Goal: Transaction & Acquisition: Subscribe to service/newsletter

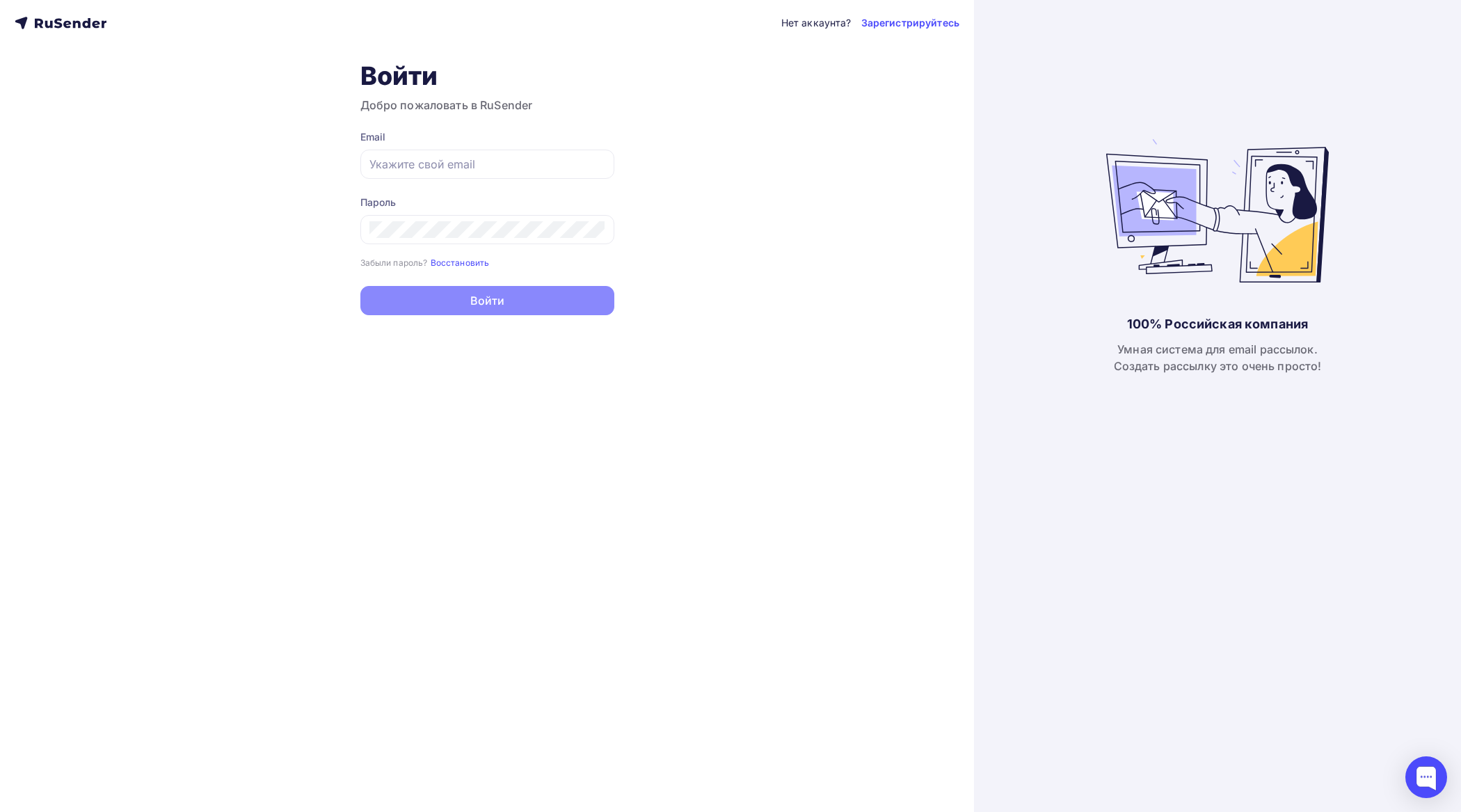
type input "[EMAIL_ADDRESS][DOMAIN_NAME]"
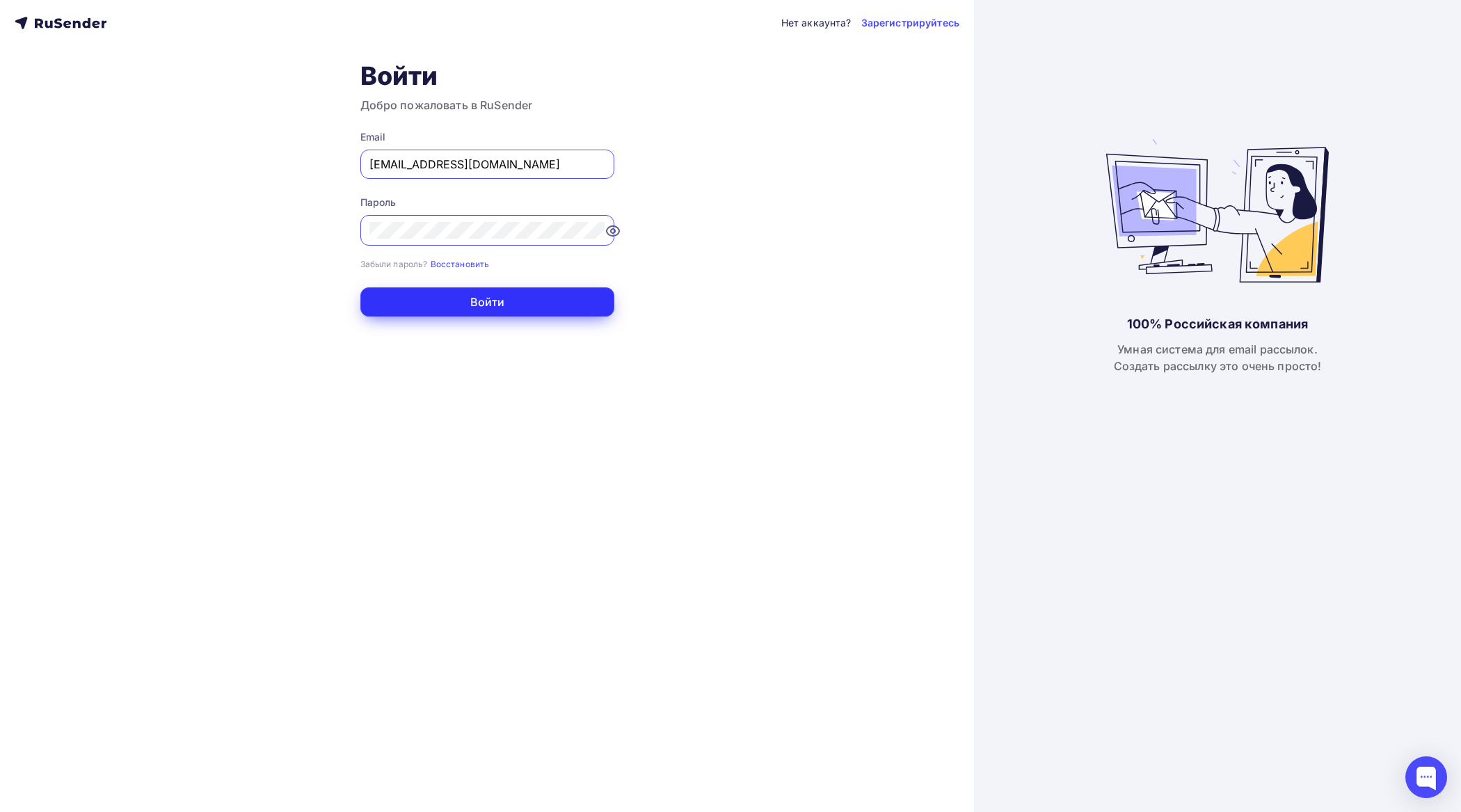
click at [509, 296] on button "Войти" at bounding box center [488, 301] width 254 height 29
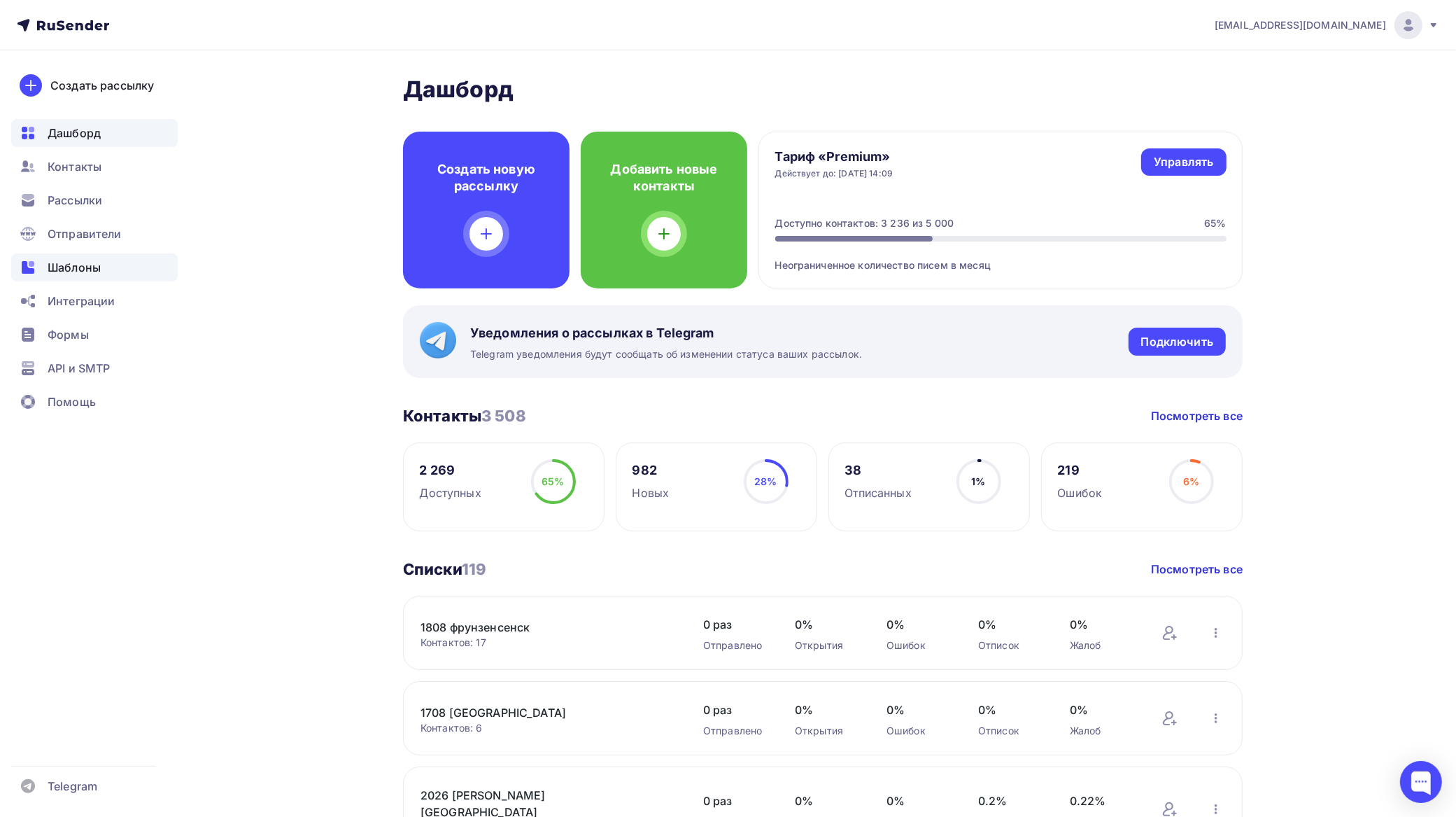
click at [85, 268] on span "Шаблоны" at bounding box center [74, 267] width 53 height 17
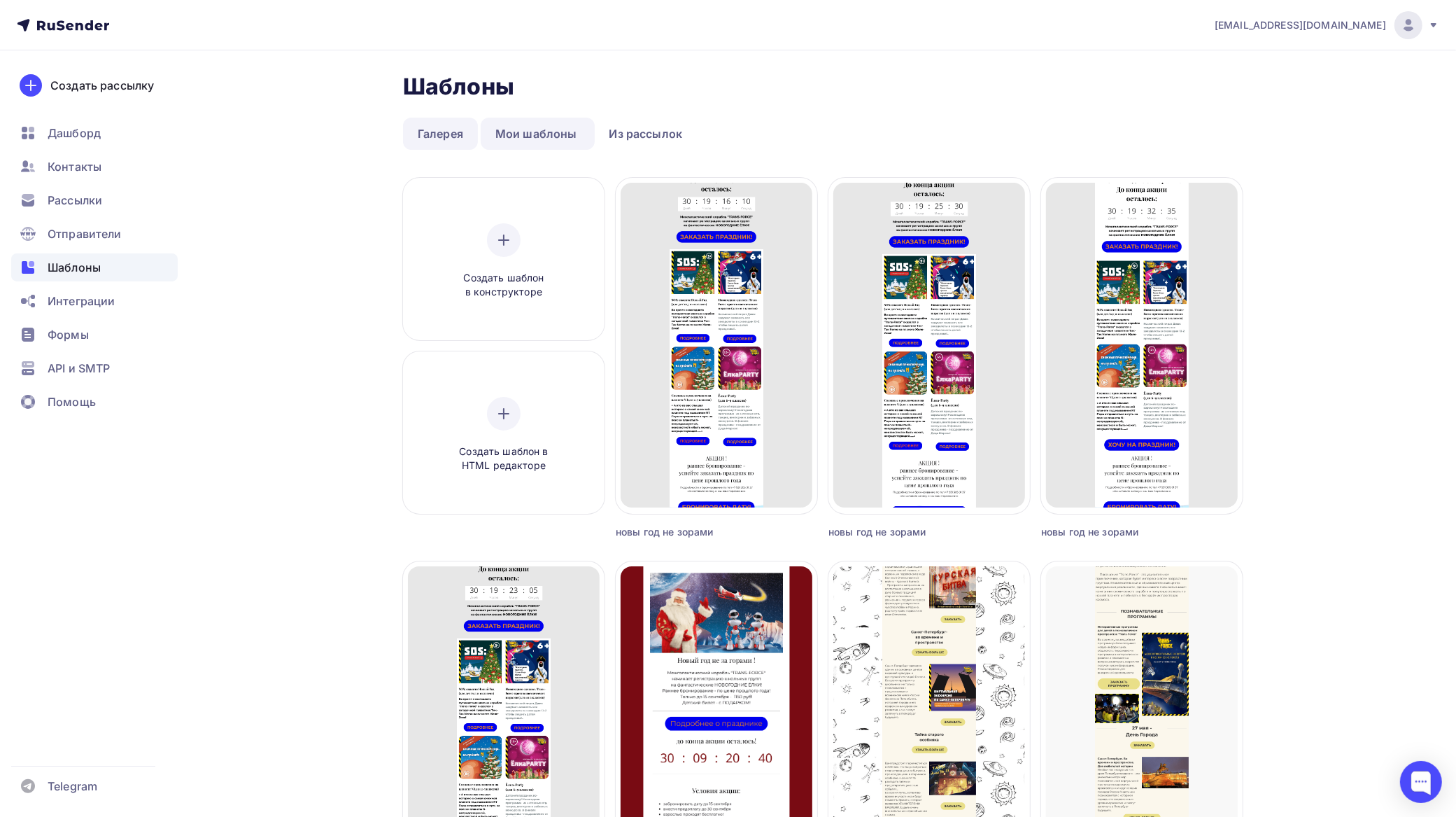
click at [452, 135] on link "Галерея" at bounding box center [440, 134] width 75 height 33
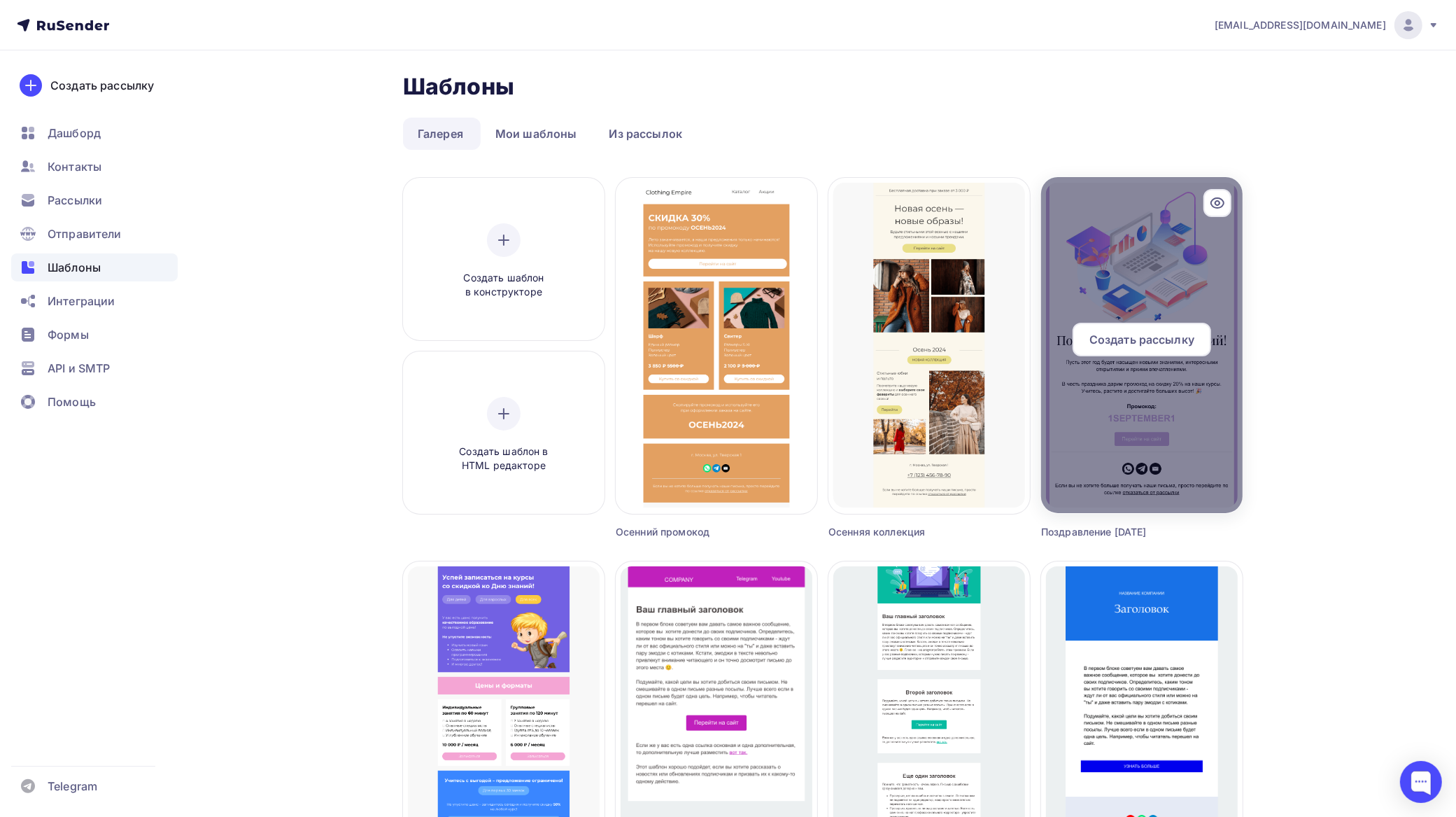
click at [1167, 281] on div at bounding box center [1142, 345] width 202 height 336
click at [1216, 203] on icon at bounding box center [1217, 202] width 4 height 4
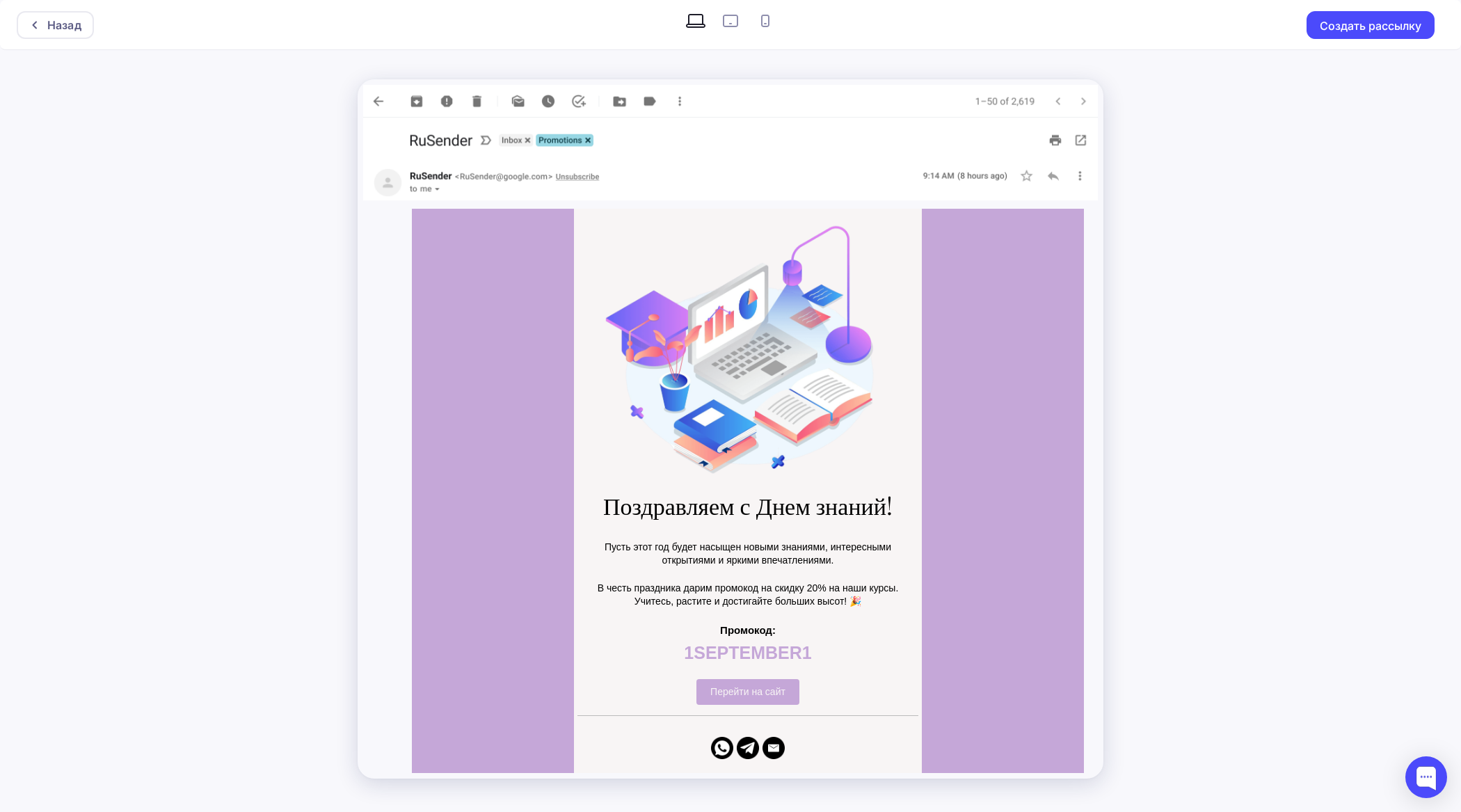
click at [749, 546] on p "Пусть этот год будет насыщен новыми знаниями, интересными открытиями и яркими в…" at bounding box center [748, 554] width 320 height 27
click at [785, 514] on span "Поздравляем с Днем знаний!" at bounding box center [748, 505] width 290 height 32
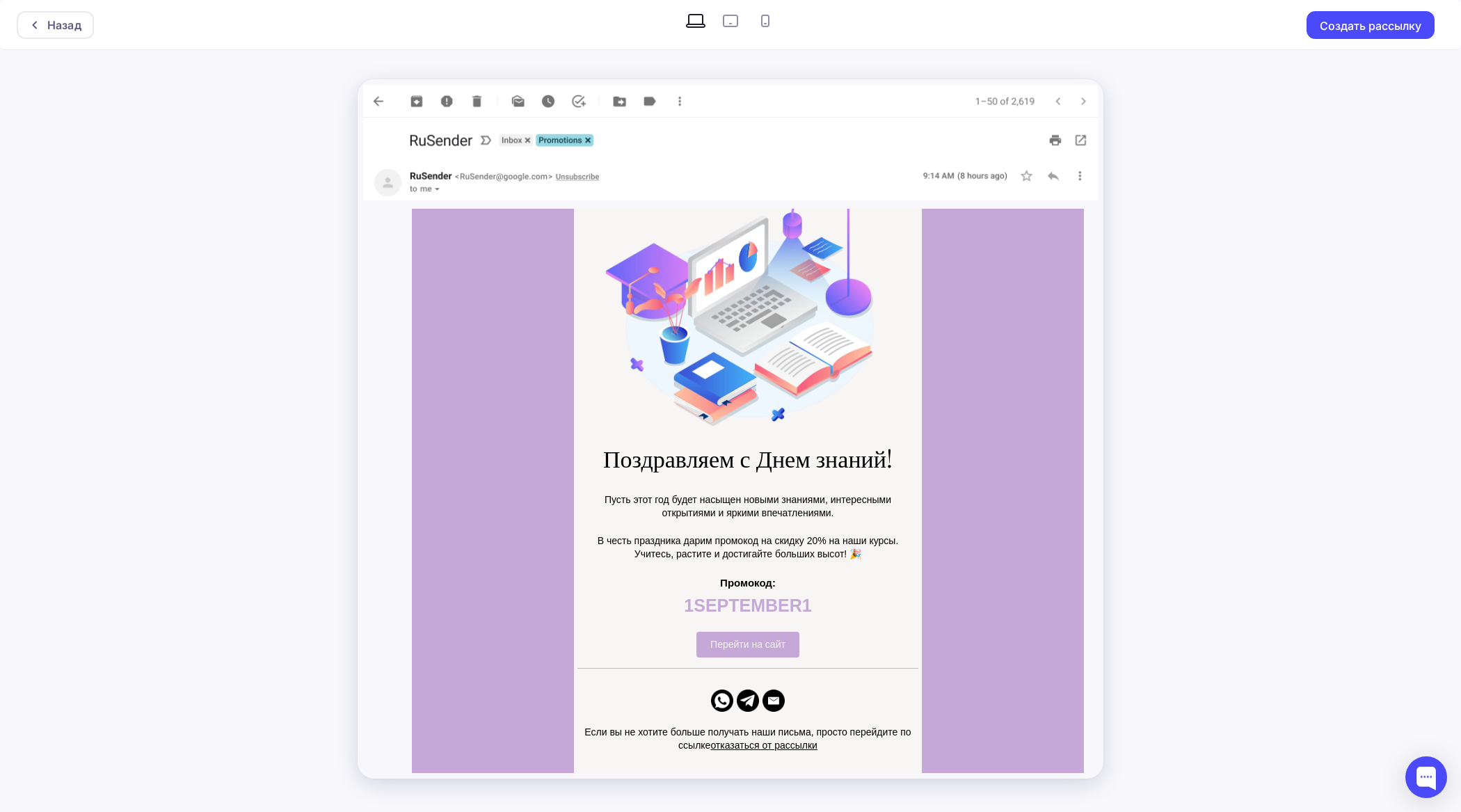
click at [683, 508] on p "Пусть этот год будет насыщен новыми знаниями, интересными открытиями и яркими в…" at bounding box center [748, 507] width 320 height 27
click at [772, 297] on img at bounding box center [748, 302] width 319 height 253
click at [1349, 23] on button "Создать рассылку" at bounding box center [1371, 25] width 128 height 28
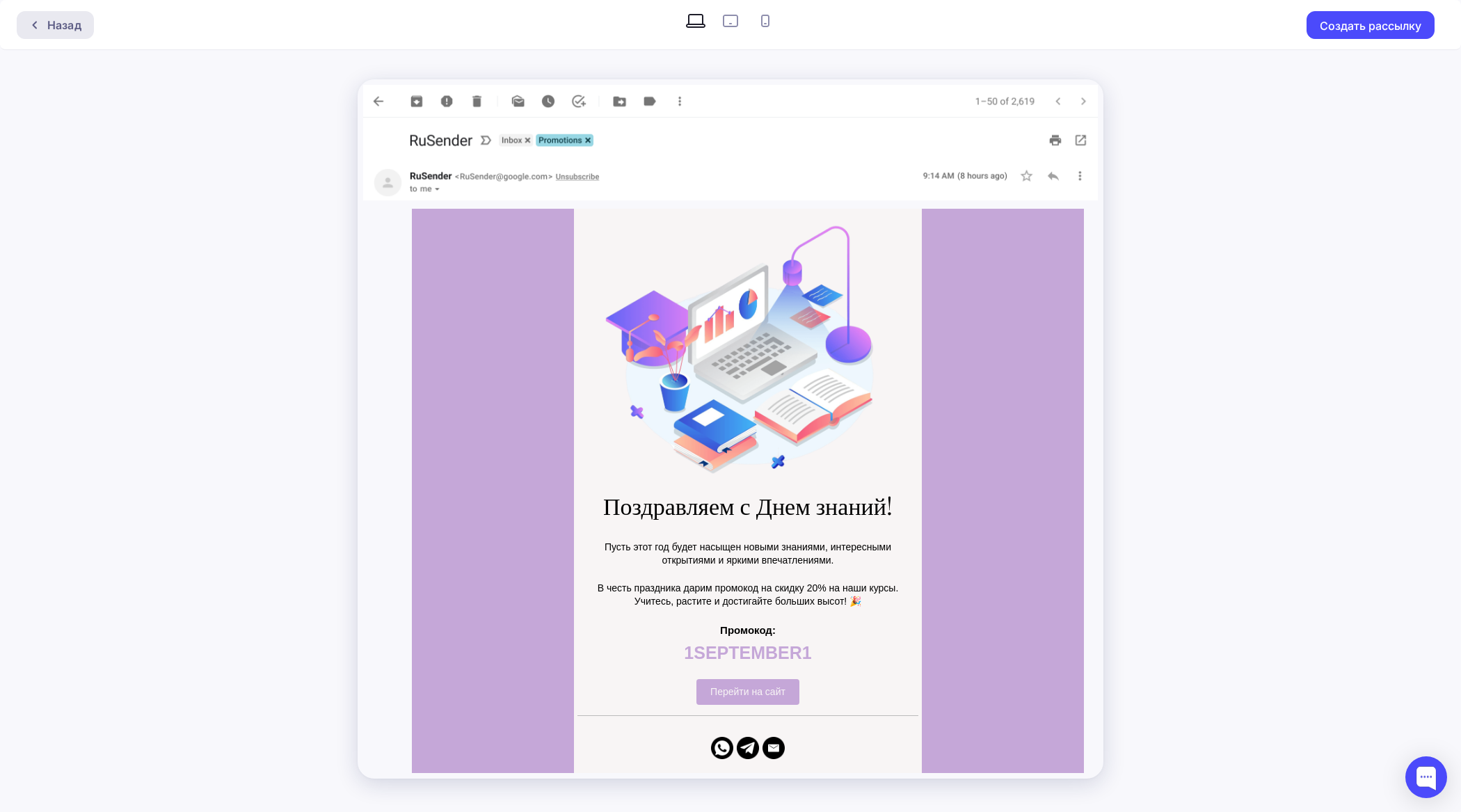
click at [57, 25] on div "Назад" at bounding box center [64, 24] width 34 height 17
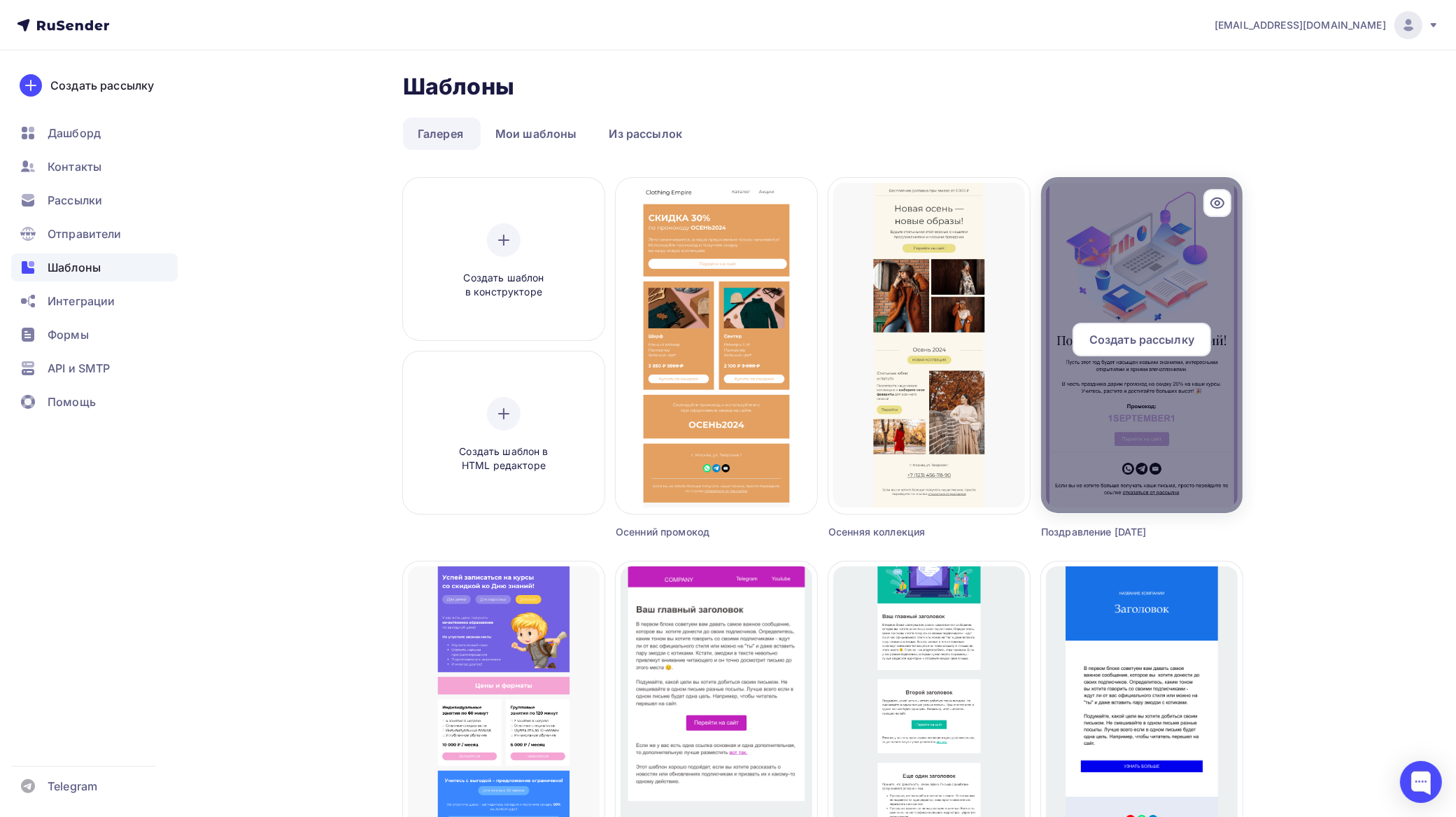
click at [1159, 343] on span "Создать рассылку" at bounding box center [1142, 339] width 105 height 17
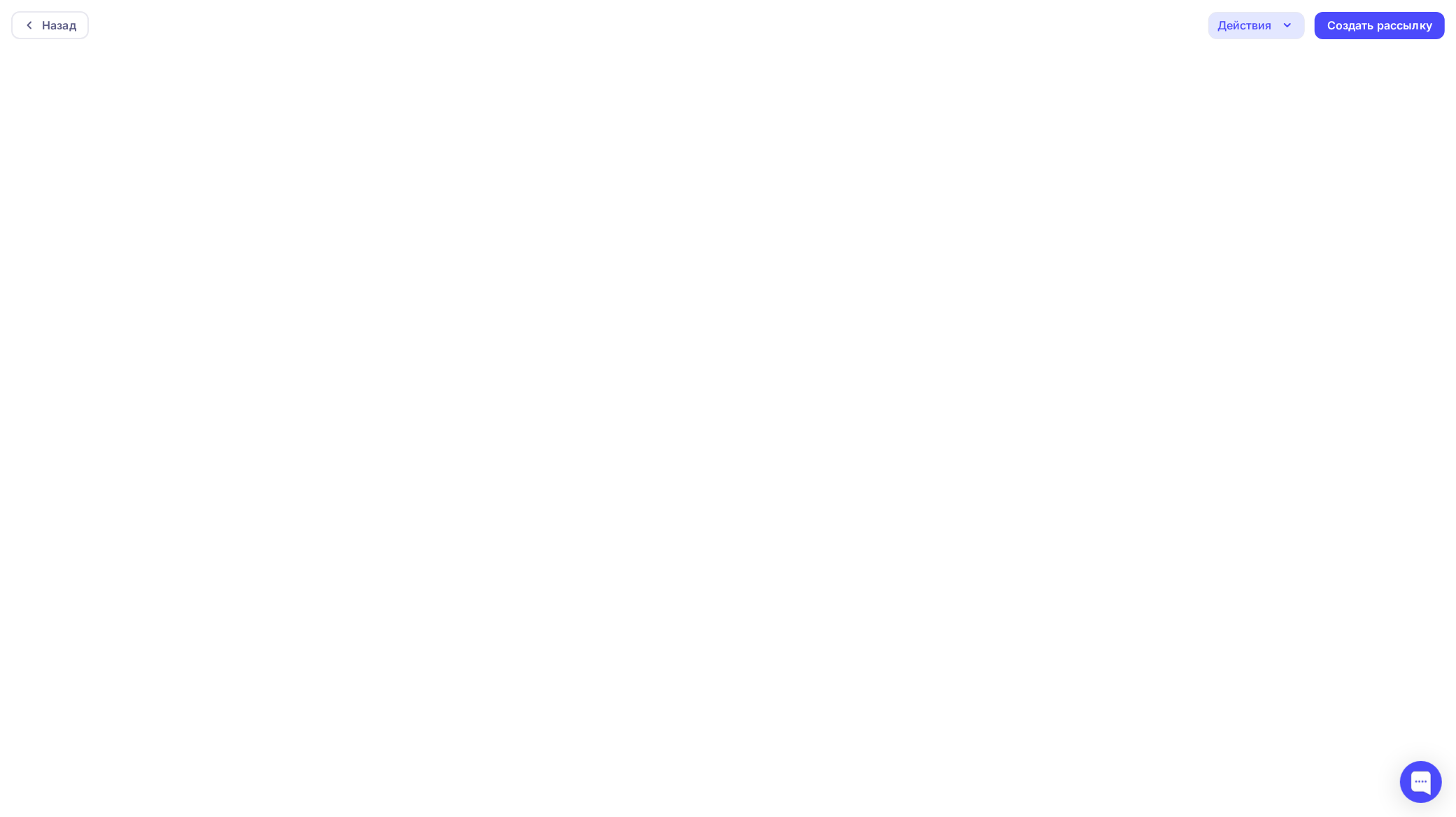
click at [1258, 18] on div "Действия" at bounding box center [1244, 25] width 54 height 17
click at [1285, 128] on div "Сохранить в Мои шаблоны" at bounding box center [1328, 133] width 153 height 17
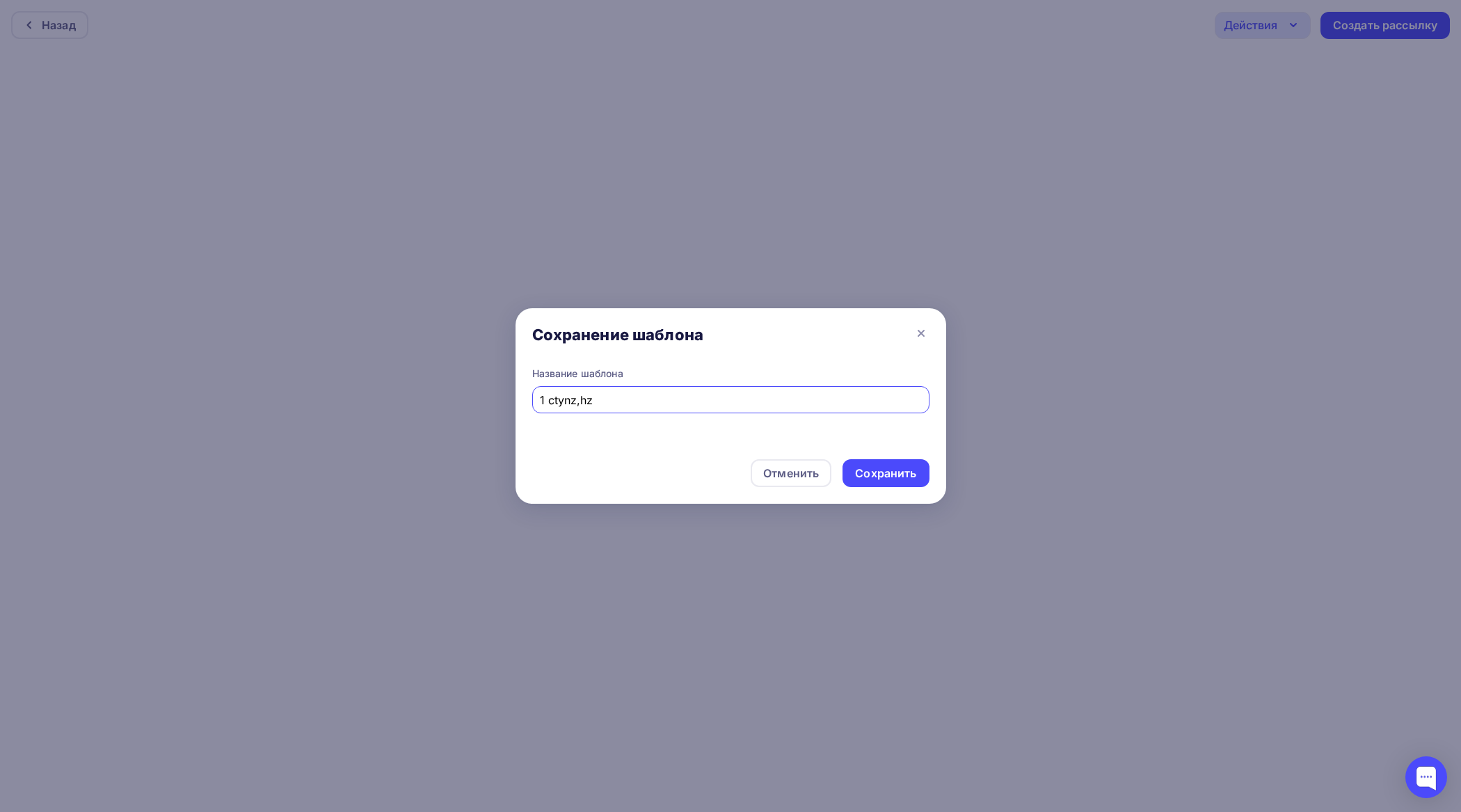
drag, startPoint x: 557, startPoint y: 394, endPoint x: 647, endPoint y: 397, distance: 90.0
click at [646, 397] on input "1 ctynz,hz" at bounding box center [731, 400] width 382 height 17
type input "1 cентября"
click at [864, 466] on div "Сохранить" at bounding box center [886, 473] width 61 height 16
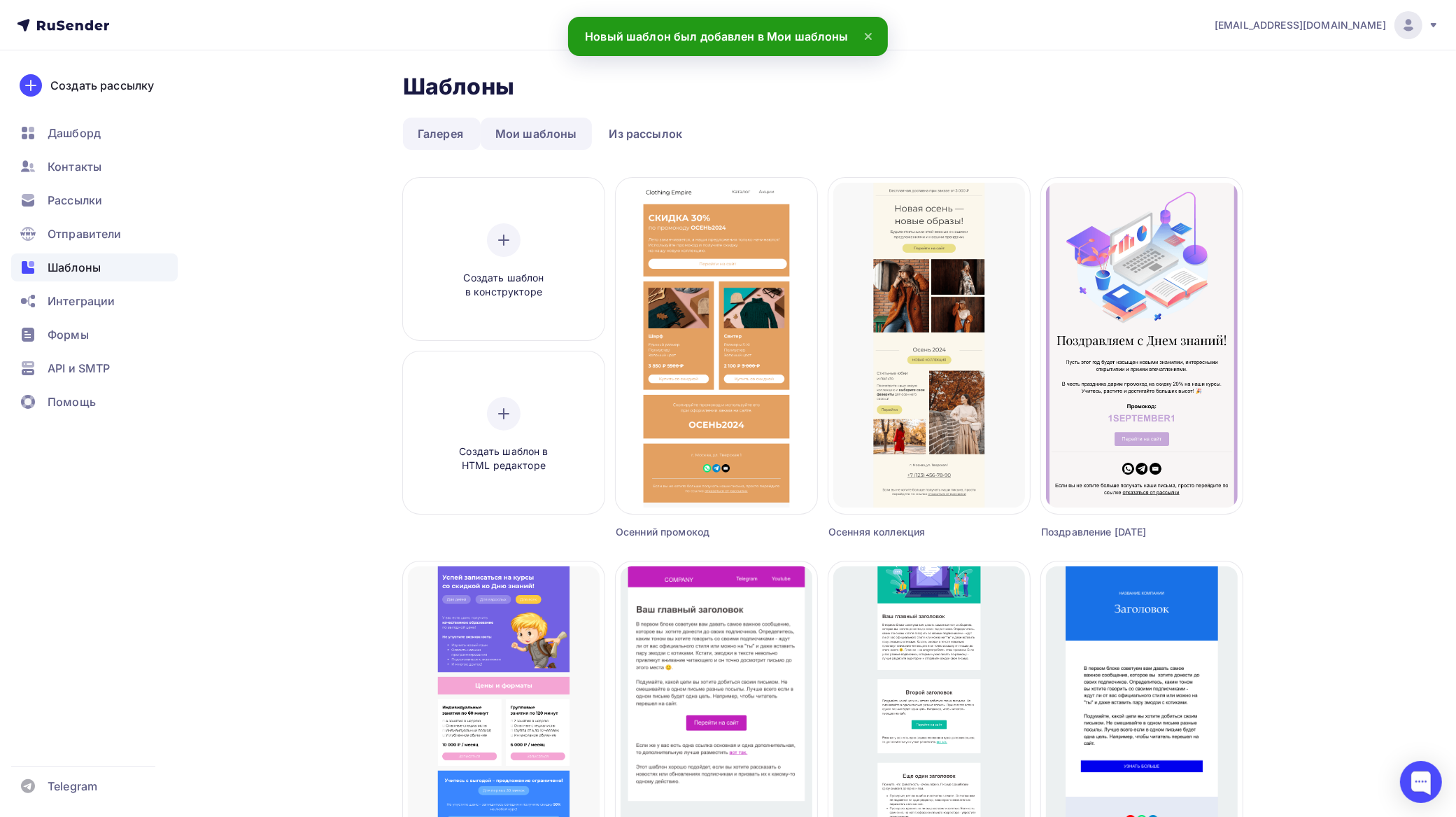
click at [553, 128] on link "Мои шаблоны" at bounding box center [536, 134] width 111 height 33
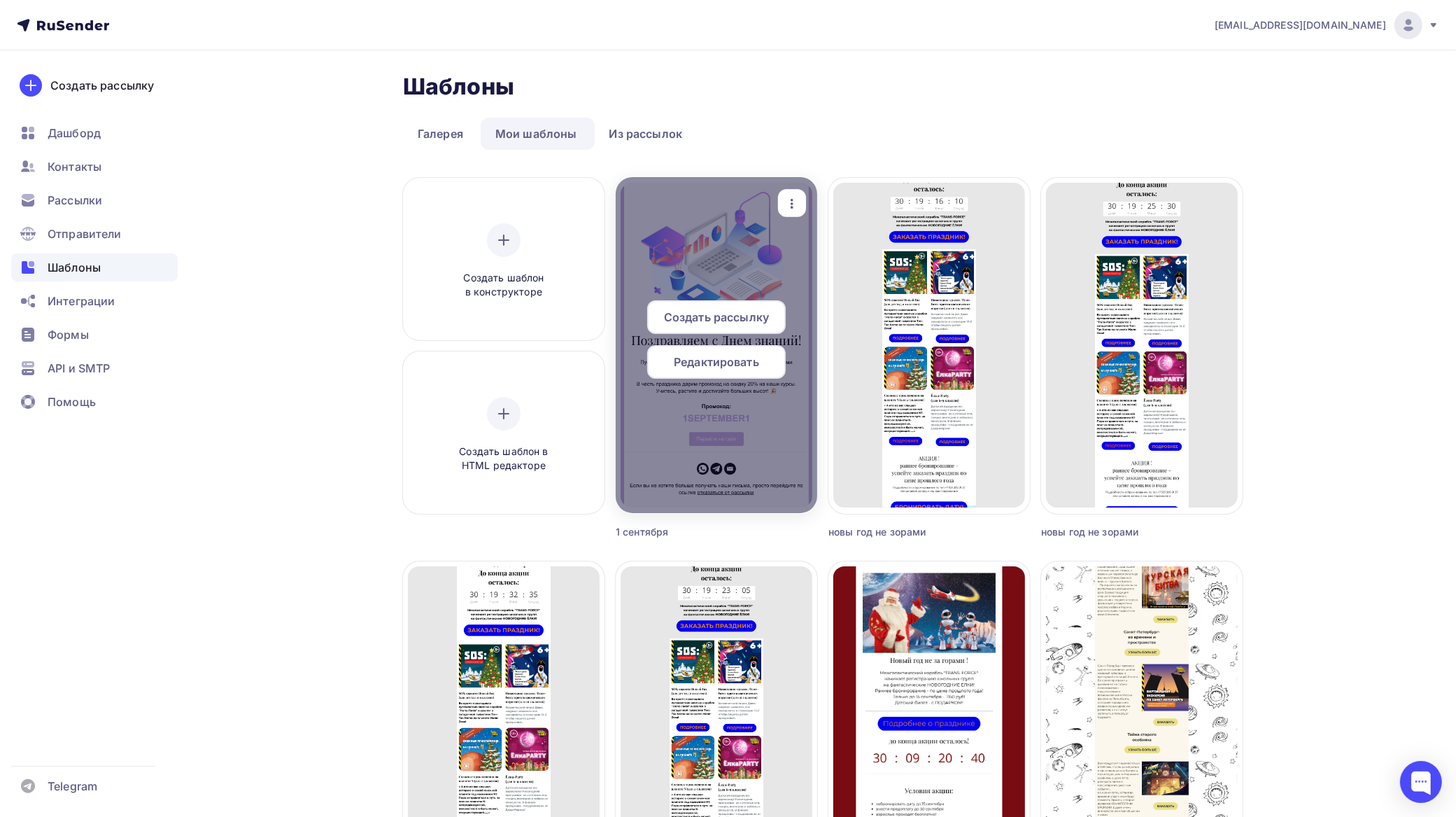
click at [757, 359] on span "Редактировать" at bounding box center [717, 361] width 85 height 17
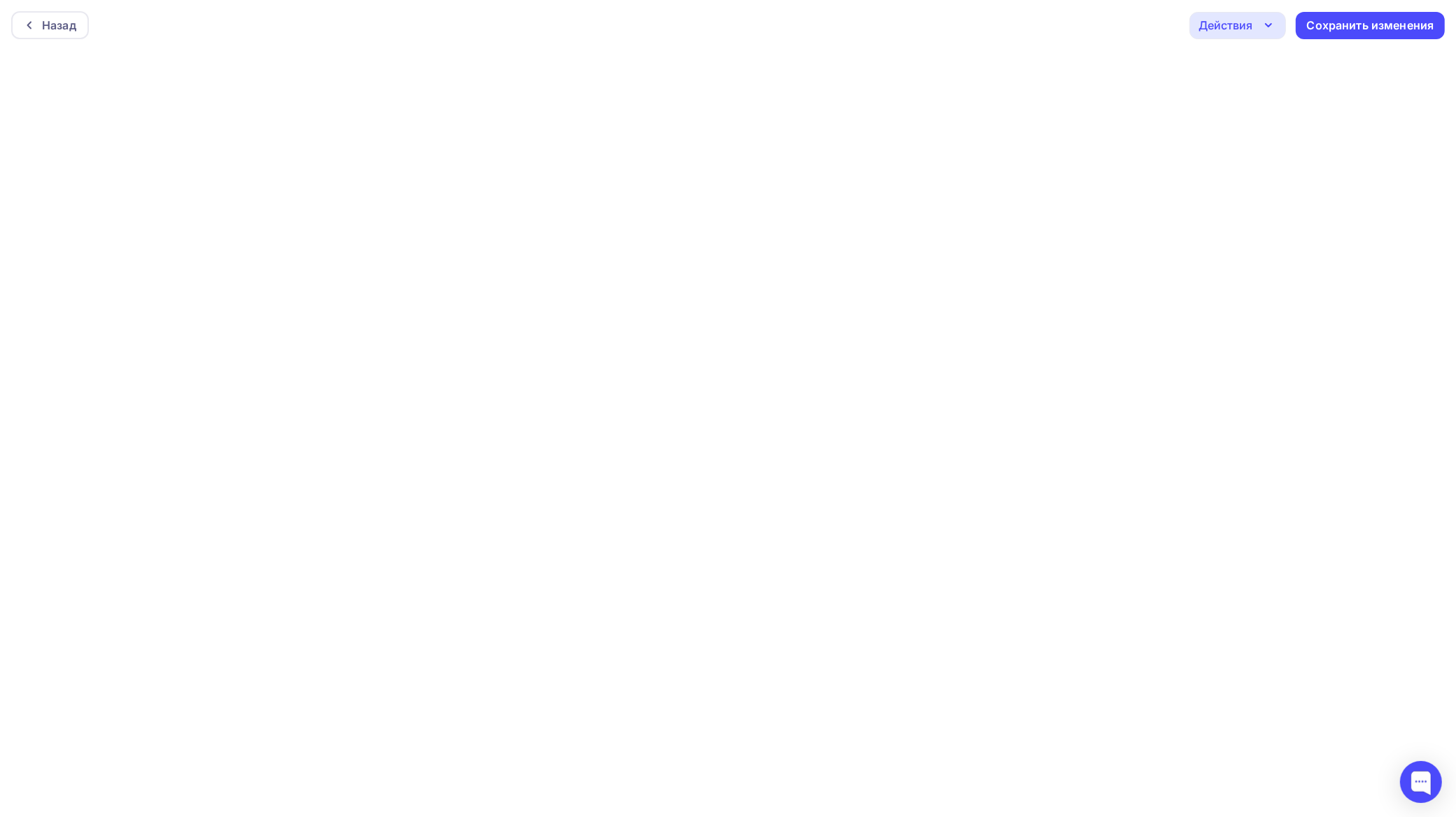
scroll to position [4, 0]
click at [1337, 22] on div "Сохранить изменения" at bounding box center [1371, 22] width 128 height 16
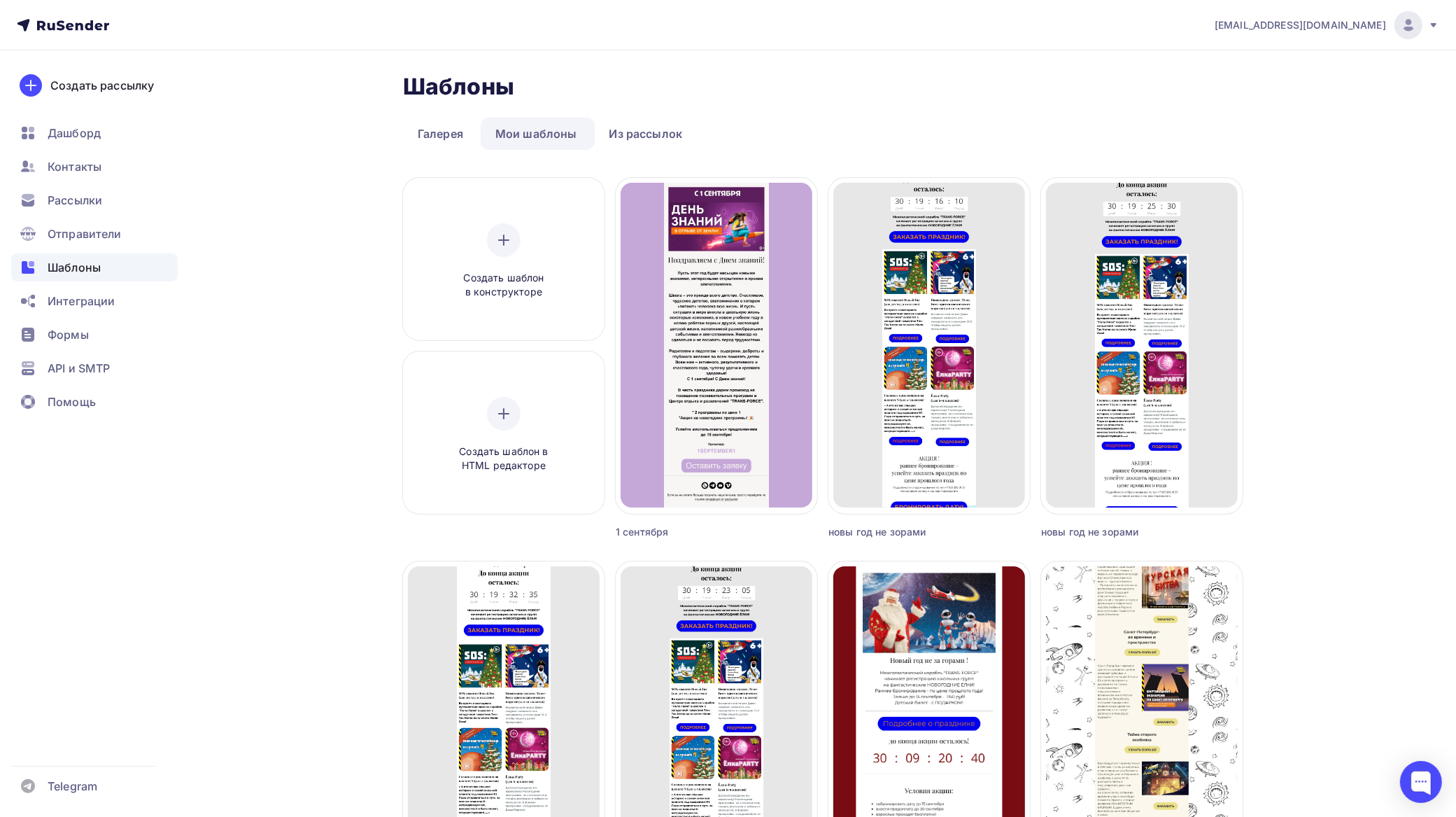
click at [98, 266] on span "Шаблоны" at bounding box center [74, 267] width 53 height 17
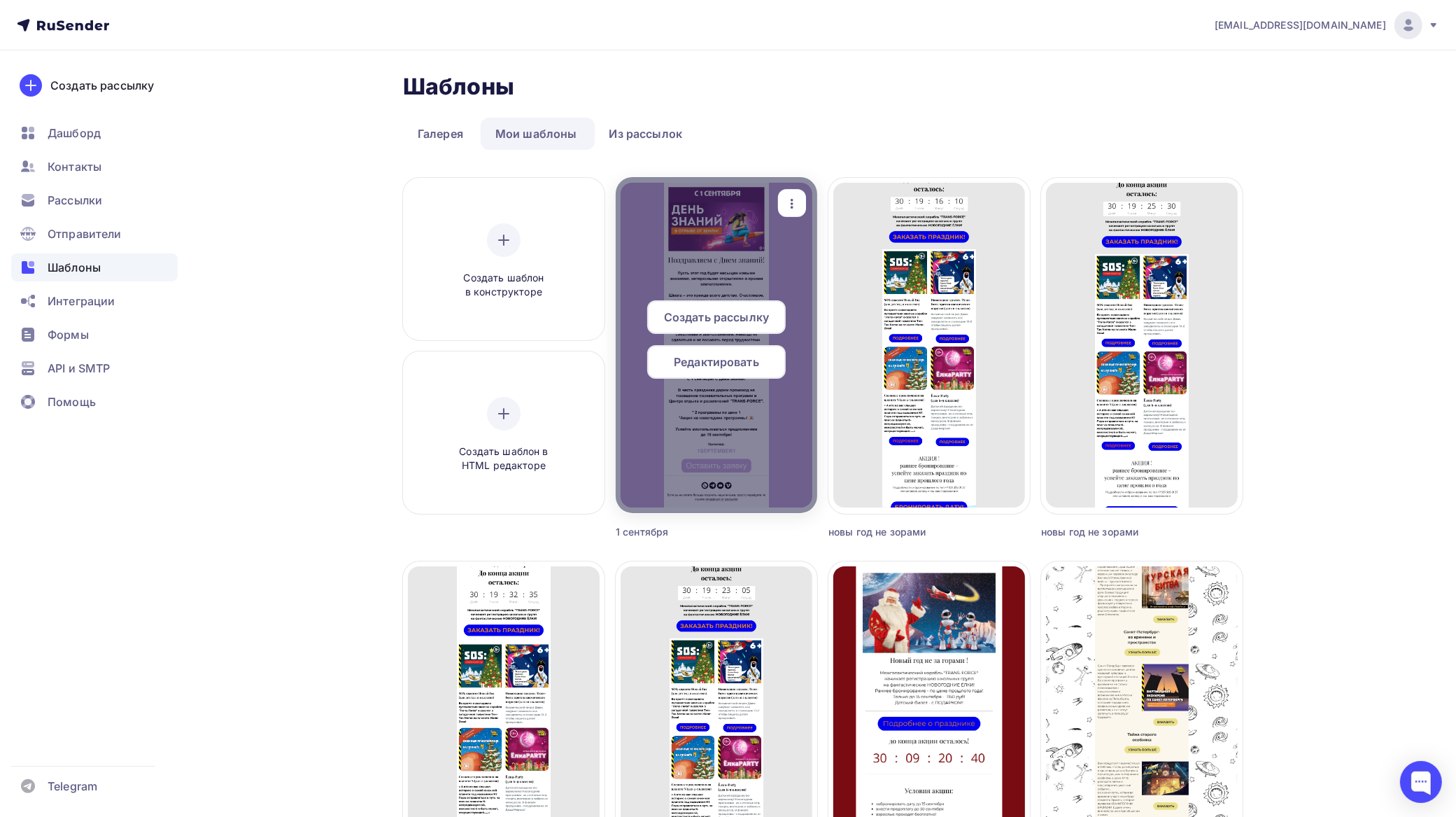
click at [732, 357] on span "Редактировать" at bounding box center [717, 361] width 85 height 17
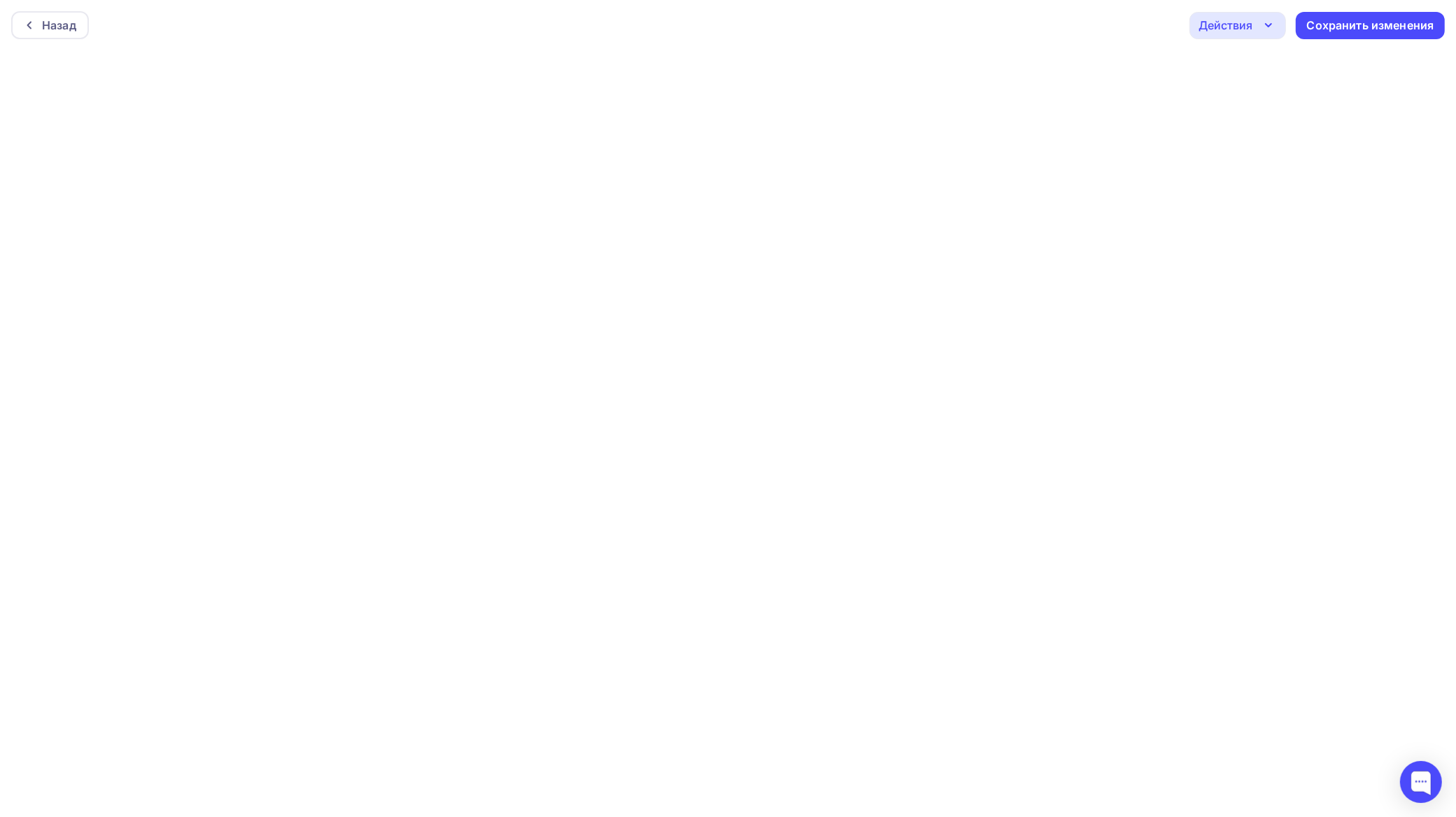
scroll to position [4, 0]
click at [1421, 16] on div "Сохранить изменения" at bounding box center [1371, 22] width 128 height 16
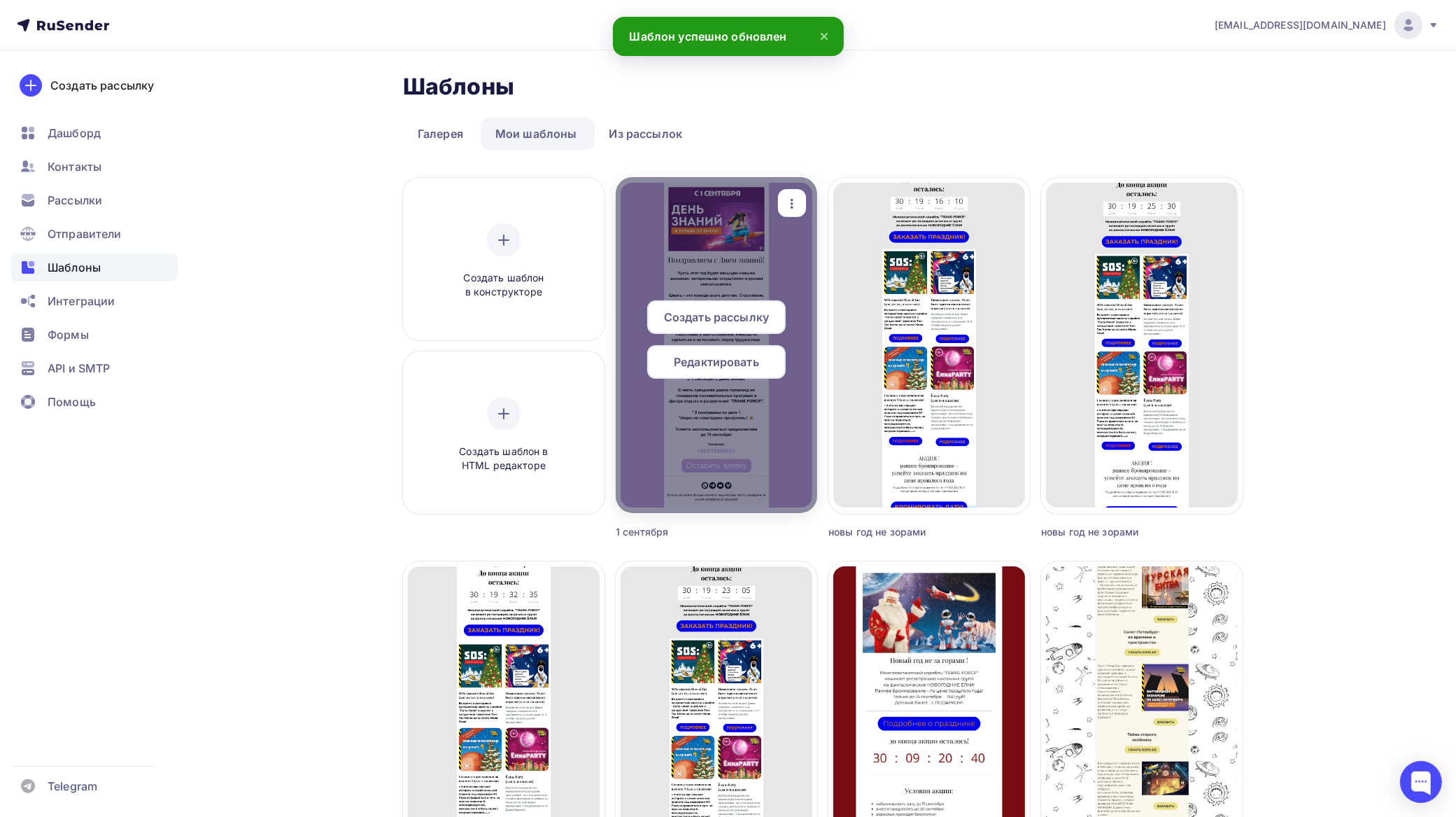
click at [739, 309] on span "Создать рассылку" at bounding box center [716, 317] width 105 height 17
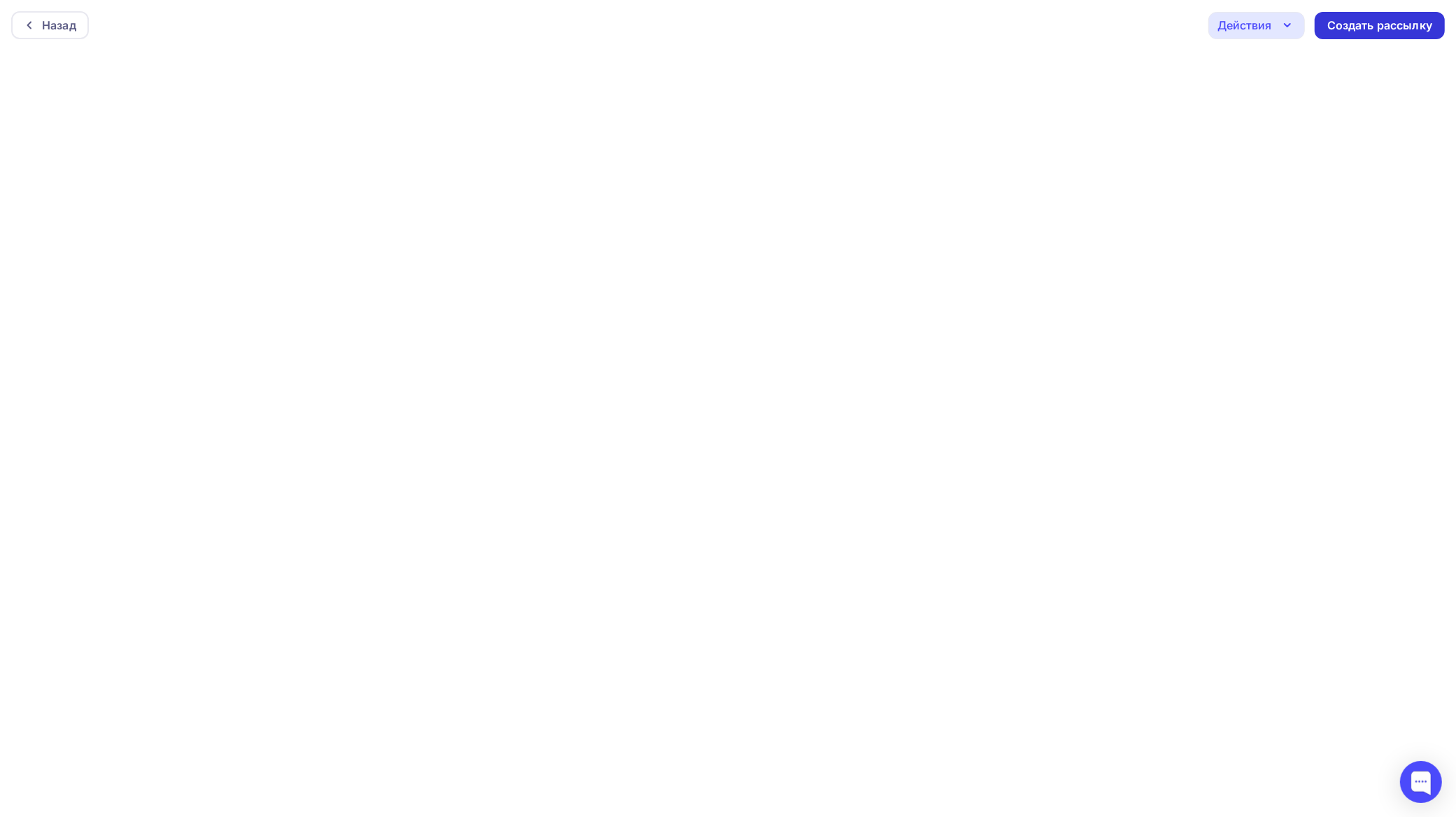
click at [1411, 22] on div "Создать рассылку" at bounding box center [1379, 26] width 105 height 16
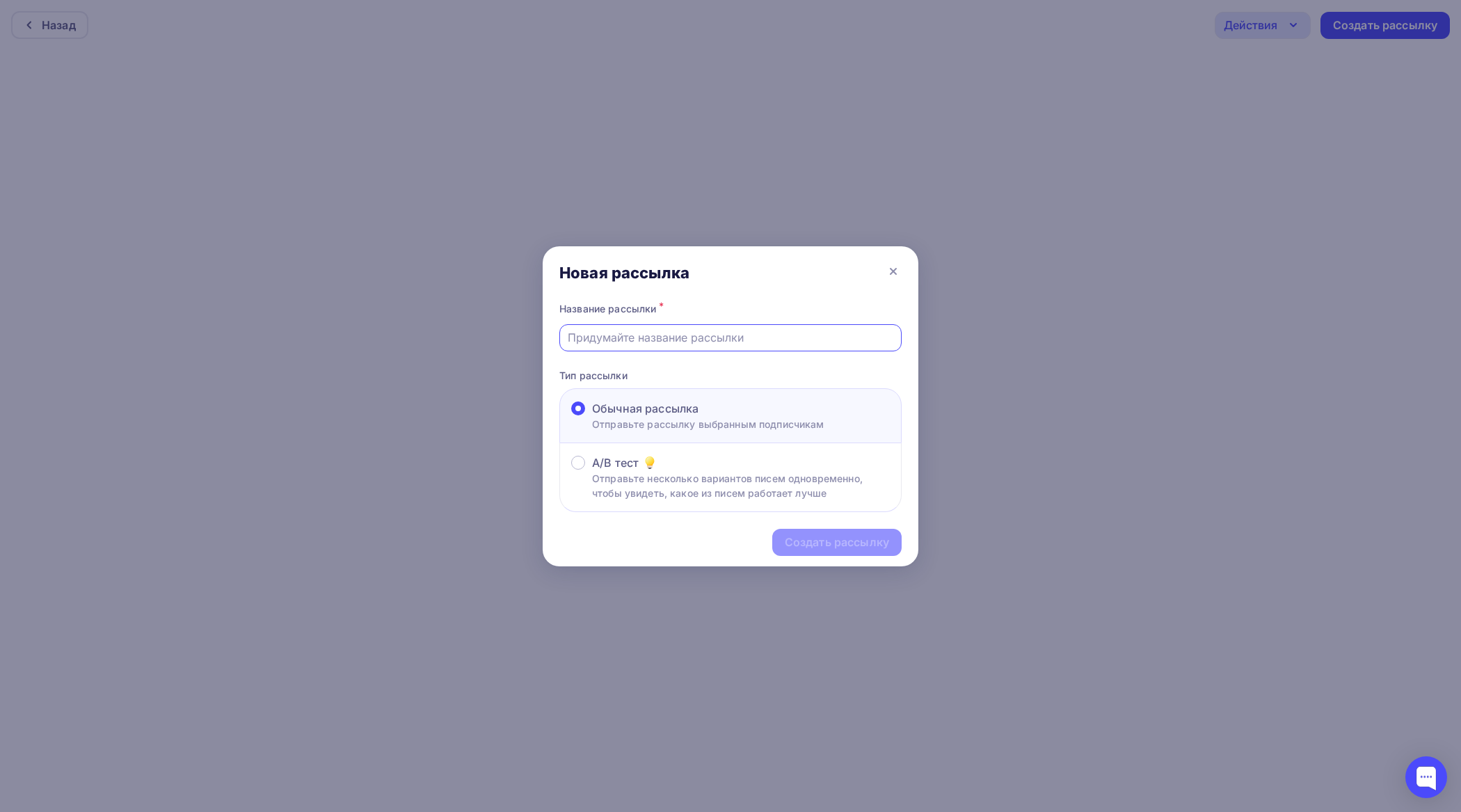
click at [676, 336] on input "text" at bounding box center [731, 337] width 327 height 17
type input "G"
type input "Познавательные программы и праздники для школьников!"
click at [884, 536] on div "Создать рассылку" at bounding box center [837, 542] width 104 height 16
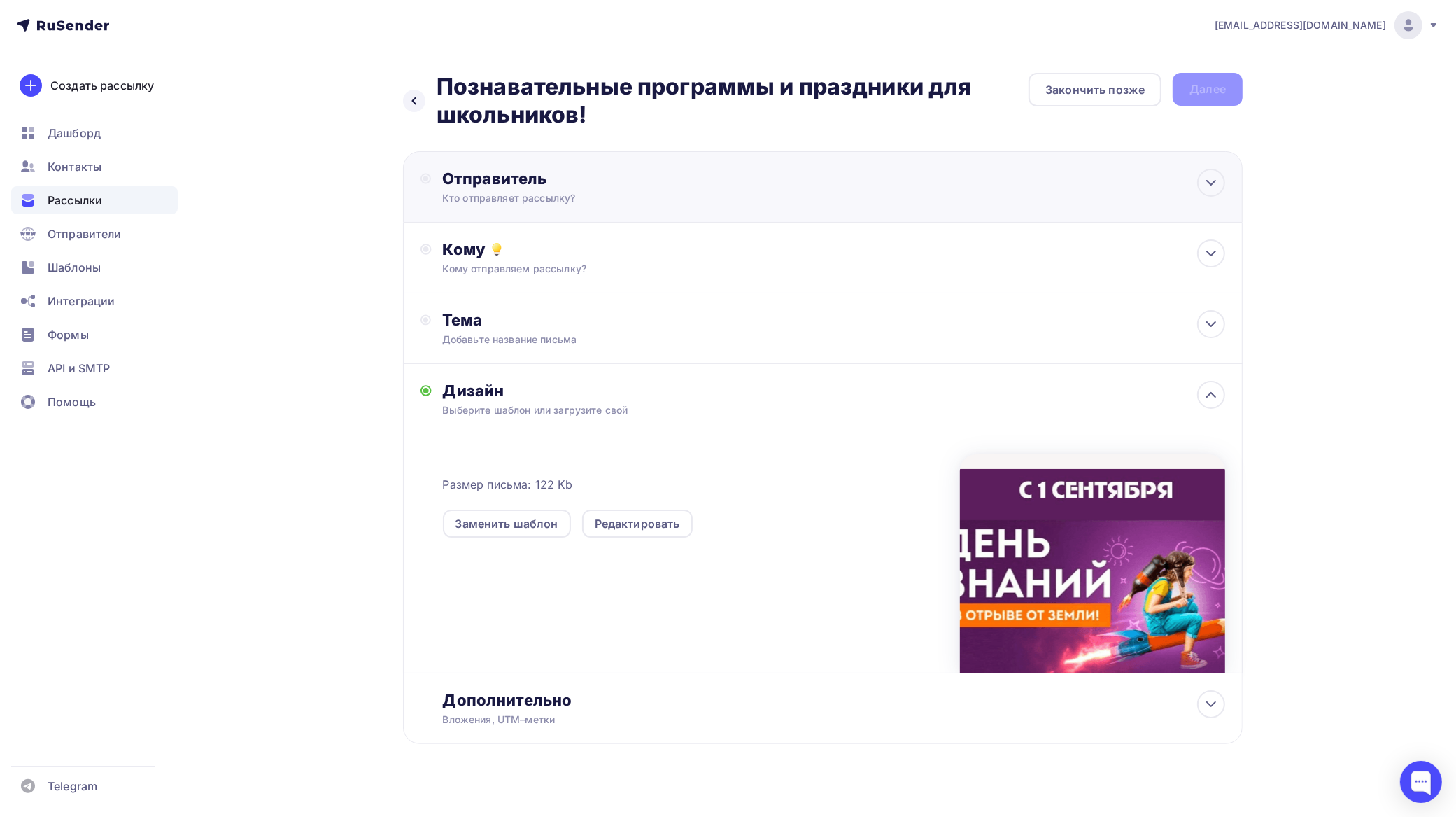
click at [567, 170] on div "Отправитель" at bounding box center [593, 179] width 303 height 19
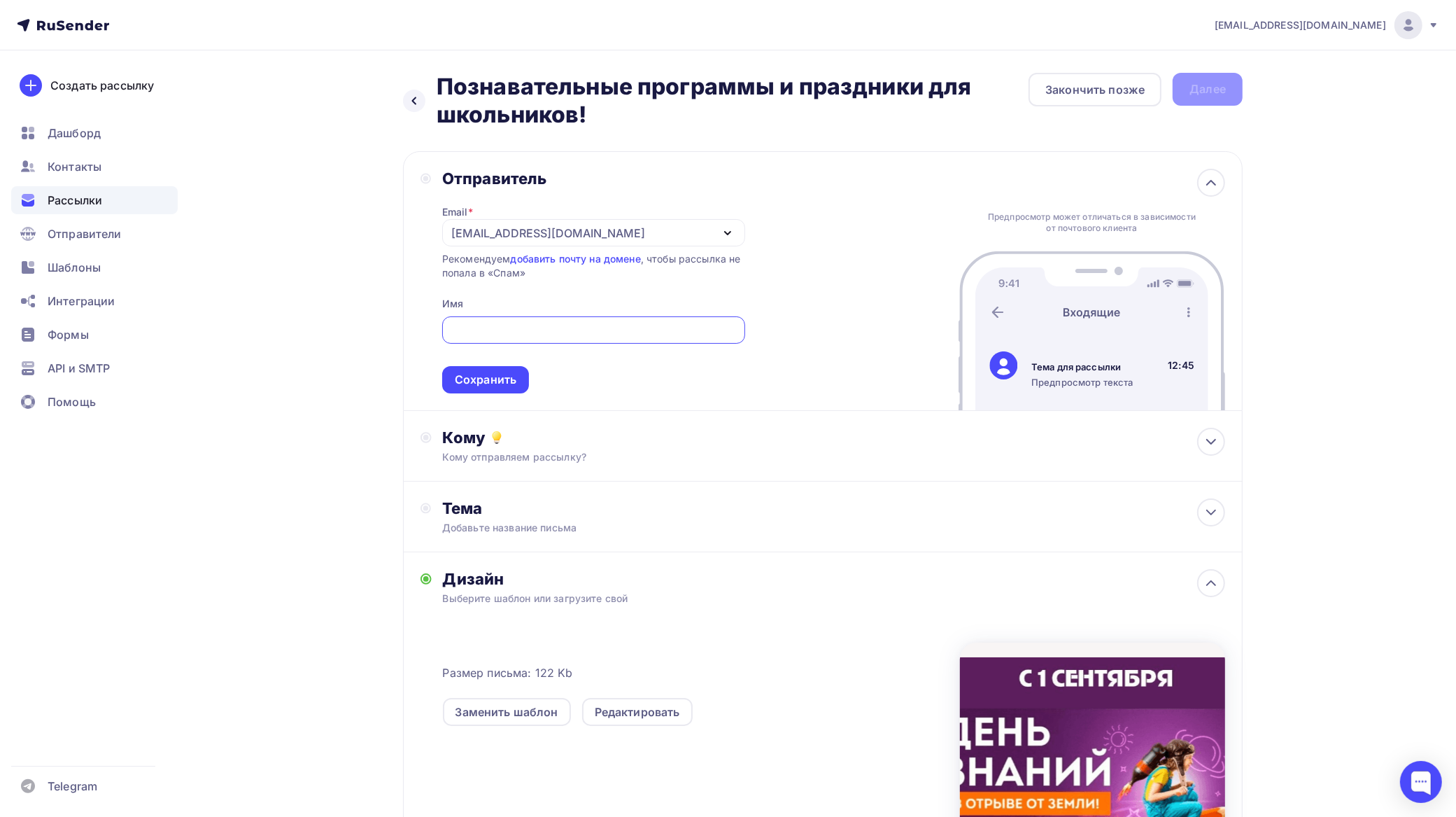
click at [558, 237] on div "[EMAIL_ADDRESS][DOMAIN_NAME]" at bounding box center [593, 232] width 303 height 27
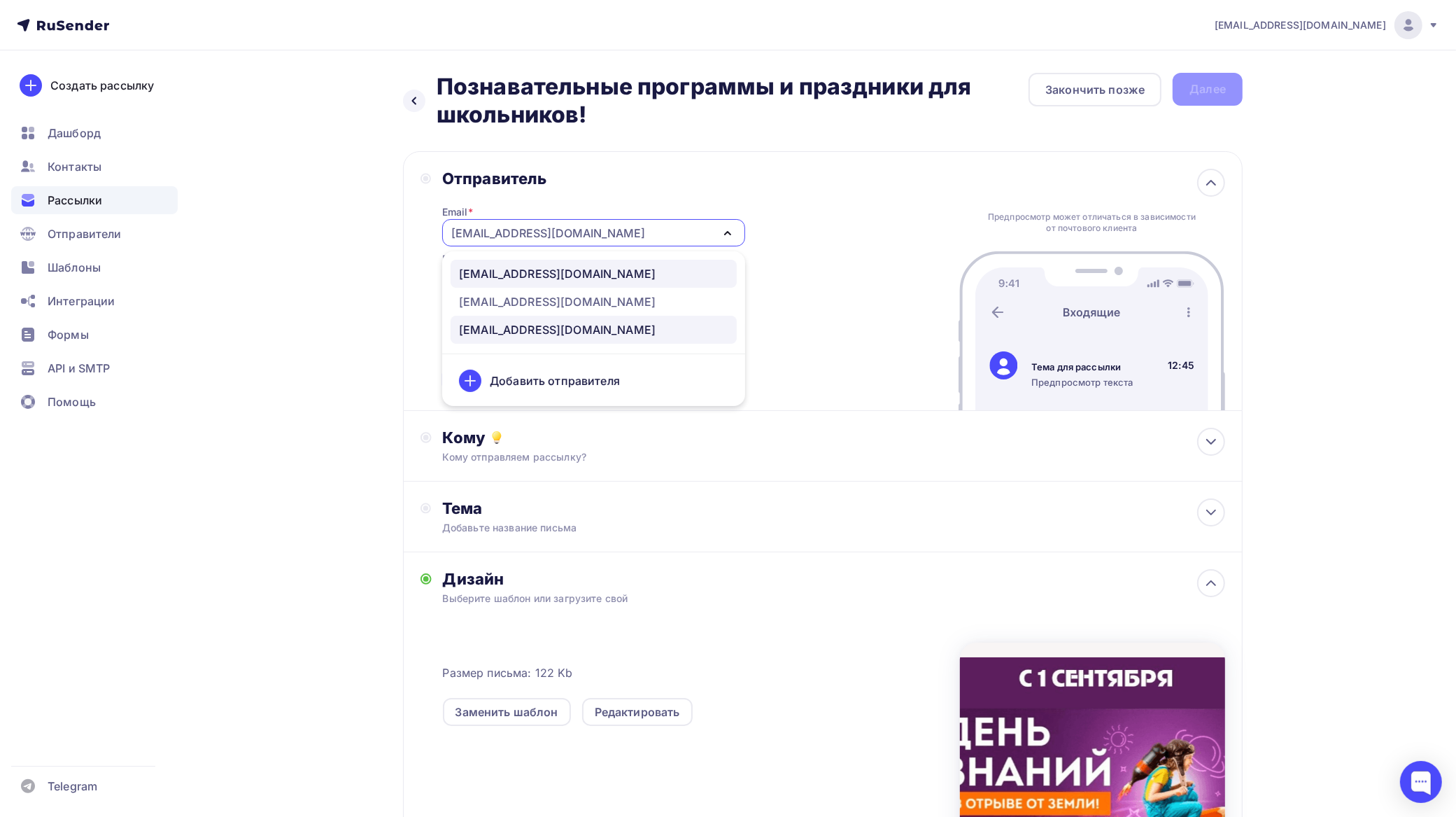
click at [539, 266] on div "[EMAIL_ADDRESS][DOMAIN_NAME]" at bounding box center [557, 273] width 196 height 17
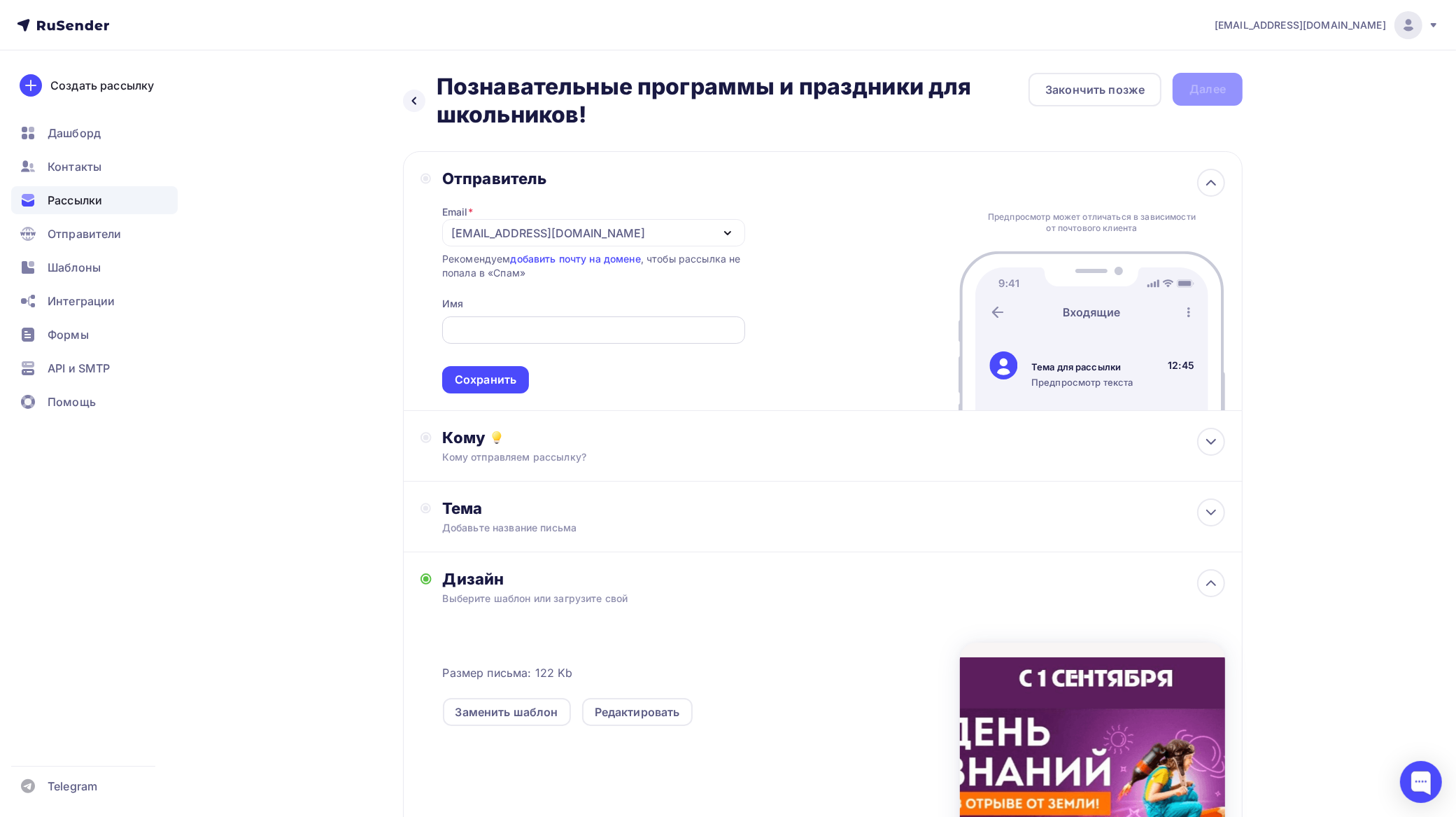
click at [536, 333] on input "text" at bounding box center [593, 330] width 287 height 17
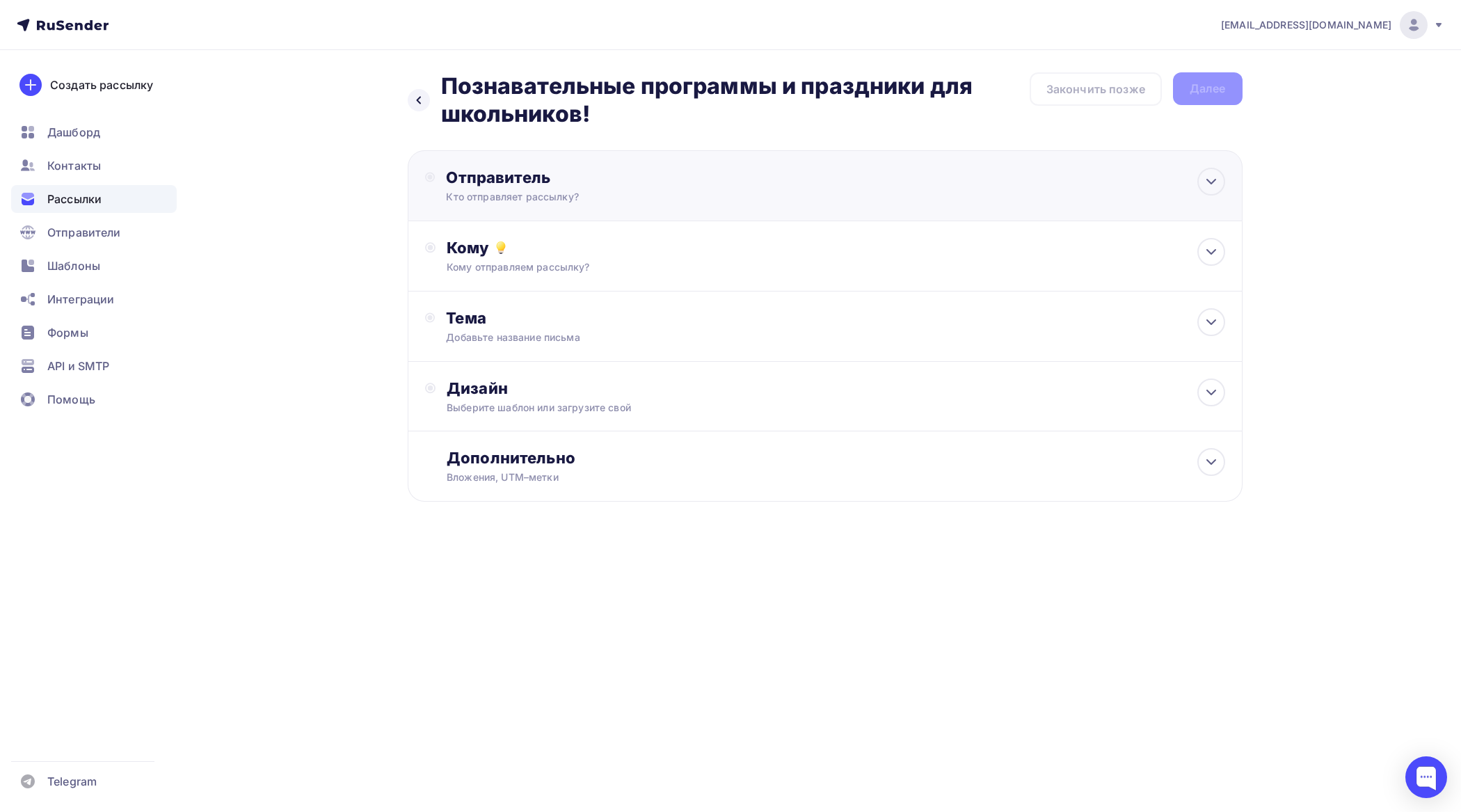
click at [564, 183] on div "Отправитель" at bounding box center [597, 178] width 301 height 19
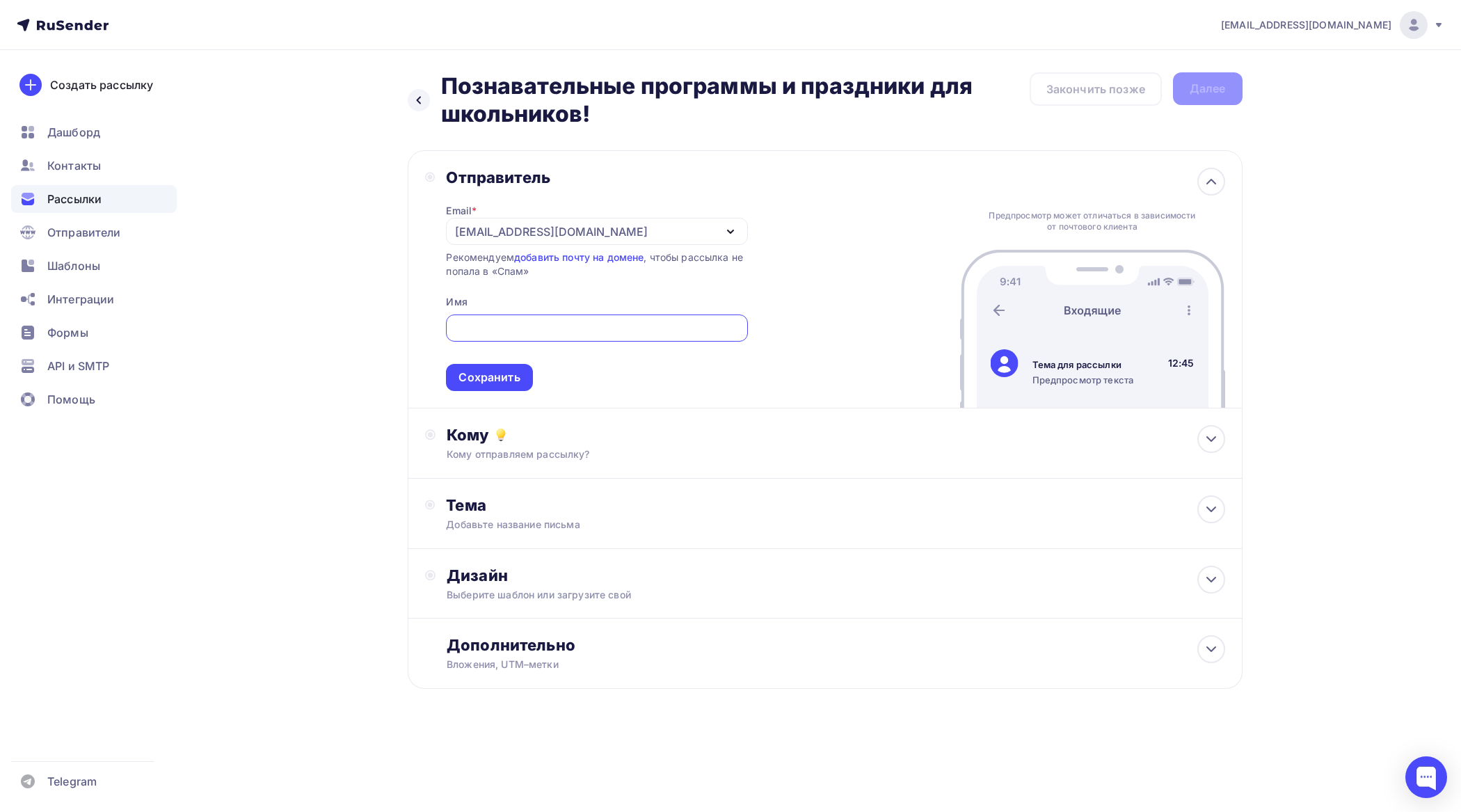
click at [521, 327] on input "text" at bounding box center [597, 328] width 285 height 17
type input "Центр отдыха и знаний "Trans-Force""
click at [516, 374] on div "Сохранить" at bounding box center [489, 377] width 61 height 16
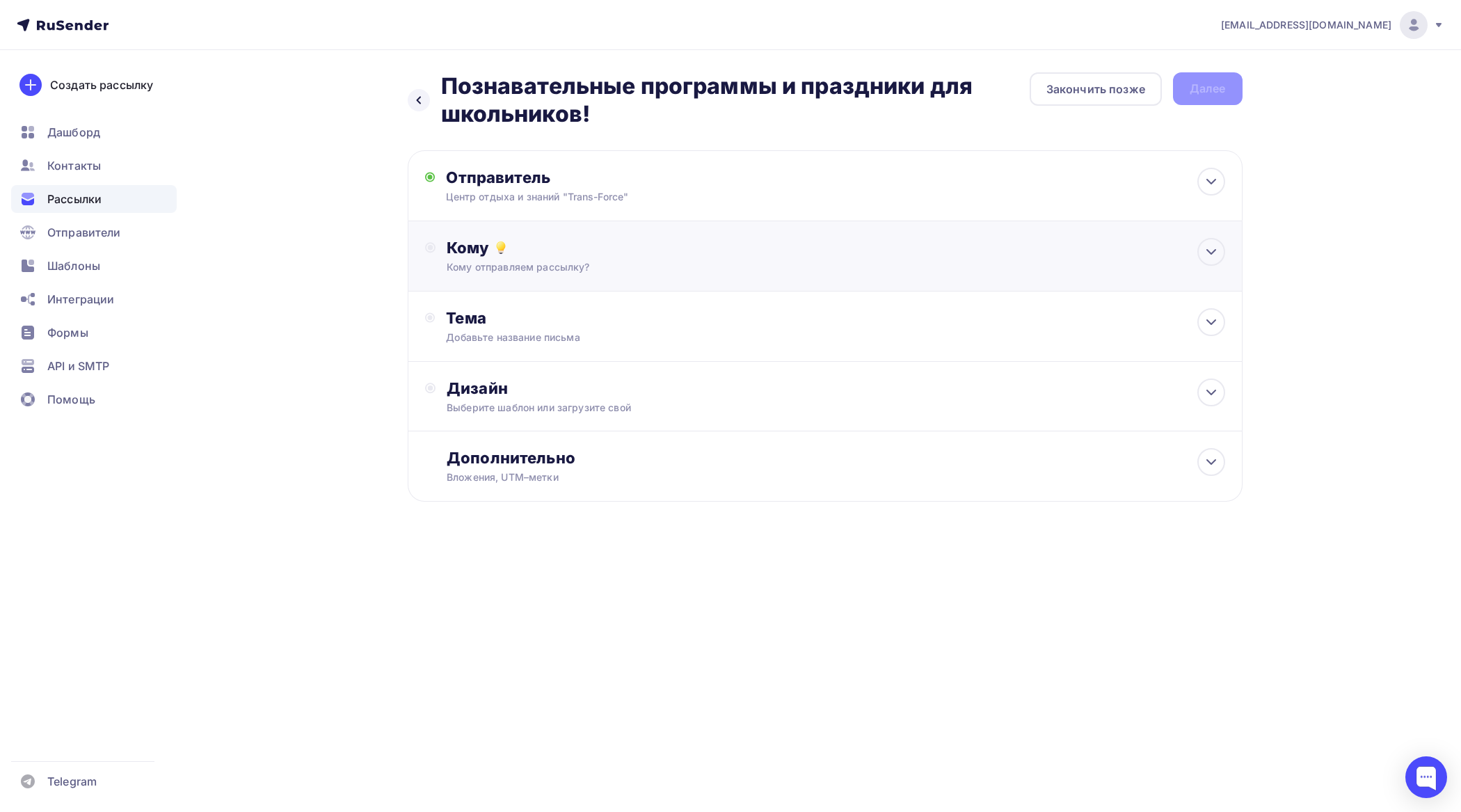
click at [548, 262] on div "Кому отправляем рассылку?" at bounding box center [797, 267] width 701 height 14
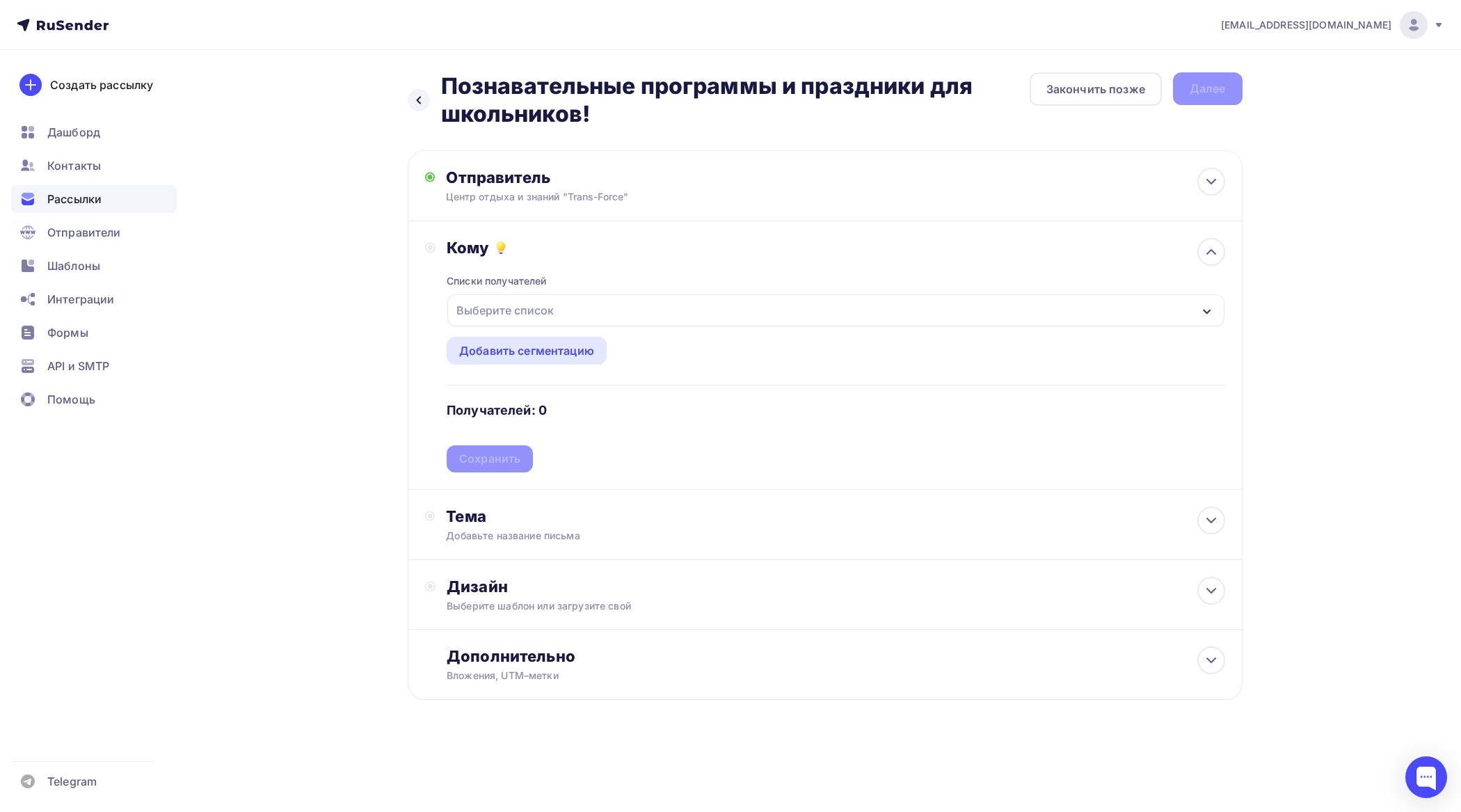
click at [544, 307] on div "Выберите список" at bounding box center [505, 310] width 109 height 25
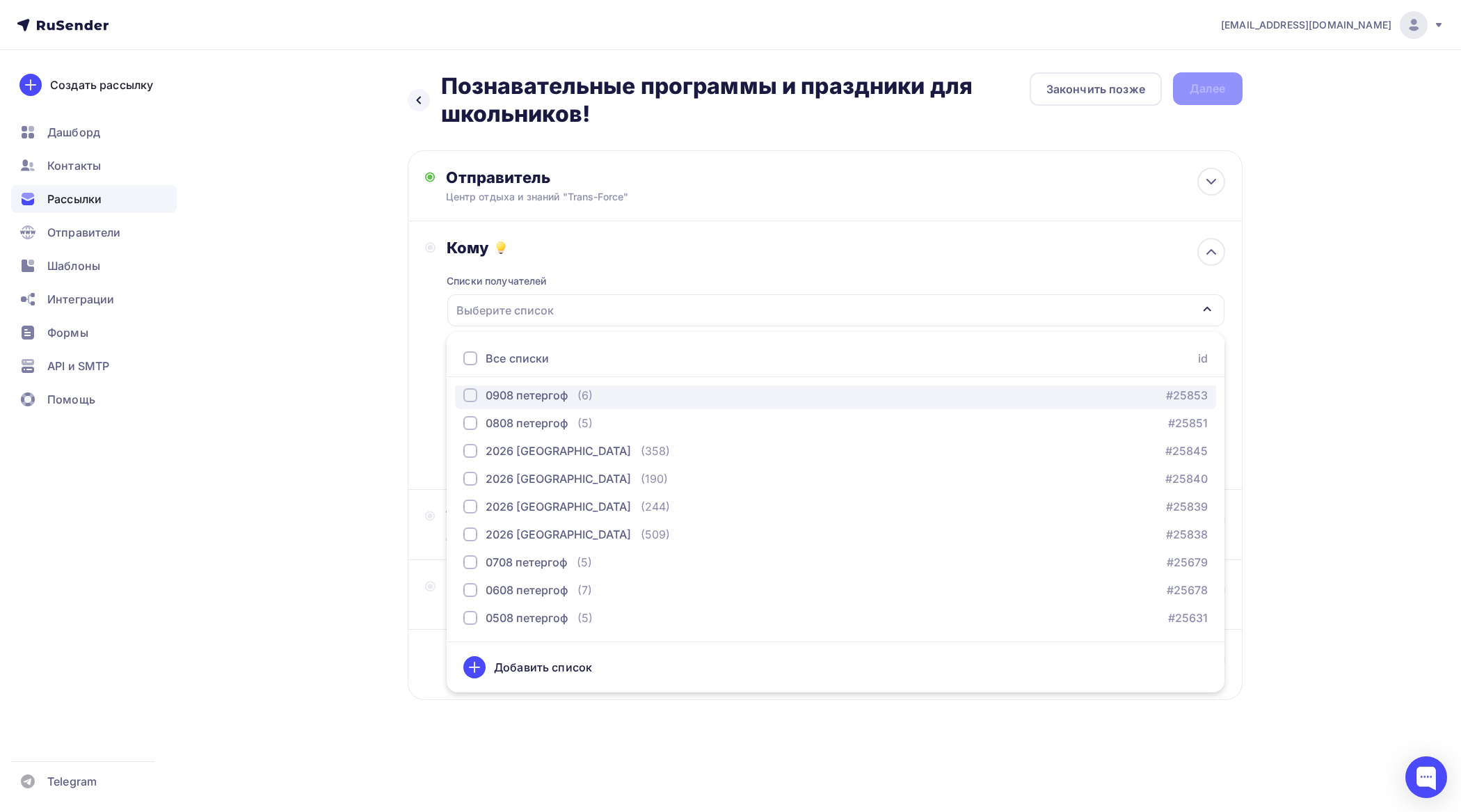
scroll to position [174, 0]
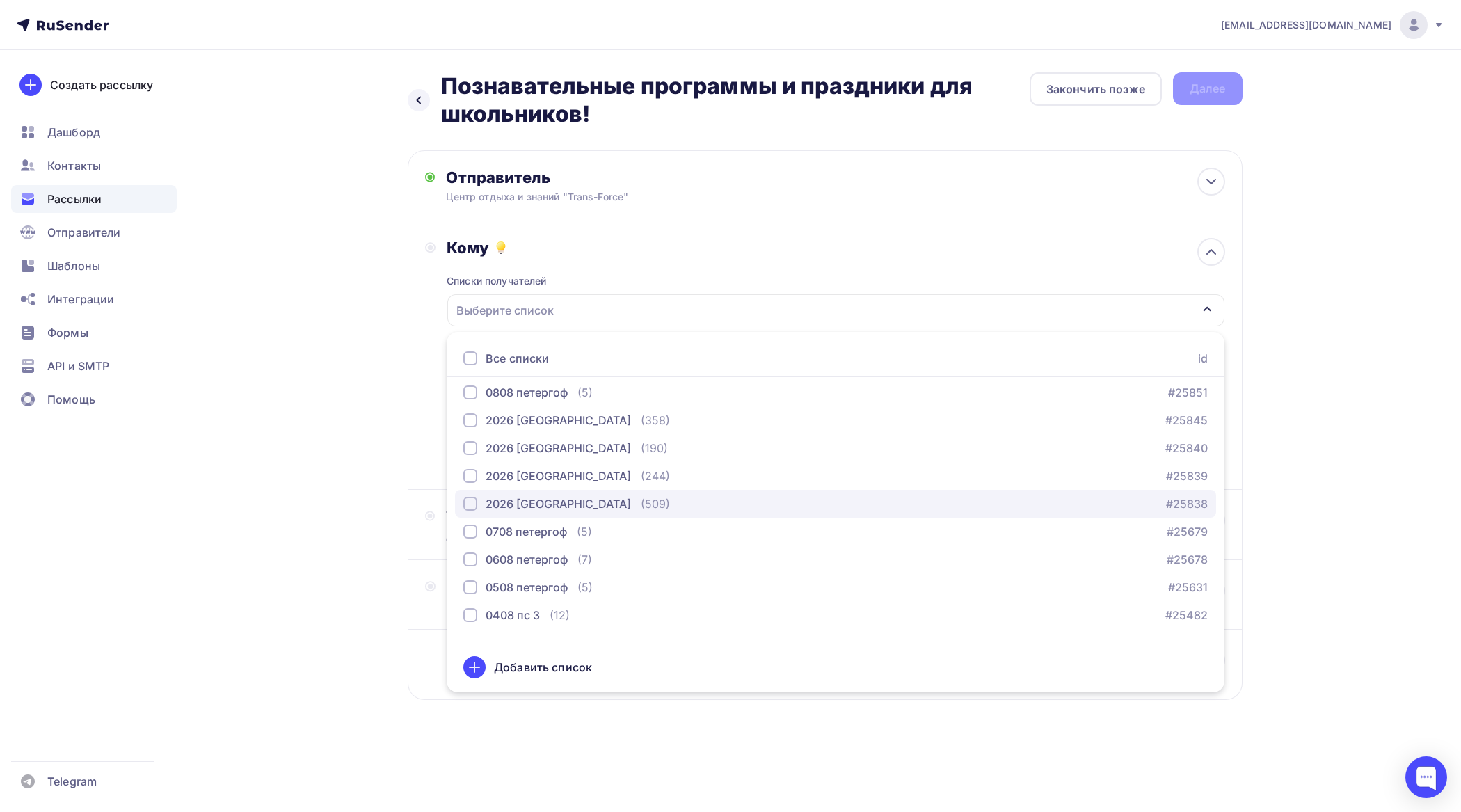
click at [474, 503] on div "button" at bounding box center [470, 504] width 14 height 14
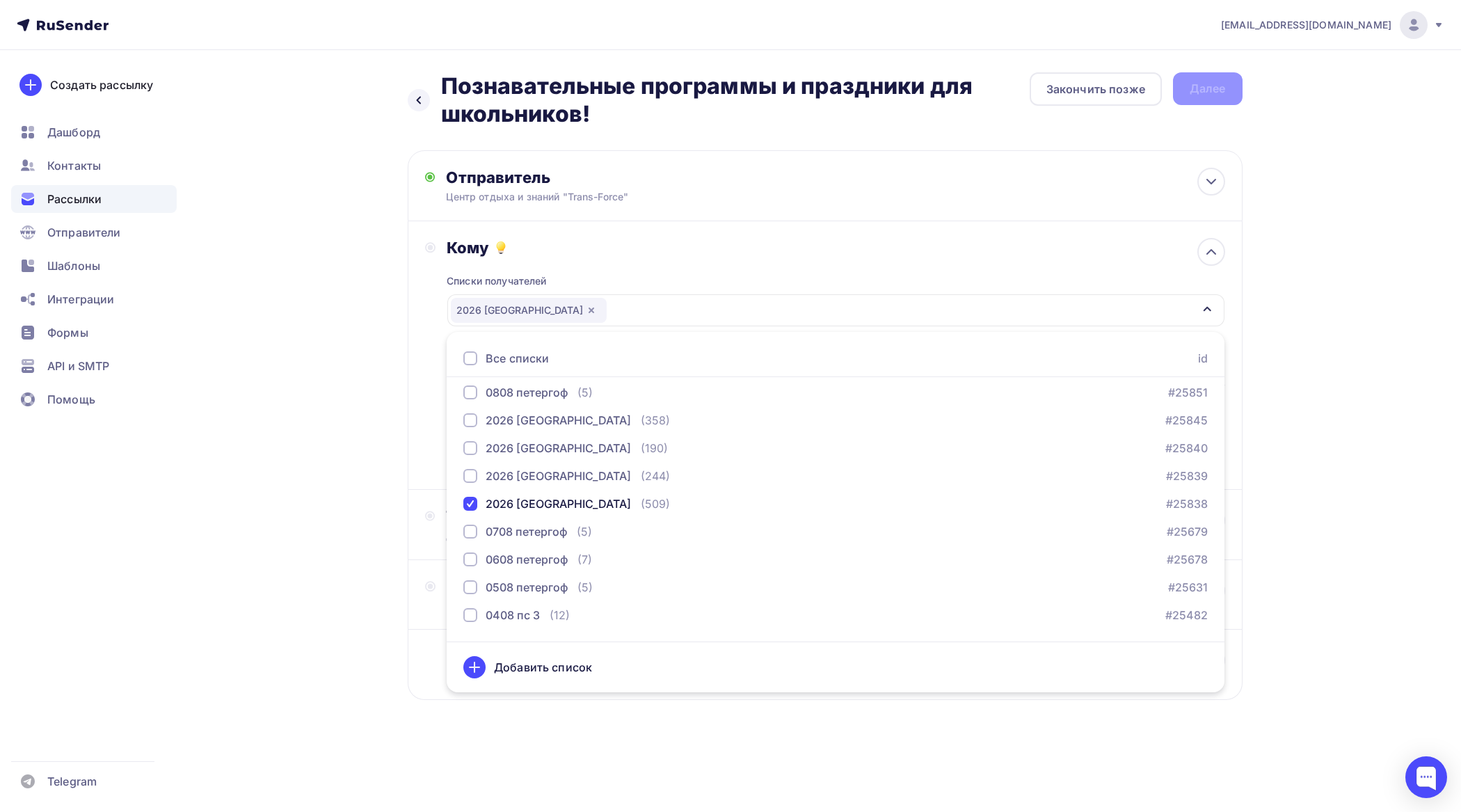
click at [360, 579] on div "Назад Познавательные программы и праздники для школьников! Познавательные прогр…" at bounding box center [731, 419] width 1141 height 739
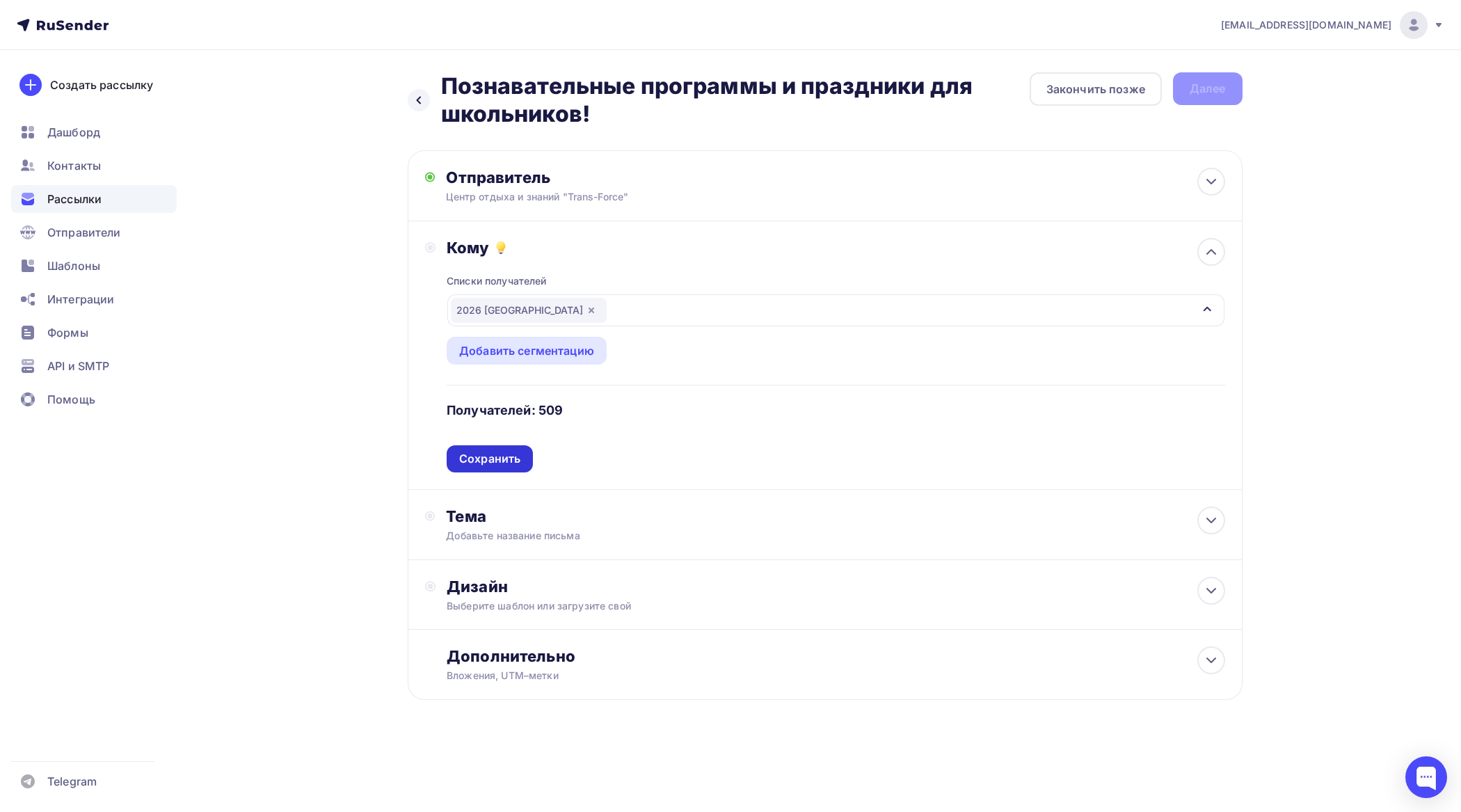
click at [501, 457] on div "Сохранить" at bounding box center [490, 458] width 61 height 16
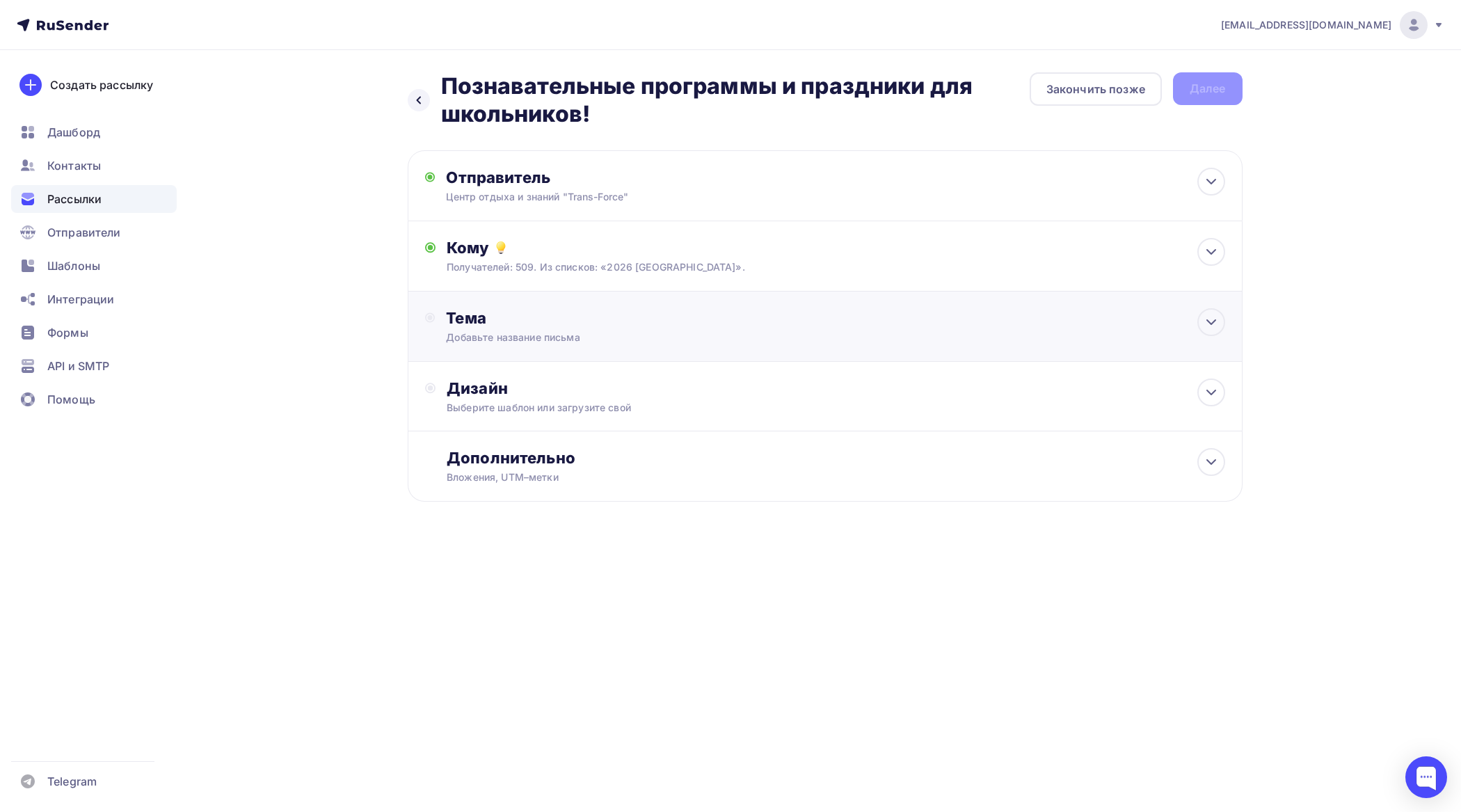
click at [565, 336] on div "Добавьте название письма" at bounding box center [570, 338] width 248 height 14
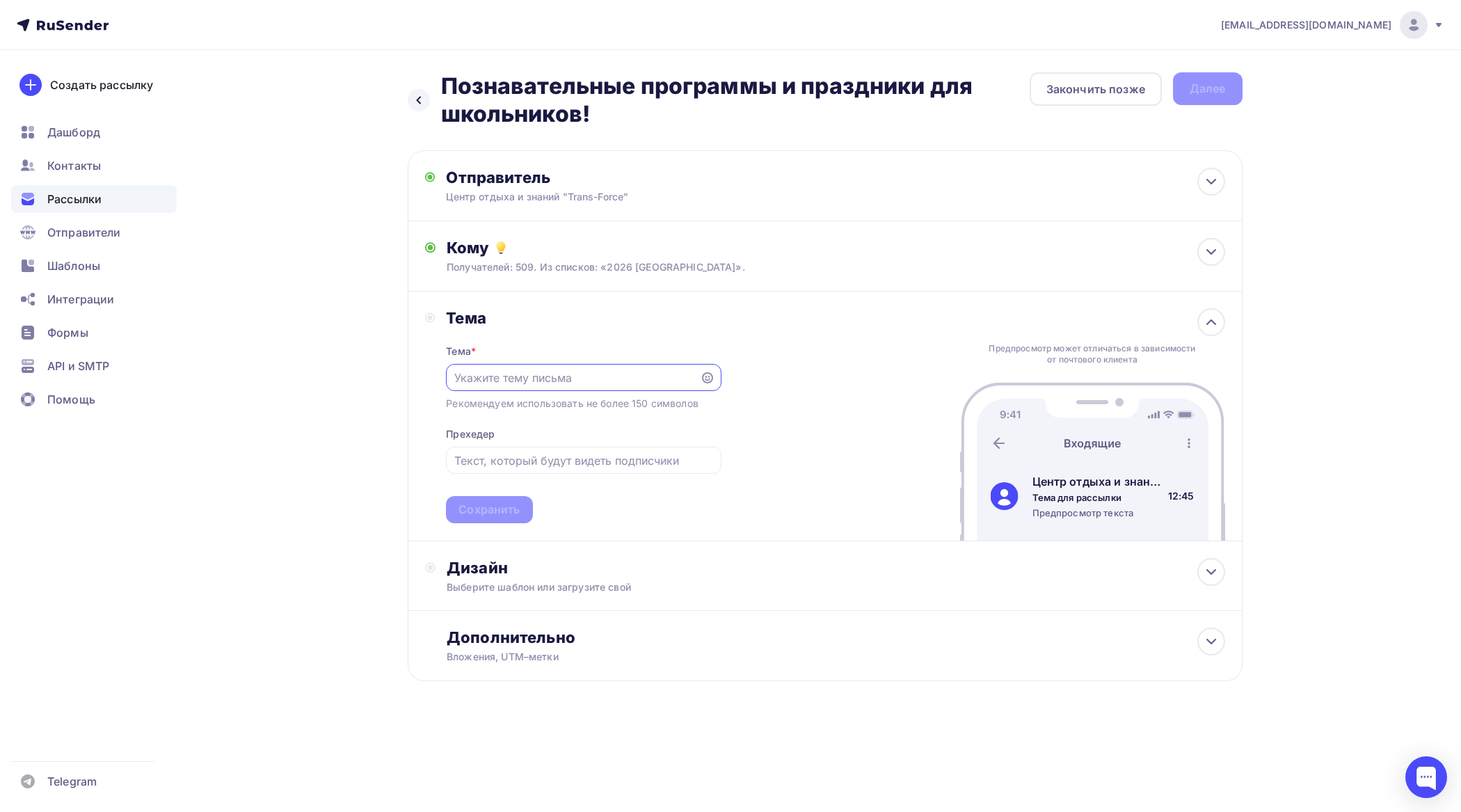
scroll to position [0, 0]
click at [583, 362] on div "Тема * Рекомендуем использовать не более 150 символов Прехедер Сохранить" at bounding box center [584, 424] width 275 height 195
click at [572, 456] on input "text" at bounding box center [584, 460] width 259 height 17
click at [569, 376] on input "text" at bounding box center [573, 377] width 238 height 17
type input "G"
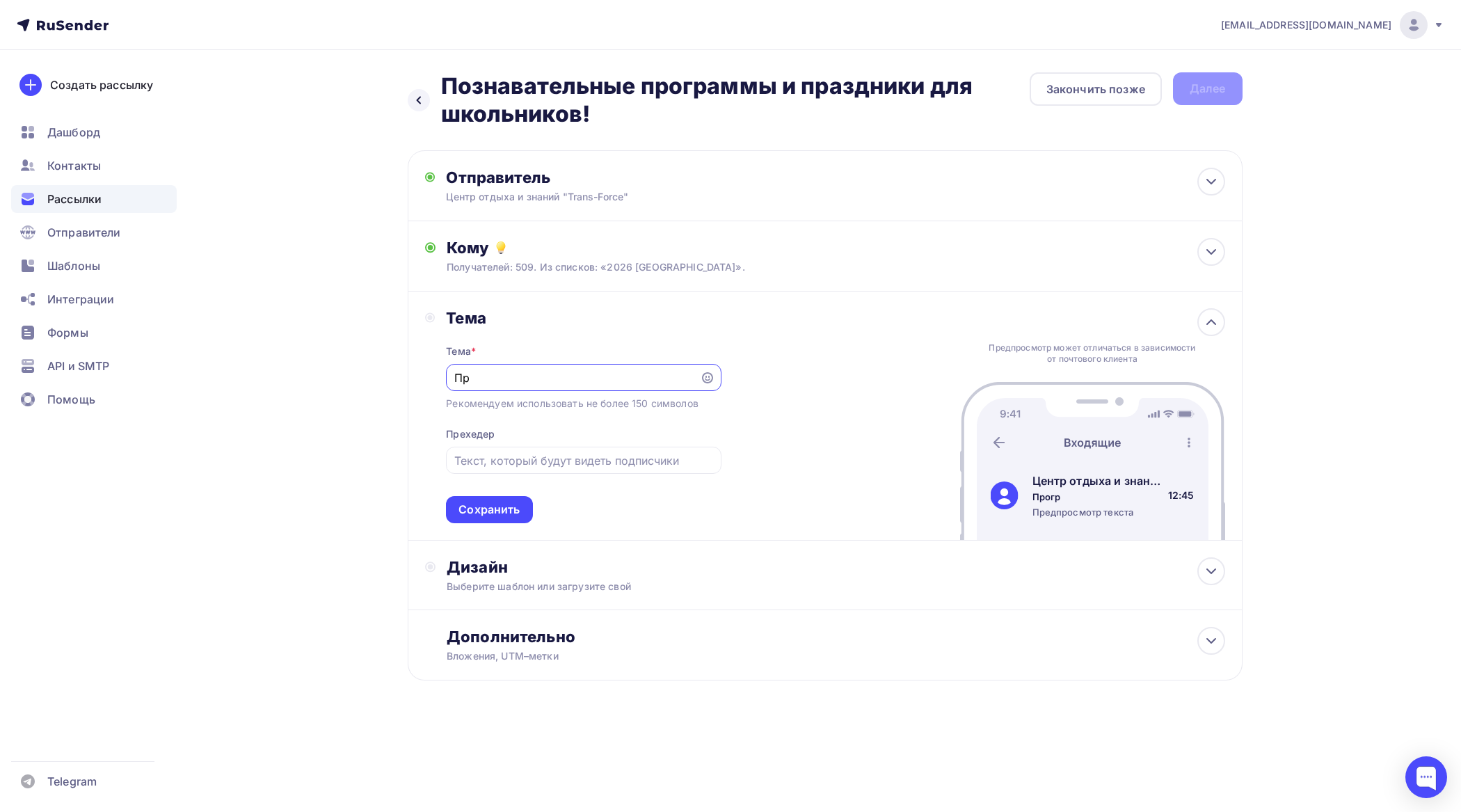
type input "П"
drag, startPoint x: 562, startPoint y: 375, endPoint x: 728, endPoint y: 373, distance: 166.0
click at [728, 373] on div "Тема Тема * ВнеКлассные программы и праздники для школьников! Как попасть беспл…" at bounding box center [825, 416] width 835 height 249
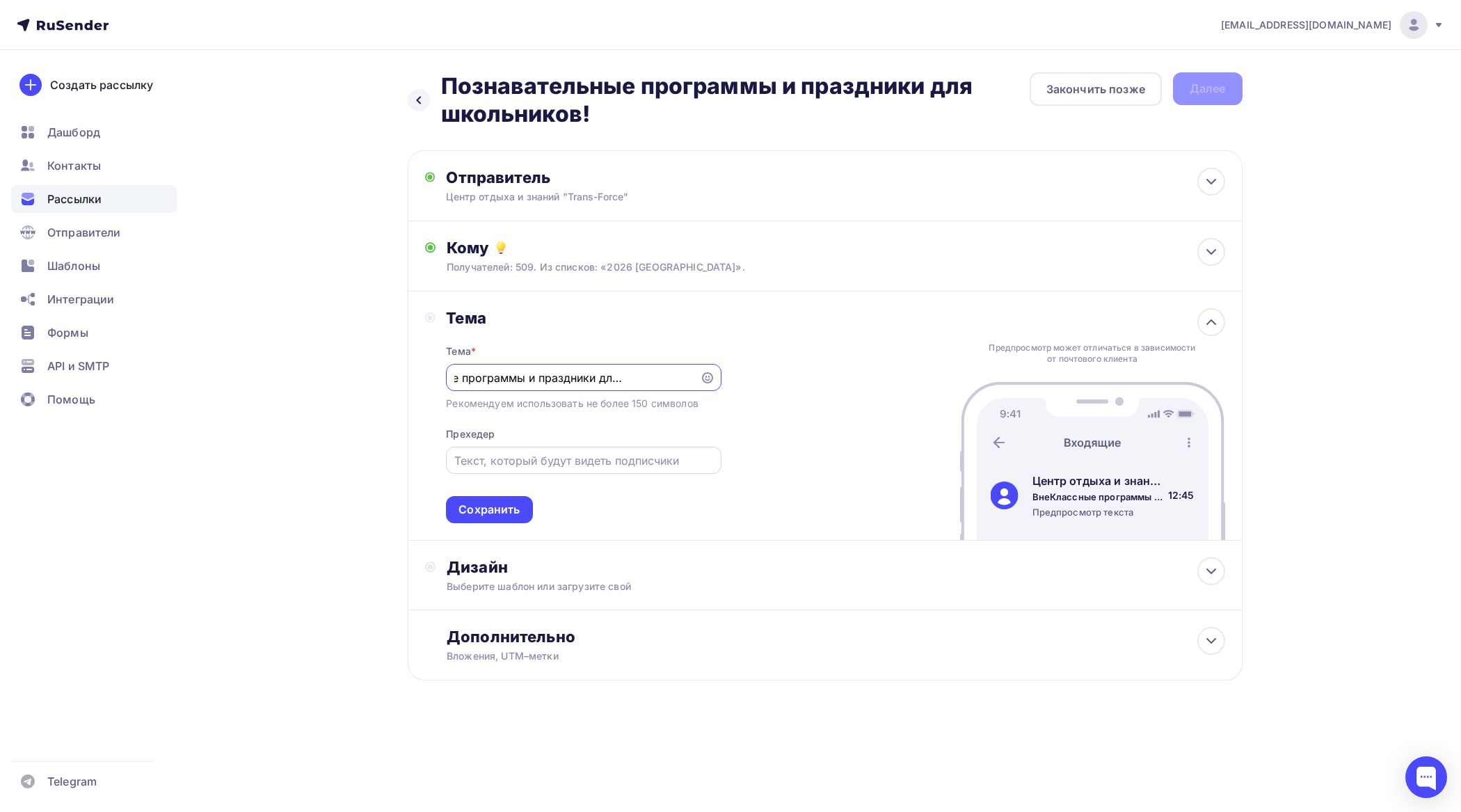
type input "ВнеКлассные программы и праздники для школьников!"
click at [595, 458] on input "text" at bounding box center [584, 460] width 259 height 17
type input "Хотите попасть бесплатно? закажите программу внеклассных мероприятий и получите…"
click at [499, 487] on div "Тема * ВнеКлассные программы и праздники для школьников! Рекомендуем использова…" at bounding box center [584, 424] width 275 height 195
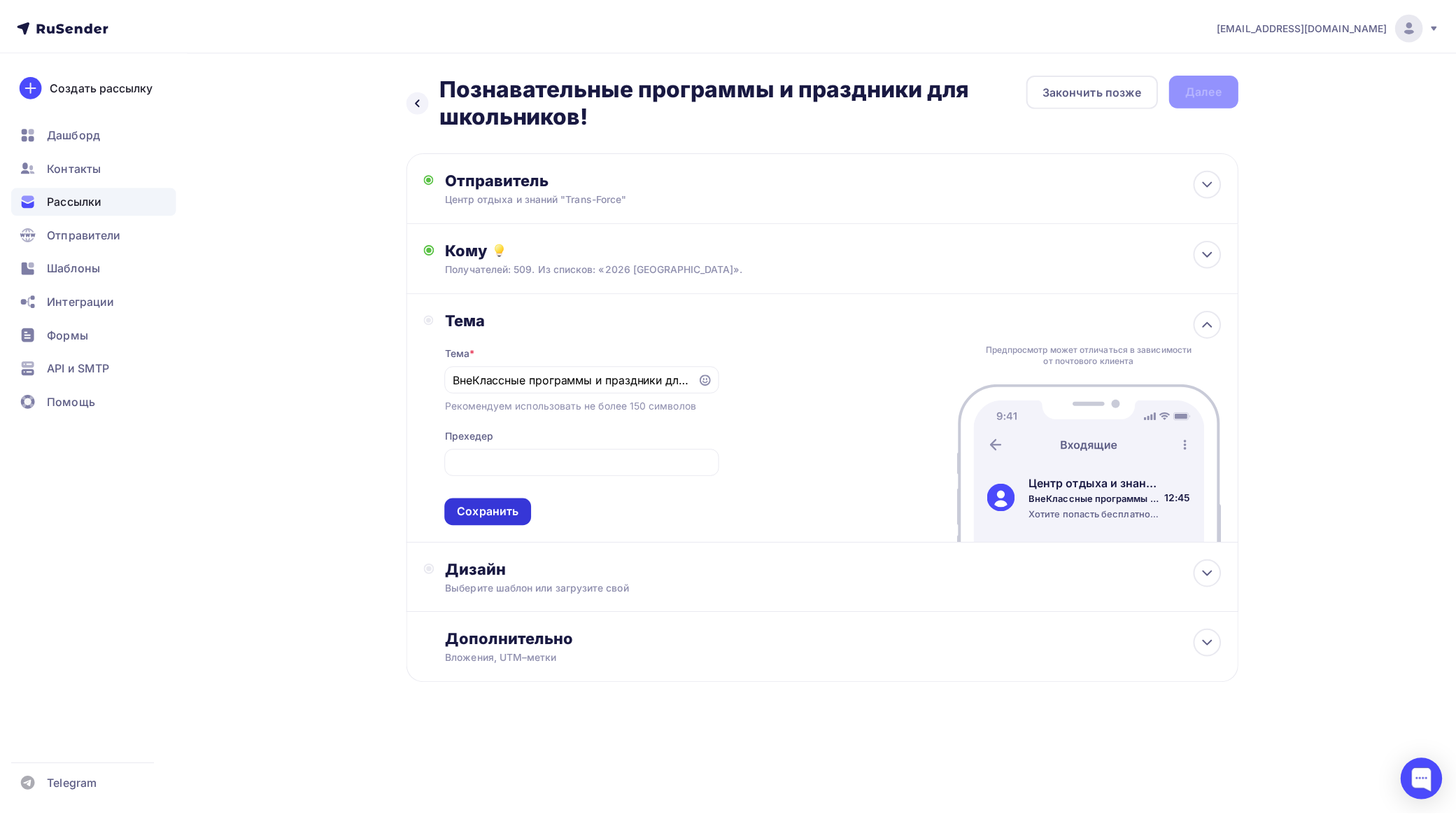
scroll to position [0, 0]
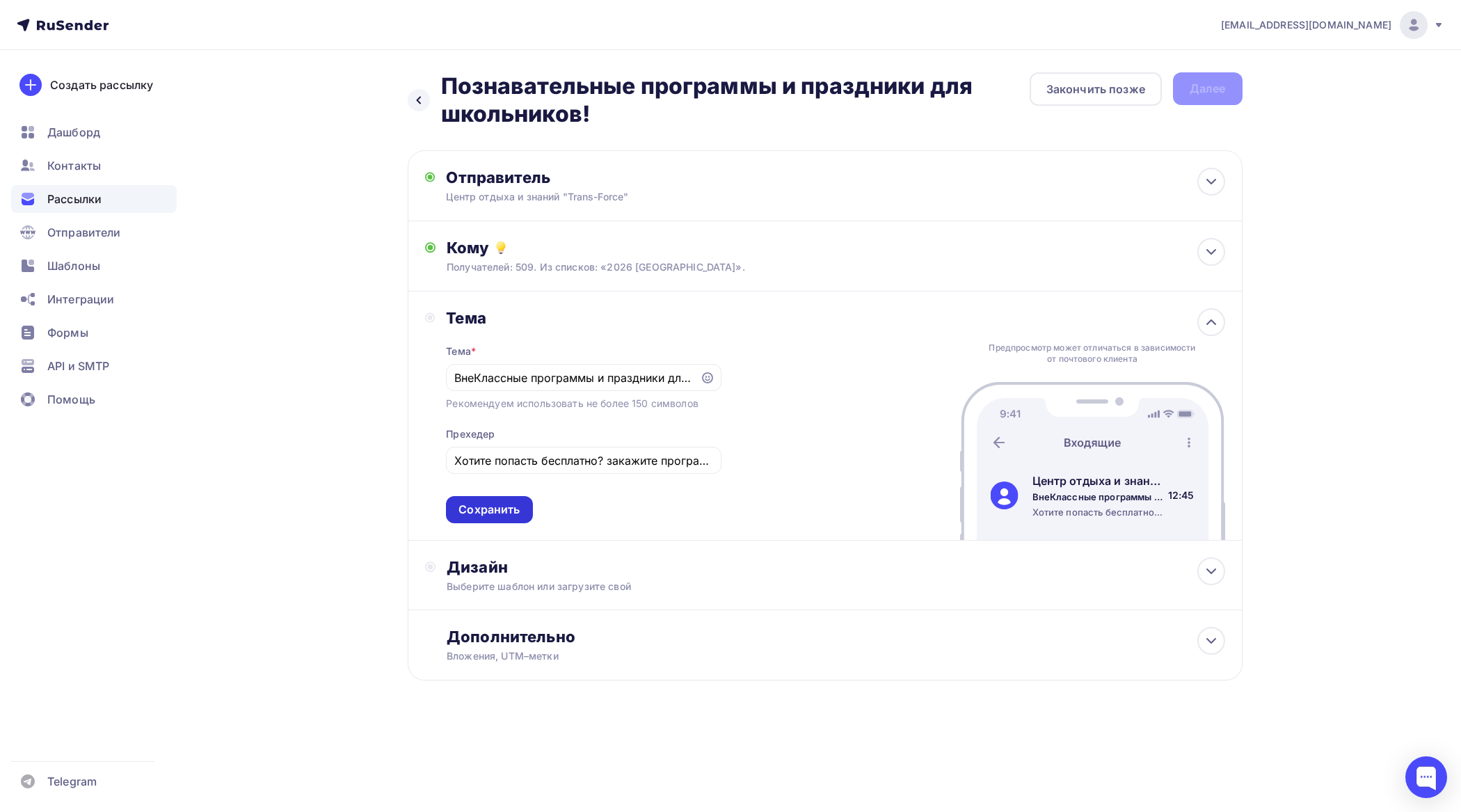
click at [521, 507] on div "Сохранить" at bounding box center [489, 509] width 87 height 27
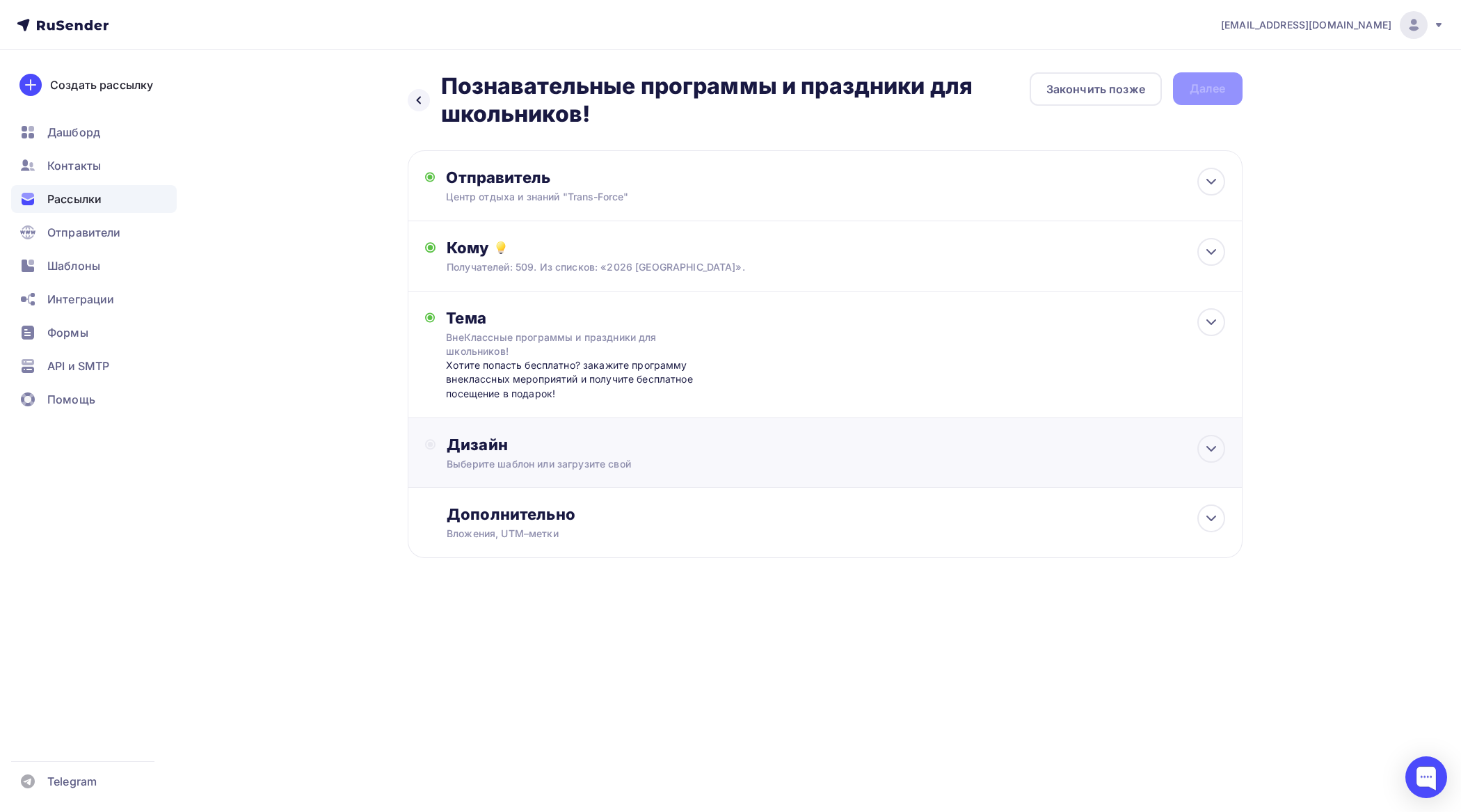
click at [590, 451] on div "Дизайн" at bounding box center [835, 444] width 778 height 19
click at [537, 503] on div "Выбрать шаблон" at bounding box center [508, 501] width 97 height 16
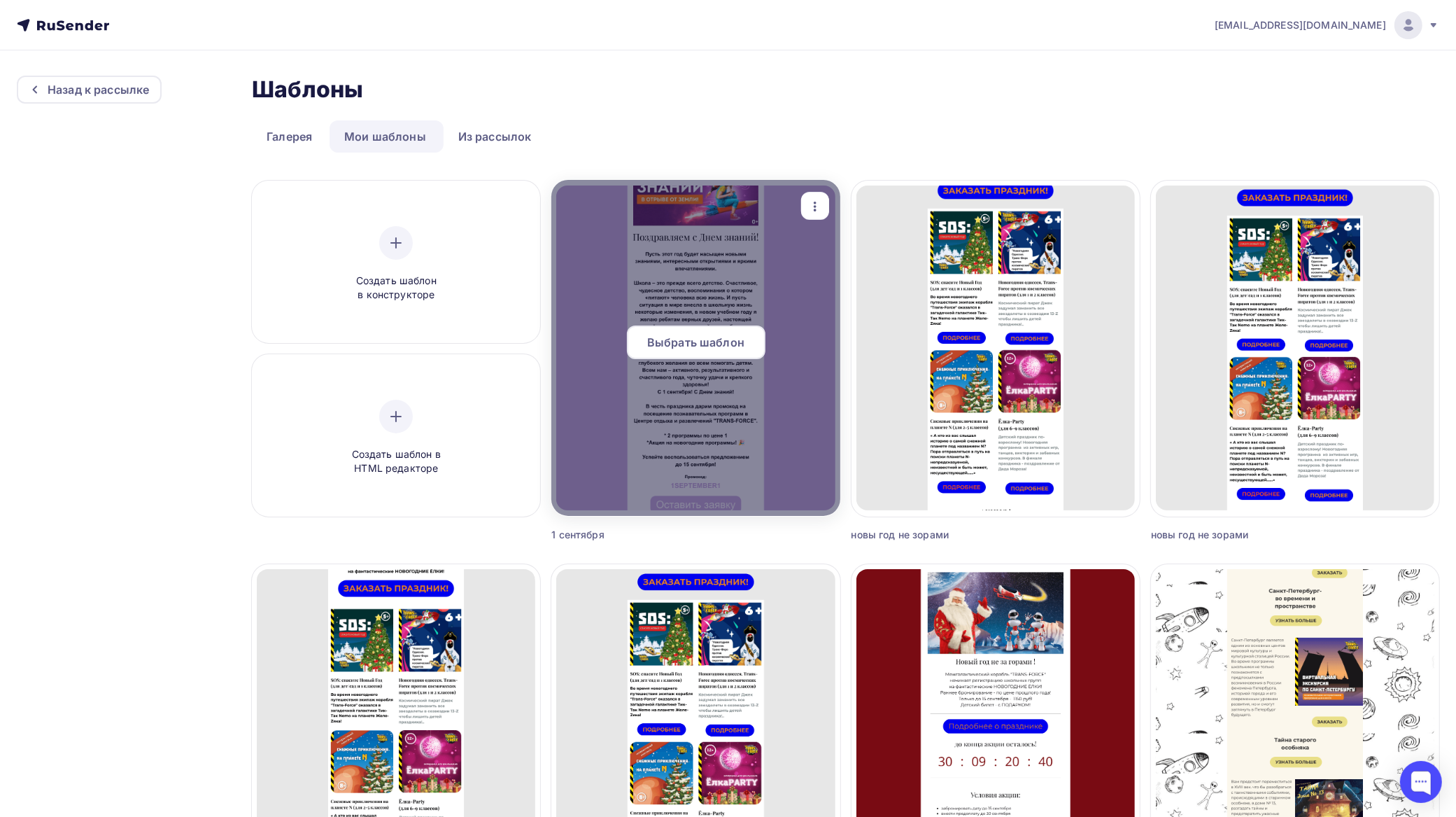
click at [735, 336] on span "Выбрать шаблон" at bounding box center [695, 342] width 98 height 17
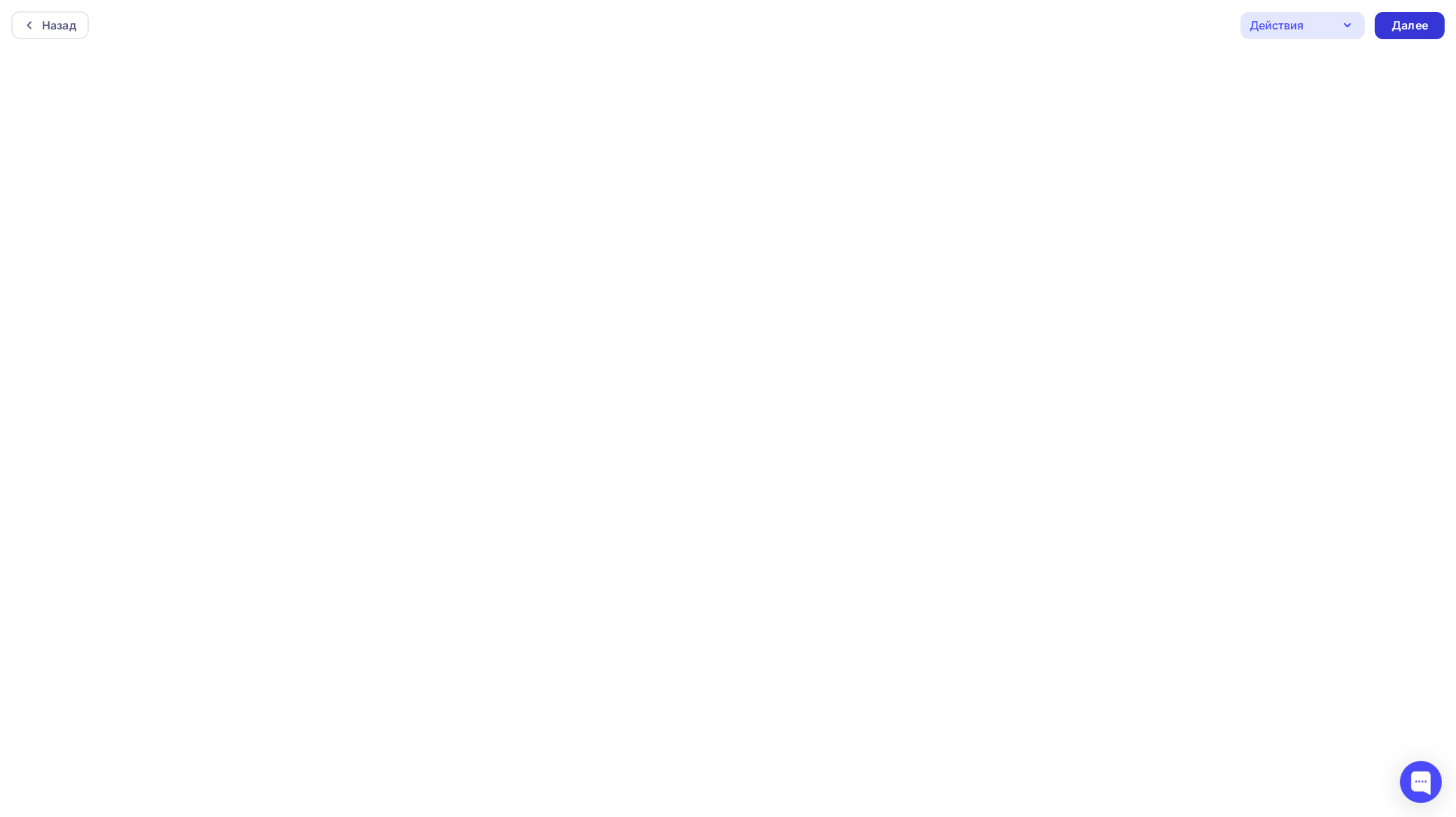
click at [1438, 21] on div "Далее" at bounding box center [1409, 26] width 70 height 27
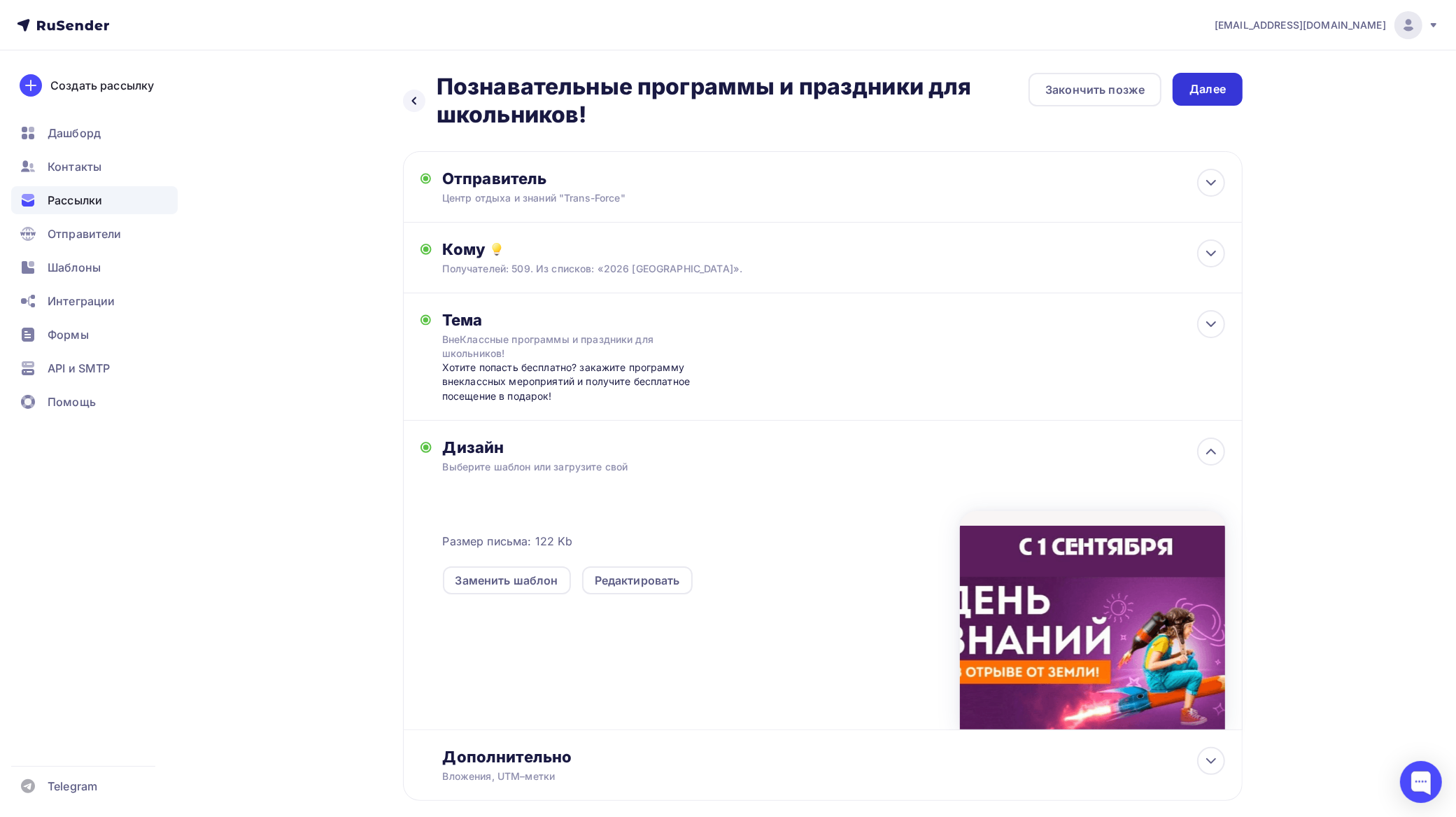
click at [1207, 87] on div "Далее" at bounding box center [1207, 89] width 36 height 16
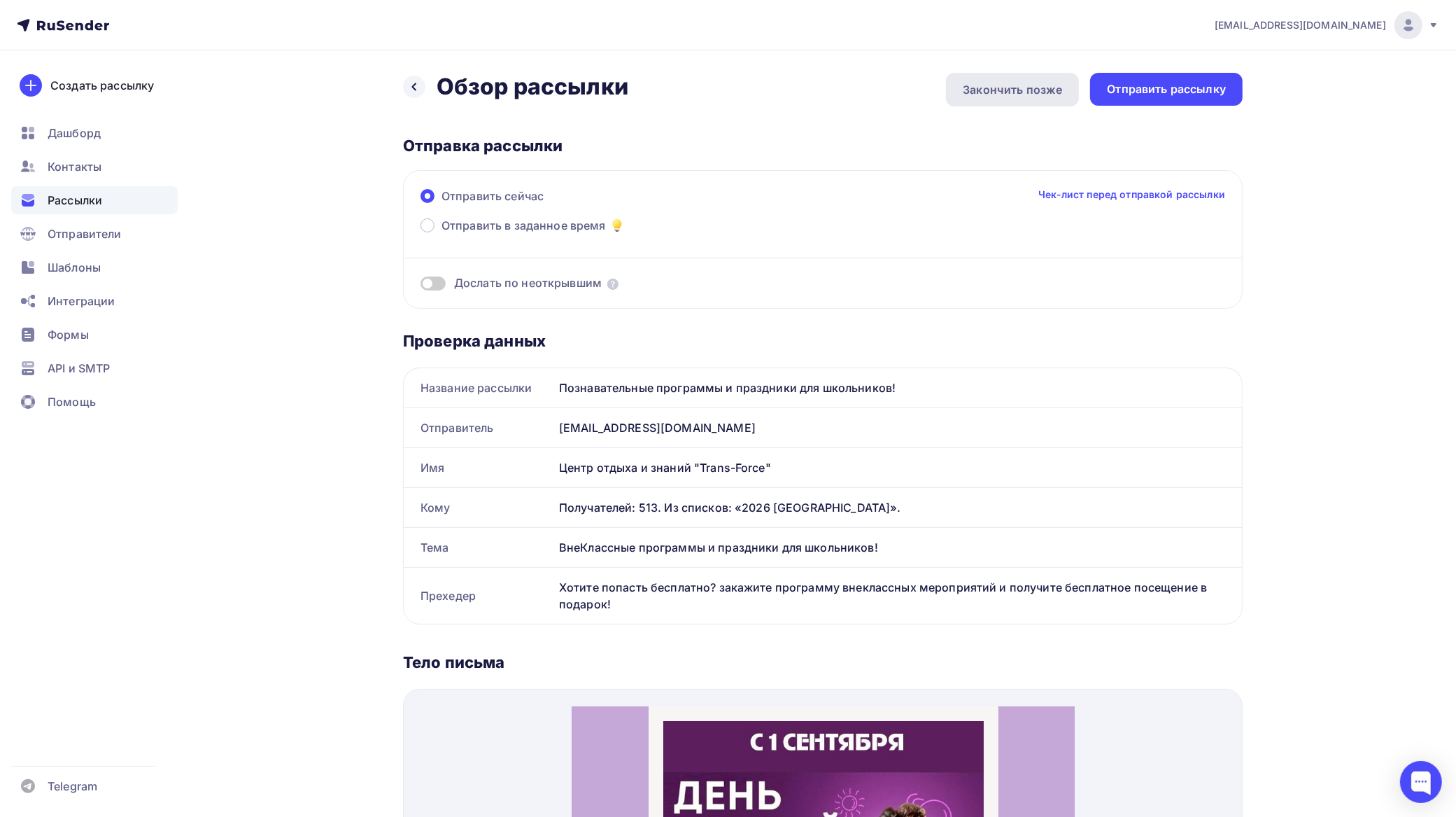
click at [1026, 91] on div "Закончить позже" at bounding box center [1012, 89] width 99 height 17
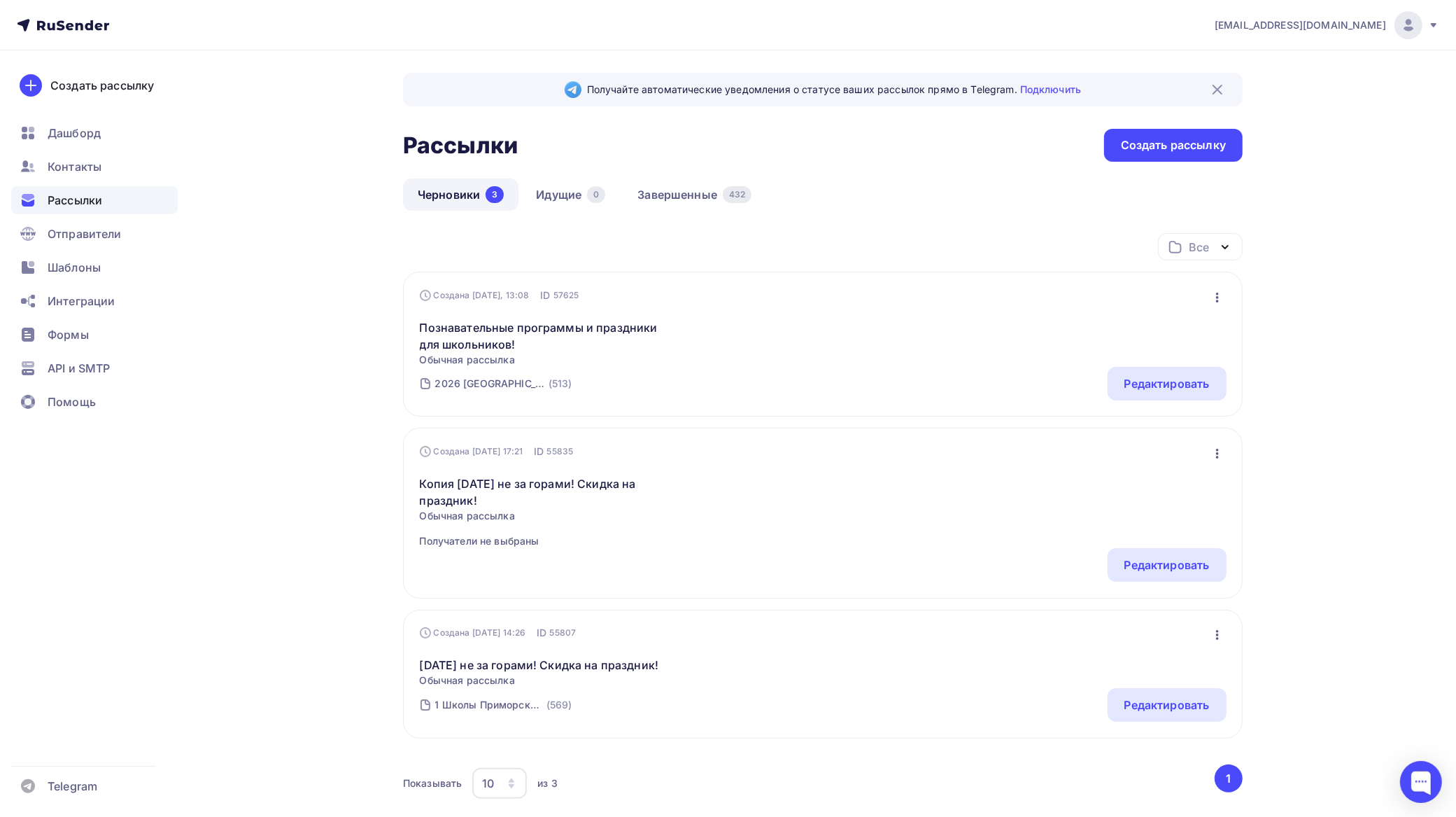
click at [445, 190] on link "Черновики 3" at bounding box center [460, 195] width 115 height 33
click at [1166, 385] on div "Редактировать" at bounding box center [1167, 383] width 85 height 17
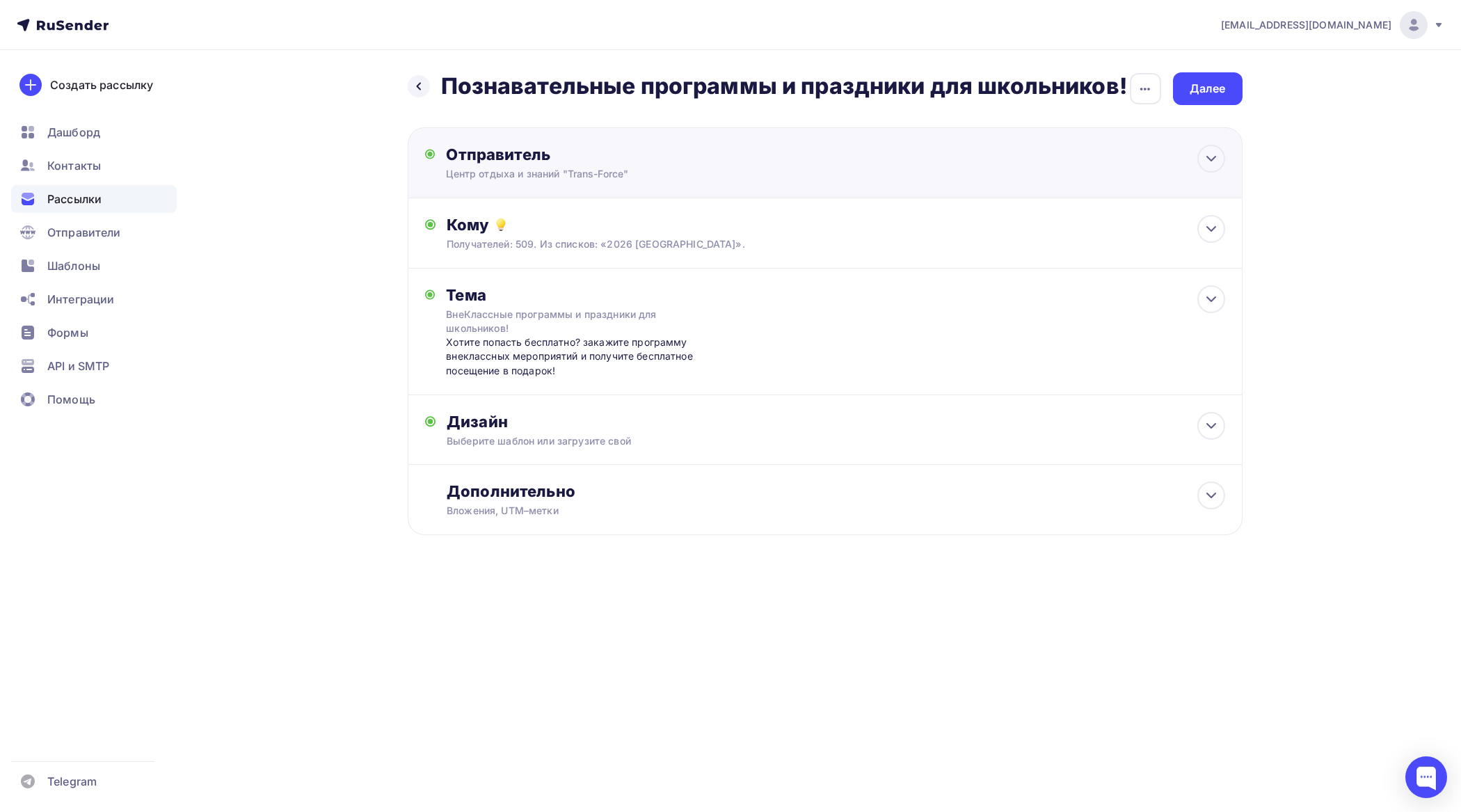
click at [560, 169] on div "Центр отдыха и знаний "Trans-Force"" at bounding box center [582, 174] width 271 height 14
type input "Центр отдыха и знаний "Trans-Force""
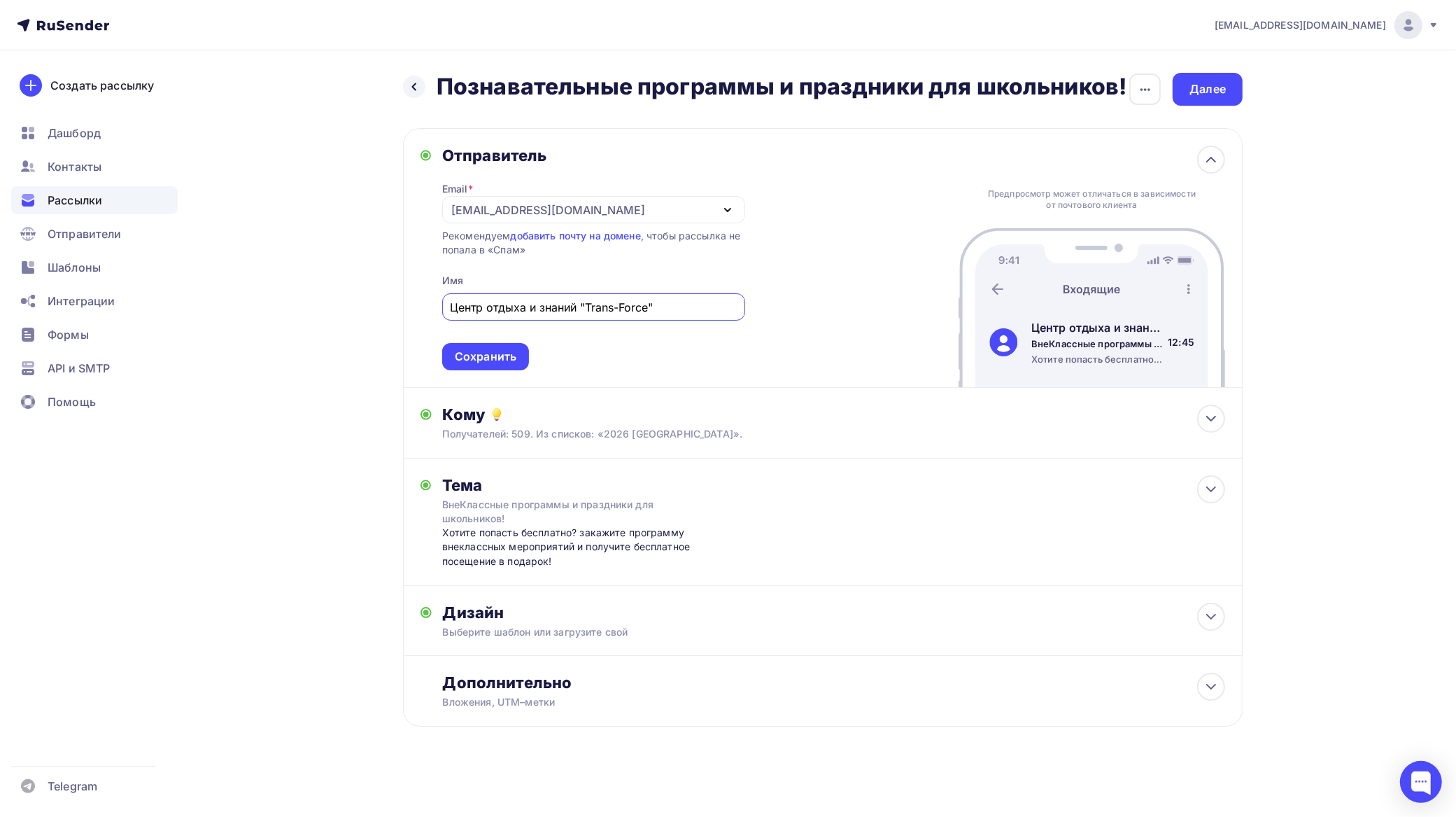
click at [558, 207] on div "[EMAIL_ADDRESS][DOMAIN_NAME]" at bounding box center [593, 210] width 303 height 27
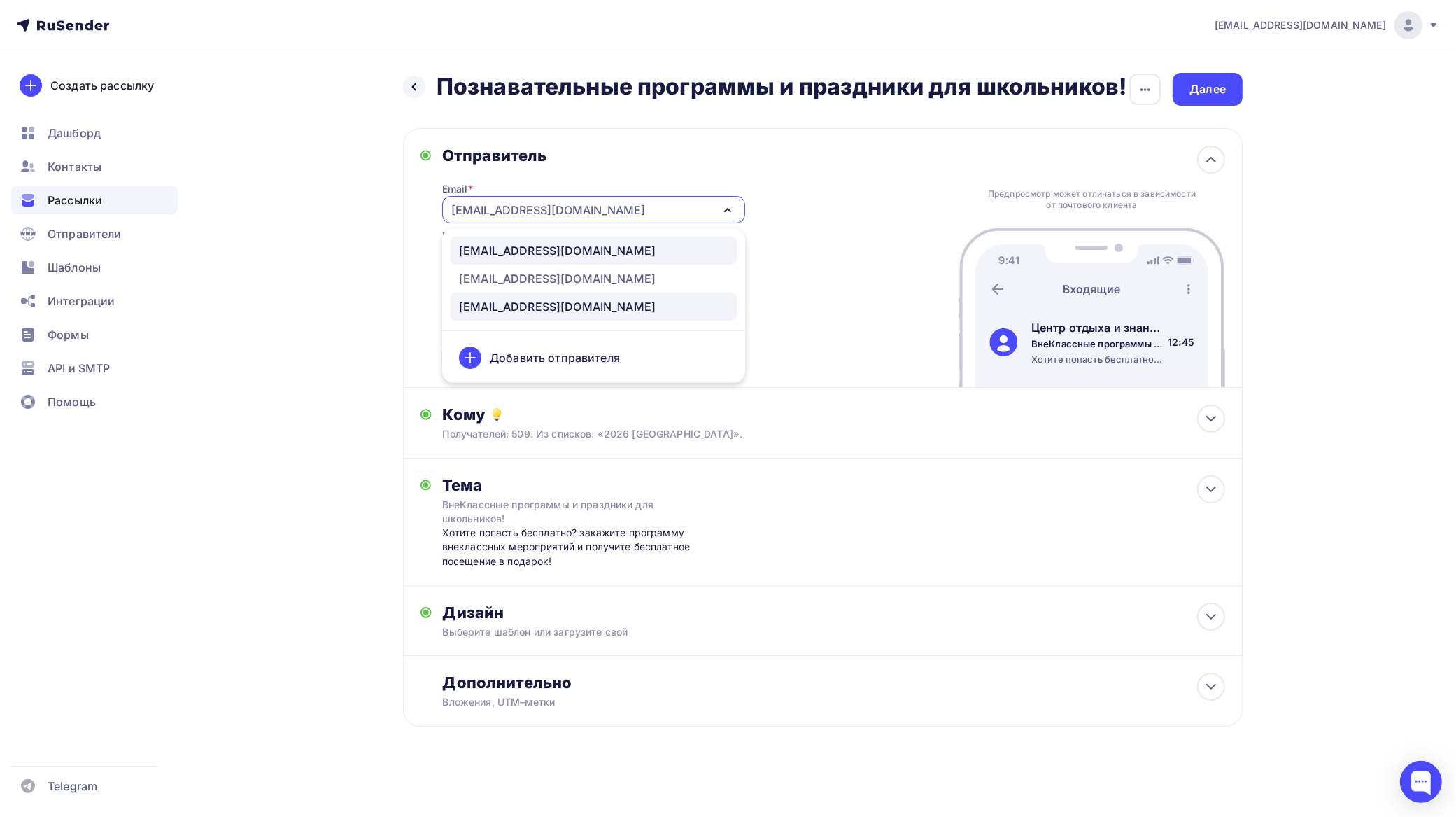
click at [533, 247] on div "zakaz@tfcafe.ru" at bounding box center [557, 250] width 196 height 17
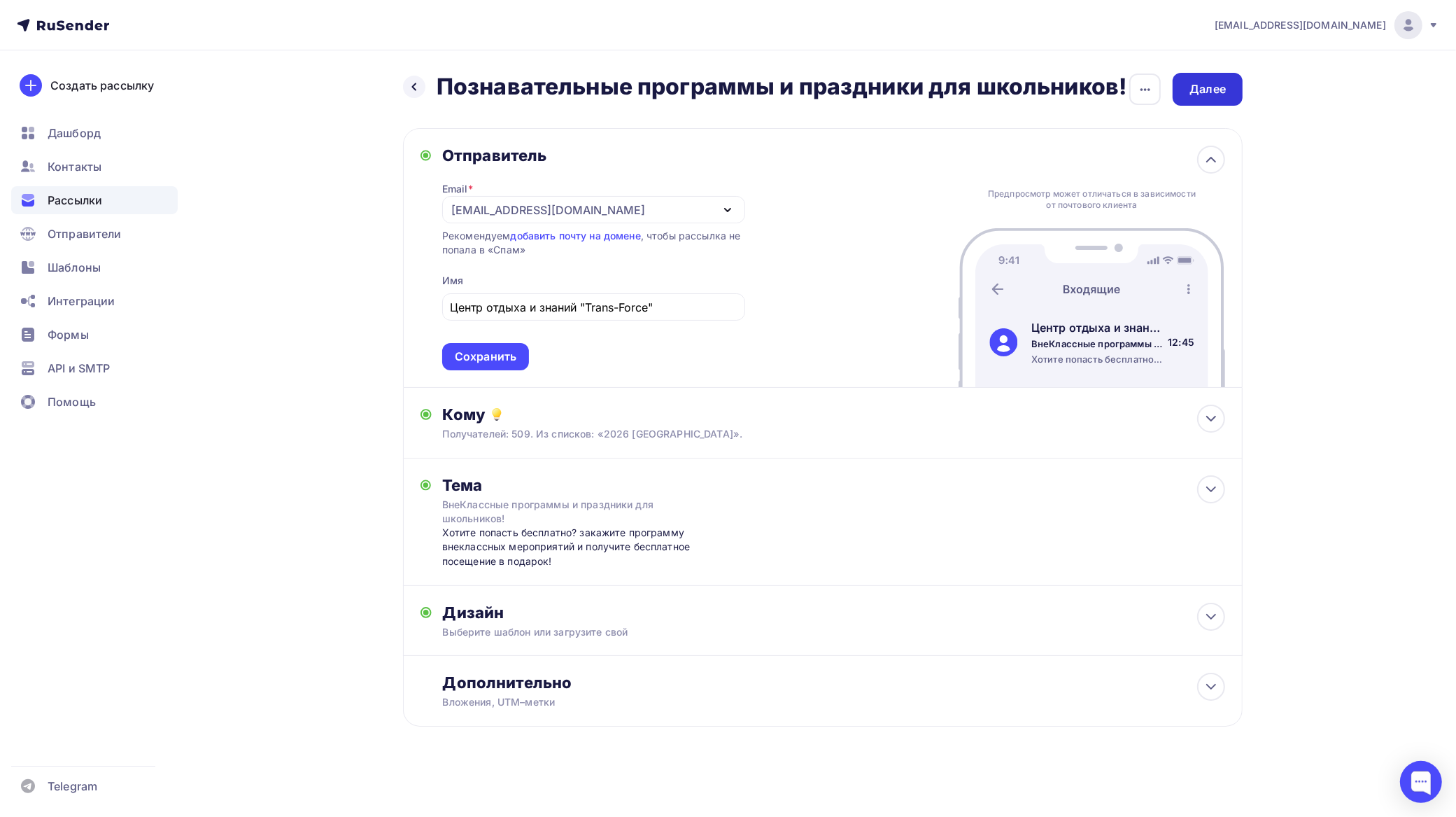
click at [1218, 88] on div "Далее" at bounding box center [1207, 89] width 36 height 16
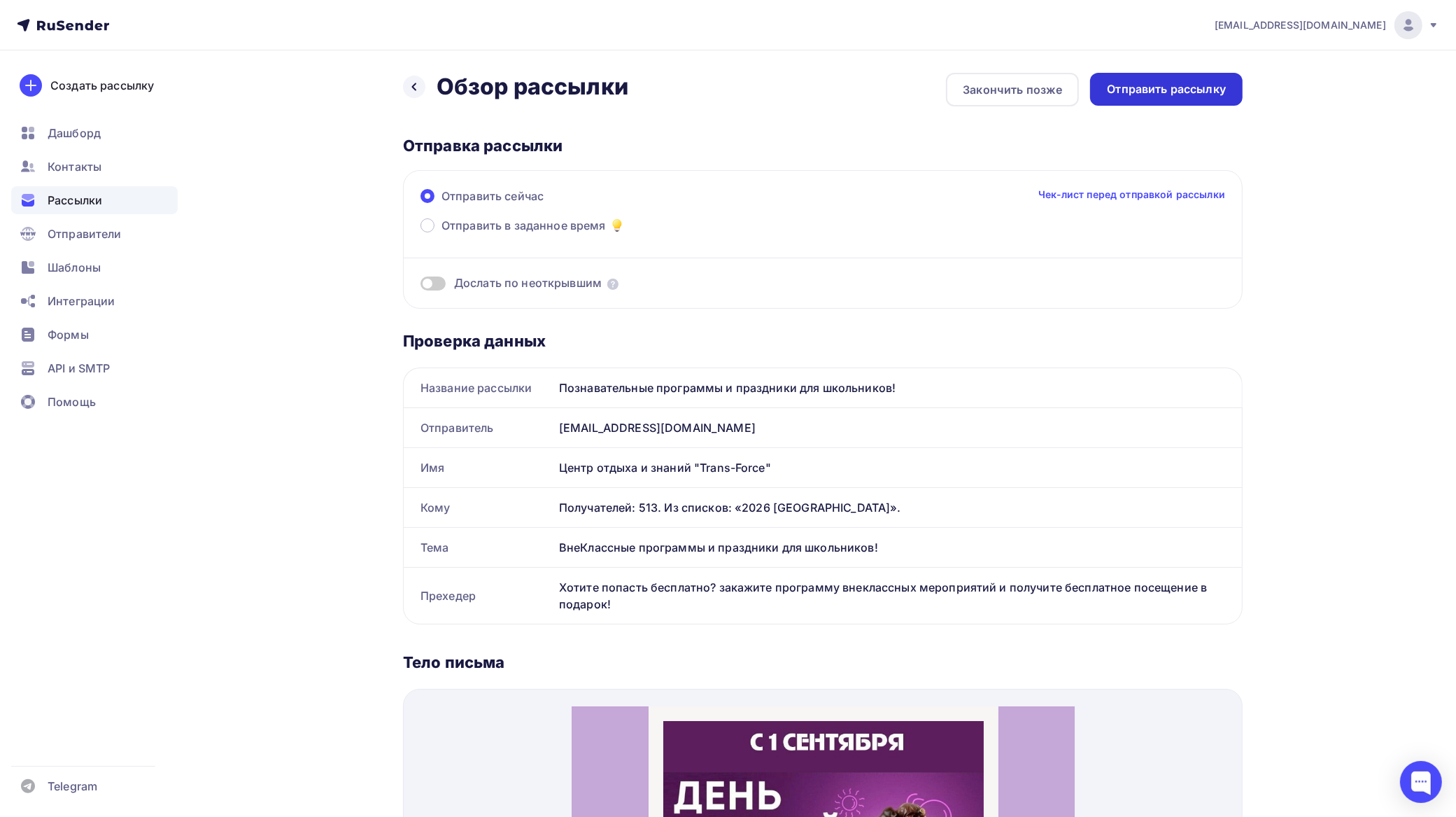
click at [1145, 86] on div "Отправить рассылку" at bounding box center [1166, 89] width 119 height 16
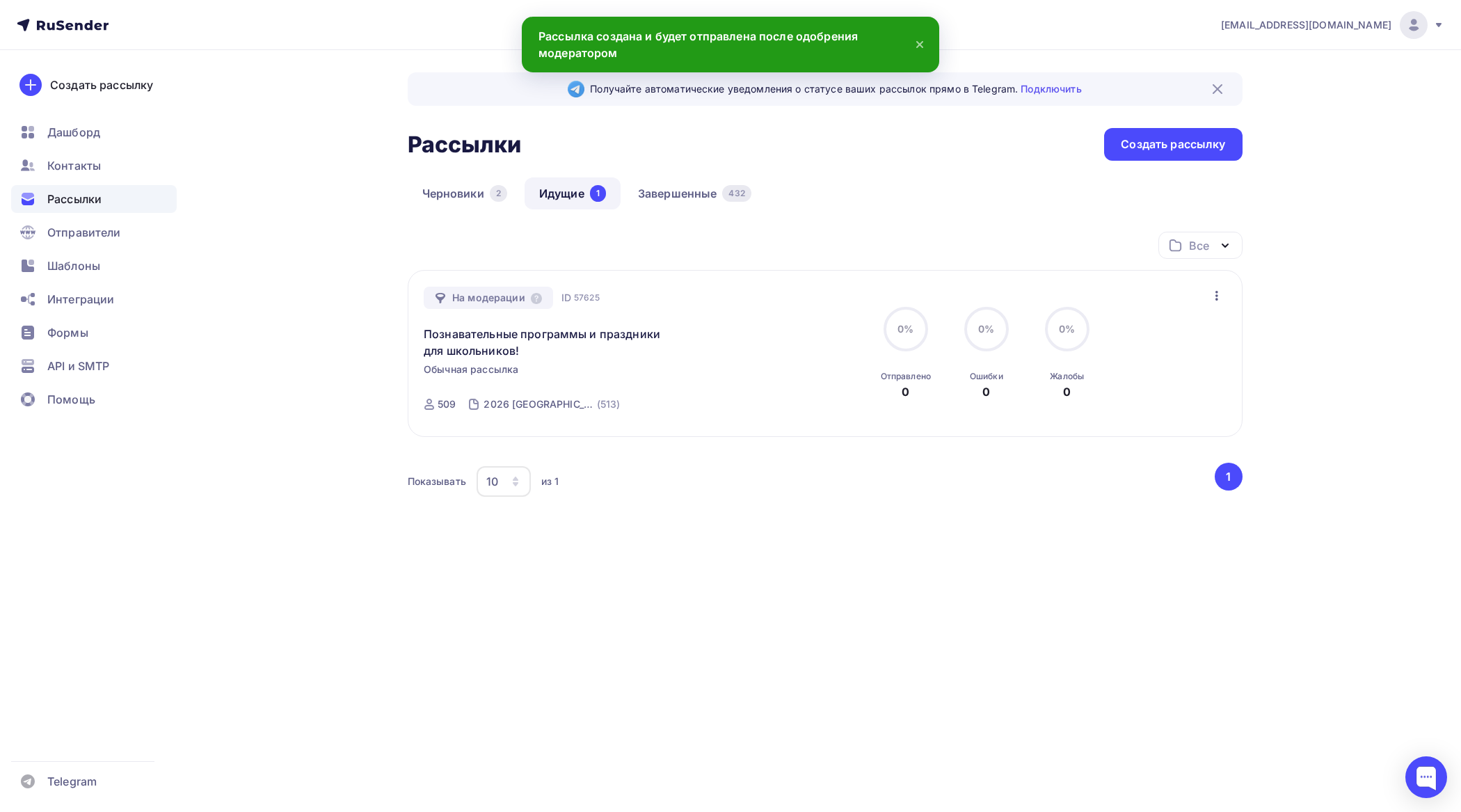
click at [564, 189] on link "Идущие 1" at bounding box center [572, 193] width 96 height 32
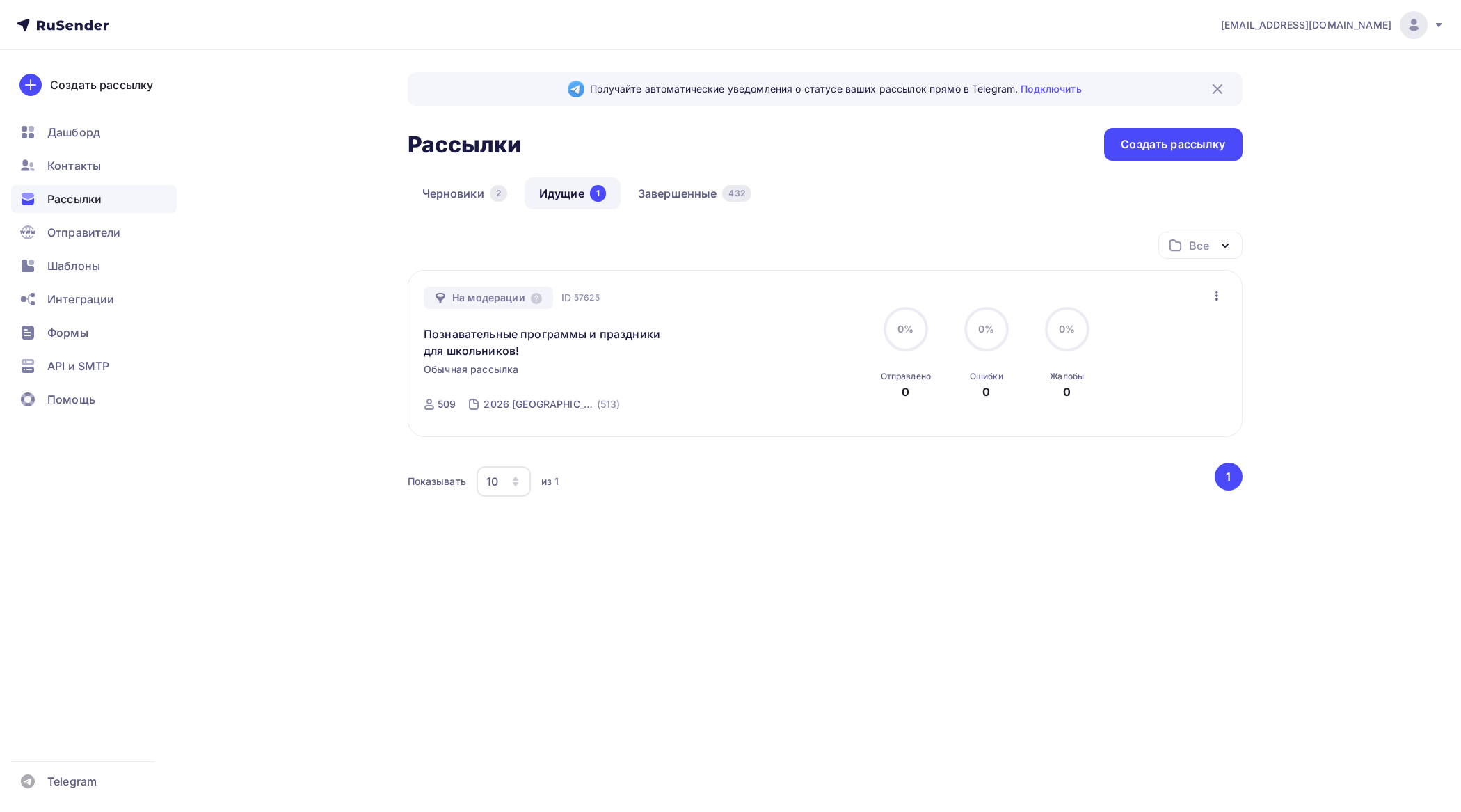
click at [1219, 292] on icon "button" at bounding box center [1217, 295] width 17 height 17
click at [535, 334] on link "Познавательные программы и праздники для школьников!" at bounding box center [543, 342] width 239 height 33
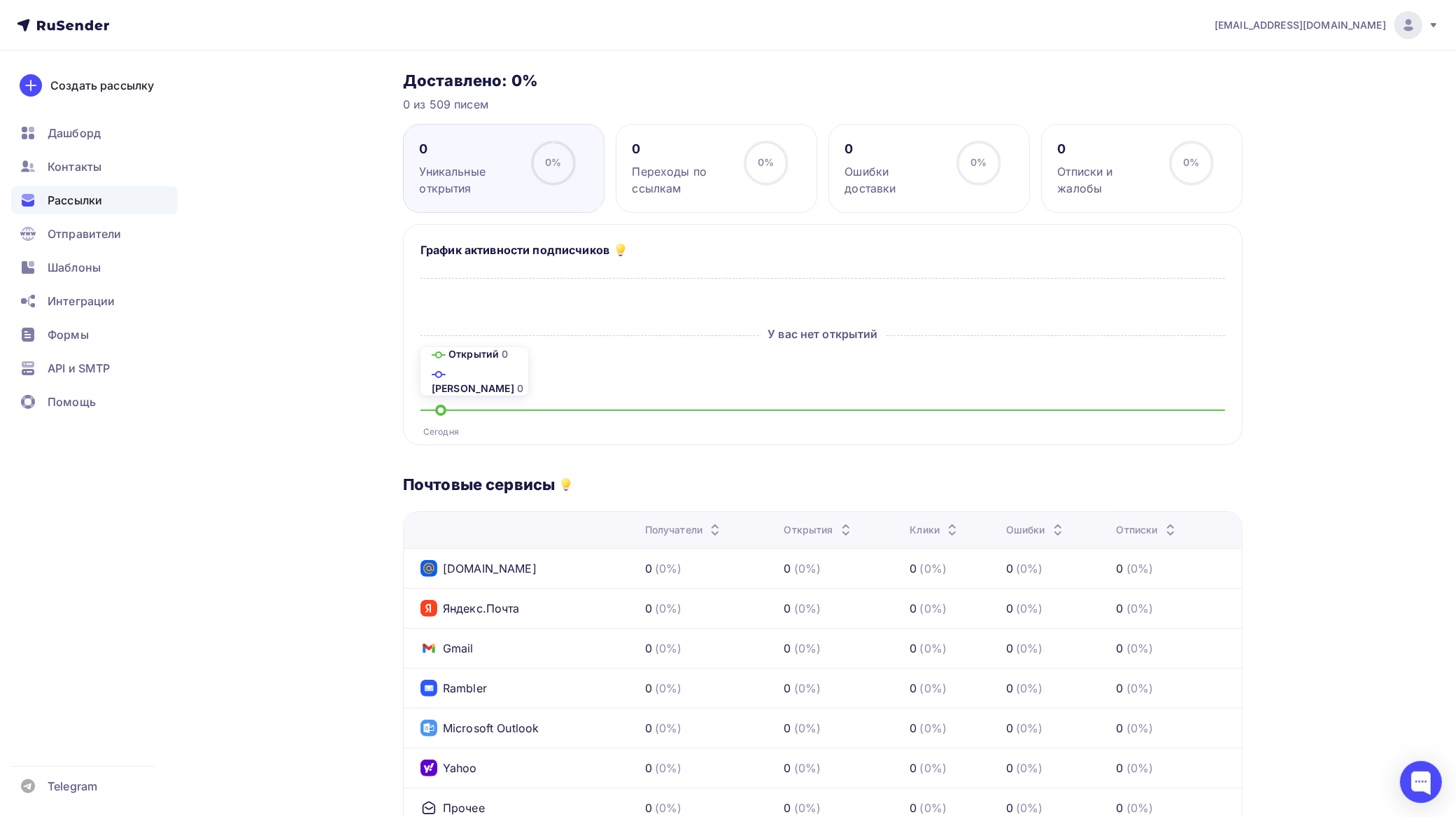
scroll to position [262, 0]
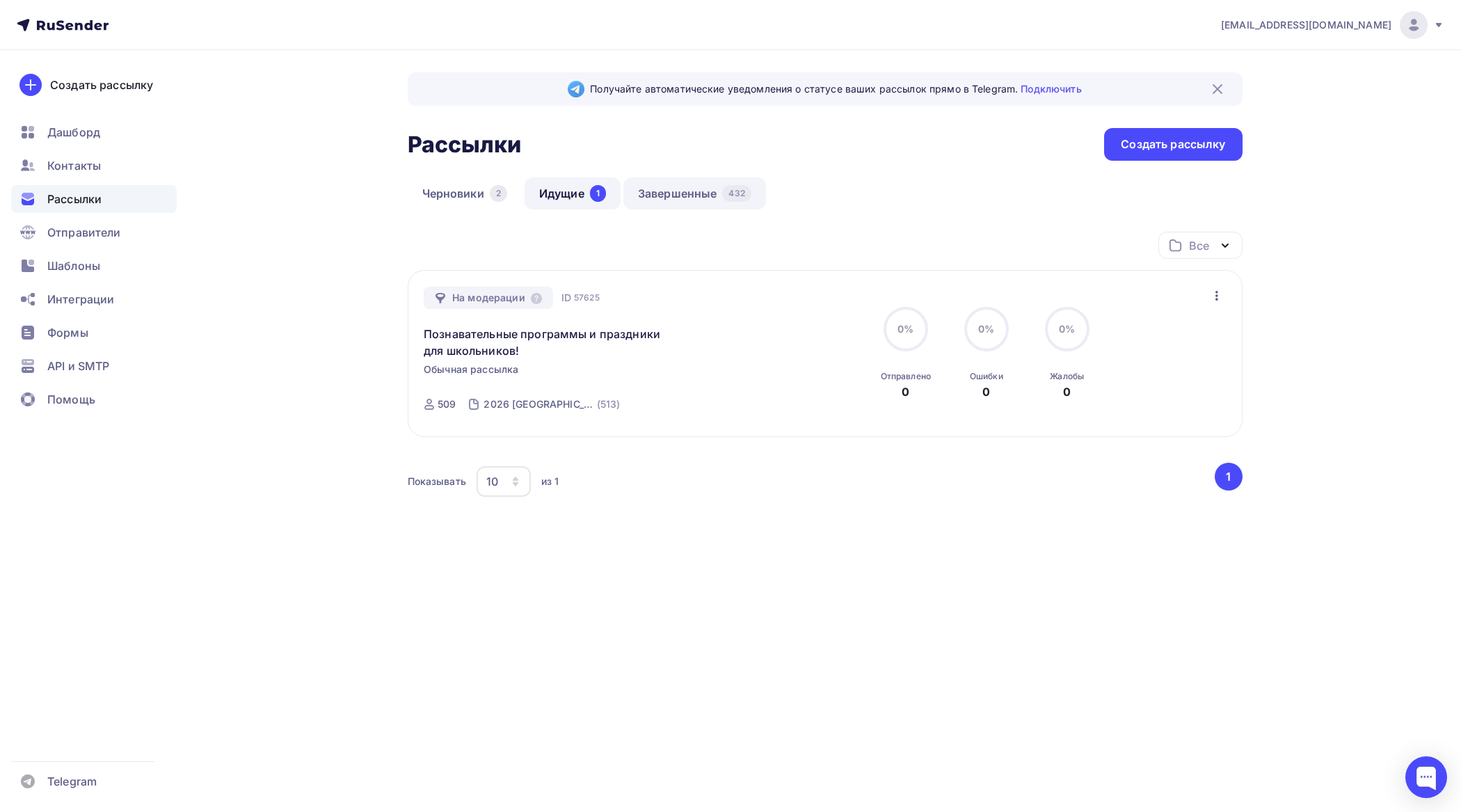
click at [680, 189] on link "Завершенные 432" at bounding box center [694, 193] width 143 height 32
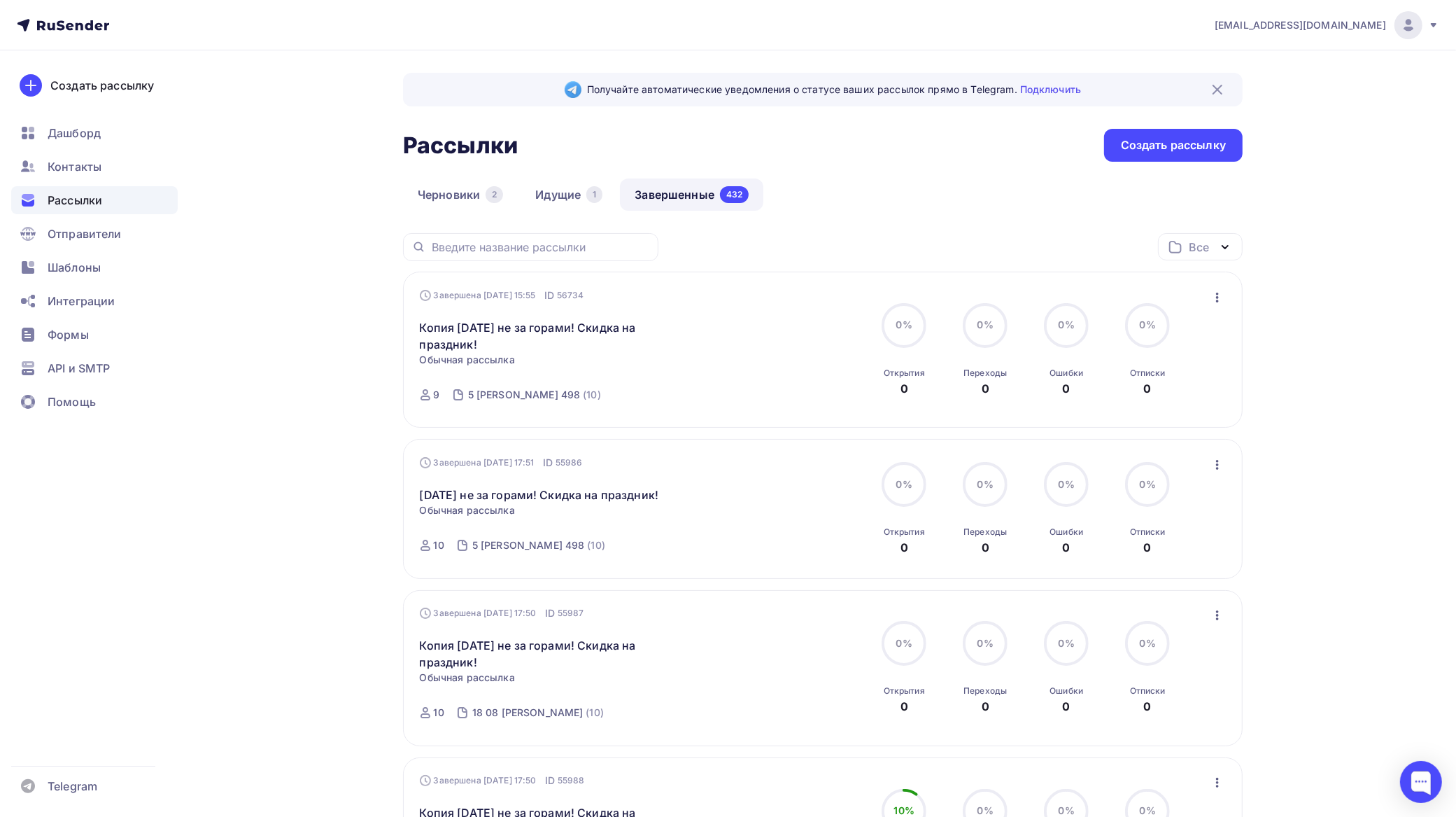
click at [1222, 294] on icon "button" at bounding box center [1217, 297] width 17 height 17
click at [1162, 390] on div "Копировать в новую" at bounding box center [1154, 390] width 143 height 17
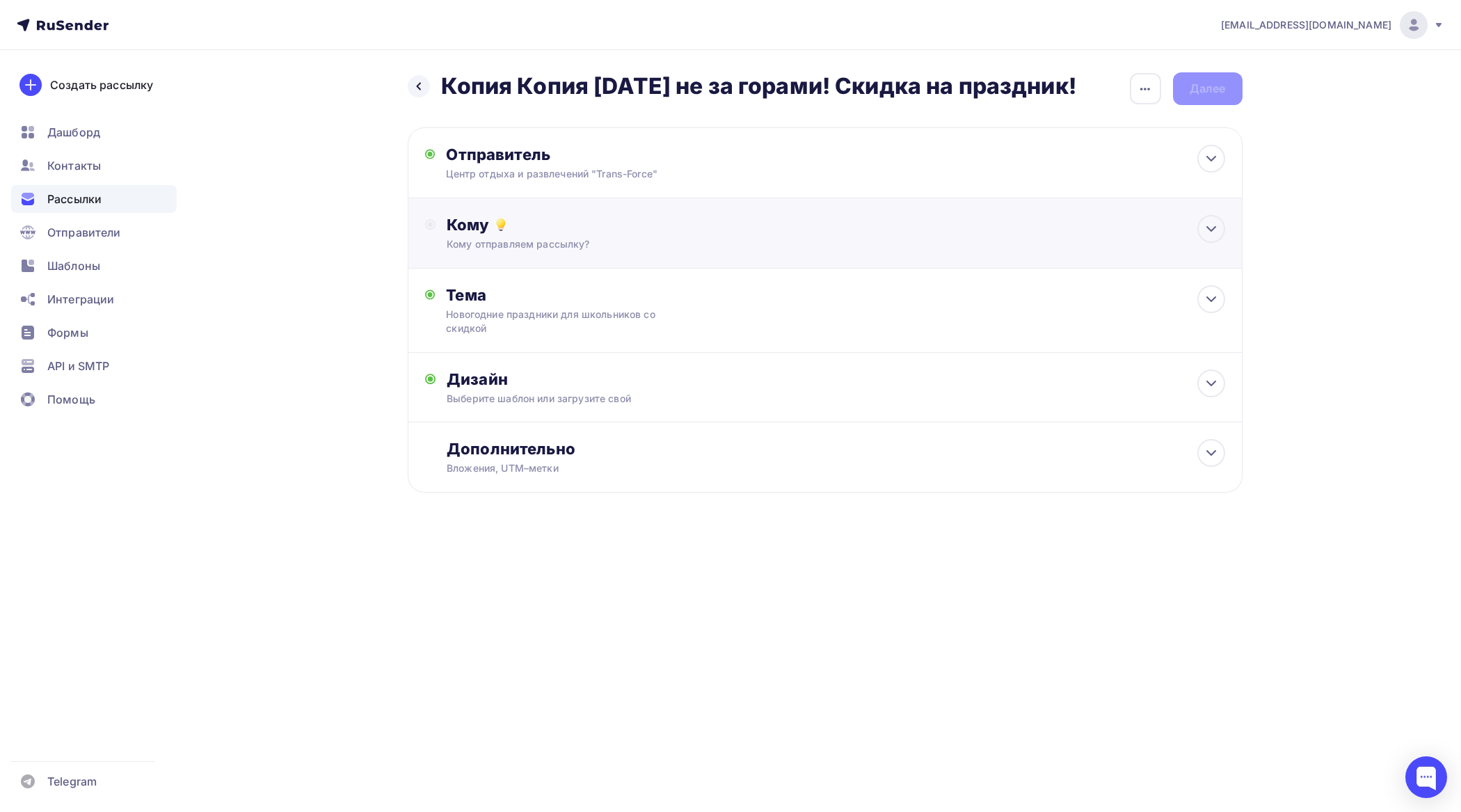
click at [568, 233] on div "Кому" at bounding box center [835, 225] width 778 height 19
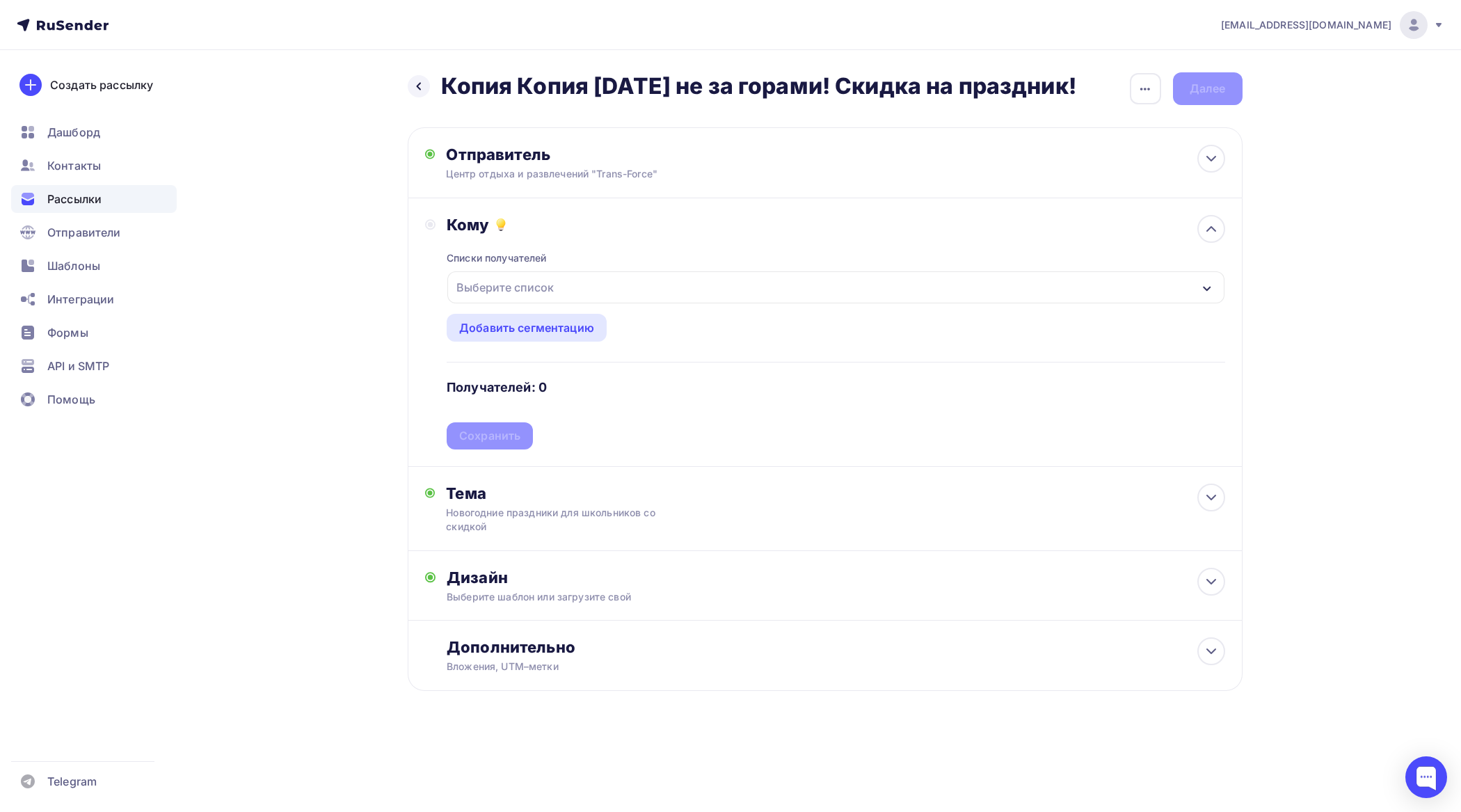
click at [562, 287] on div "Выберите список" at bounding box center [835, 287] width 776 height 32
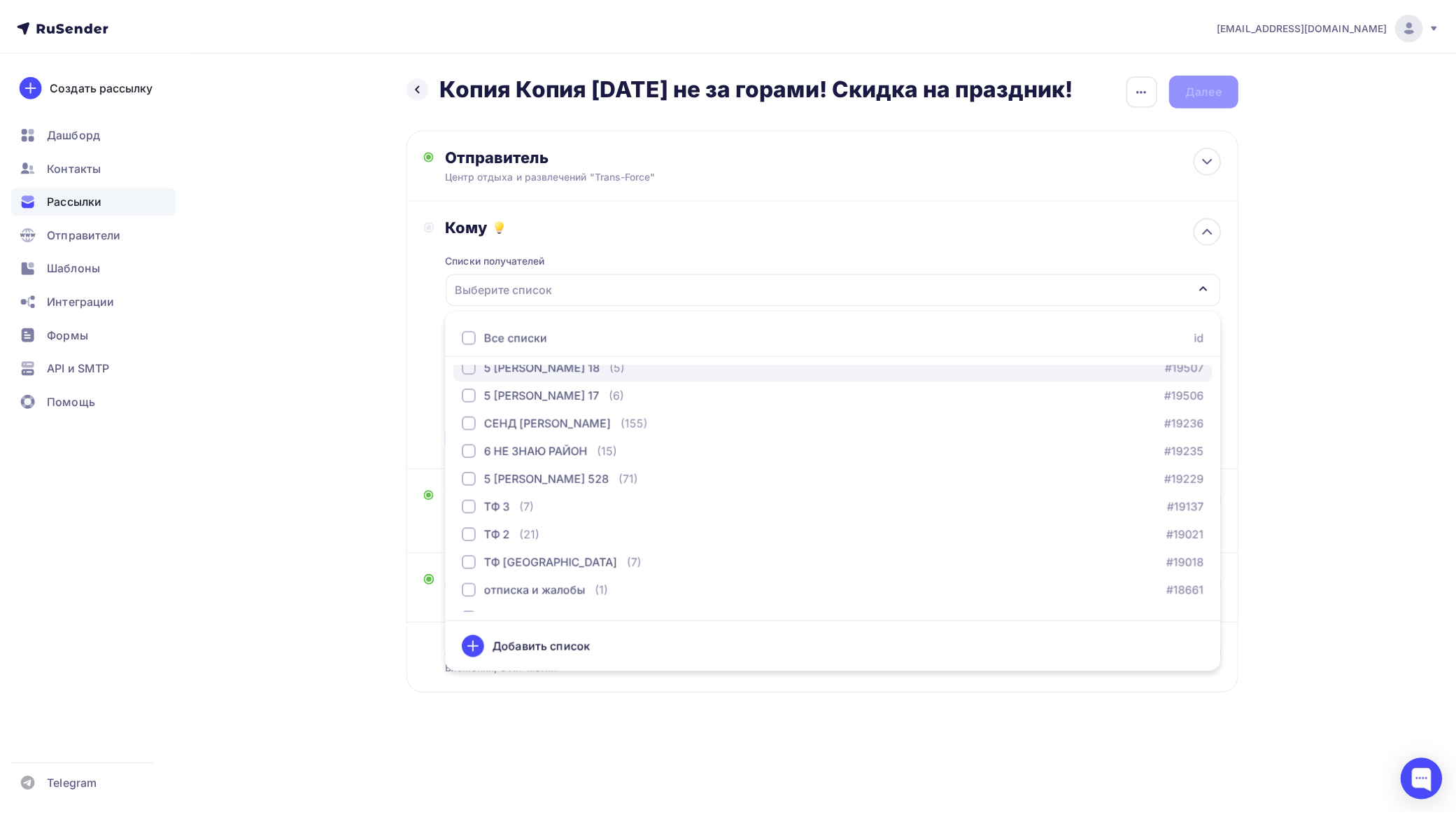
scroll to position [3024, 0]
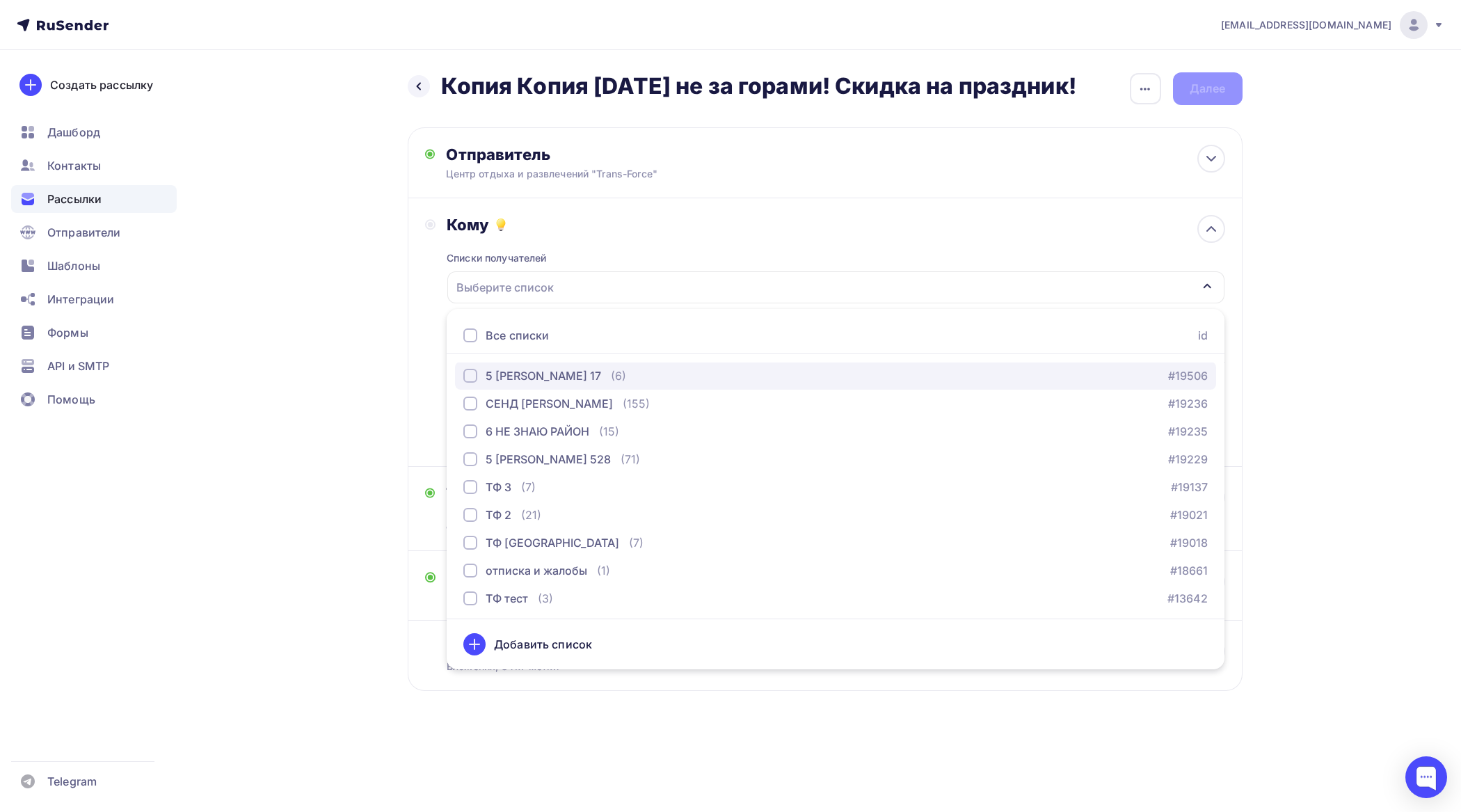
click at [471, 376] on div "button" at bounding box center [470, 375] width 14 height 14
click at [471, 374] on div "button" at bounding box center [470, 375] width 14 height 14
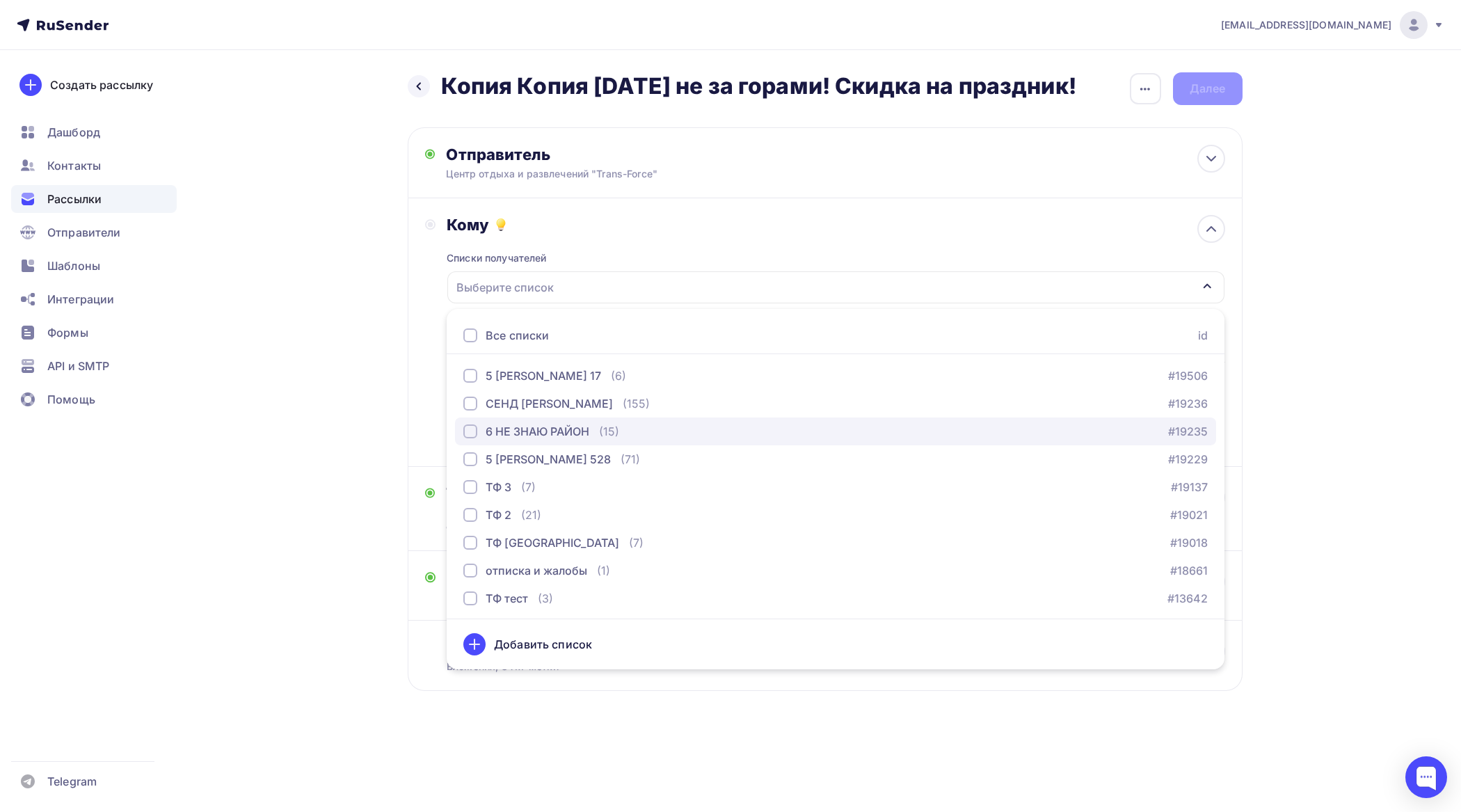
click at [468, 430] on div "button" at bounding box center [470, 431] width 14 height 14
click at [378, 450] on div "Назад Копия Копия Новый год не за горами! Скидка на праздник! Копия Копия Новый…" at bounding box center [731, 415] width 1141 height 731
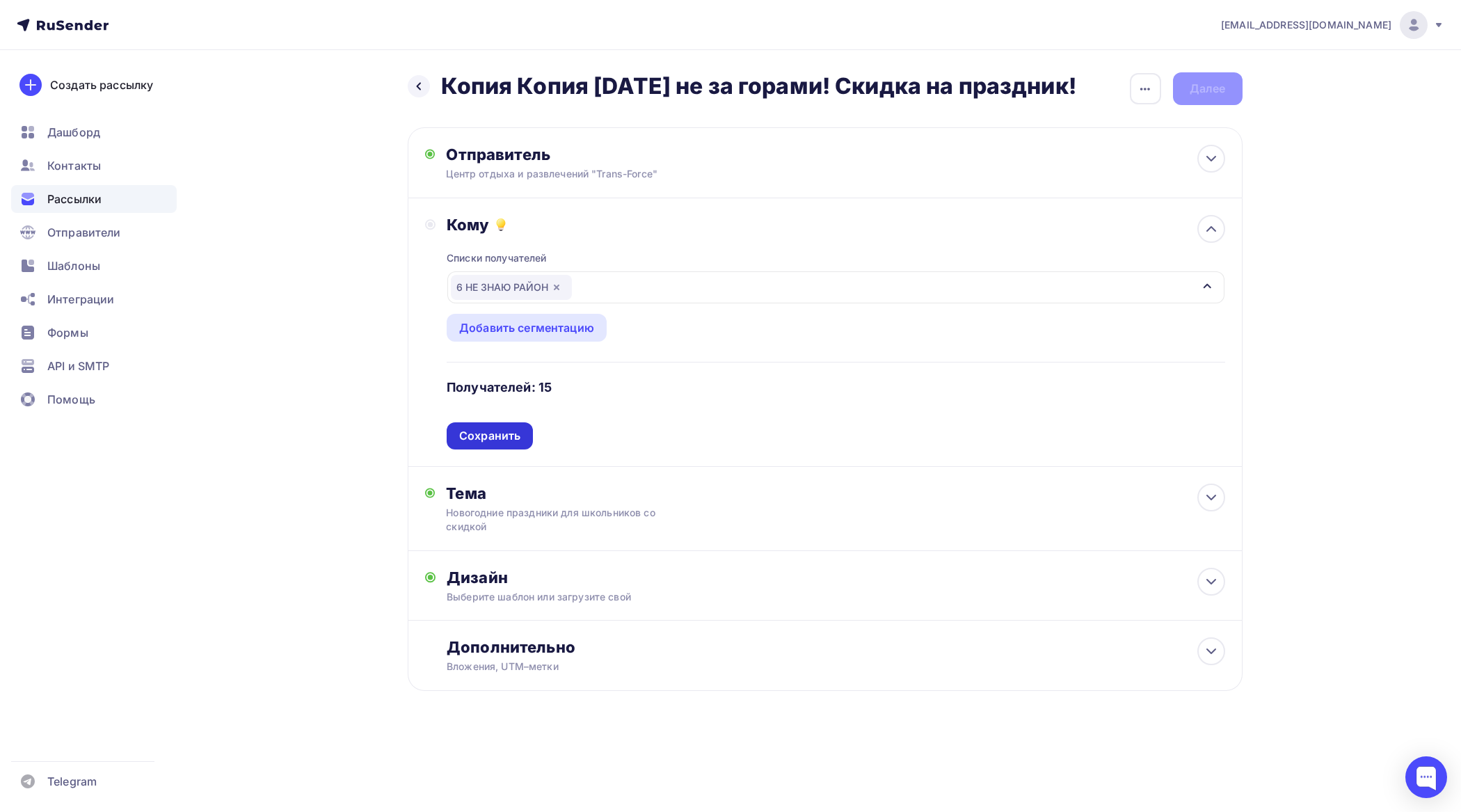
click at [509, 432] on div "Сохранить" at bounding box center [490, 436] width 61 height 16
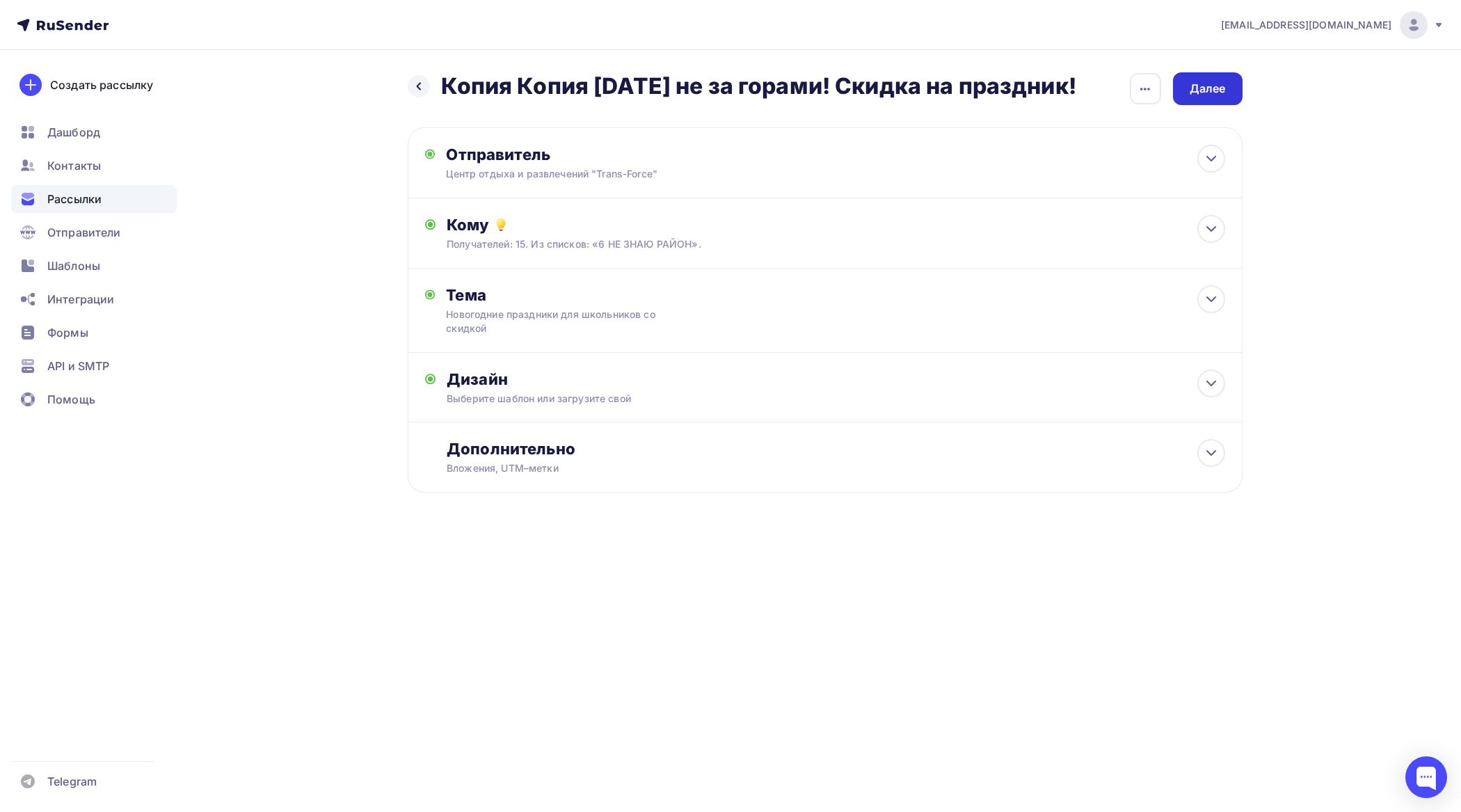
click at [1226, 92] on div "Далее" at bounding box center [1207, 88] width 69 height 32
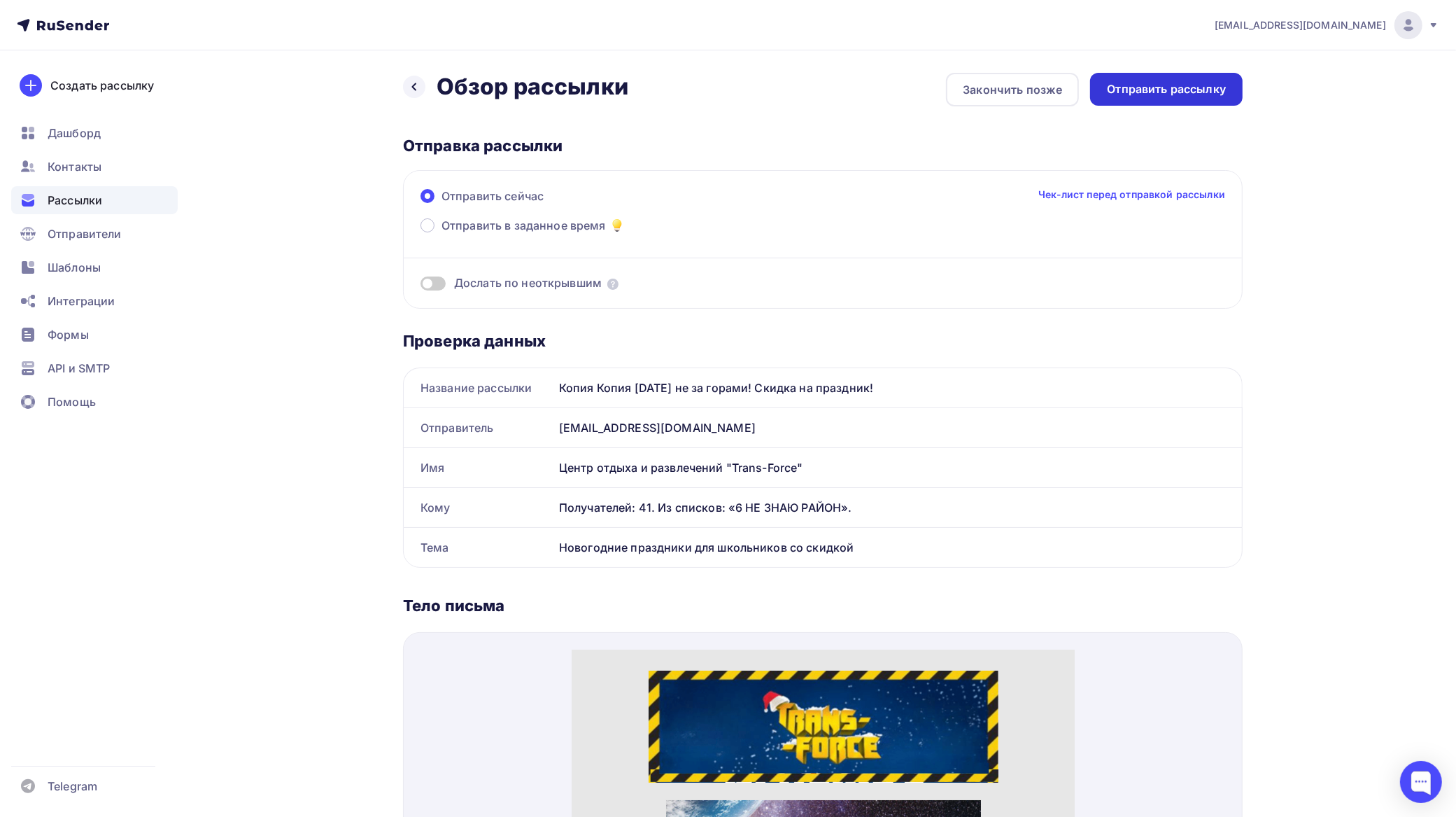
click at [1195, 85] on div "Отправить рассылку" at bounding box center [1166, 89] width 119 height 16
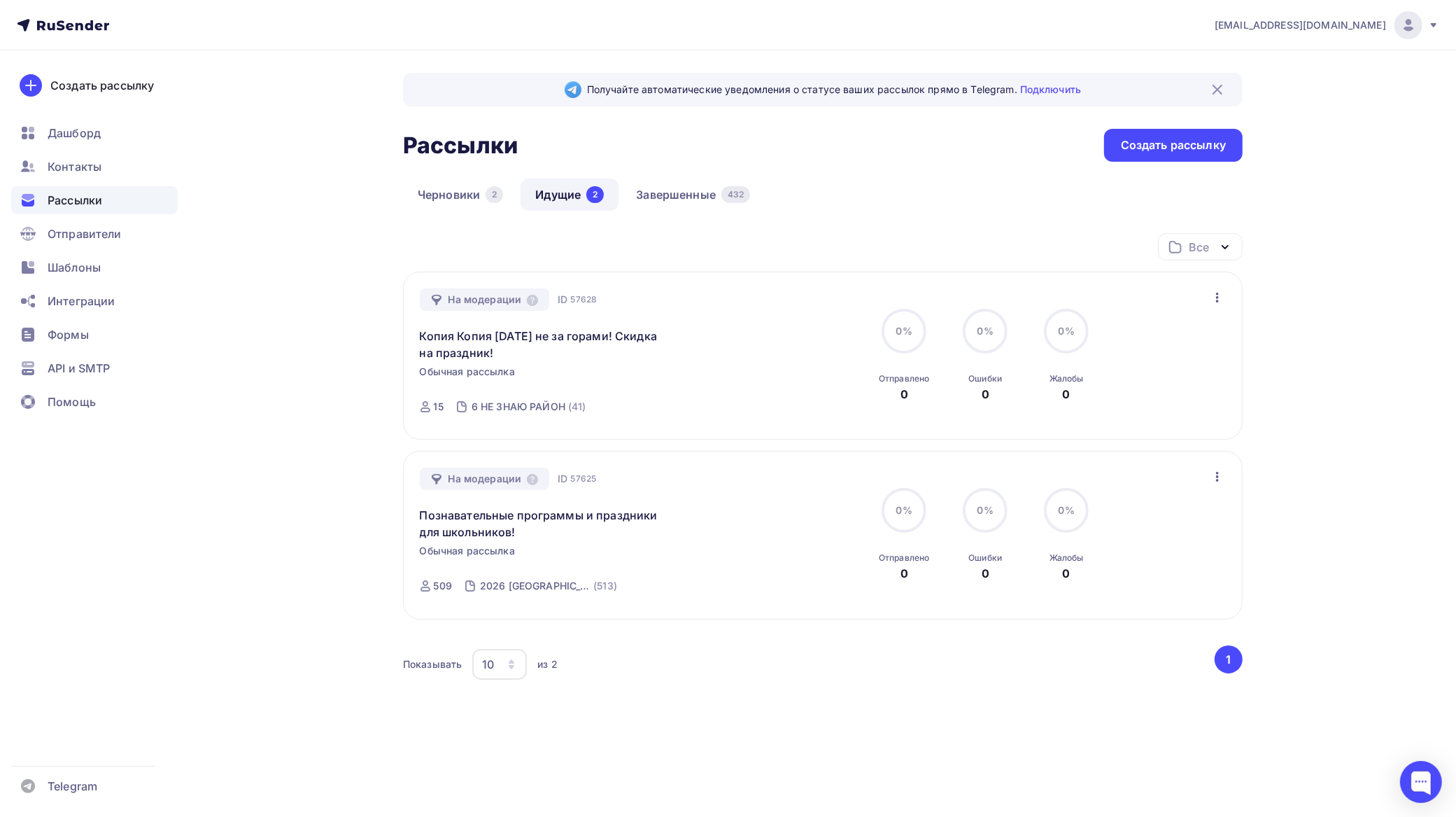
click at [1215, 295] on icon "button" at bounding box center [1217, 297] width 17 height 17
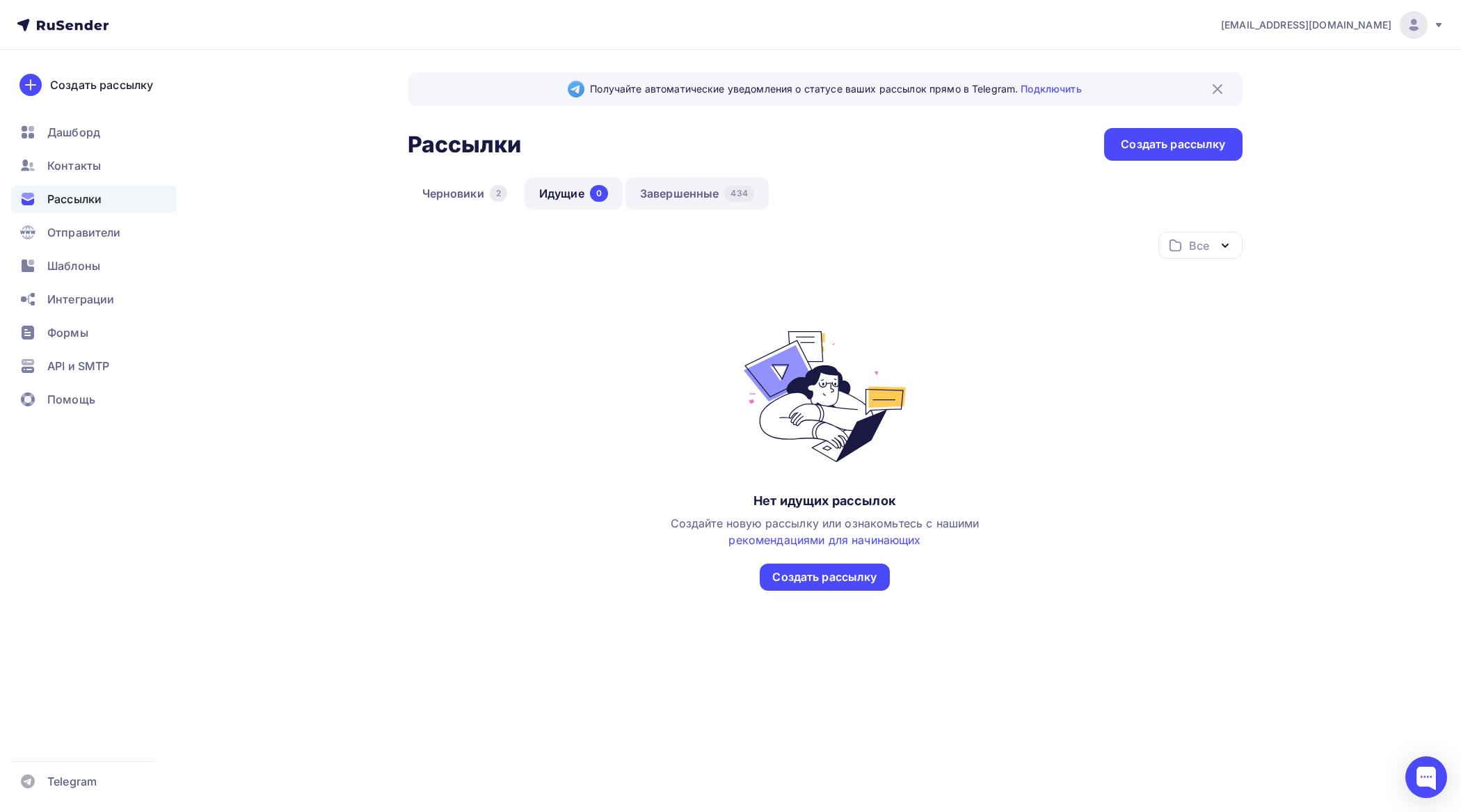
click at [694, 190] on link "Завершенные 434" at bounding box center [698, 193] width 144 height 32
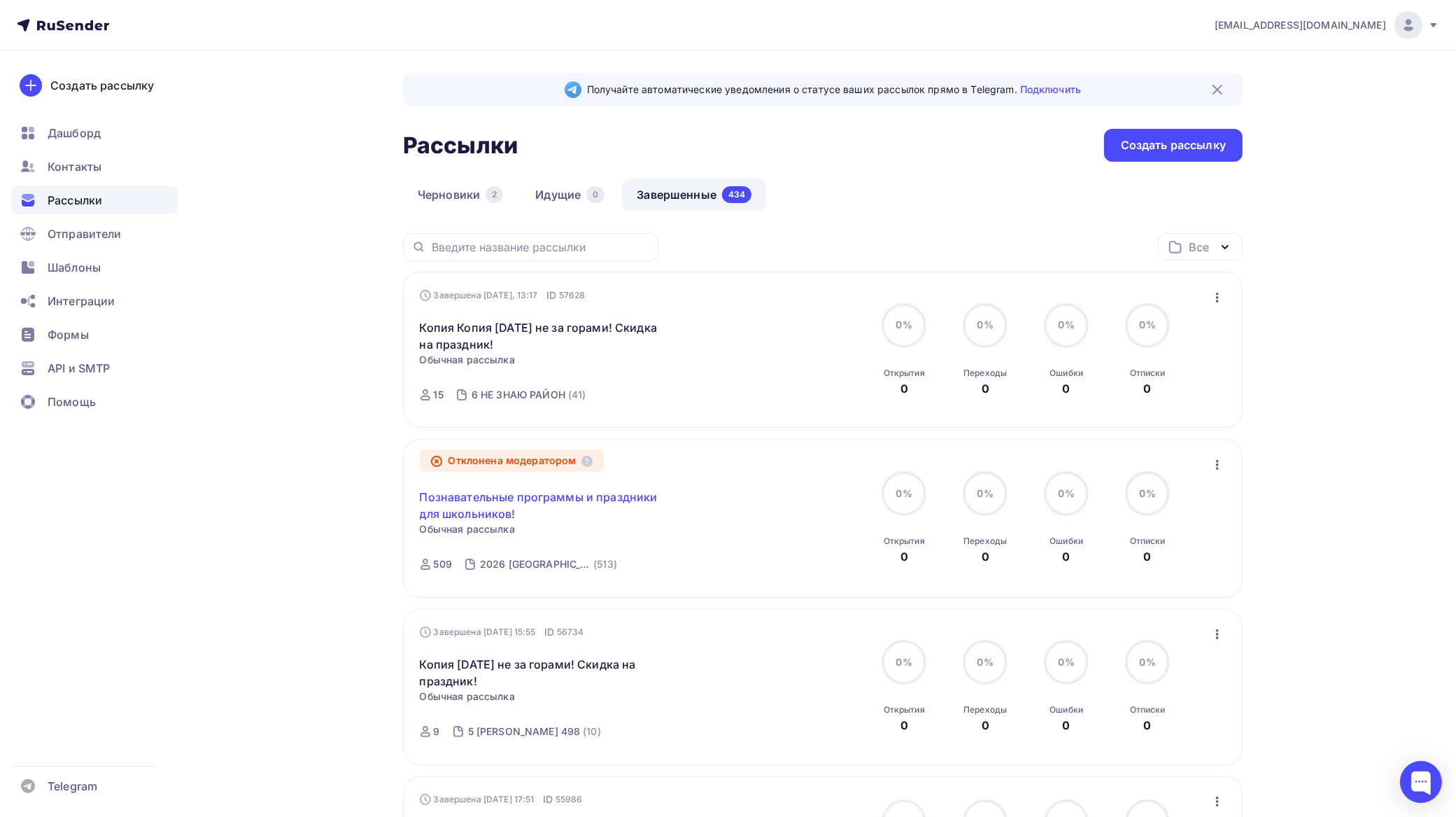
click at [569, 490] on link "Познавательные программы и праздники для школьников!" at bounding box center [540, 505] width 240 height 33
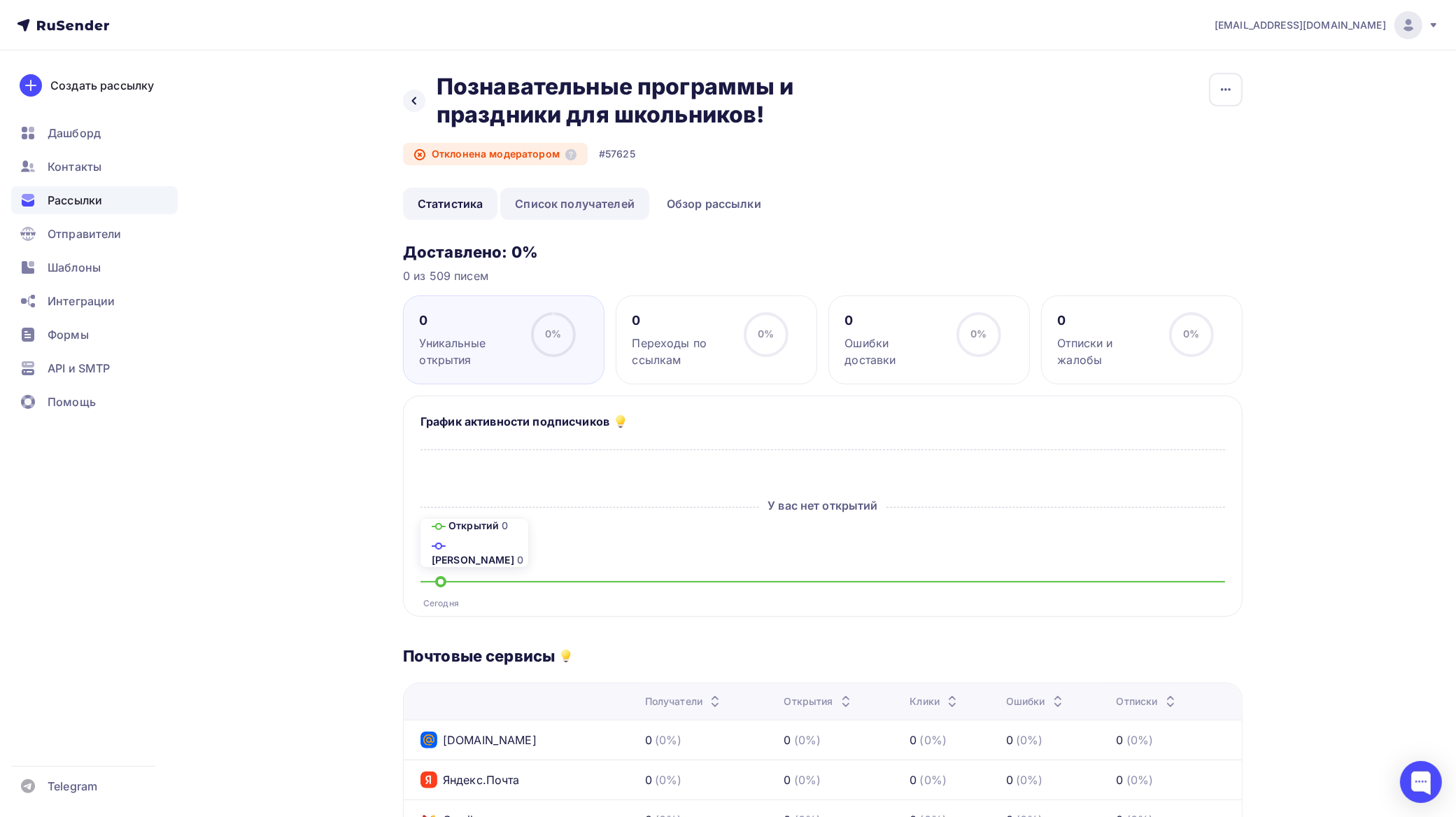
click at [596, 195] on link "Список получателей" at bounding box center [574, 203] width 149 height 33
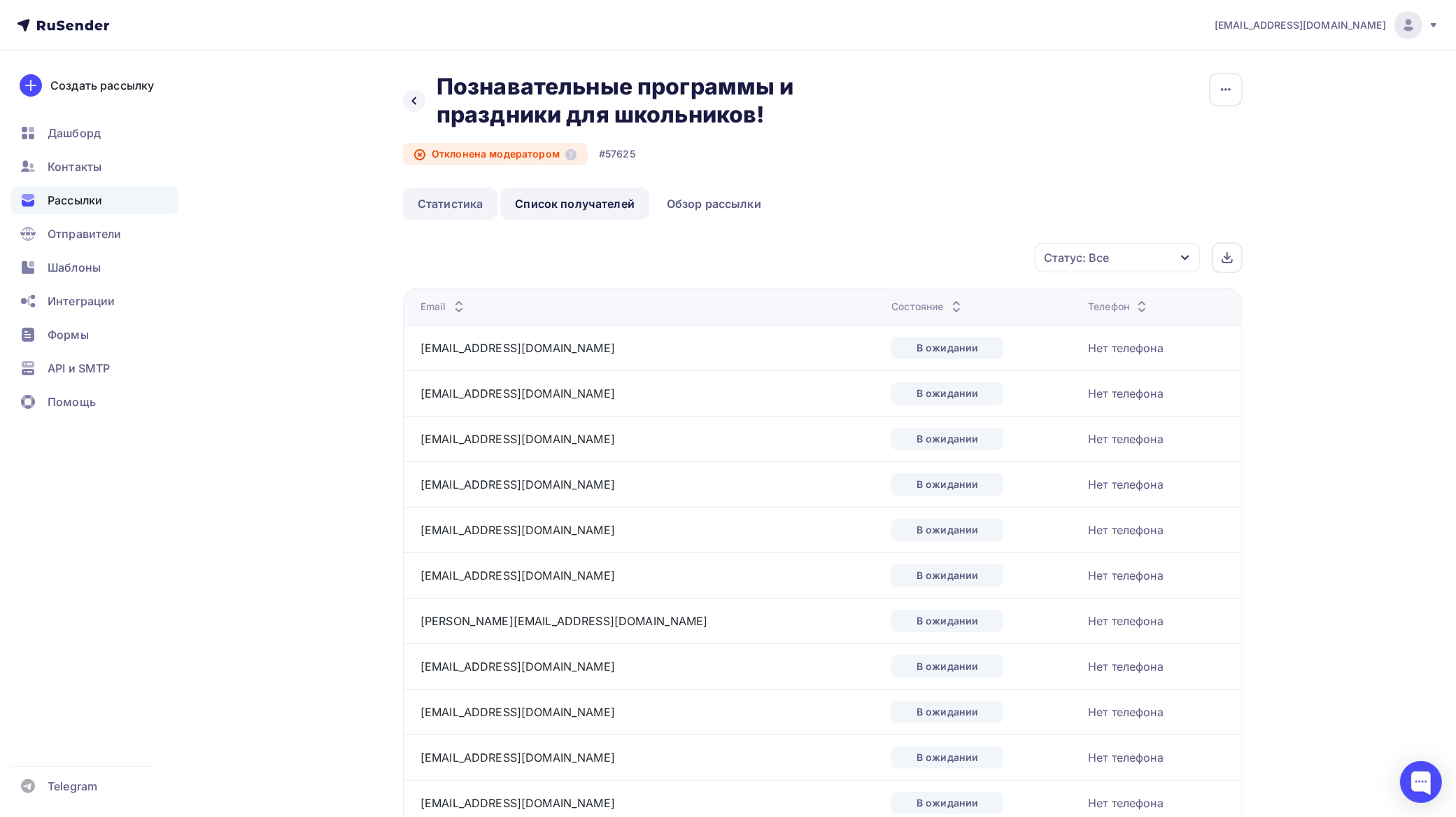
click at [442, 200] on link "Статистика" at bounding box center [450, 203] width 94 height 33
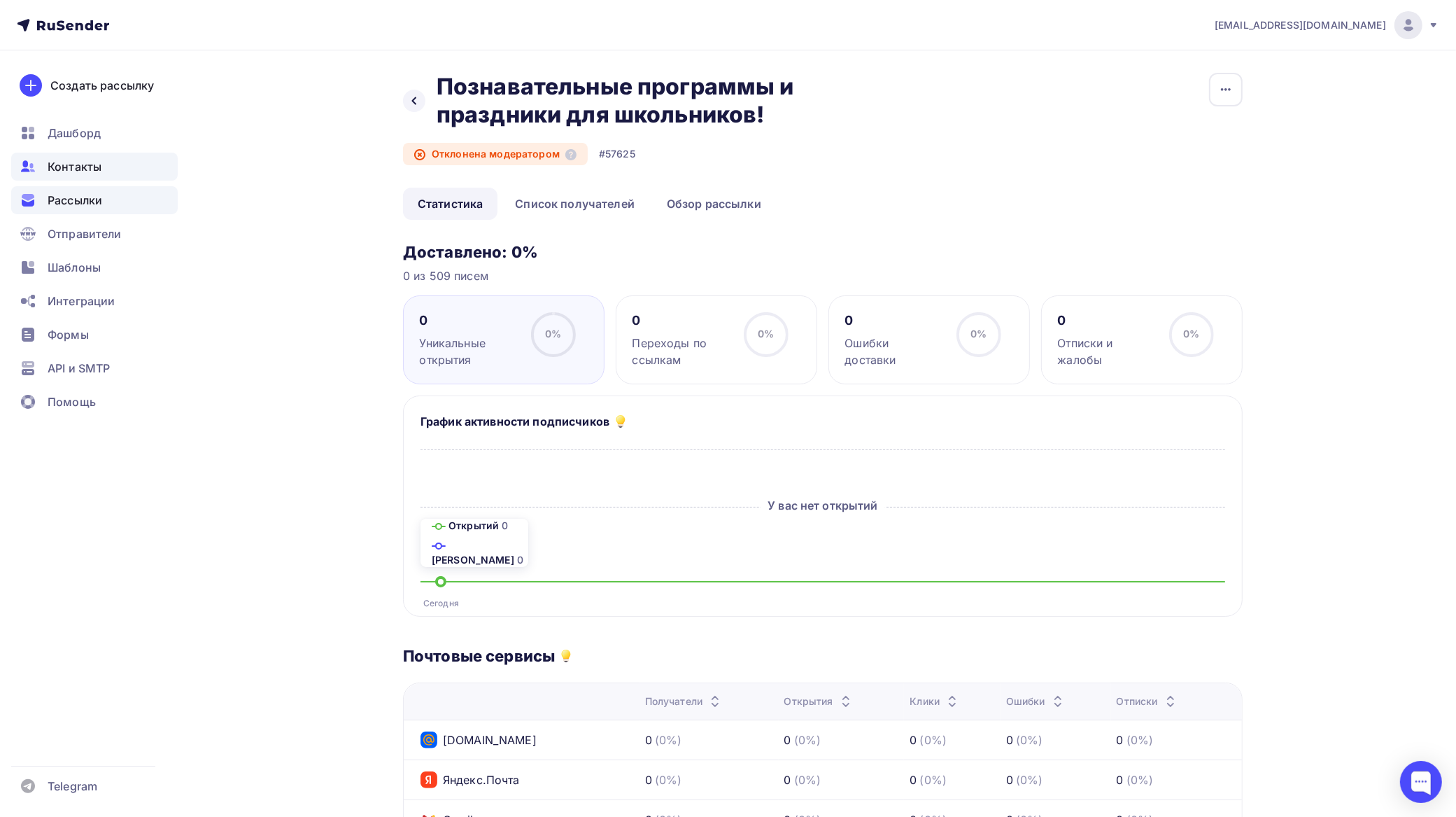
click at [74, 162] on span "Контакты" at bounding box center [74, 166] width 54 height 17
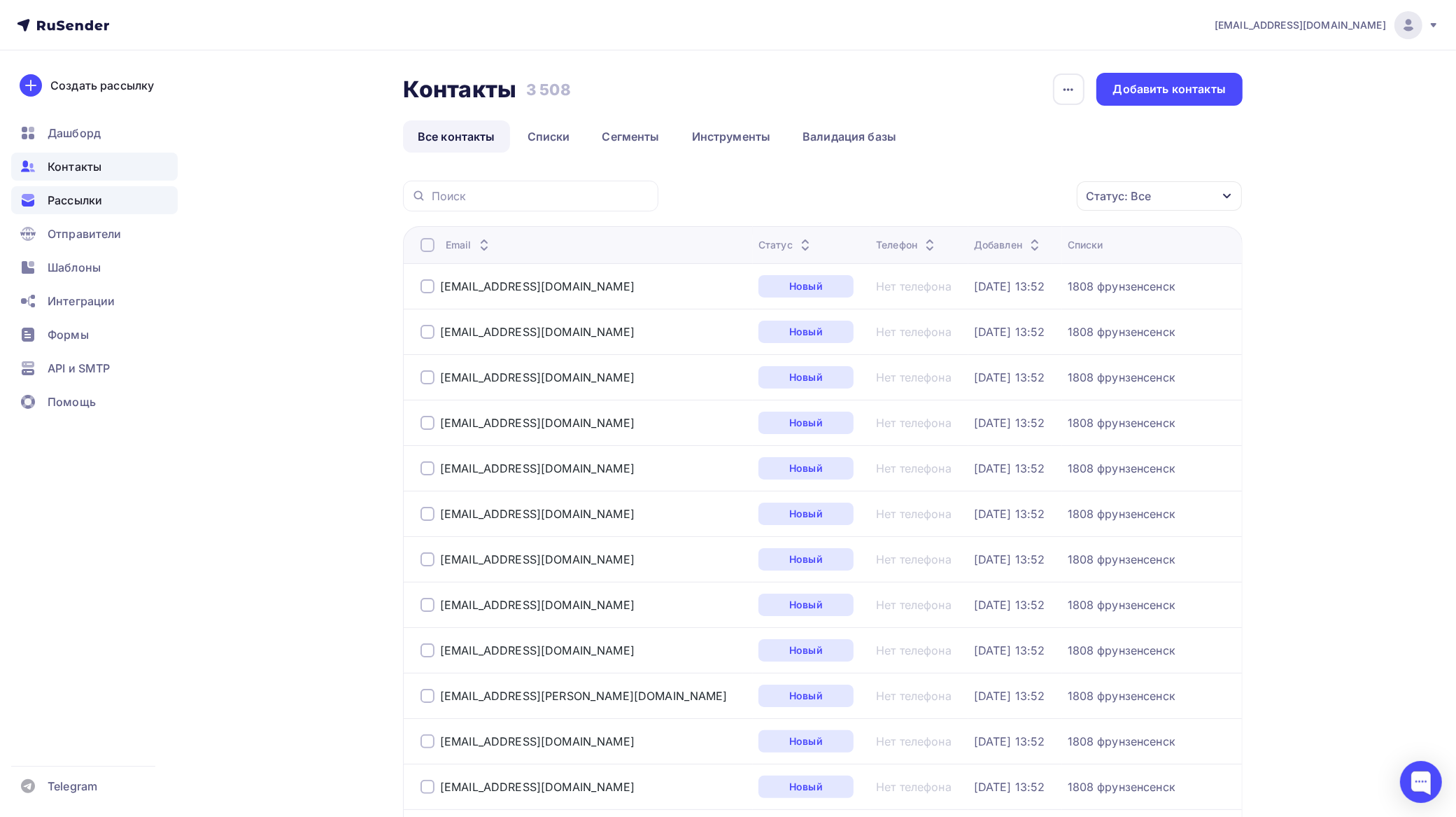
click at [83, 200] on span "Рассылки" at bounding box center [75, 200] width 55 height 17
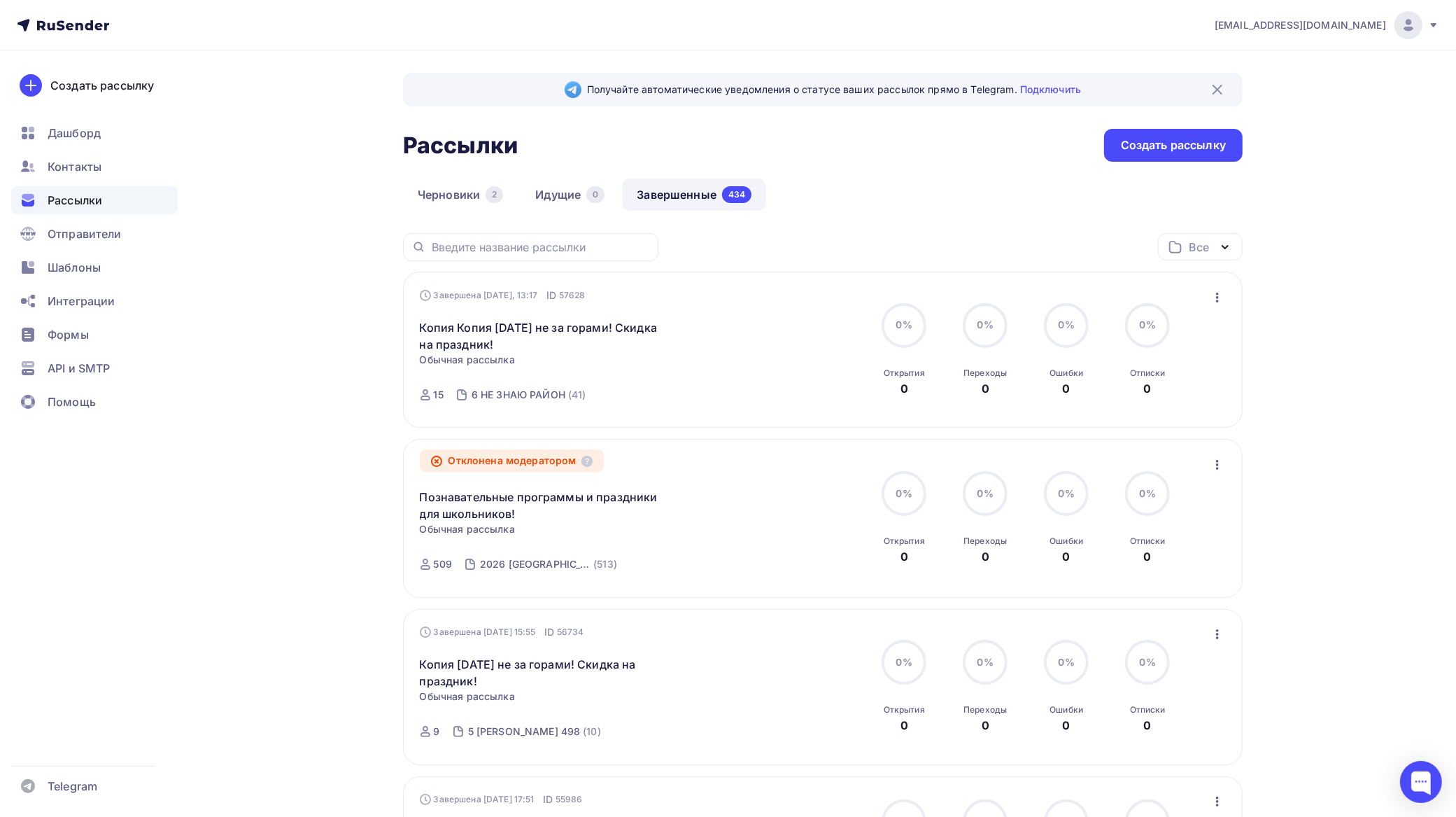
click at [1220, 289] on icon "button" at bounding box center [1217, 297] width 17 height 17
click at [1176, 385] on div "Копировать в новую" at bounding box center [1154, 390] width 143 height 17
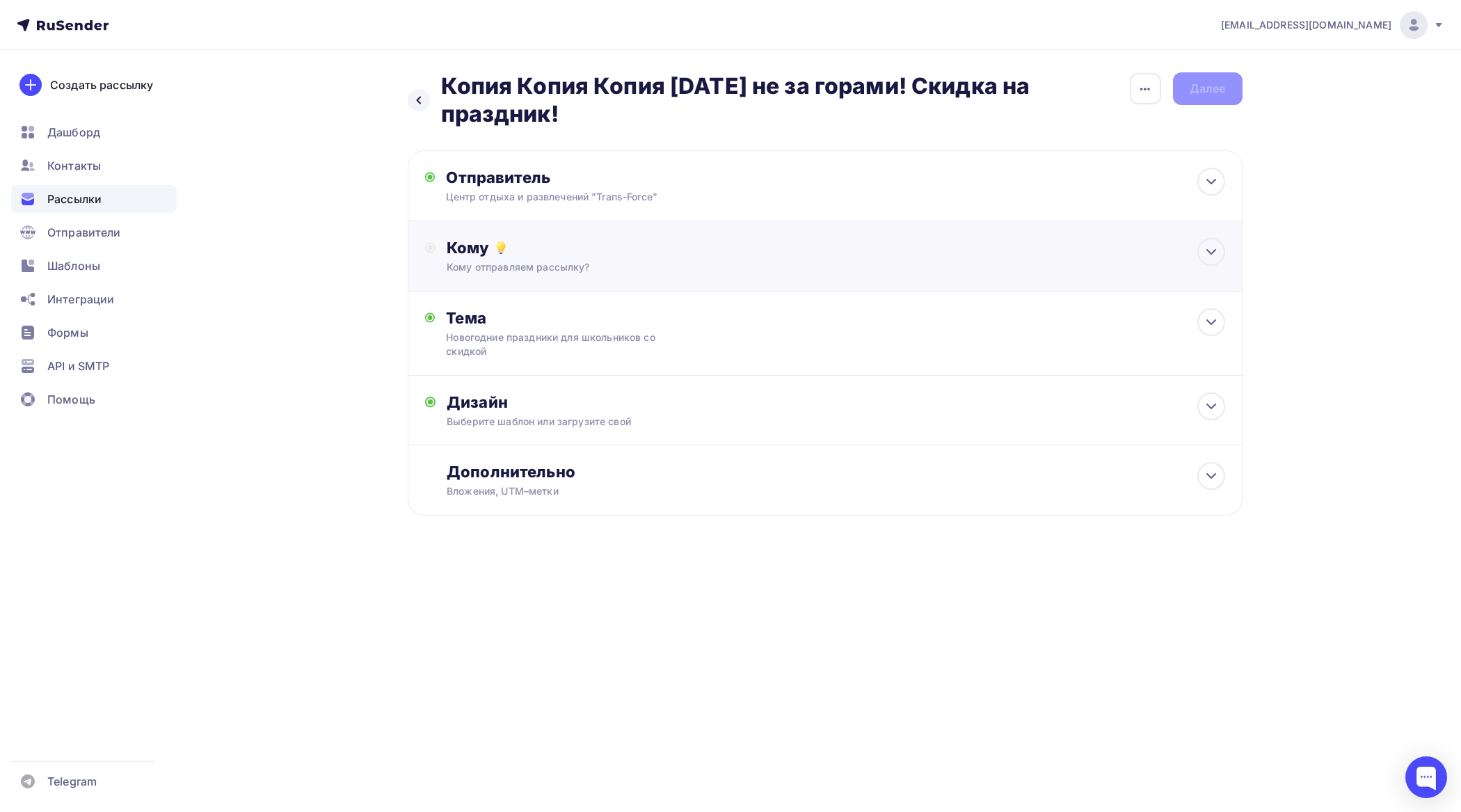
click at [553, 258] on div "Кому Кому отправляем рассылку? Списки получателей Выберите список Все списки id…" at bounding box center [835, 256] width 778 height 36
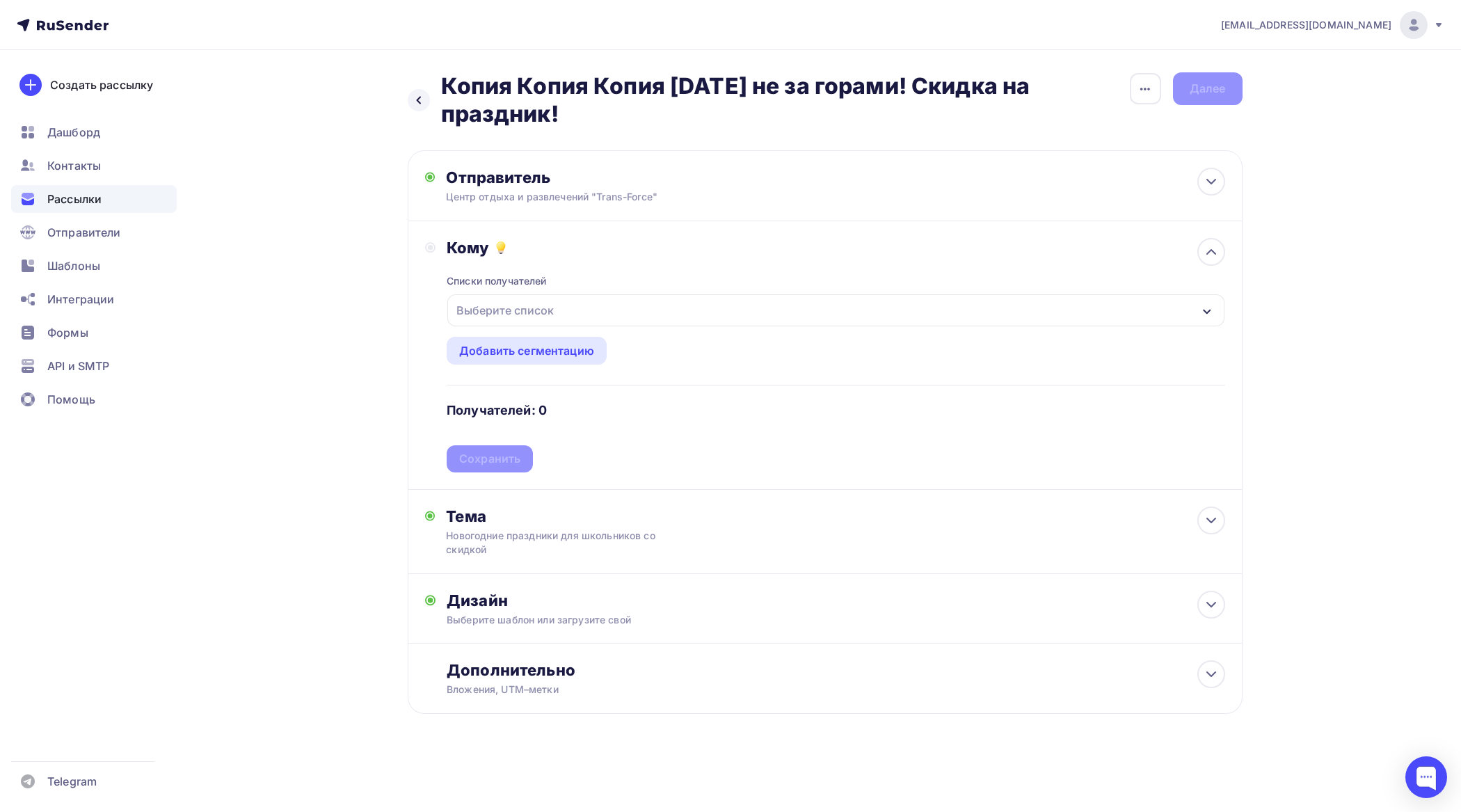
click at [564, 307] on div "Выберите список" at bounding box center [835, 310] width 776 height 32
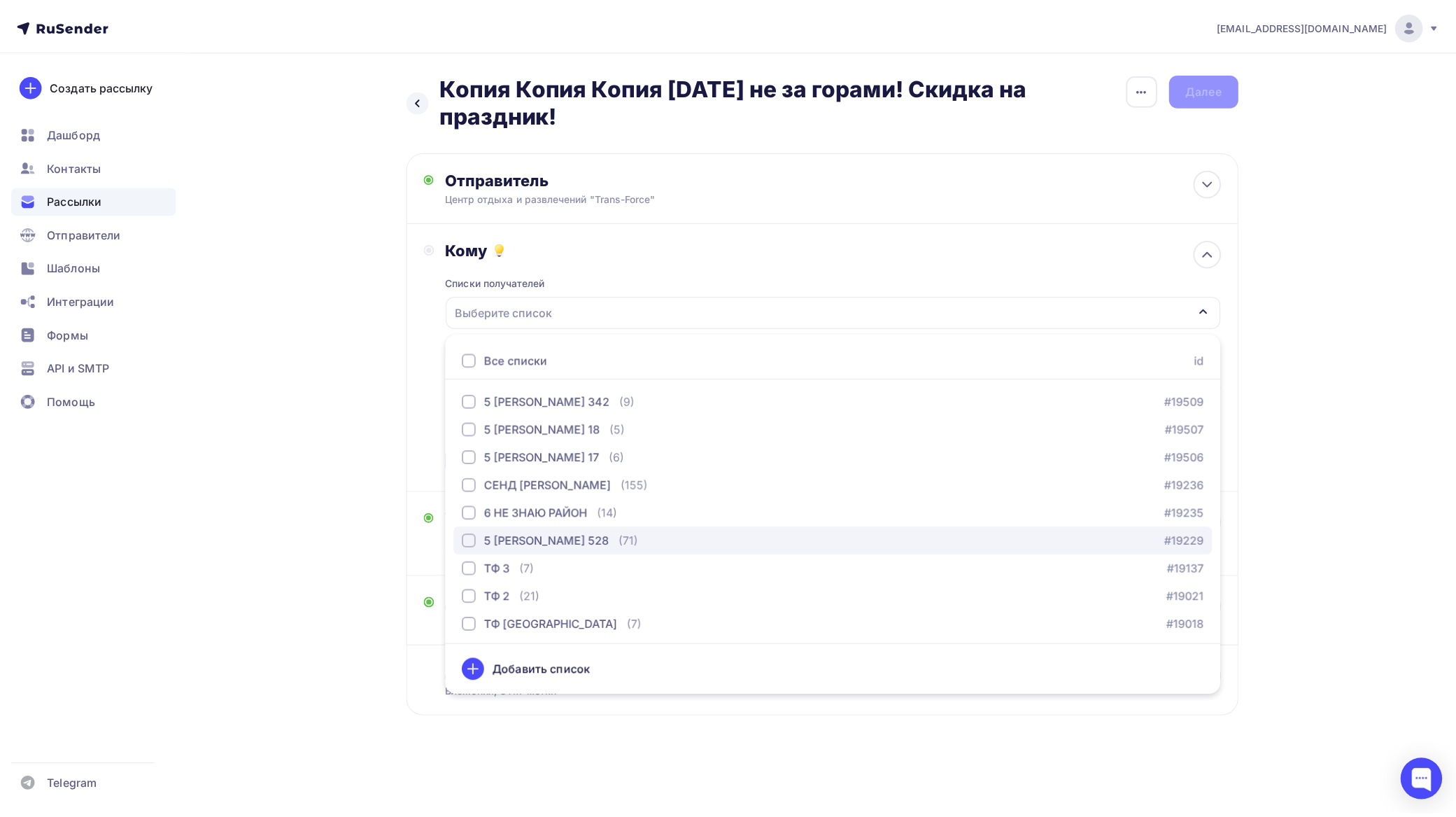
scroll to position [2937, 0]
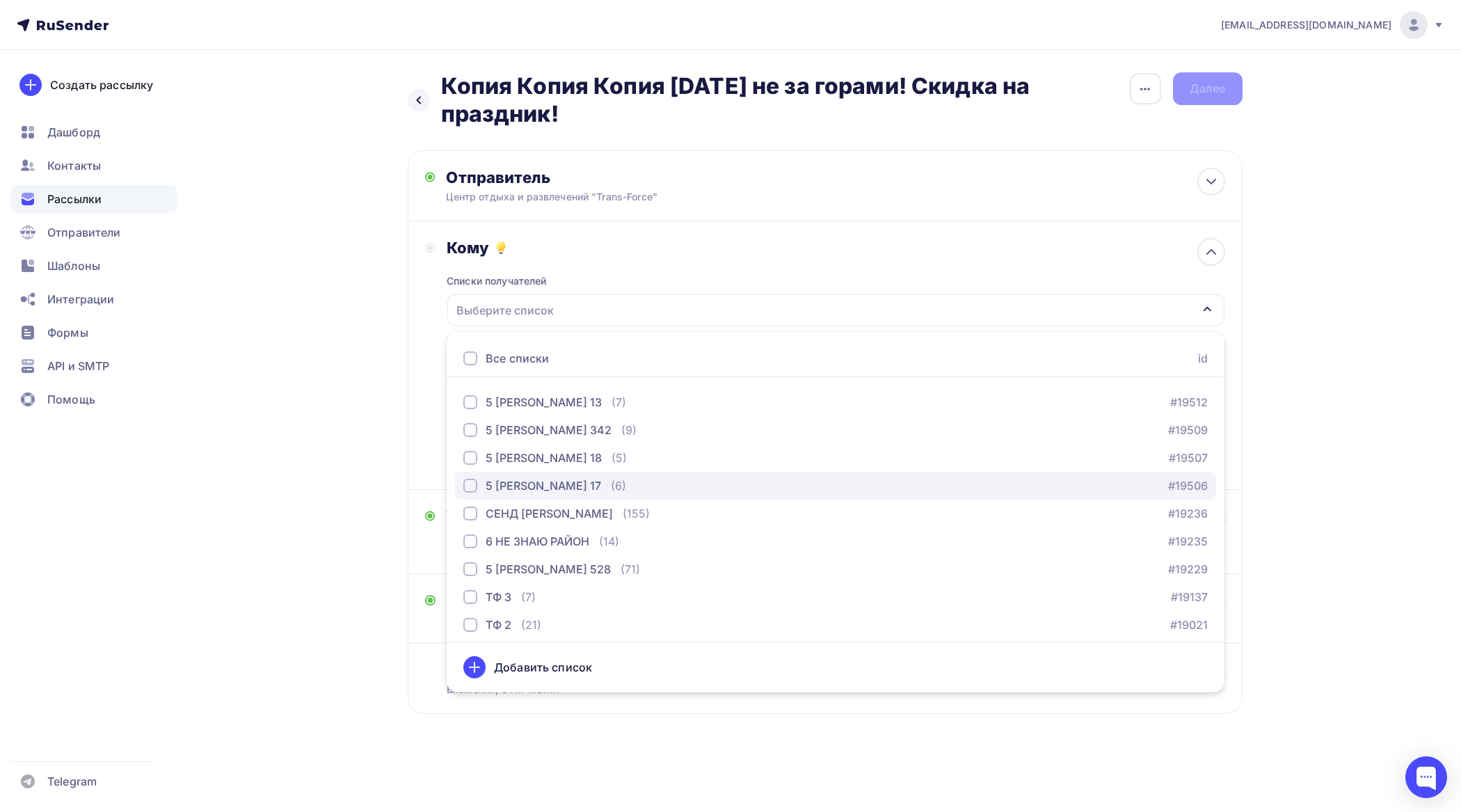
click at [474, 484] on div "button" at bounding box center [470, 486] width 14 height 14
click at [569, 728] on div "Назад Копия Копия Копия Новый год не за горами! Скидка на праздник! Копия Копия…" at bounding box center [825, 410] width 835 height 676
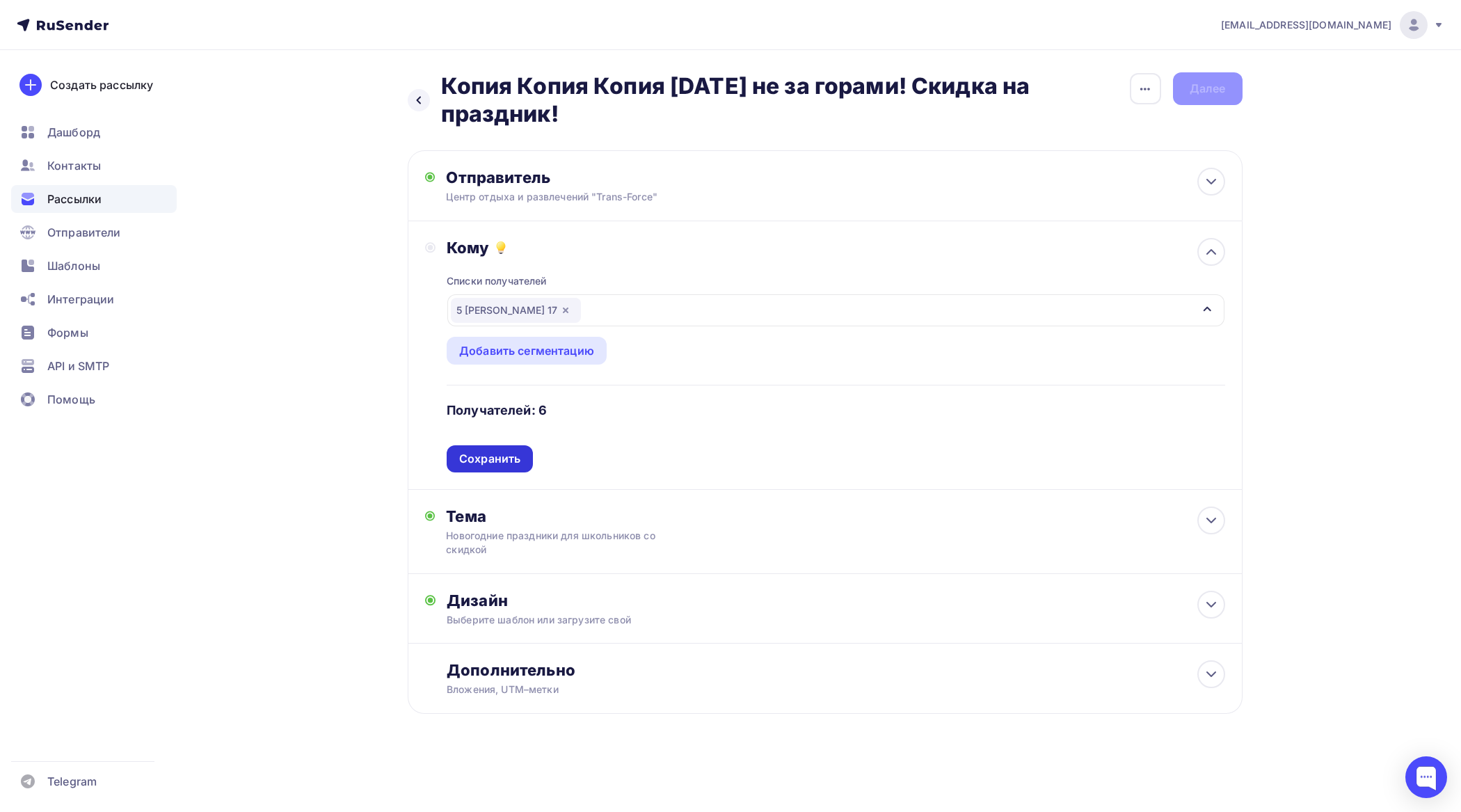
click at [510, 457] on div "Сохранить" at bounding box center [490, 458] width 61 height 16
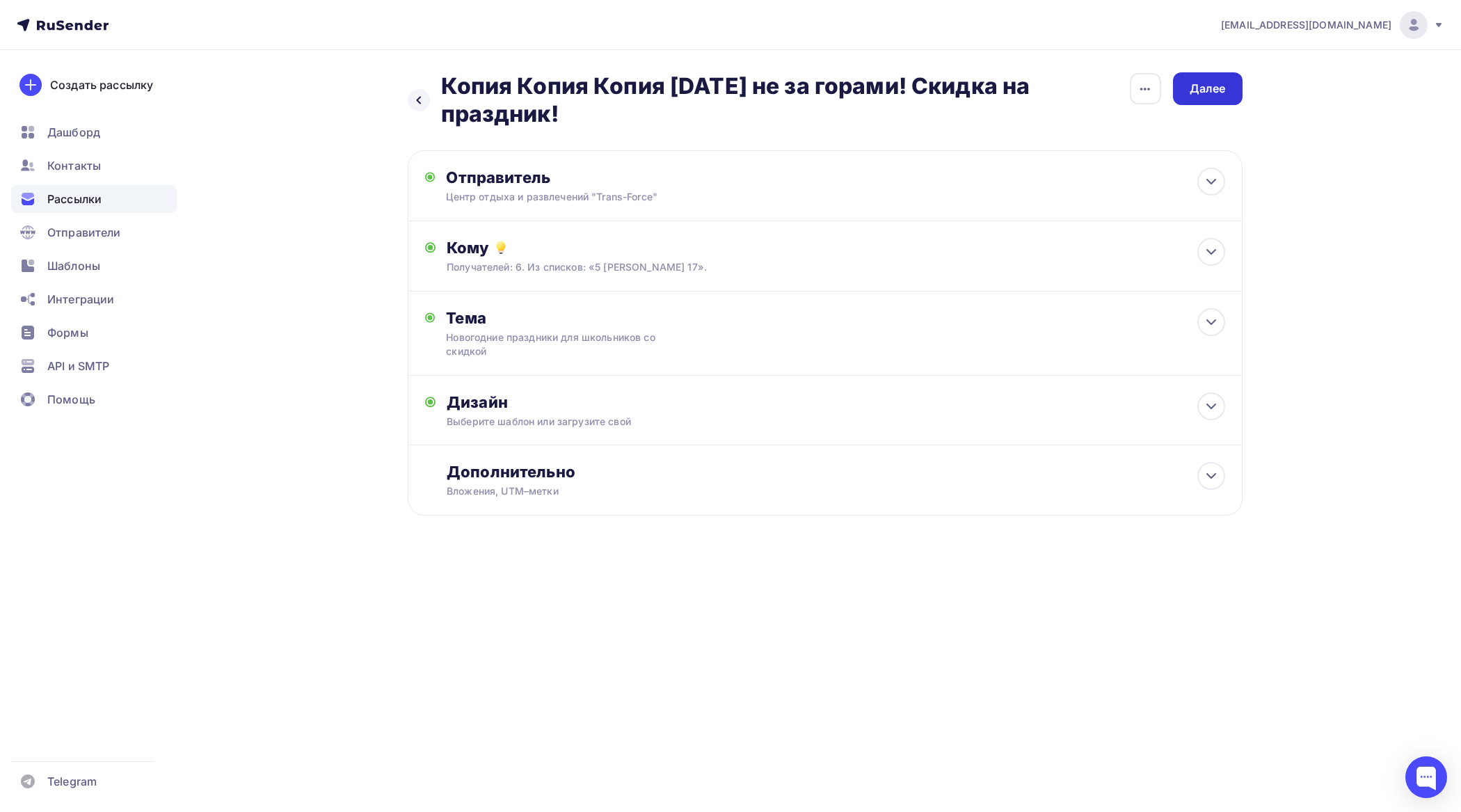
click at [1212, 94] on div "Далее" at bounding box center [1207, 88] width 36 height 16
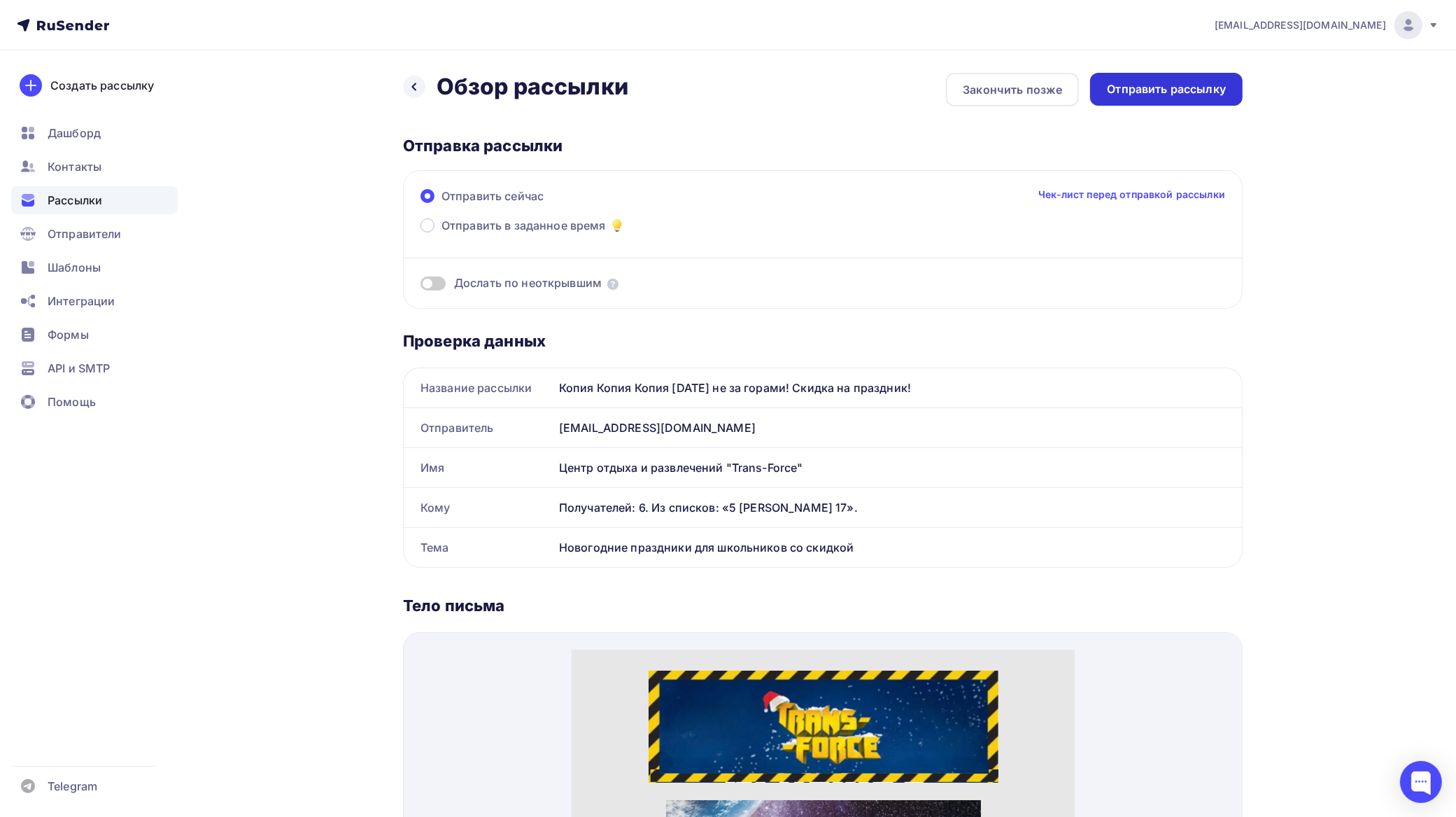
click at [1200, 82] on div "Отправить рассылку" at bounding box center [1166, 89] width 119 height 16
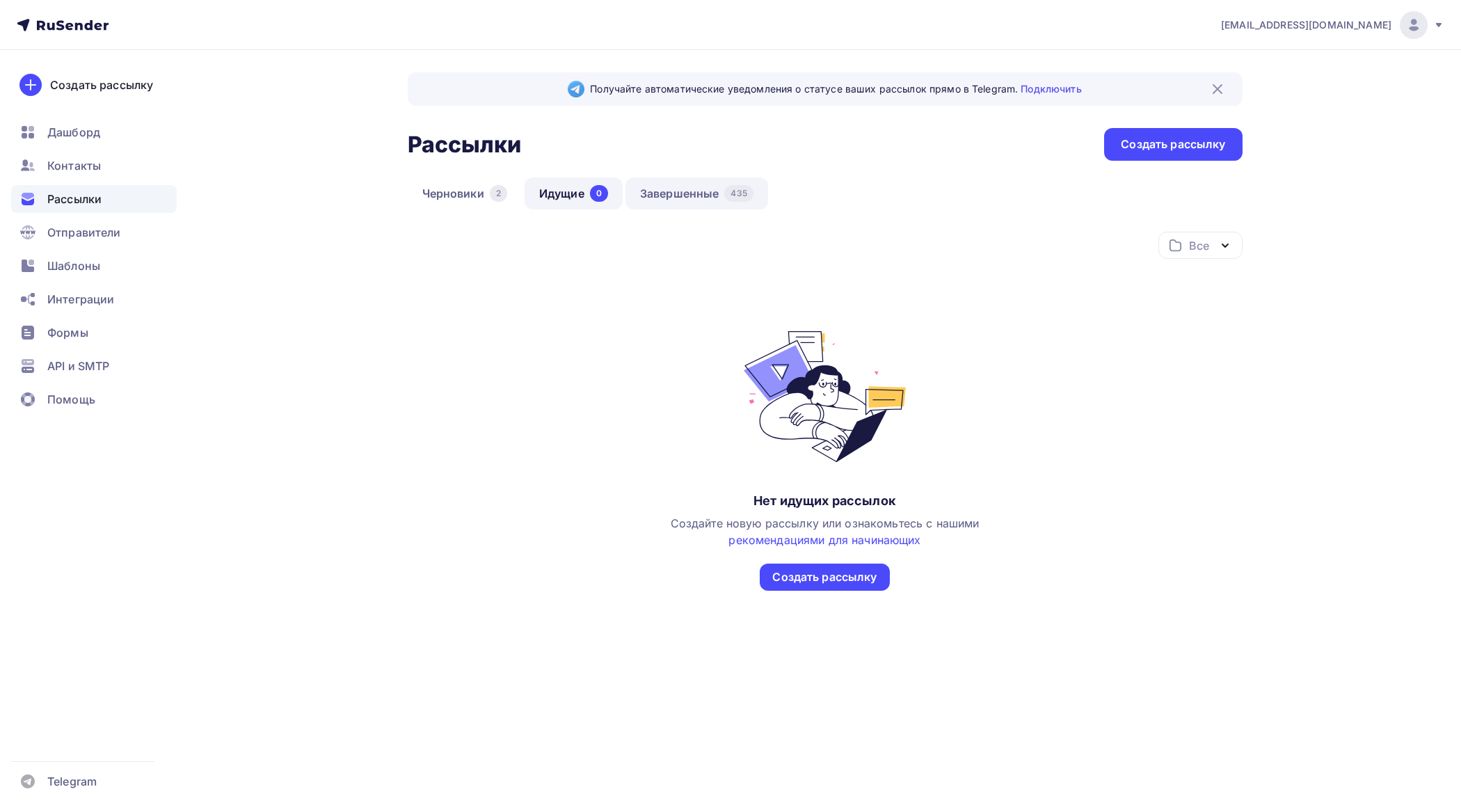
click at [697, 195] on link "Завершенные 435" at bounding box center [697, 193] width 143 height 32
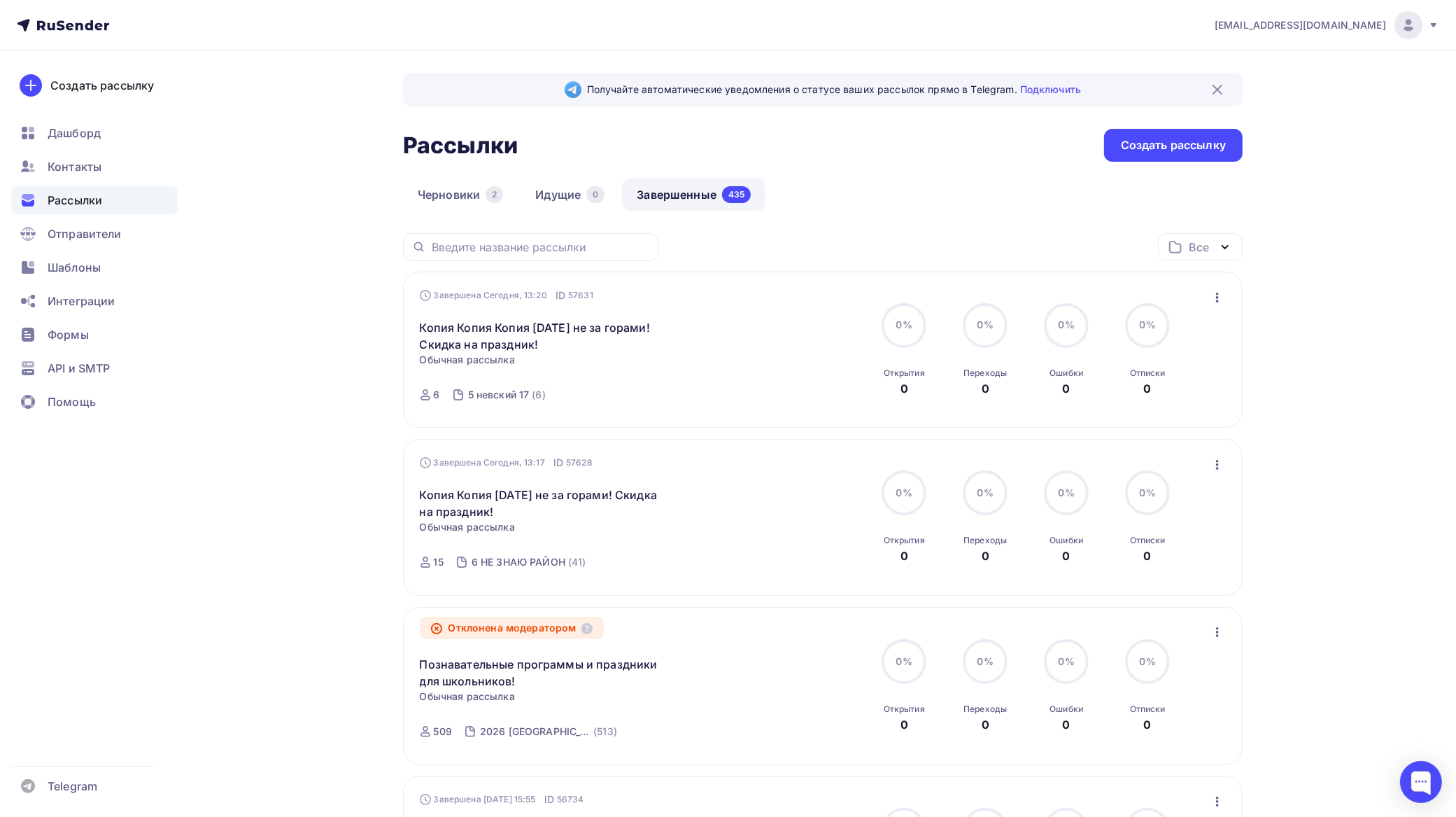
click at [81, 197] on span "Рассылки" at bounding box center [75, 200] width 55 height 17
click at [82, 147] on ul "Дашборд Контакты Рассылки Отправители Шаблоны Интеграции Формы API и SMTP Помощь" at bounding box center [94, 271] width 166 height 305
click at [82, 168] on span "Контакты" at bounding box center [74, 166] width 54 height 17
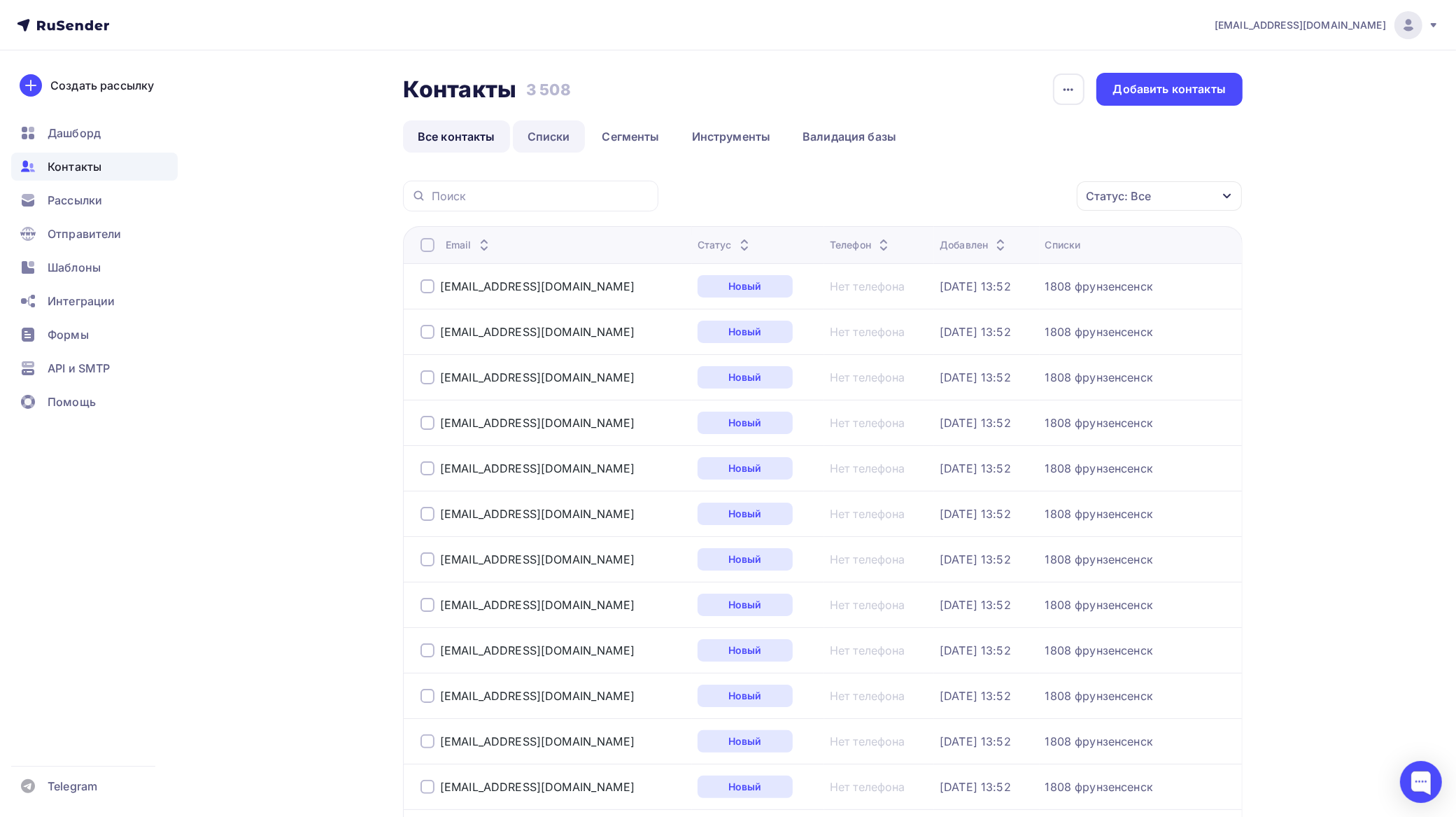
click at [567, 134] on link "Списки" at bounding box center [549, 136] width 72 height 33
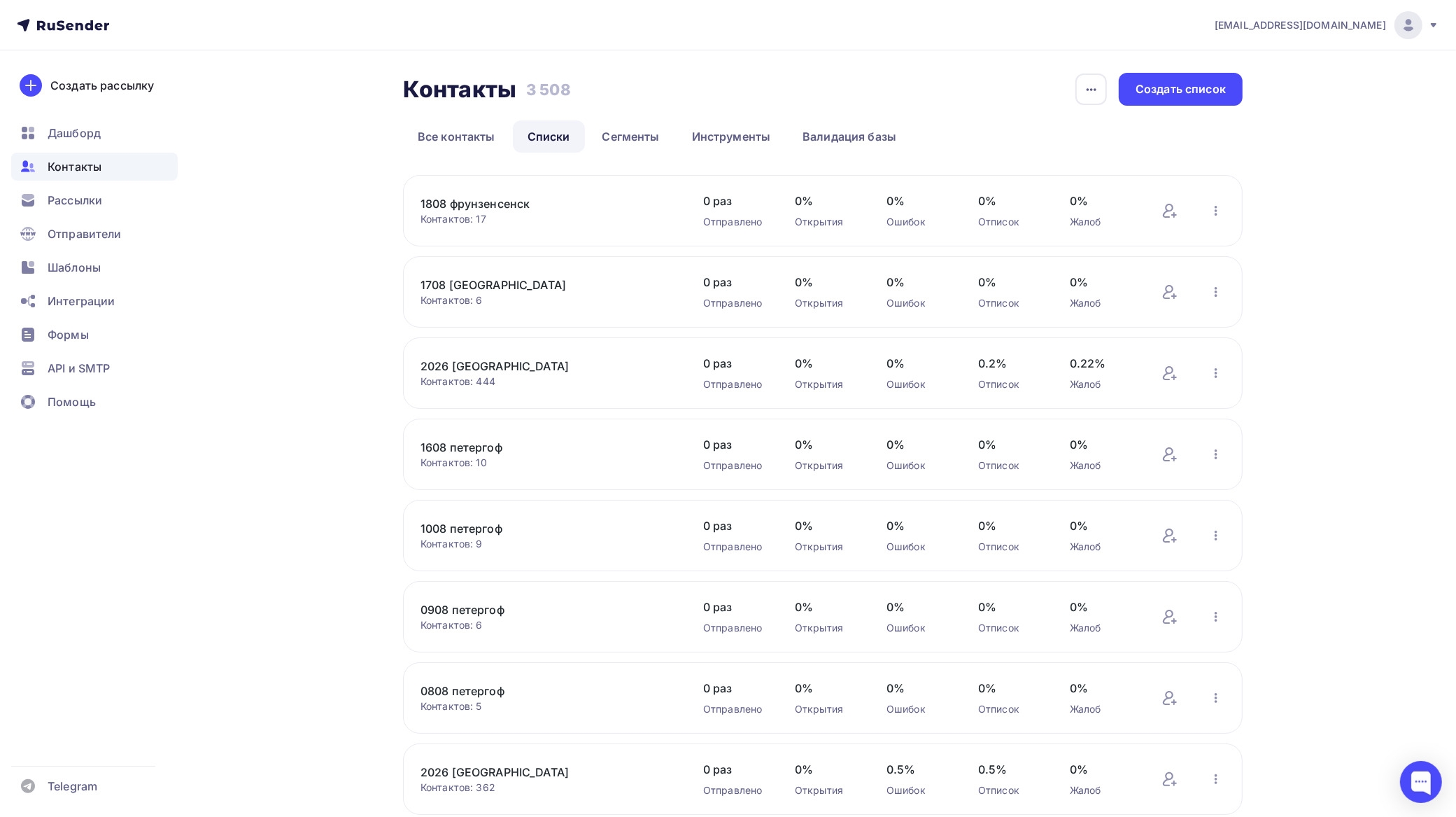
scroll to position [271, 0]
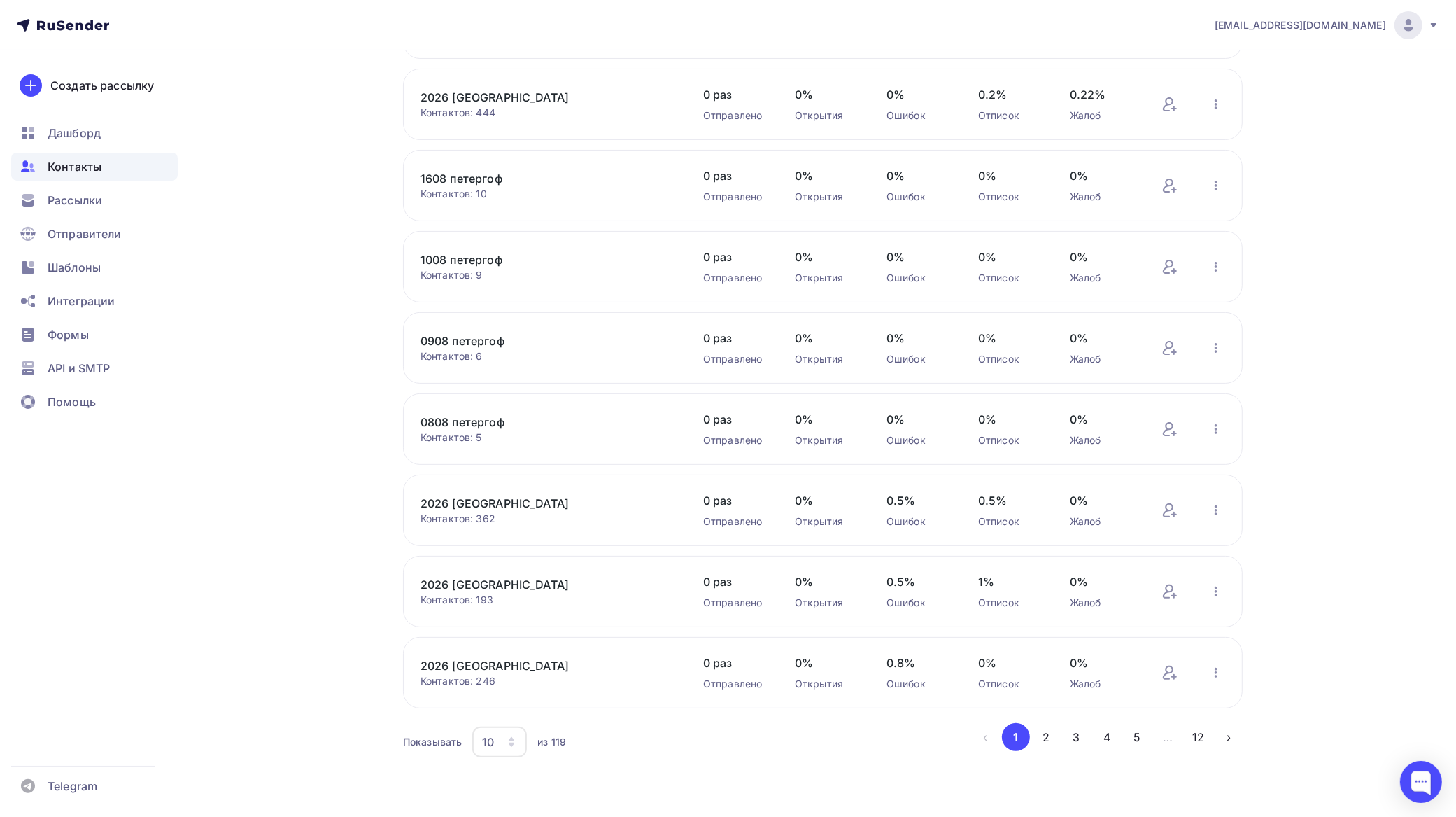
click at [508, 736] on div "10" at bounding box center [500, 741] width 55 height 31
click at [506, 695] on div "100" at bounding box center [556, 702] width 135 height 17
click at [1192, 736] on button "2" at bounding box center [1199, 737] width 28 height 28
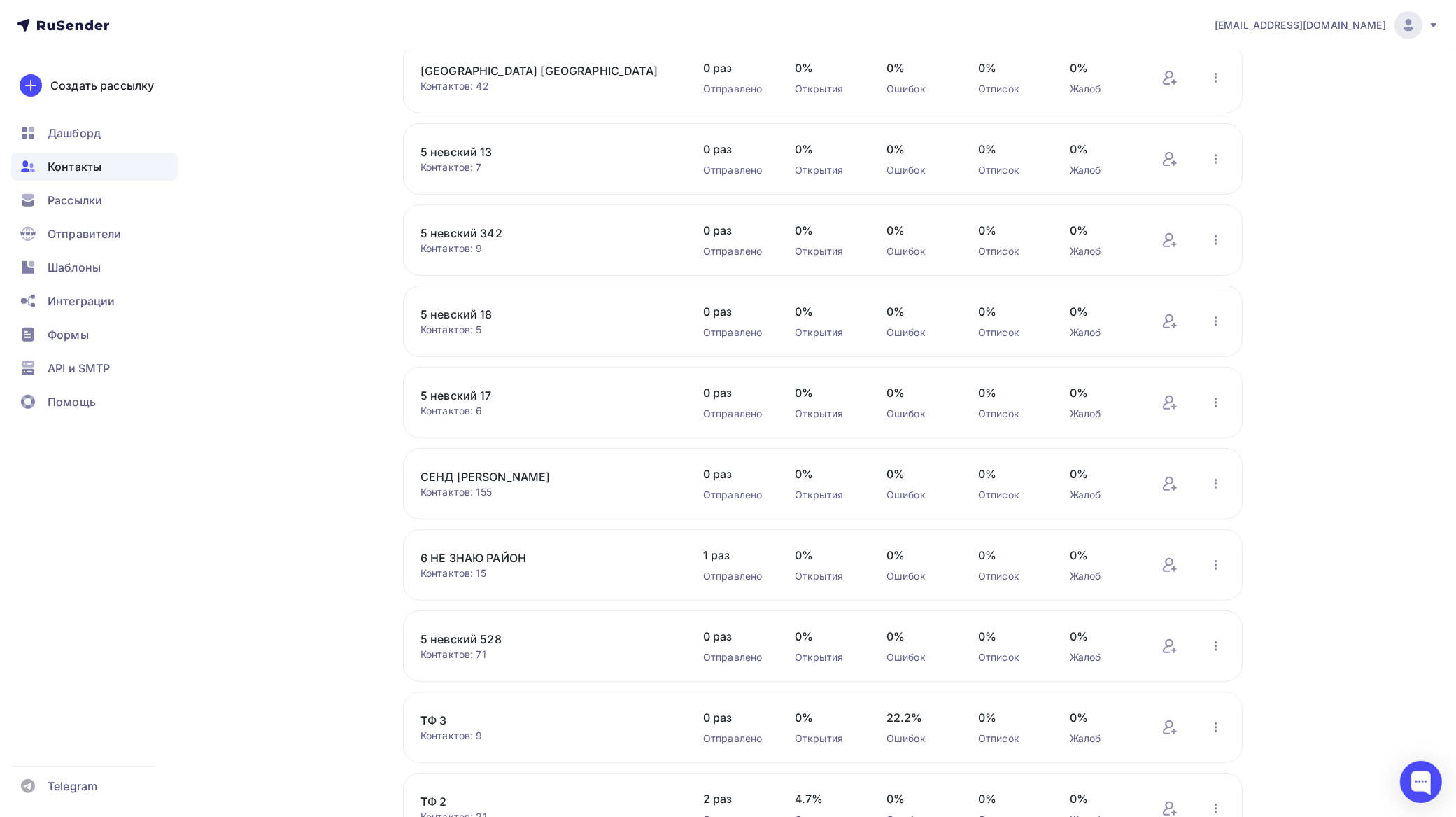
scroll to position [546, 0]
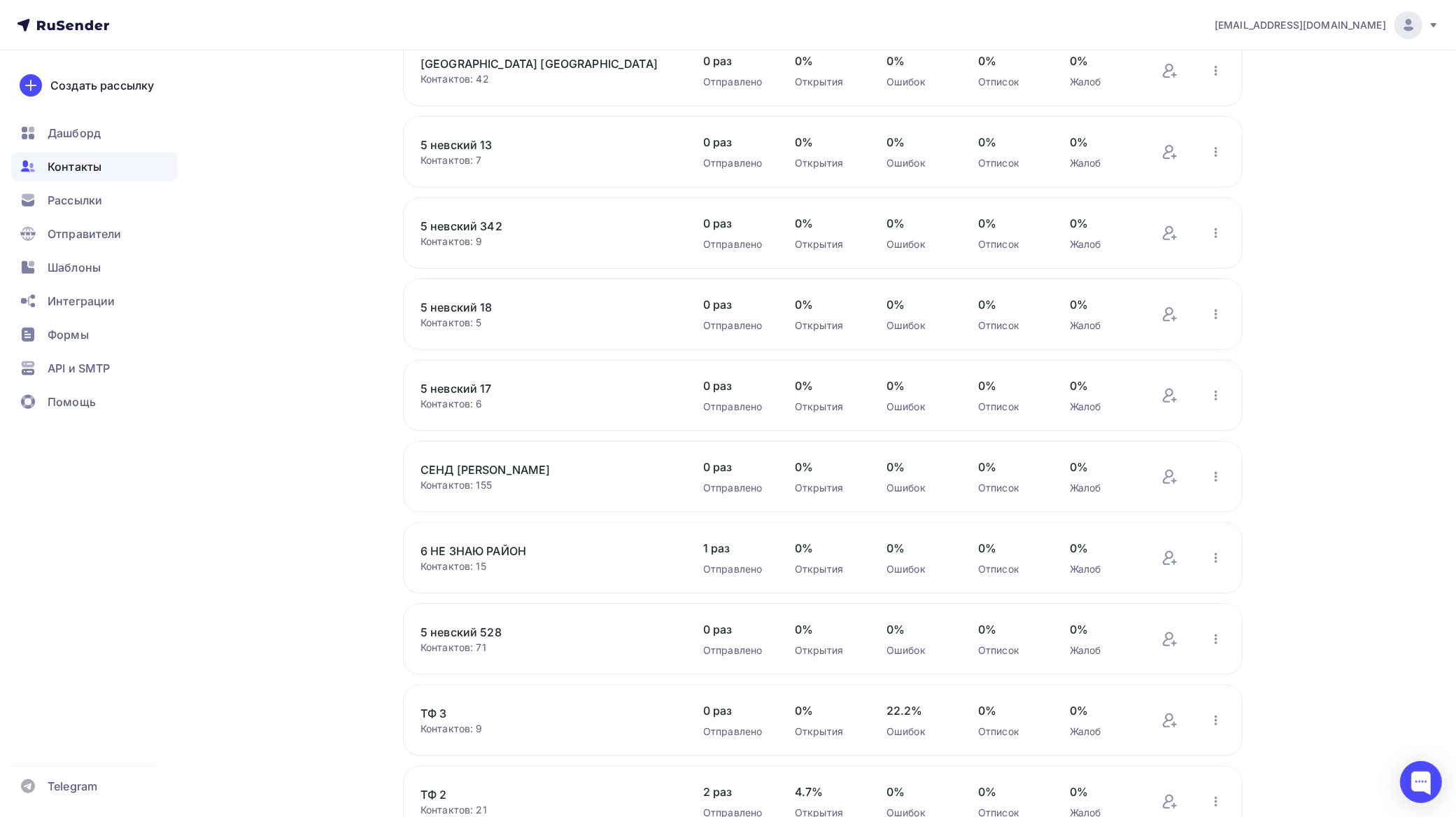
click at [490, 391] on link "5 невский 17" at bounding box center [540, 388] width 238 height 17
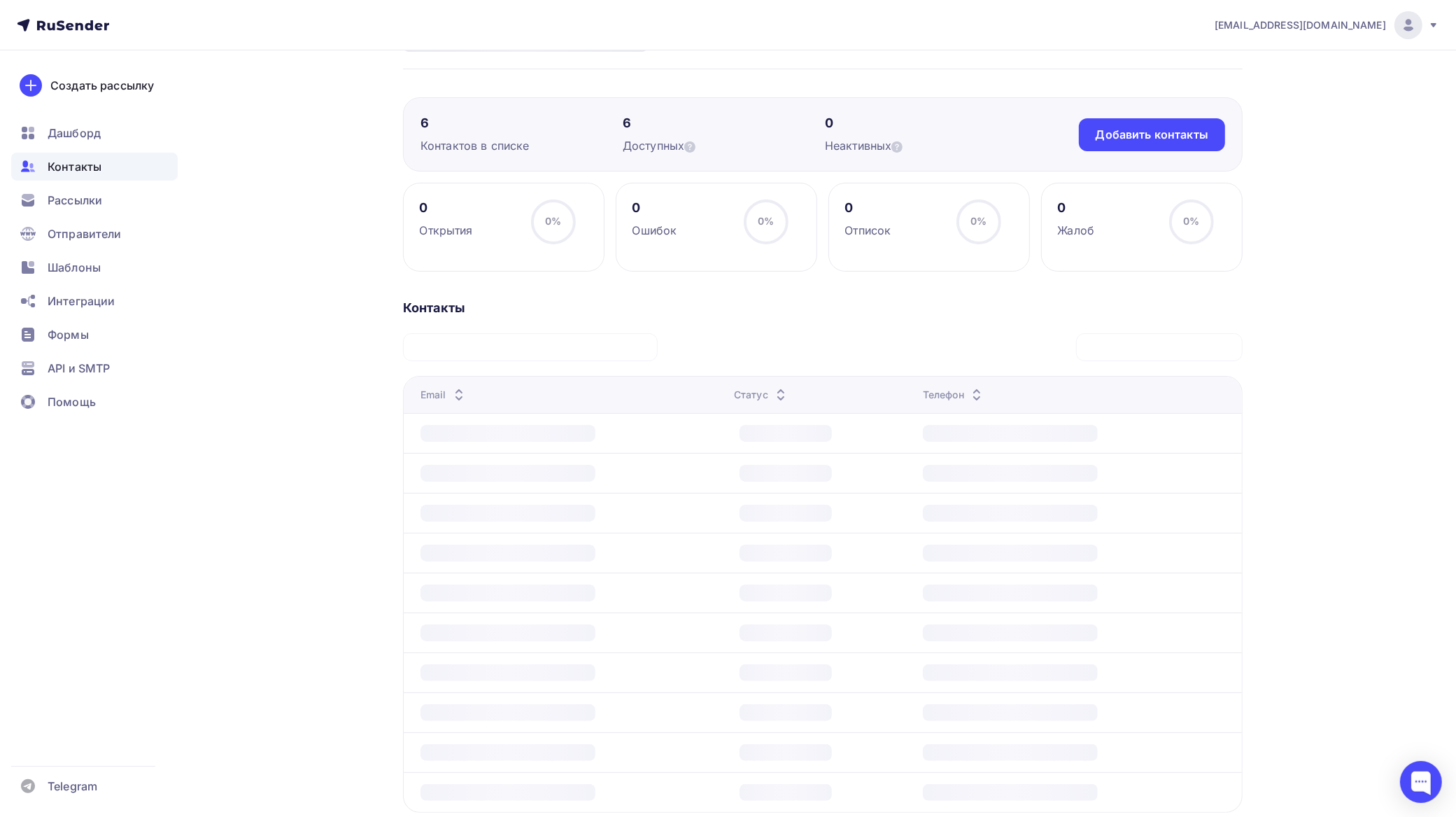
scroll to position [87, 0]
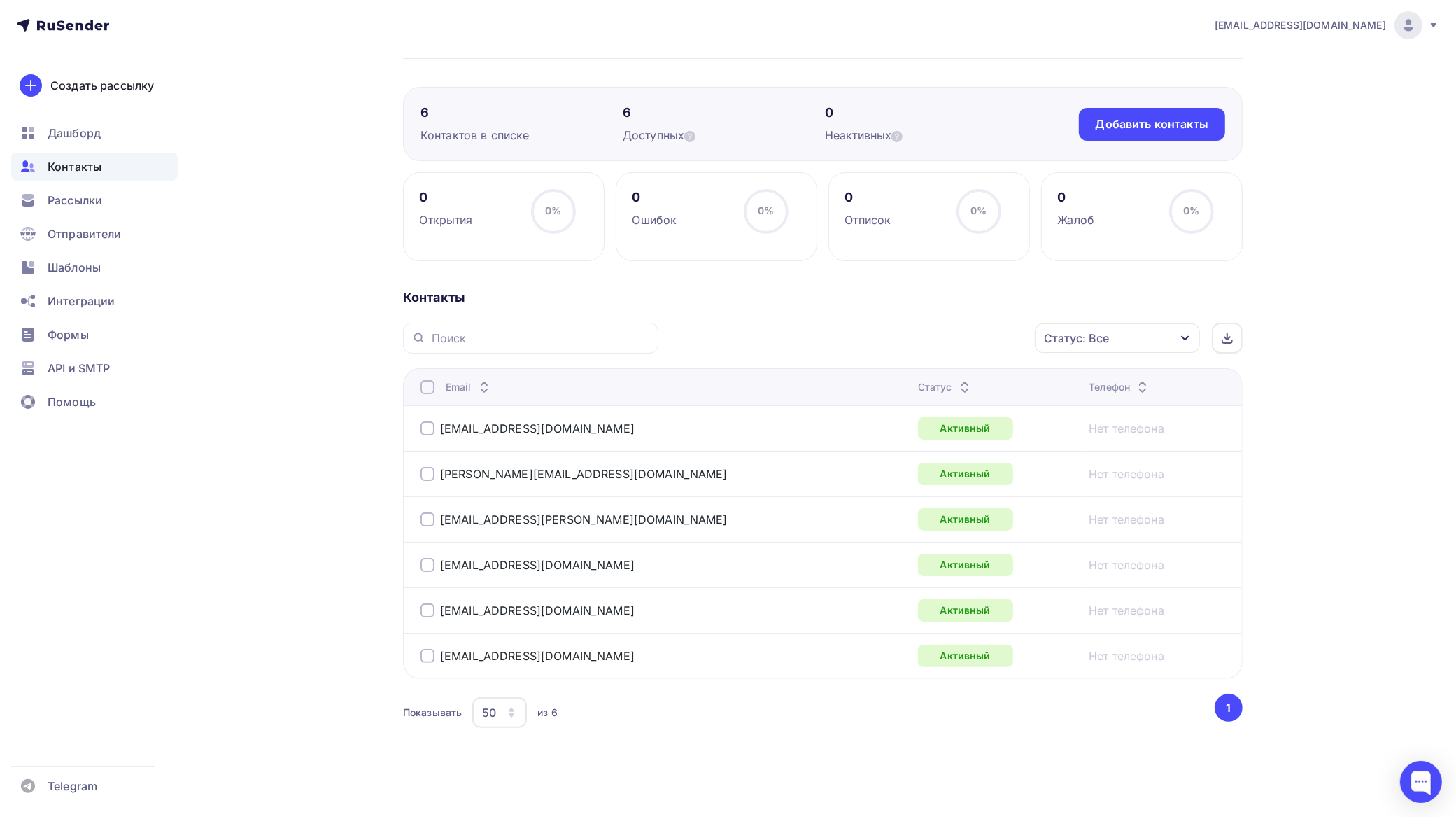
click at [423, 394] on div at bounding box center [428, 387] width 14 height 14
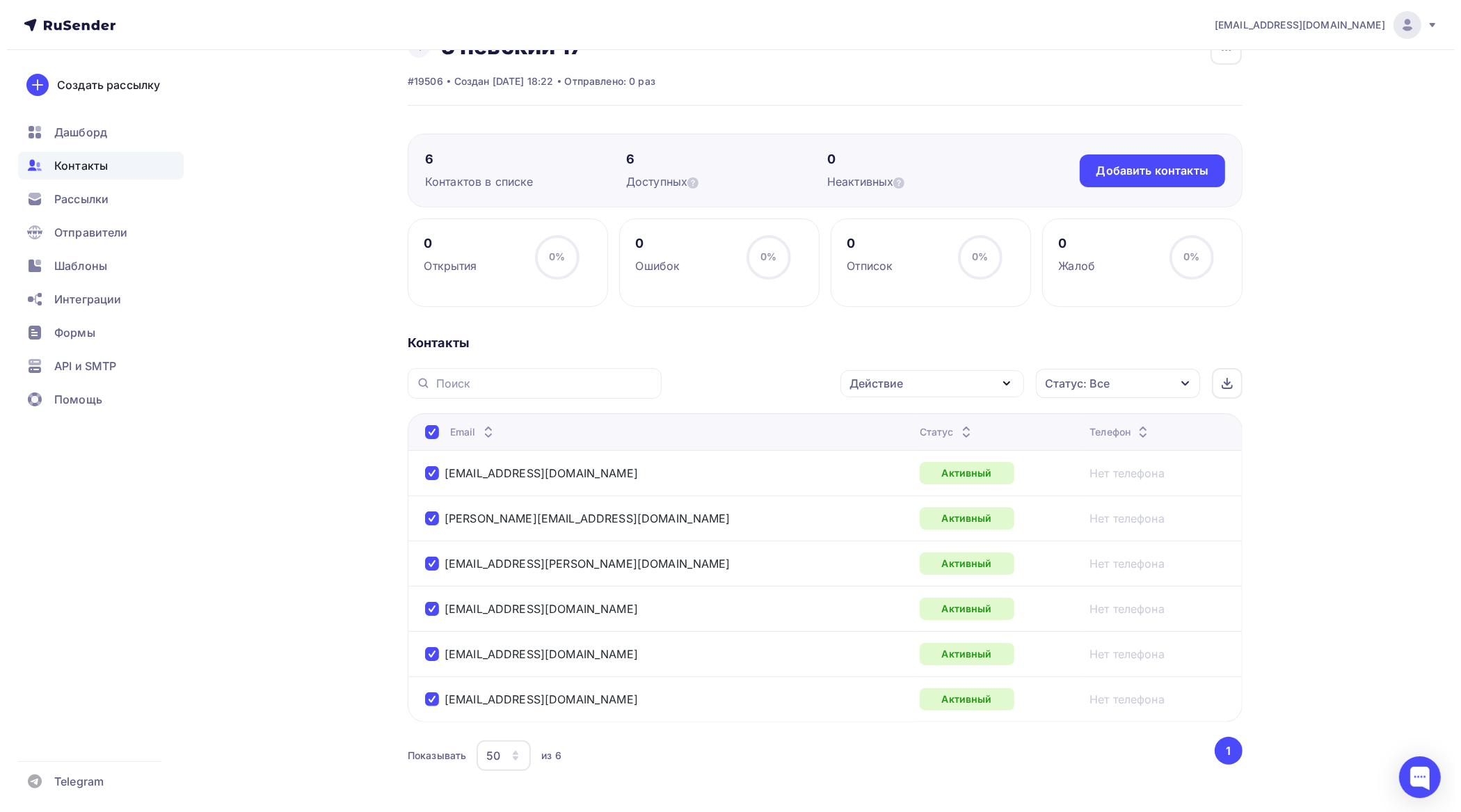
scroll to position [0, 0]
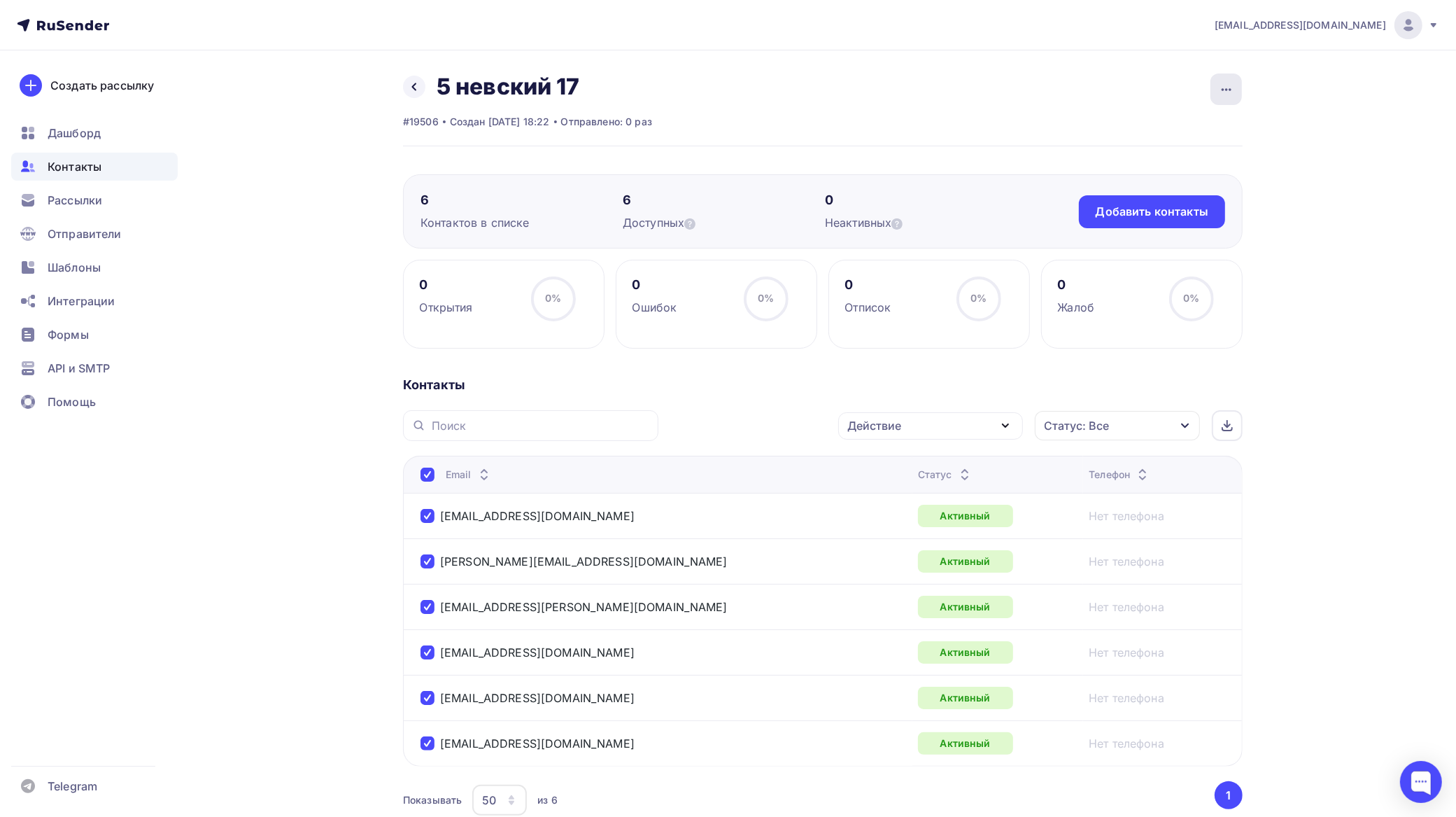
click at [1235, 92] on div "button" at bounding box center [1226, 89] width 32 height 32
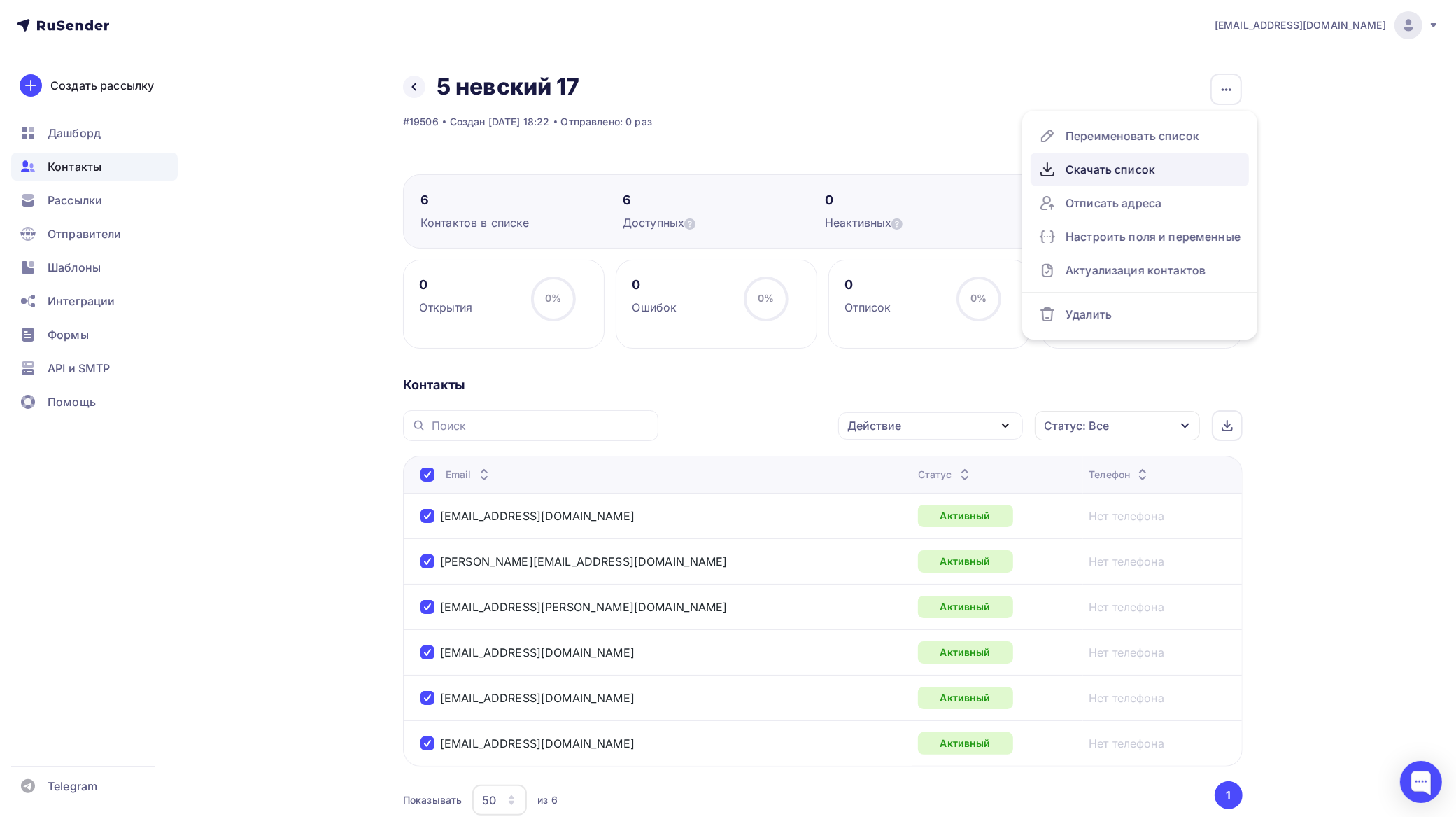
click at [1143, 163] on div "Скачать список" at bounding box center [1140, 169] width 202 height 22
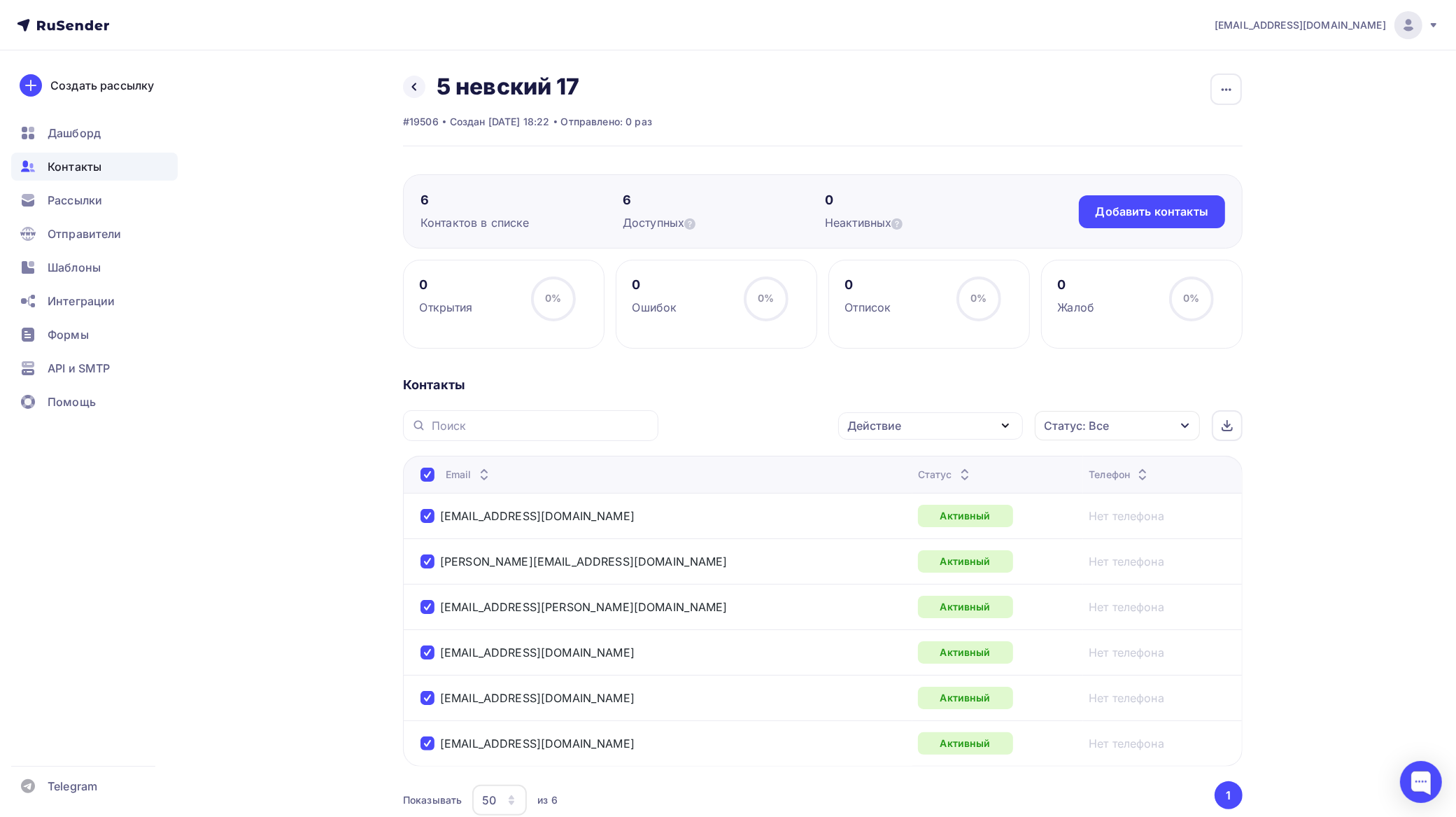
click at [919, 418] on div "Действие" at bounding box center [930, 425] width 185 height 27
click at [930, 466] on div "Добавить в списки" at bounding box center [908, 467] width 107 height 17
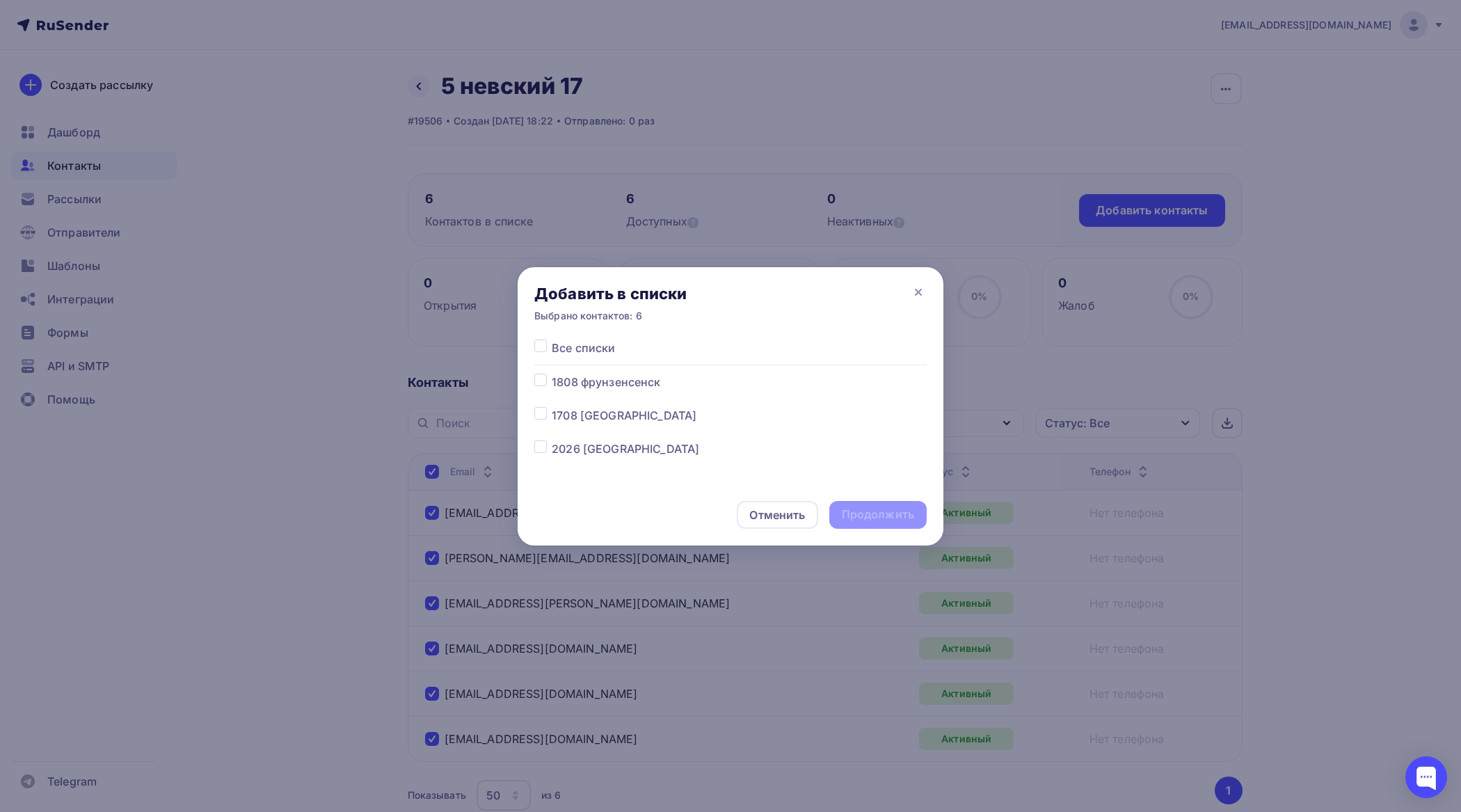
click at [551, 440] on label at bounding box center [551, 440] width 0 height 0
click at [544, 449] on input "checkbox" at bounding box center [541, 446] width 12 height 12
checkbox input "true"
click at [899, 513] on div "Продолжить" at bounding box center [878, 514] width 73 height 16
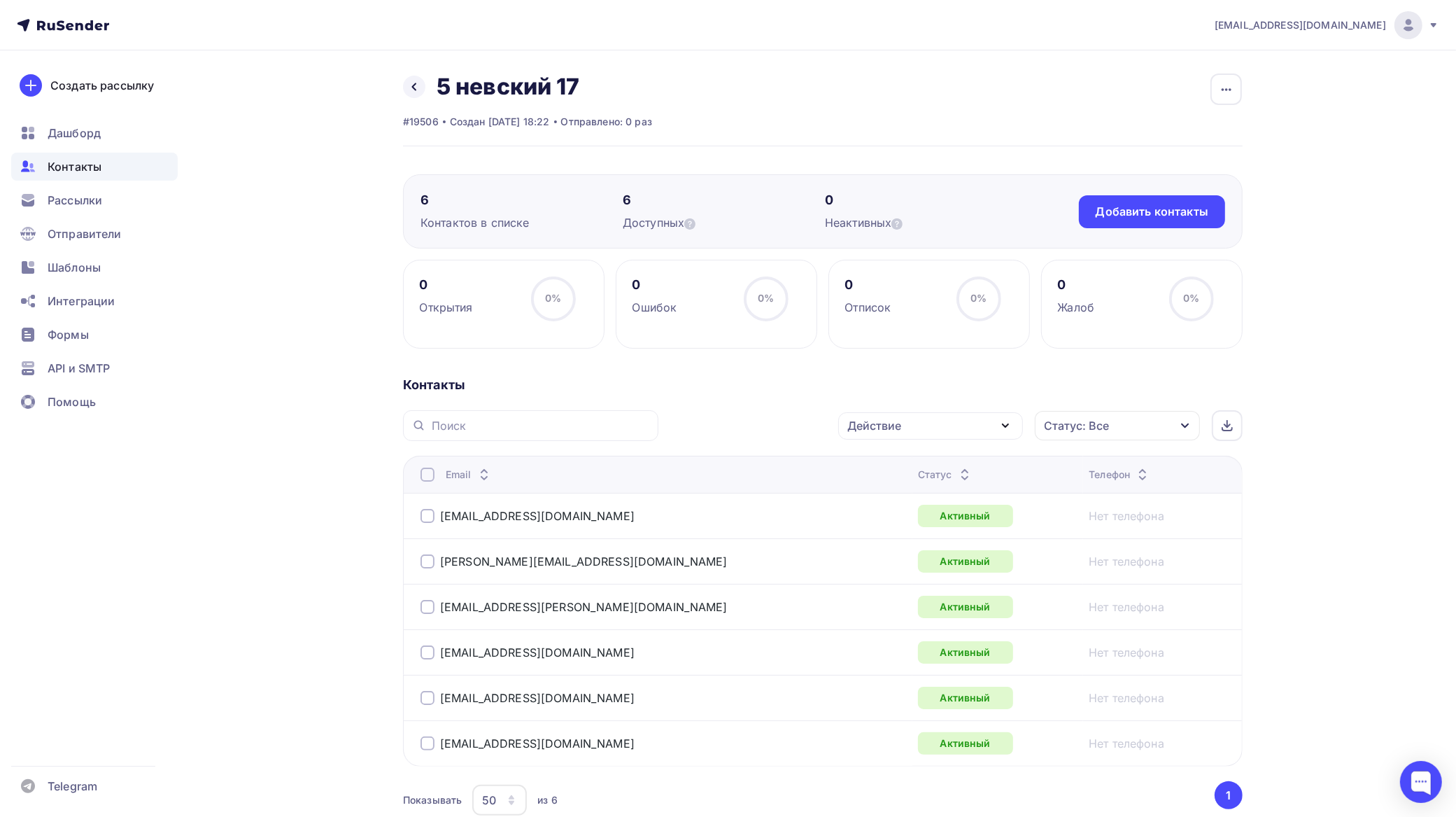
click at [430, 475] on div at bounding box center [428, 475] width 14 height 14
click at [428, 476] on div at bounding box center [428, 475] width 14 height 14
click at [889, 415] on div "Действие" at bounding box center [930, 425] width 185 height 27
click at [917, 469] on div "Добавить в списки" at bounding box center [908, 467] width 107 height 17
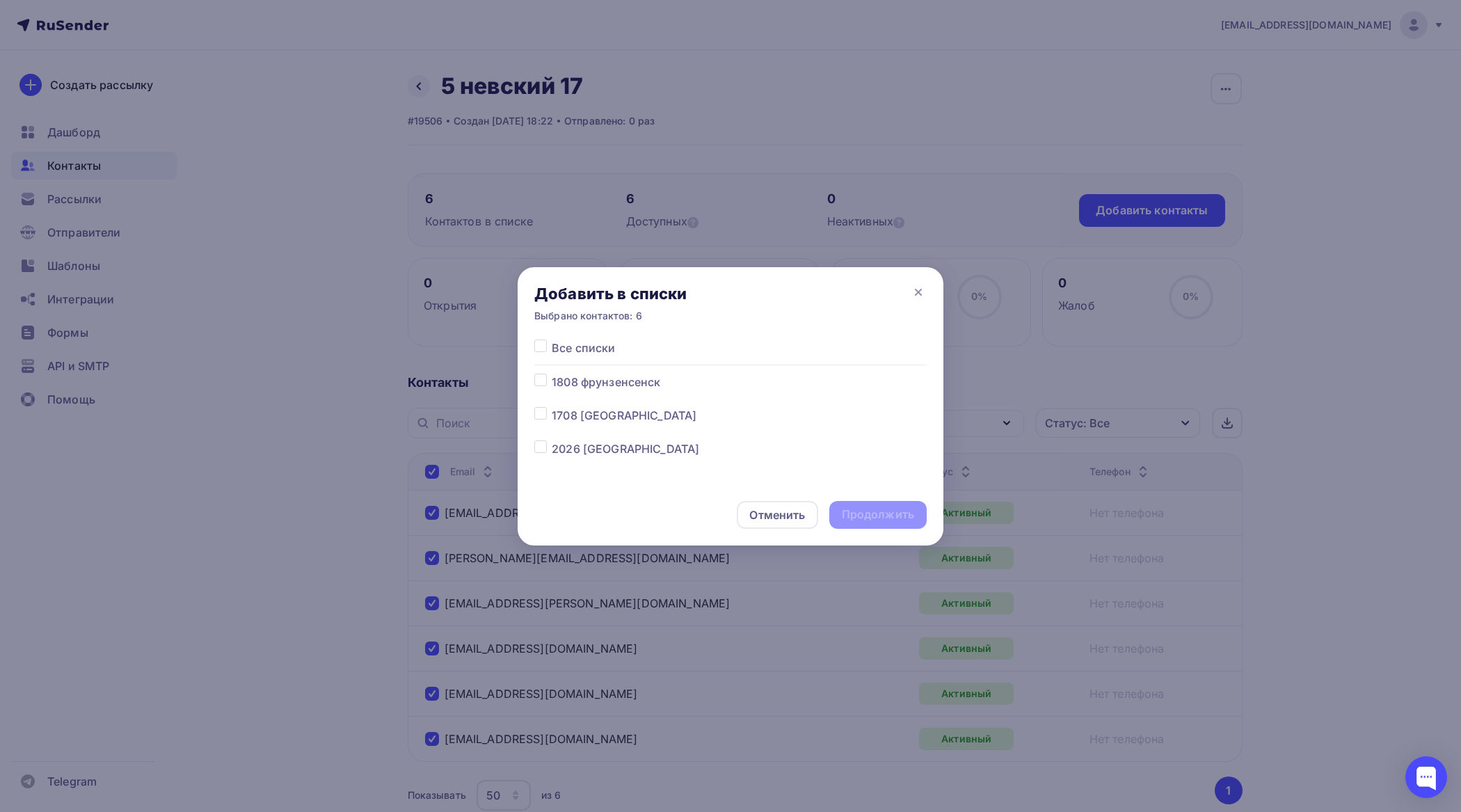
click at [551, 440] on label at bounding box center [551, 440] width 0 height 0
click at [540, 446] on input "checkbox" at bounding box center [541, 446] width 12 height 12
checkbox input "true"
click at [886, 510] on div "Продолжить" at bounding box center [878, 514] width 73 height 16
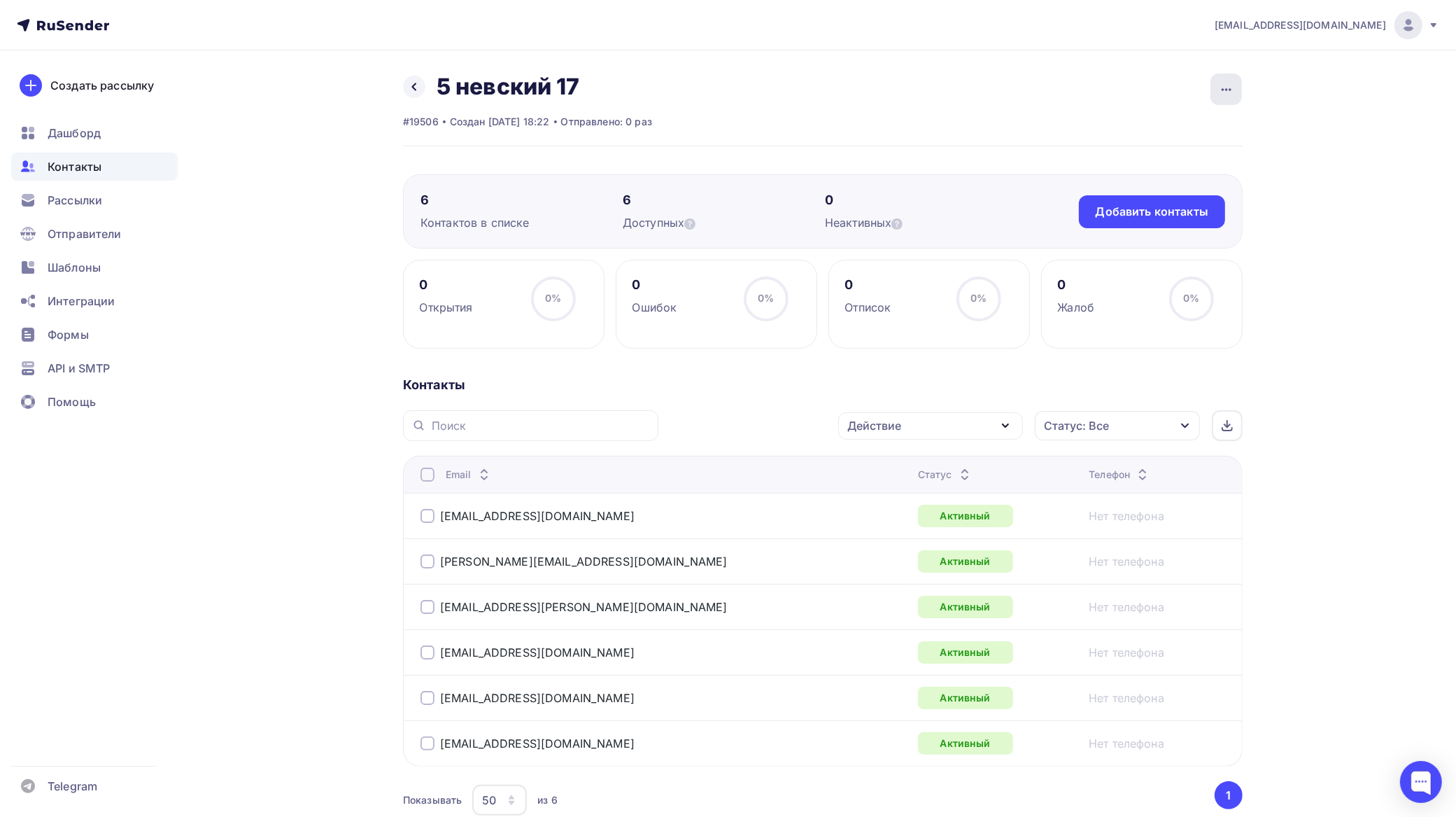
click at [1228, 82] on icon "button" at bounding box center [1226, 89] width 17 height 17
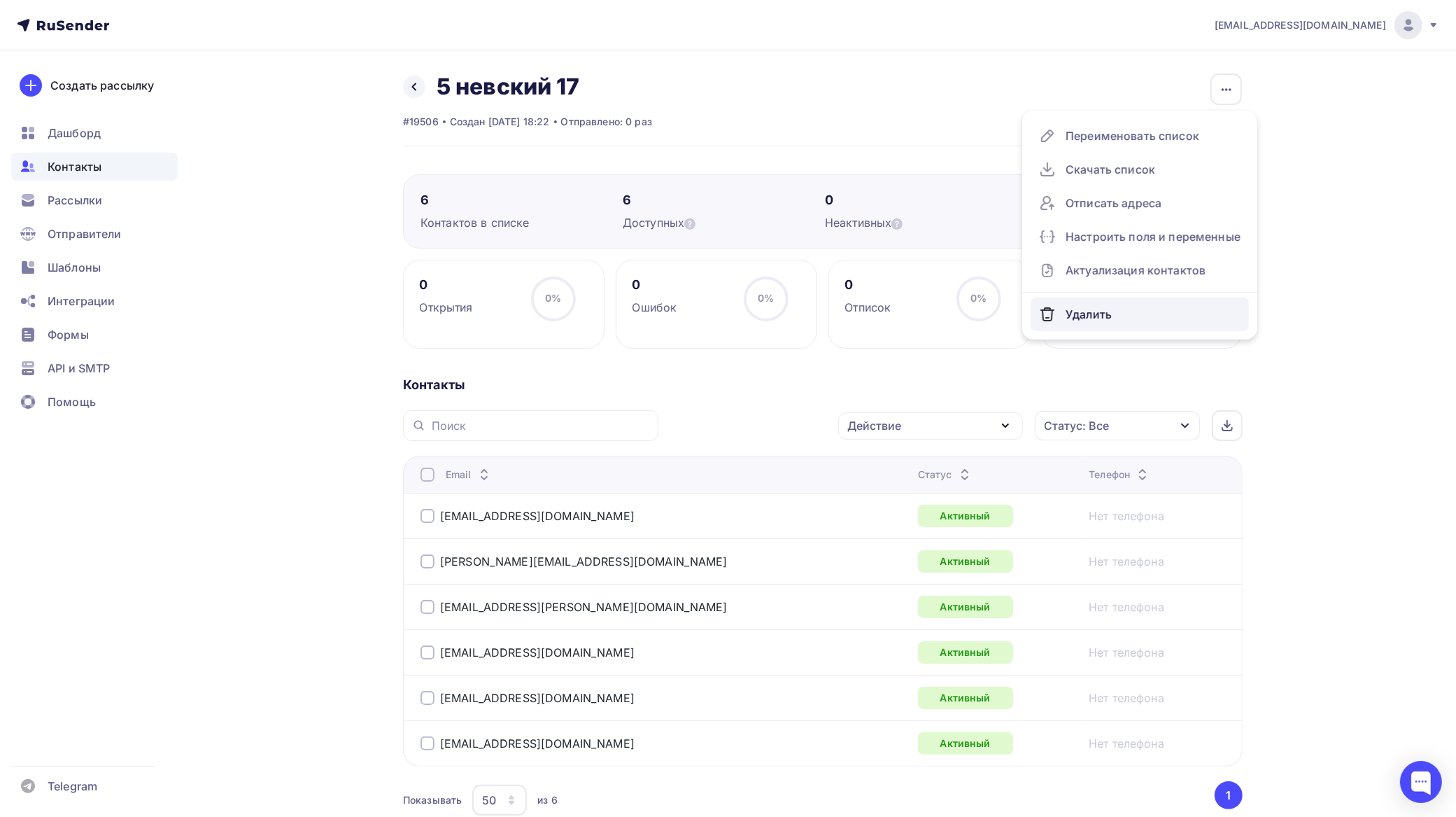
click at [1088, 313] on div "Удалить" at bounding box center [1140, 313] width 202 height 22
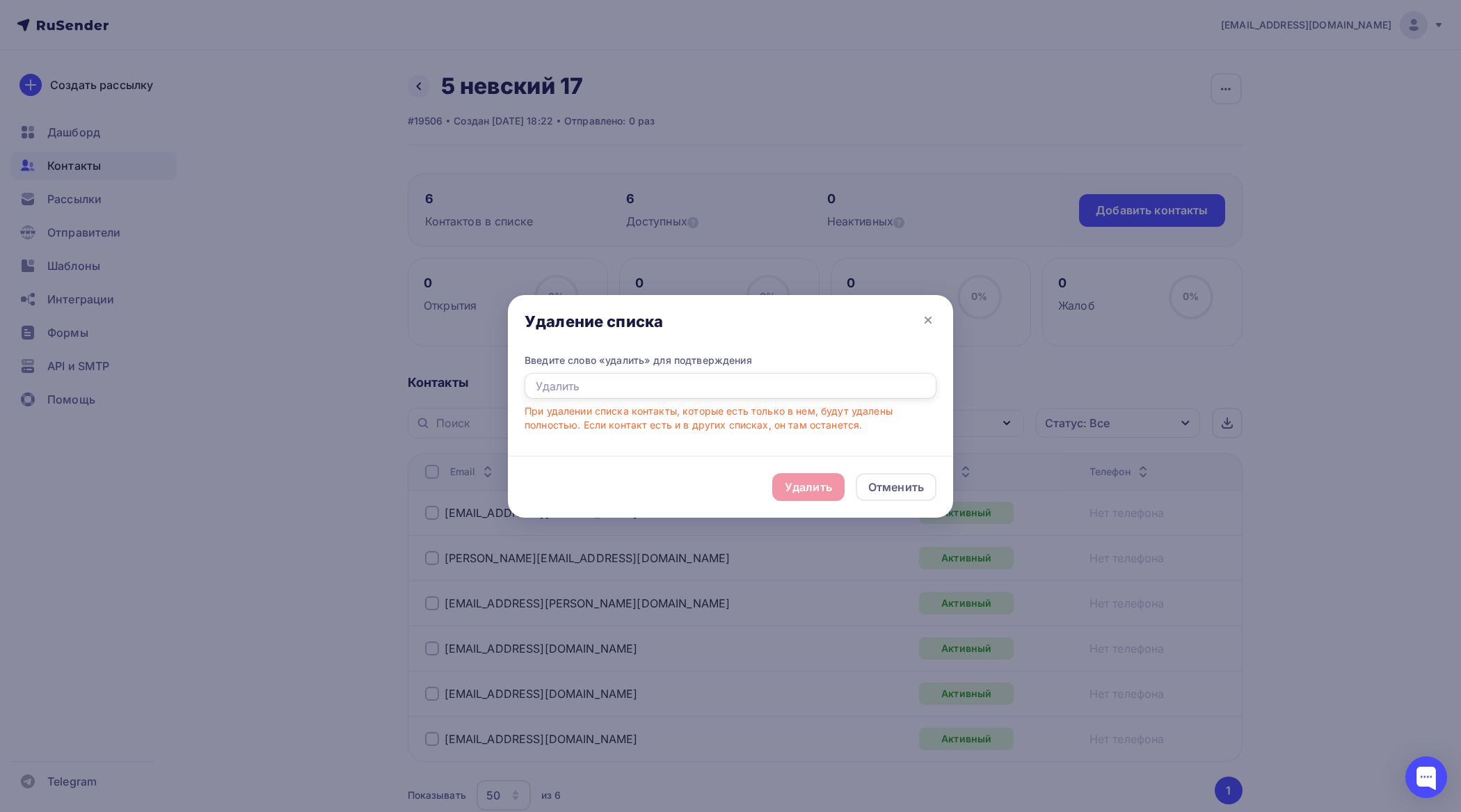
click at [728, 381] on input "text" at bounding box center [730, 386] width 412 height 26
type input "e"
type input "удалить"
click at [799, 486] on div "Удалить" at bounding box center [809, 486] width 47 height 17
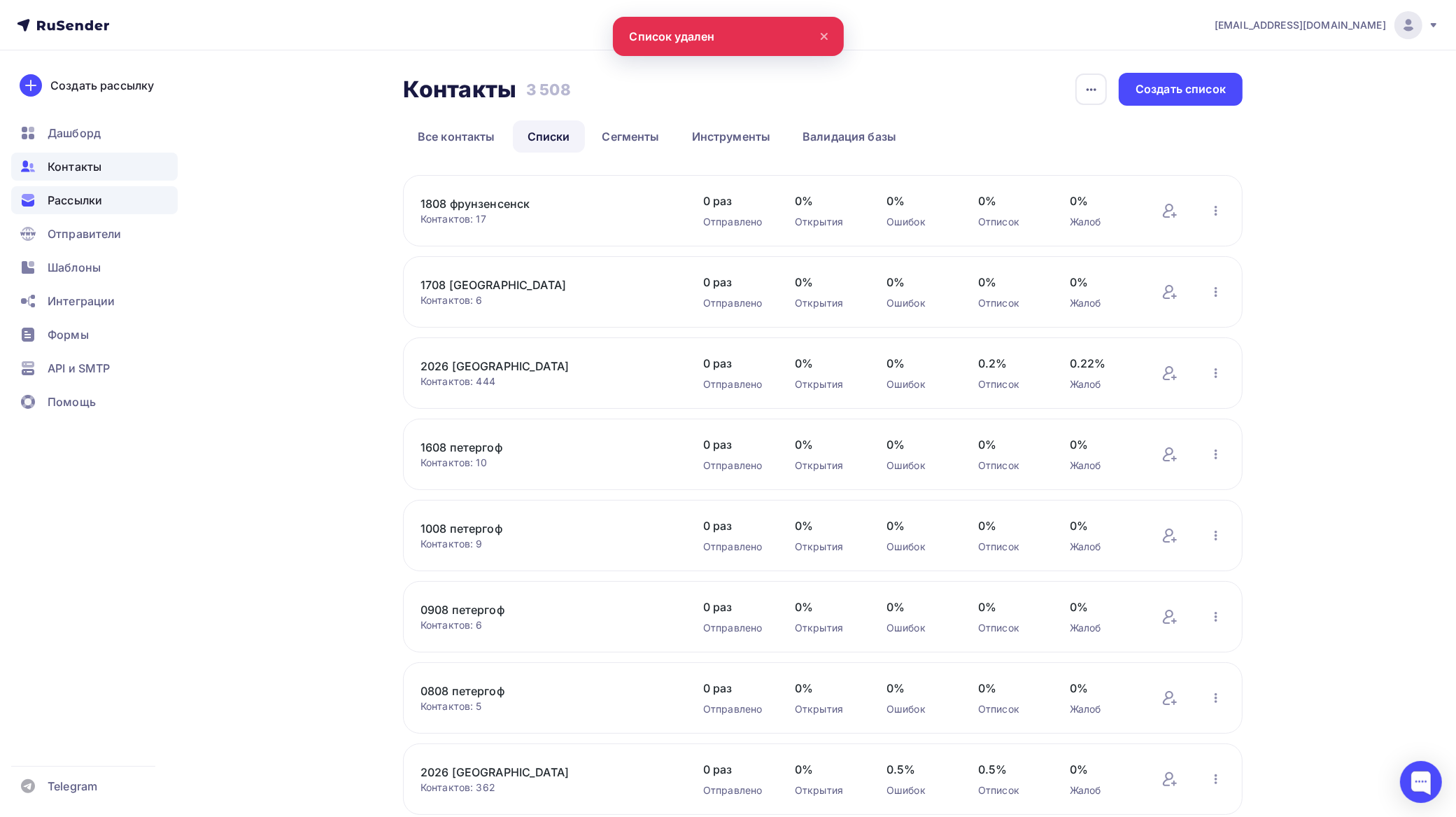
click at [80, 196] on span "Рассылки" at bounding box center [75, 200] width 55 height 17
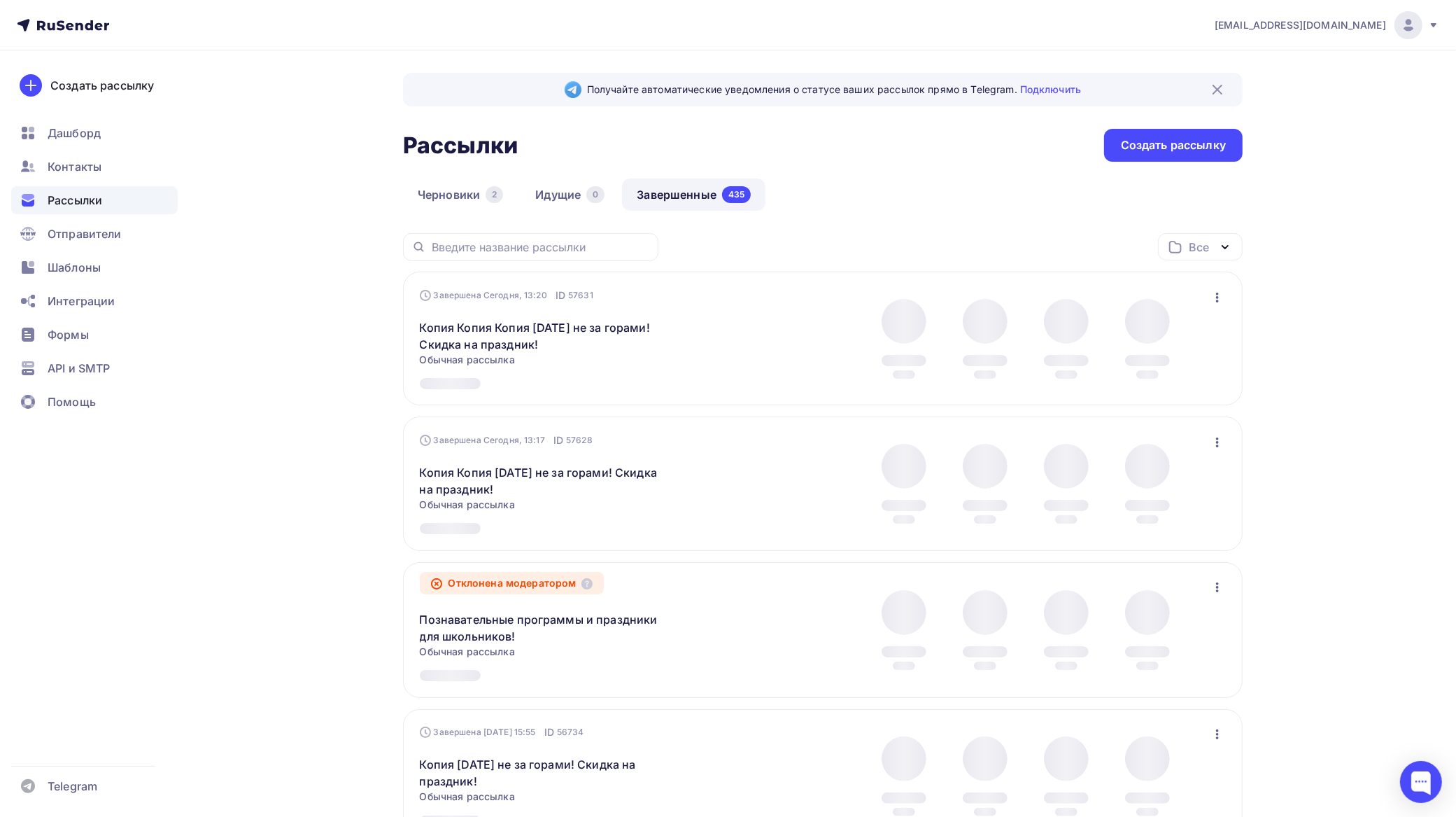
click at [691, 196] on link "Завершенные 435" at bounding box center [694, 195] width 143 height 33
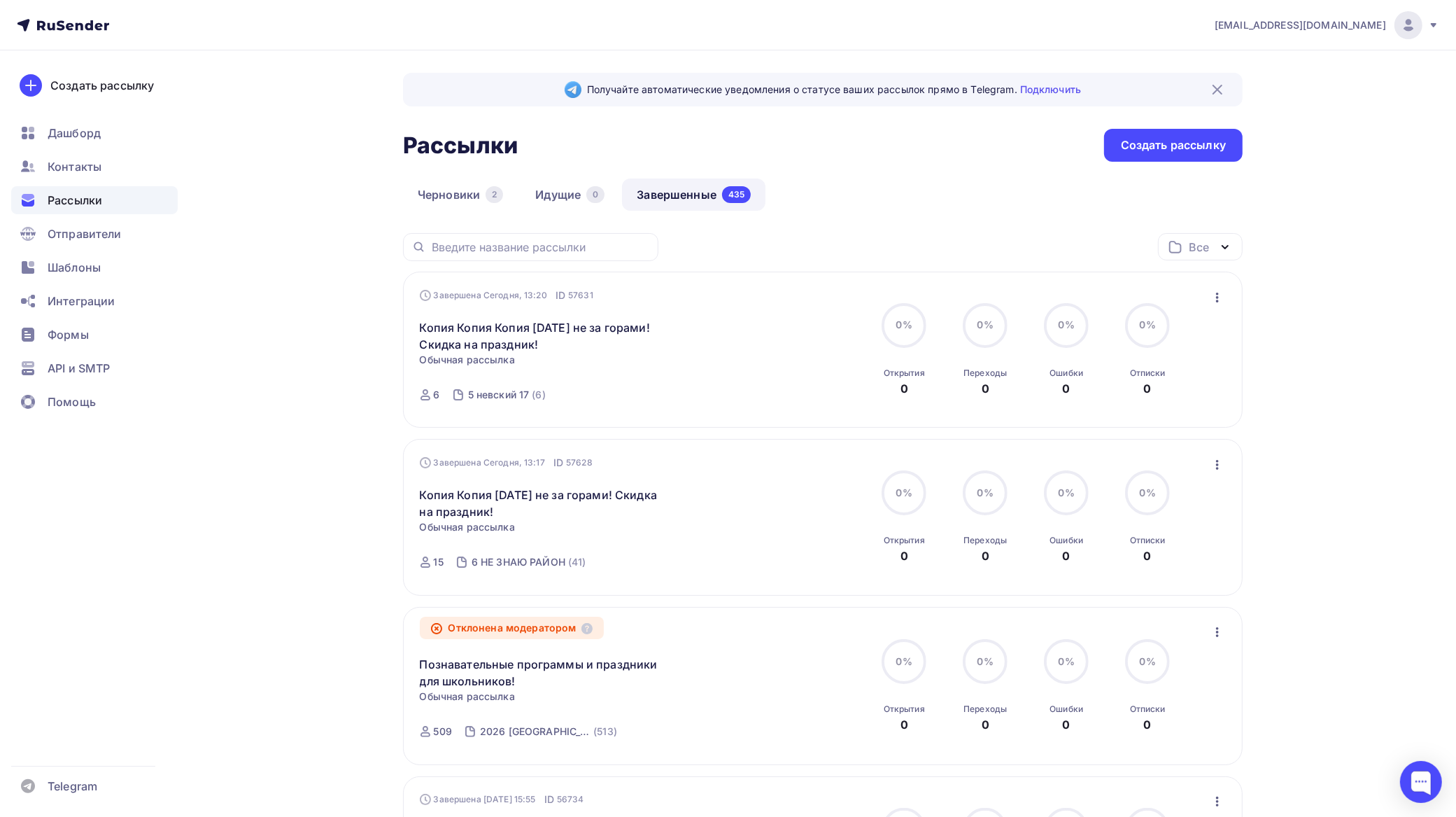
click at [1217, 298] on icon "button" at bounding box center [1217, 297] width 3 height 10
click at [1153, 387] on div "Копировать в новую" at bounding box center [1154, 390] width 143 height 17
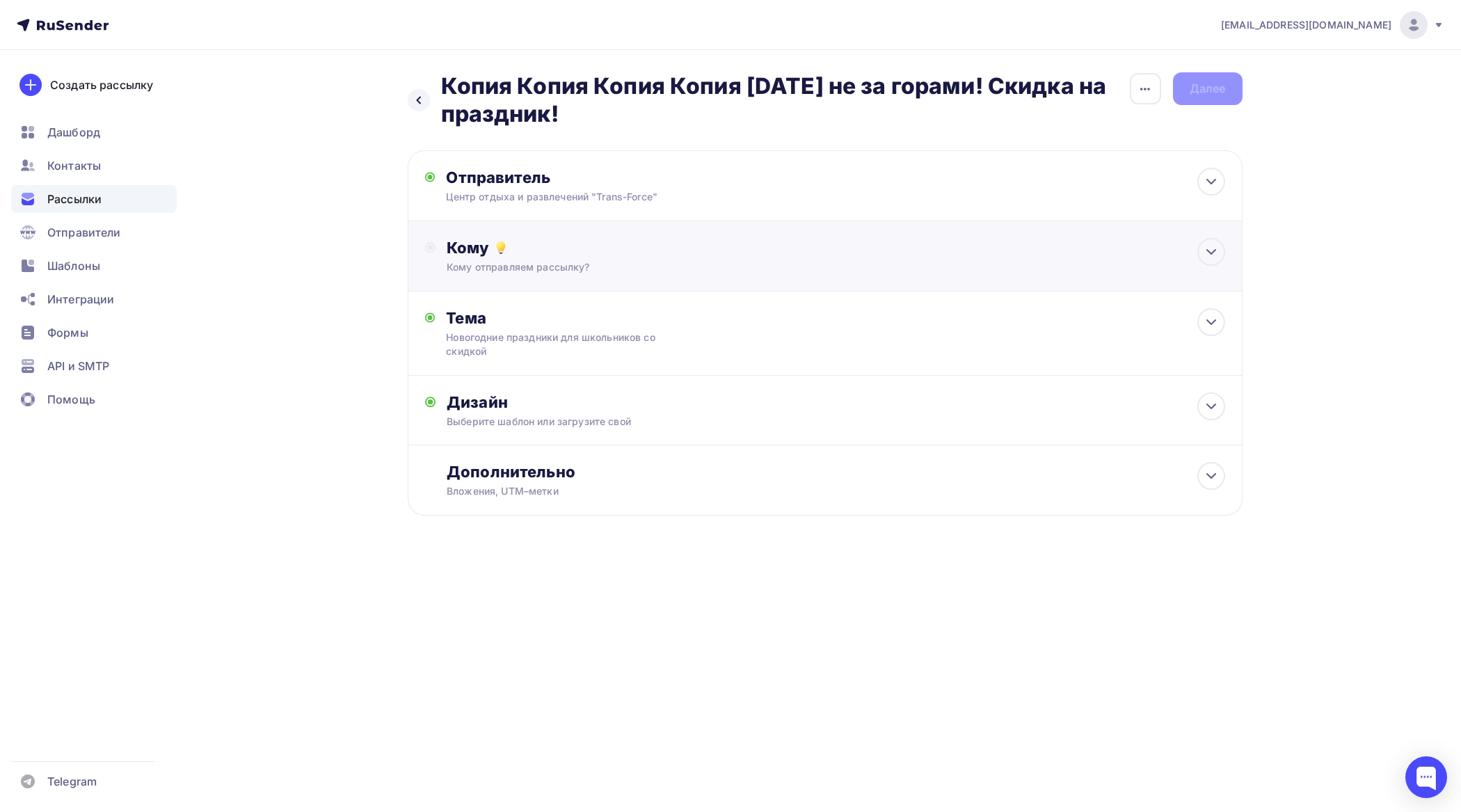
click at [596, 263] on div "Кому отправляем рассылку?" at bounding box center [797, 267] width 701 height 14
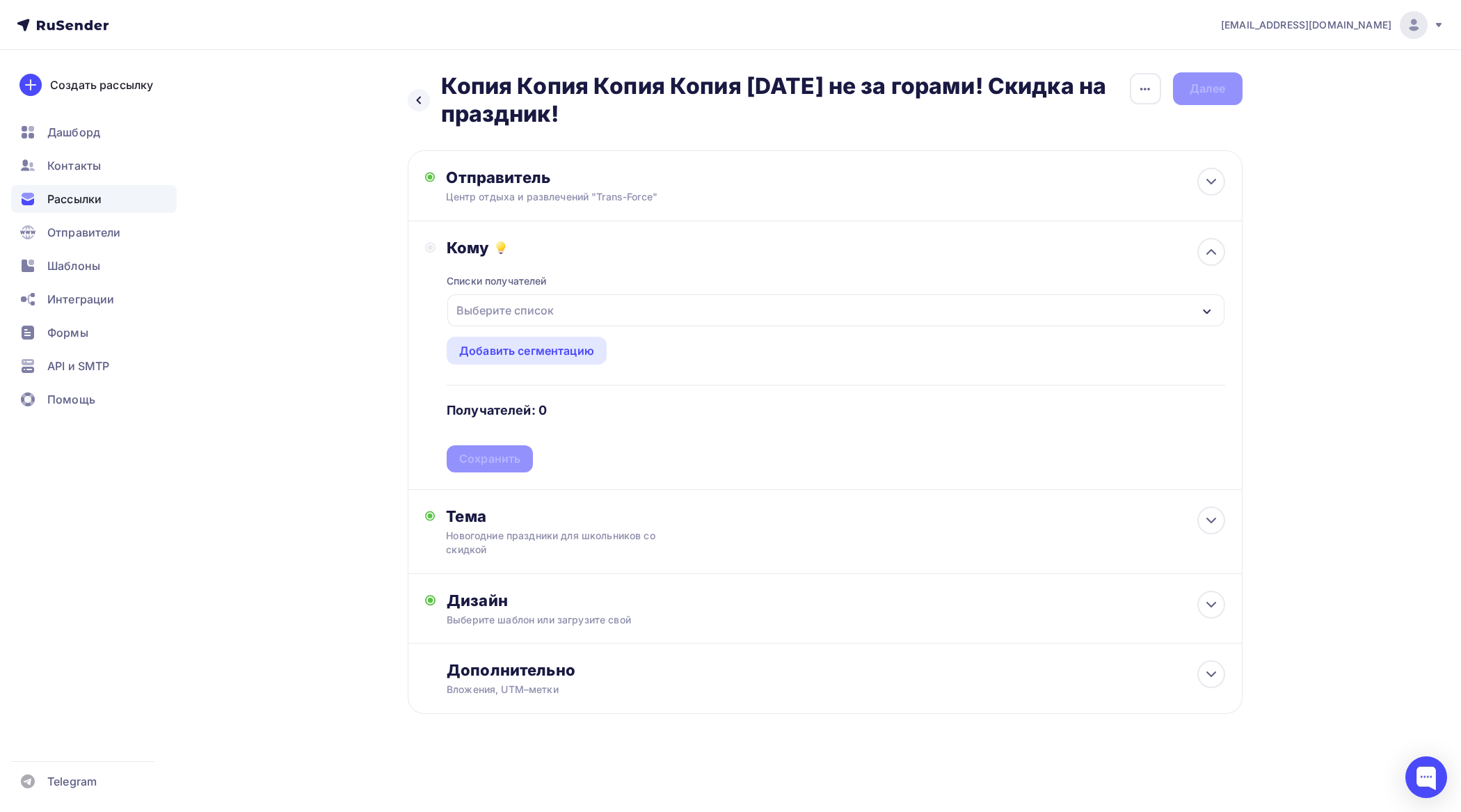
click at [576, 307] on div "Выберите список" at bounding box center [835, 310] width 776 height 32
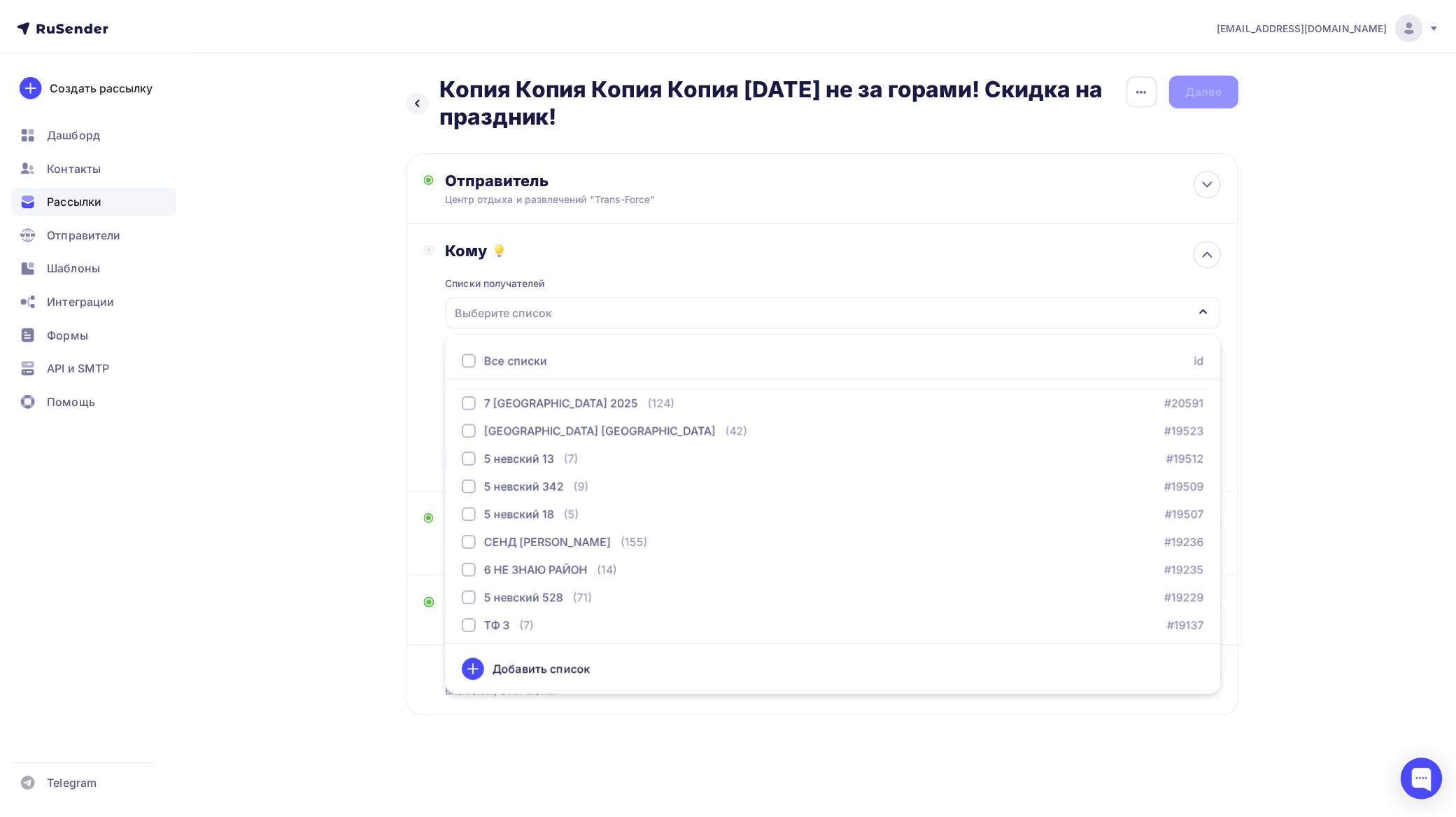
scroll to position [2996, 0]
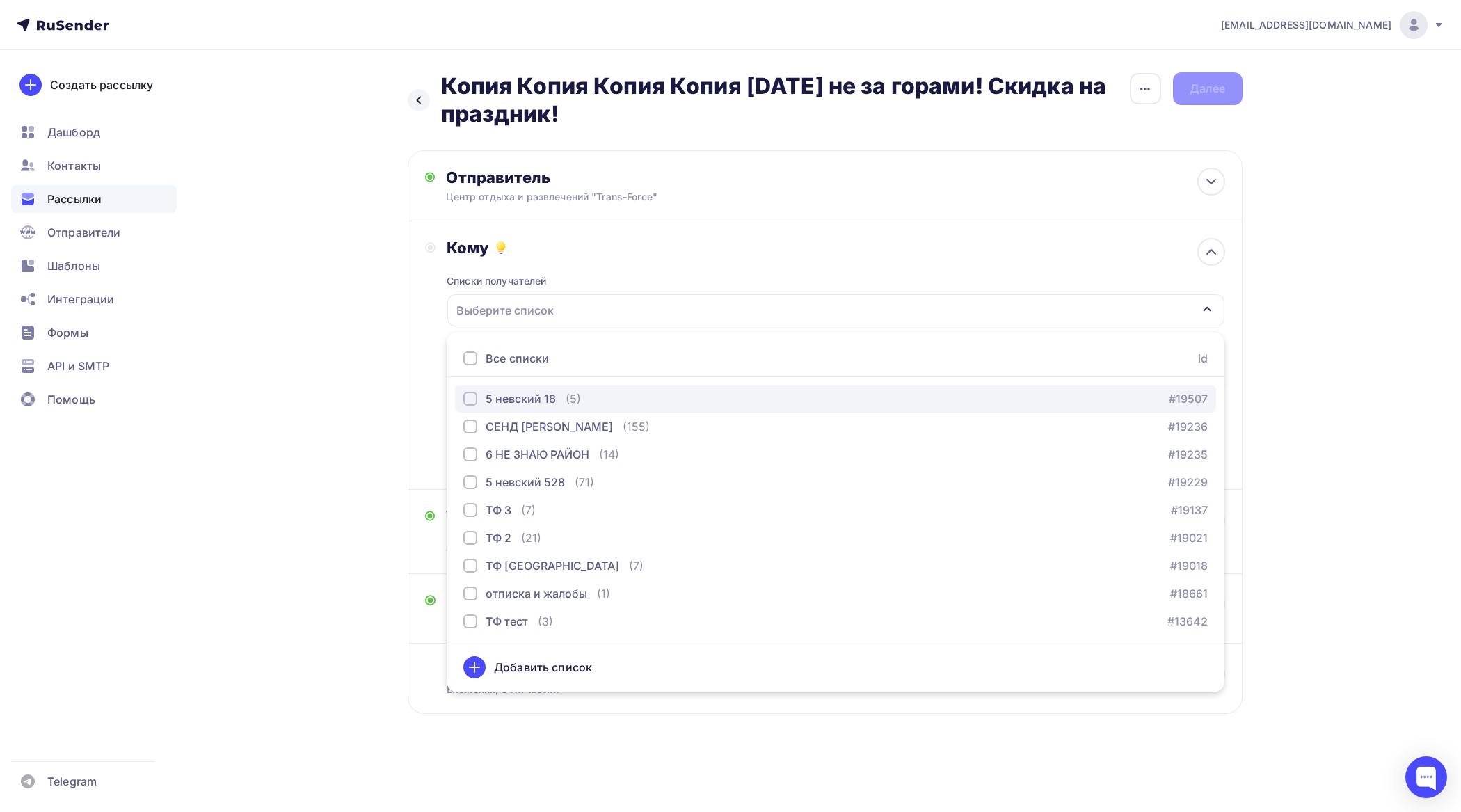
click at [471, 401] on div "button" at bounding box center [470, 399] width 14 height 14
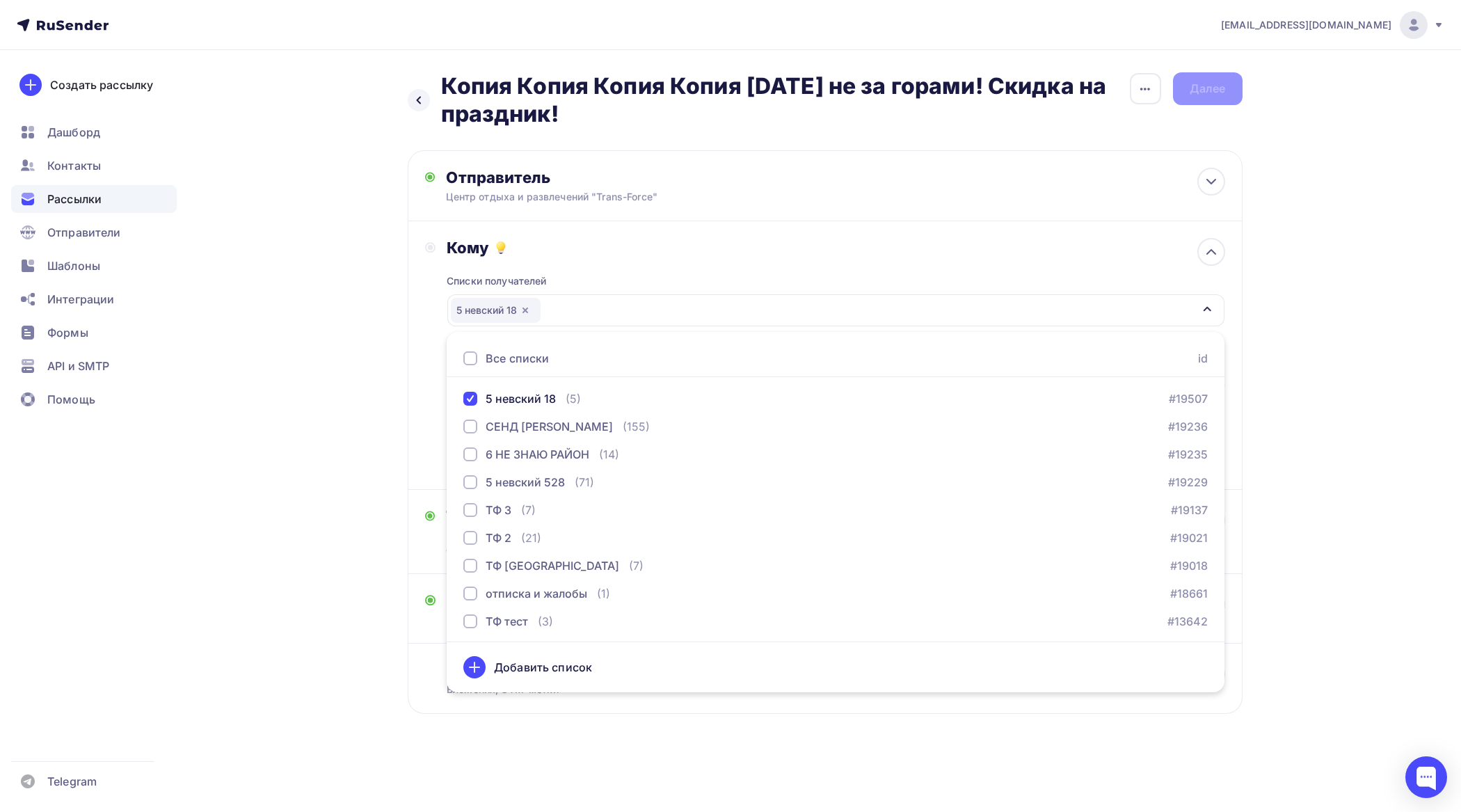
click at [1371, 443] on div "tfzakaz@yandex.ru Аккаунт Тарифы Выйти Создать рассылку Дашборд Контакты Рассыл…" at bounding box center [730, 402] width 1461 height 803
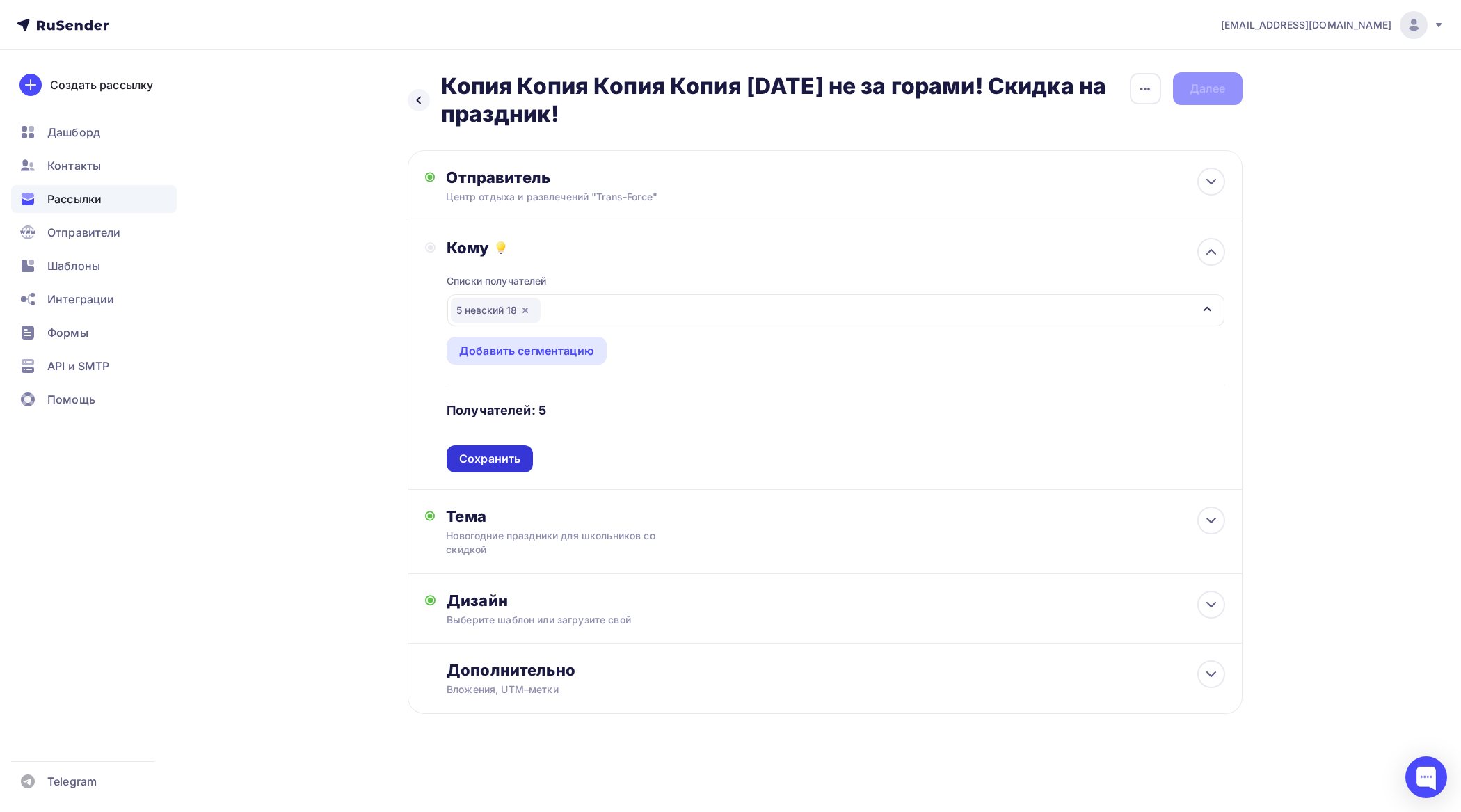
click at [517, 457] on div "Сохранить" at bounding box center [490, 458] width 61 height 16
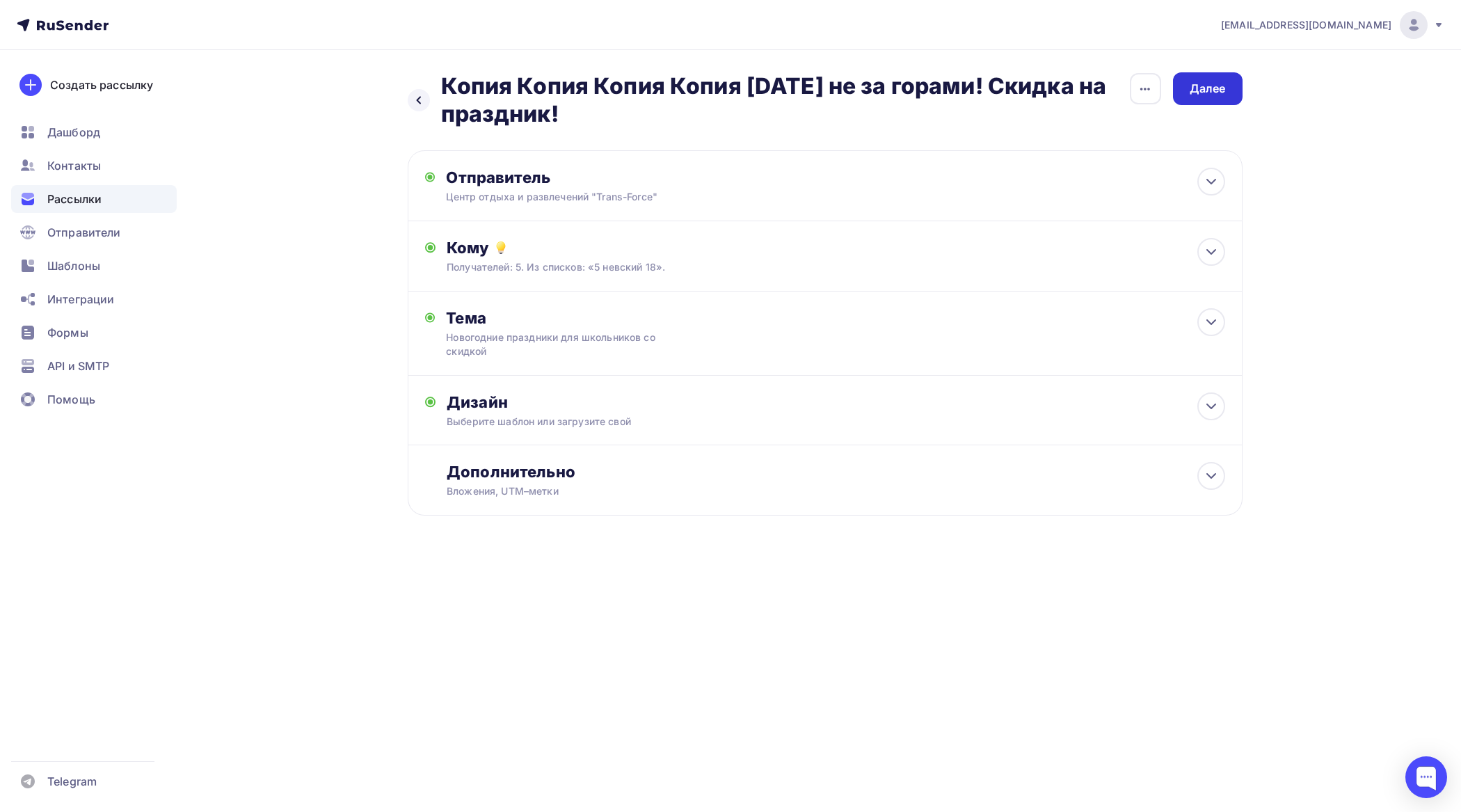
click at [1205, 94] on div "Далее" at bounding box center [1207, 88] width 36 height 16
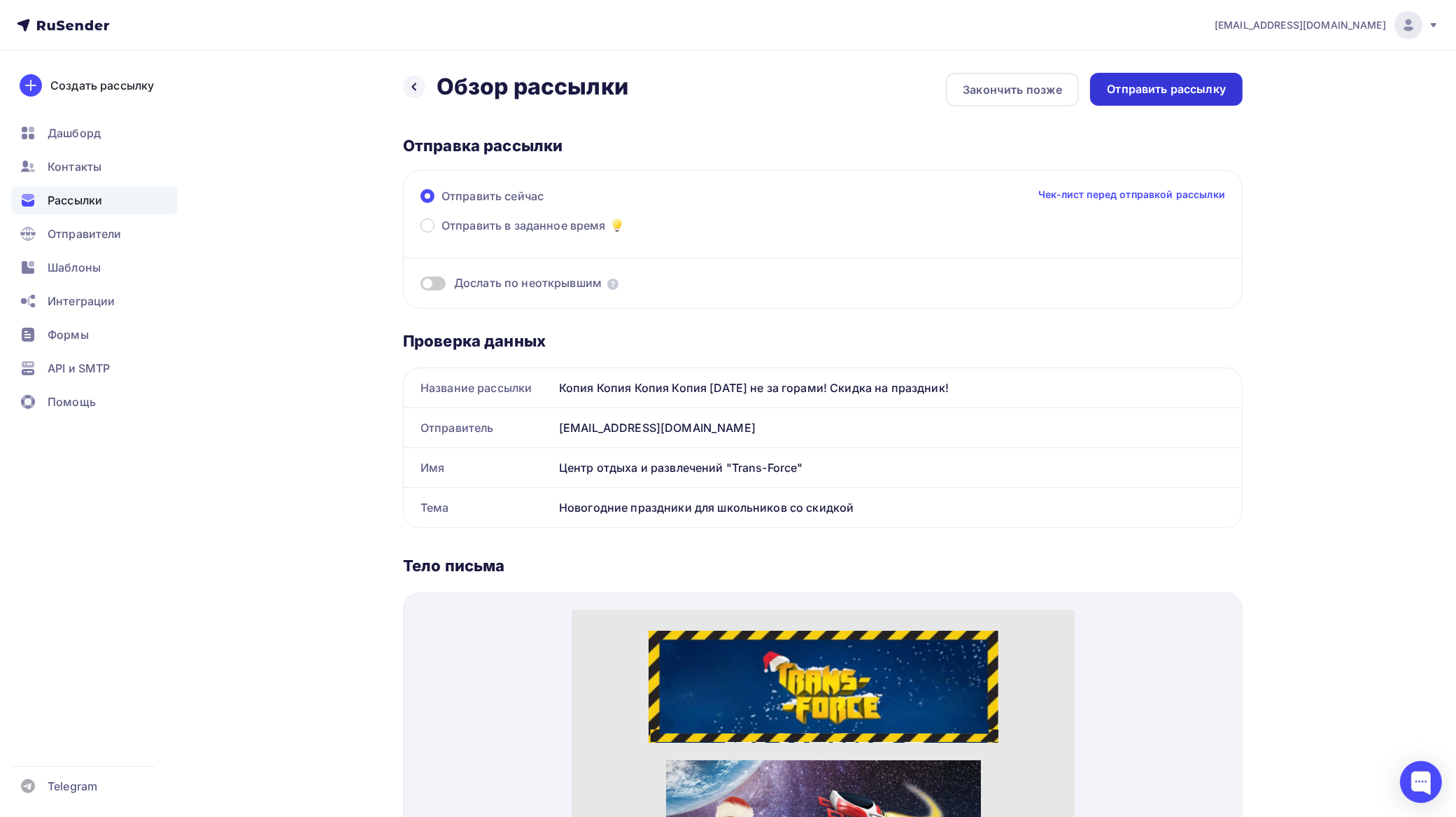
click at [1210, 91] on div "Отправить рассылку" at bounding box center [1166, 89] width 119 height 16
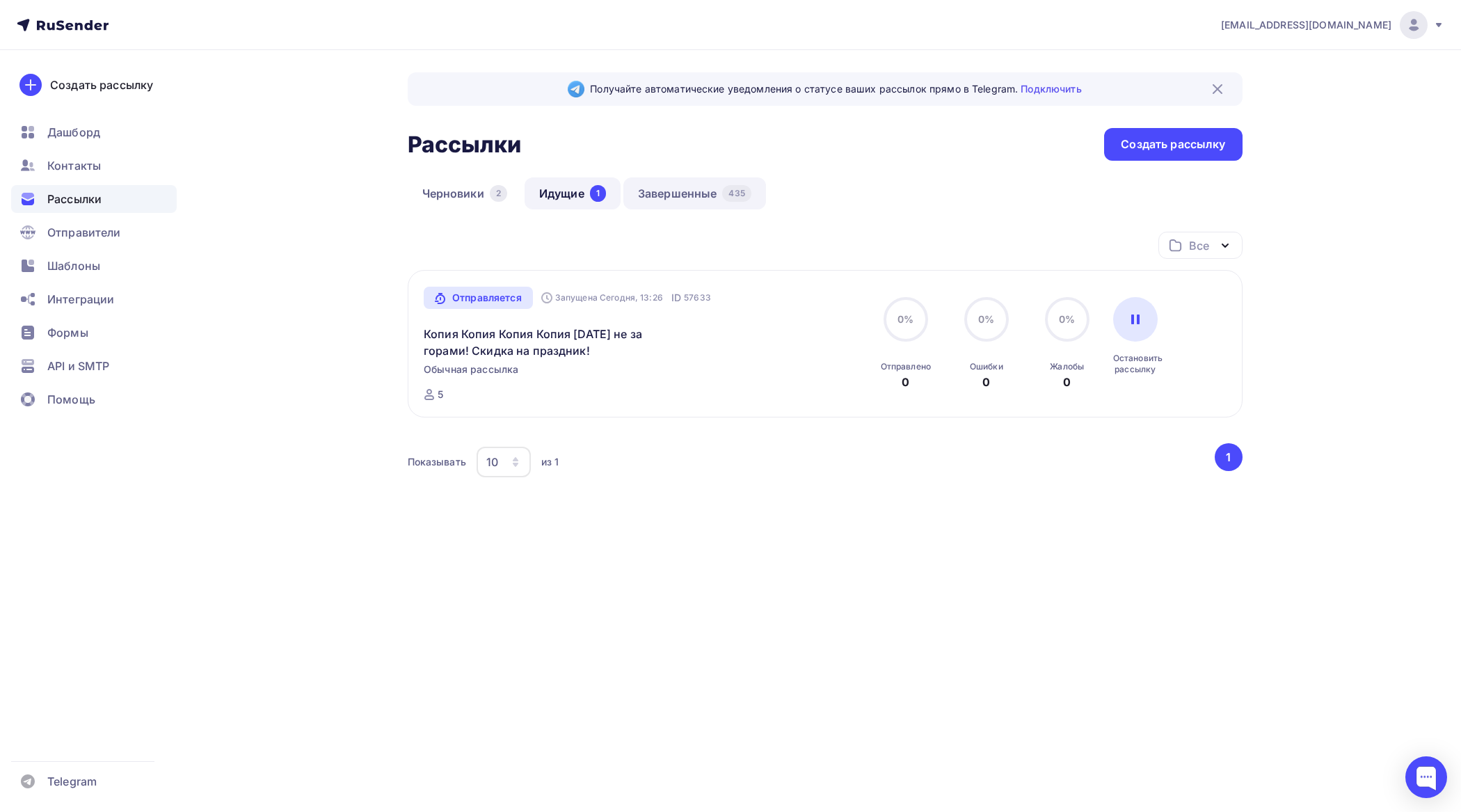
click at [707, 197] on link "Завершенные 435" at bounding box center [694, 193] width 143 height 32
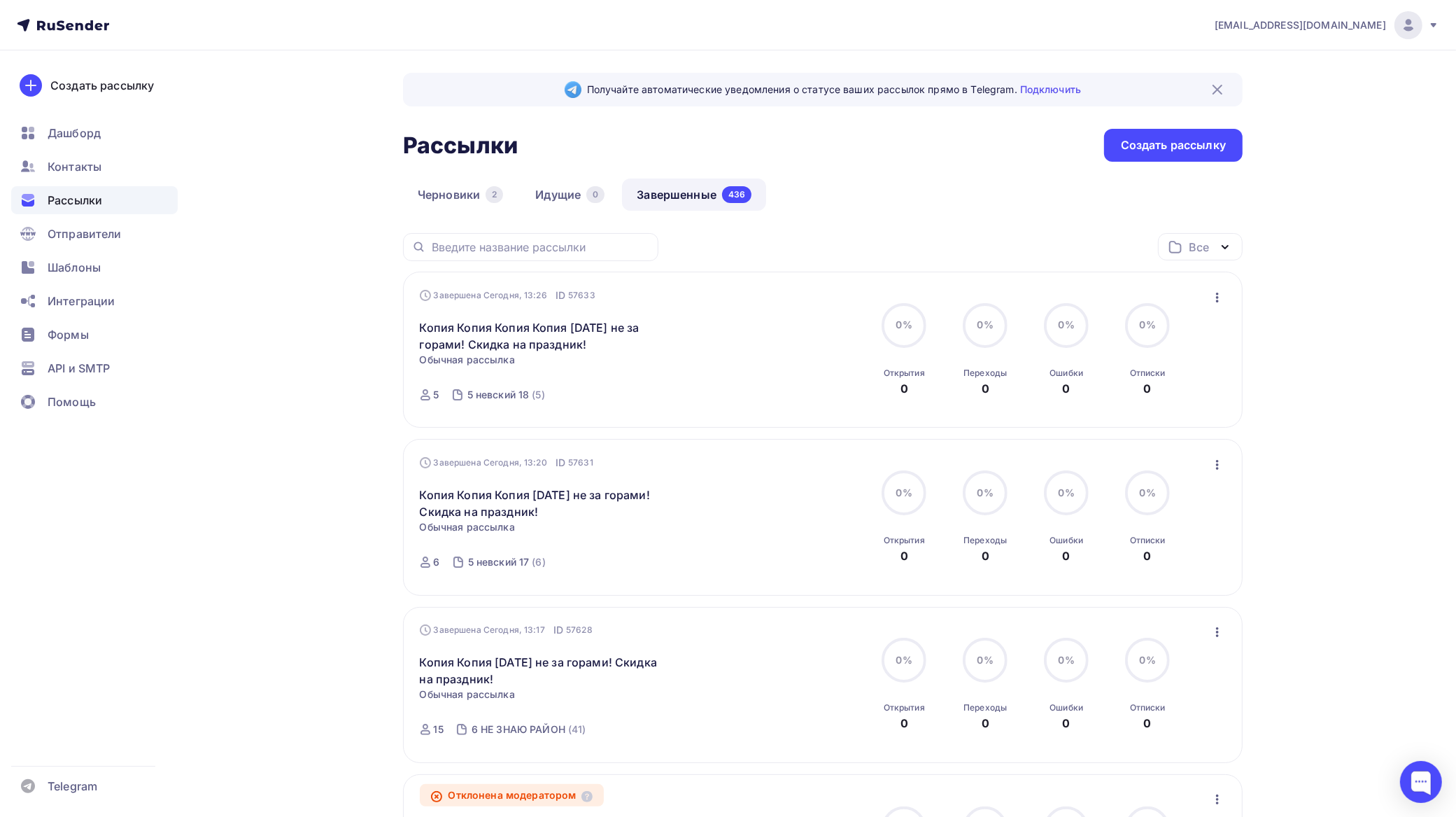
scroll to position [75, 0]
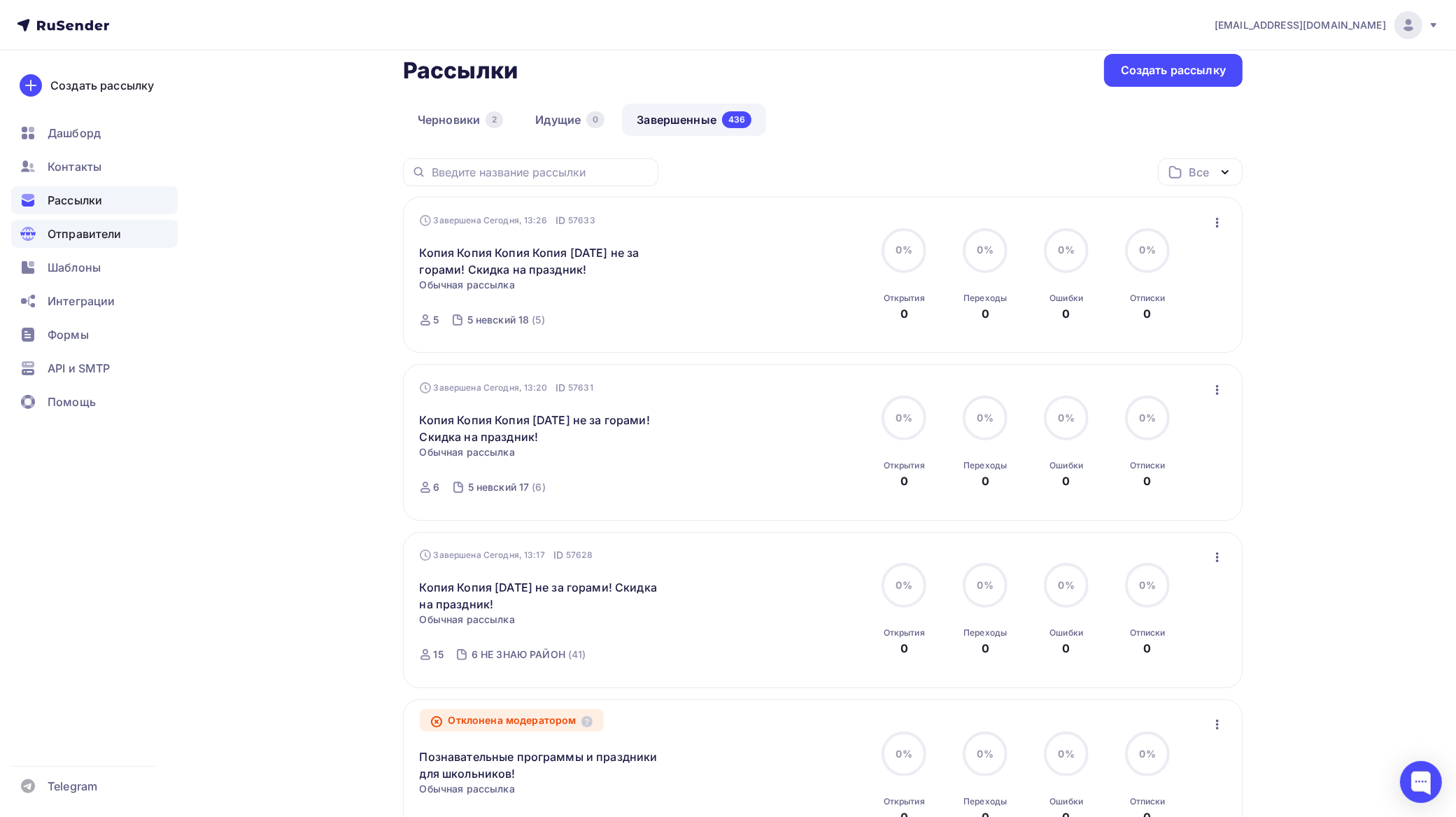
click at [85, 234] on span "Отправители" at bounding box center [85, 233] width 74 height 17
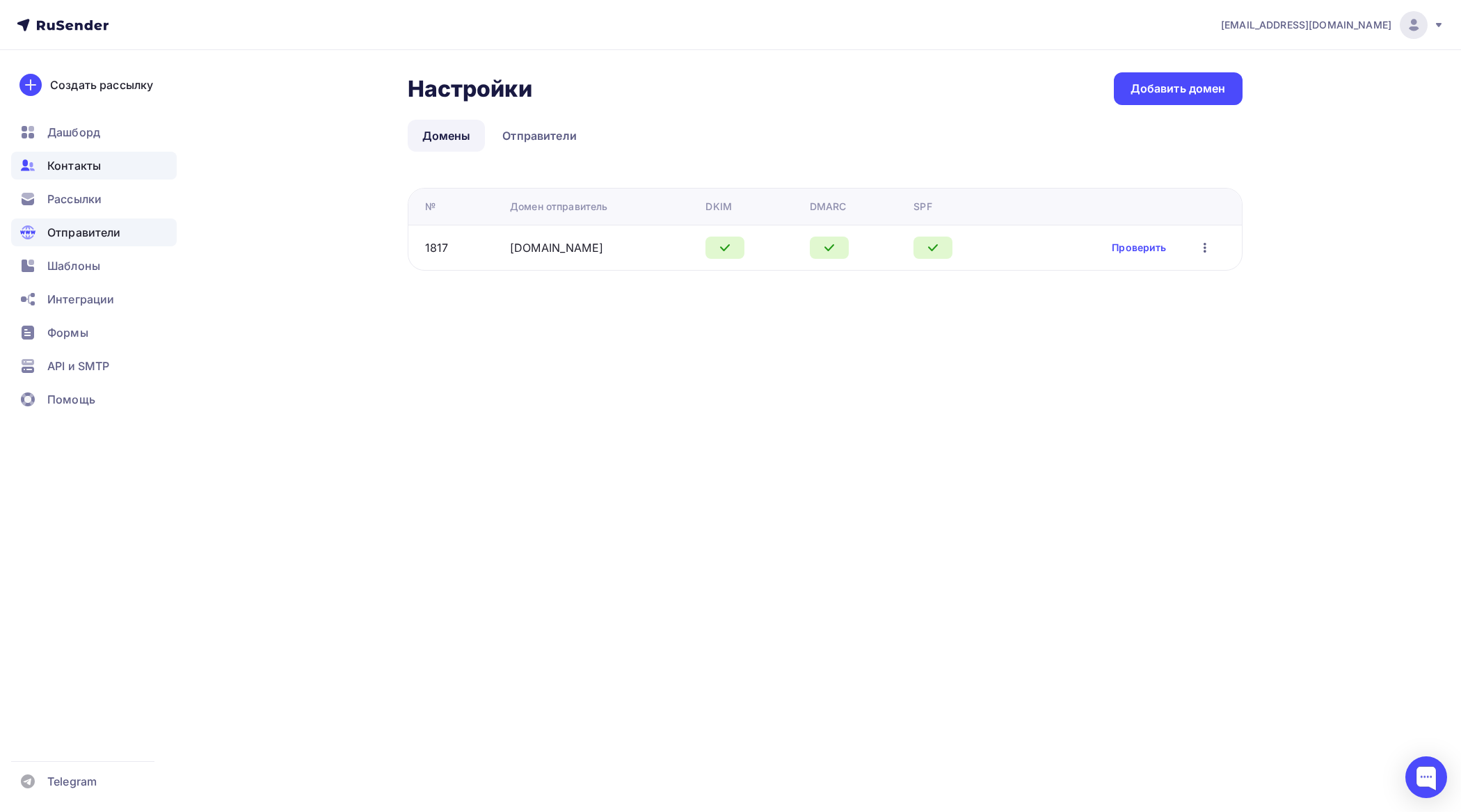
click at [74, 168] on span "Контакты" at bounding box center [74, 165] width 53 height 17
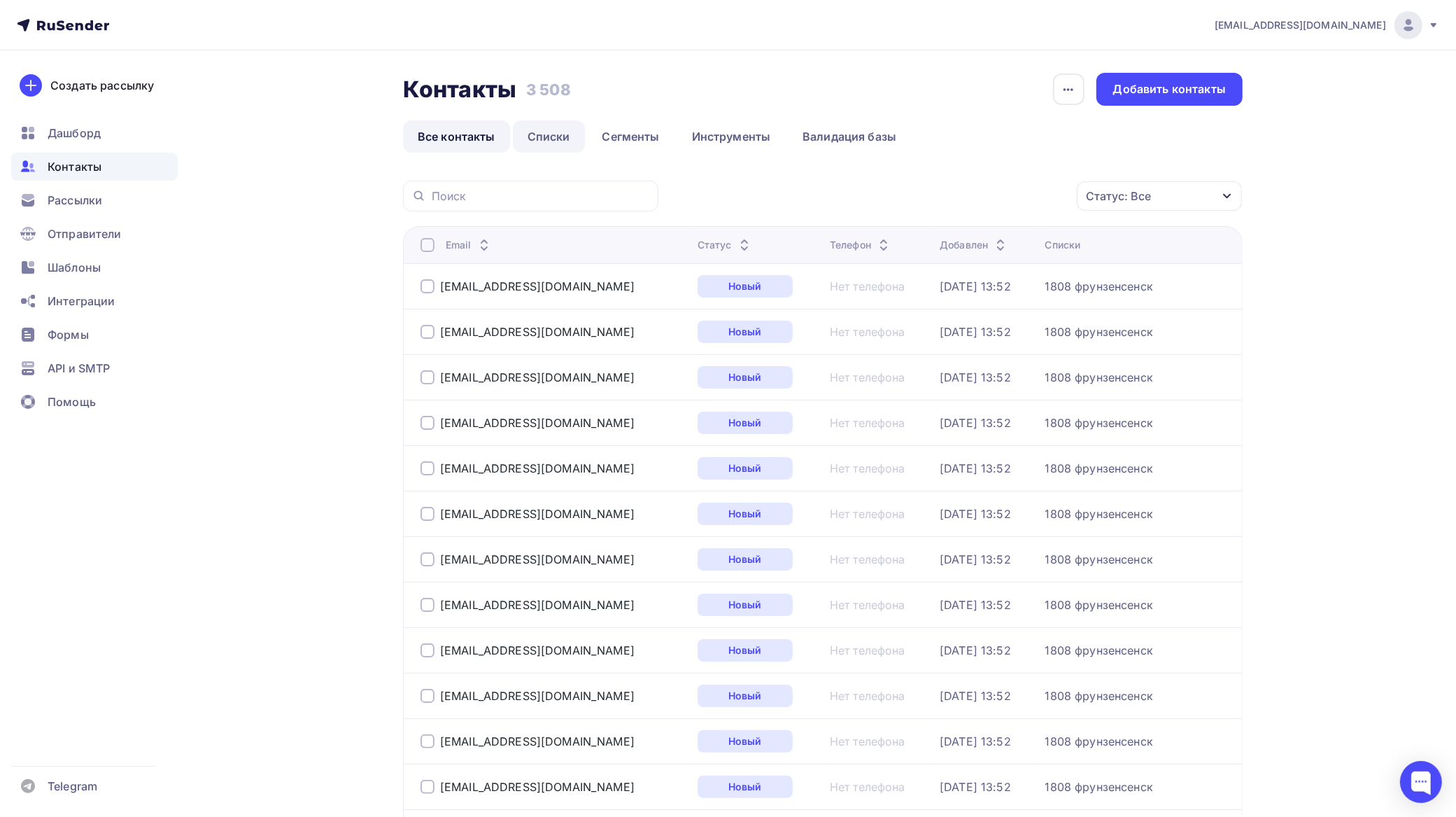
click at [558, 136] on link "Списки" at bounding box center [549, 136] width 72 height 33
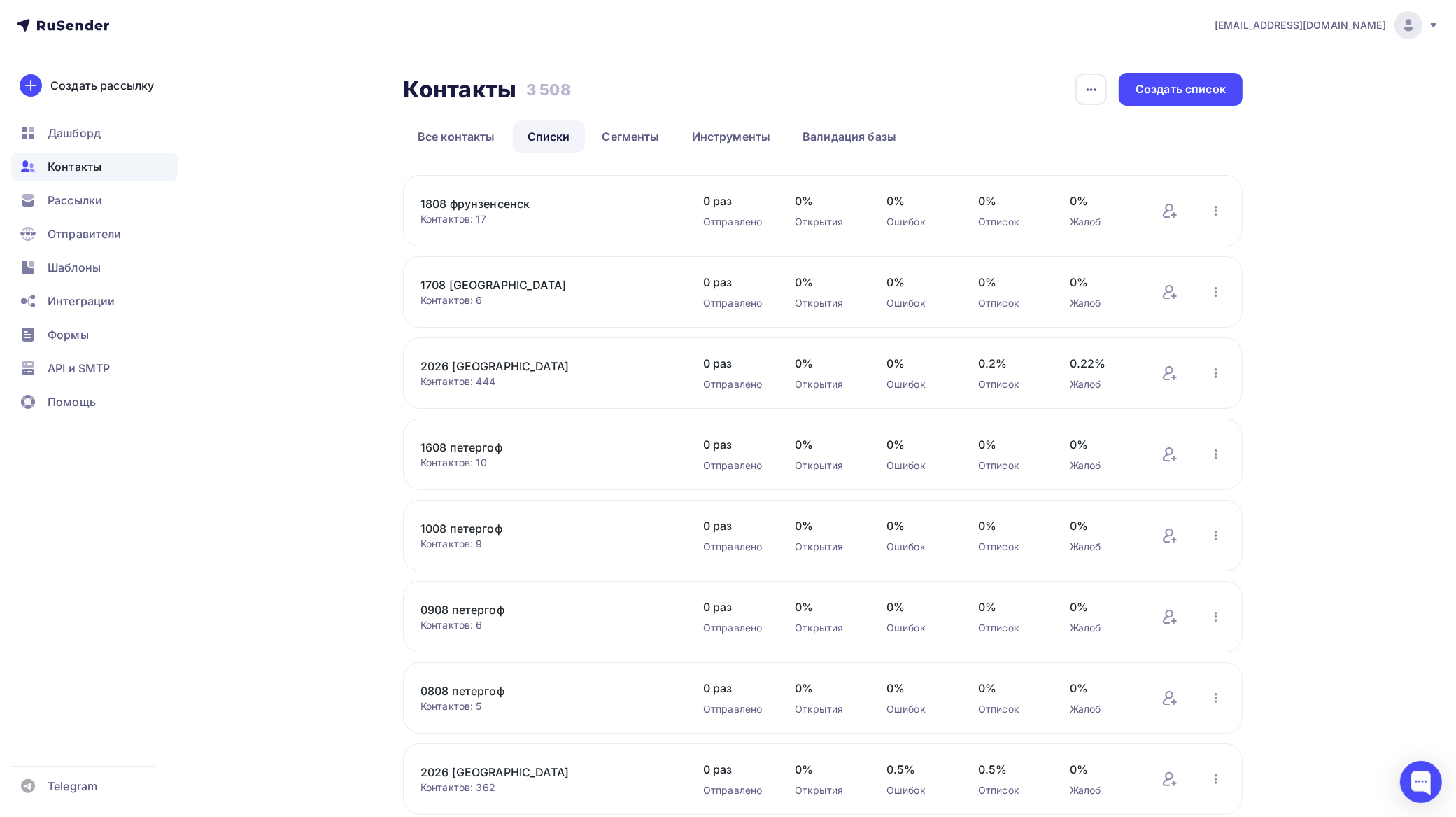
scroll to position [271, 0]
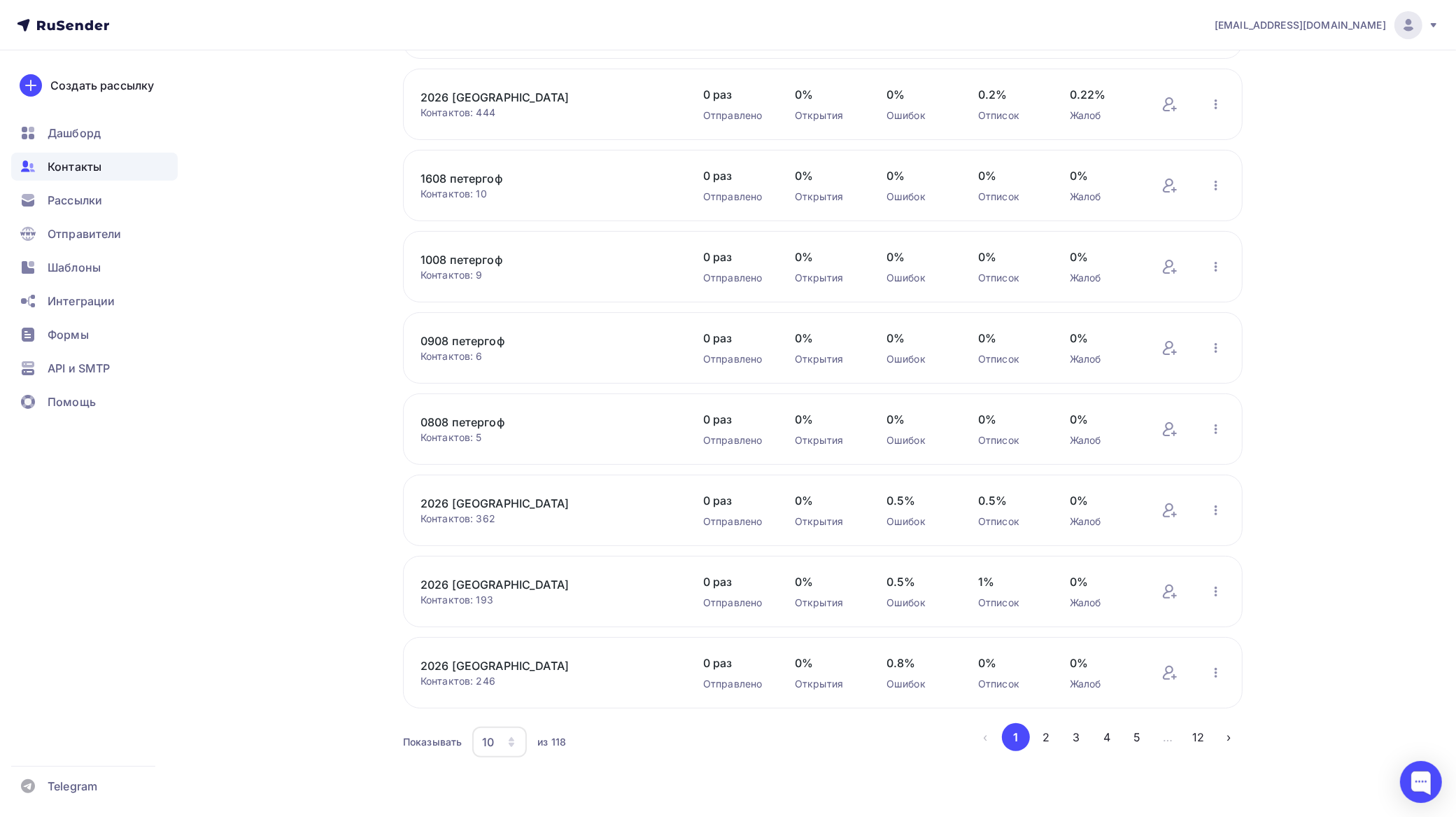
click at [504, 740] on div "10" at bounding box center [500, 741] width 55 height 31
click at [508, 694] on div "100" at bounding box center [556, 702] width 135 height 17
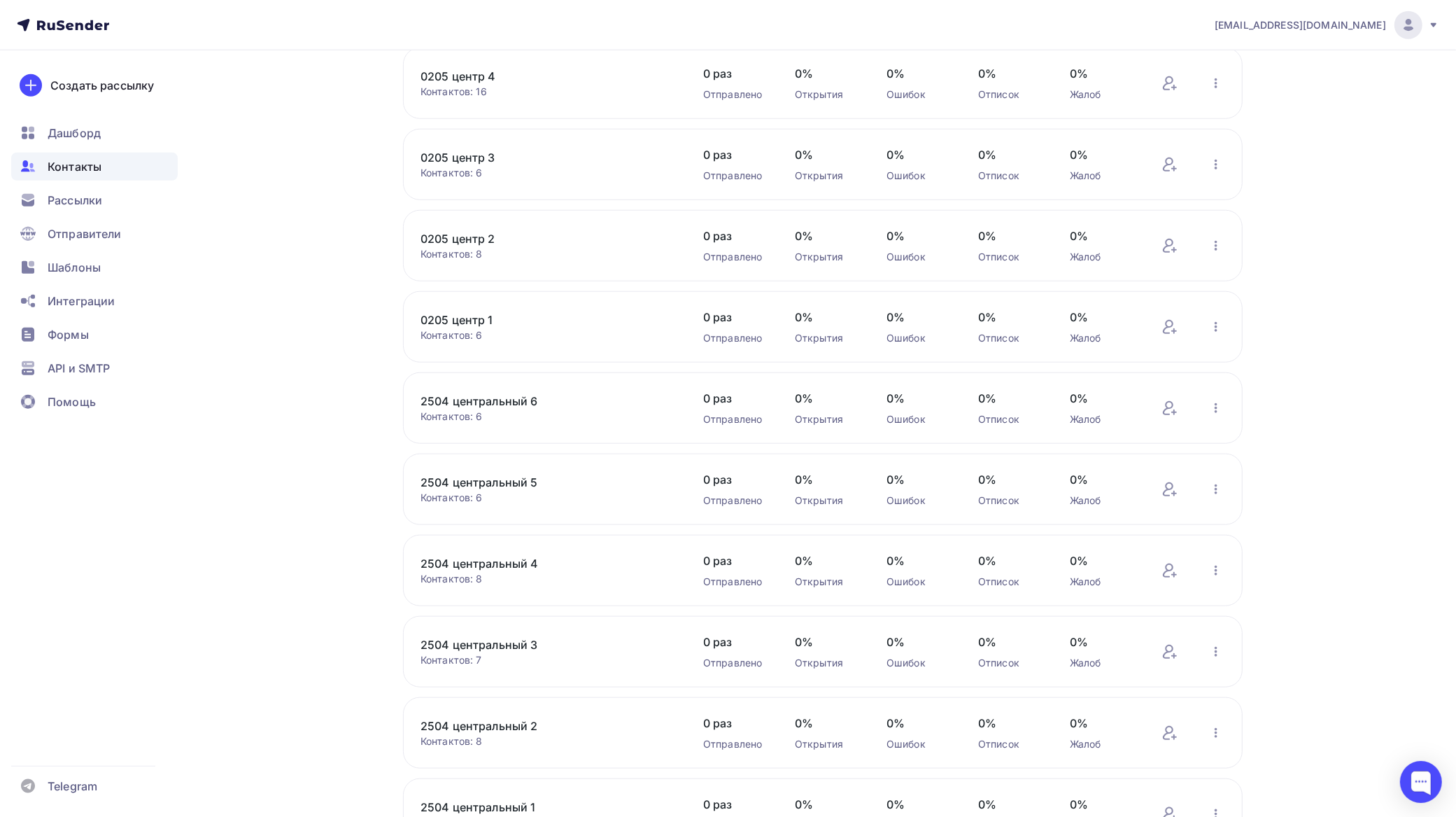
scroll to position [7607, 0]
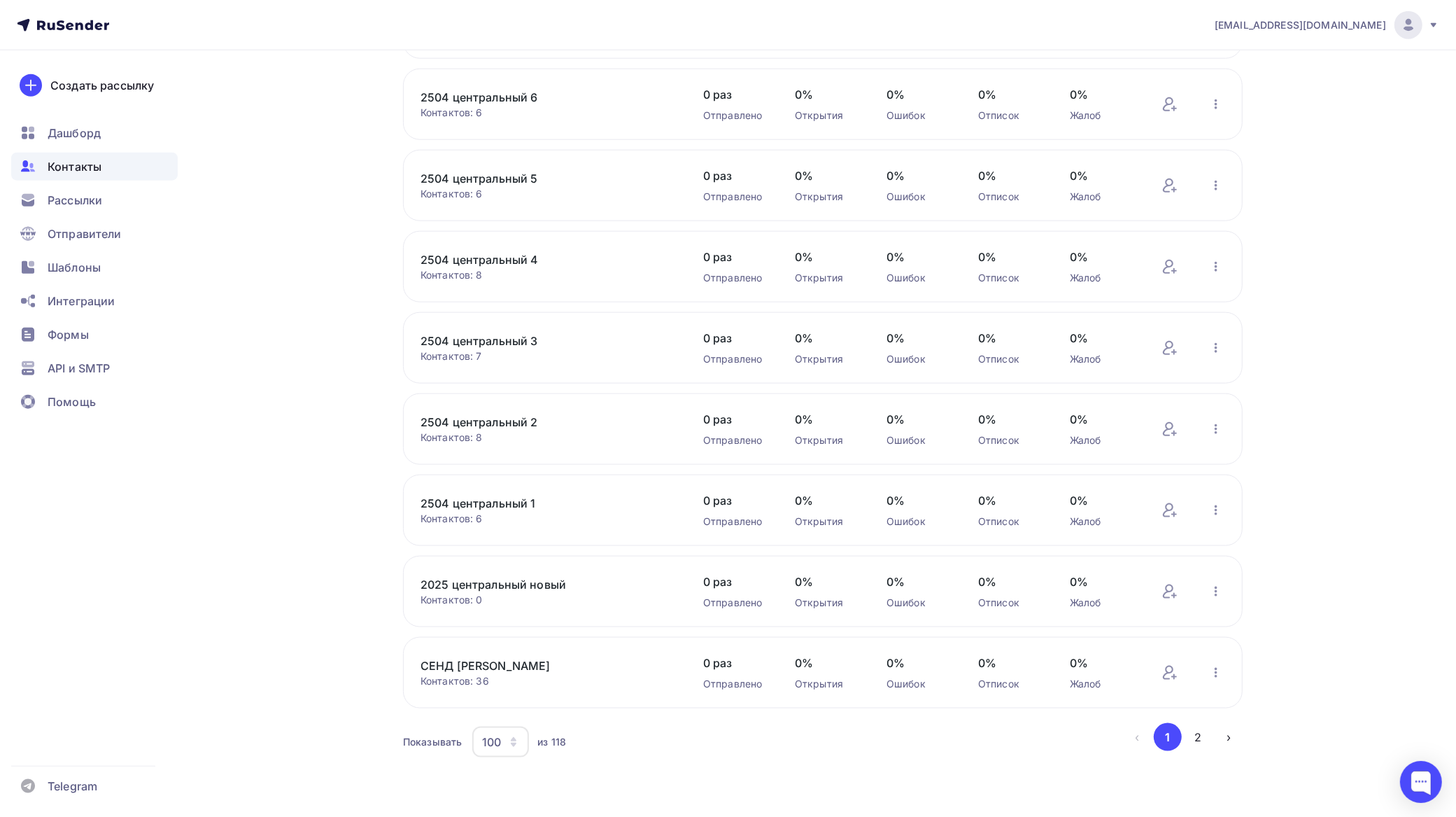
drag, startPoint x: 1194, startPoint y: 735, endPoint x: 1135, endPoint y: 726, distance: 59.7
click at [1192, 733] on button "2" at bounding box center [1199, 737] width 28 height 28
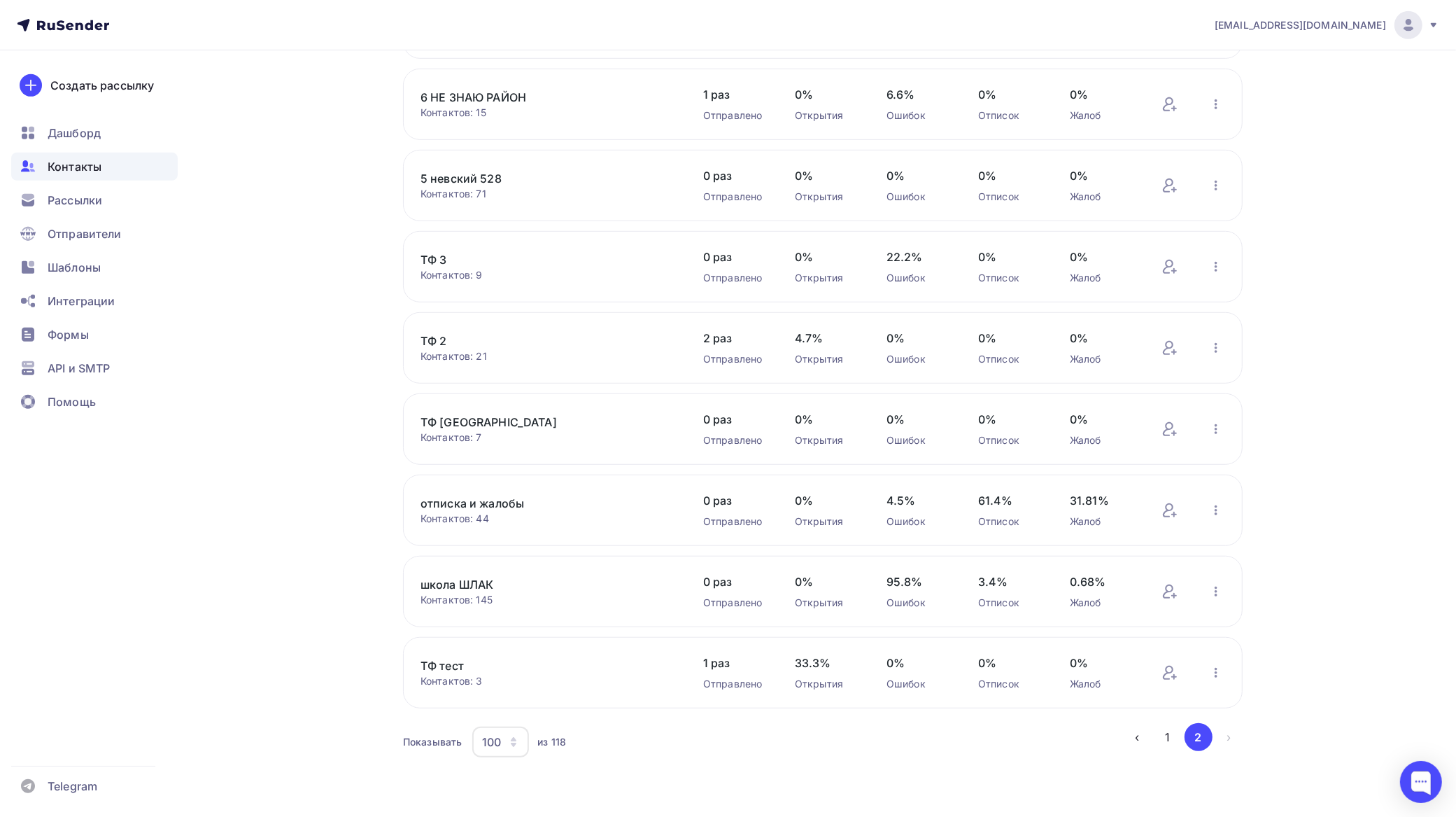
scroll to position [371, 0]
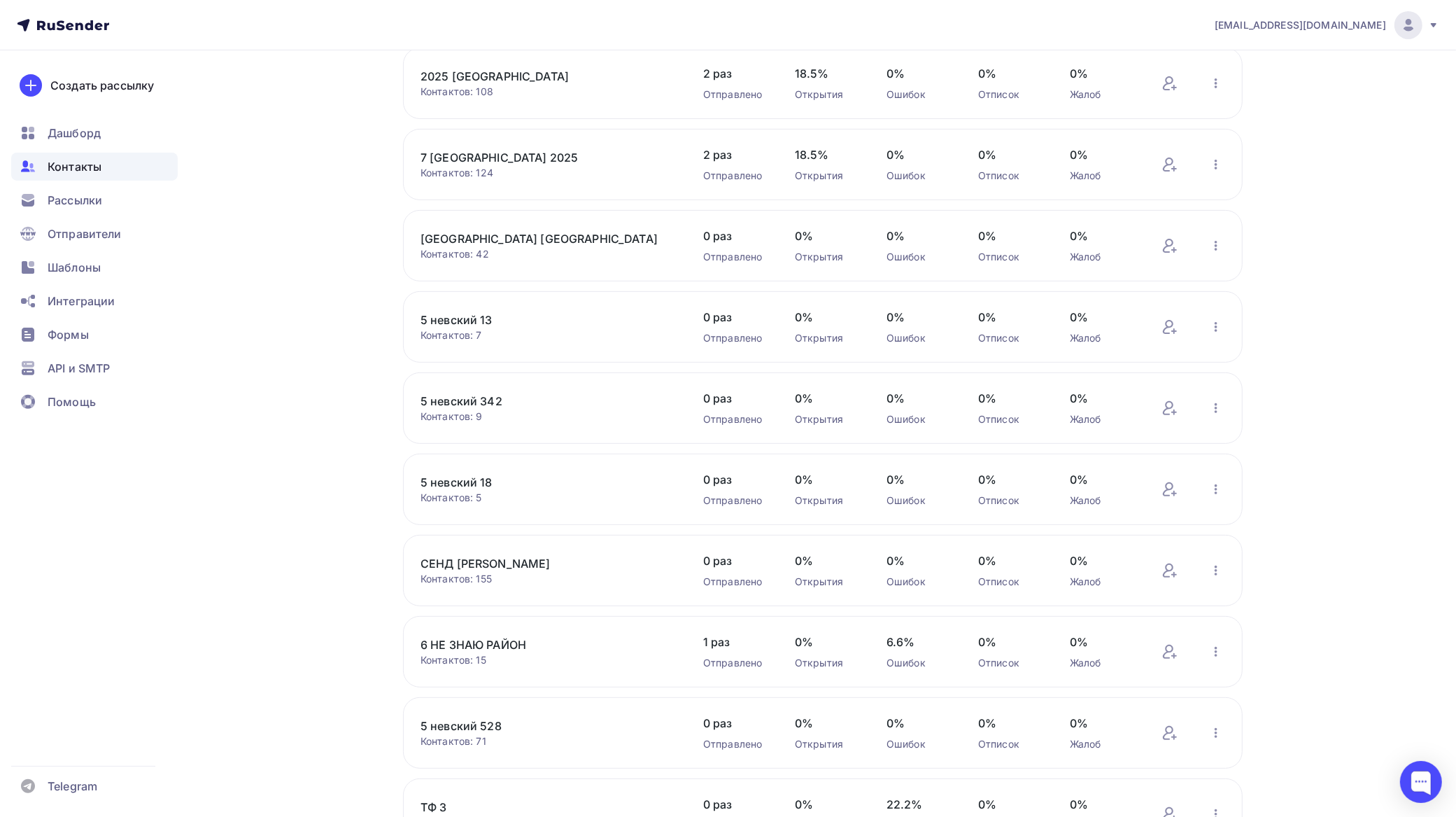
click at [488, 490] on link "5 невский 18" at bounding box center [540, 482] width 238 height 17
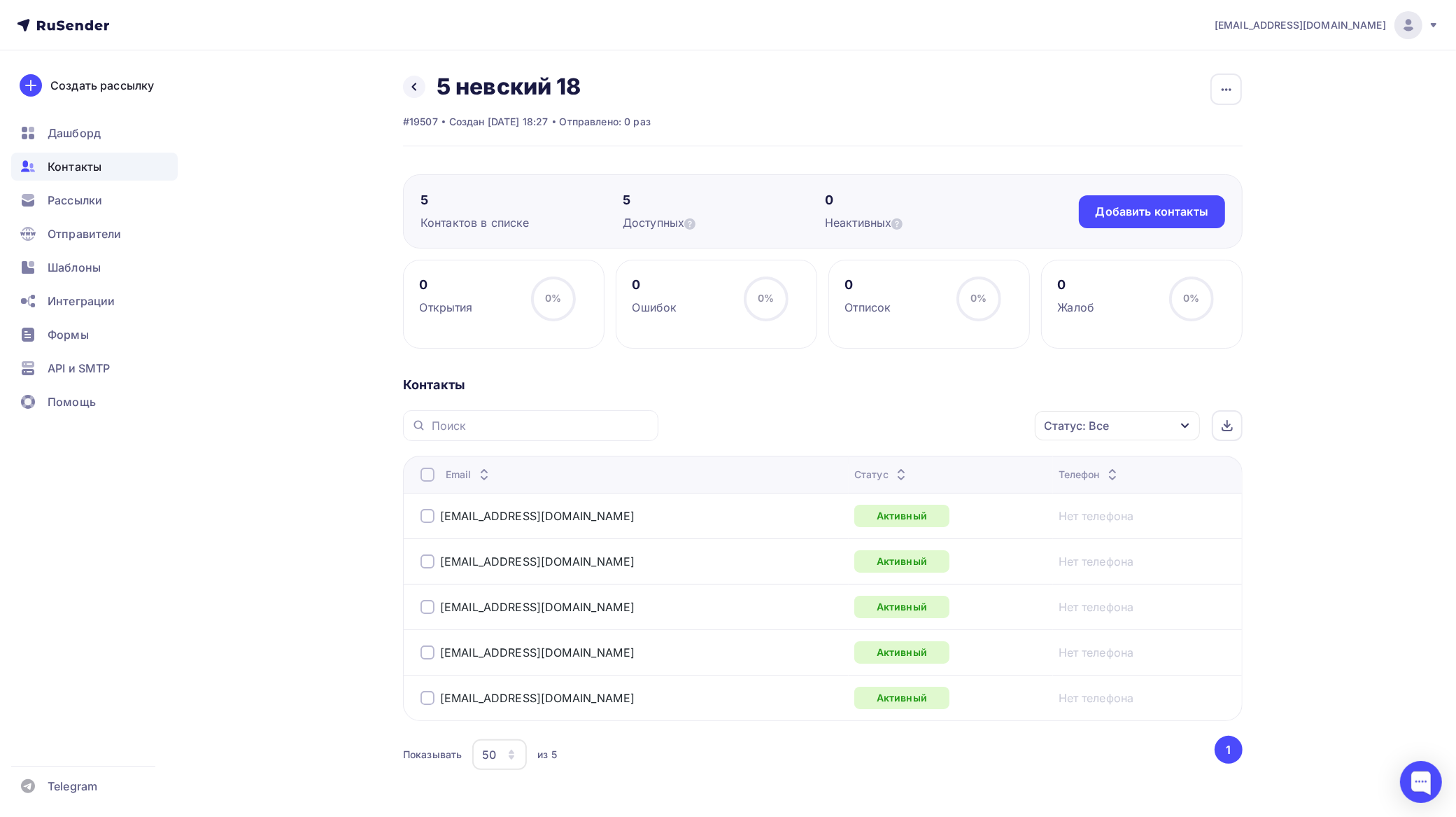
click at [428, 473] on div at bounding box center [428, 475] width 14 height 14
click at [1224, 77] on div "button" at bounding box center [1226, 89] width 32 height 32
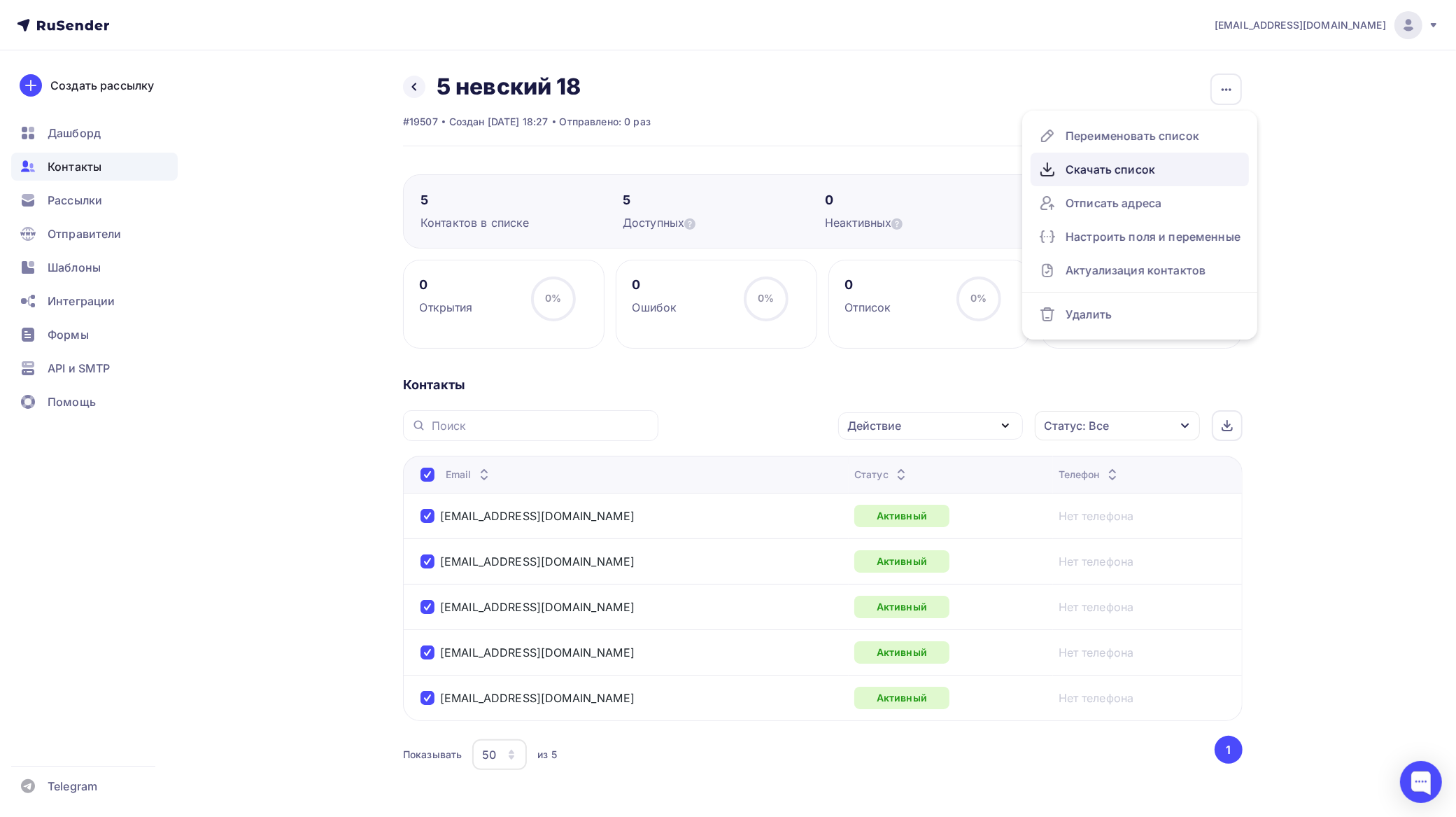
click at [1135, 170] on div "Скачать список" at bounding box center [1140, 169] width 202 height 22
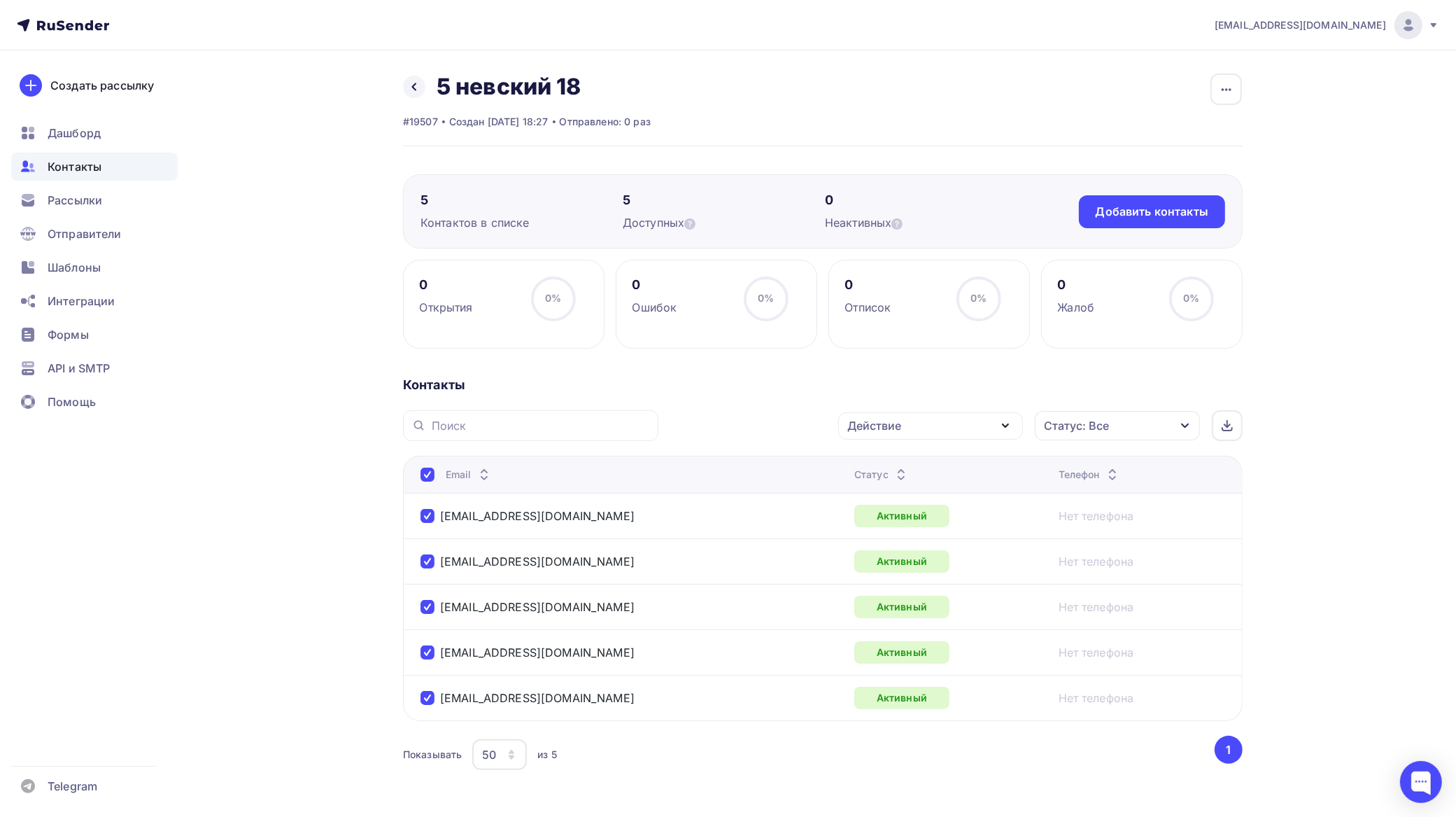
click at [908, 434] on div "Действие" at bounding box center [930, 425] width 185 height 27
click at [909, 462] on div "Добавить в списки" at bounding box center [908, 467] width 107 height 17
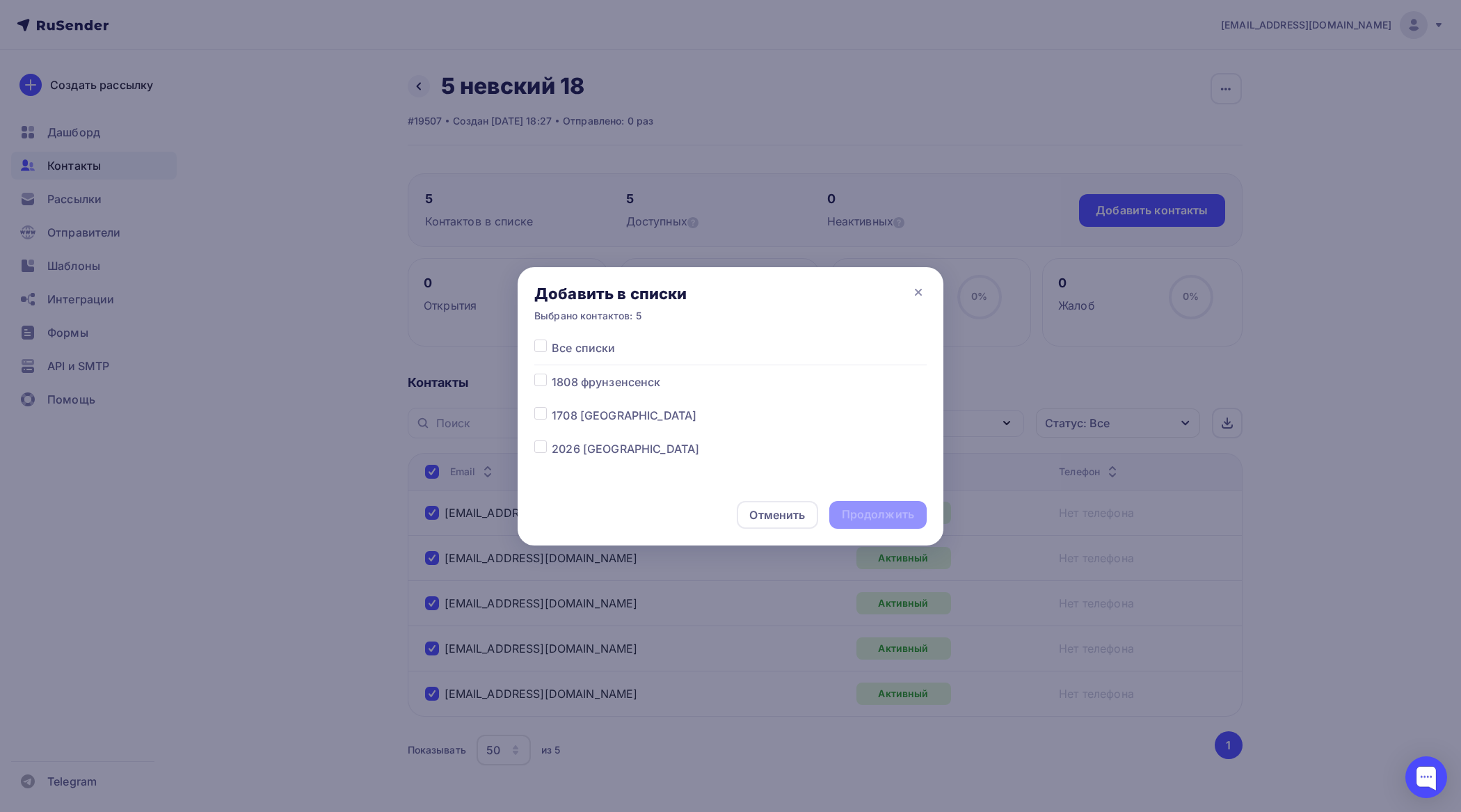
click at [551, 440] on label at bounding box center [551, 440] width 0 height 0
click at [539, 450] on input "checkbox" at bounding box center [541, 446] width 12 height 12
checkbox input "true"
click at [896, 506] on div "Продолжить" at bounding box center [878, 514] width 97 height 28
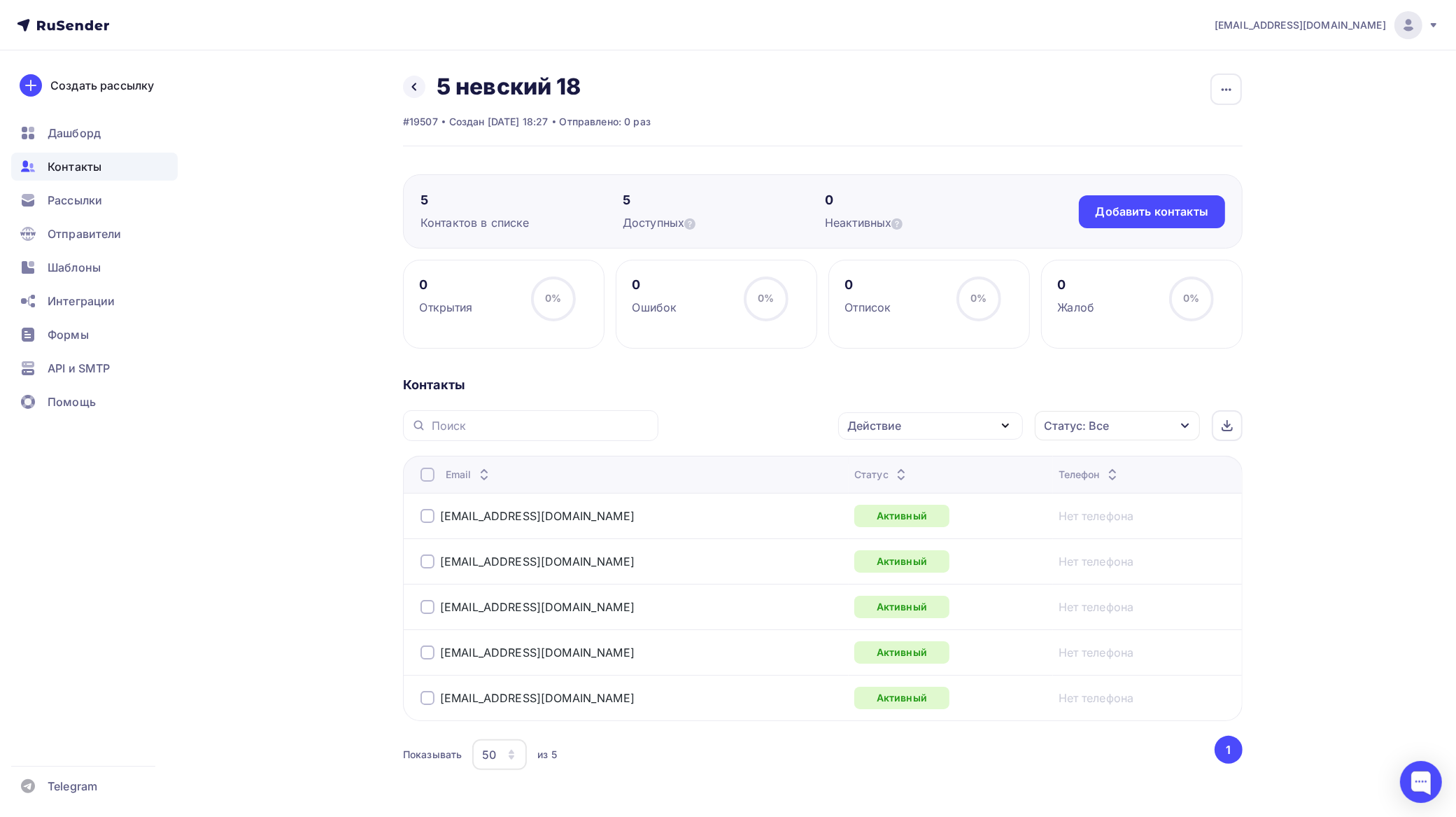
click at [427, 473] on div at bounding box center [428, 475] width 14 height 14
click at [429, 477] on div at bounding box center [428, 475] width 14 height 14
click at [877, 417] on div "Действие" at bounding box center [930, 425] width 185 height 27
click at [891, 462] on div "Добавить в списки" at bounding box center [908, 467] width 107 height 17
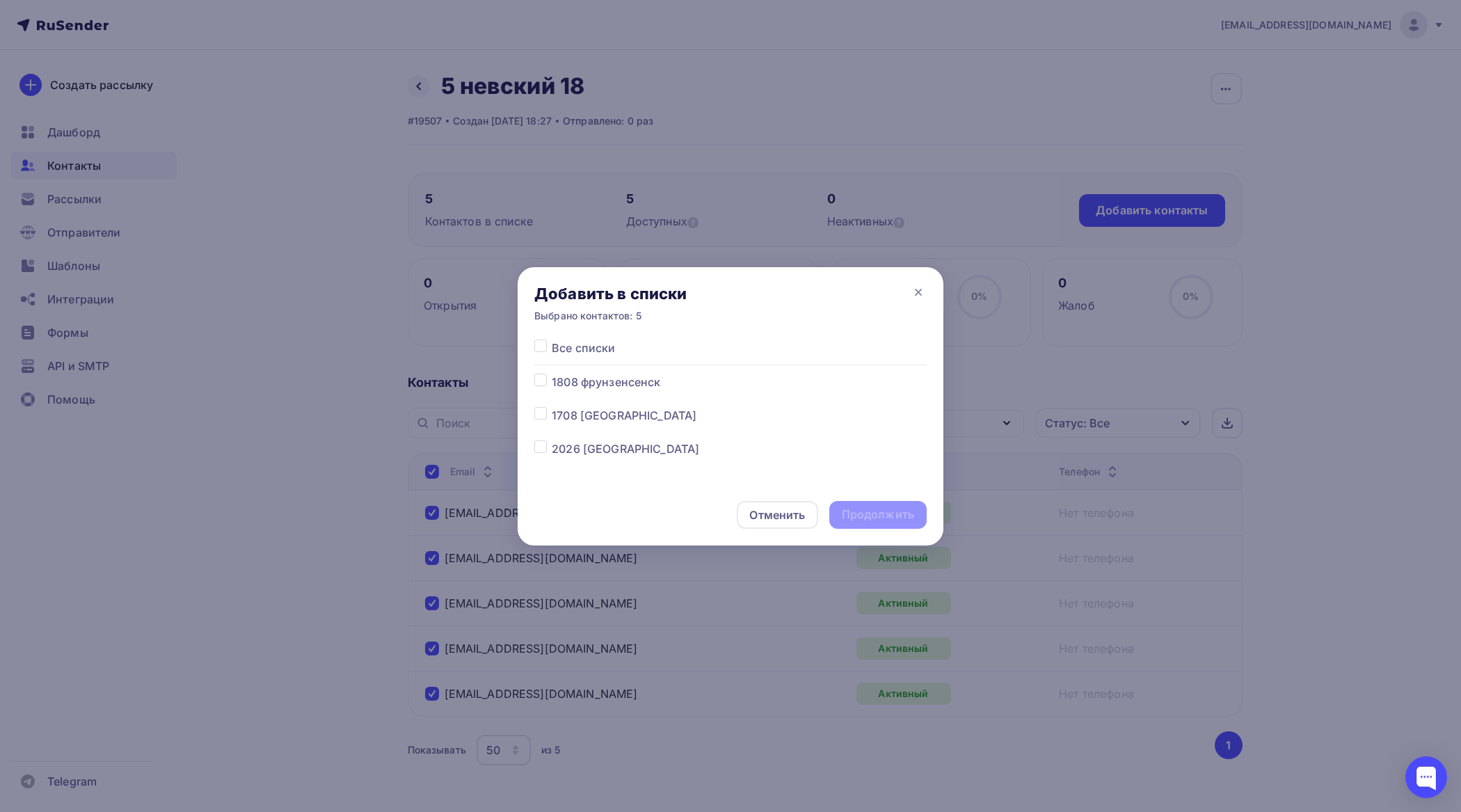
click at [551, 440] on label at bounding box center [551, 440] width 0 height 0
click at [544, 449] on input "checkbox" at bounding box center [541, 446] width 12 height 12
checkbox input "true"
click at [902, 505] on div "Продолжить" at bounding box center [878, 514] width 97 height 28
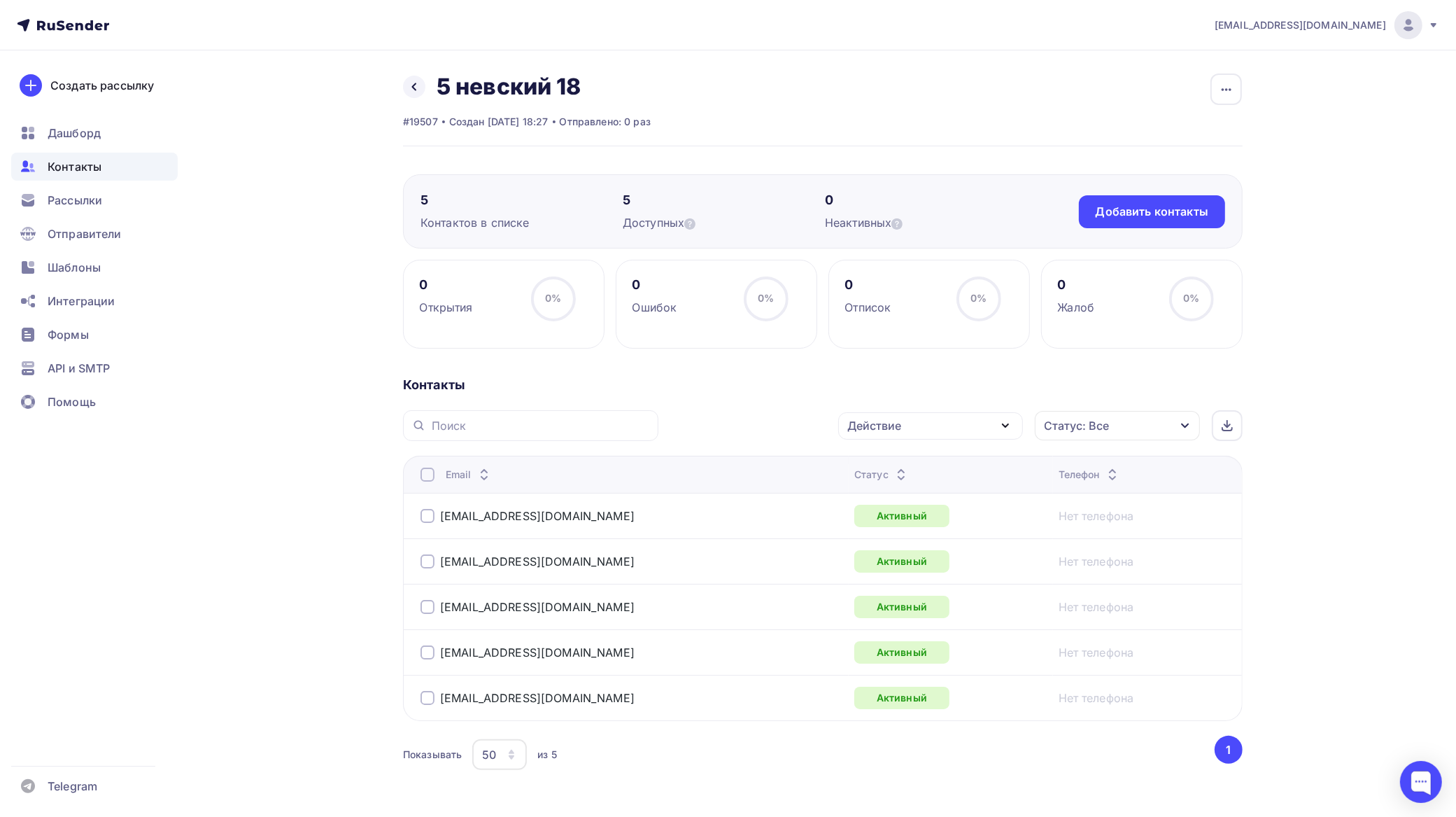
click at [966, 429] on div "Действие" at bounding box center [930, 425] width 185 height 27
click at [907, 518] on div "Удалить" at bounding box center [930, 522] width 151 height 17
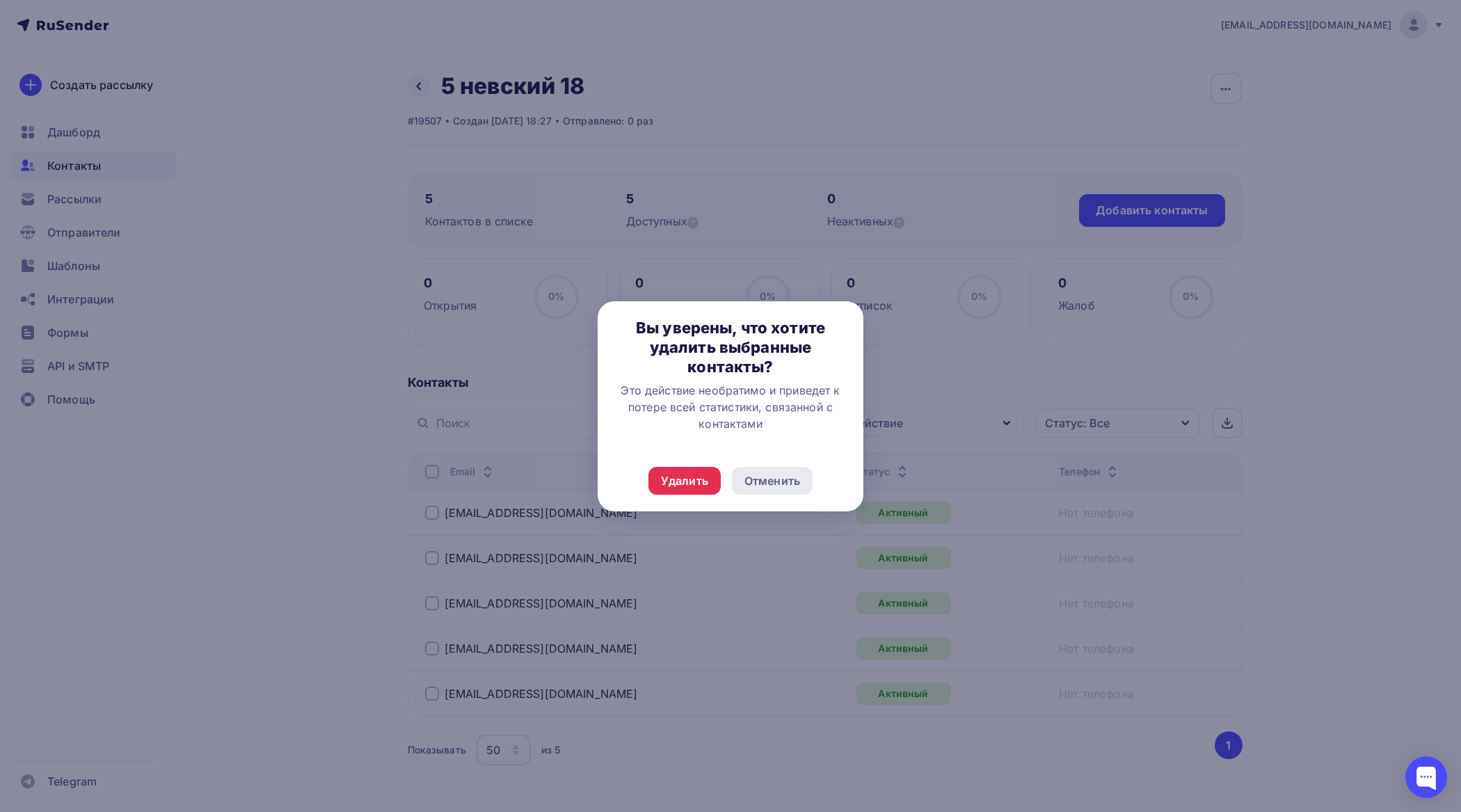
click at [775, 486] on div "Отменить" at bounding box center [773, 480] width 56 height 17
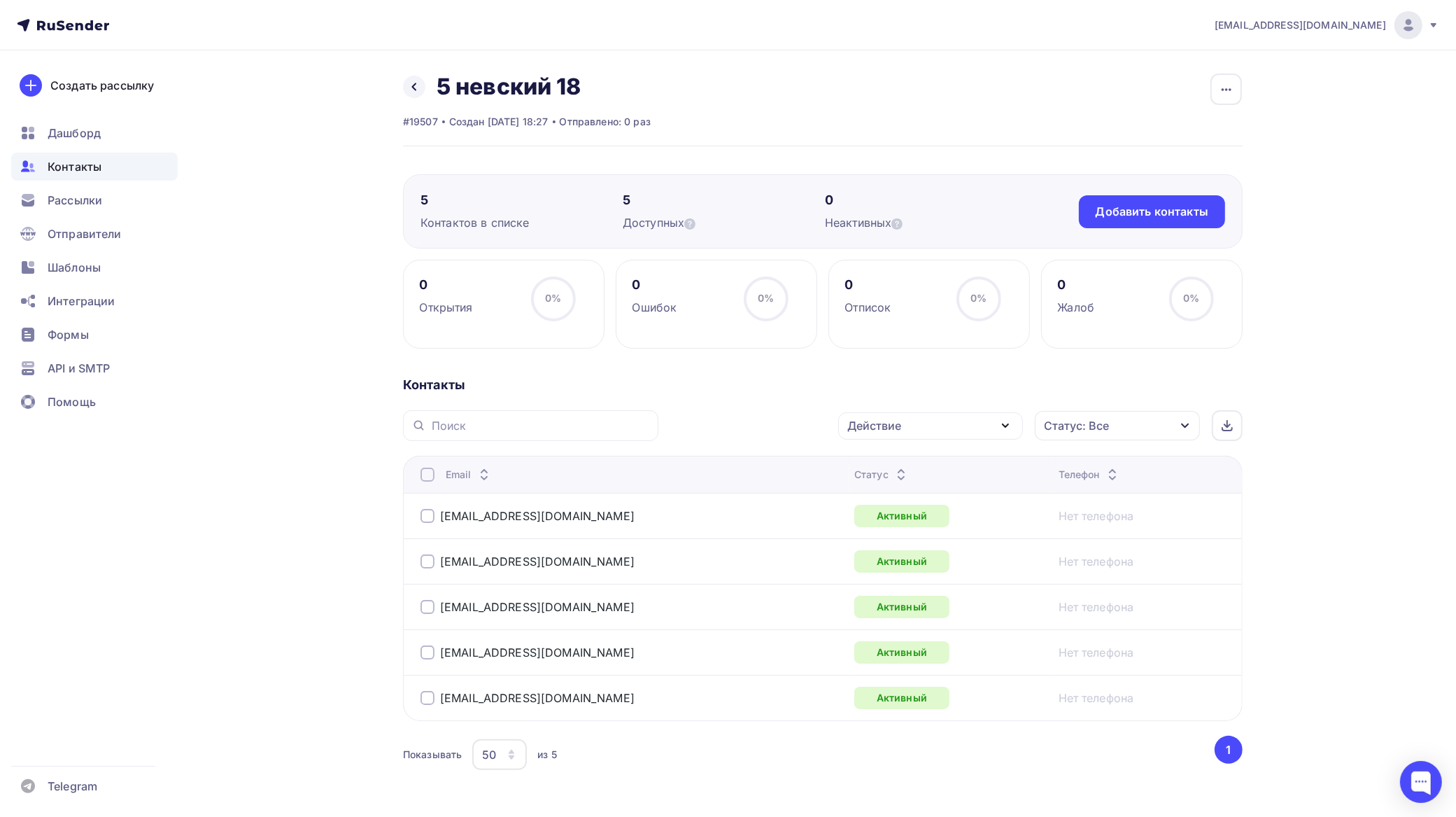
click at [859, 396] on div "Контакты Действие Добавить в списки Исключить из списка Удалить Статус: Все Ста…" at bounding box center [823, 593] width 840 height 431
click at [922, 425] on div "Действие" at bounding box center [930, 425] width 185 height 27
click at [897, 516] on div "Удалить" at bounding box center [878, 522] width 46 height 17
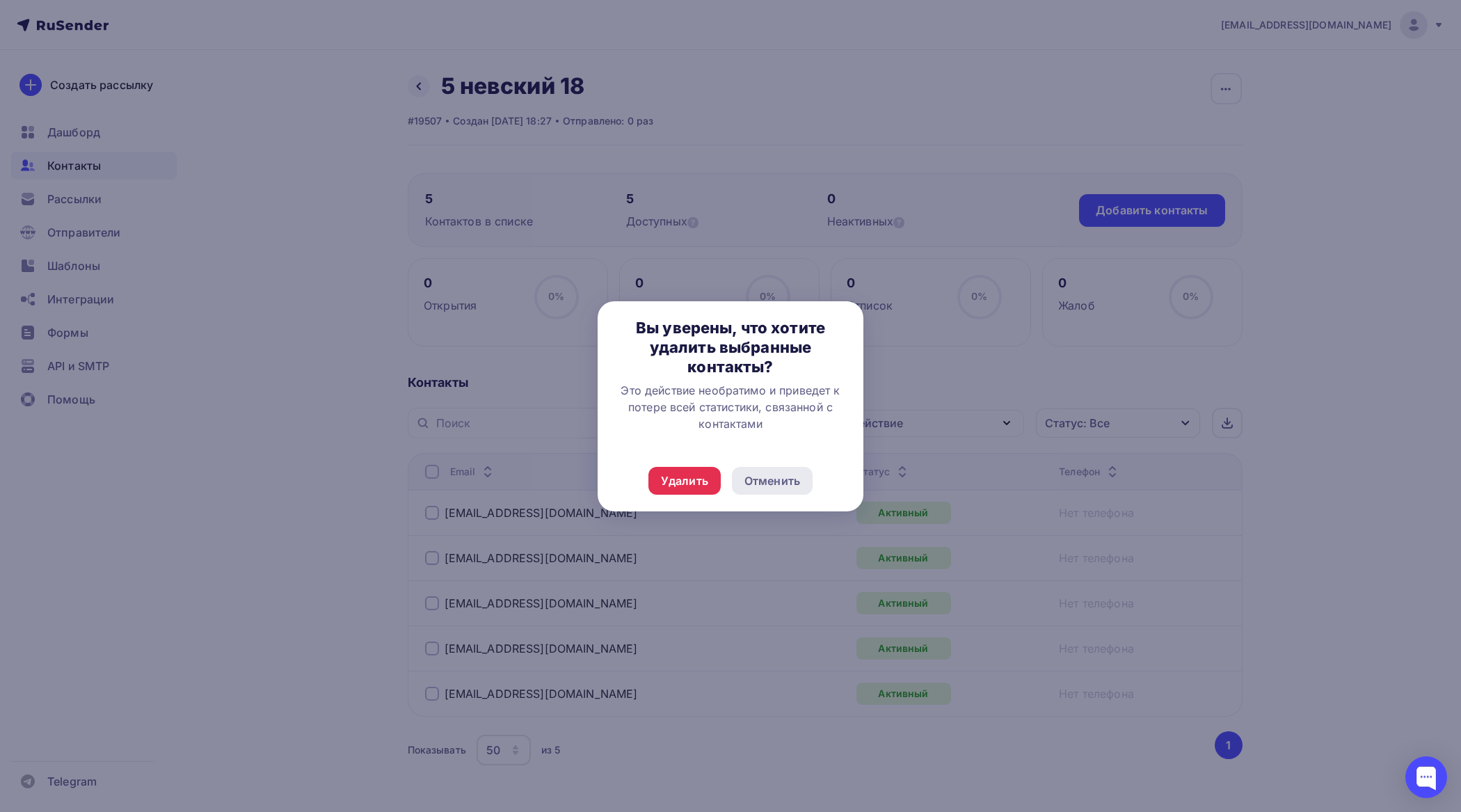
click at [771, 473] on div "Отменить" at bounding box center [773, 480] width 56 height 17
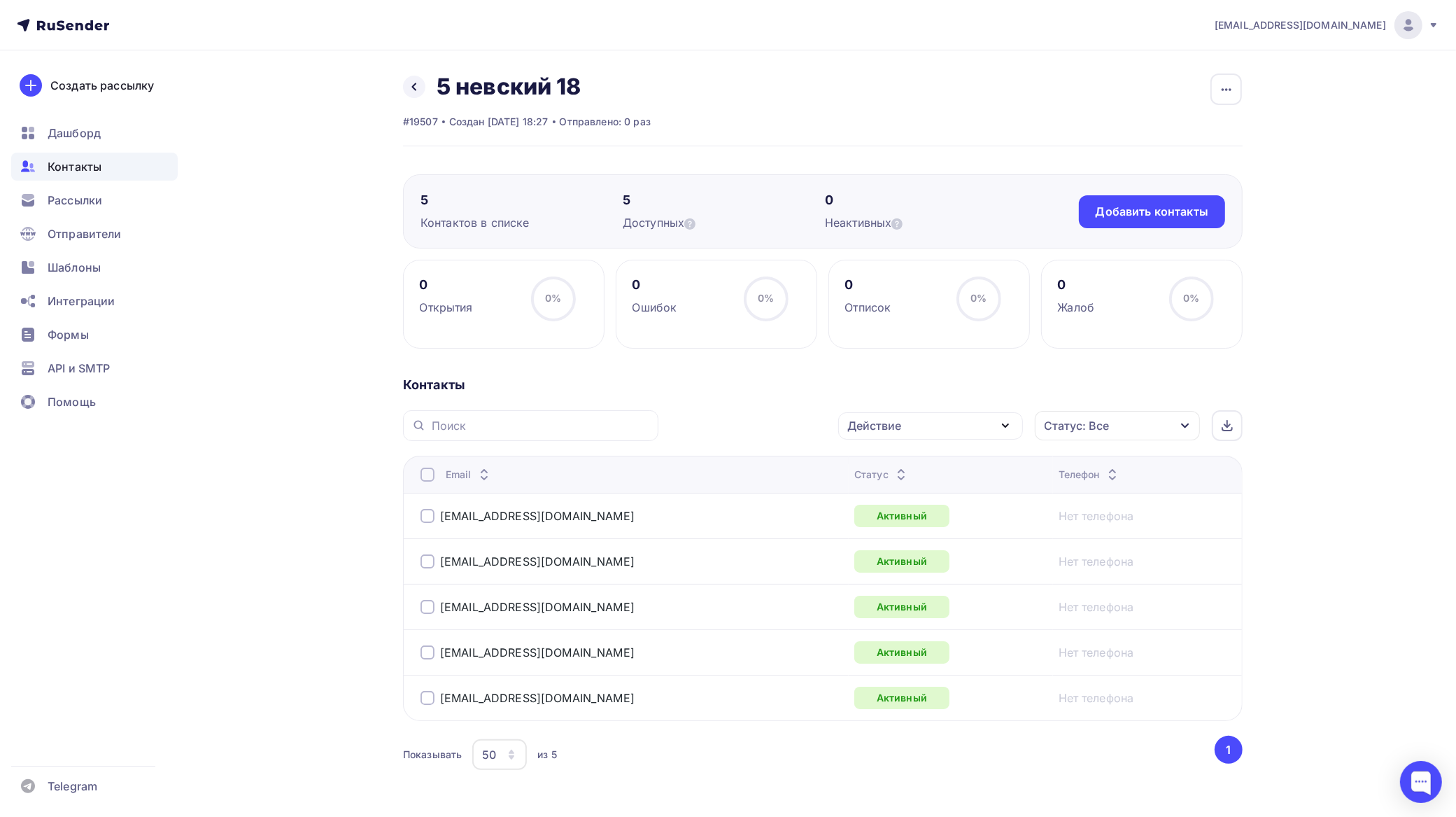
click at [432, 478] on div at bounding box center [428, 475] width 14 height 14
click at [430, 478] on div at bounding box center [428, 475] width 14 height 14
click at [947, 423] on div "Действие" at bounding box center [930, 425] width 185 height 27
click at [900, 525] on div "Удалить" at bounding box center [878, 522] width 46 height 17
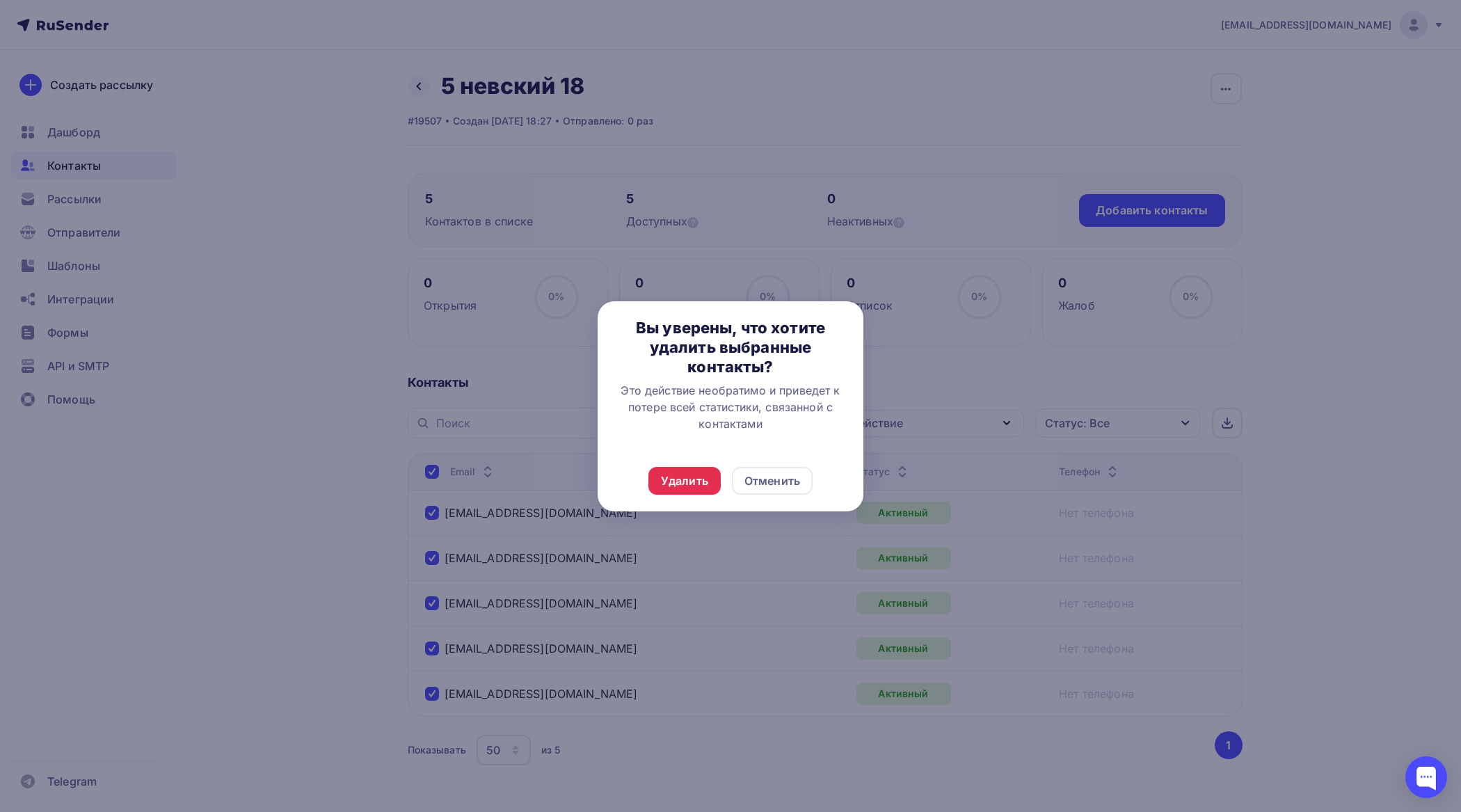
click at [944, 379] on div at bounding box center [730, 406] width 1461 height 812
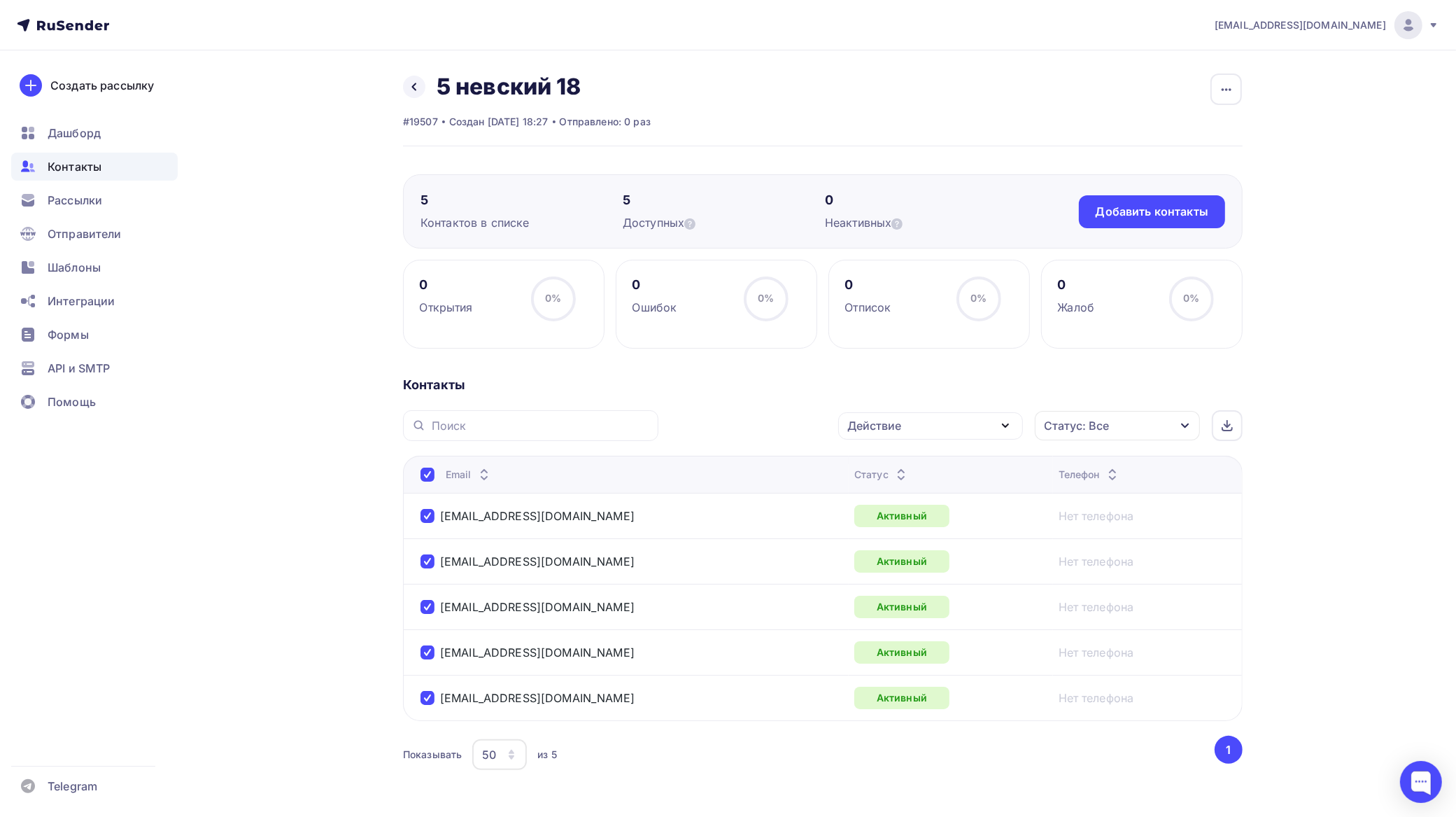
click at [431, 470] on div at bounding box center [428, 475] width 14 height 14
click at [1227, 84] on icon "button" at bounding box center [1226, 89] width 17 height 17
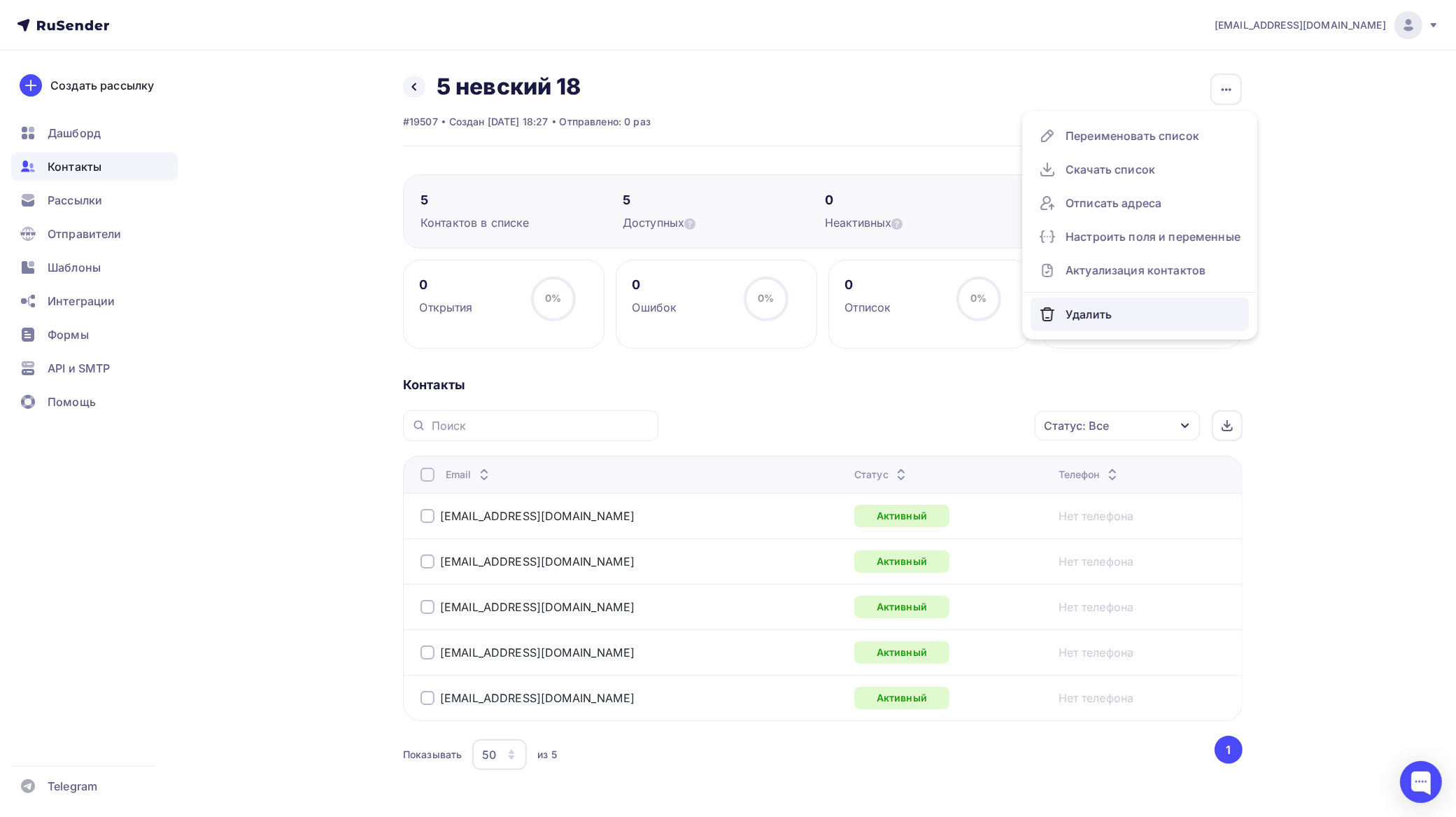
click at [1096, 327] on link "Удалить" at bounding box center [1140, 314] width 218 height 33
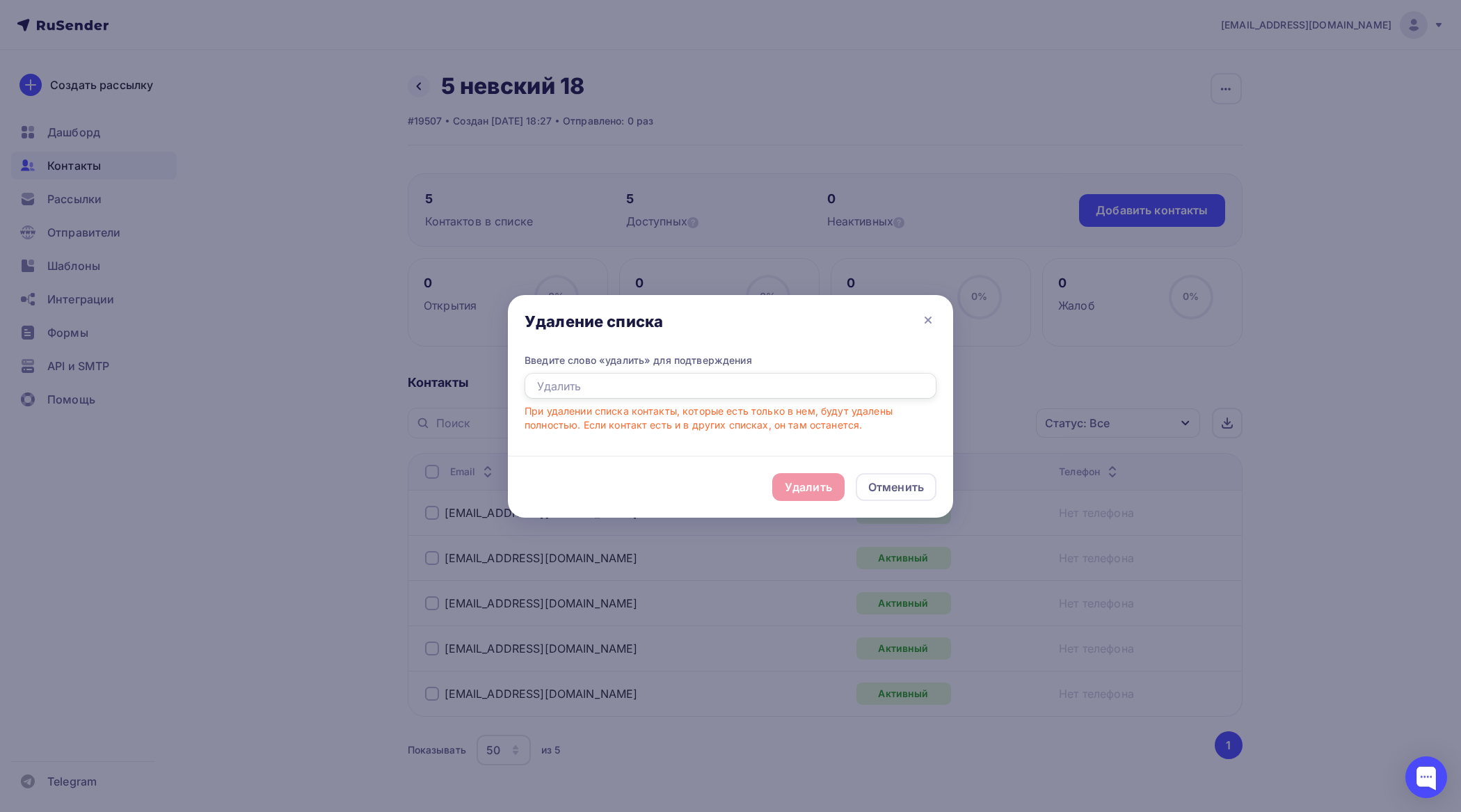
click at [705, 390] on input "text" at bounding box center [730, 386] width 412 height 26
type input "удалить"
click at [823, 492] on div "Удалить" at bounding box center [809, 486] width 47 height 17
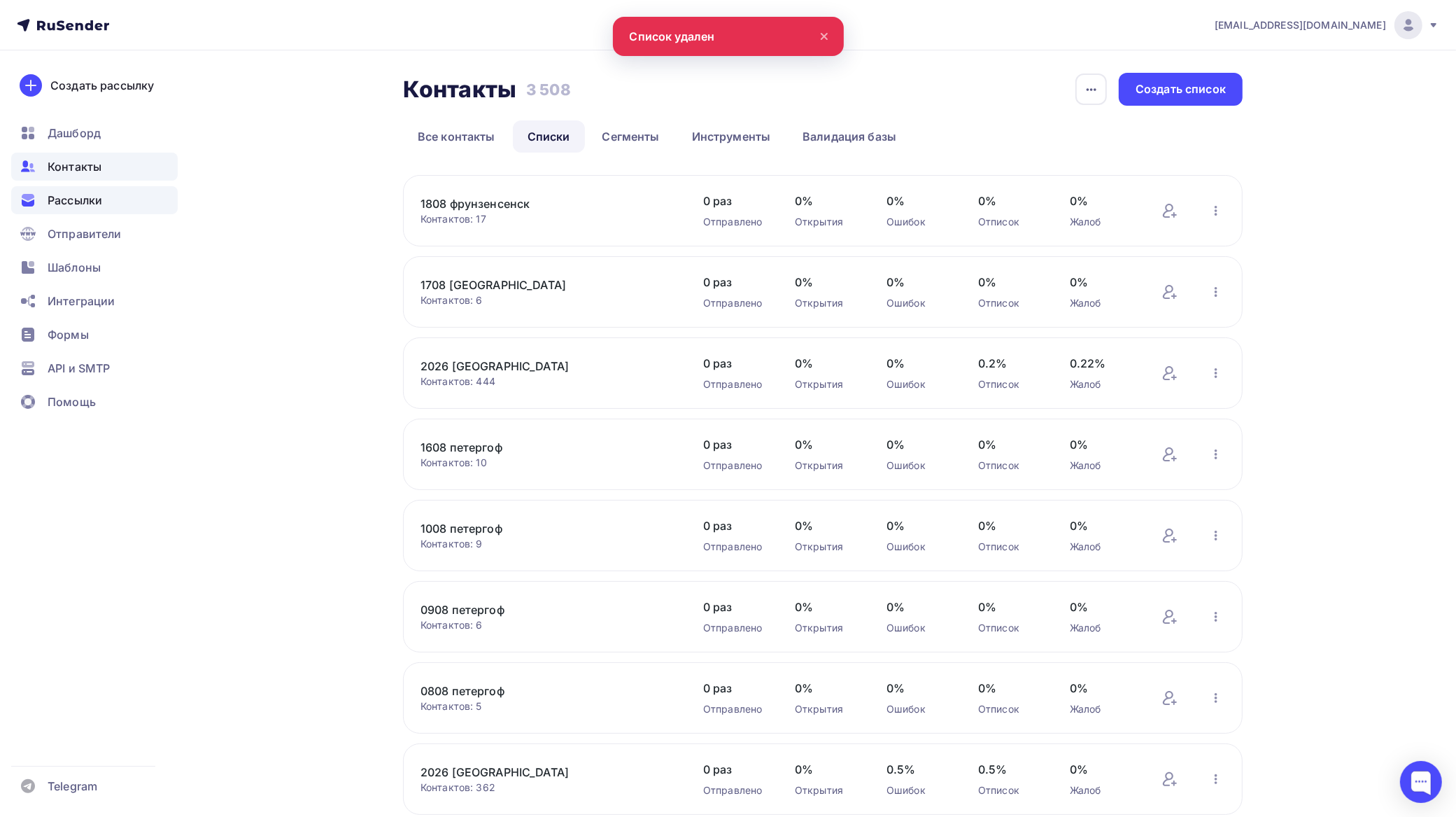
click at [91, 193] on span "Рассылки" at bounding box center [75, 200] width 55 height 17
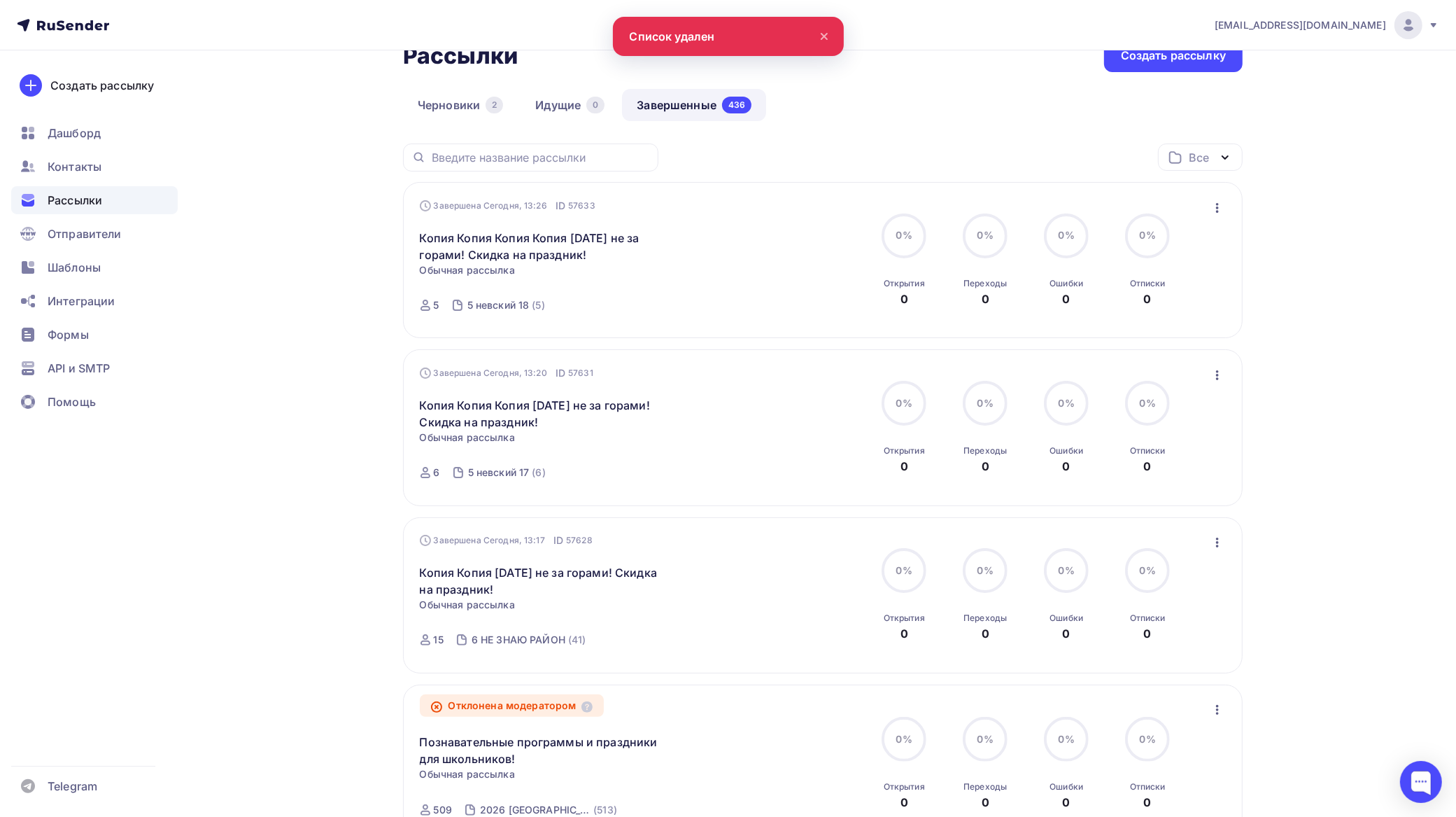
scroll to position [175, 0]
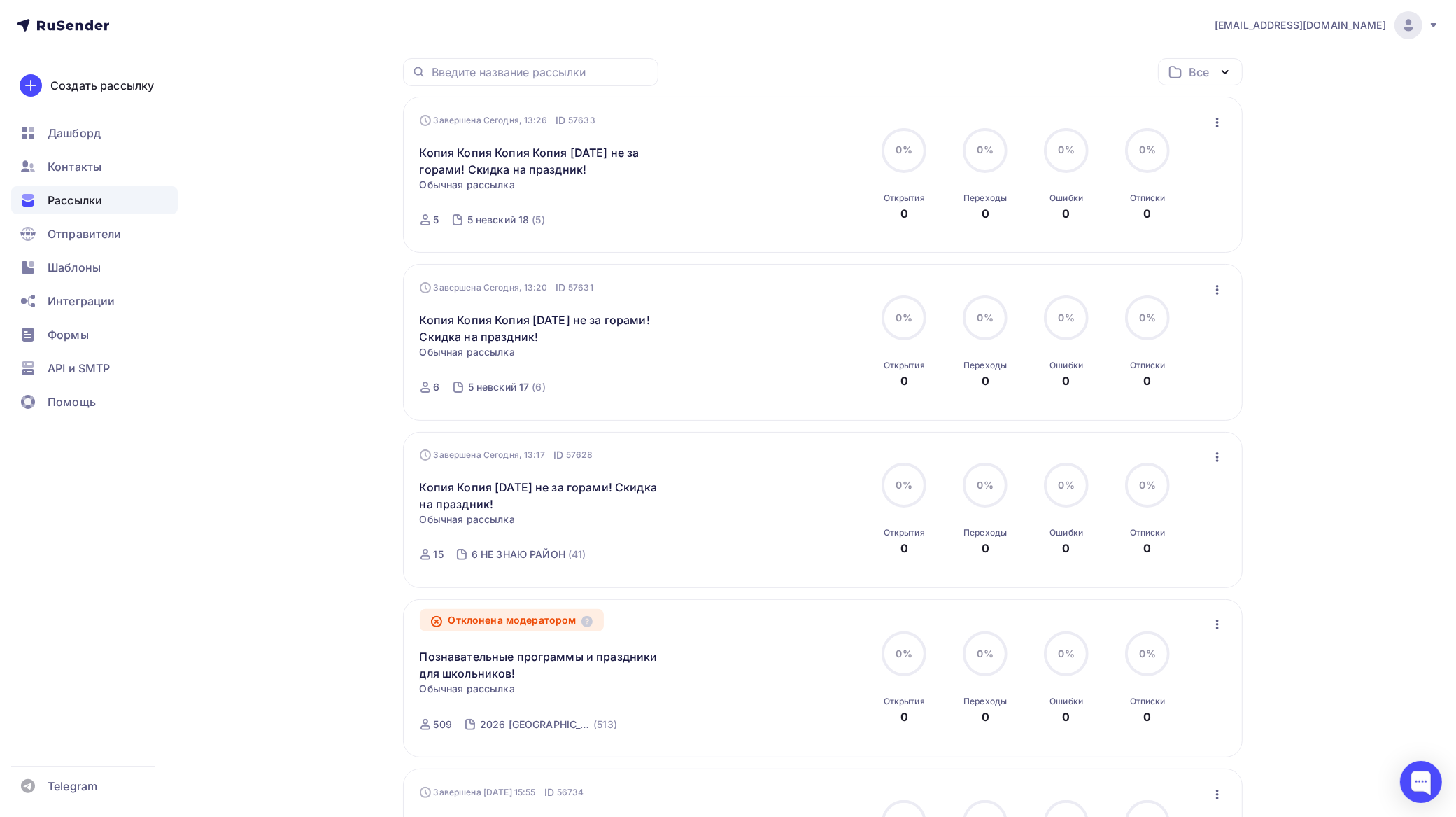
click at [1213, 622] on icon "button" at bounding box center [1217, 624] width 17 height 17
click at [1164, 711] on div "Копировать в новую" at bounding box center [1154, 717] width 143 height 17
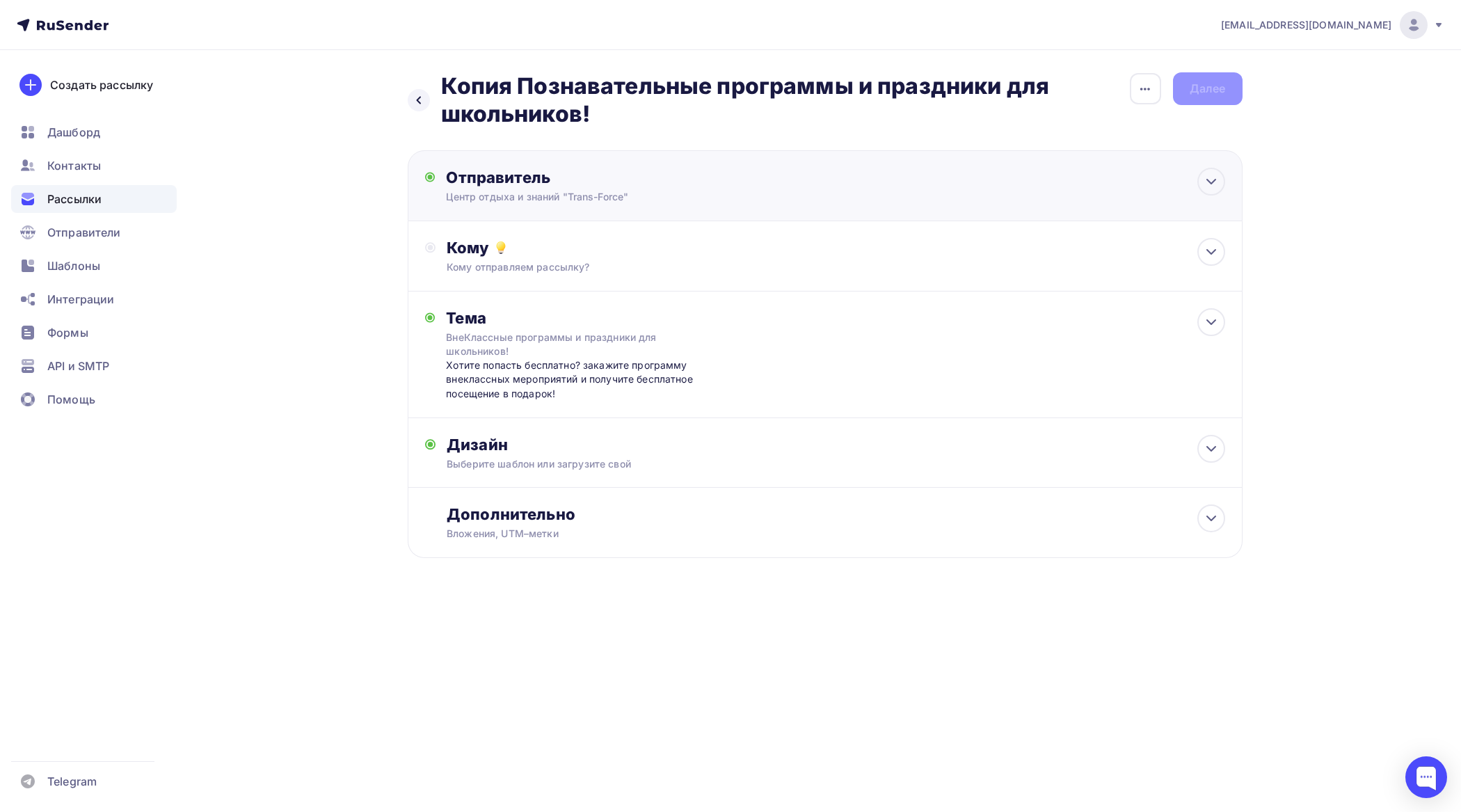
click at [581, 202] on div "Центр отдыха и знаний "Trans-Force"" at bounding box center [582, 197] width 271 height 14
type input "Центр отдыха и знаний "Trans-Force""
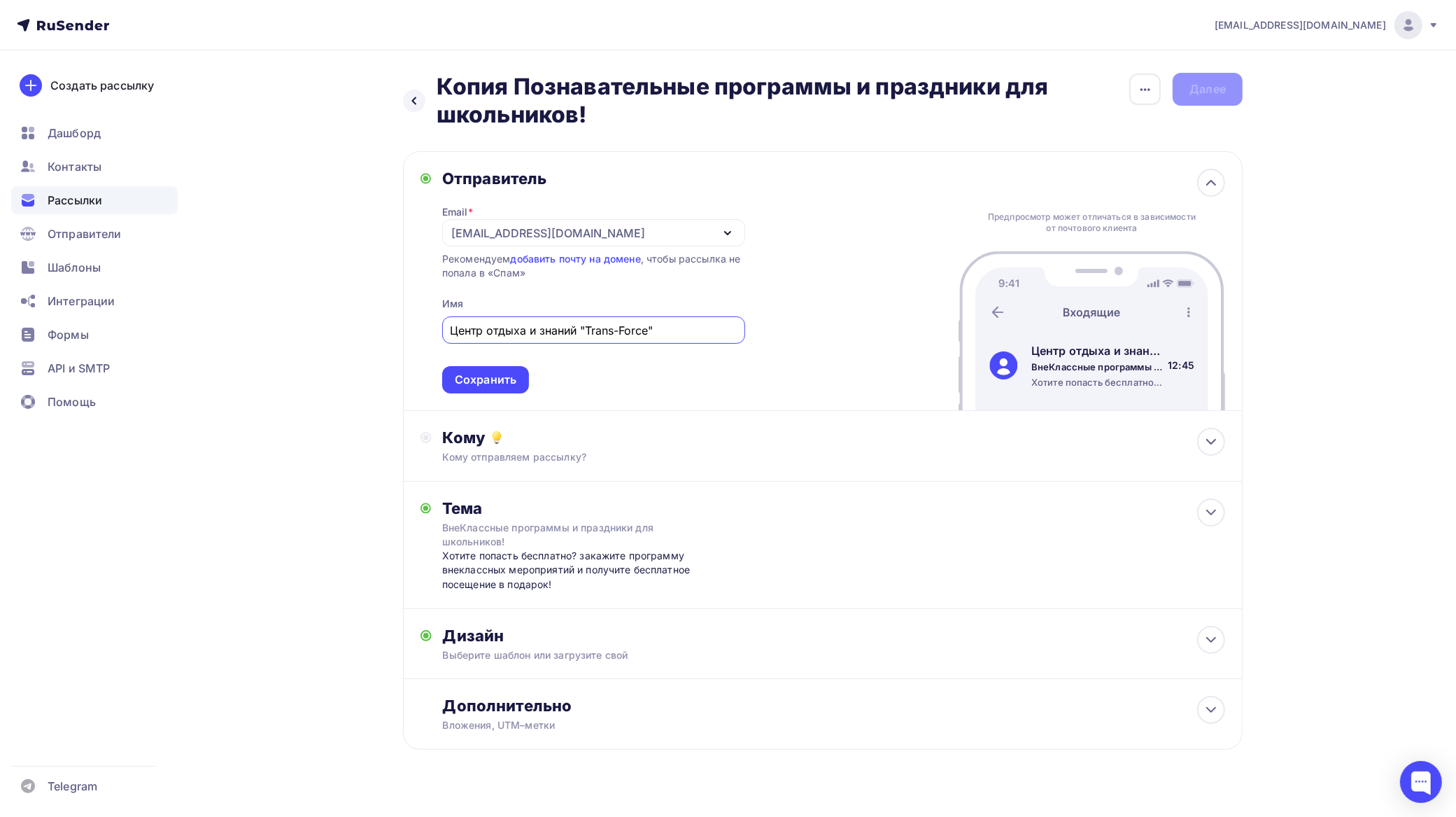
click at [572, 231] on div "[EMAIL_ADDRESS][DOMAIN_NAME]" at bounding box center [593, 232] width 303 height 27
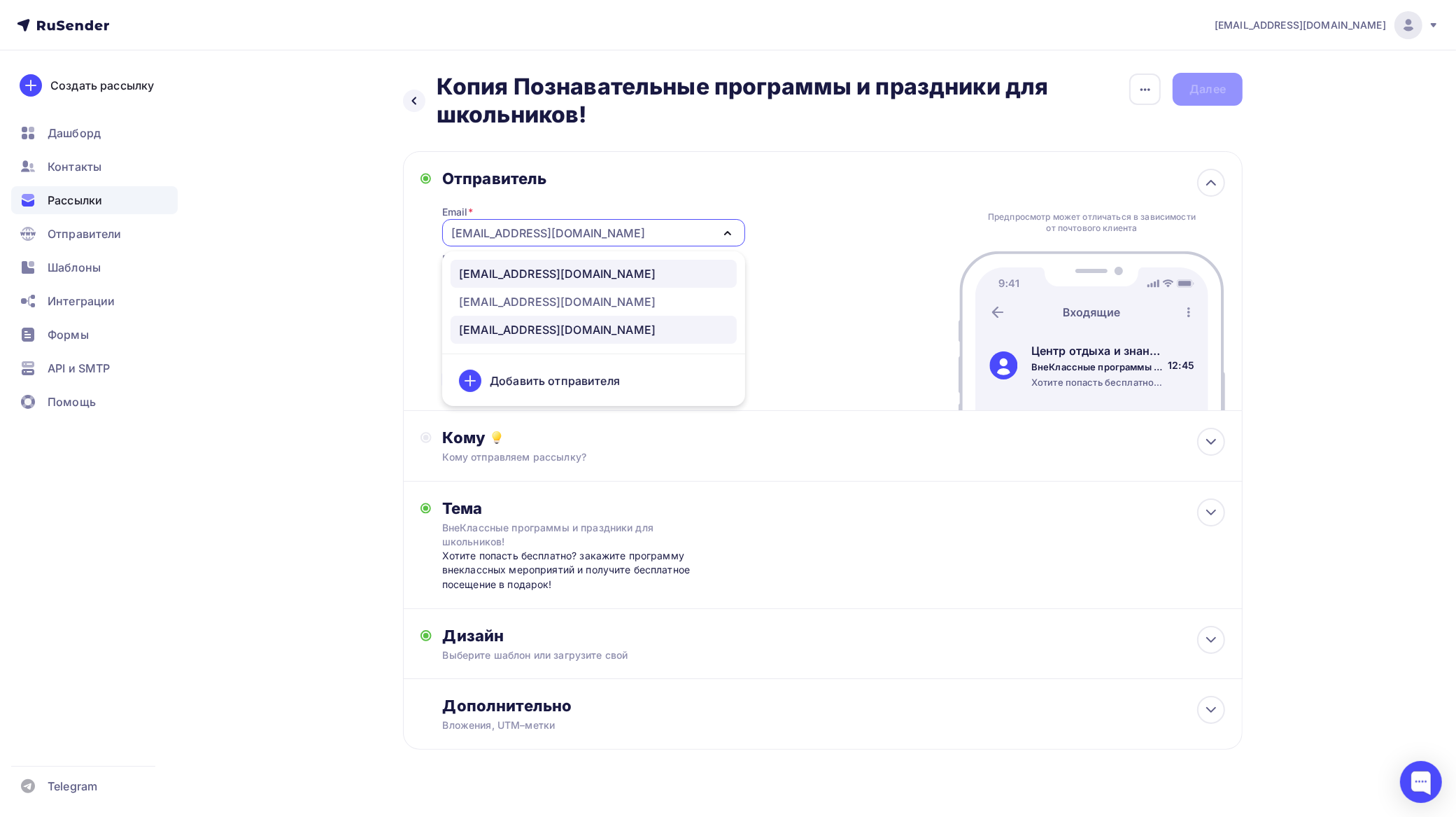
click at [527, 278] on div "zakaz@tfcafe.ru" at bounding box center [557, 273] width 196 height 17
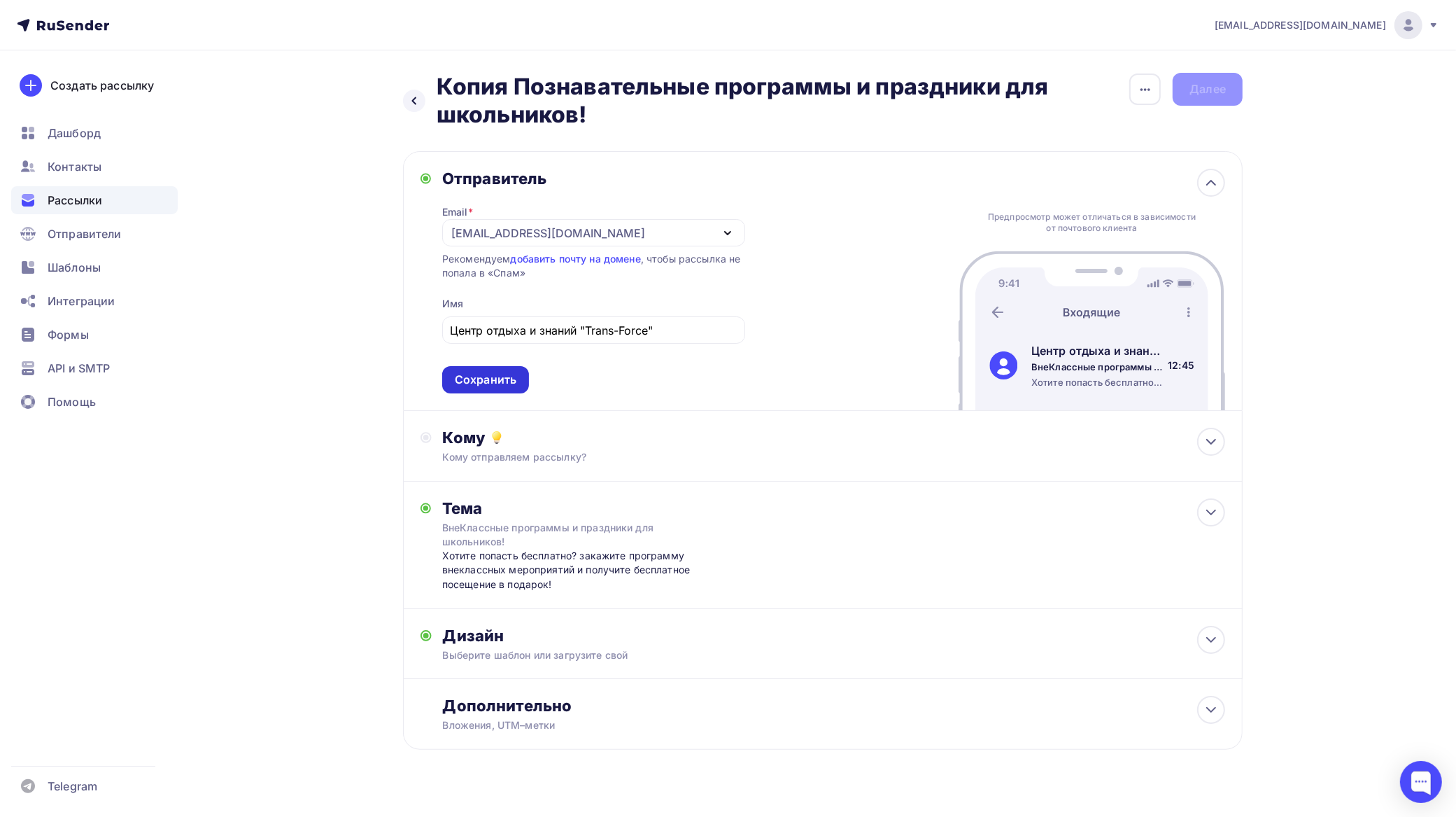
click at [493, 378] on div "Сохранить" at bounding box center [486, 379] width 62 height 16
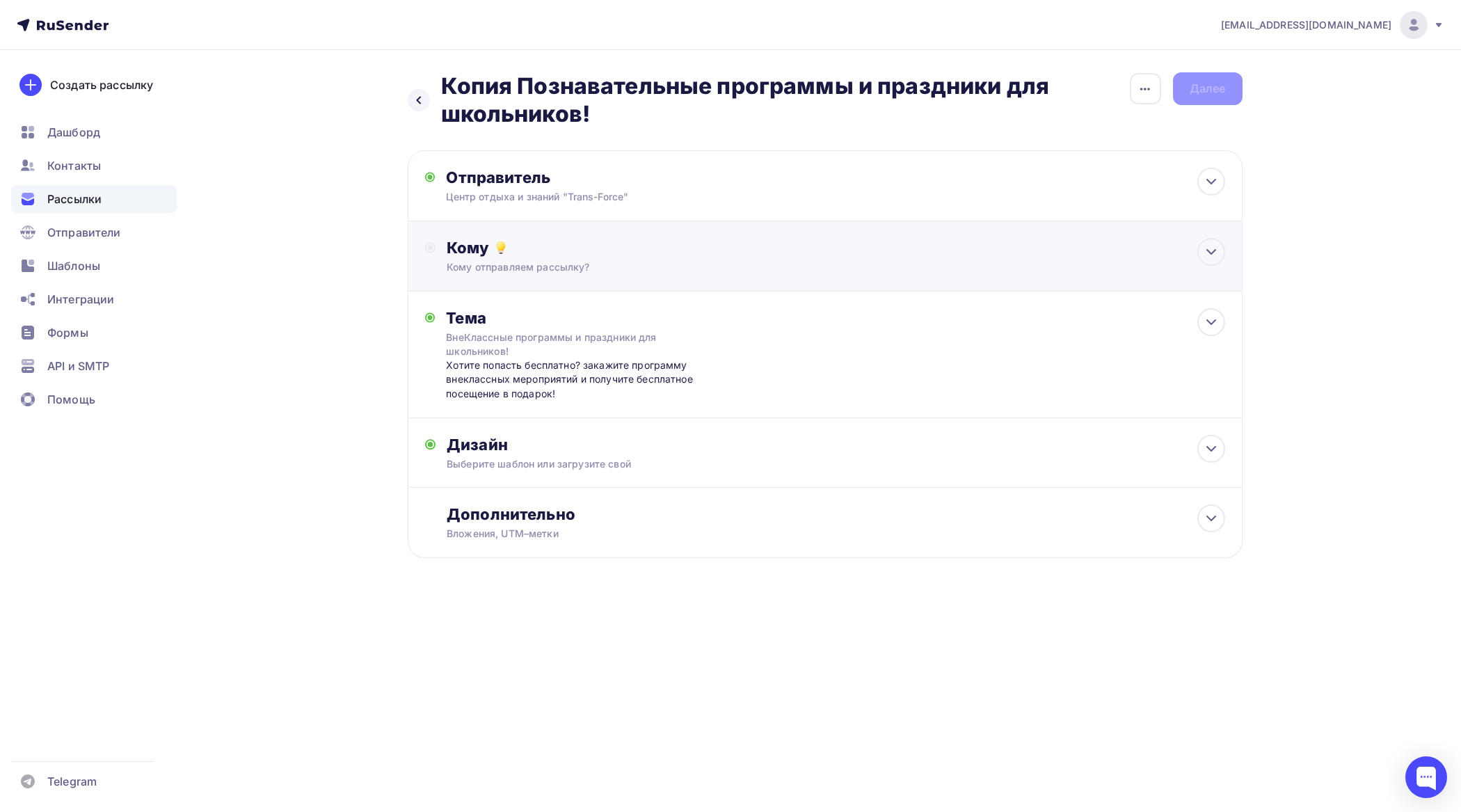
click at [597, 279] on div "Кому Кому отправляем рассылку? Списки получателей Выберите список Все списки id…" at bounding box center [825, 256] width 835 height 70
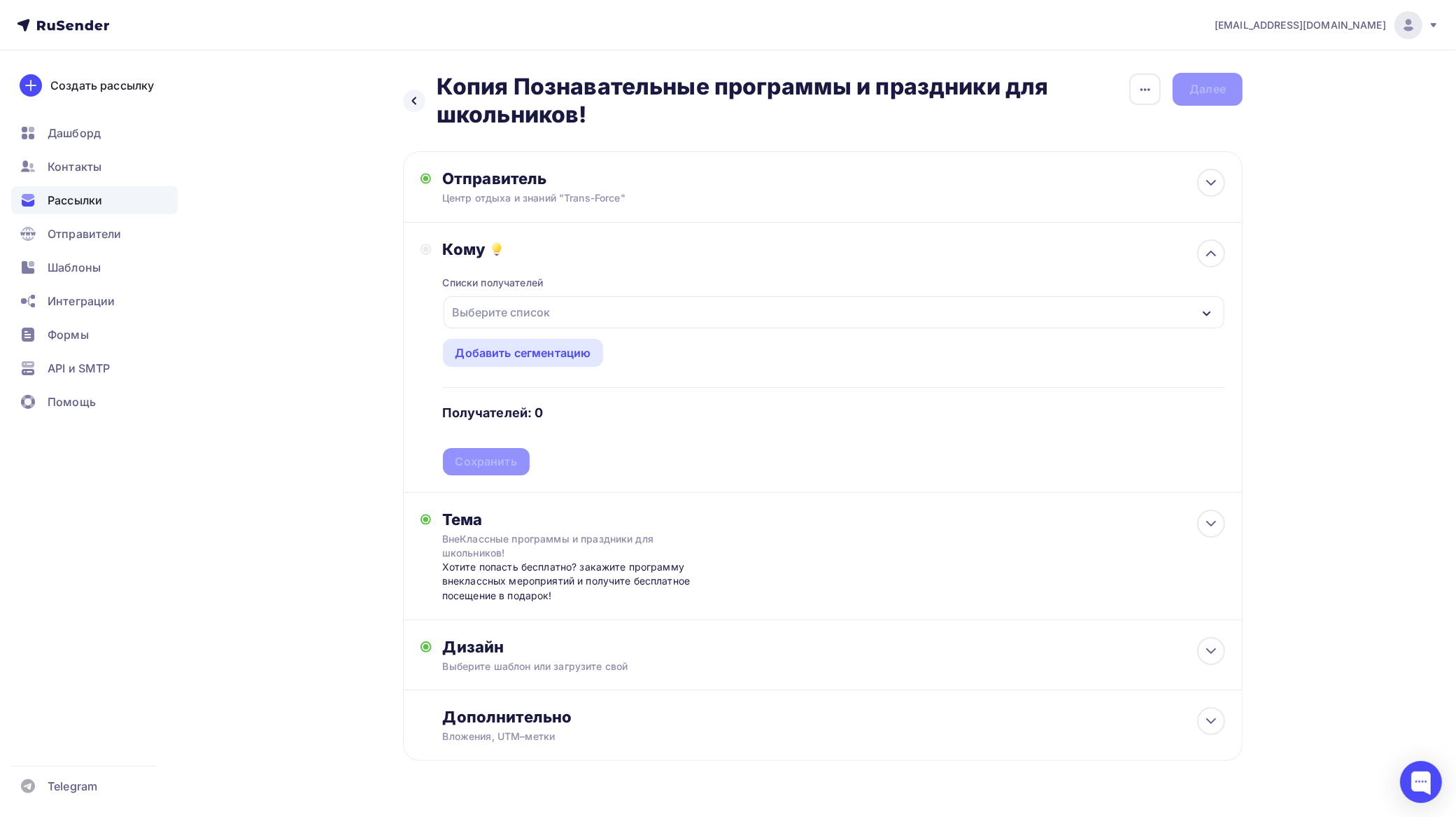
click at [600, 312] on div "Выберите список" at bounding box center [834, 312] width 781 height 33
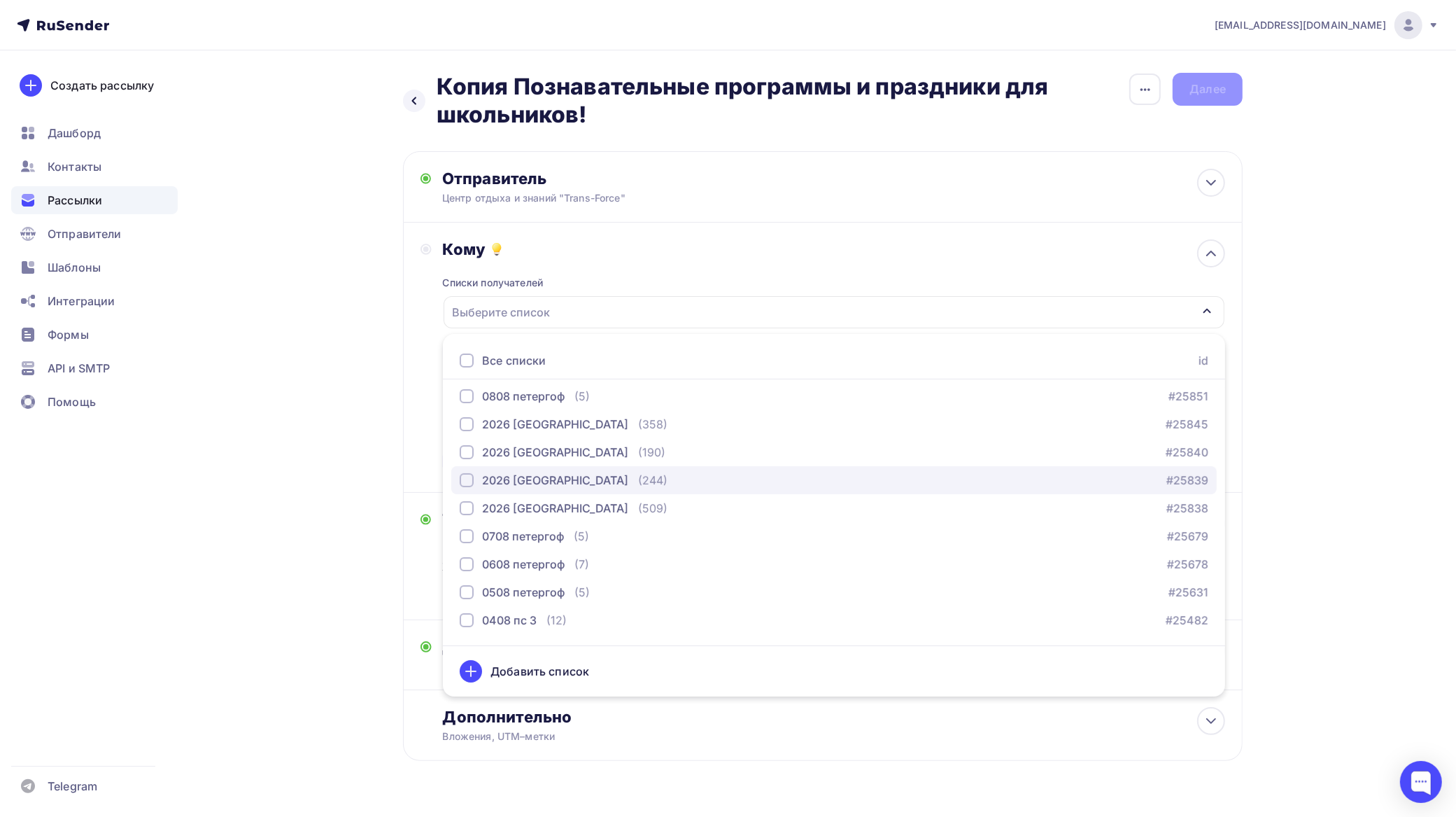
scroll to position [175, 0]
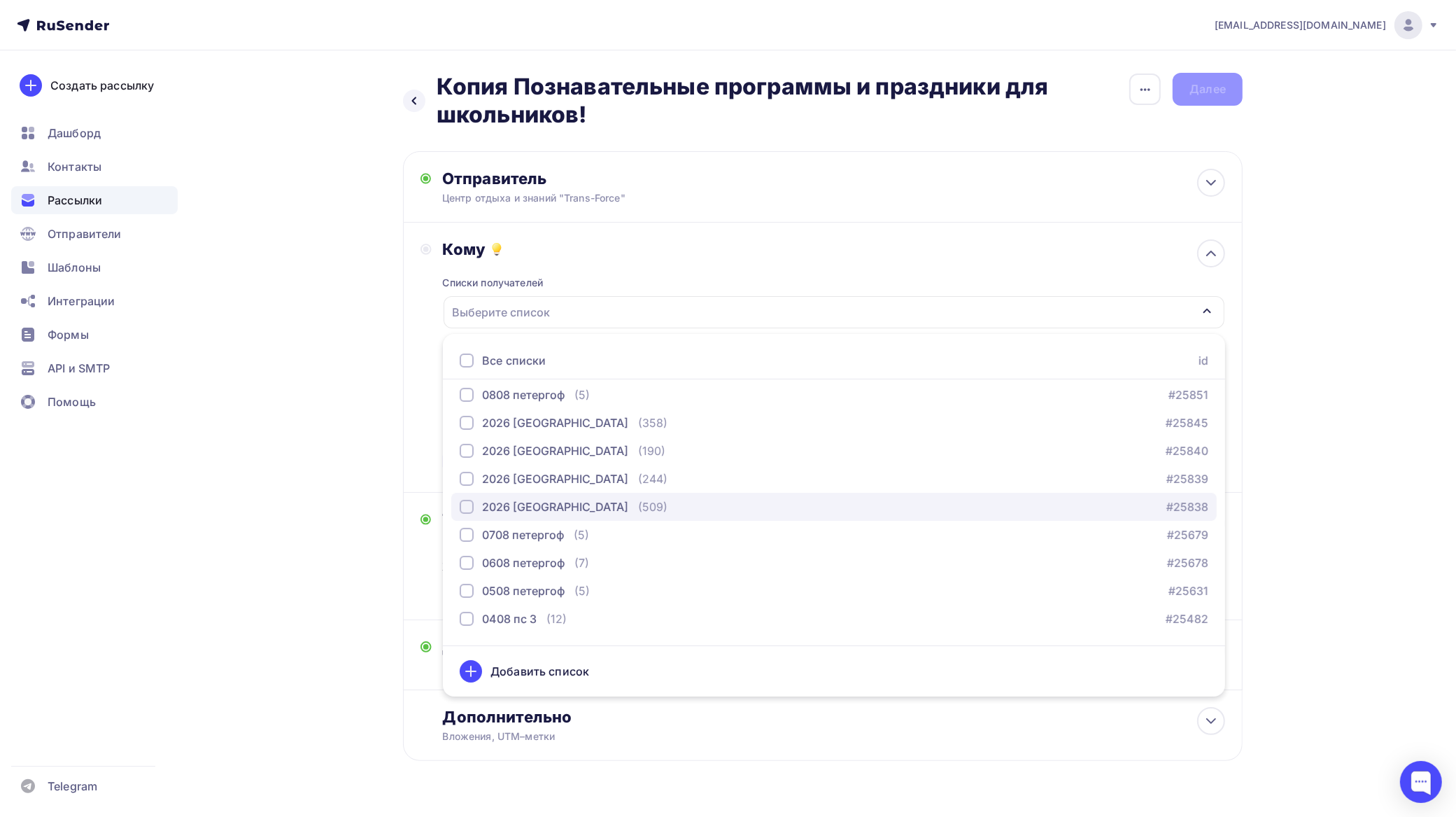
click at [466, 500] on div "button" at bounding box center [467, 507] width 14 height 14
click at [1339, 424] on div "tfzakaz@yandex.ru Аккаунт Тарифы Выйти Создать рассылку Дашборд Контакты Рассыл…" at bounding box center [728, 425] width 1456 height 851
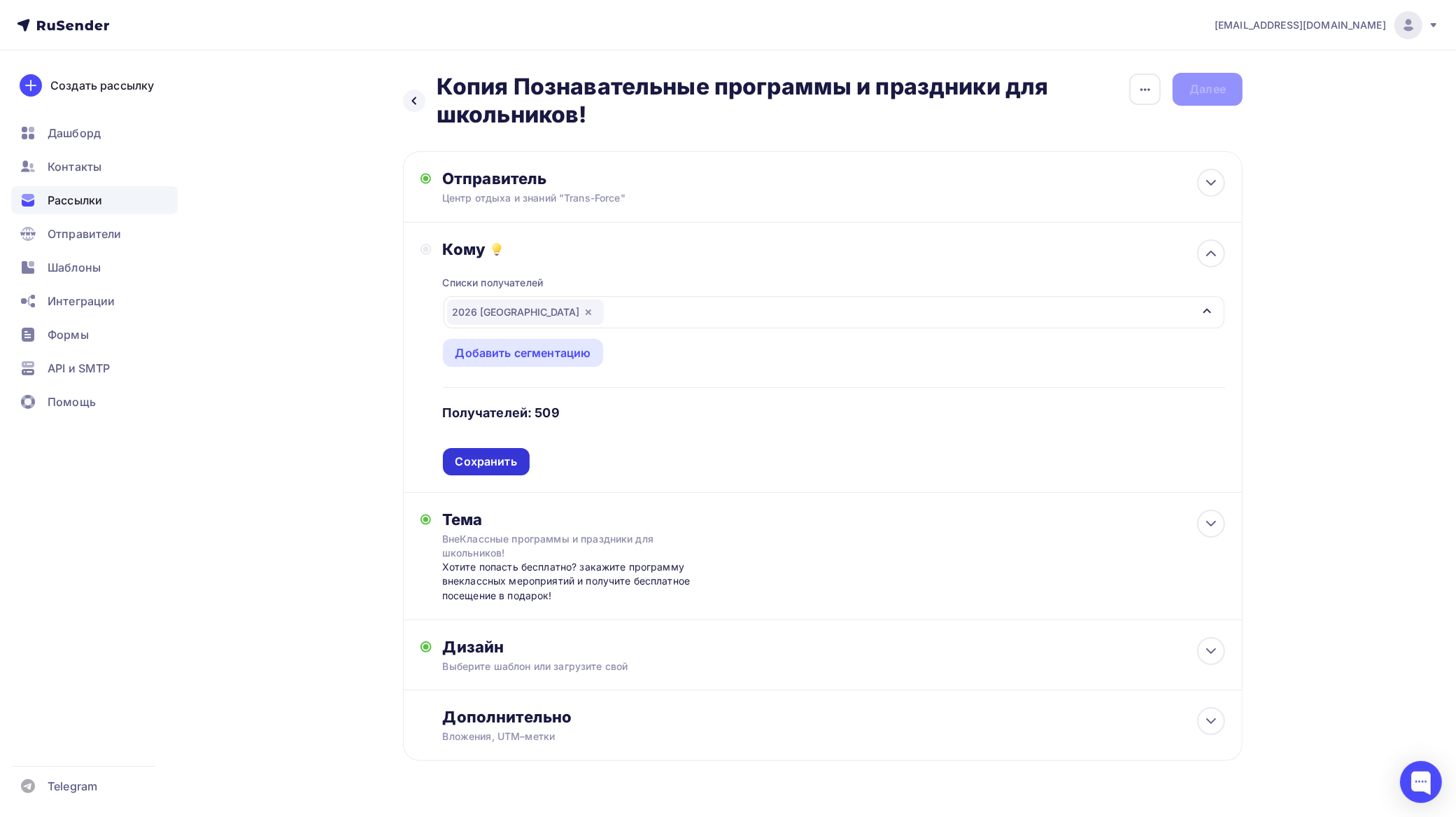
click at [480, 453] on div "Сохранить" at bounding box center [486, 461] width 87 height 27
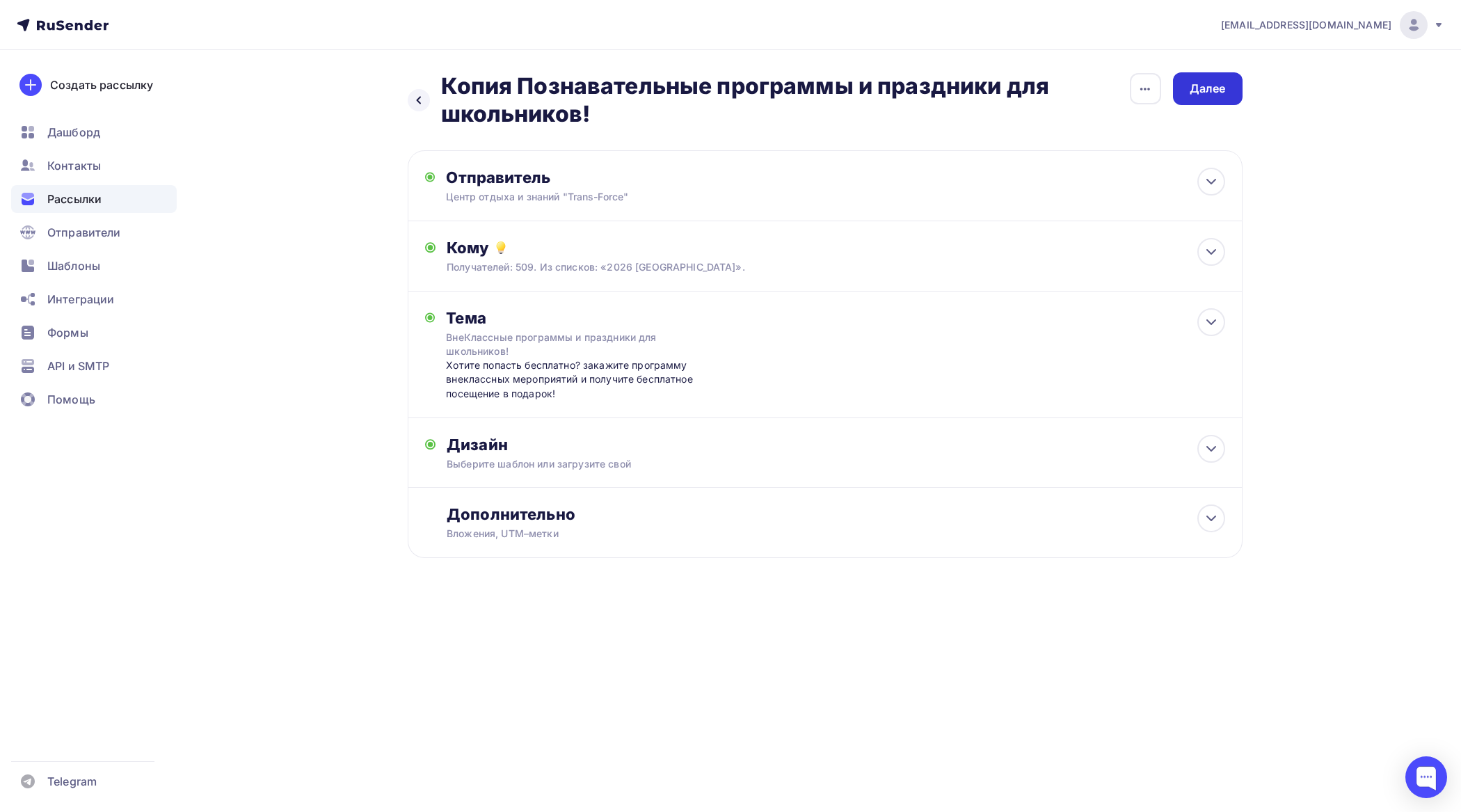
click at [1198, 82] on div "Далее" at bounding box center [1207, 88] width 36 height 16
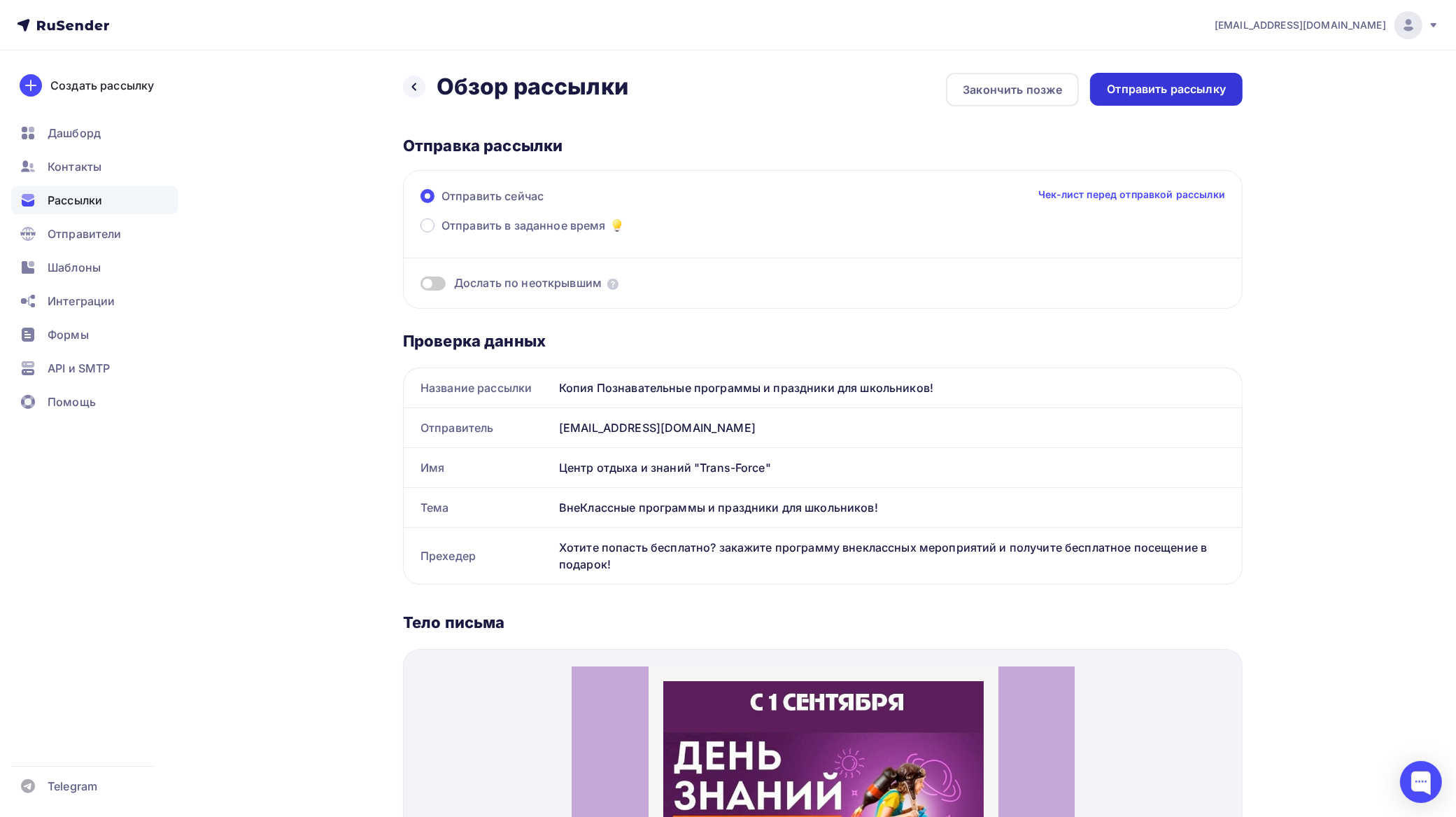
click at [1158, 75] on div "Отправить рассылку" at bounding box center [1166, 89] width 152 height 33
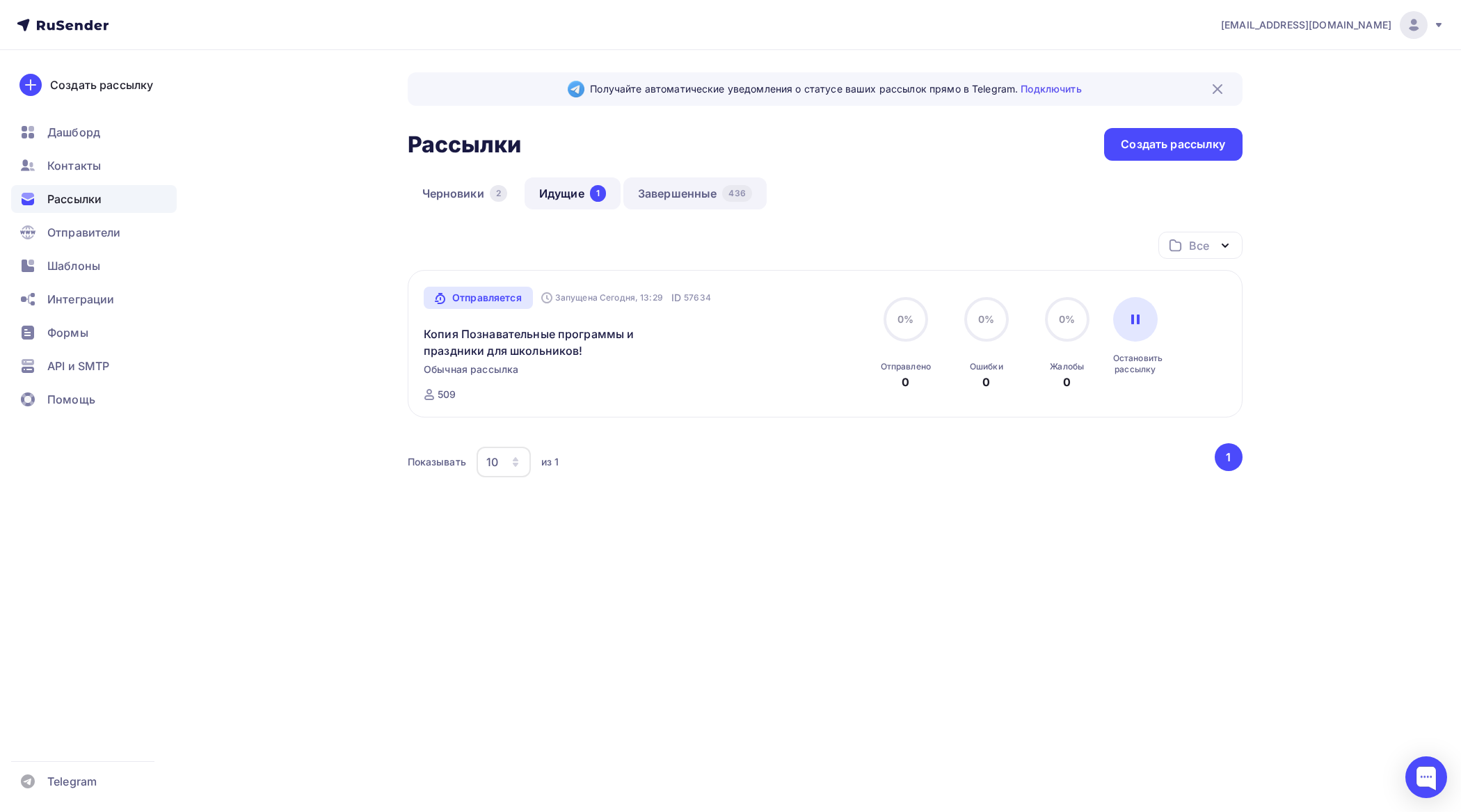
click at [704, 188] on link "Завершенные 436" at bounding box center [695, 193] width 144 height 32
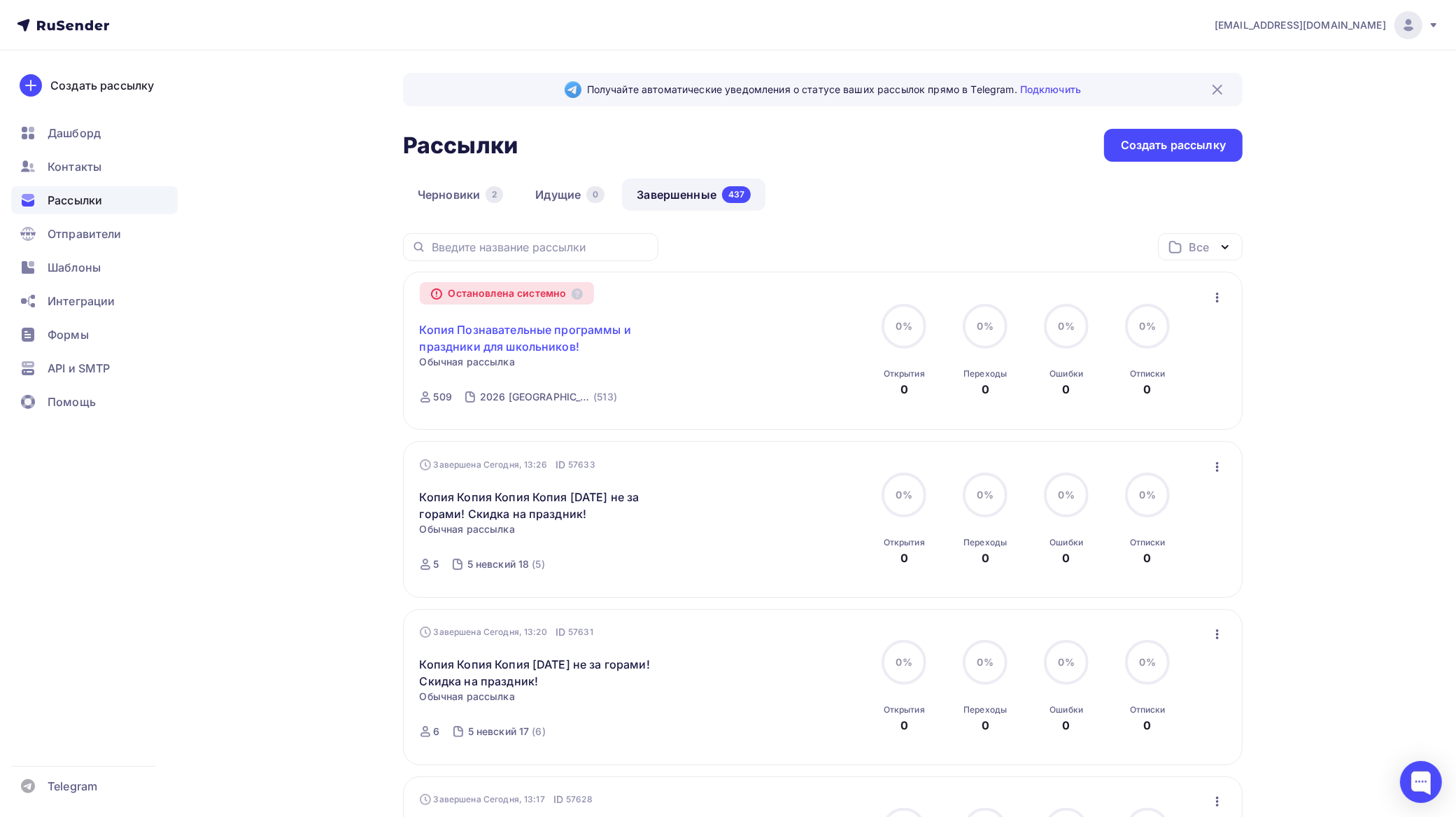
click at [537, 343] on link "Копия Познавательные программы и праздники для школьников!" at bounding box center [540, 338] width 240 height 33
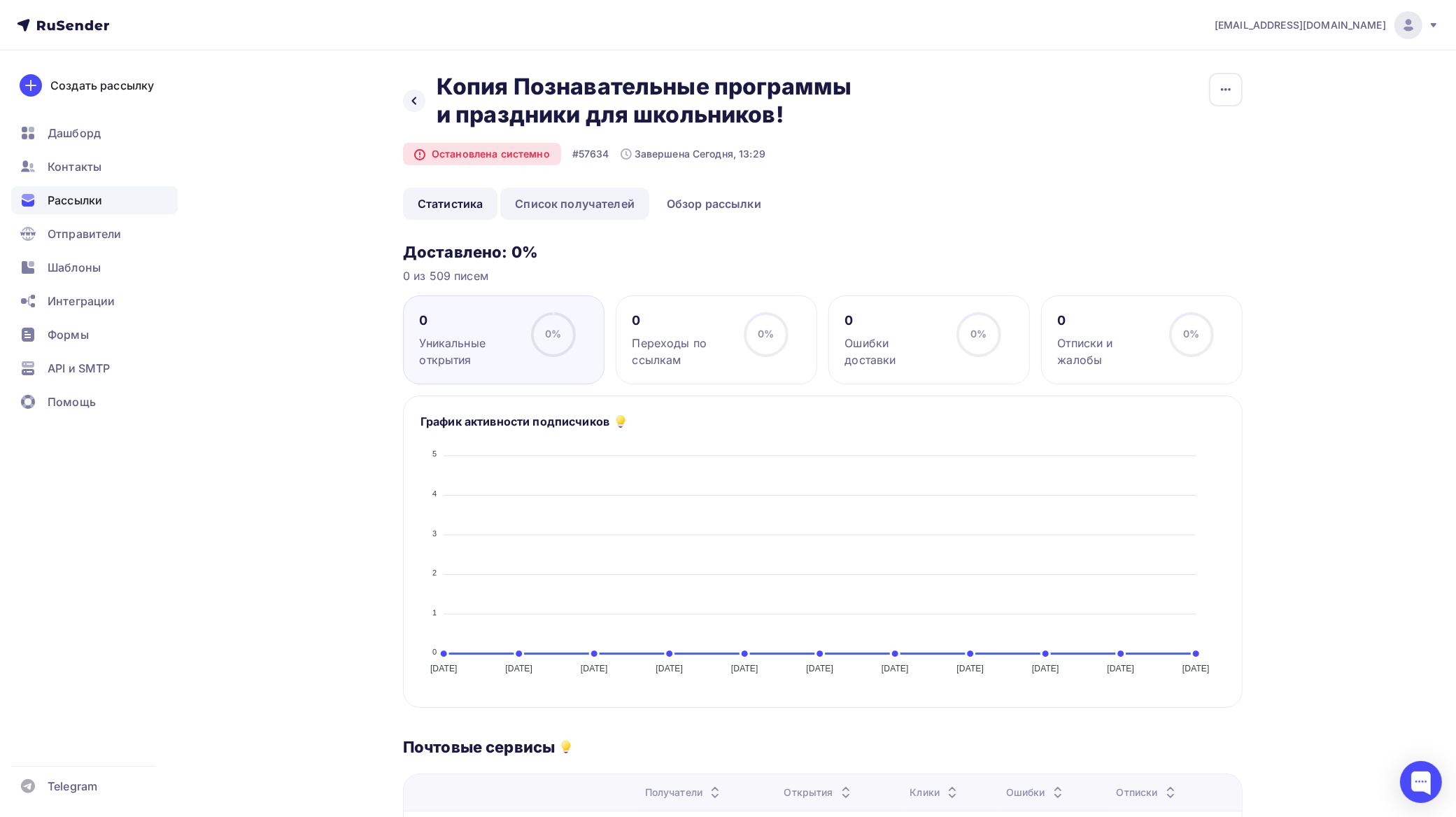
click at [585, 203] on link "Список получателей" at bounding box center [574, 203] width 149 height 33
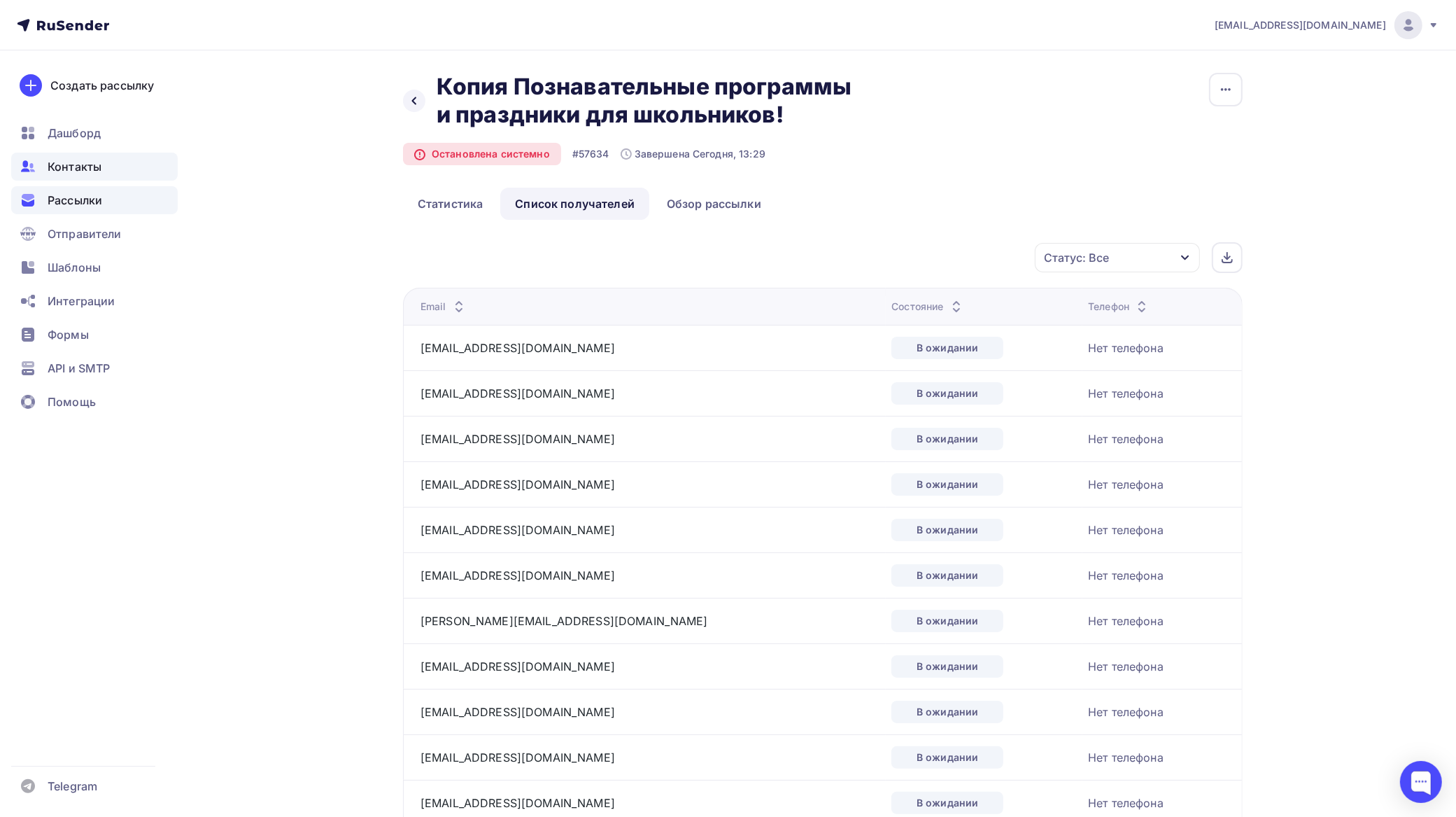
click at [80, 168] on span "Контакты" at bounding box center [74, 166] width 54 height 17
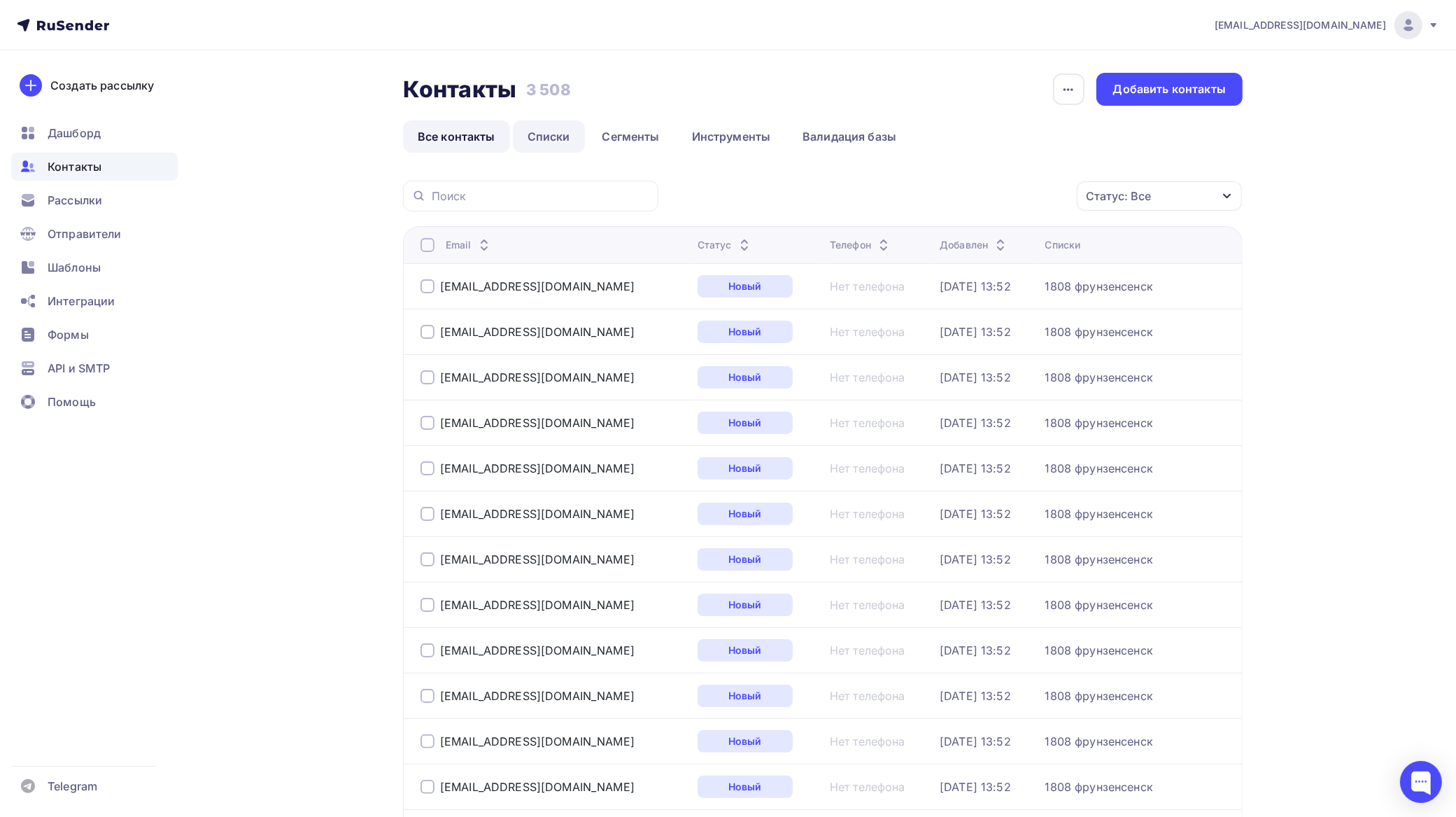
click at [553, 134] on link "Списки" at bounding box center [549, 136] width 72 height 33
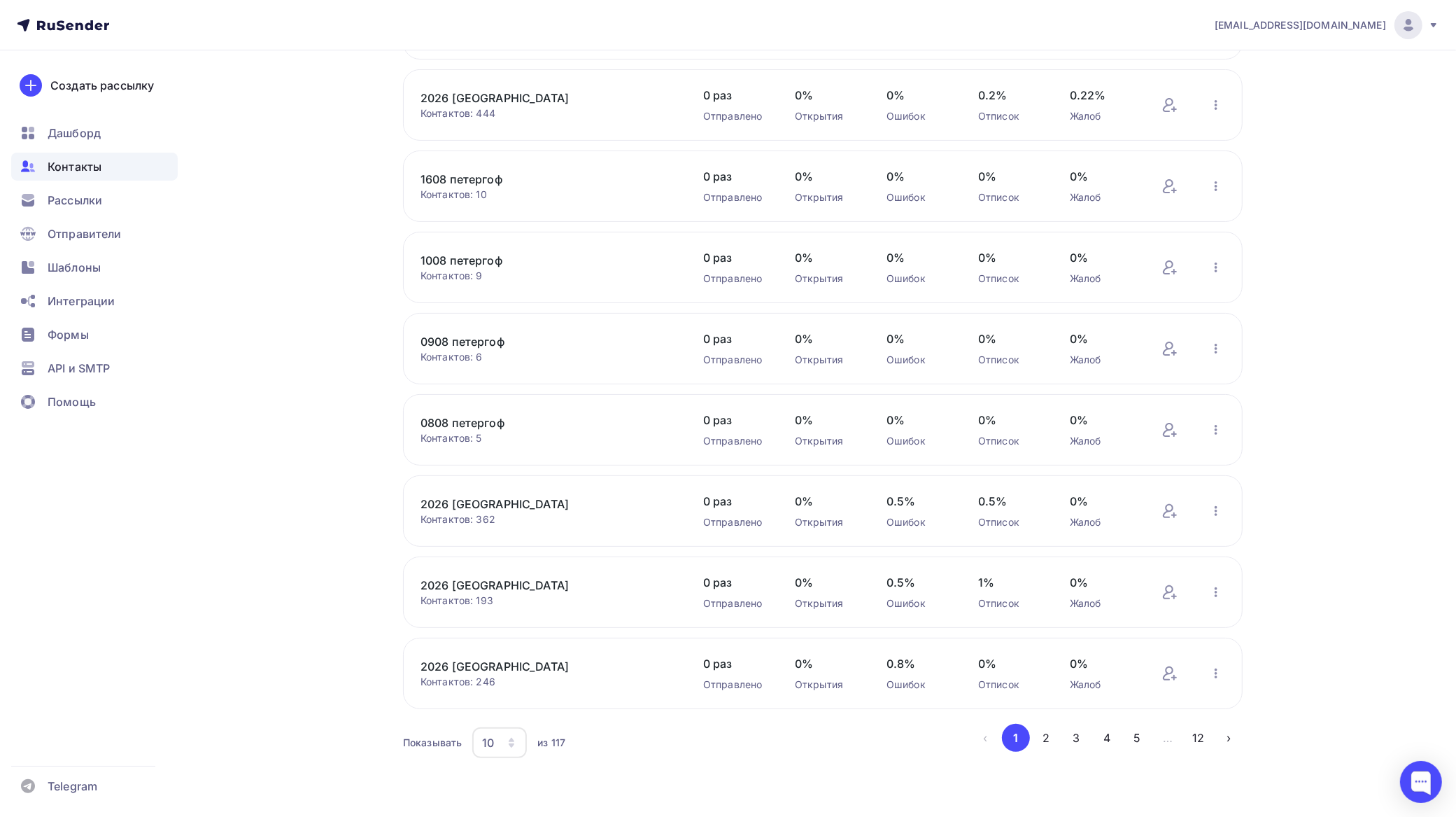
scroll to position [271, 0]
click at [502, 740] on div "10" at bounding box center [500, 741] width 55 height 31
click at [511, 700] on div "100" at bounding box center [556, 702] width 135 height 17
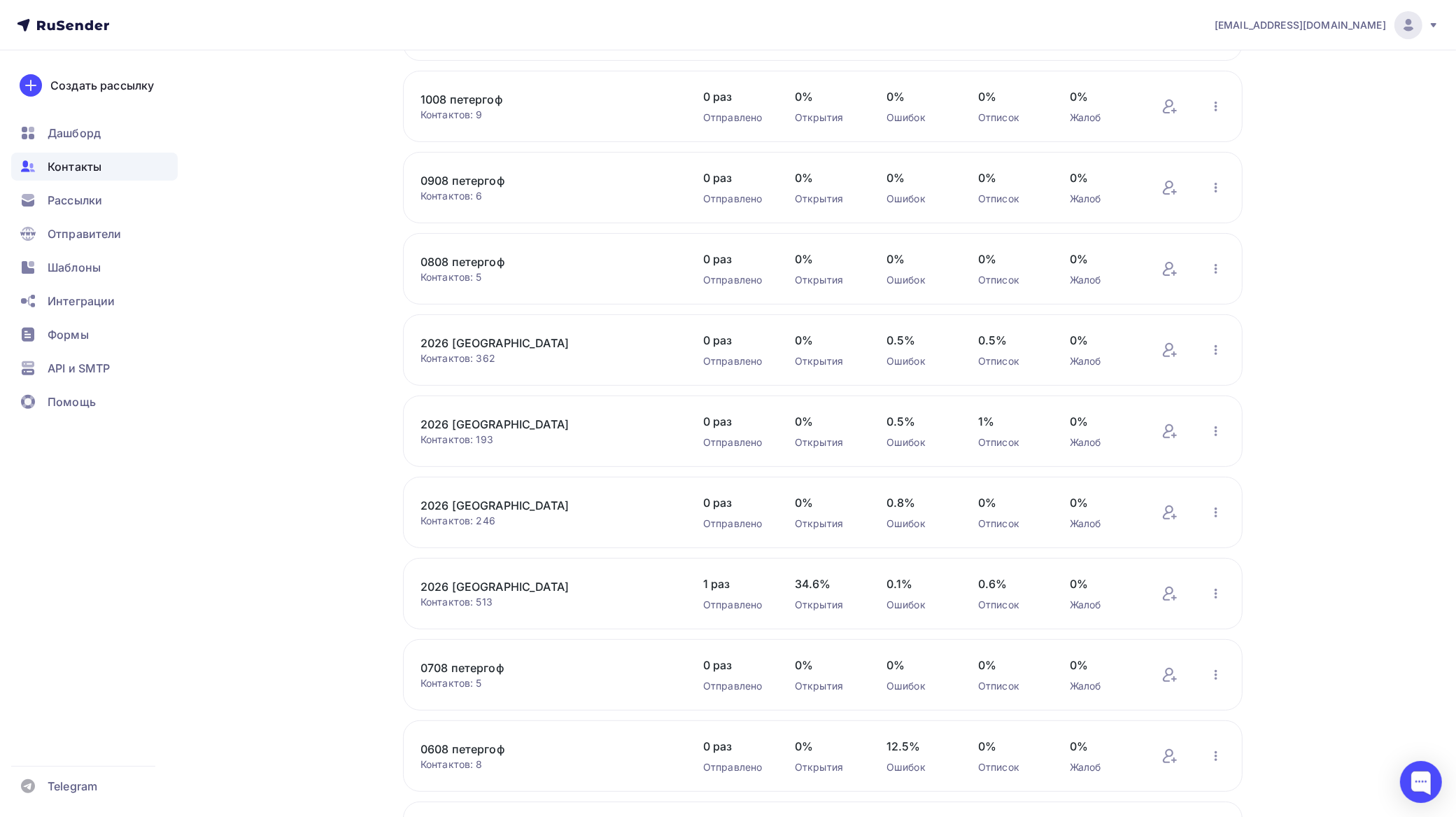
scroll to position [535, 0]
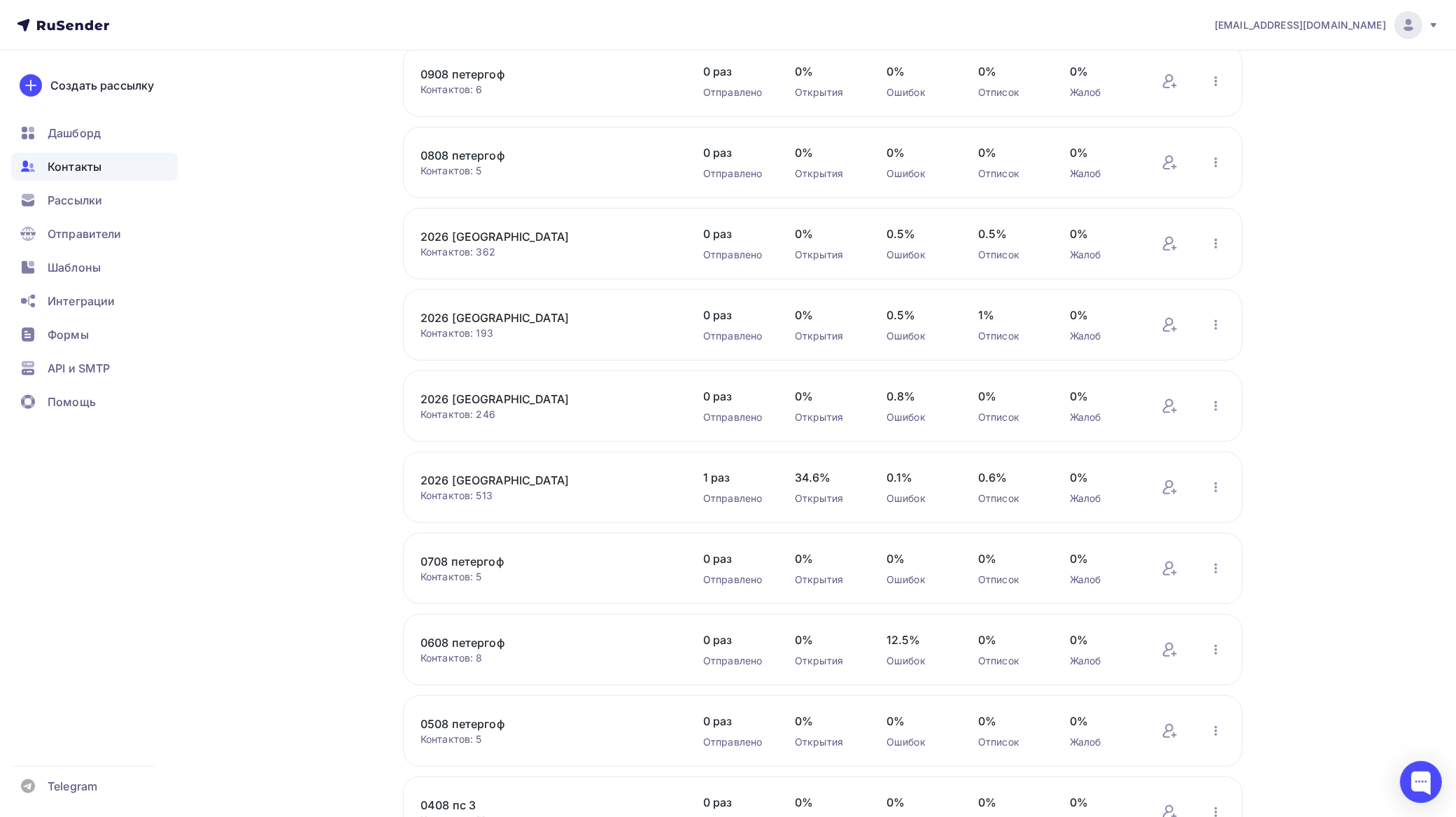
click at [539, 487] on link "2026 [GEOGRAPHIC_DATA]" at bounding box center [540, 480] width 238 height 17
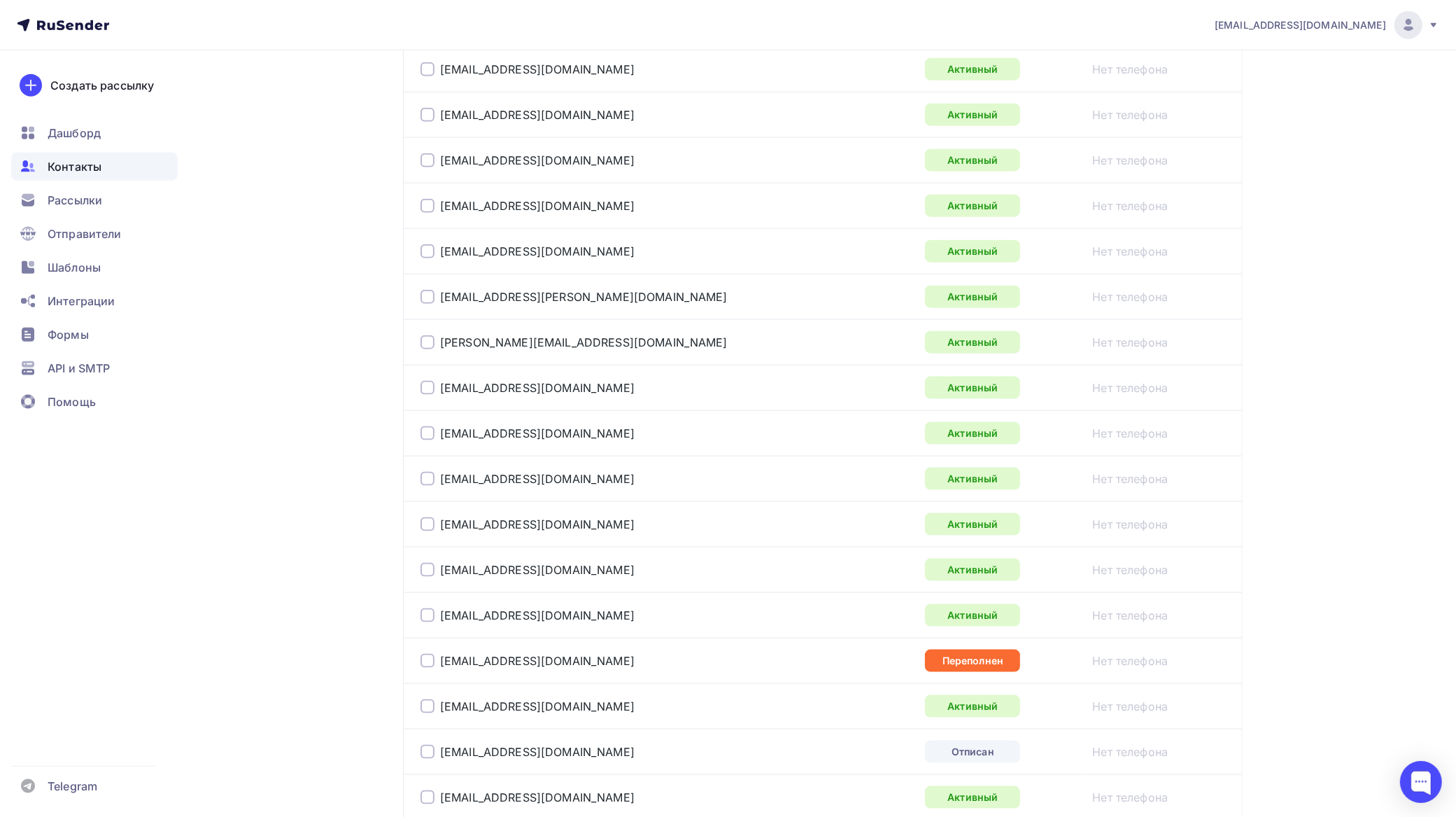
scroll to position [2100, 0]
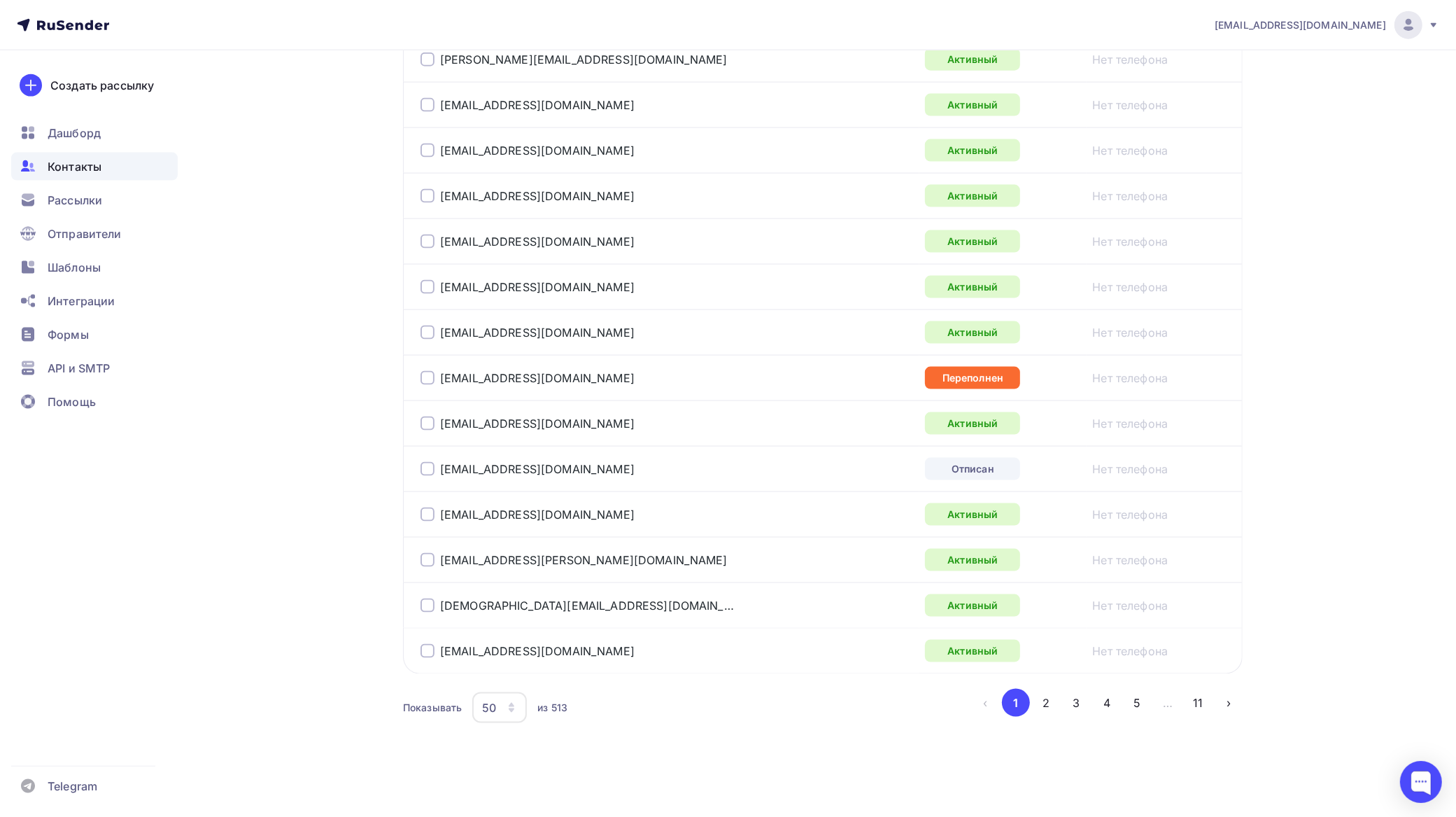
click at [430, 470] on div at bounding box center [428, 469] width 14 height 14
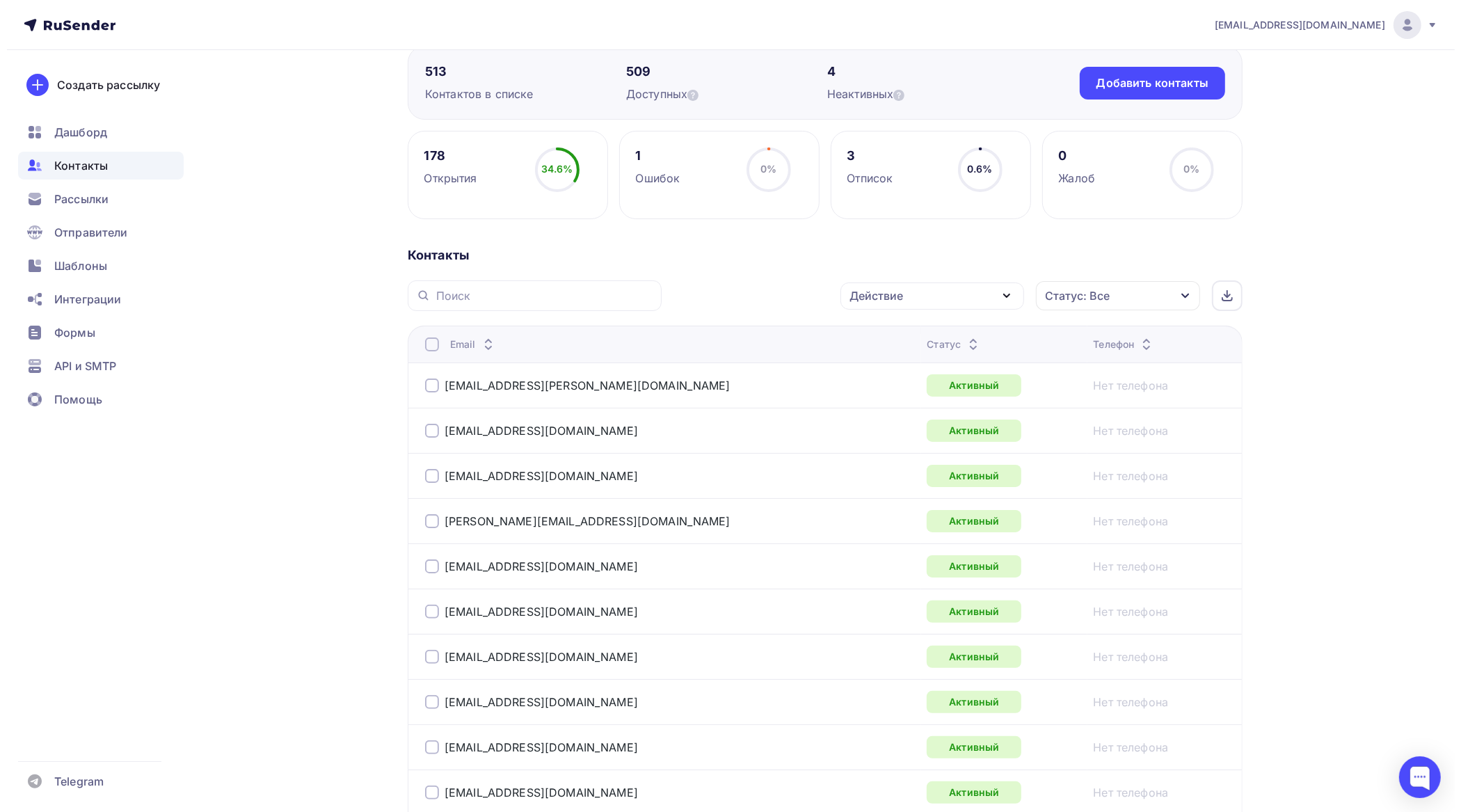
scroll to position [0, 0]
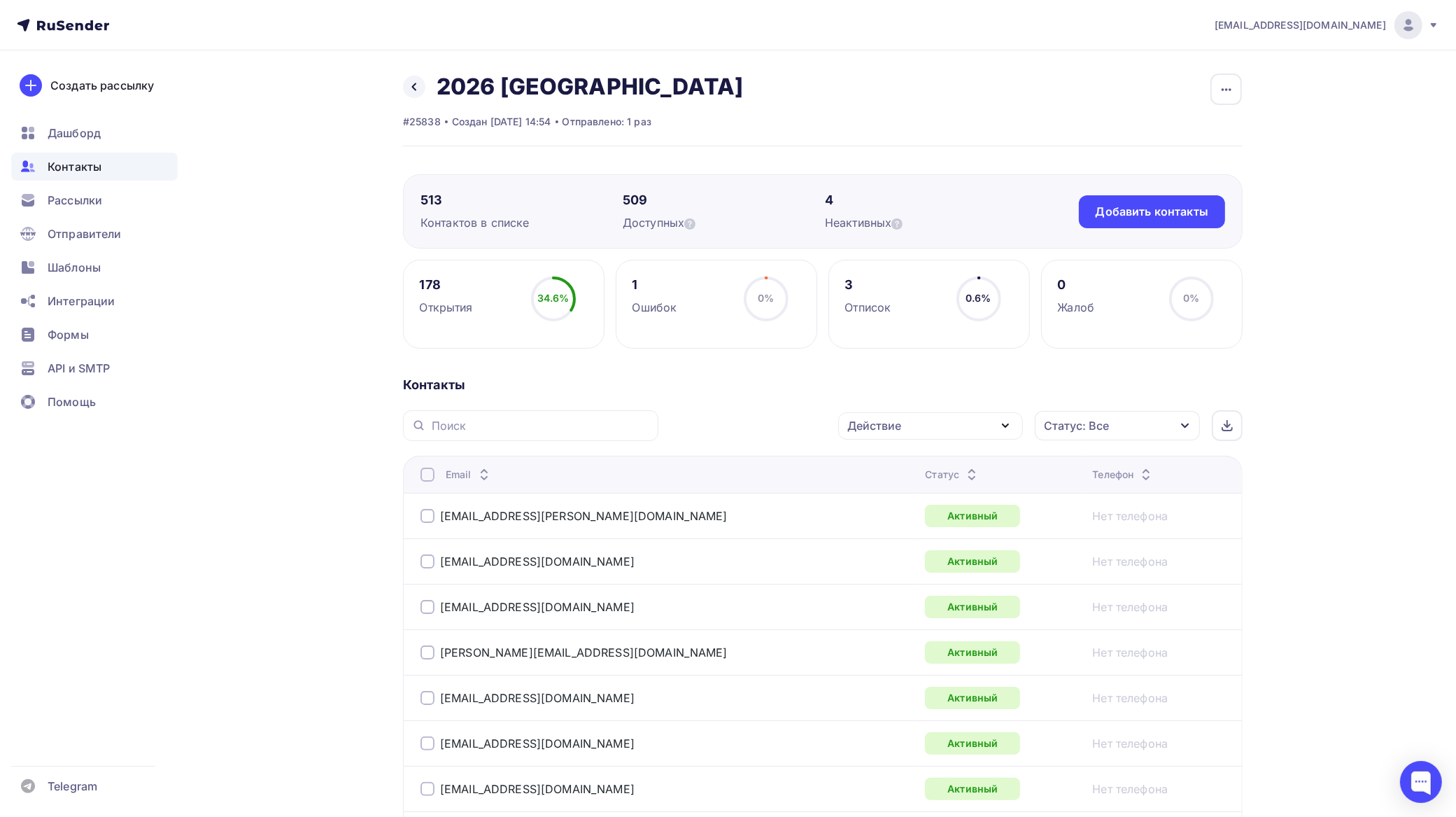
click at [912, 428] on div "Действие" at bounding box center [930, 425] width 185 height 27
click at [910, 463] on div "Добавить в списки" at bounding box center [908, 467] width 107 height 17
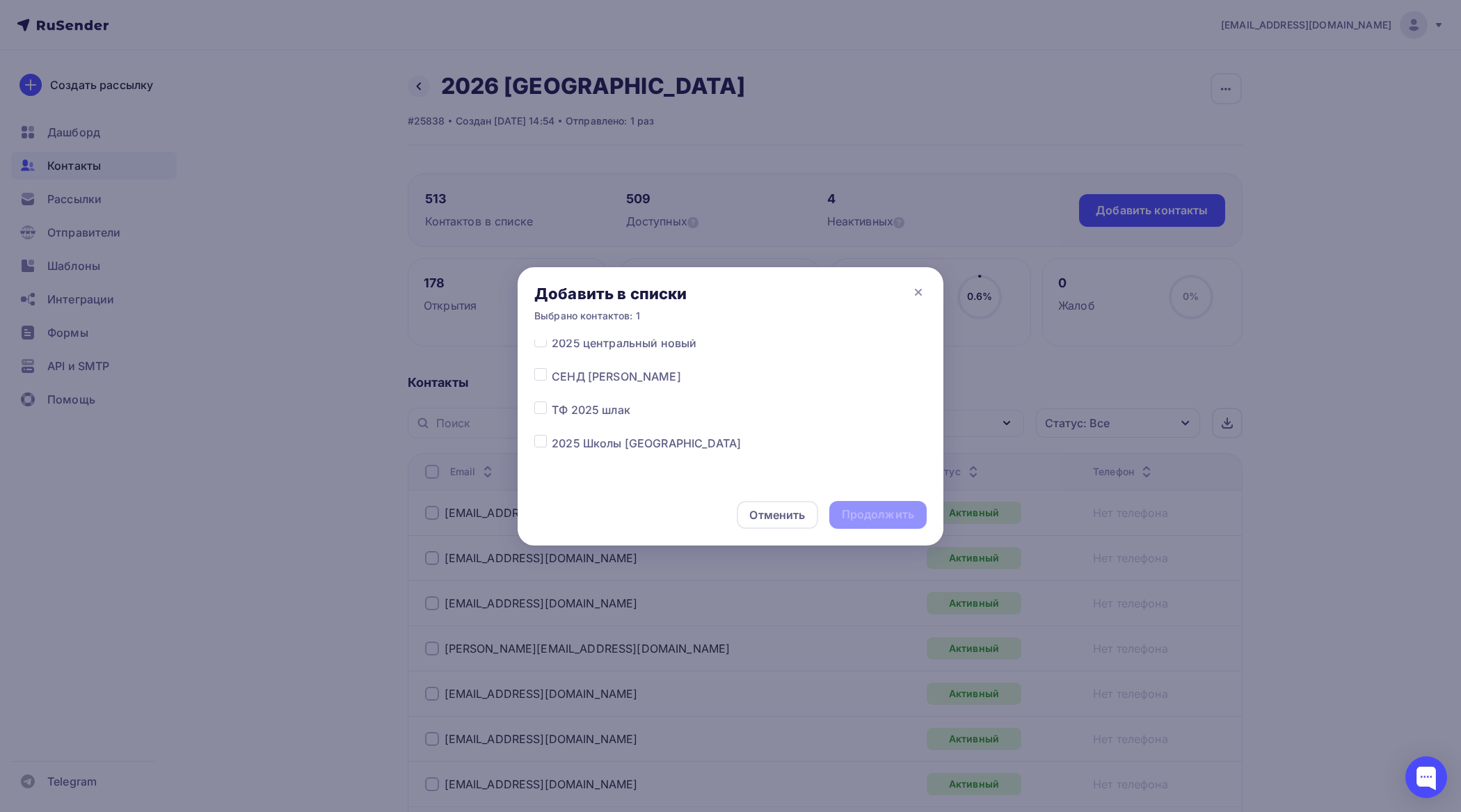
scroll to position [3814, 0]
click at [551, 399] on label at bounding box center [551, 399] width 0 height 0
click at [543, 409] on input "checkbox" at bounding box center [541, 405] width 12 height 12
checkbox input "true"
click at [879, 512] on div "Продолжить" at bounding box center [878, 514] width 73 height 16
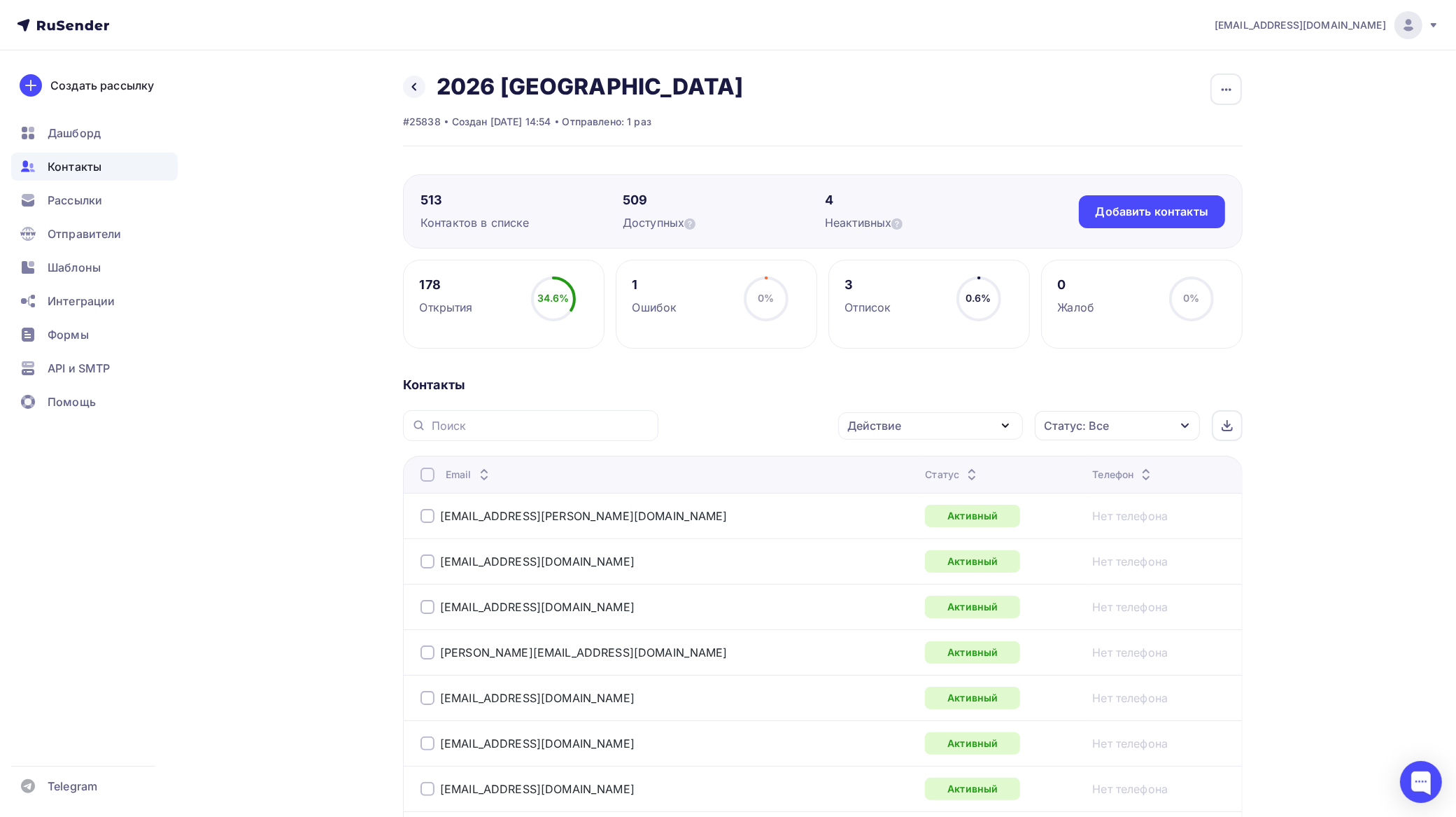
click at [941, 417] on div "Действие" at bounding box center [930, 425] width 185 height 27
click at [925, 466] on div "Добавить в списки" at bounding box center [908, 467] width 107 height 17
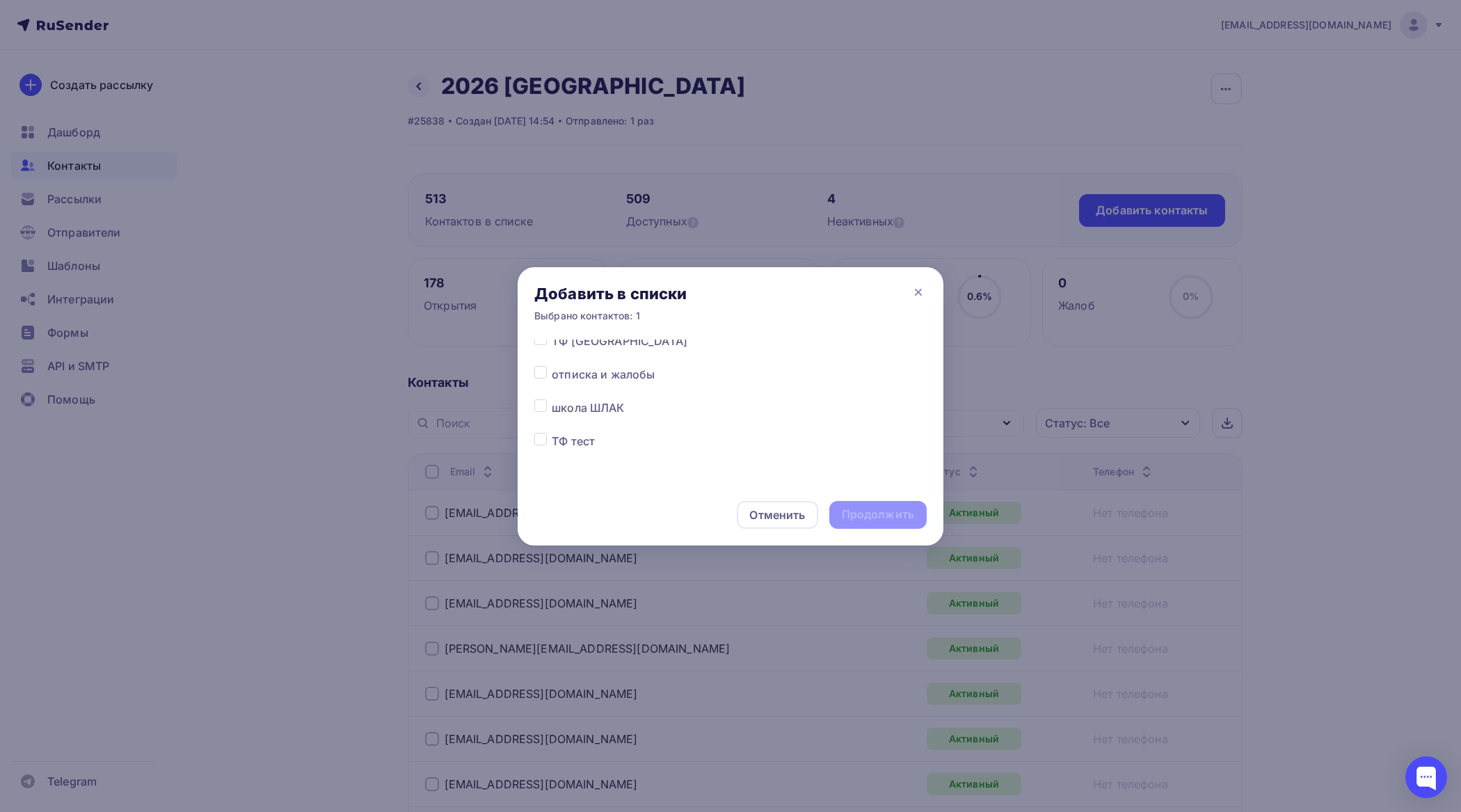
click at [551, 366] on label at bounding box center [551, 366] width 0 height 0
click at [546, 371] on input "checkbox" at bounding box center [541, 372] width 12 height 12
checkbox input "true"
drag, startPoint x: 903, startPoint y: 517, endPoint x: 899, endPoint y: 509, distance: 8.9
click at [903, 517] on div "Продолжить" at bounding box center [878, 514] width 73 height 16
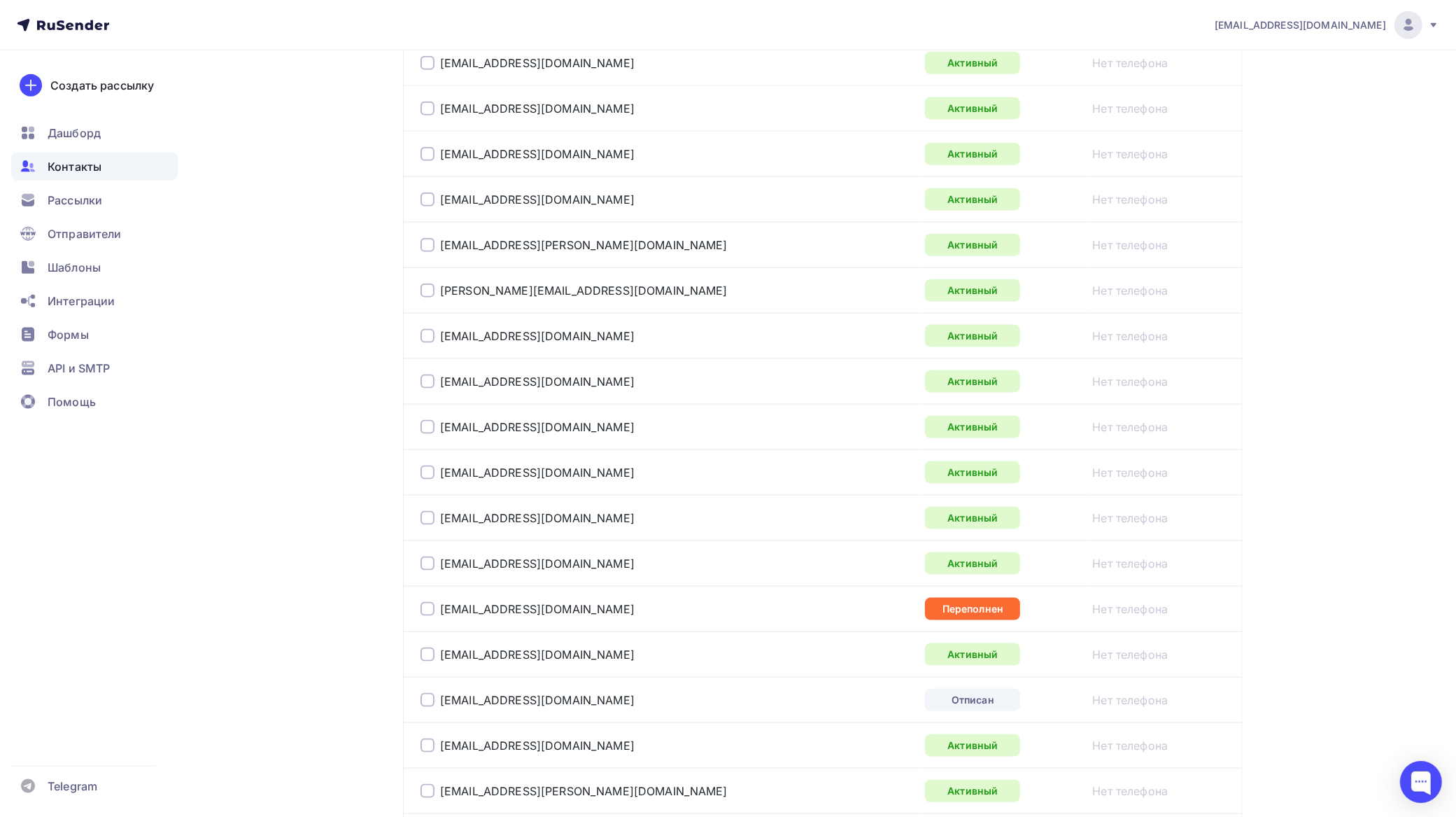
scroll to position [2013, 0]
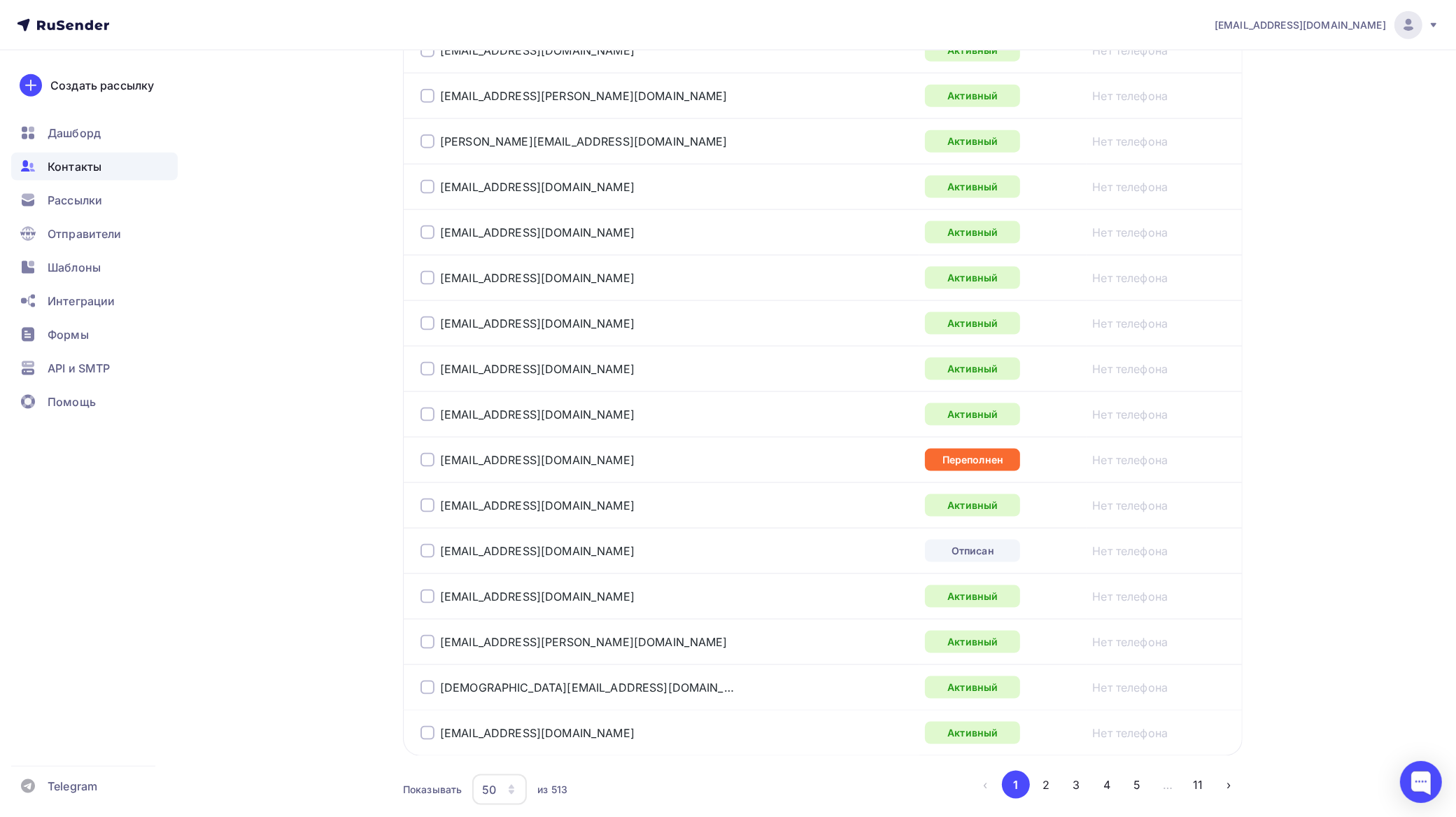
click at [422, 558] on div at bounding box center [428, 551] width 14 height 14
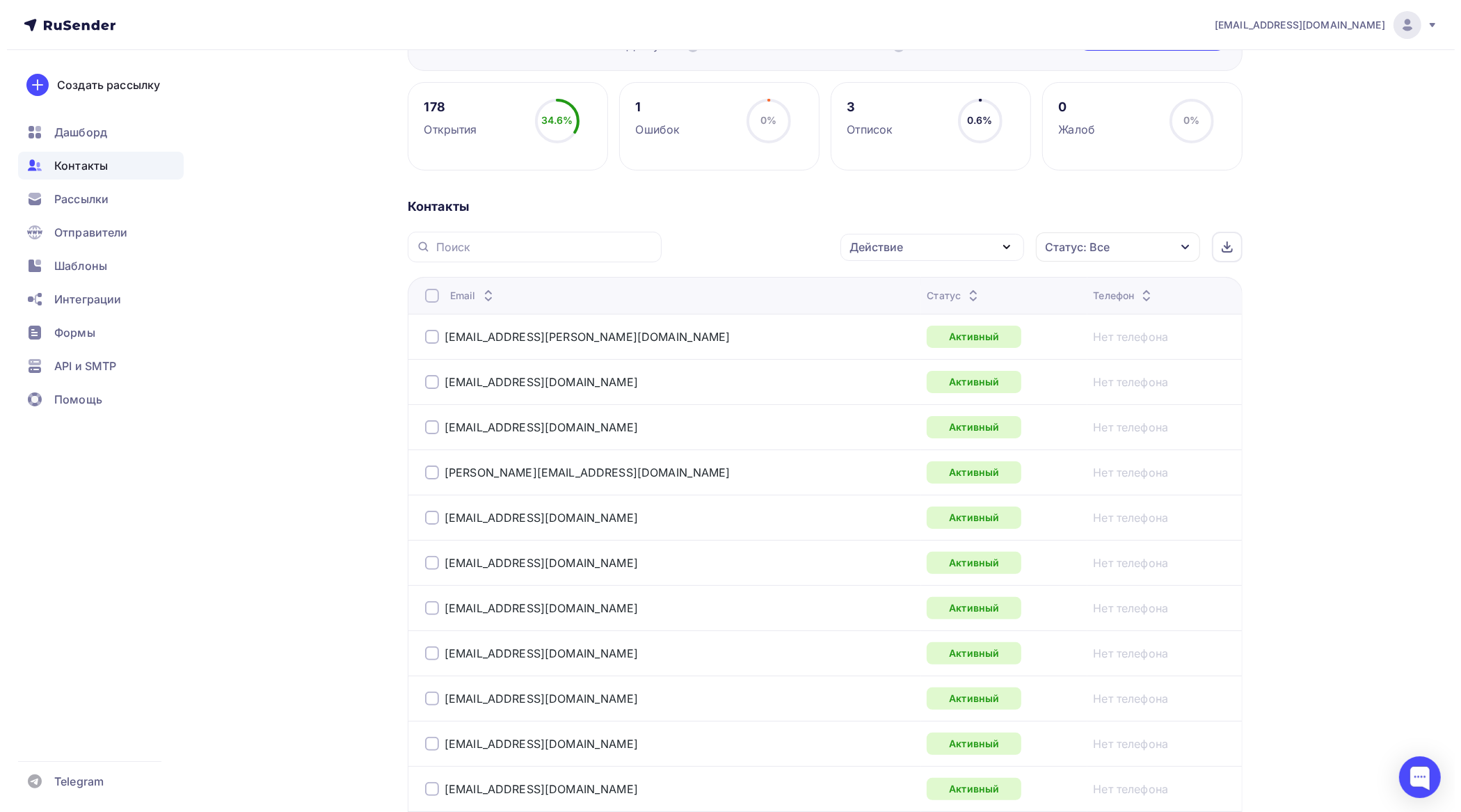
scroll to position [0, 0]
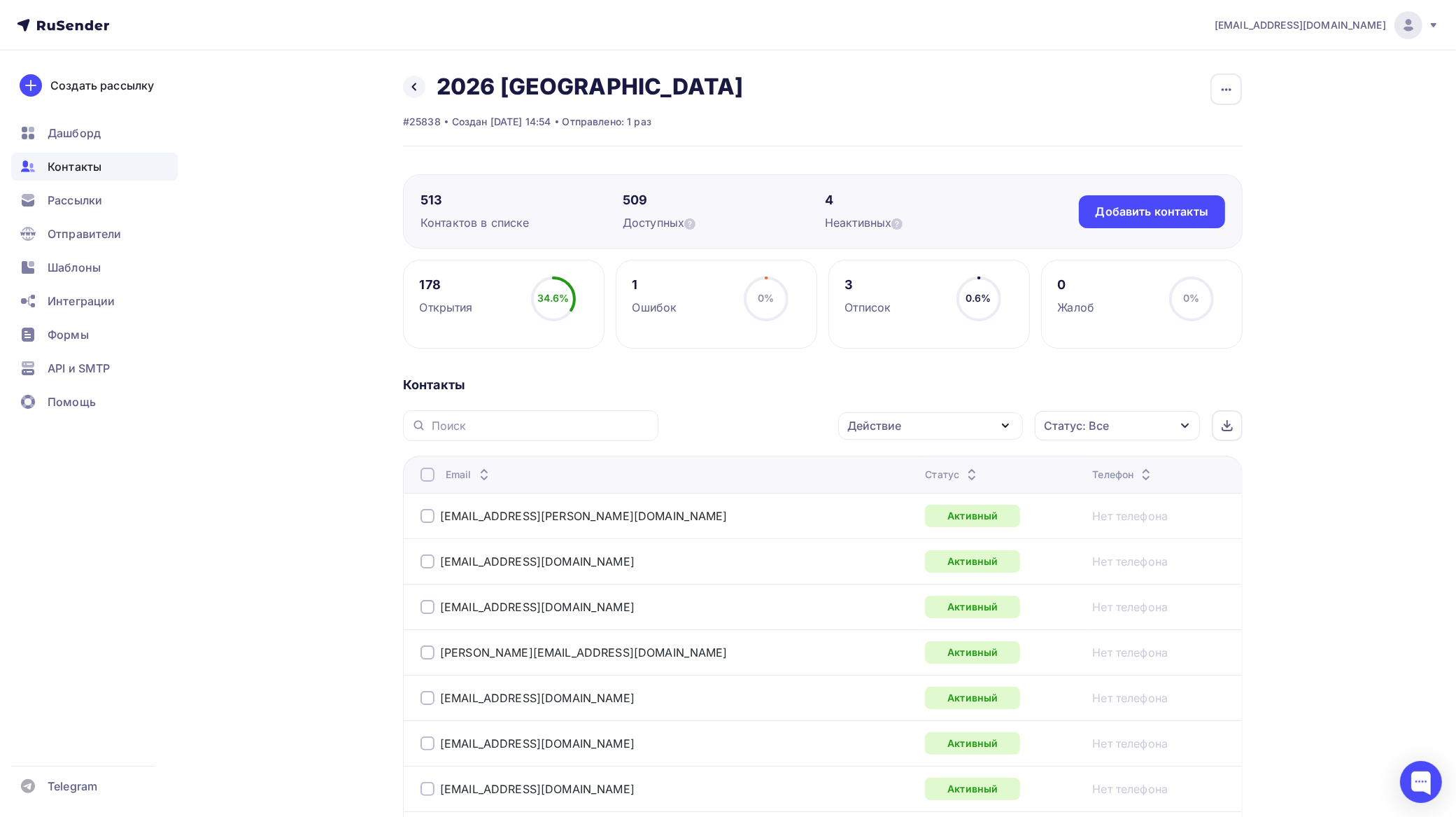
click at [928, 425] on div "Действие" at bounding box center [930, 425] width 185 height 27
click at [915, 466] on div "Добавить в списки" at bounding box center [908, 467] width 107 height 17
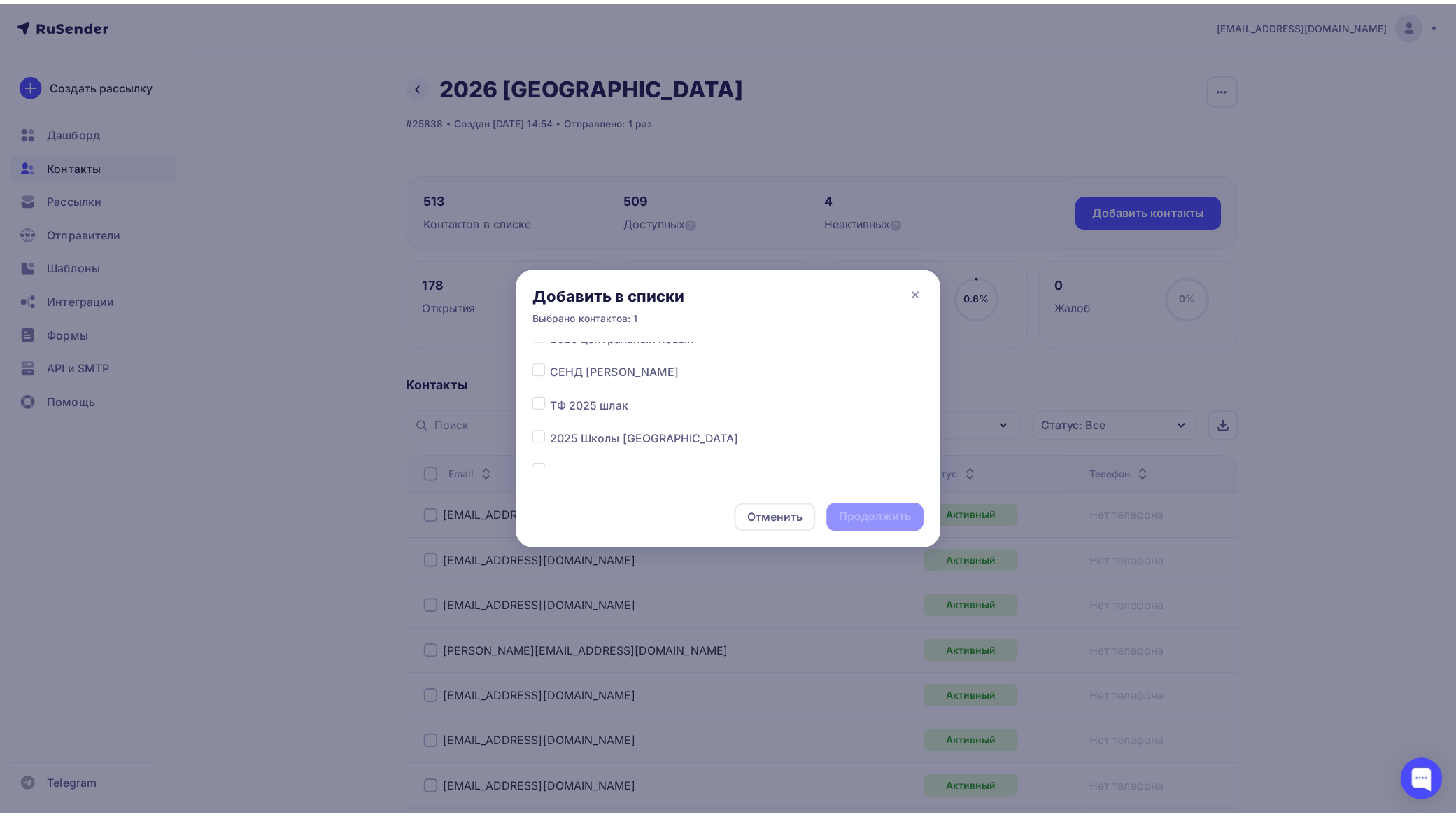
scroll to position [3838, 0]
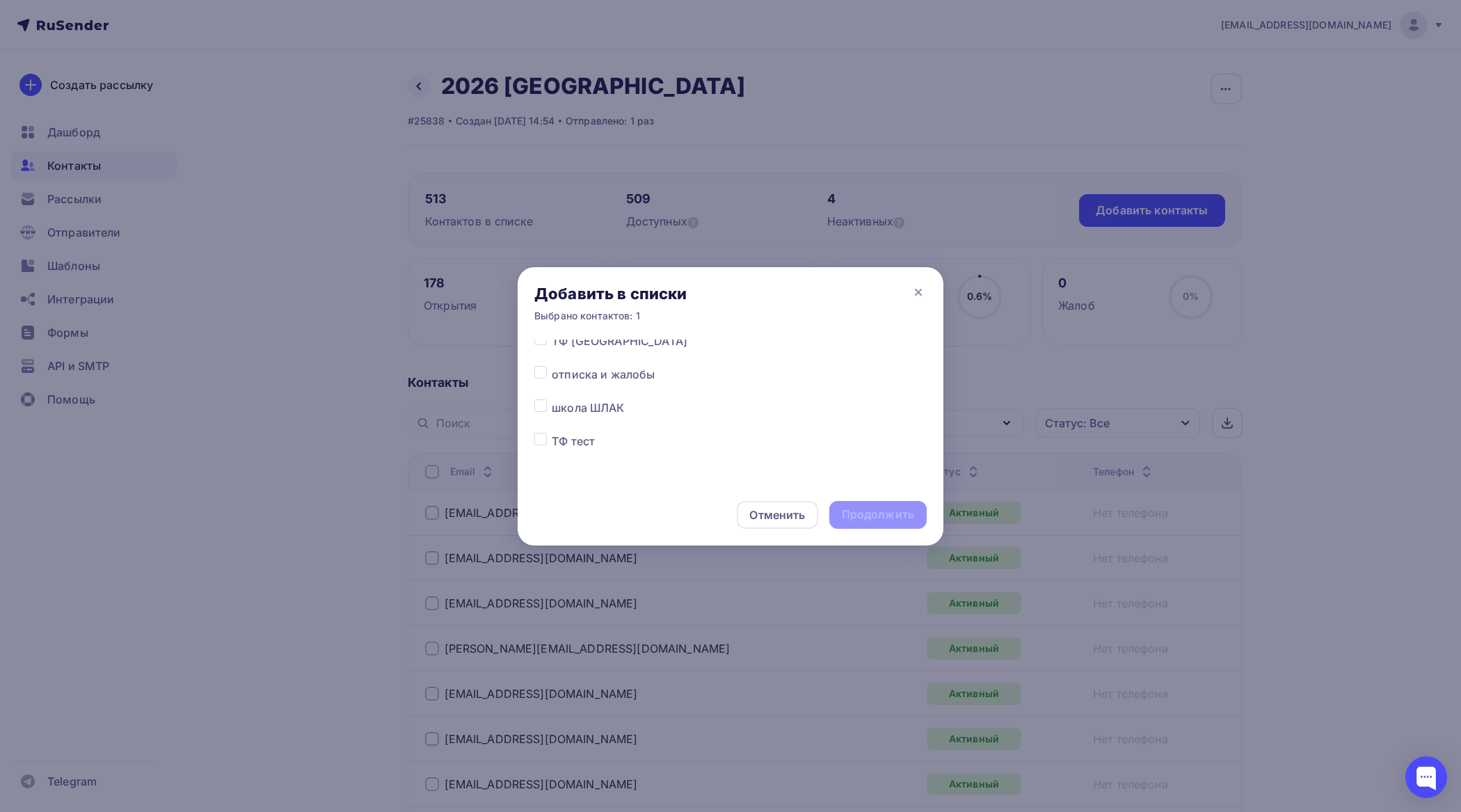
click at [551, 366] on label at bounding box center [551, 366] width 0 height 0
click at [537, 368] on input "checkbox" at bounding box center [541, 372] width 12 height 12
checkbox input "true"
click at [864, 508] on div "Продолжить" at bounding box center [878, 514] width 73 height 16
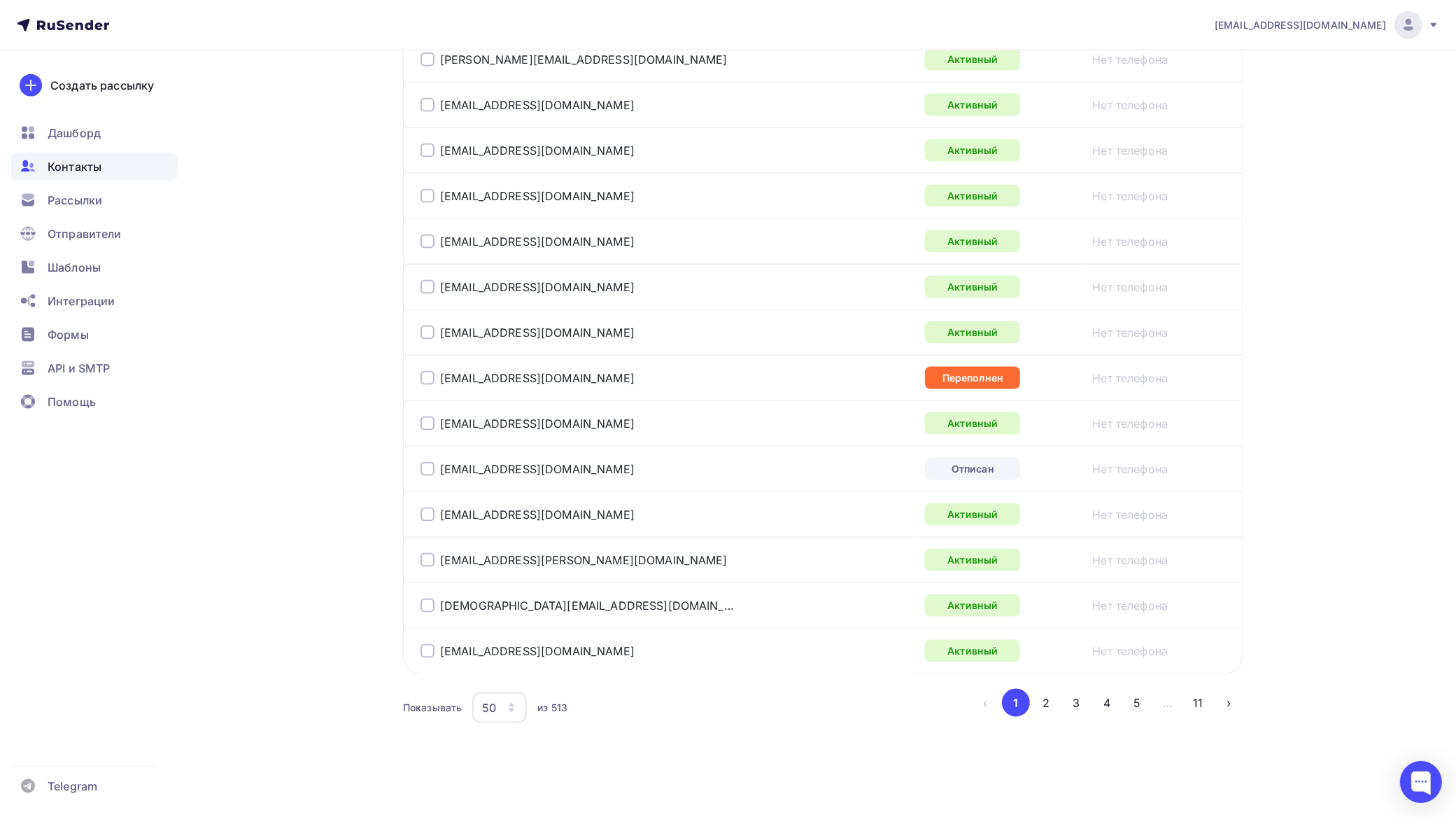
scroll to position [2104, 0]
click at [425, 470] on div at bounding box center [428, 469] width 14 height 14
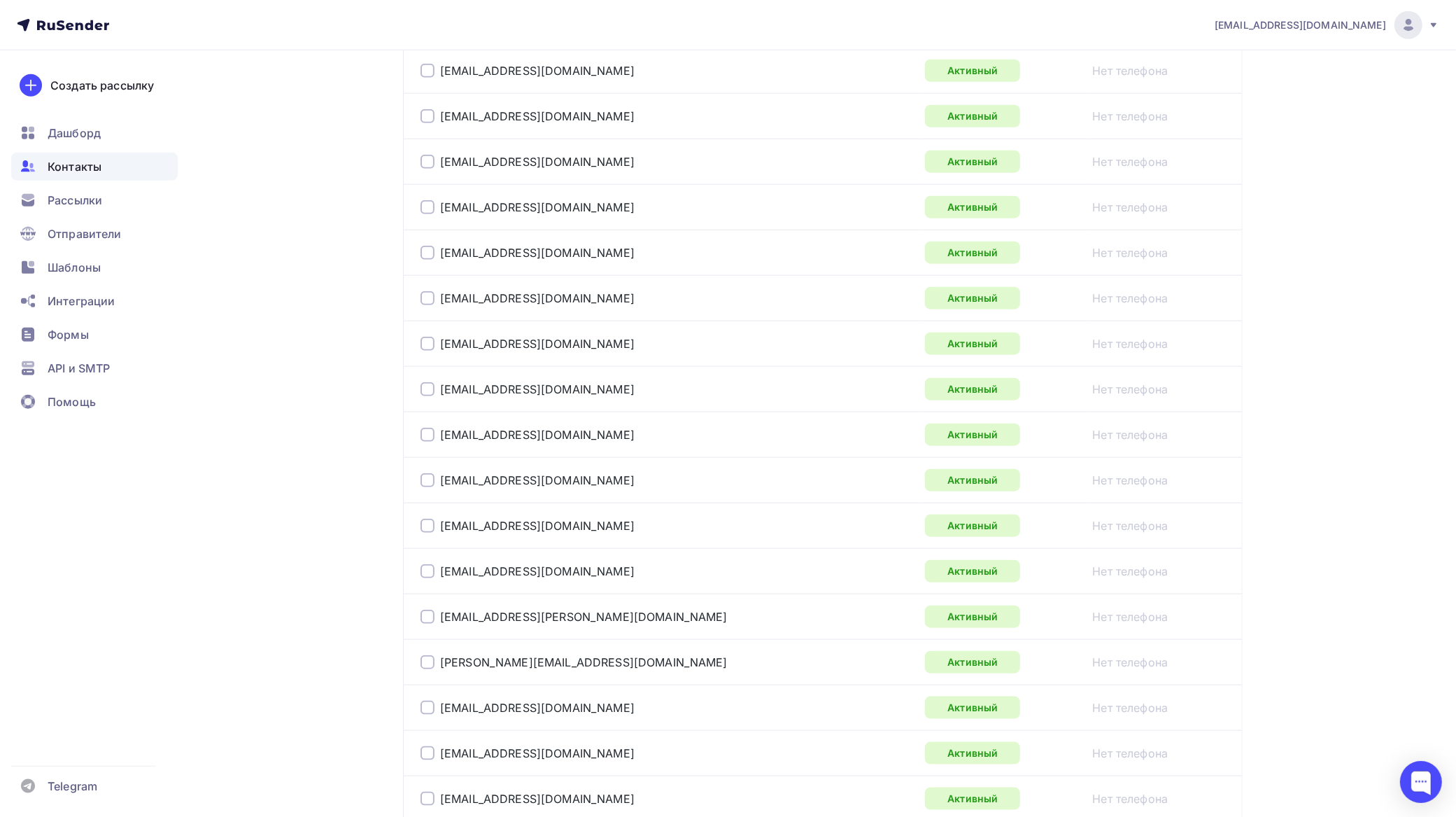
drag, startPoint x: 691, startPoint y: 357, endPoint x: 703, endPoint y: 347, distance: 15.6
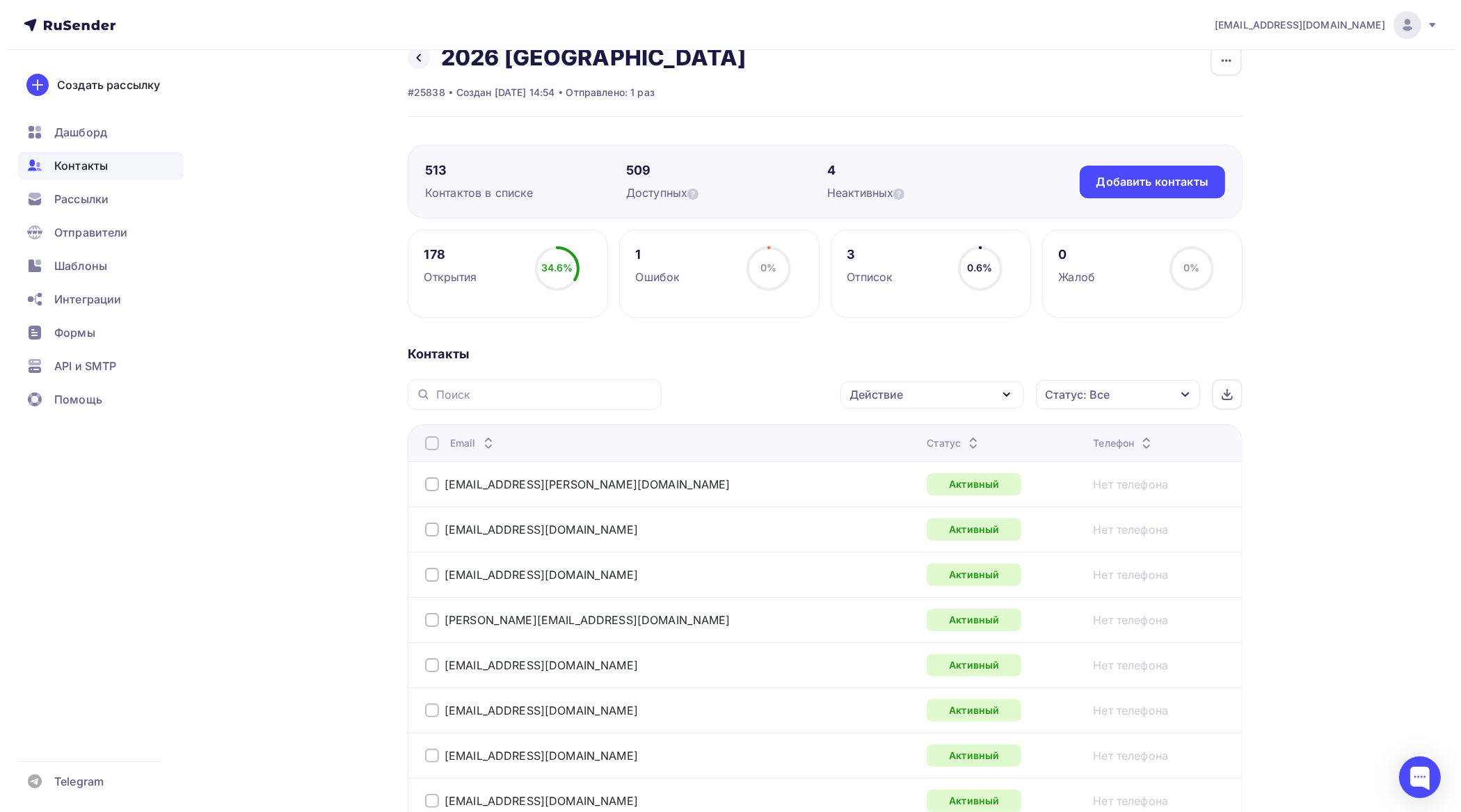
scroll to position [0, 0]
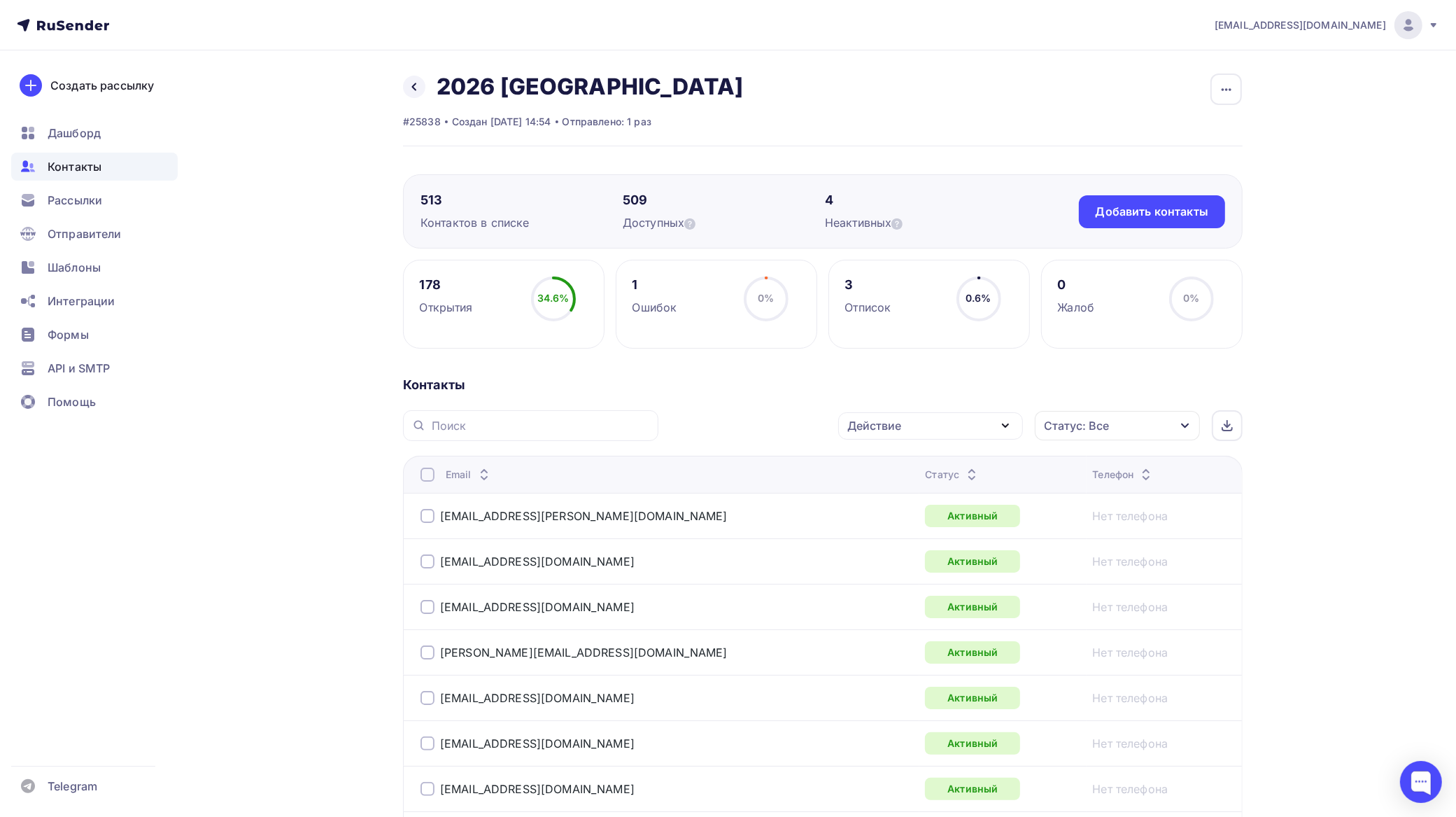
click at [931, 422] on div "Действие" at bounding box center [930, 425] width 185 height 27
click at [893, 494] on div "Исключить из списка" at bounding box center [916, 495] width 121 height 17
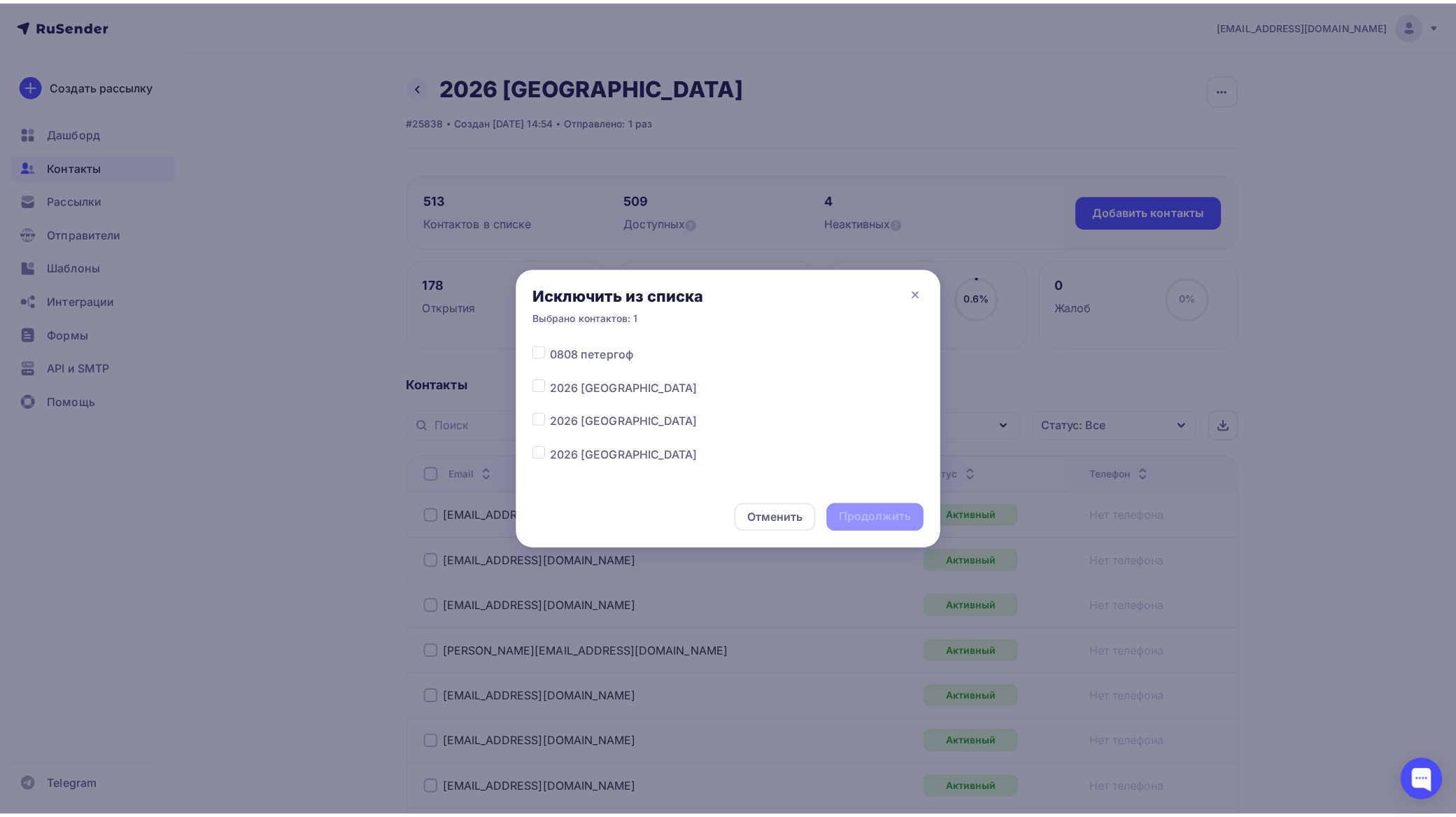
scroll to position [262, 0]
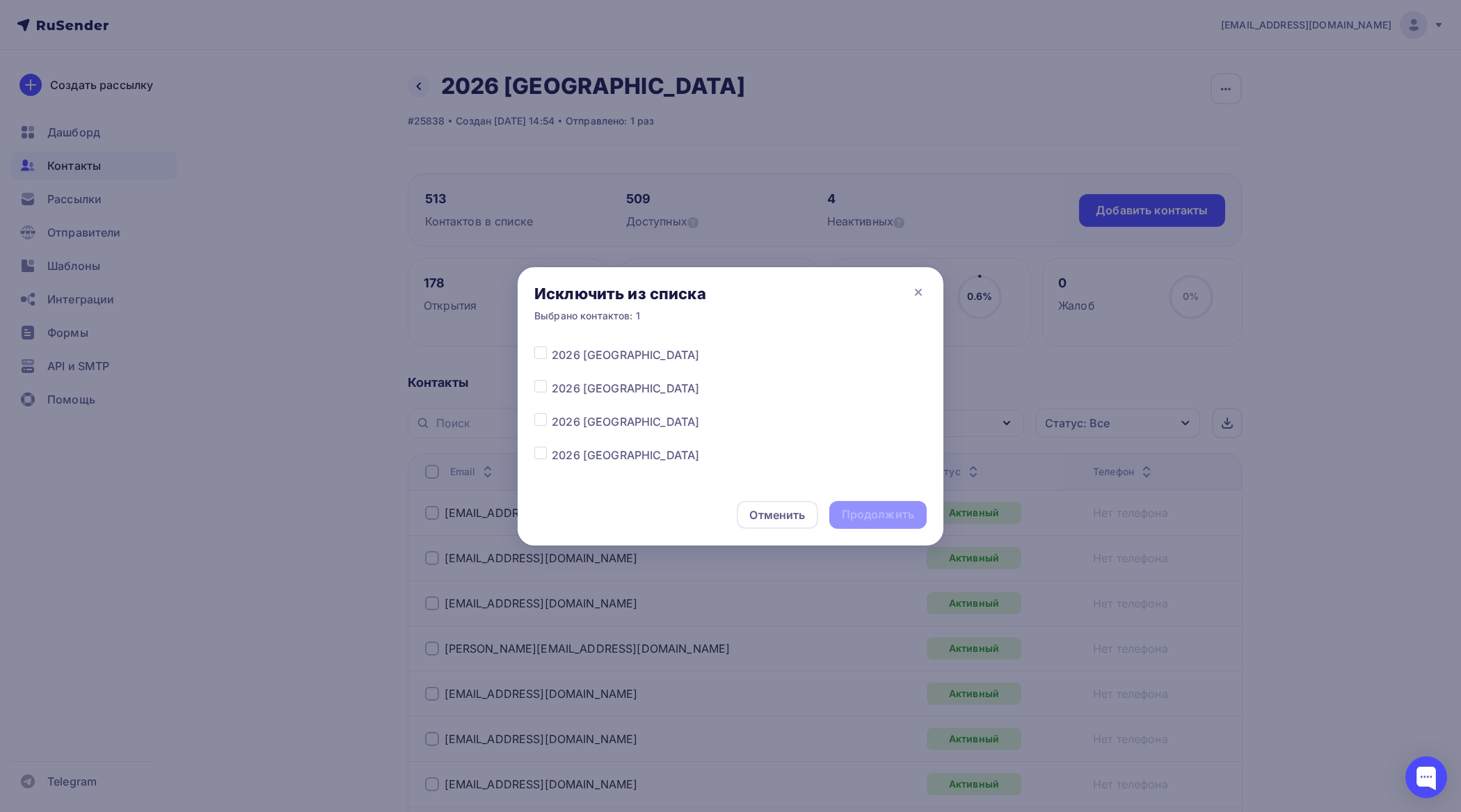
click at [551, 446] on label at bounding box center [551, 446] width 0 height 0
click at [544, 453] on input "checkbox" at bounding box center [541, 452] width 12 height 12
checkbox input "true"
click at [888, 515] on div "Продолжить" at bounding box center [878, 514] width 73 height 16
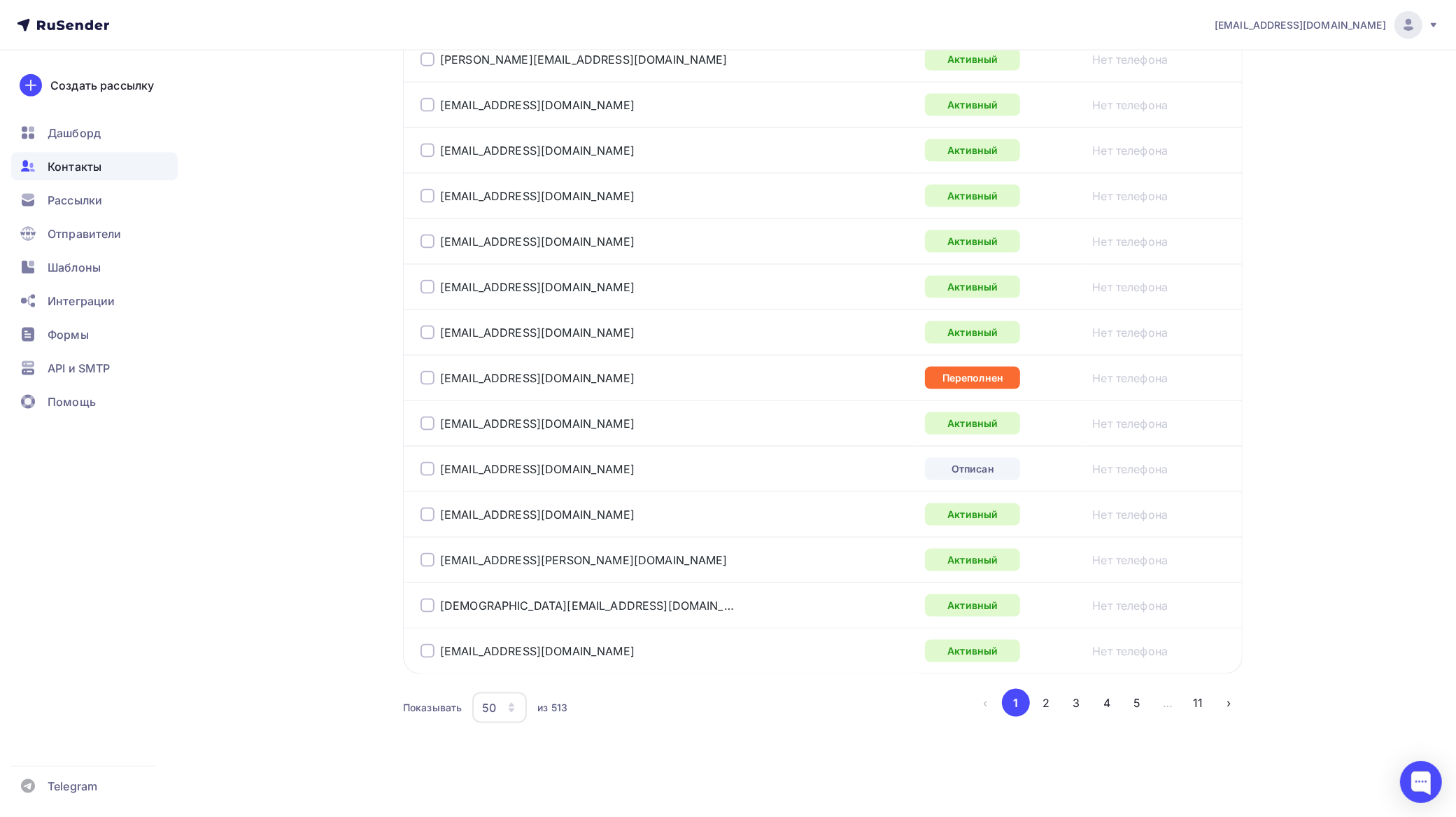
scroll to position [2104, 0]
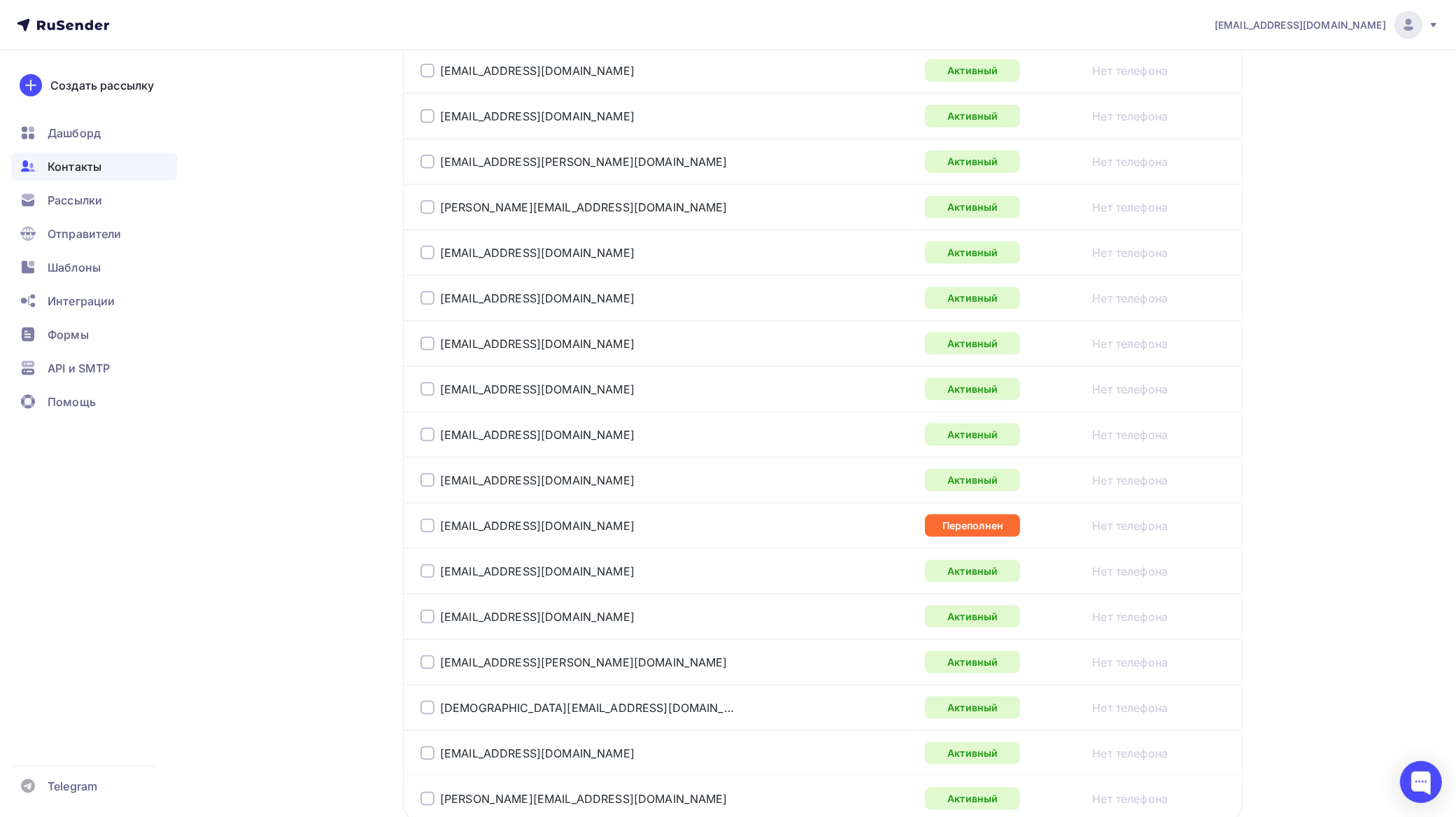
scroll to position [2104, 0]
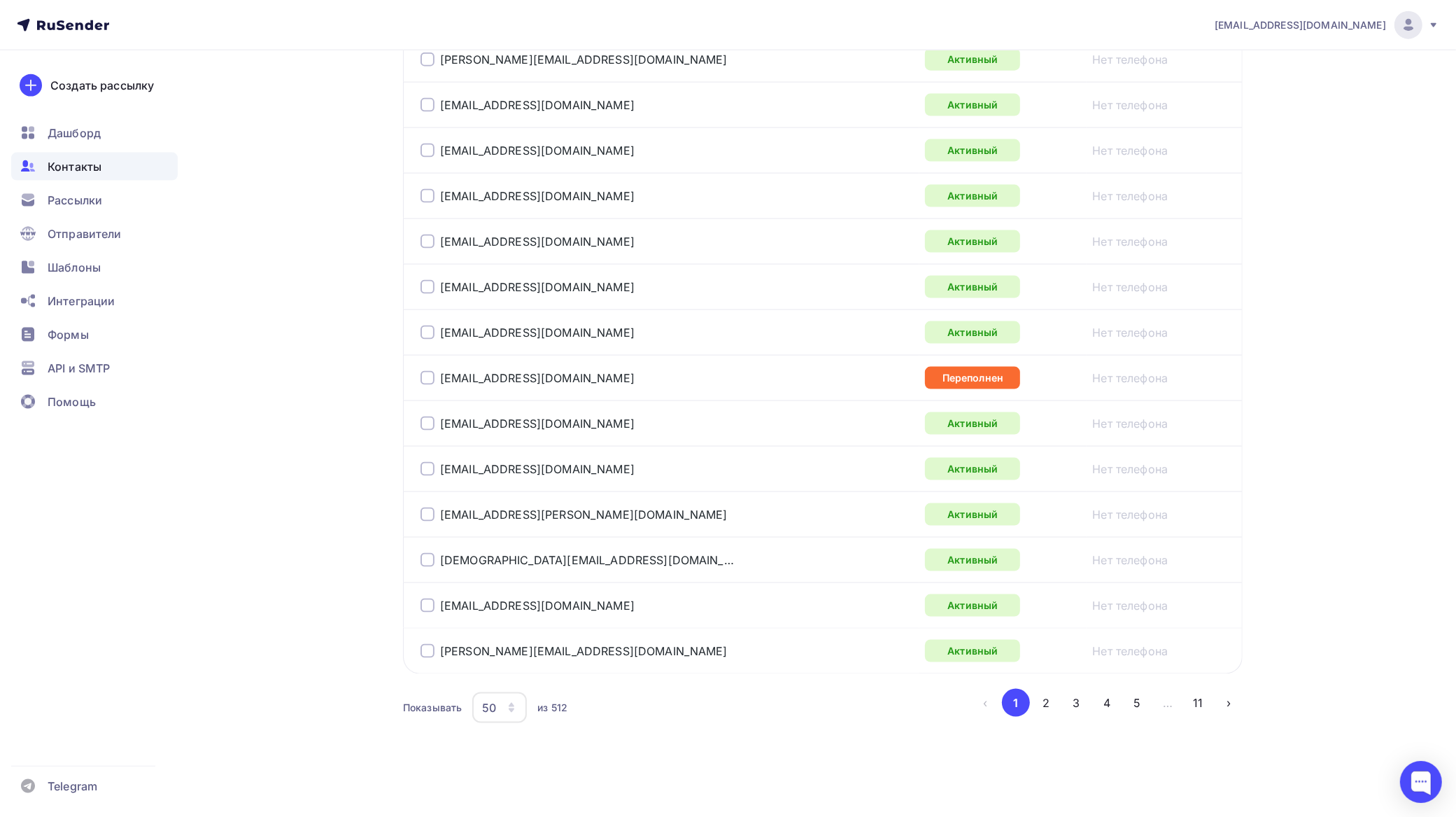
drag, startPoint x: 1053, startPoint y: 702, endPoint x: 1031, endPoint y: 673, distance: 36.4
click at [1051, 702] on button "2" at bounding box center [1047, 703] width 28 height 28
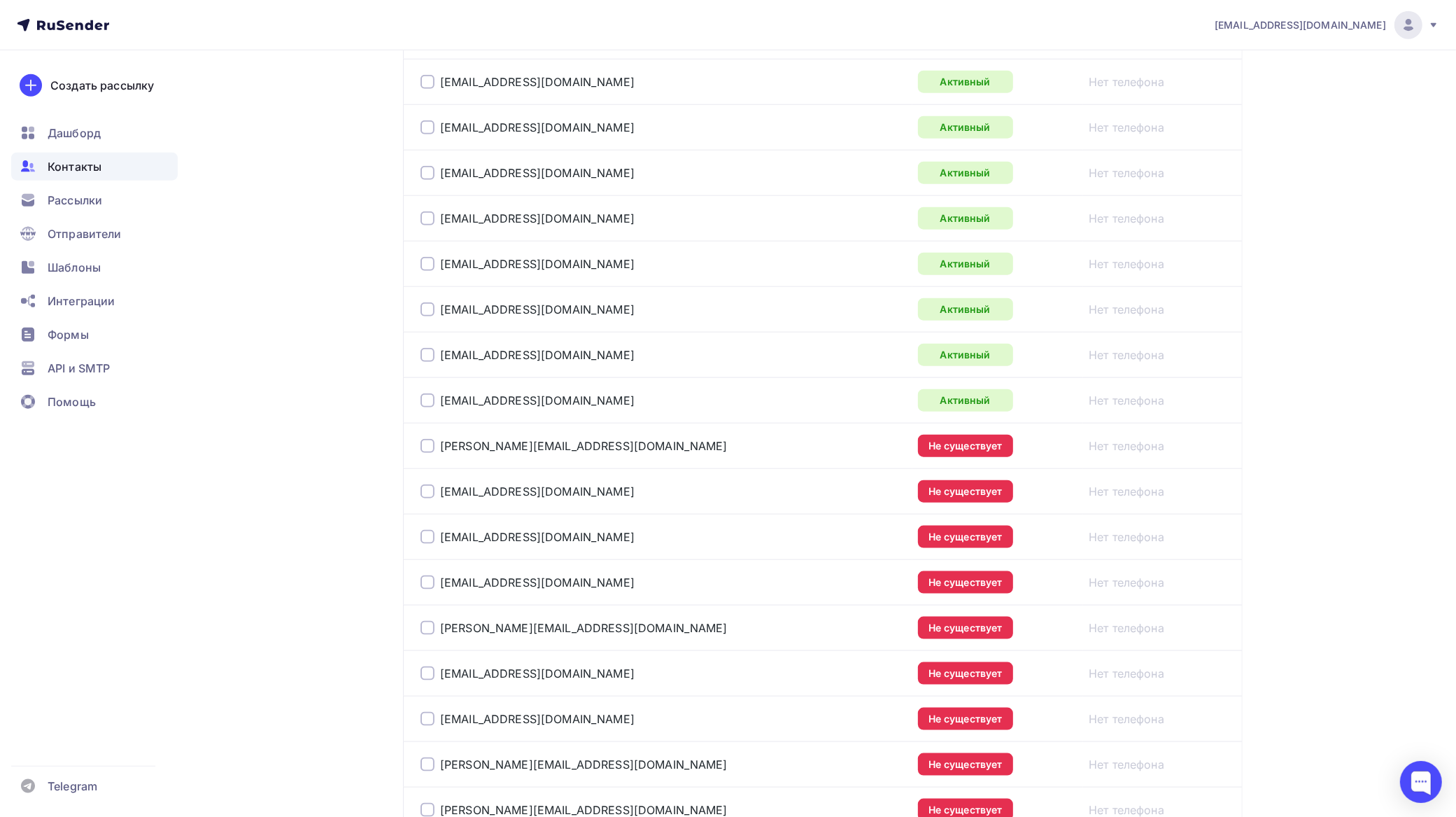
scroll to position [1828, 0]
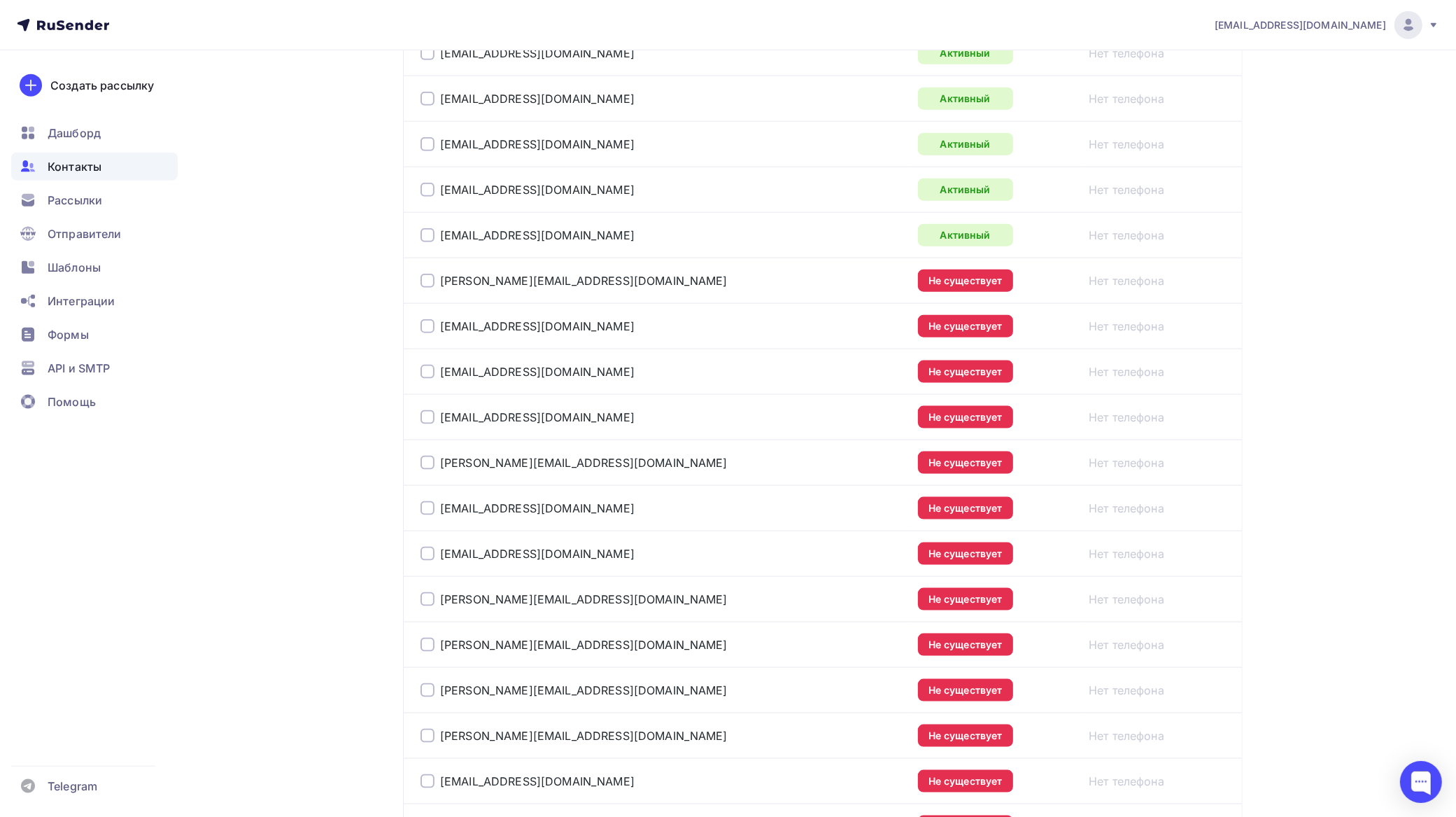
click at [428, 288] on div at bounding box center [428, 281] width 14 height 14
click at [425, 330] on div at bounding box center [428, 327] width 14 height 14
click at [429, 379] on div at bounding box center [428, 372] width 14 height 14
click at [427, 424] on div at bounding box center [428, 417] width 14 height 14
click at [429, 469] on div at bounding box center [428, 463] width 14 height 14
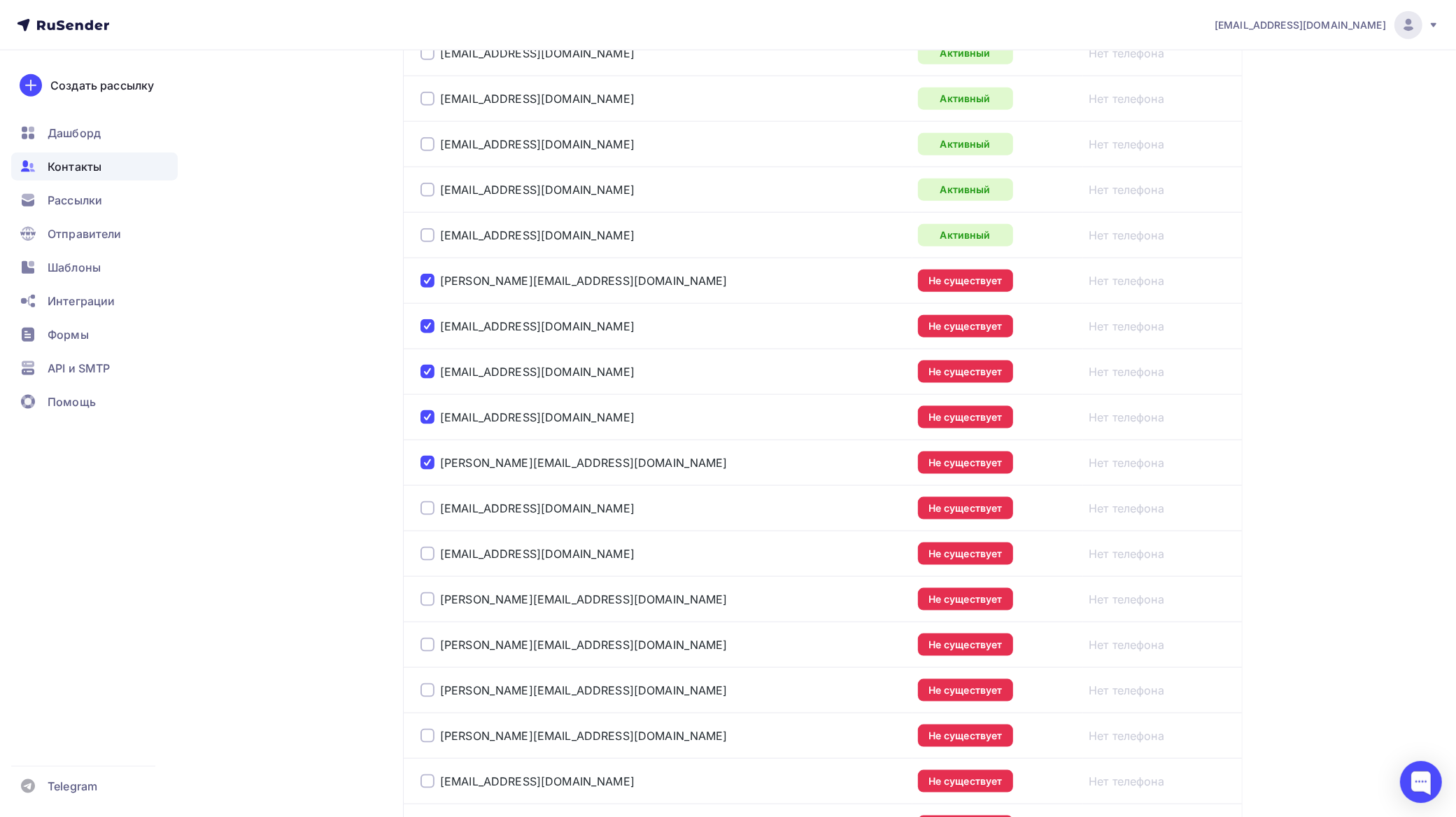
click at [429, 513] on div at bounding box center [428, 508] width 14 height 14
click at [430, 561] on div at bounding box center [428, 554] width 14 height 14
drag, startPoint x: 429, startPoint y: 602, endPoint x: 474, endPoint y: 578, distance: 51.0
click at [429, 602] on div at bounding box center [428, 600] width 14 height 14
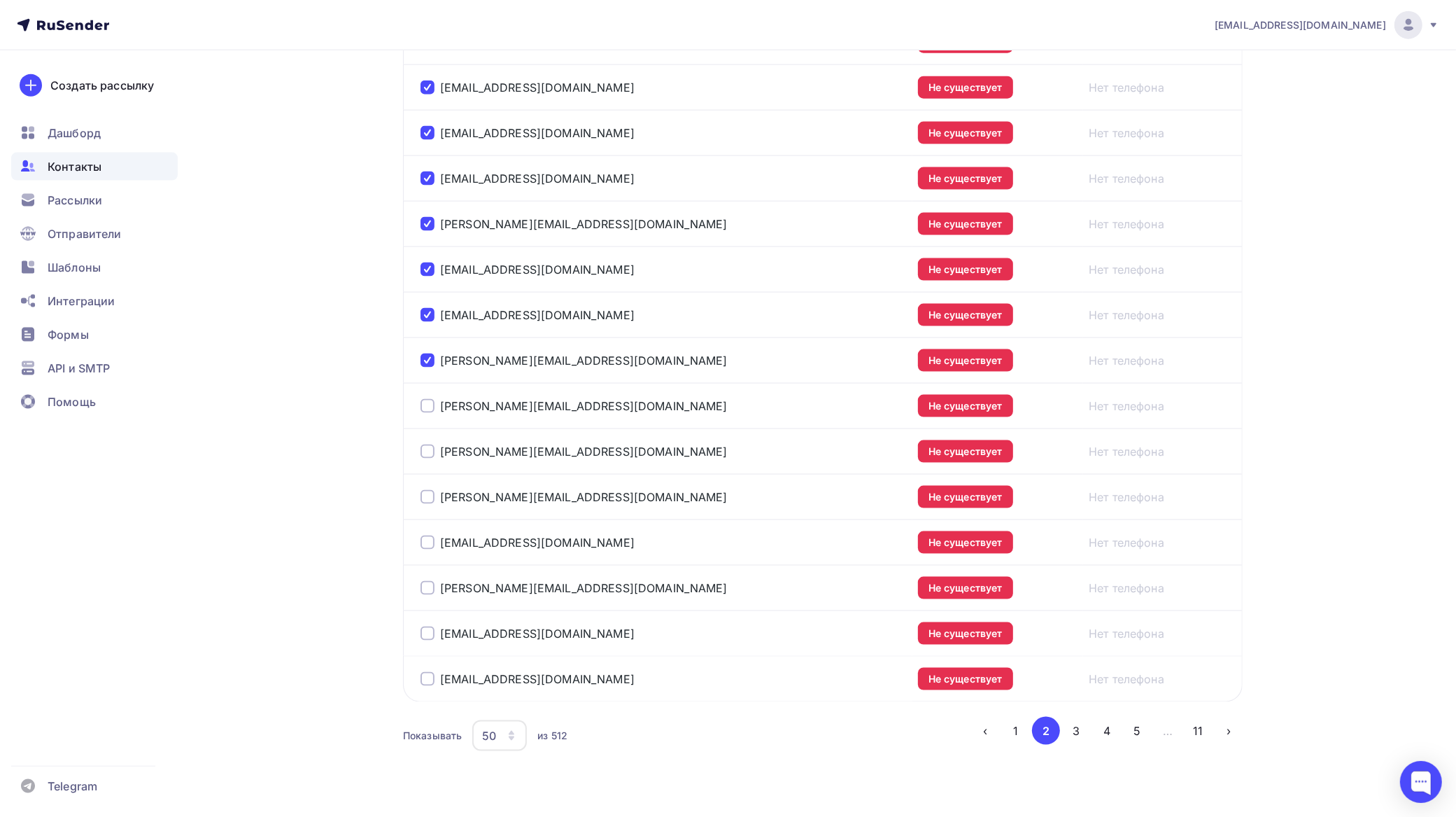
scroll to position [2090, 0]
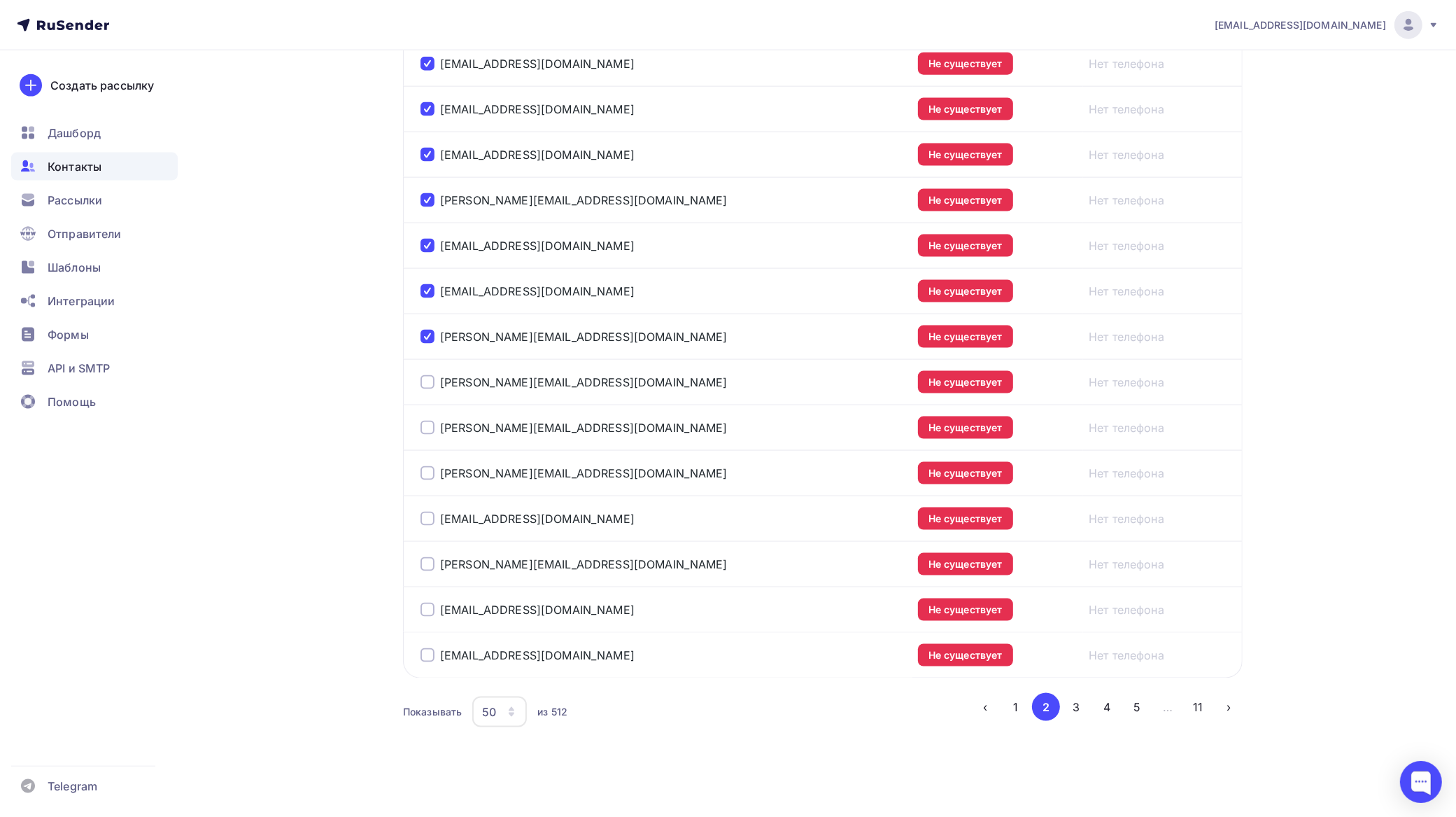
click at [431, 389] on div at bounding box center [428, 382] width 14 height 14
click at [431, 435] on div at bounding box center [428, 428] width 14 height 14
click at [425, 480] on div at bounding box center [428, 473] width 14 height 14
drag, startPoint x: 425, startPoint y: 528, endPoint x: 425, endPoint y: 535, distance: 7.0
click at [425, 526] on div at bounding box center [428, 519] width 14 height 14
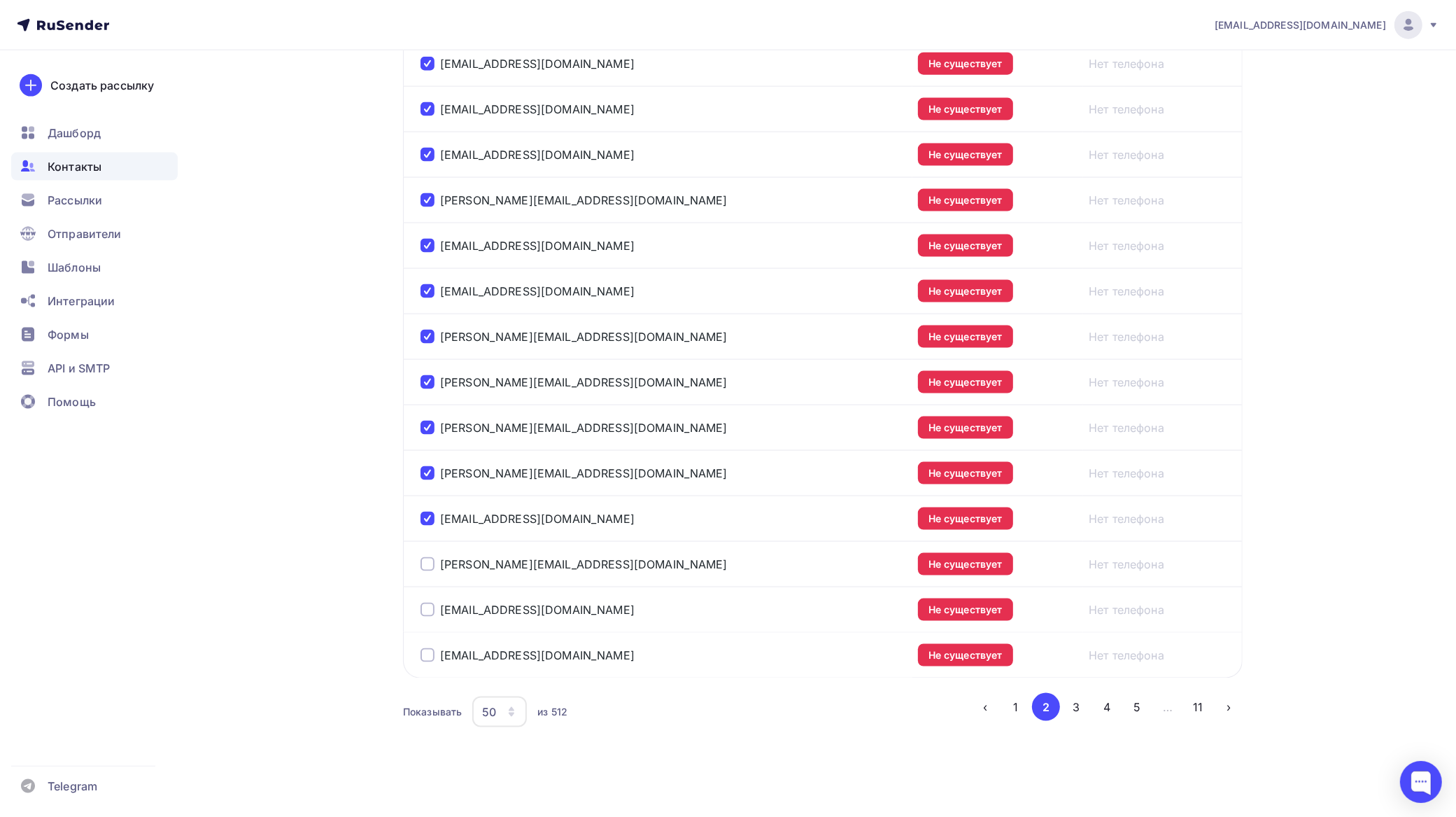
click at [425, 571] on div at bounding box center [428, 564] width 14 height 14
click at [425, 627] on td "n.zelenkova@school573.ru" at bounding box center [658, 609] width 510 height 46
click at [428, 616] on div at bounding box center [428, 609] width 14 height 14
click at [425, 662] on div at bounding box center [428, 655] width 14 height 14
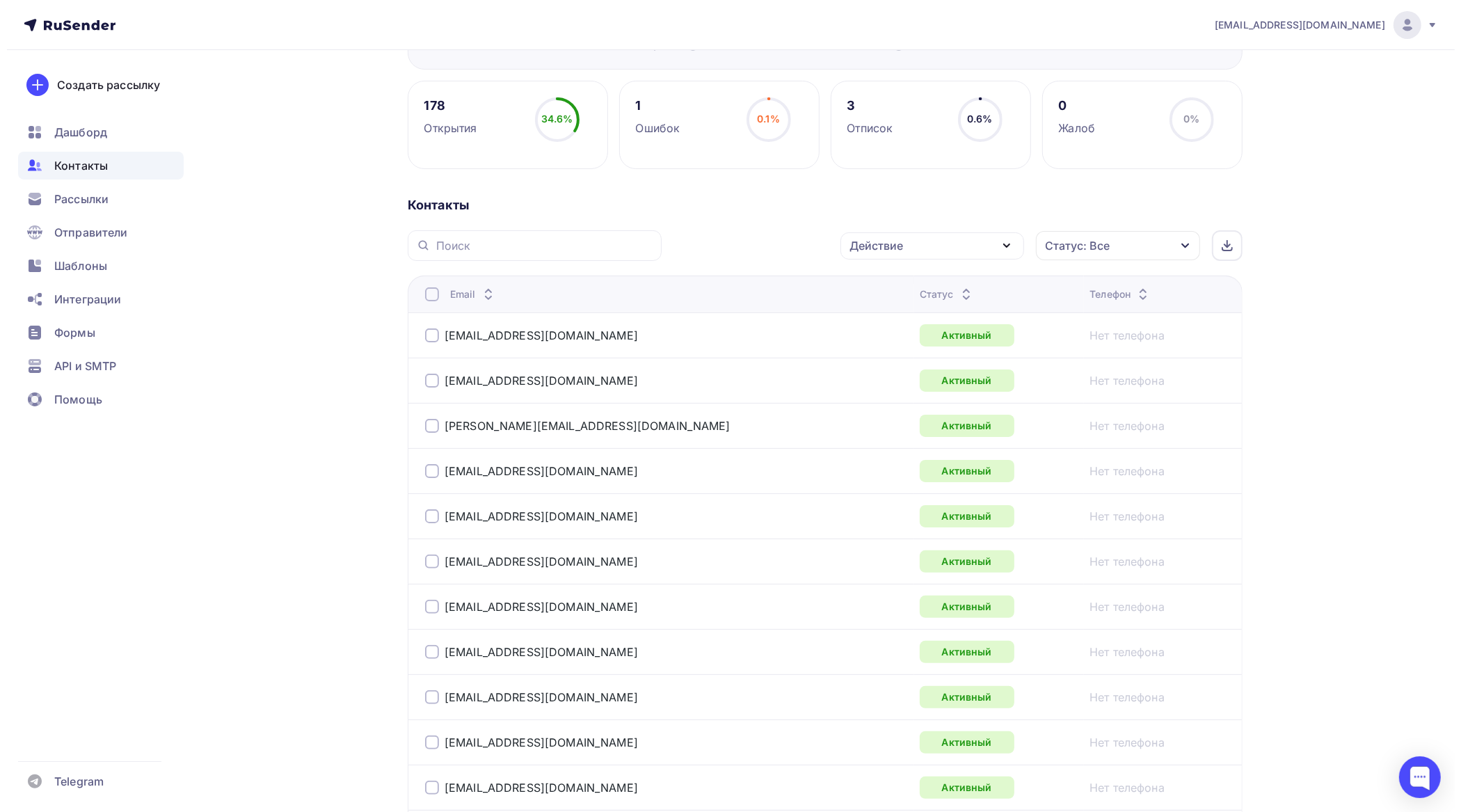
scroll to position [4, 0]
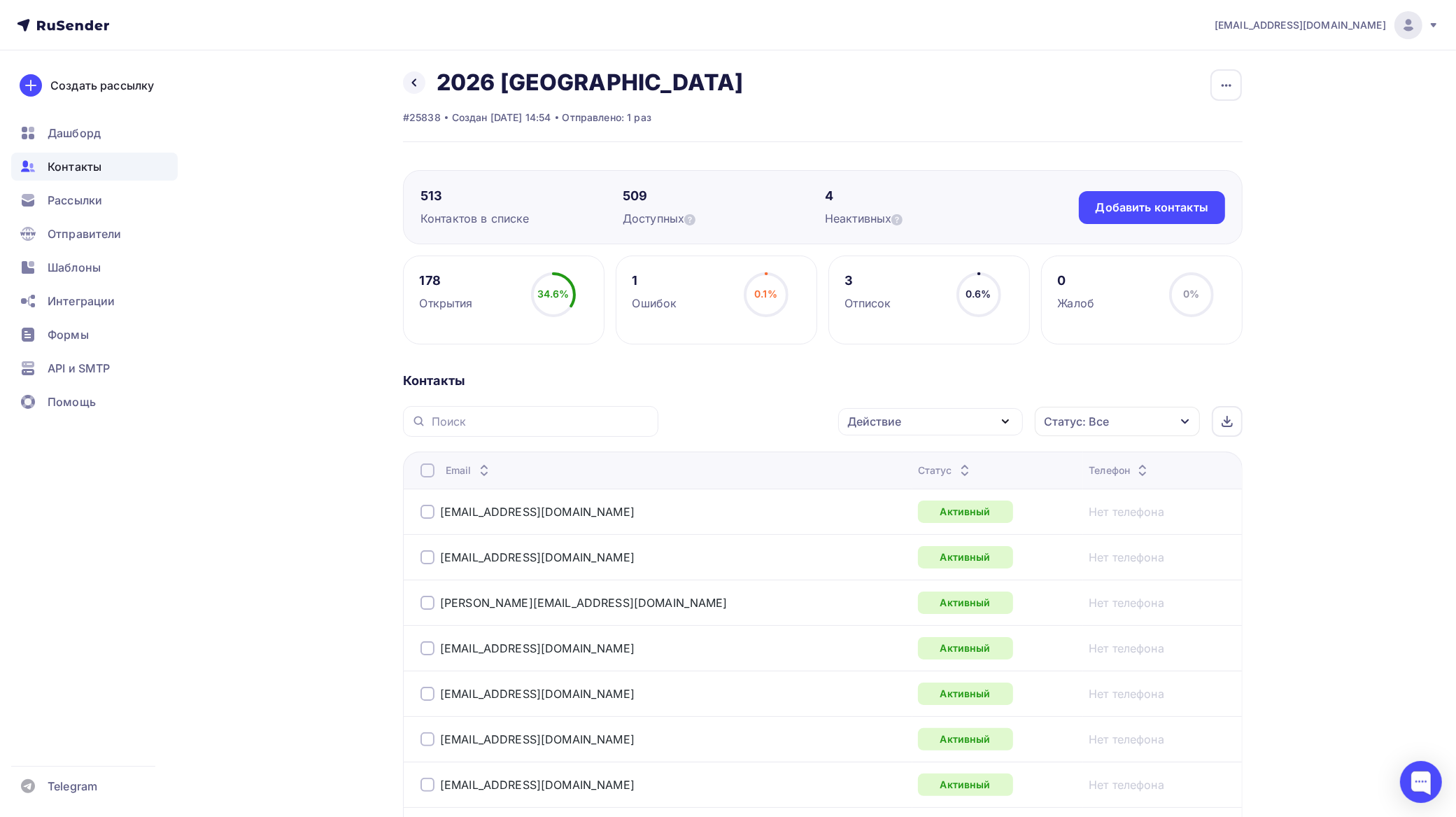
click at [914, 425] on div "Действие" at bounding box center [930, 421] width 185 height 27
click at [908, 460] on div "Добавить в списки" at bounding box center [908, 462] width 107 height 17
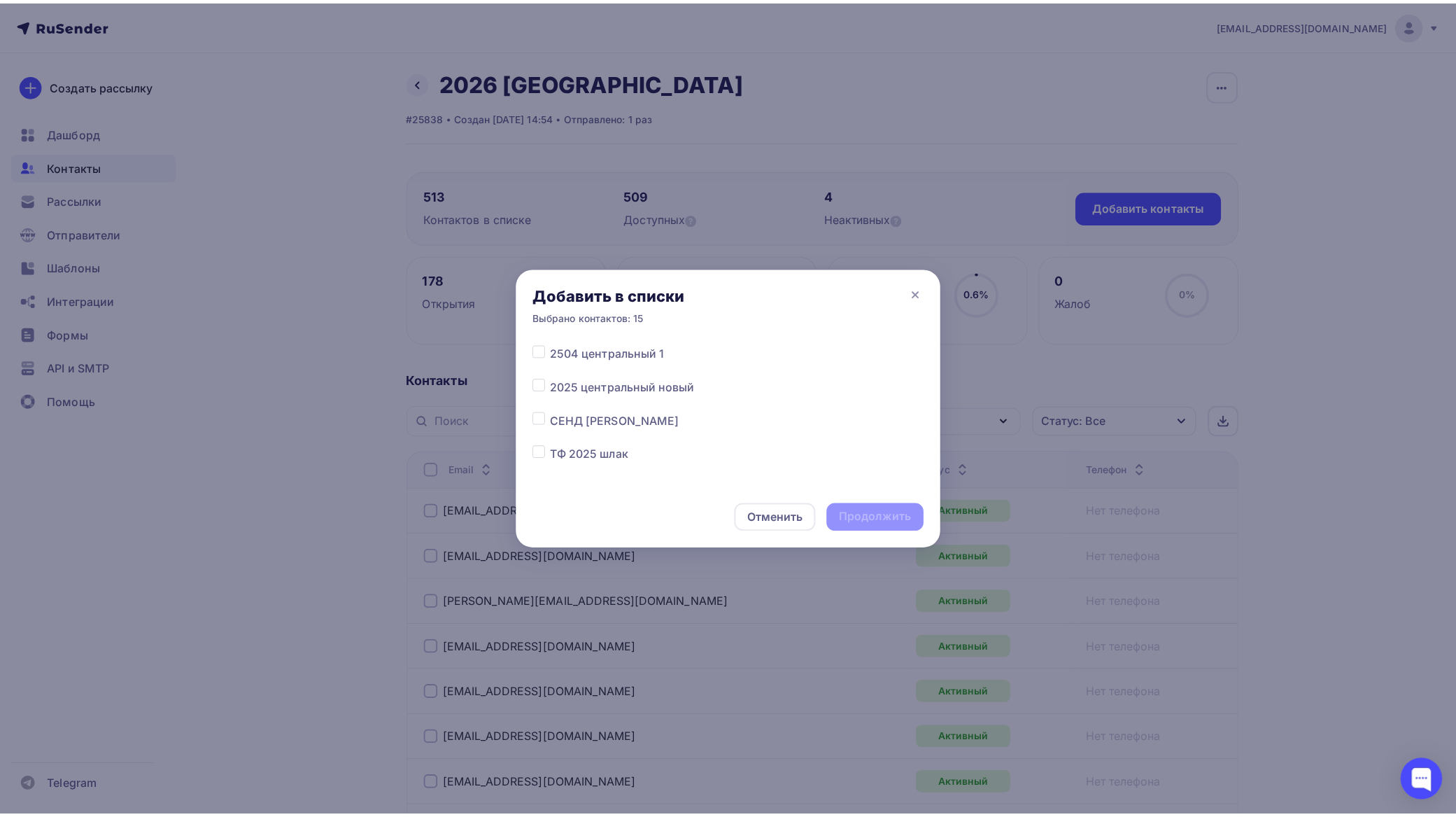
scroll to position [3838, 0]
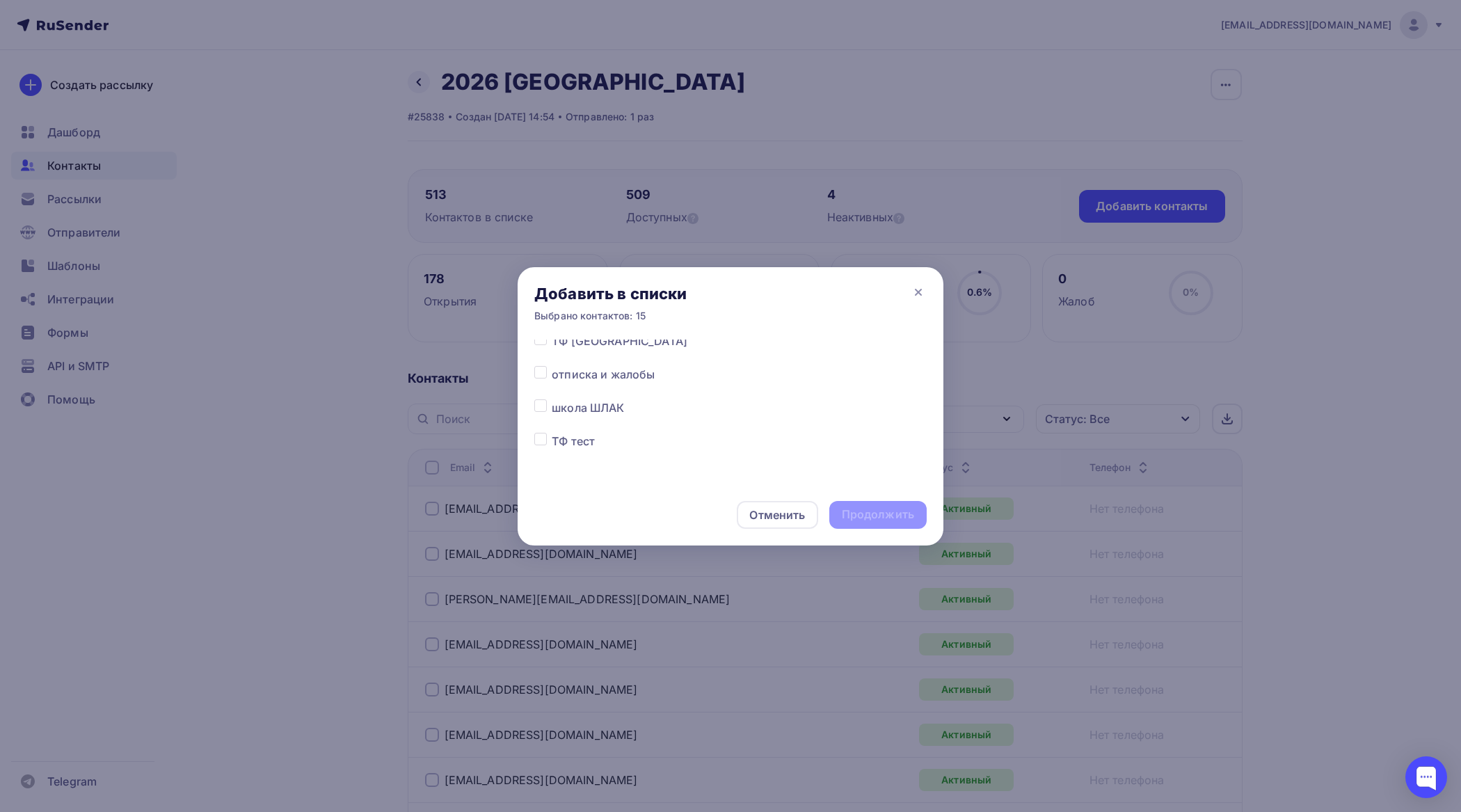
drag, startPoint x: 539, startPoint y: 408, endPoint x: 553, endPoint y: 412, distance: 14.6
click at [551, 399] on label at bounding box center [551, 399] width 0 height 0
click at [539, 407] on input "checkbox" at bounding box center [541, 405] width 12 height 12
checkbox input "true"
click at [864, 505] on div "Продолжить" at bounding box center [878, 514] width 97 height 28
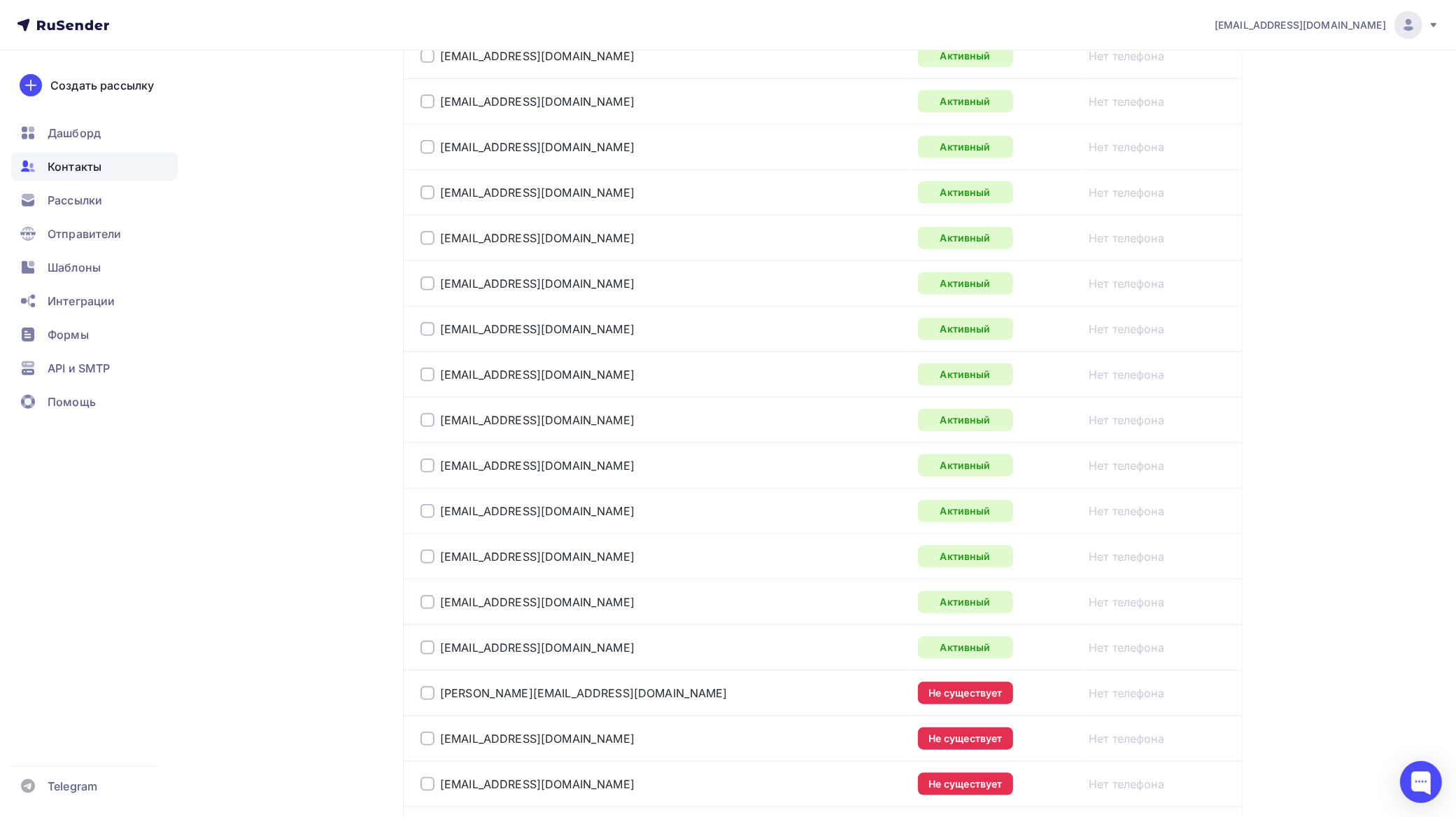
scroll to position [1667, 0]
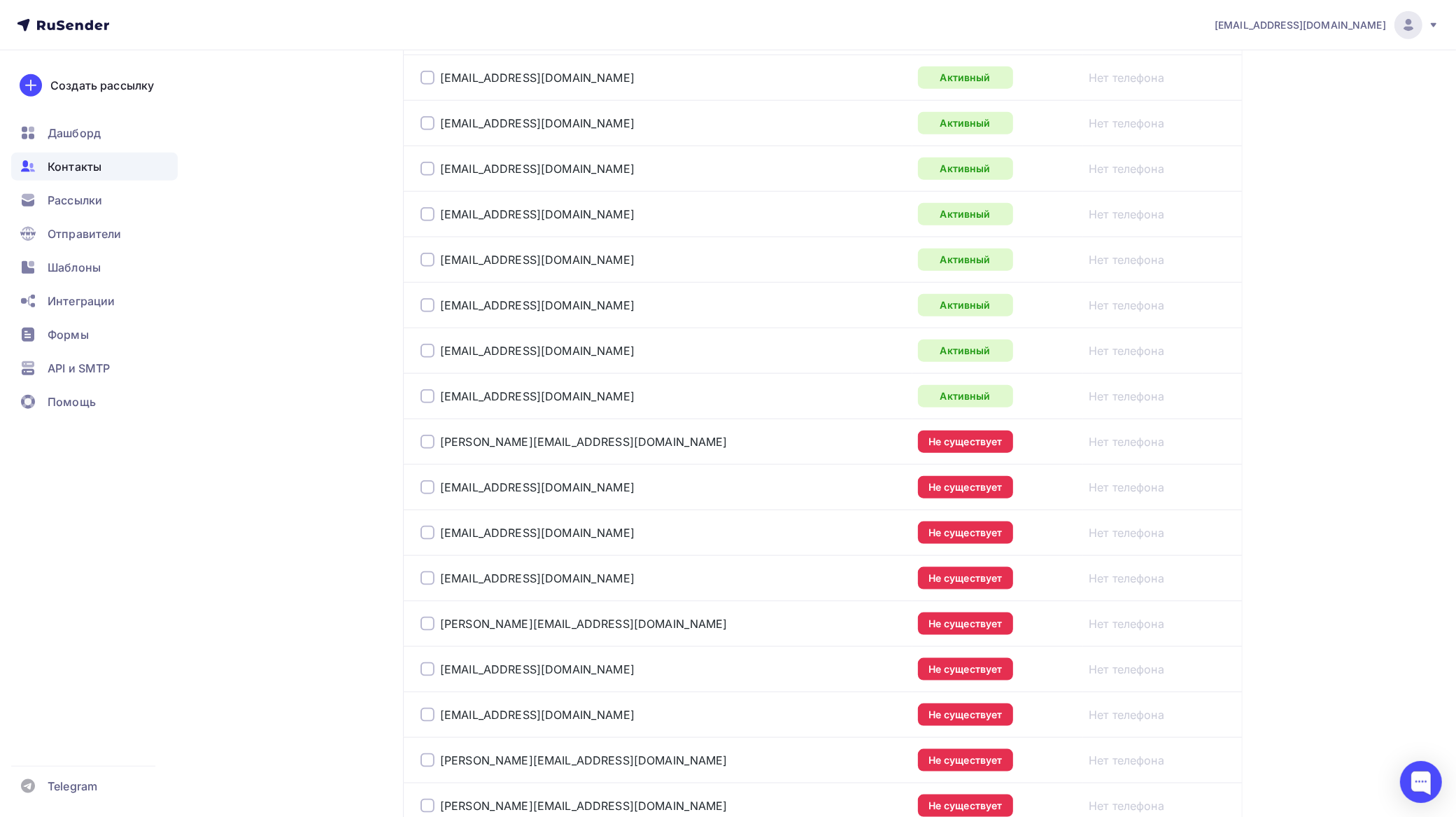
click at [427, 446] on div at bounding box center [428, 442] width 14 height 14
drag, startPoint x: 427, startPoint y: 496, endPoint x: 428, endPoint y: 515, distance: 19.0
click at [427, 494] on div at bounding box center [428, 487] width 14 height 14
click at [422, 544] on div "na.borodataya@school573.ru" at bounding box center [595, 532] width 349 height 22
click at [424, 540] on div at bounding box center [428, 533] width 14 height 14
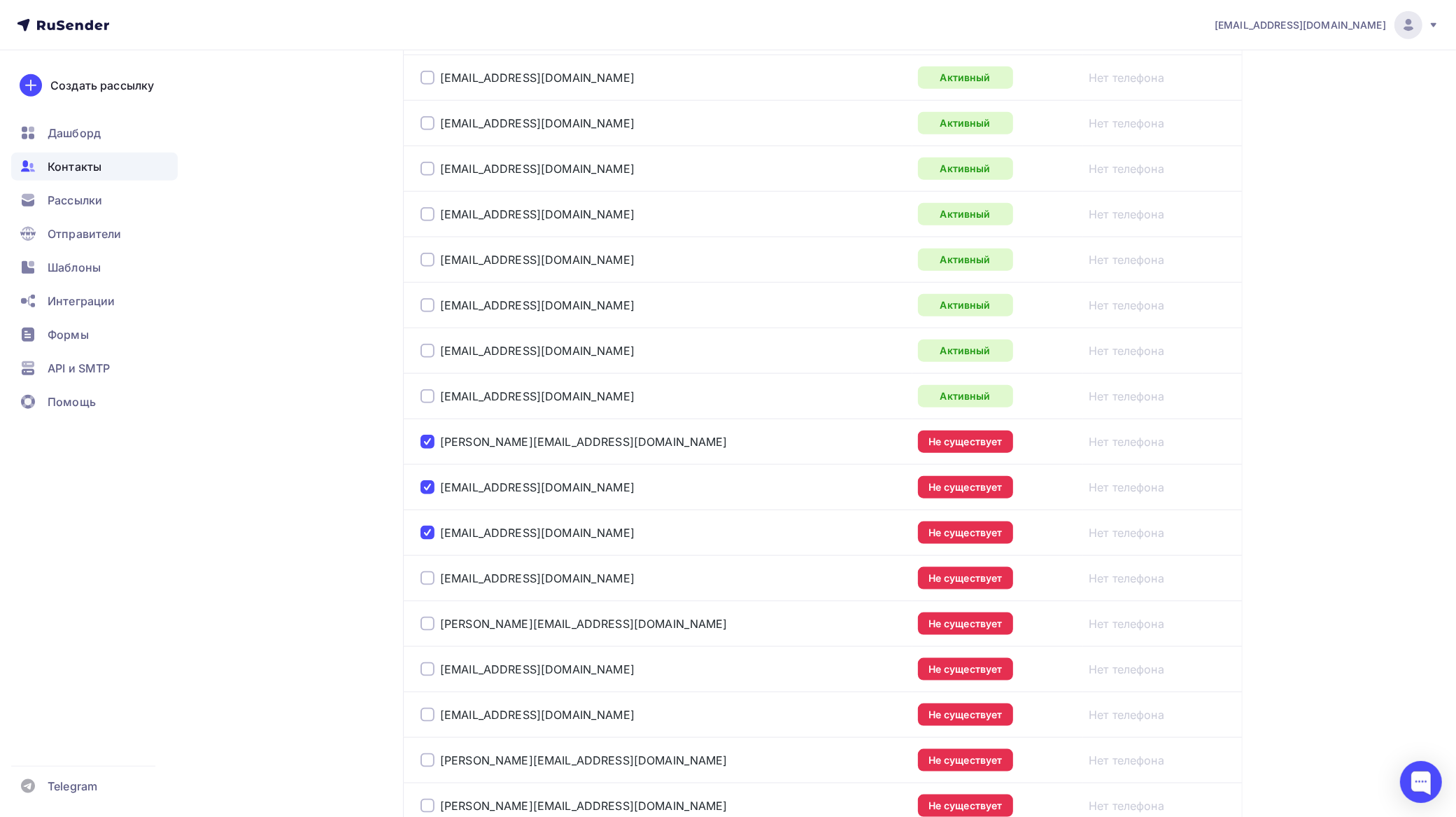
click at [424, 583] on div at bounding box center [428, 578] width 14 height 14
click at [428, 630] on div at bounding box center [428, 623] width 14 height 14
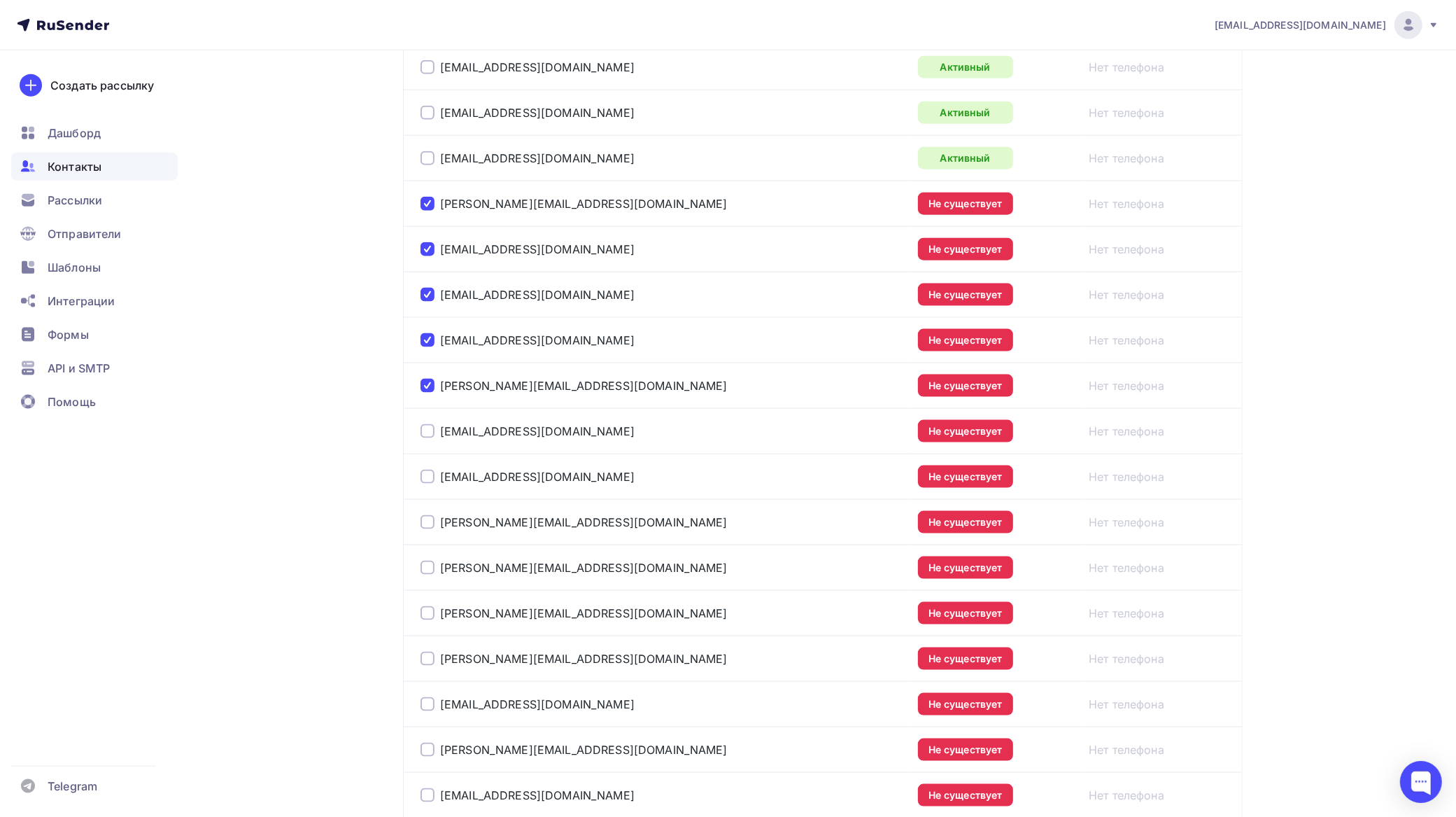
scroll to position [1929, 0]
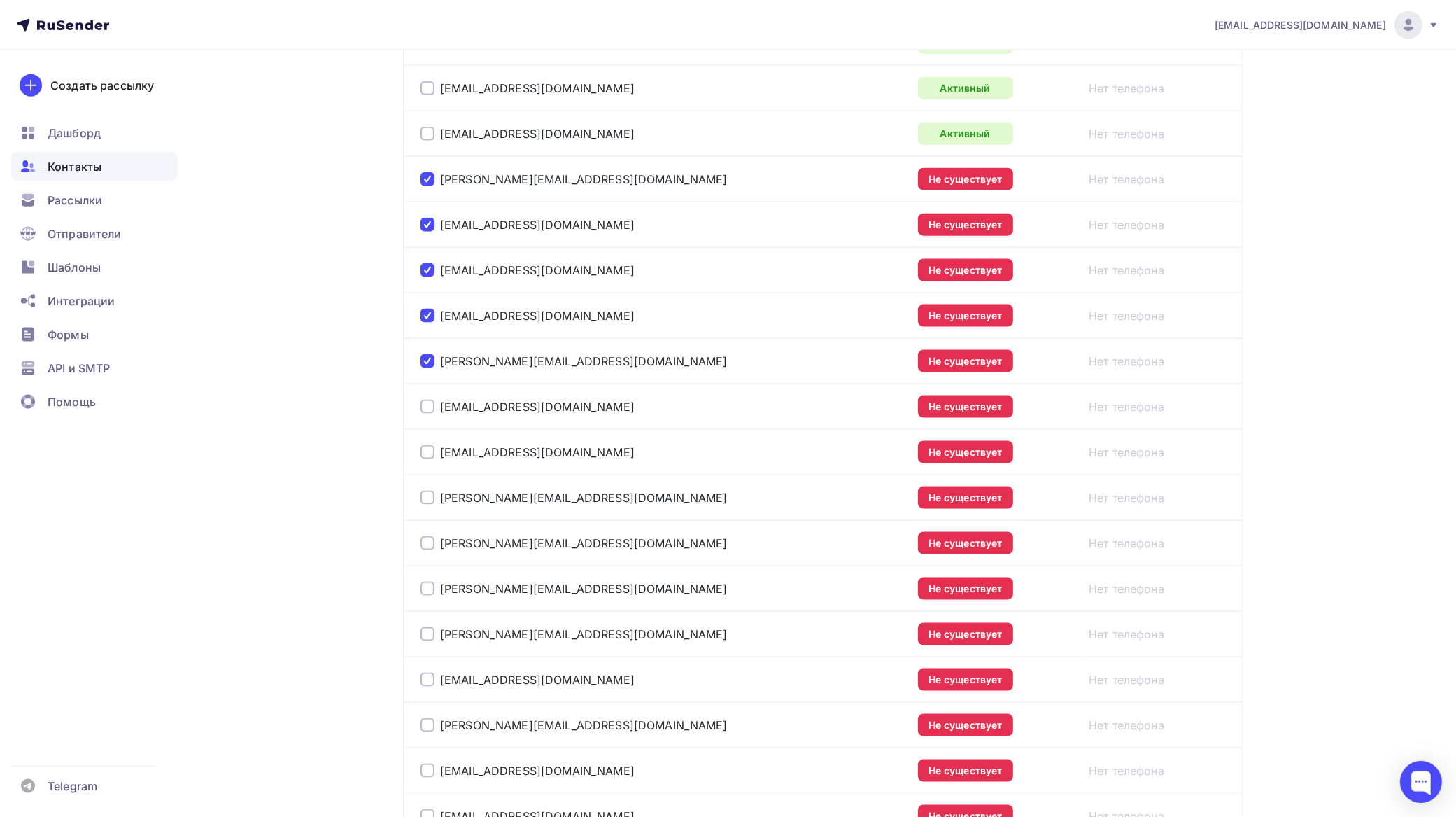
click at [429, 411] on div at bounding box center [428, 407] width 14 height 14
click at [429, 460] on div at bounding box center [428, 453] width 14 height 14
click at [429, 504] on div at bounding box center [428, 497] width 14 height 14
click at [428, 550] on div at bounding box center [428, 543] width 14 height 14
drag, startPoint x: 430, startPoint y: 602, endPoint x: 457, endPoint y: 572, distance: 40.4
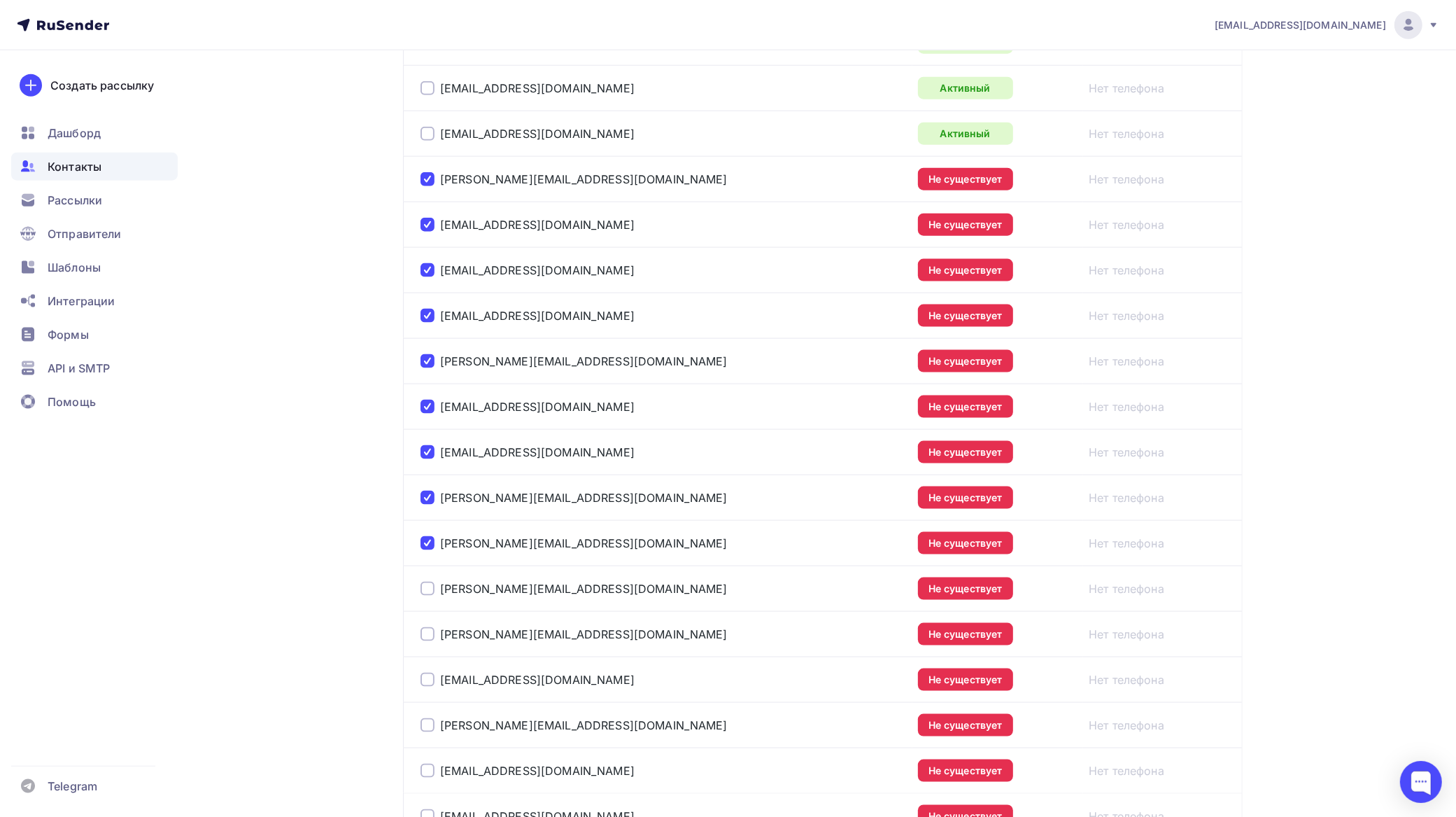
click at [430, 596] on div at bounding box center [428, 589] width 14 height 14
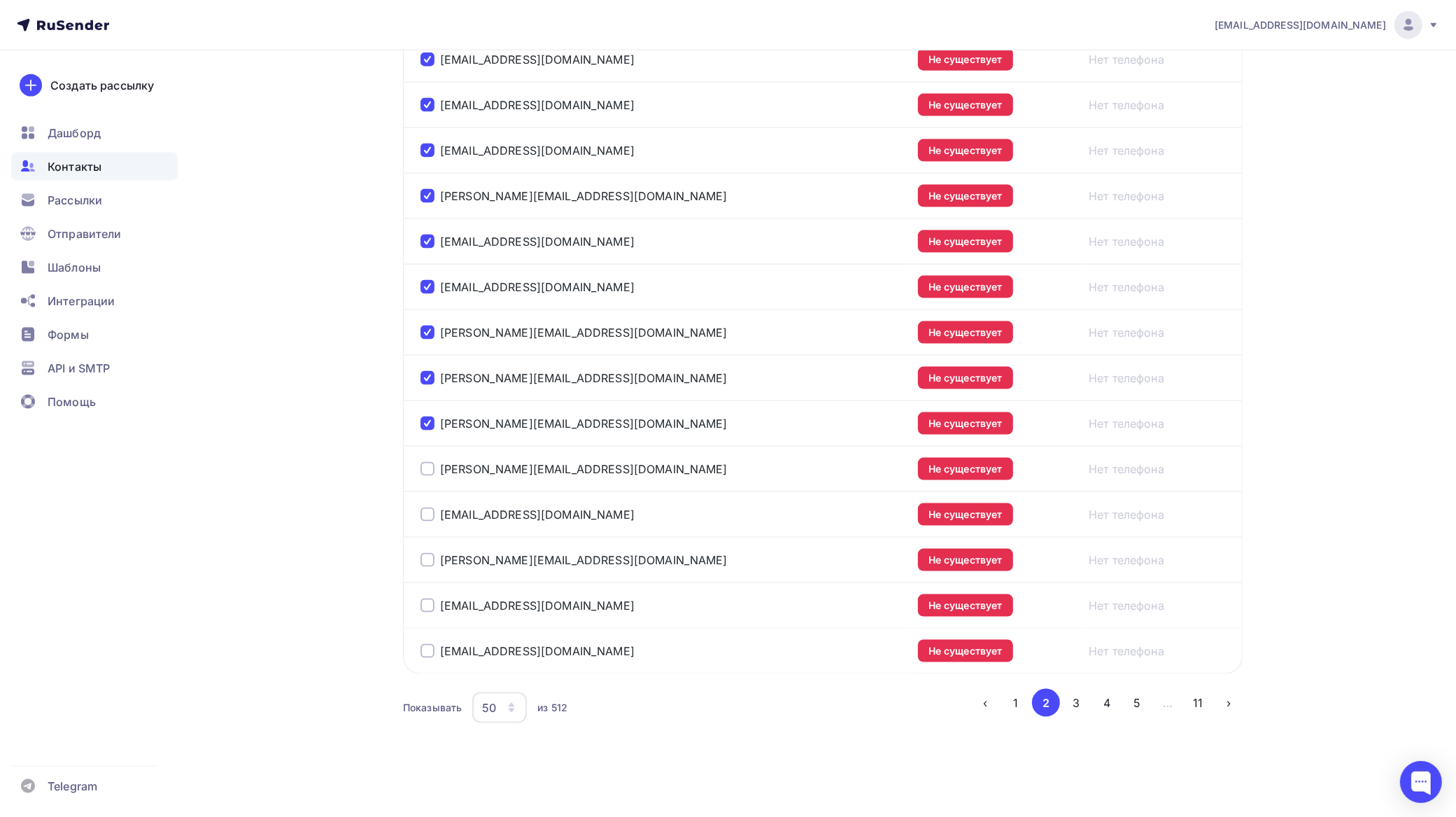
scroll to position [2104, 0]
click at [428, 467] on div at bounding box center [428, 469] width 14 height 14
click at [429, 512] on div at bounding box center [428, 514] width 14 height 14
click at [429, 557] on div at bounding box center [428, 560] width 14 height 14
click at [423, 609] on div at bounding box center [428, 606] width 14 height 14
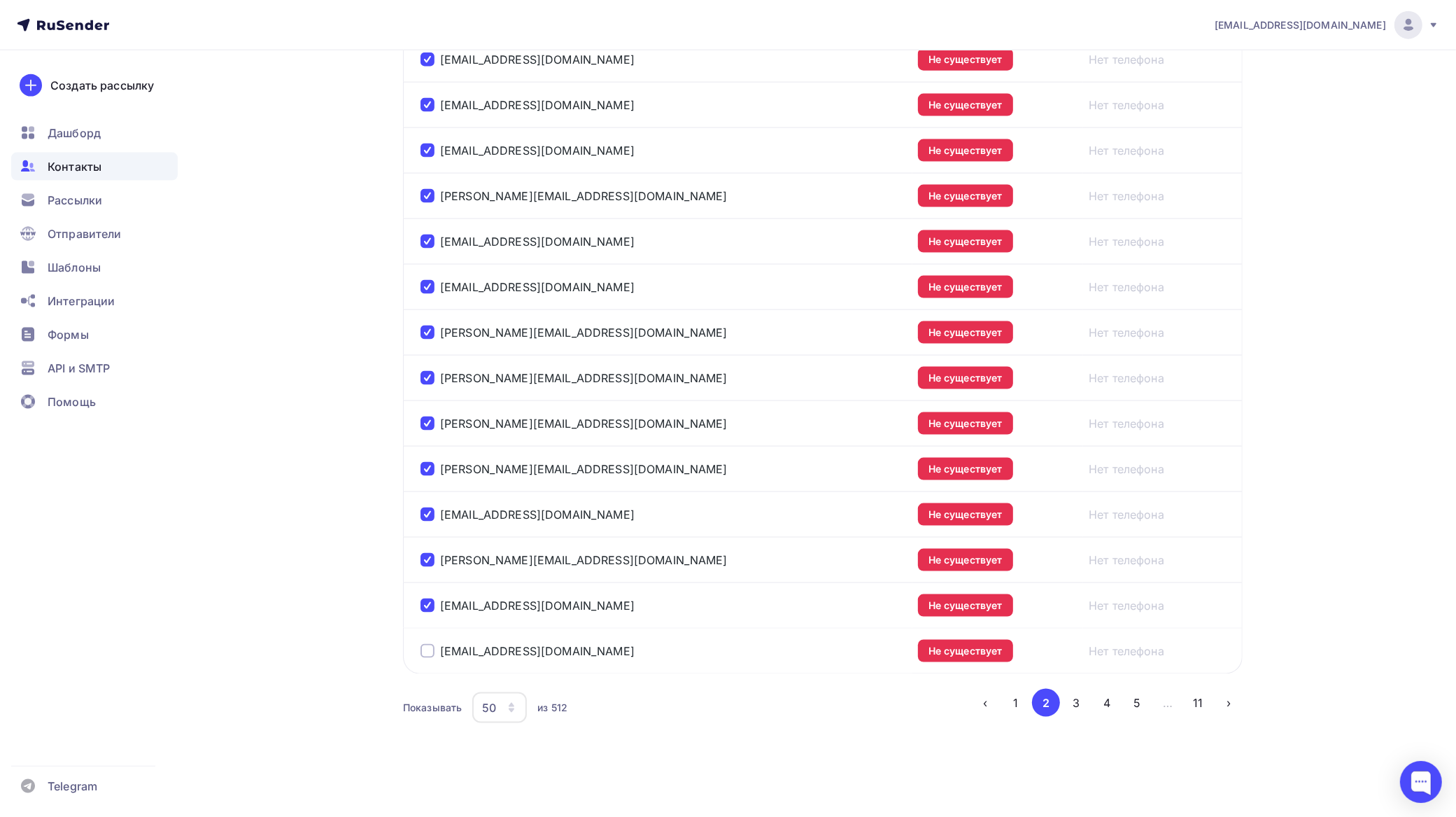
click at [422, 648] on div at bounding box center [428, 651] width 14 height 14
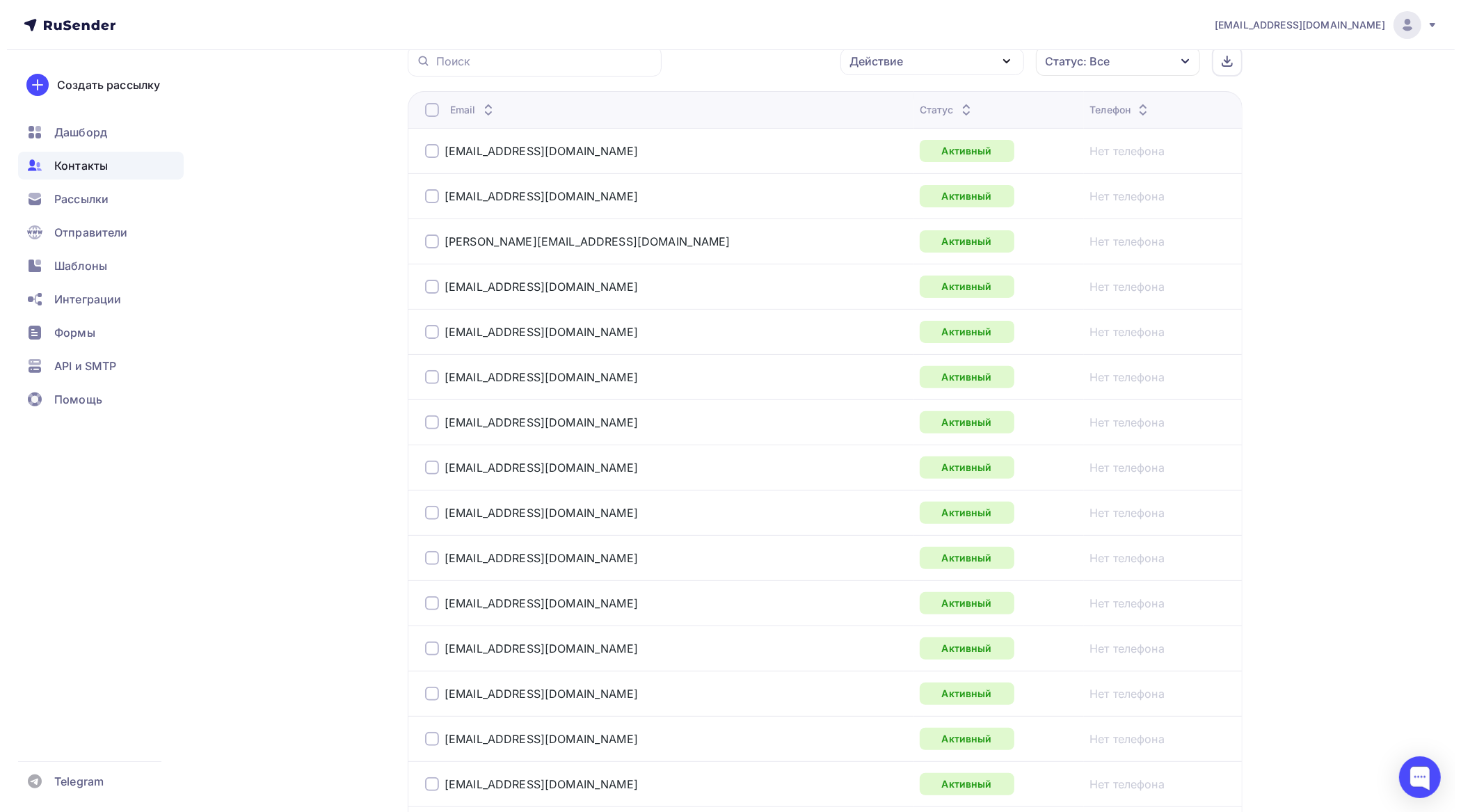
scroll to position [0, 0]
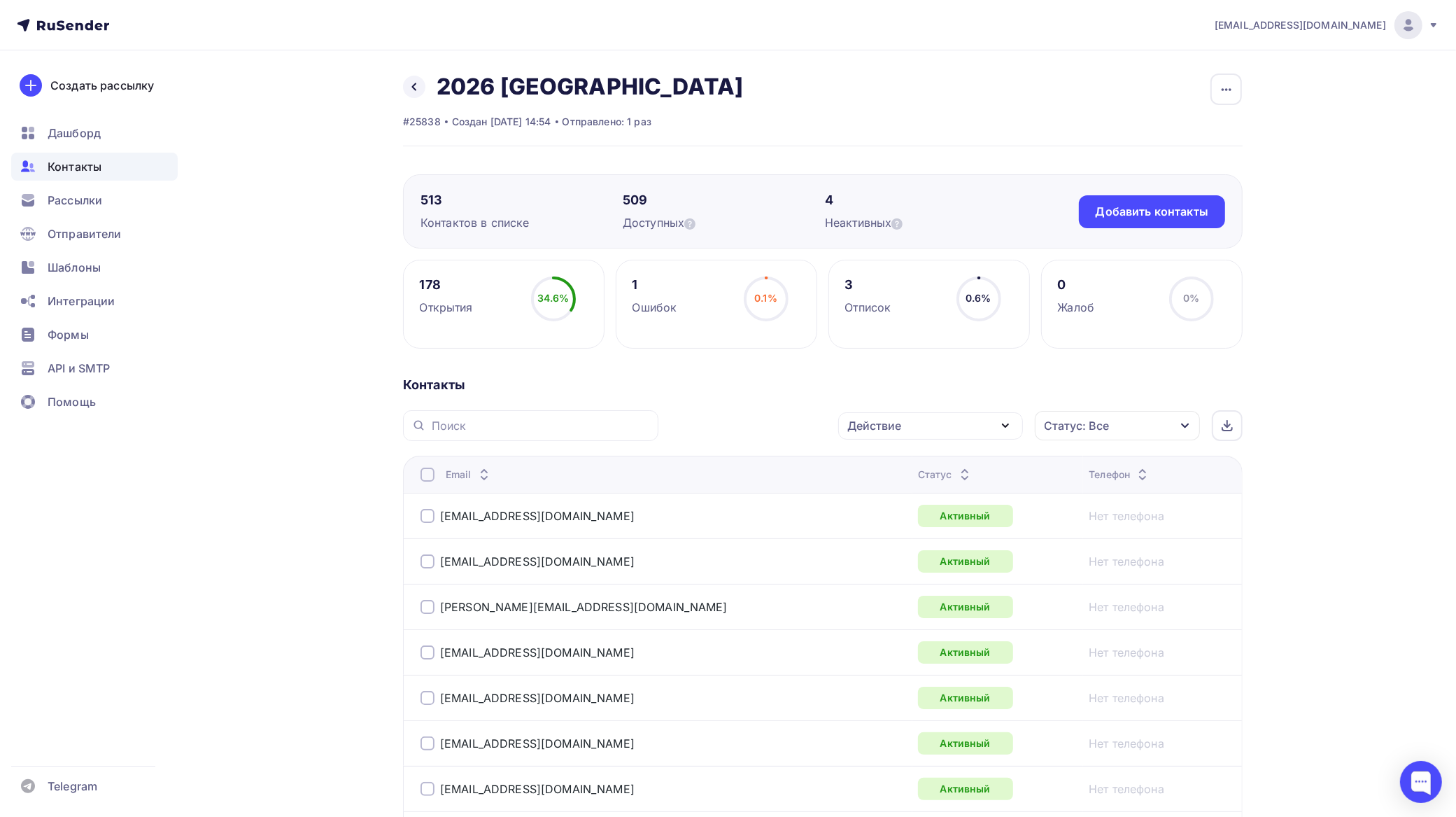
click at [913, 431] on div "Действие" at bounding box center [930, 425] width 185 height 27
click at [930, 494] on div "Исключить из списка" at bounding box center [916, 495] width 121 height 17
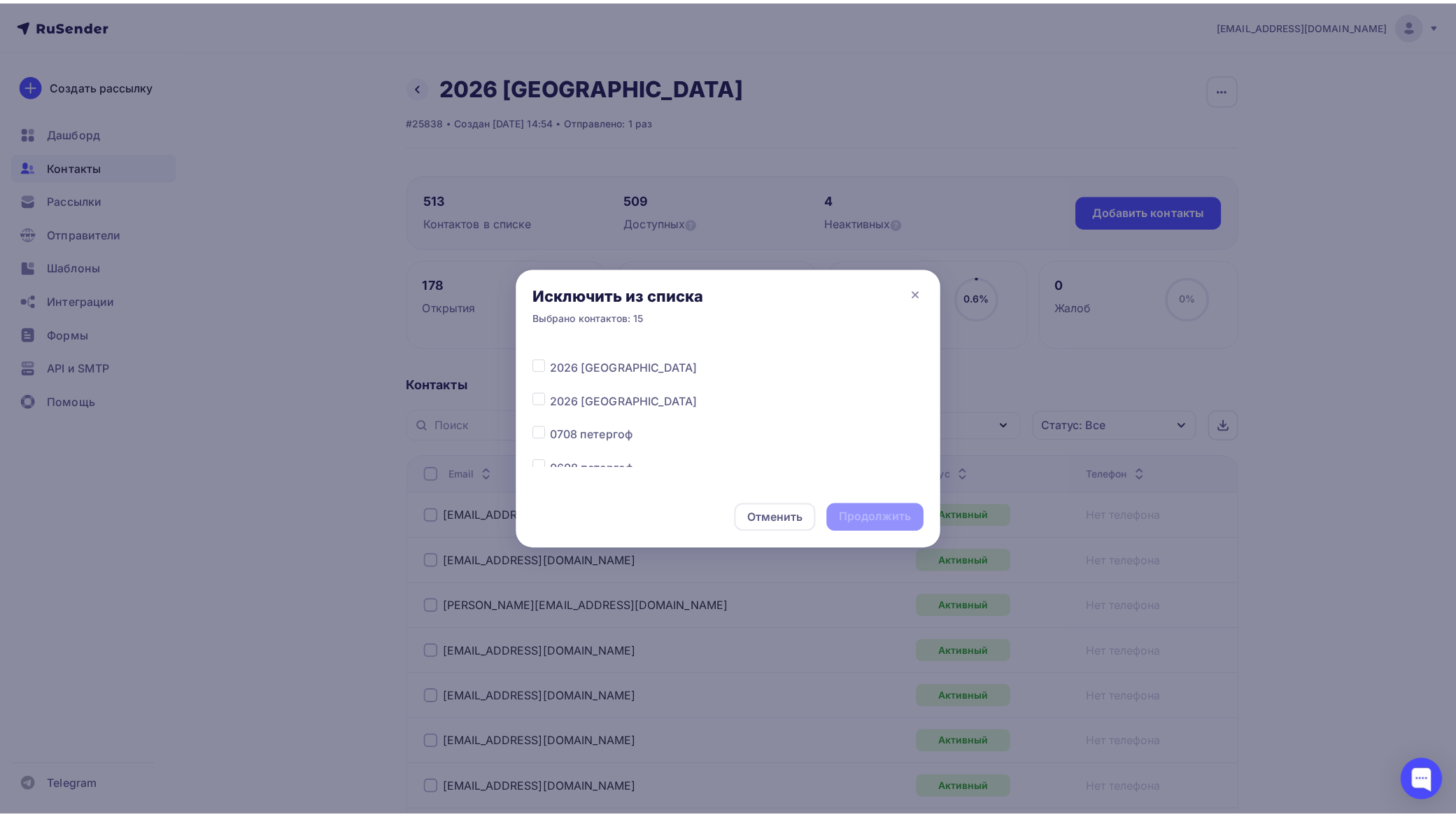
scroll to position [350, 0]
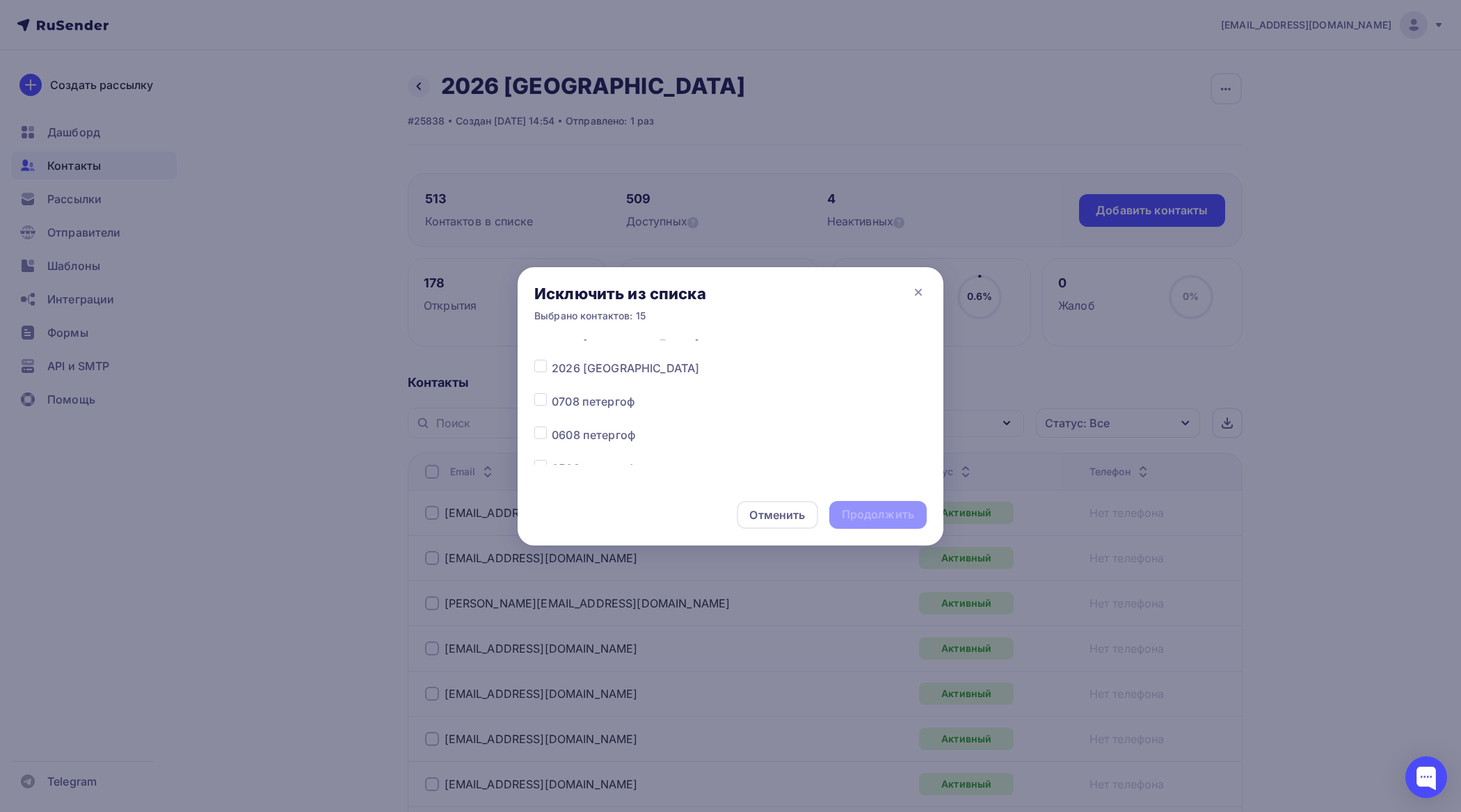
click at [551, 360] on label at bounding box center [551, 360] width 0 height 0
click at [542, 369] on input "checkbox" at bounding box center [541, 366] width 12 height 12
checkbox input "true"
click at [879, 517] on div "Продолжить" at bounding box center [878, 514] width 73 height 16
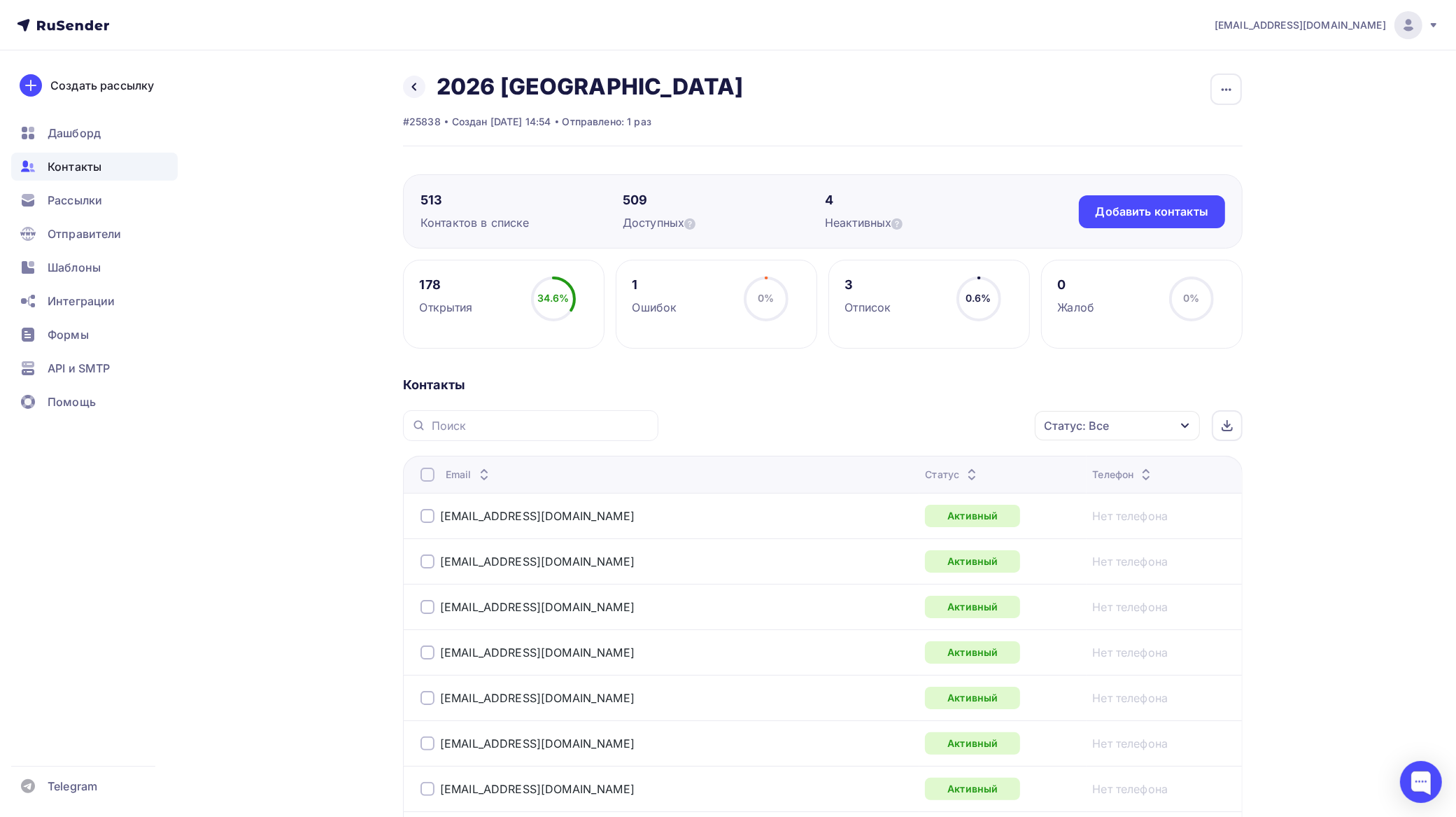
scroll to position [2104, 0]
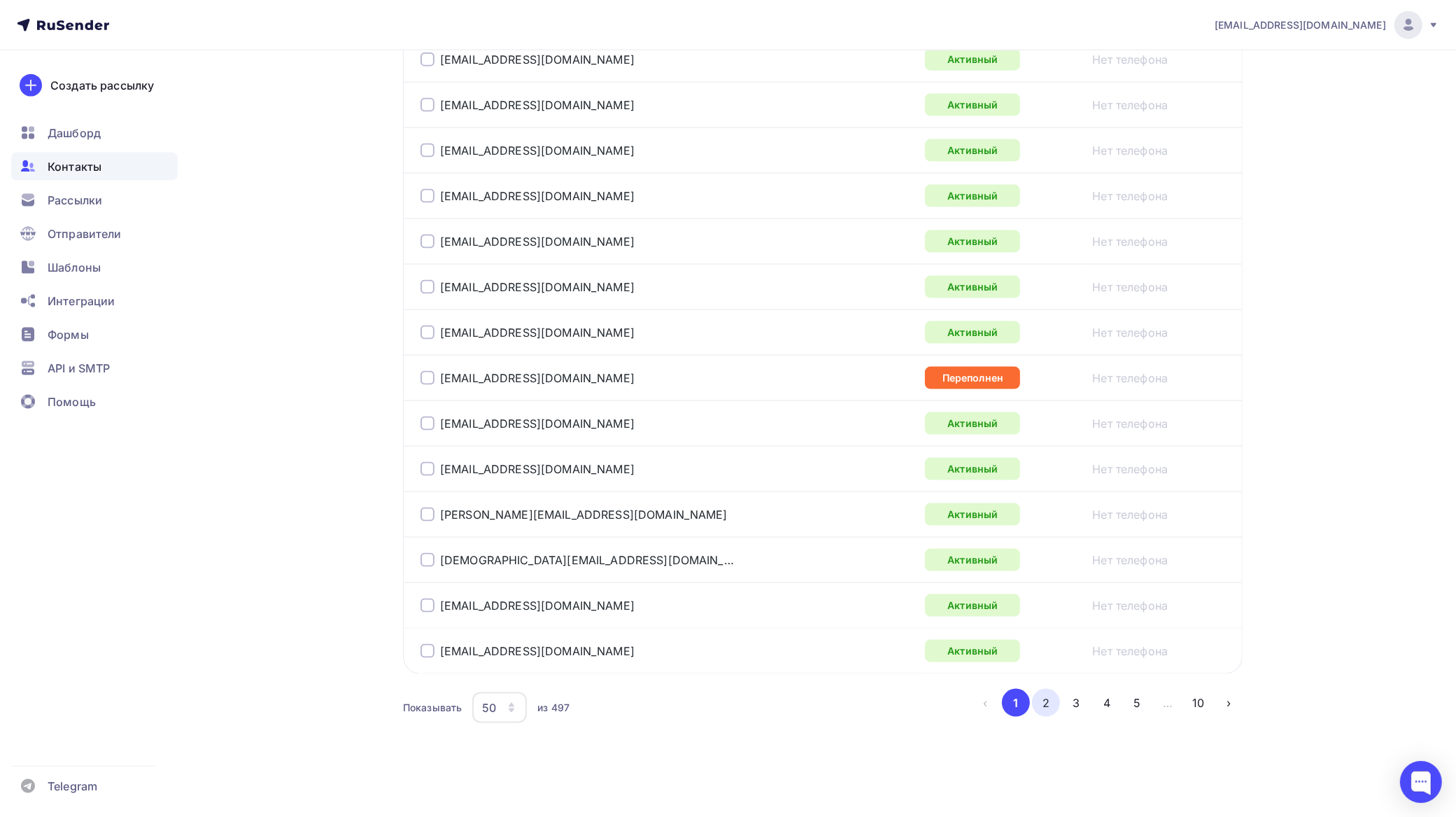
click at [1038, 703] on button "2" at bounding box center [1047, 703] width 28 height 28
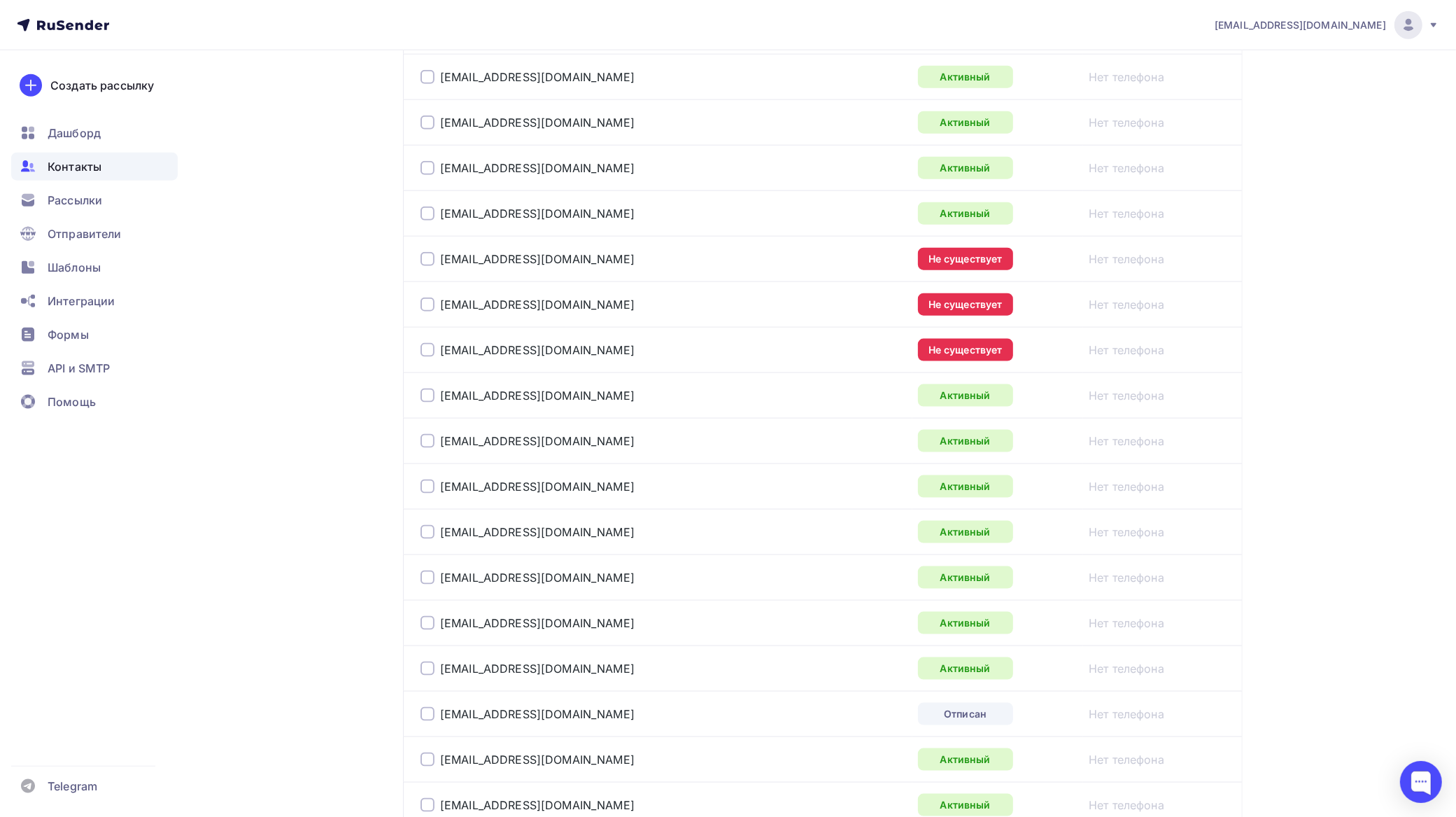
scroll to position [1842, 0]
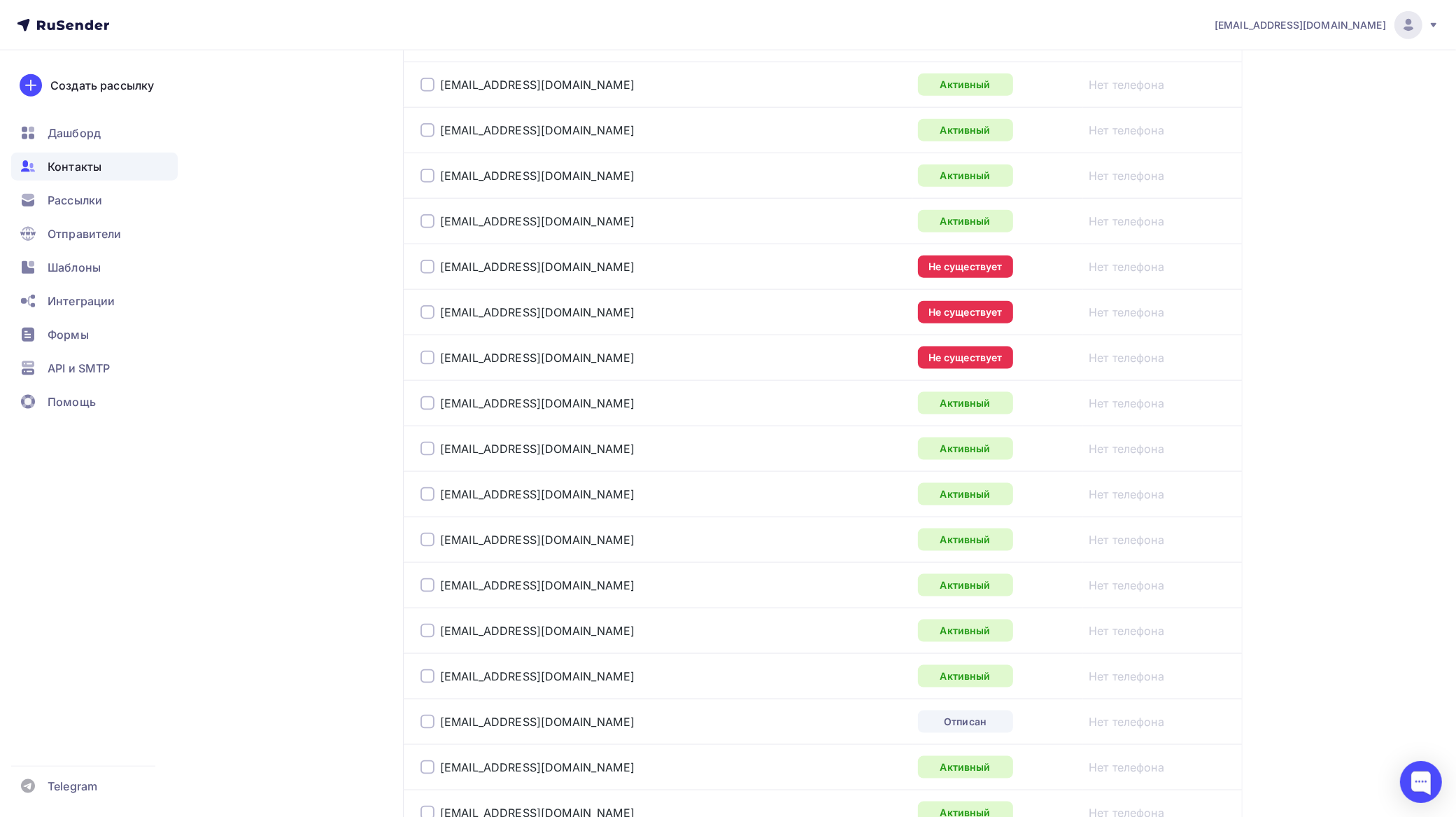
click at [432, 271] on div at bounding box center [428, 267] width 14 height 14
click at [431, 316] on div at bounding box center [428, 313] width 14 height 14
click at [424, 364] on div at bounding box center [428, 357] width 14 height 14
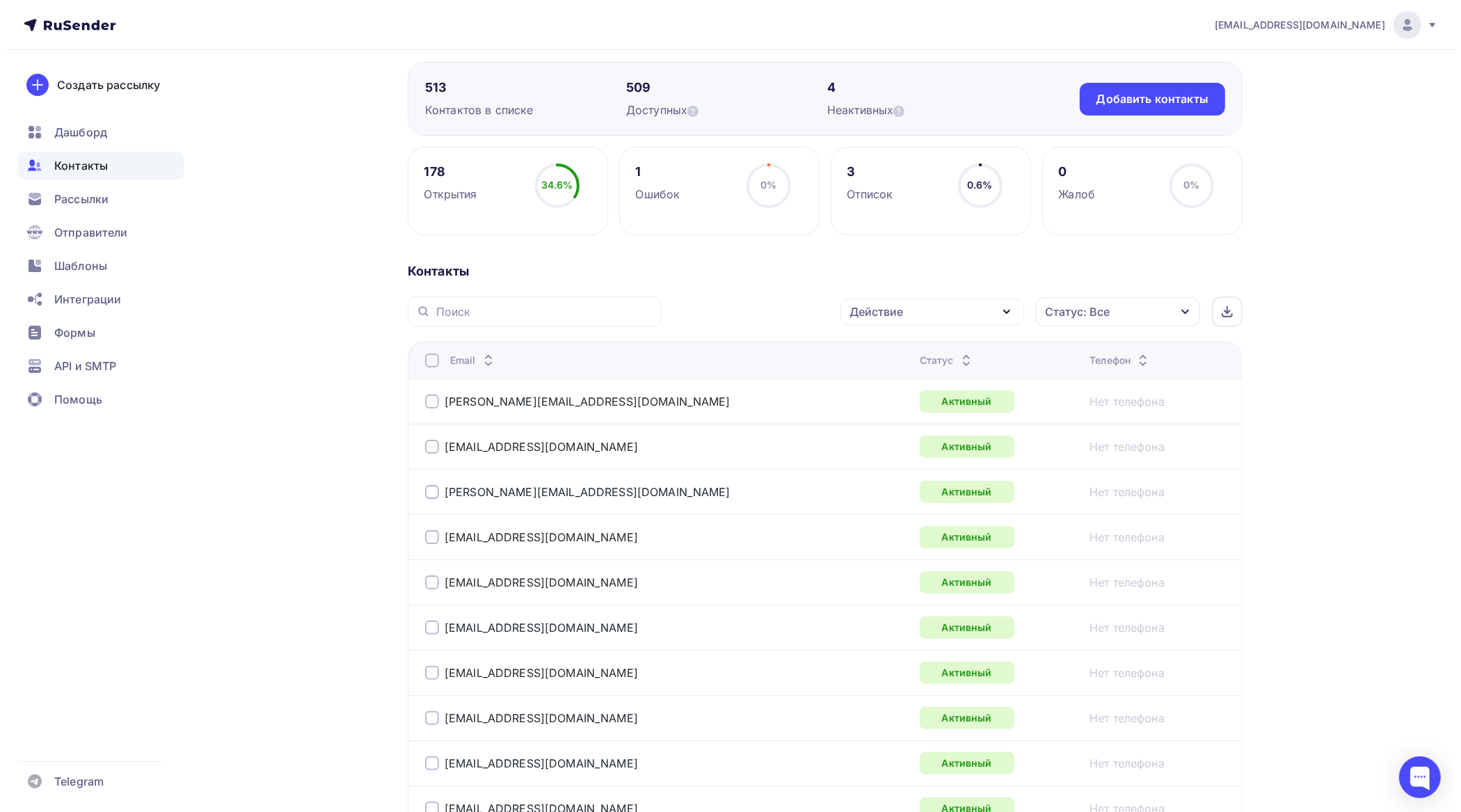
scroll to position [0, 0]
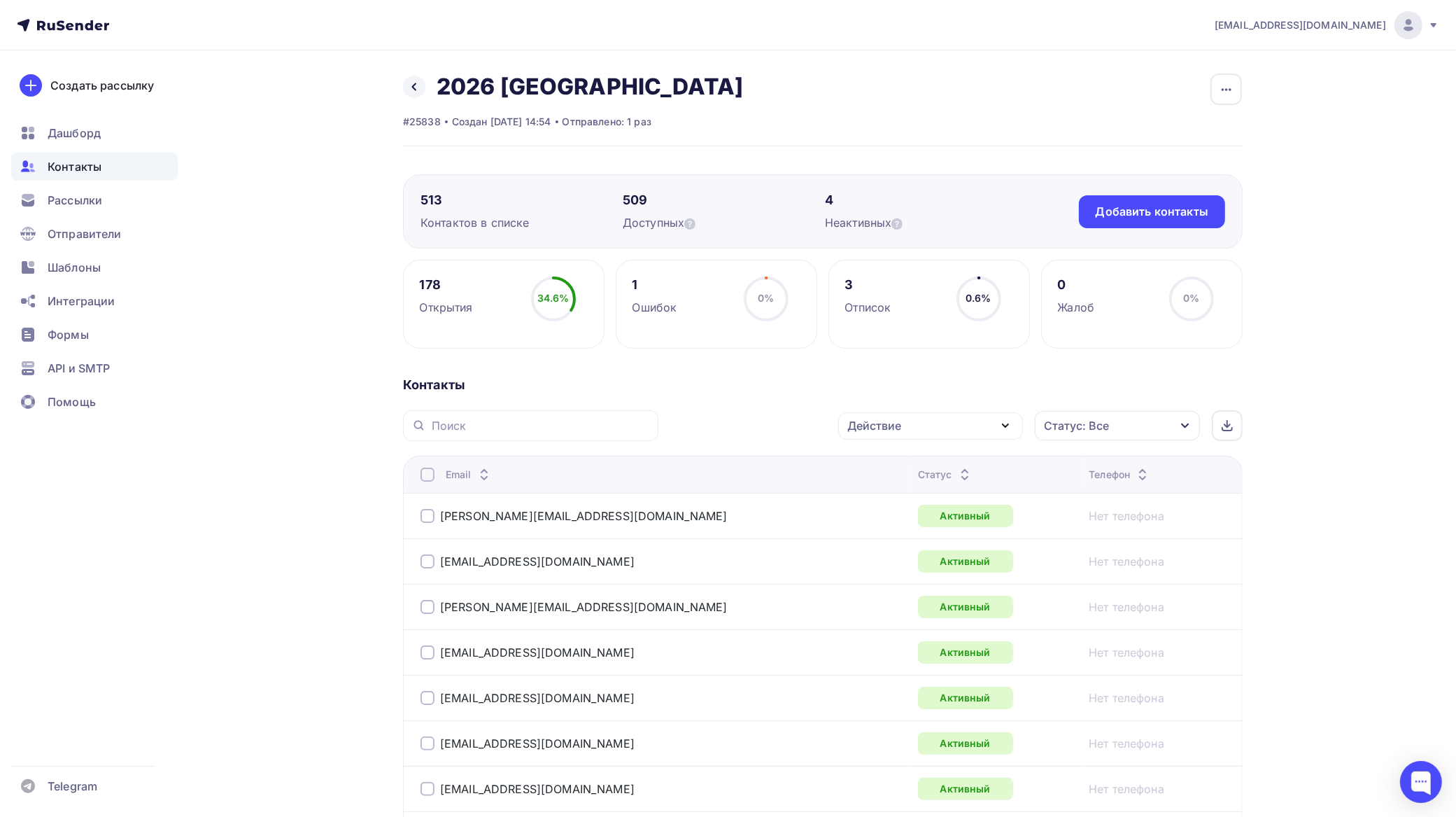
click at [928, 435] on div "Действие" at bounding box center [930, 425] width 185 height 27
click at [926, 467] on div "Добавить в списки" at bounding box center [908, 467] width 107 height 17
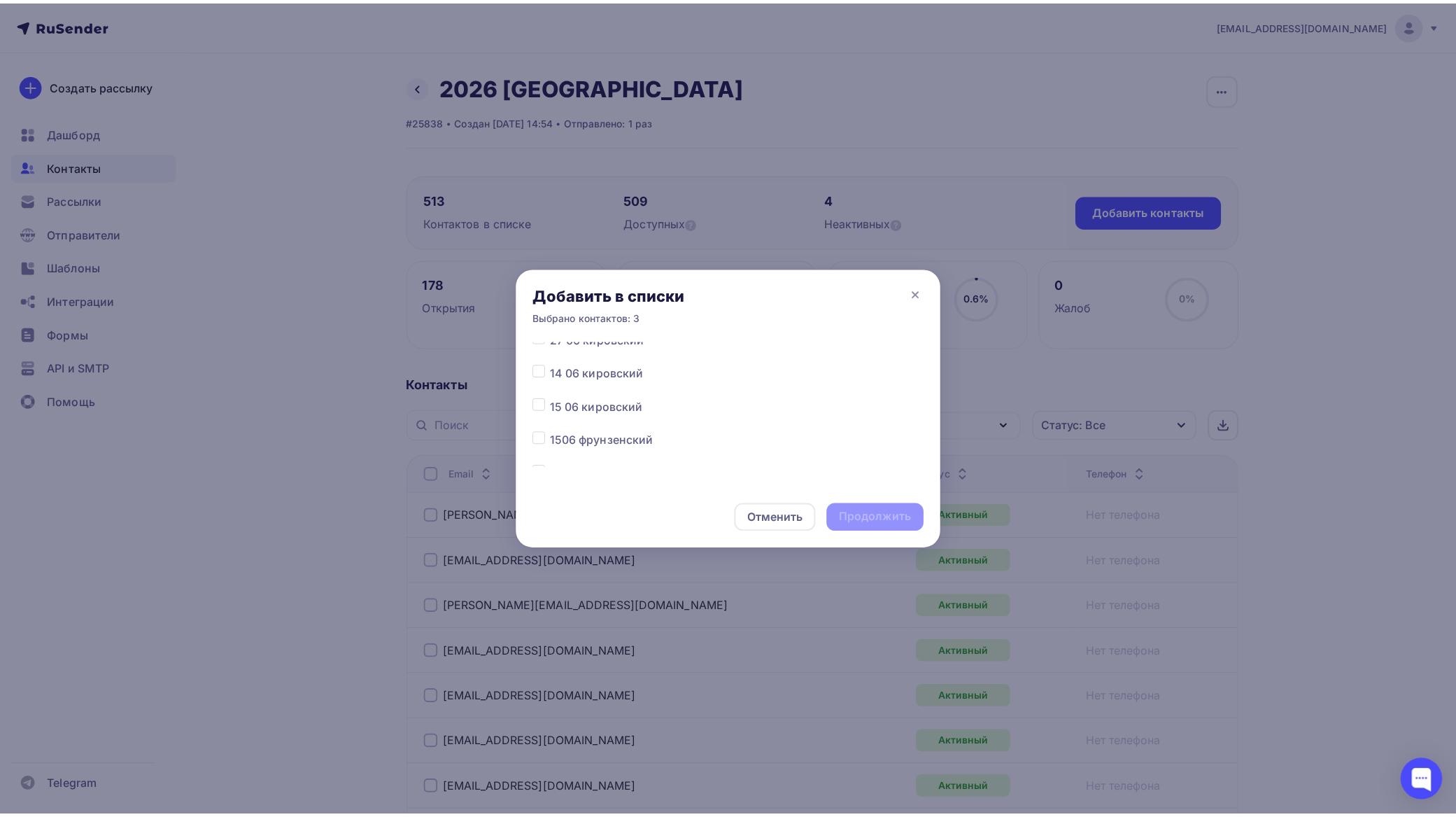
scroll to position [3838, 0]
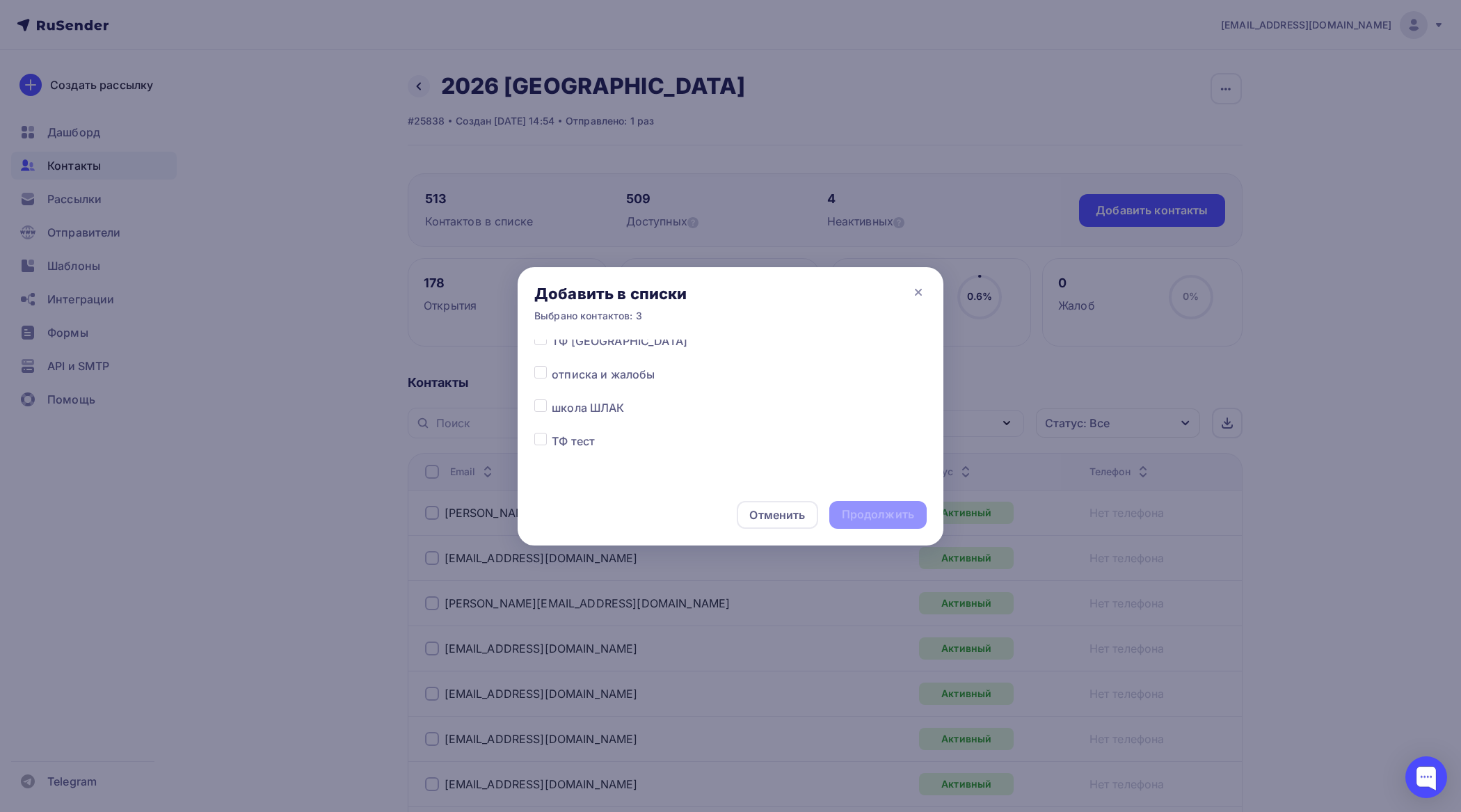
click at [551, 399] on label at bounding box center [551, 399] width 0 height 0
click at [544, 405] on input "checkbox" at bounding box center [541, 405] width 12 height 12
checkbox input "true"
click at [882, 515] on div "Продолжить" at bounding box center [878, 514] width 73 height 16
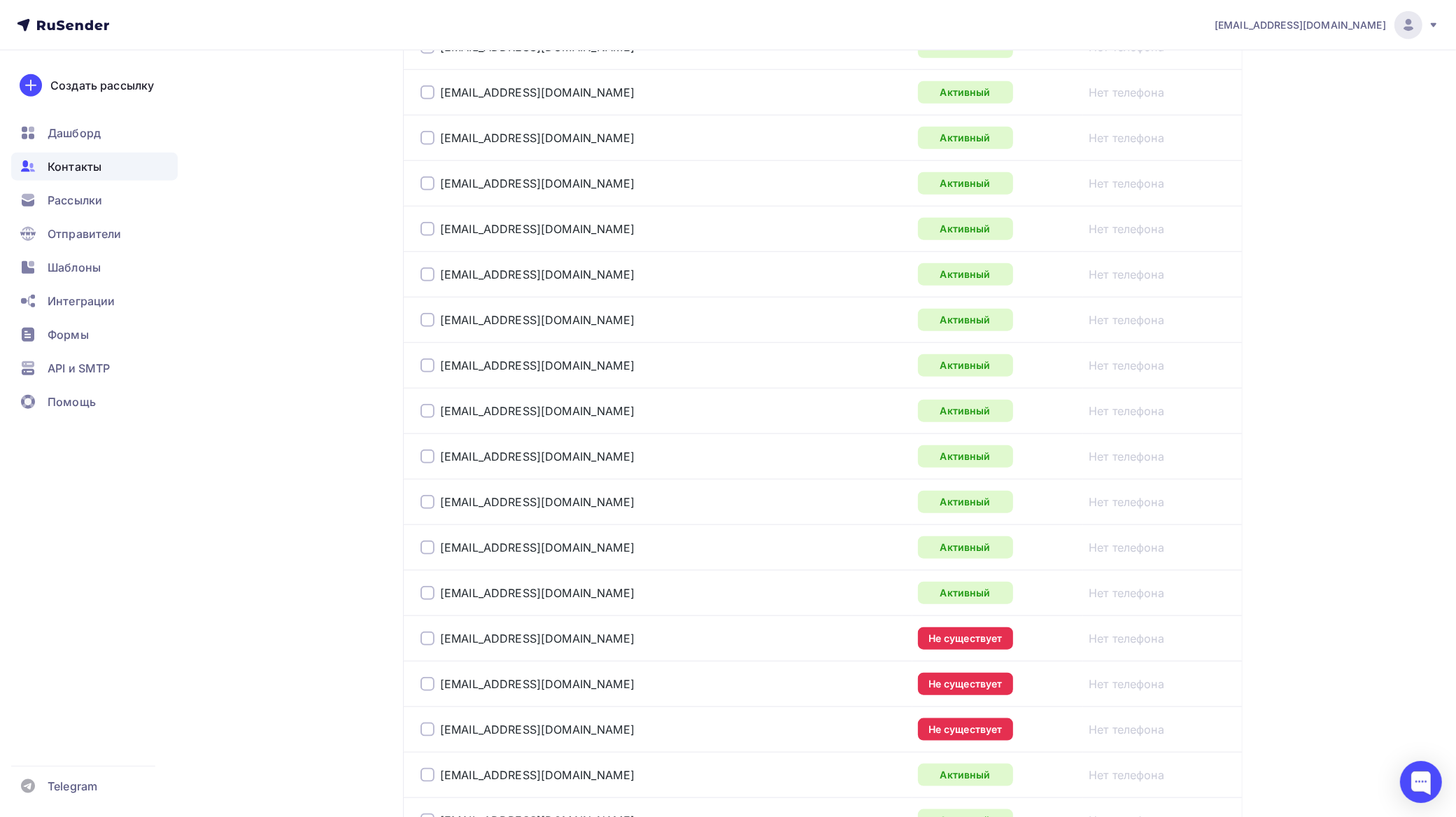
scroll to position [1575, 0]
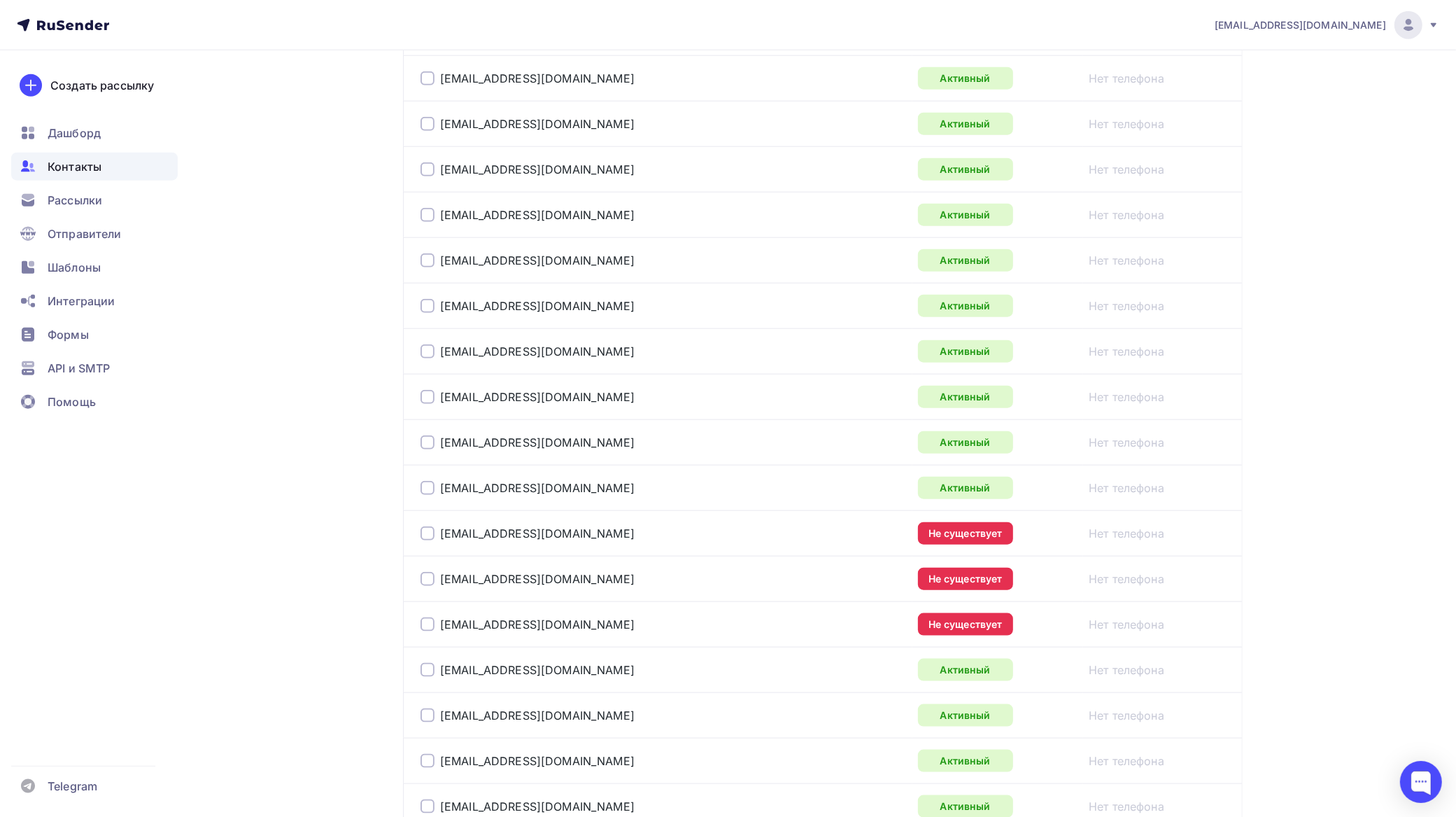
click at [425, 541] on div at bounding box center [428, 534] width 14 height 14
click at [427, 582] on div at bounding box center [428, 579] width 14 height 14
drag, startPoint x: 424, startPoint y: 634, endPoint x: 565, endPoint y: 578, distance: 151.7
click at [425, 631] on div at bounding box center [428, 624] width 14 height 14
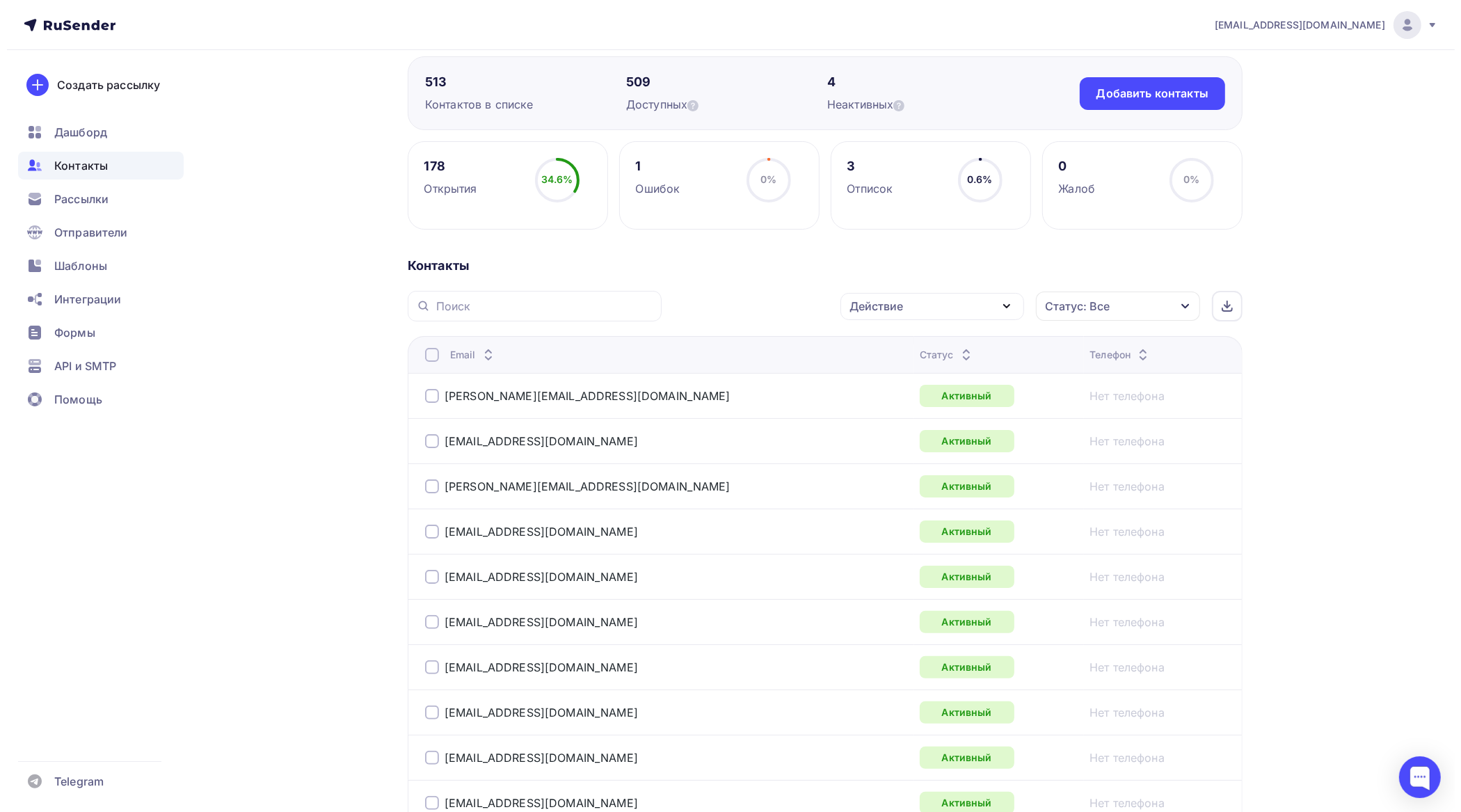
scroll to position [0, 0]
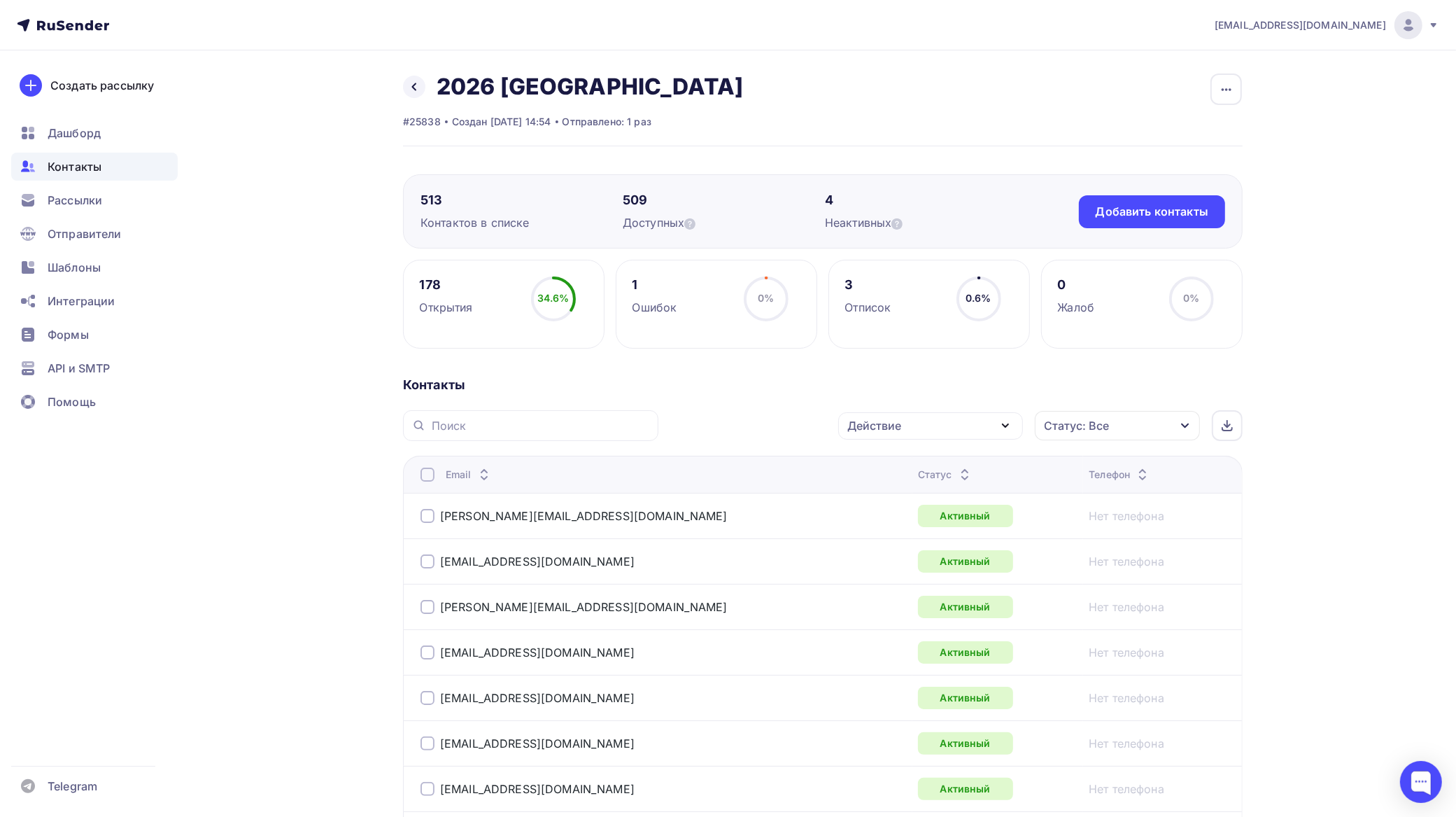
click at [933, 431] on div "Действие" at bounding box center [930, 425] width 185 height 27
click at [926, 491] on div "Исключить из списка" at bounding box center [916, 495] width 121 height 17
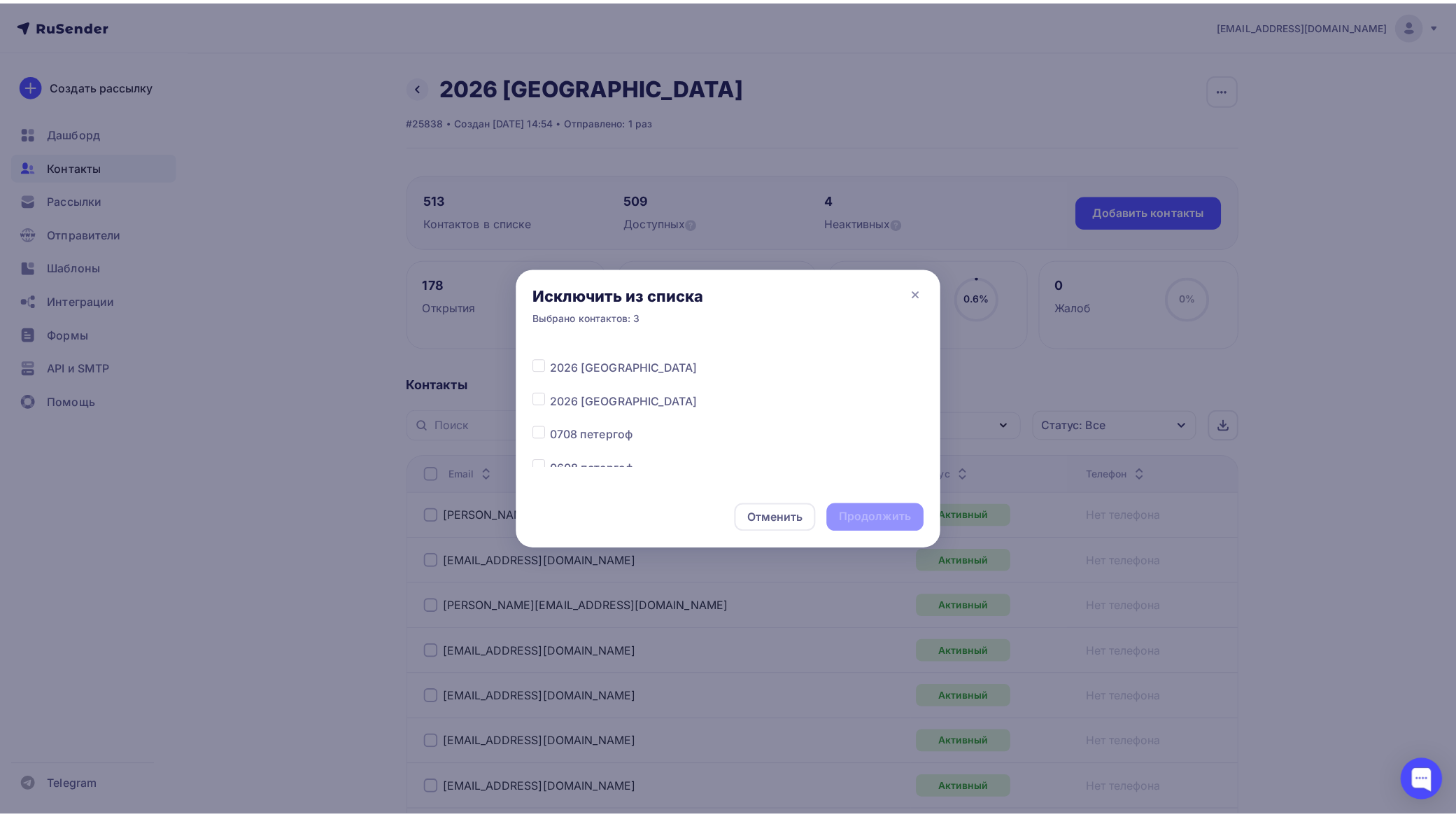
scroll to position [350, 0]
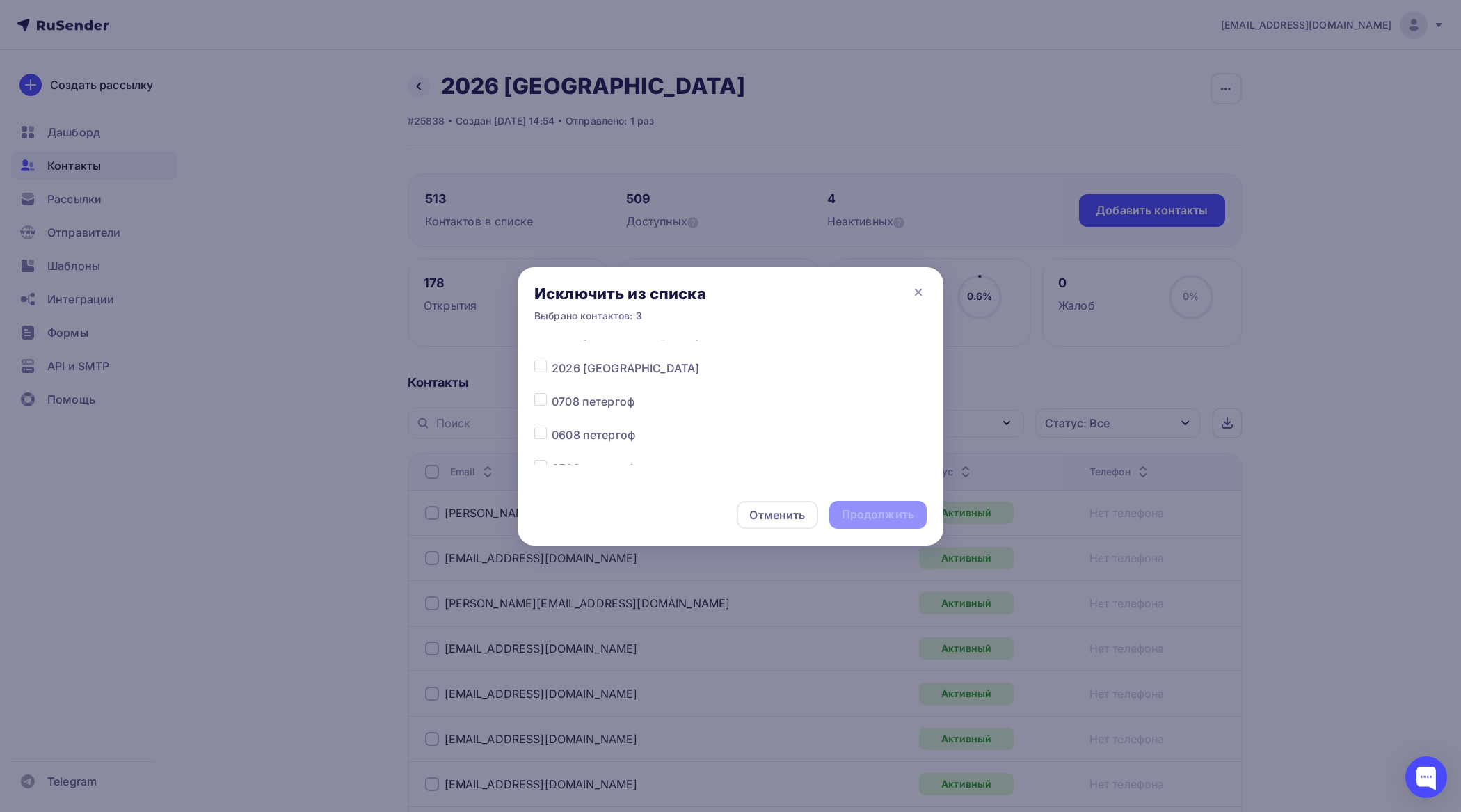
click at [551, 360] on label at bounding box center [551, 360] width 0 height 0
click at [543, 369] on input "checkbox" at bounding box center [541, 366] width 12 height 12
checkbox input "true"
click at [882, 512] on div "Продолжить" at bounding box center [878, 514] width 73 height 16
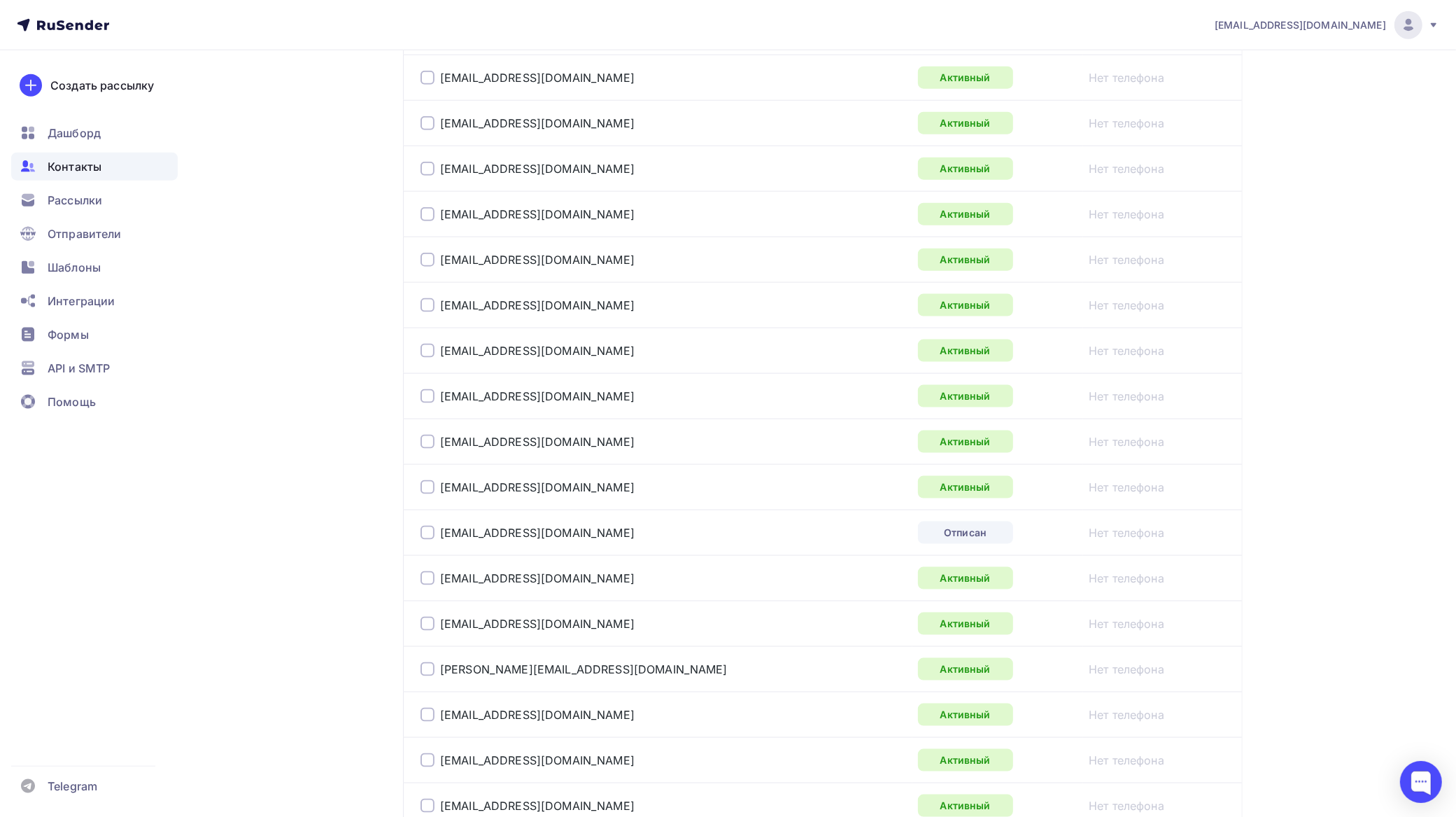
scroll to position [2104, 0]
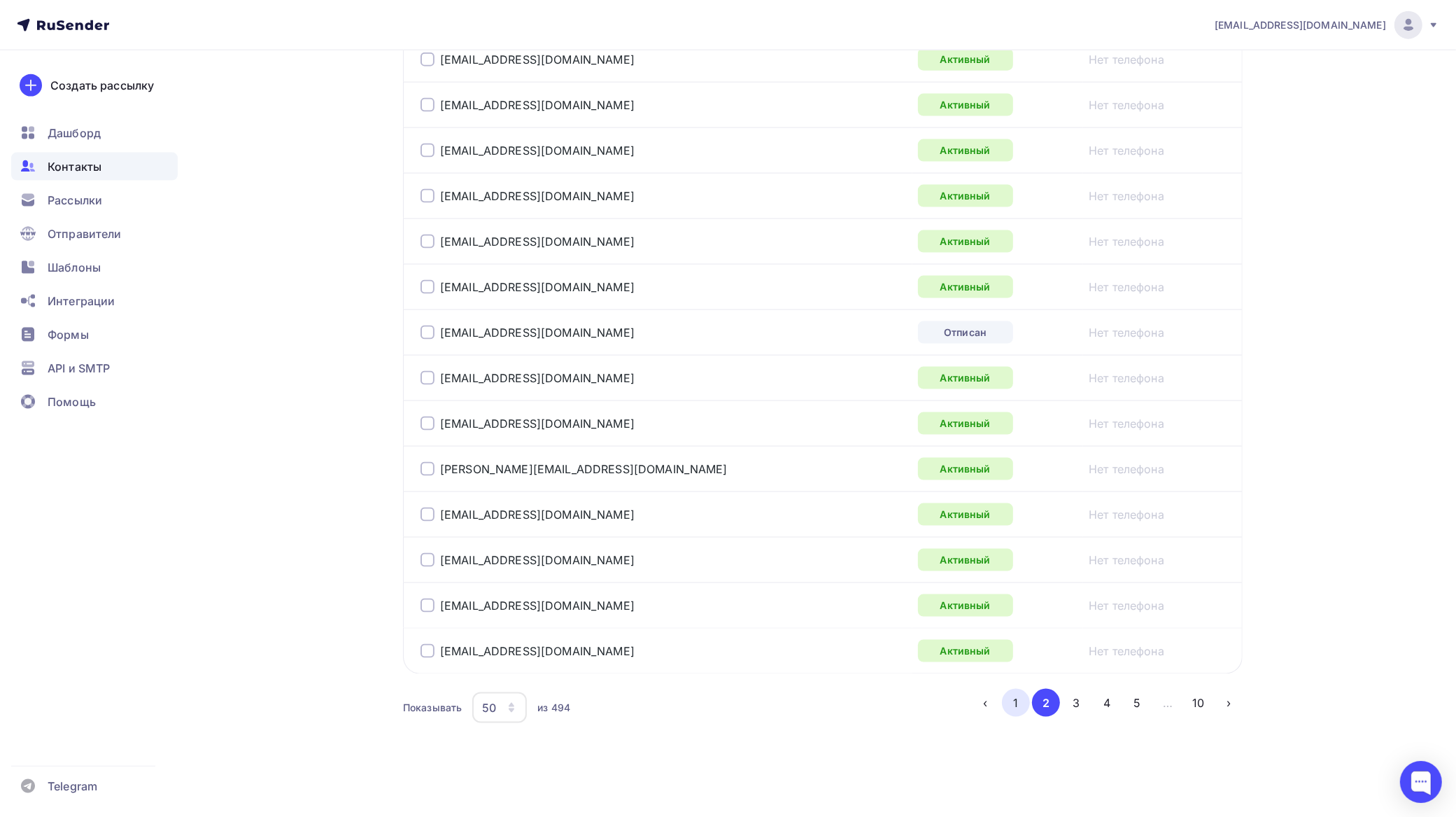
click at [1019, 701] on button "1" at bounding box center [1016, 703] width 28 height 28
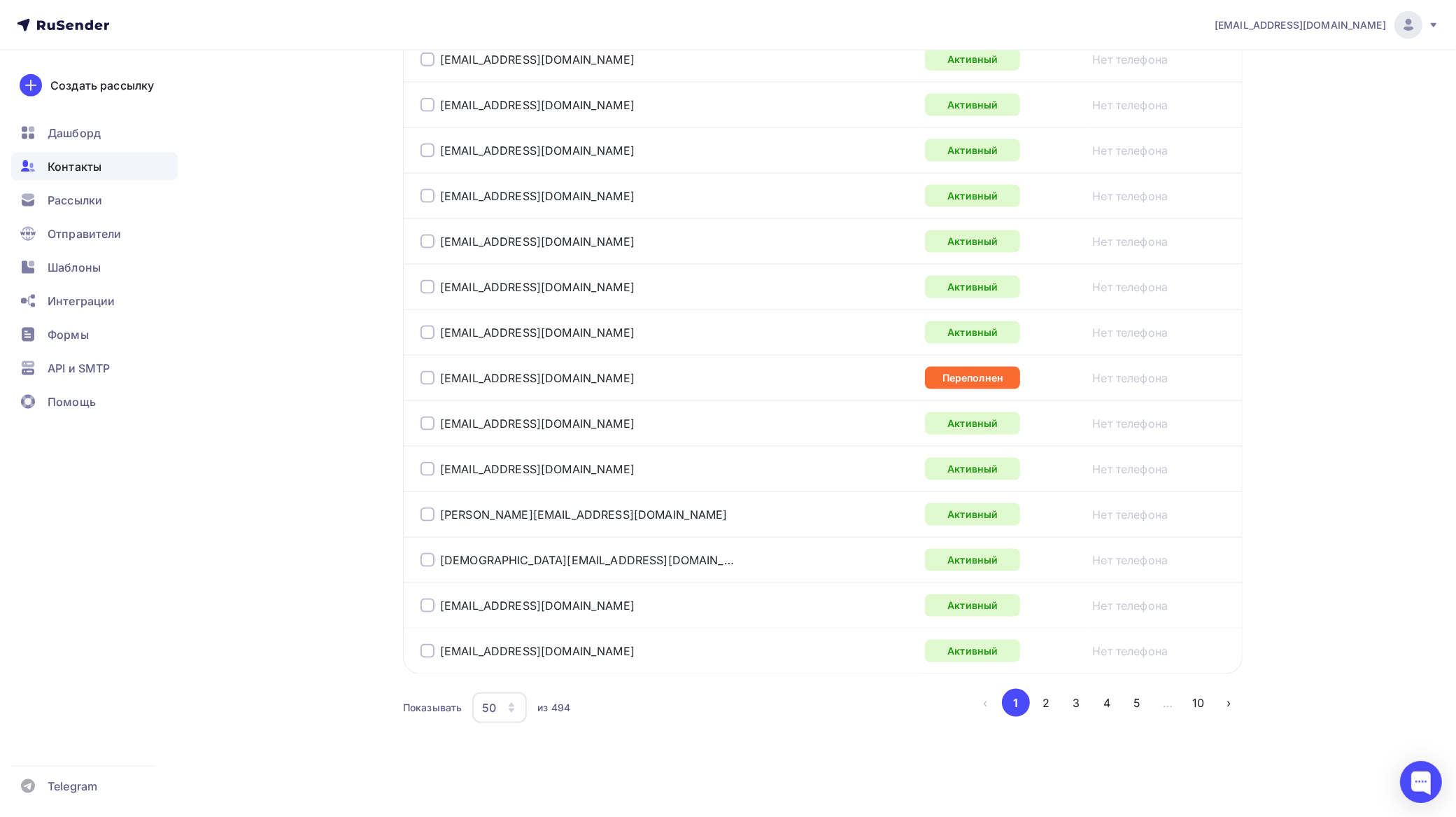
drag, startPoint x: 1045, startPoint y: 697, endPoint x: 1040, endPoint y: 691, distance: 7.8
click at [1044, 697] on button "2" at bounding box center [1047, 703] width 28 height 28
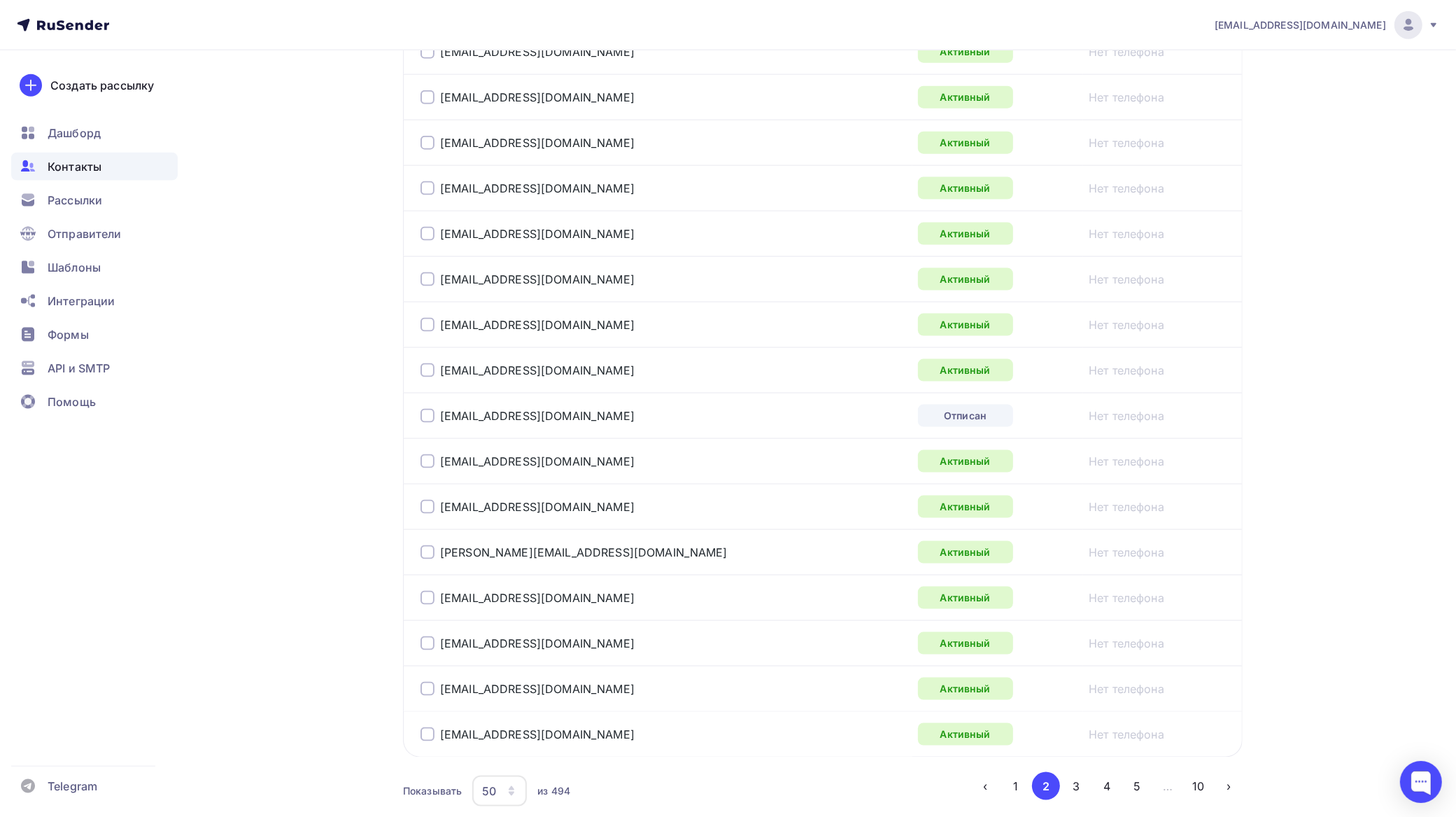
scroll to position [2013, 0]
click at [427, 422] on div at bounding box center [428, 415] width 14 height 14
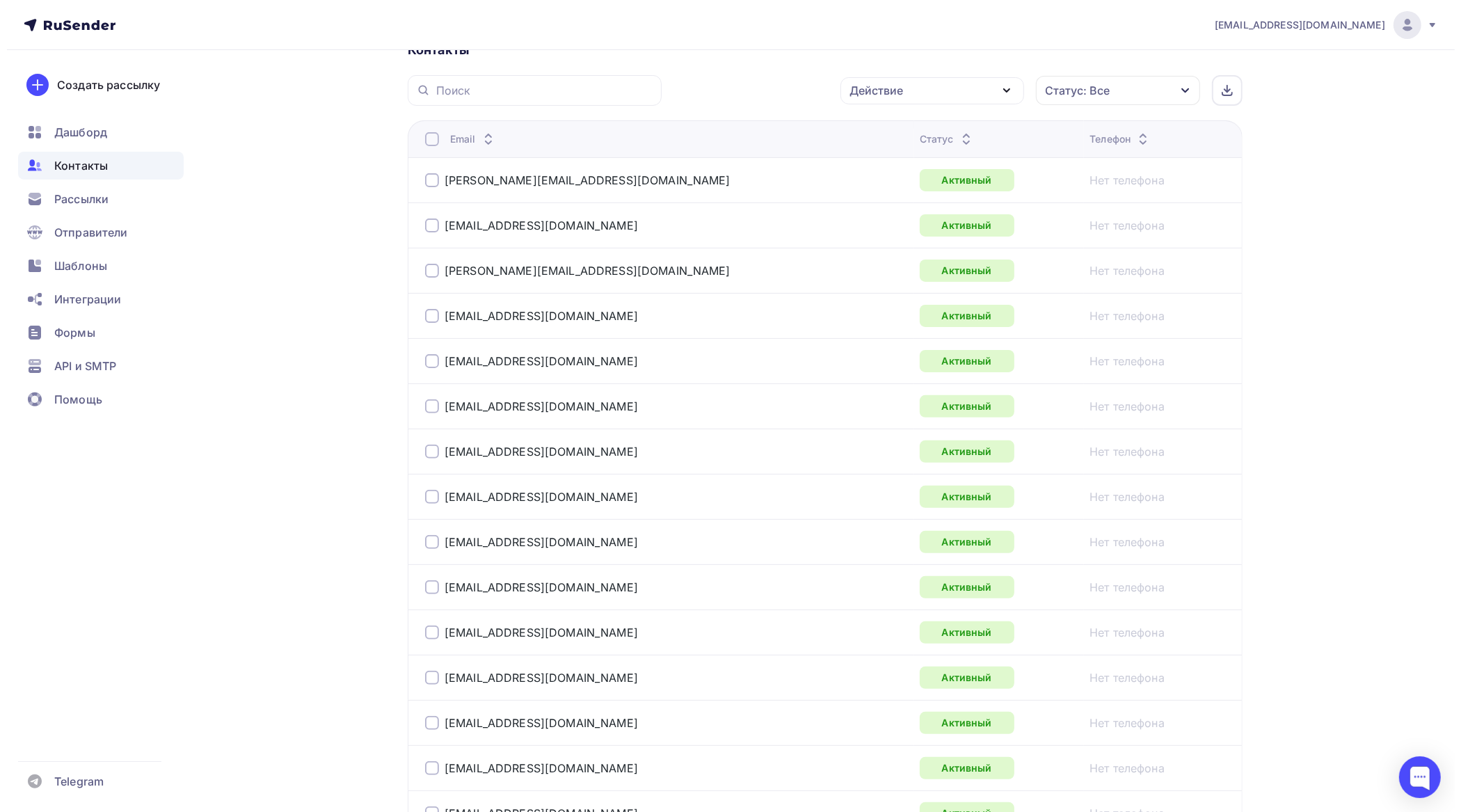
scroll to position [174, 0]
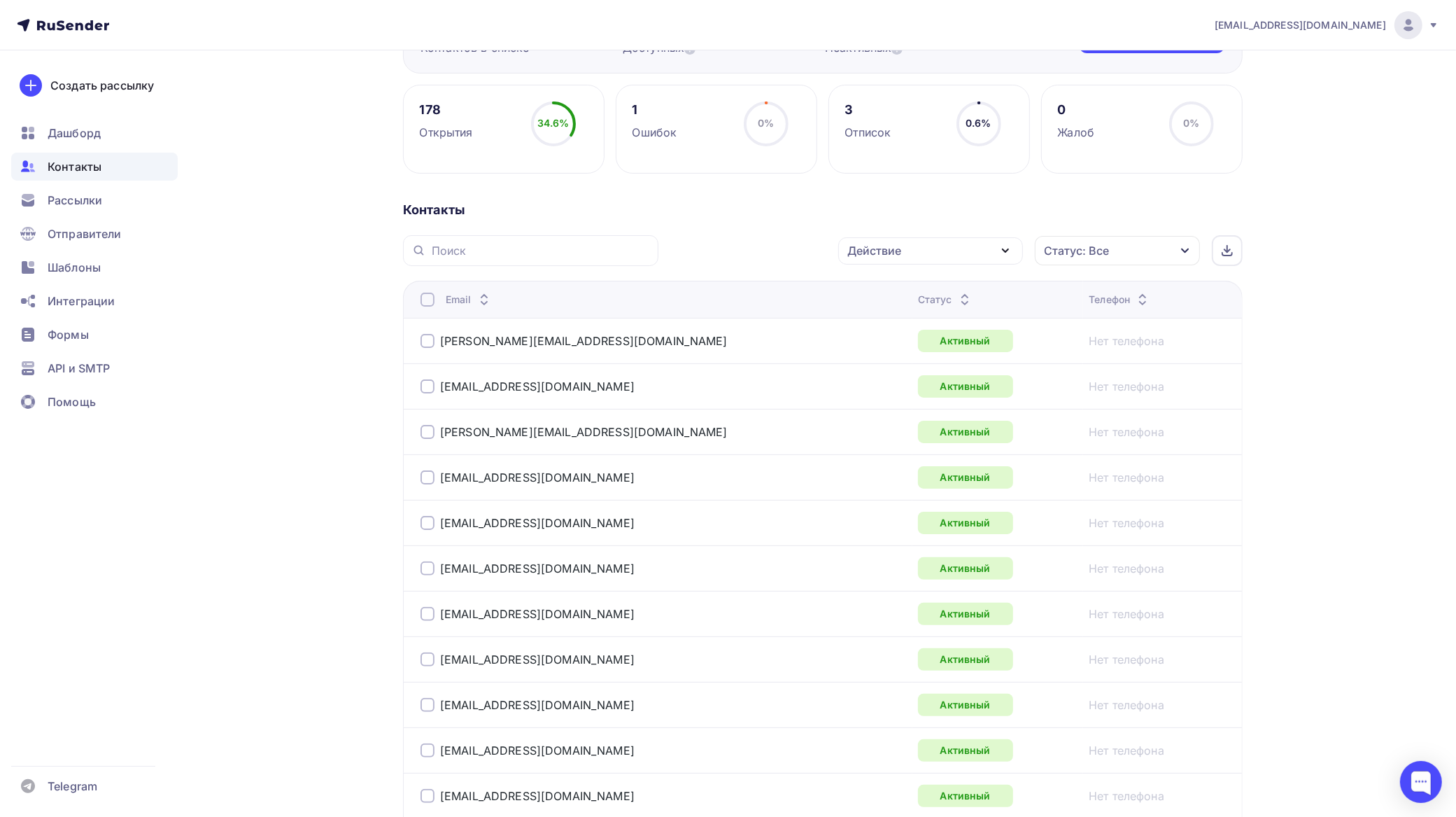
click at [941, 248] on div "Действие" at bounding box center [930, 251] width 185 height 27
click at [924, 285] on div "Добавить в списки" at bounding box center [908, 291] width 107 height 17
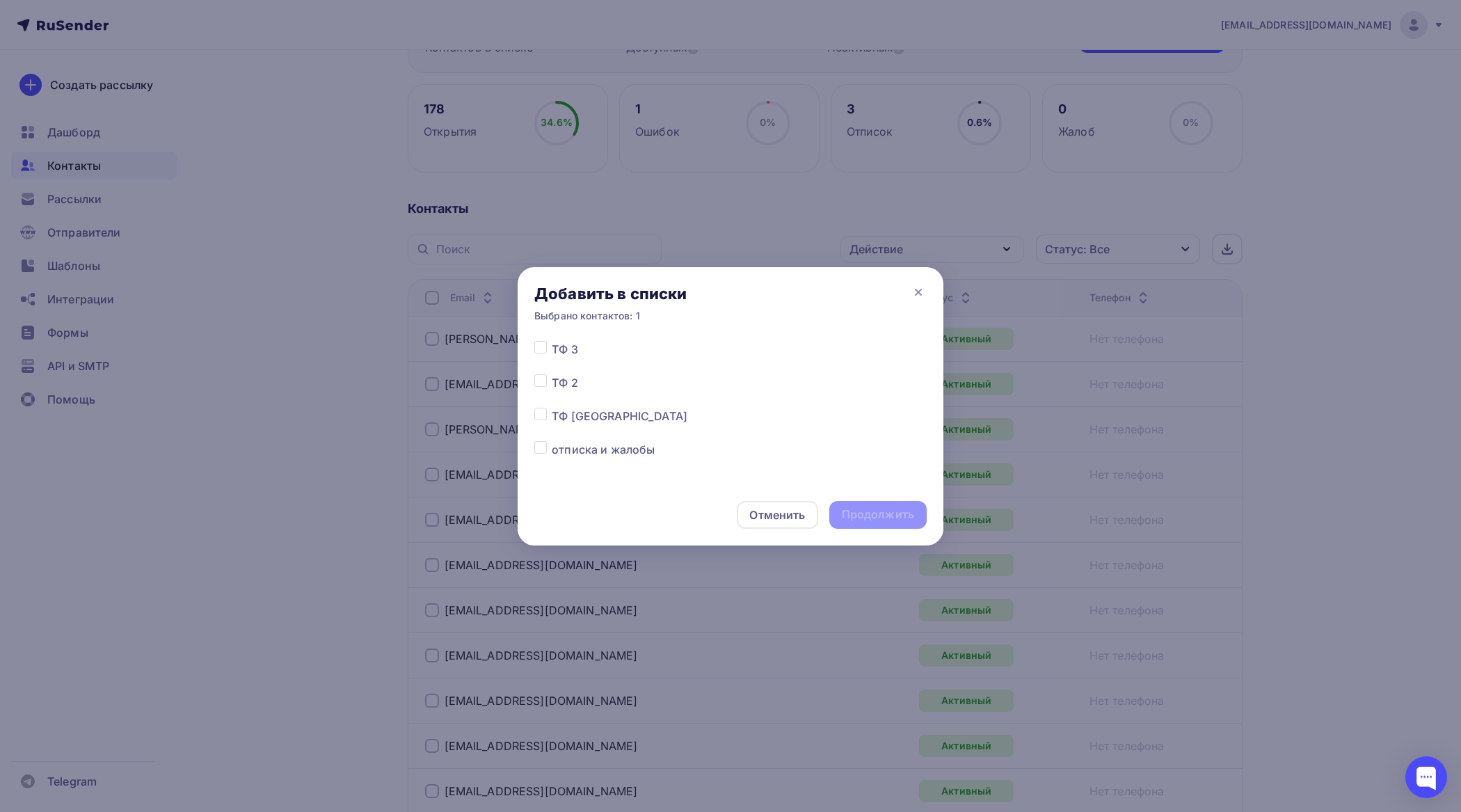
scroll to position [3774, 0]
click at [551, 406] on label at bounding box center [551, 406] width 0 height 0
click at [538, 416] on input "checkbox" at bounding box center [541, 412] width 12 height 12
checkbox input "true"
click at [885, 514] on div "Продолжить" at bounding box center [878, 514] width 73 height 16
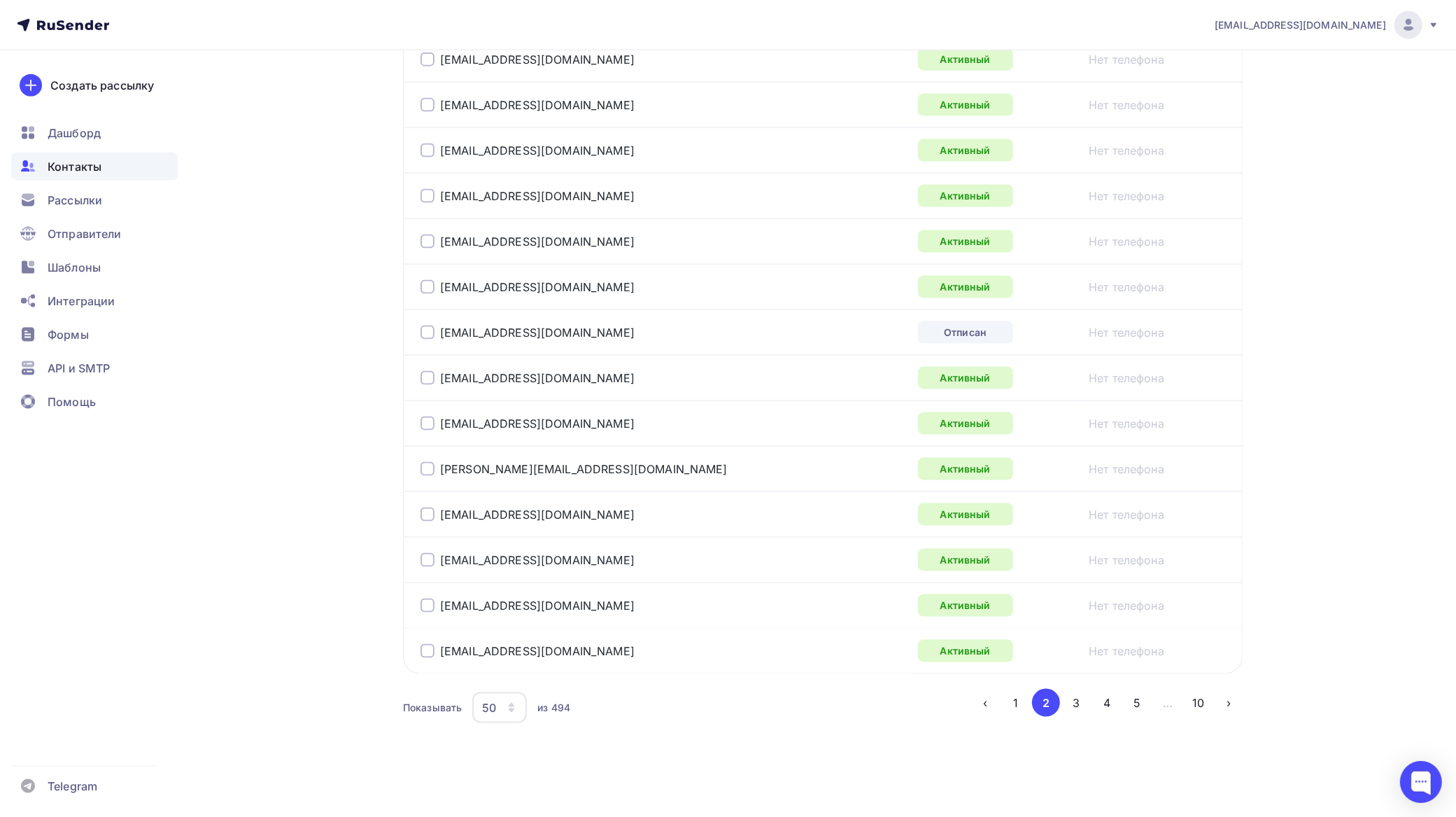
scroll to position [2104, 0]
click at [428, 331] on div at bounding box center [428, 333] width 14 height 14
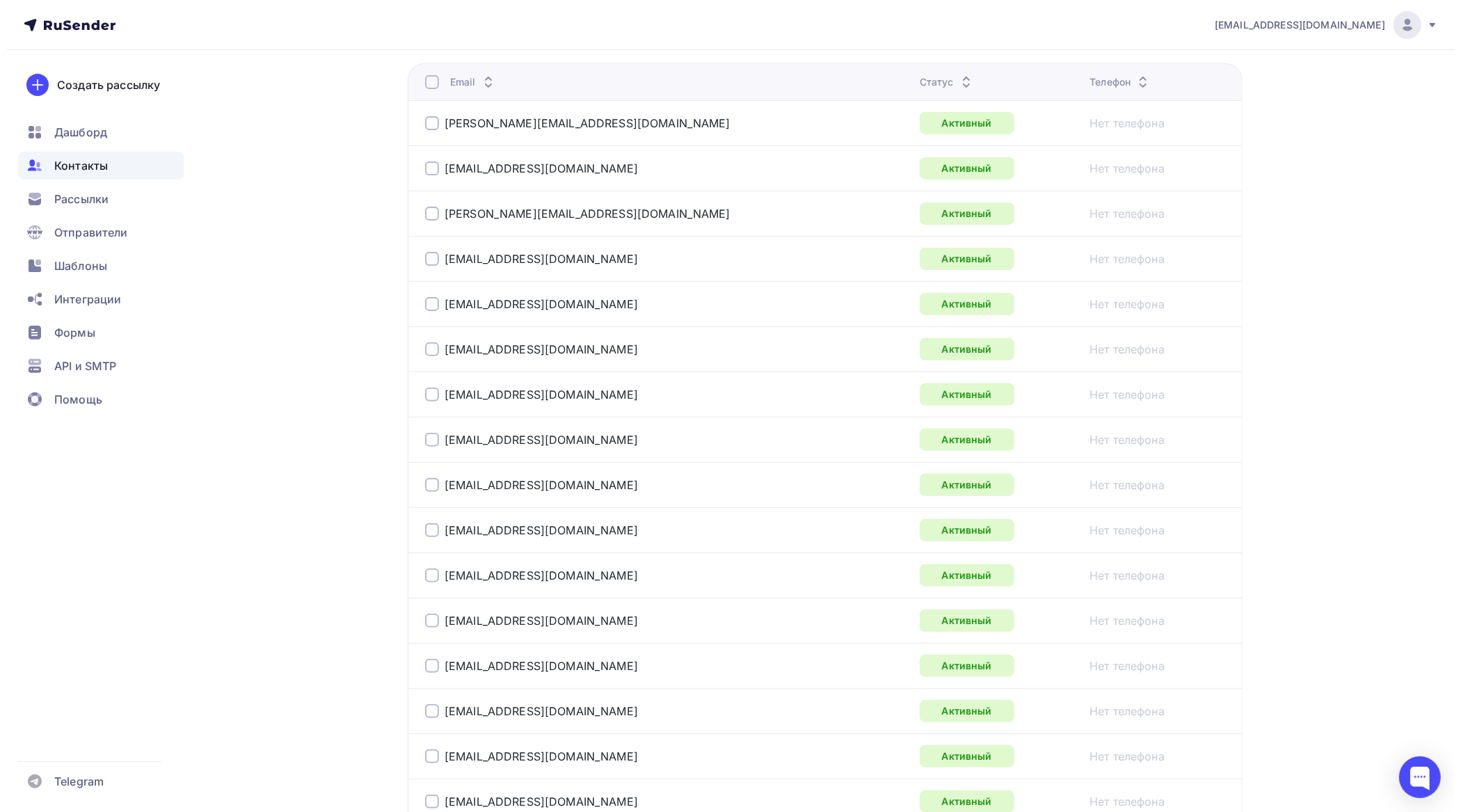
scroll to position [178, 0]
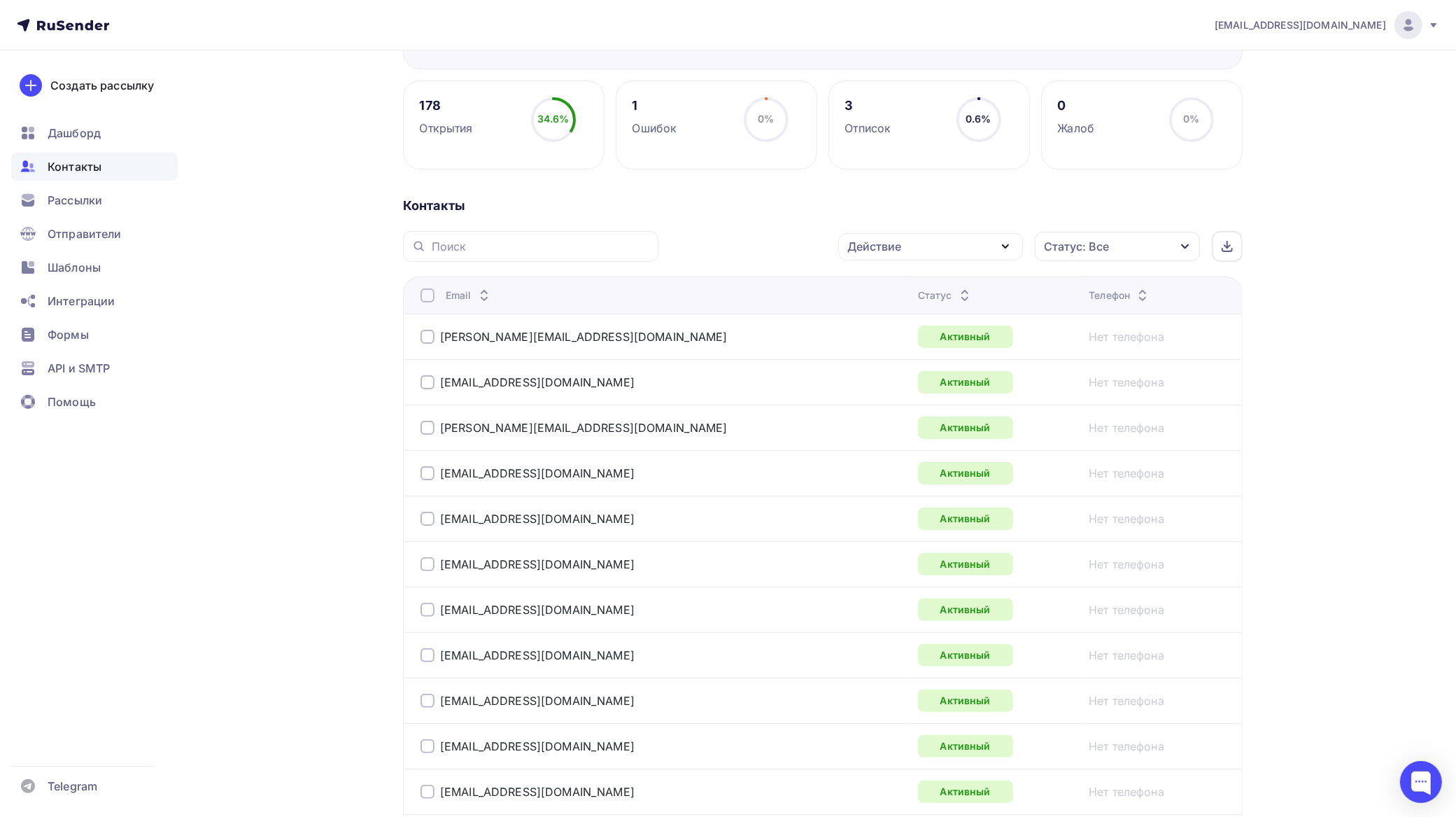
click at [930, 254] on div "Действие" at bounding box center [930, 247] width 185 height 27
click at [917, 316] on div "Исключить из списка" at bounding box center [916, 315] width 121 height 17
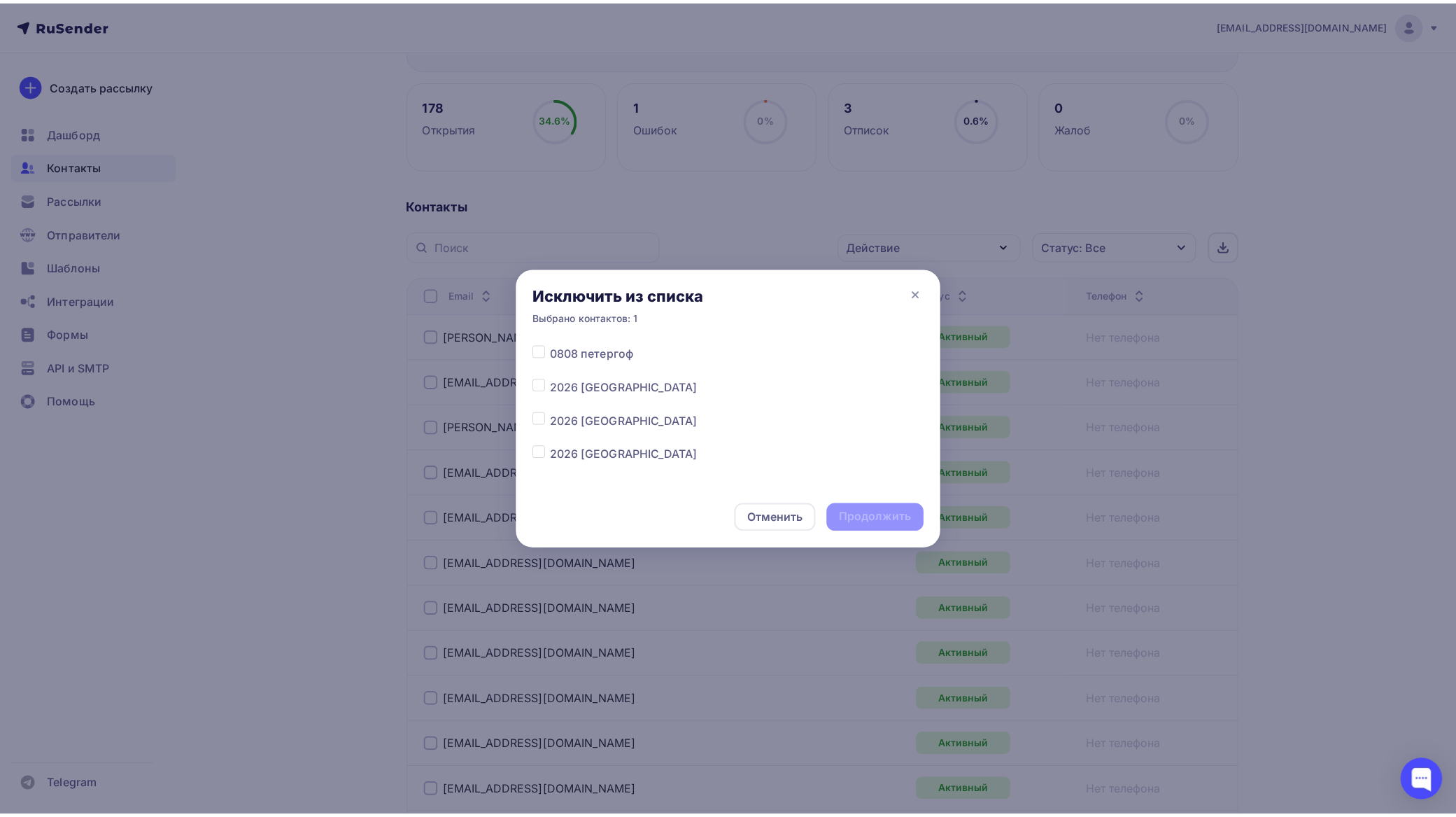
scroll to position [350, 0]
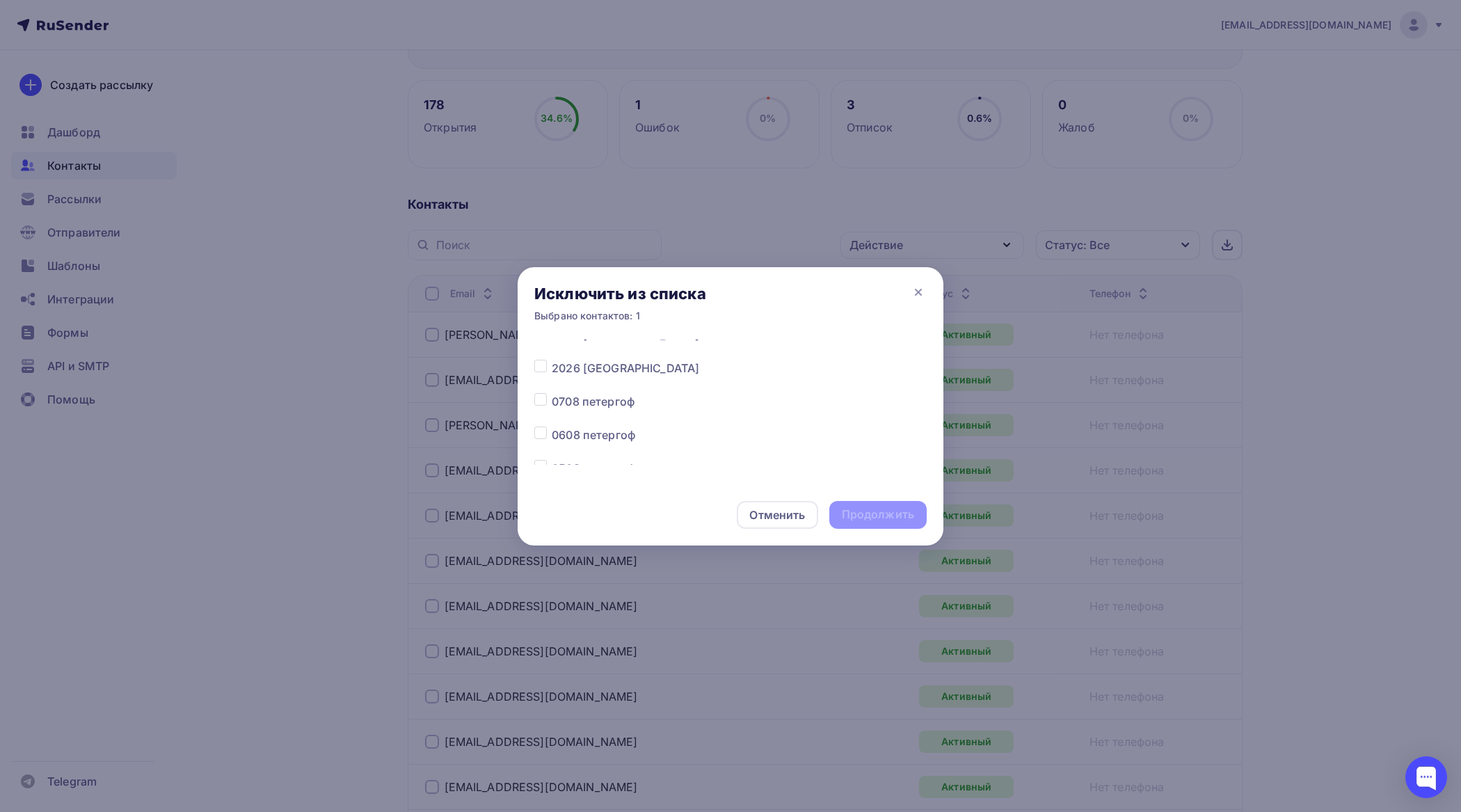
click at [551, 360] on label at bounding box center [551, 360] width 0 height 0
click at [535, 369] on input "checkbox" at bounding box center [541, 366] width 12 height 12
checkbox input "true"
drag, startPoint x: 882, startPoint y: 520, endPoint x: 830, endPoint y: 474, distance: 69.4
click at [881, 520] on div "Продолжить" at bounding box center [878, 514] width 73 height 16
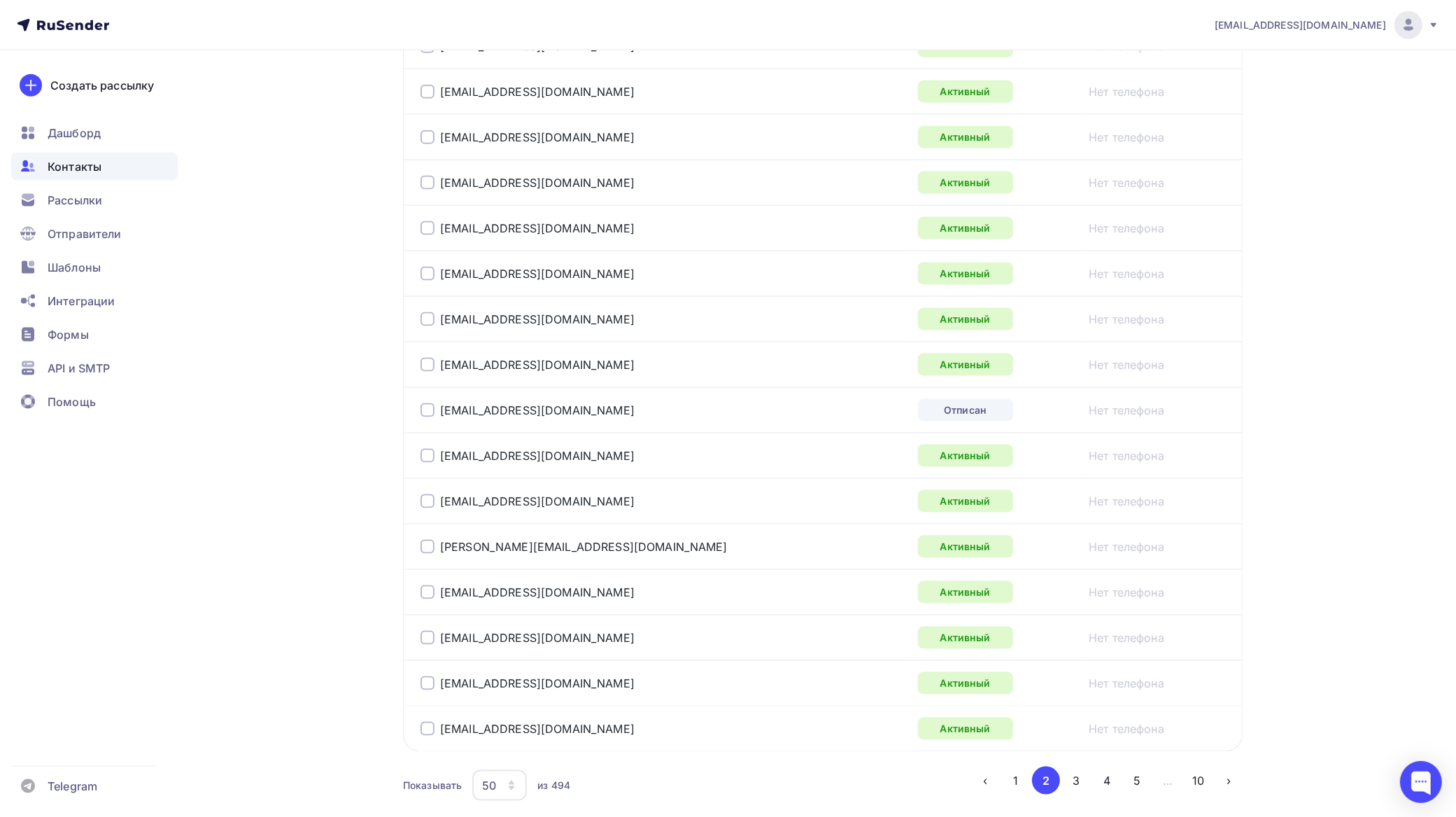
scroll to position [2104, 0]
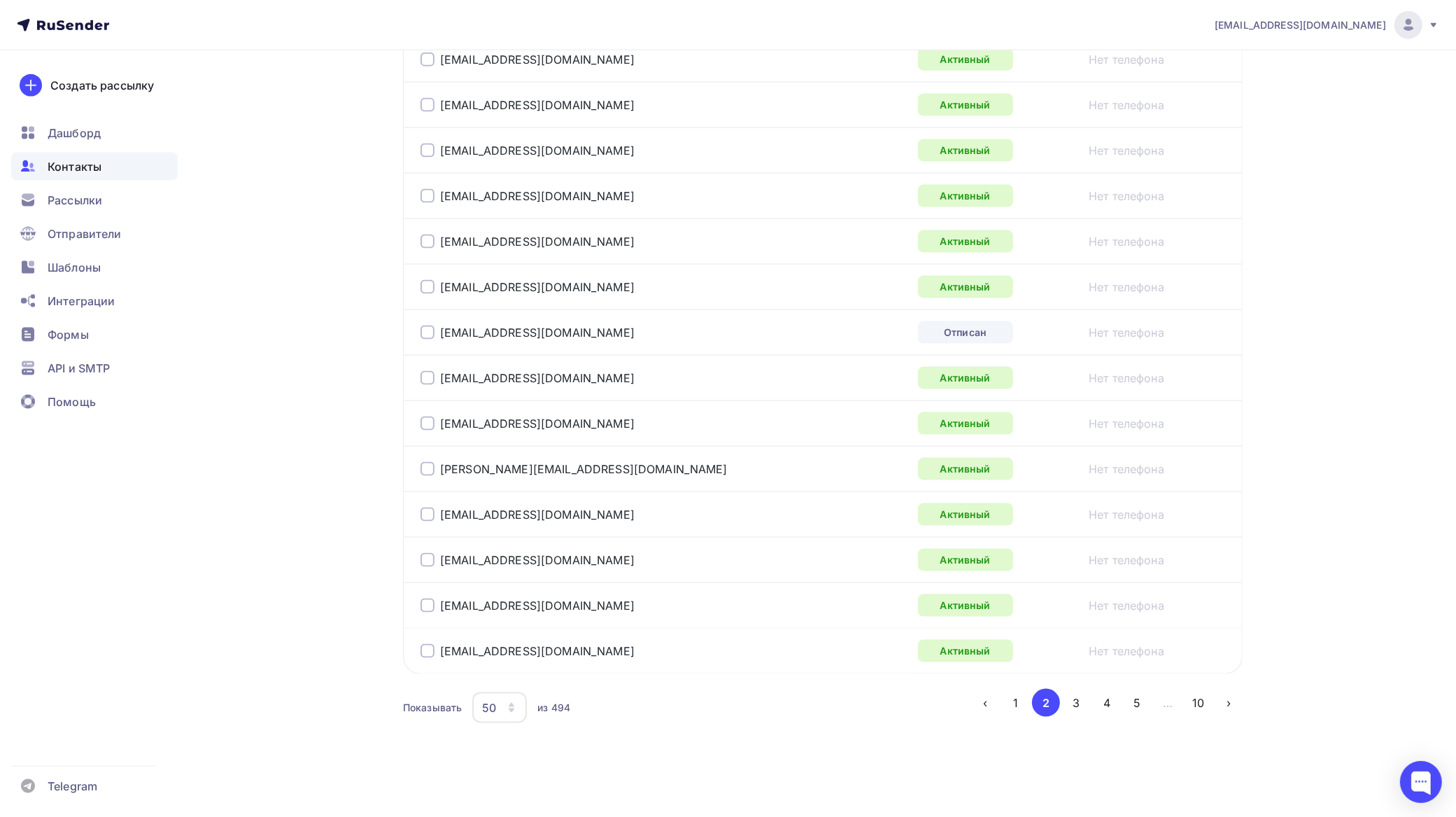
click at [1020, 703] on button "1" at bounding box center [1016, 703] width 28 height 28
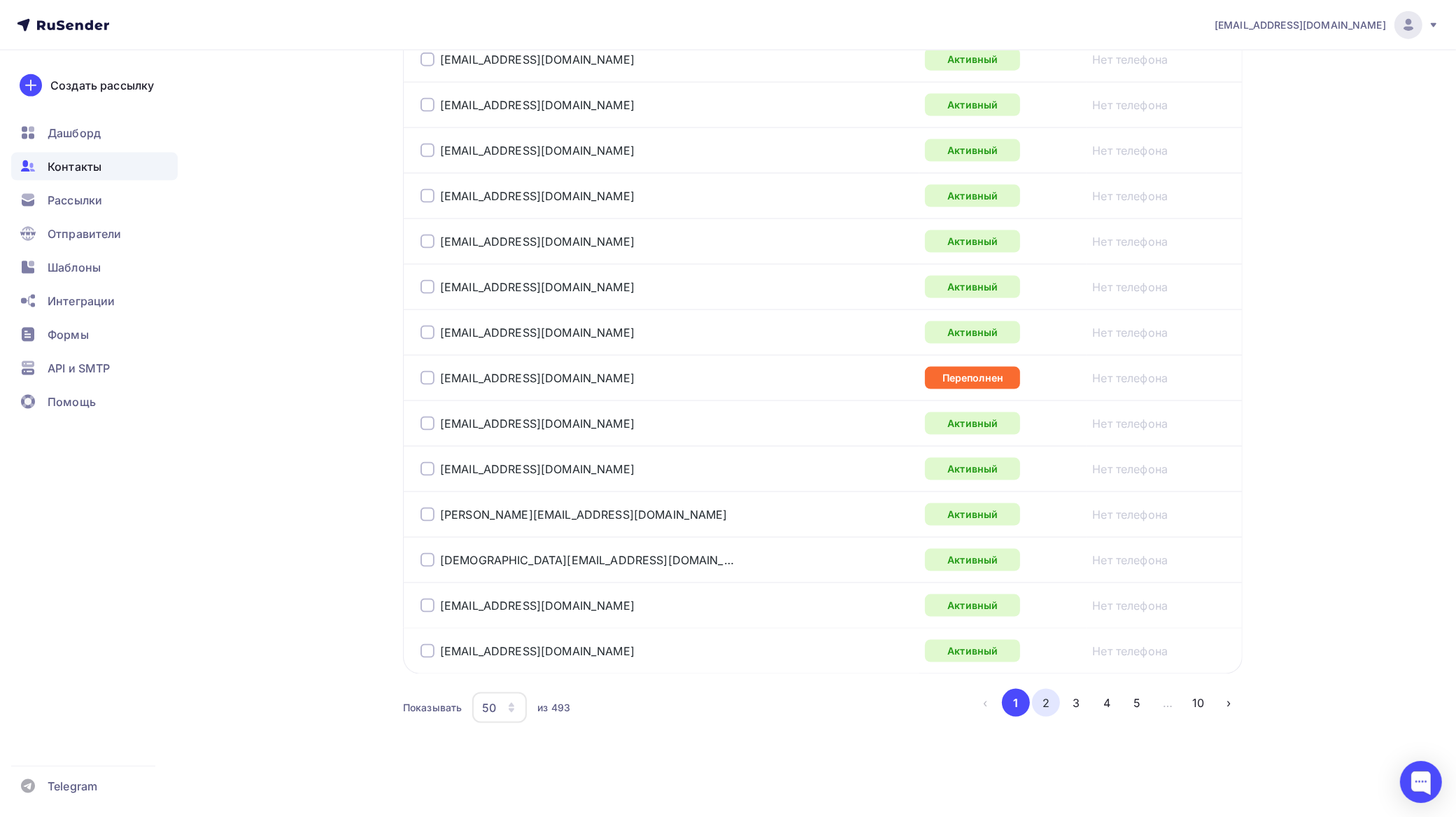
click at [1041, 698] on button "2" at bounding box center [1047, 703] width 28 height 28
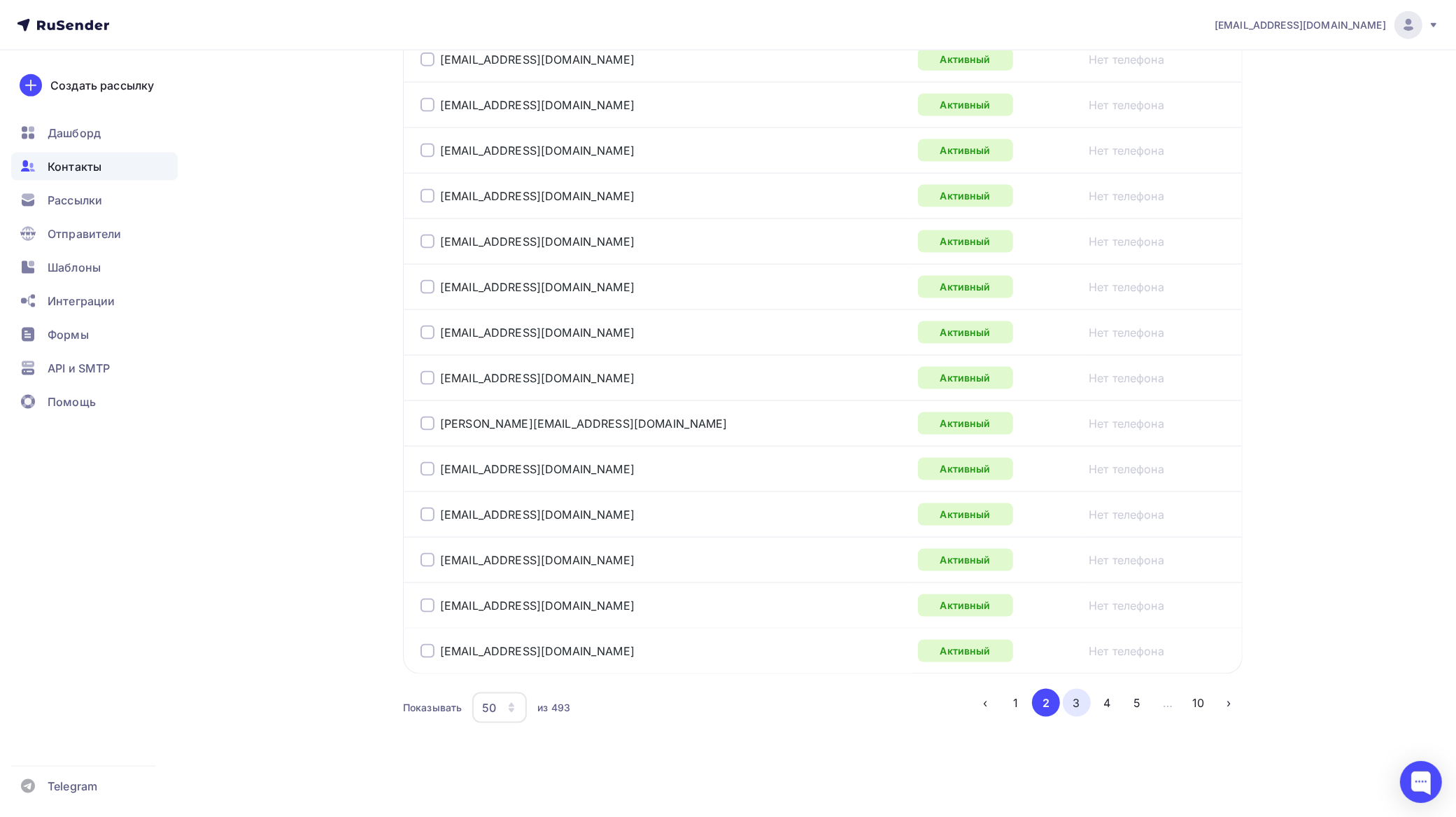
click at [1075, 702] on button "3" at bounding box center [1077, 703] width 28 height 28
click at [1106, 698] on button "4" at bounding box center [1107, 703] width 28 height 28
drag, startPoint x: 1138, startPoint y: 701, endPoint x: 1091, endPoint y: 684, distance: 50.0
click at [1138, 700] on button "5" at bounding box center [1138, 703] width 28 height 28
click at [1134, 702] on button "6" at bounding box center [1138, 703] width 28 height 28
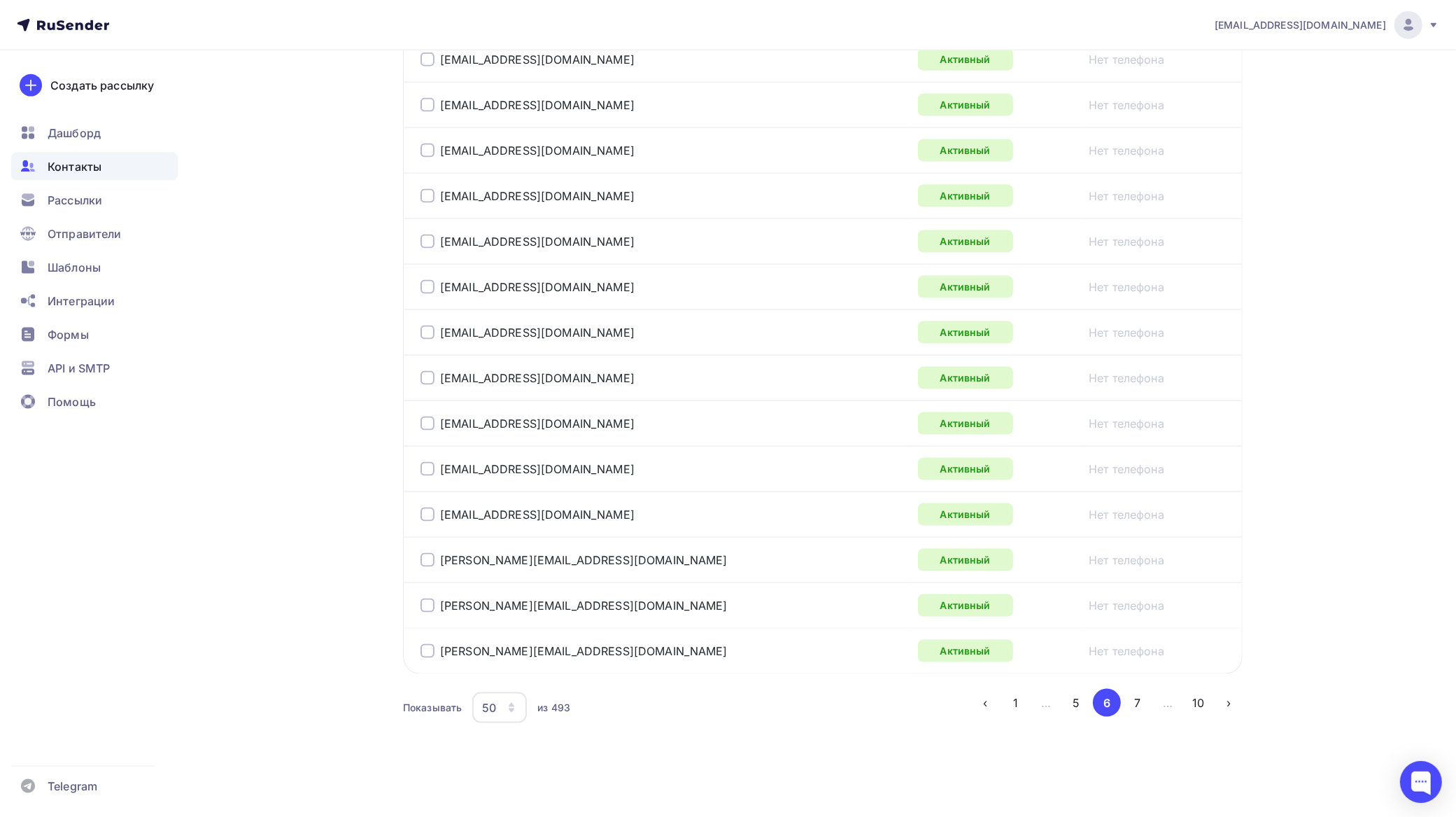
drag, startPoint x: 1138, startPoint y: 702, endPoint x: 1058, endPoint y: 640, distance: 101.2
click at [1138, 701] on button "7" at bounding box center [1138, 703] width 28 height 28
click at [1137, 696] on button "8" at bounding box center [1138, 703] width 28 height 28
click at [1169, 702] on button "9" at bounding box center [1168, 703] width 28 height 28
click at [1197, 701] on button "10" at bounding box center [1199, 703] width 28 height 28
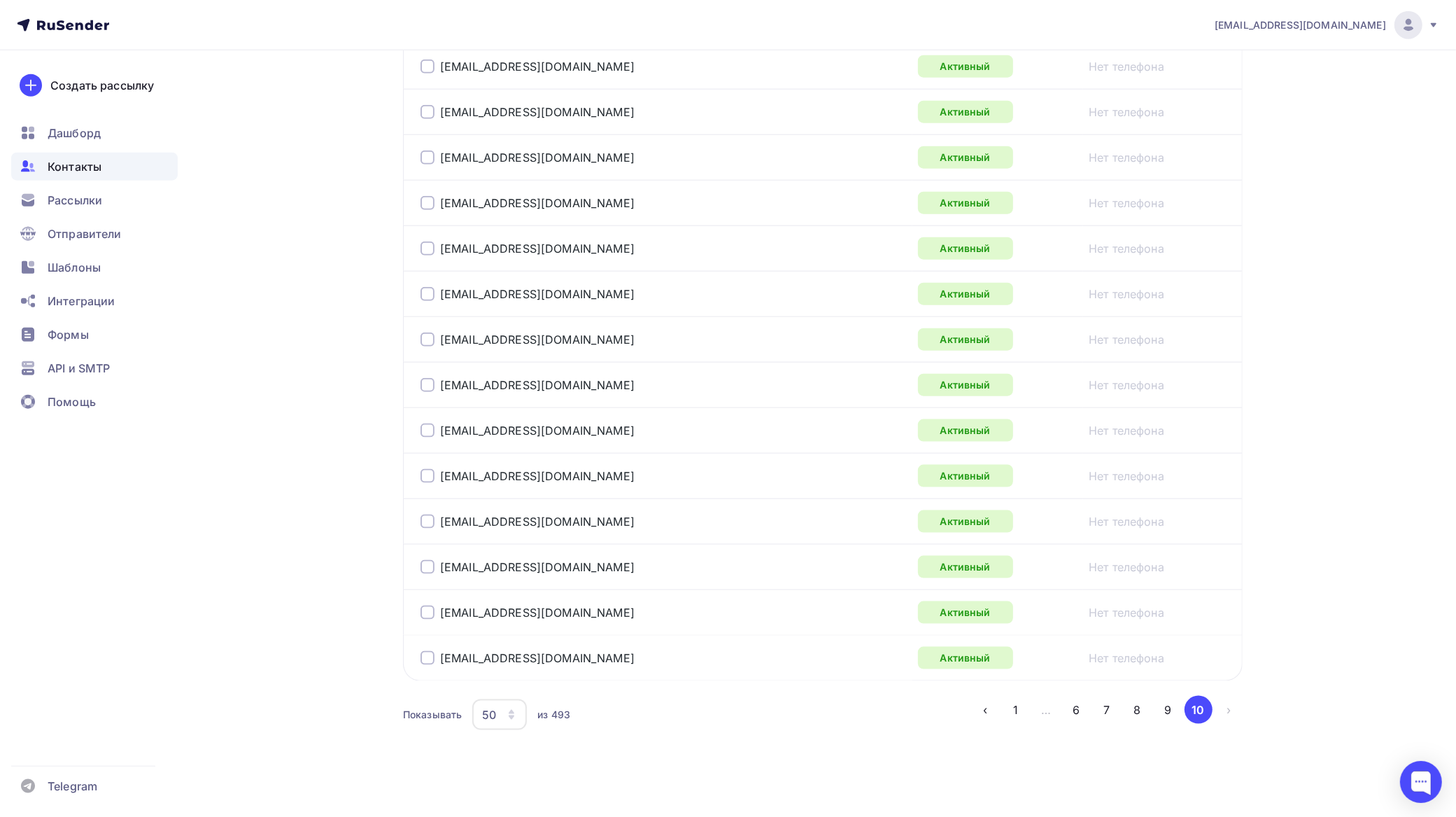
scroll to position [1784, 0]
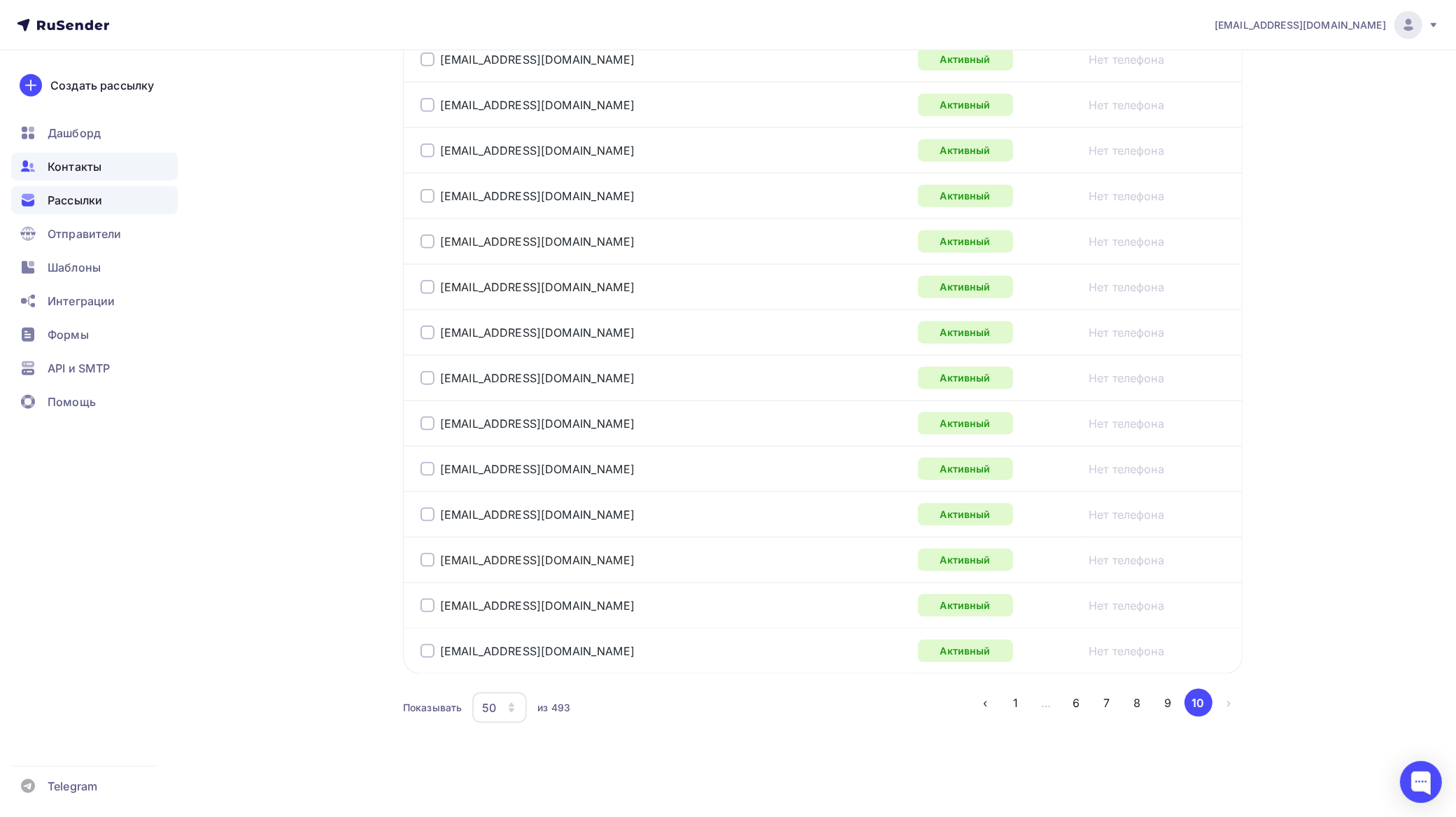
click at [83, 193] on span "Рассылки" at bounding box center [75, 200] width 55 height 17
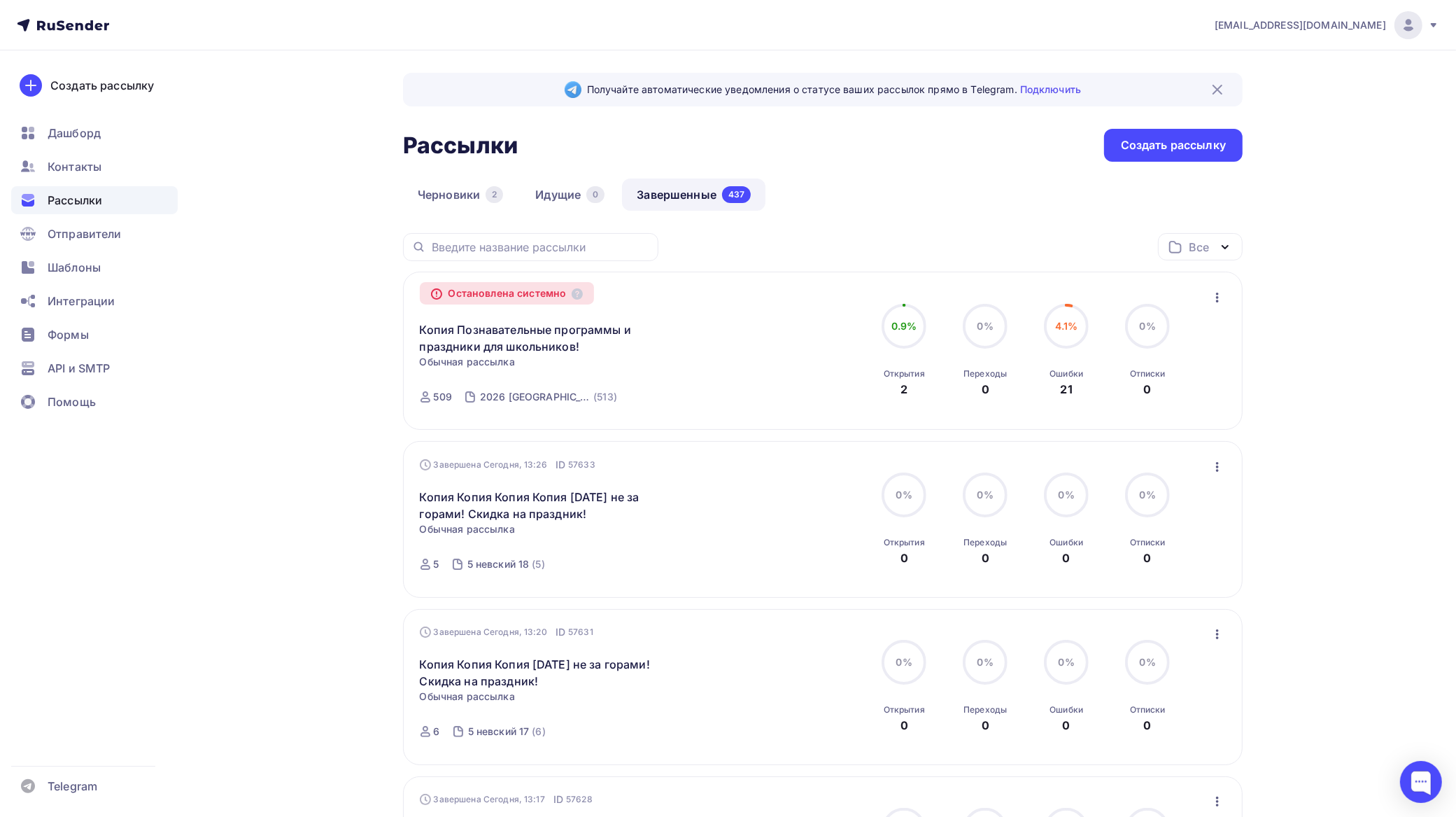
click at [1211, 292] on icon "button" at bounding box center [1217, 297] width 17 height 17
click at [1166, 331] on div "Копировать в новую" at bounding box center [1154, 334] width 143 height 17
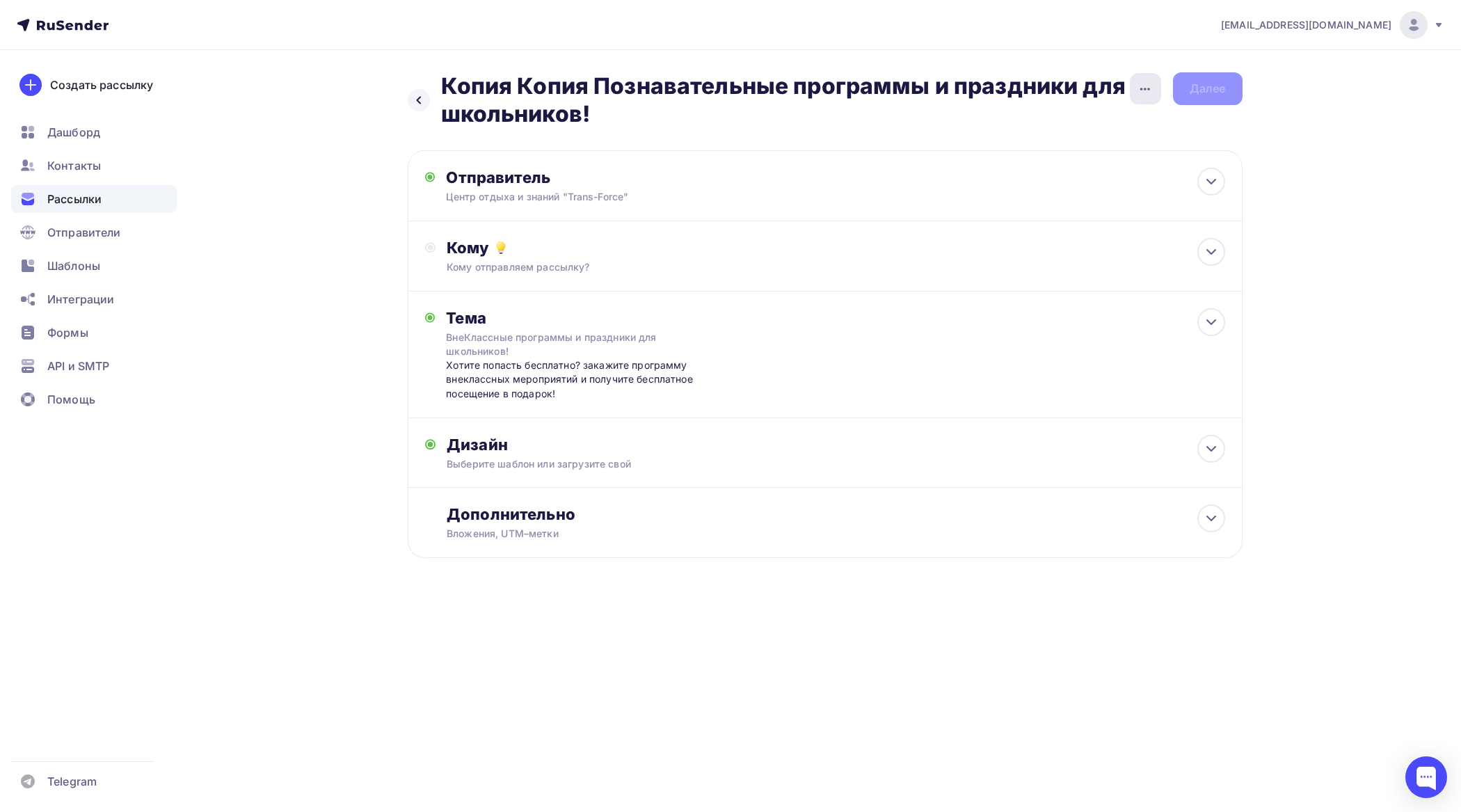
click at [1141, 85] on icon "button" at bounding box center [1145, 88] width 17 height 17
click at [1084, 158] on div "Переименовать рассылку" at bounding box center [1071, 159] width 172 height 17
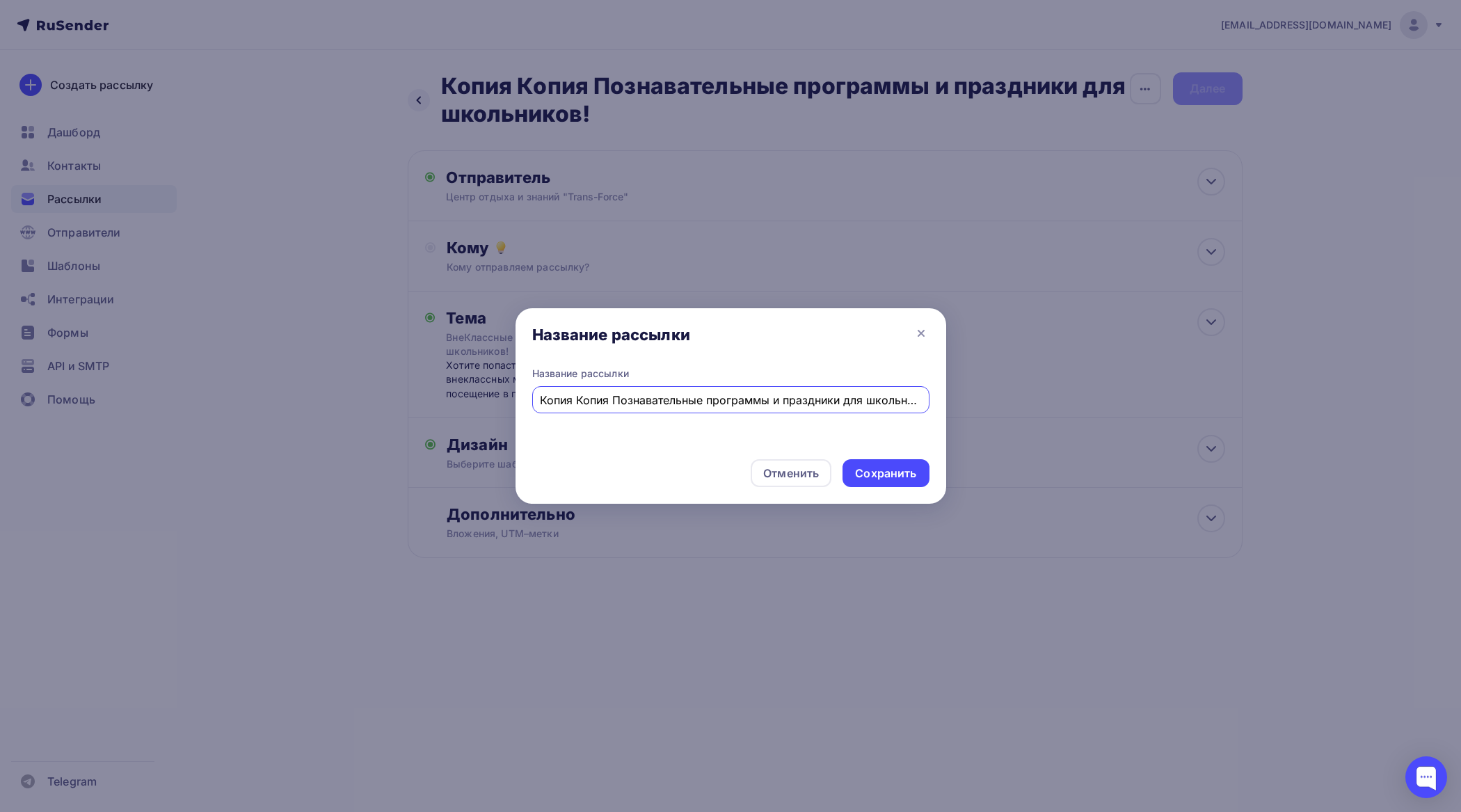
drag, startPoint x: 596, startPoint y: 399, endPoint x: 436, endPoint y: 407, distance: 160.2
click at [436, 407] on div "Название рассылки Название рассылки Копия Копия Познавательные программы и праз…" at bounding box center [730, 406] width 1461 height 812
type input "Познавательные программы и праздники для школьников!"
click at [871, 463] on div "Сохранить" at bounding box center [886, 473] width 87 height 28
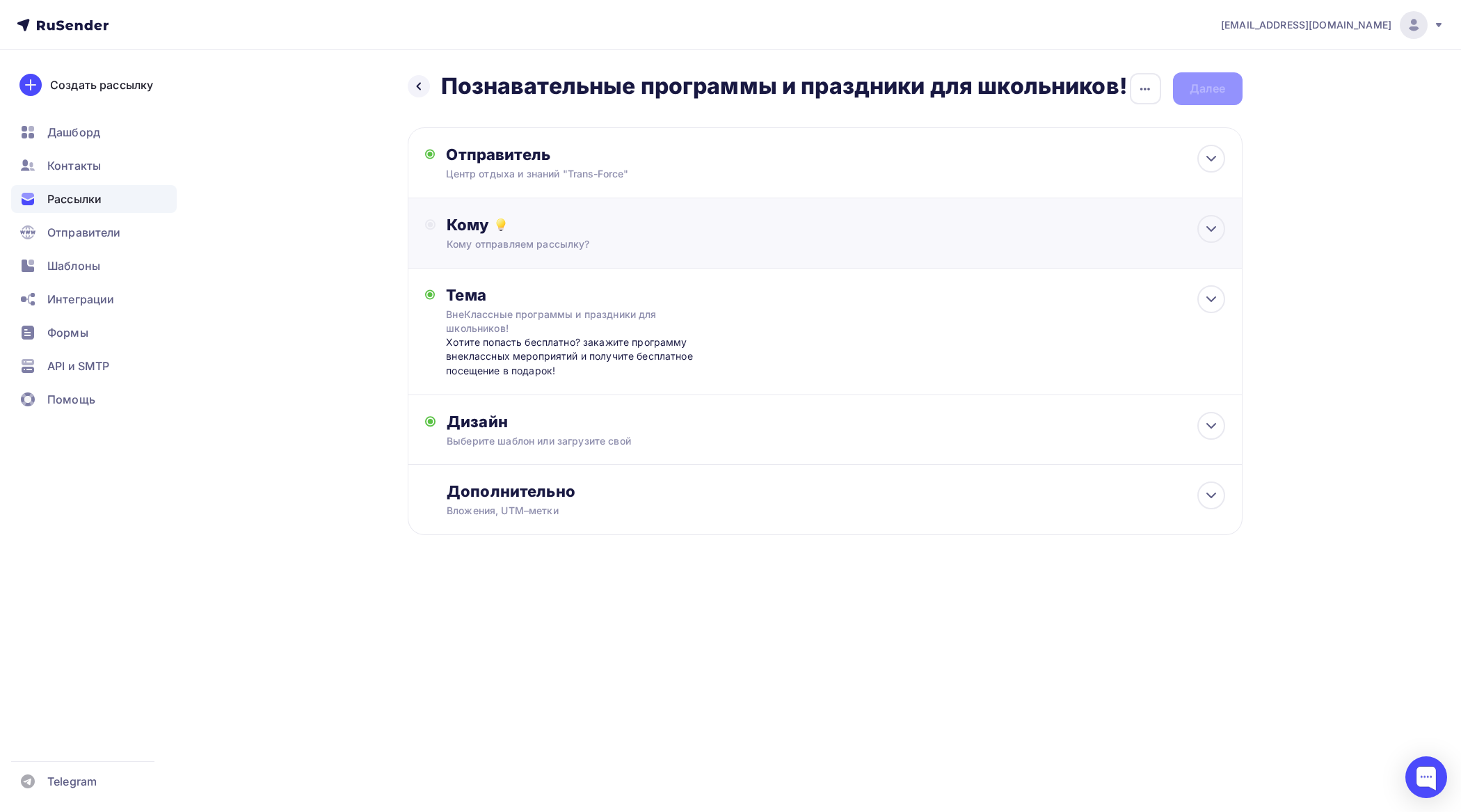
click at [523, 234] on div "Кому" at bounding box center [835, 225] width 778 height 19
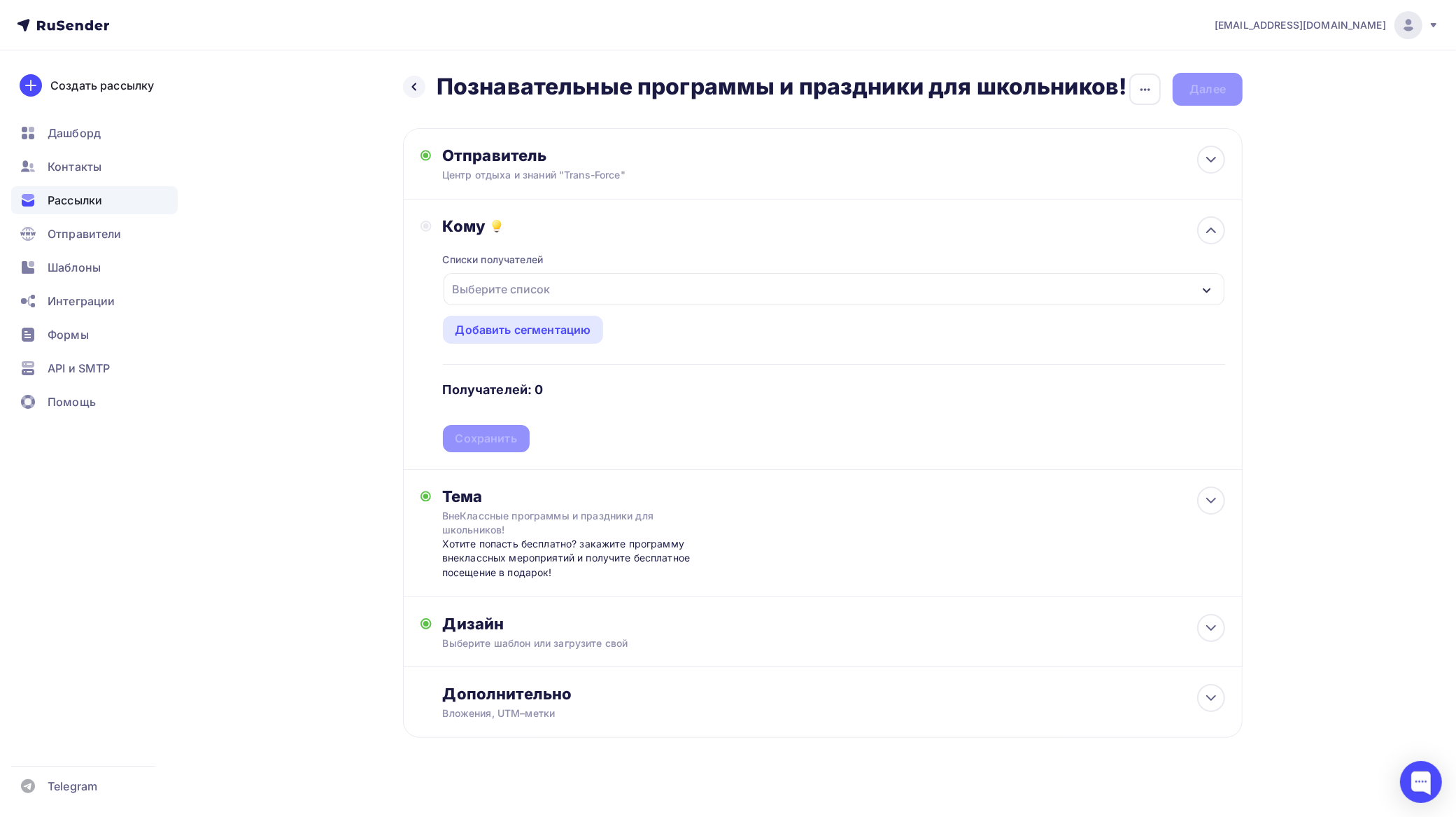
click at [555, 285] on div "Выберите список" at bounding box center [502, 289] width 109 height 26
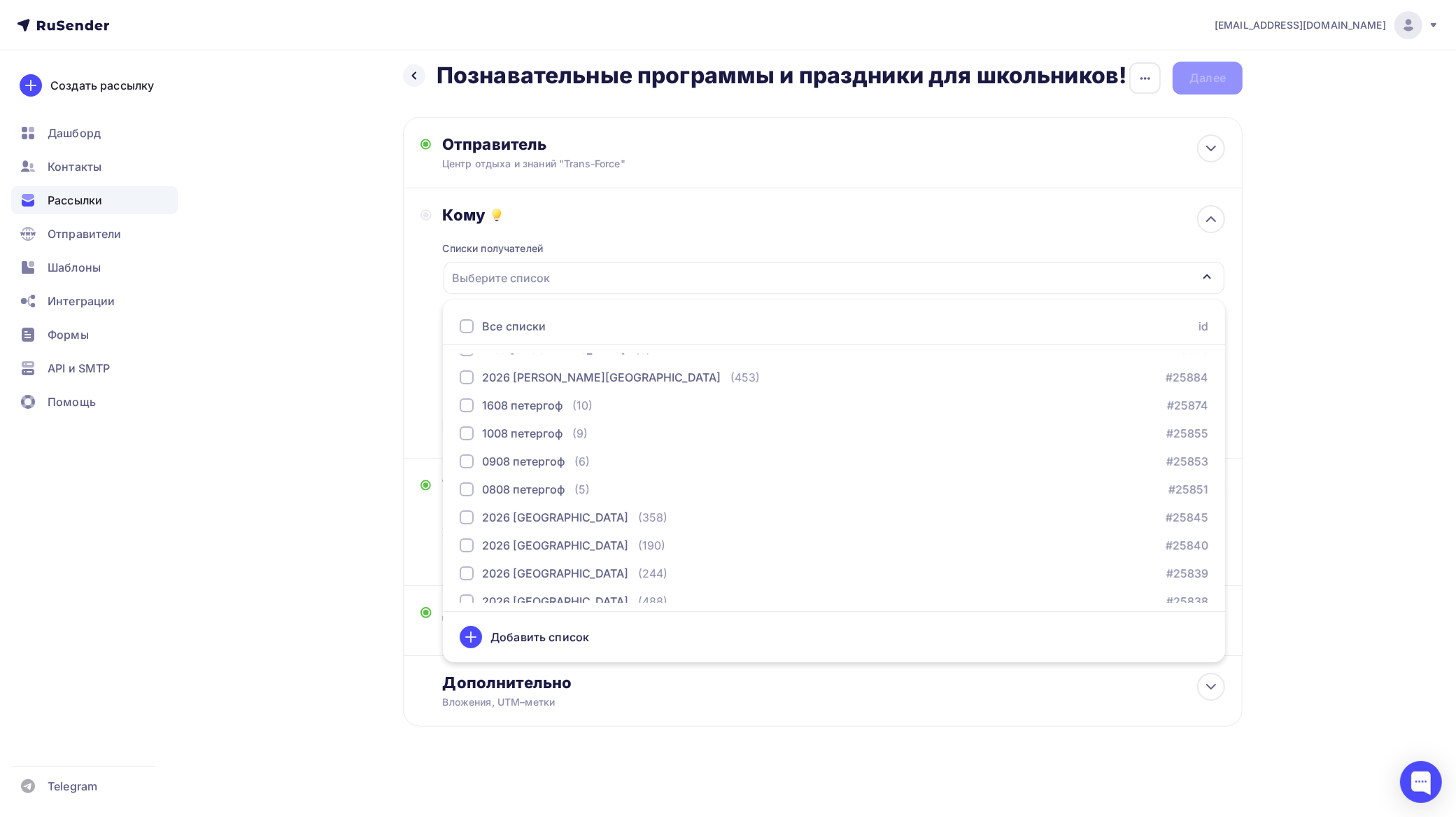
scroll to position [87, 0]
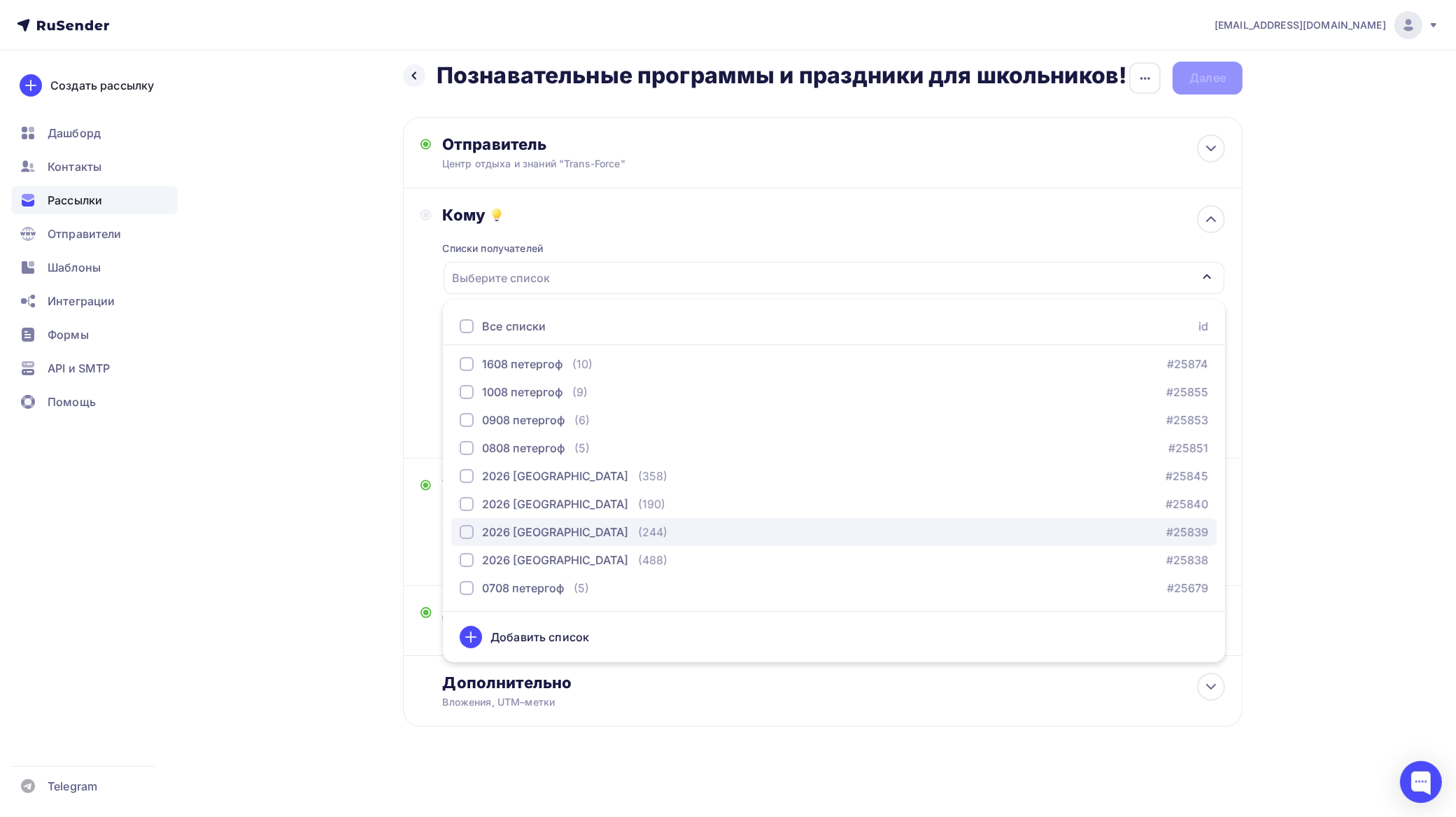
click at [462, 529] on div "button" at bounding box center [467, 532] width 14 height 14
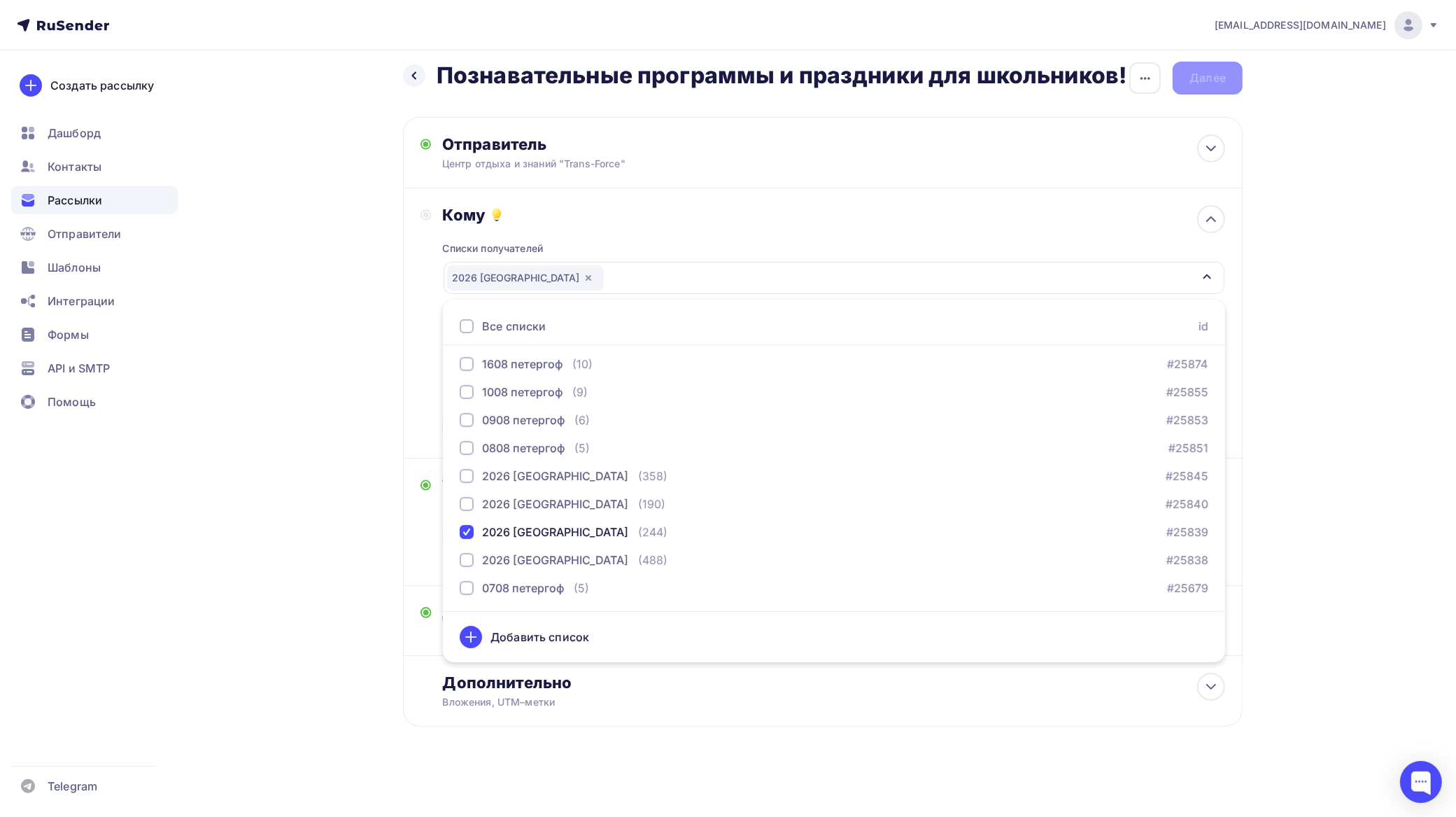
drag, startPoint x: 1342, startPoint y: 455, endPoint x: 1337, endPoint y: 446, distance: 10.3
click at [1342, 453] on div "tfzakaz@yandex.ru Аккаунт Тарифы Выйти Создать рассылку Дашборд Контакты Рассыл…" at bounding box center [728, 402] width 1456 height 828
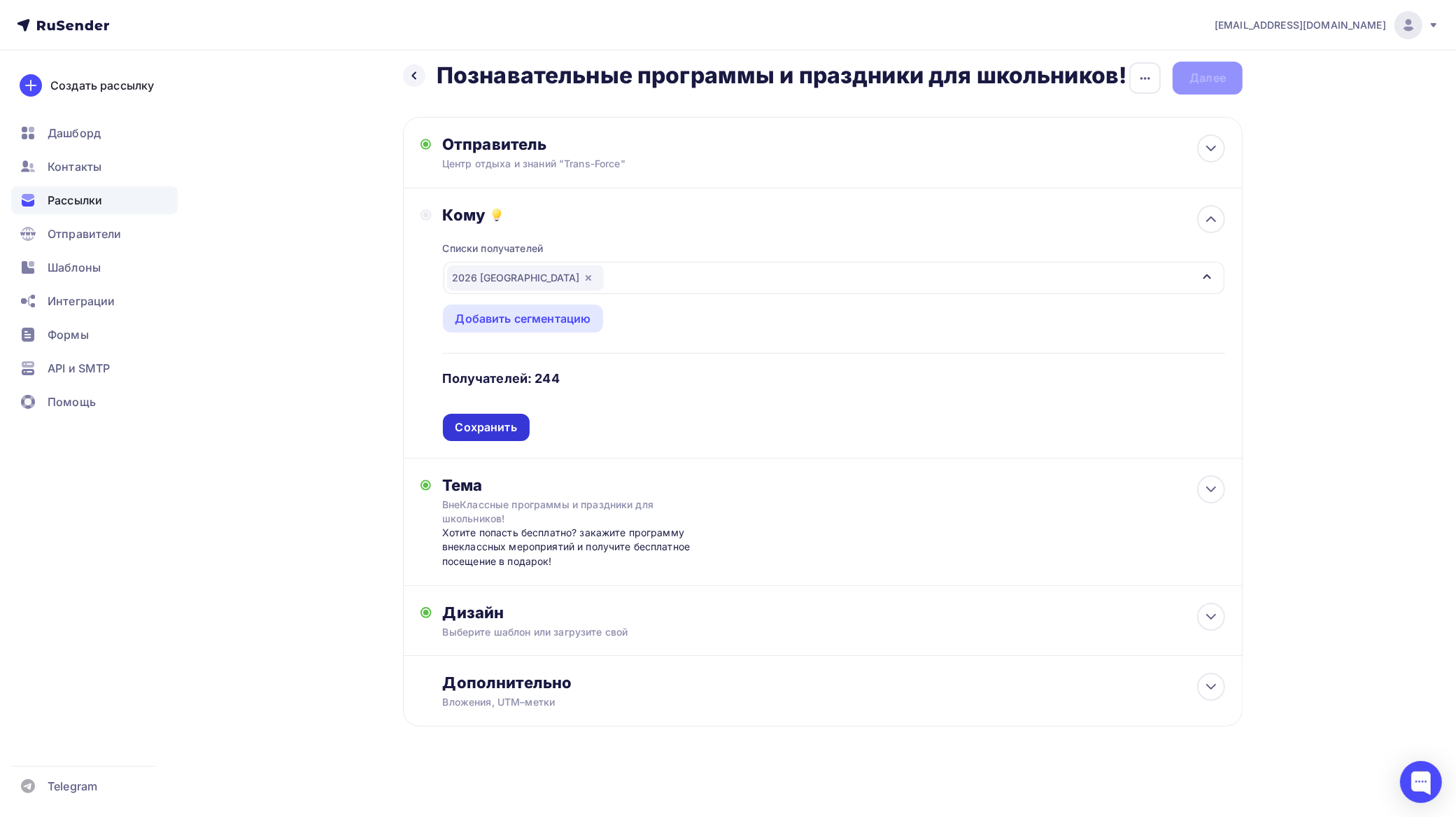
click at [516, 427] on div "Сохранить" at bounding box center [487, 427] width 62 height 16
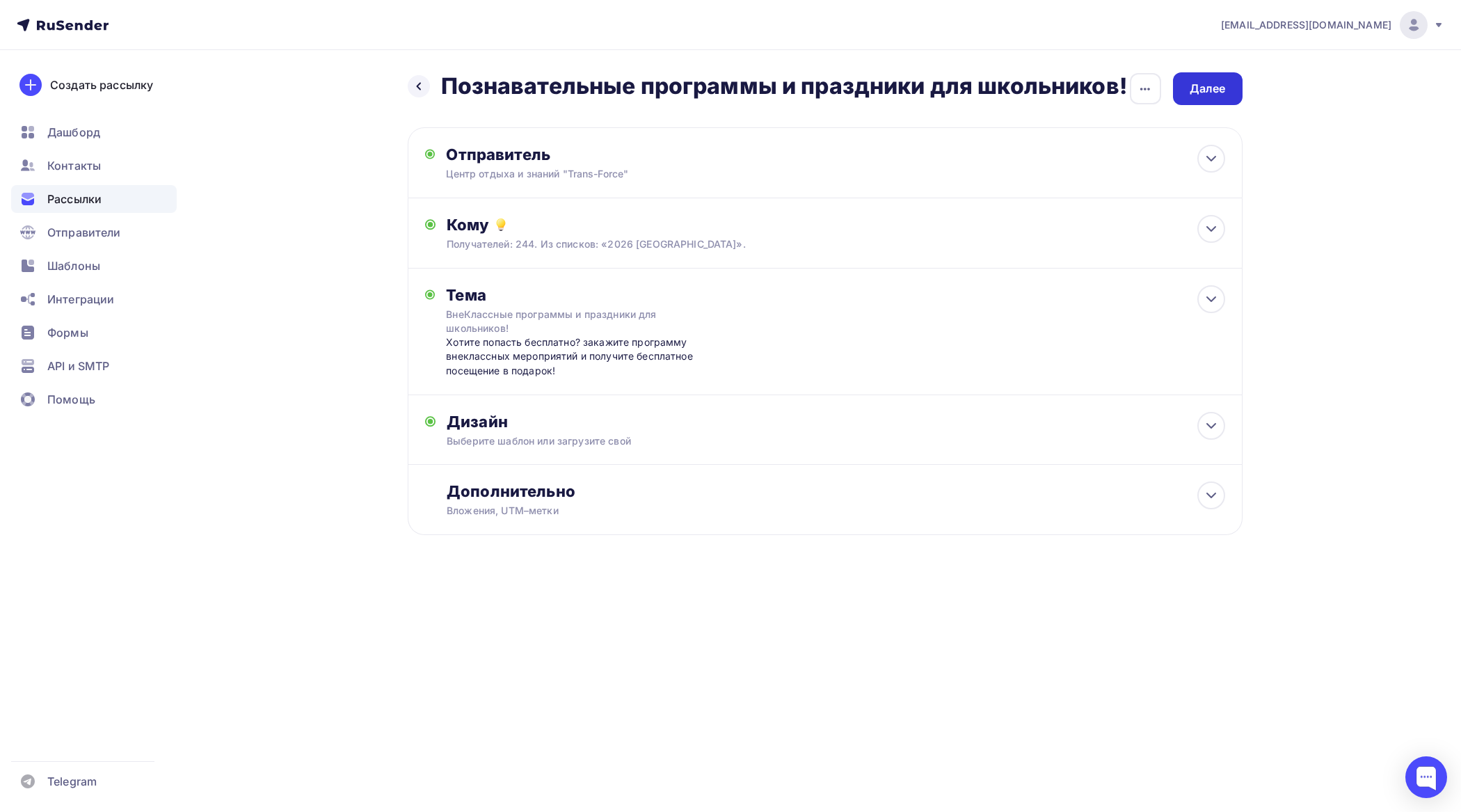
click at [1200, 84] on div "Далее" at bounding box center [1207, 88] width 36 height 16
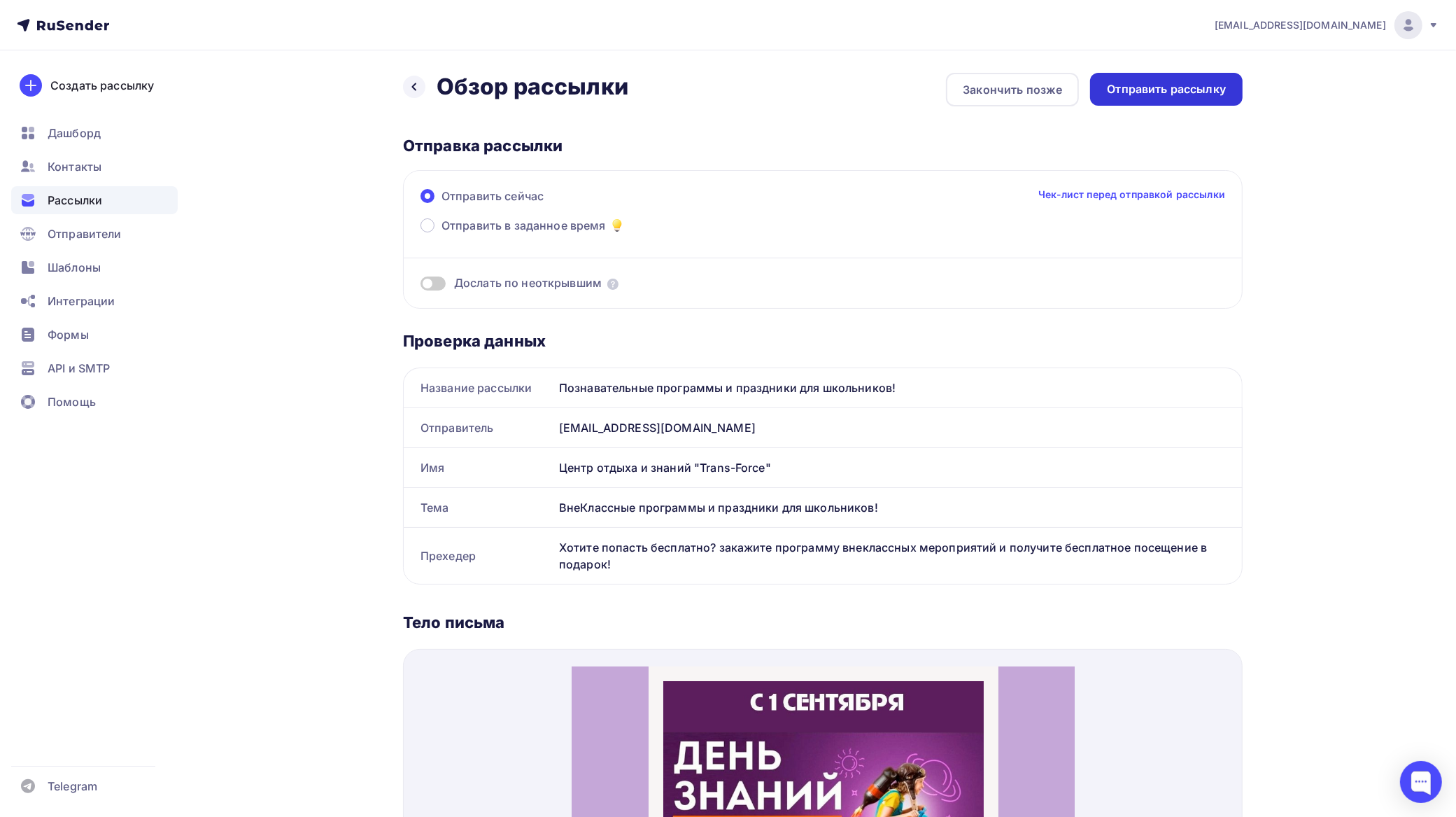
click at [1181, 91] on div "Отправить рассылку" at bounding box center [1166, 89] width 119 height 16
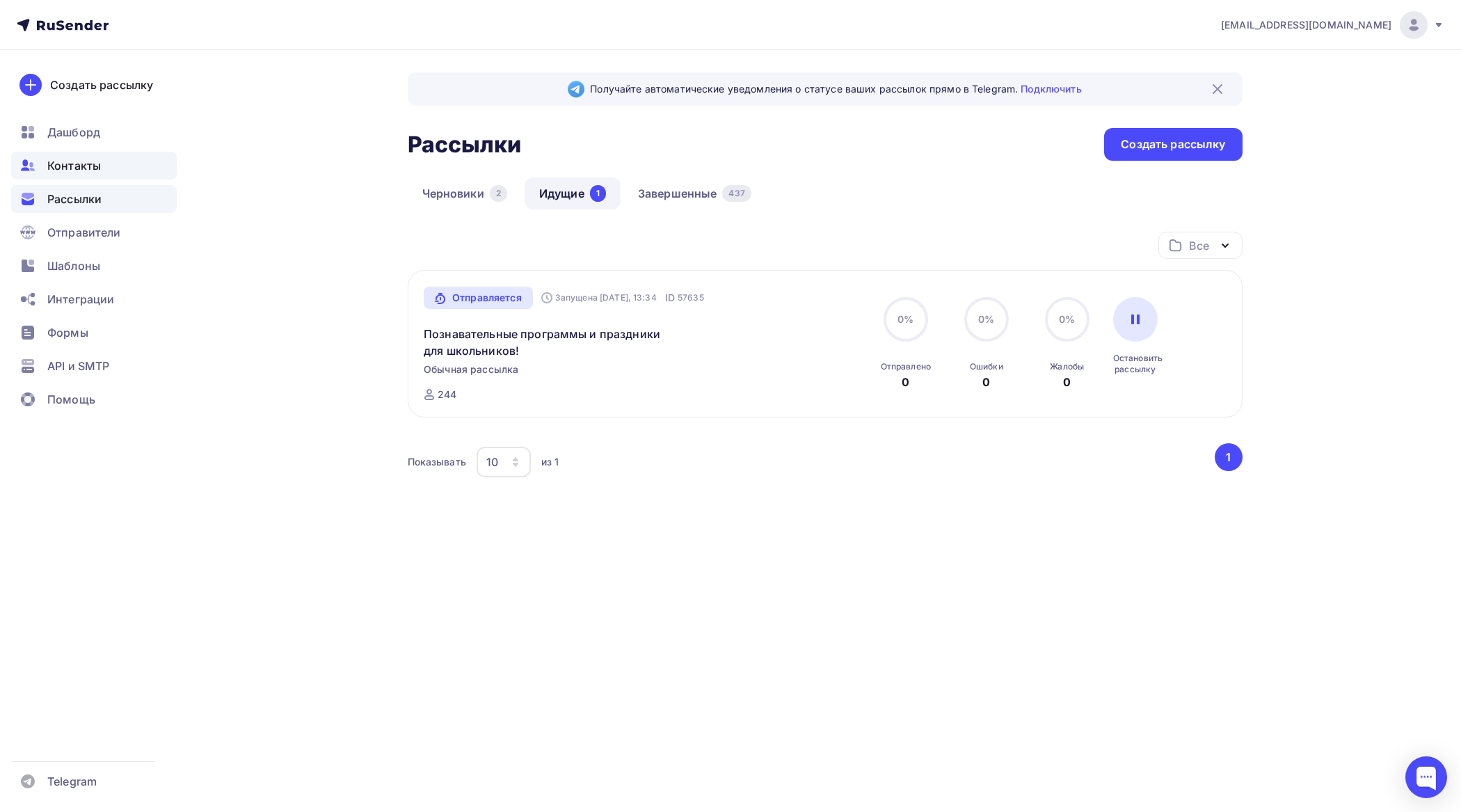
click at [89, 160] on span "Контакты" at bounding box center [74, 165] width 53 height 17
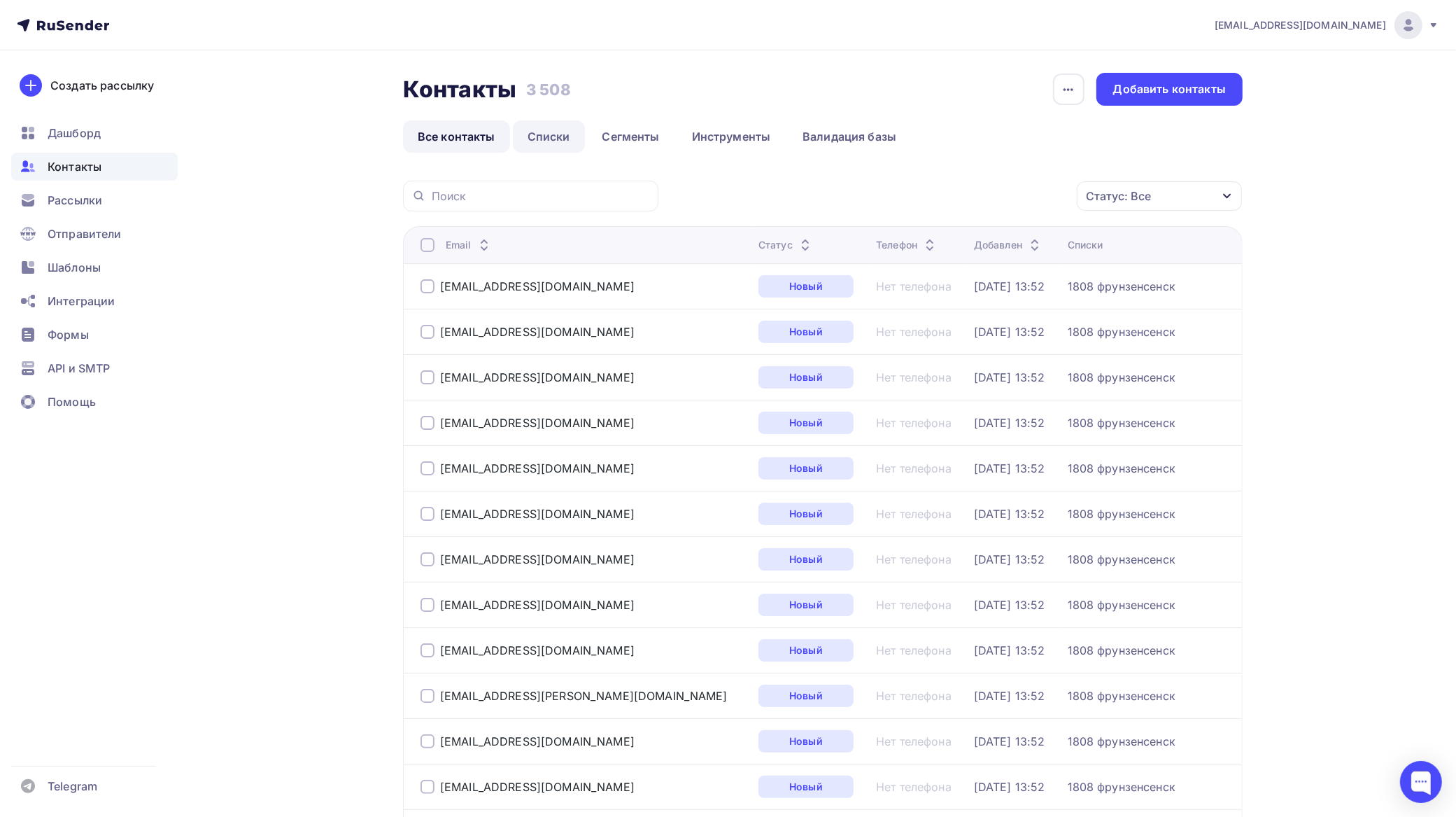
drag, startPoint x: 546, startPoint y: 129, endPoint x: 561, endPoint y: 123, distance: 16.2
click at [548, 127] on link "Списки" at bounding box center [549, 136] width 72 height 33
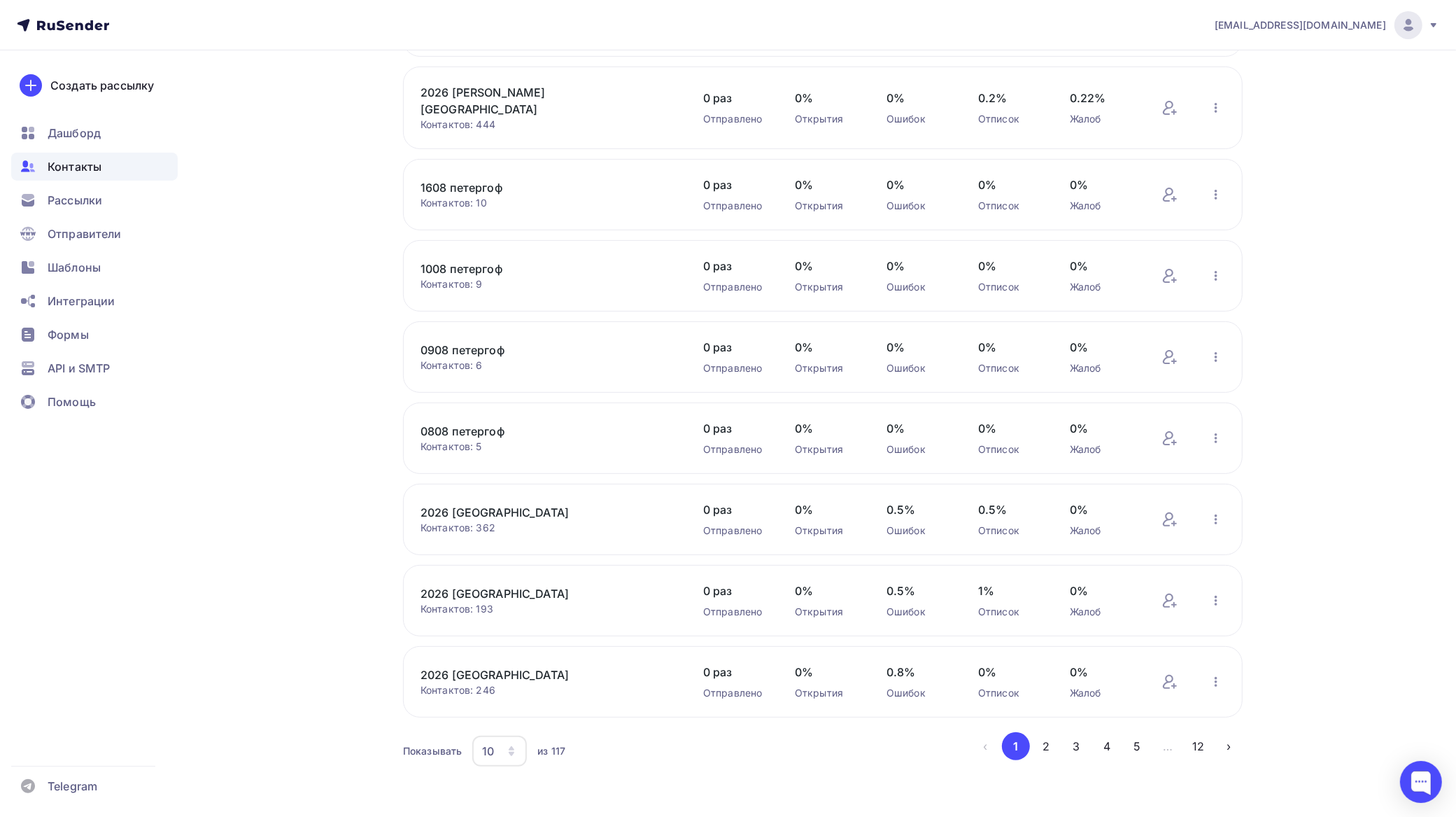
scroll to position [271, 0]
click at [543, 666] on link "2026 [GEOGRAPHIC_DATA]" at bounding box center [540, 673] width 238 height 17
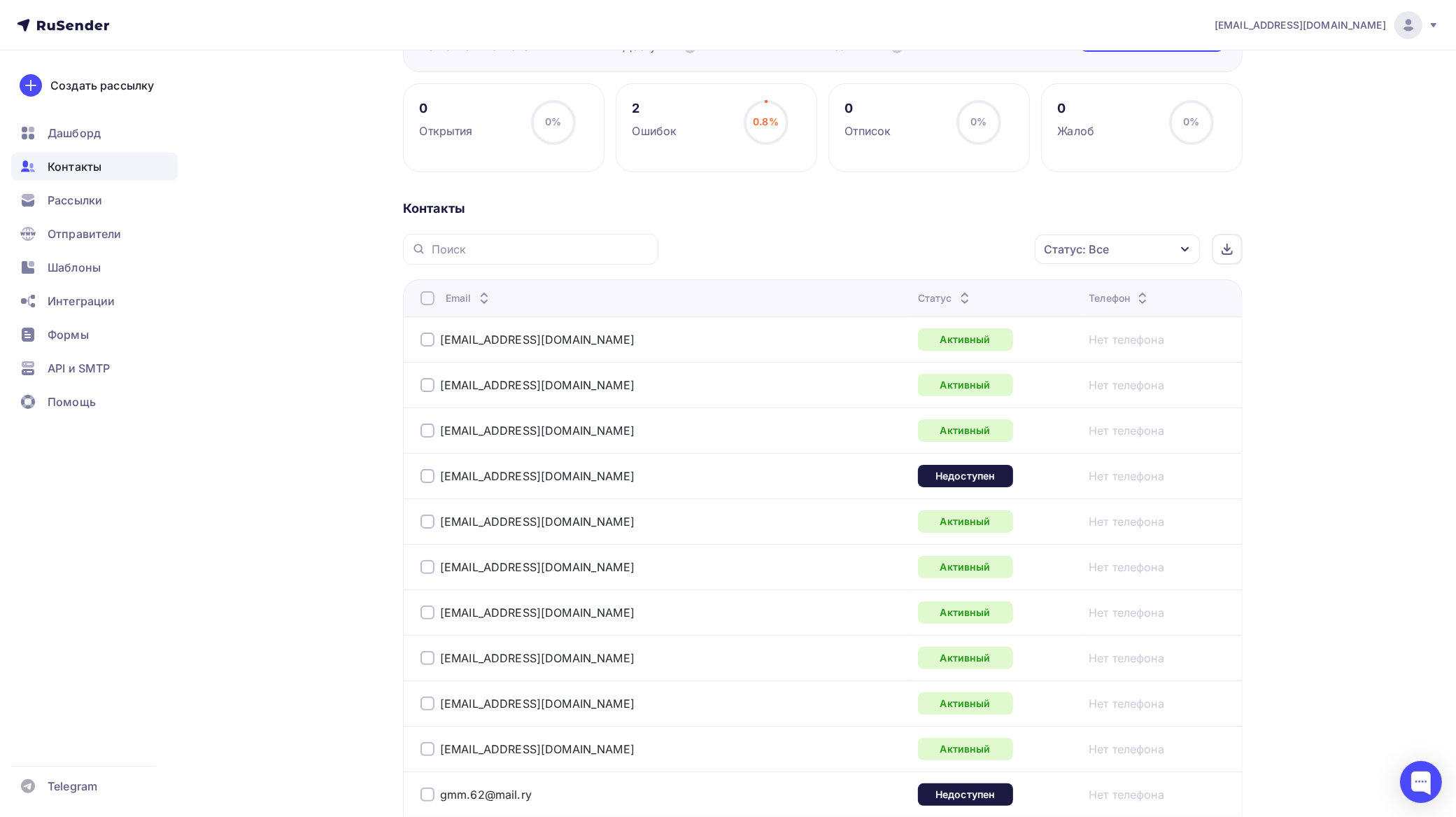
scroll to position [350, 0]
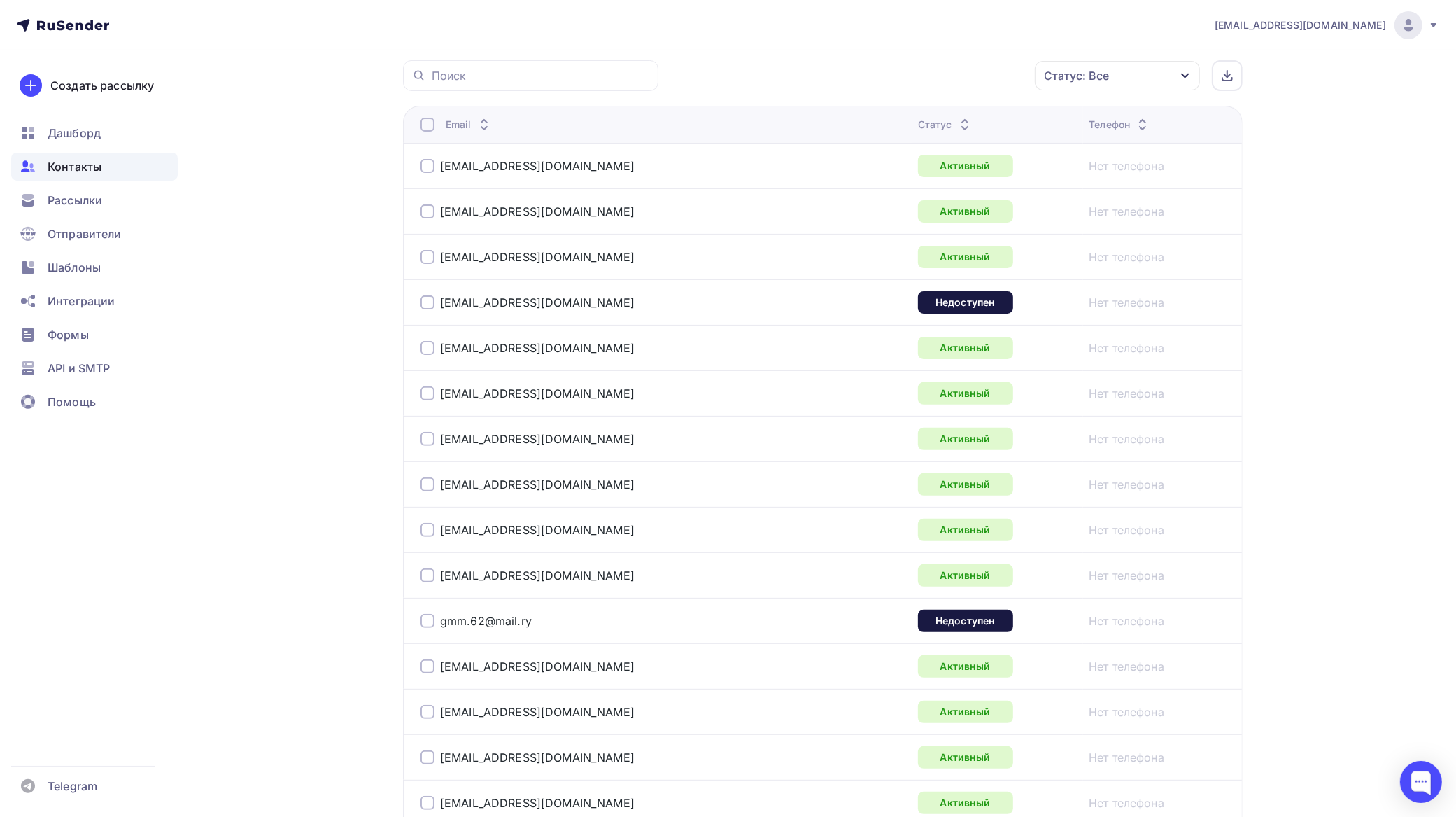
click at [423, 305] on div at bounding box center [428, 302] width 14 height 14
click at [423, 625] on div at bounding box center [428, 621] width 14 height 14
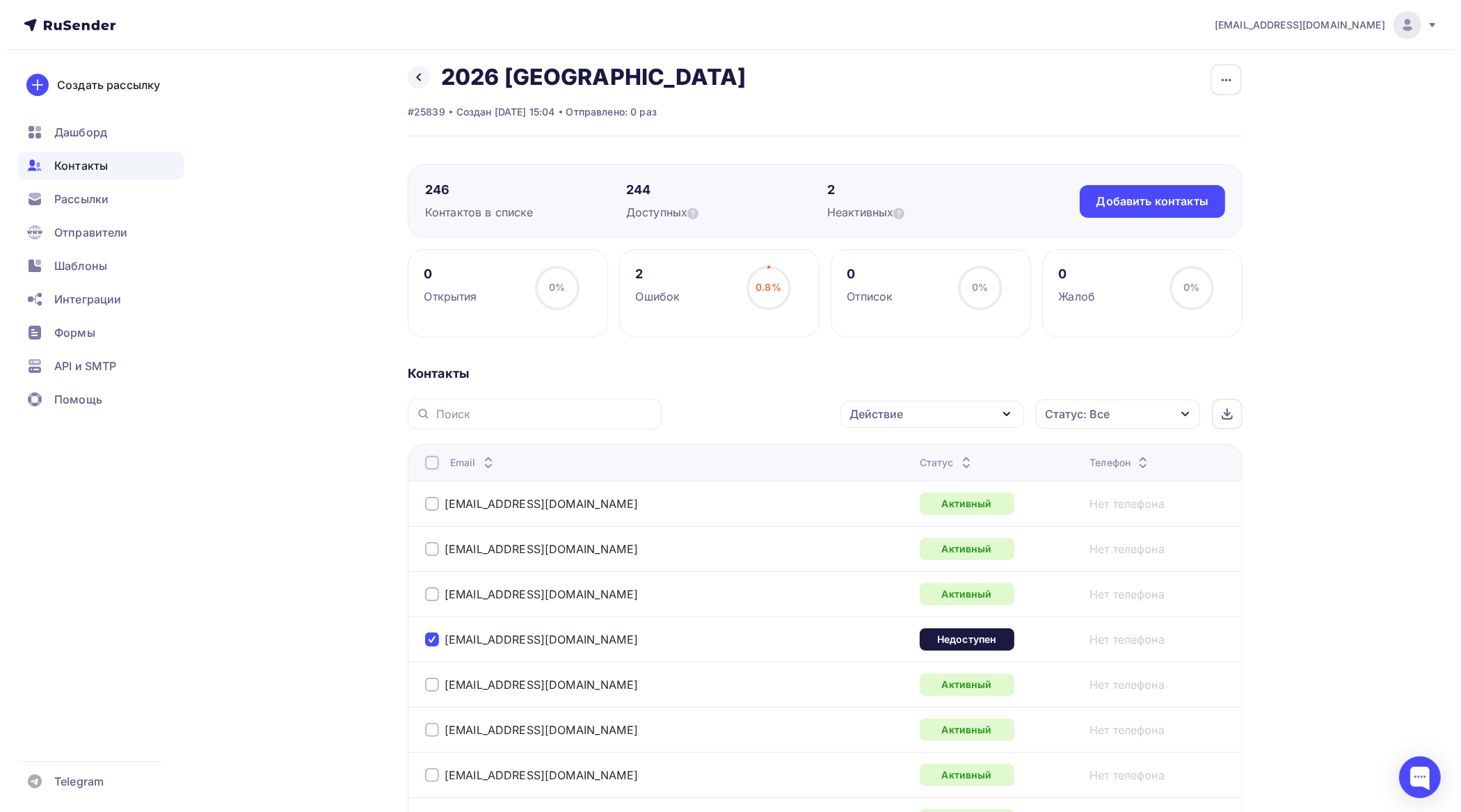
scroll to position [0, 0]
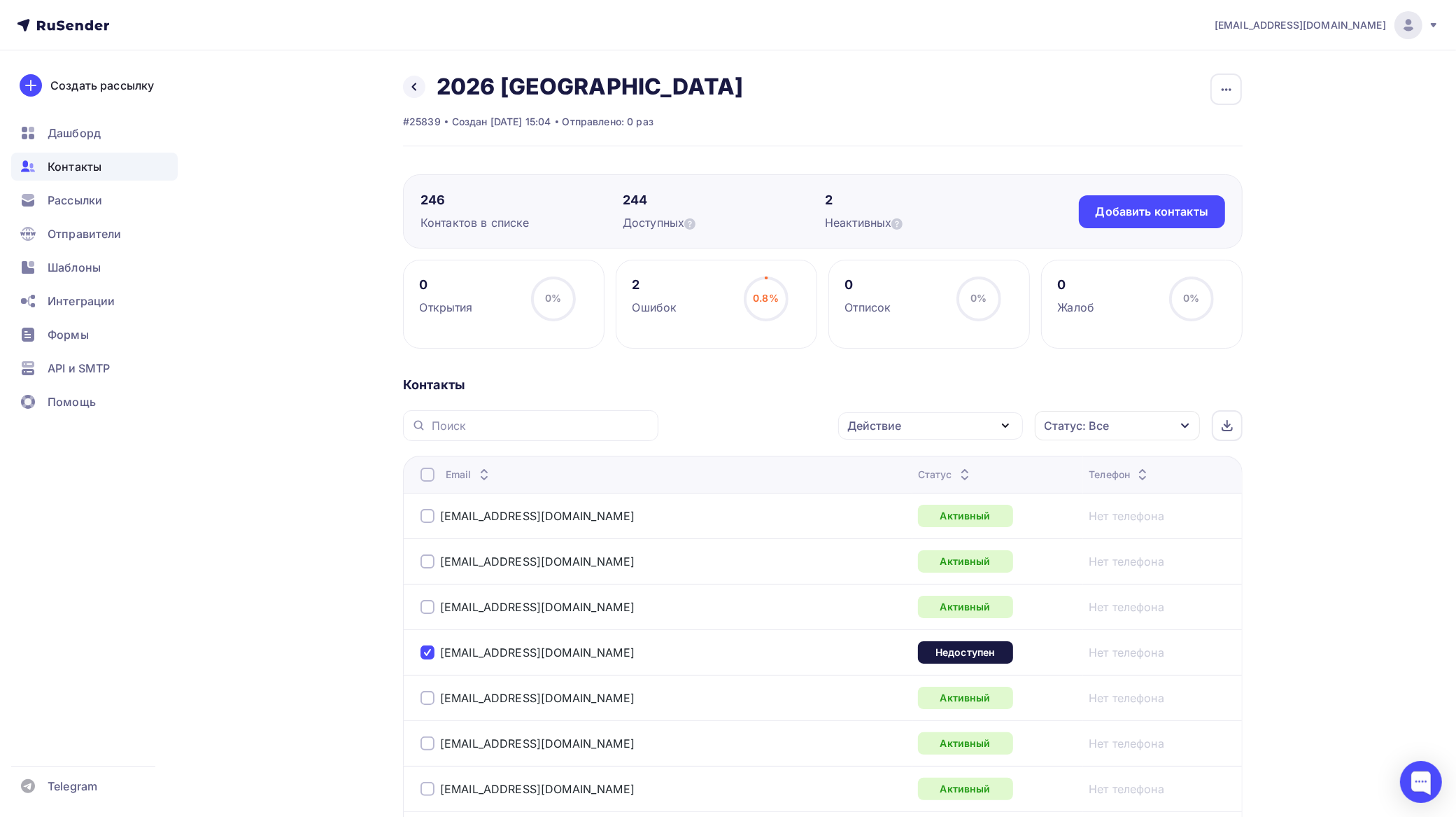
click at [942, 424] on div "Действие" at bounding box center [930, 425] width 185 height 27
click at [929, 466] on div "Добавить в списки" at bounding box center [908, 467] width 107 height 17
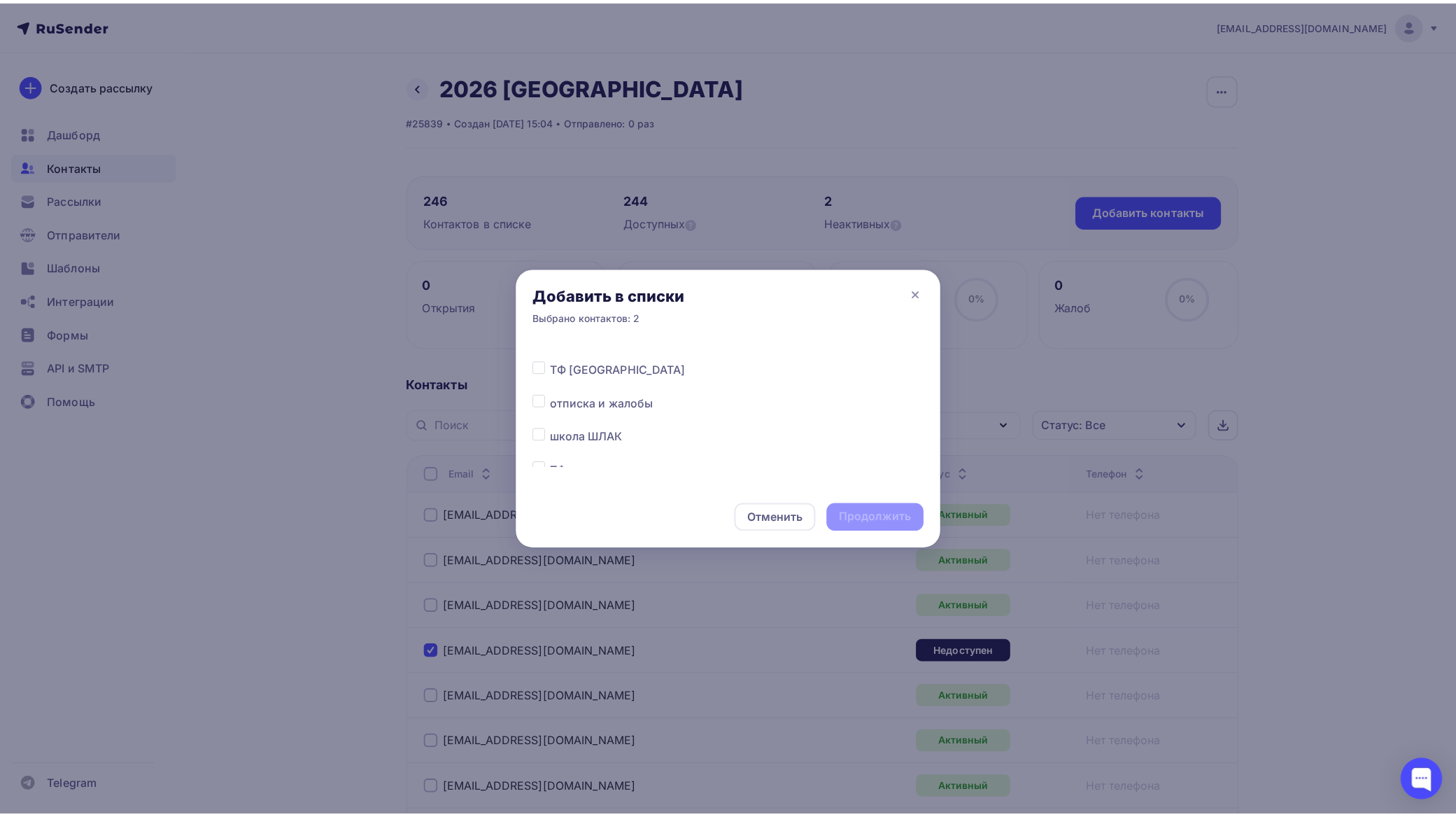
scroll to position [3838, 0]
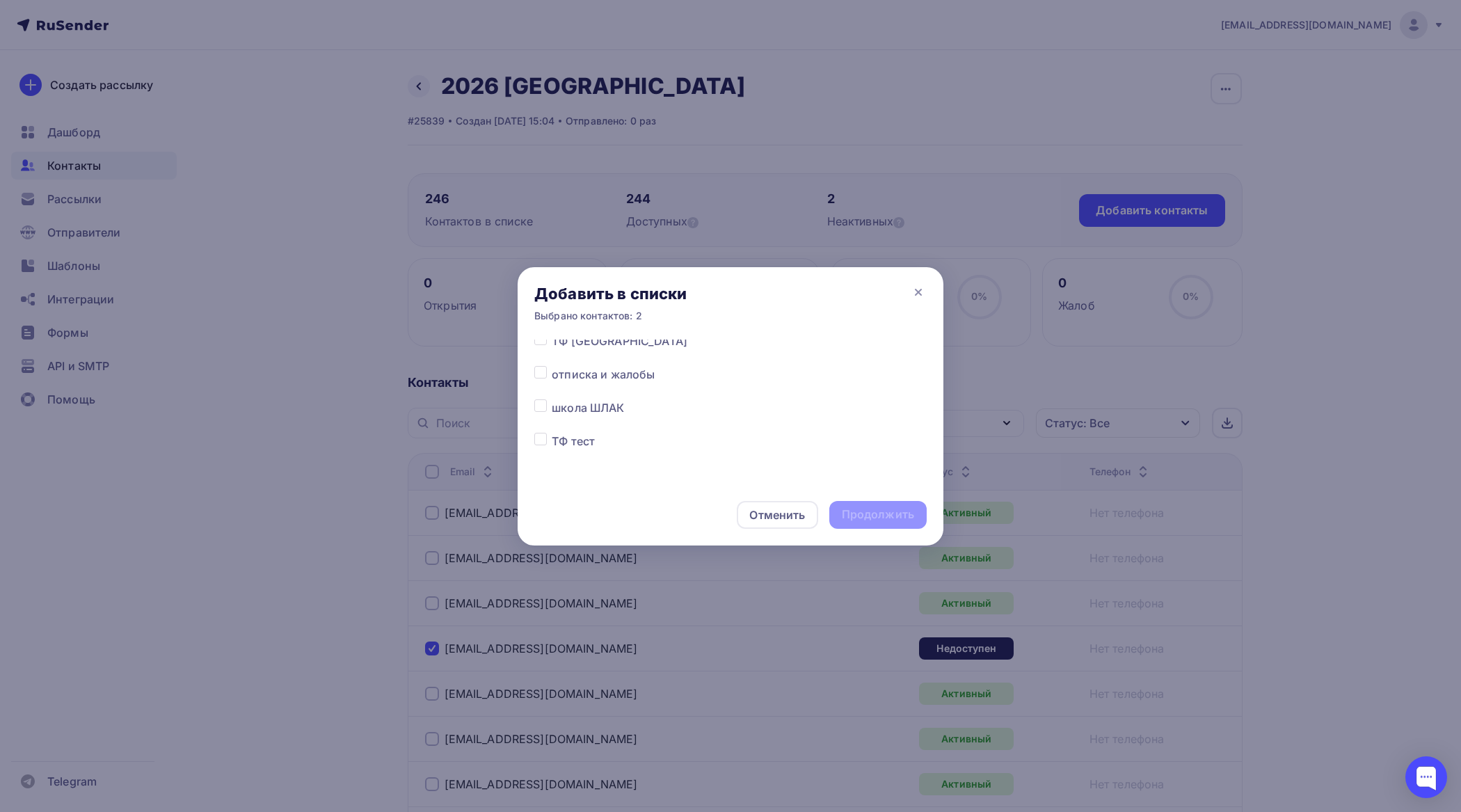
click at [551, 399] on label at bounding box center [551, 399] width 0 height 0
click at [541, 404] on input "checkbox" at bounding box center [541, 405] width 12 height 12
checkbox input "true"
click at [889, 512] on div "Продолжить" at bounding box center [878, 514] width 73 height 16
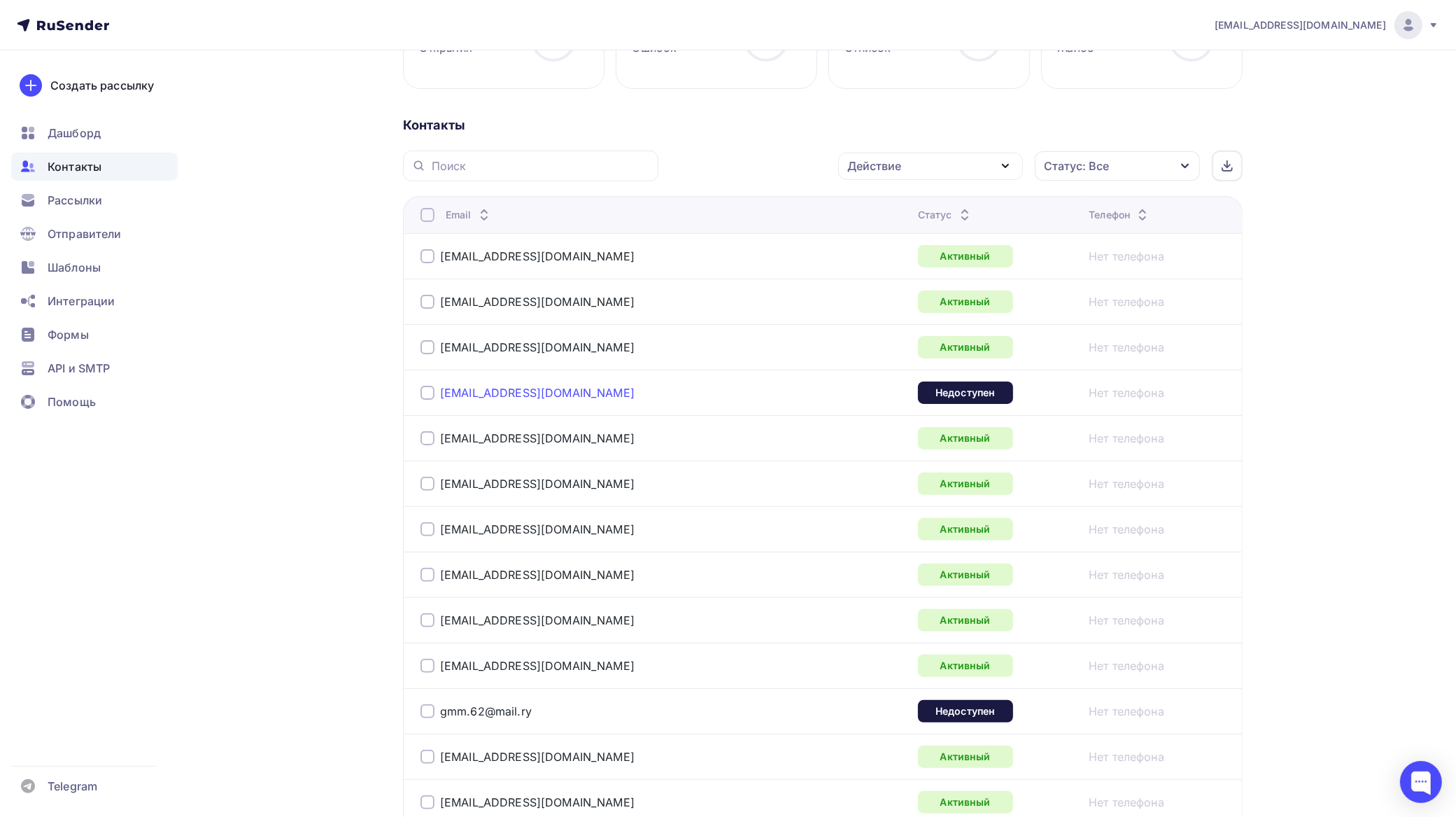
scroll to position [262, 0]
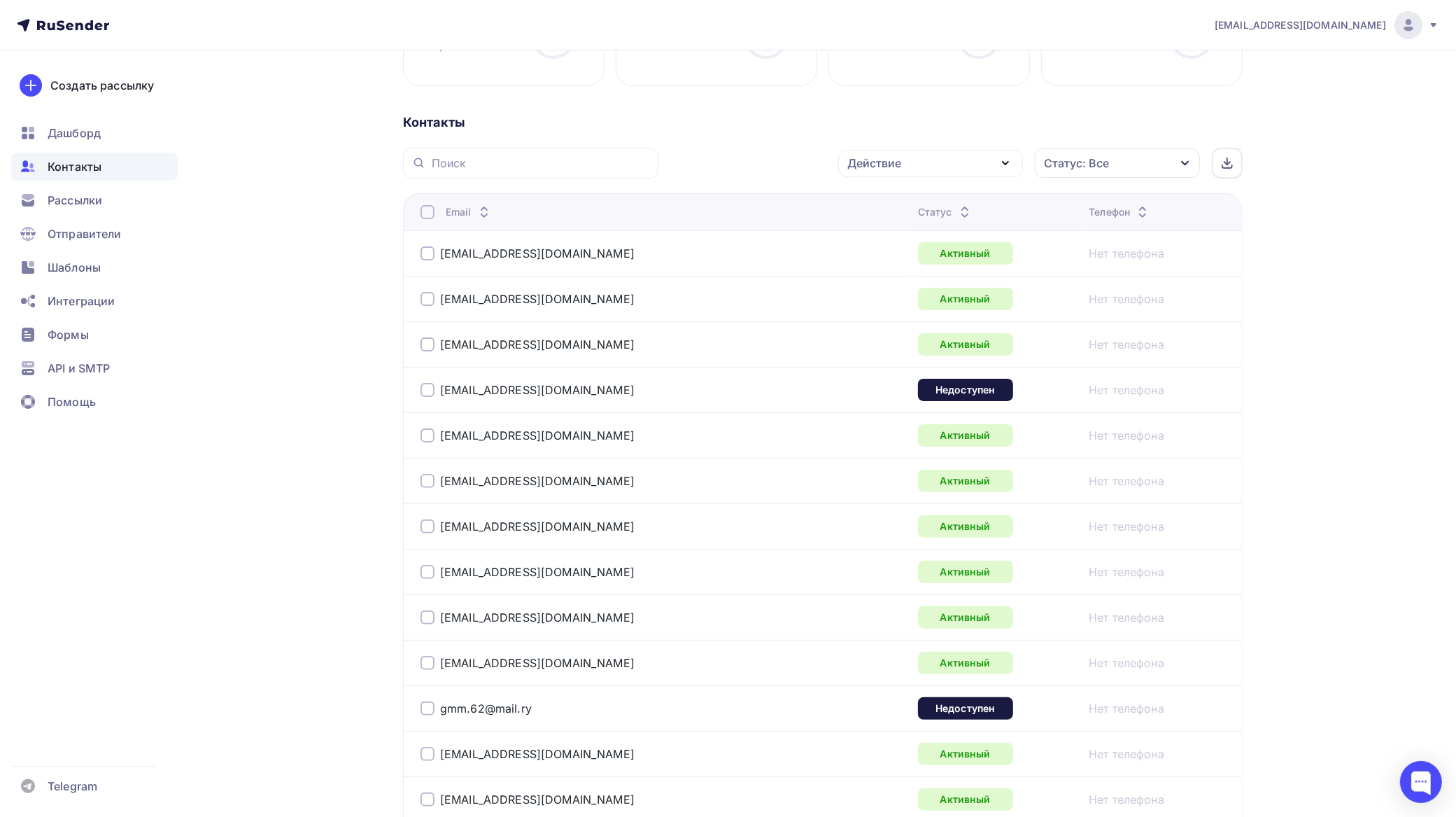
click at [429, 394] on div at bounding box center [428, 390] width 14 height 14
click at [430, 711] on div at bounding box center [428, 709] width 14 height 14
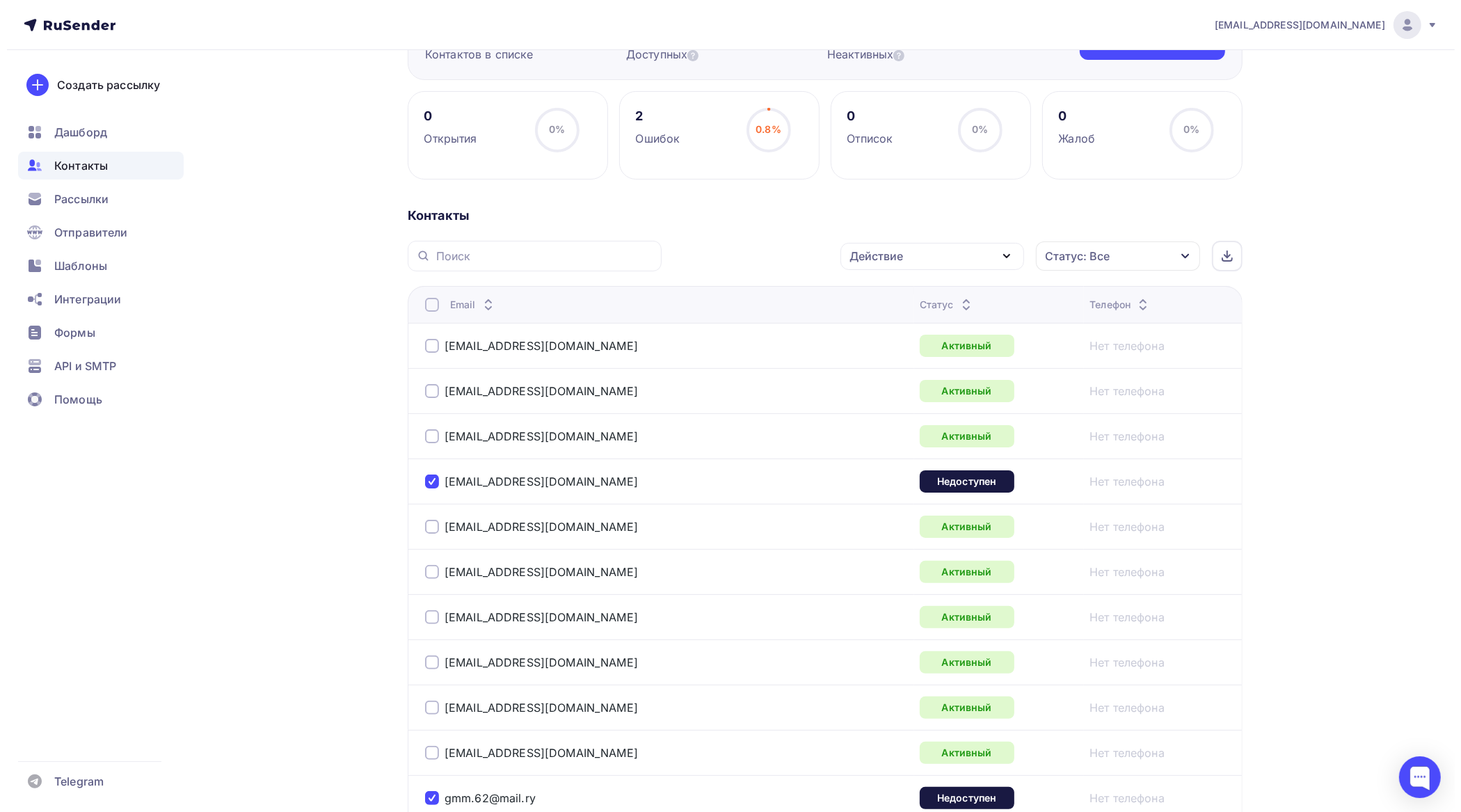
scroll to position [0, 0]
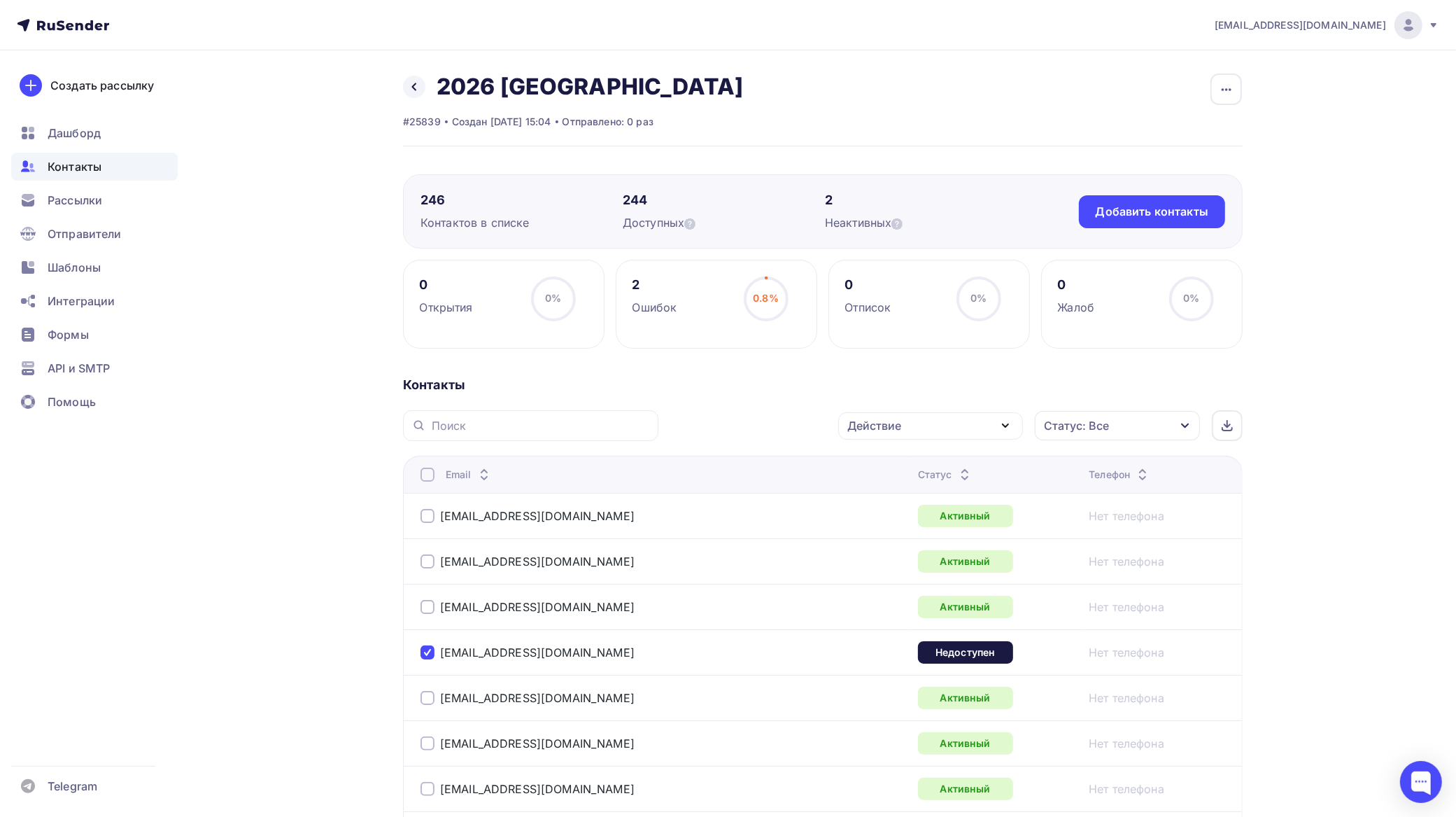
click at [932, 425] on div "Действие" at bounding box center [930, 425] width 185 height 27
click at [927, 489] on div "Исключить из списка" at bounding box center [916, 495] width 121 height 17
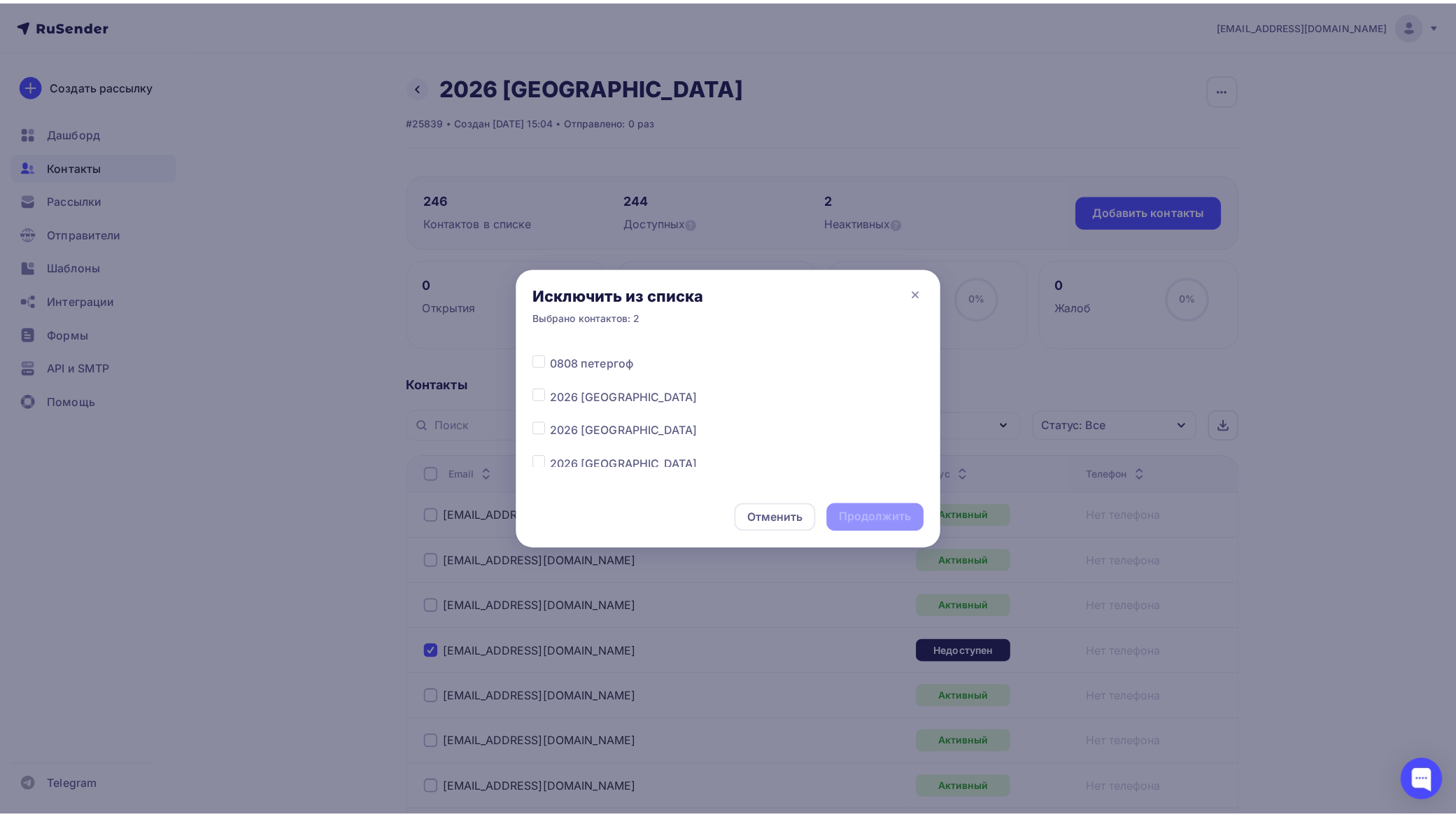
scroll to position [262, 0]
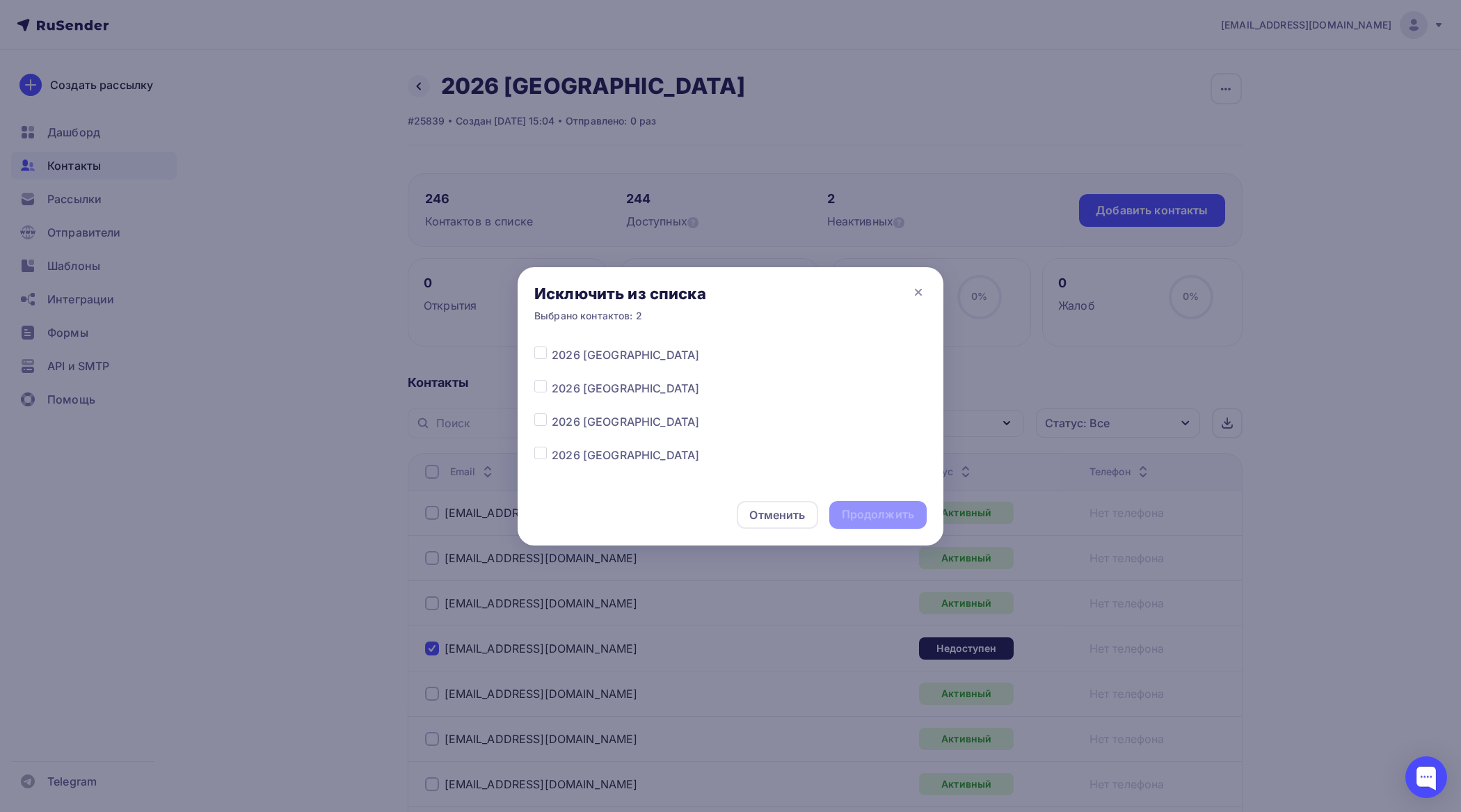
click at [551, 413] on label at bounding box center [551, 413] width 0 height 0
click at [540, 423] on input "checkbox" at bounding box center [541, 419] width 12 height 12
checkbox input "true"
drag, startPoint x: 885, startPoint y: 522, endPoint x: 867, endPoint y: 506, distance: 24.1
click at [884, 522] on div "Продолжить" at bounding box center [878, 514] width 73 height 16
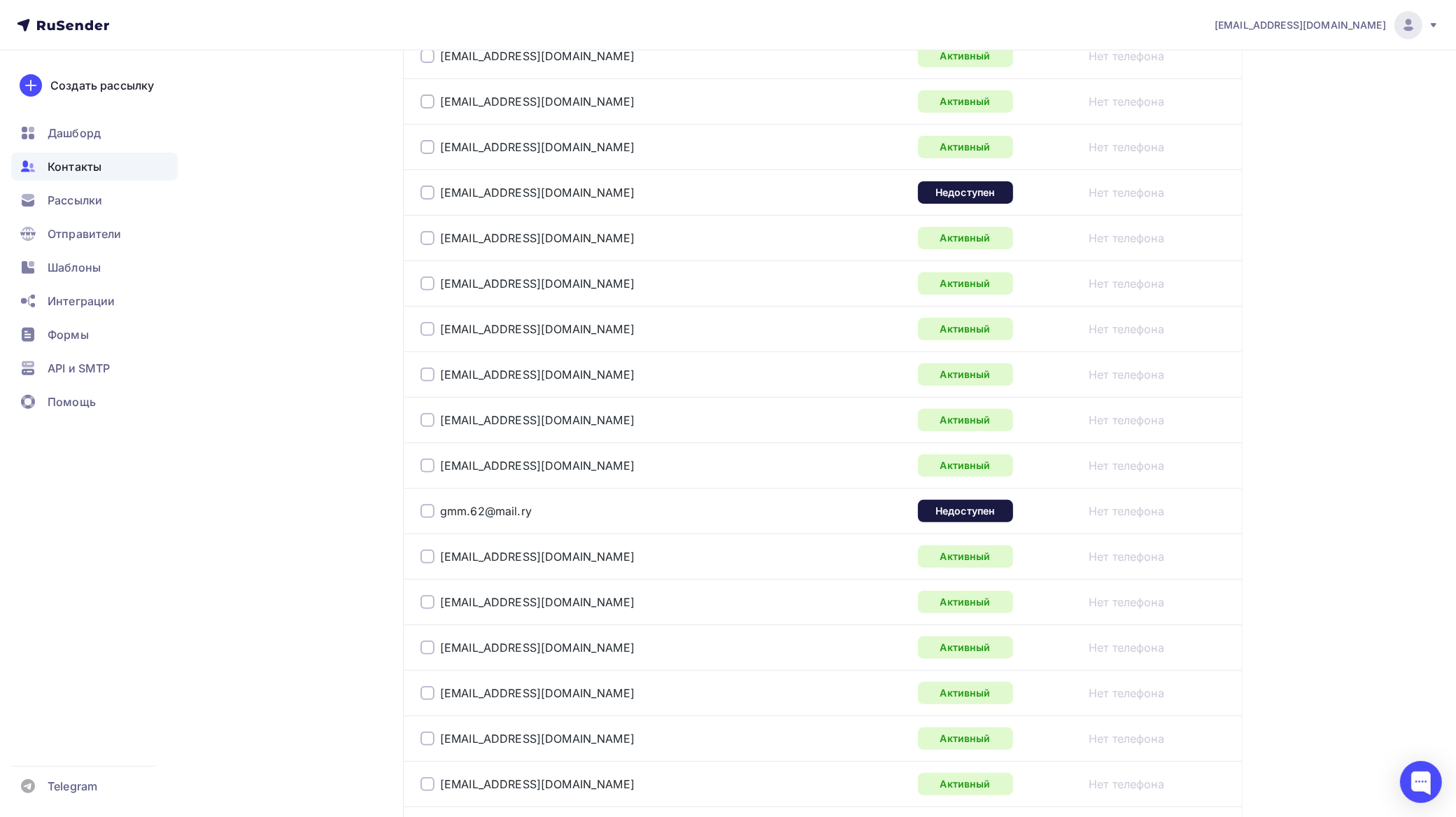
scroll to position [700, 0]
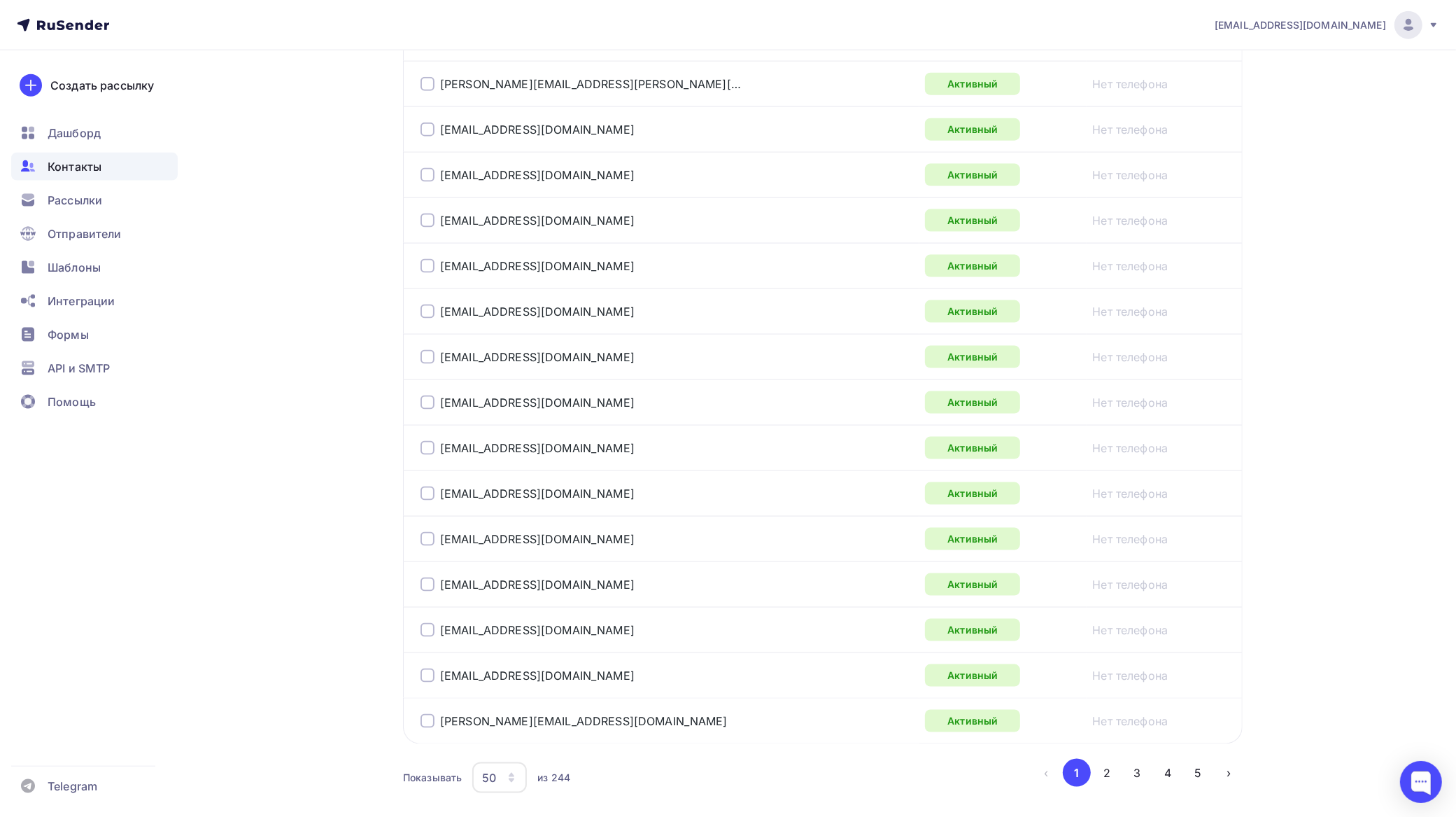
scroll to position [2104, 0]
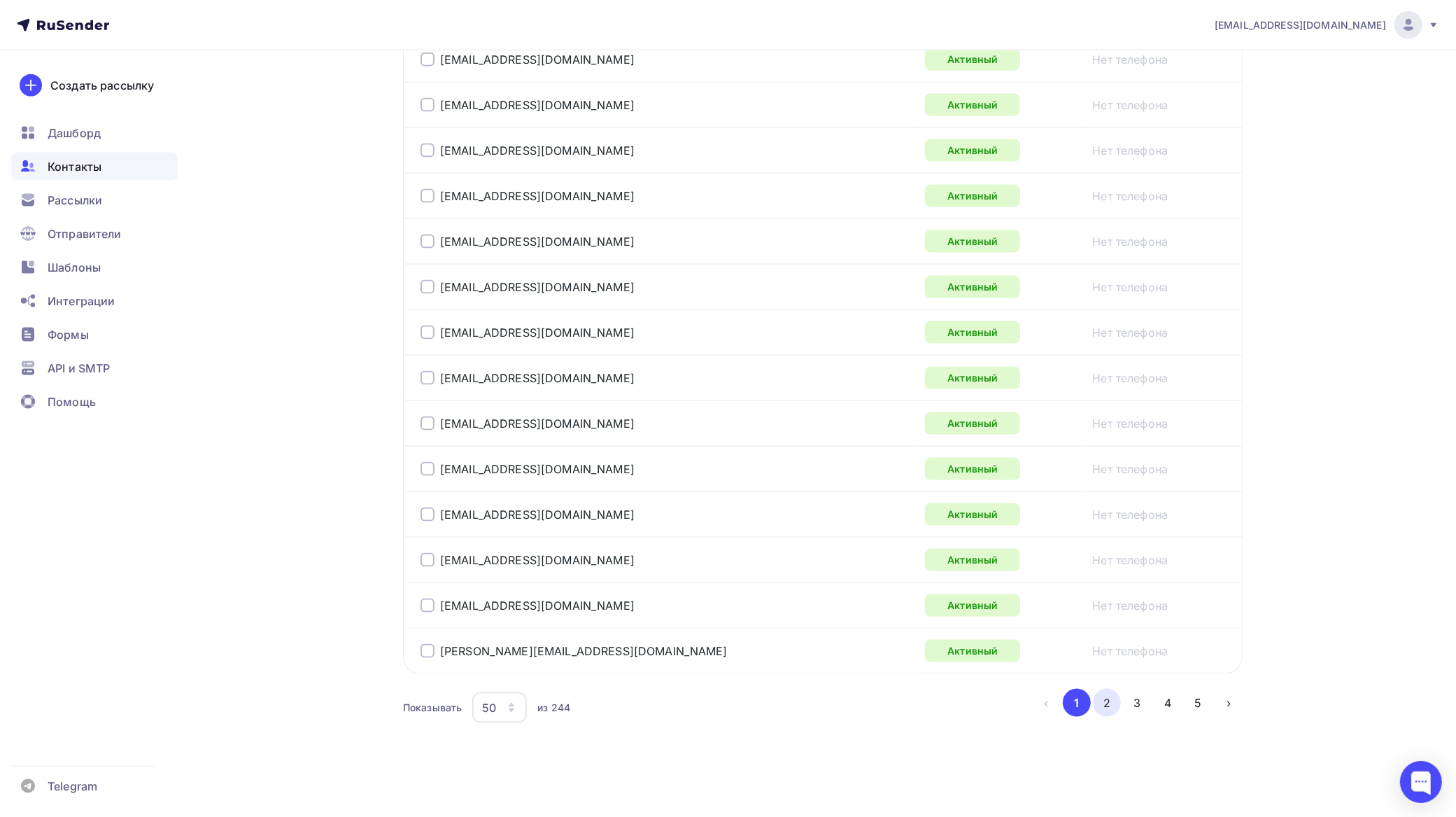
click at [1107, 705] on button "2" at bounding box center [1107, 703] width 28 height 28
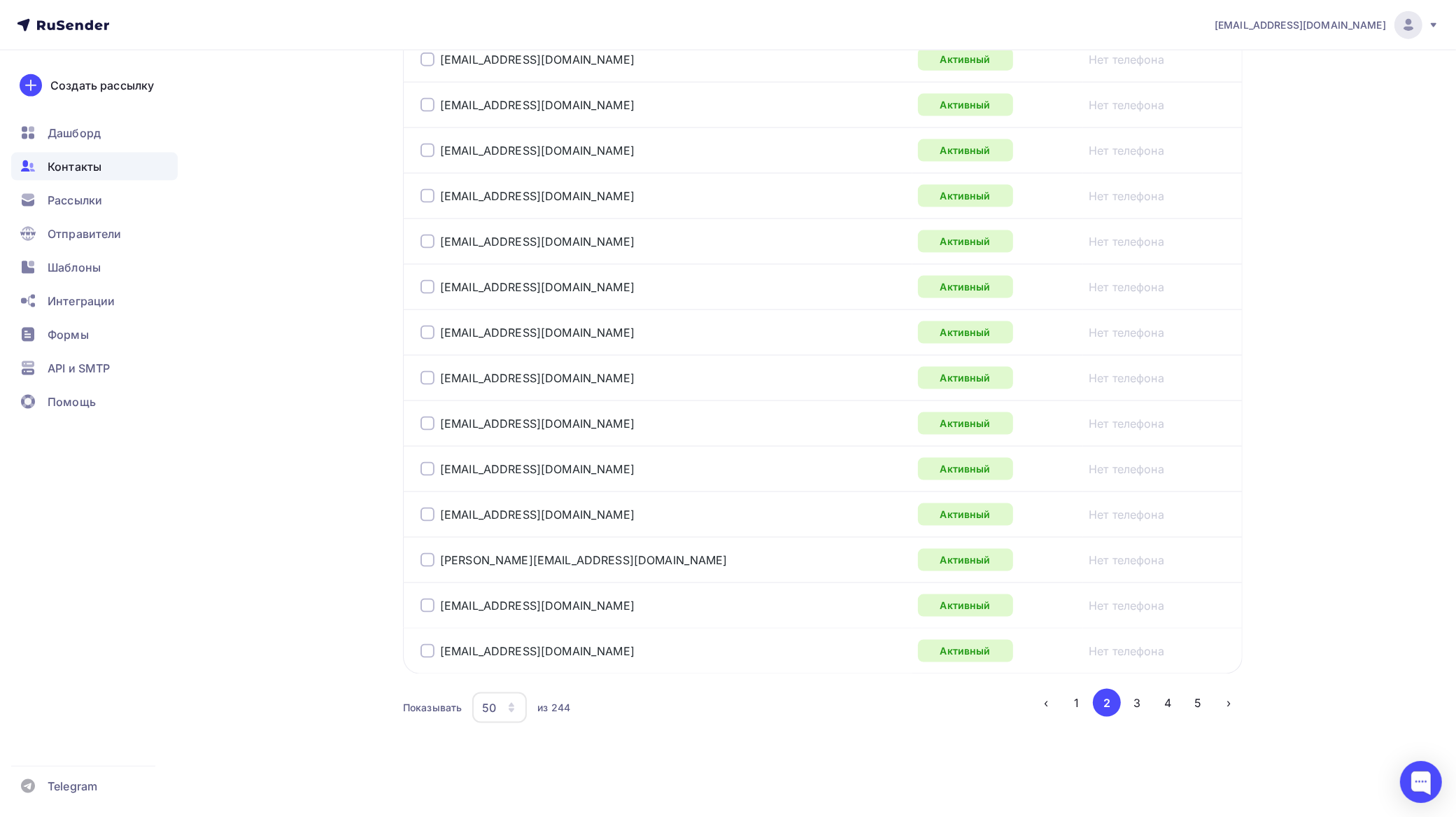
drag, startPoint x: 1144, startPoint y: 702, endPoint x: 1135, endPoint y: 698, distance: 9.8
click at [1143, 702] on button "3" at bounding box center [1138, 703] width 28 height 28
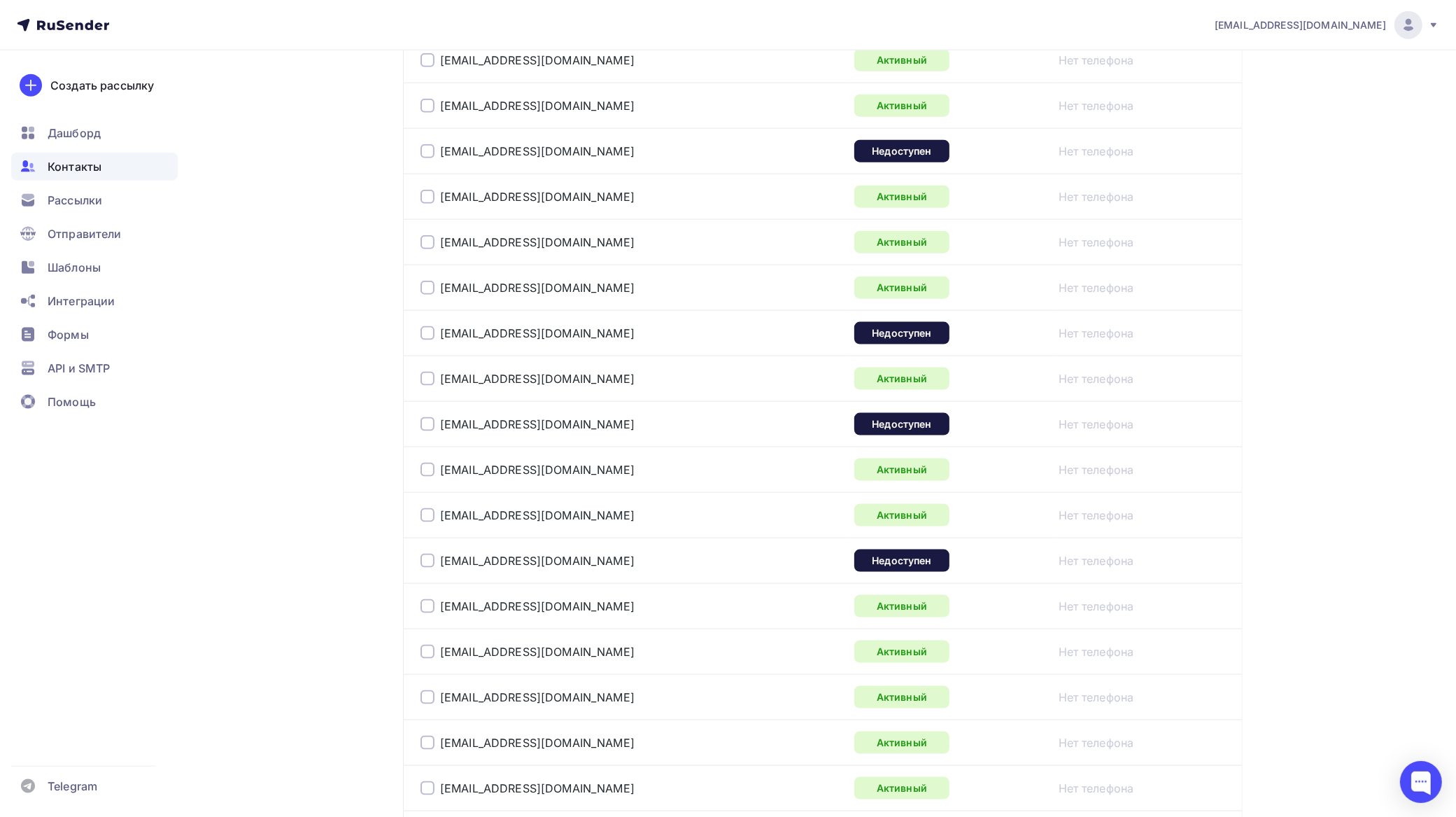
scroll to position [1828, 0]
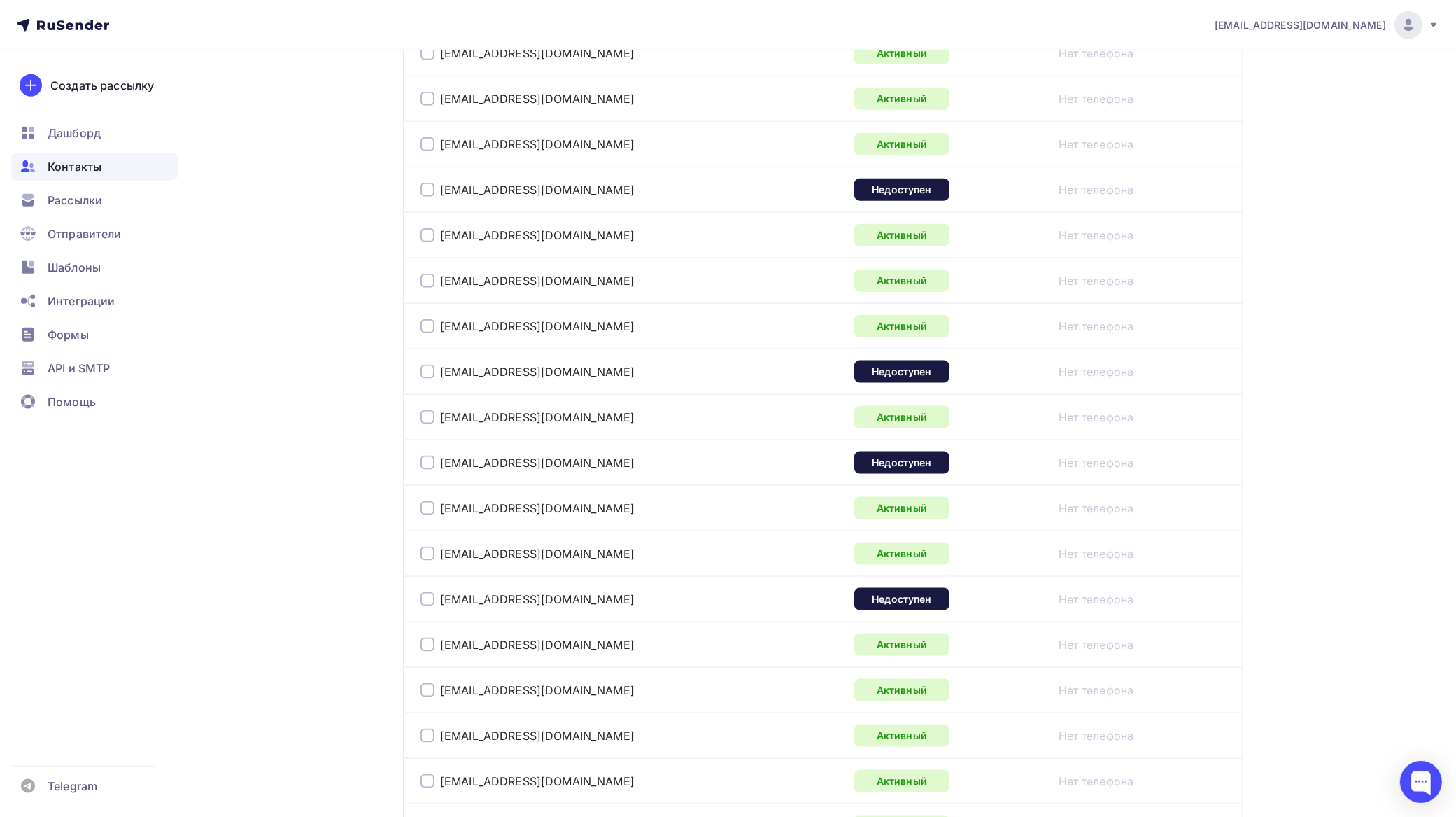
click at [432, 193] on div at bounding box center [428, 189] width 14 height 14
drag, startPoint x: 427, startPoint y: 377, endPoint x: 445, endPoint y: 381, distance: 18.4
click at [427, 378] on div at bounding box center [428, 372] width 14 height 14
click at [430, 469] on div at bounding box center [428, 463] width 14 height 14
click at [424, 604] on div at bounding box center [428, 600] width 14 height 14
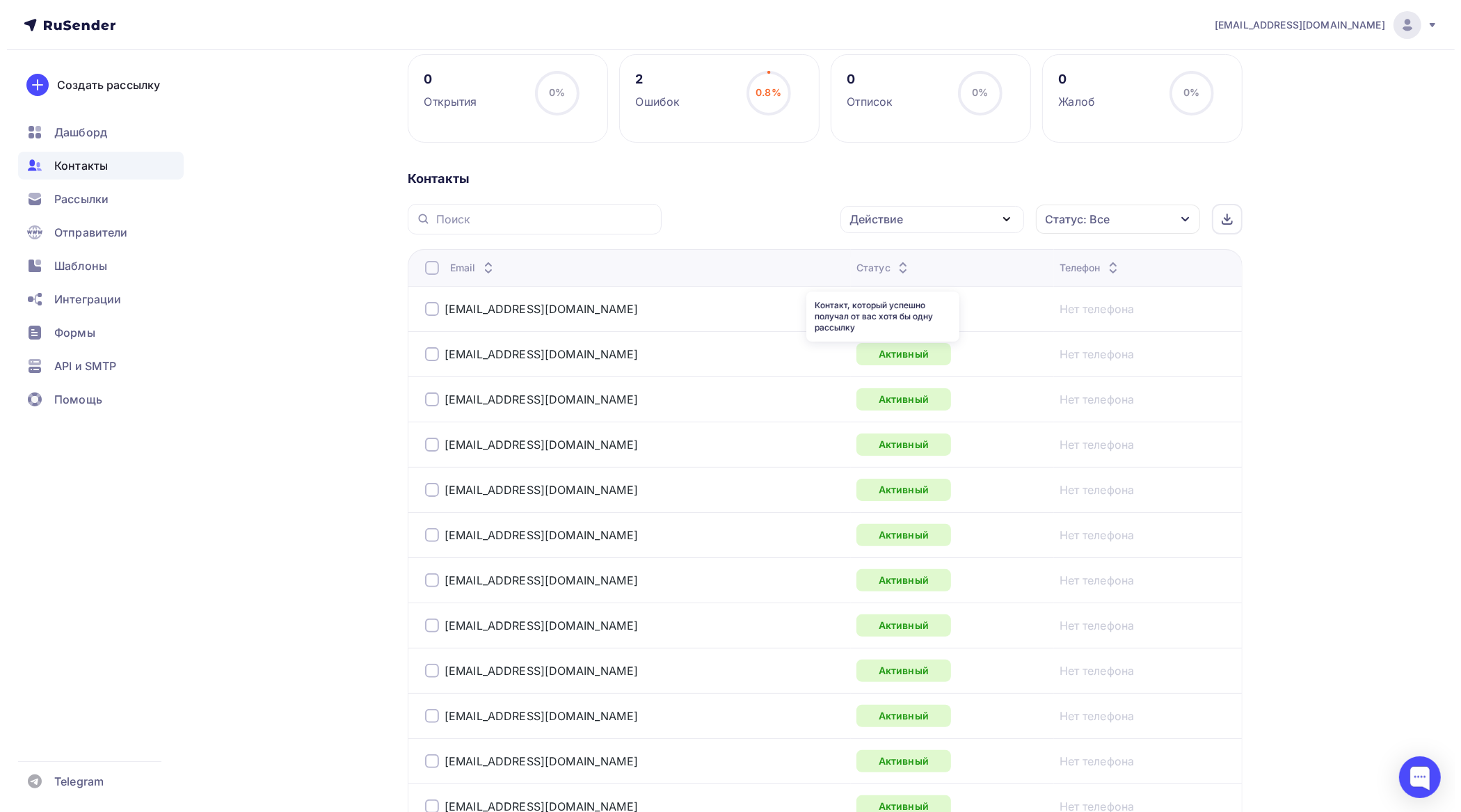
scroll to position [0, 0]
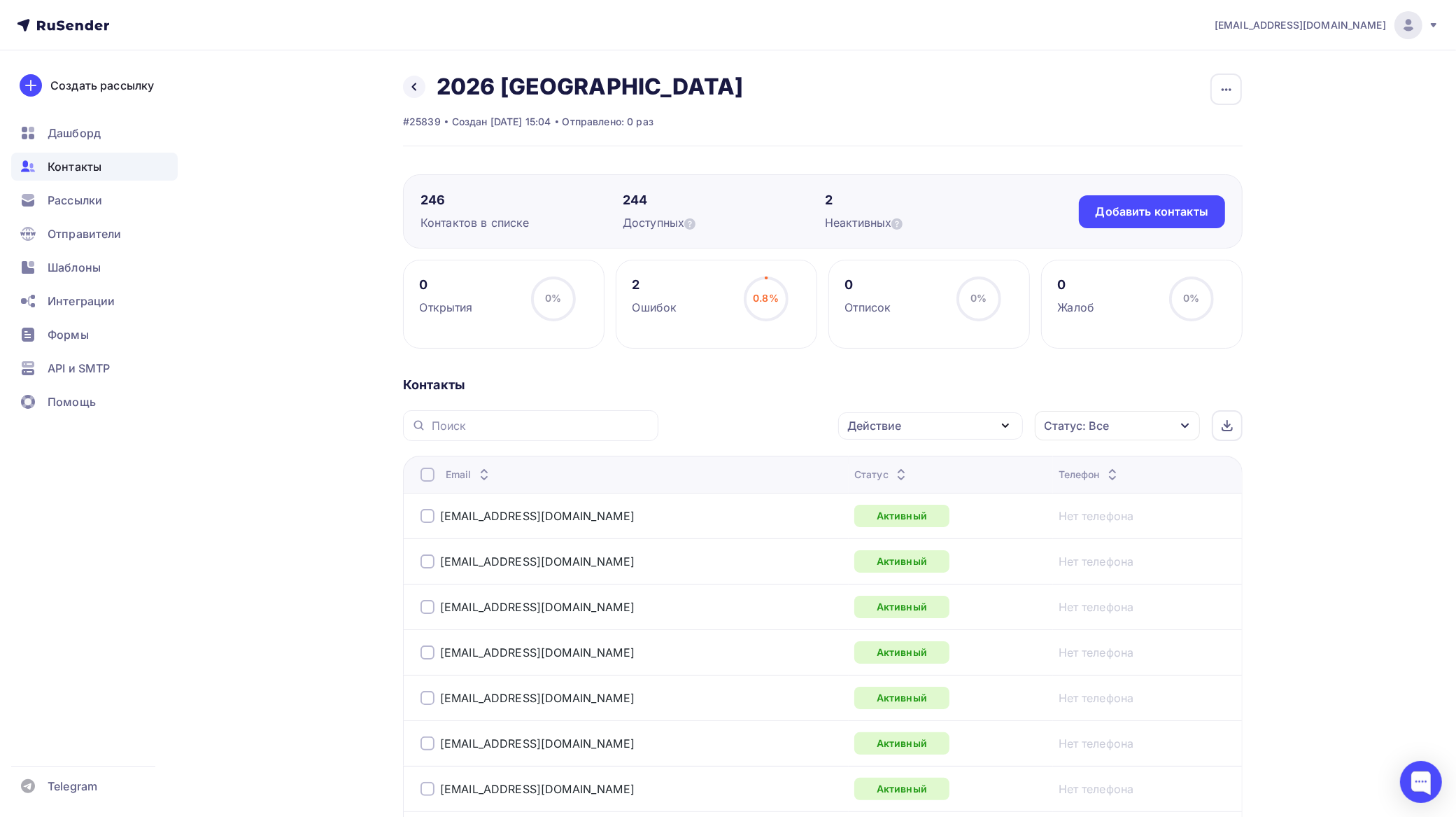
click at [914, 429] on div "Действие" at bounding box center [930, 425] width 185 height 27
click at [915, 467] on div "Добавить в списки" at bounding box center [908, 467] width 107 height 17
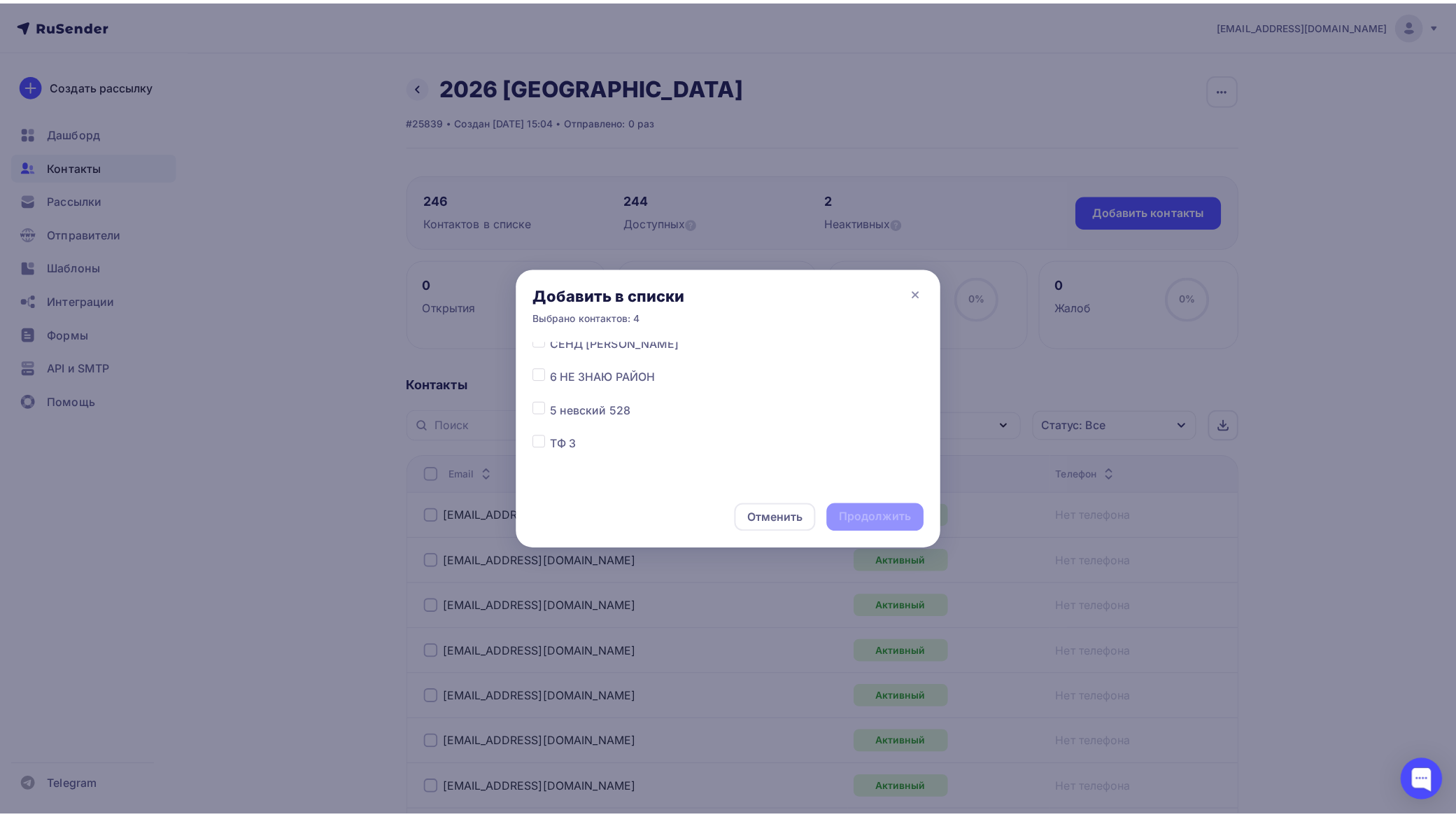
scroll to position [3838, 0]
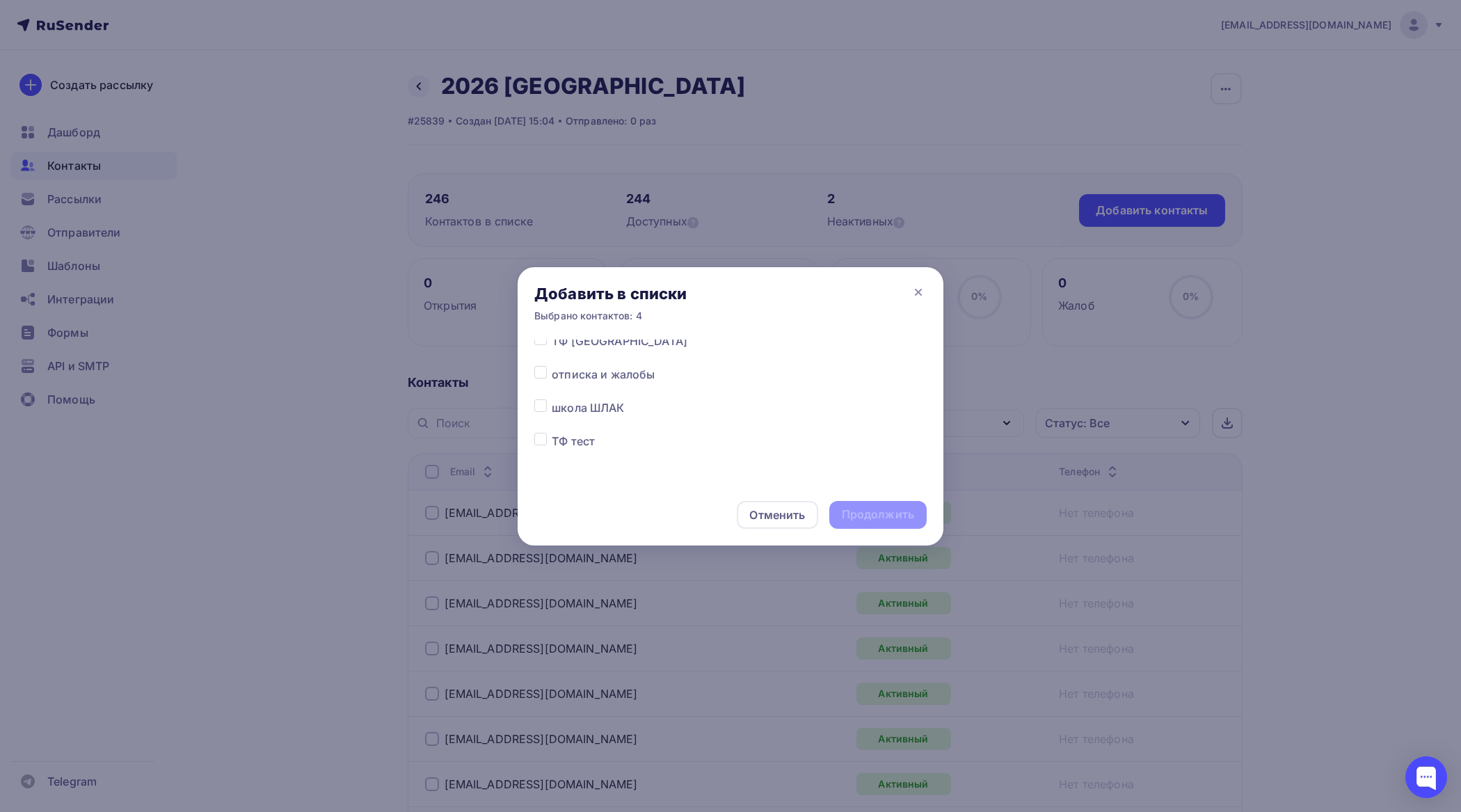
click at [551, 399] on label at bounding box center [551, 399] width 0 height 0
click at [541, 402] on input "checkbox" at bounding box center [541, 405] width 12 height 12
checkbox input "true"
drag, startPoint x: 891, startPoint y: 520, endPoint x: 837, endPoint y: 479, distance: 67.8
click at [891, 520] on div "Продолжить" at bounding box center [878, 514] width 73 height 16
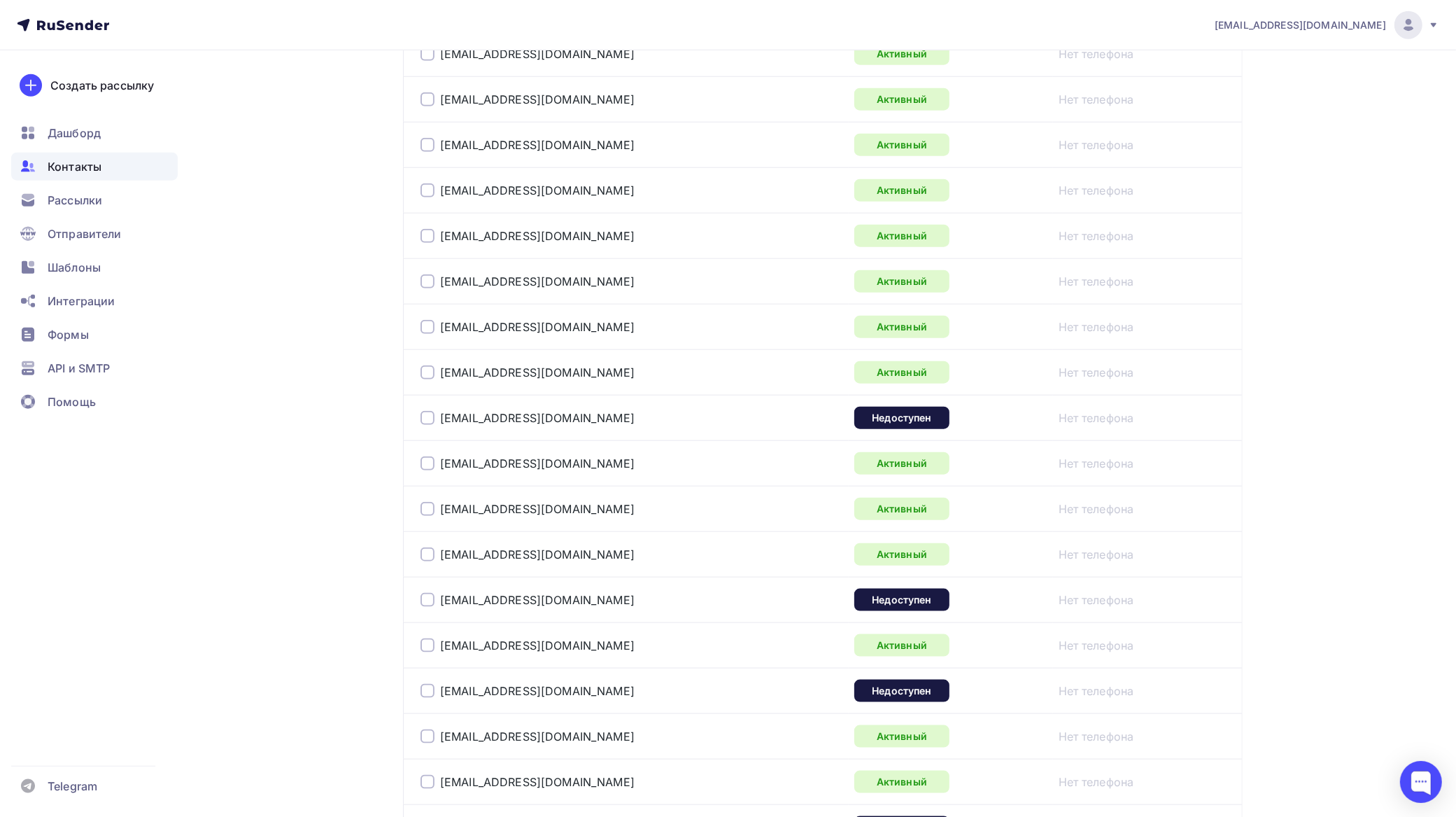
scroll to position [1749, 0]
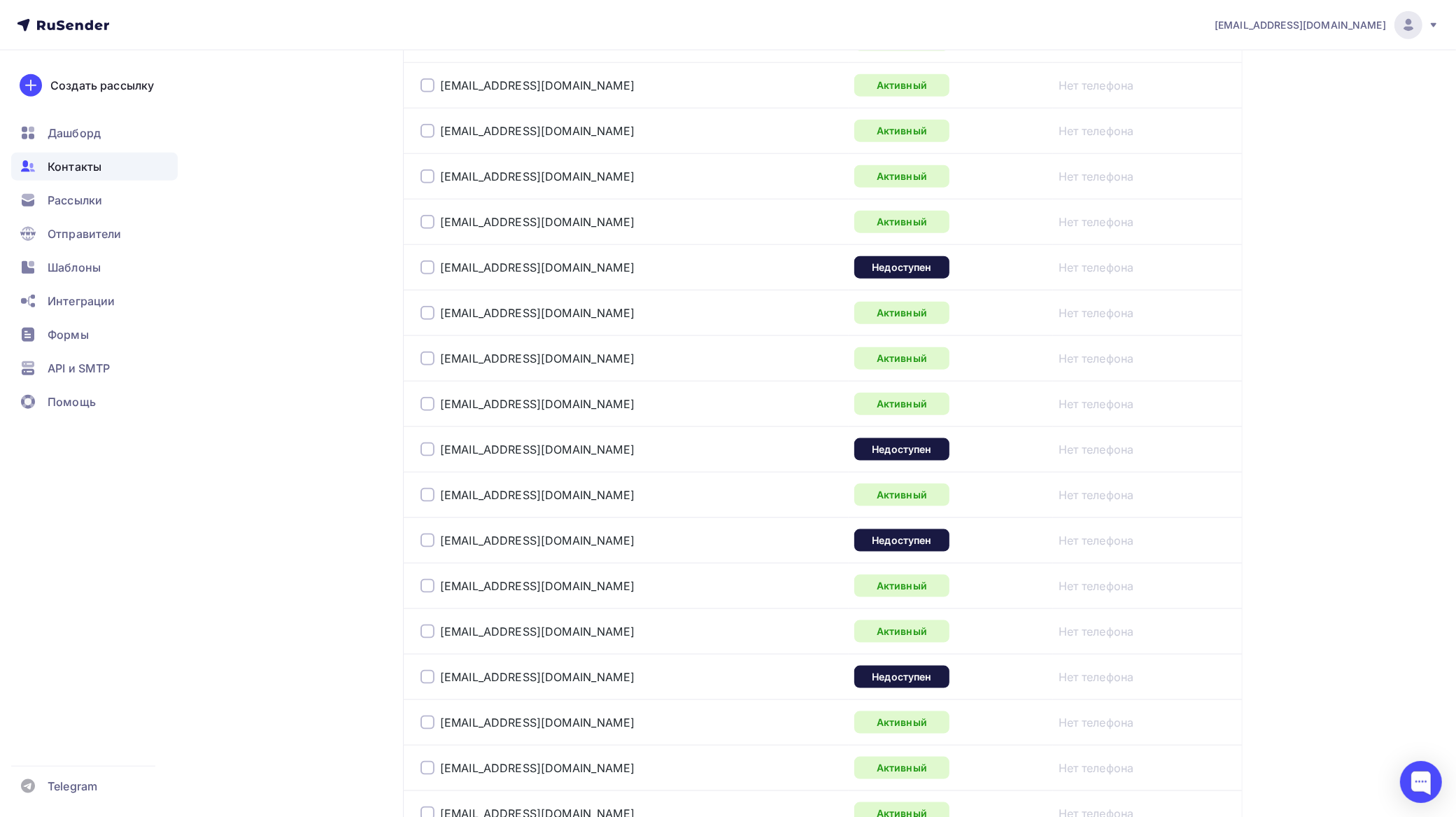
click at [434, 274] on div at bounding box center [428, 268] width 14 height 14
click at [432, 456] on div at bounding box center [428, 449] width 14 height 14
click at [428, 548] on div at bounding box center [428, 541] width 14 height 14
click at [427, 684] on div at bounding box center [428, 677] width 14 height 14
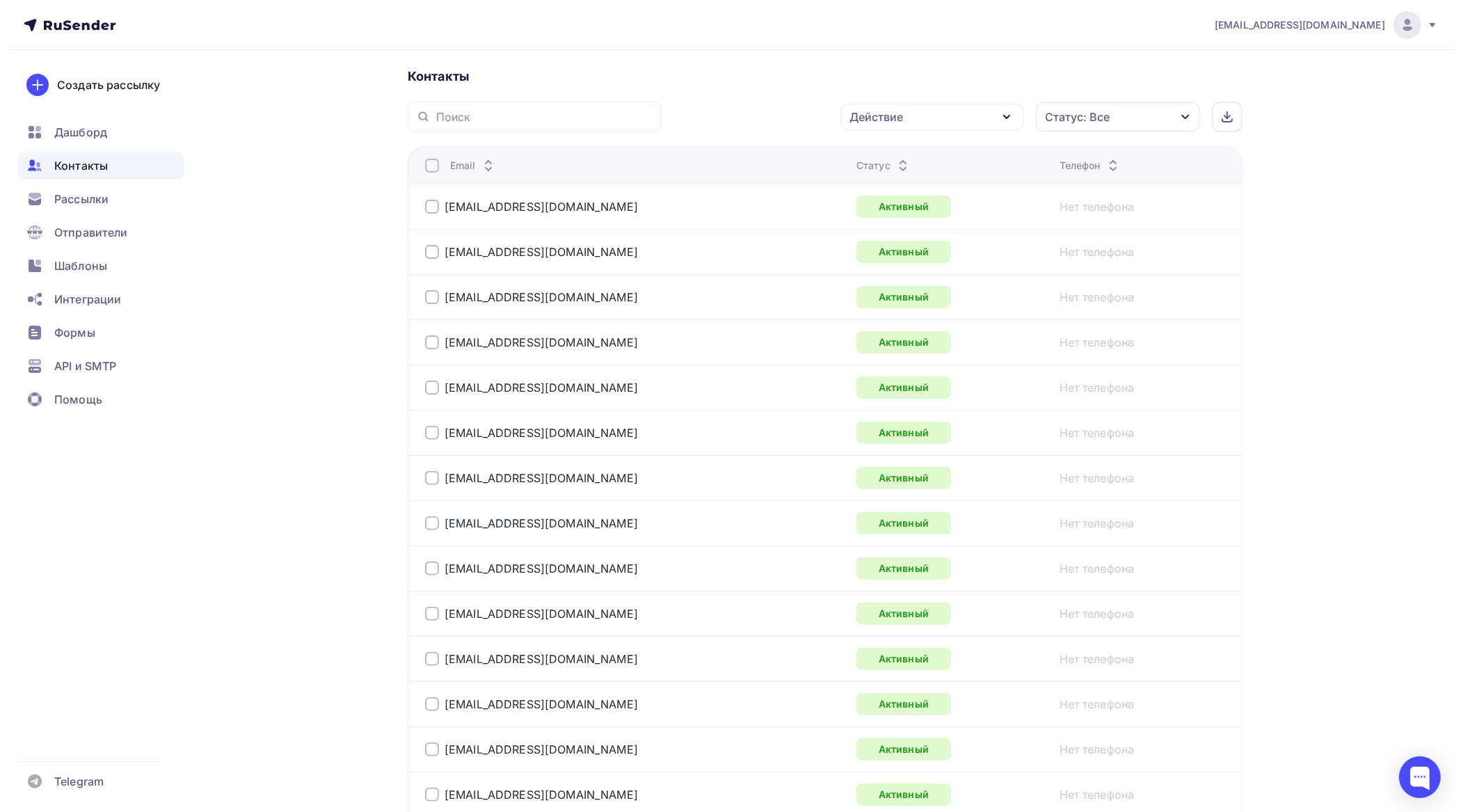
scroll to position [0, 0]
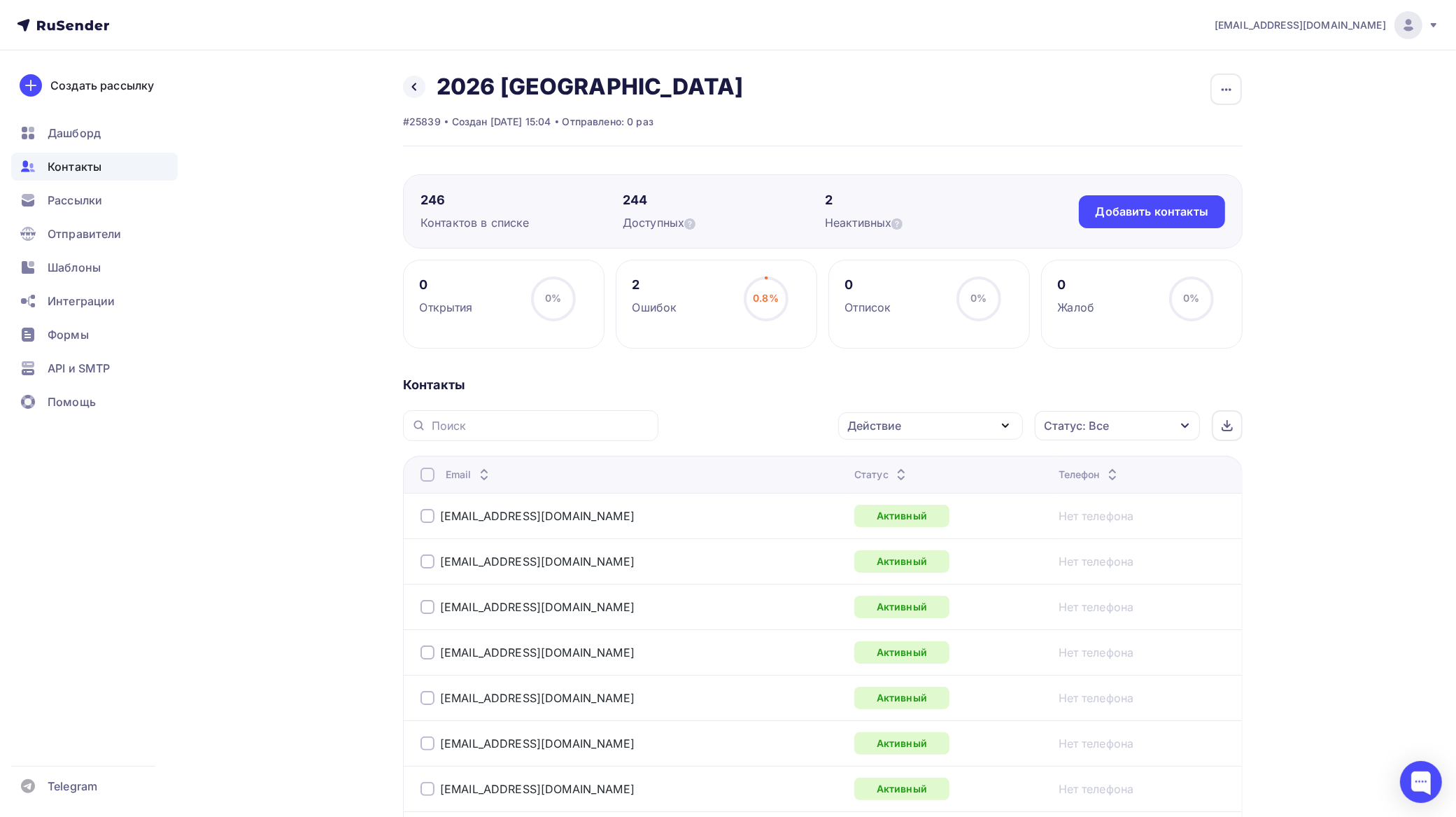
click at [925, 429] on div "Действие" at bounding box center [930, 425] width 185 height 27
click at [917, 493] on div "Исключить из списка" at bounding box center [916, 495] width 121 height 17
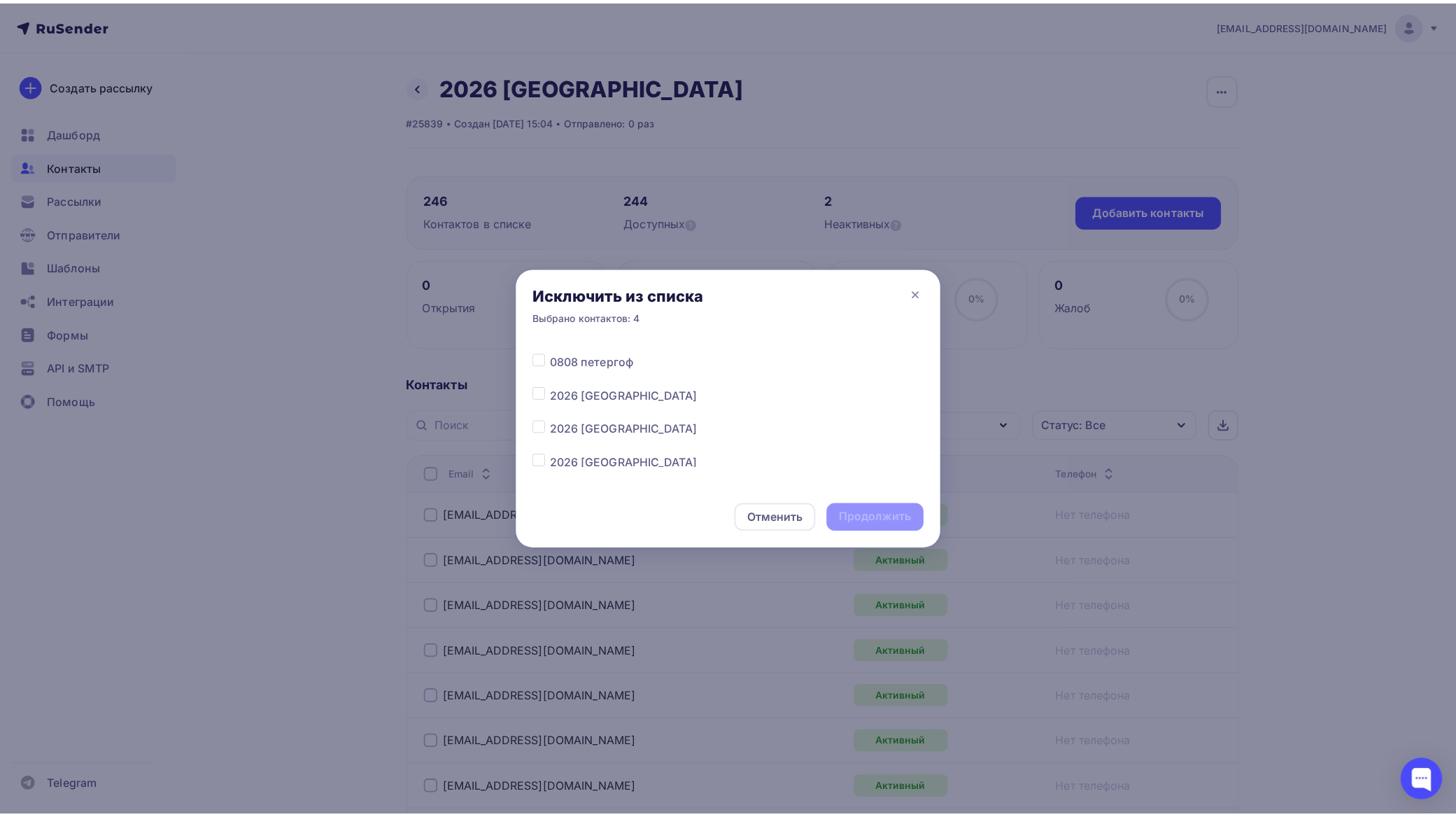
scroll to position [262, 0]
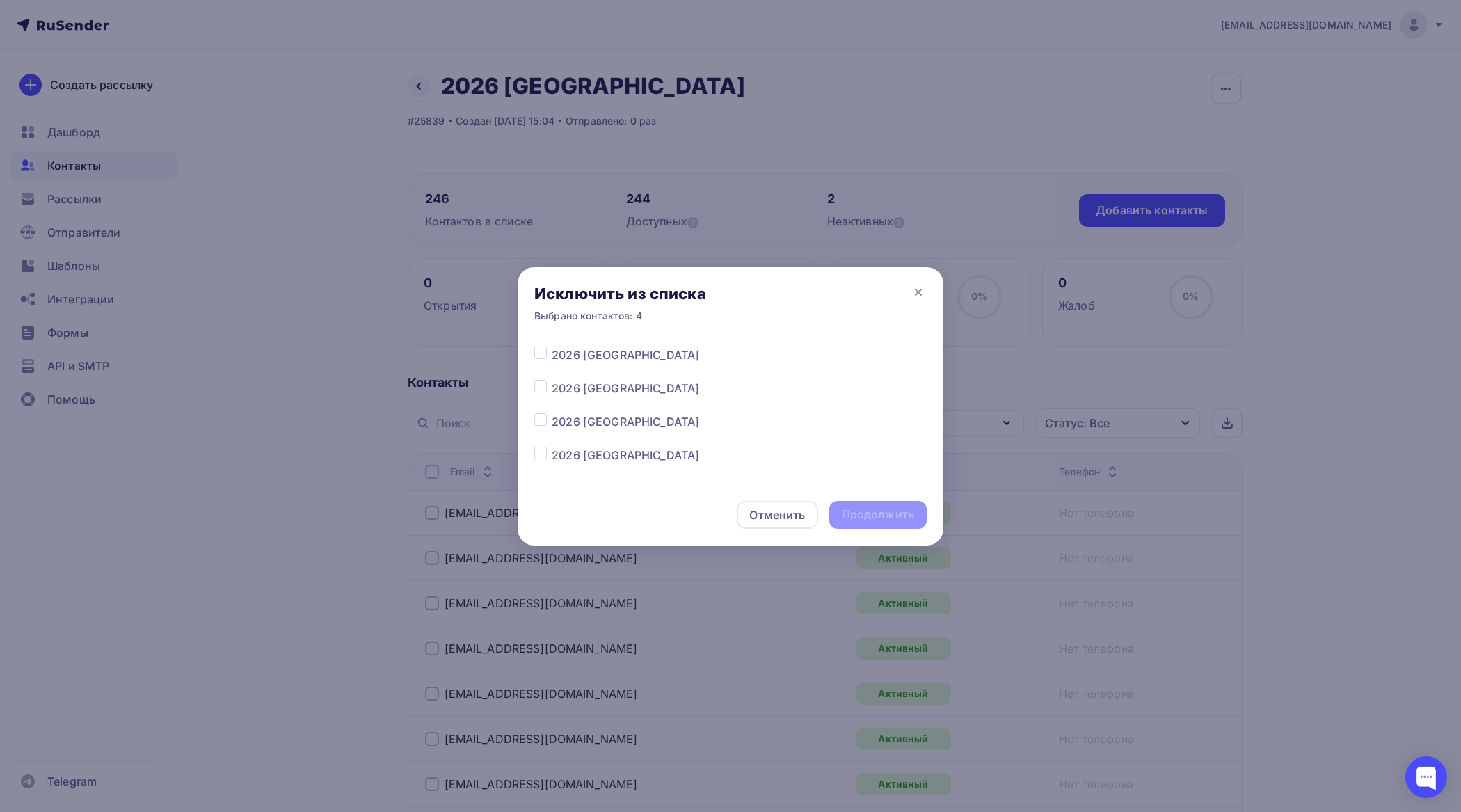
click at [551, 413] on label at bounding box center [551, 413] width 0 height 0
click at [535, 419] on input "checkbox" at bounding box center [541, 419] width 12 height 12
checkbox input "true"
drag, startPoint x: 919, startPoint y: 501, endPoint x: 912, endPoint y: 507, distance: 9.2
click at [917, 504] on div "Продолжить" at bounding box center [878, 514] width 97 height 28
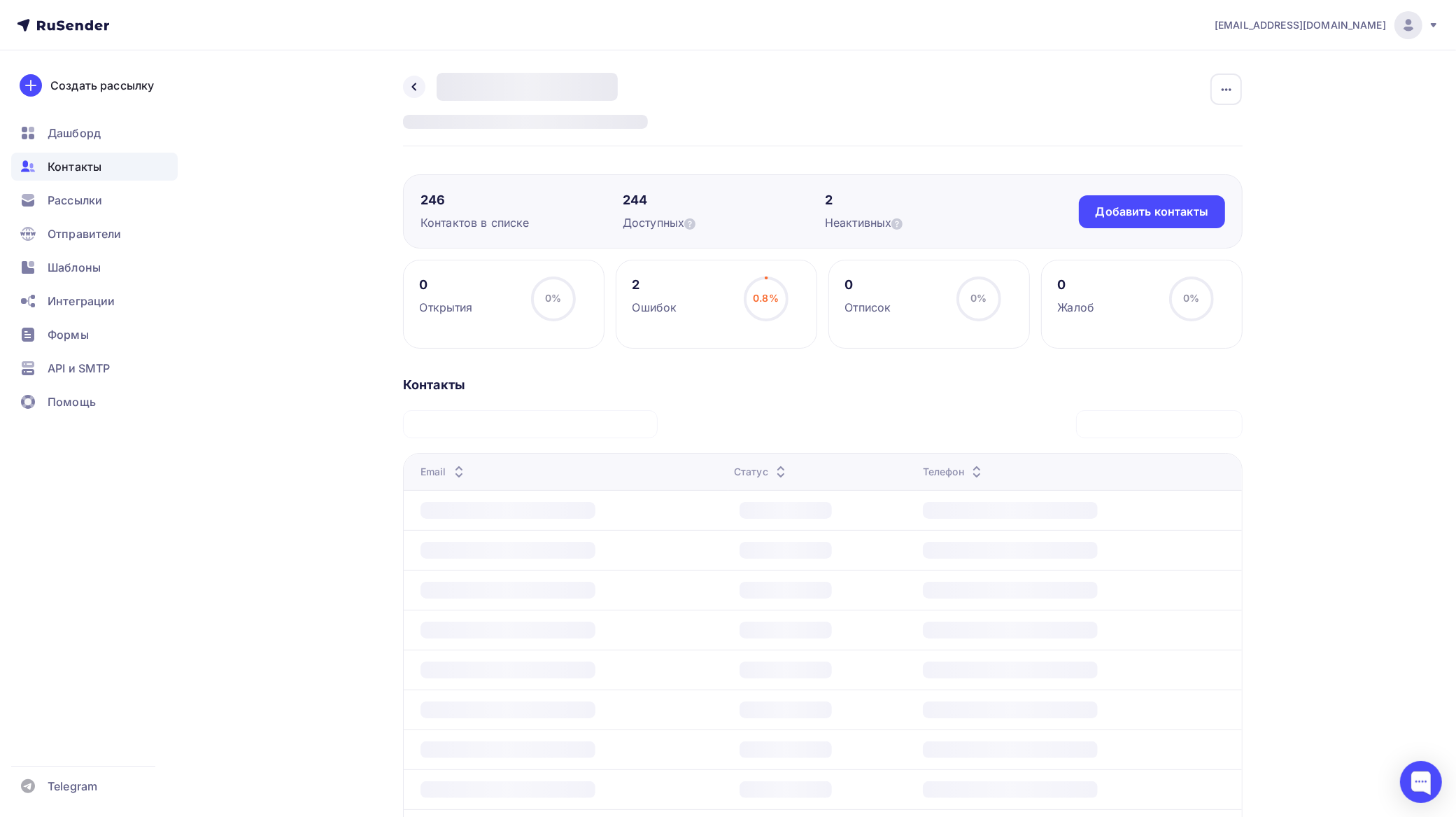
click at [917, 510] on div "Продолжить" at bounding box center [876, 518] width 98 height 28
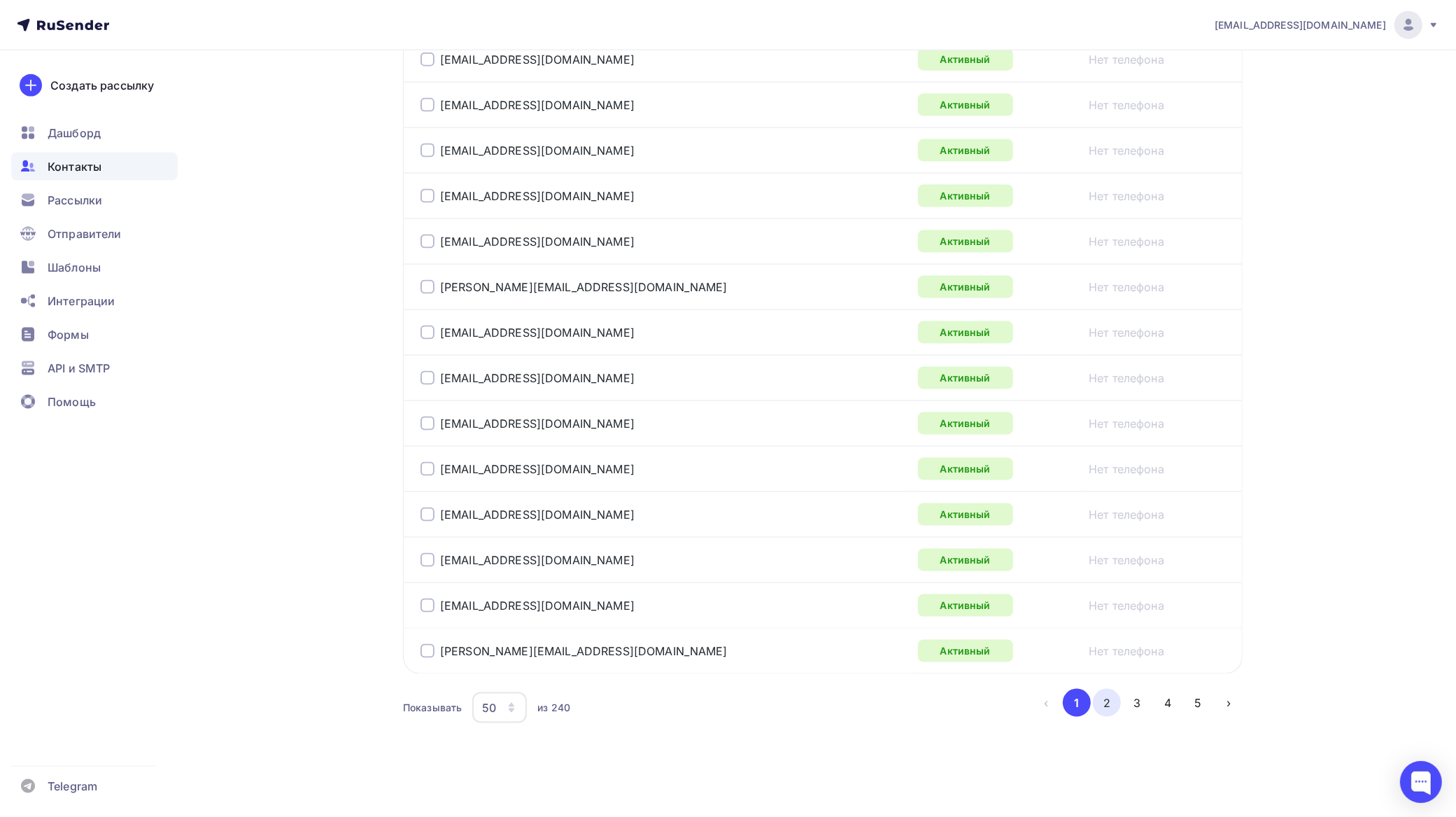
click at [1109, 705] on button "2" at bounding box center [1107, 703] width 28 height 28
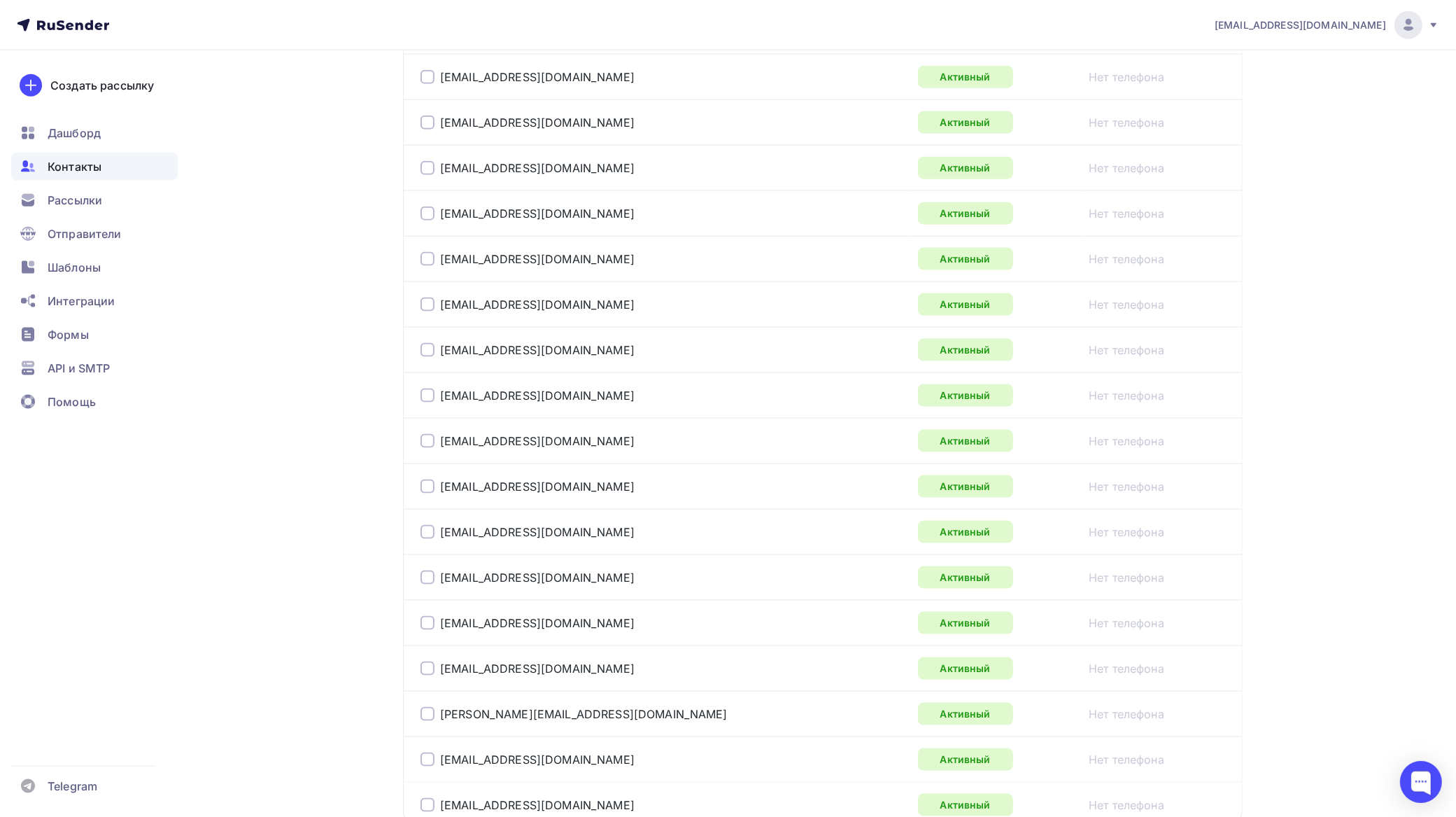
scroll to position [2104, 0]
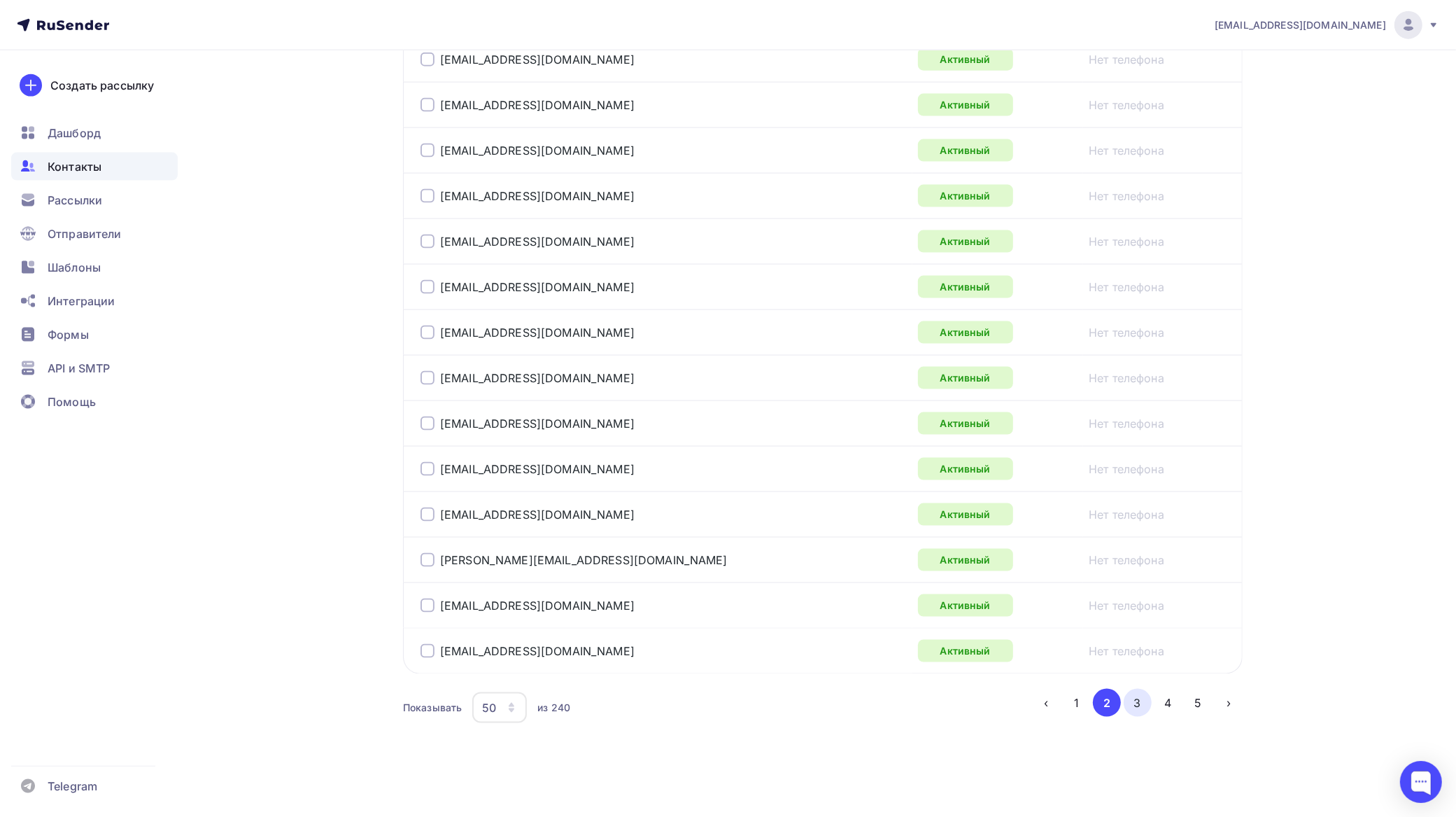
click at [1131, 702] on button "3" at bounding box center [1138, 703] width 28 height 28
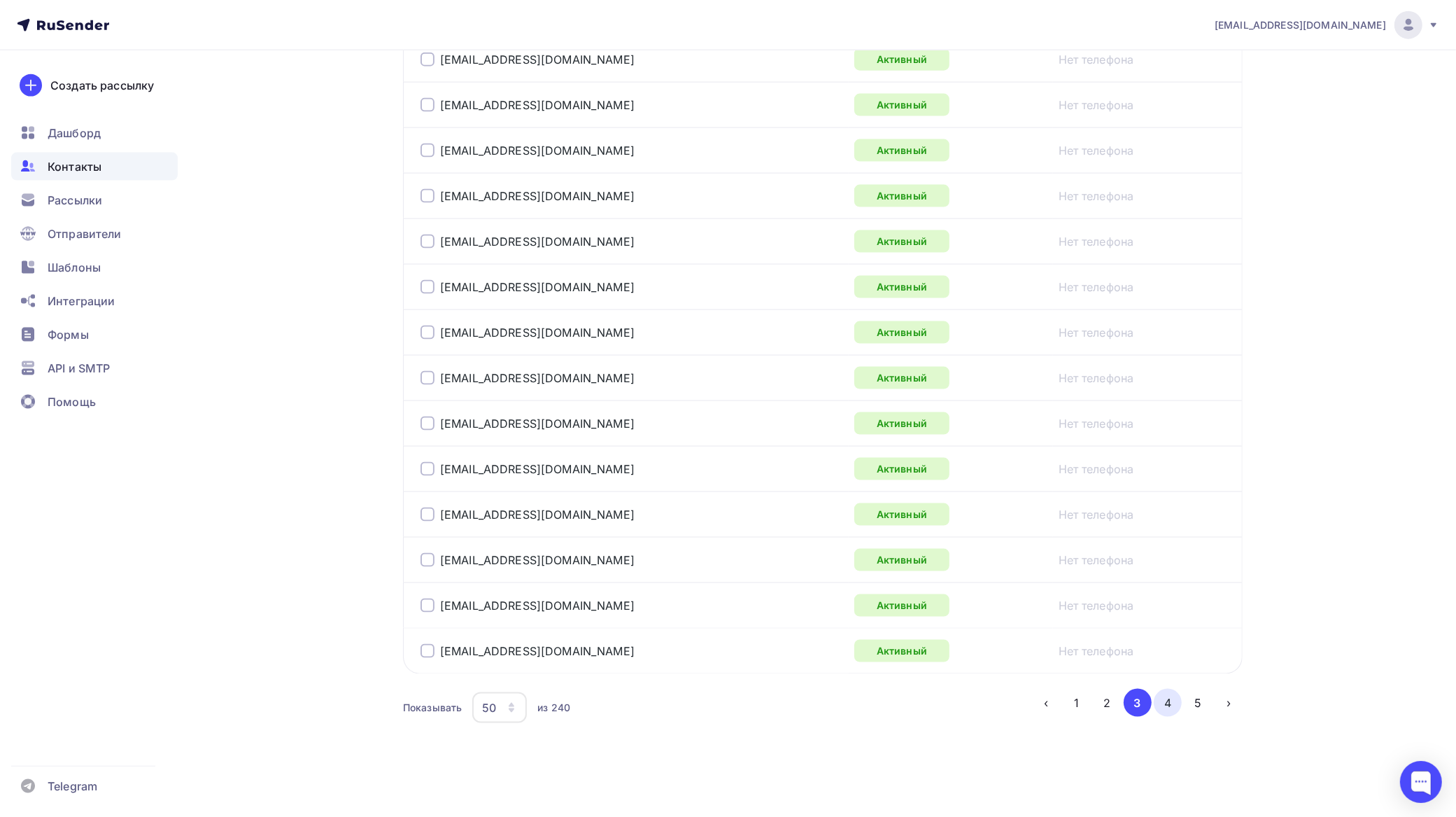
click at [1163, 698] on button "4" at bounding box center [1168, 703] width 28 height 28
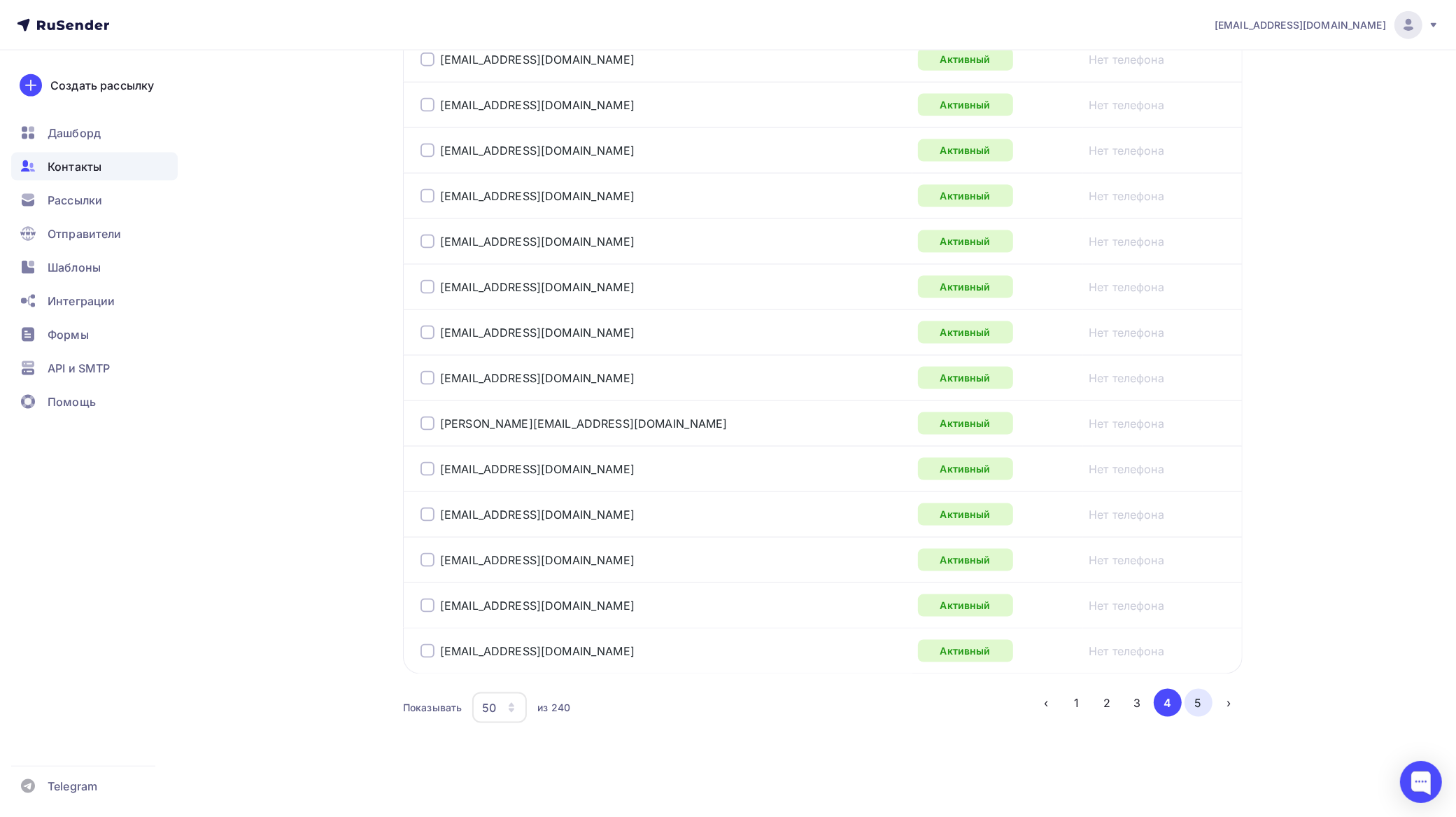
click at [1200, 703] on button "5" at bounding box center [1199, 703] width 28 height 28
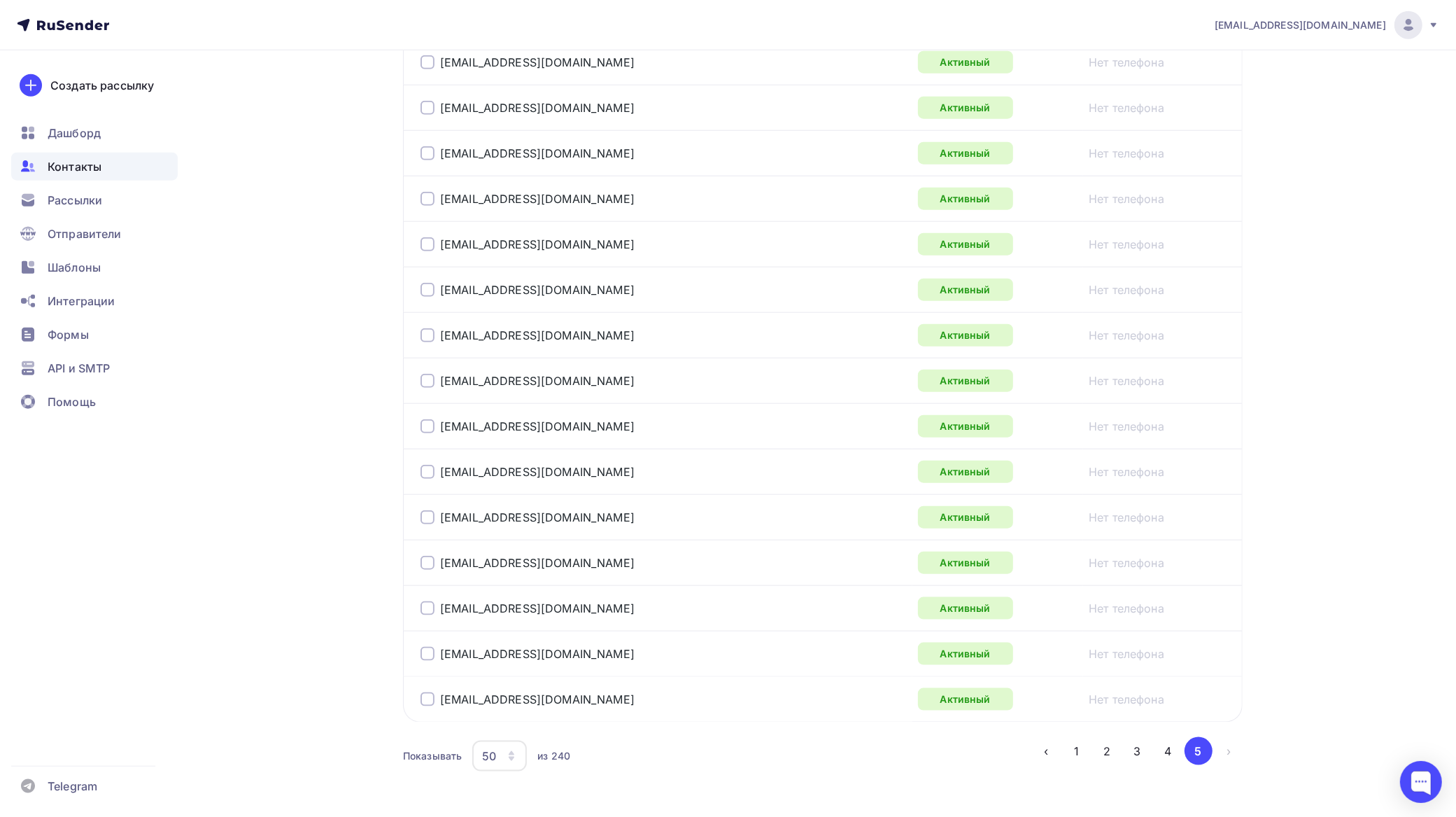
scroll to position [1647, 0]
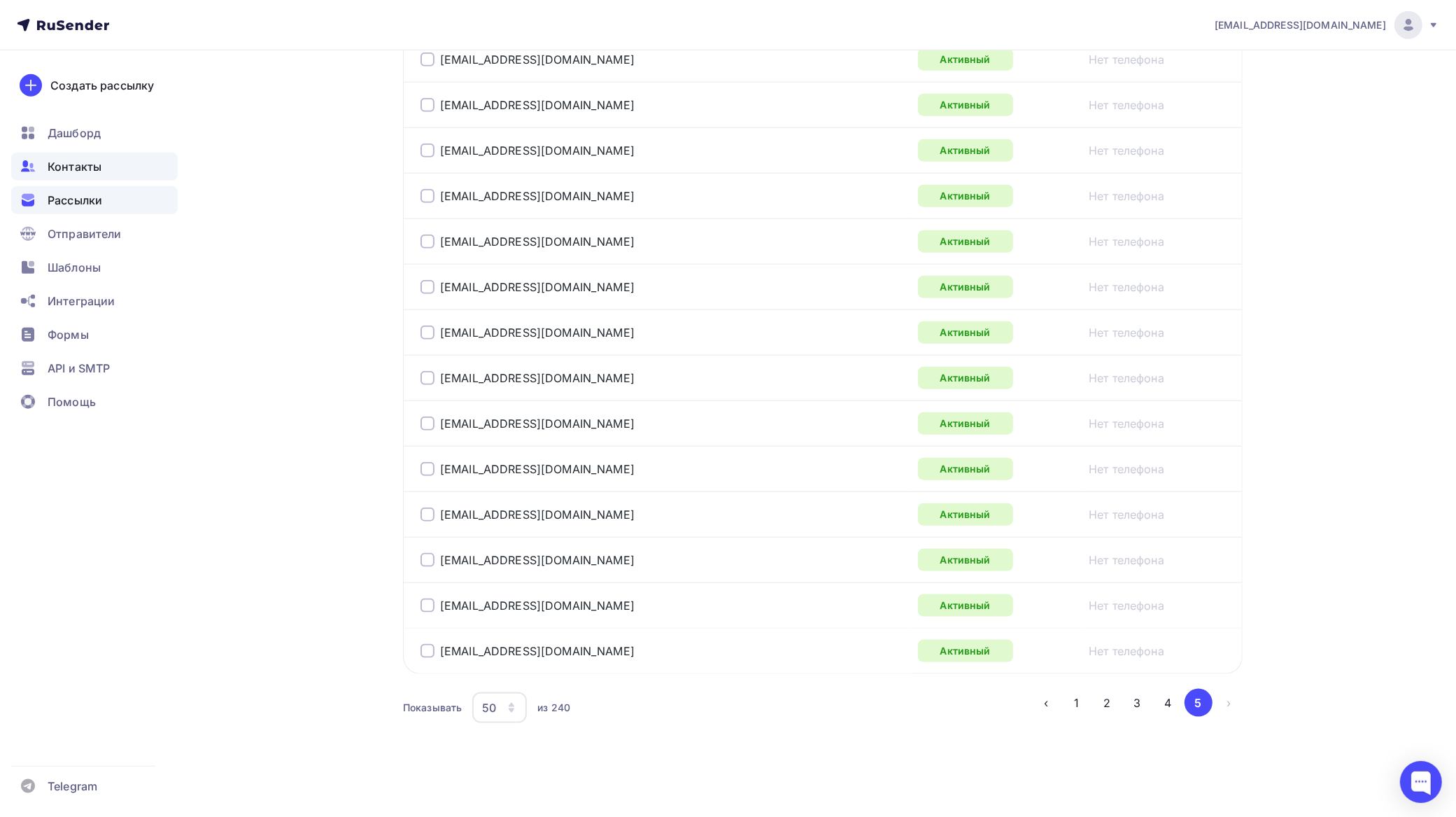
click at [91, 198] on span "Рассылки" at bounding box center [75, 200] width 55 height 17
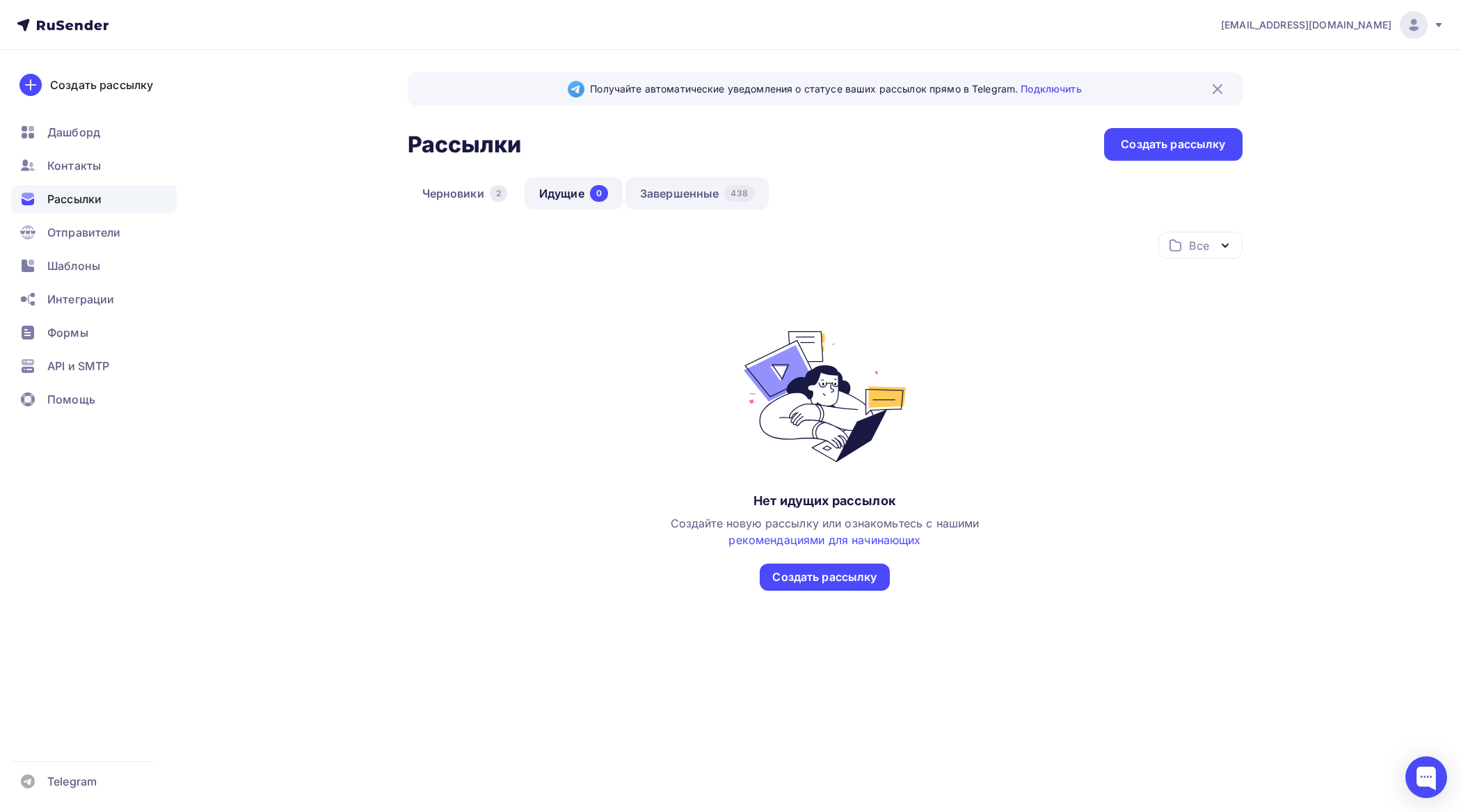
click at [691, 195] on link "Завершенные 438" at bounding box center [698, 193] width 144 height 32
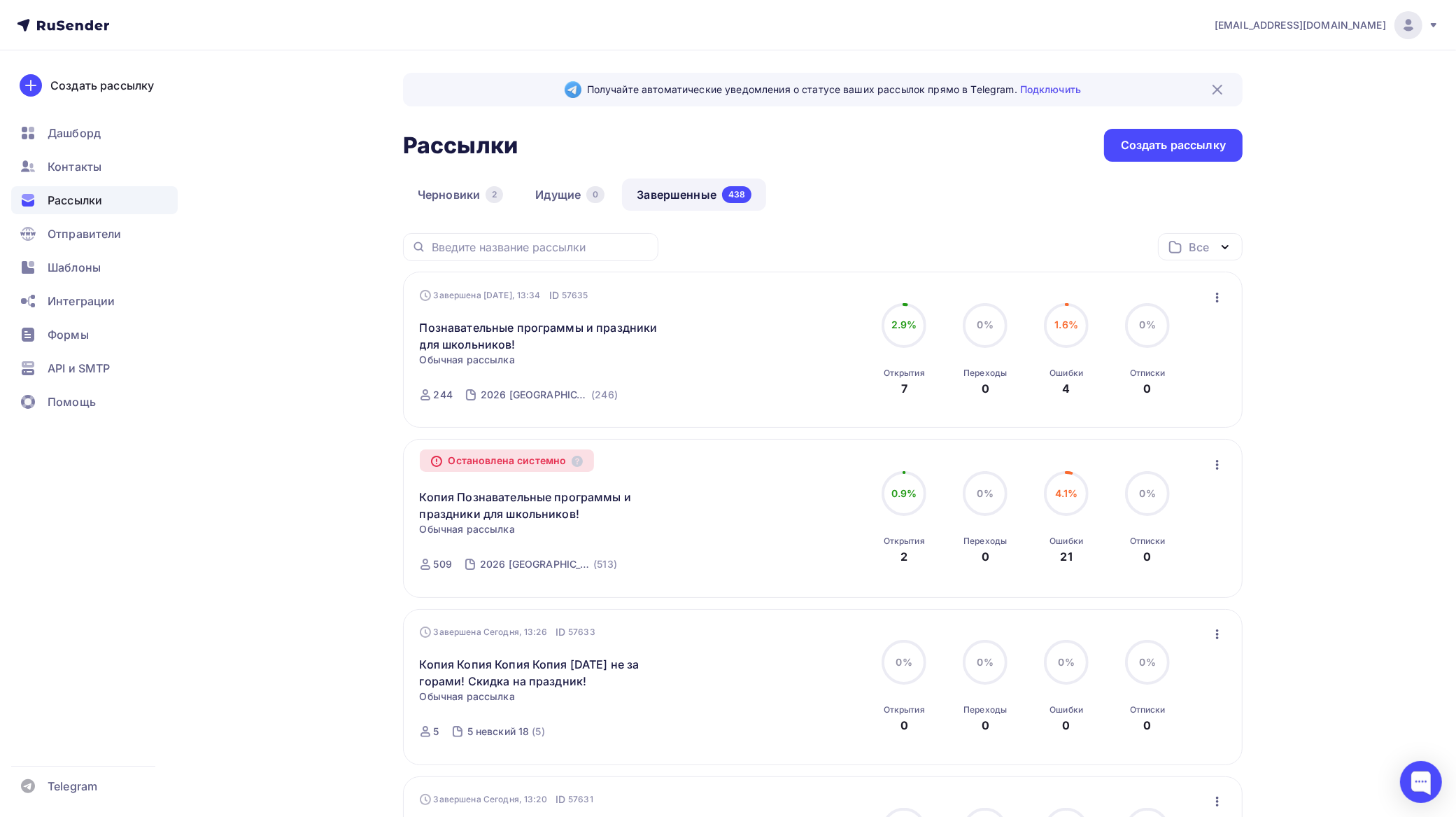
click at [1212, 294] on icon "button" at bounding box center [1217, 297] width 17 height 17
drag, startPoint x: 1163, startPoint y: 384, endPoint x: 1107, endPoint y: 379, distance: 56.2
click at [1162, 383] on div "Копировать в новую" at bounding box center [1154, 390] width 143 height 17
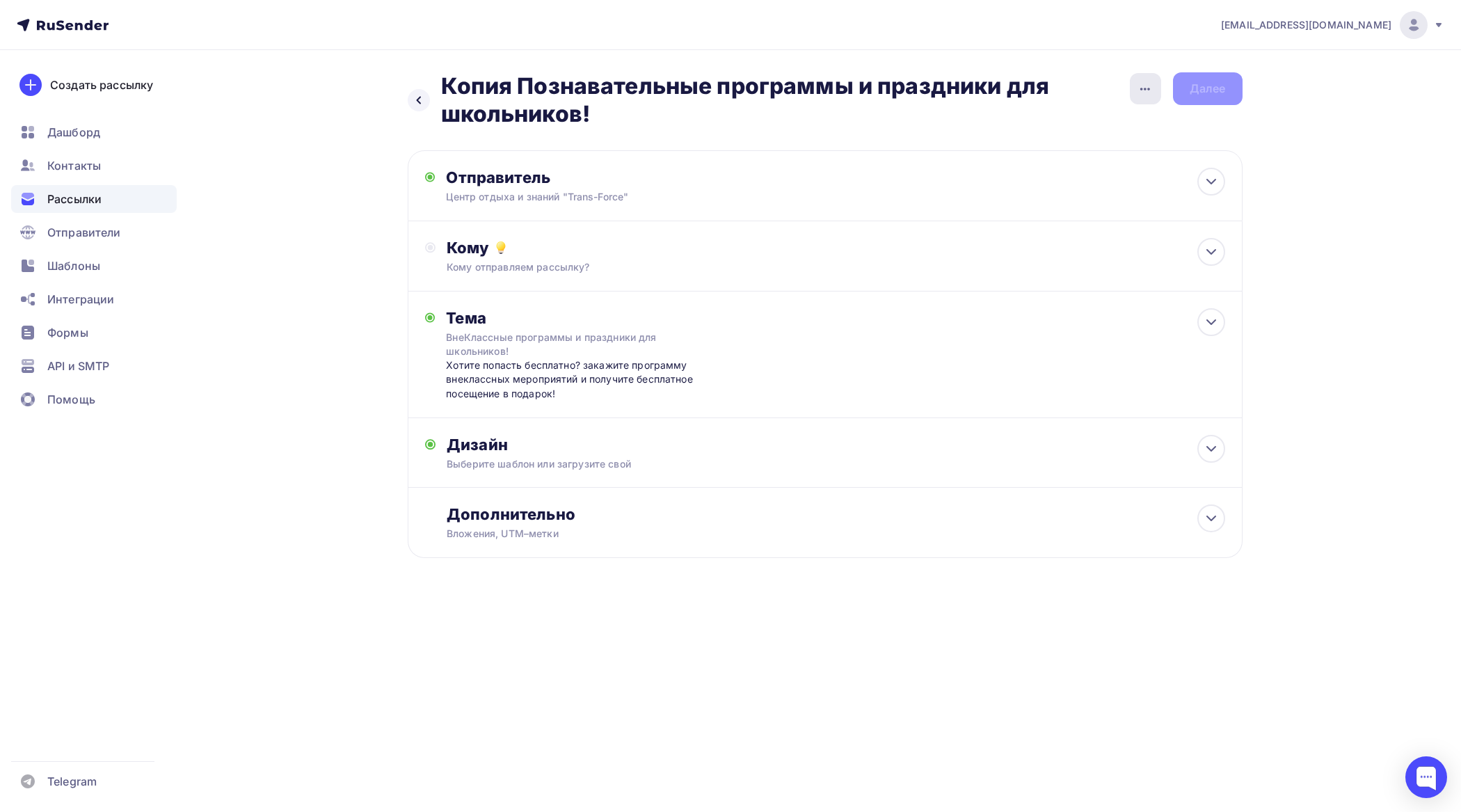
click at [1135, 88] on div "button" at bounding box center [1146, 88] width 32 height 32
click at [1065, 157] on div "Переименовать рассылку" at bounding box center [1071, 159] width 172 height 17
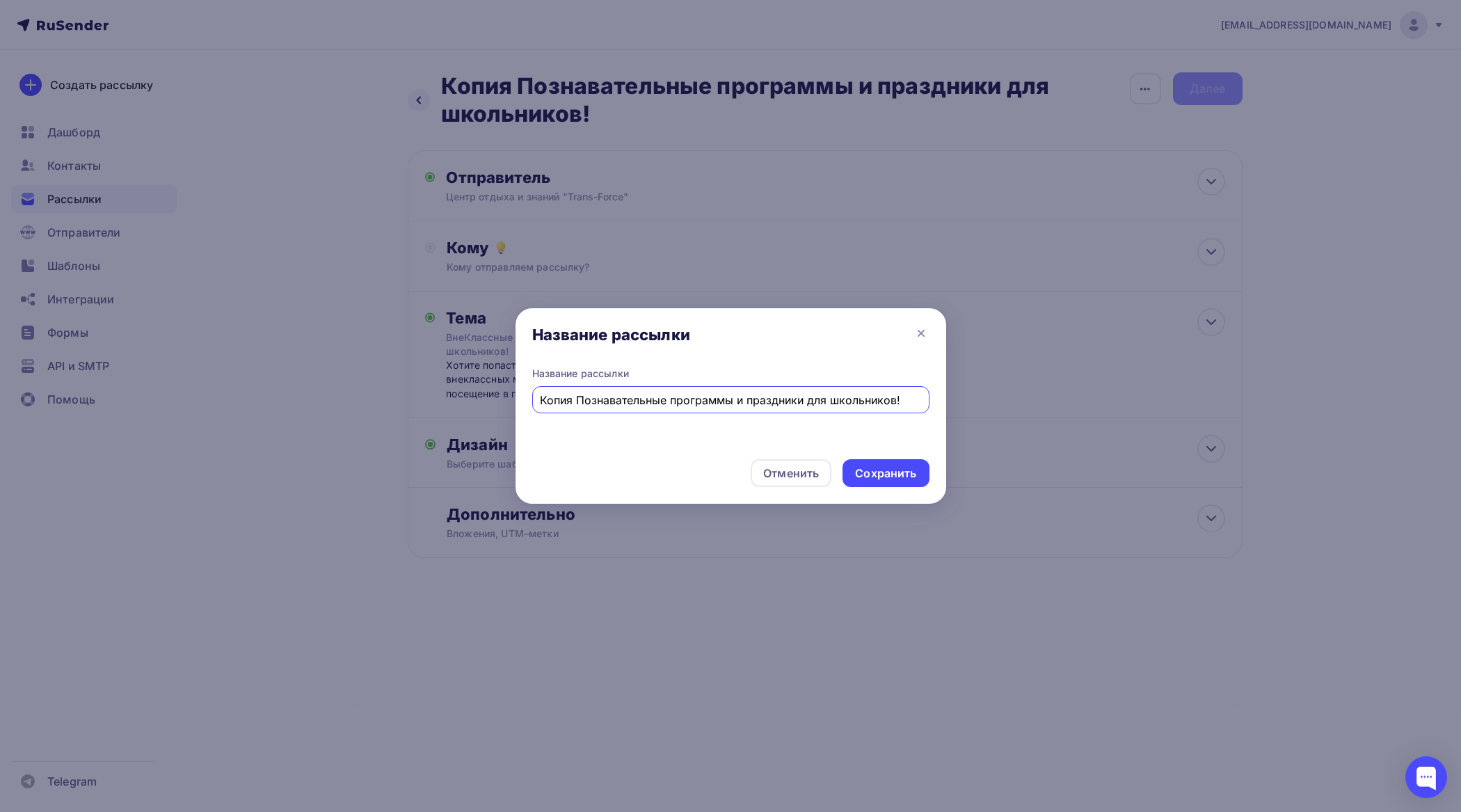
drag, startPoint x: 579, startPoint y: 398, endPoint x: 490, endPoint y: 398, distance: 89.0
click at [491, 398] on div "Название рассылки Название рассылки Копия Познавательные программы и праздники …" at bounding box center [730, 406] width 1461 height 812
type input "Познавательные программы и праздники для школьников!"
click at [911, 477] on div "Сохранить" at bounding box center [886, 473] width 61 height 16
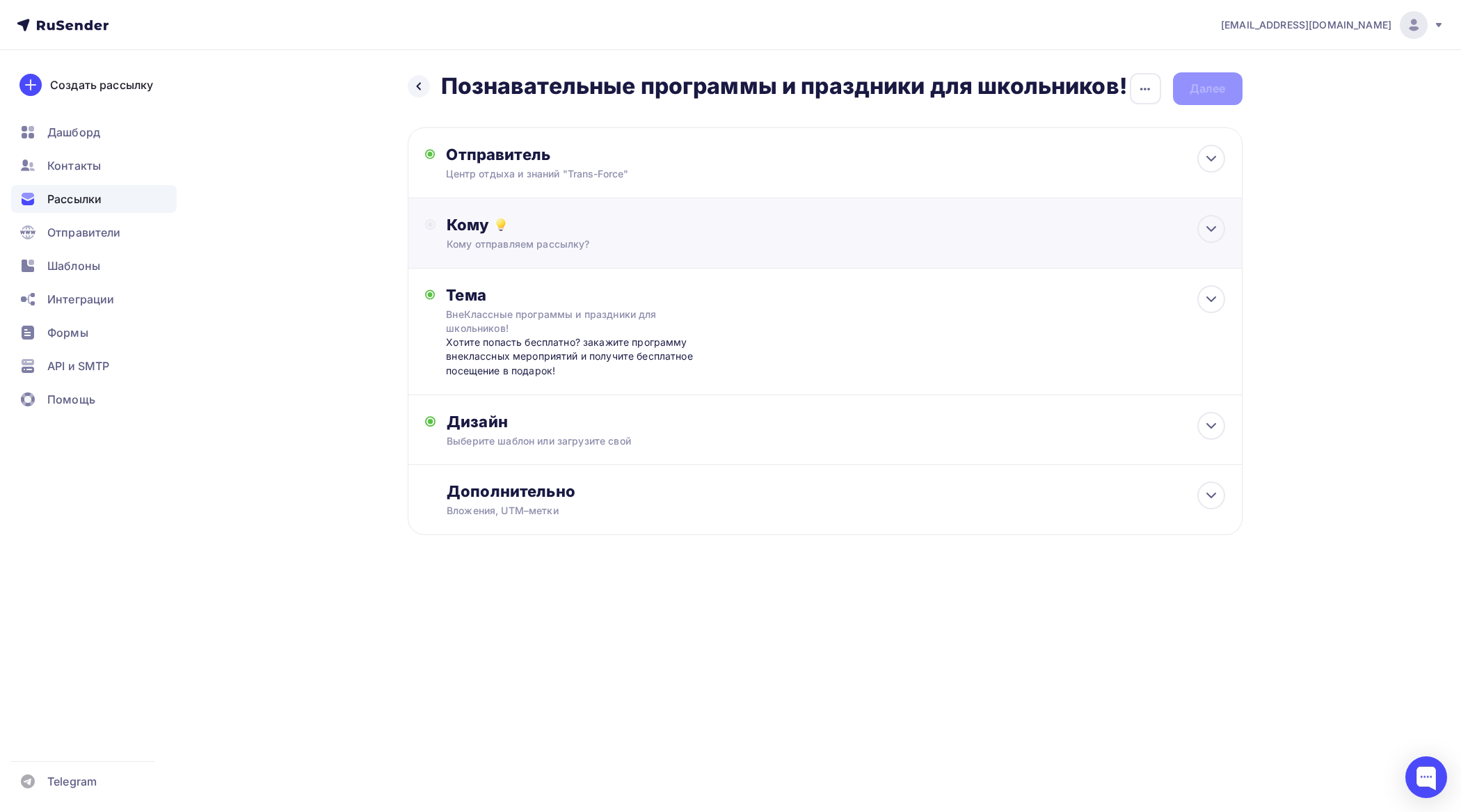
click at [632, 241] on div "Кому отправляем рассылку?" at bounding box center [797, 244] width 701 height 14
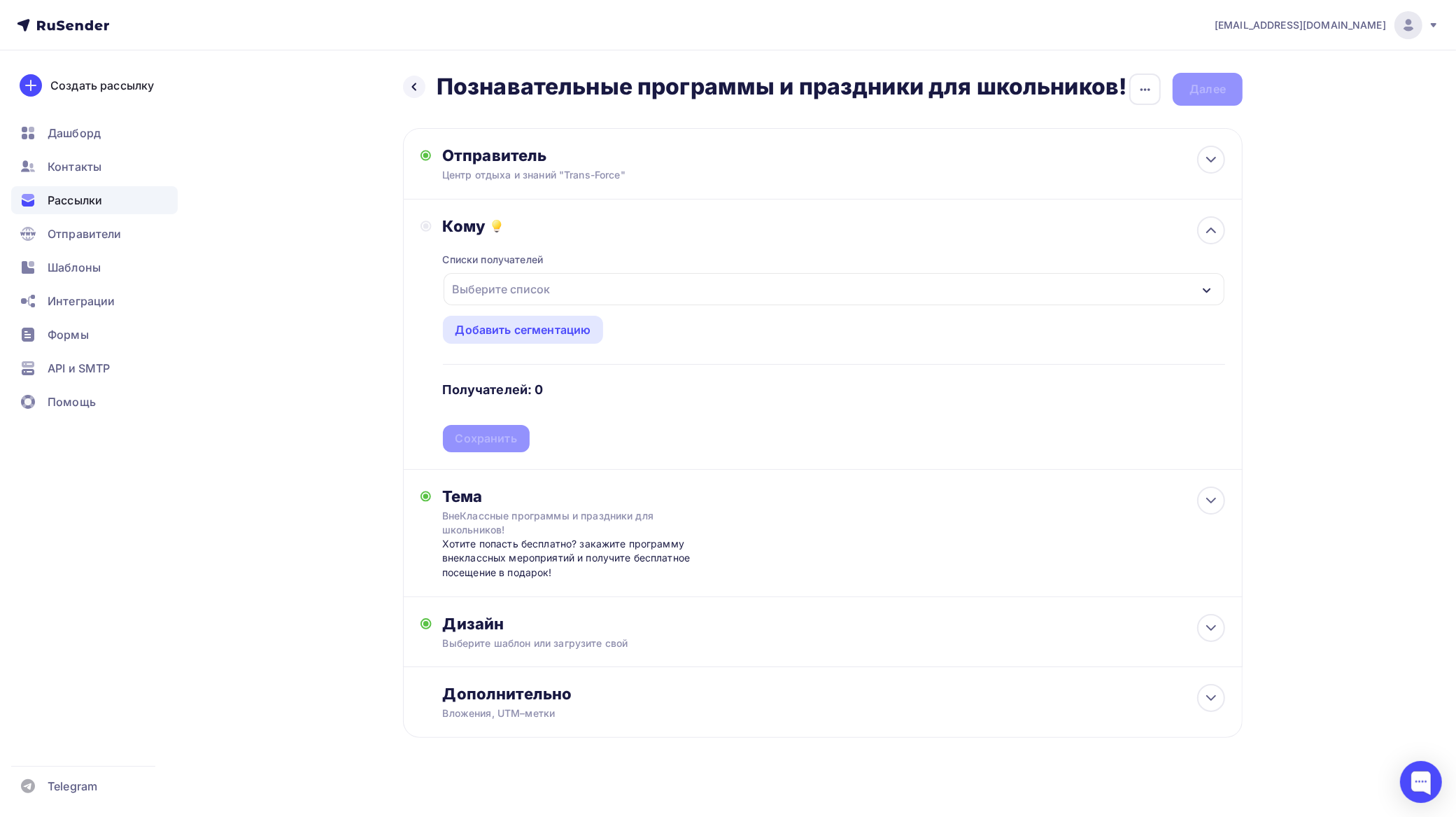
click at [609, 295] on div "Выберите список" at bounding box center [834, 289] width 781 height 33
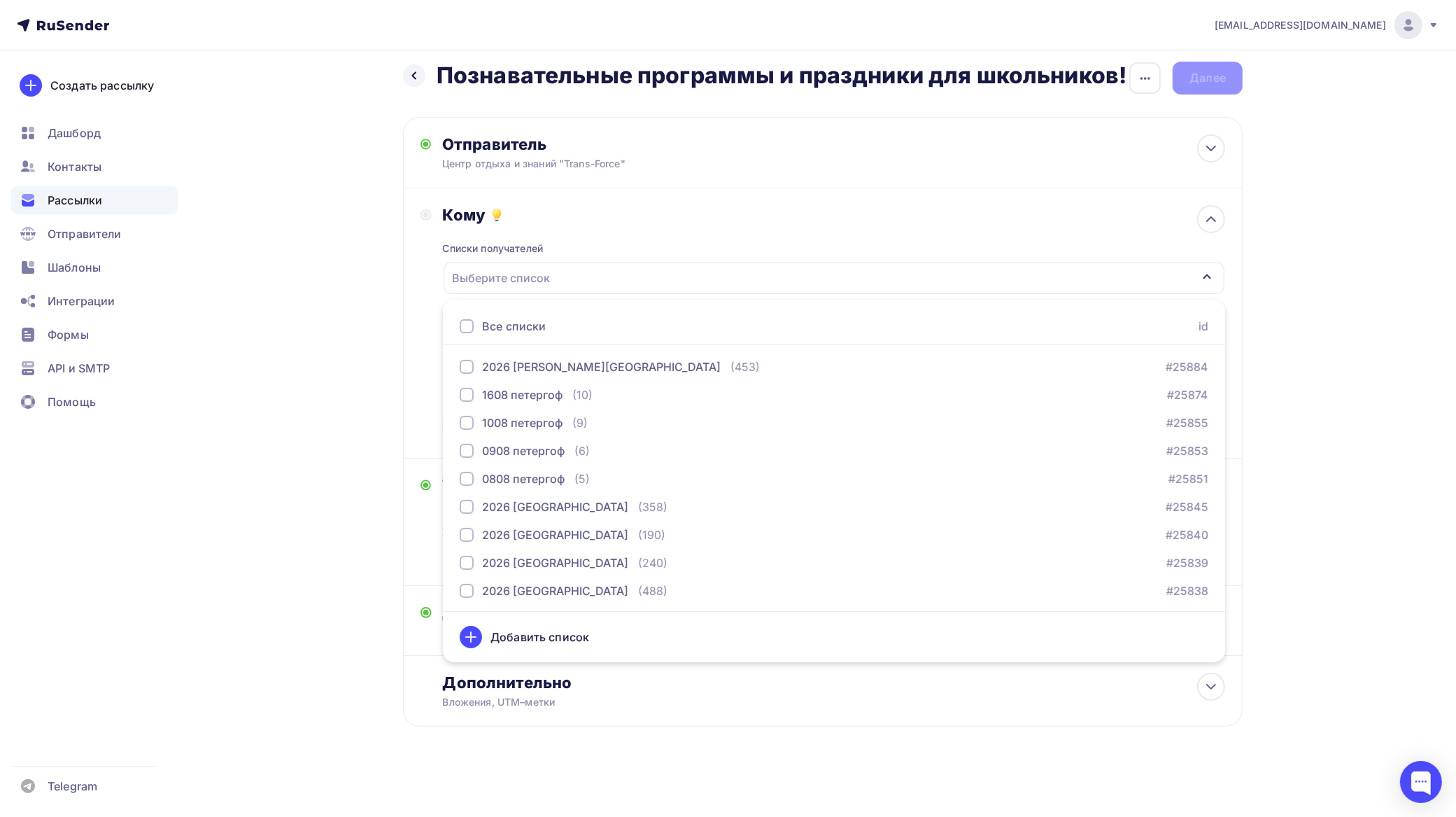
scroll to position [87, 0]
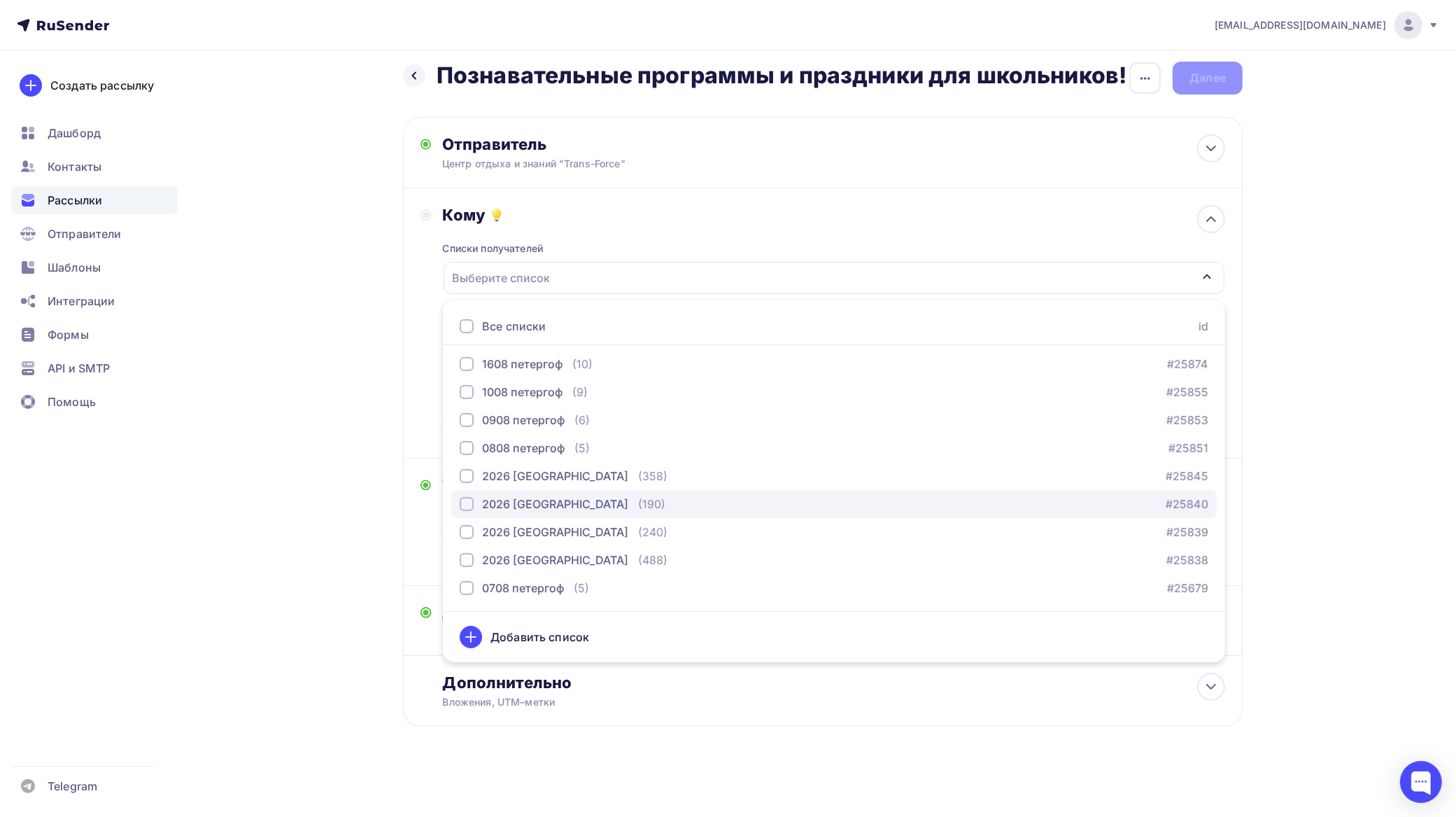
click at [466, 501] on div "button" at bounding box center [467, 504] width 14 height 14
click at [1314, 363] on div "[EMAIL_ADDRESS][DOMAIN_NAME] Аккаунт Тарифы Выйти Создать рассылку [GEOGRAPHIC_…" at bounding box center [728, 402] width 1456 height 828
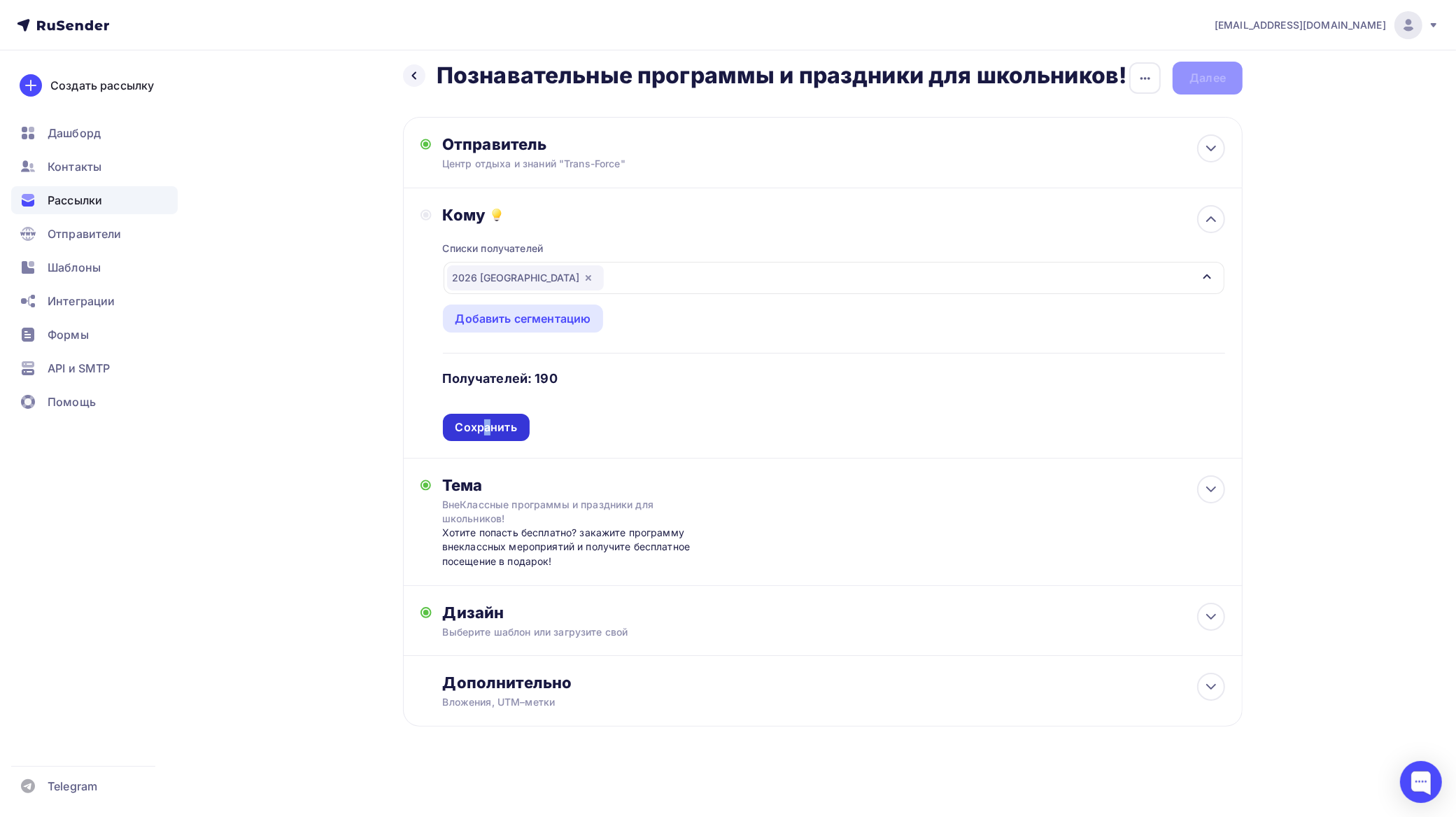
click at [488, 431] on div "Сохранить" at bounding box center [487, 427] width 62 height 16
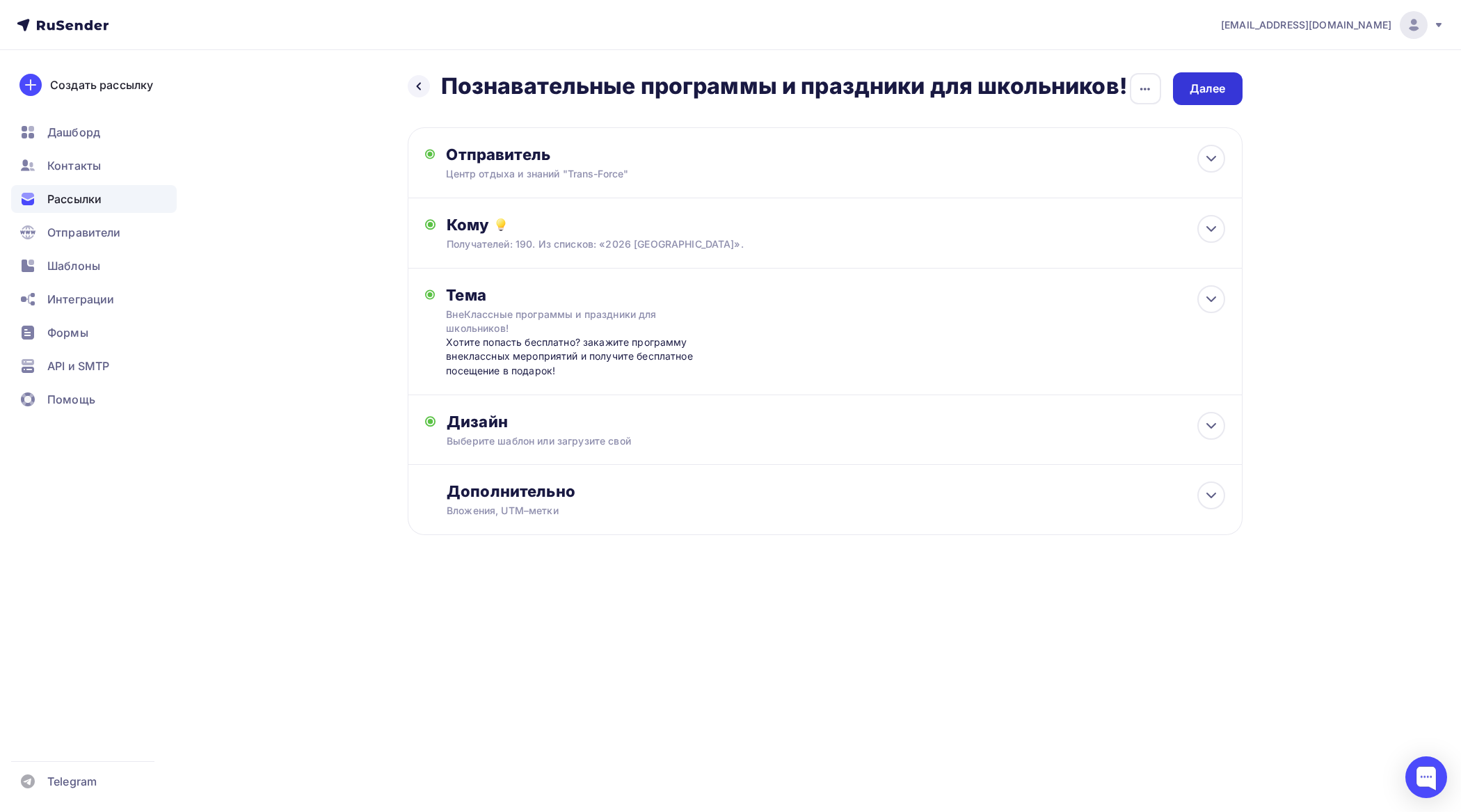
click at [1209, 78] on div "Далее" at bounding box center [1207, 88] width 69 height 32
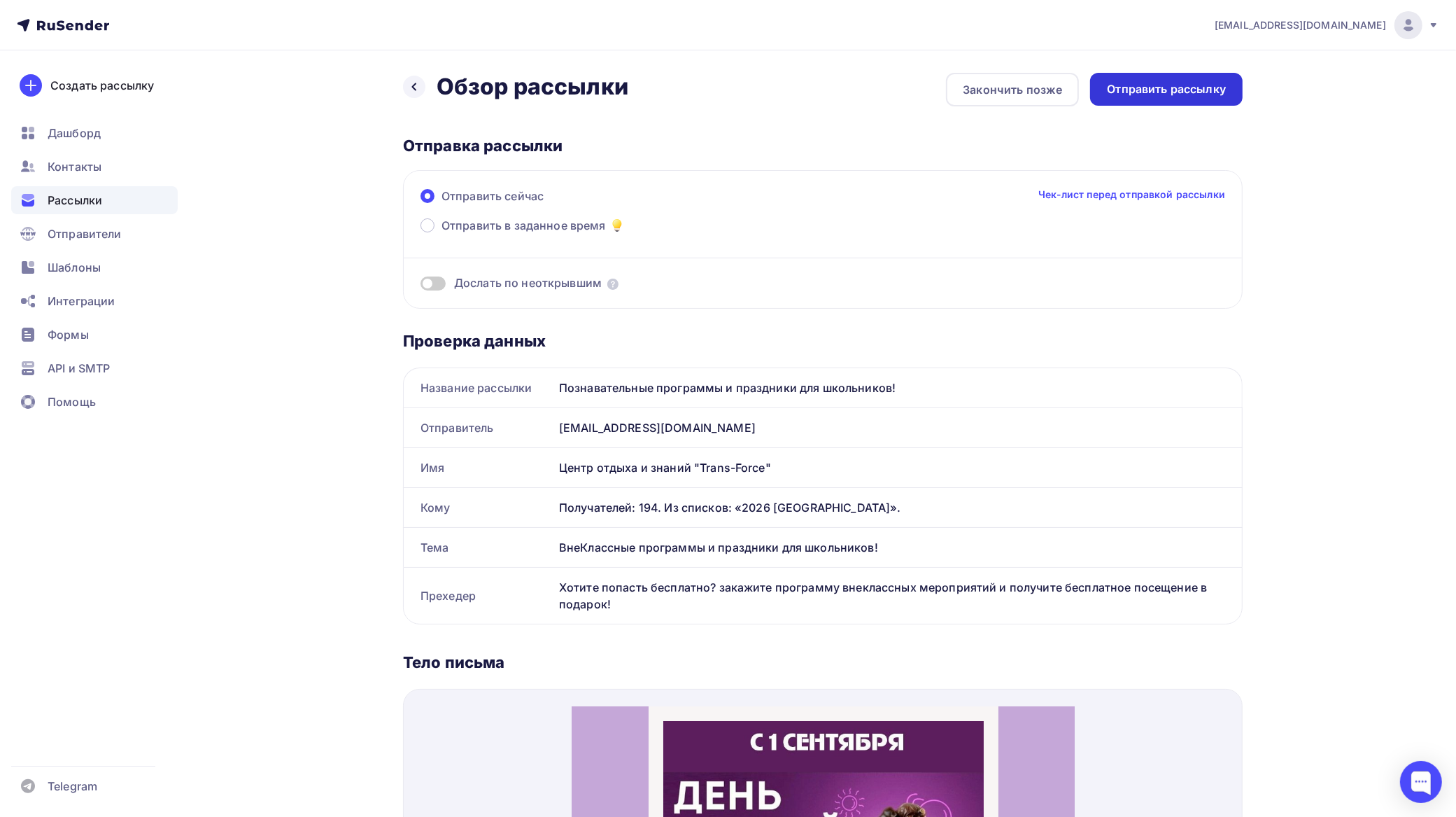
click at [1215, 87] on div "Отправить рассылку" at bounding box center [1166, 89] width 119 height 16
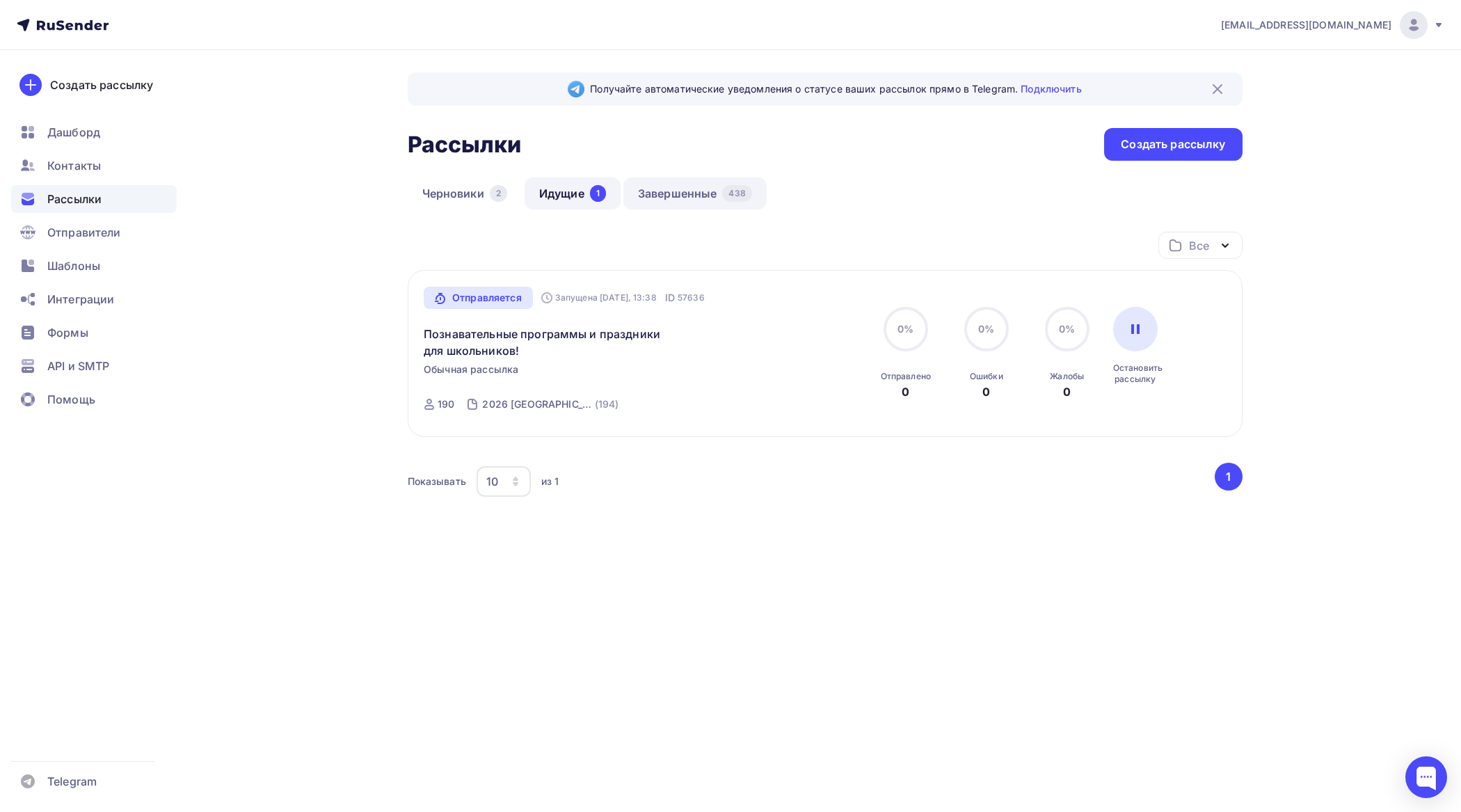
click at [687, 197] on link "Завершенные 438" at bounding box center [695, 193] width 144 height 32
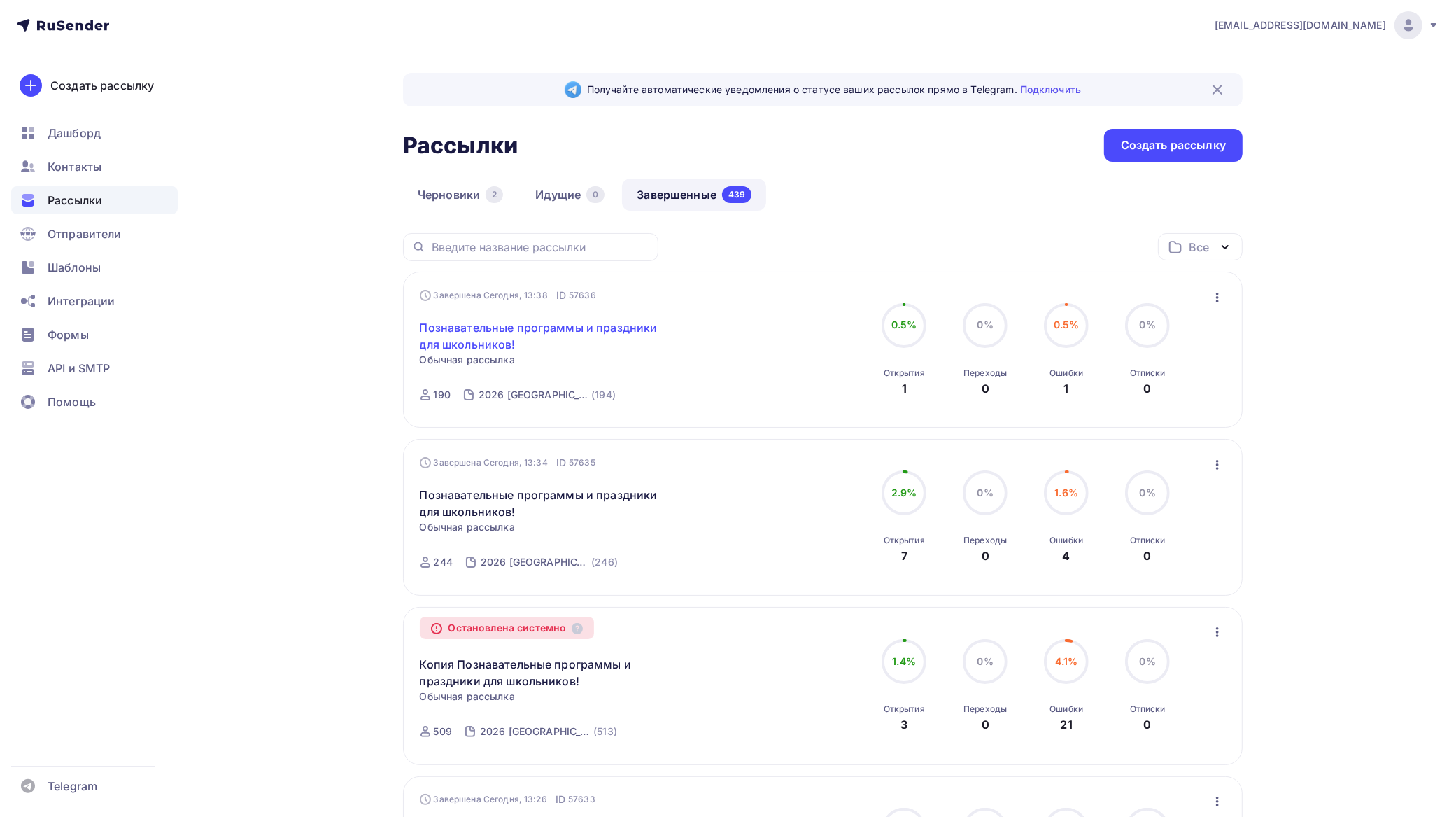
click at [575, 324] on link "Познавательные программы и праздники для школьников!" at bounding box center [540, 336] width 240 height 33
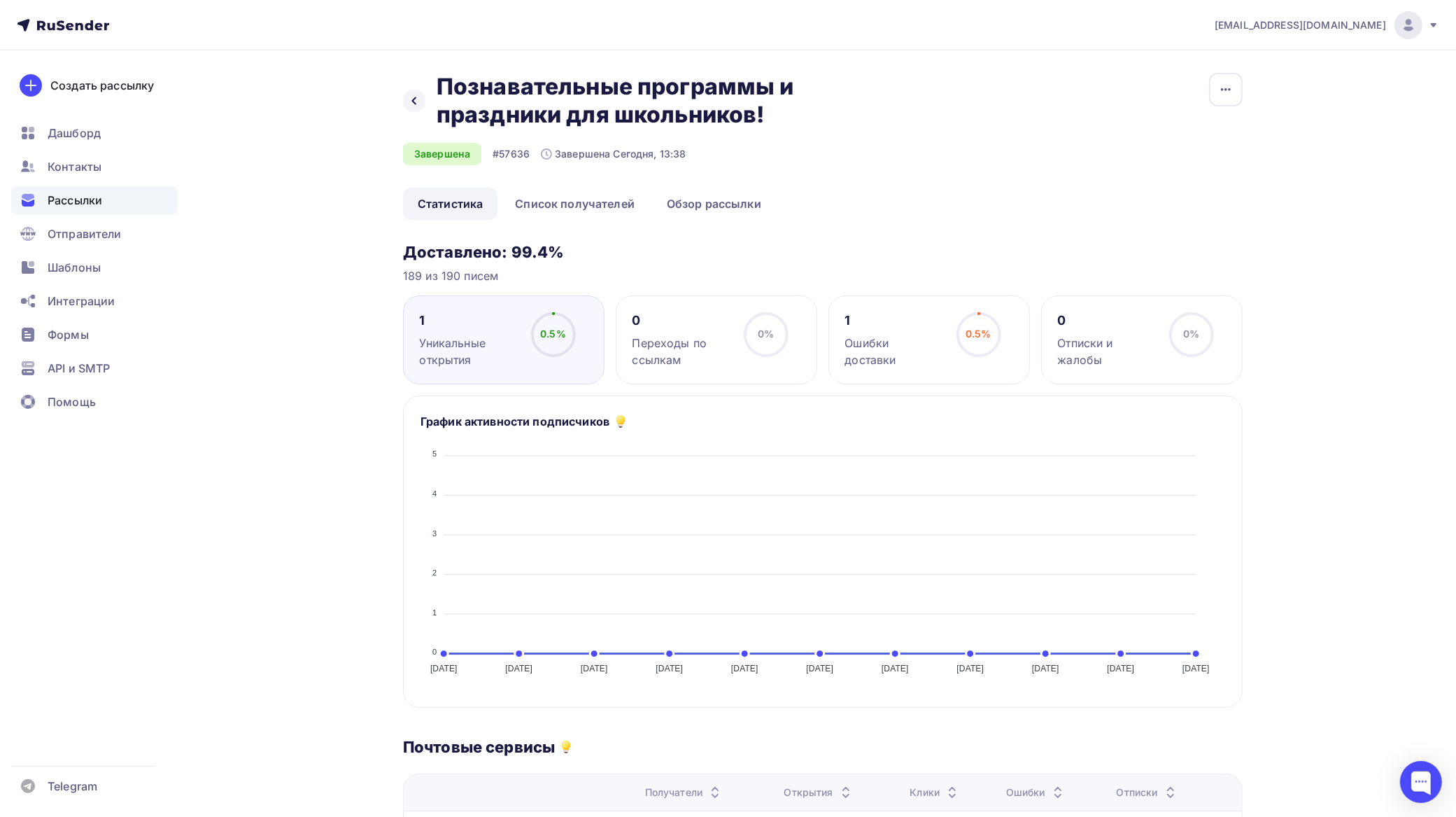
click at [467, 202] on link "Статистика" at bounding box center [450, 203] width 94 height 33
click at [707, 194] on link "Обзор рассылки" at bounding box center [714, 203] width 124 height 33
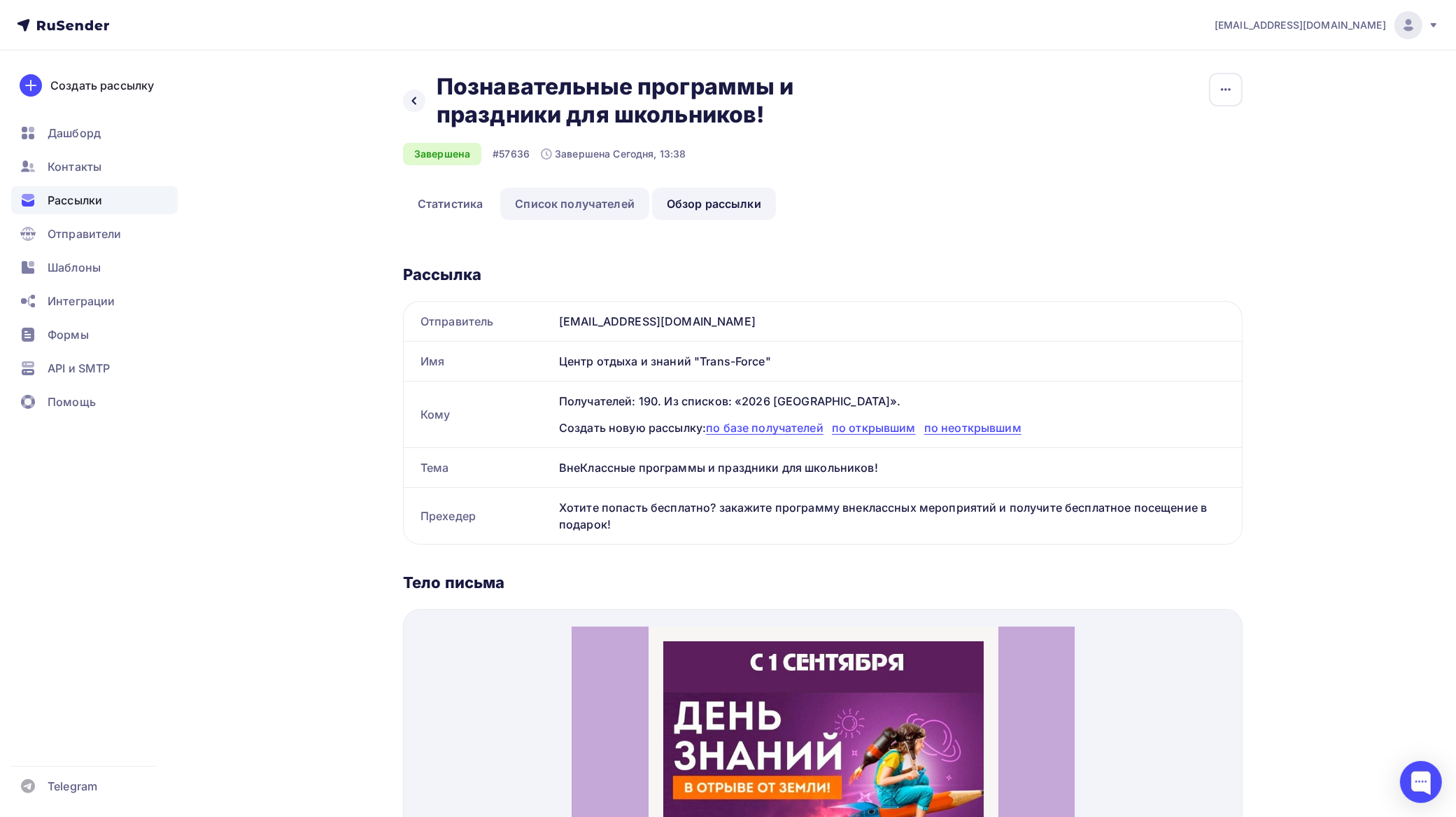
click at [596, 201] on link "Список получателей" at bounding box center [574, 203] width 149 height 33
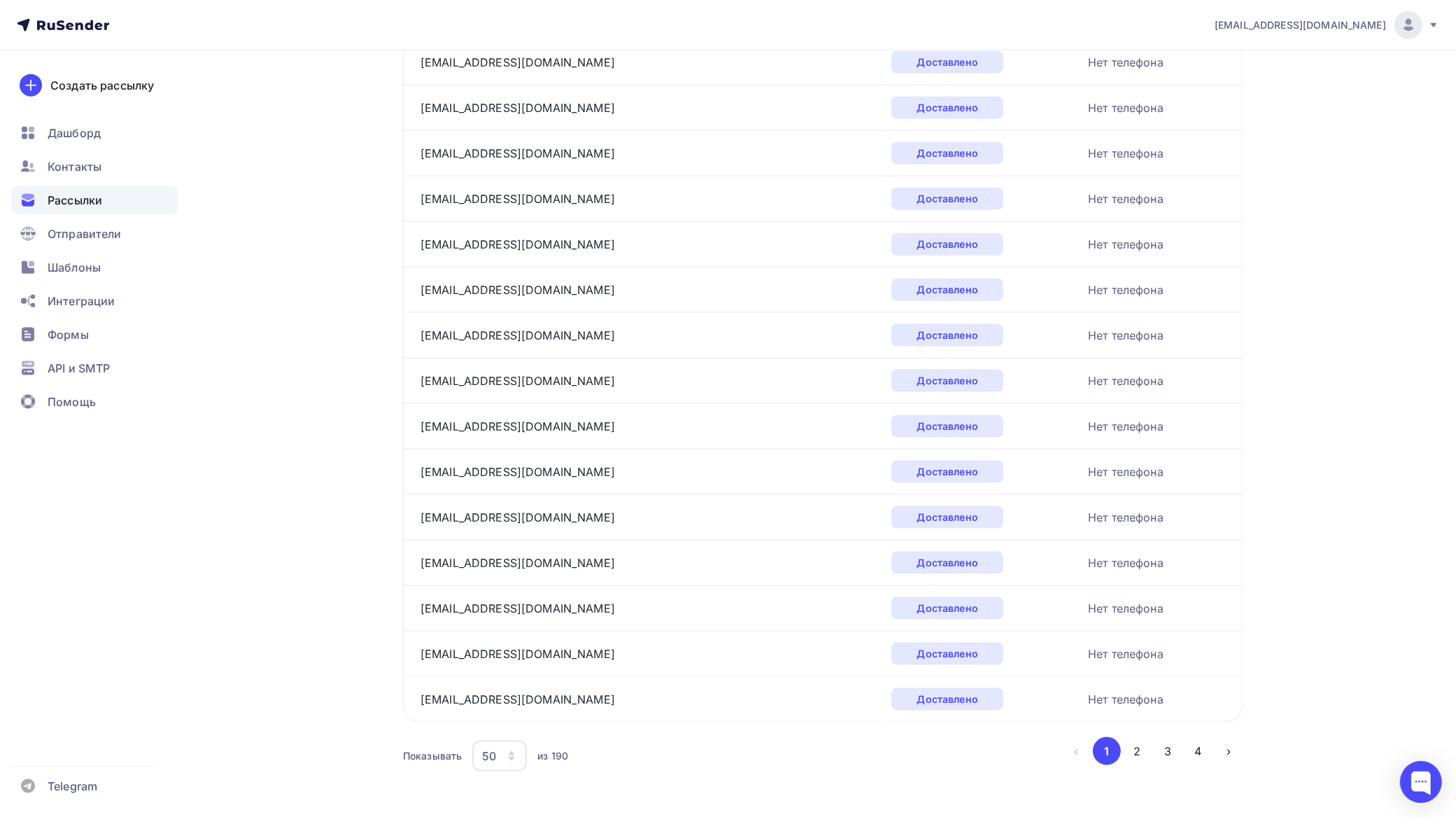
scroll to position [1901, 0]
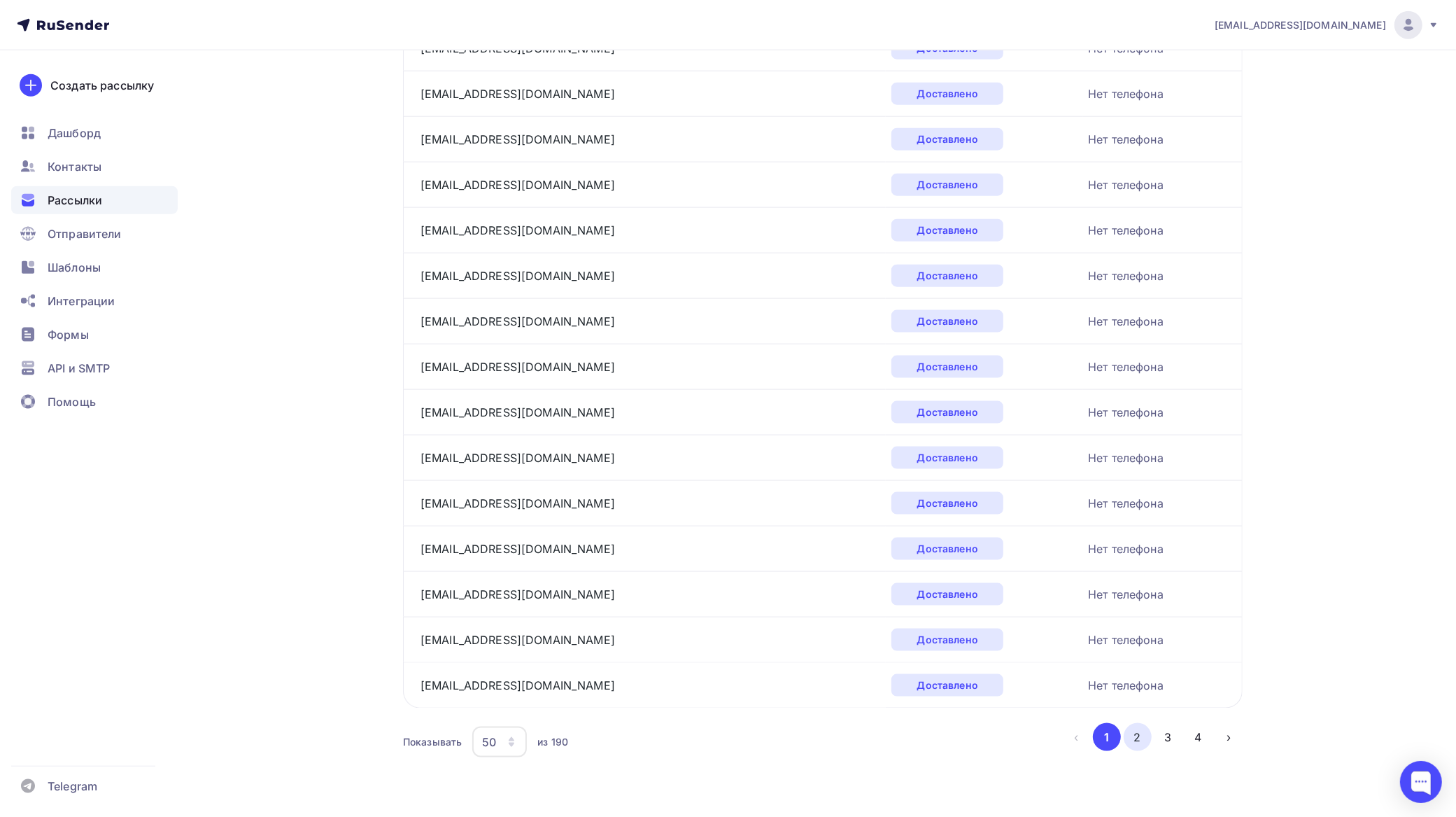
click at [1142, 735] on button "2" at bounding box center [1138, 737] width 28 height 28
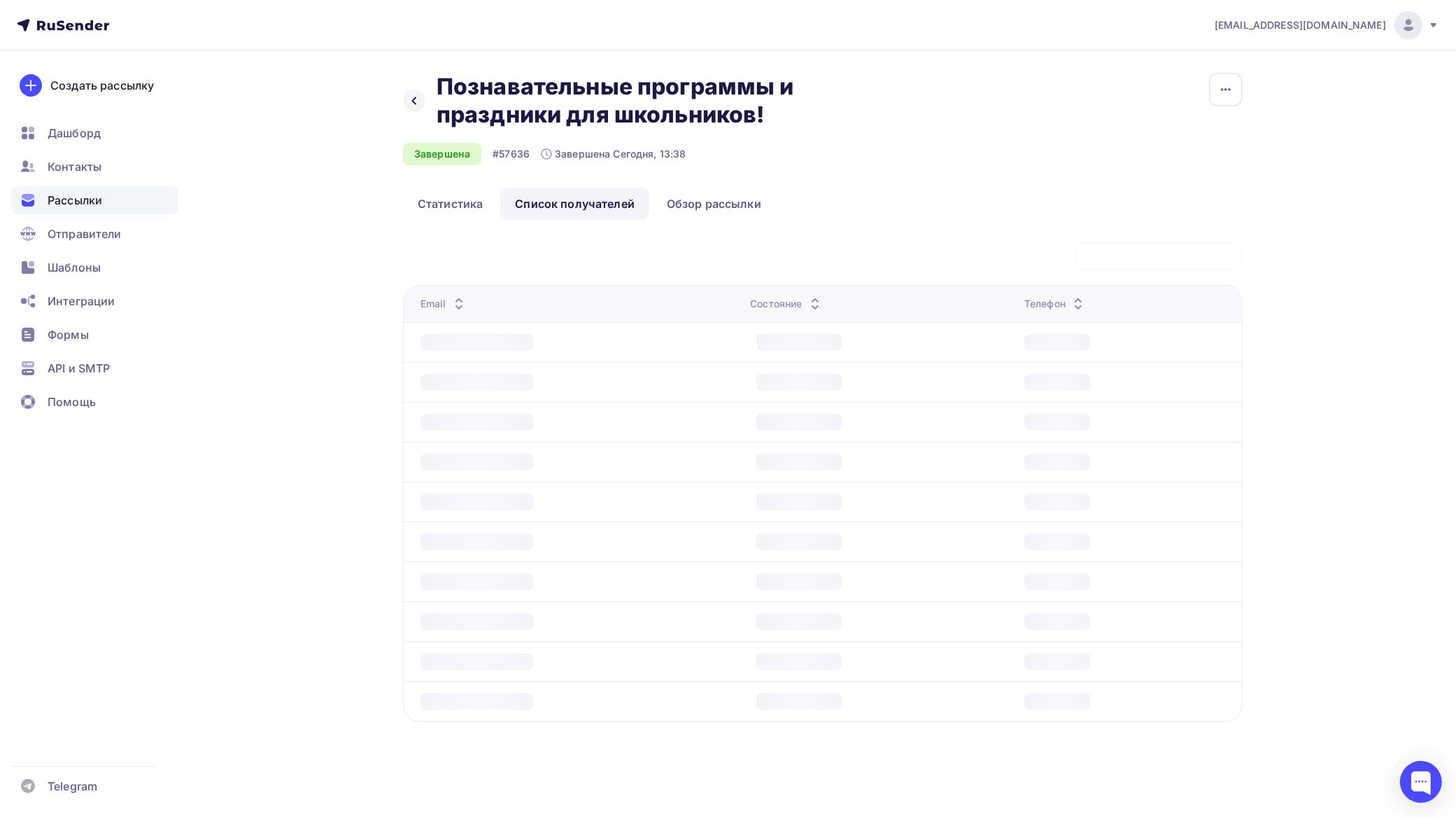
scroll to position [0, 0]
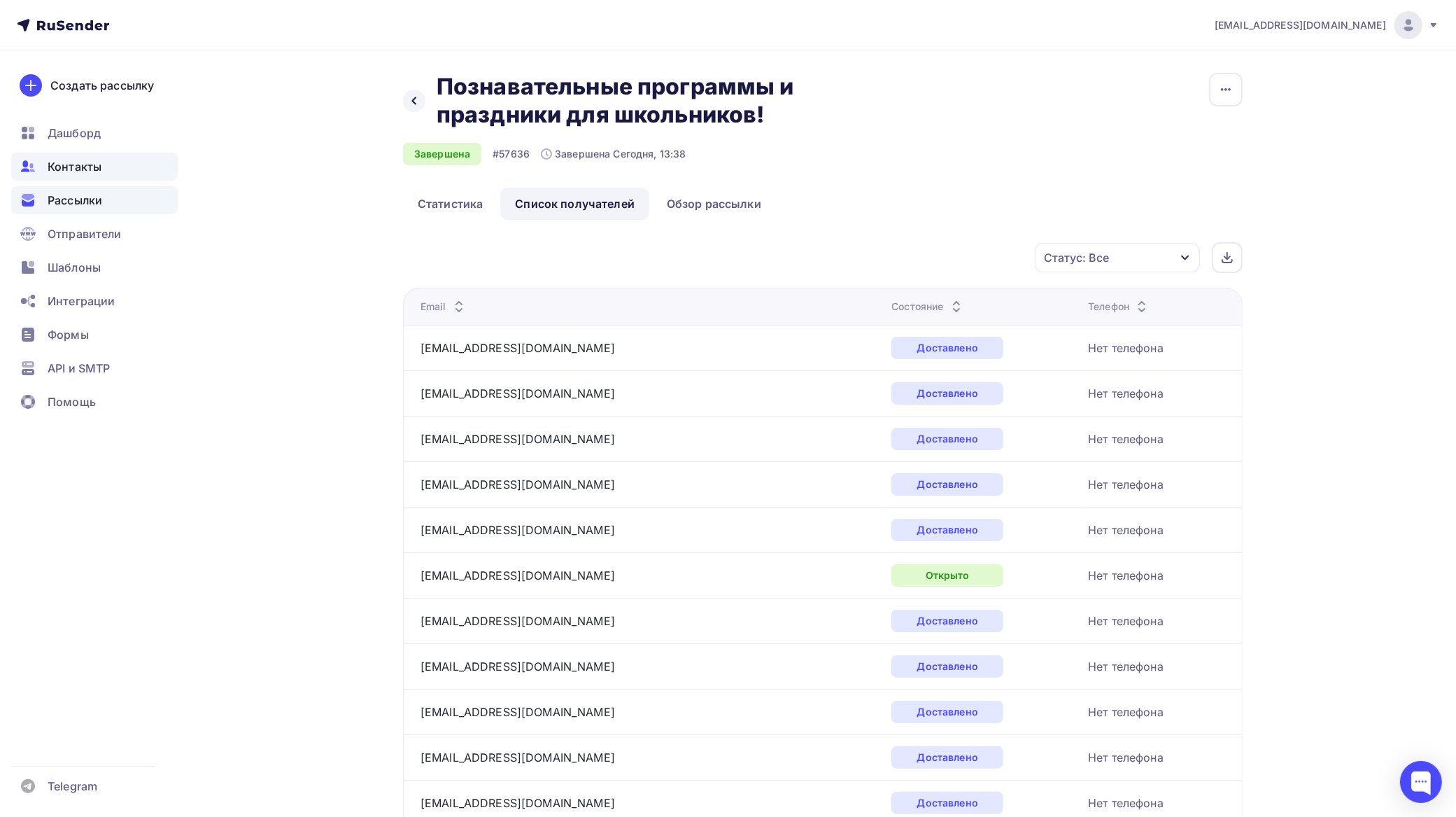
click at [96, 170] on span "Контакты" at bounding box center [74, 166] width 54 height 17
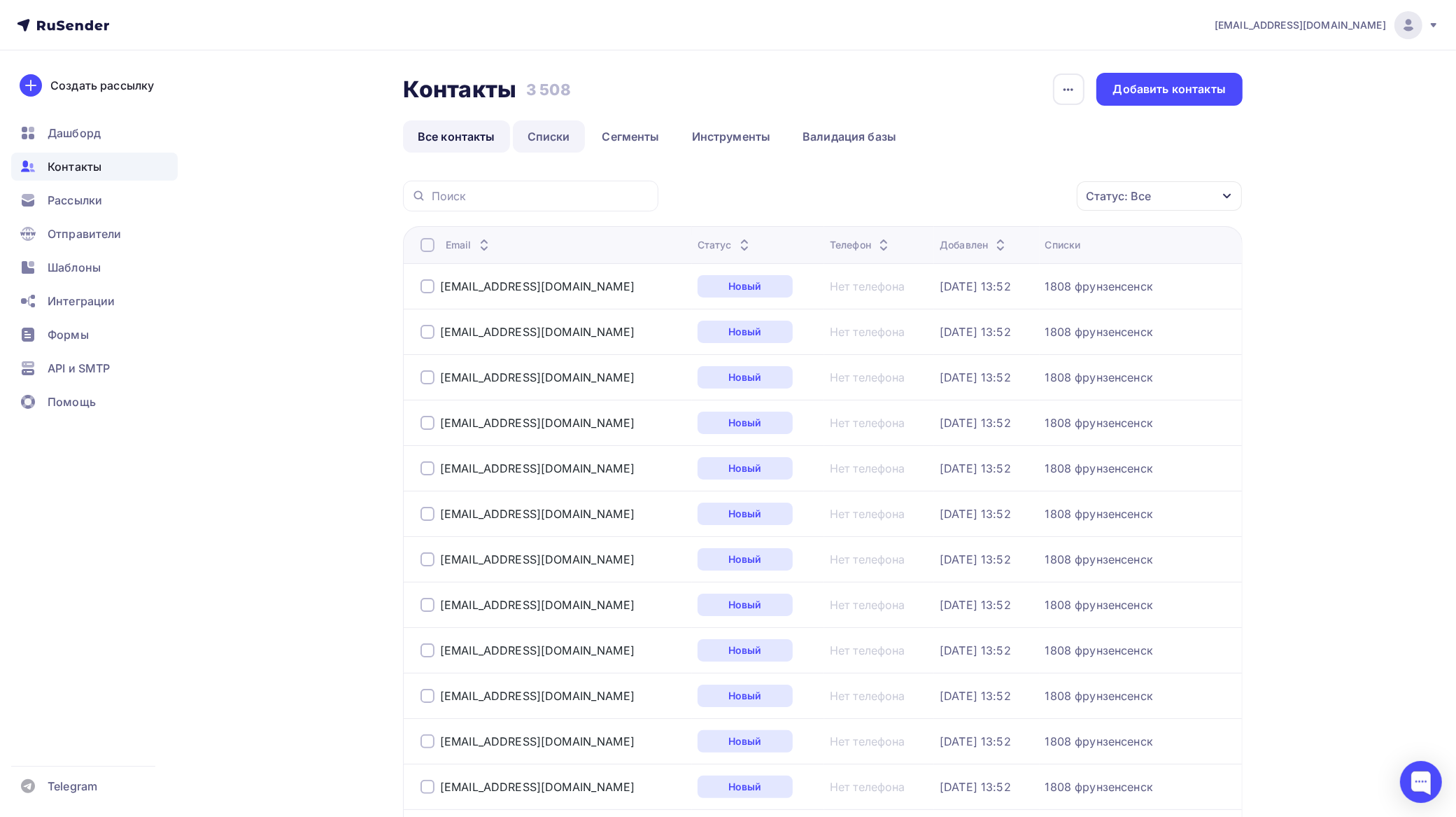
click at [565, 135] on link "Списки" at bounding box center [549, 136] width 72 height 33
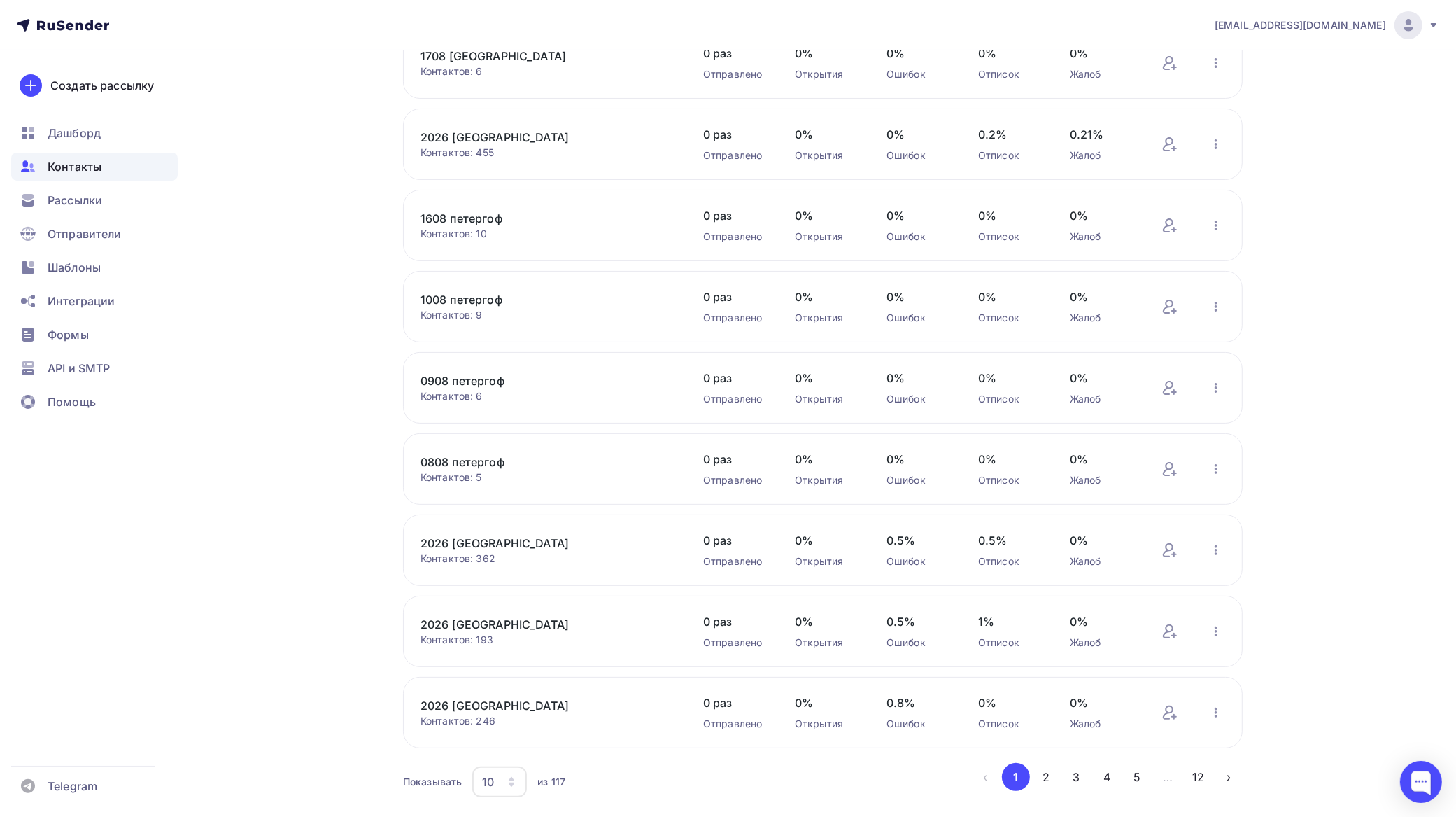
scroll to position [271, 0]
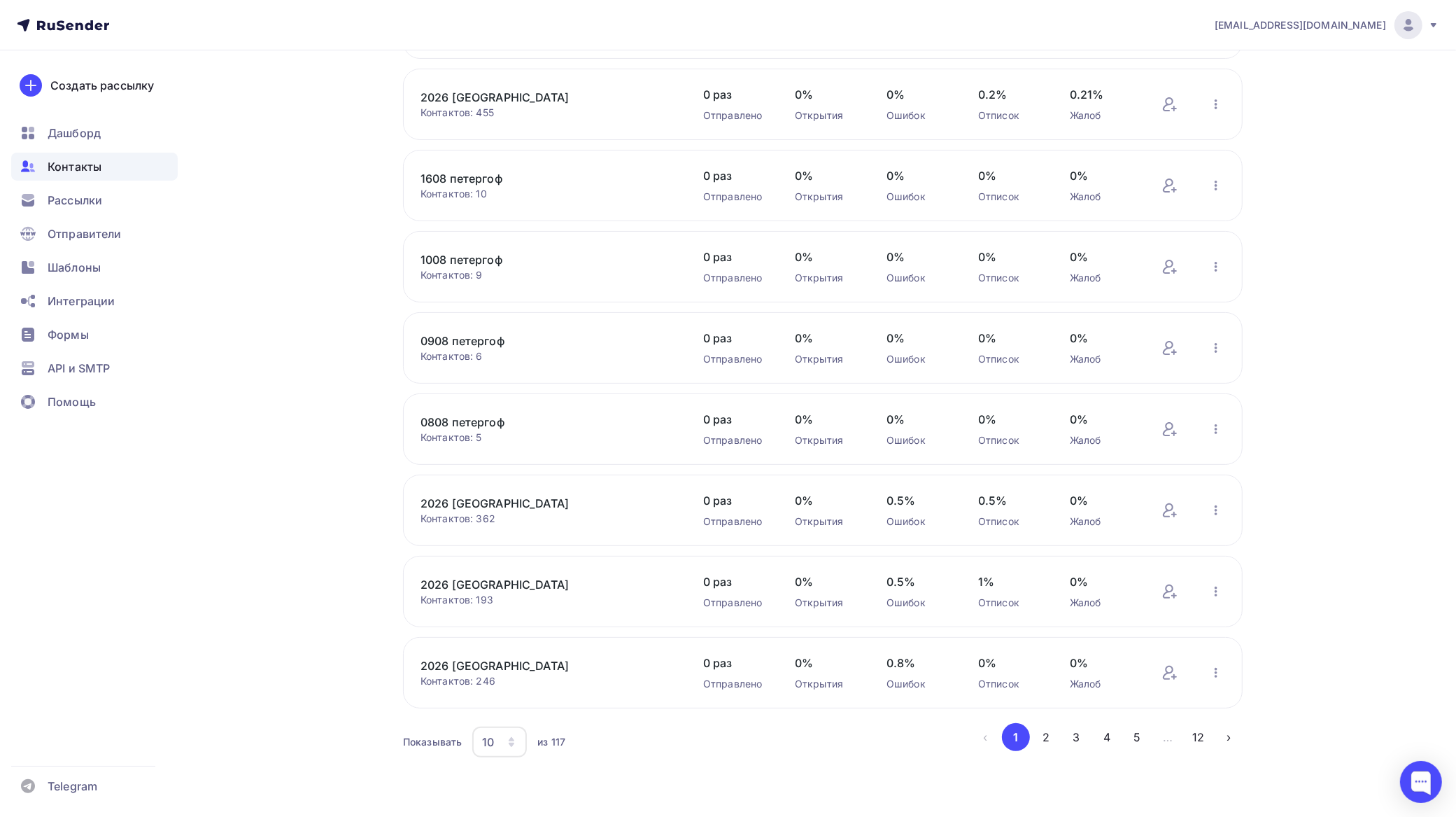
click at [543, 578] on link "2026 [GEOGRAPHIC_DATA]" at bounding box center [540, 584] width 238 height 17
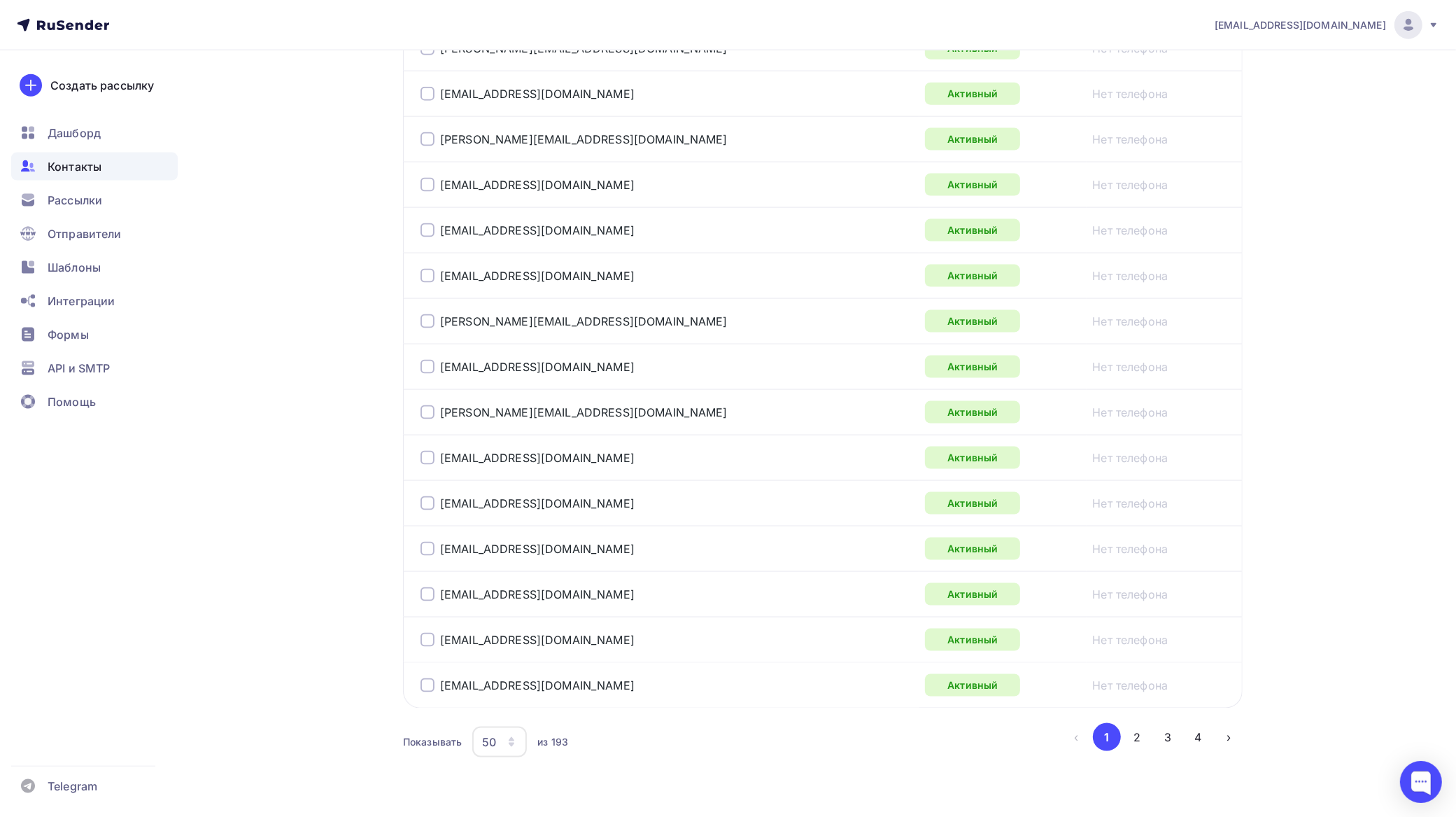
scroll to position [2104, 0]
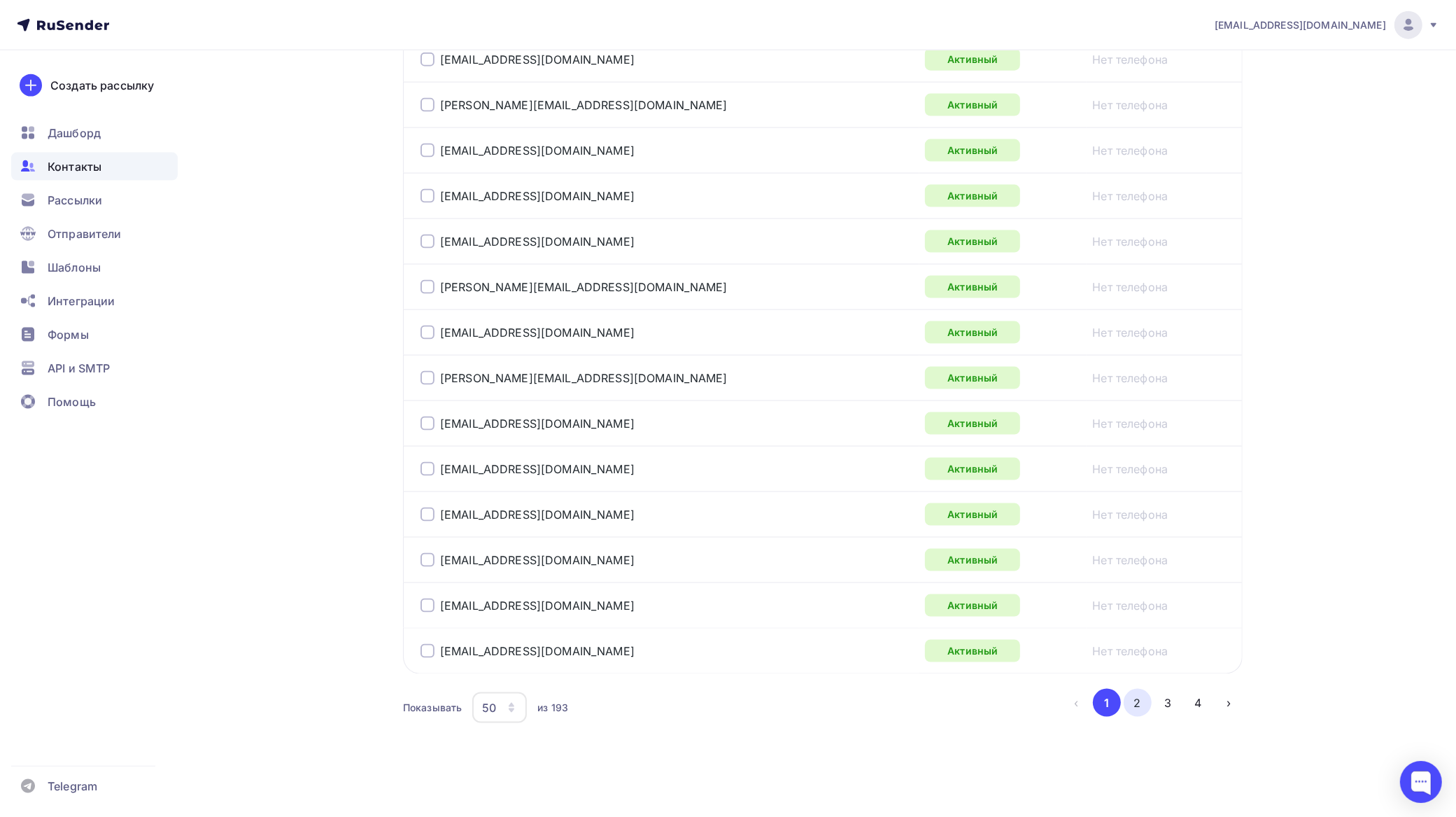
click at [1142, 705] on button "2" at bounding box center [1138, 703] width 28 height 28
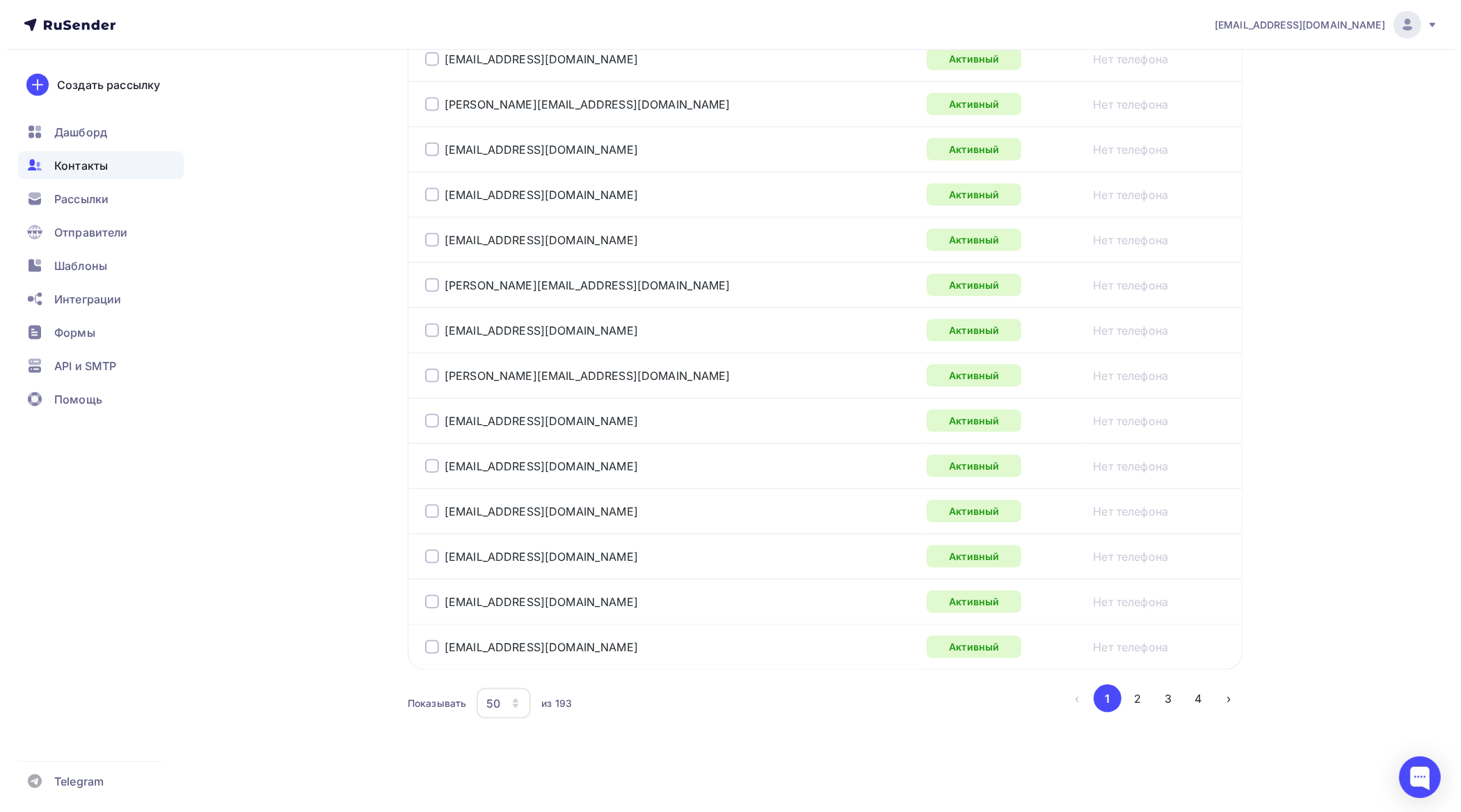
scroll to position [164, 0]
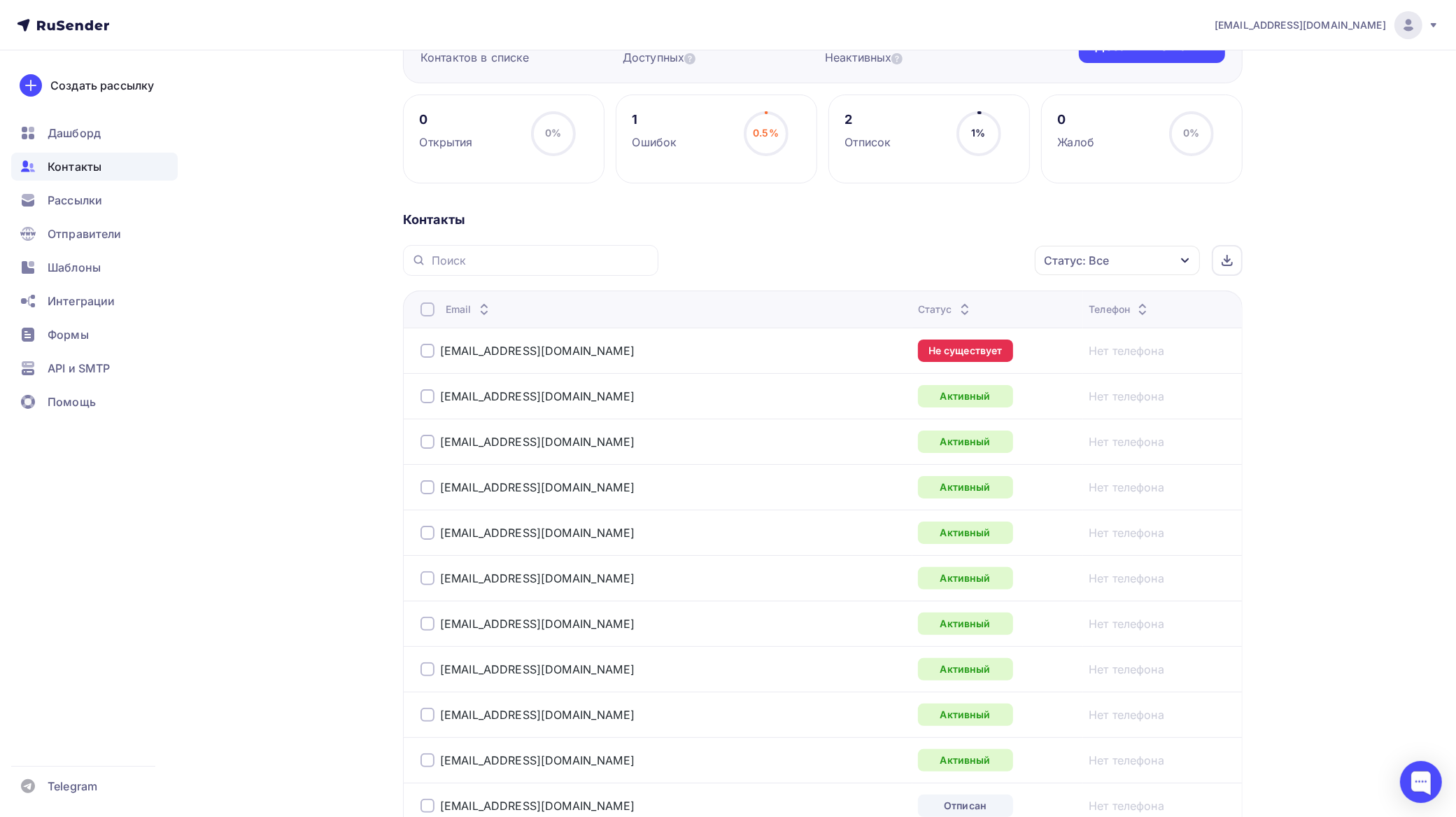
click at [430, 357] on div at bounding box center [428, 350] width 14 height 14
click at [908, 252] on div "Действие" at bounding box center [930, 261] width 185 height 27
click at [901, 303] on div "Добавить в списки" at bounding box center [908, 301] width 107 height 17
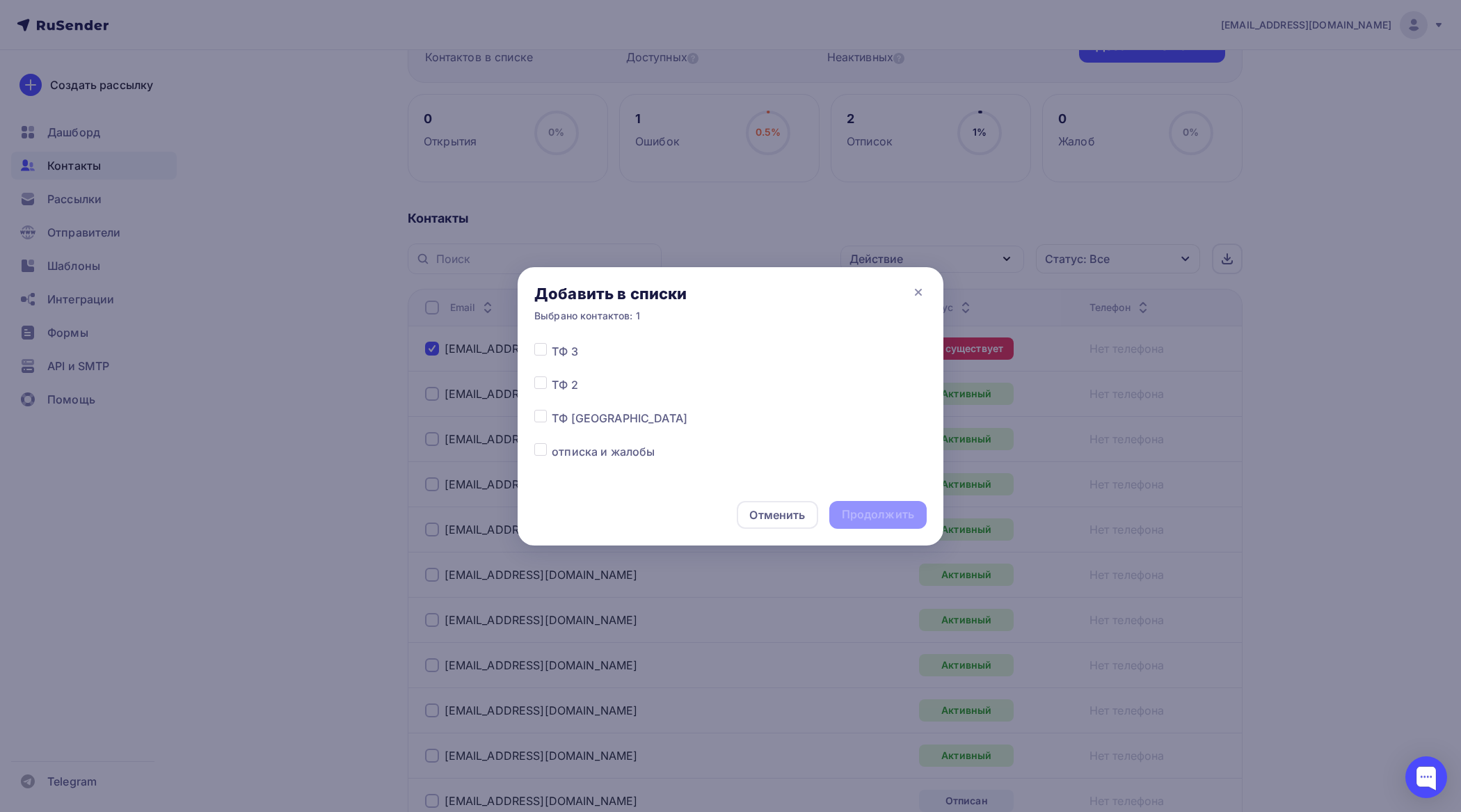
scroll to position [3814, 0]
click at [551, 399] on label at bounding box center [551, 399] width 0 height 0
click at [538, 407] on input "checkbox" at bounding box center [541, 405] width 12 height 12
checkbox input "true"
click at [878, 510] on div "Продолжить" at bounding box center [878, 514] width 73 height 16
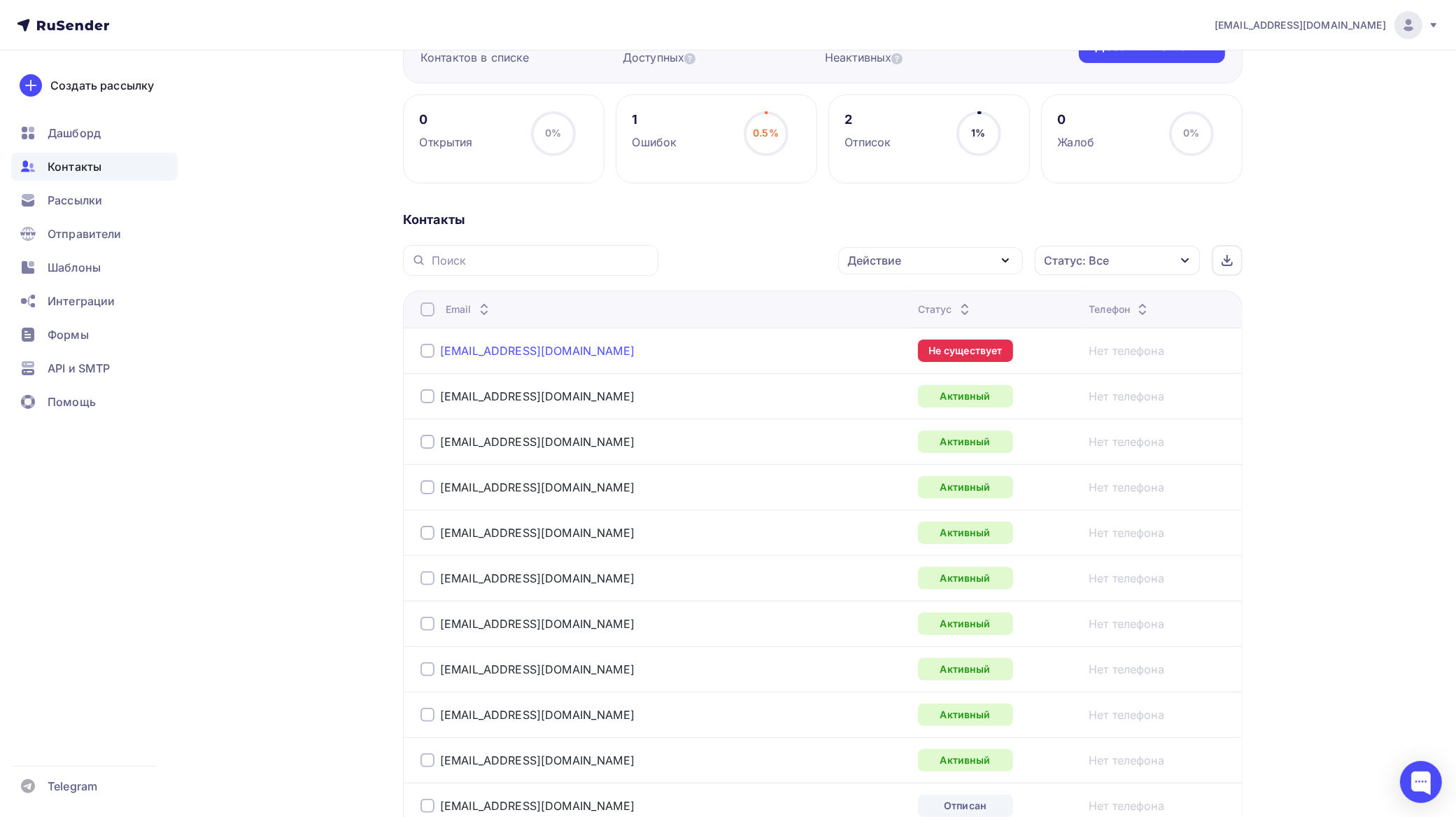
drag, startPoint x: 428, startPoint y: 355, endPoint x: 462, endPoint y: 350, distance: 34.4
click at [428, 354] on div at bounding box center [428, 350] width 14 height 14
click at [933, 261] on div "Действие" at bounding box center [930, 261] width 185 height 27
click at [908, 324] on div "Исключить из списка" at bounding box center [916, 329] width 121 height 17
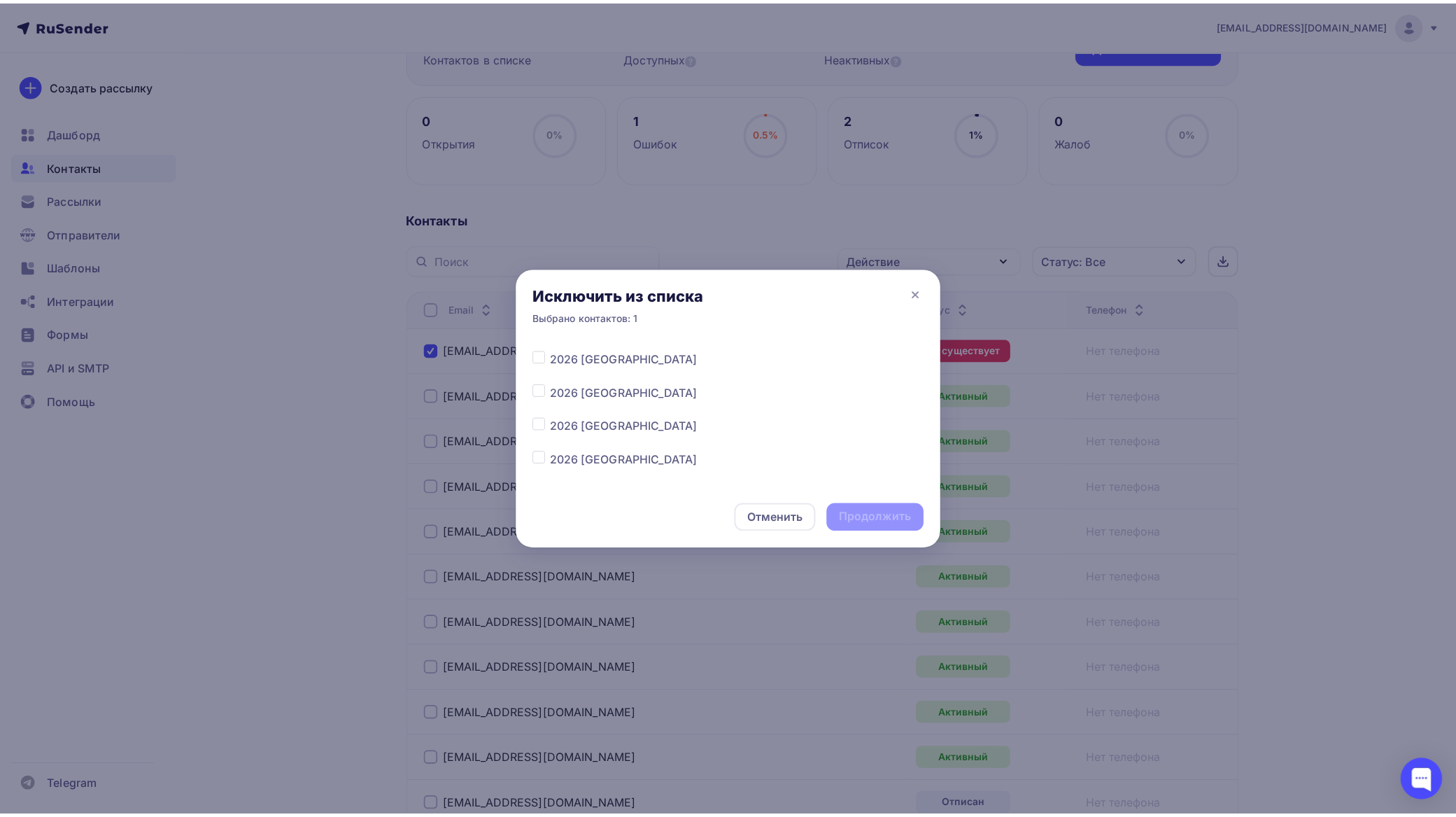
scroll to position [262, 0]
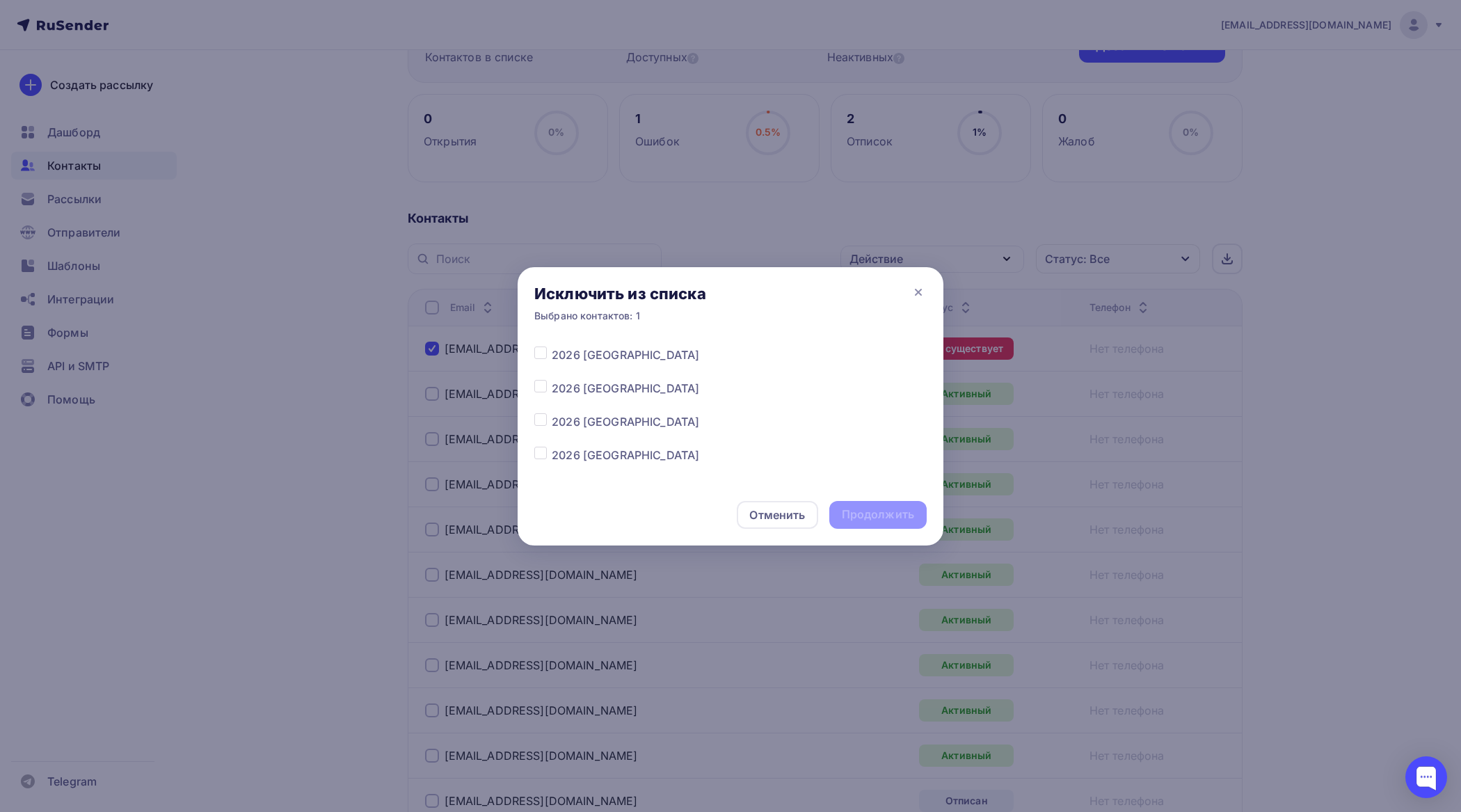
click at [551, 380] on label at bounding box center [551, 380] width 0 height 0
click at [543, 389] on input "checkbox" at bounding box center [541, 386] width 12 height 12
checkbox input "true"
click at [882, 526] on div "Продолжить" at bounding box center [878, 514] width 97 height 28
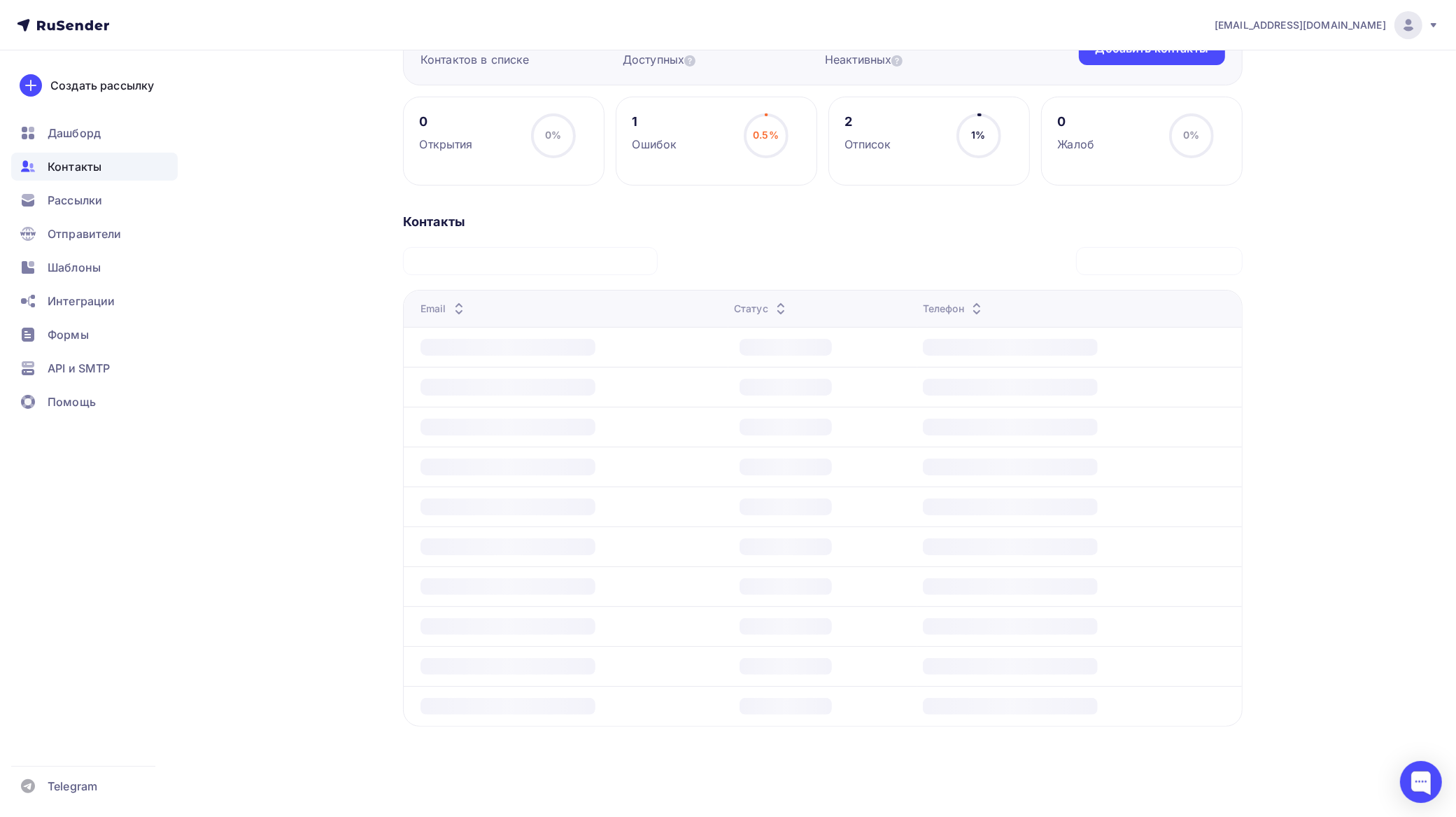
click at [886, 519] on div "Продолжить" at bounding box center [876, 518] width 73 height 16
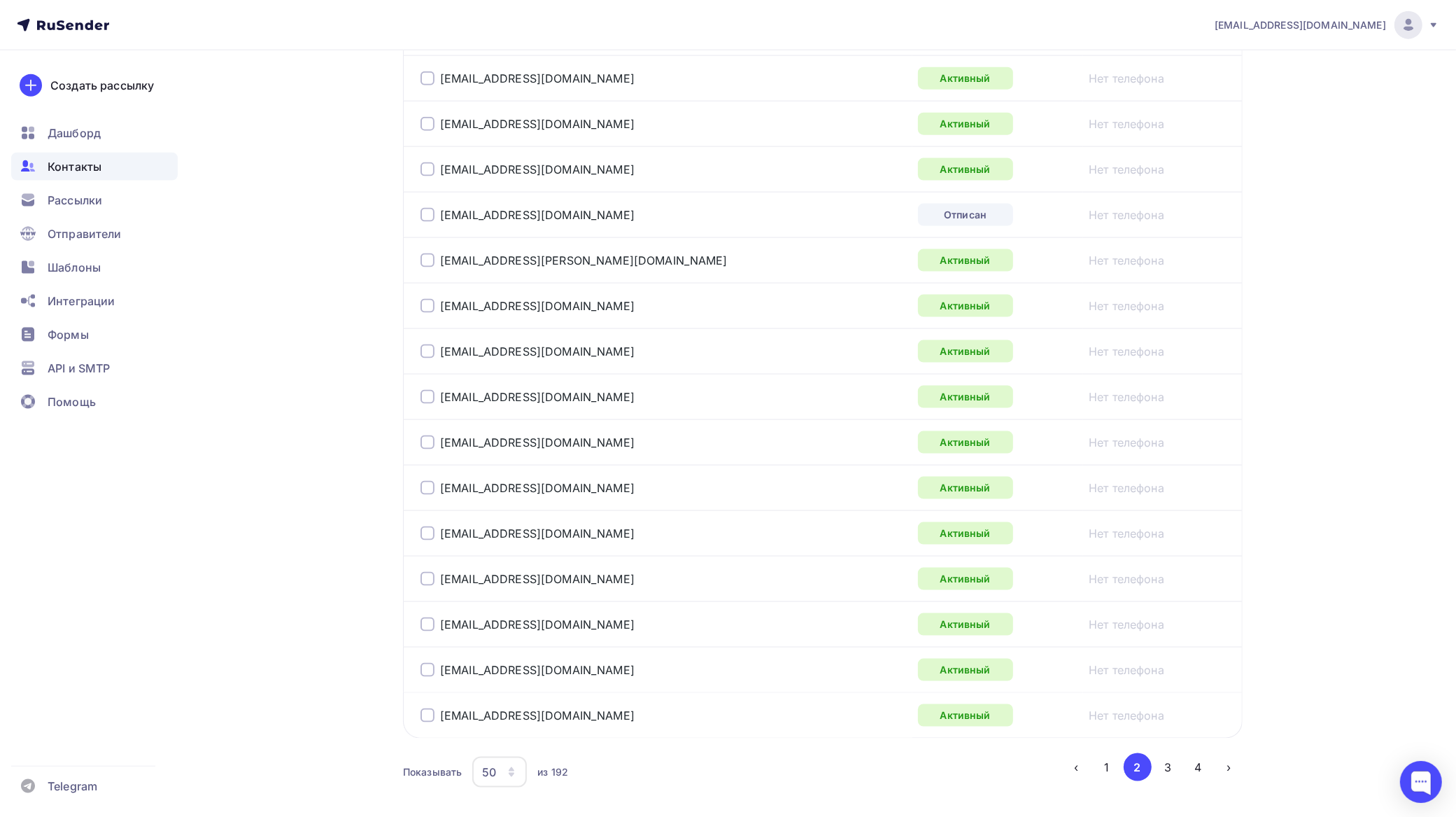
scroll to position [1929, 0]
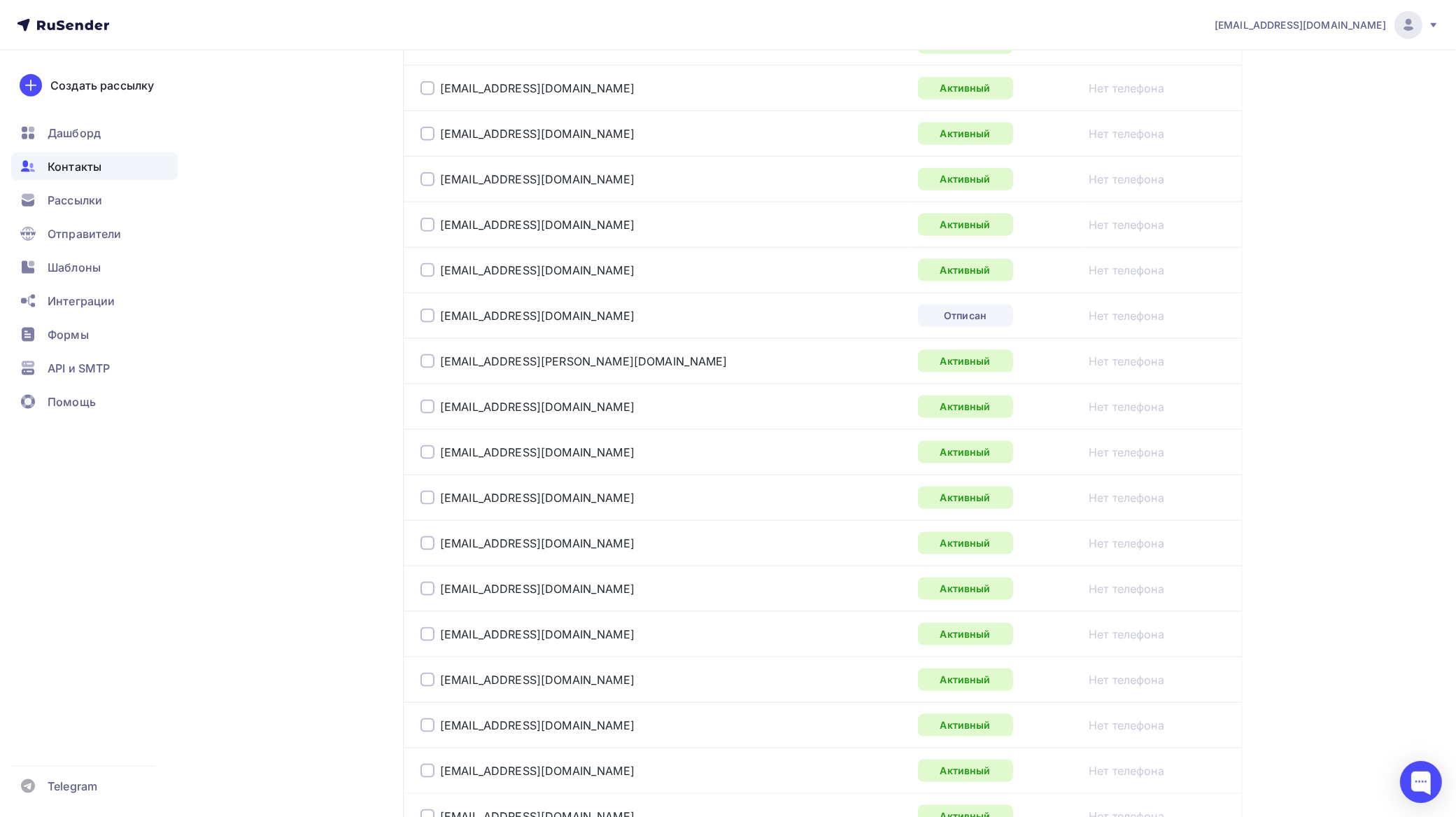
click at [413, 322] on td "school175@bk.ru" at bounding box center [658, 315] width 510 height 46
click at [430, 322] on div at bounding box center [428, 316] width 14 height 14
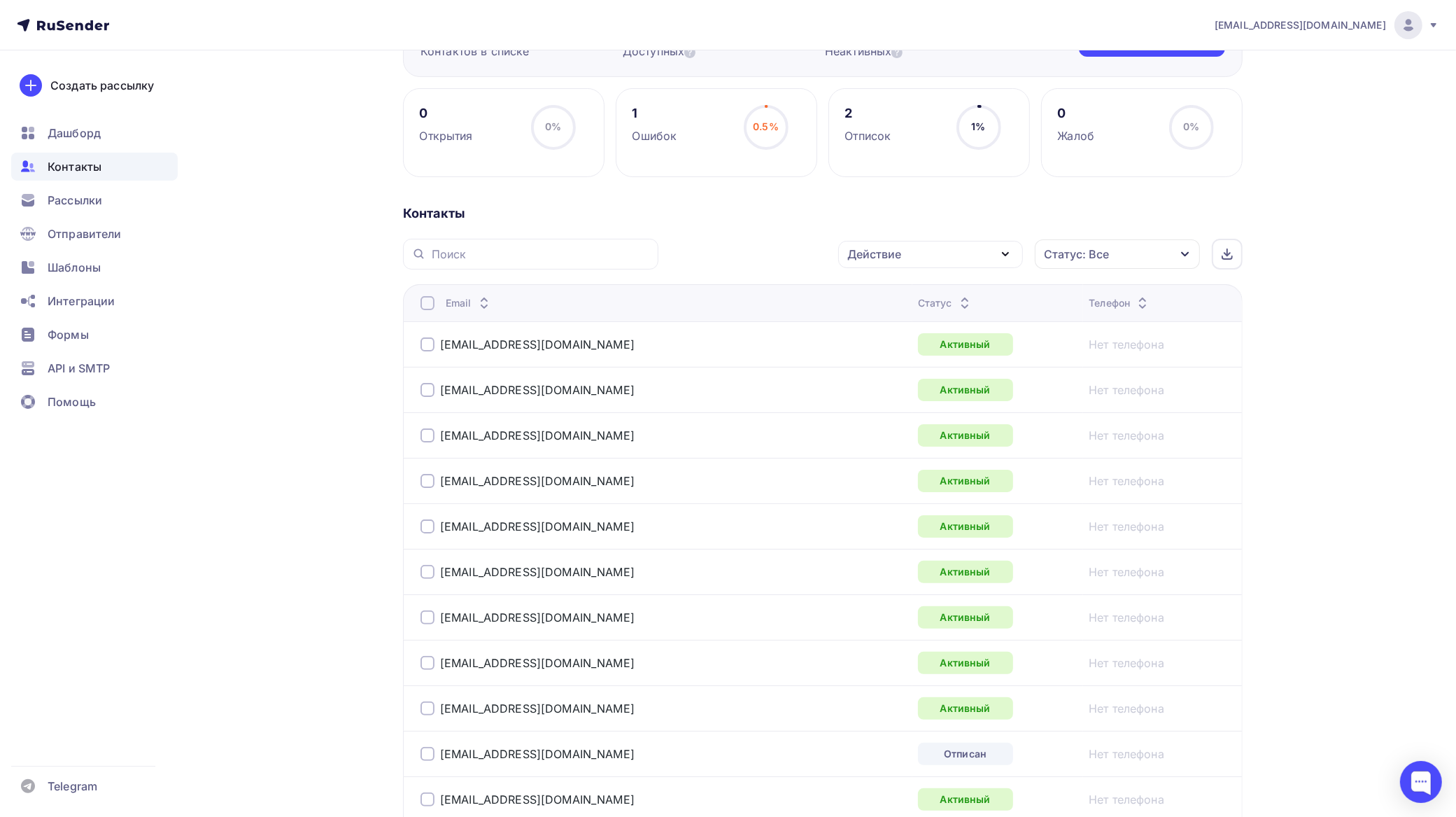
scroll to position [350, 0]
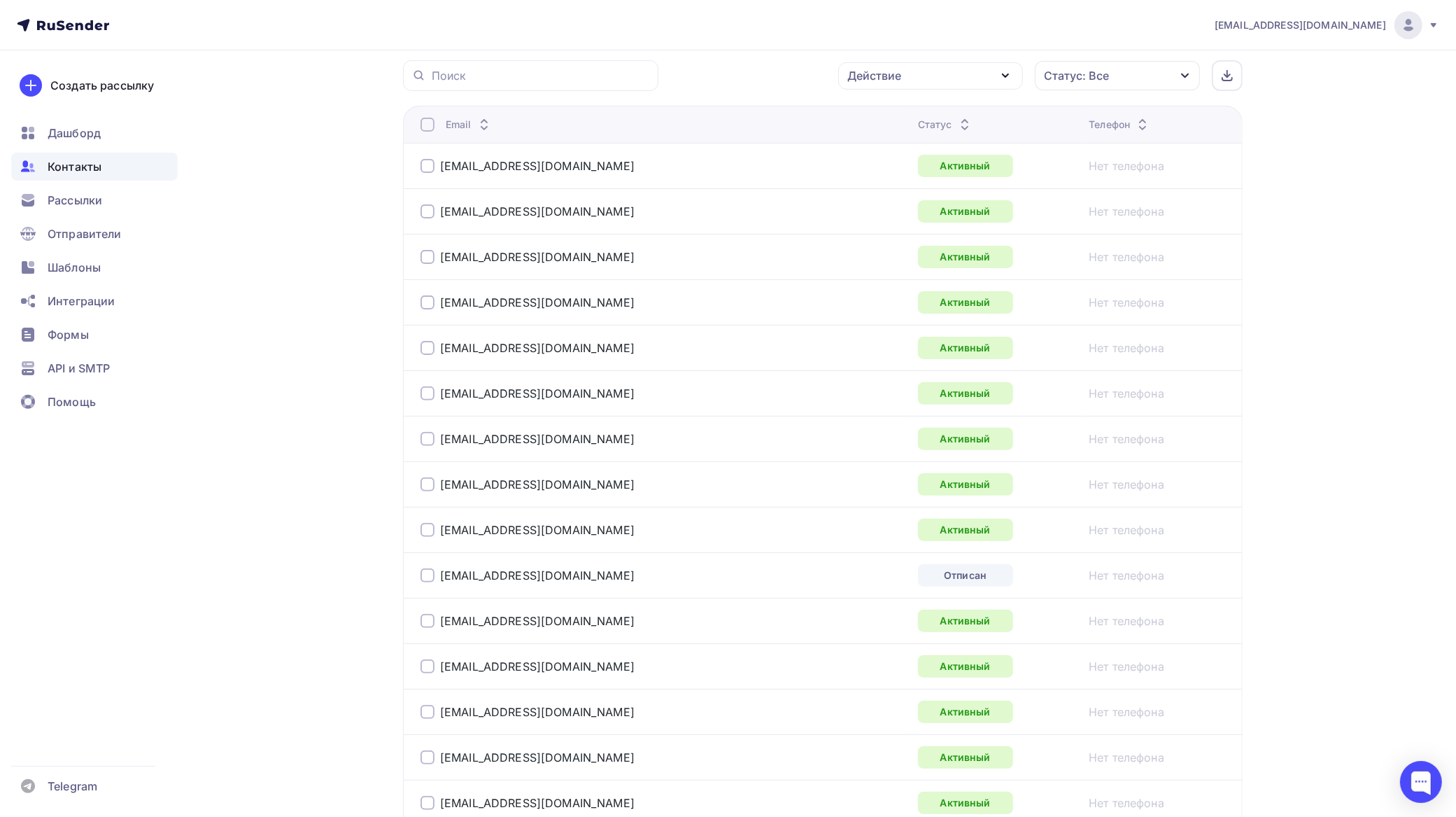
click at [427, 579] on div at bounding box center [428, 576] width 14 height 14
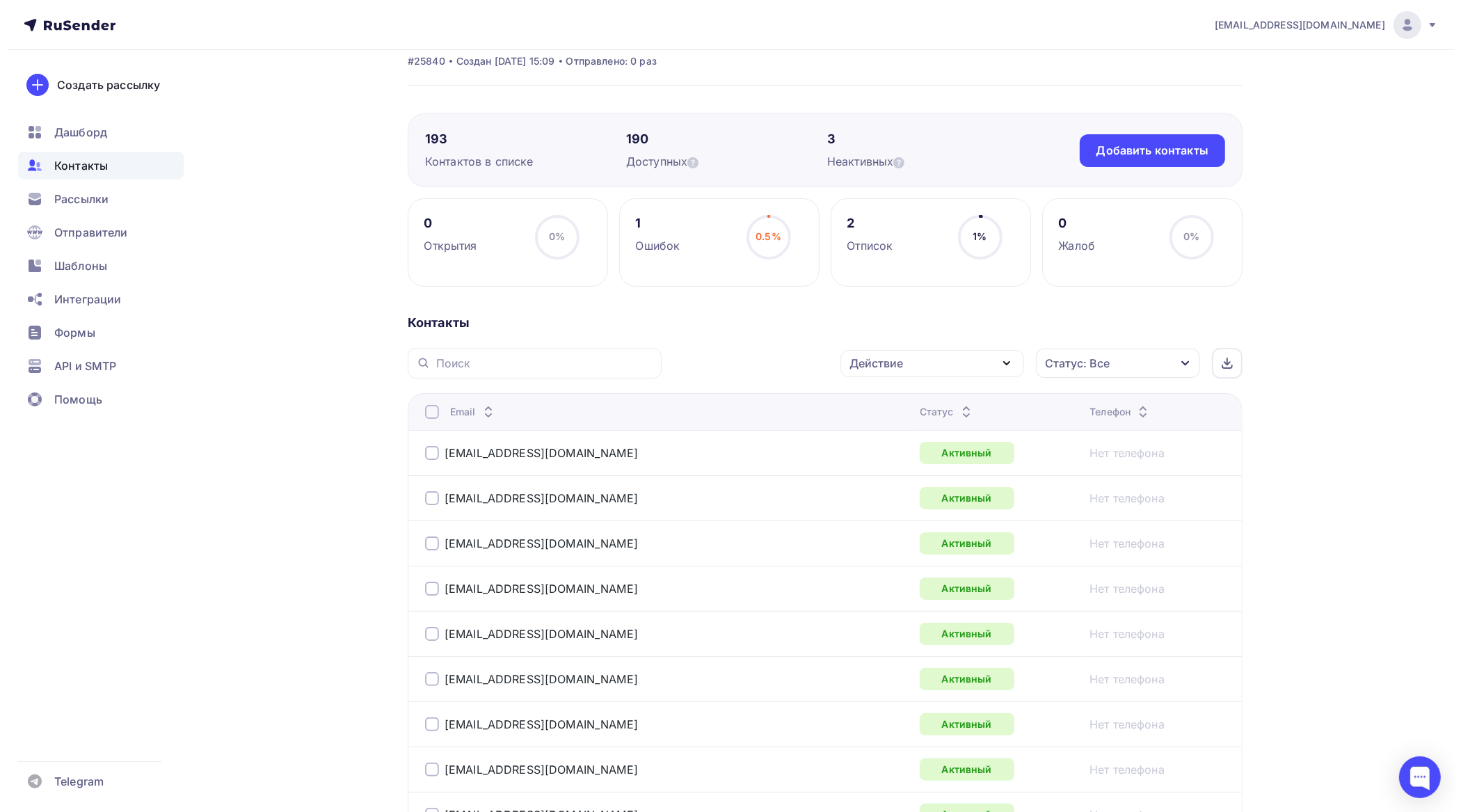
scroll to position [0, 0]
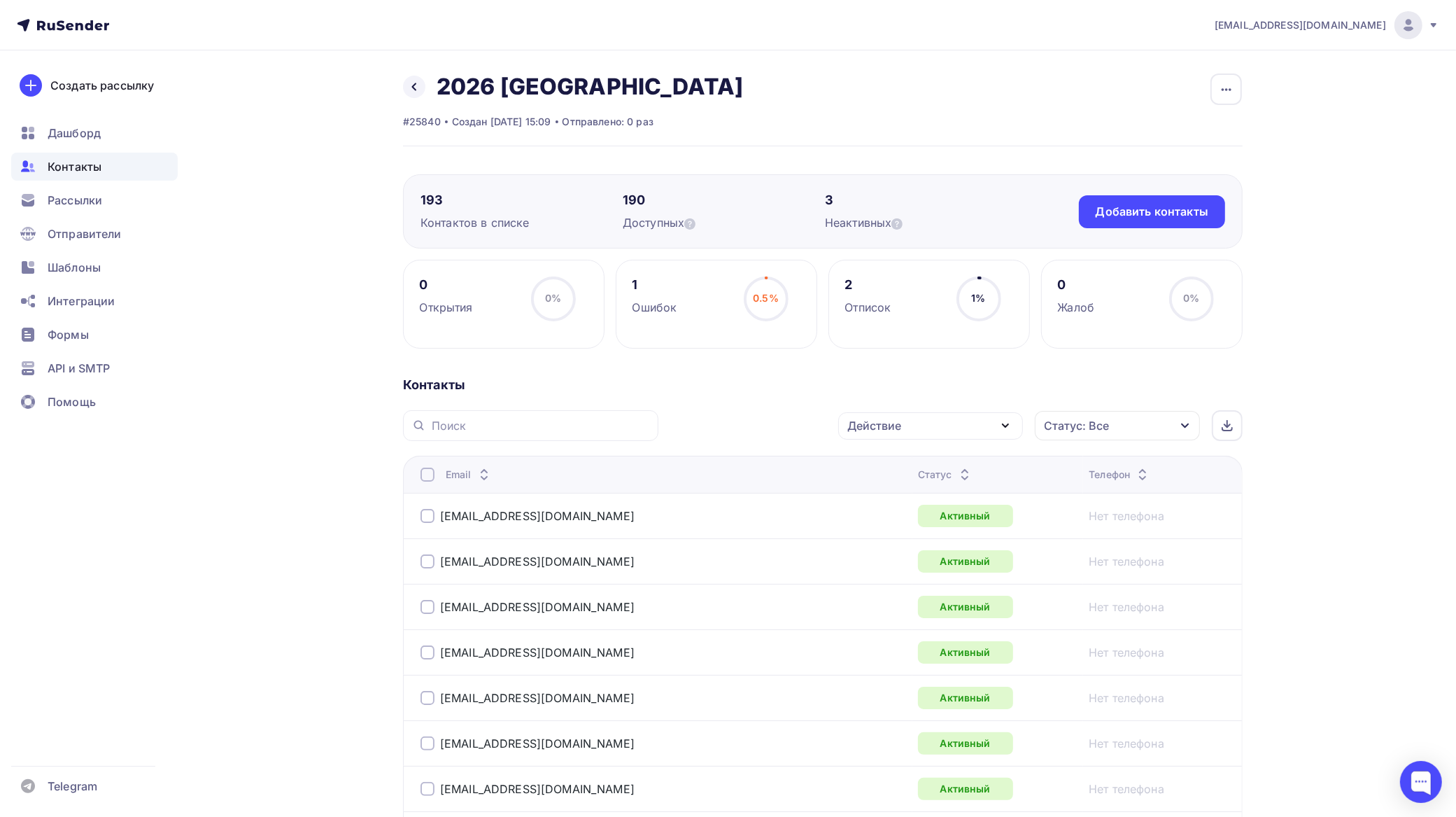
click at [900, 429] on div "Действие" at bounding box center [874, 425] width 54 height 17
click at [896, 467] on div "Добавить в списки" at bounding box center [908, 467] width 107 height 17
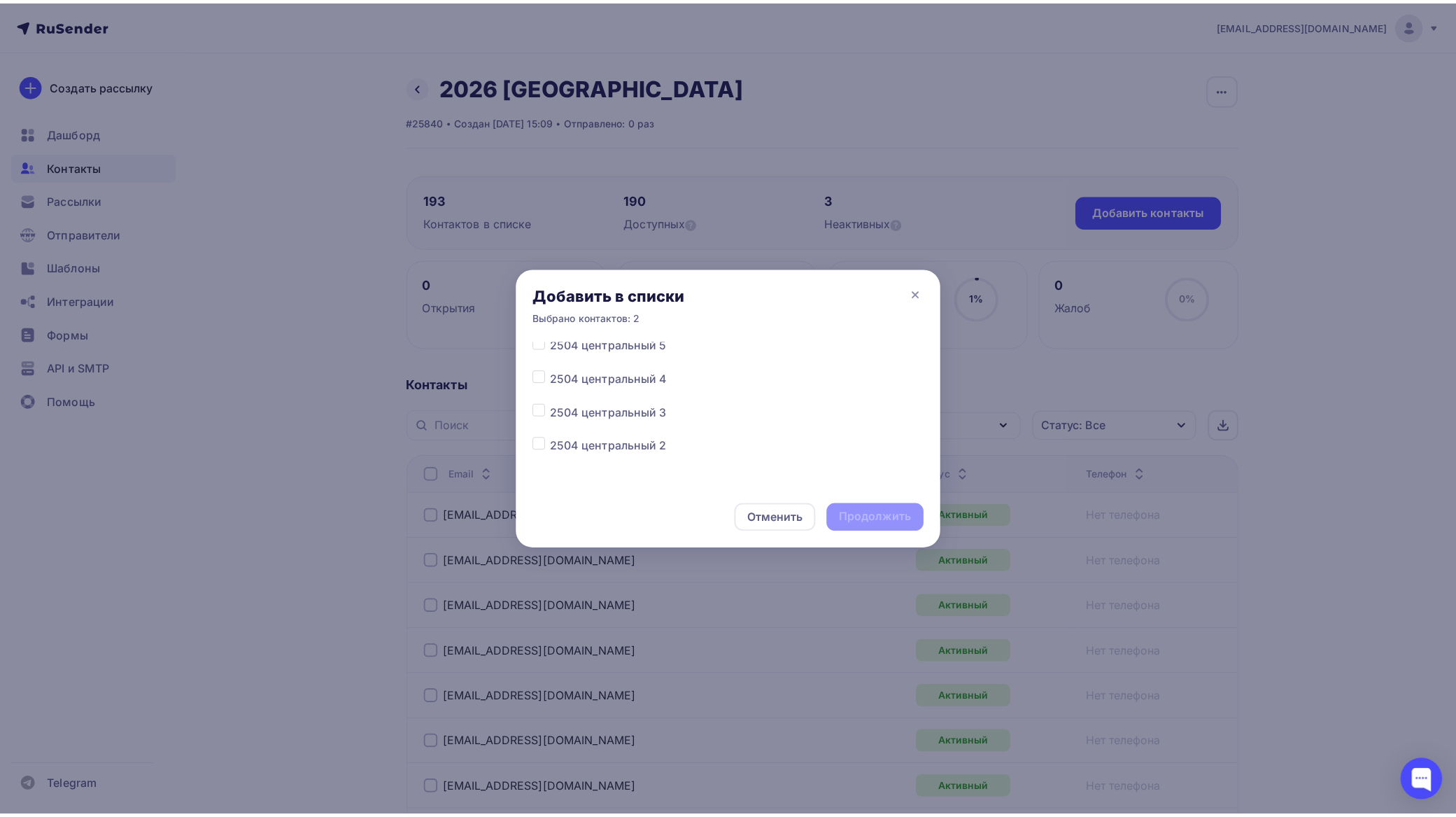
scroll to position [3838, 0]
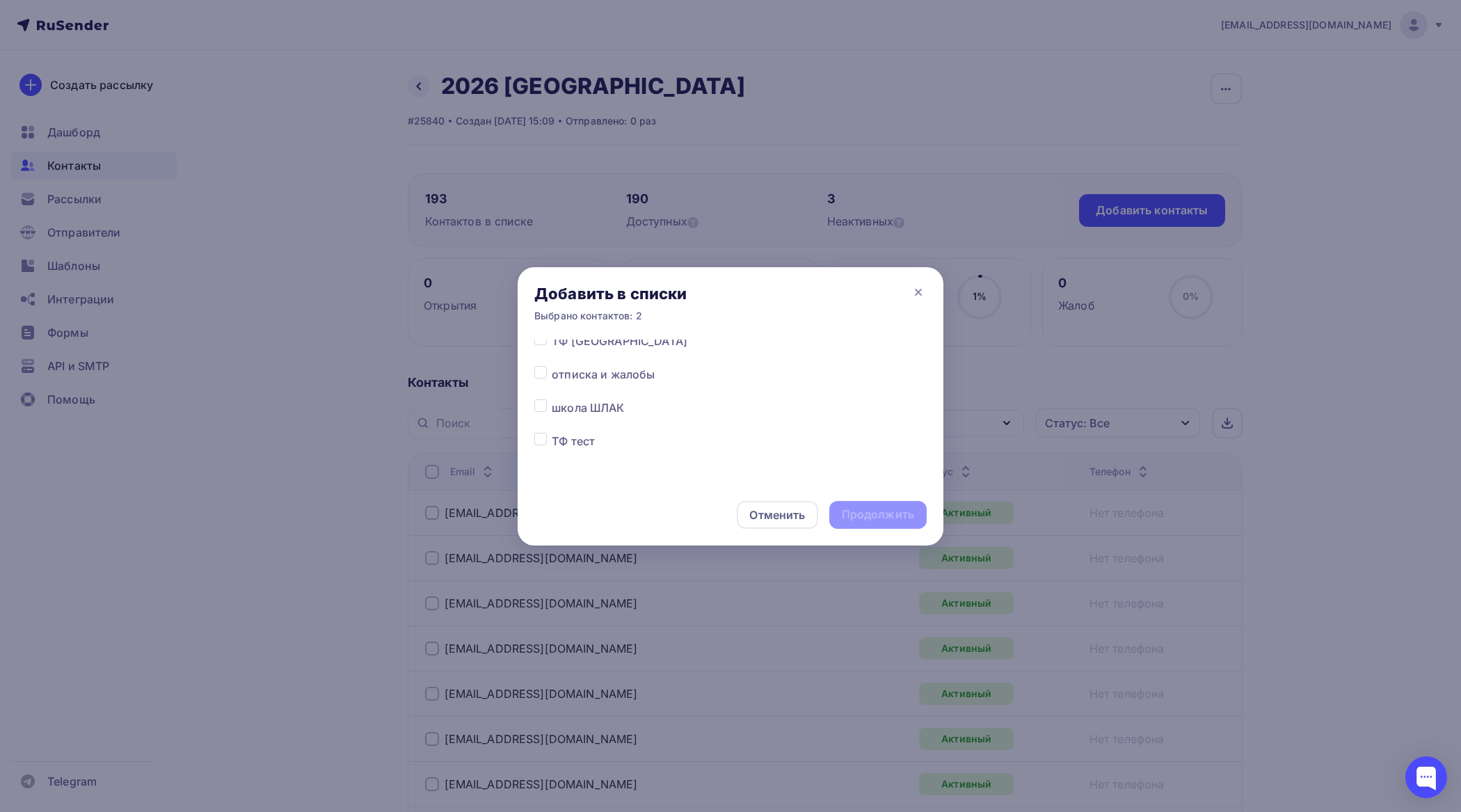
click at [551, 366] on label at bounding box center [551, 366] width 0 height 0
click at [543, 368] on input "checkbox" at bounding box center [541, 372] width 12 height 12
checkbox input "true"
click at [896, 510] on div "Продолжить" at bounding box center [878, 514] width 73 height 16
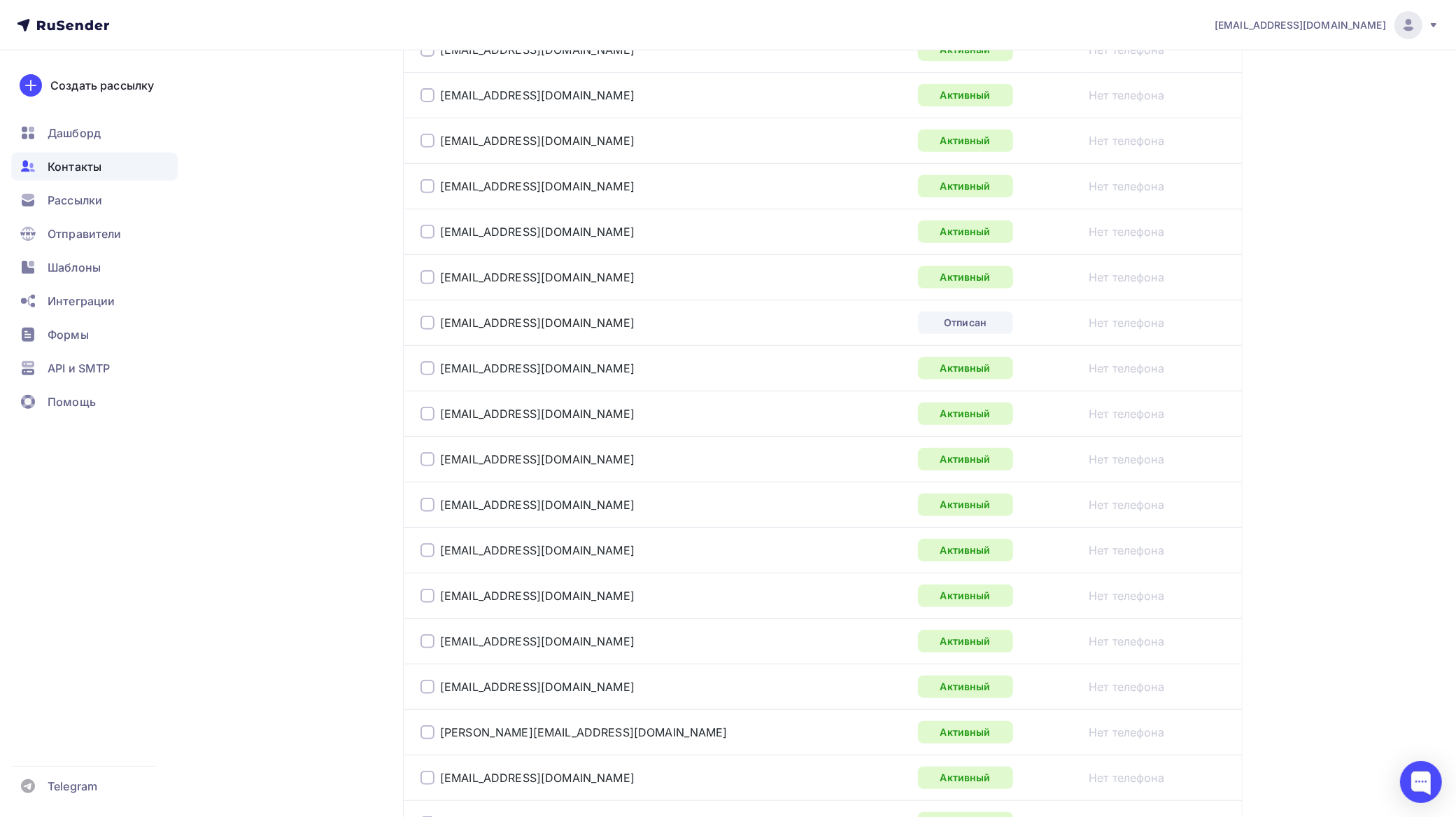
scroll to position [787, 0]
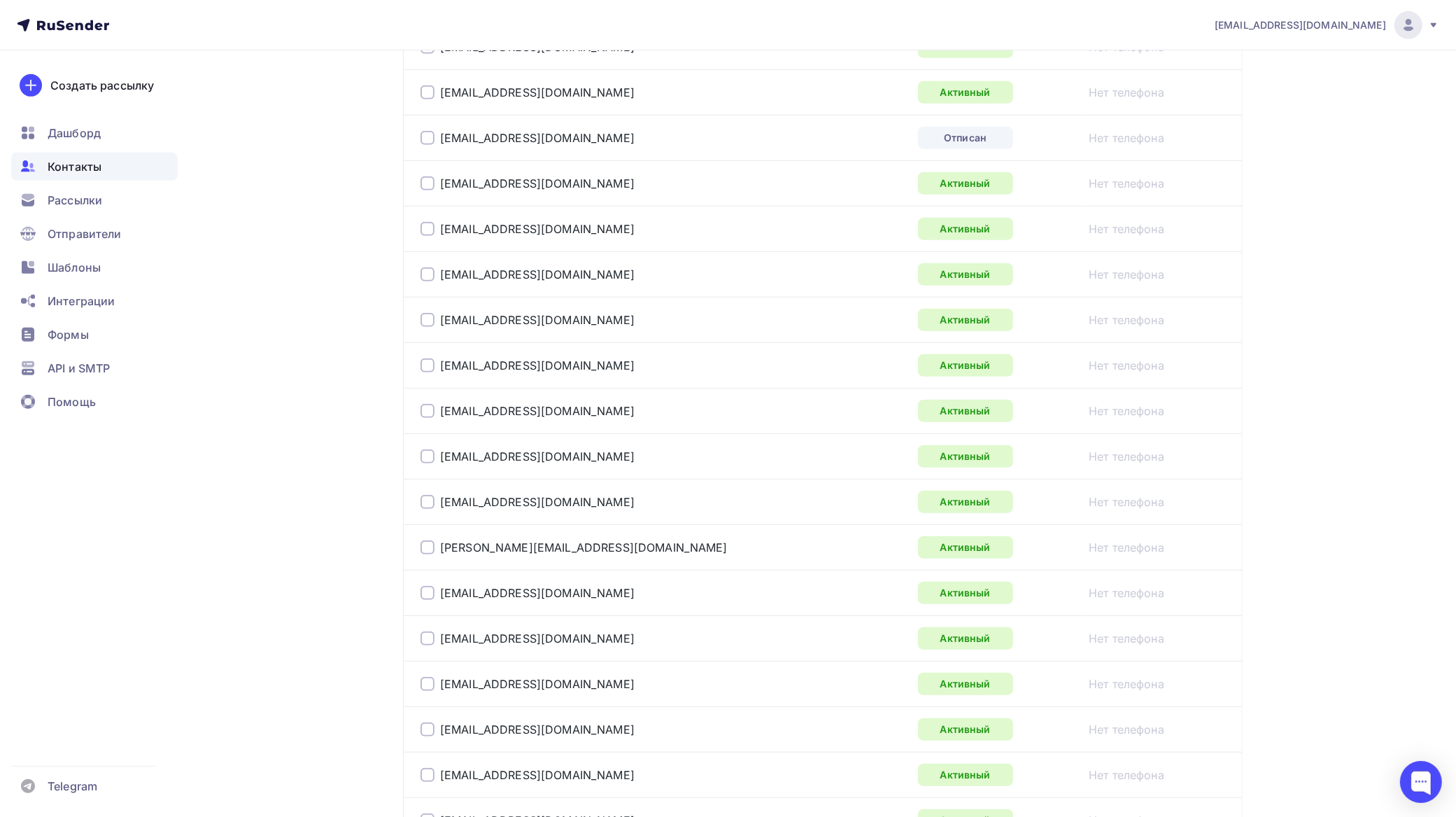
click at [424, 142] on div at bounding box center [428, 138] width 14 height 14
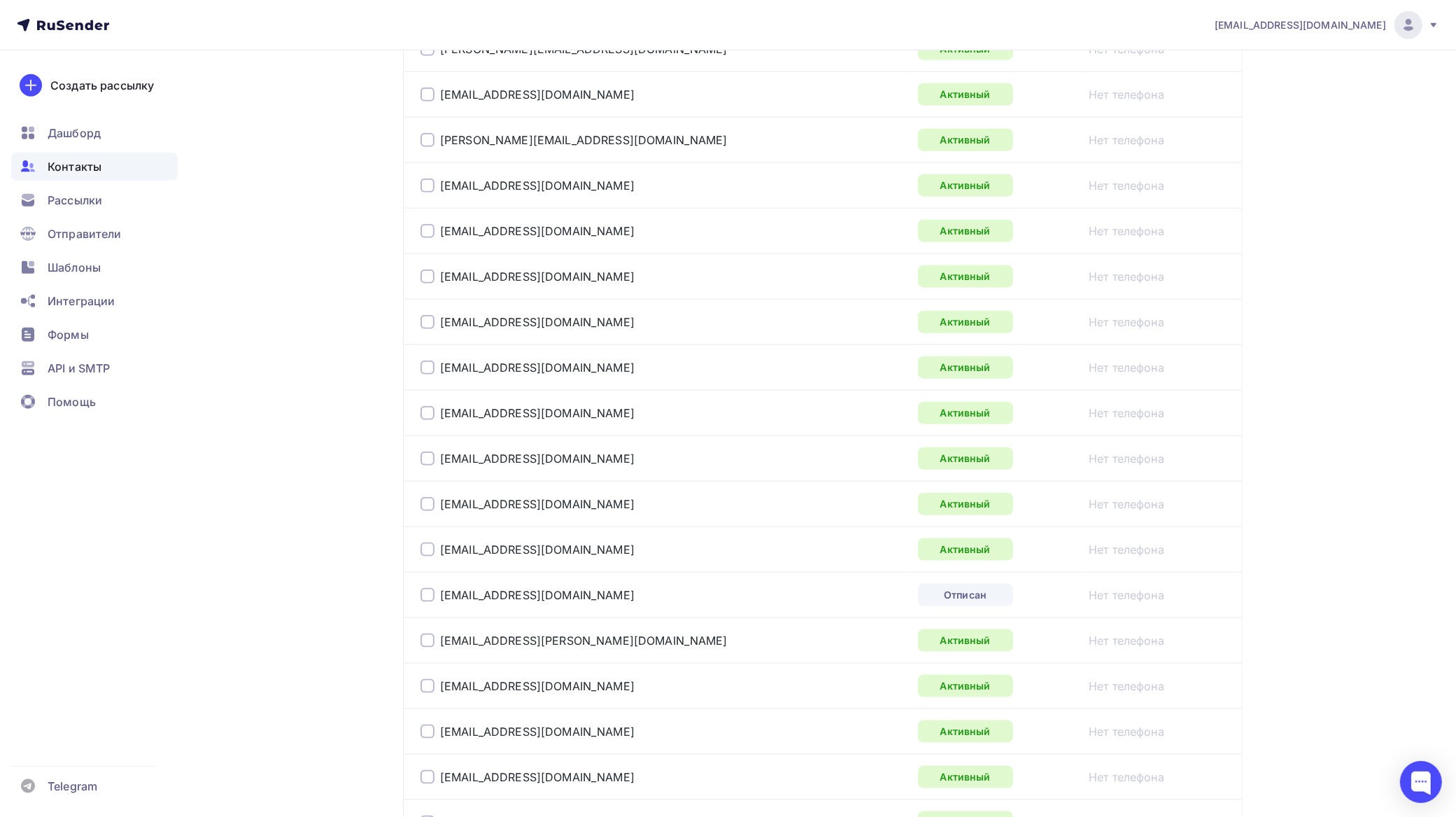
scroll to position [1662, 0]
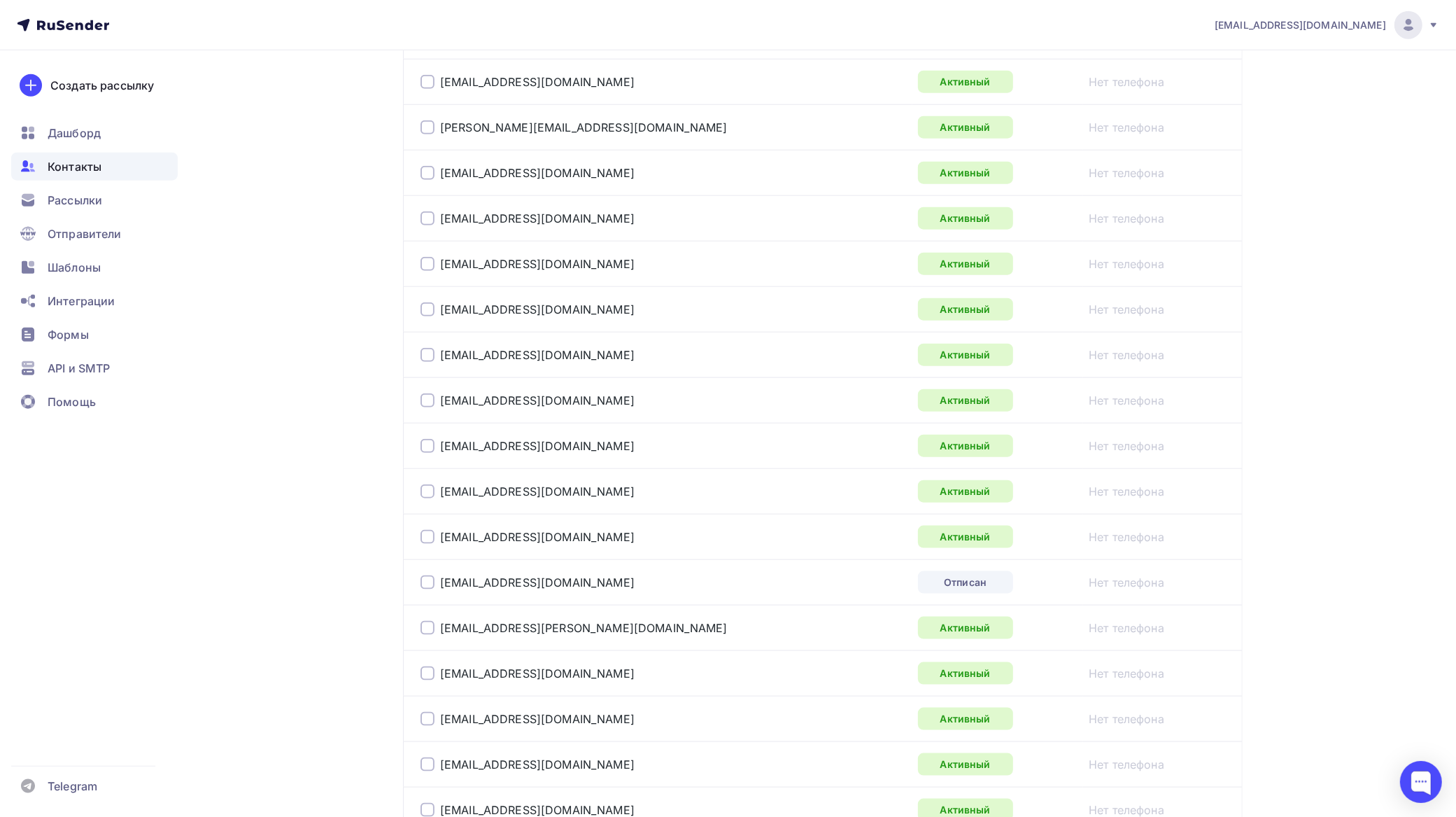
click at [418, 589] on td "school175@bk.ru" at bounding box center [658, 582] width 510 height 46
click at [427, 586] on div at bounding box center [428, 582] width 14 height 14
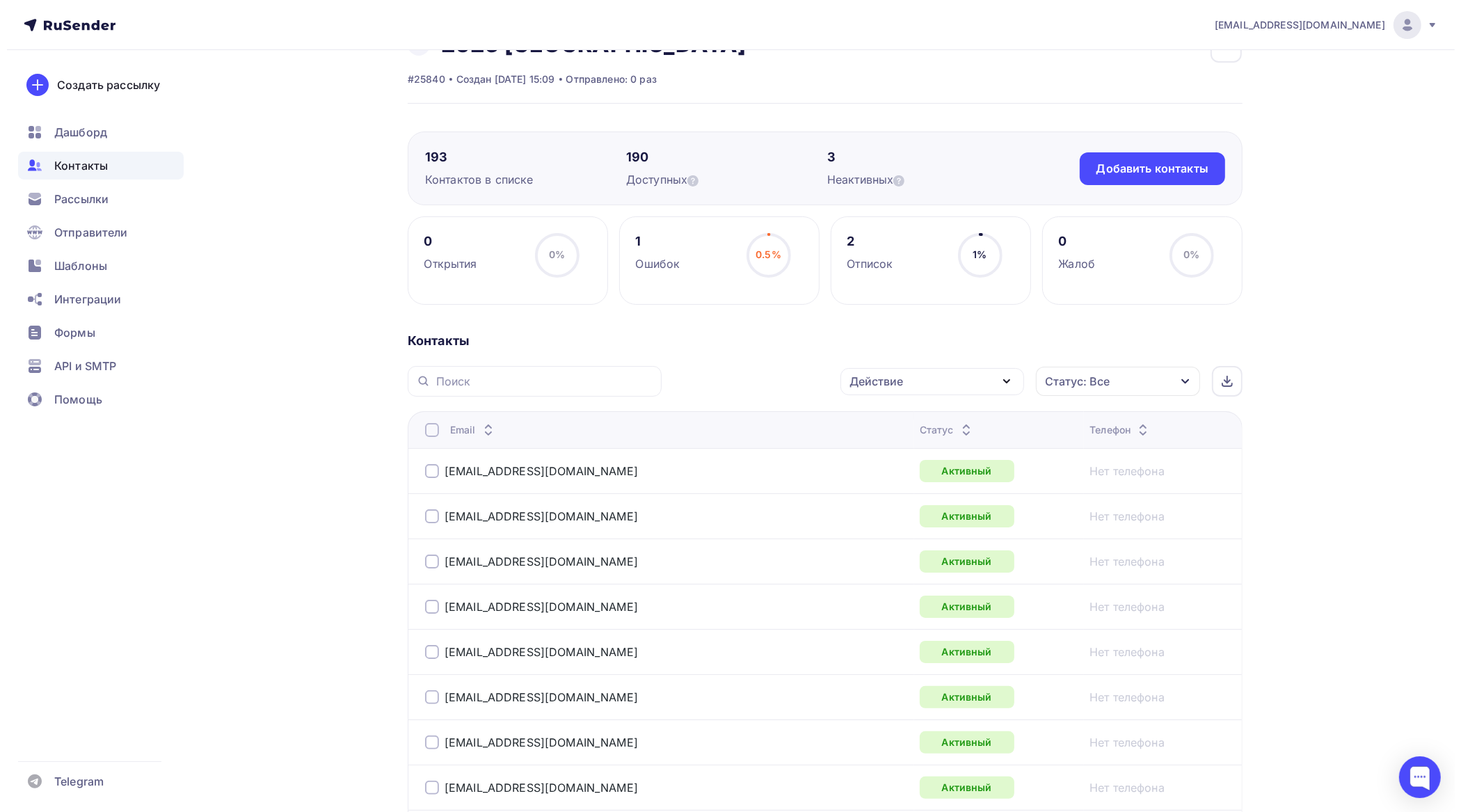
scroll to position [0, 0]
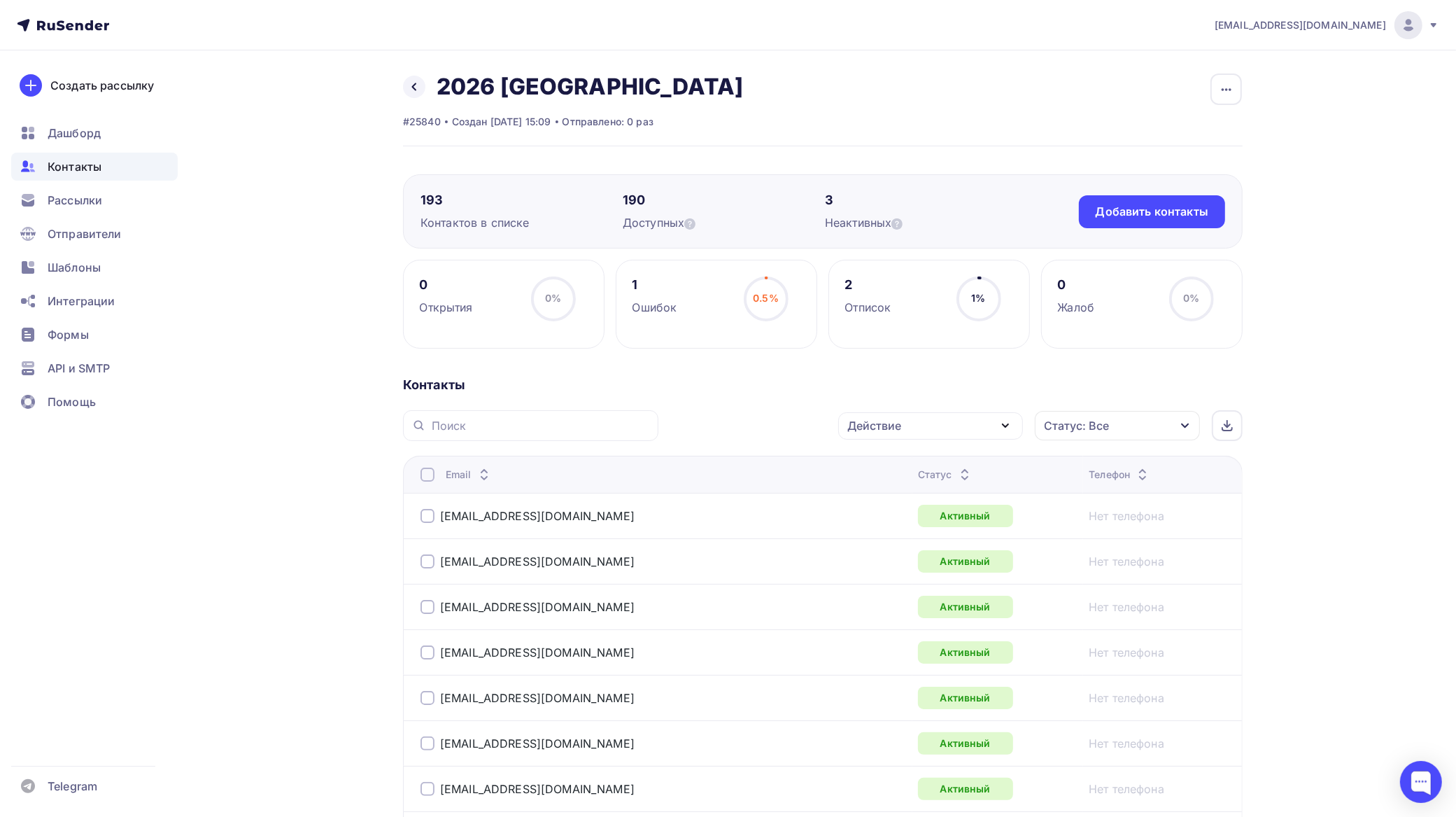
click at [915, 422] on div "Действие" at bounding box center [930, 425] width 185 height 27
click at [910, 490] on div "Исключить из списка" at bounding box center [916, 495] width 121 height 17
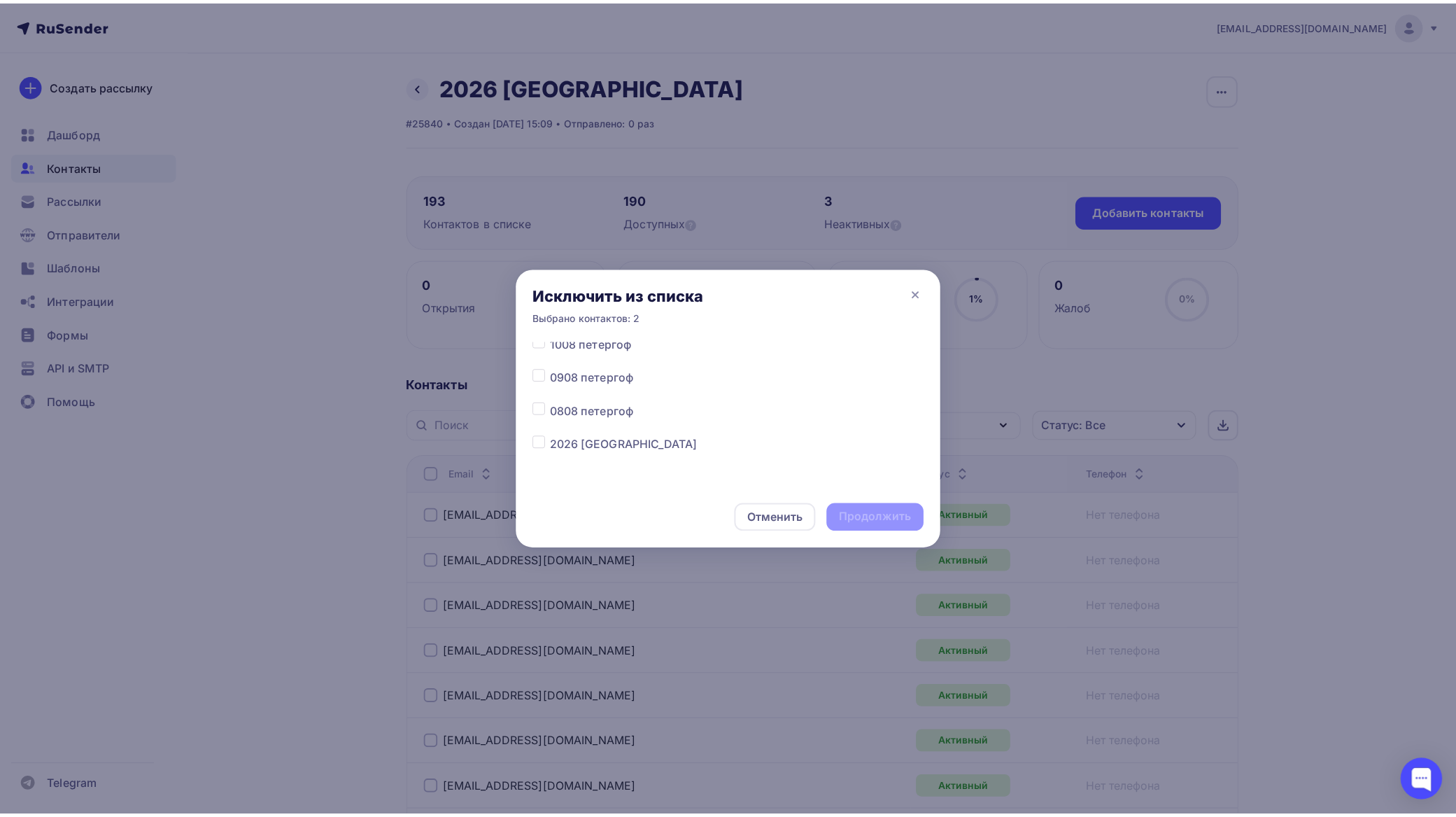
scroll to position [262, 0]
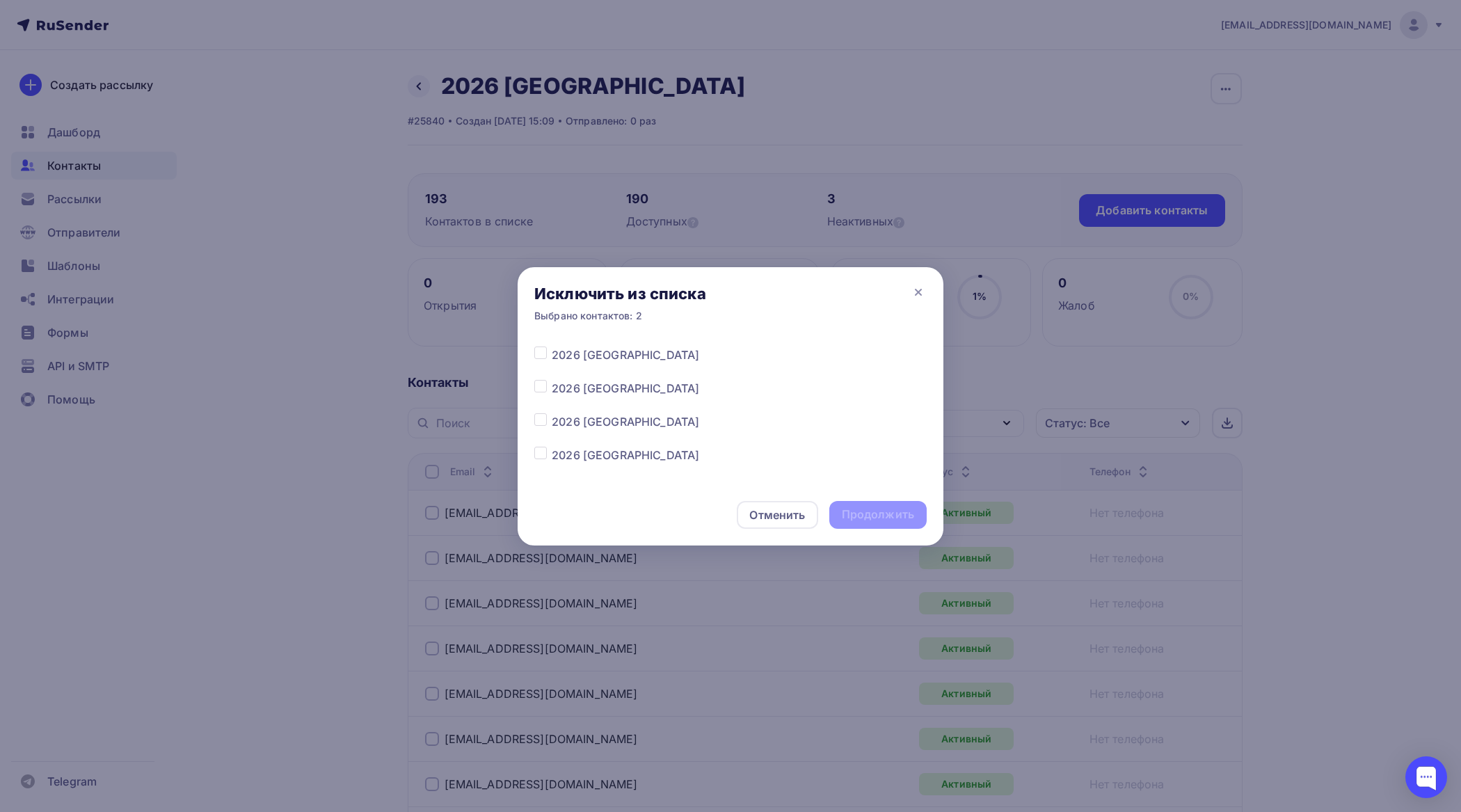
click at [551, 380] on label at bounding box center [551, 380] width 0 height 0
click at [540, 387] on input "checkbox" at bounding box center [541, 386] width 12 height 12
checkbox input "true"
drag, startPoint x: 895, startPoint y: 515, endPoint x: 891, endPoint y: 509, distance: 7.2
click at [895, 514] on div "Продолжить" at bounding box center [878, 514] width 73 height 16
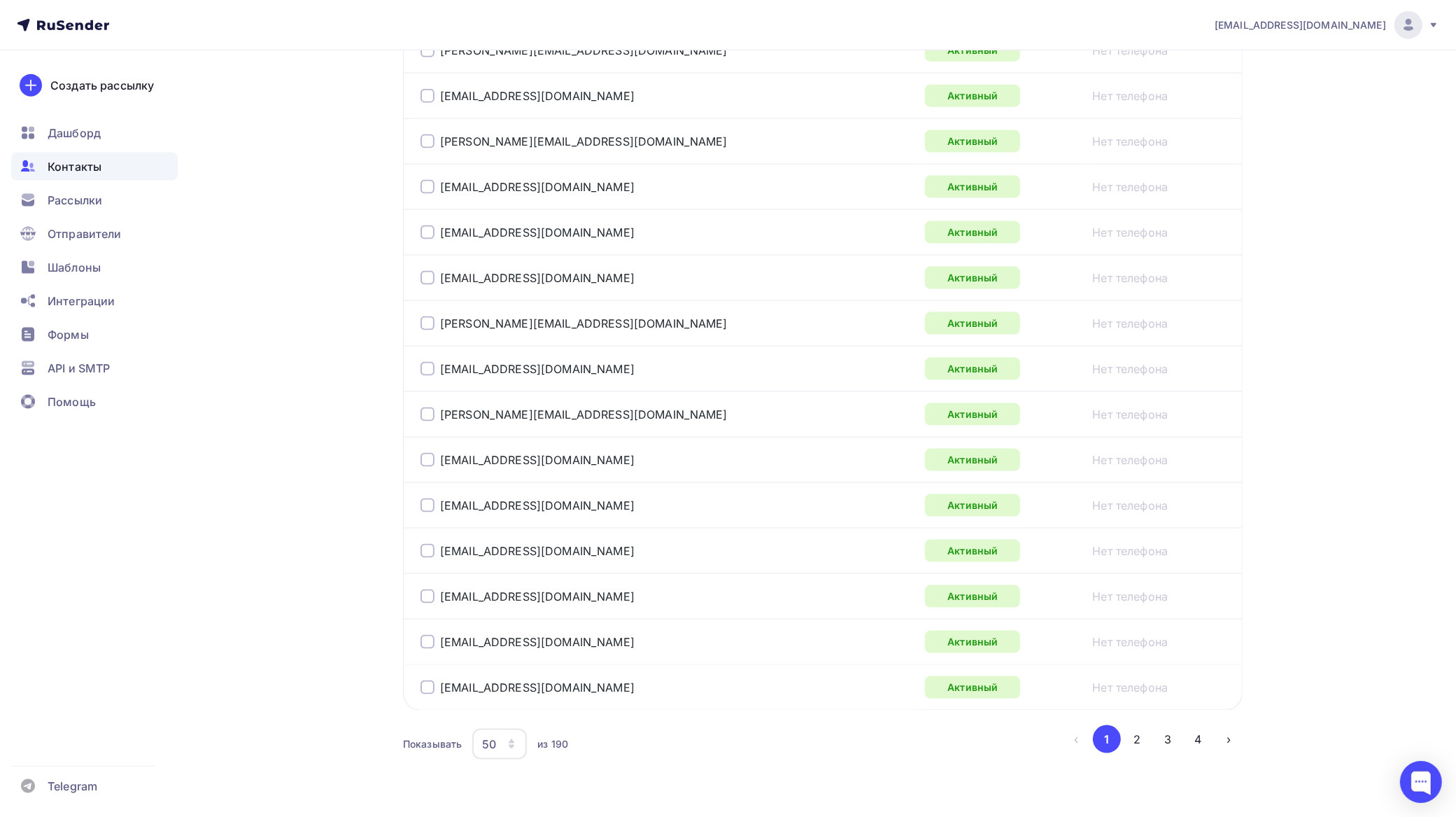
scroll to position [2104, 0]
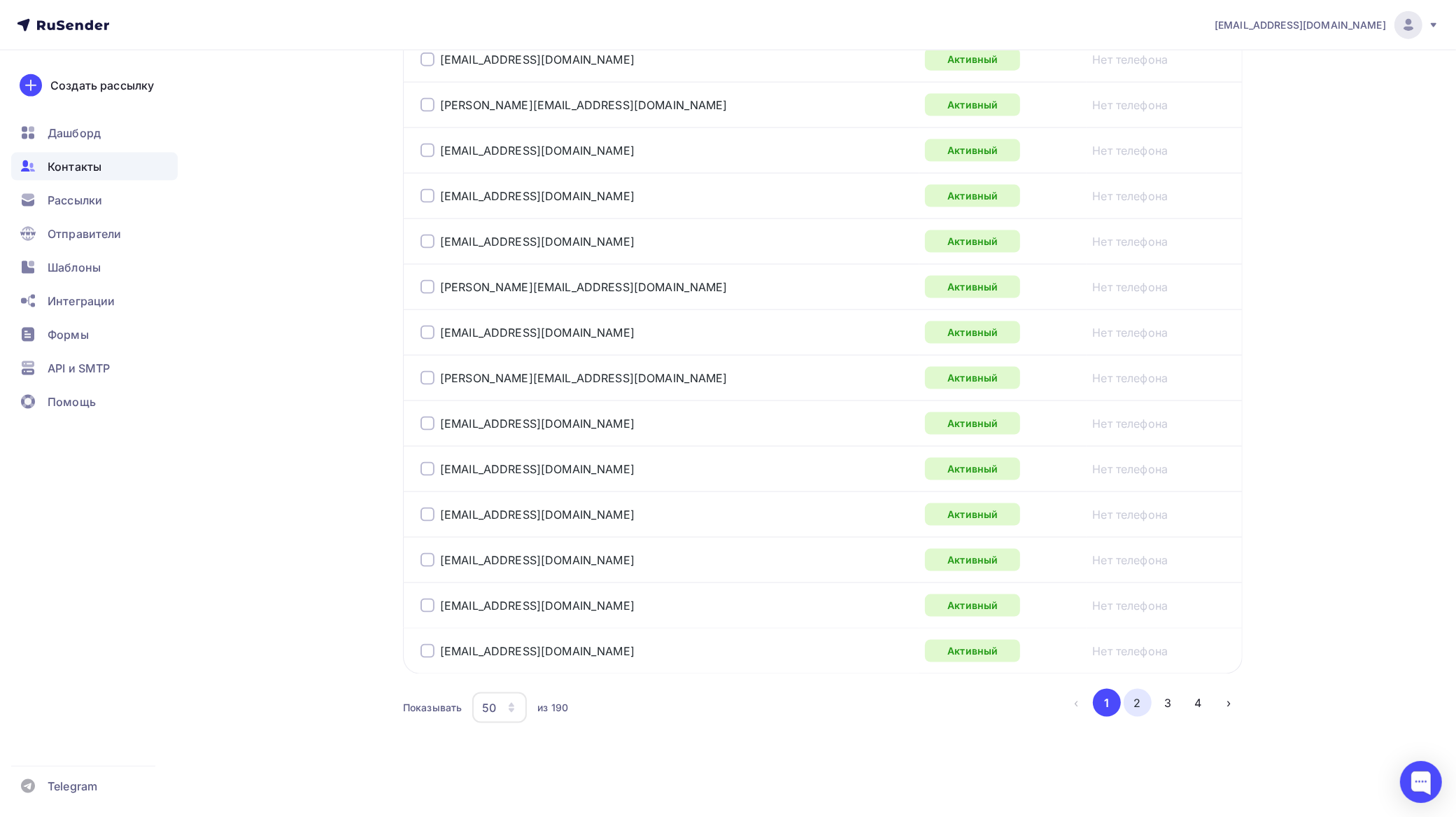
click at [1138, 695] on button "2" at bounding box center [1138, 703] width 28 height 28
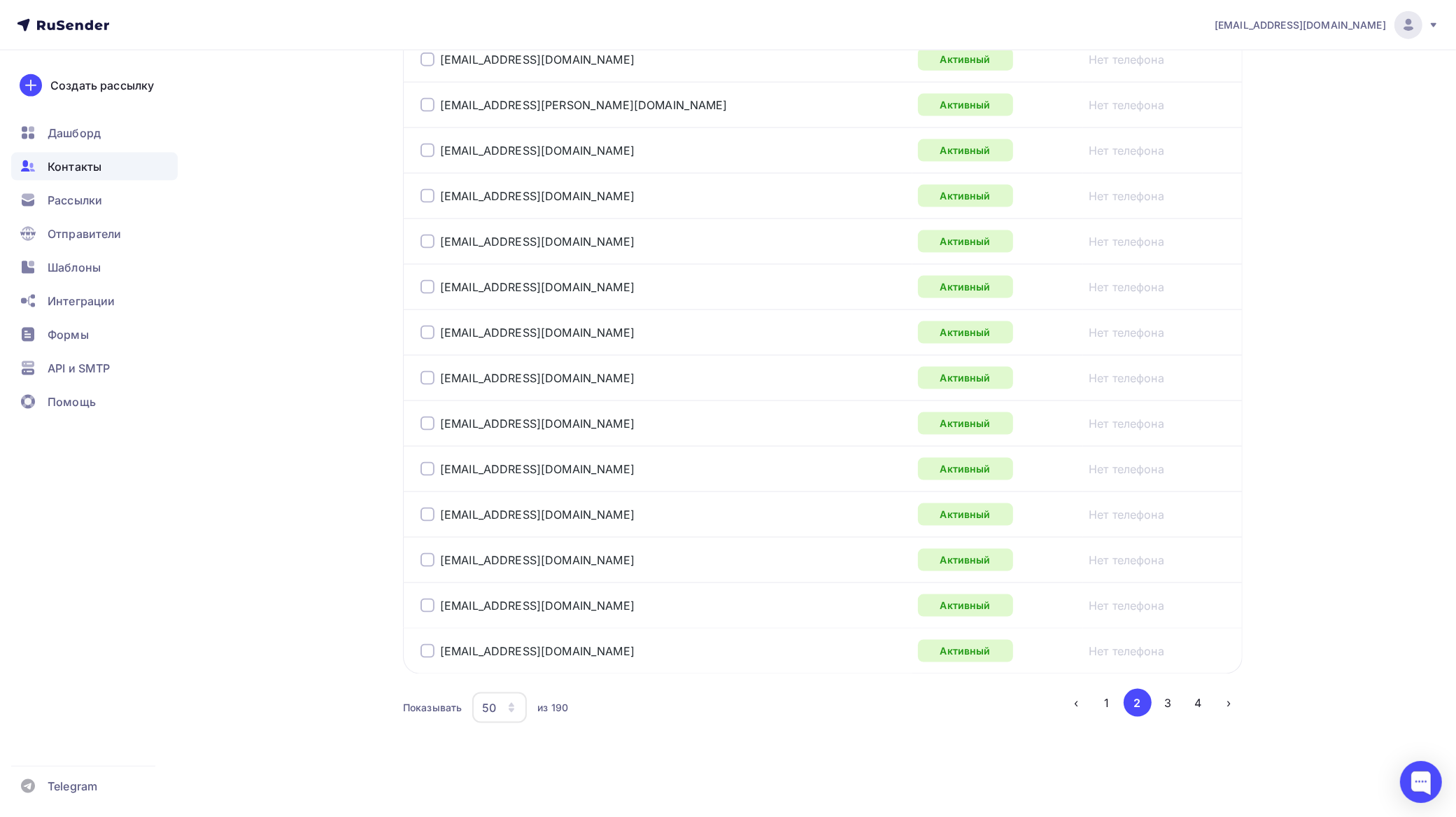
drag, startPoint x: 1173, startPoint y: 705, endPoint x: 1090, endPoint y: 639, distance: 106.0
click at [1173, 705] on button "3" at bounding box center [1168, 703] width 28 height 28
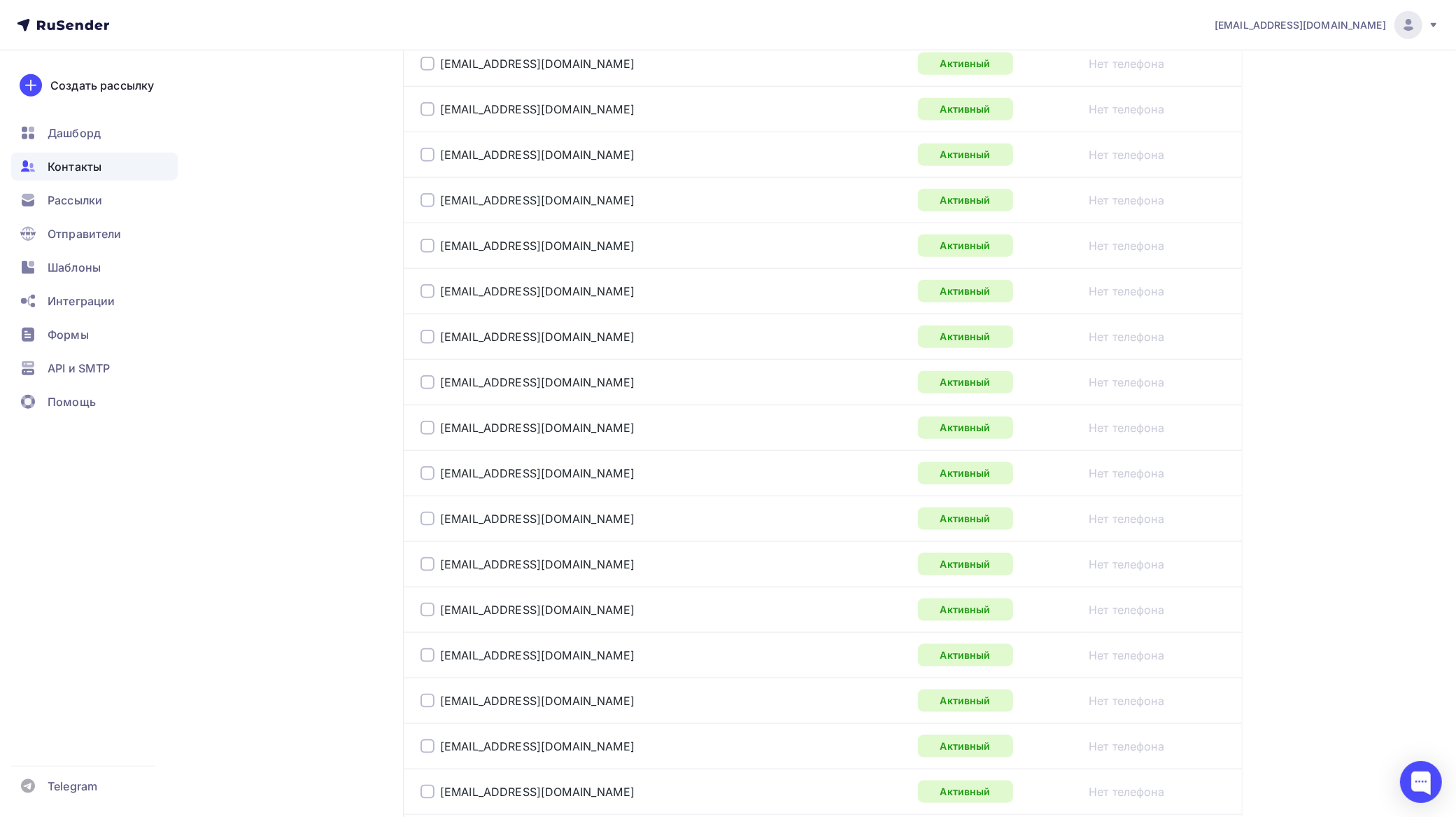
scroll to position [2090, 0]
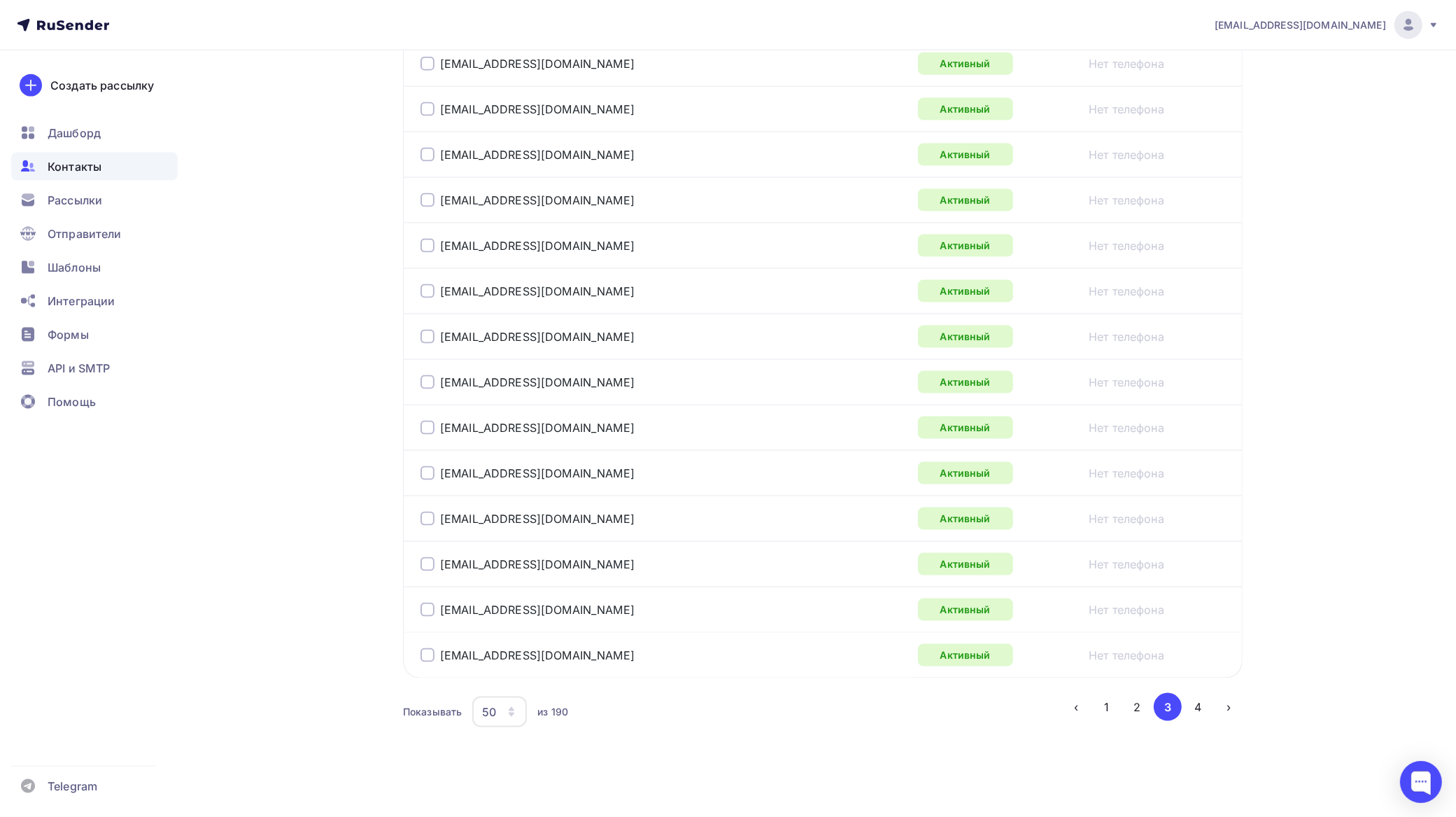
click at [1196, 710] on button "4" at bounding box center [1199, 707] width 28 height 28
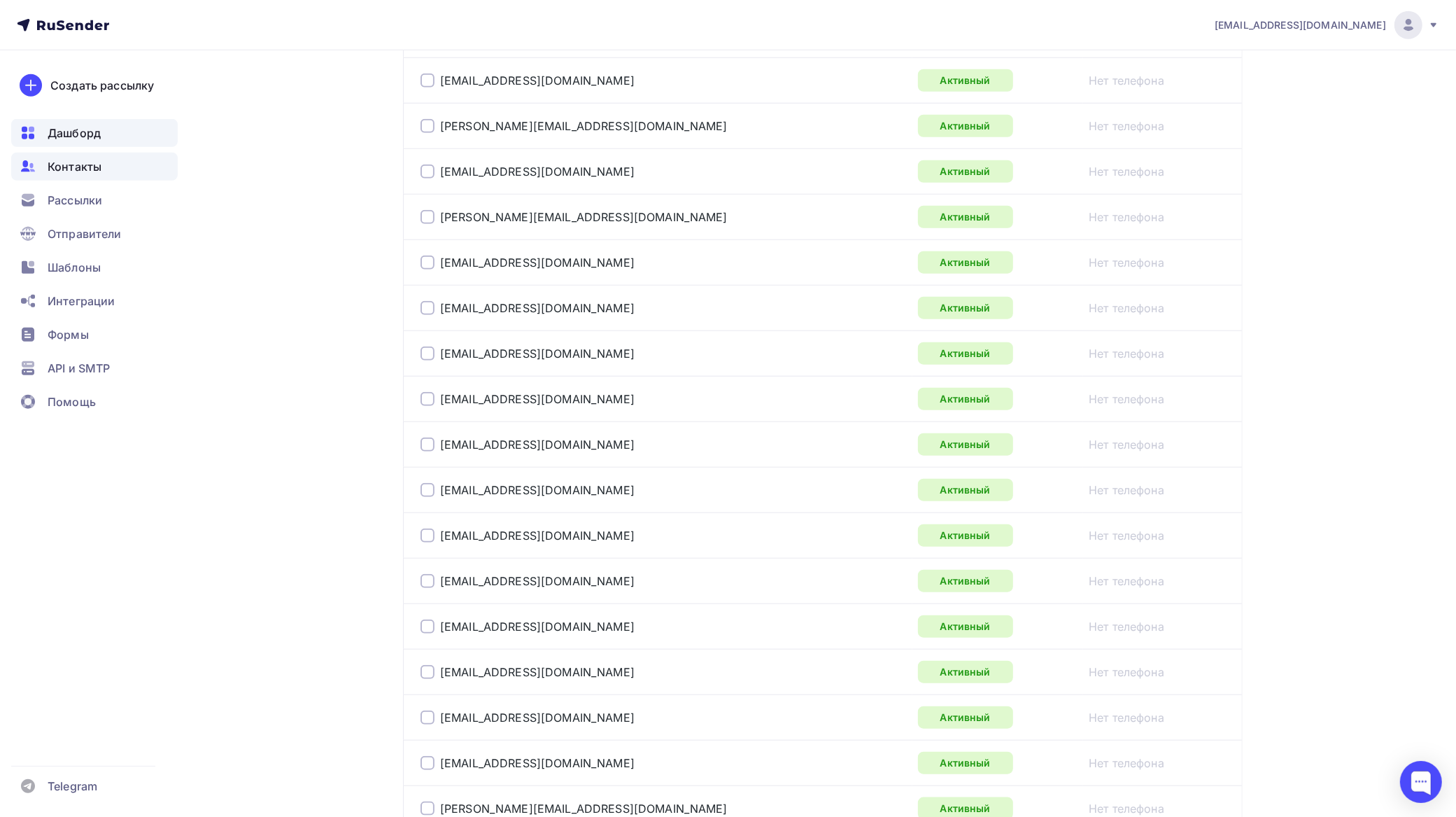
scroll to position [0, 0]
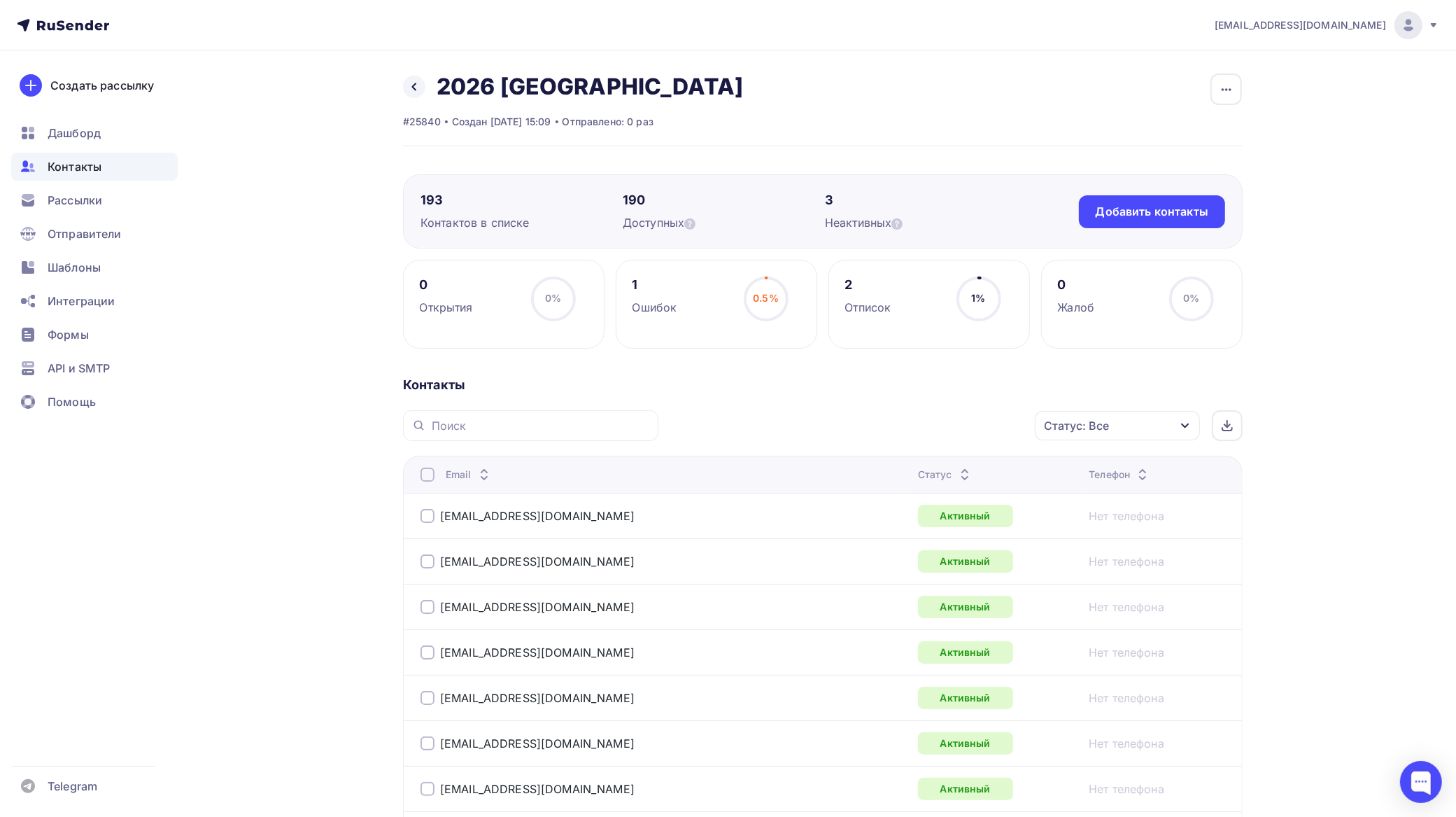
click at [99, 168] on span "Контакты" at bounding box center [74, 166] width 54 height 17
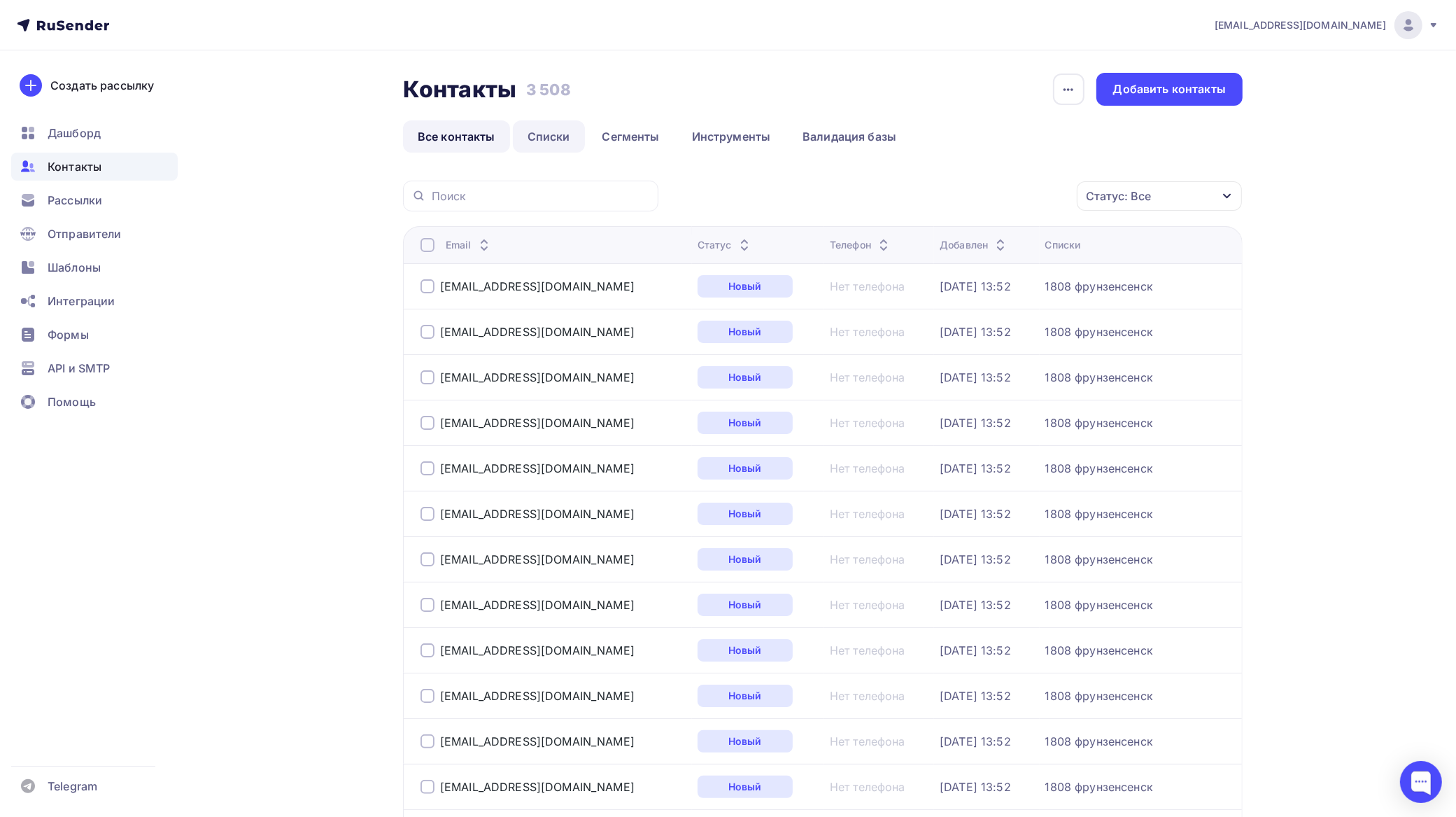
click at [555, 136] on link "Списки" at bounding box center [549, 136] width 72 height 33
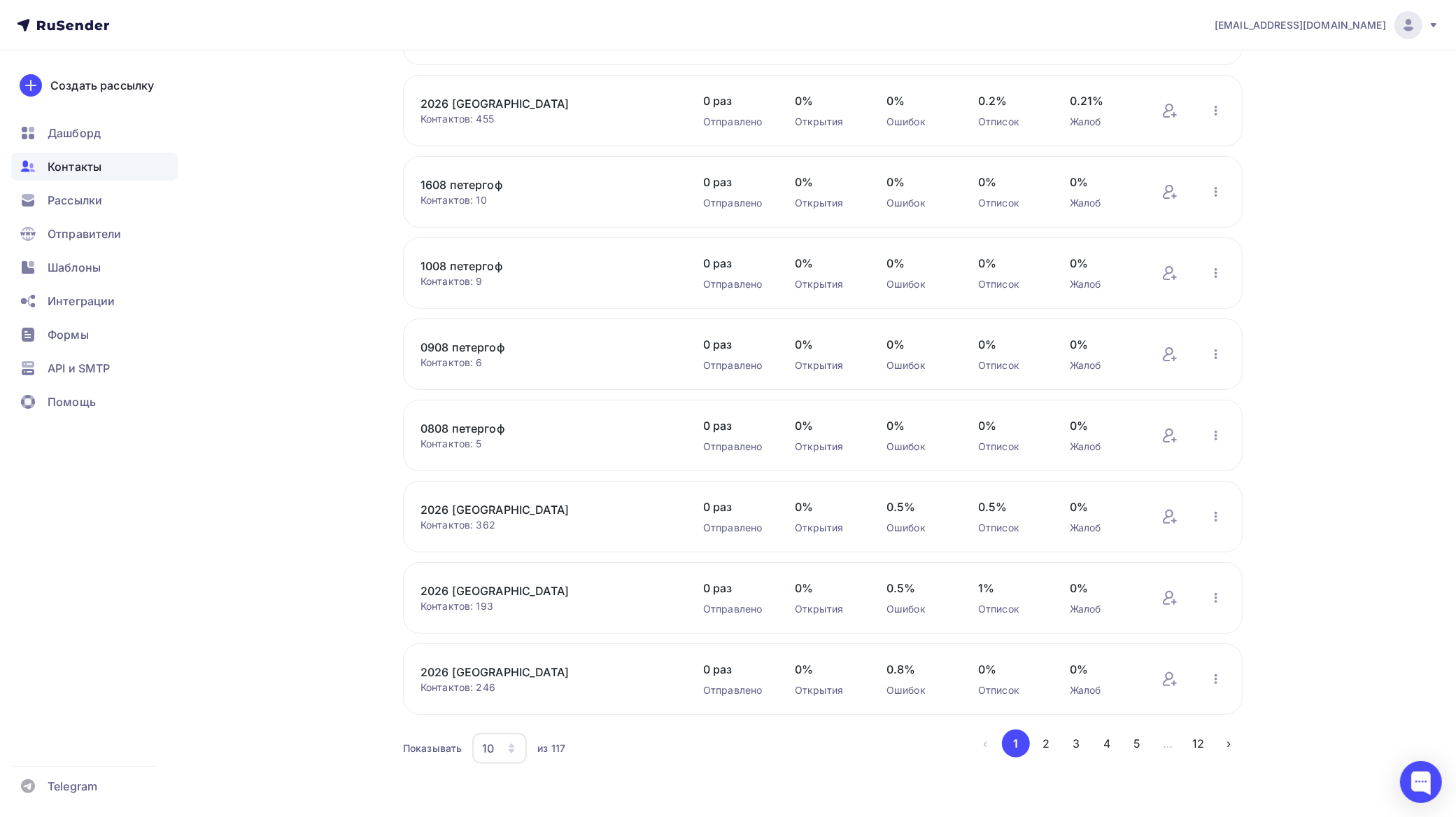
scroll to position [271, 0]
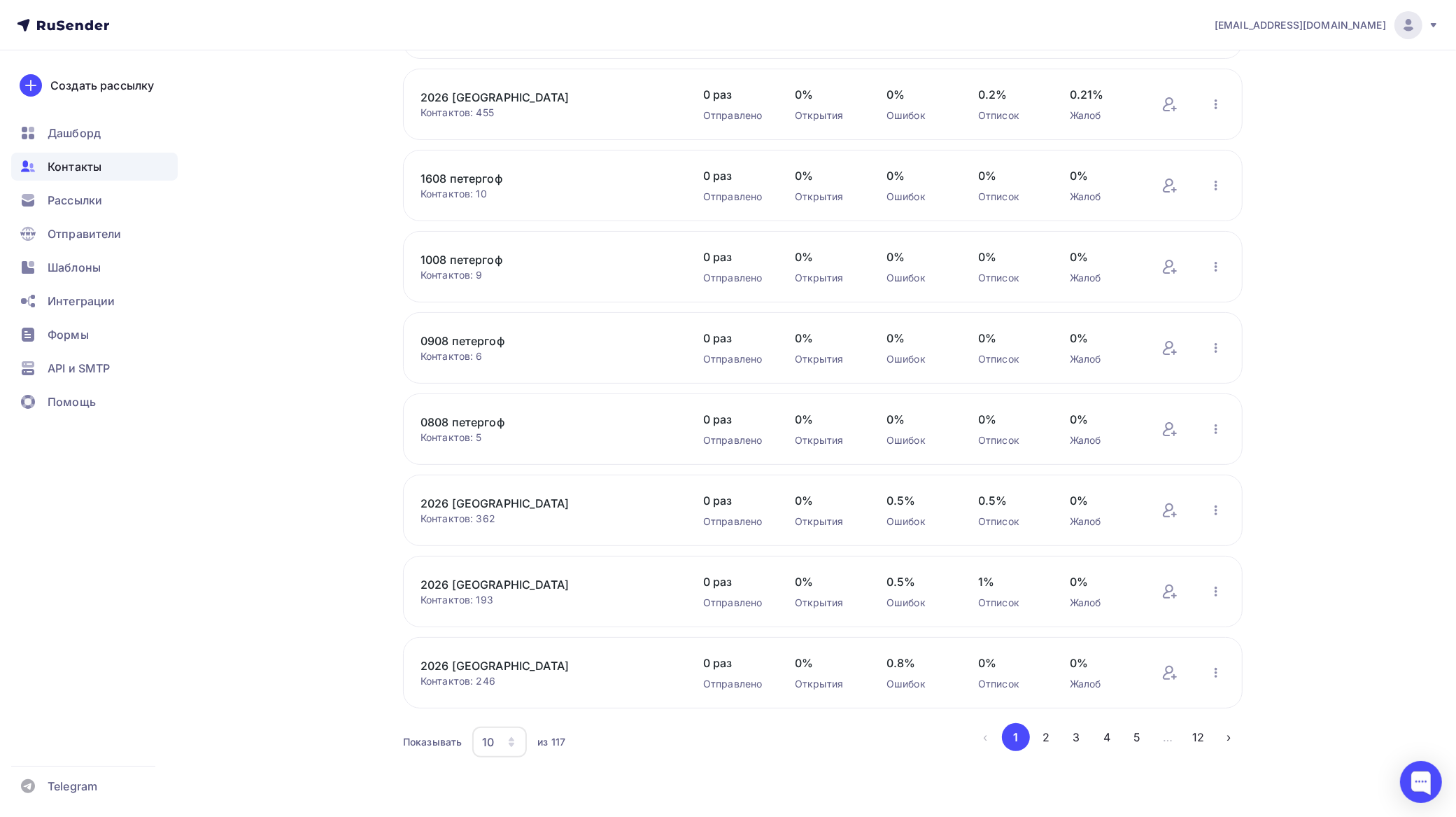
click at [531, 495] on link "2026 [GEOGRAPHIC_DATA]" at bounding box center [540, 503] width 238 height 17
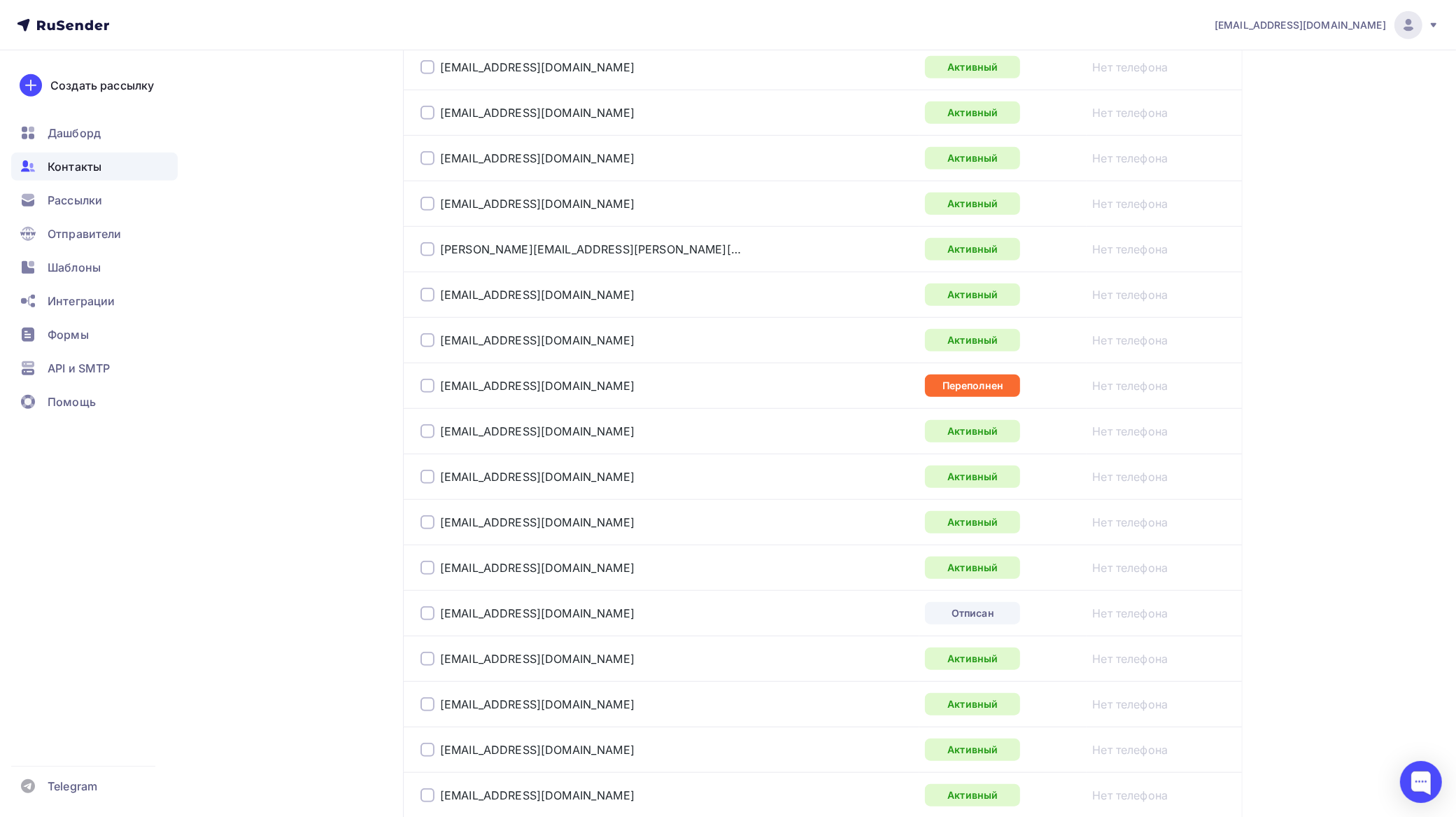
scroll to position [1049, 0]
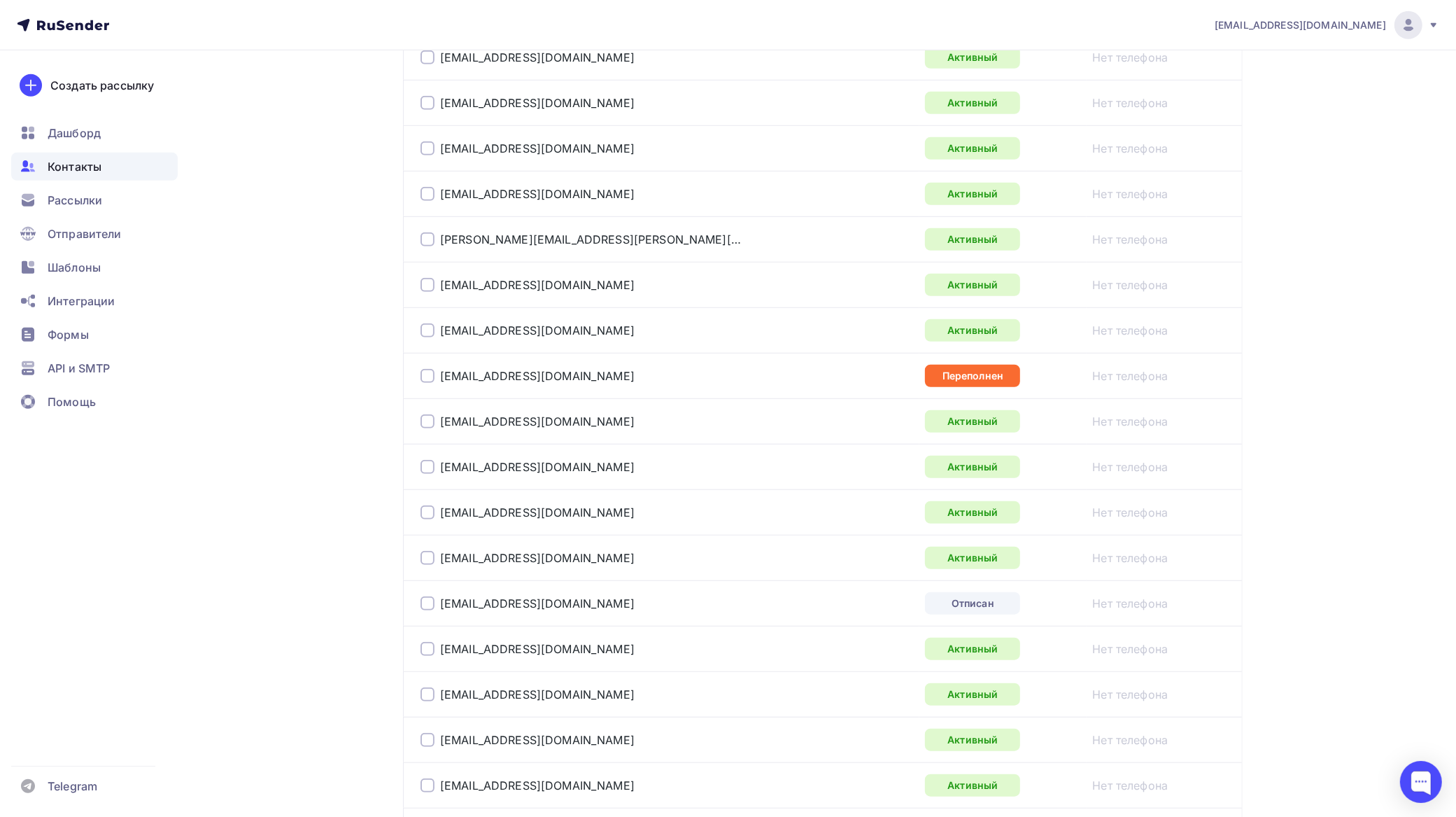
click at [422, 606] on div at bounding box center [428, 603] width 14 height 14
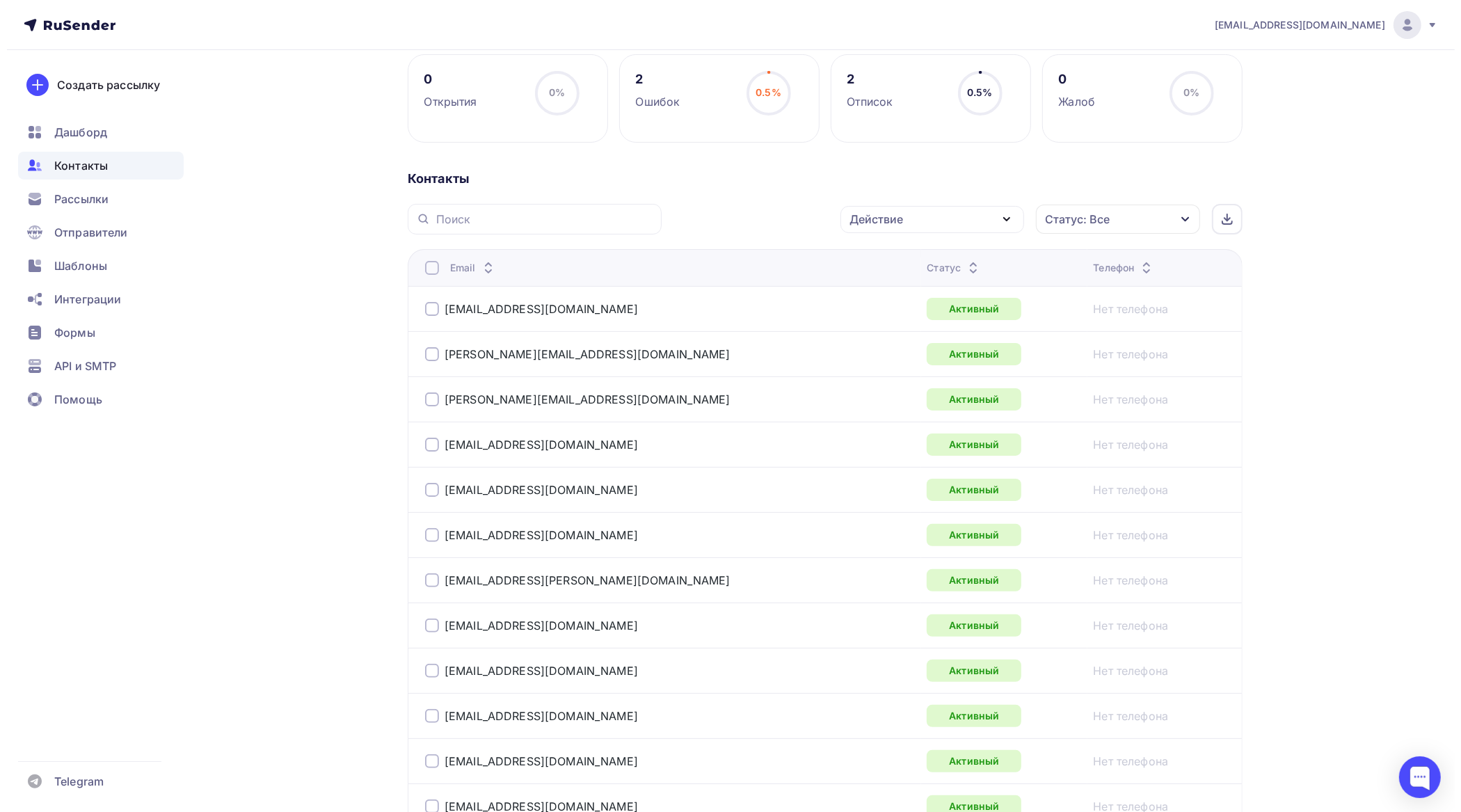
scroll to position [174, 0]
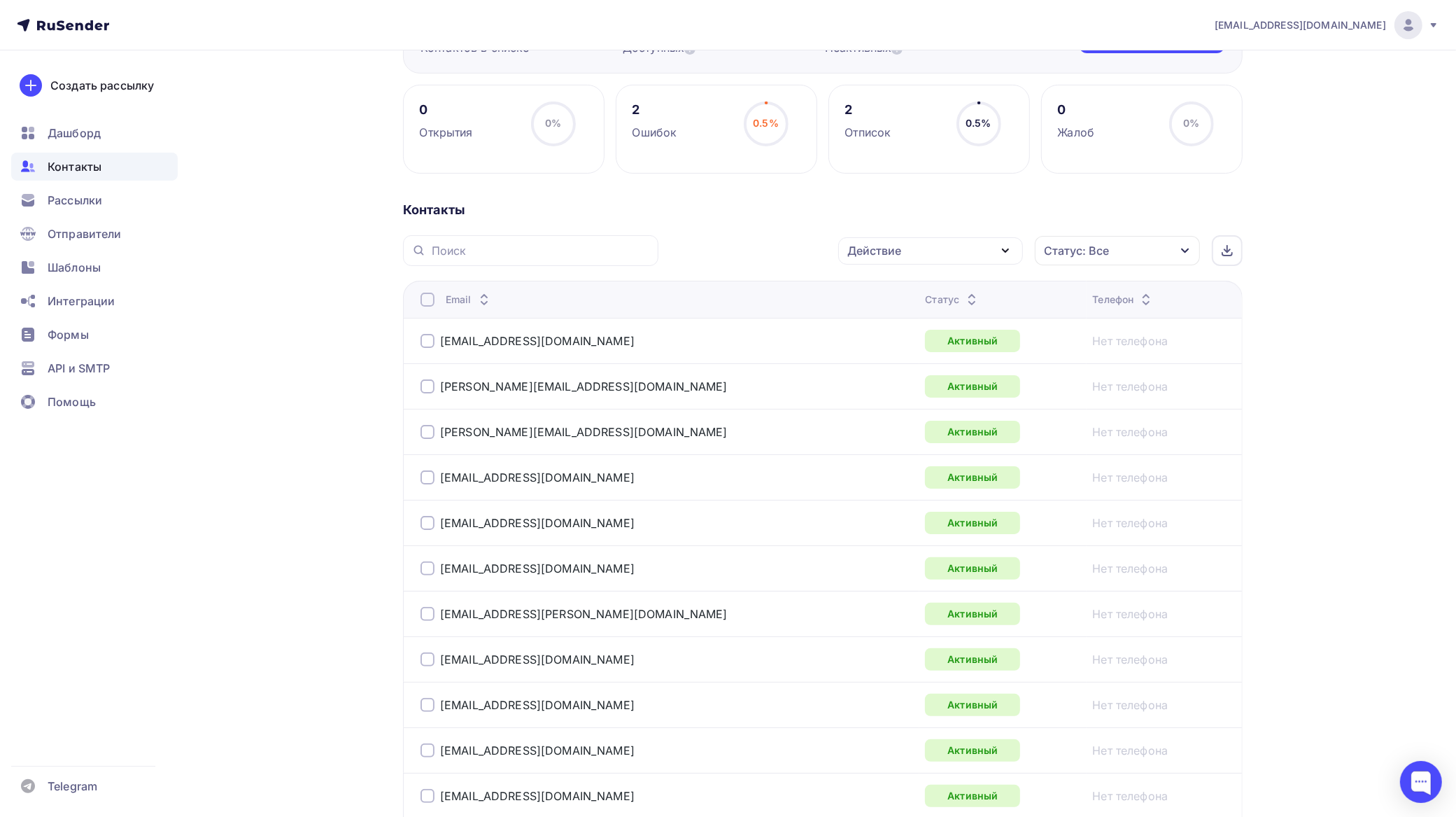
click at [938, 243] on div "Действие" at bounding box center [930, 251] width 185 height 27
click at [921, 283] on link "Добавить в списки" at bounding box center [930, 292] width 168 height 28
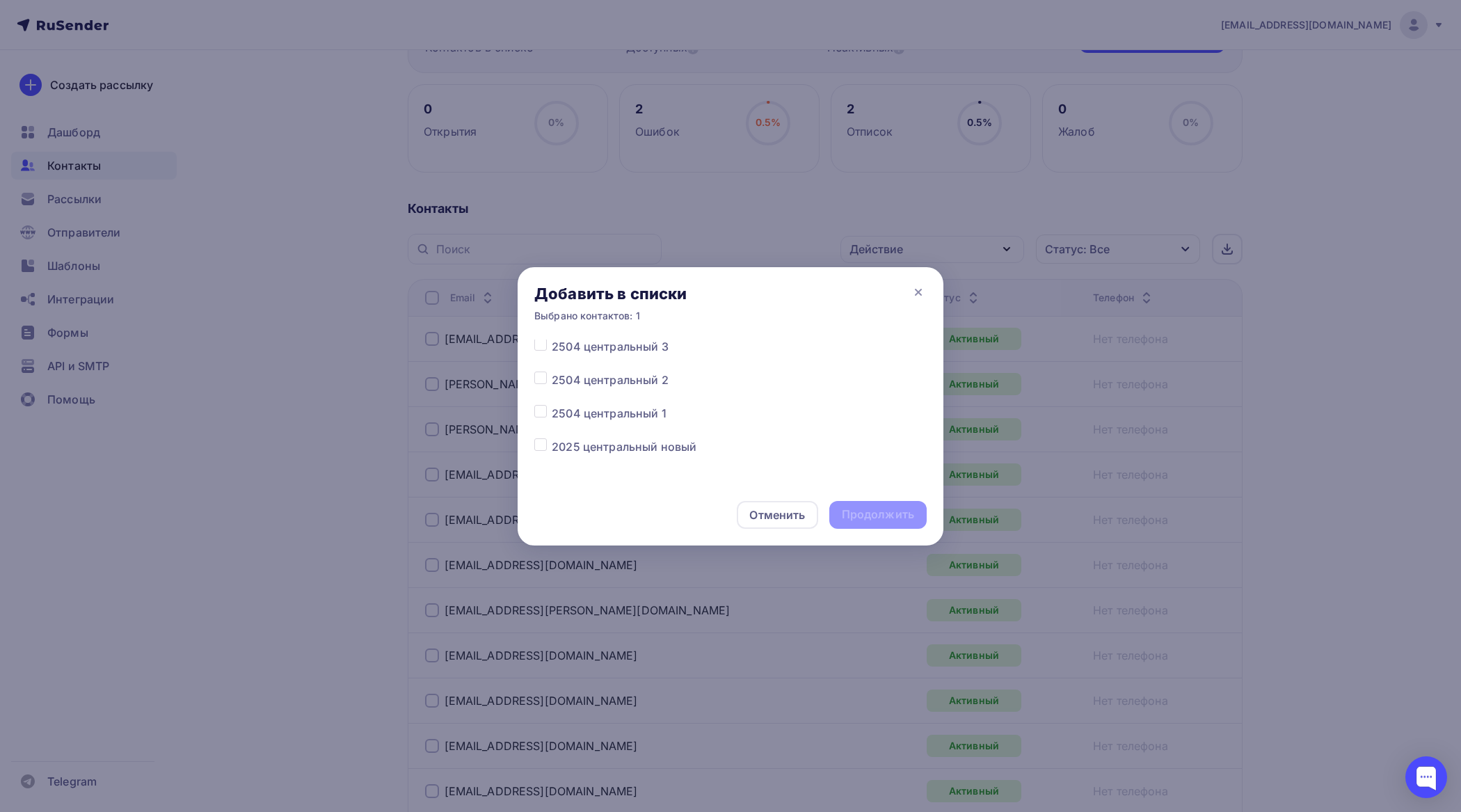
scroll to position [3814, 0]
click at [551, 366] on label at bounding box center [551, 366] width 0 height 0
click at [539, 373] on input "checkbox" at bounding box center [541, 372] width 12 height 12
checkbox input "true"
click at [878, 514] on div "Продолжить" at bounding box center [878, 514] width 73 height 16
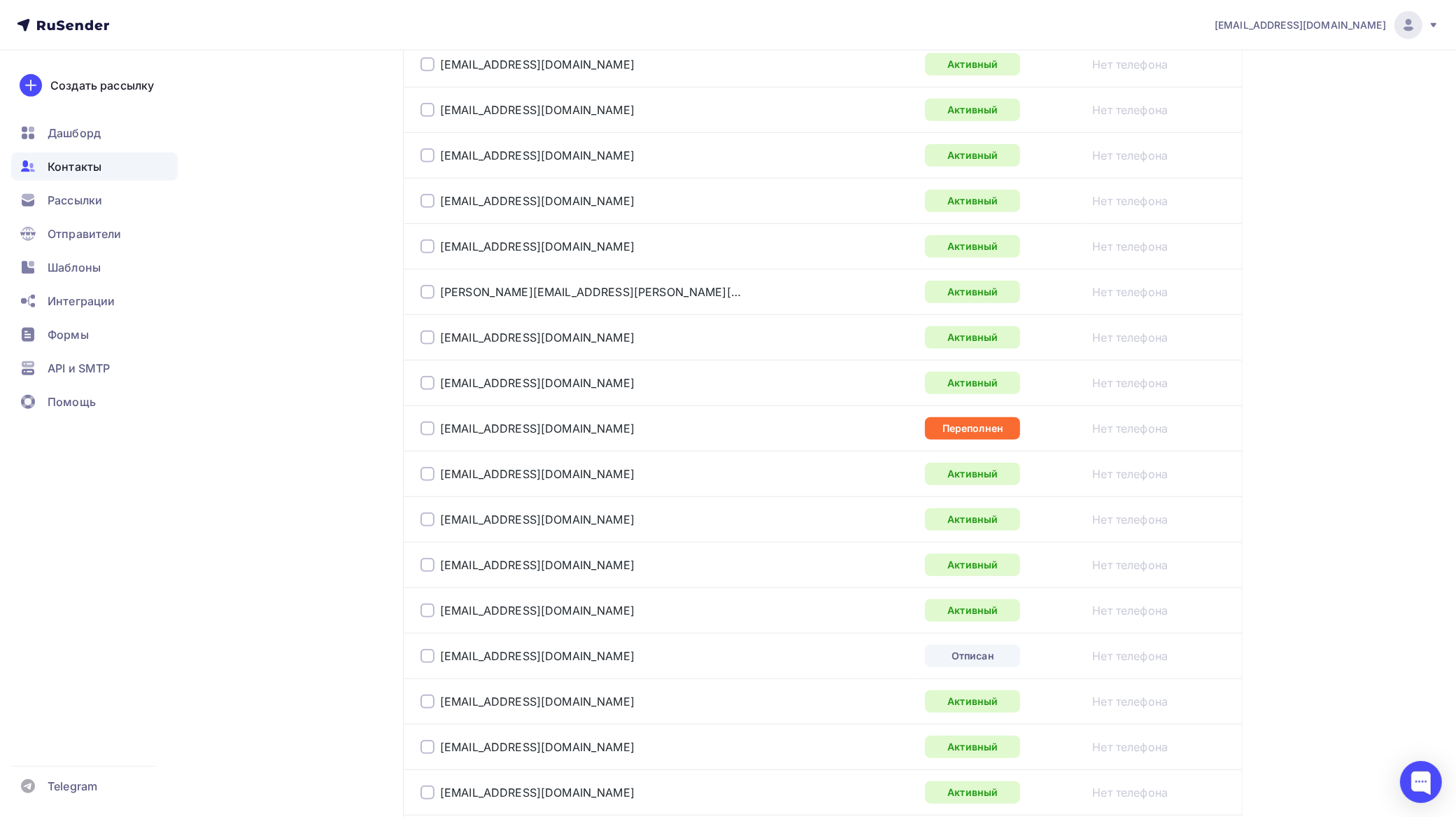
scroll to position [1225, 0]
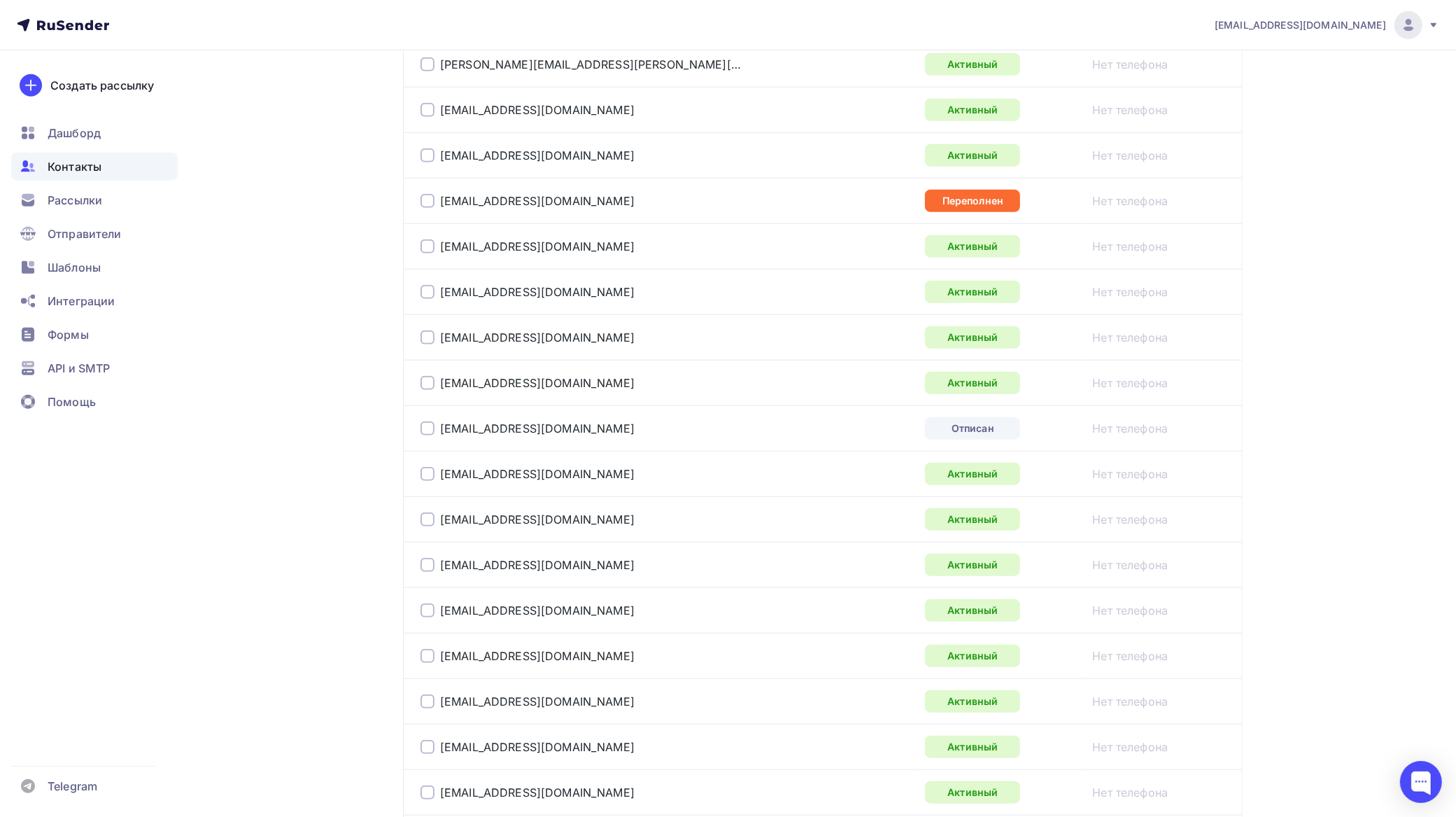
drag, startPoint x: 430, startPoint y: 432, endPoint x: 551, endPoint y: 411, distance: 122.8
click at [435, 432] on div at bounding box center [428, 429] width 14 height 14
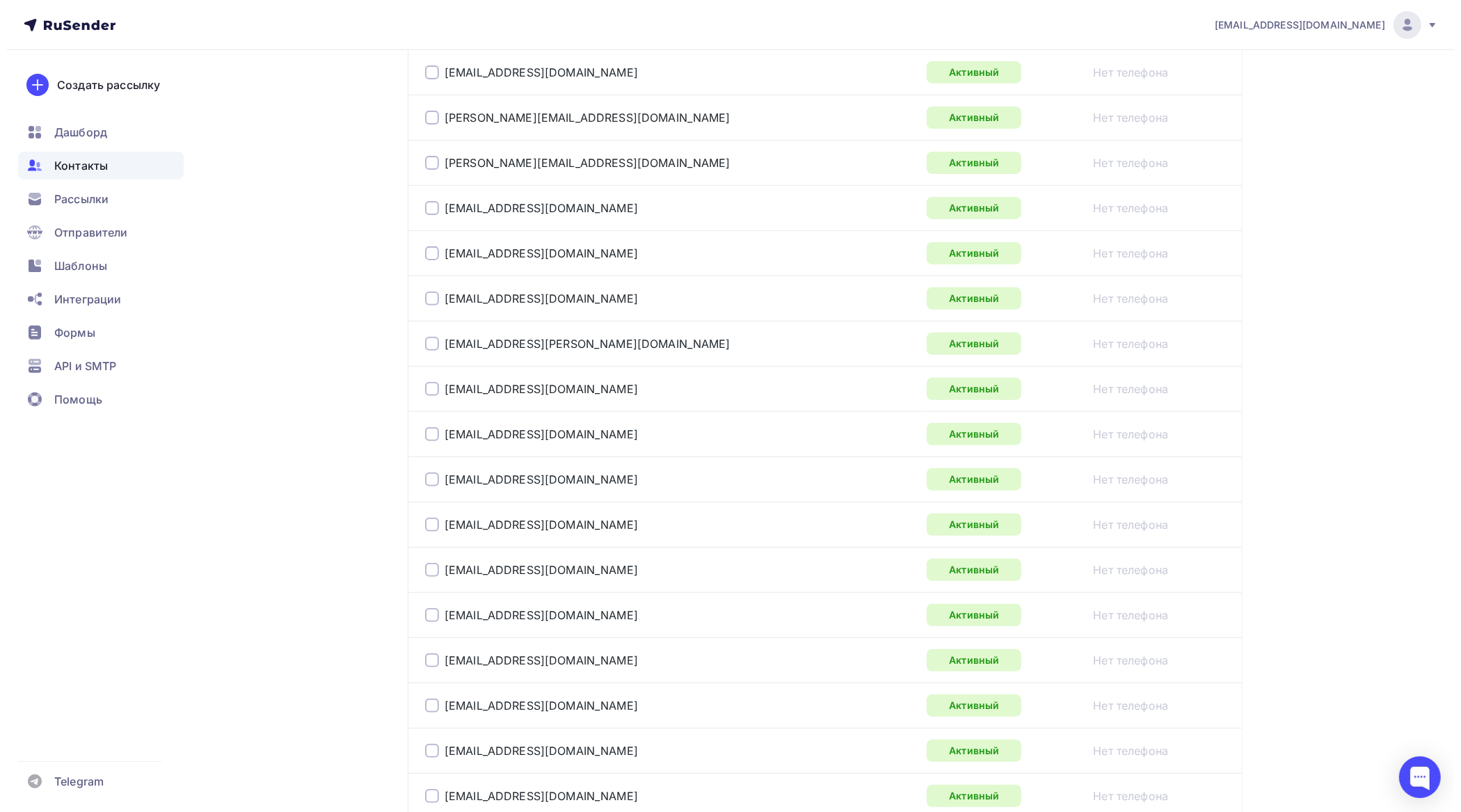
scroll to position [261, 0]
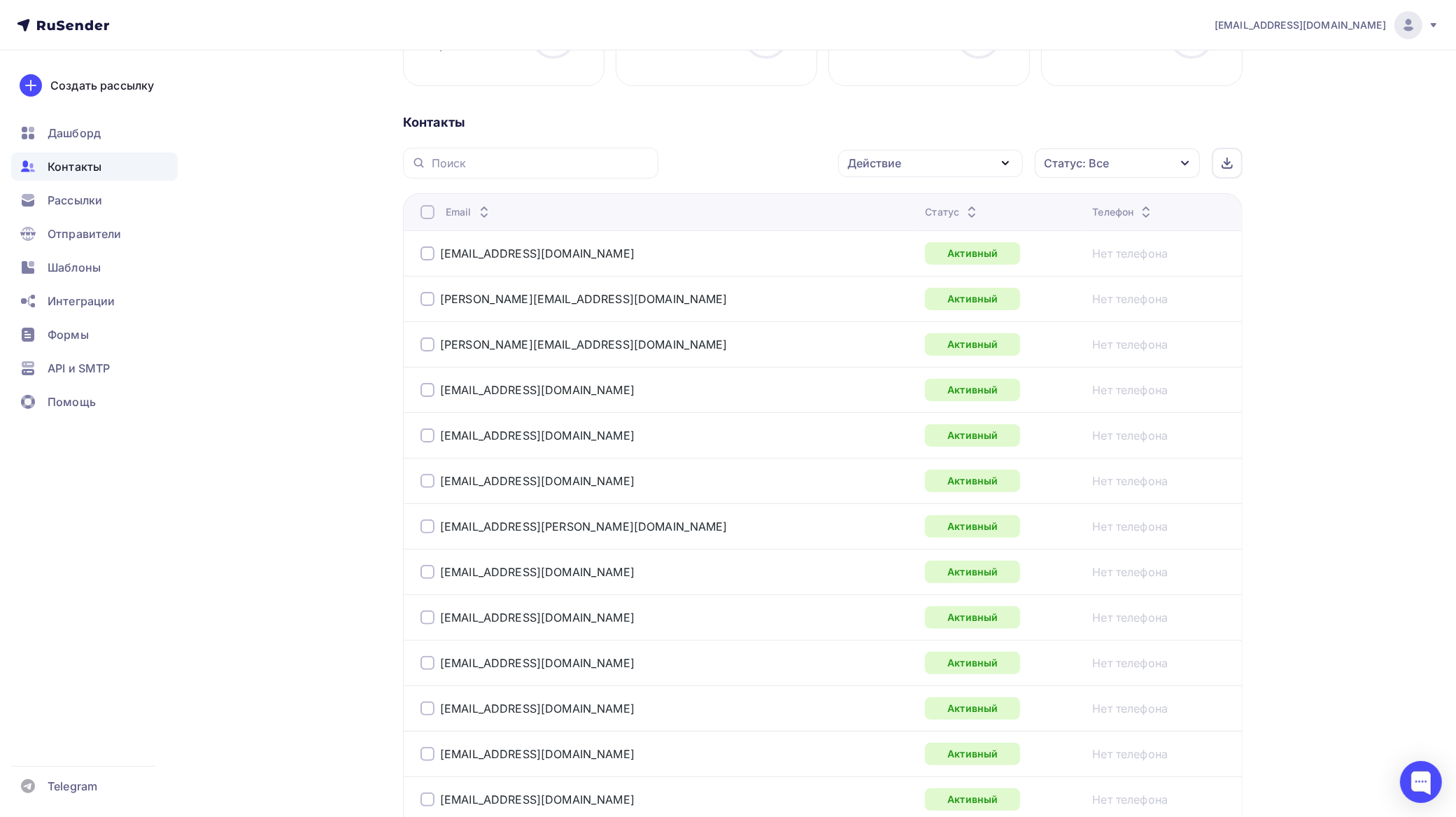
click at [935, 158] on div "Действие" at bounding box center [930, 163] width 185 height 27
click at [921, 228] on div "Исключить из списка" at bounding box center [916, 232] width 121 height 17
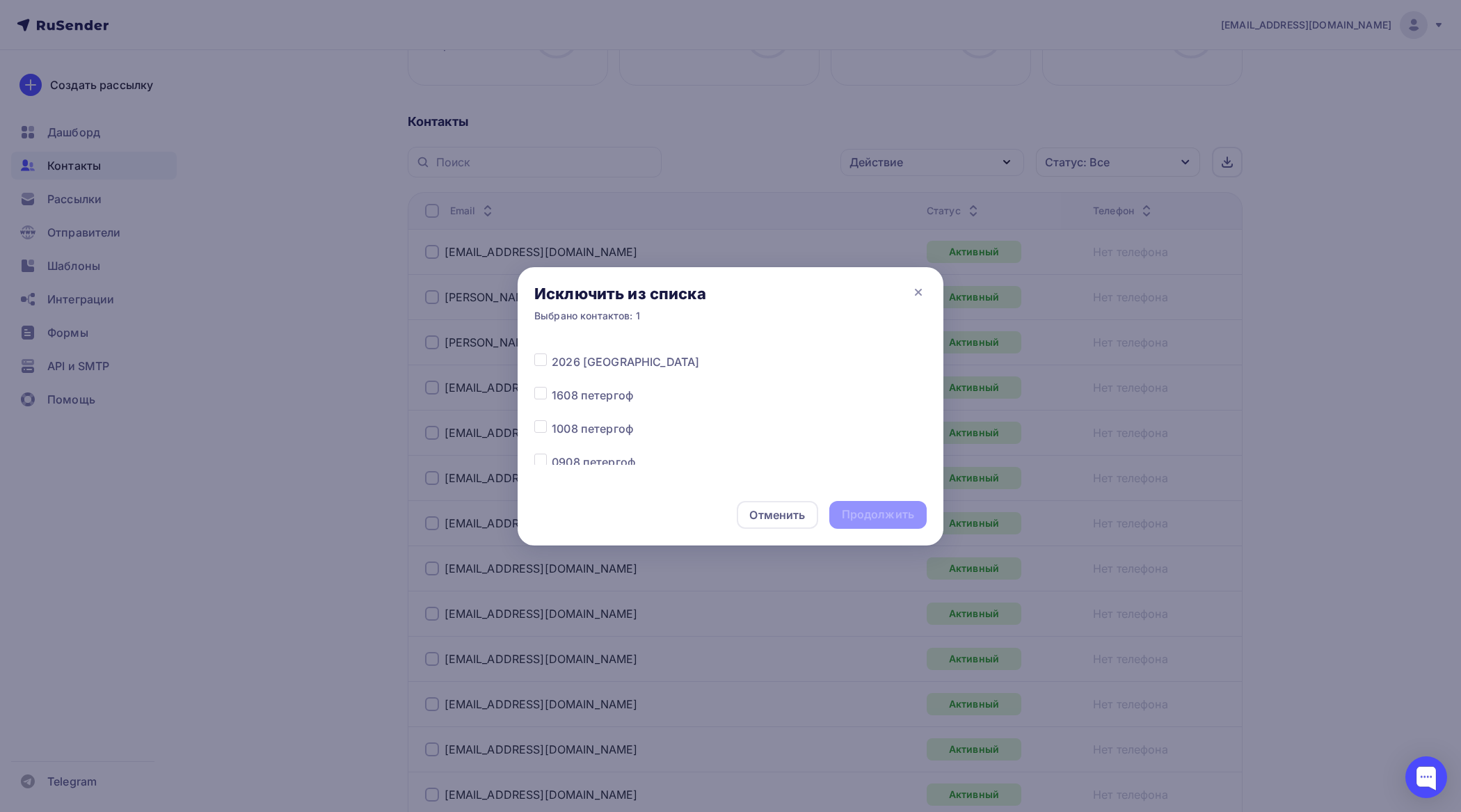
scroll to position [174, 0]
click at [551, 433] on label at bounding box center [551, 433] width 0 height 0
click at [544, 436] on input "checkbox" at bounding box center [541, 439] width 12 height 12
checkbox input "true"
click at [881, 516] on div "Продолжить" at bounding box center [878, 514] width 73 height 16
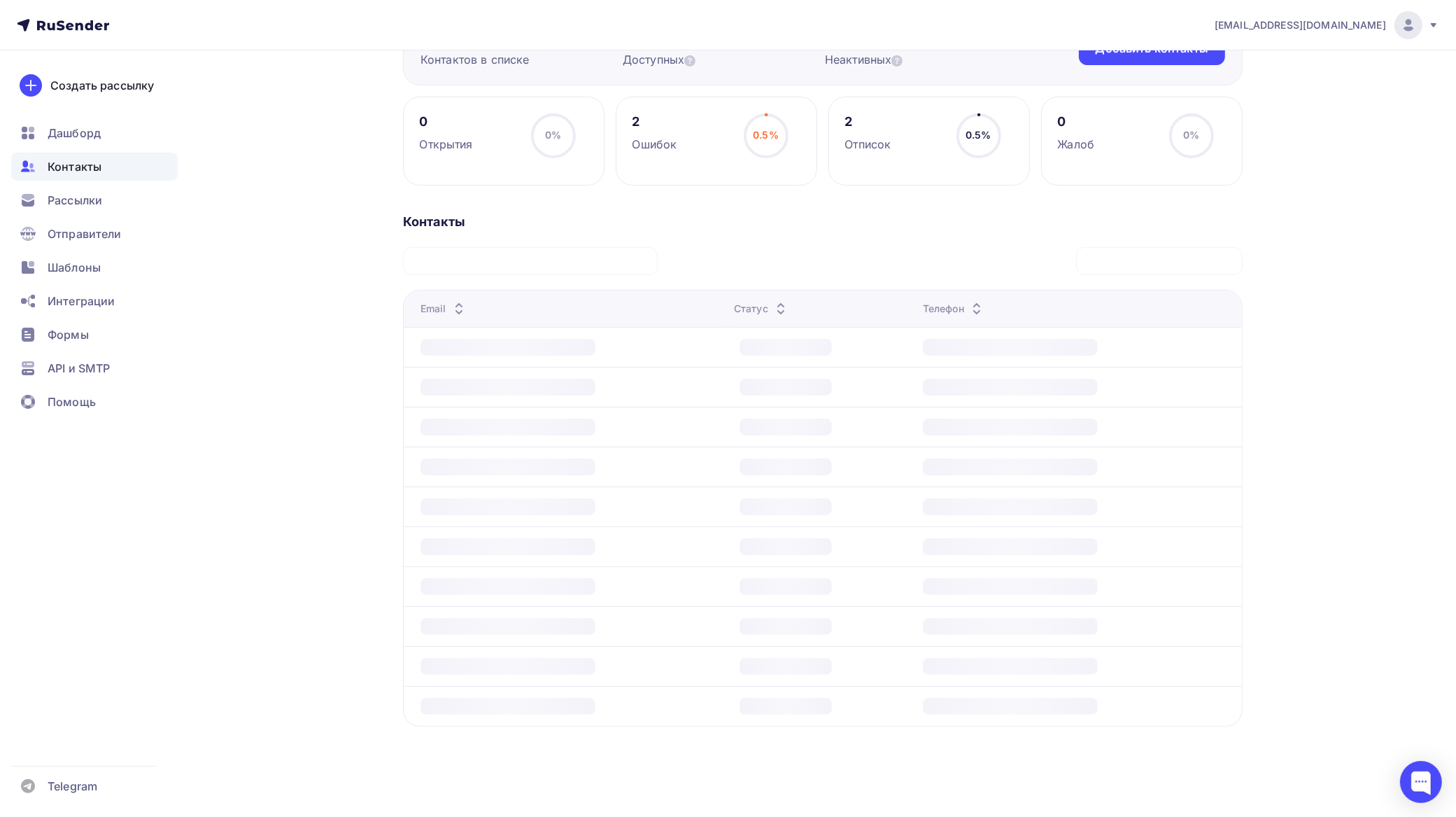
scroll to position [262, 0]
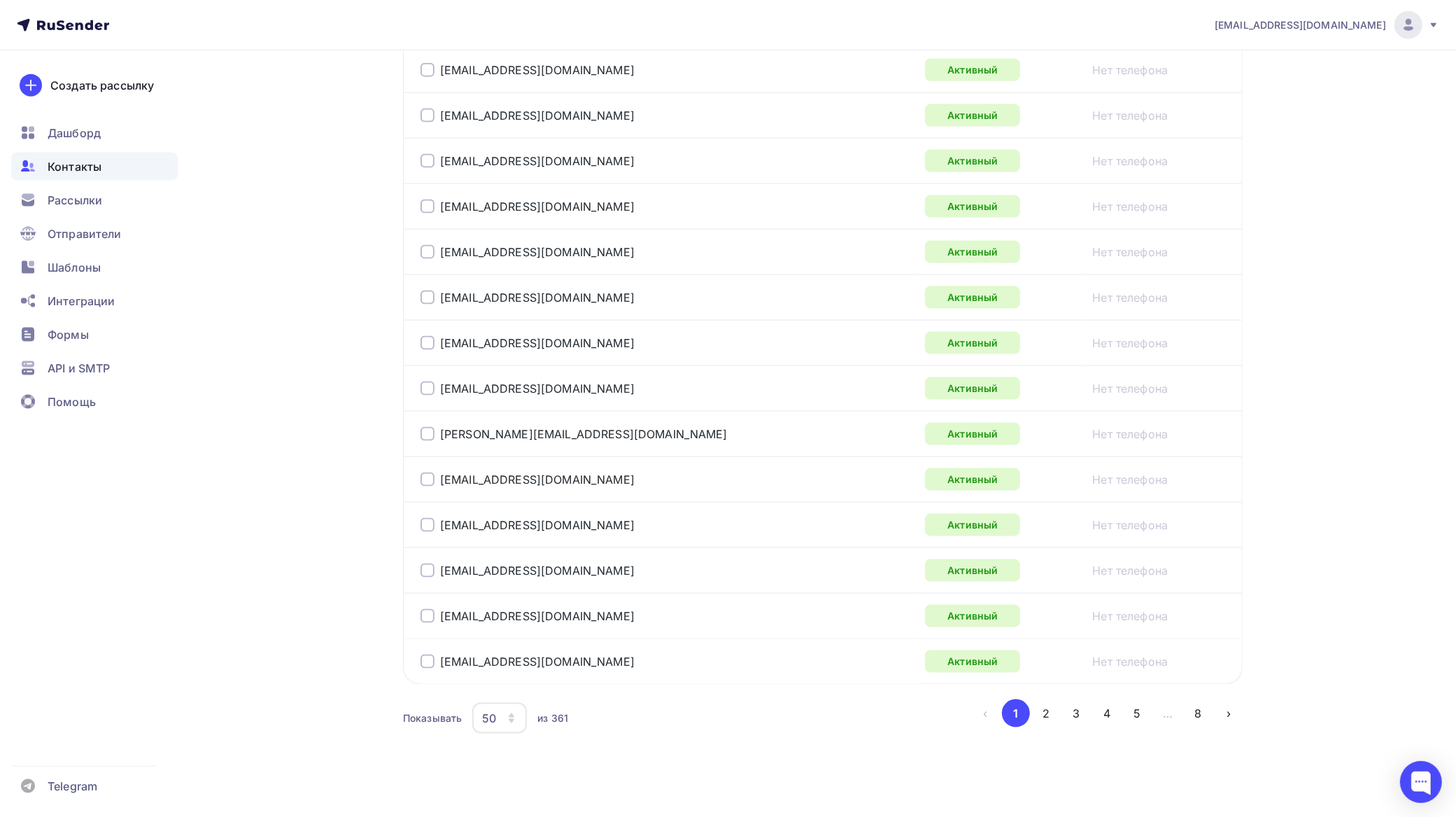
scroll to position [2104, 0]
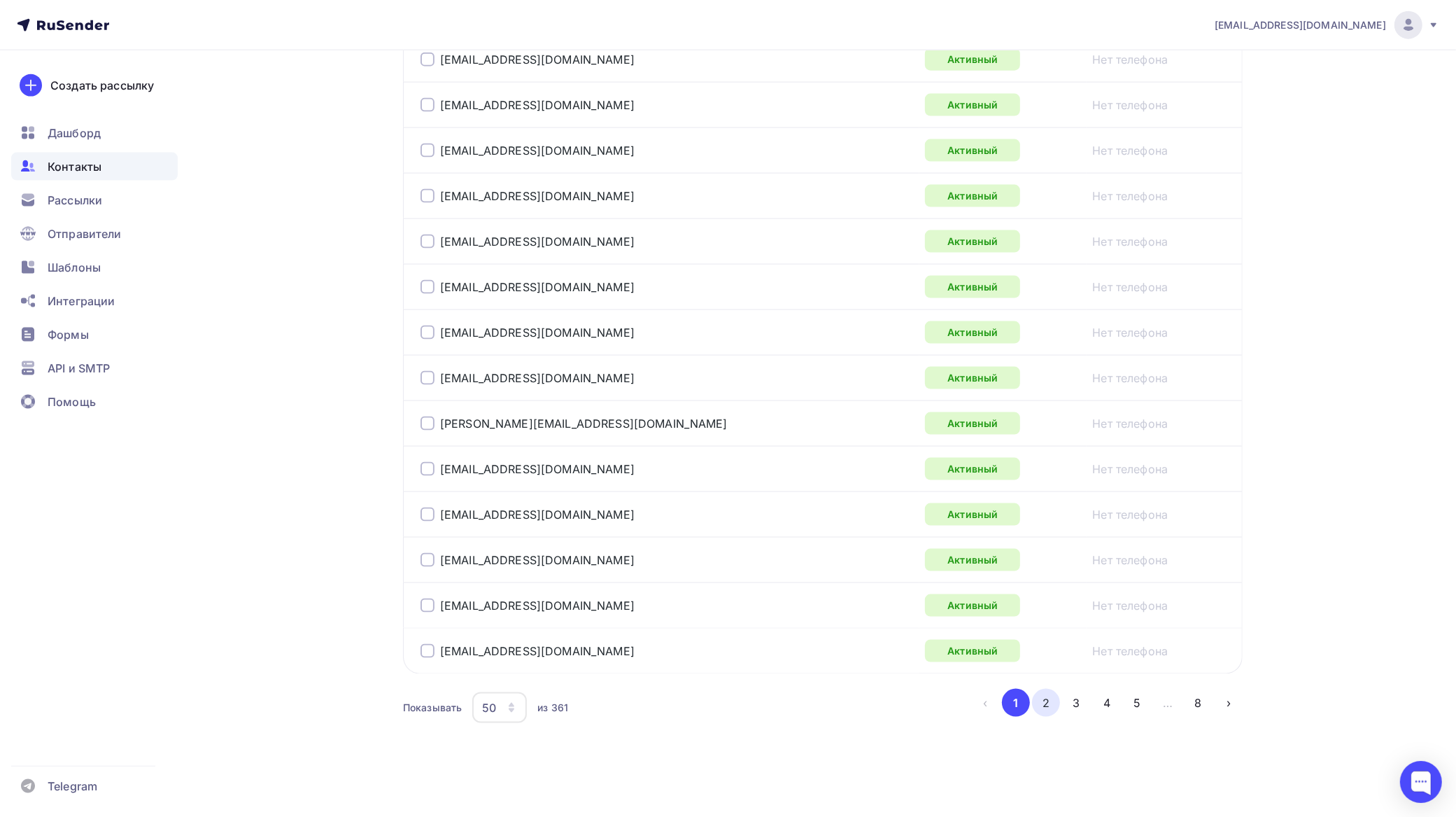
click at [1043, 698] on button "2" at bounding box center [1047, 703] width 28 height 28
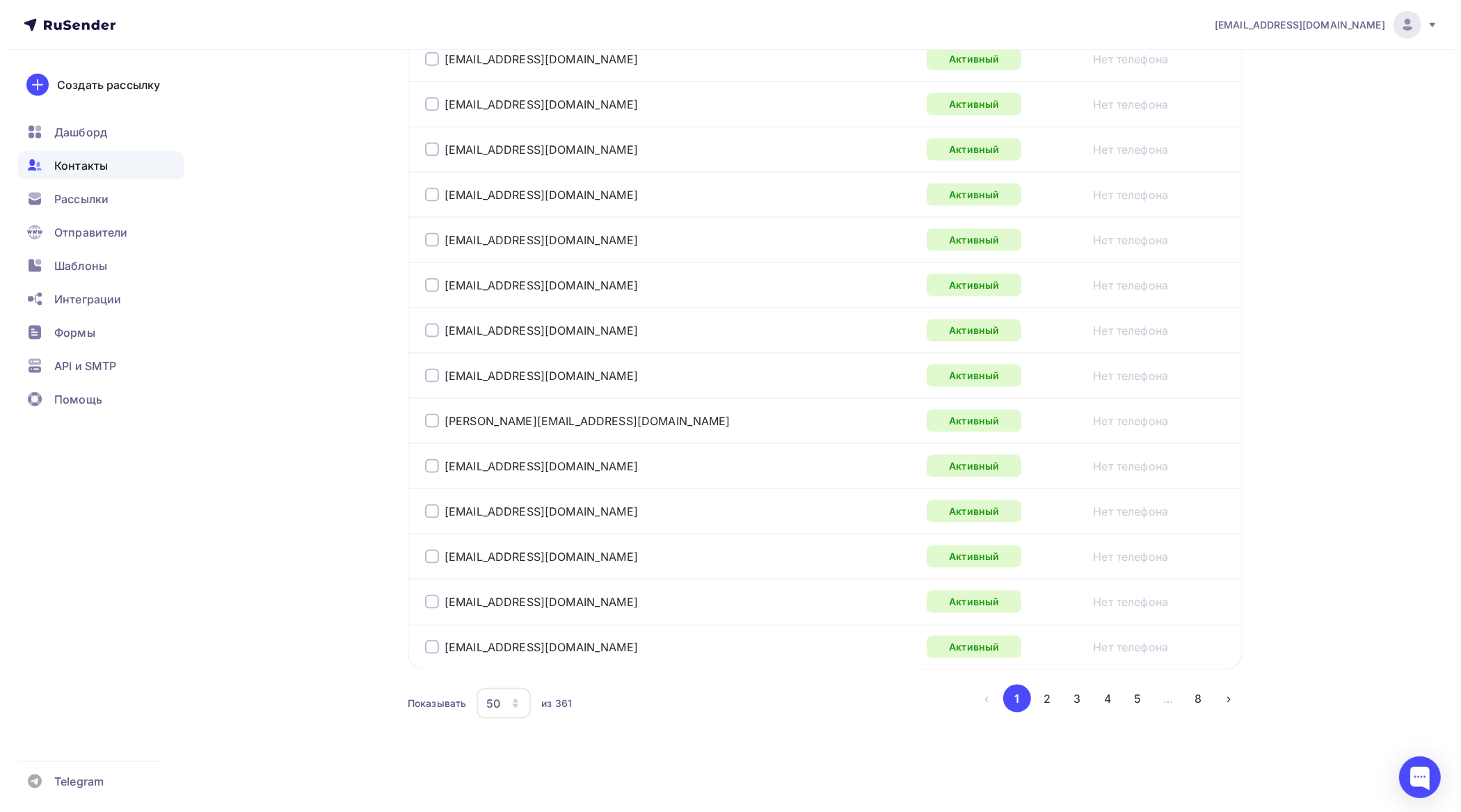
scroll to position [164, 0]
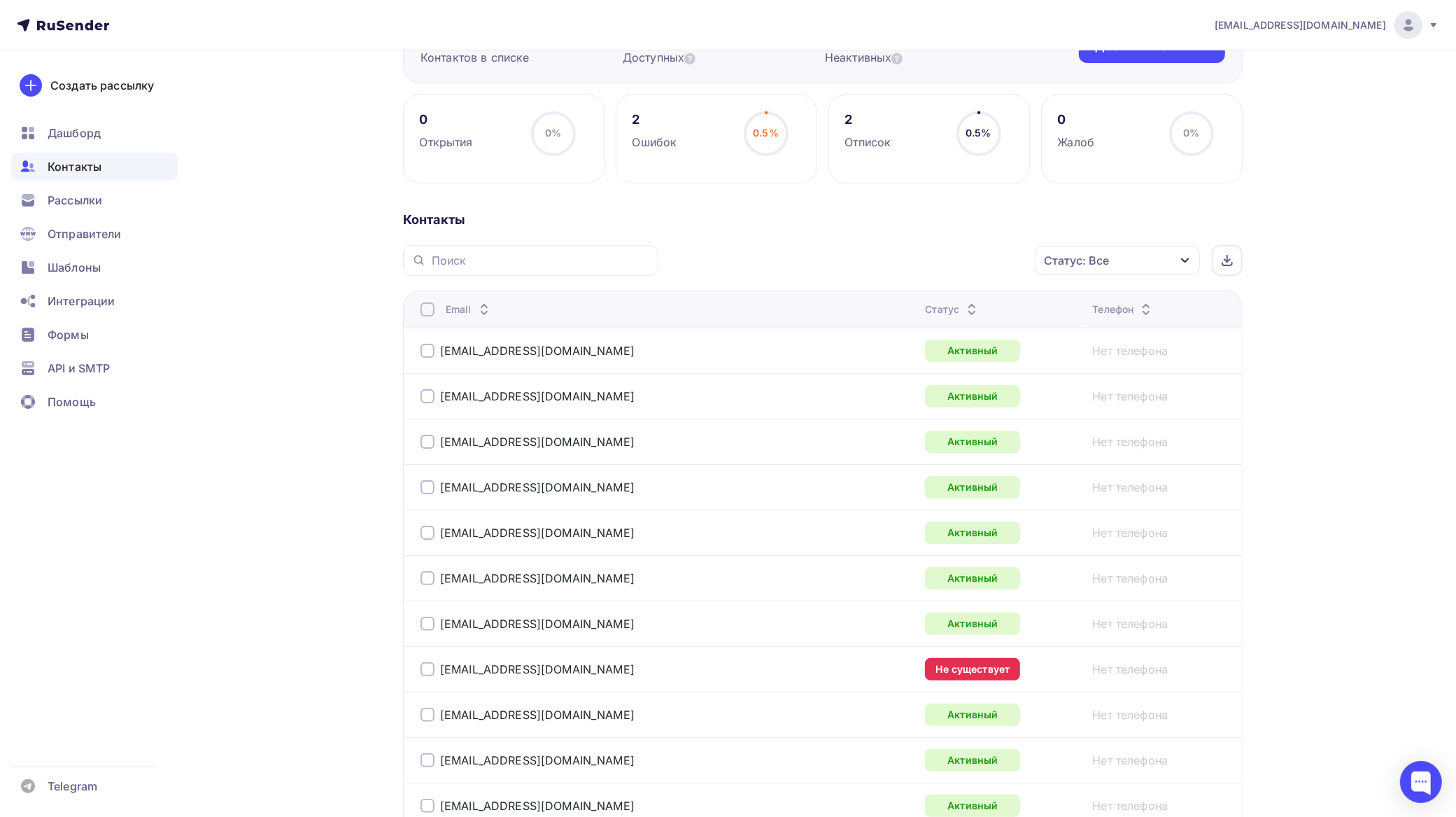
click at [422, 671] on div at bounding box center [428, 669] width 14 height 14
click at [913, 262] on div "Действие" at bounding box center [930, 261] width 185 height 27
click at [911, 298] on div "Добавить в списки" at bounding box center [908, 301] width 107 height 17
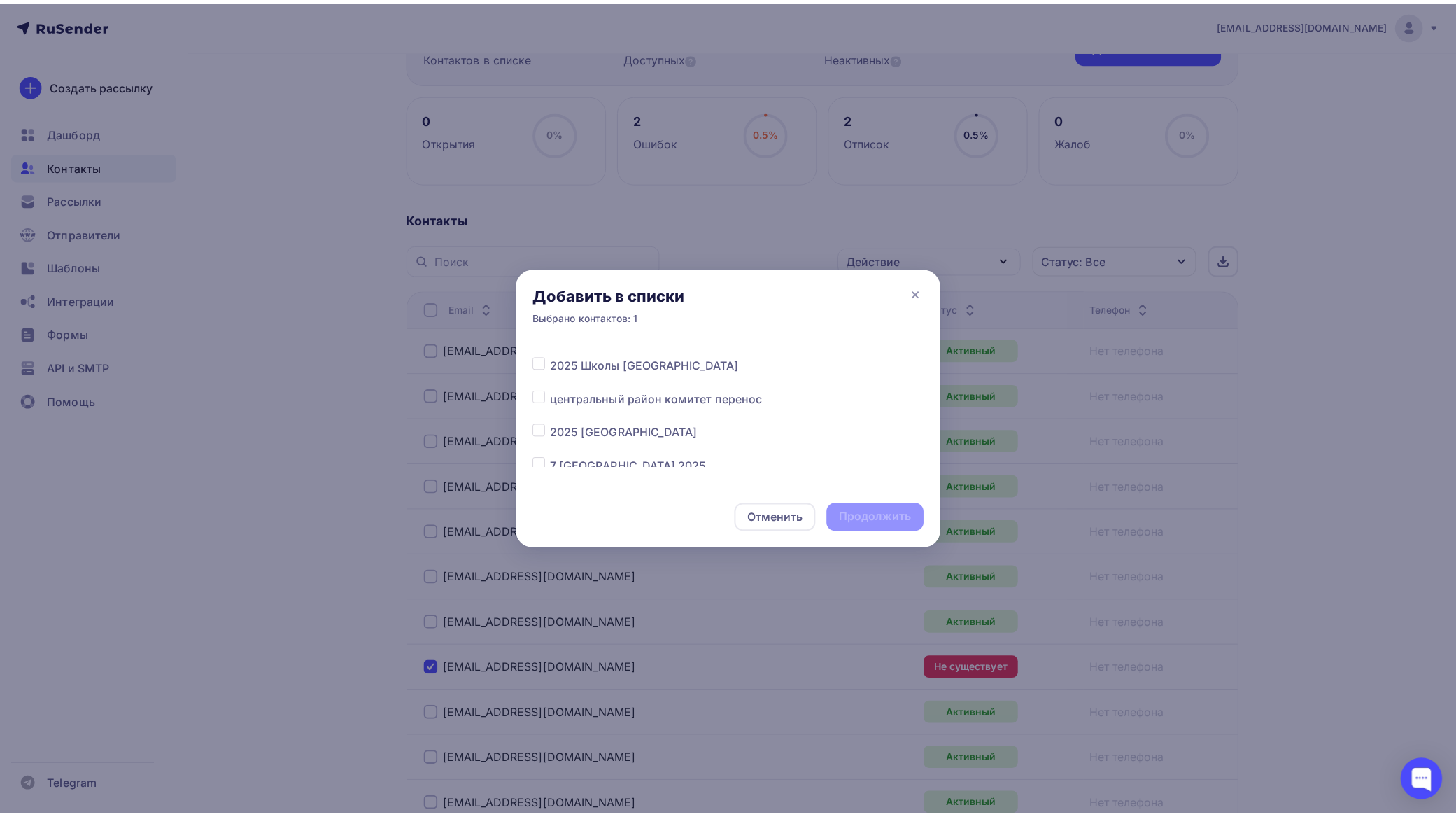
scroll to position [3838, 0]
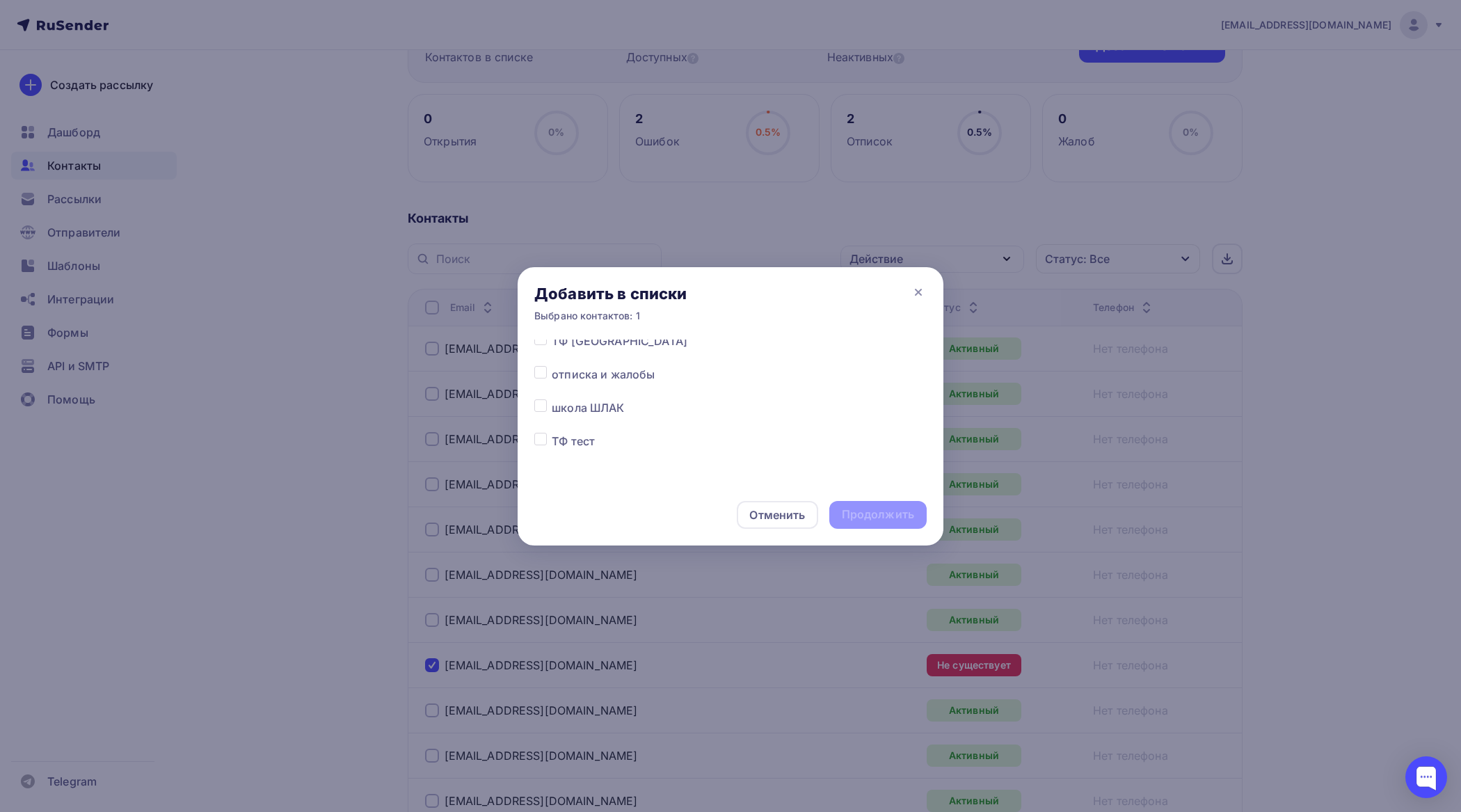
click at [551, 399] on label at bounding box center [551, 399] width 0 height 0
click at [539, 405] on input "checkbox" at bounding box center [541, 405] width 12 height 12
checkbox input "true"
click at [902, 506] on div "Продолжить" at bounding box center [878, 514] width 97 height 28
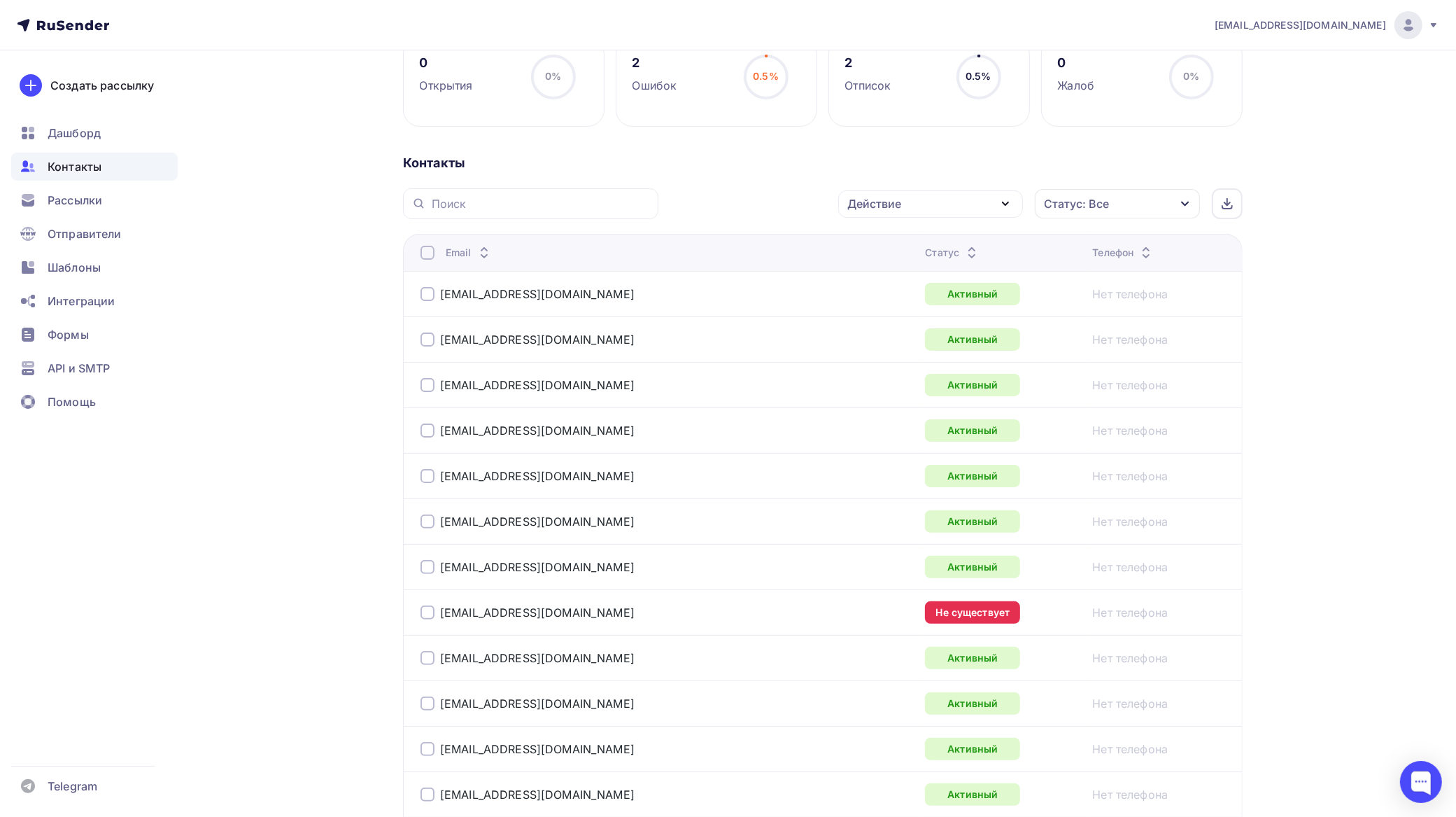
scroll to position [253, 0]
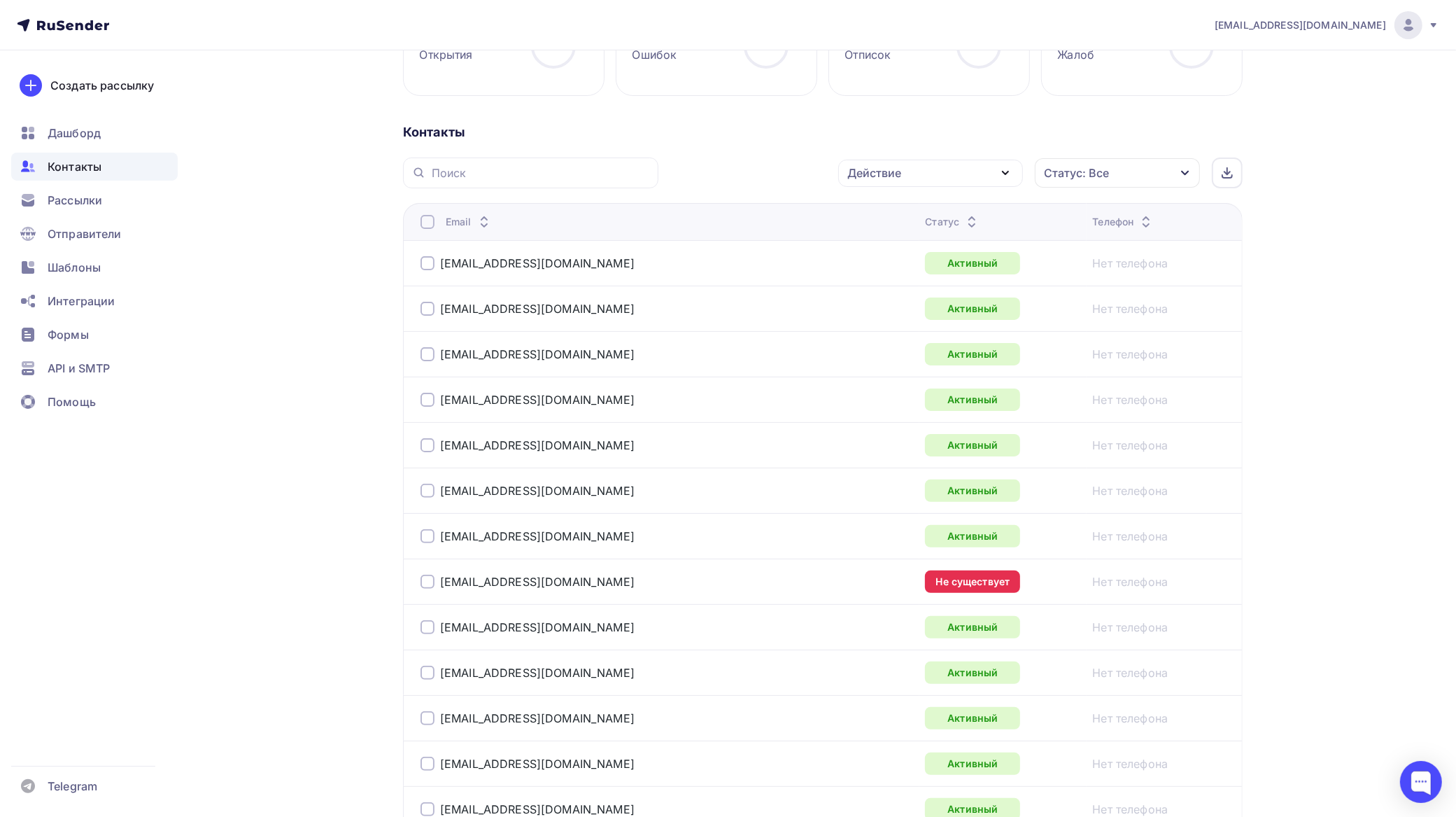
click at [429, 583] on div at bounding box center [428, 582] width 14 height 14
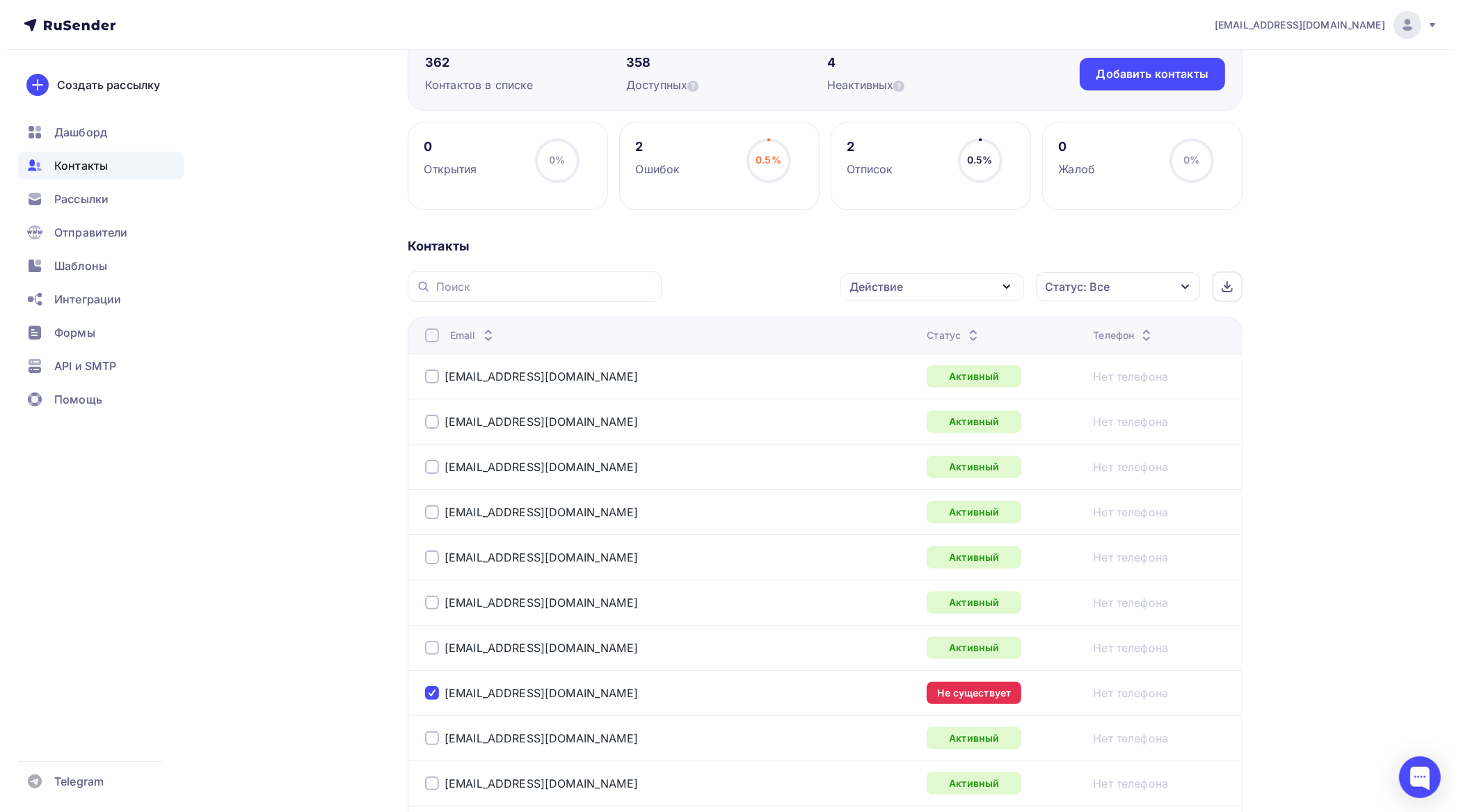
scroll to position [0, 0]
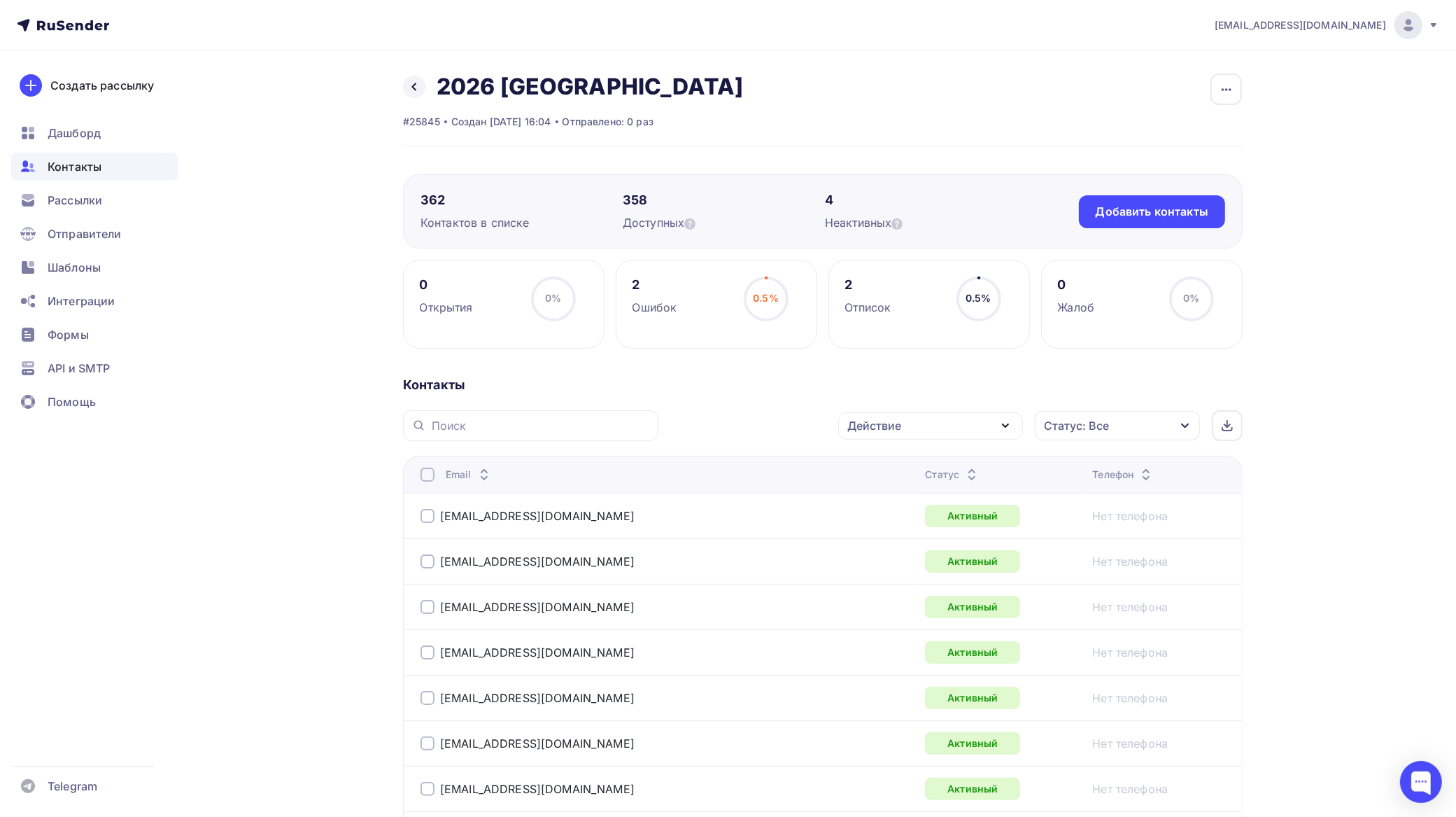
click at [907, 428] on div "Действие" at bounding box center [930, 425] width 185 height 27
click at [904, 489] on div "Исключить из списка" at bounding box center [916, 495] width 121 height 17
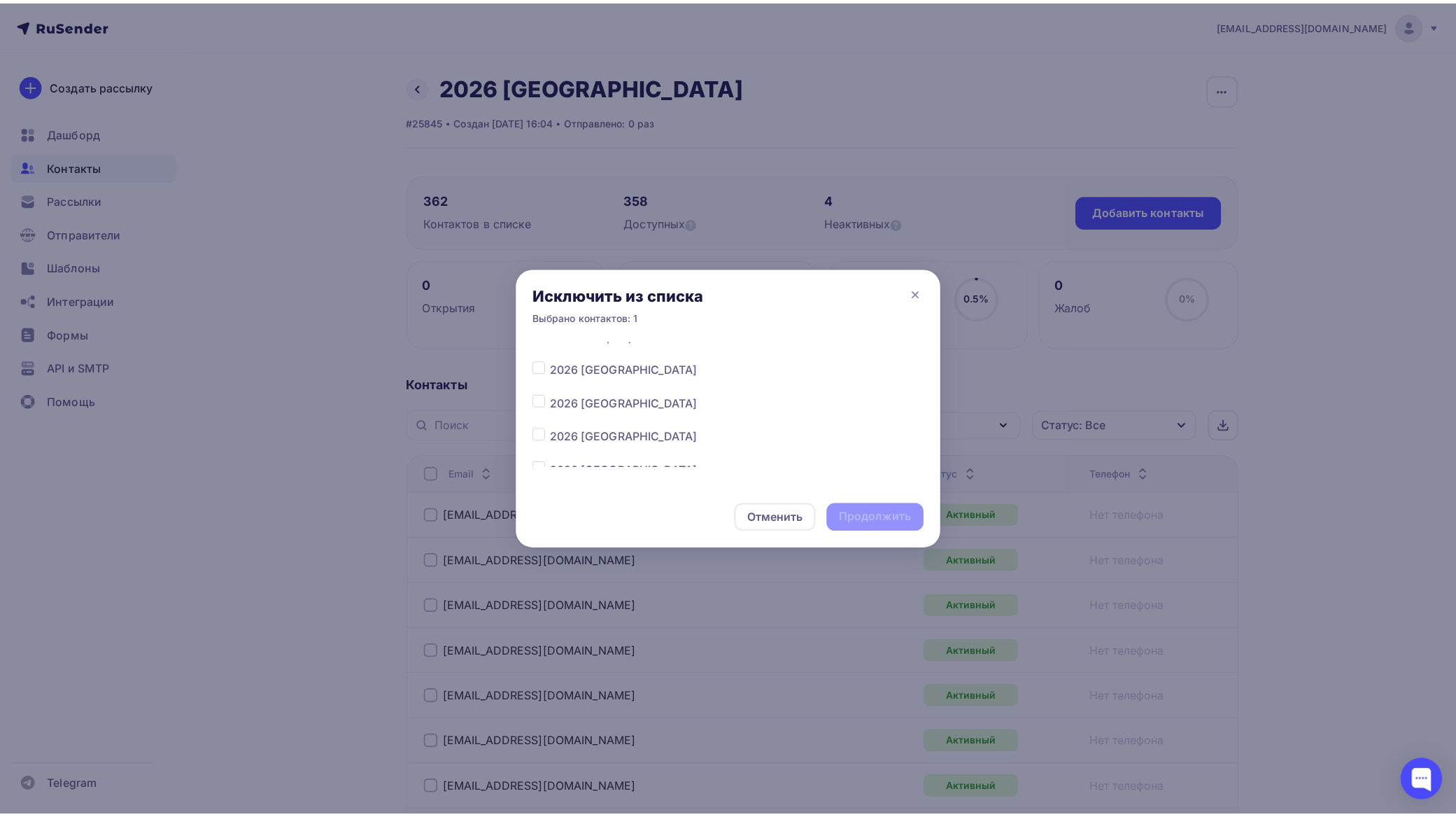
scroll to position [262, 0]
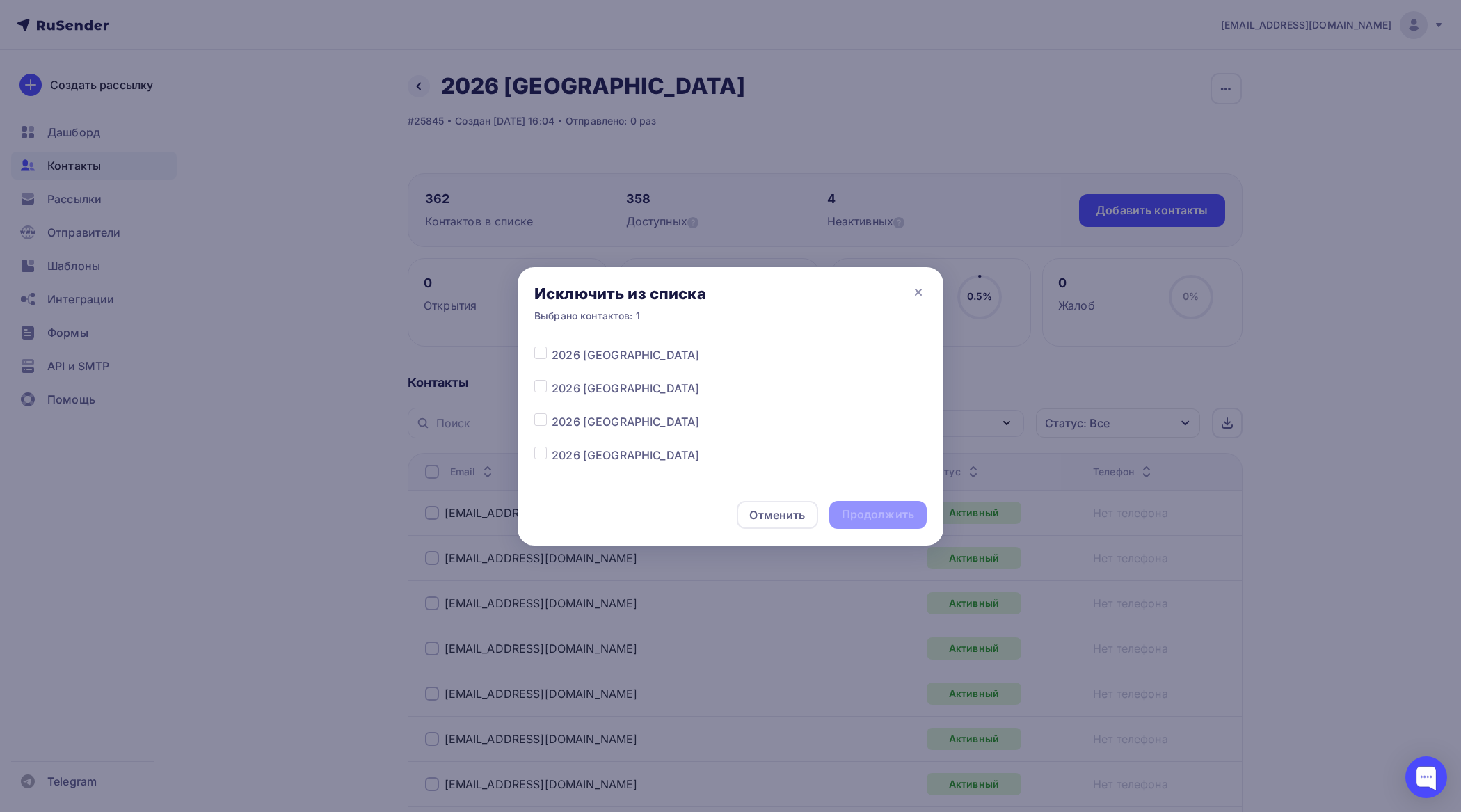
click at [551, 346] on label at bounding box center [551, 346] width 0 height 0
click at [541, 351] on input "checkbox" at bounding box center [541, 353] width 12 height 12
checkbox input "true"
click at [868, 510] on div "Продолжить" at bounding box center [878, 514] width 73 height 16
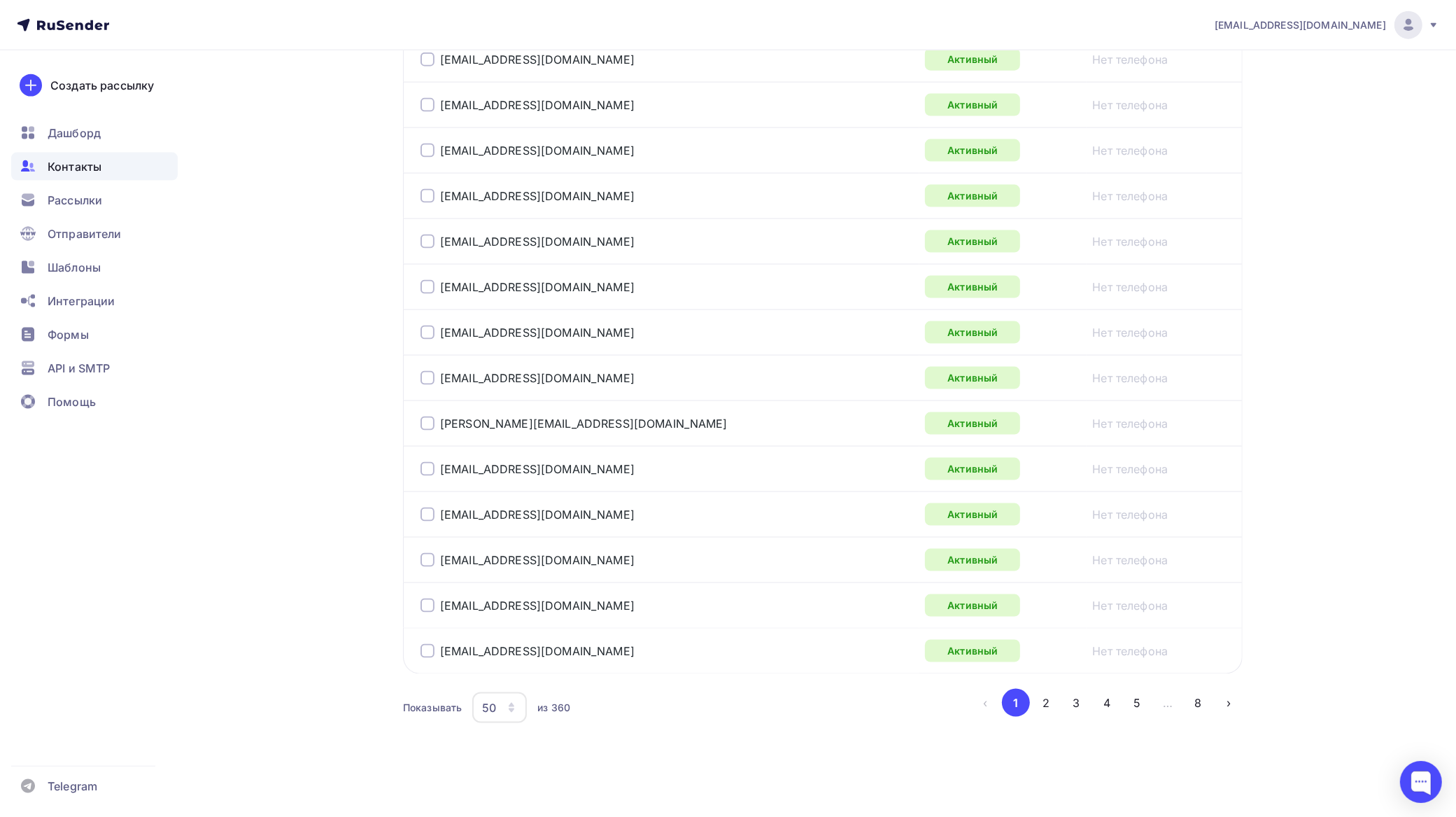
scroll to position [2104, 0]
click at [1048, 700] on button "2" at bounding box center [1047, 703] width 28 height 28
click at [1080, 698] on button "3" at bounding box center [1077, 703] width 28 height 28
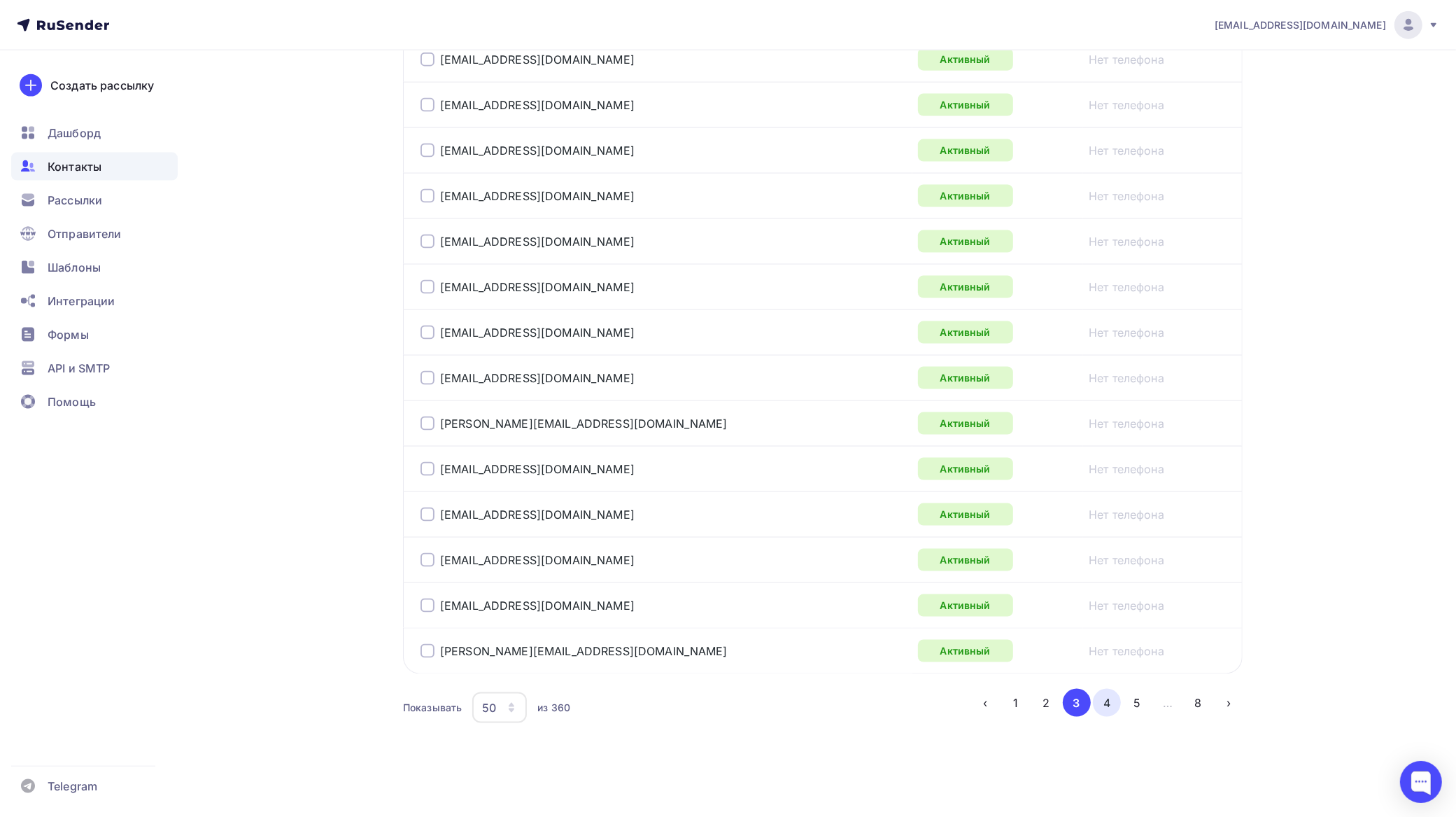
click at [1111, 696] on button "4" at bounding box center [1107, 703] width 28 height 28
drag, startPoint x: 1135, startPoint y: 705, endPoint x: 1104, endPoint y: 684, distance: 37.4
click at [1135, 704] on button "5" at bounding box center [1138, 703] width 28 height 28
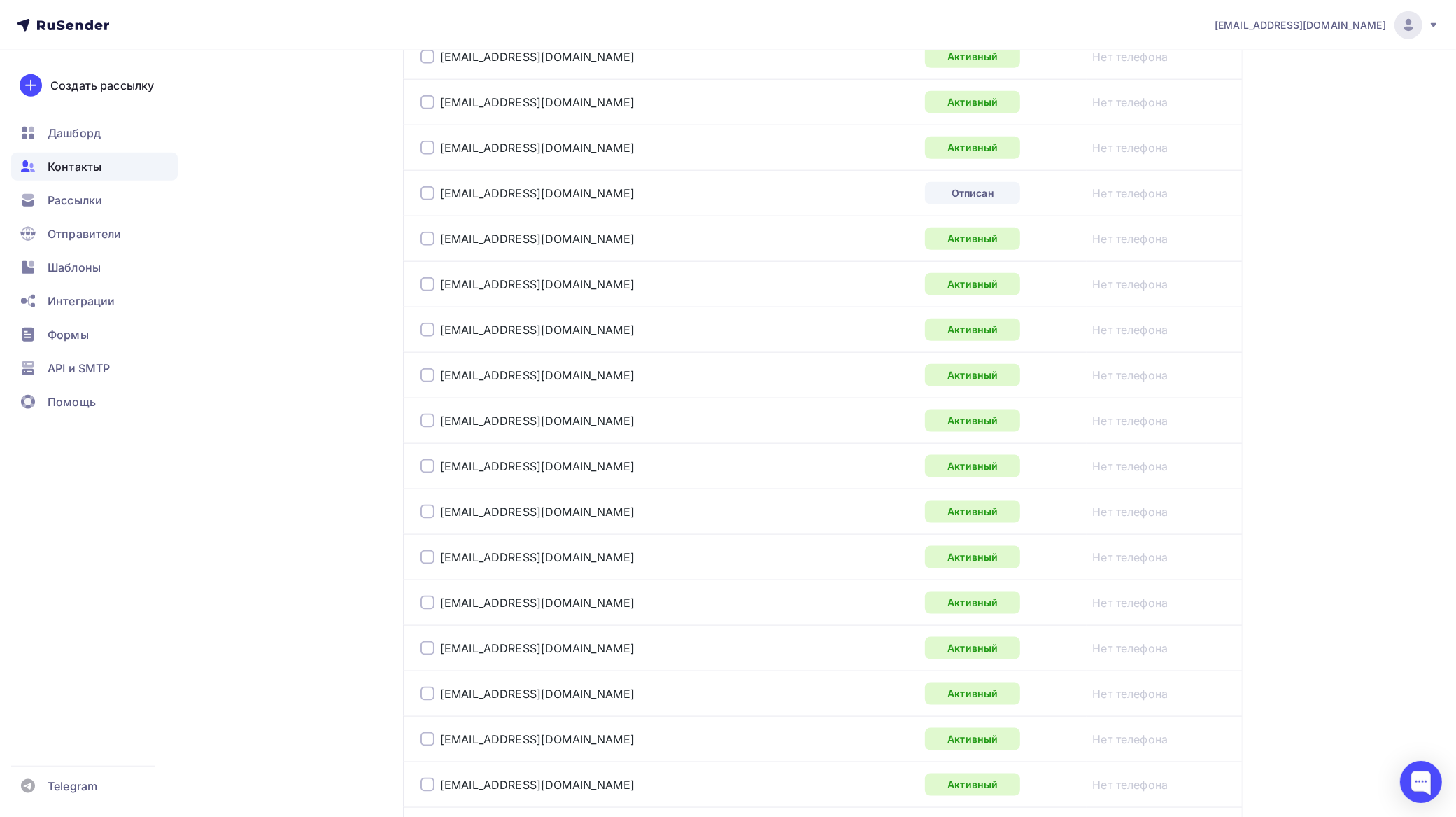
scroll to position [1741, 0]
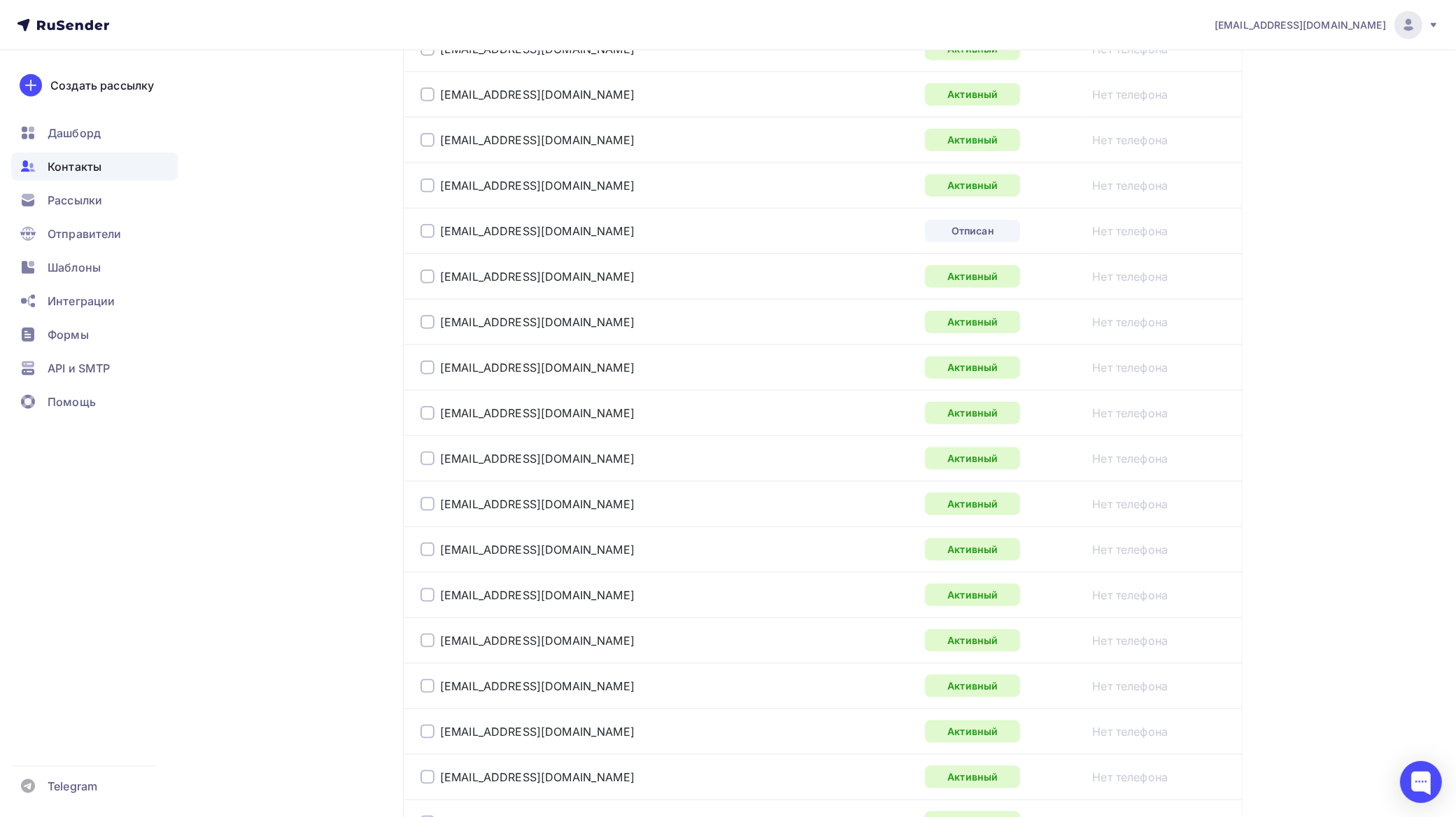
click at [423, 238] on div at bounding box center [428, 231] width 14 height 14
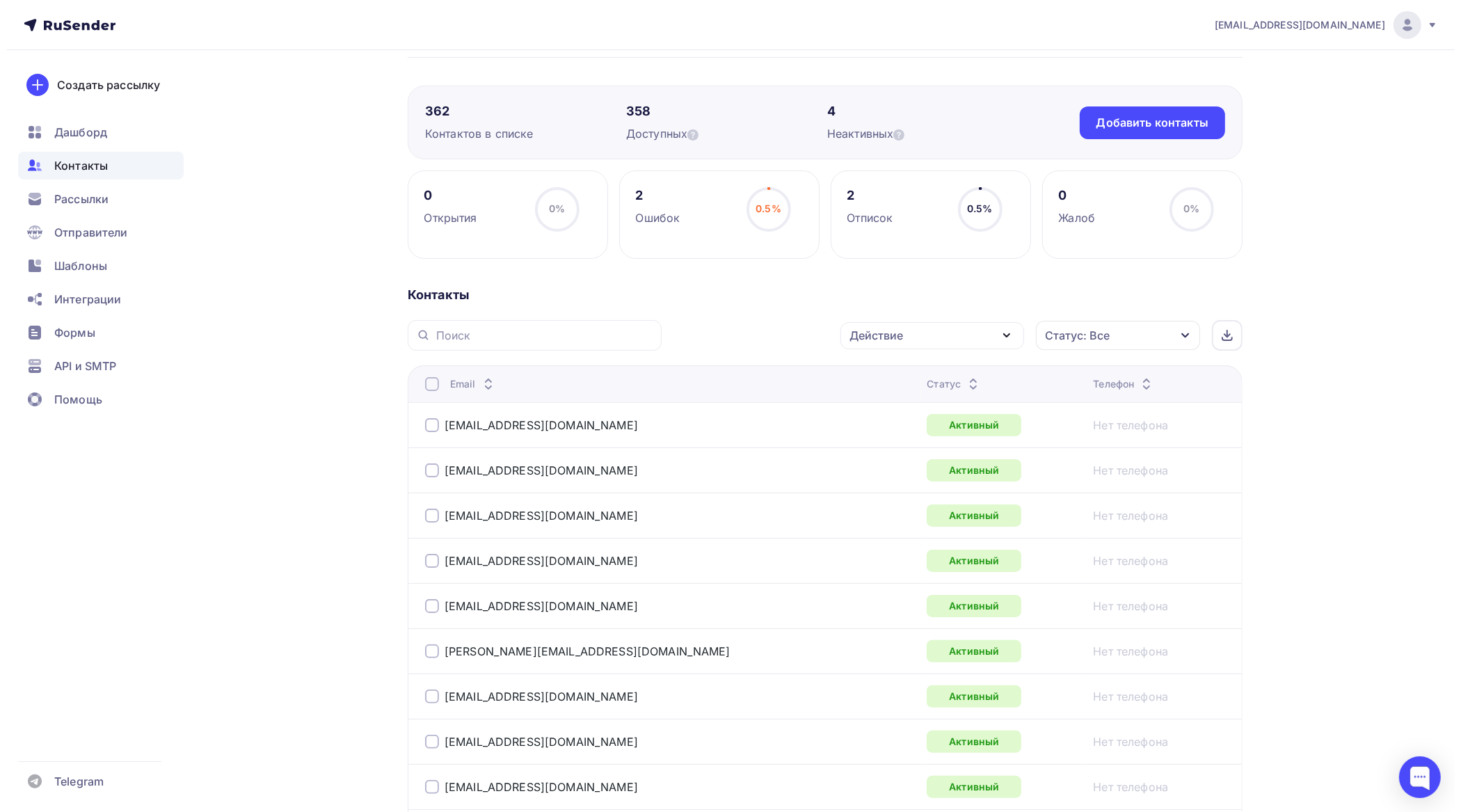
scroll to position [0, 0]
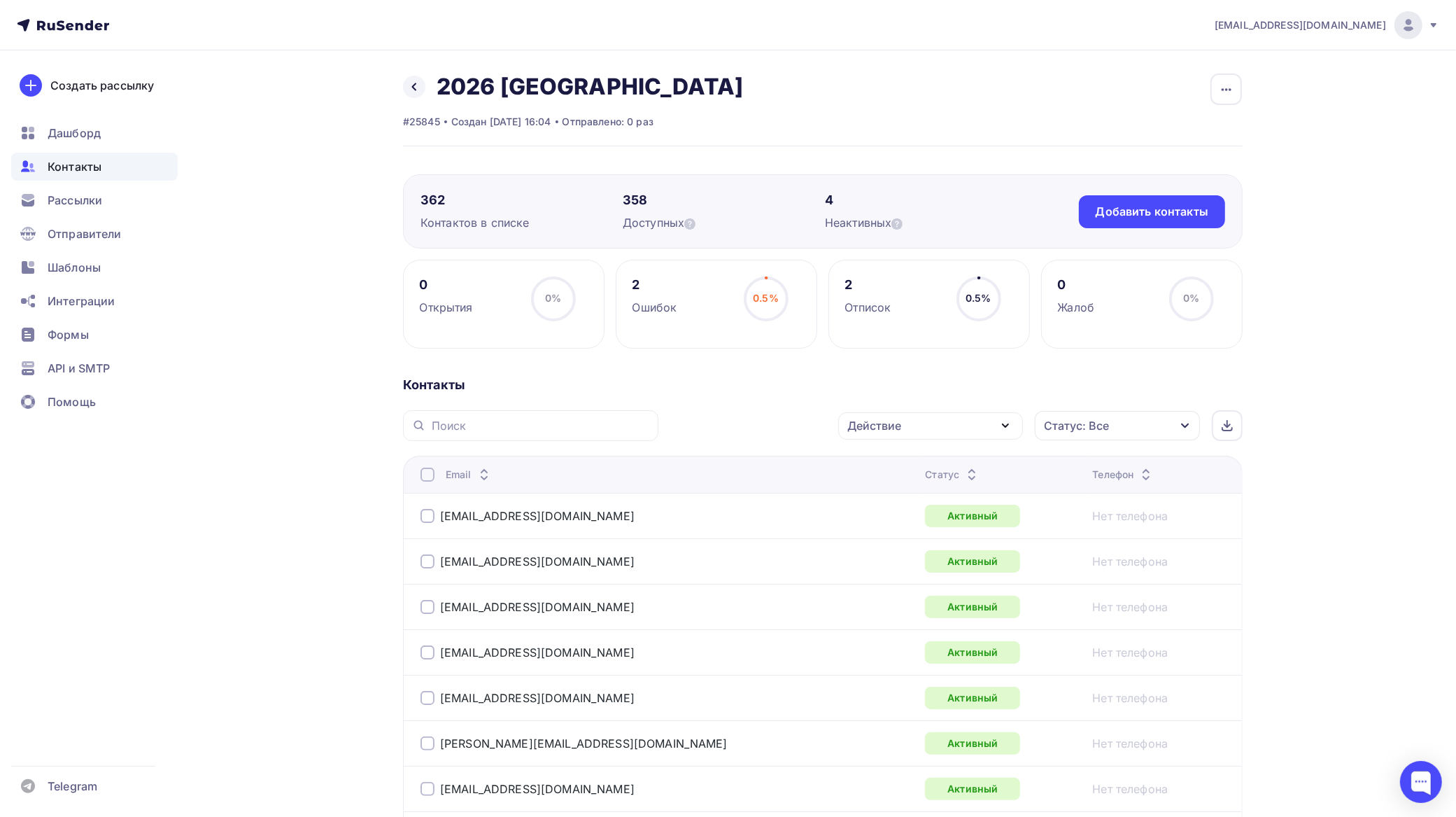
click at [917, 431] on div "Действие" at bounding box center [930, 425] width 185 height 27
click at [911, 462] on div "Добавить в списки" at bounding box center [908, 467] width 107 height 17
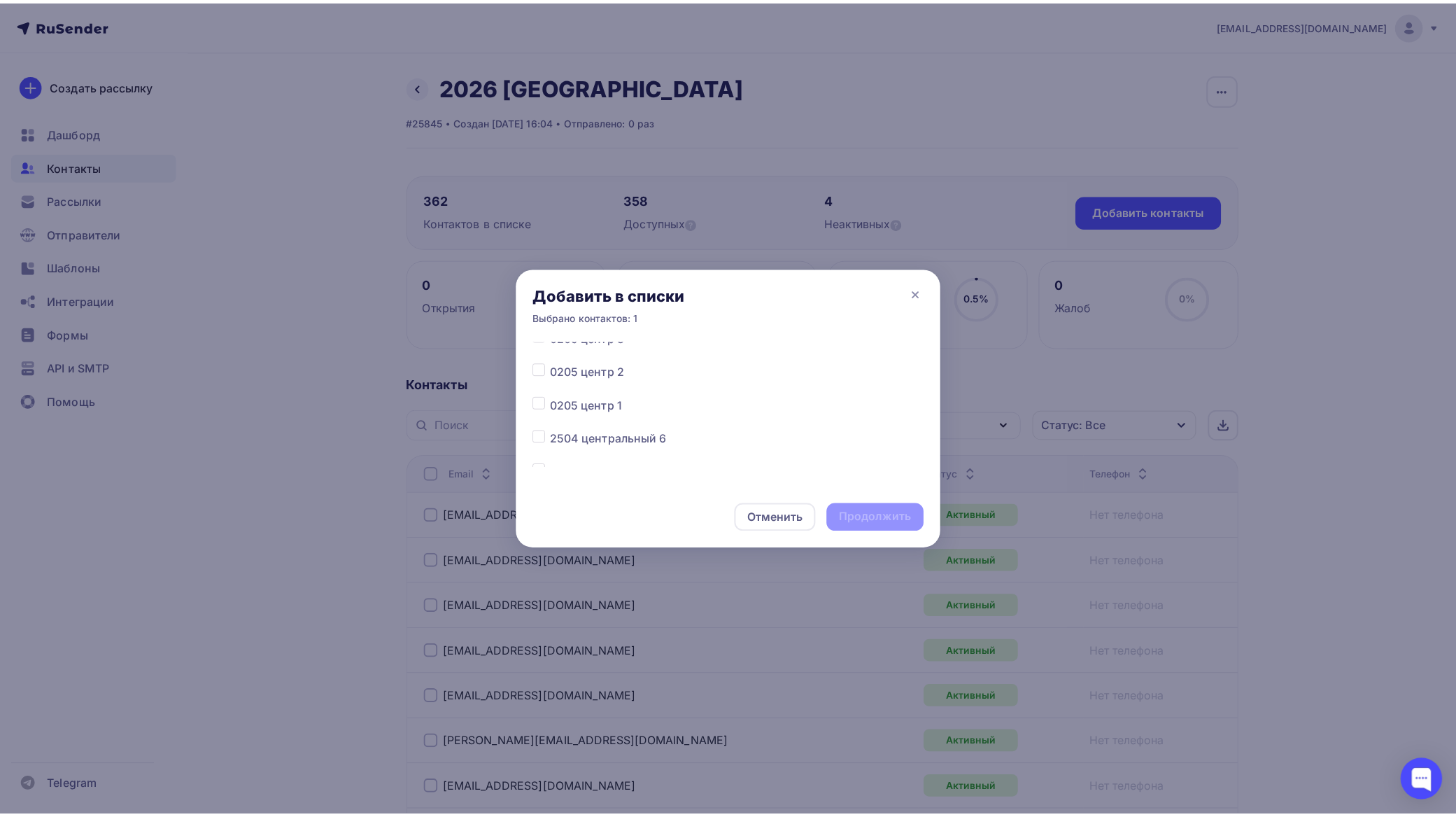
scroll to position [3838, 0]
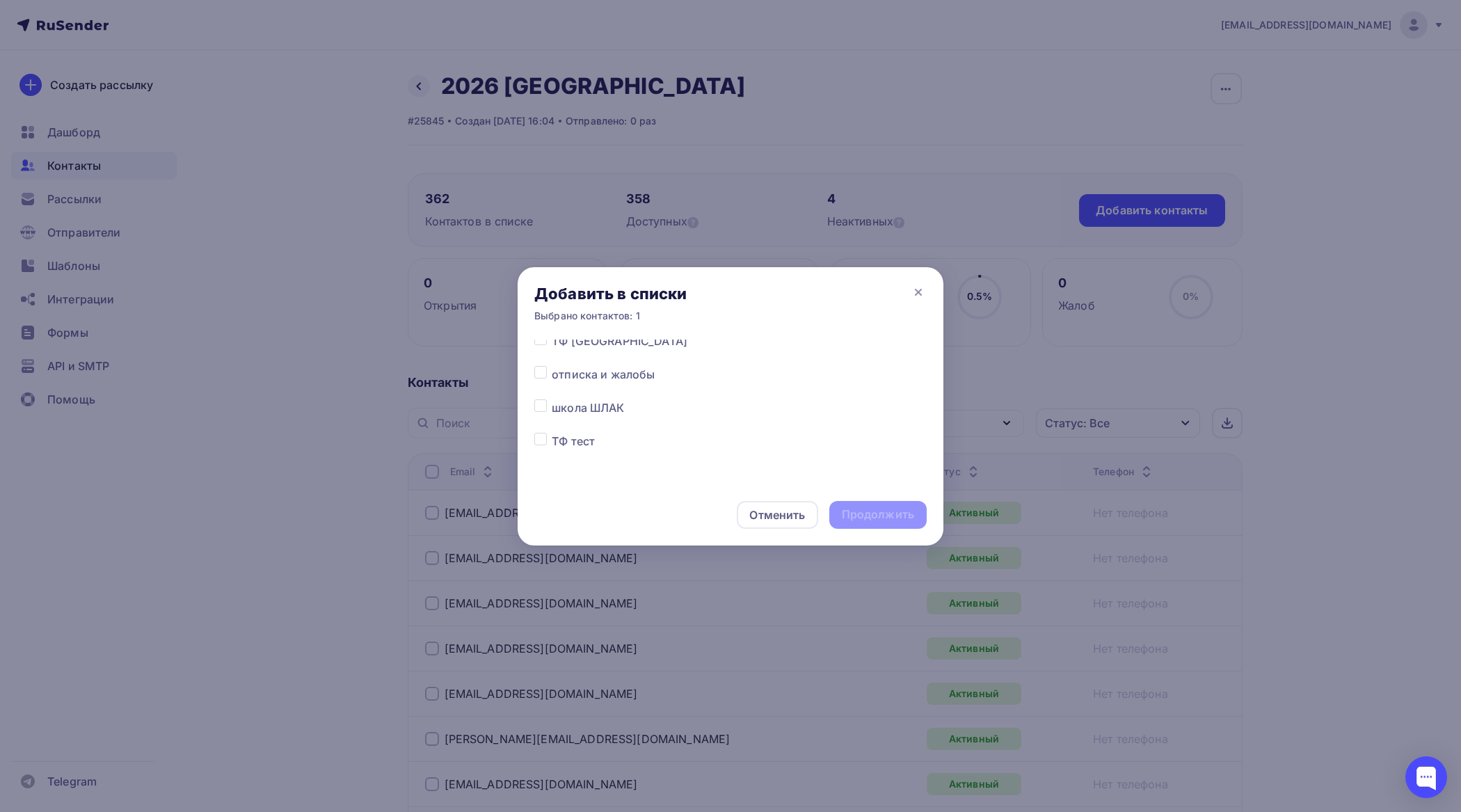
click at [551, 366] on label at bounding box center [551, 366] width 0 height 0
click at [542, 372] on input "checkbox" at bounding box center [541, 372] width 12 height 12
checkbox input "true"
click at [903, 518] on div "Продолжить" at bounding box center [878, 514] width 73 height 16
click at [902, 515] on div "Продолжить" at bounding box center [878, 514] width 73 height 16
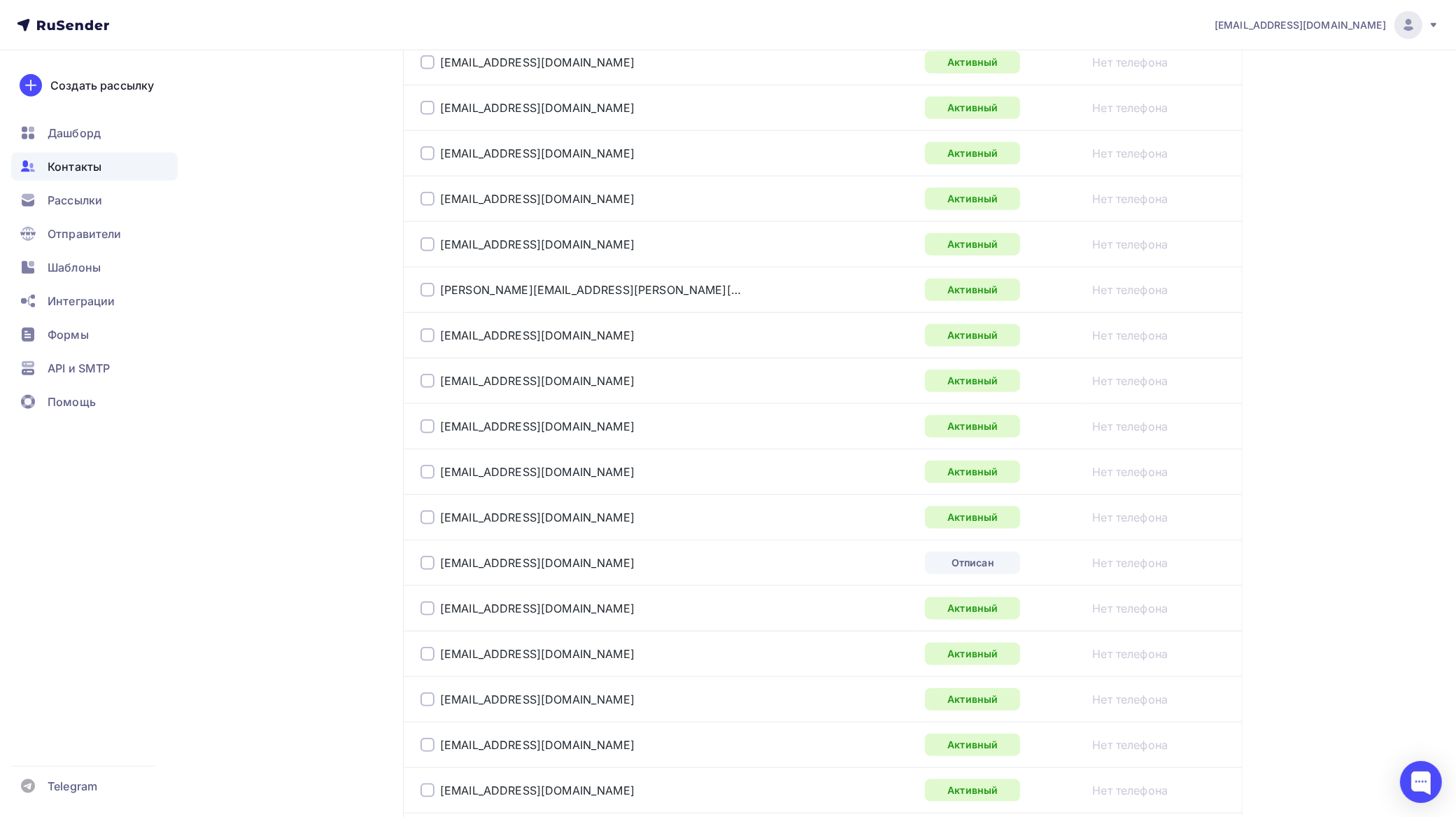
scroll to position [1487, 0]
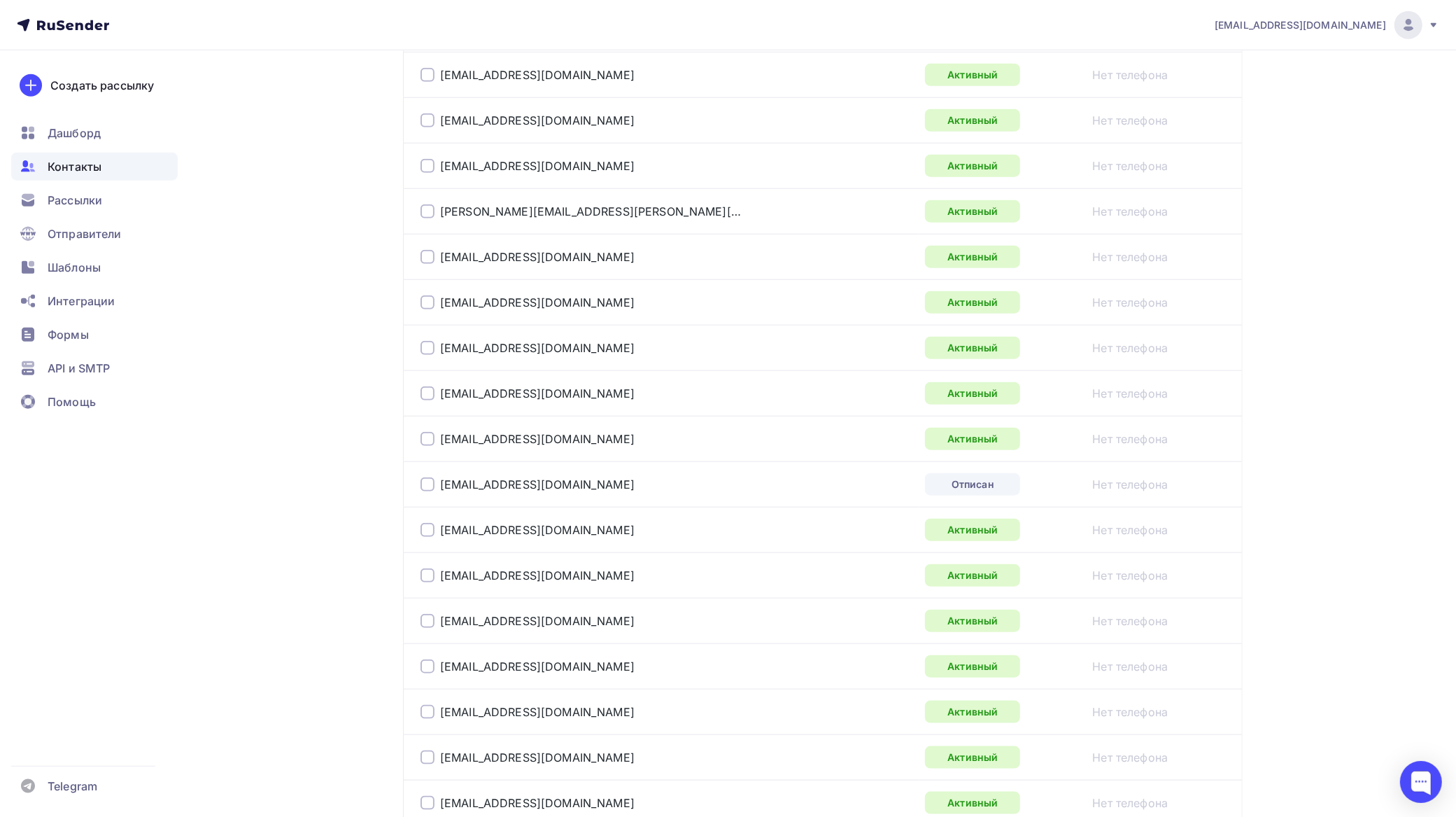
click at [429, 491] on div at bounding box center [428, 484] width 14 height 14
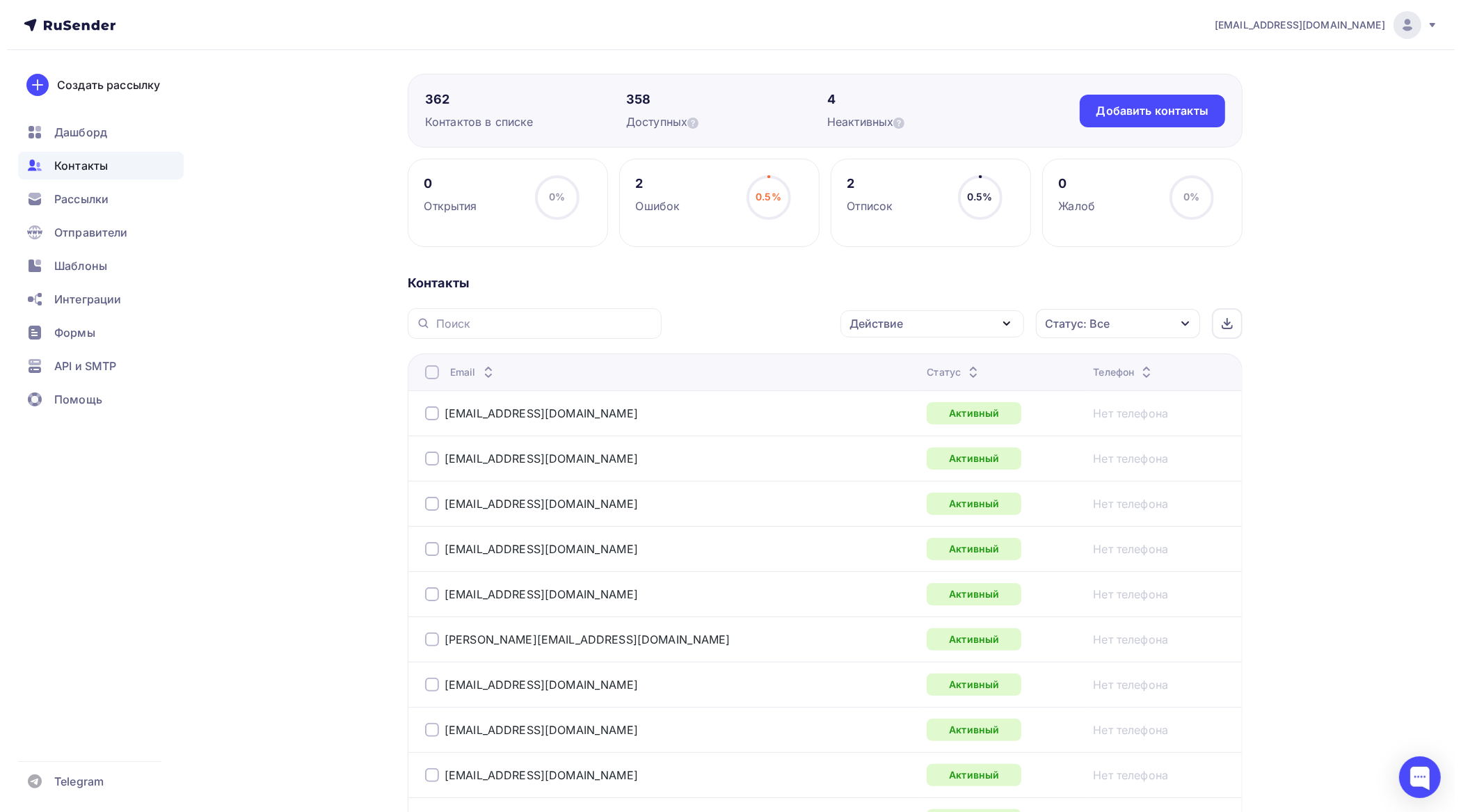
scroll to position [0, 0]
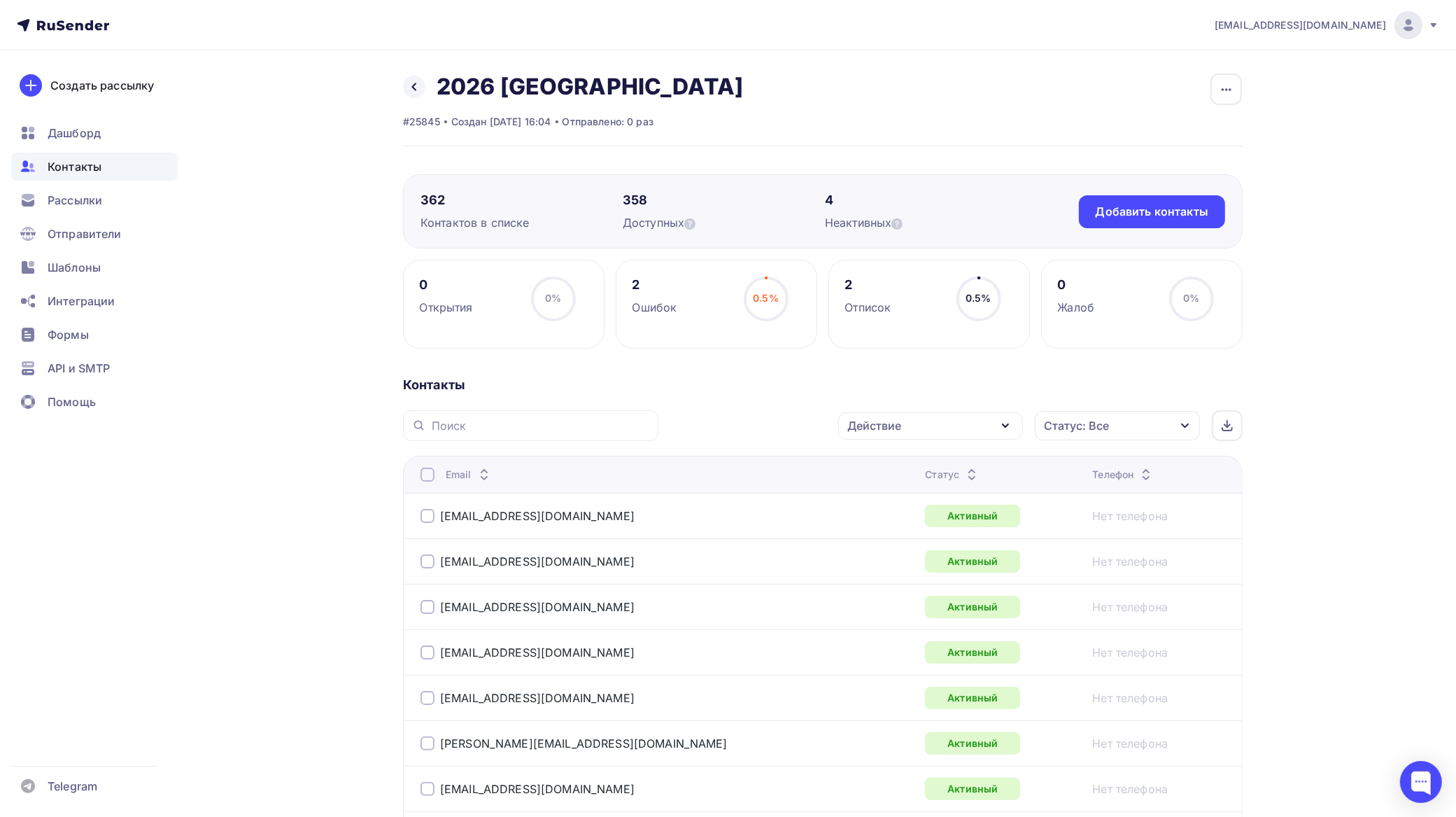
click at [925, 427] on div "Действие" at bounding box center [930, 425] width 185 height 27
click at [909, 491] on div "Исключить из списка" at bounding box center [916, 495] width 121 height 17
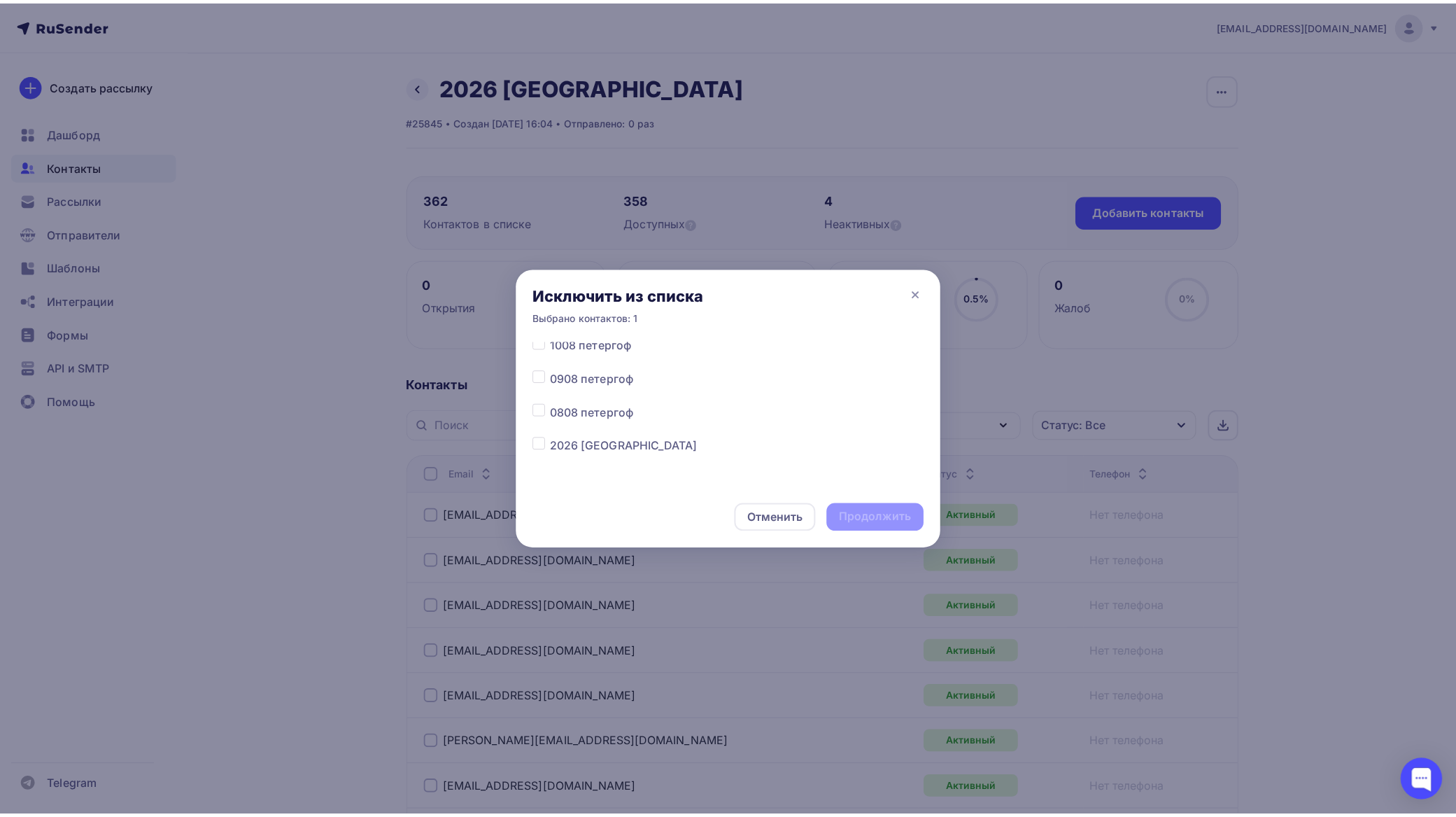
scroll to position [175, 0]
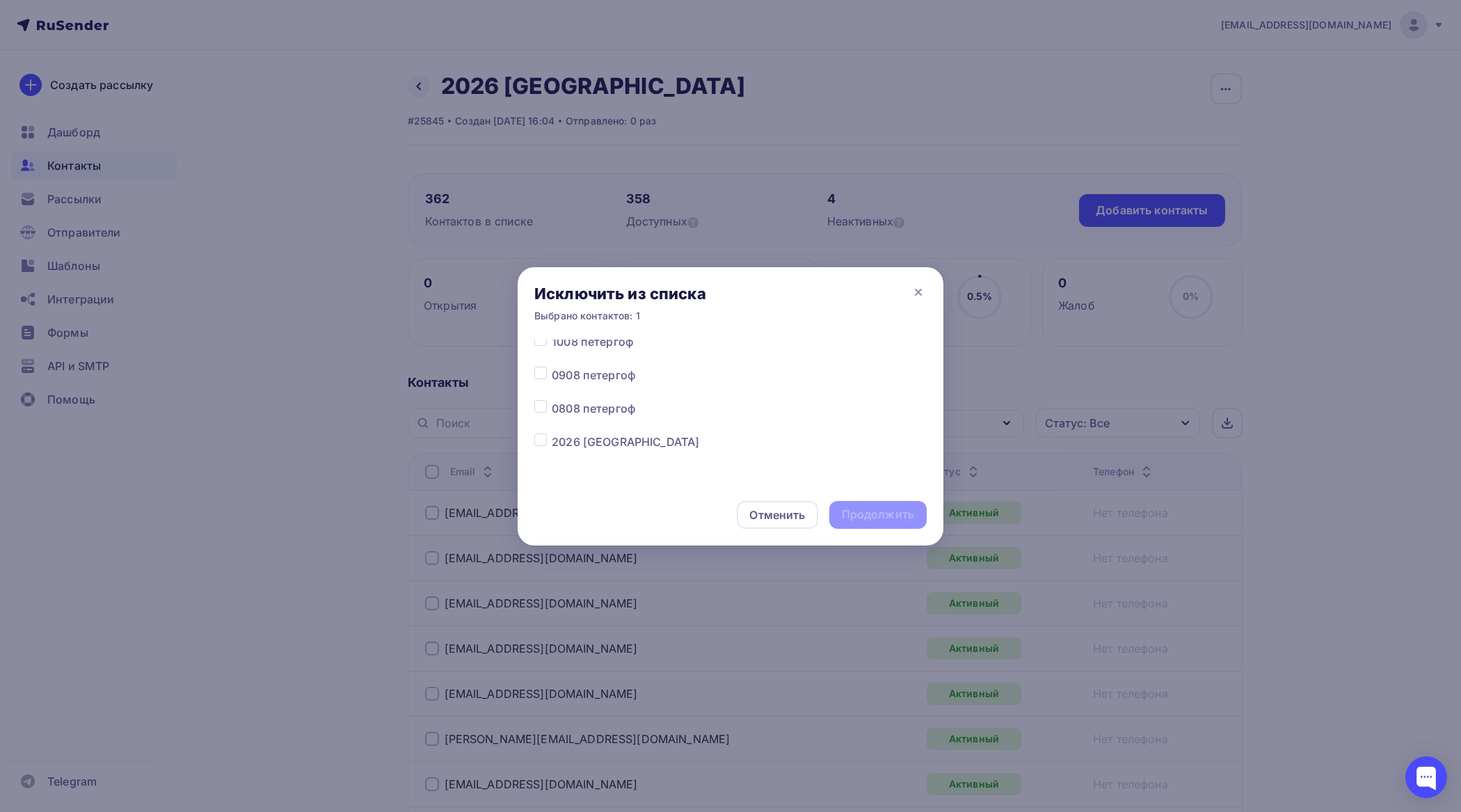
click at [551, 433] on label at bounding box center [551, 433] width 0 height 0
click at [537, 437] on input "checkbox" at bounding box center [541, 439] width 12 height 12
checkbox input "true"
drag, startPoint x: 881, startPoint y: 508, endPoint x: 860, endPoint y: 477, distance: 37.4
click at [879, 506] on div "Продолжить" at bounding box center [878, 514] width 97 height 28
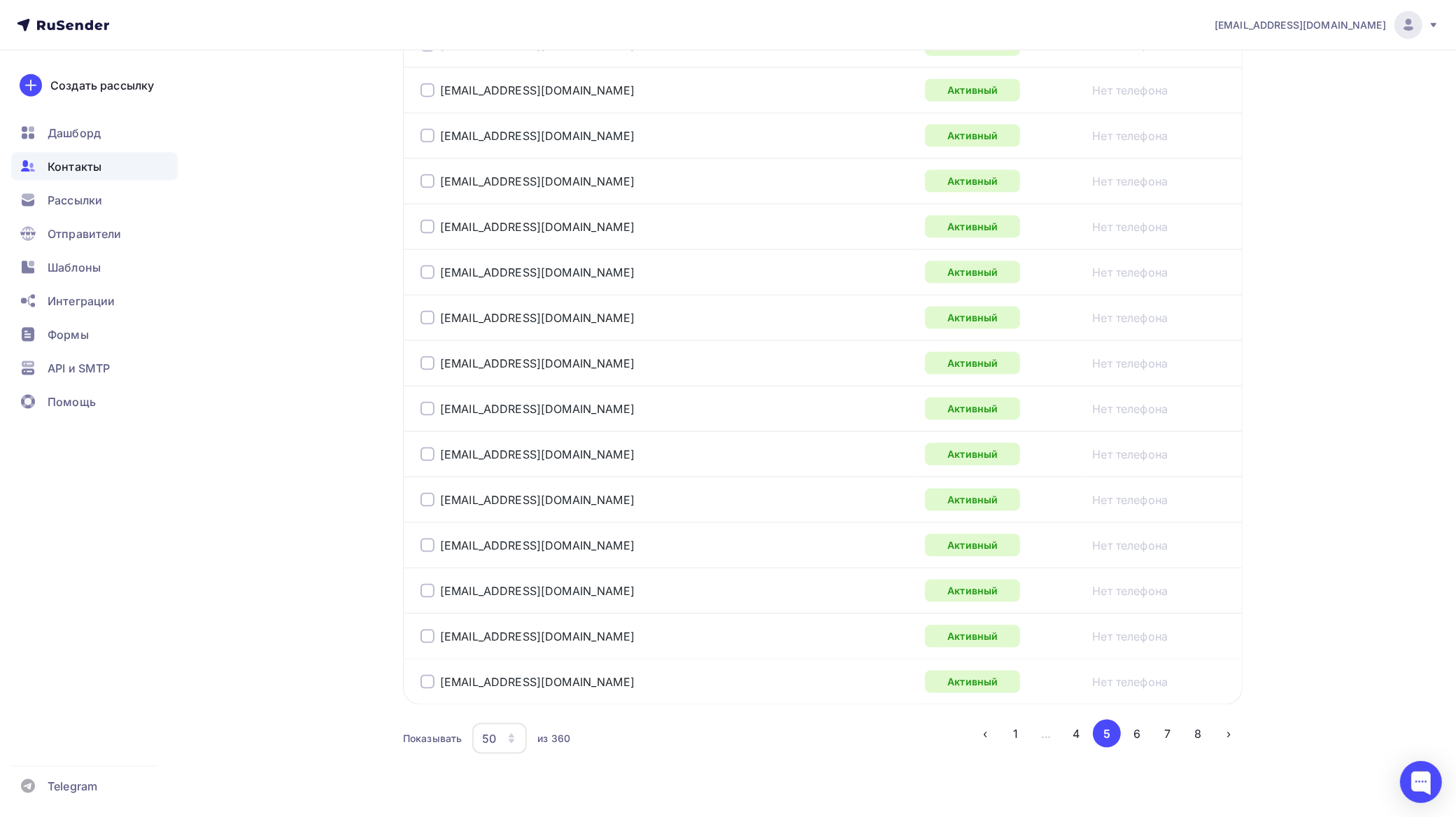
scroll to position [2104, 0]
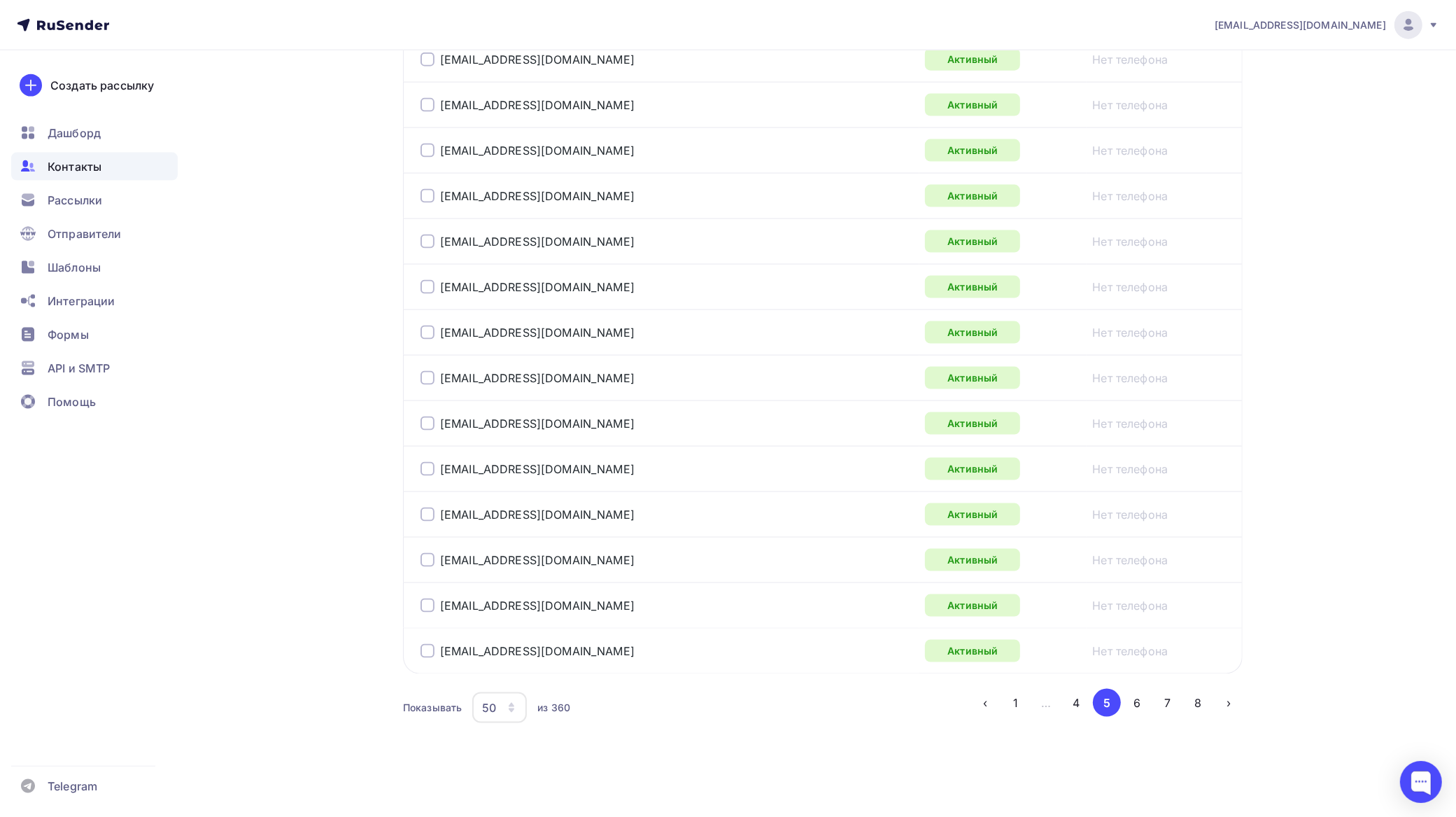
click at [1077, 701] on button "4" at bounding box center [1077, 703] width 28 height 28
click at [1141, 698] on button "5" at bounding box center [1138, 703] width 28 height 28
click at [1135, 700] on button "6" at bounding box center [1138, 703] width 28 height 28
click at [1170, 701] on button "7" at bounding box center [1168, 703] width 28 height 28
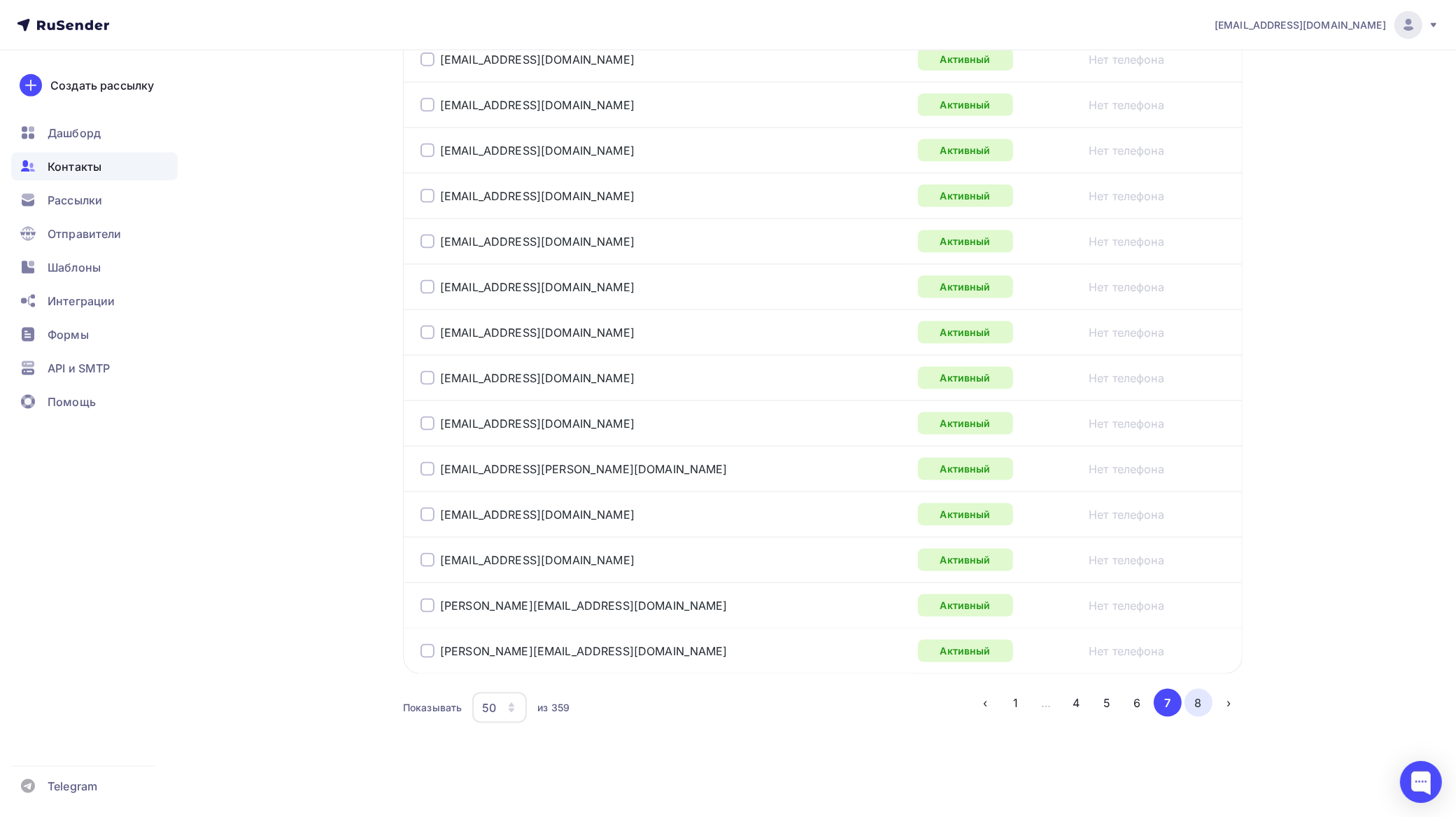
click at [1199, 698] on button "8" at bounding box center [1199, 703] width 28 height 28
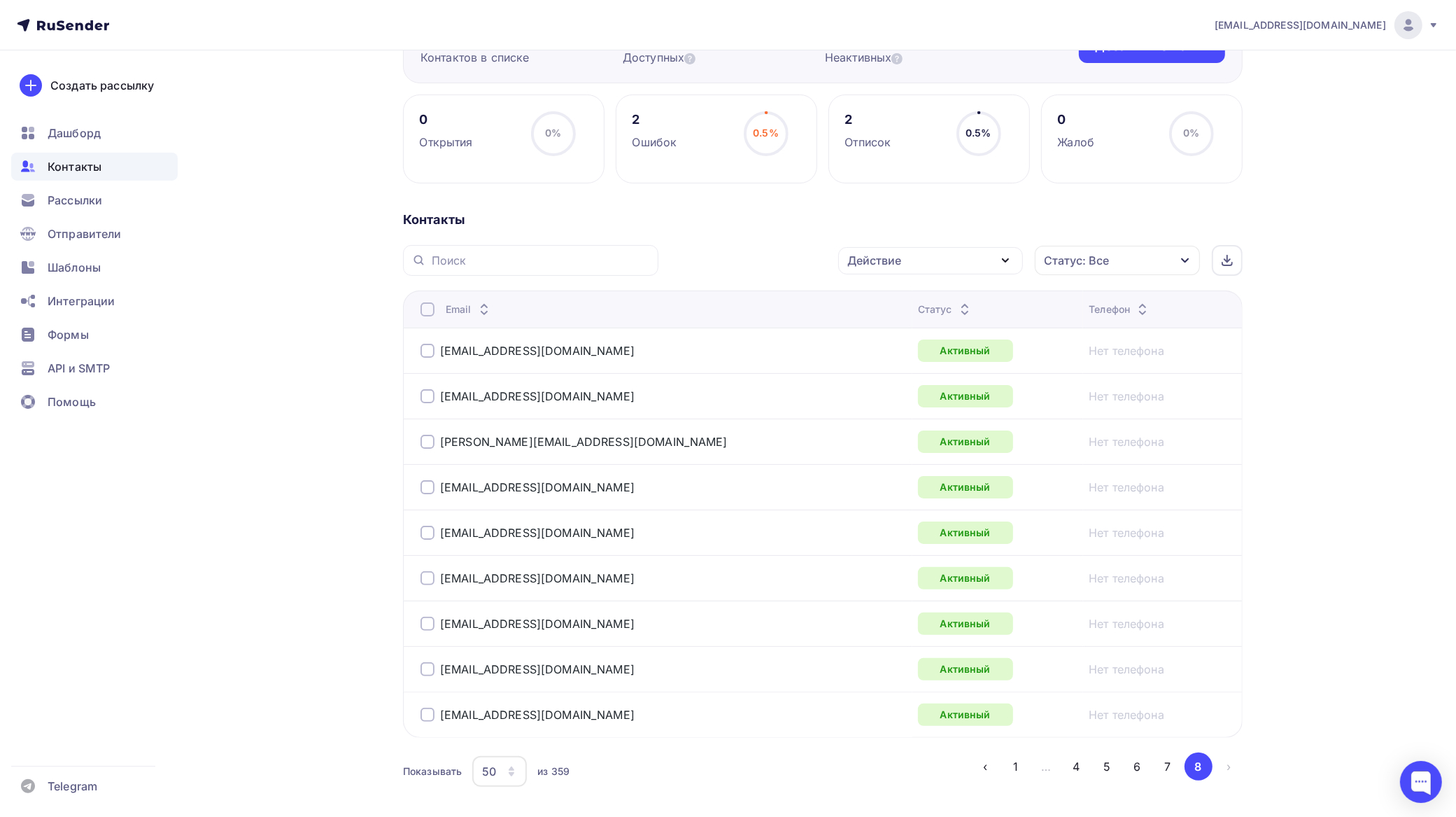
scroll to position [232, 0]
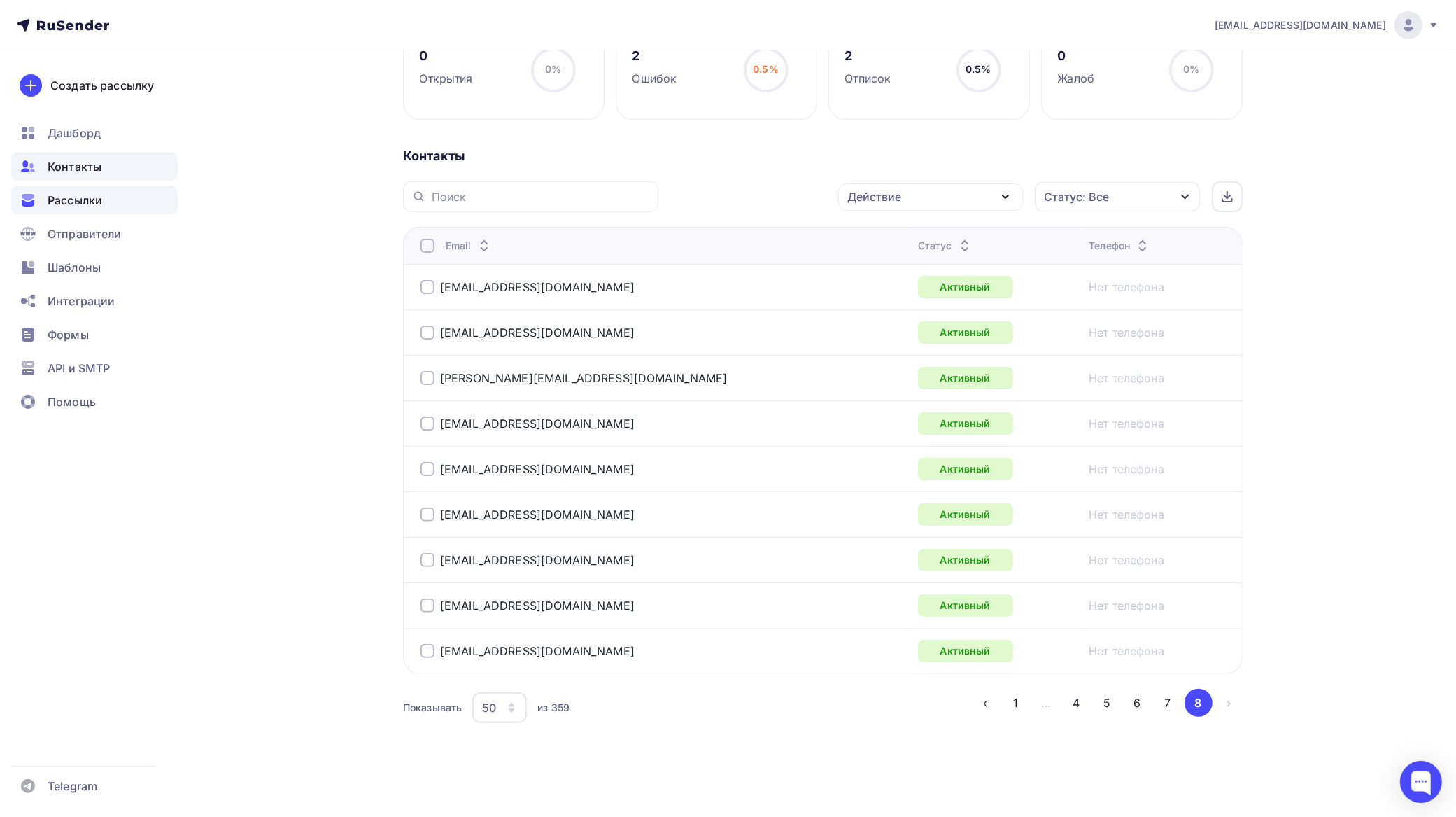
click at [85, 194] on span "Рассылки" at bounding box center [75, 200] width 55 height 17
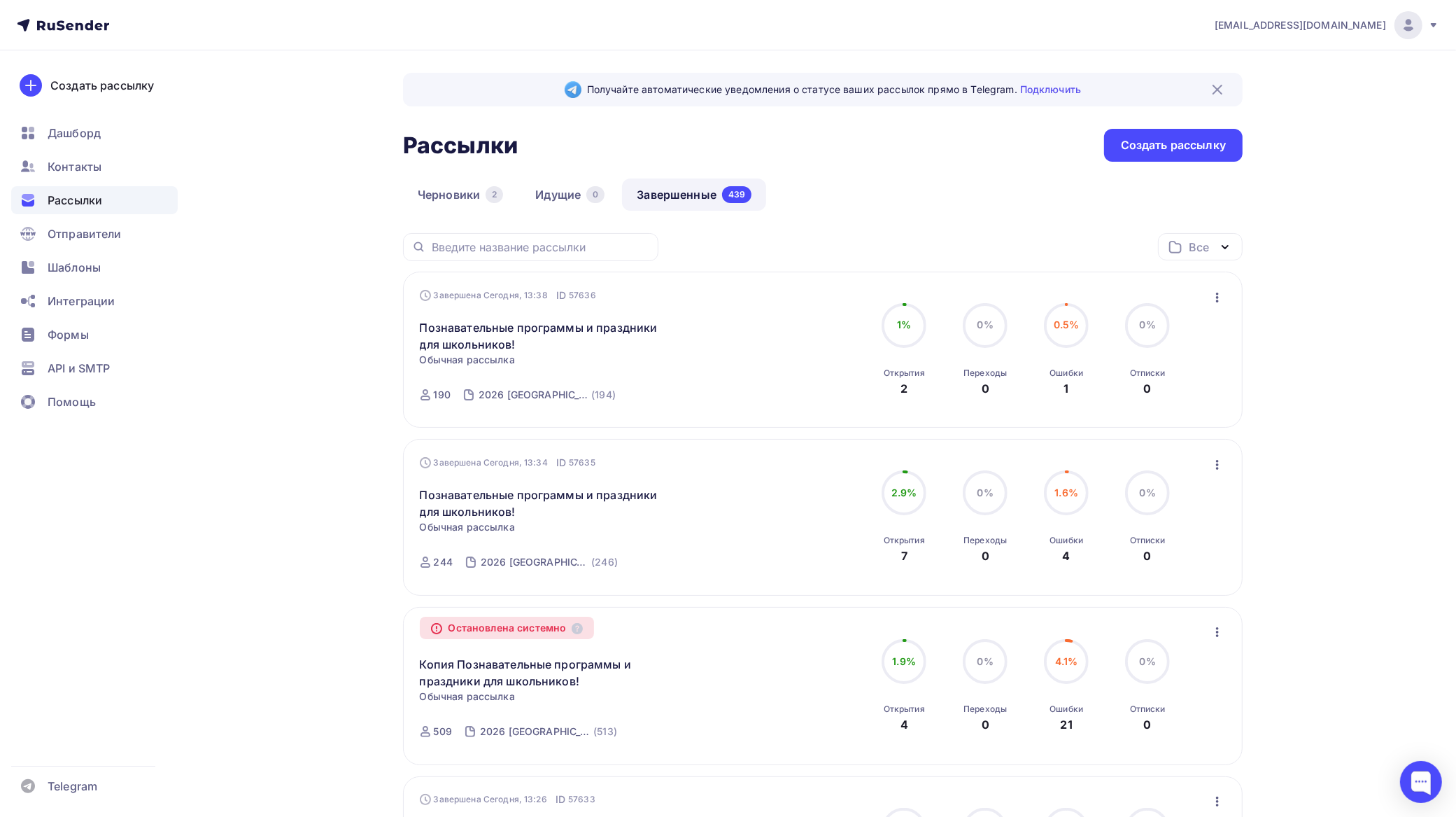
click at [1206, 298] on div "Завершена Сегодня, 13:38 ID 57636 Познавательные программы и праздники для школ…" at bounding box center [823, 350] width 807 height 123
click at [1210, 295] on icon "button" at bounding box center [1217, 297] width 17 height 17
click at [1200, 385] on div "Копировать в новую" at bounding box center [1154, 390] width 143 height 17
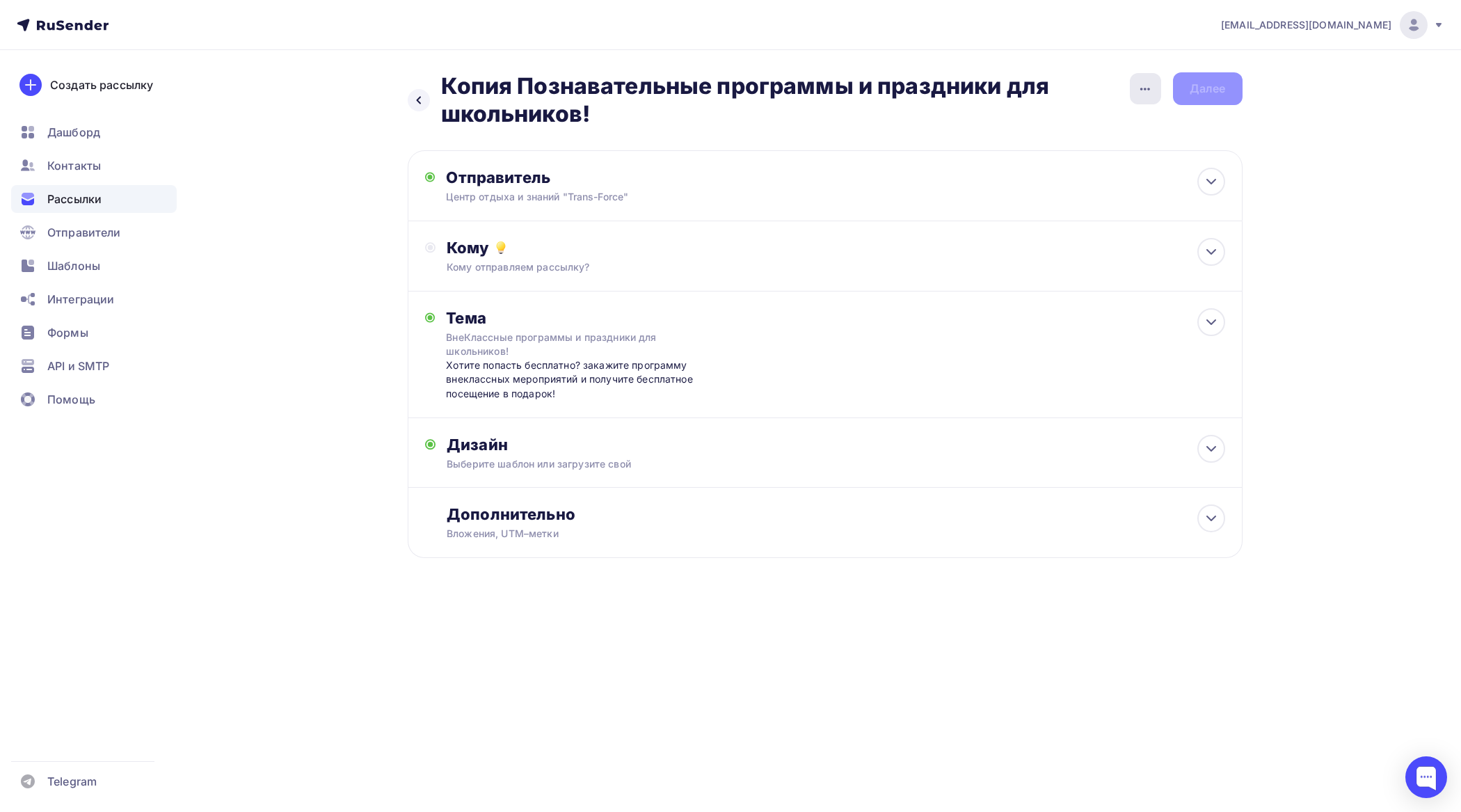
click at [1139, 90] on icon "button" at bounding box center [1145, 88] width 17 height 17
click at [558, 262] on div "Кому отправляем рассылку?" at bounding box center [797, 267] width 701 height 14
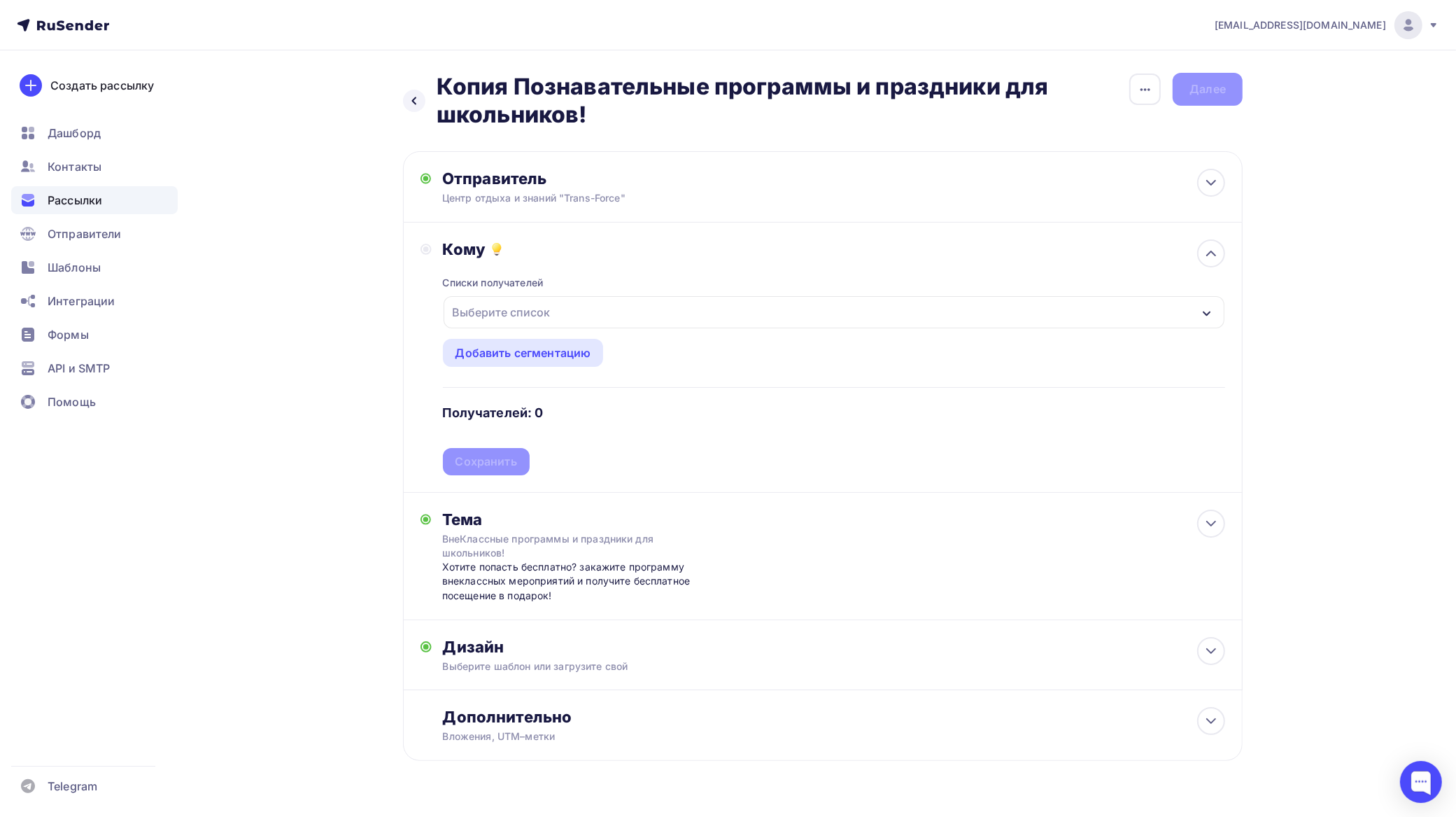
click at [557, 302] on div "Выберите список" at bounding box center [834, 312] width 781 height 33
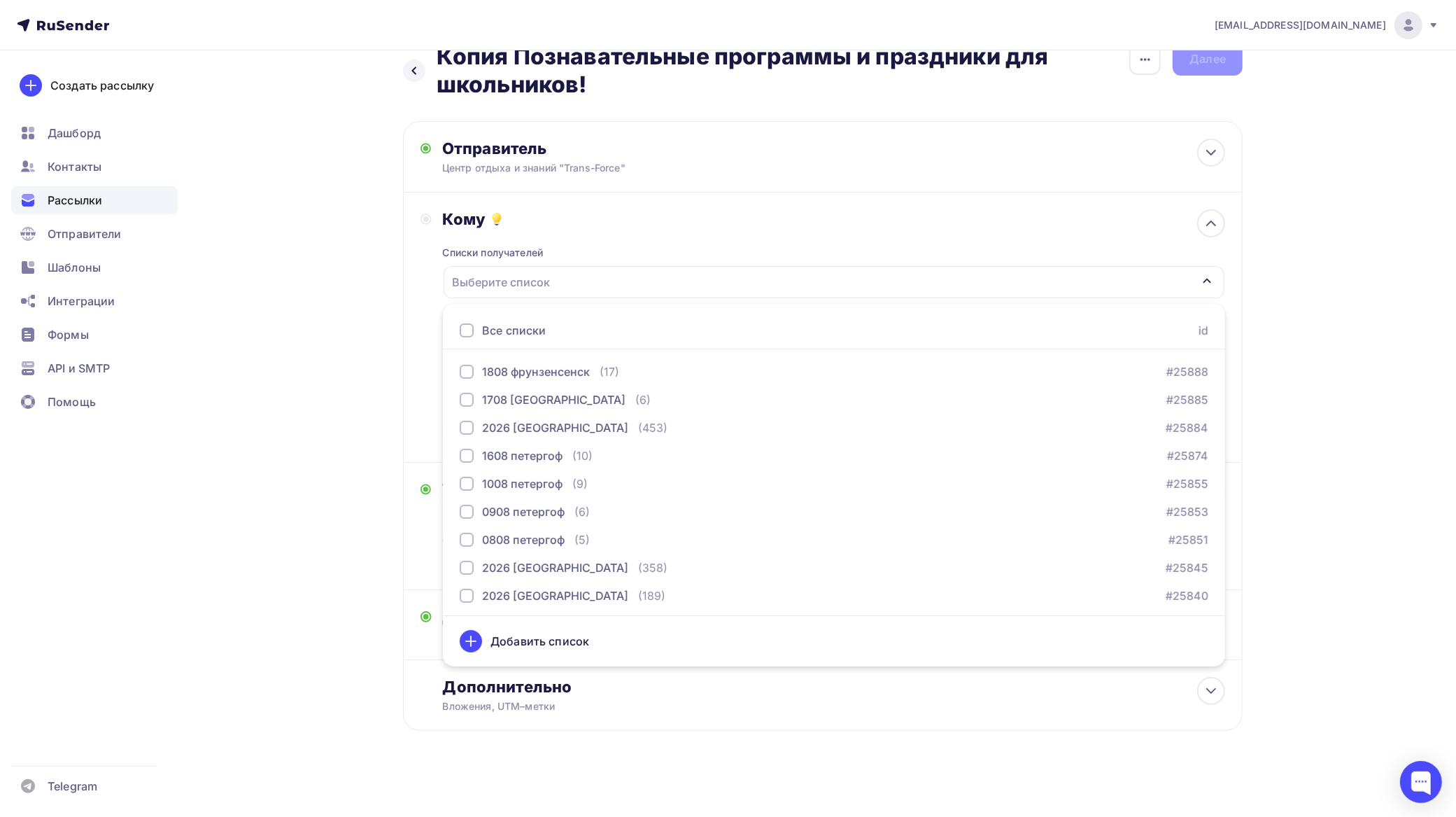
scroll to position [35, 0]
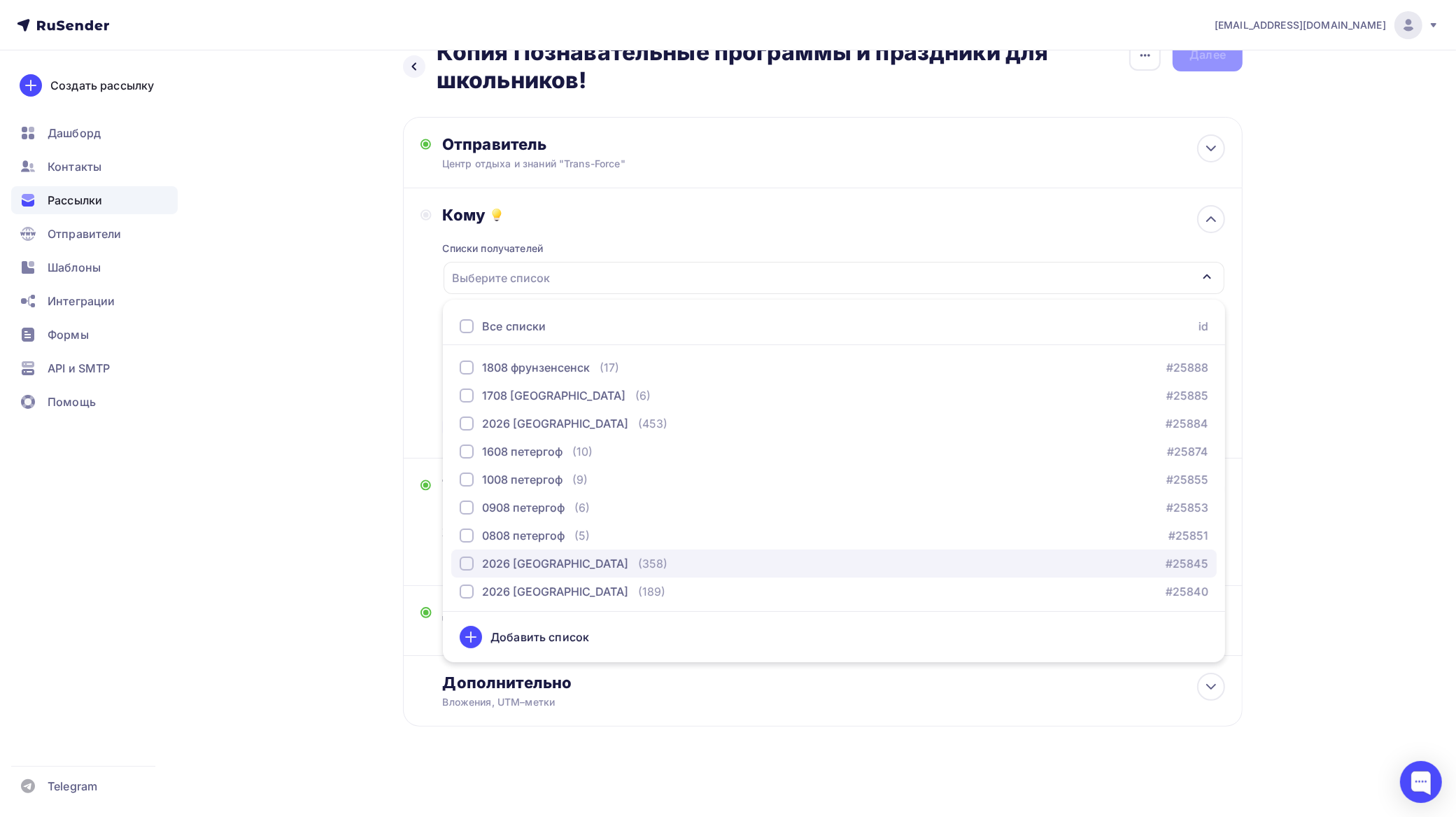
click at [470, 562] on div "button" at bounding box center [467, 563] width 14 height 14
click at [1341, 372] on div "tfzakaz@yandex.ru Аккаунт Тарифы Выйти Создать рассылку Дашборд Контакты Рассыл…" at bounding box center [728, 391] width 1456 height 851
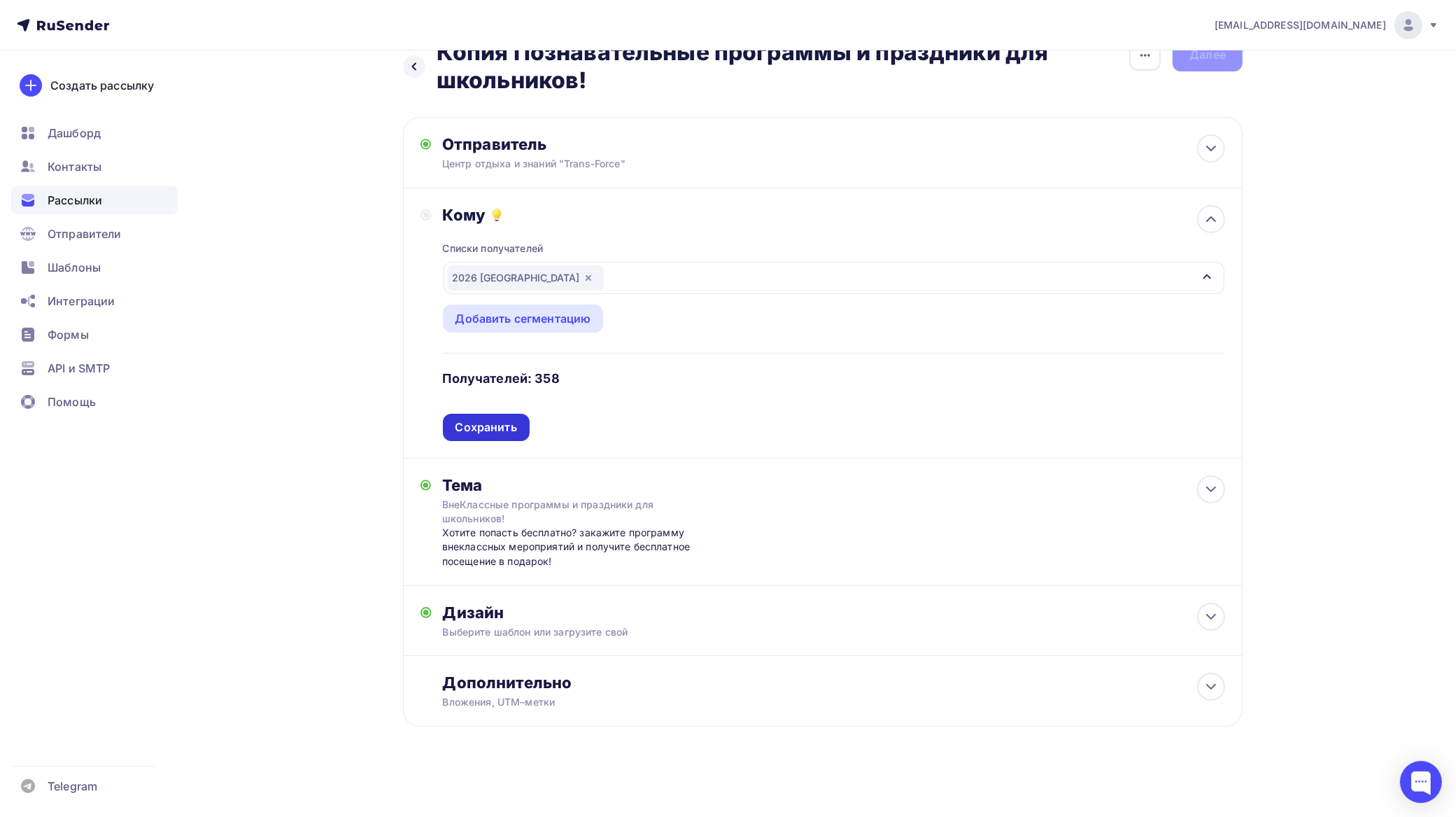
click at [477, 422] on div "Сохранить" at bounding box center [487, 427] width 62 height 16
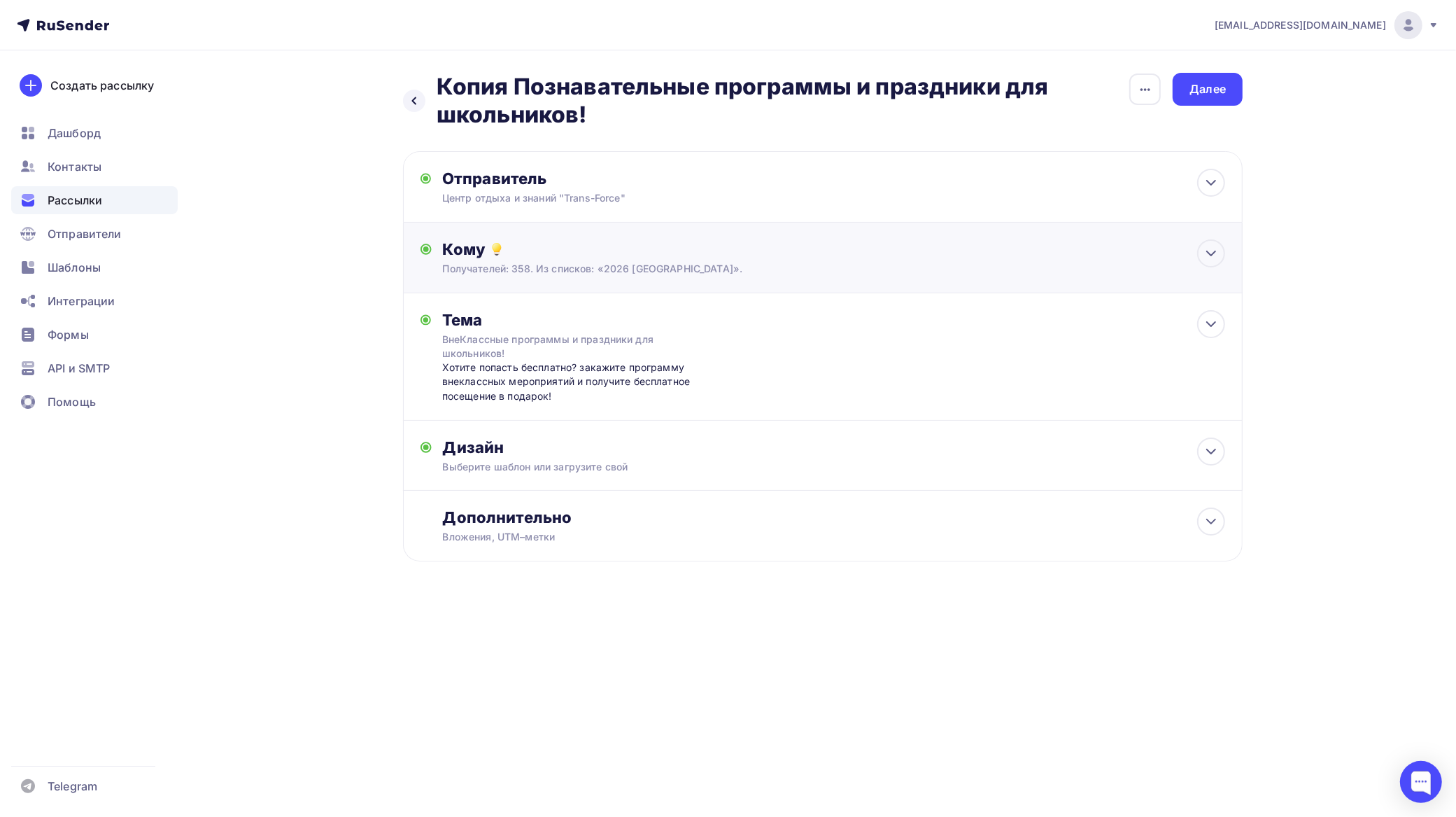
scroll to position [0, 0]
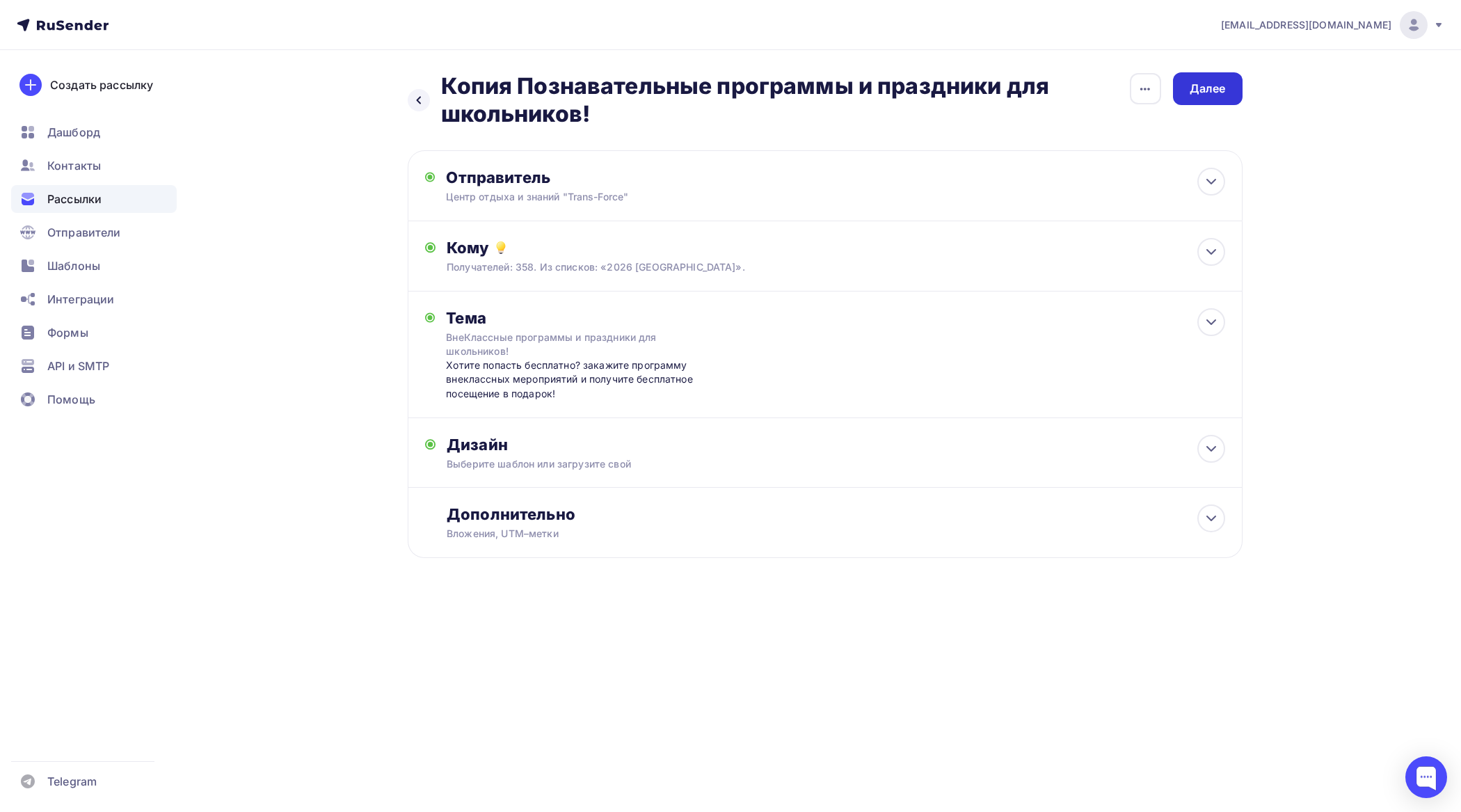
click at [1221, 88] on div "Далее" at bounding box center [1207, 88] width 36 height 16
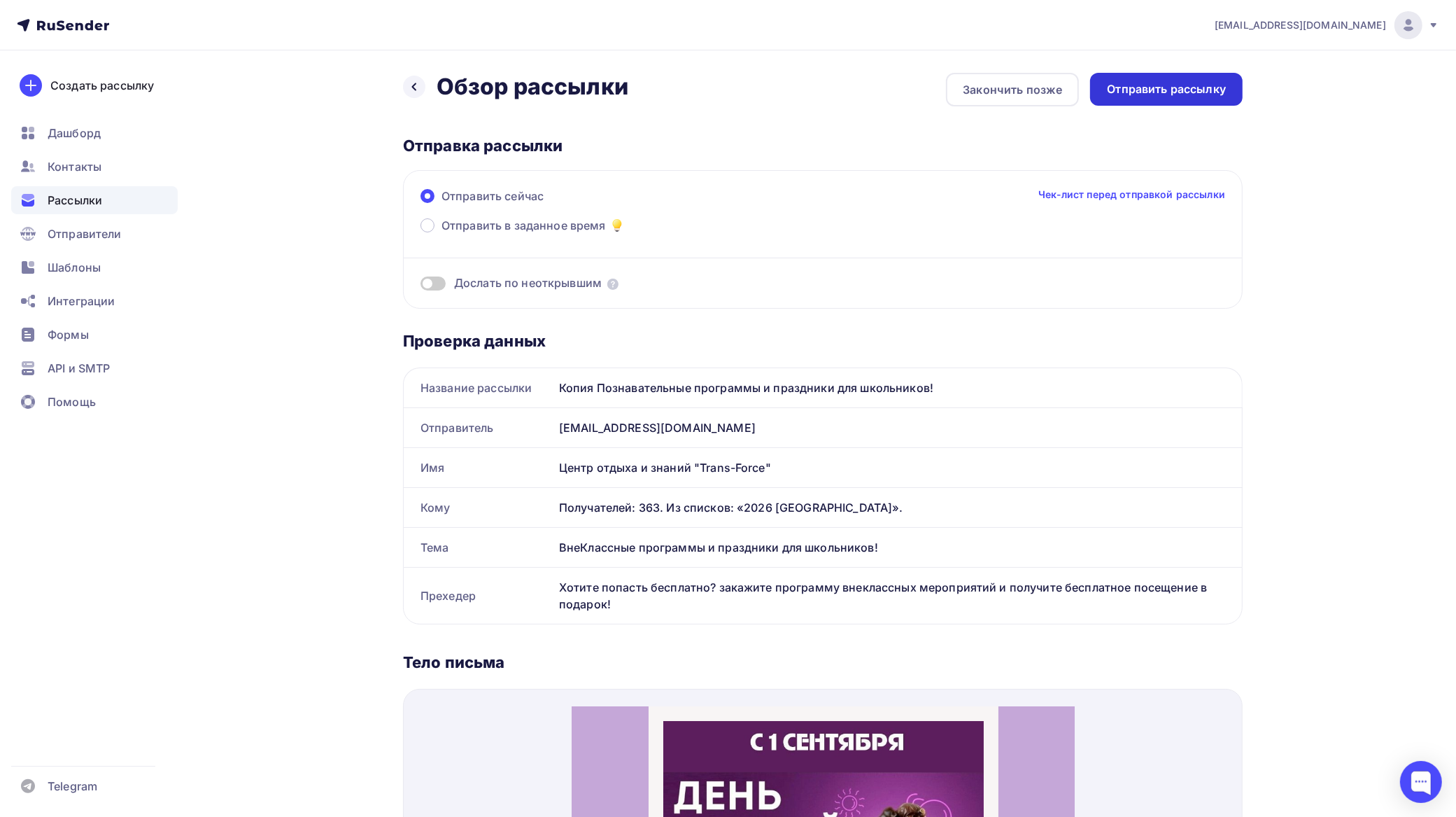
click at [1160, 85] on div "Отправить рассылку" at bounding box center [1166, 89] width 119 height 16
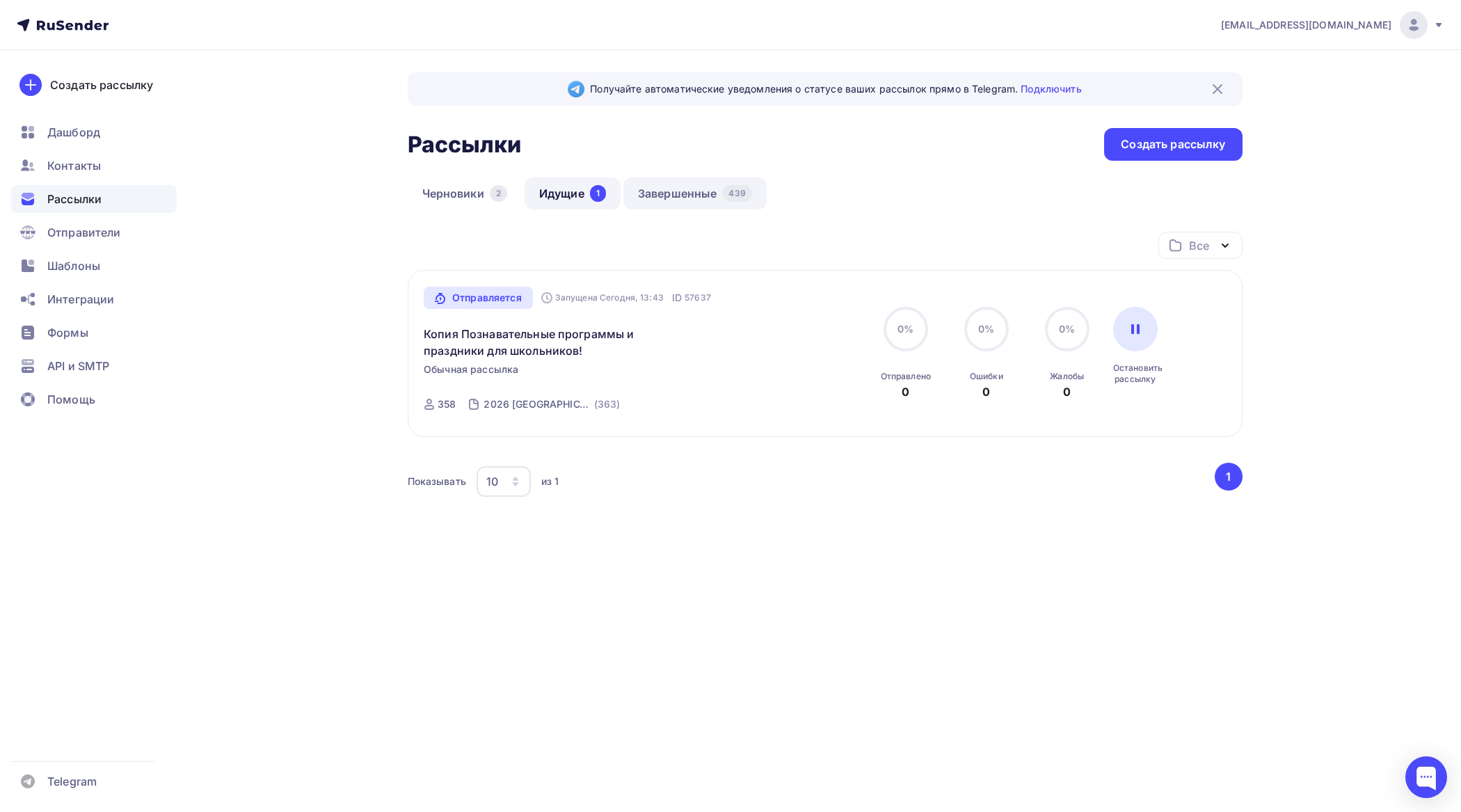
click at [692, 199] on link "Завершенные 439" at bounding box center [695, 193] width 144 height 32
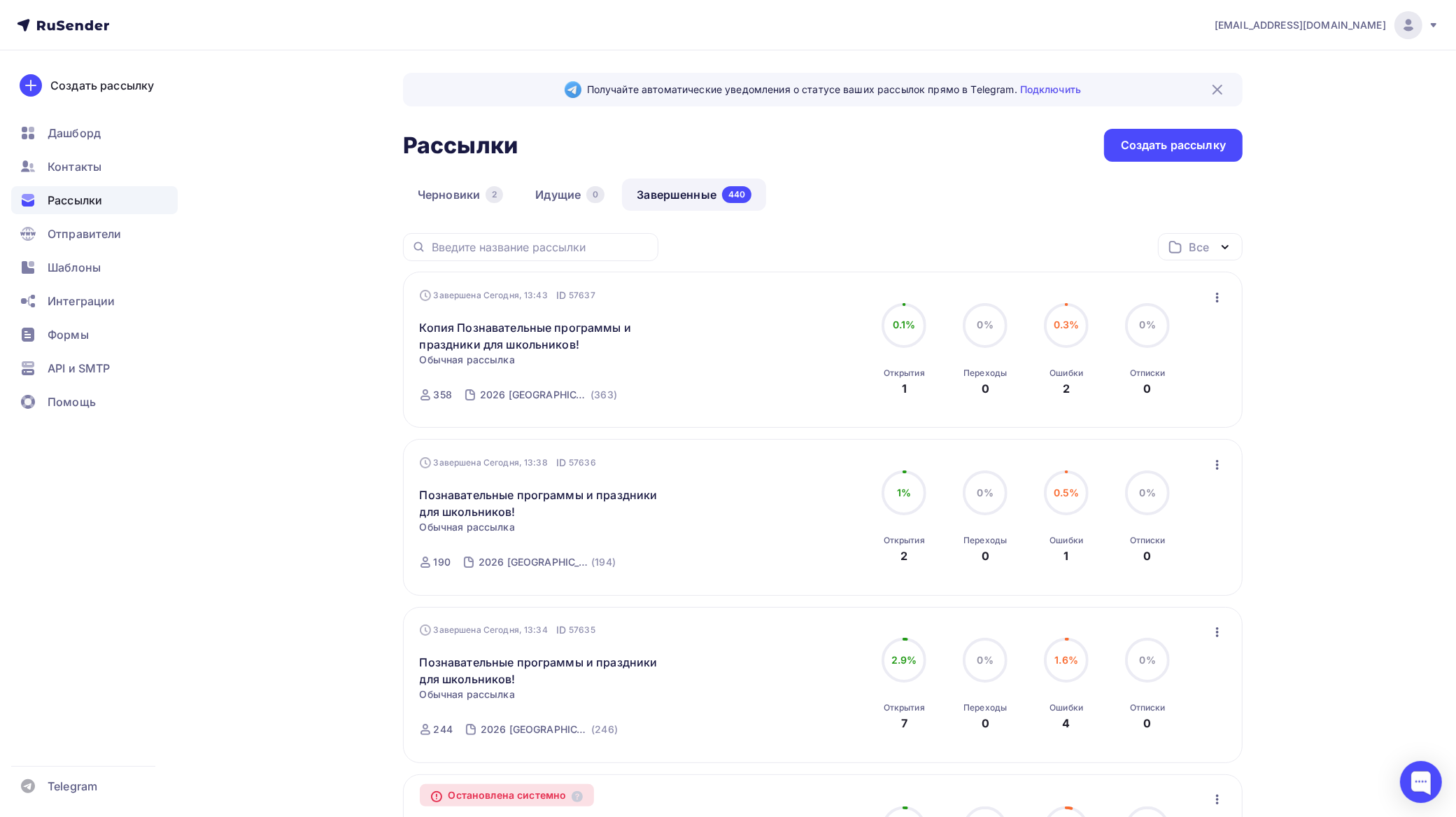
click at [1216, 296] on icon "button" at bounding box center [1217, 297] width 17 height 17
click at [1205, 390] on div "Копировать в новую" at bounding box center [1154, 390] width 143 height 17
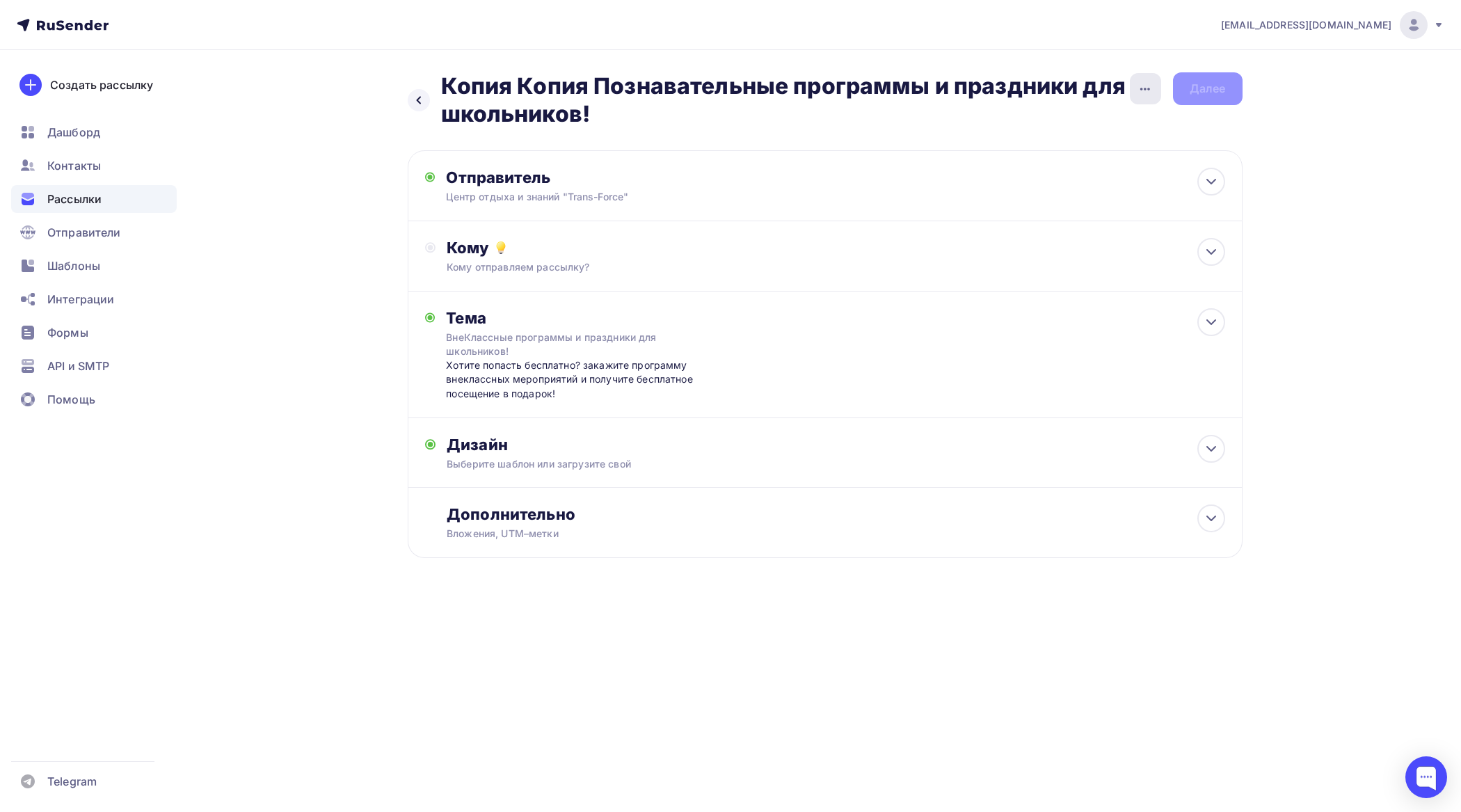
click at [1139, 91] on icon "button" at bounding box center [1145, 88] width 17 height 17
click at [1108, 158] on div "Переименовать рассылку" at bounding box center [1071, 159] width 172 height 17
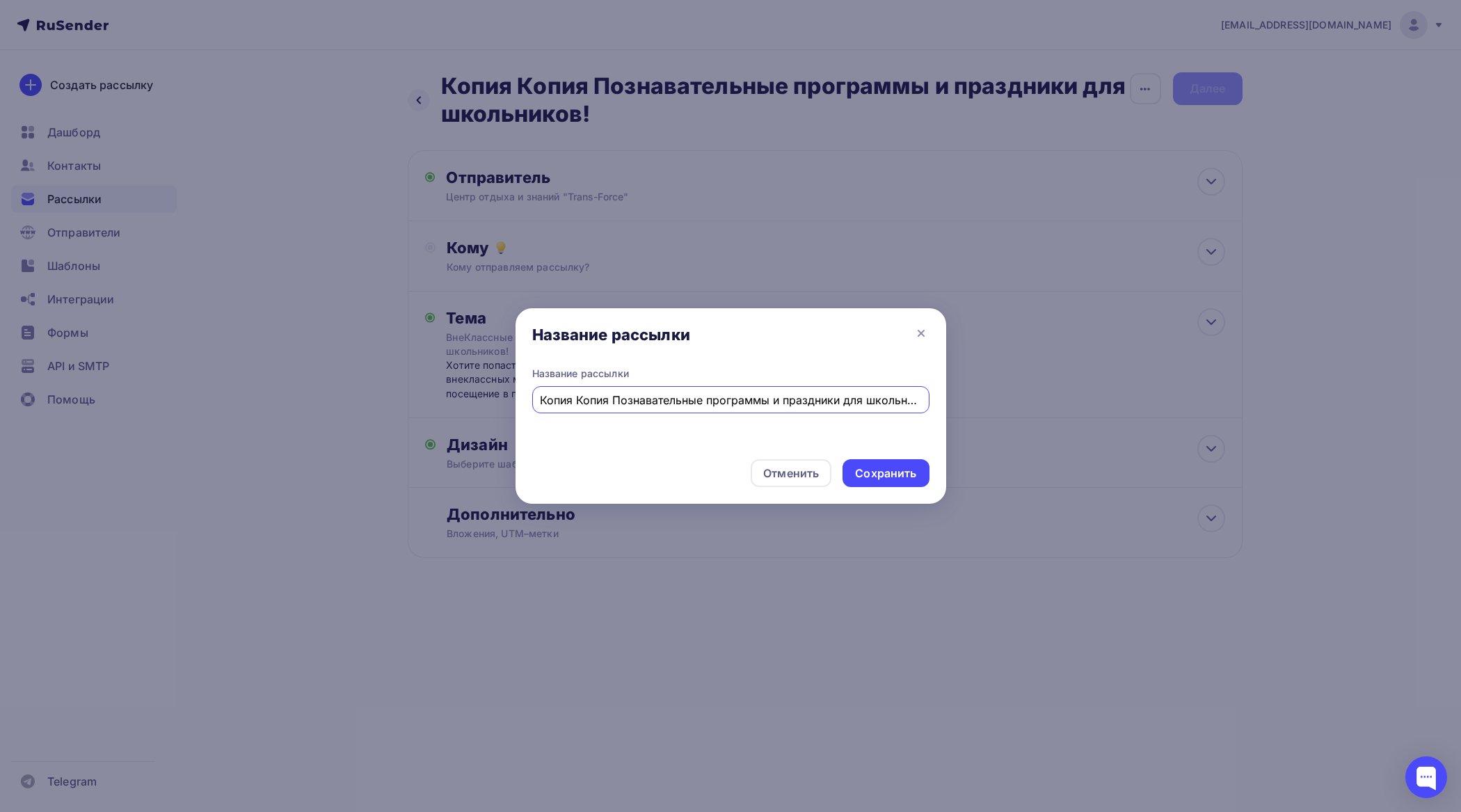
drag, startPoint x: 597, startPoint y: 401, endPoint x: 517, endPoint y: 402, distance: 80.0
click at [517, 402] on div "Название рассылки Копия Копия Познавательные программы и праздники для школьник…" at bounding box center [731, 407] width 431 height 81
type input "Познавательные программы и праздники для школьников!"
click at [889, 477] on div "Сохранить" at bounding box center [886, 473] width 61 height 16
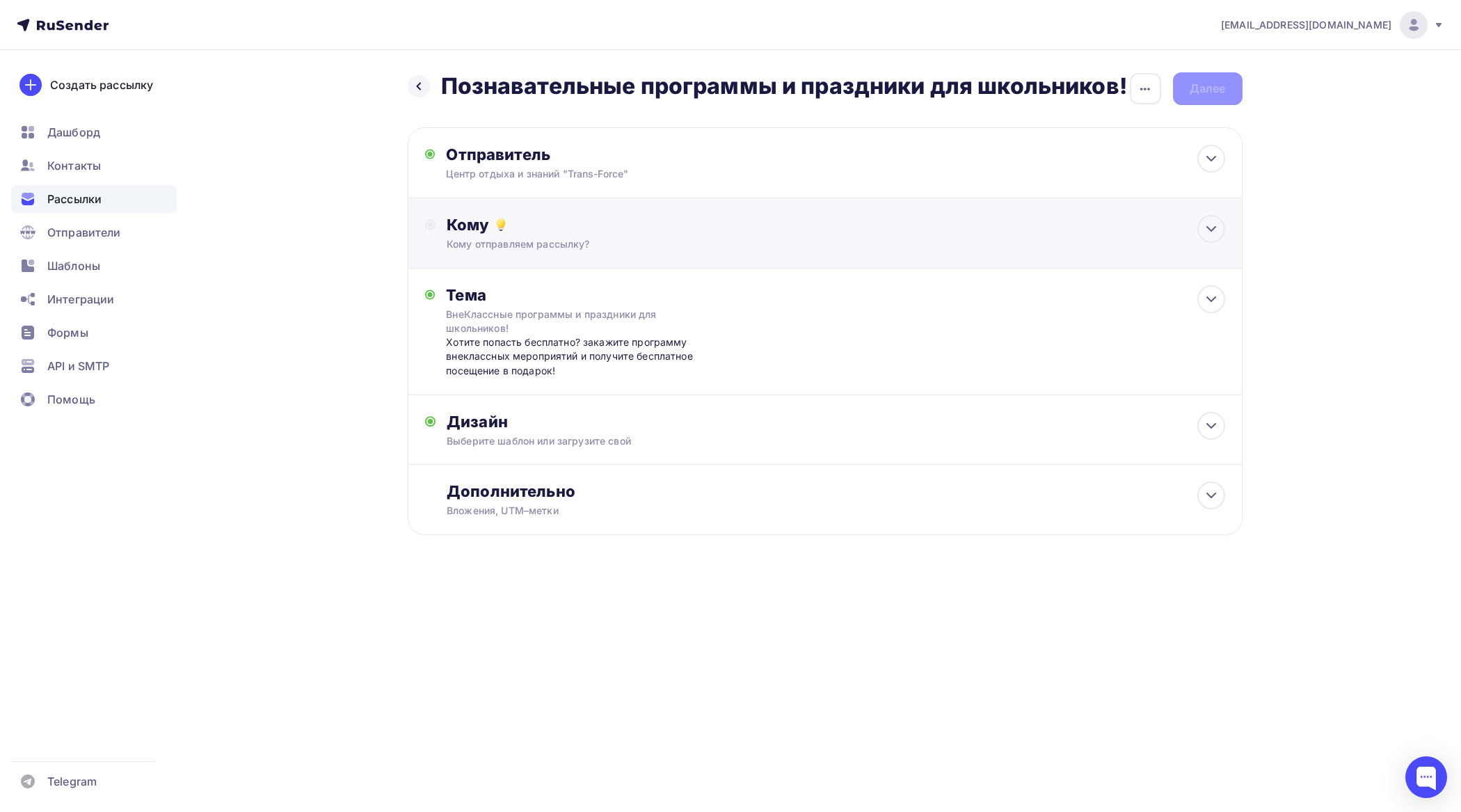
click at [569, 238] on div "Кому отправляем рассылку?" at bounding box center [797, 244] width 701 height 14
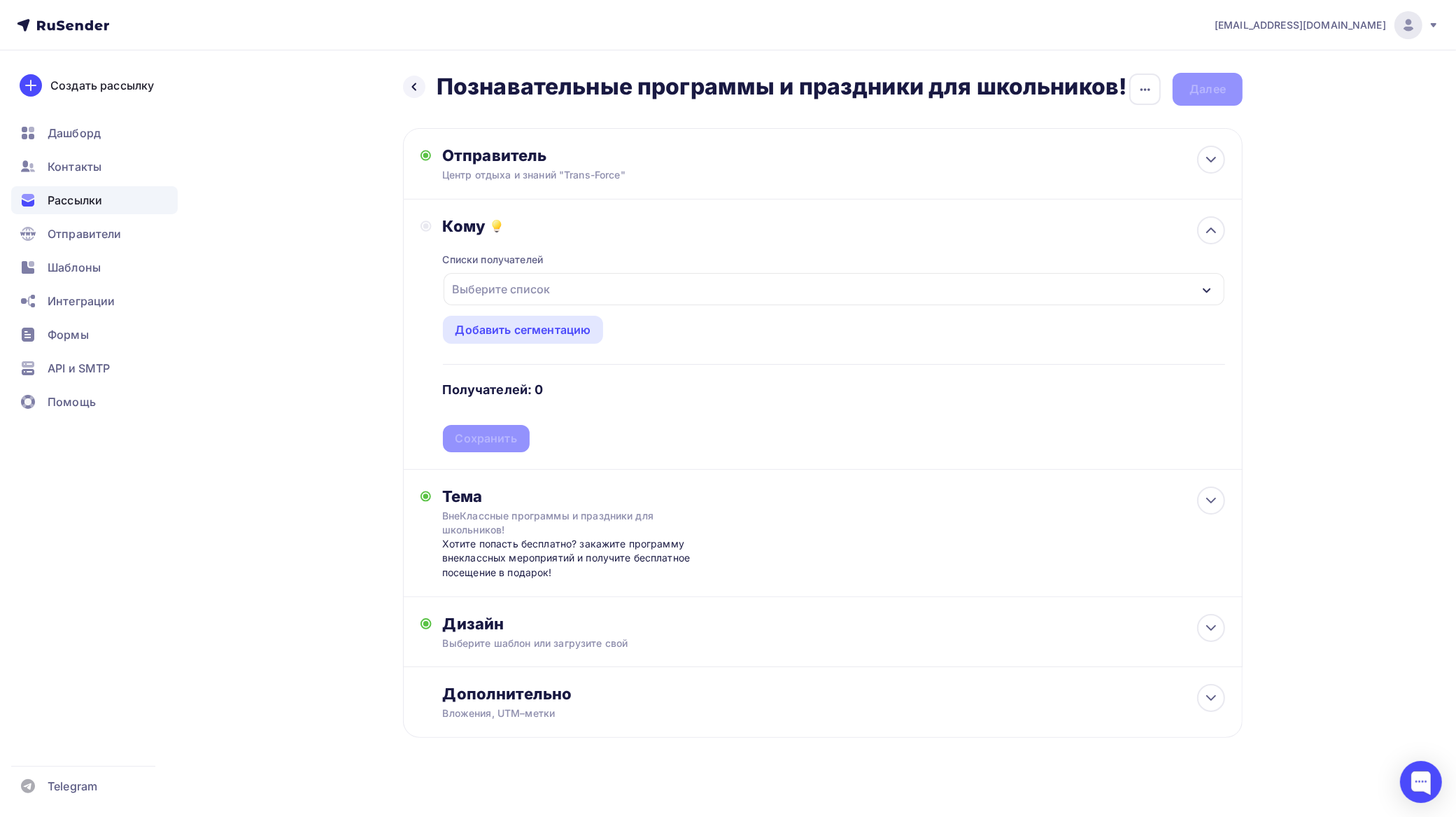
click at [623, 295] on div "Выберите список" at bounding box center [834, 289] width 781 height 33
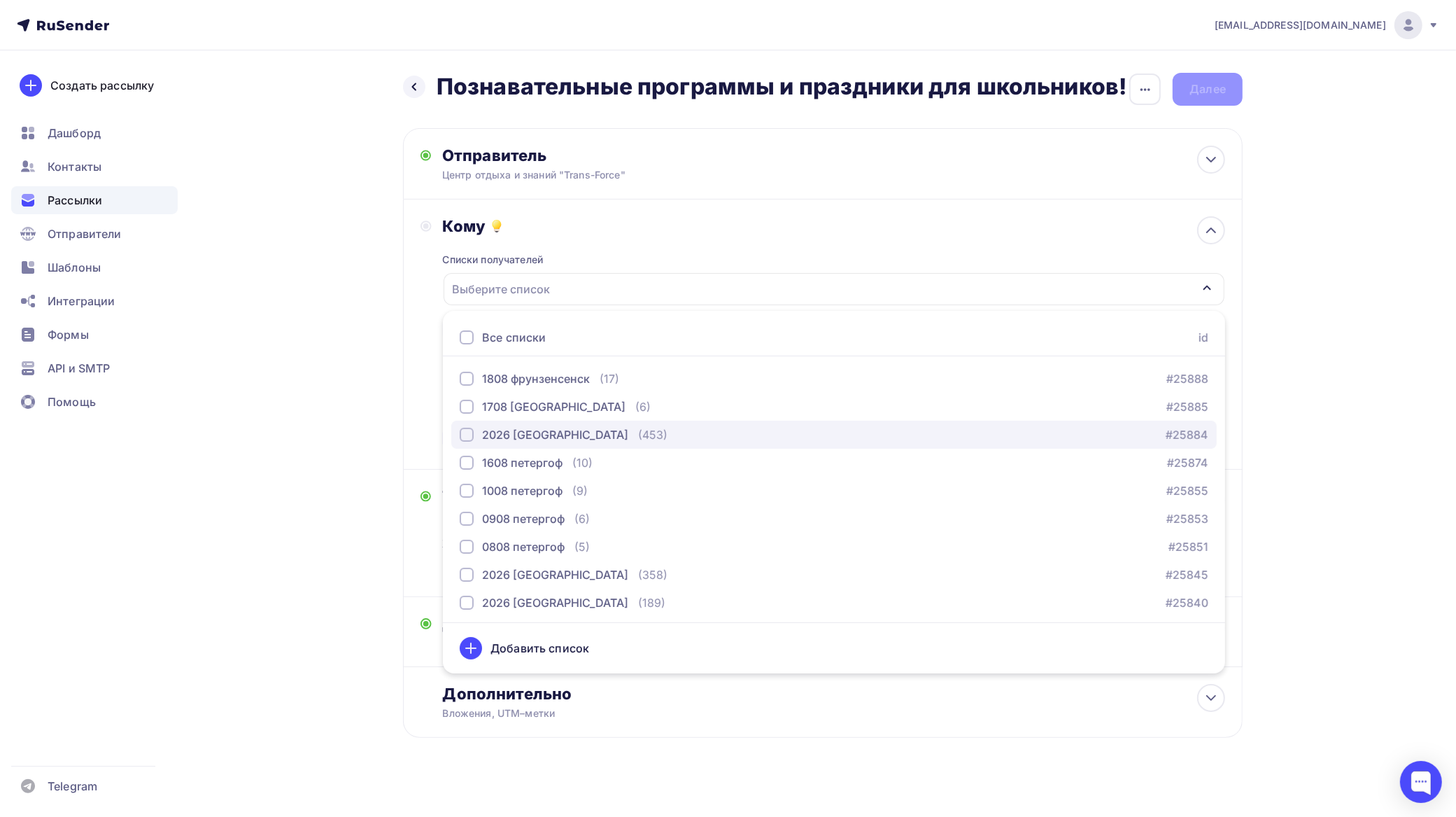
click at [469, 436] on div "button" at bounding box center [467, 435] width 14 height 14
click at [1351, 355] on div "tfzakaz@yandex.ru Аккаунт Тарифы Выйти Создать рассылку Дашборд Контакты Рассыл…" at bounding box center [728, 414] width 1456 height 828
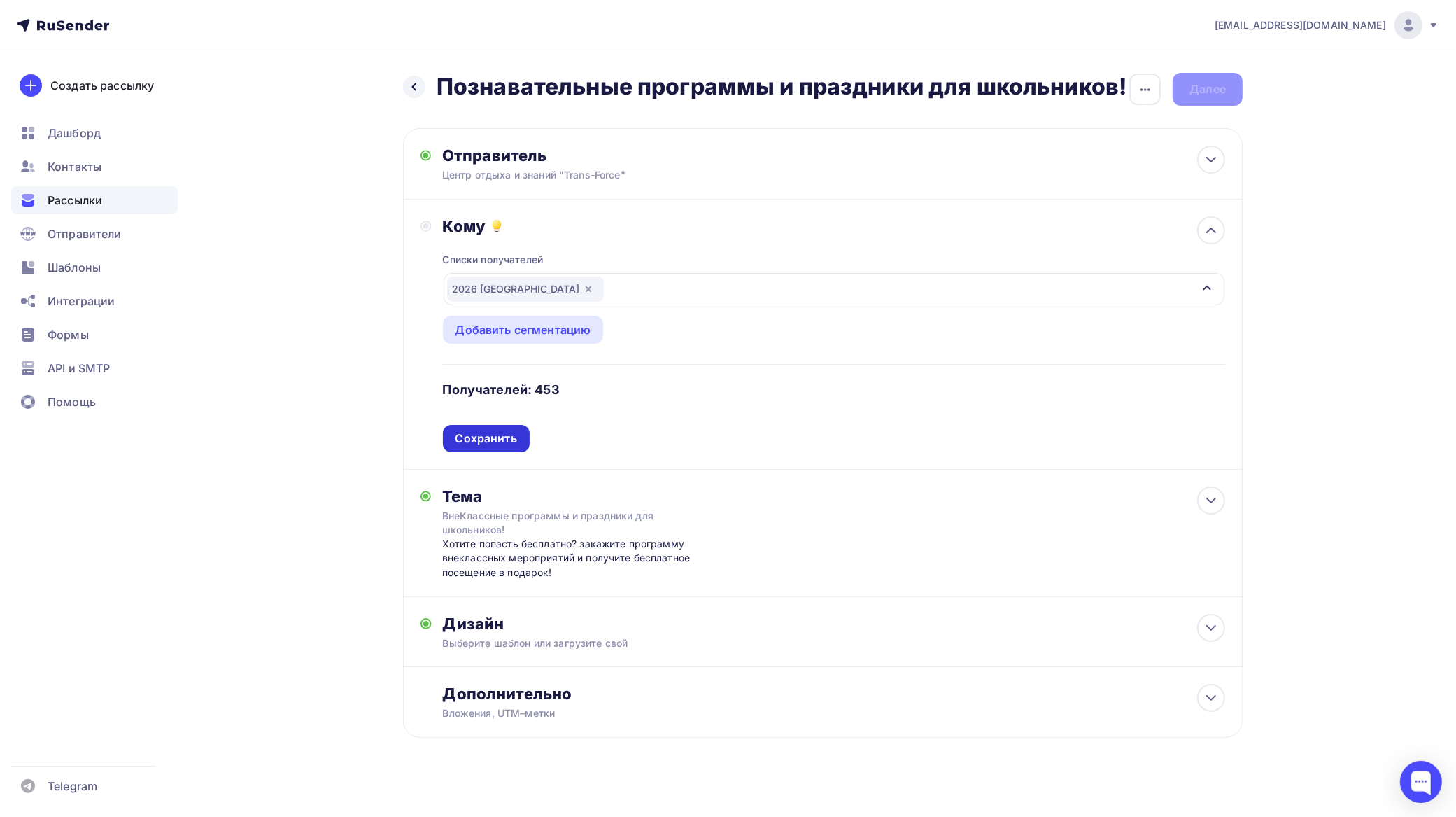
click at [521, 441] on div "Сохранить" at bounding box center [486, 438] width 87 height 27
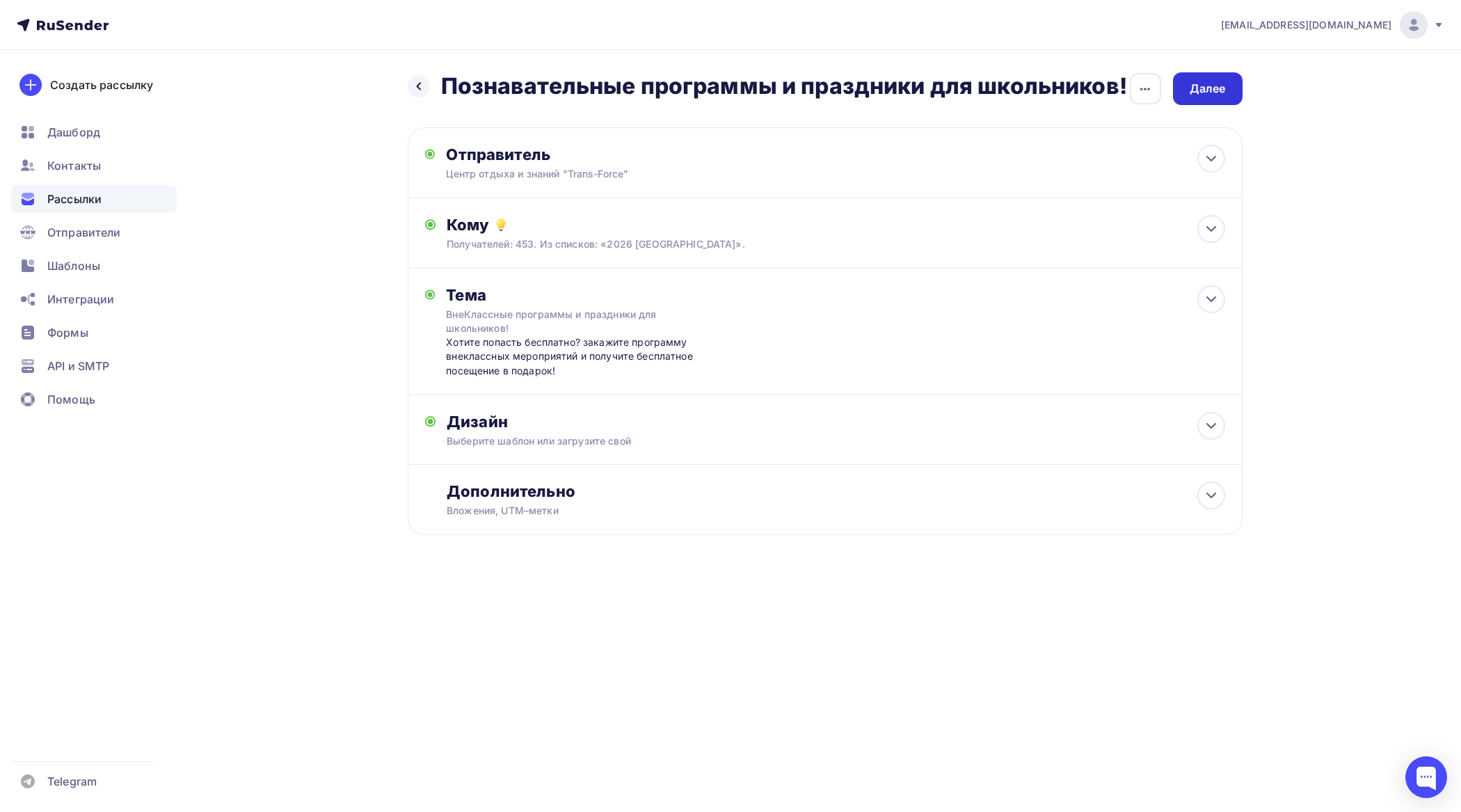
click at [1215, 85] on div "Далее" at bounding box center [1207, 88] width 36 height 16
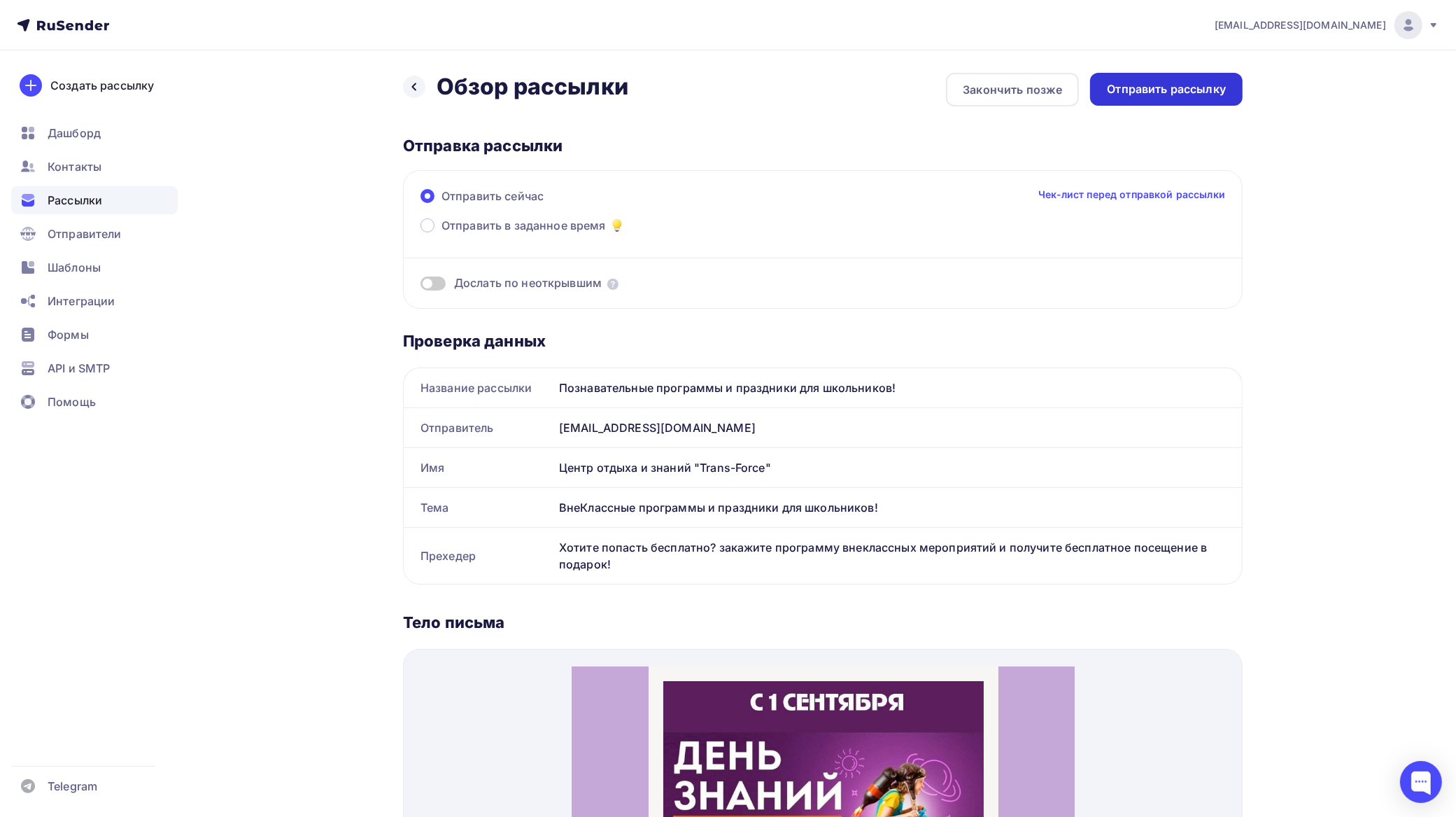
click at [1181, 85] on div "Отправить рассылку" at bounding box center [1166, 89] width 119 height 16
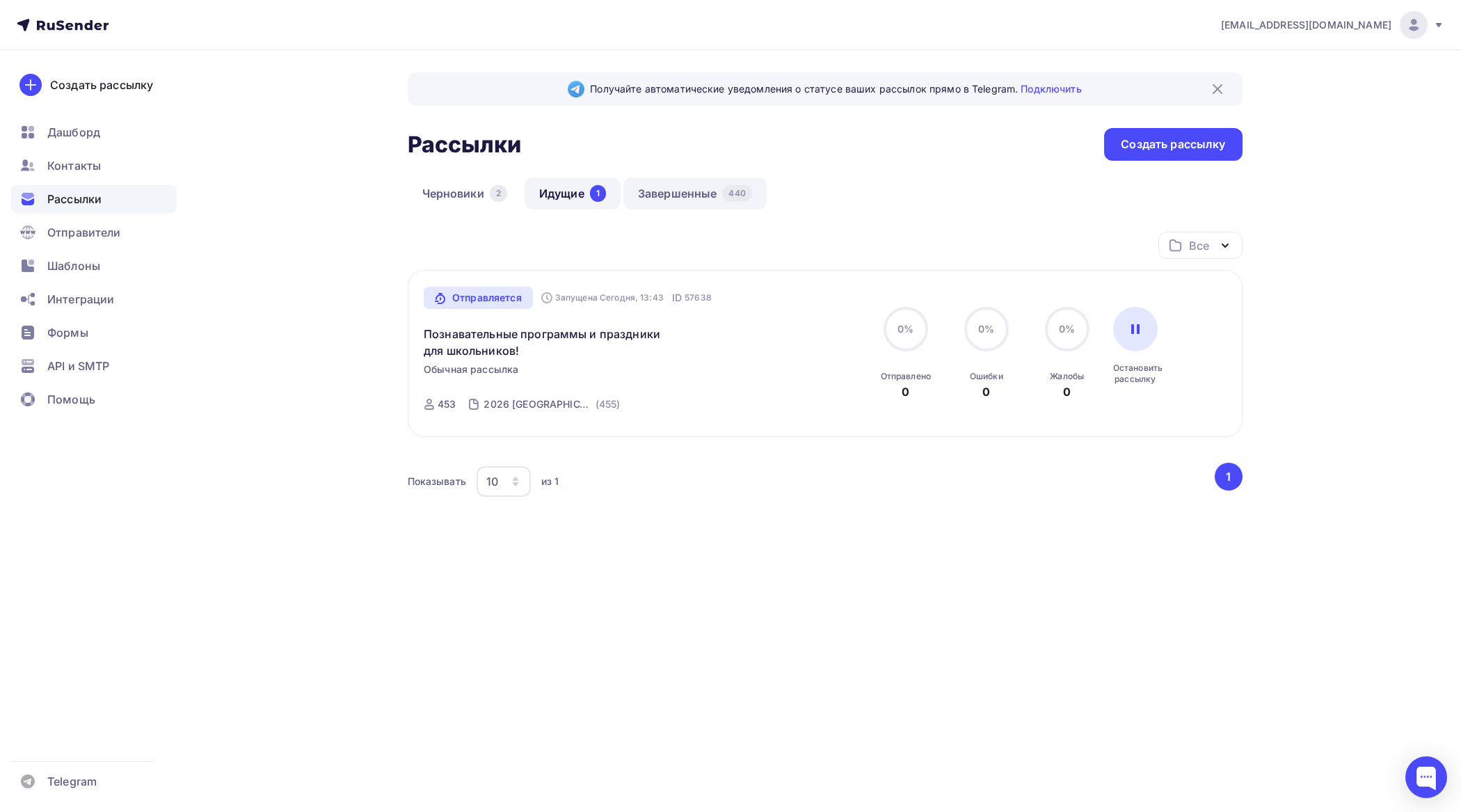
click at [714, 192] on link "Завершенные 440" at bounding box center [695, 193] width 144 height 32
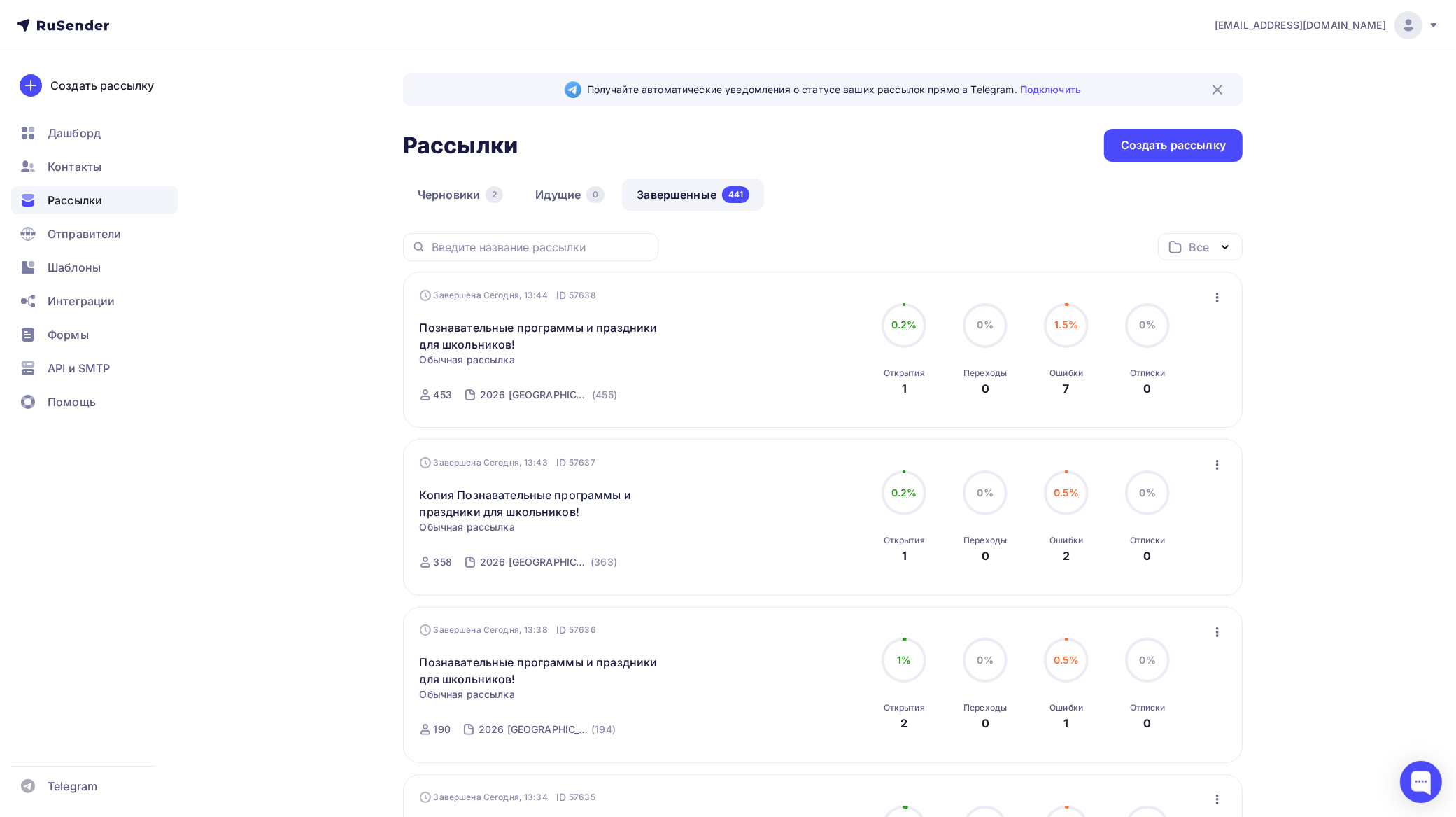
click at [1218, 295] on icon "button" at bounding box center [1217, 297] width 17 height 17
click at [1156, 390] on div "Копировать в новую" at bounding box center [1154, 390] width 143 height 17
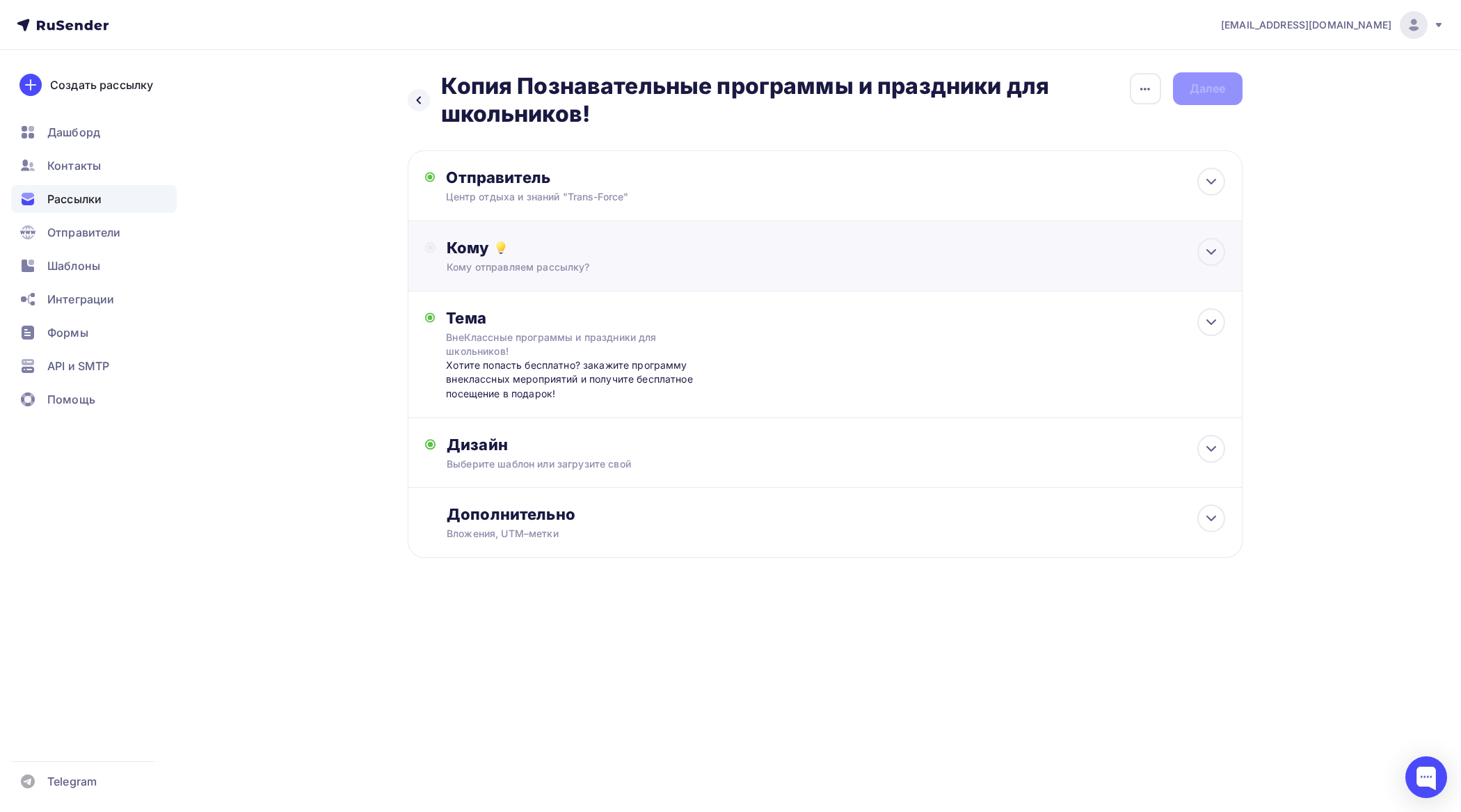
click at [560, 263] on div "Кому отправляем рассылку?" at bounding box center [797, 267] width 701 height 14
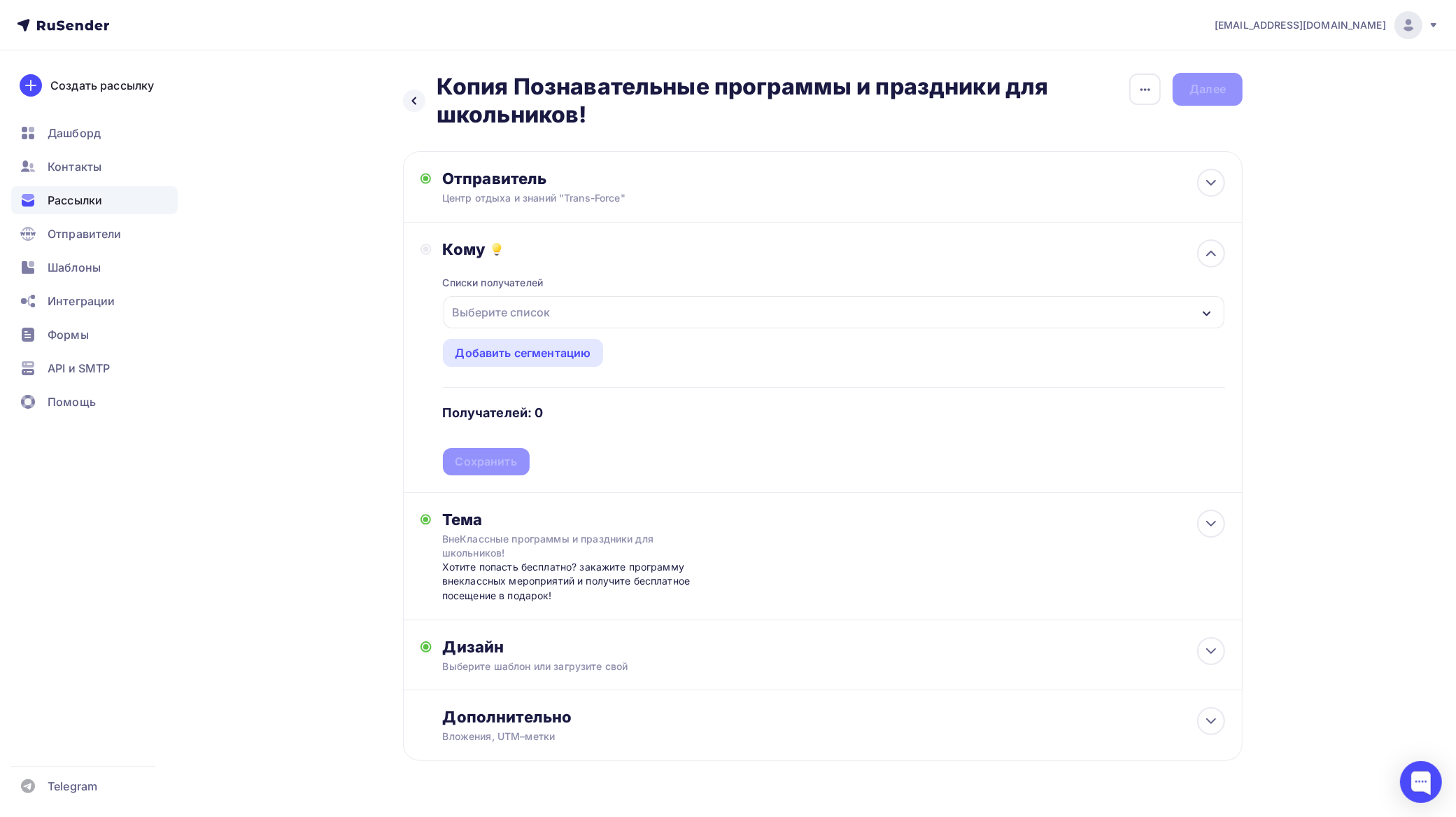
click at [569, 310] on div "Выберите список" at bounding box center [834, 312] width 781 height 33
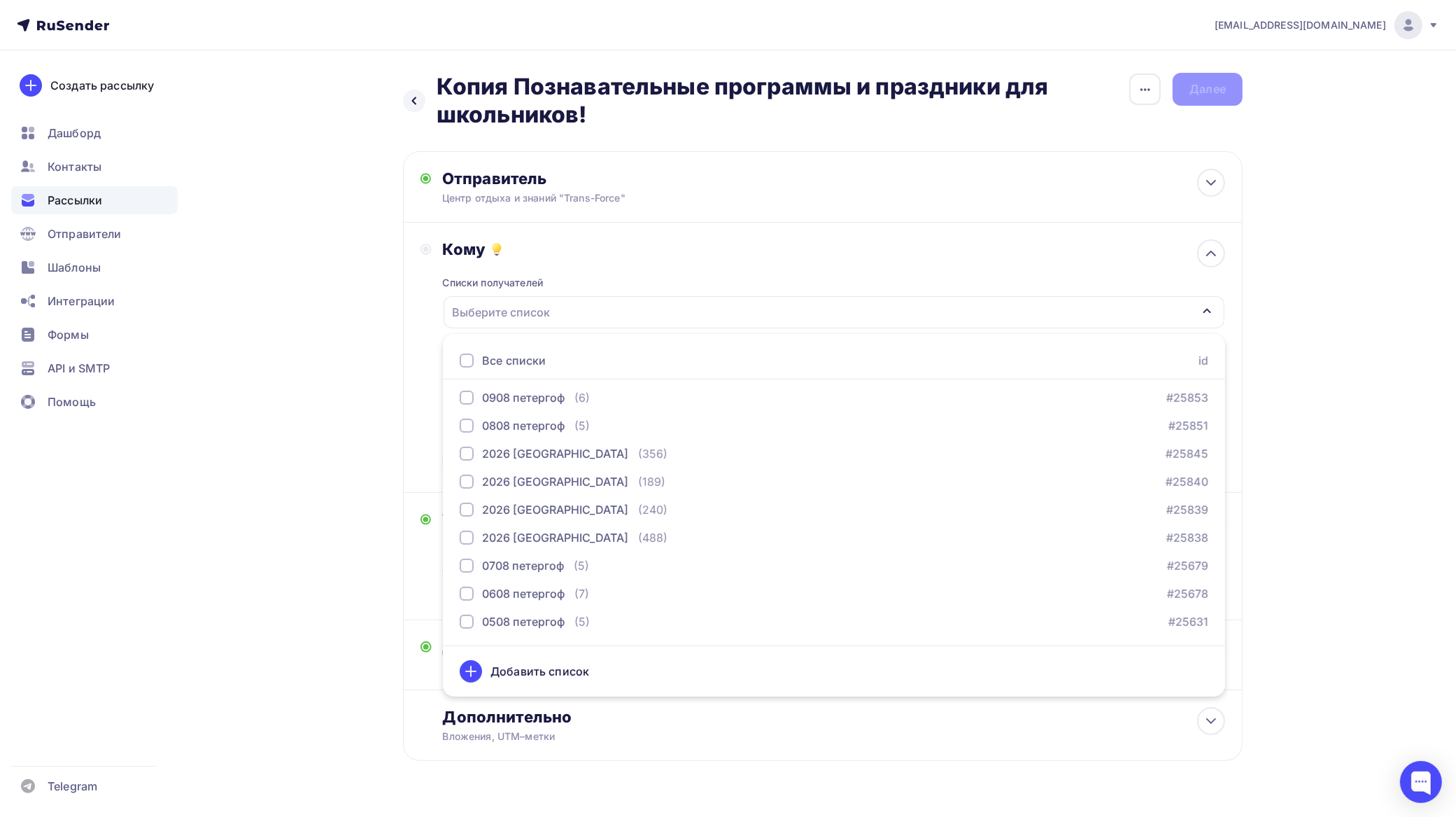
scroll to position [262, 0]
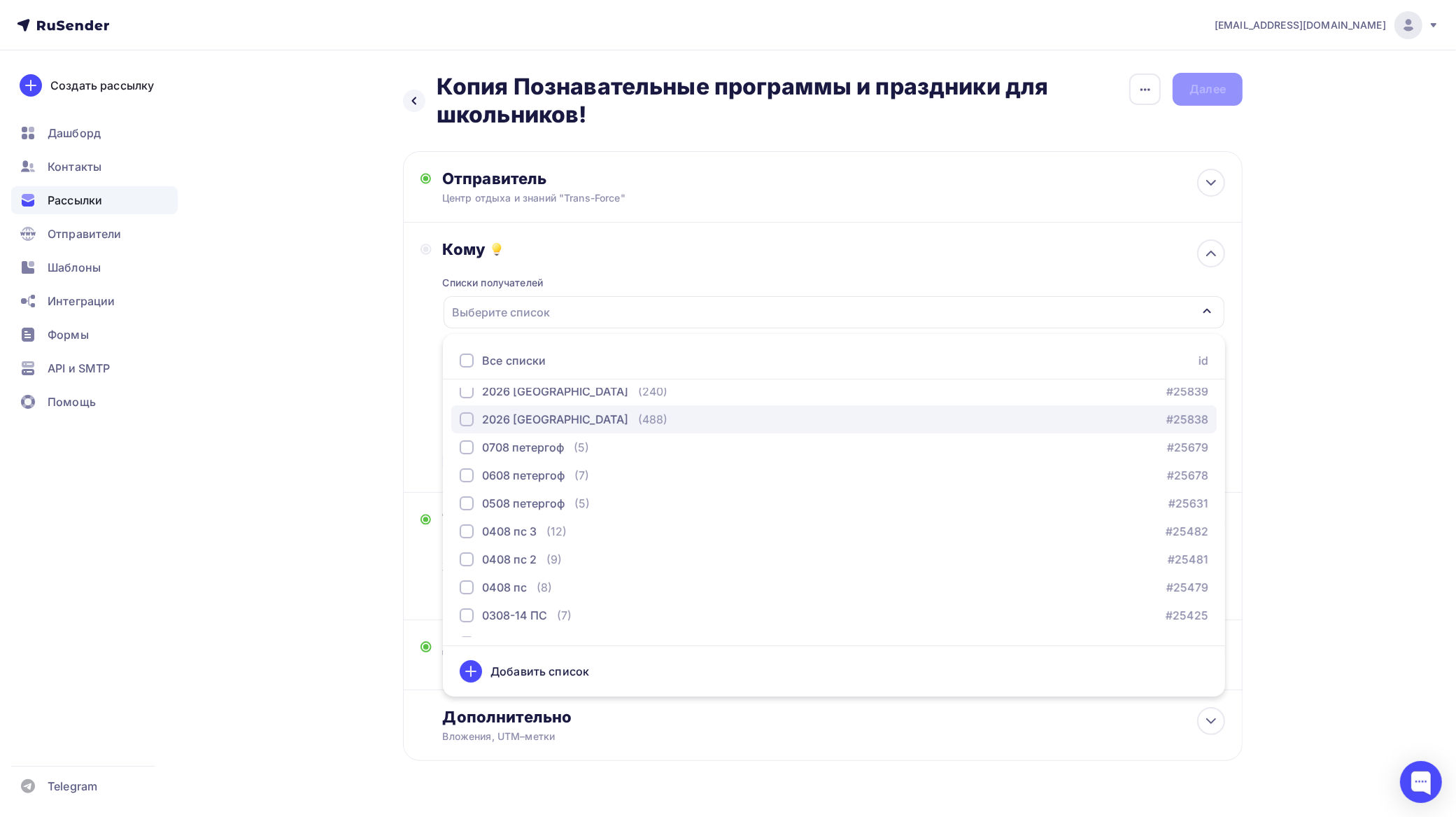
click at [620, 418] on div "2026 Приморский район" at bounding box center [555, 419] width 146 height 17
click at [1359, 232] on div "tfzakaz@yandex.ru Аккаунт Тарифы Выйти Создать рассылку Дашборд Контакты Рассыл…" at bounding box center [728, 425] width 1456 height 851
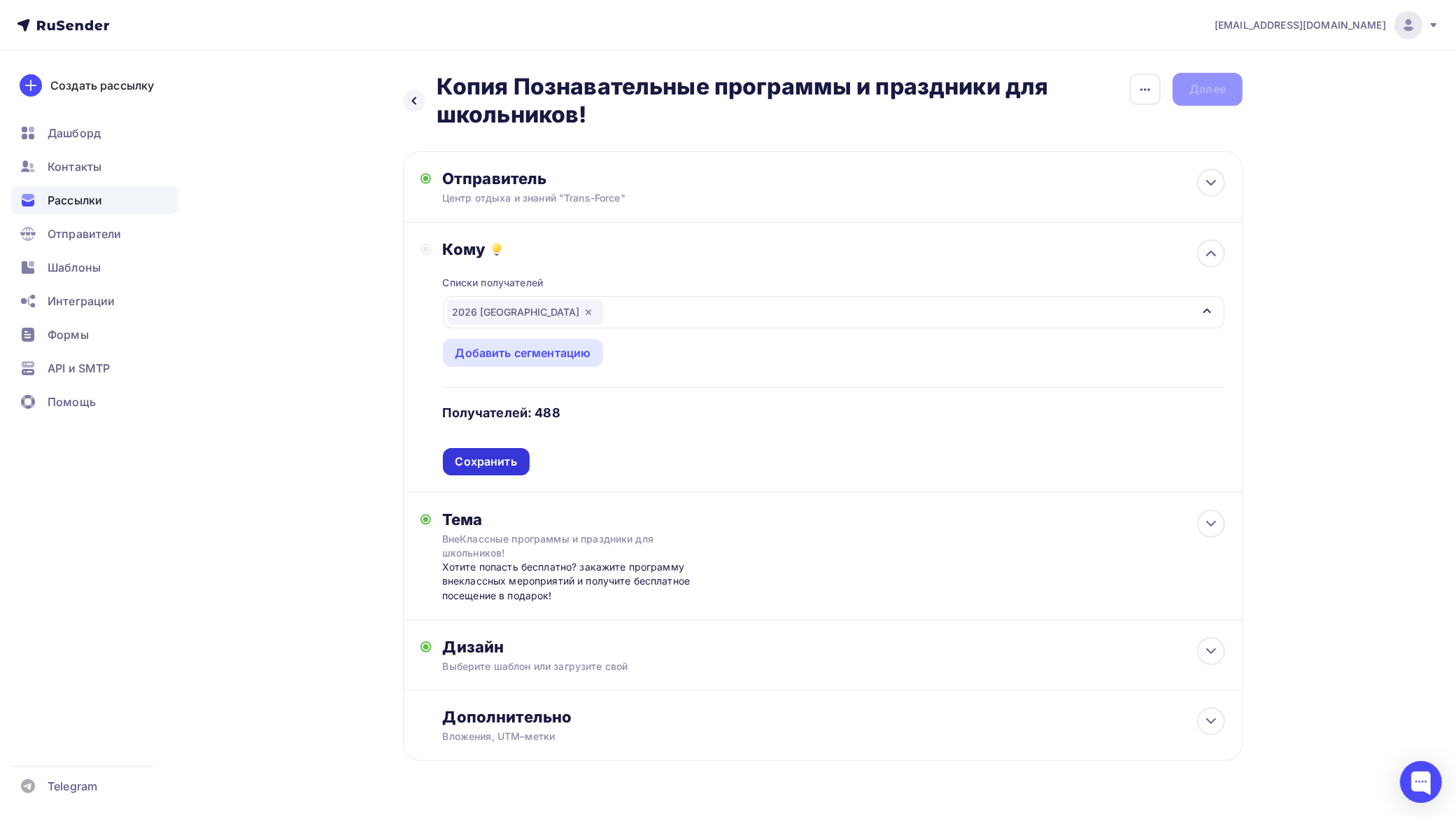
click at [489, 456] on div "Сохранить" at bounding box center [487, 461] width 62 height 16
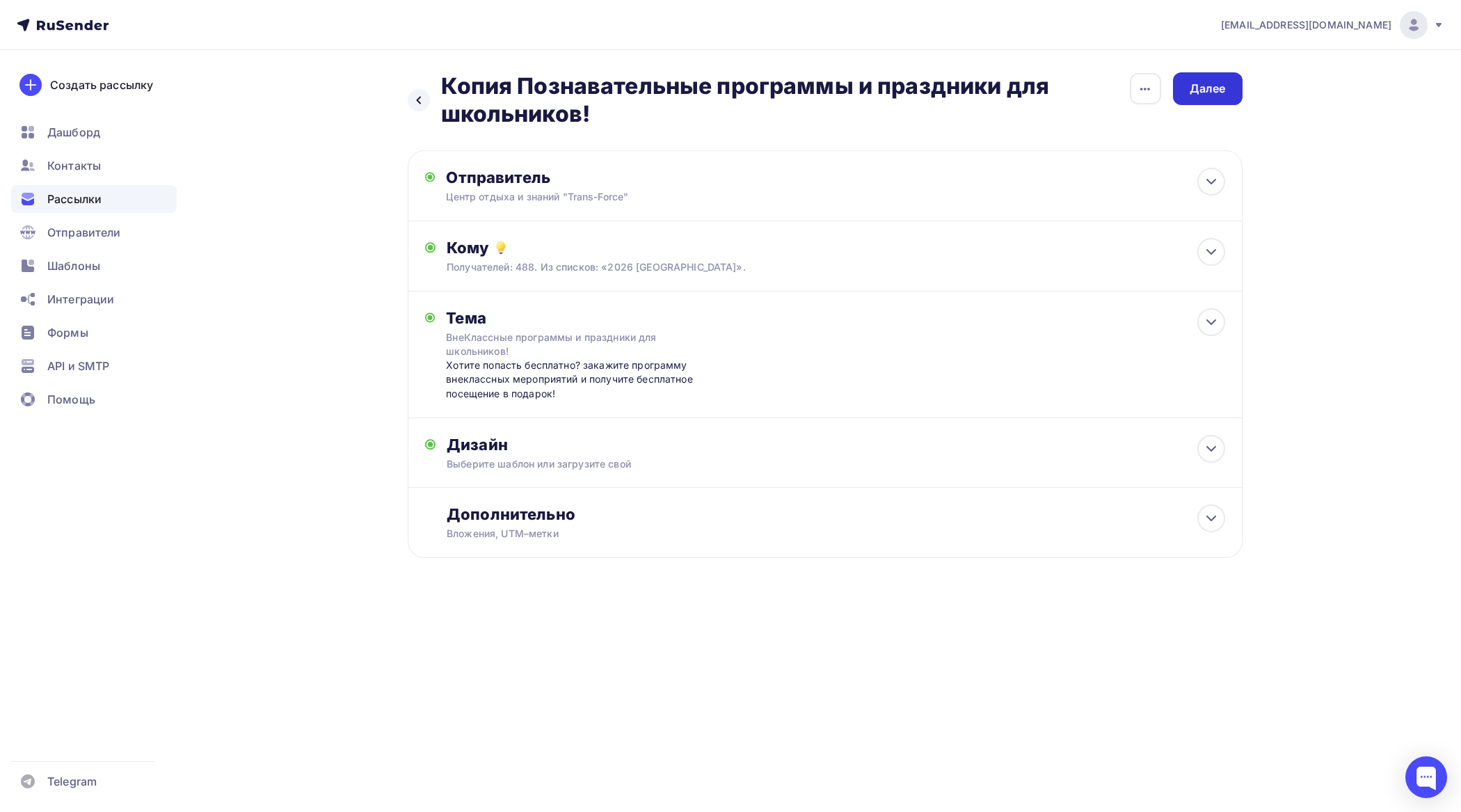
click at [1225, 80] on div "Далее" at bounding box center [1207, 88] width 36 height 16
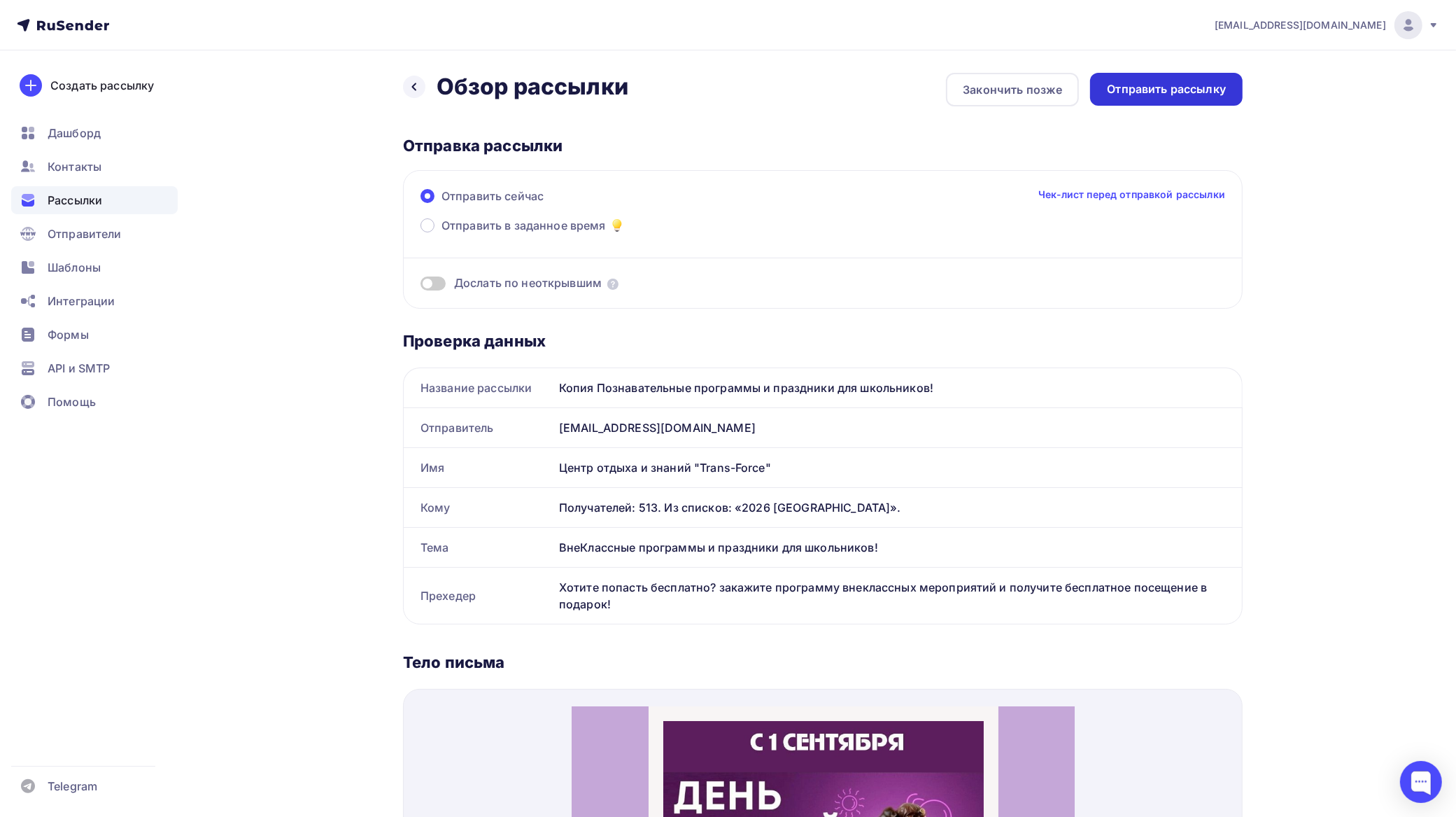
click at [1162, 81] on div "Отправить рассылку" at bounding box center [1166, 89] width 119 height 16
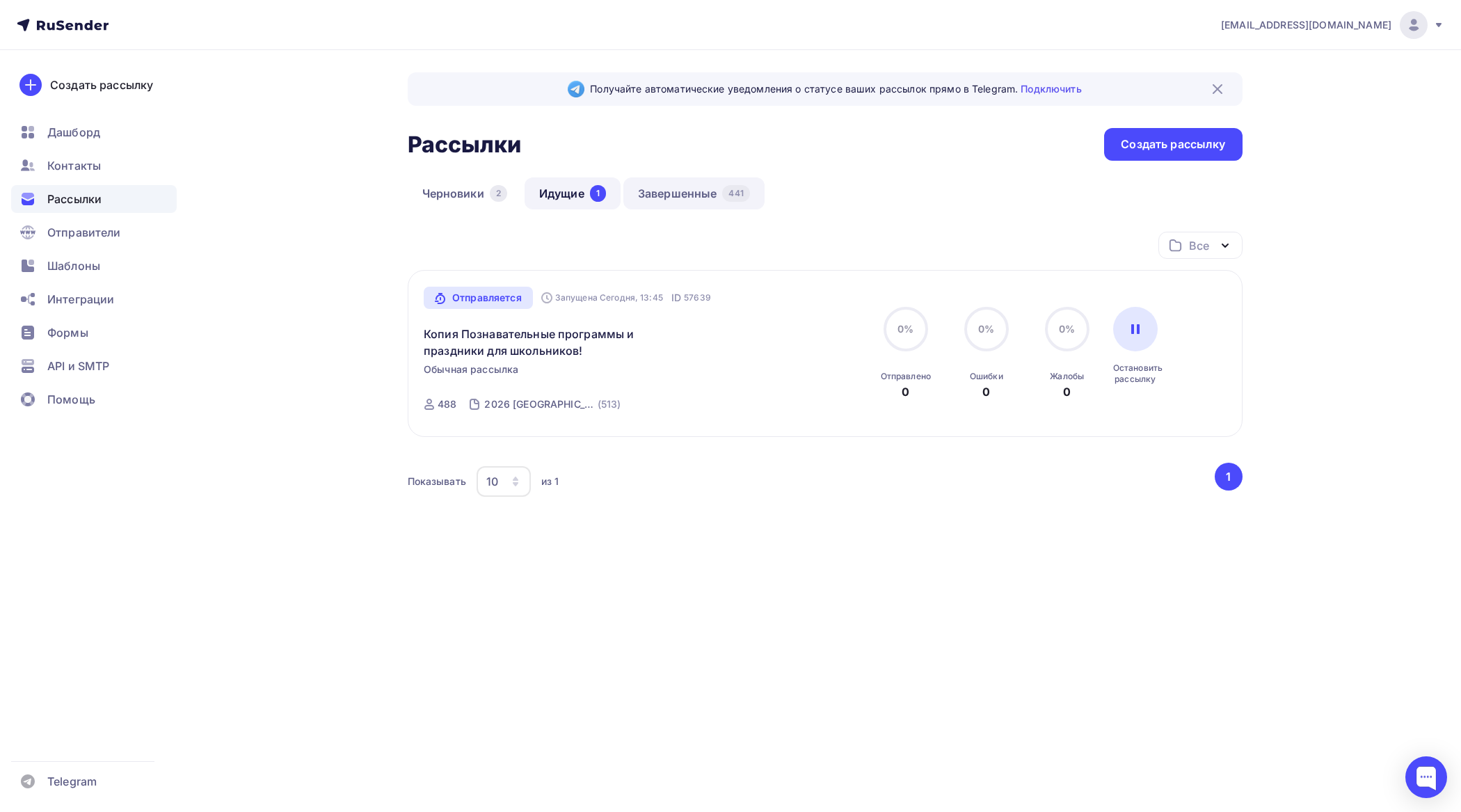
click at [693, 195] on link "Завершенные 441" at bounding box center [693, 193] width 141 height 32
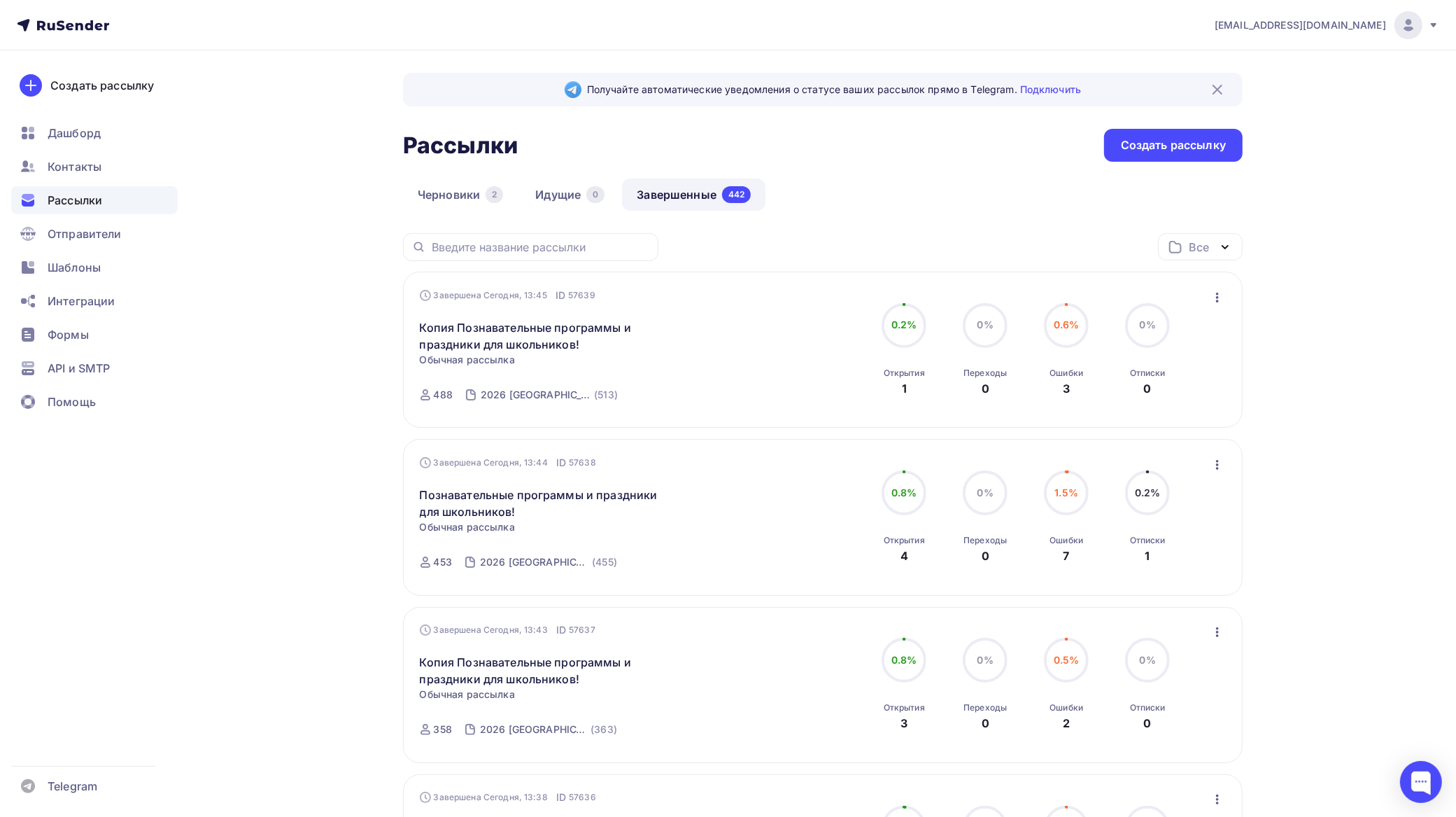
click at [1214, 291] on icon "button" at bounding box center [1217, 297] width 17 height 17
click at [1187, 388] on div "Копировать в новую" at bounding box center [1154, 390] width 143 height 17
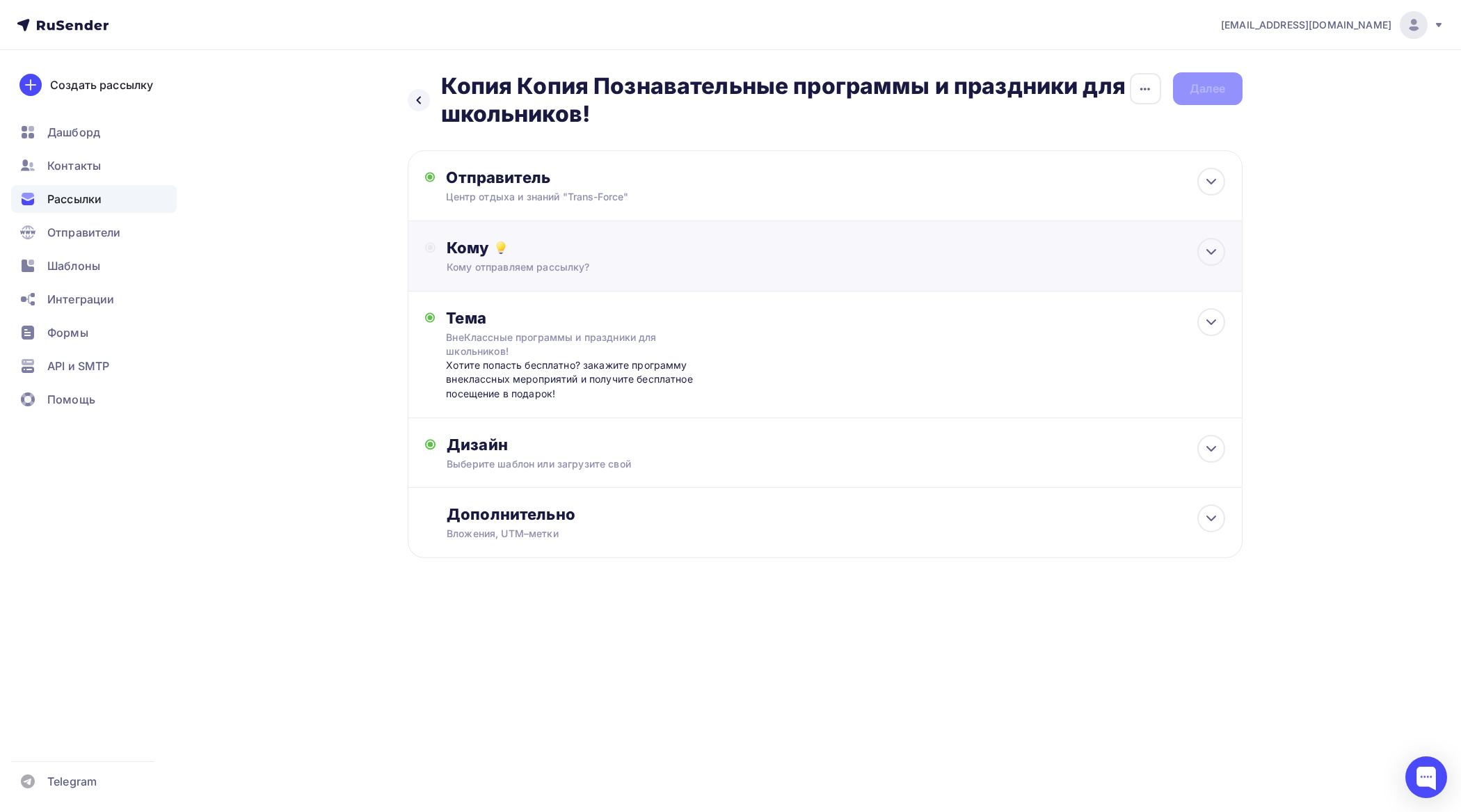
click at [596, 249] on div "Кому" at bounding box center [835, 248] width 778 height 19
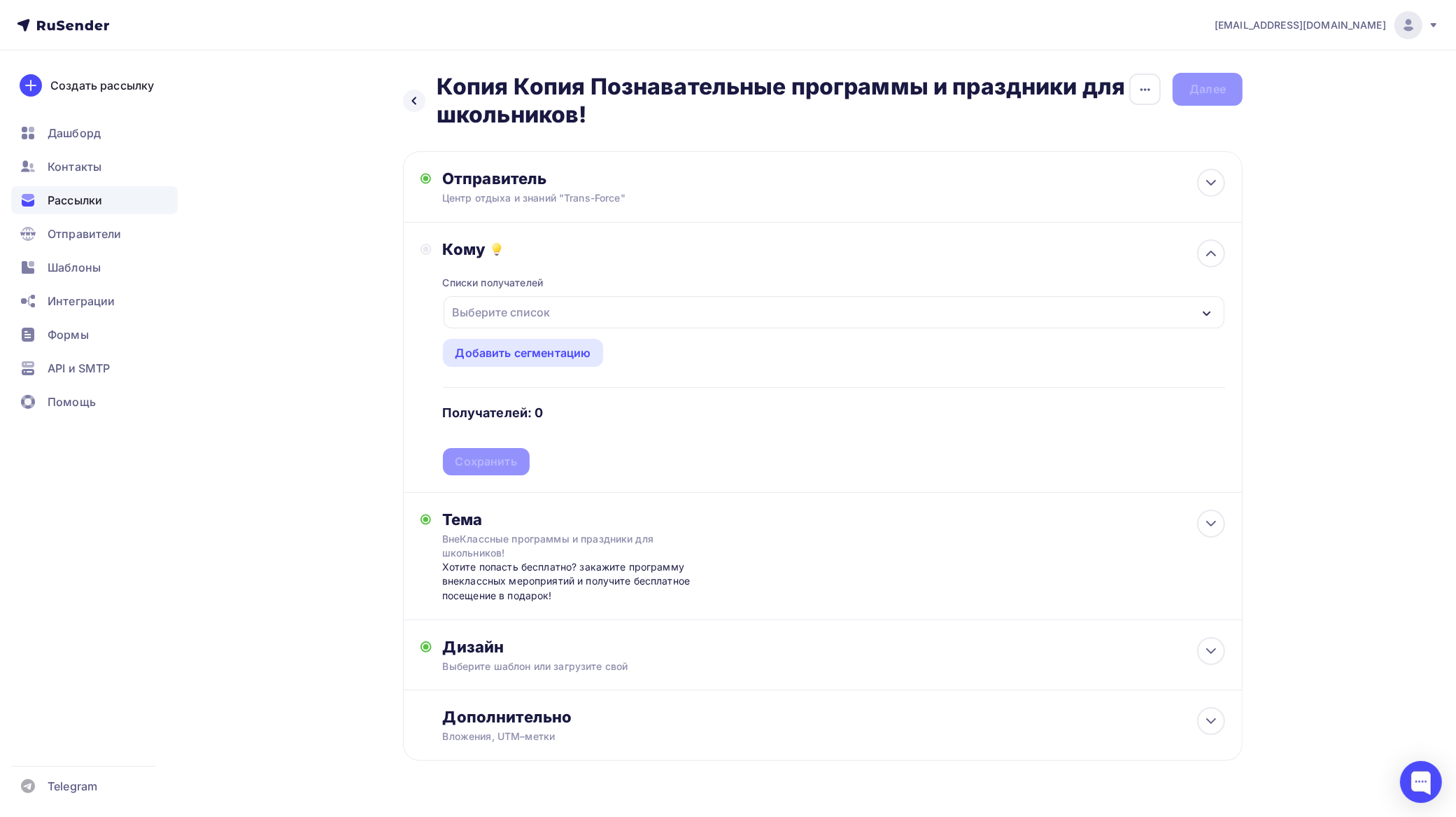
click at [607, 306] on div "Выберите список" at bounding box center [834, 312] width 781 height 33
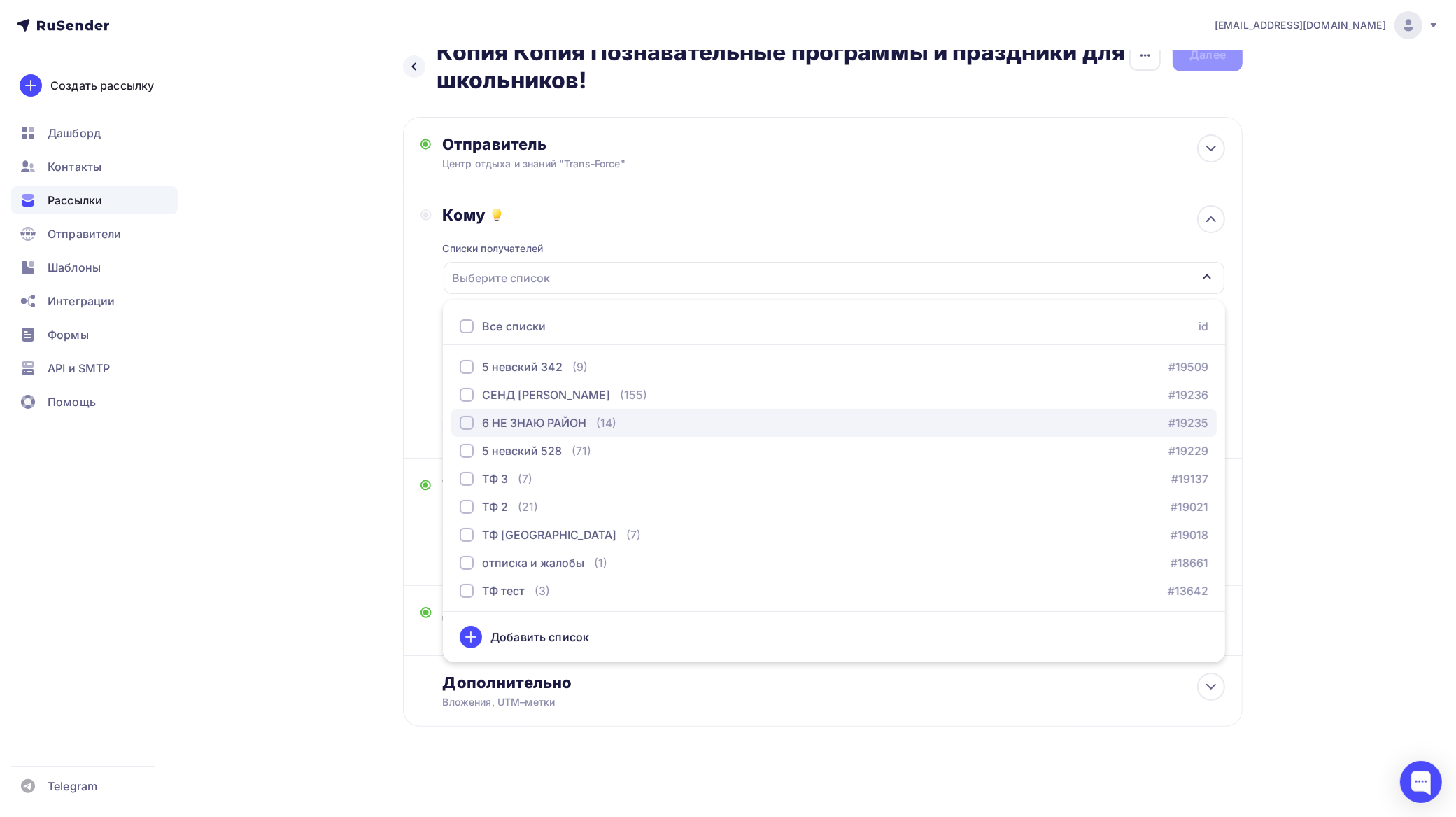
scroll to position [2881, 0]
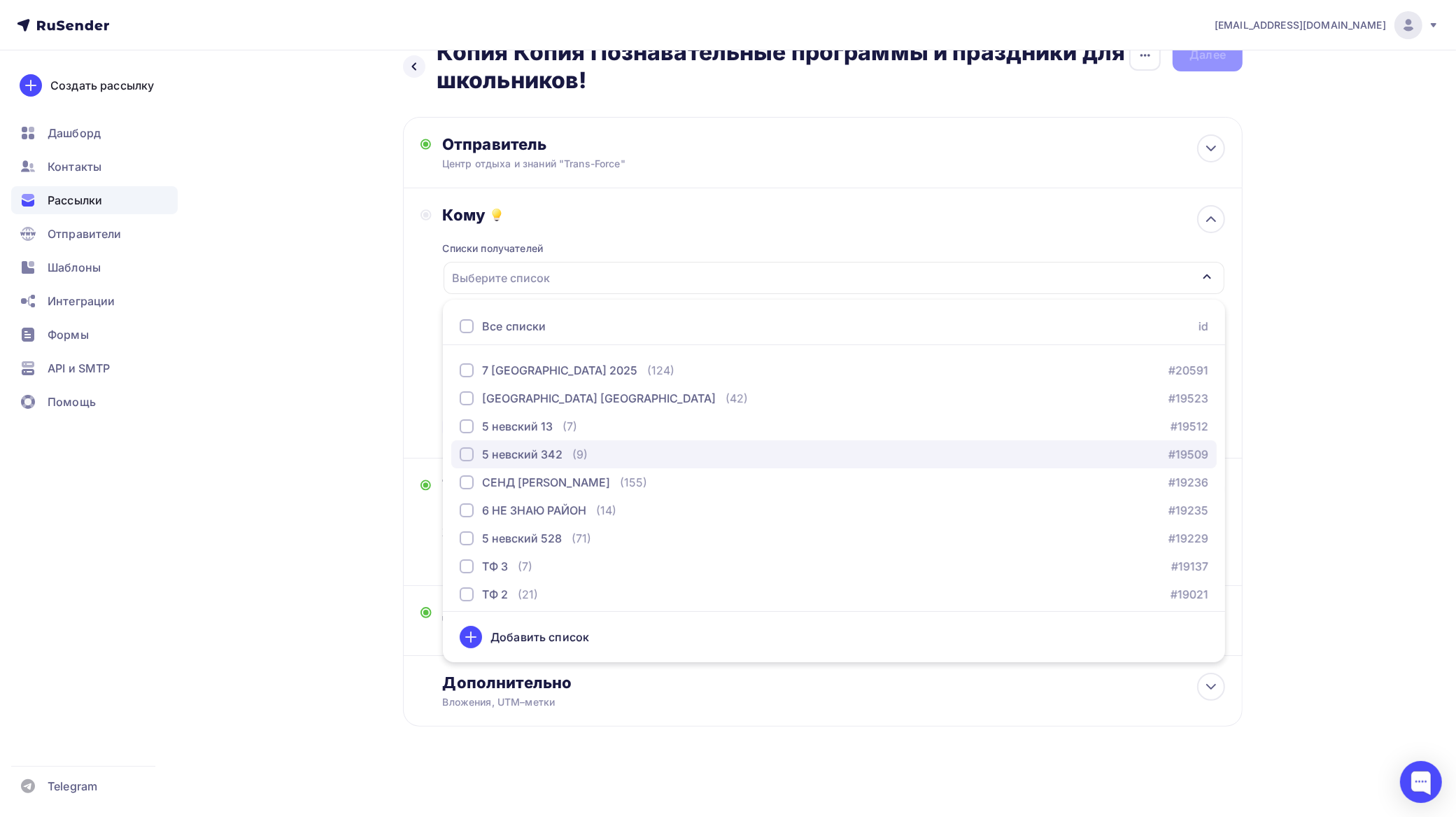
click at [469, 453] on div "button" at bounding box center [467, 454] width 14 height 14
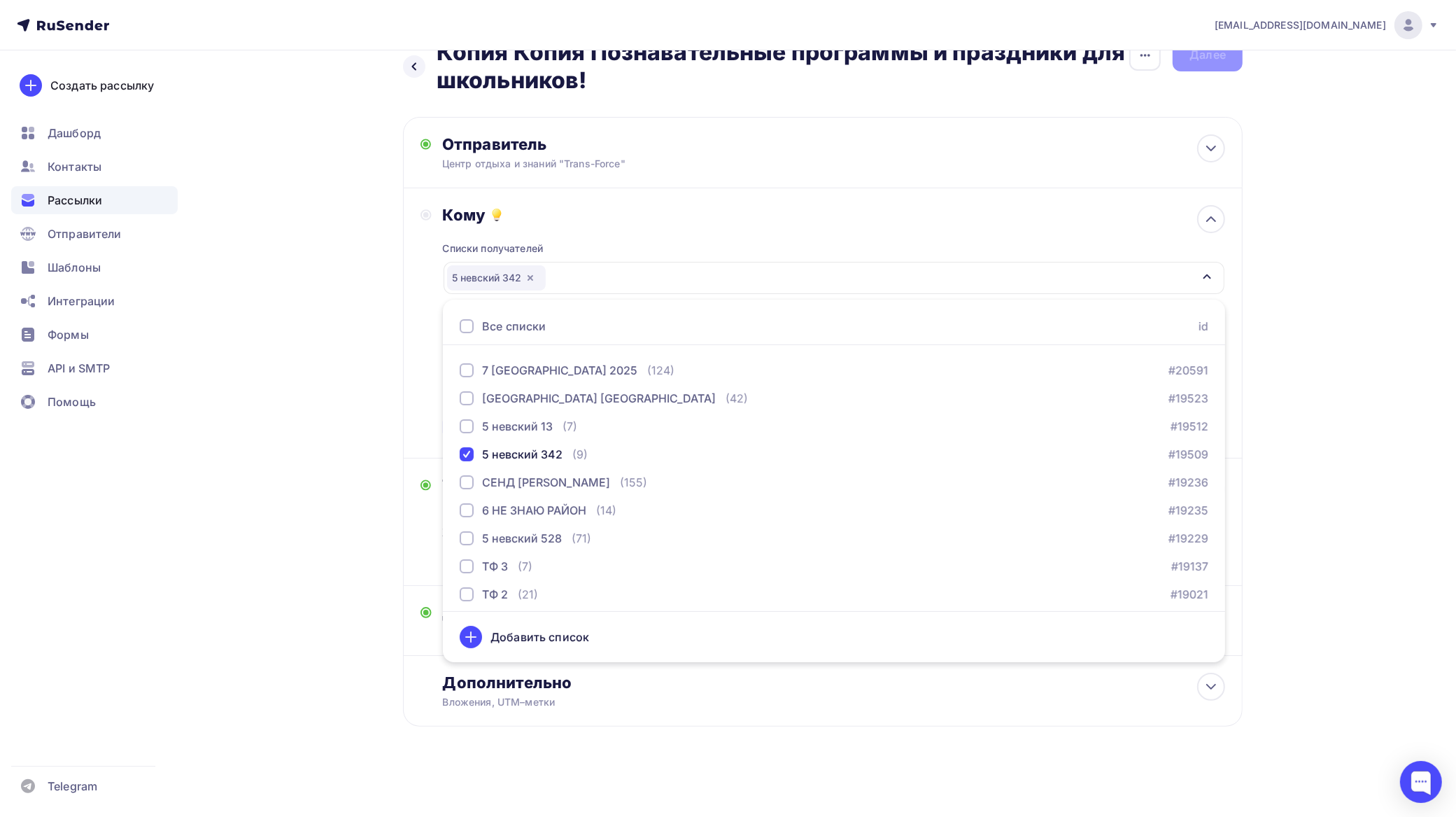
click at [1284, 401] on div "Назад Копия Копия Познавательные программы и праздники для школьников! Копия Ко…" at bounding box center [728, 416] width 1147 height 800
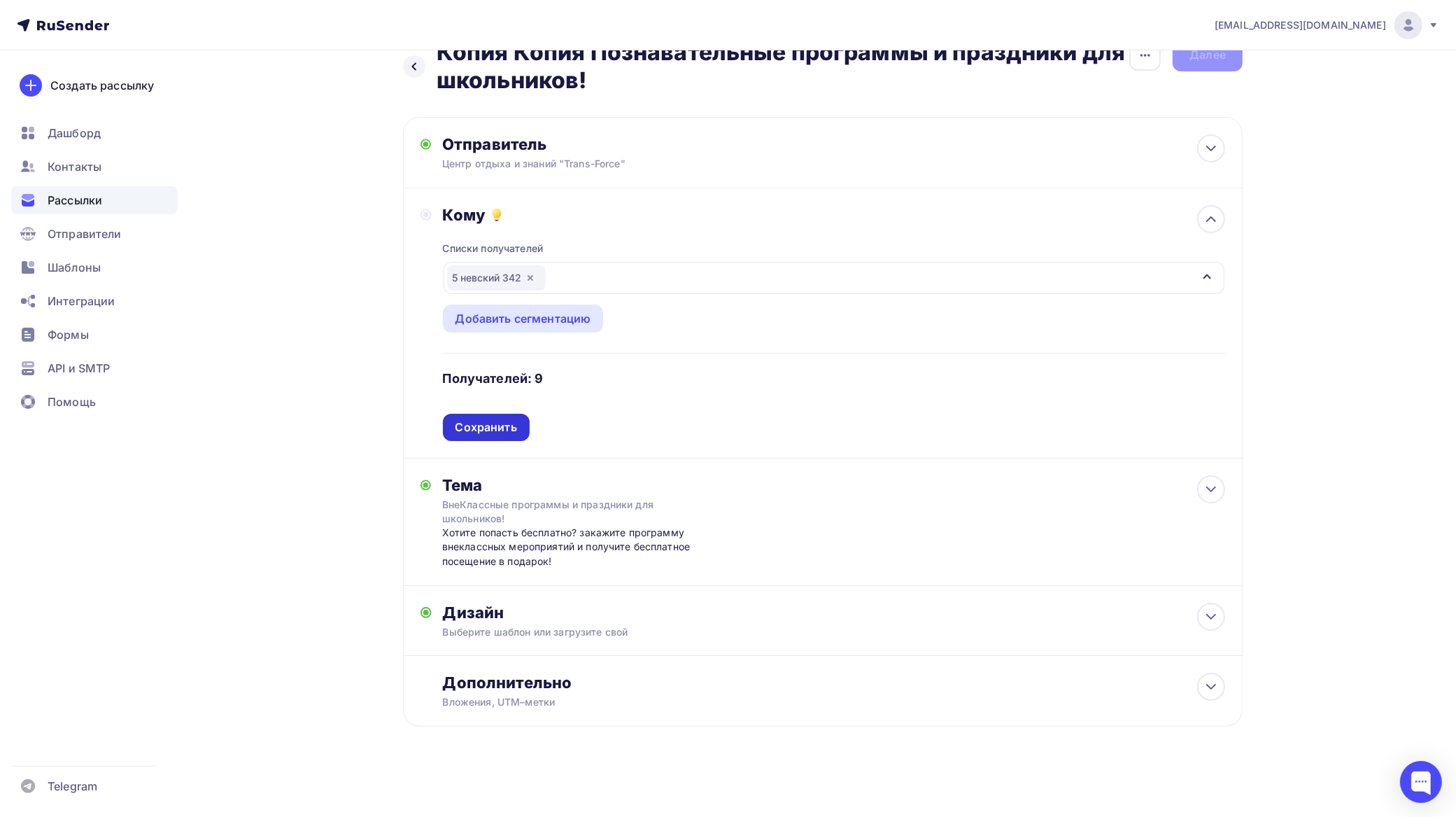
click at [496, 434] on div "Сохранить" at bounding box center [487, 427] width 62 height 16
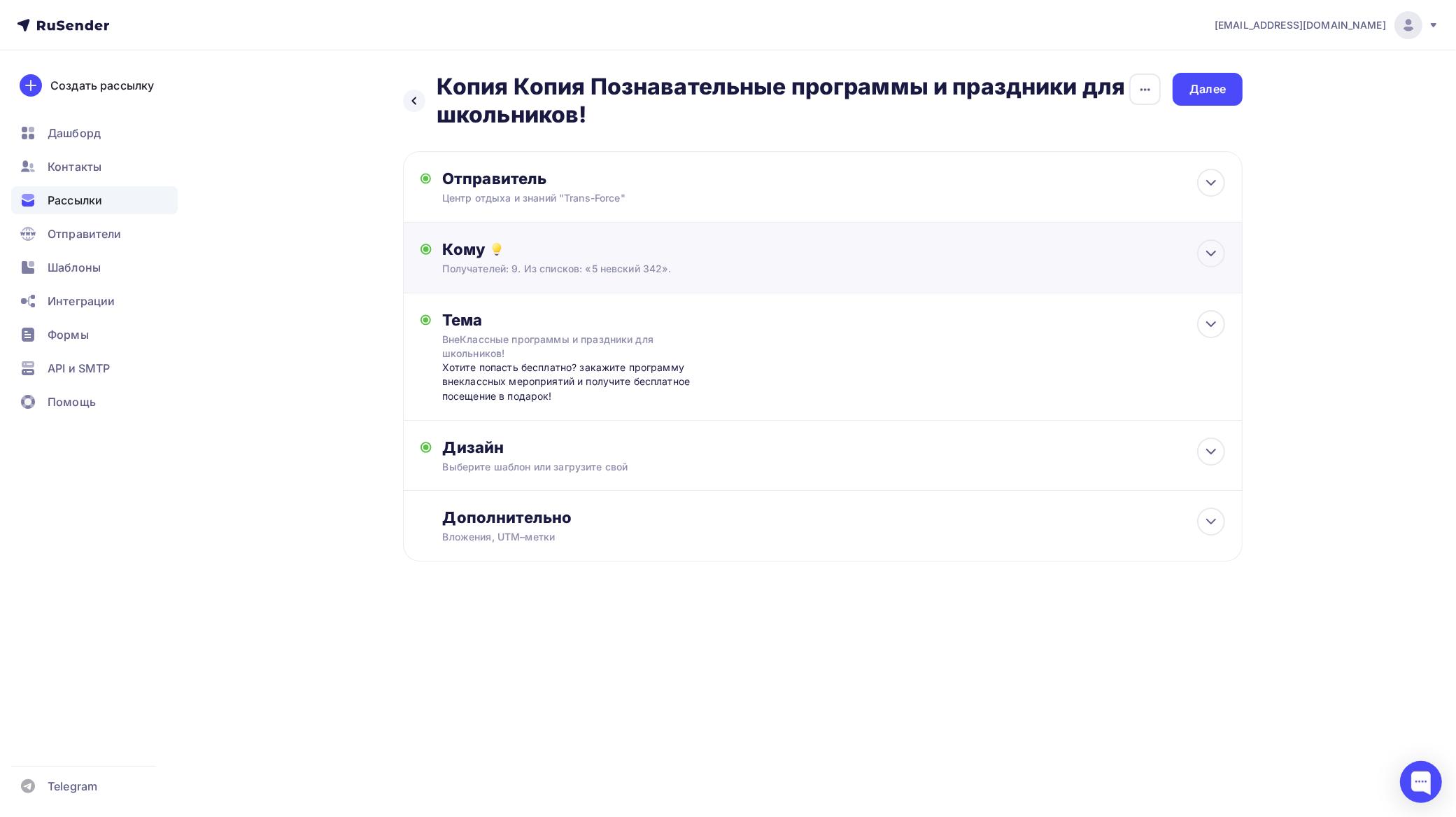
scroll to position [0, 0]
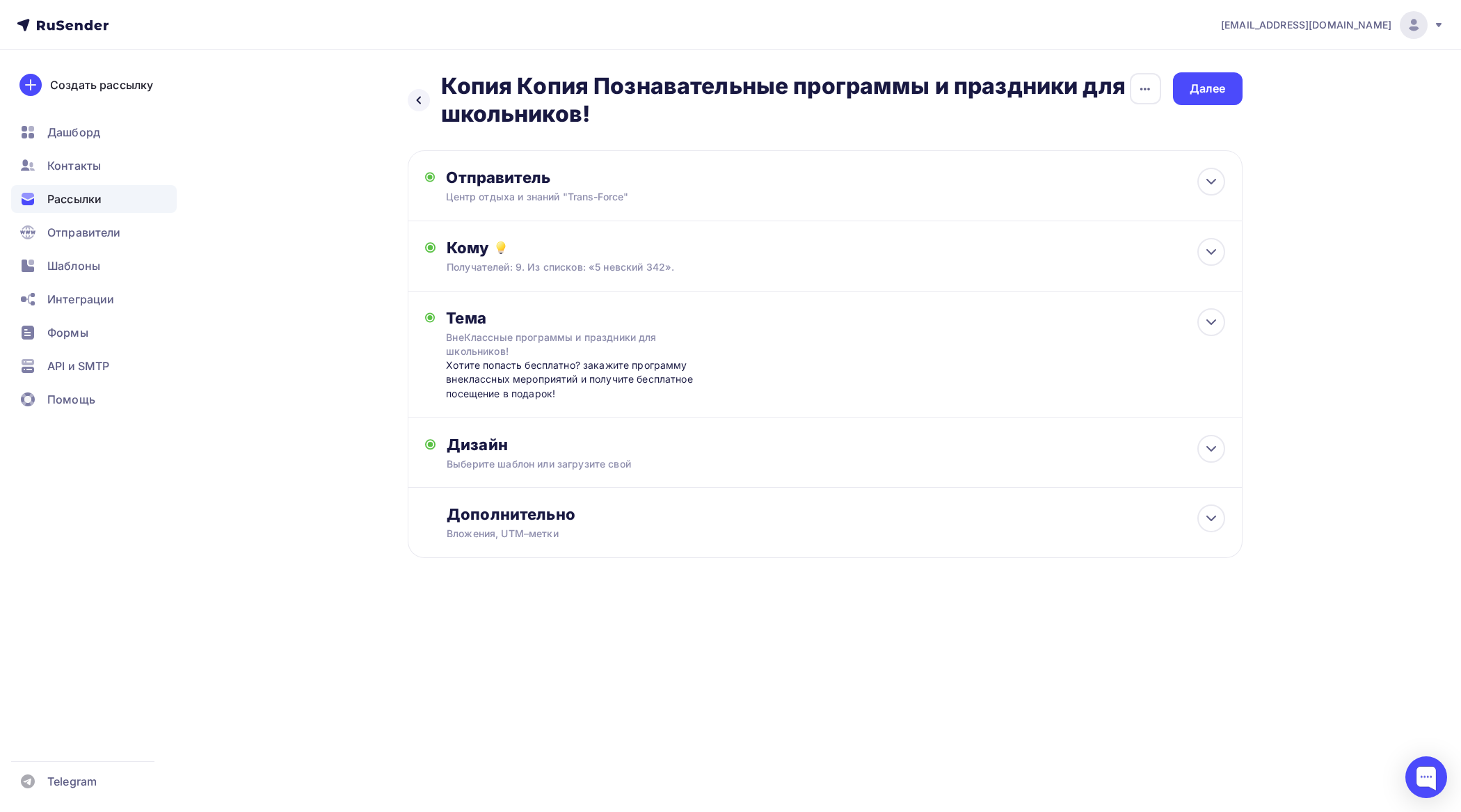
drag, startPoint x: 1203, startPoint y: 37, endPoint x: 1203, endPoint y: 70, distance: 33.0
click at [1205, 43] on nav "tfzakaz@yandex.ru Аккаунт Тарифы Выйти Создать рассылку Дашборд Контакты Рассыл…" at bounding box center [730, 24] width 1461 height 50
click at [1205, 88] on div "Далее" at bounding box center [1207, 88] width 36 height 16
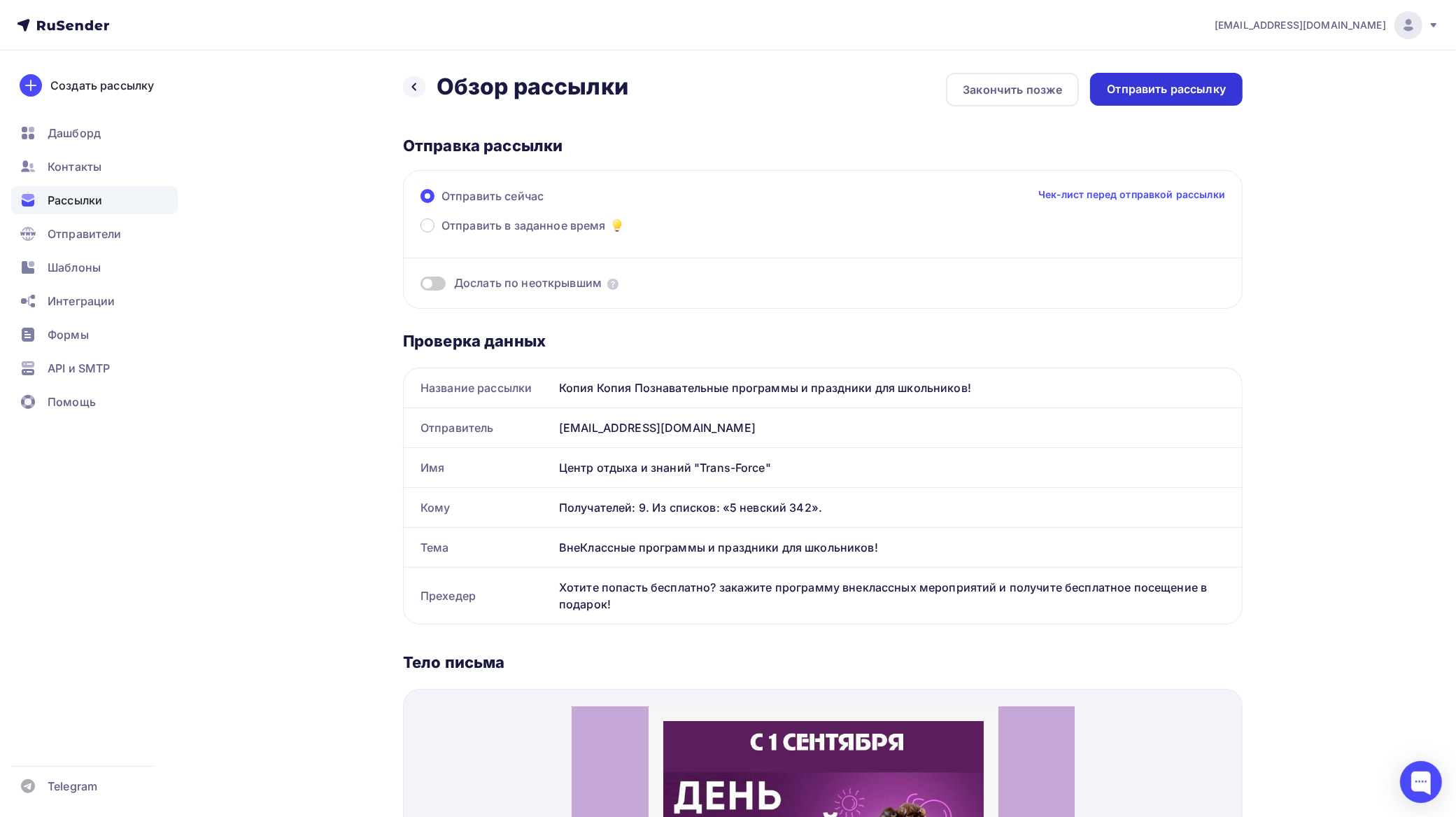
click at [1219, 94] on div "Отправить рассылку" at bounding box center [1166, 89] width 119 height 16
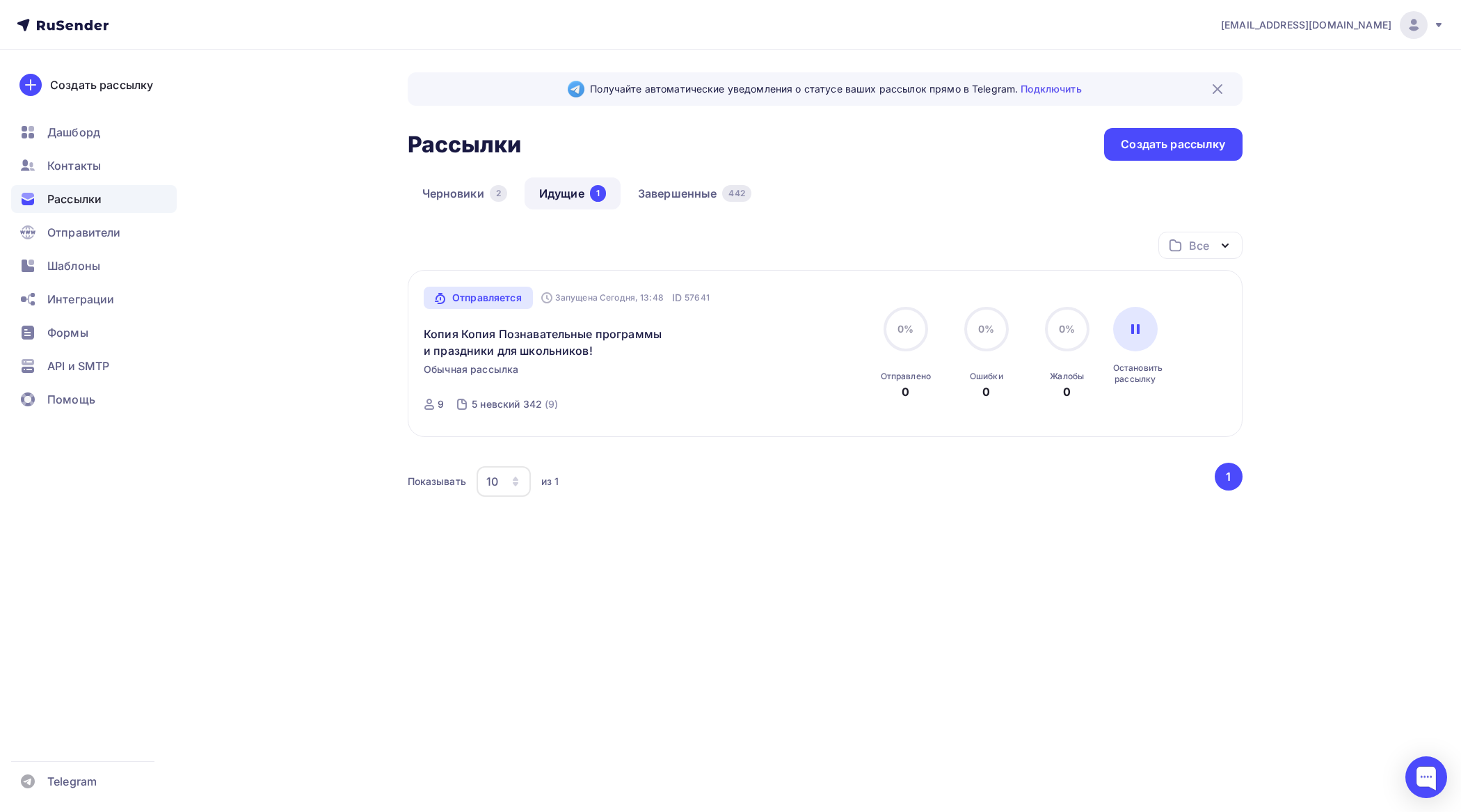
click at [78, 195] on span "Рассылки" at bounding box center [74, 199] width 54 height 17
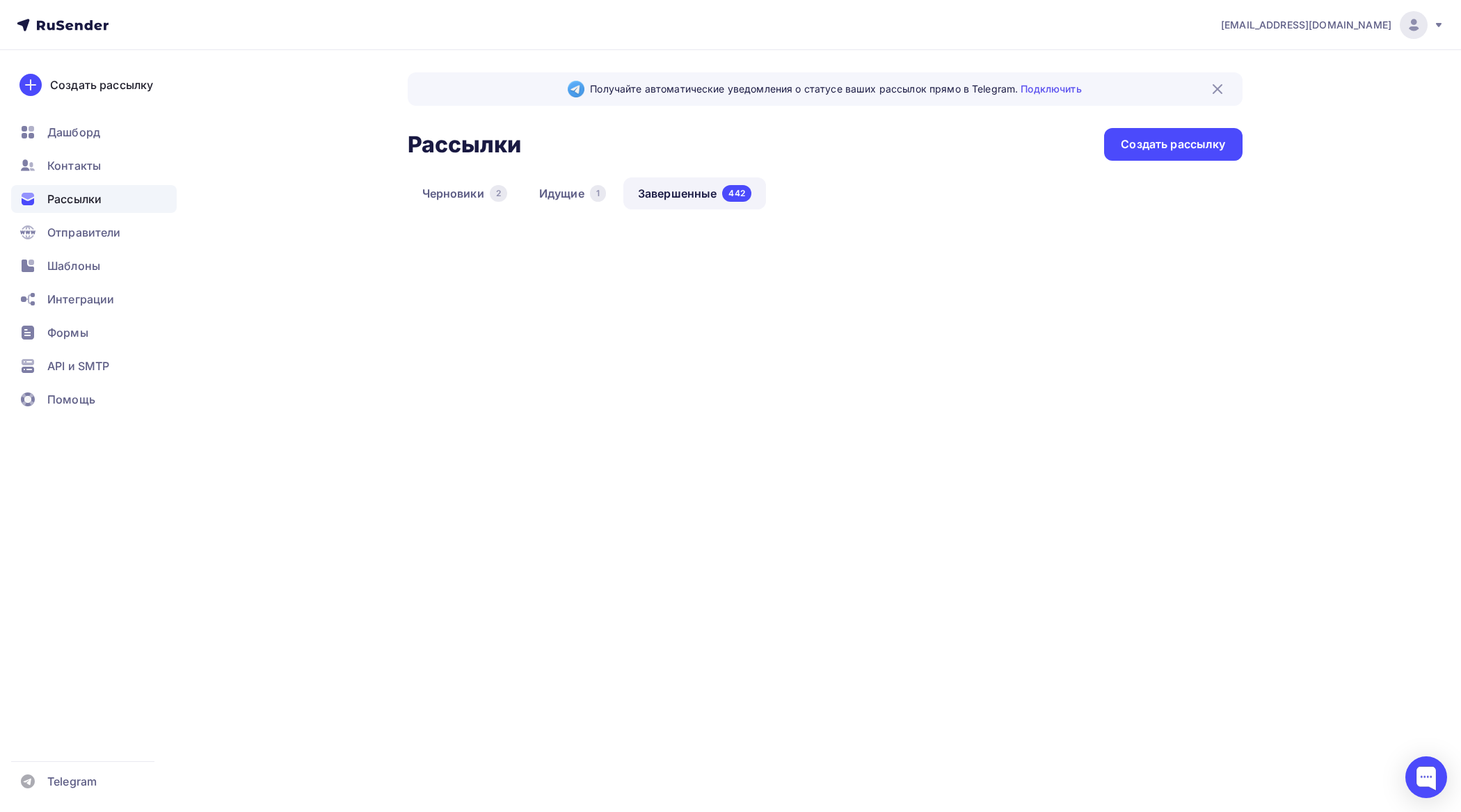
click at [84, 162] on span "Контакты" at bounding box center [74, 165] width 53 height 17
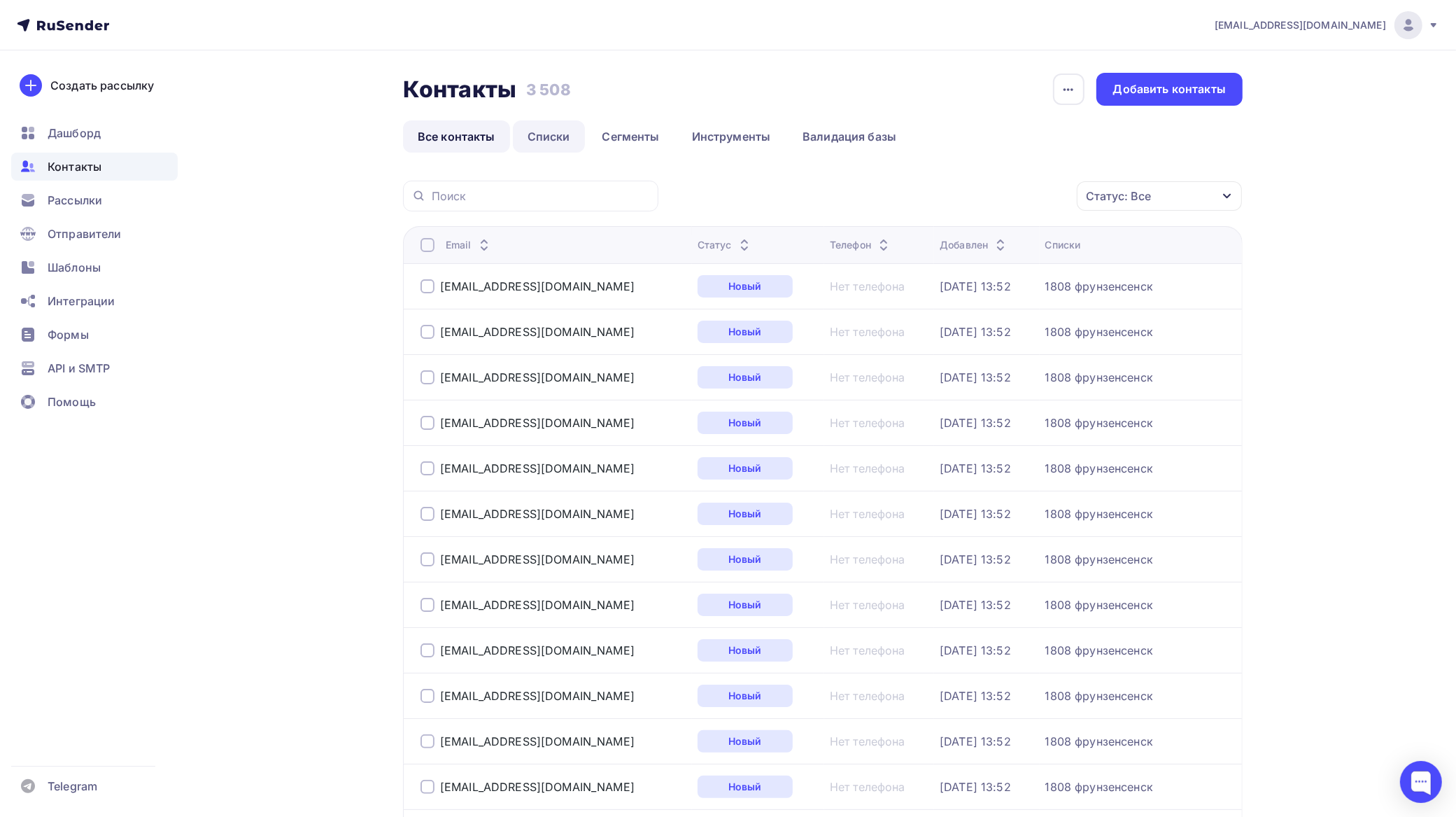
click at [561, 129] on link "Списки" at bounding box center [549, 136] width 72 height 33
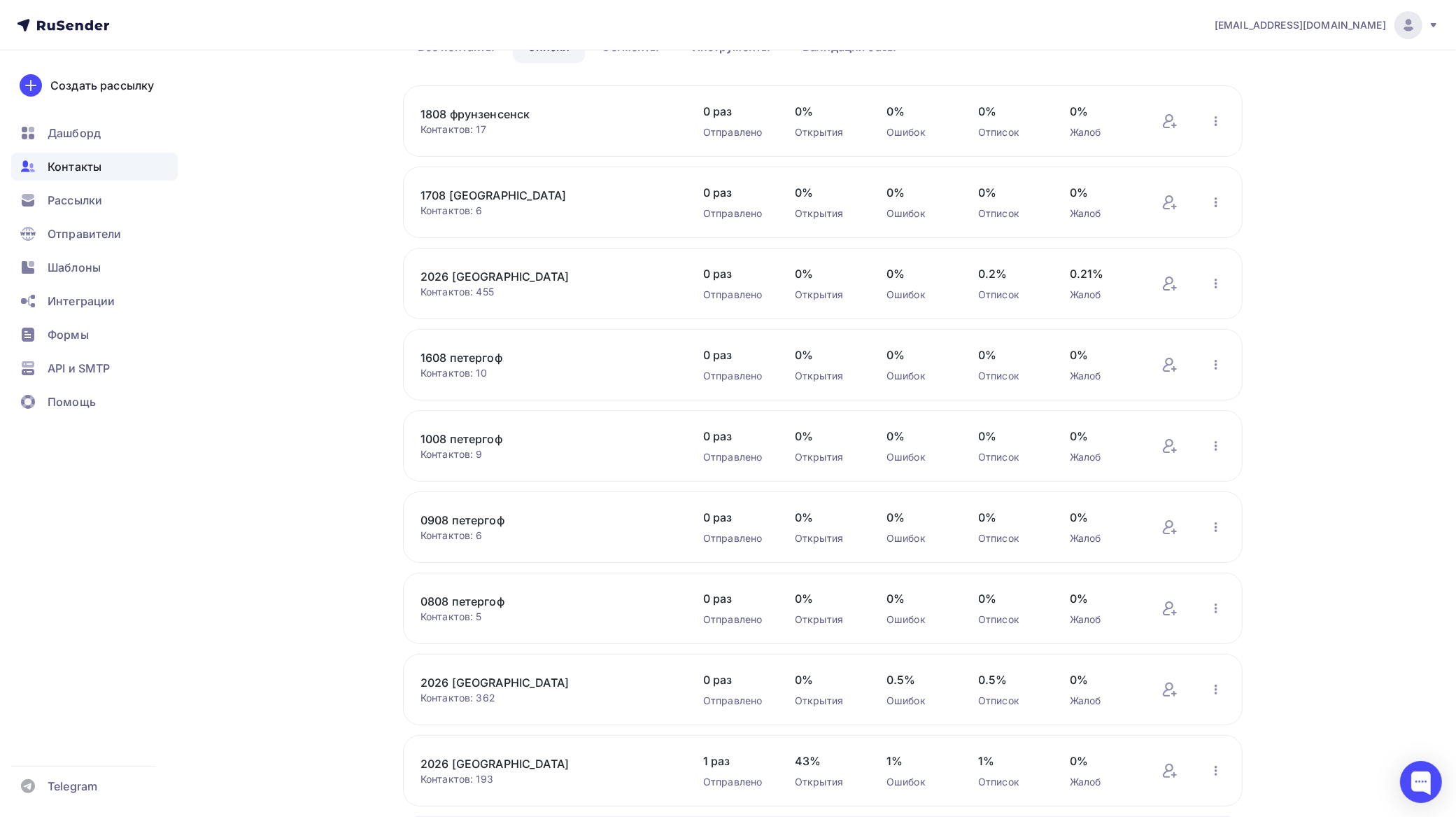
scroll to position [271, 0]
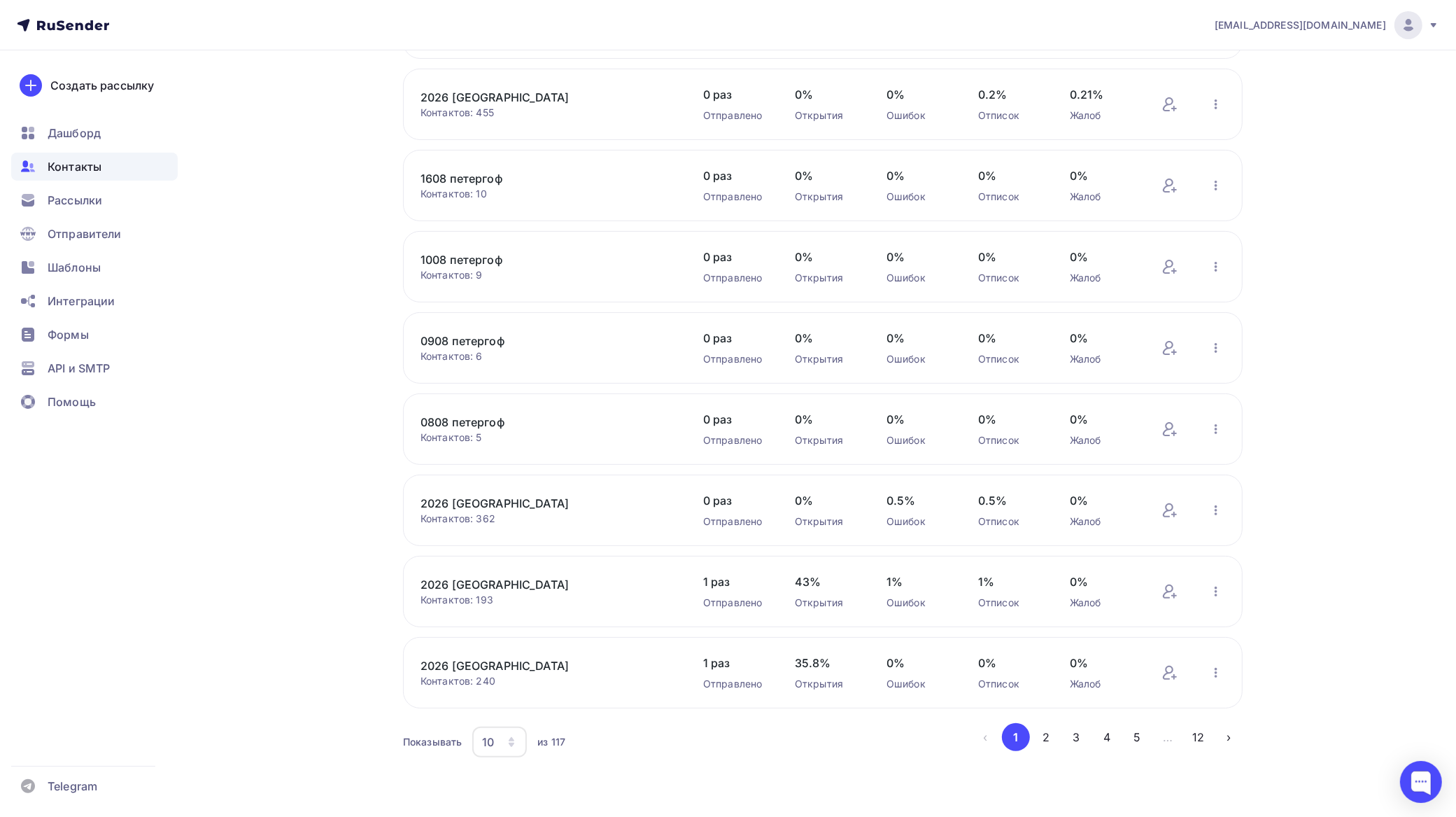
click at [504, 747] on div "10" at bounding box center [500, 741] width 55 height 31
click at [509, 695] on div "100" at bounding box center [556, 702] width 135 height 17
click at [1202, 736] on button "2" at bounding box center [1199, 737] width 28 height 28
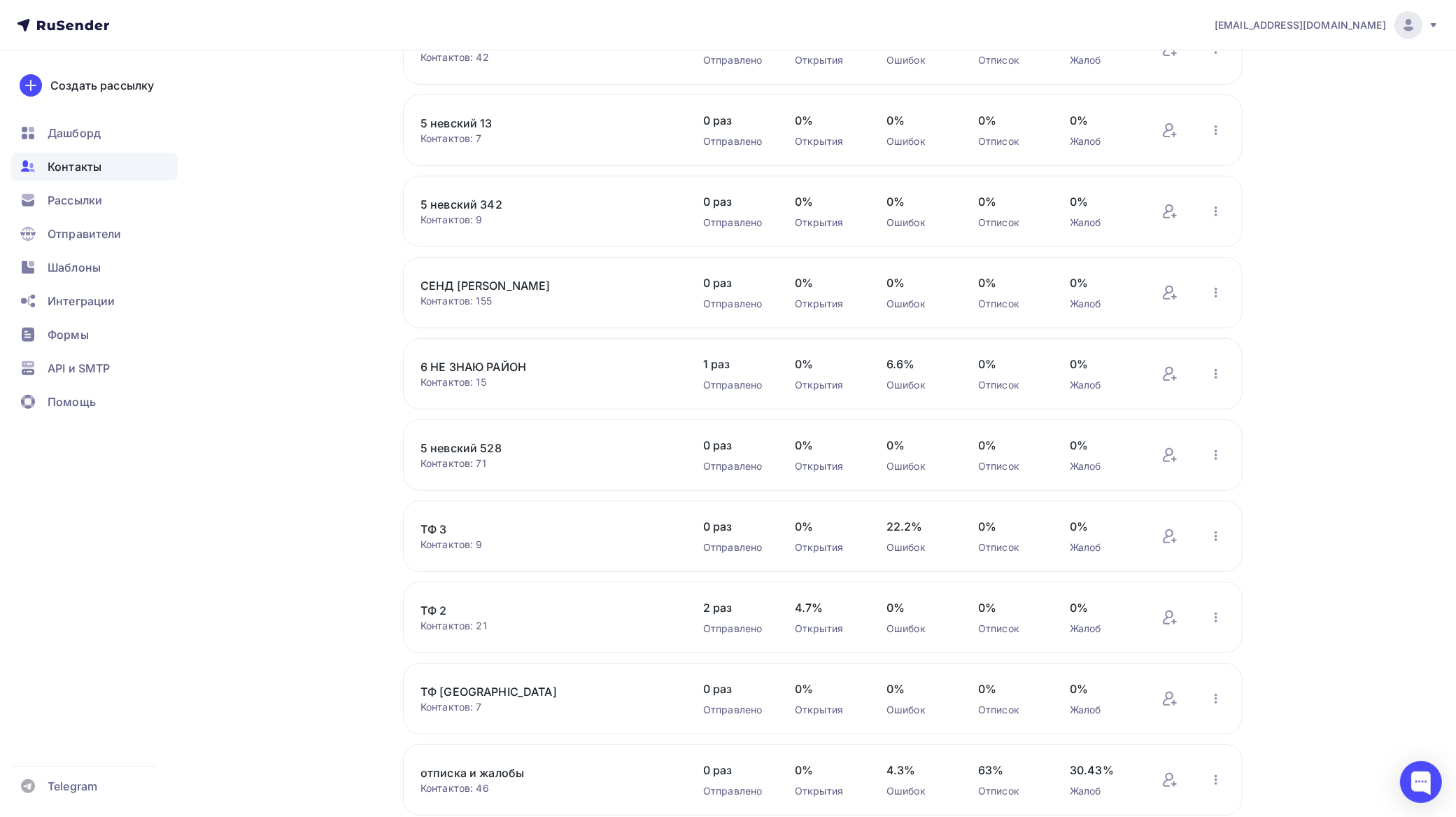
scroll to position [492, 0]
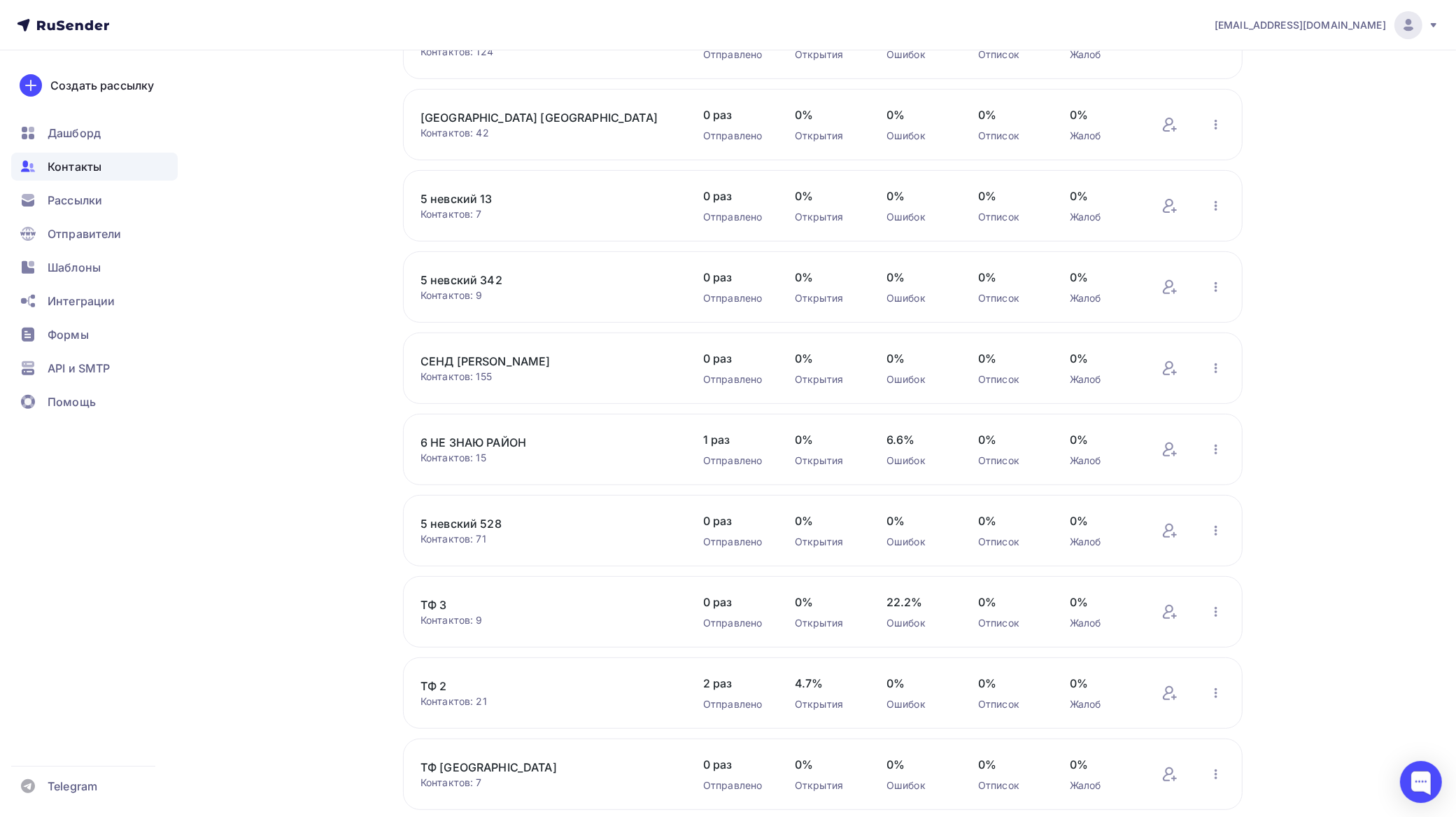
click at [473, 276] on link "5 невский 342" at bounding box center [540, 279] width 238 height 17
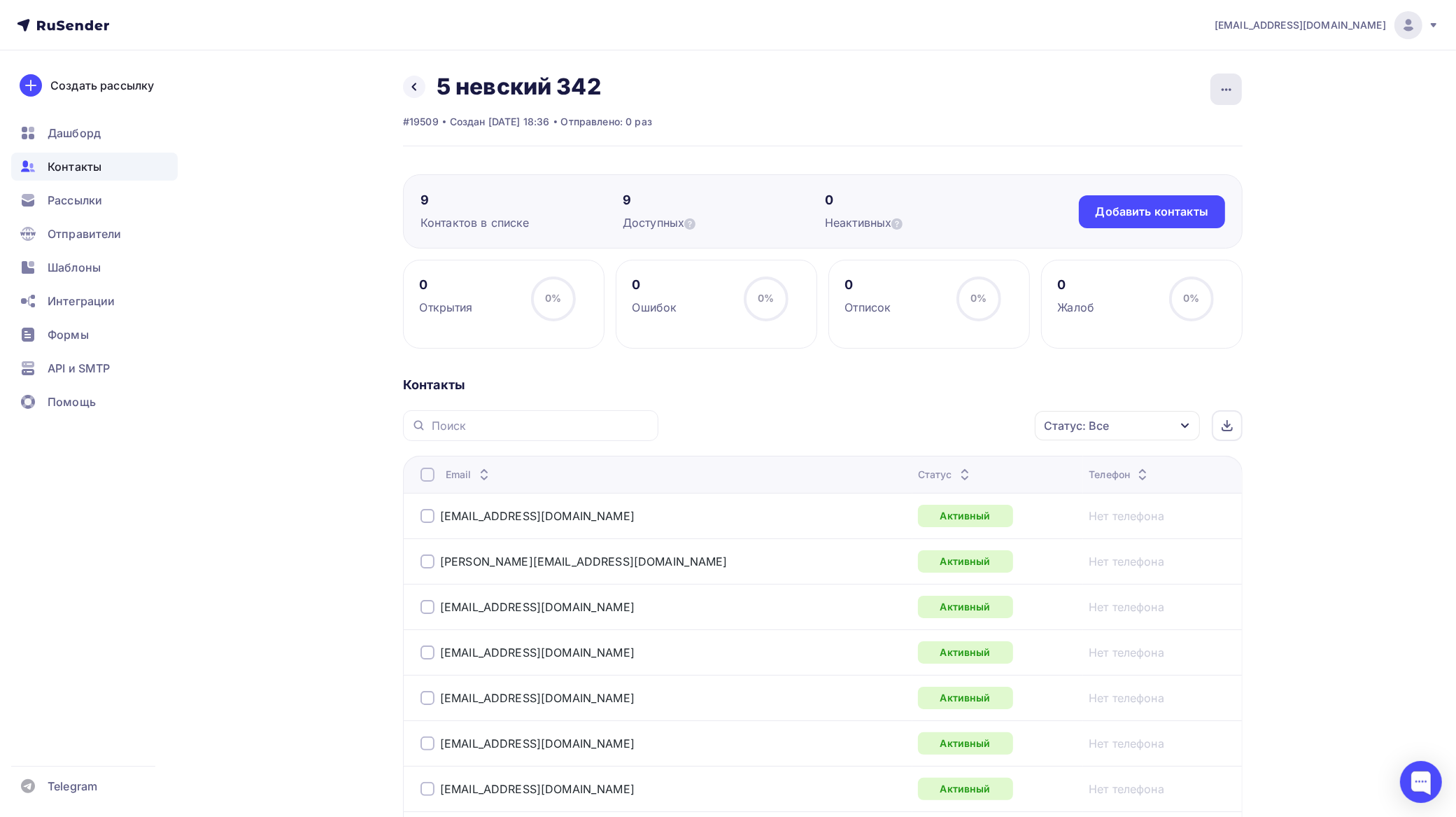
click at [1233, 92] on icon "button" at bounding box center [1226, 89] width 17 height 17
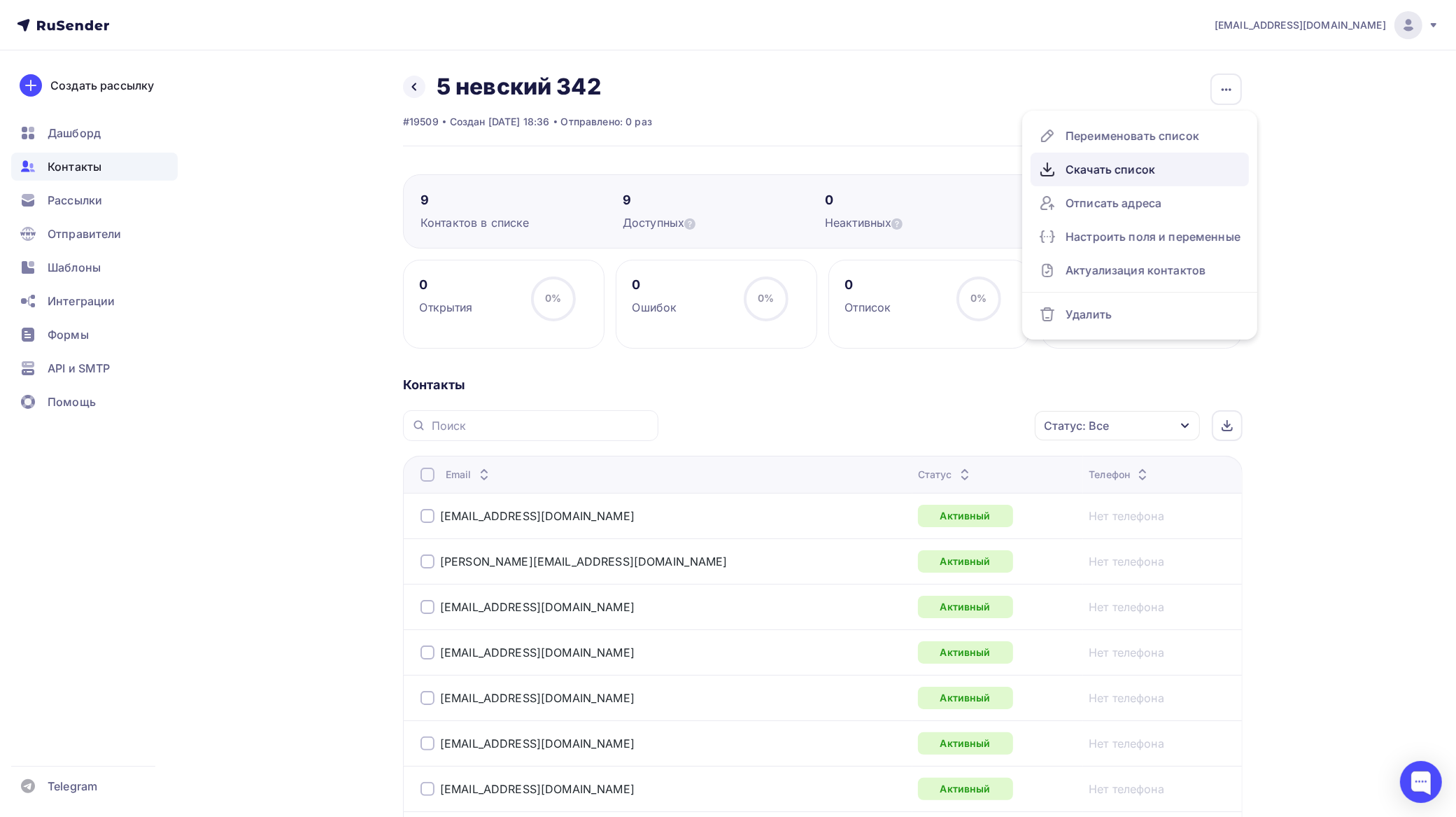
click at [1141, 163] on div "Скачать список" at bounding box center [1140, 169] width 202 height 22
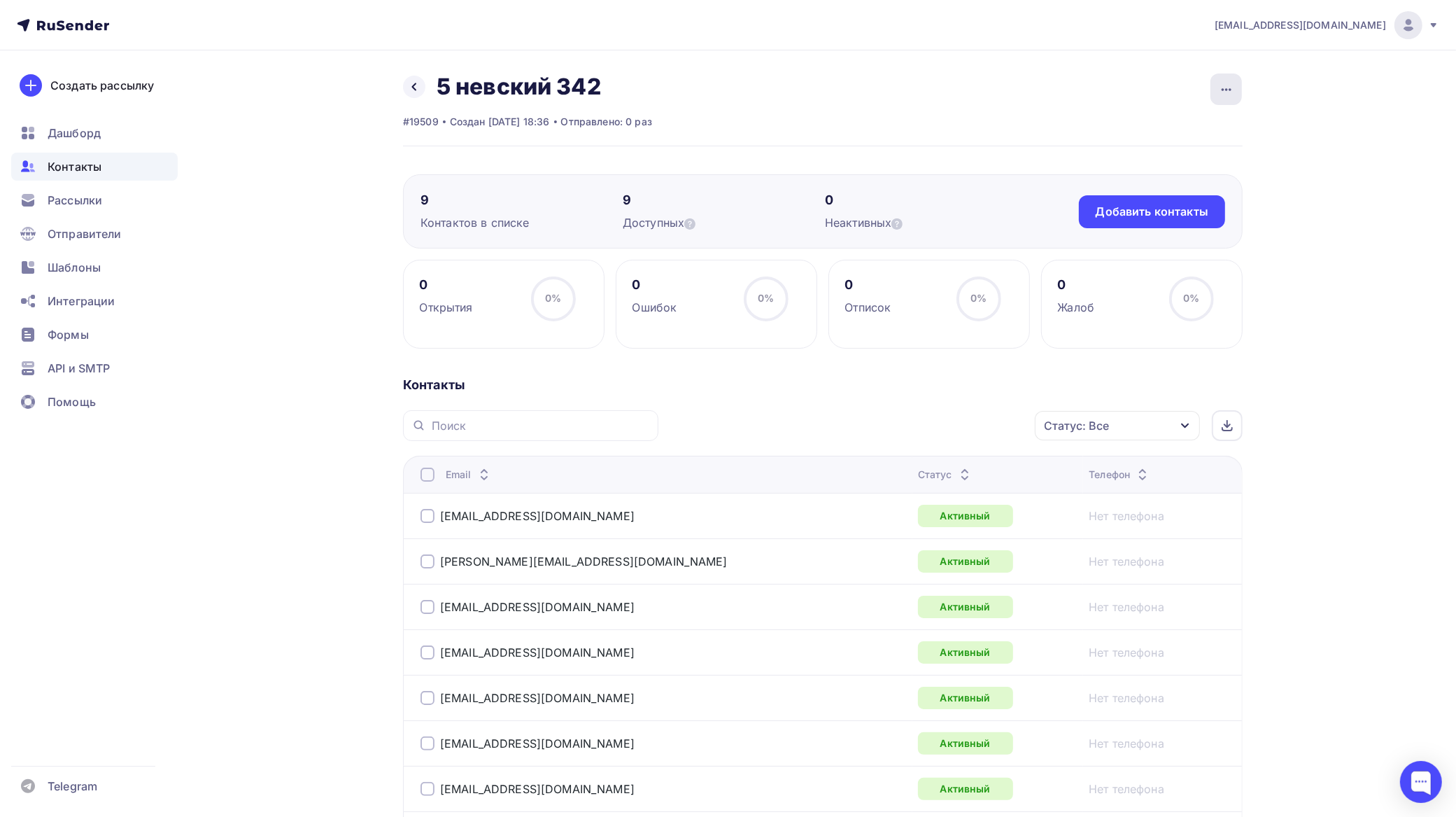
click at [1229, 85] on icon "button" at bounding box center [1226, 89] width 17 height 17
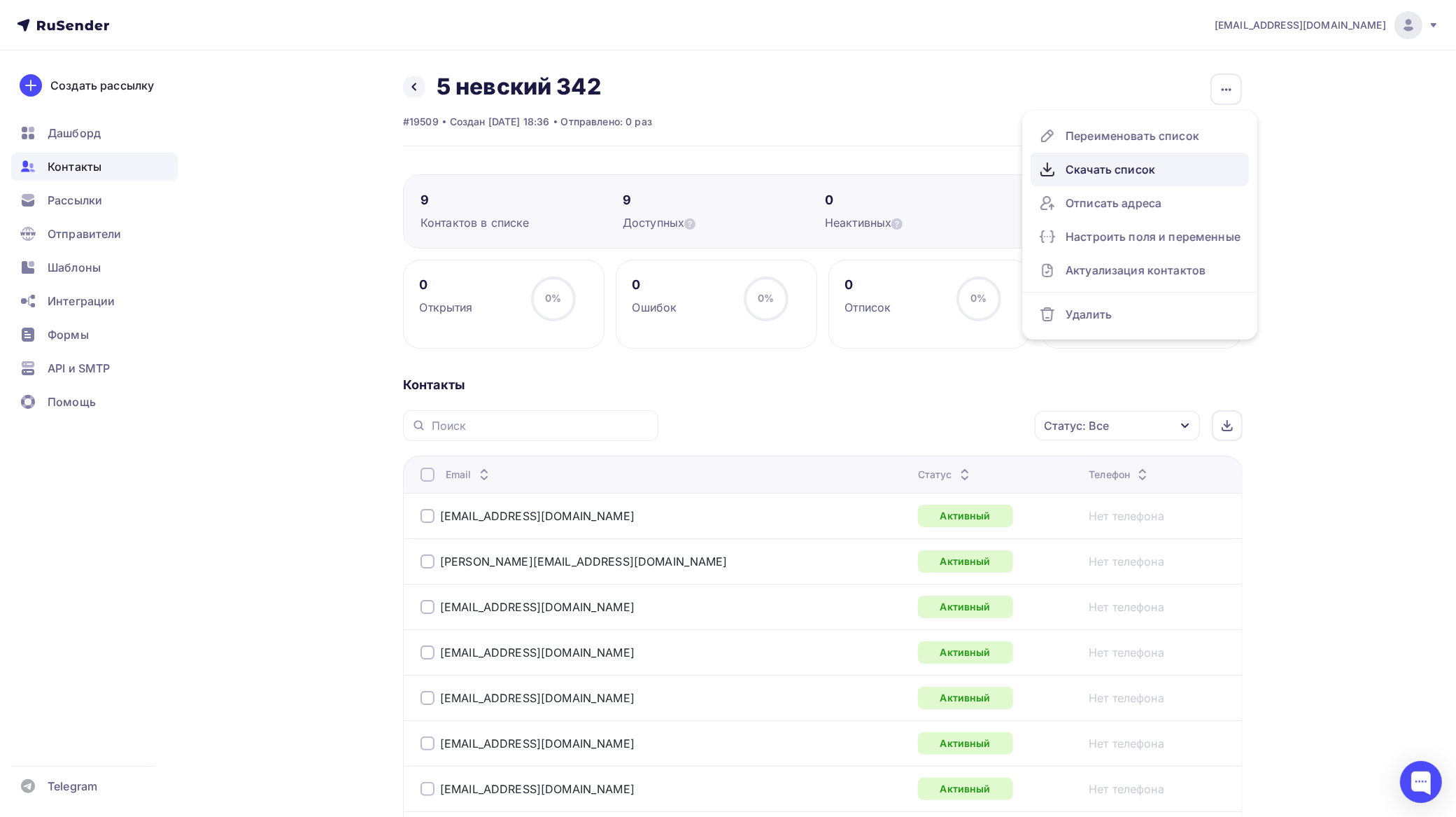
click at [1098, 162] on div "Скачать список" at bounding box center [1140, 169] width 202 height 22
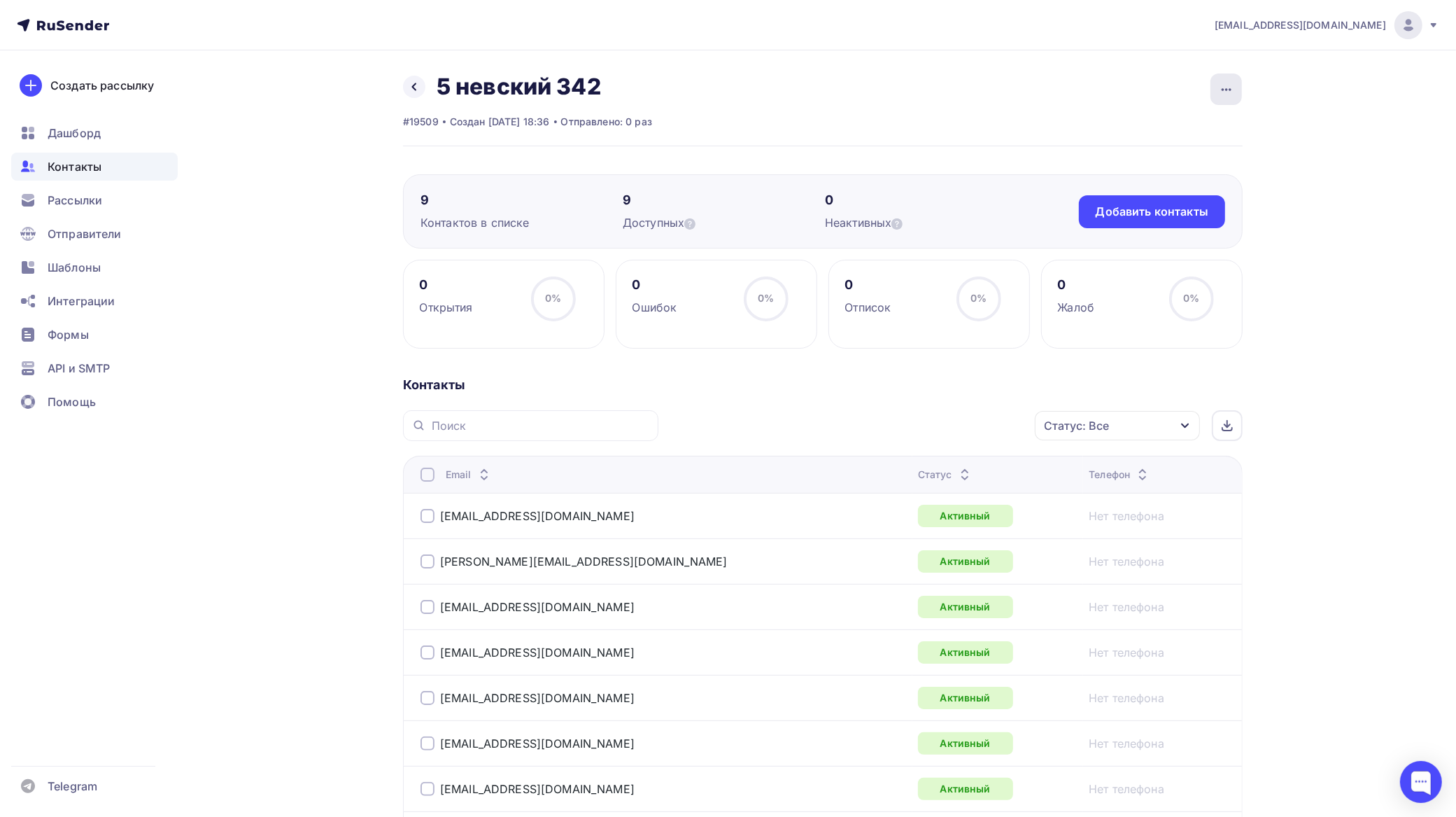
click at [1232, 73] on div "button" at bounding box center [1226, 89] width 32 height 32
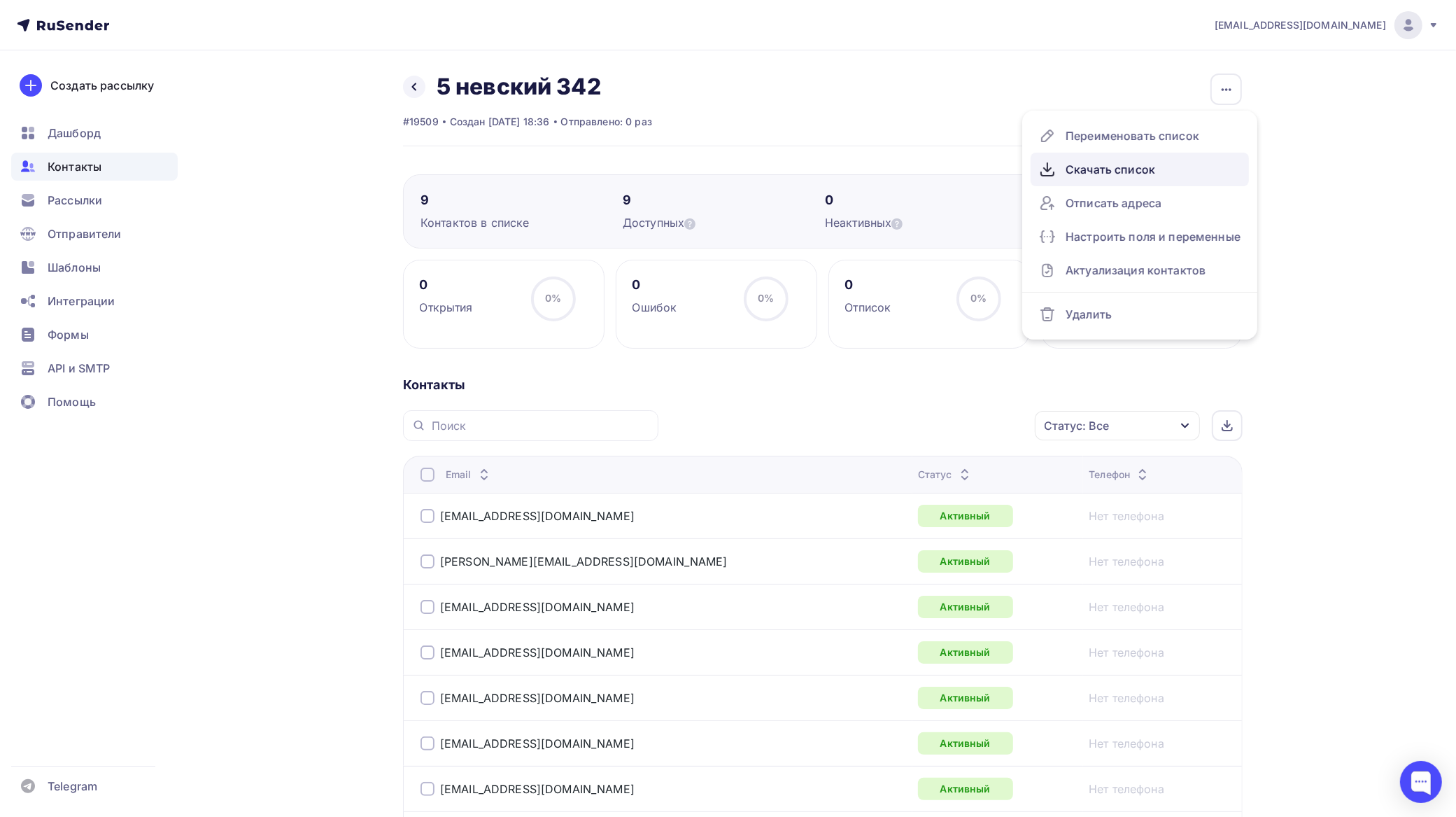
click at [1110, 173] on div "Скачать список" at bounding box center [1140, 169] width 202 height 22
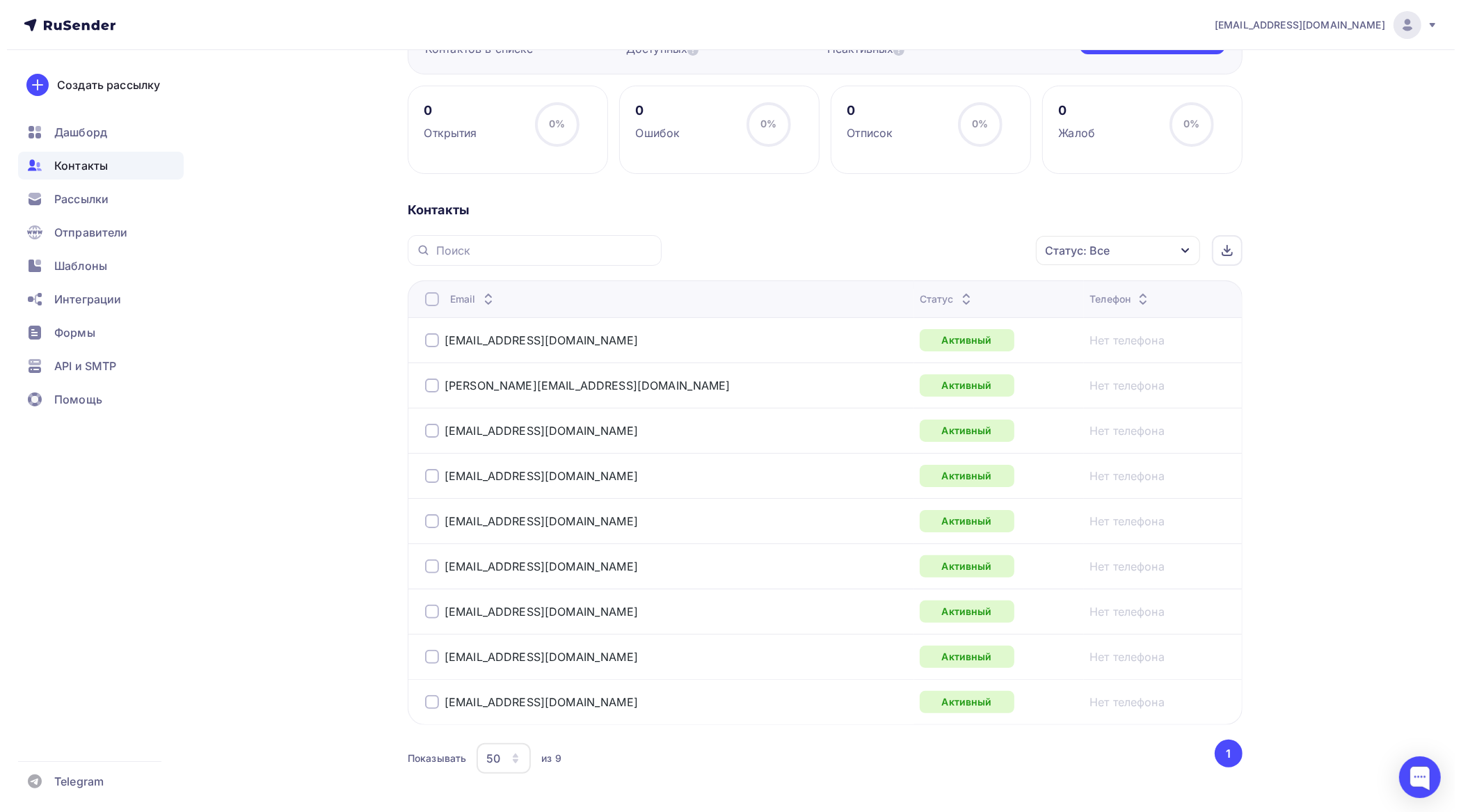
scroll to position [174, 0]
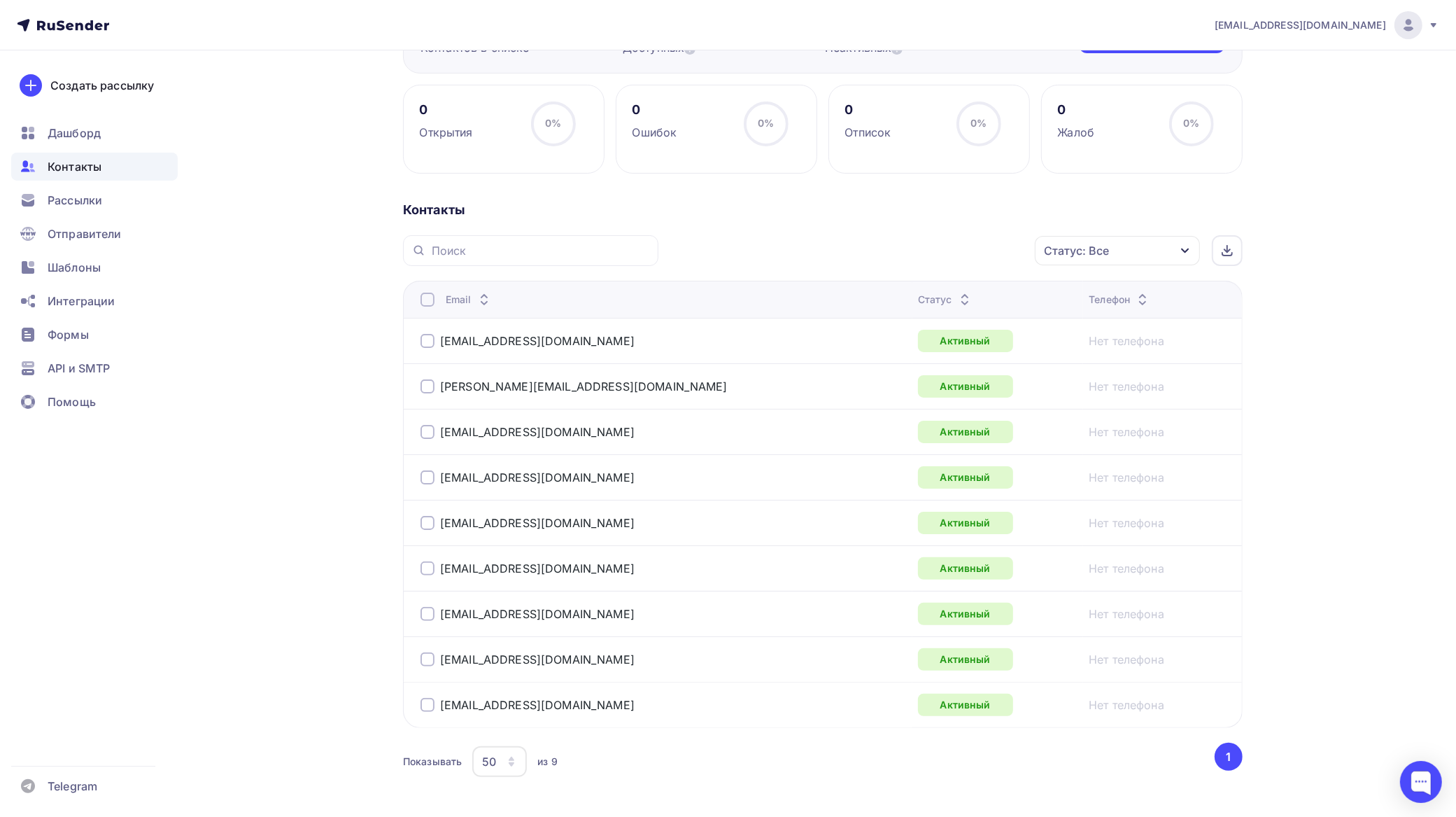
click at [429, 305] on div at bounding box center [428, 299] width 14 height 14
click at [951, 253] on div "Действие" at bounding box center [930, 251] width 185 height 27
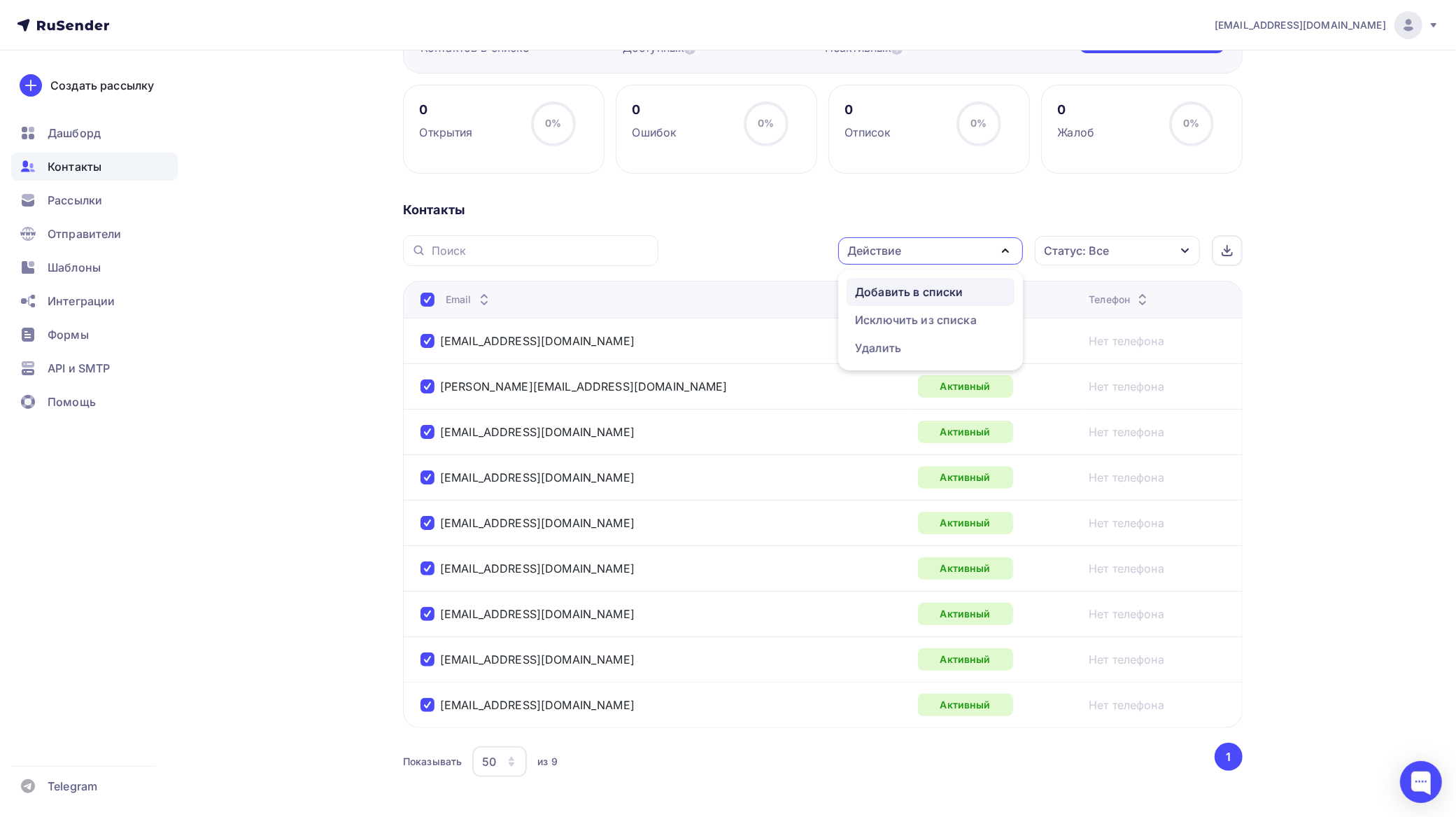
click at [914, 289] on div "Добавить в списки" at bounding box center [908, 291] width 107 height 17
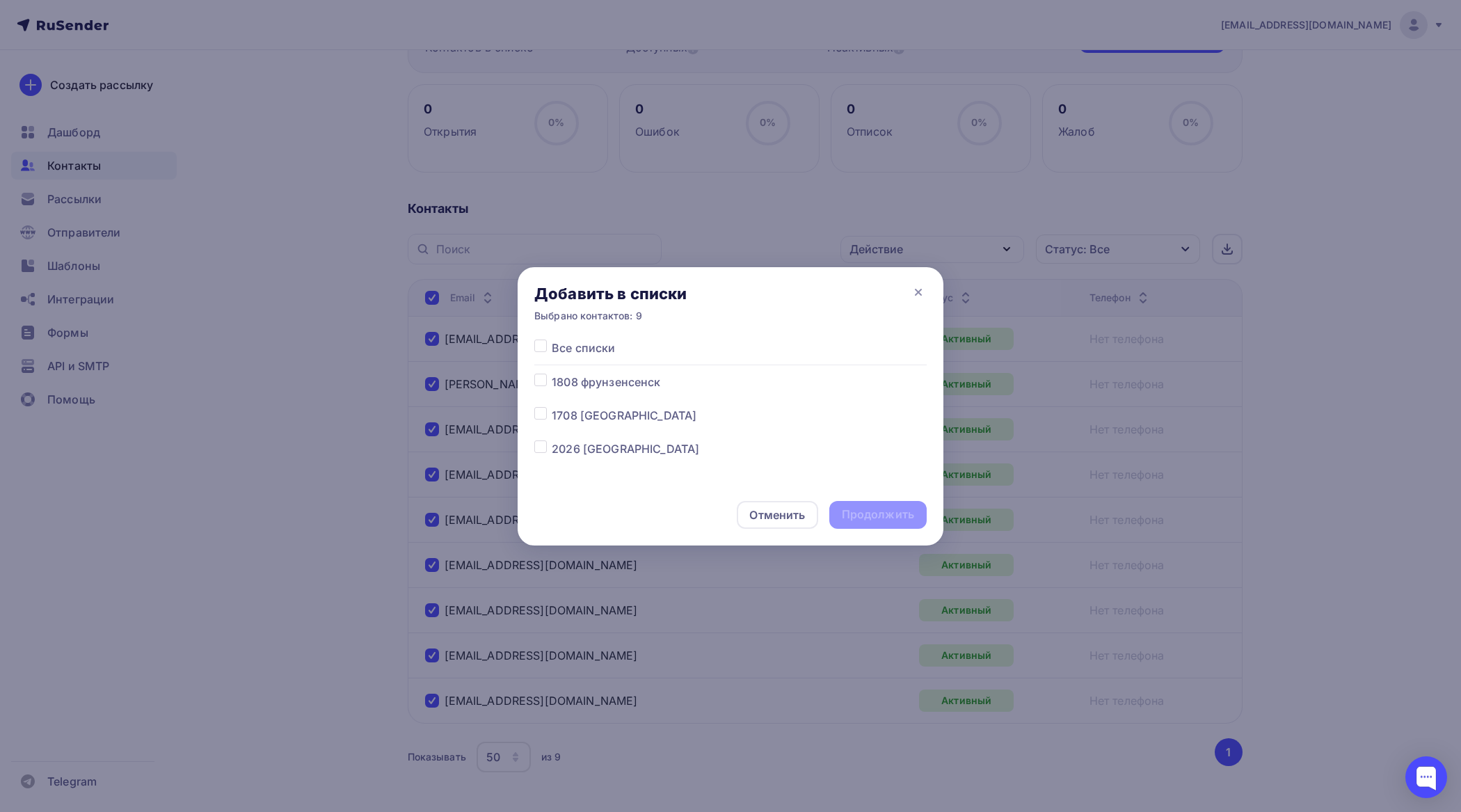
click at [551, 440] on label at bounding box center [551, 440] width 0 height 0
click at [539, 450] on input "checkbox" at bounding box center [541, 446] width 12 height 12
checkbox input "true"
click at [882, 510] on div "Продолжить" at bounding box center [878, 514] width 73 height 16
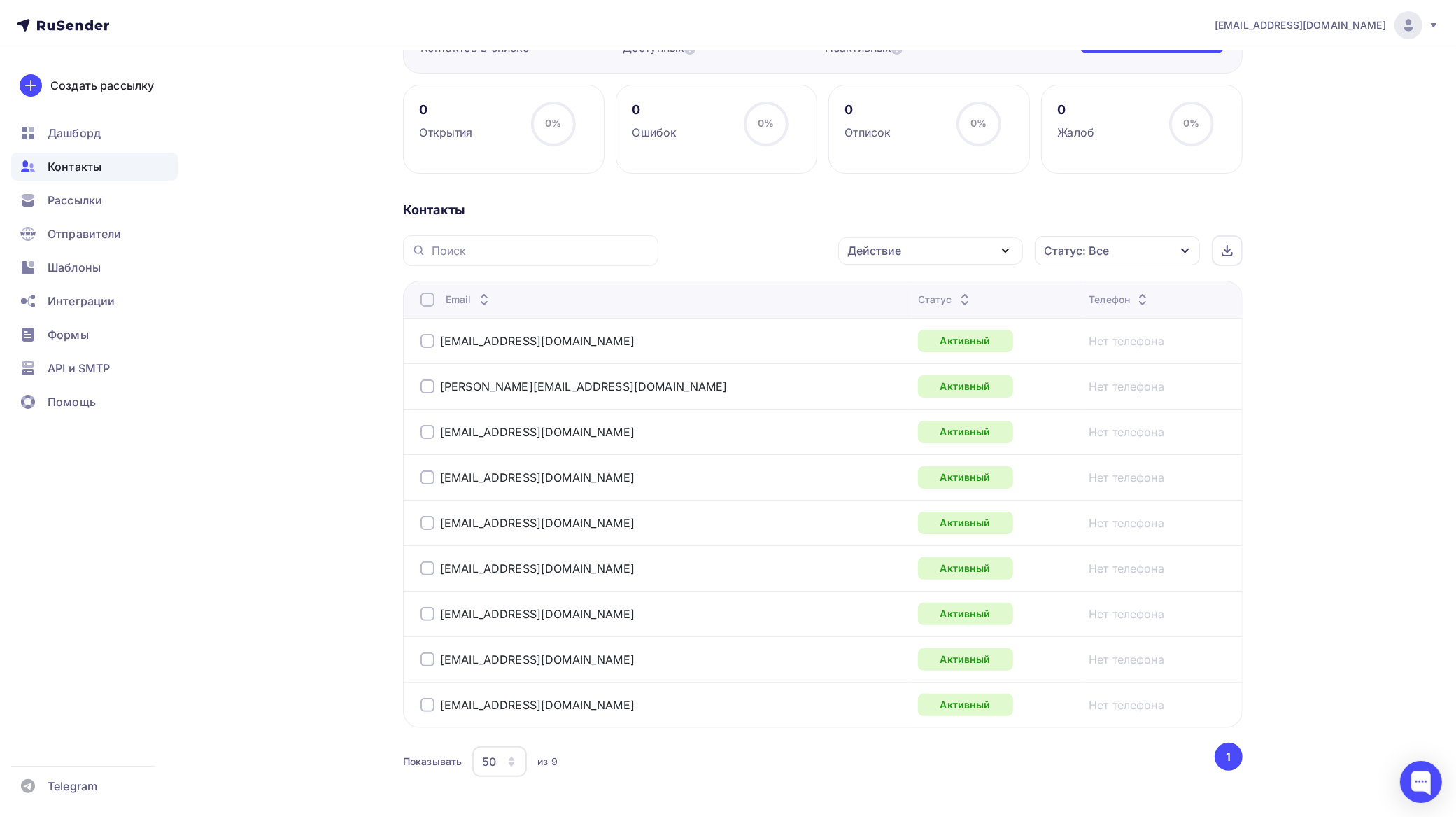
click at [428, 298] on div at bounding box center [428, 299] width 14 height 14
click at [429, 302] on div at bounding box center [428, 299] width 14 height 14
click at [904, 254] on div "Действие" at bounding box center [930, 251] width 185 height 27
click at [900, 292] on div "Добавить в списки" at bounding box center [908, 291] width 107 height 17
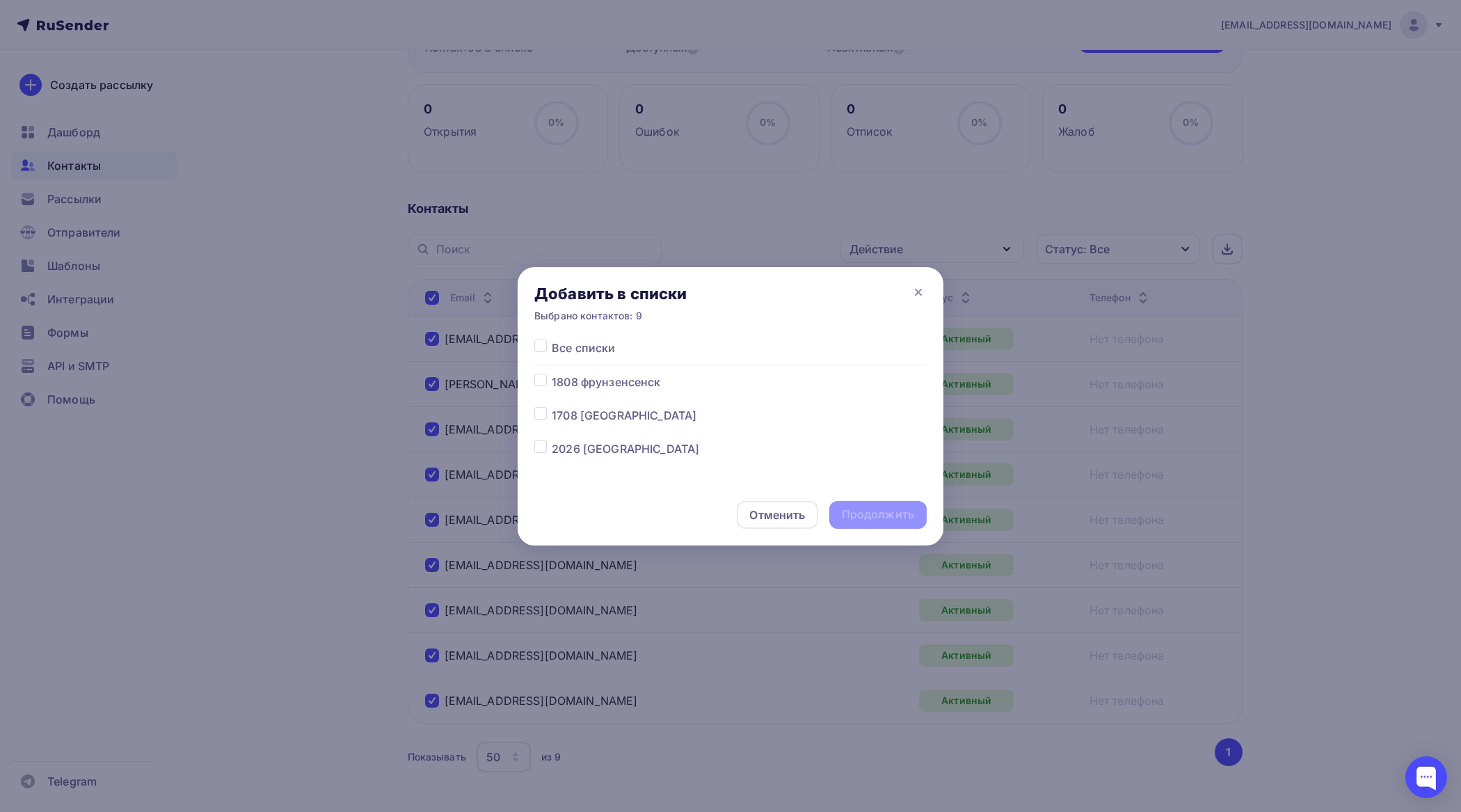
click at [551, 440] on label at bounding box center [551, 440] width 0 height 0
click at [540, 449] on input "checkbox" at bounding box center [541, 446] width 12 height 12
checkbox input "true"
click at [879, 510] on div "Продолжить" at bounding box center [878, 514] width 73 height 16
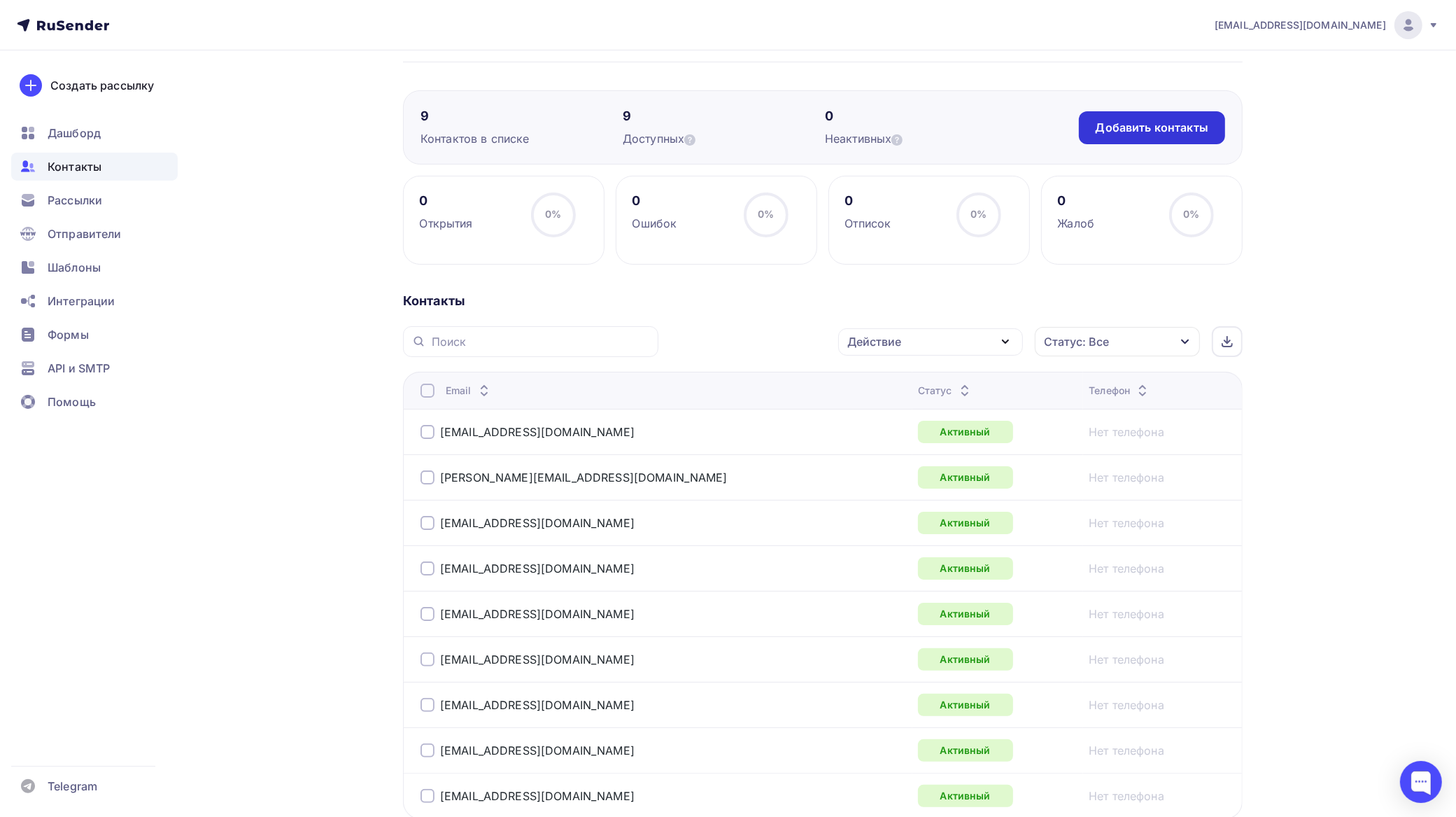
scroll to position [0, 0]
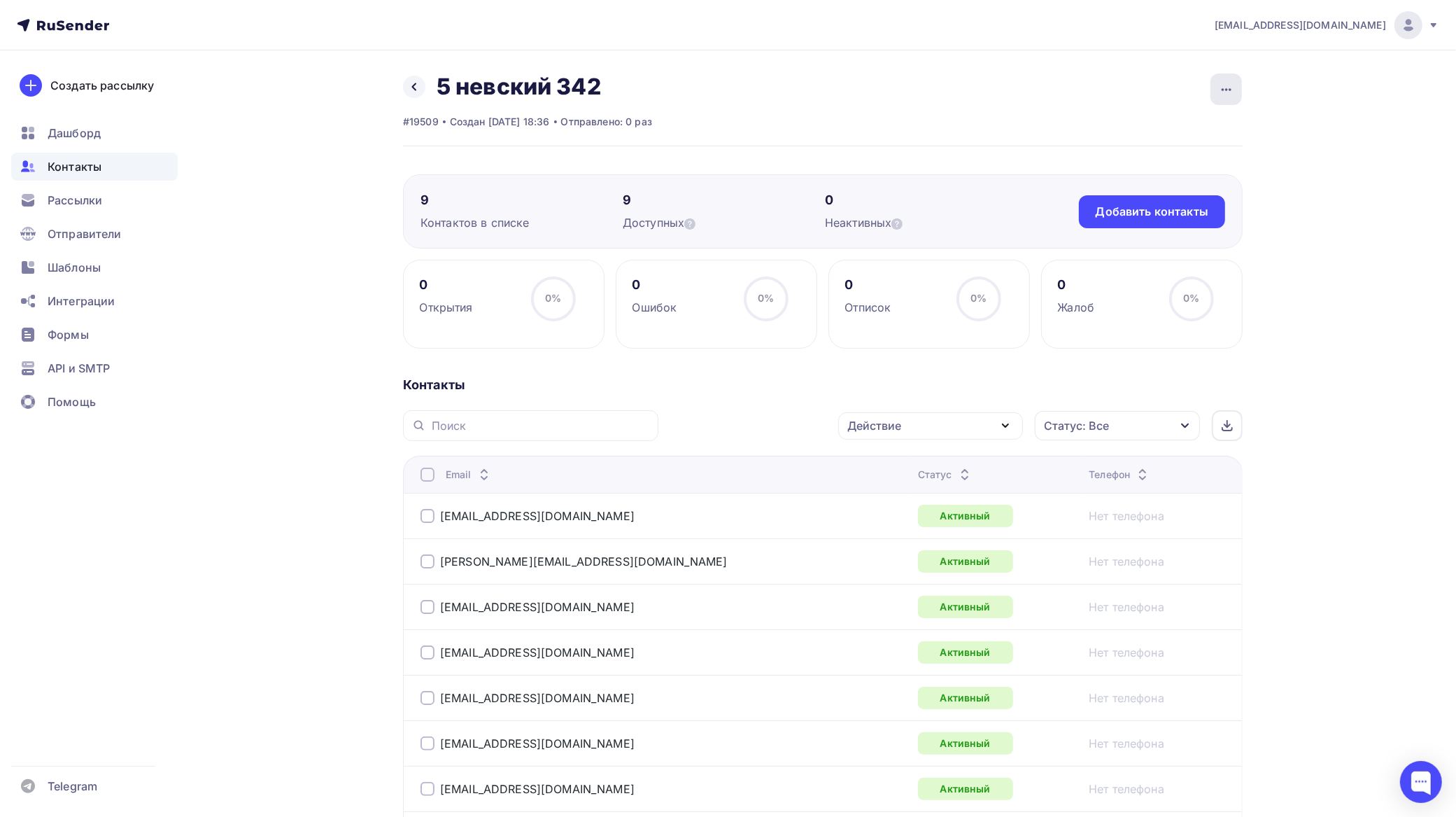
click at [1229, 85] on icon "button" at bounding box center [1226, 89] width 17 height 17
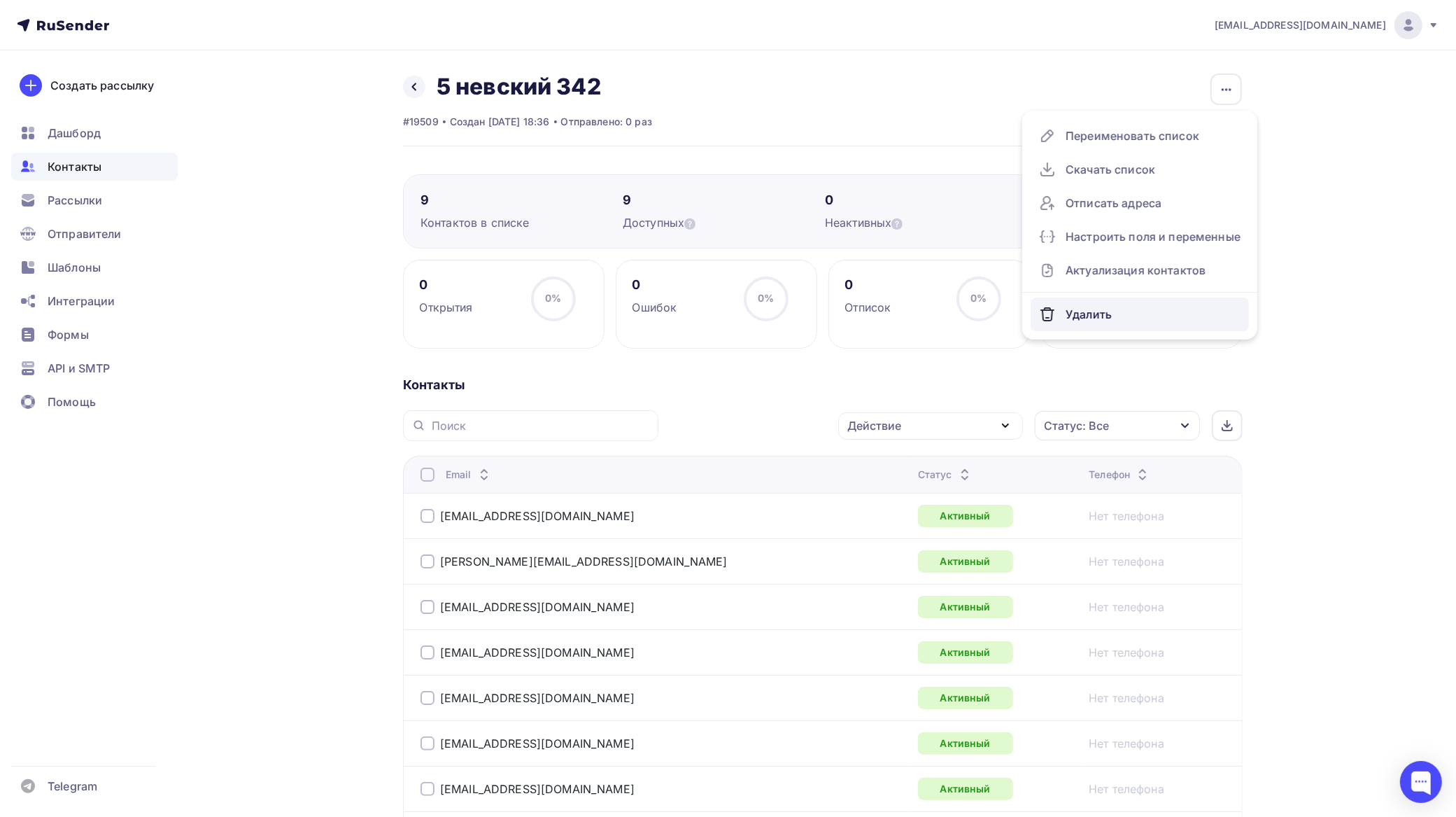
click at [1074, 303] on div "Удалить" at bounding box center [1140, 313] width 202 height 22
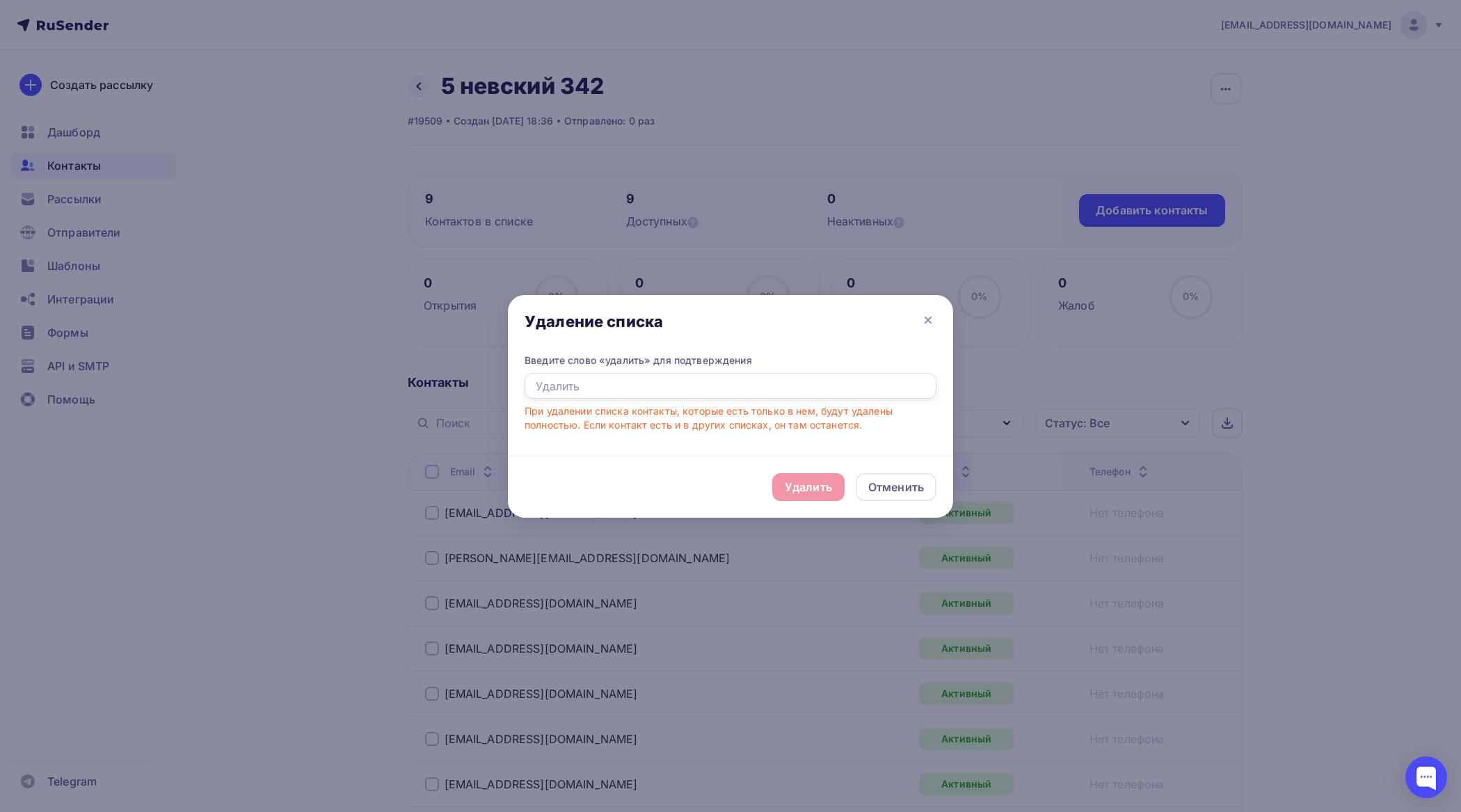
click at [678, 394] on input "text" at bounding box center [730, 386] width 412 height 26
type input "удалить"
click at [825, 484] on div "Удалить" at bounding box center [809, 486] width 47 height 17
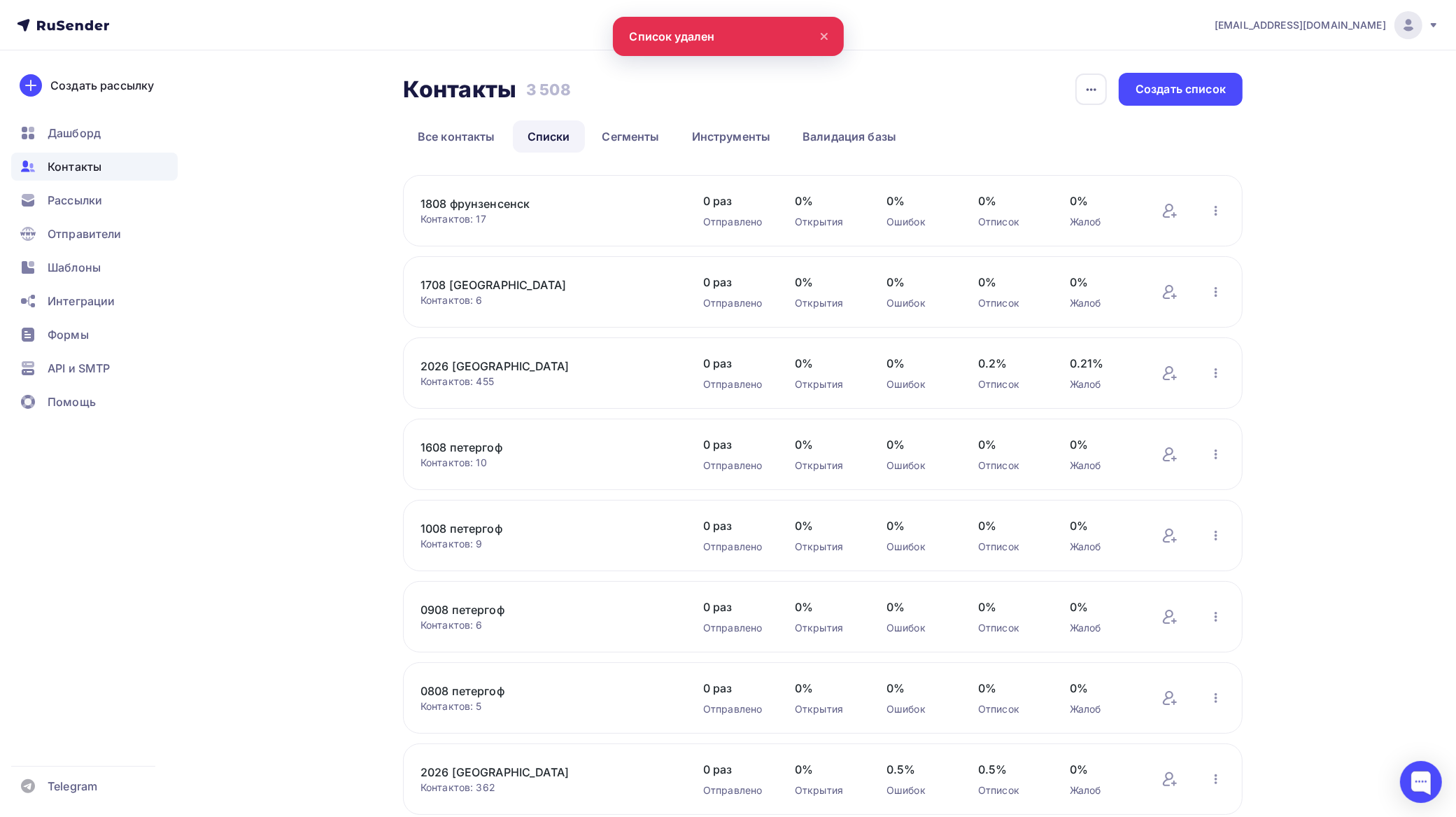
click at [551, 141] on link "Списки" at bounding box center [549, 136] width 72 height 33
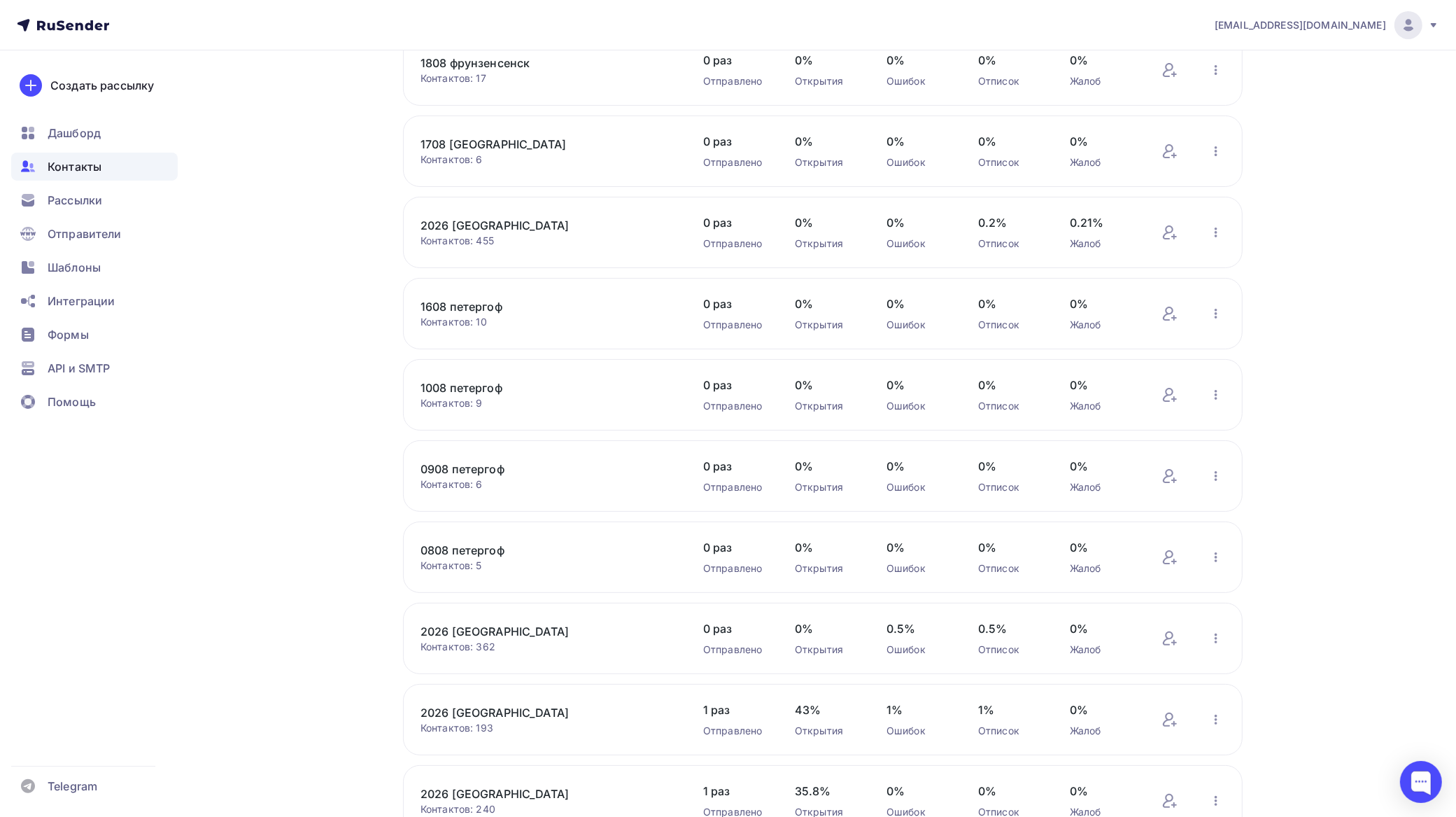
scroll to position [271, 0]
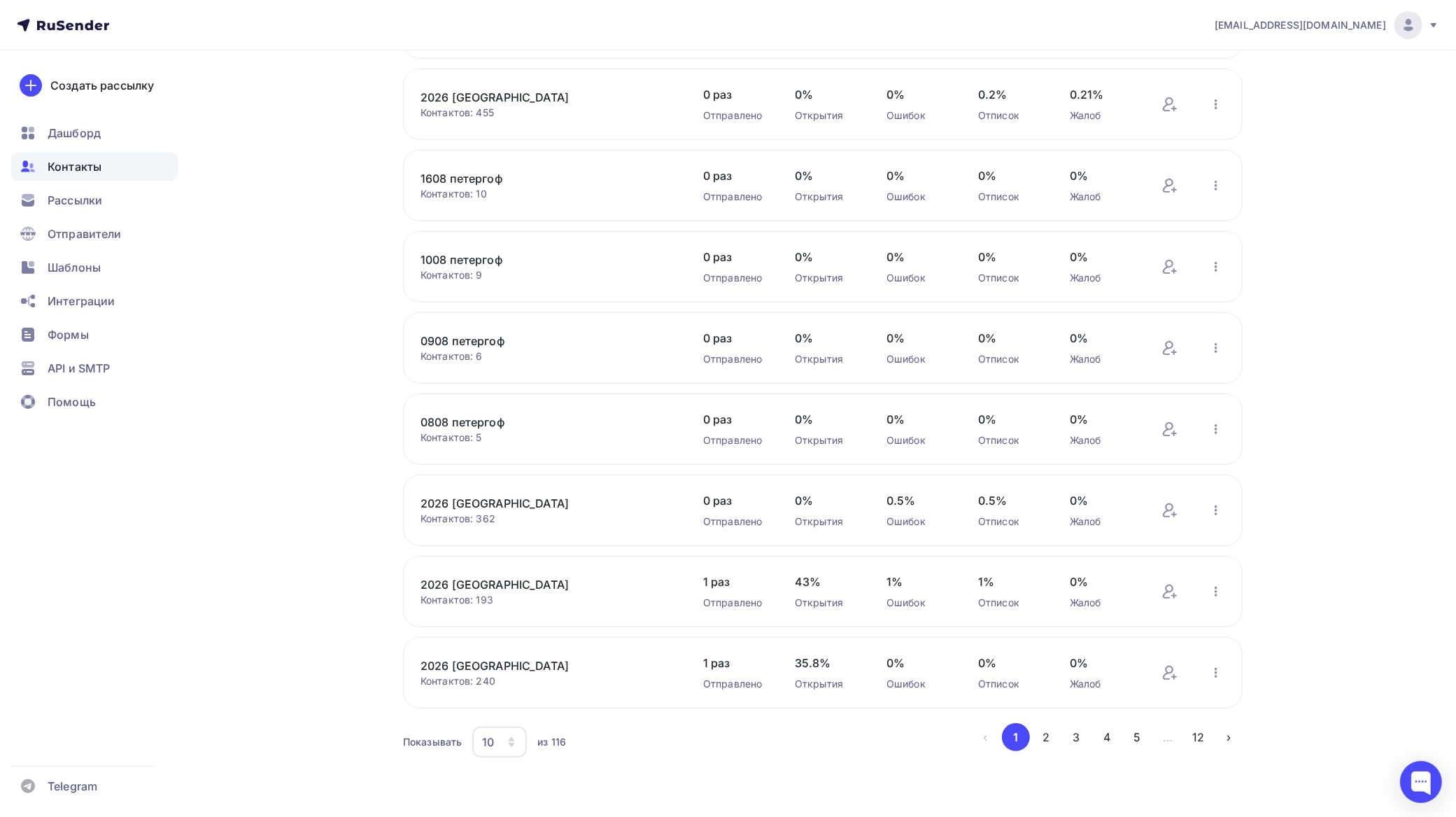
click at [511, 740] on icon "button" at bounding box center [511, 739] width 5 height 4
click at [503, 698] on div "100" at bounding box center [556, 702] width 135 height 17
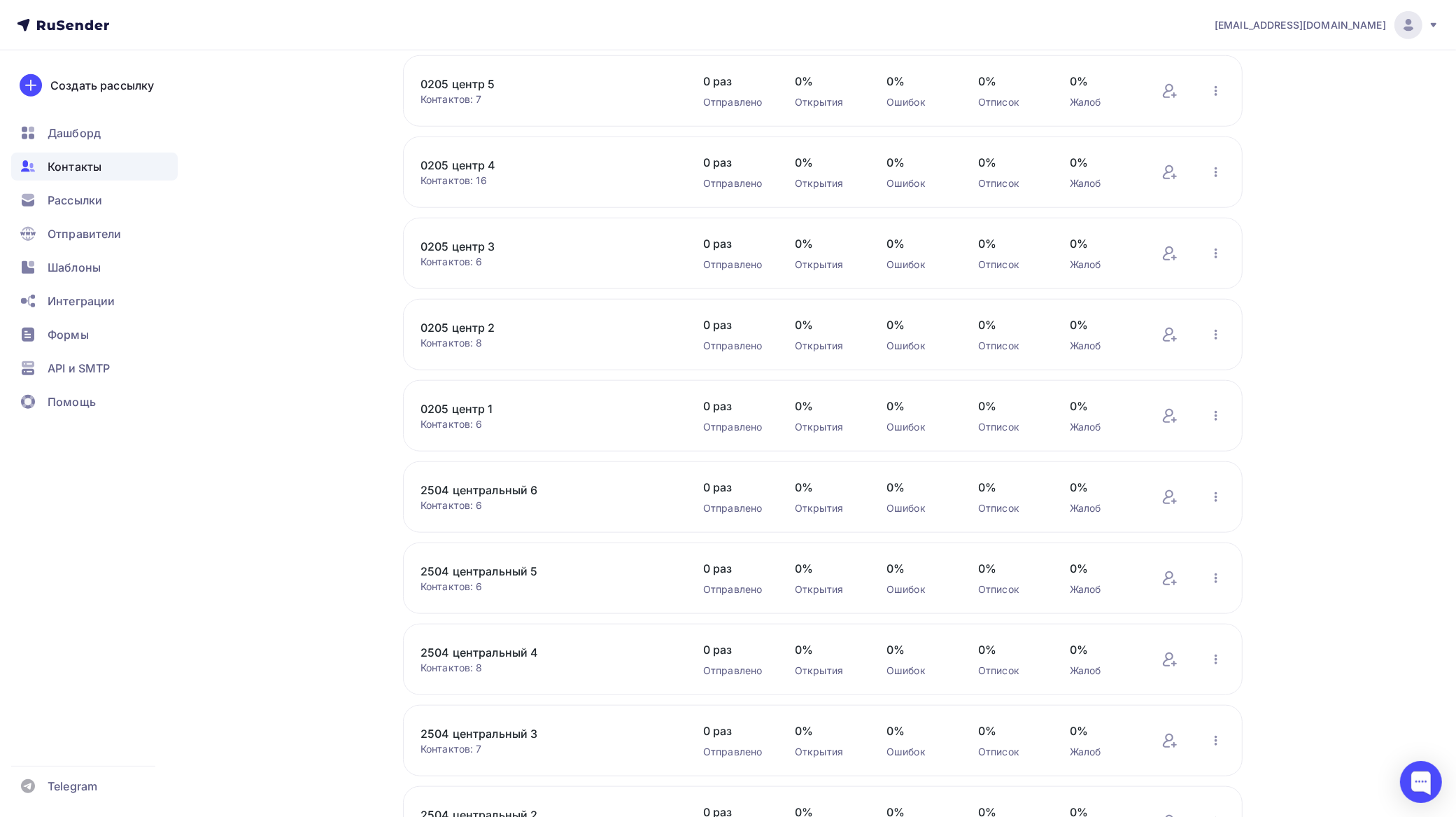
scroll to position [7607, 0]
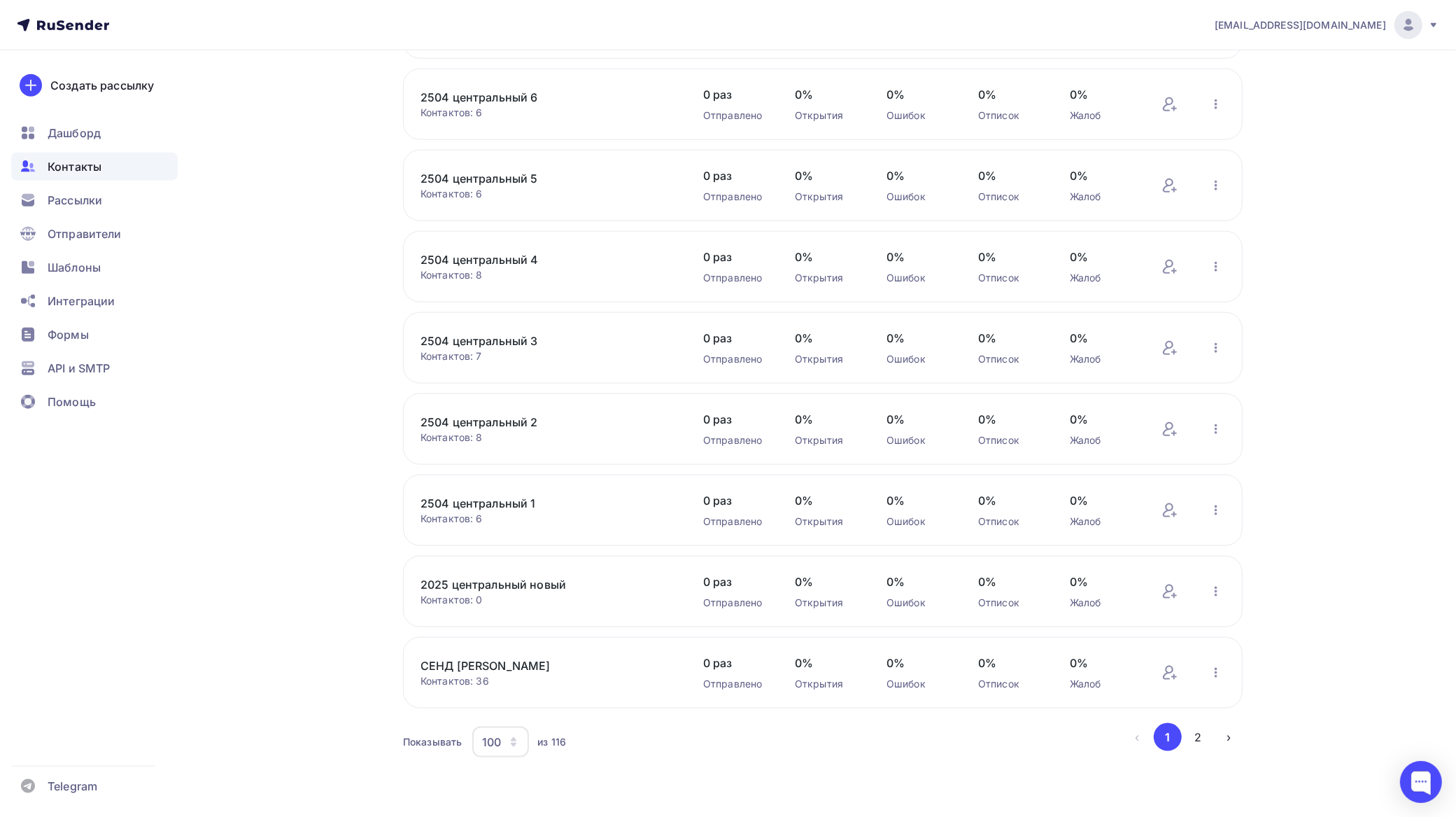
click at [1201, 740] on button "2" at bounding box center [1199, 737] width 28 height 28
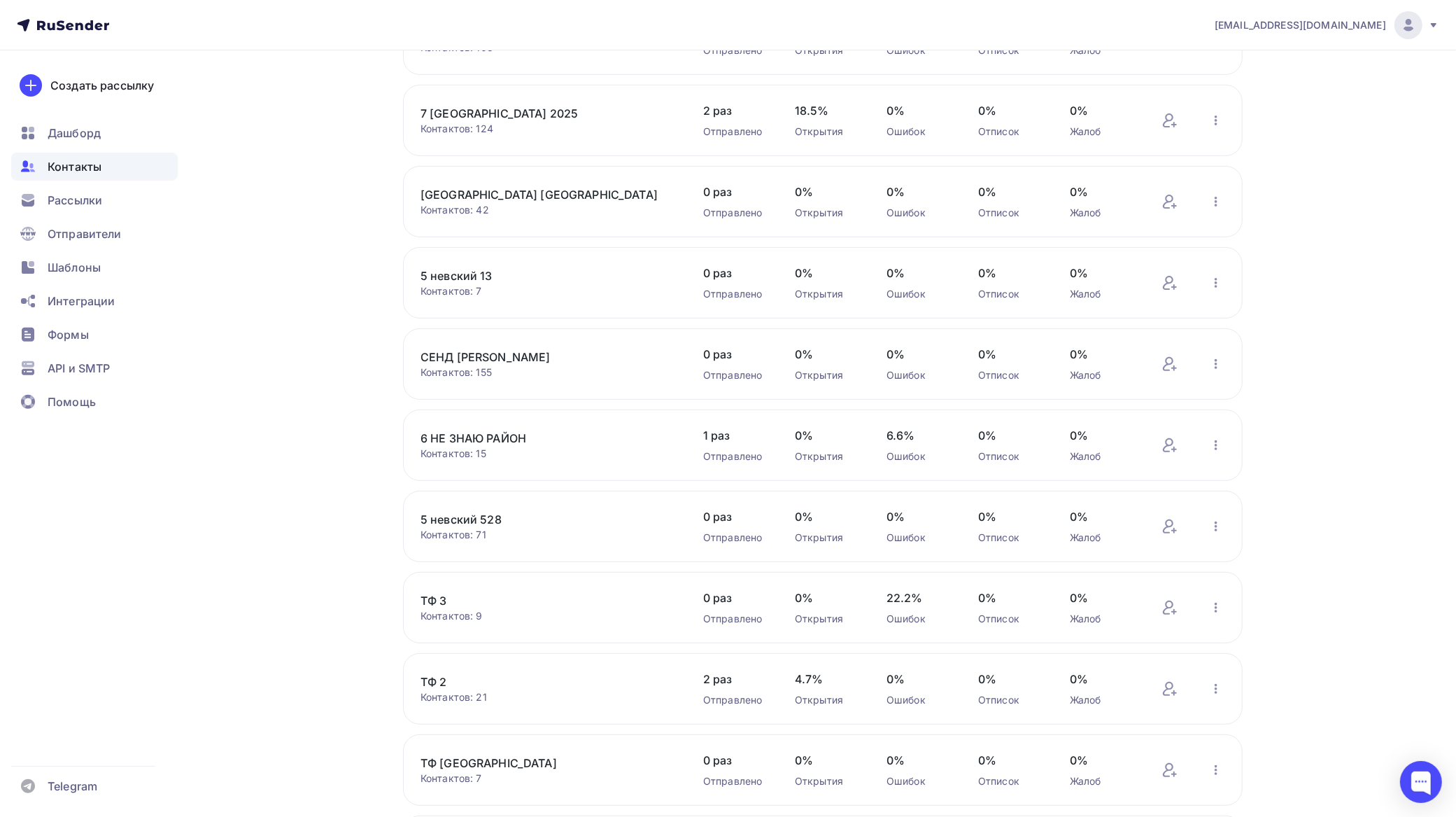
scroll to position [459, 0]
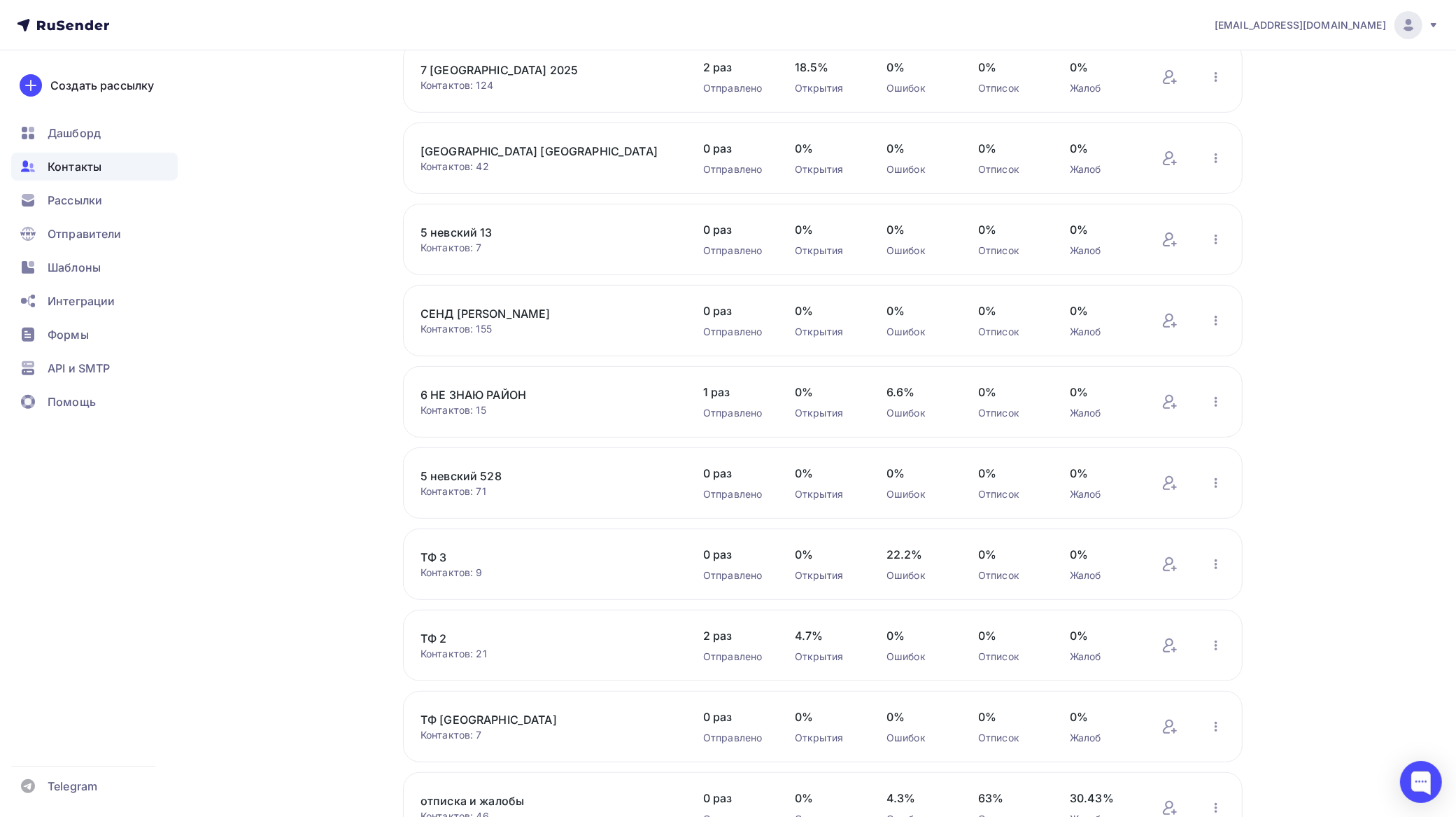
click at [483, 237] on link "5 невский 13" at bounding box center [540, 232] width 238 height 17
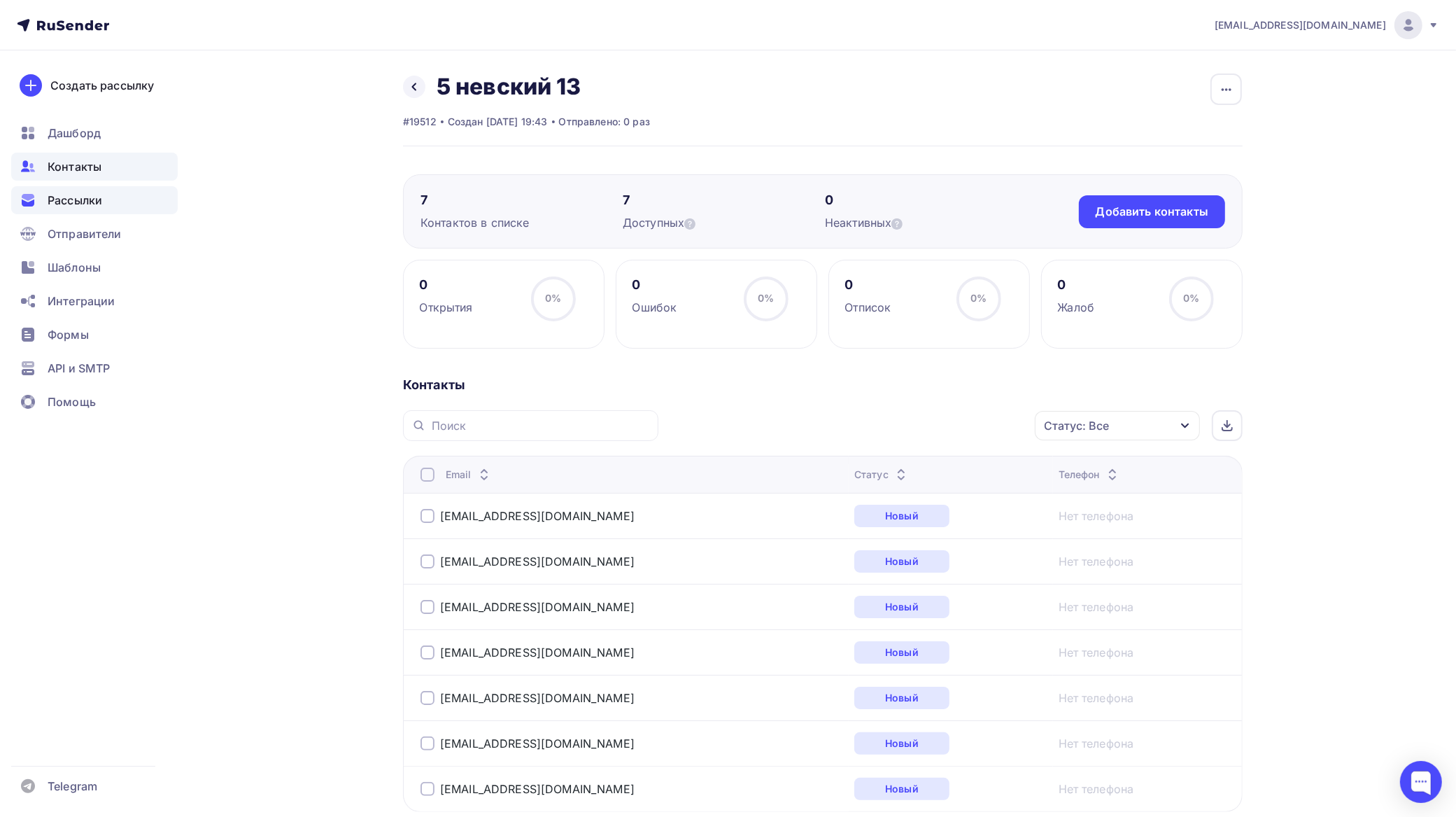
click at [78, 200] on span "Рассылки" at bounding box center [75, 200] width 55 height 17
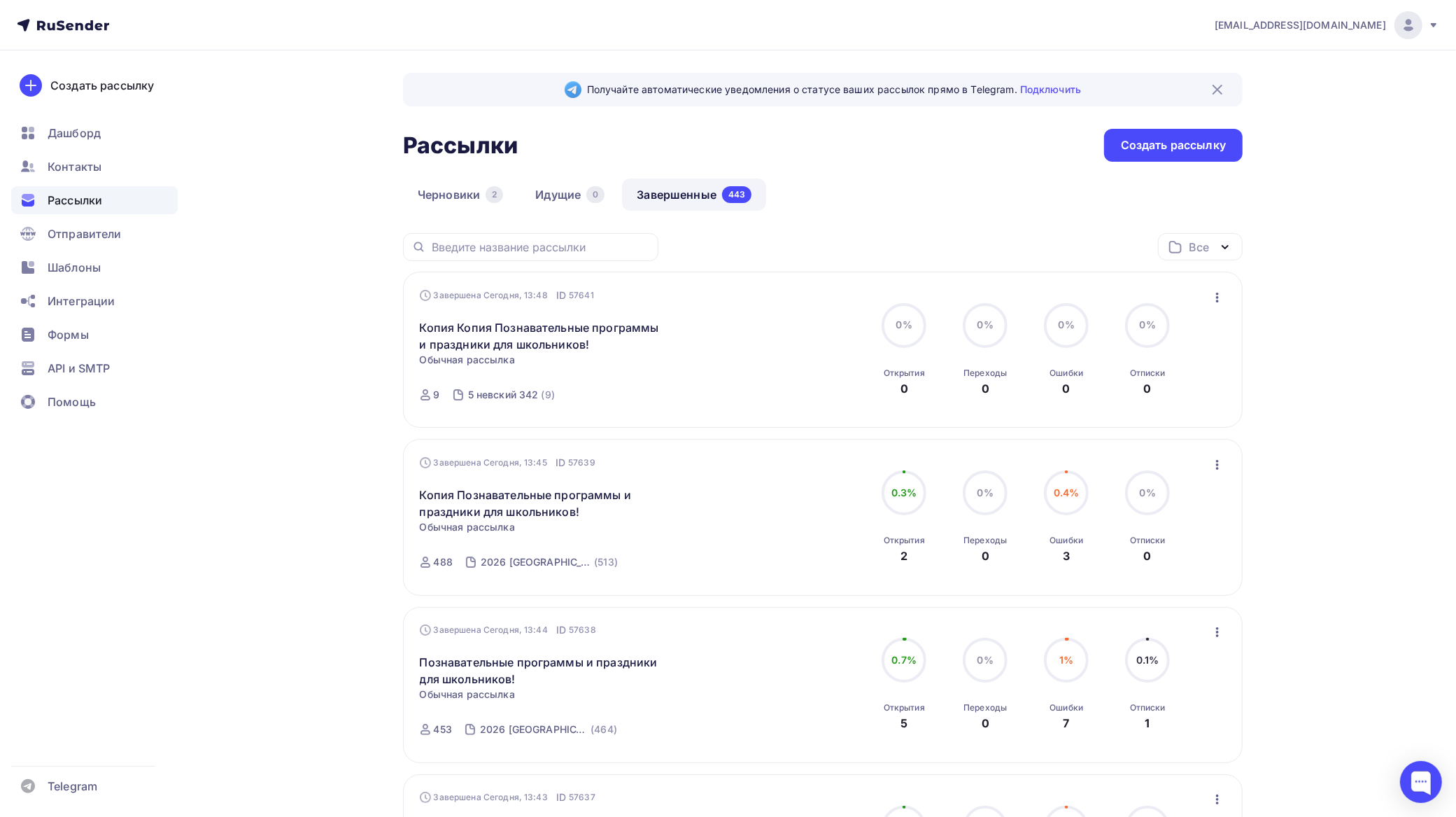
click at [1217, 298] on icon "button" at bounding box center [1217, 297] width 3 height 10
click at [1180, 386] on div "Копировать в новую" at bounding box center [1154, 390] width 143 height 17
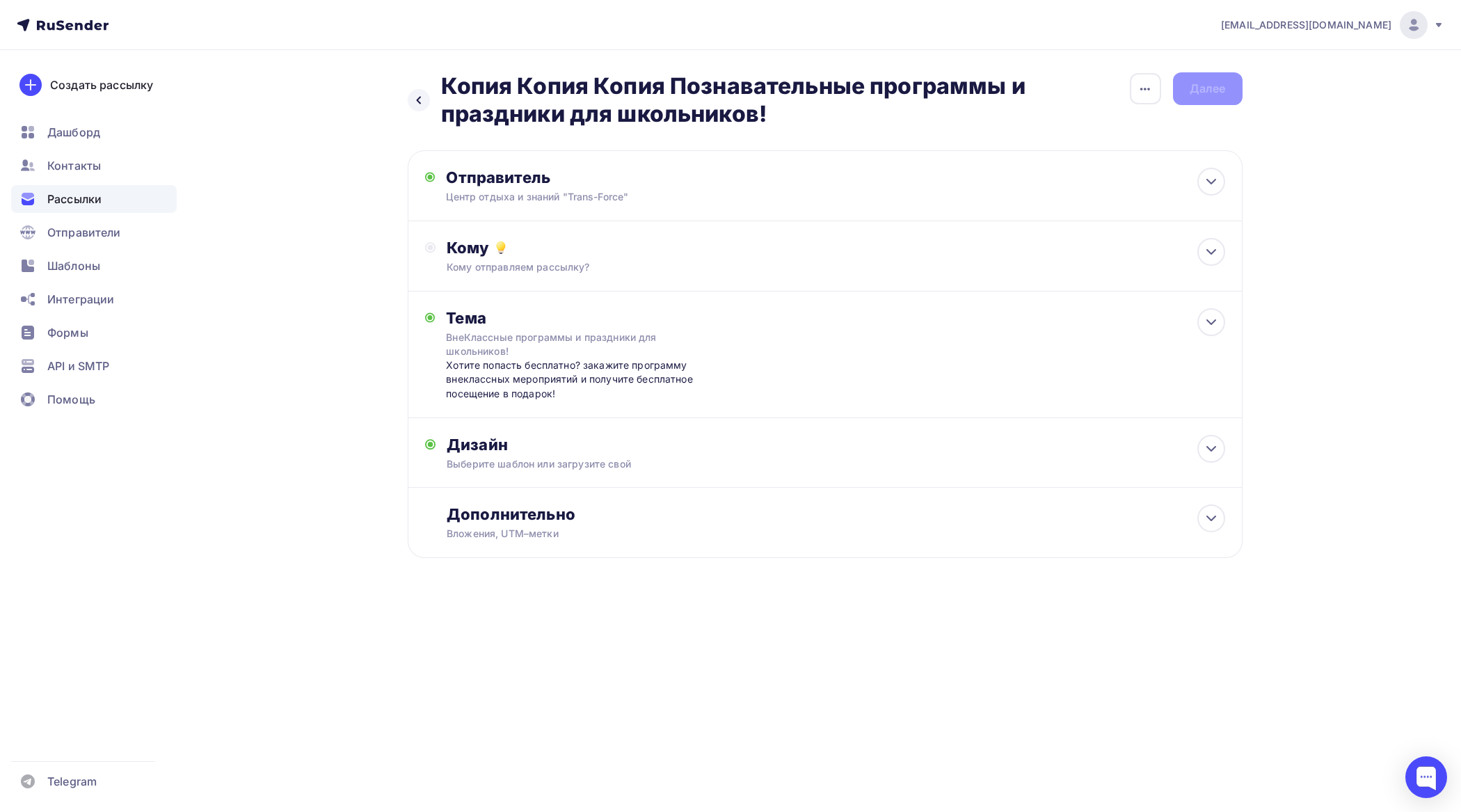
click at [1139, 86] on icon "button" at bounding box center [1145, 88] width 17 height 17
click at [1104, 158] on div "Переименовать рассылку" at bounding box center [1071, 159] width 172 height 17
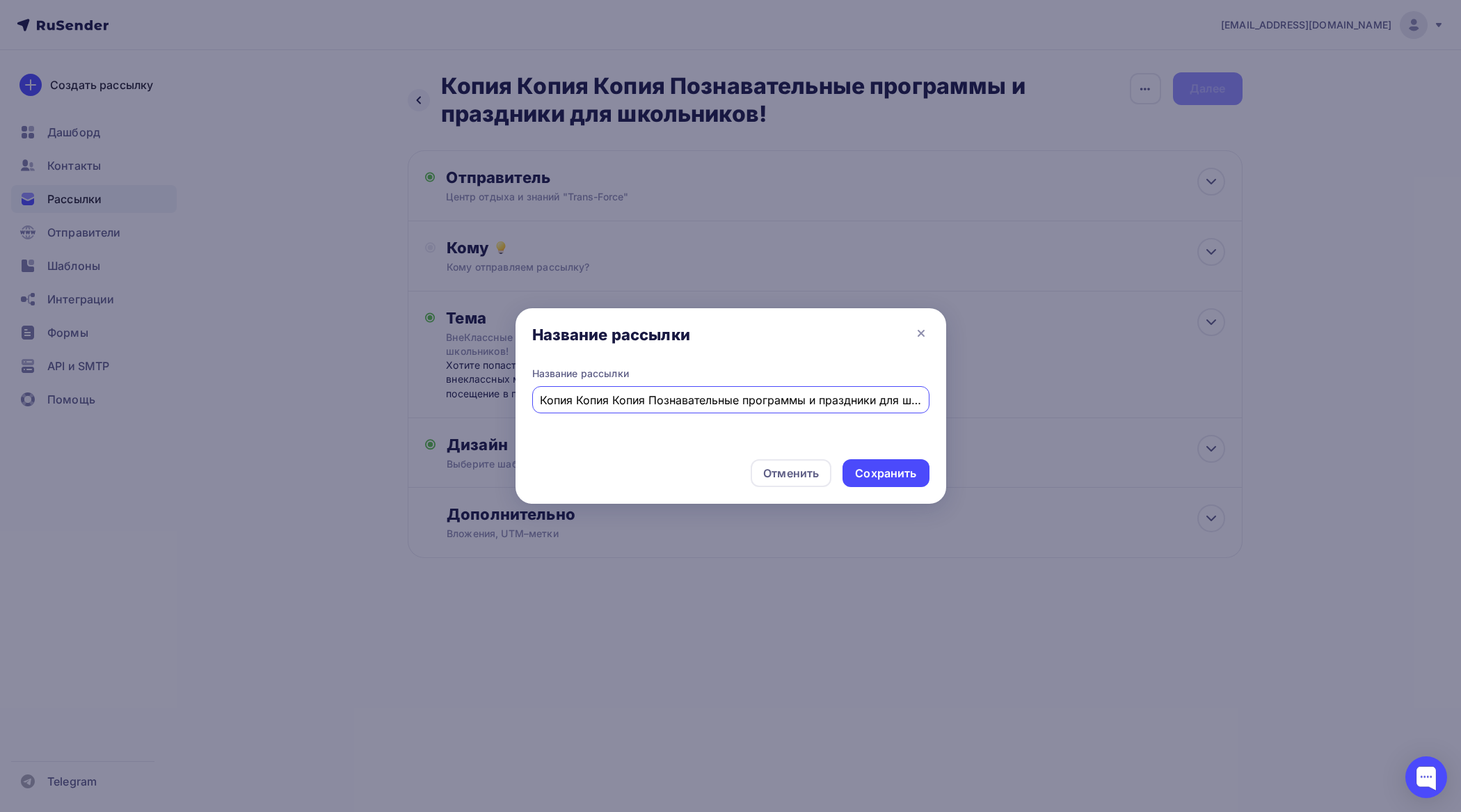
drag, startPoint x: 597, startPoint y: 402, endPoint x: 479, endPoint y: 396, distance: 118.2
click at [492, 403] on div "Название рассылки Название рассылки Копия Копия Копия Познавательные программы …" at bounding box center [730, 406] width 1461 height 812
type input "Познавательные программы и праздники для школьников!"
drag, startPoint x: 891, startPoint y: 474, endPoint x: 874, endPoint y: 454, distance: 26.2
click at [891, 473] on div "Сохранить" at bounding box center [886, 473] width 61 height 16
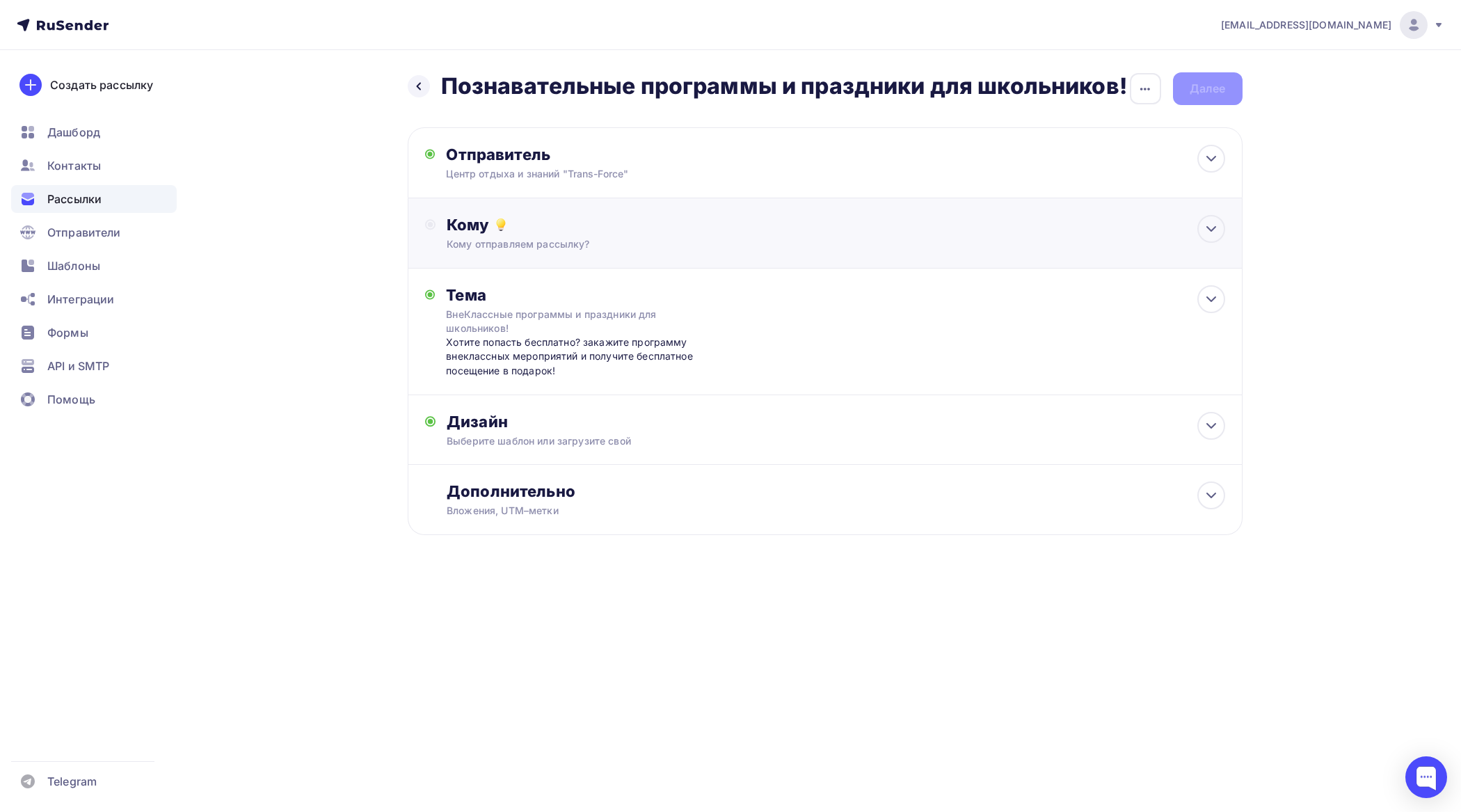
click at [654, 261] on div "Кому Кому отправляем рассылку? Списки получателей Выберите список Все списки id…" at bounding box center [825, 234] width 835 height 70
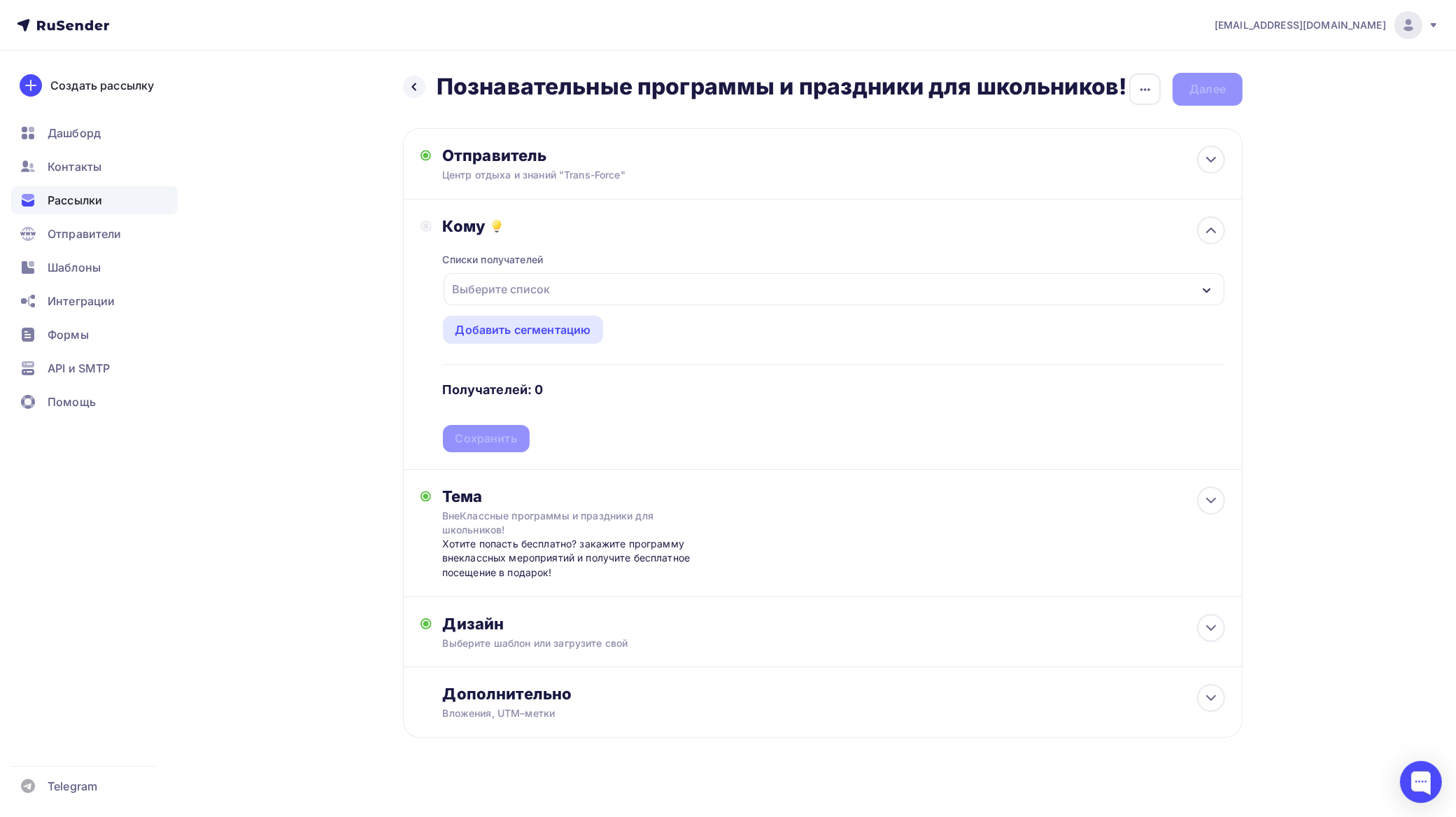
click at [609, 289] on div "Выберите список" at bounding box center [834, 289] width 781 height 33
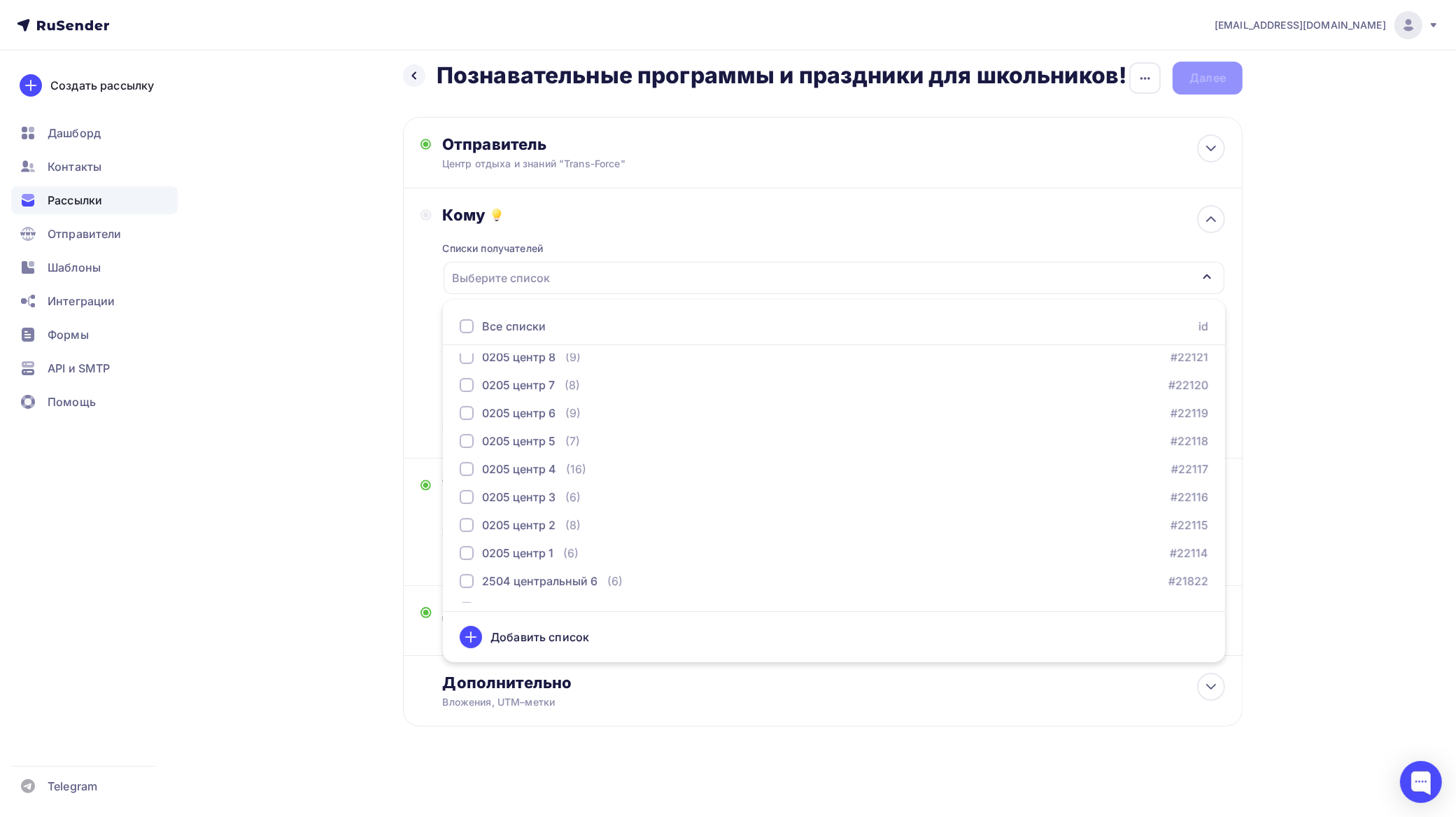
scroll to position [2940, 0]
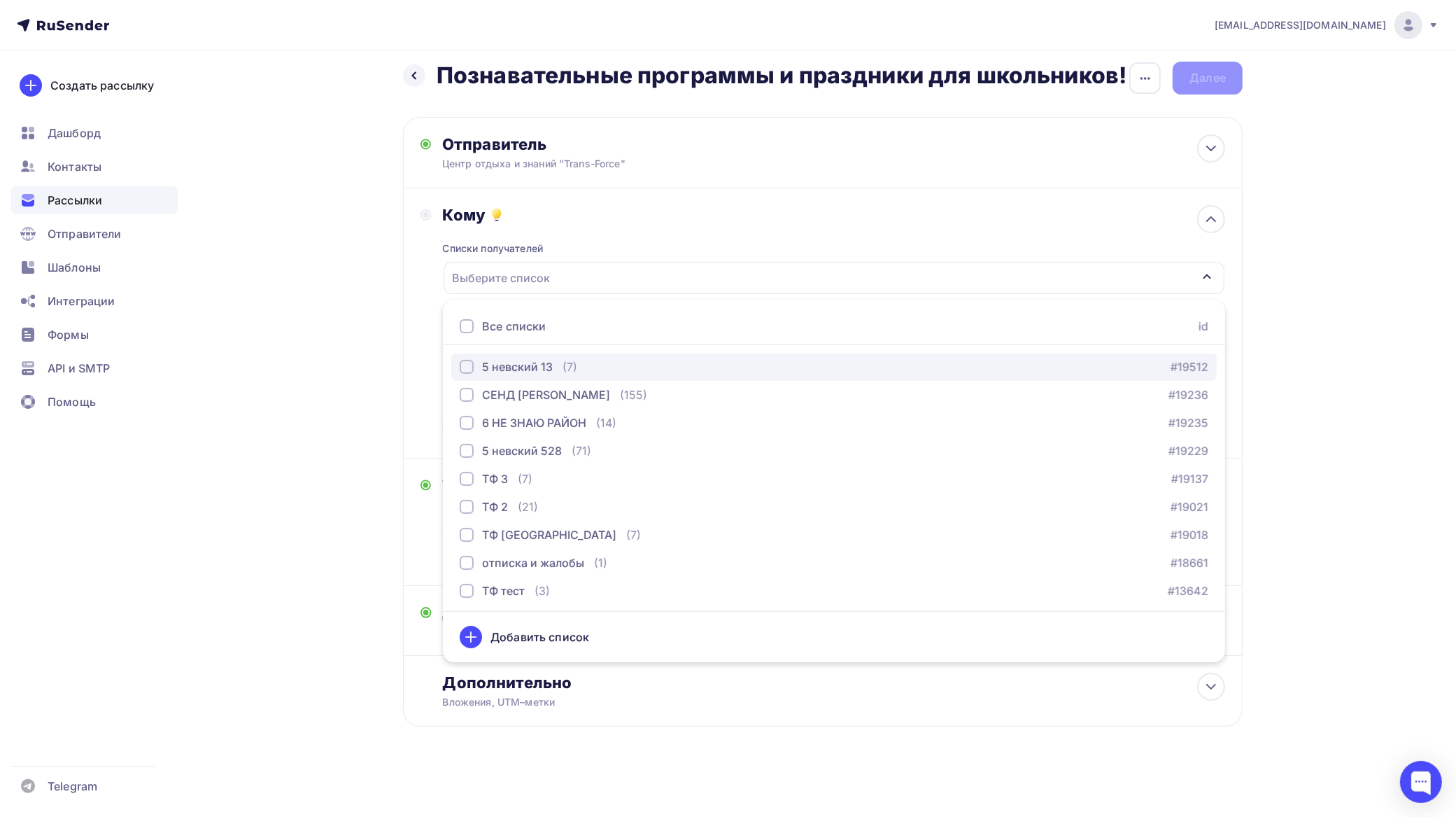
click at [469, 364] on div "button" at bounding box center [467, 367] width 14 height 14
click at [1334, 410] on div "tfzakaz@yandex.ru Аккаунт Тарифы Выйти Создать рассылку Дашборд Контакты Рассыл…" at bounding box center [728, 402] width 1456 height 828
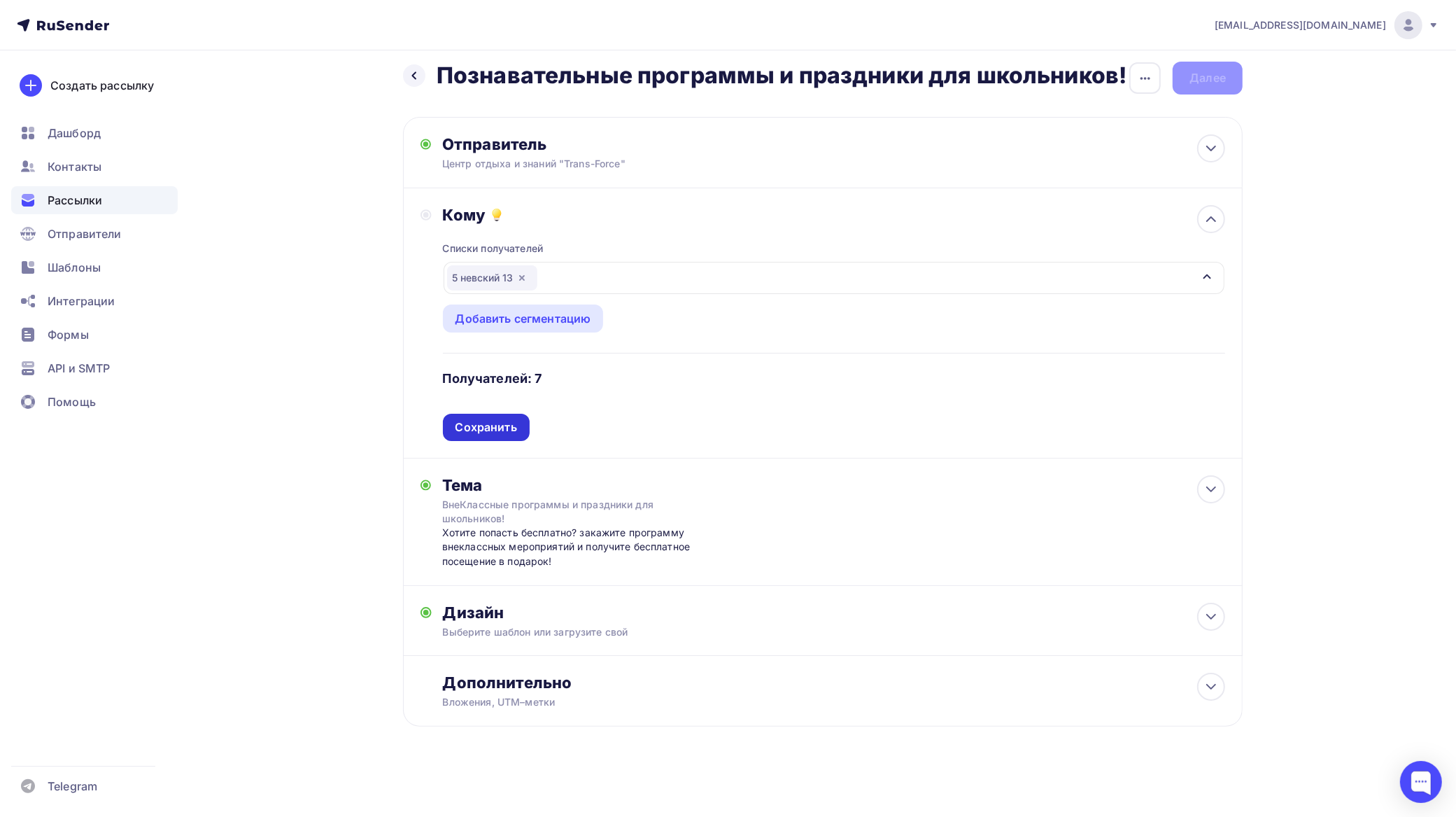
click at [504, 420] on div "Сохранить" at bounding box center [487, 427] width 62 height 16
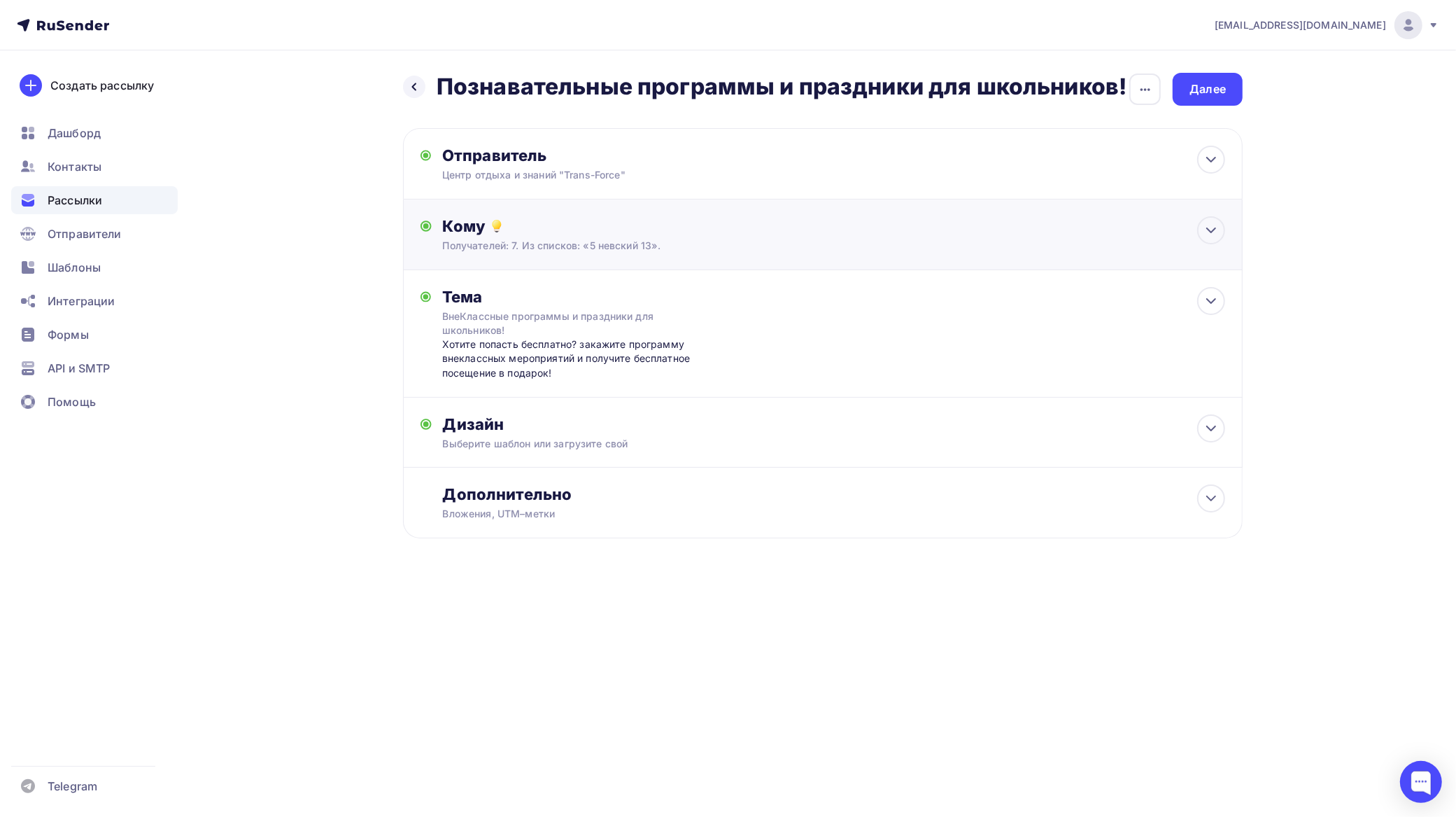
scroll to position [0, 0]
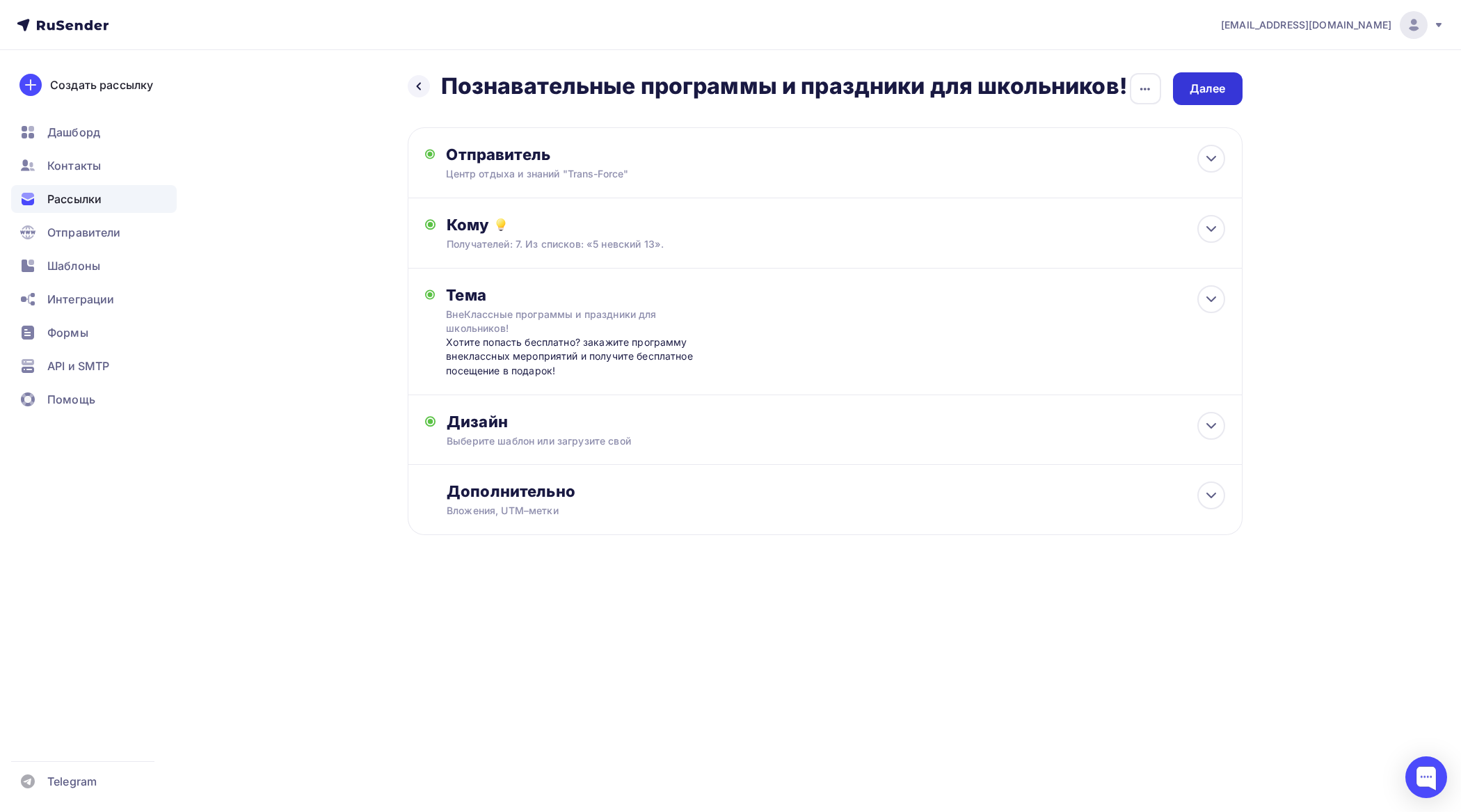
click at [1195, 89] on div "Далее" at bounding box center [1207, 88] width 36 height 16
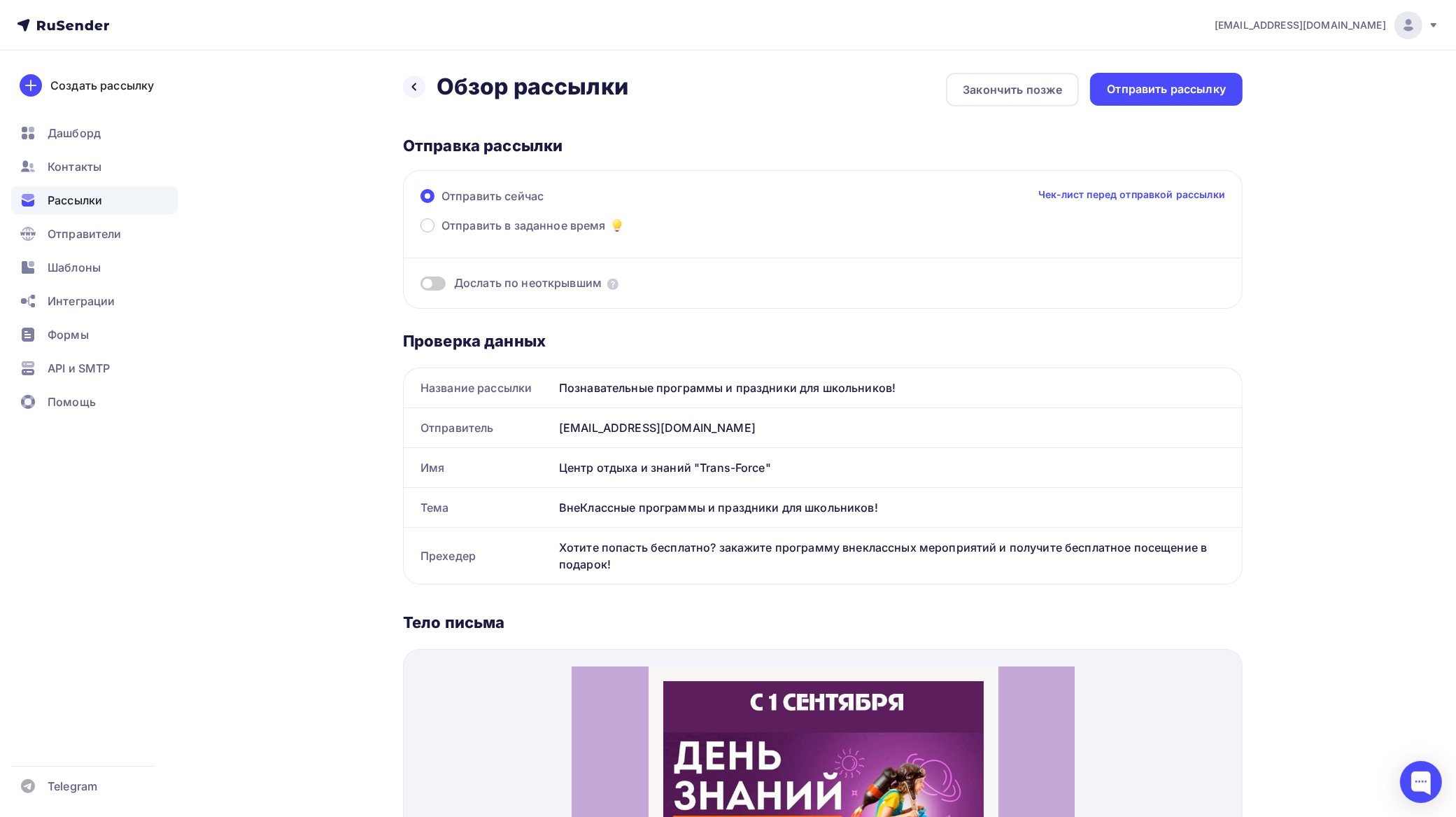
click at [1167, 70] on div "Назад Обзор рассылки Обзор рассылки Закончить позже Отправить рассылку Отправка…" at bounding box center [728, 735] width 1147 height 1371
click at [1166, 91] on div "Отправить рассылку" at bounding box center [1166, 89] width 119 height 16
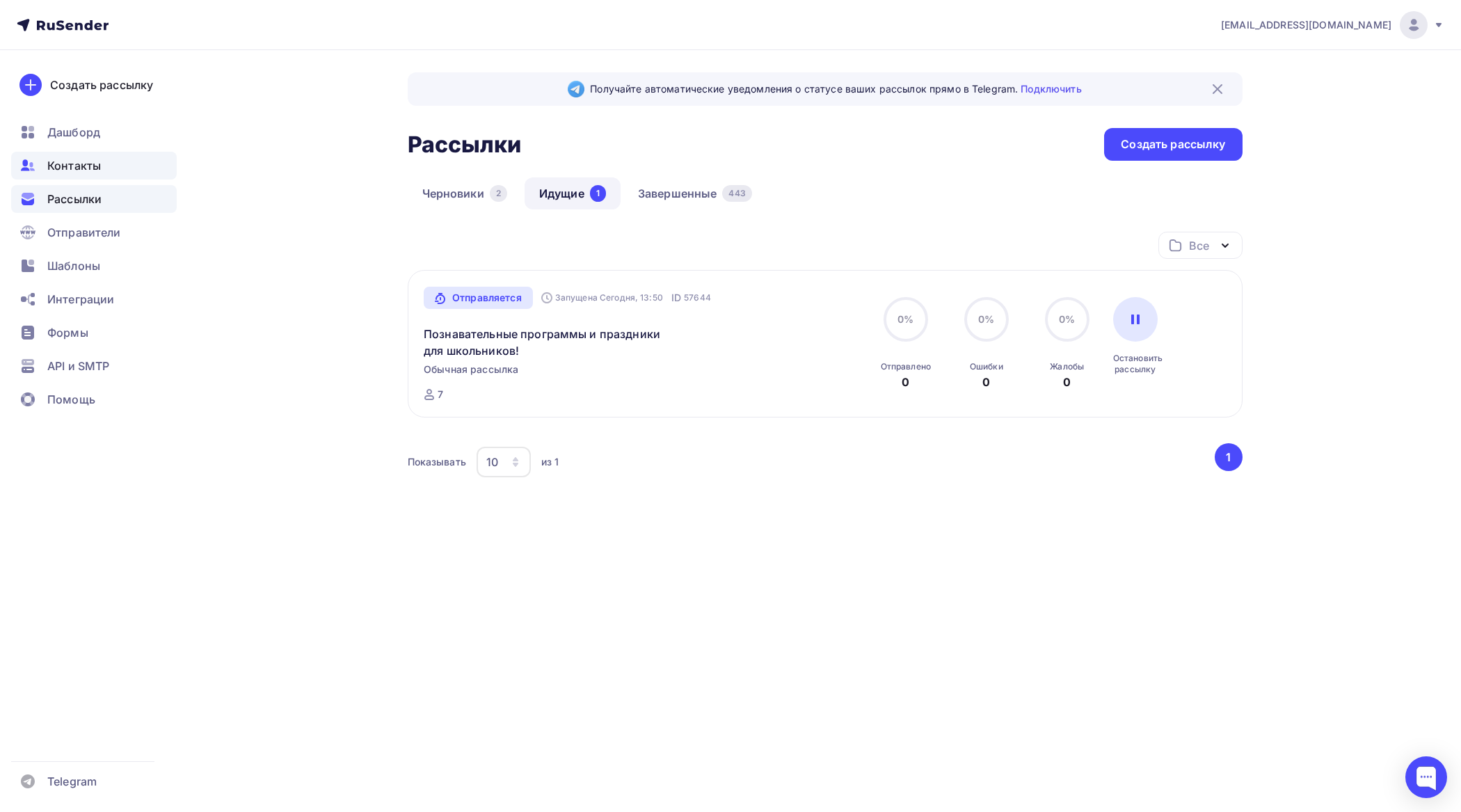
click at [95, 169] on span "Контакты" at bounding box center [74, 165] width 53 height 17
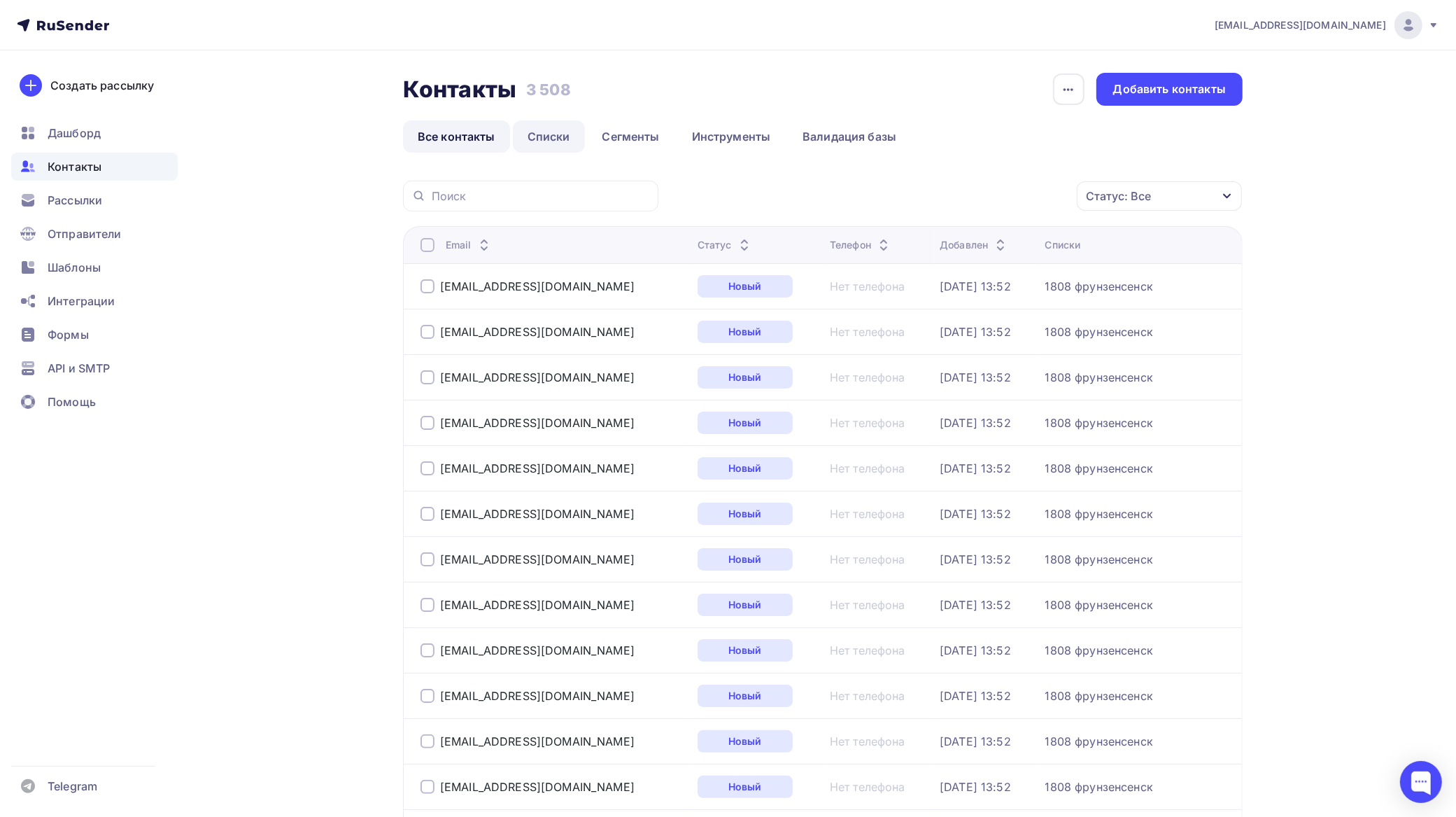
click at [569, 134] on link "Списки" at bounding box center [549, 136] width 72 height 33
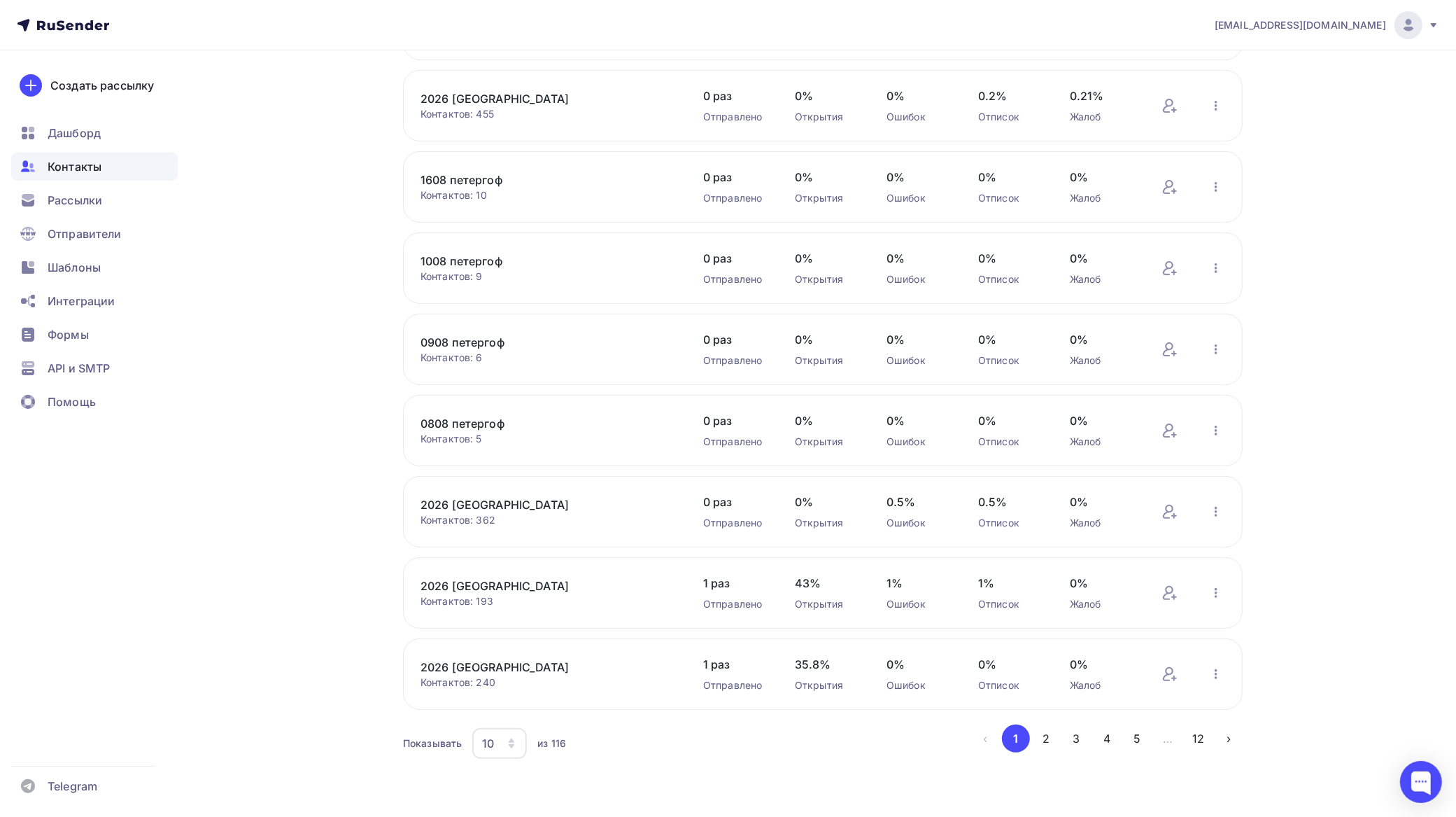
scroll to position [271, 0]
click at [512, 740] on icon "button" at bounding box center [511, 739] width 5 height 4
click at [508, 698] on div "100" at bounding box center [556, 702] width 135 height 17
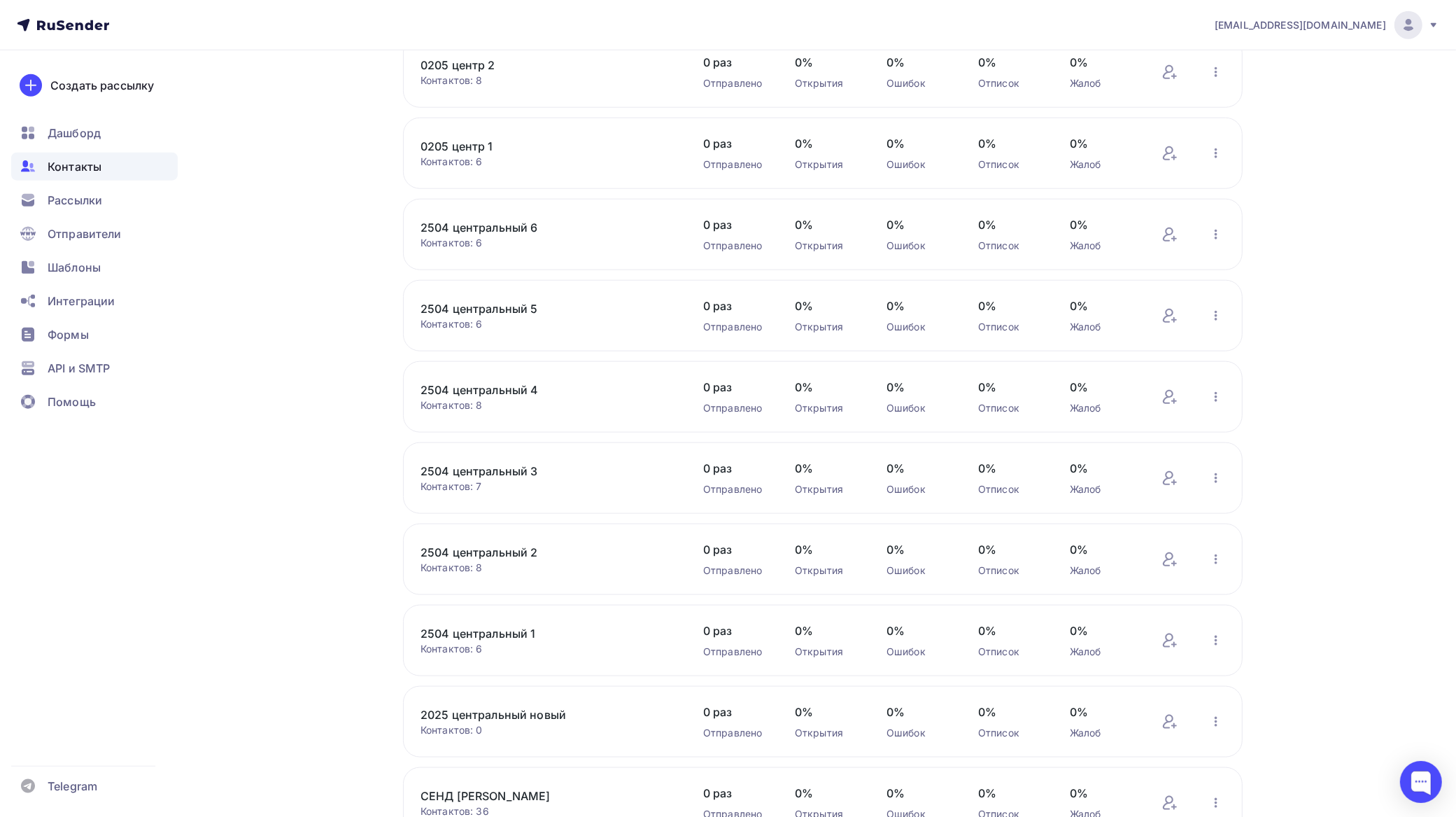
scroll to position [7607, 0]
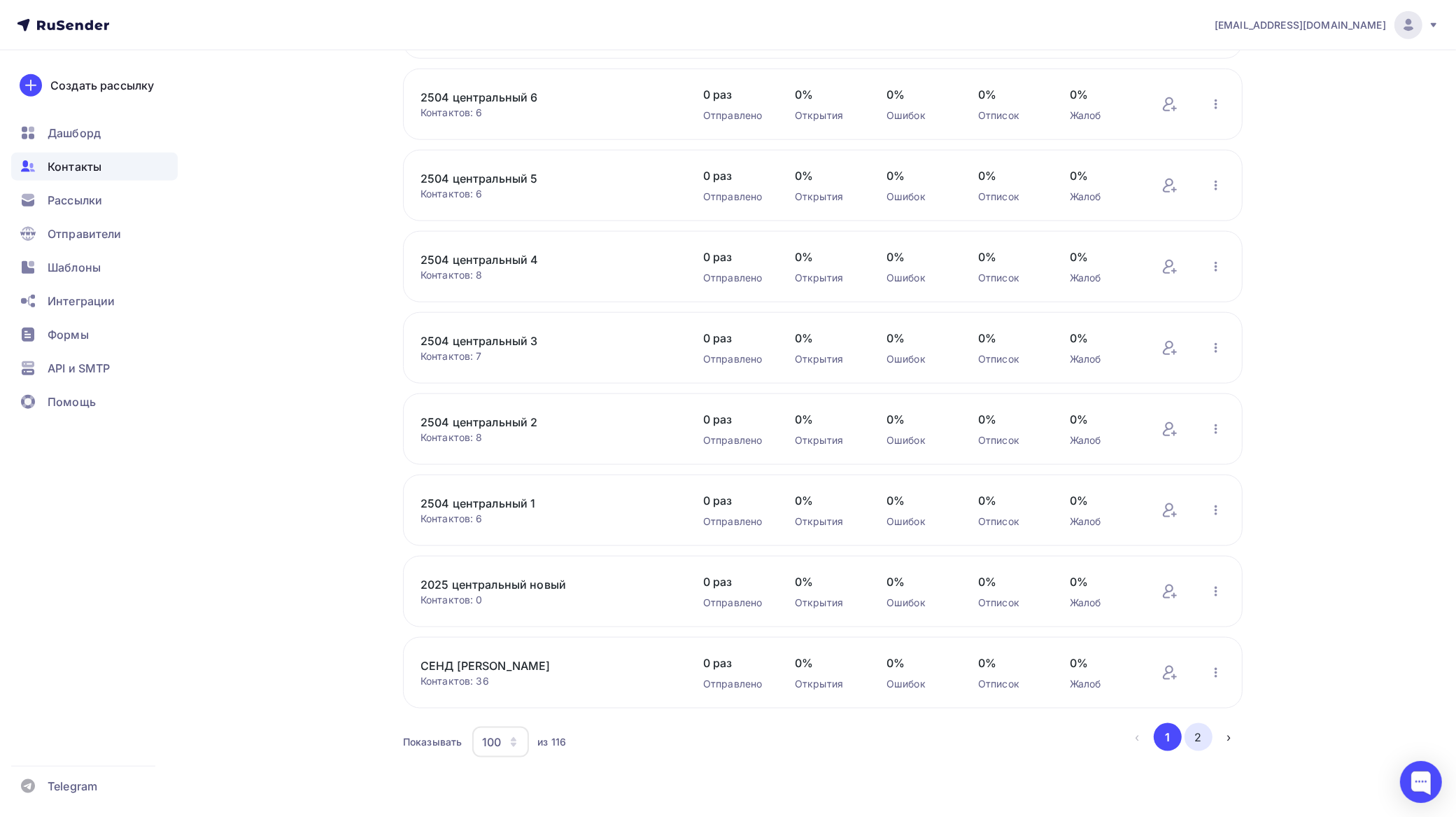
click at [1192, 736] on button "2" at bounding box center [1199, 737] width 28 height 28
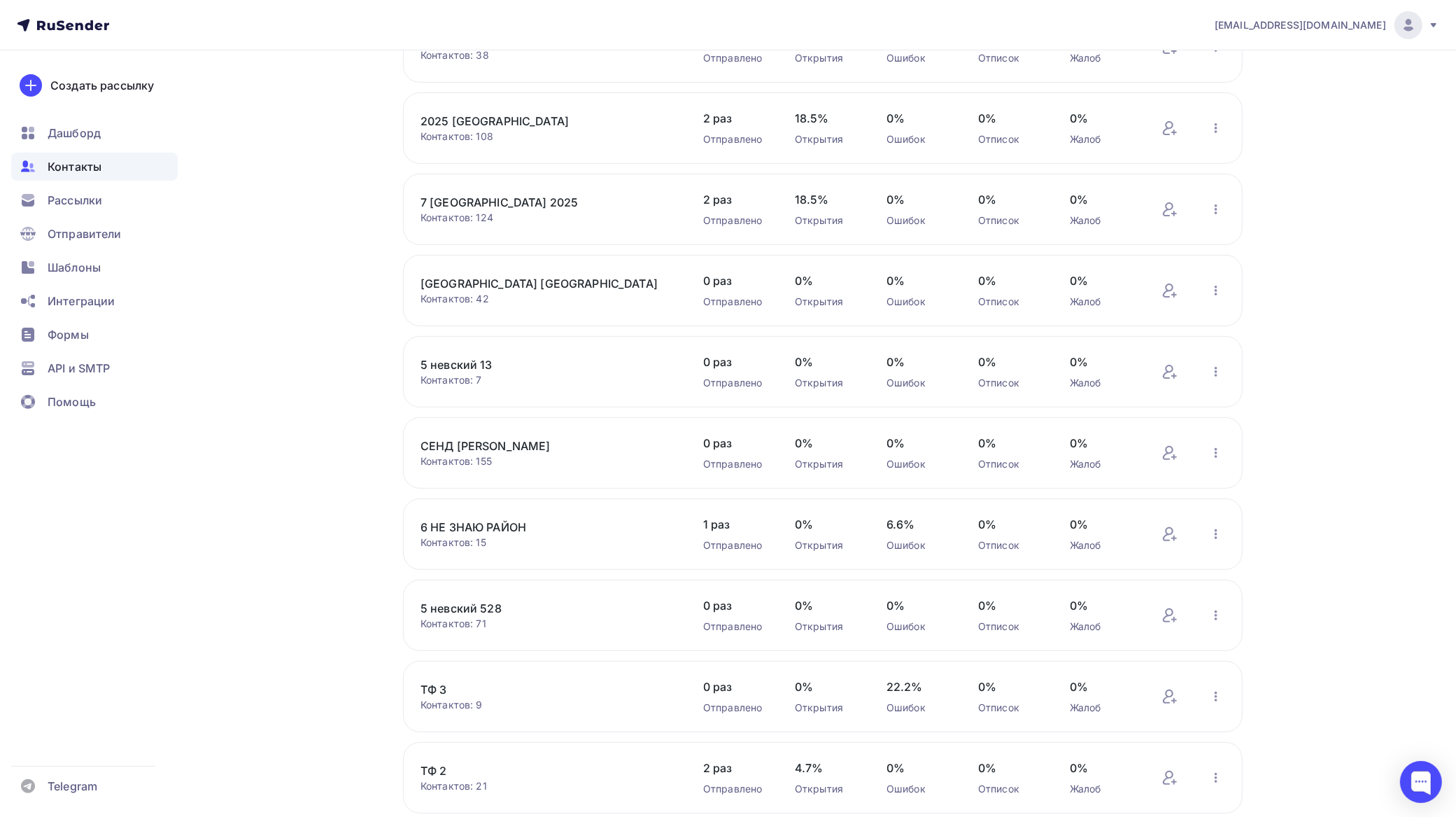
scroll to position [323, 0]
click at [466, 362] on link "5 невский 13" at bounding box center [540, 367] width 238 height 17
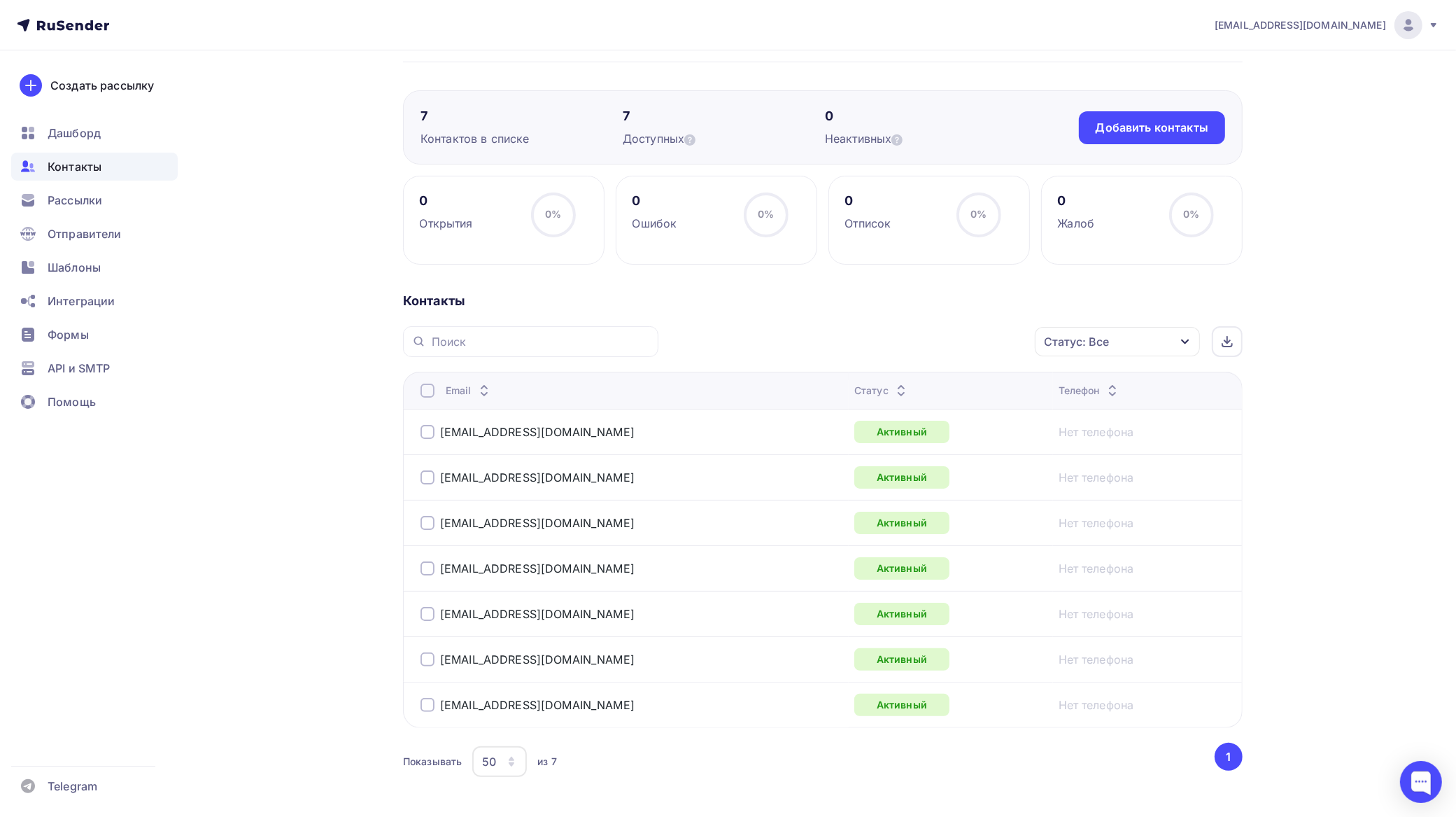
scroll to position [53, 0]
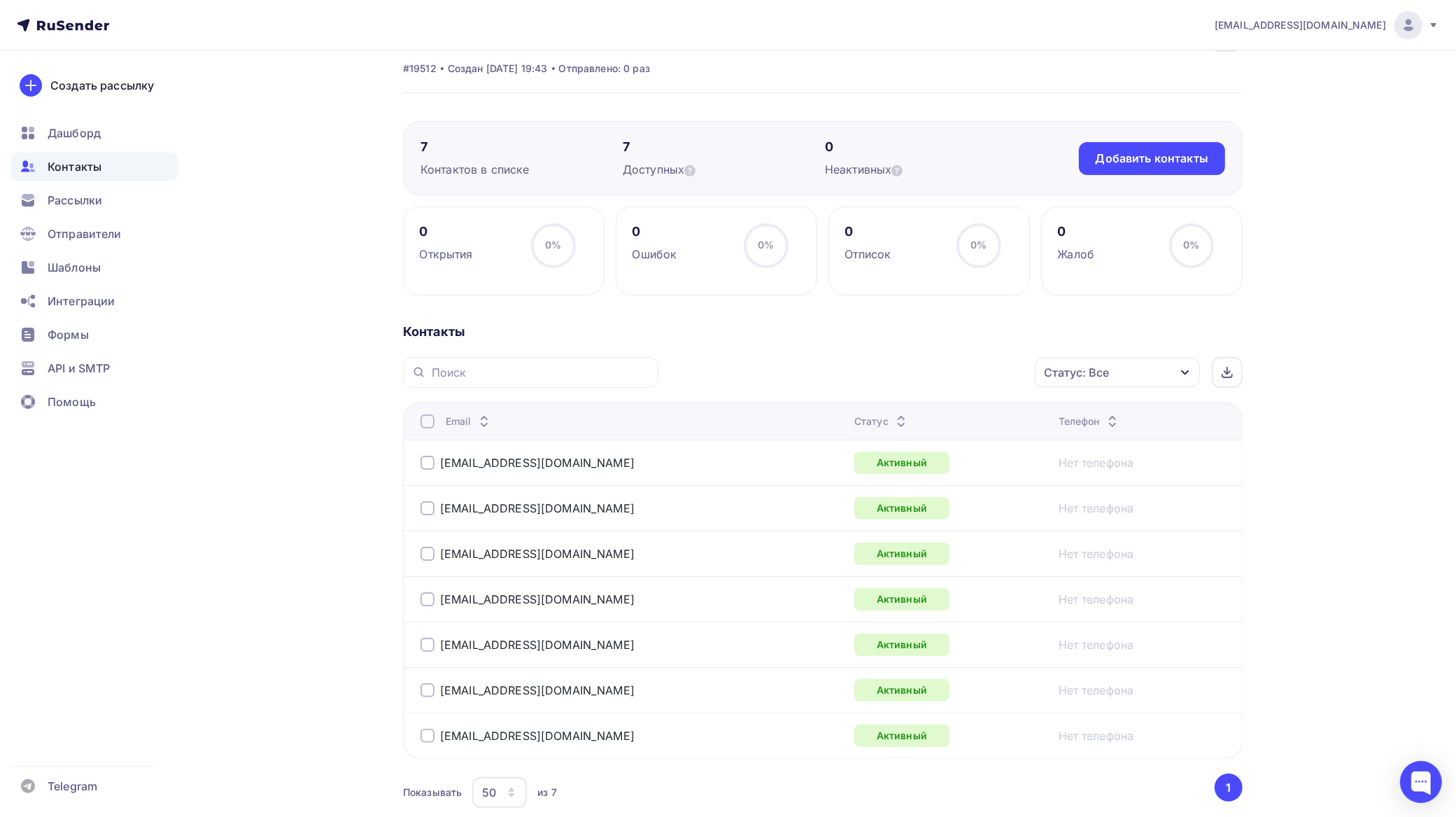
click at [424, 424] on div at bounding box center [428, 422] width 14 height 14
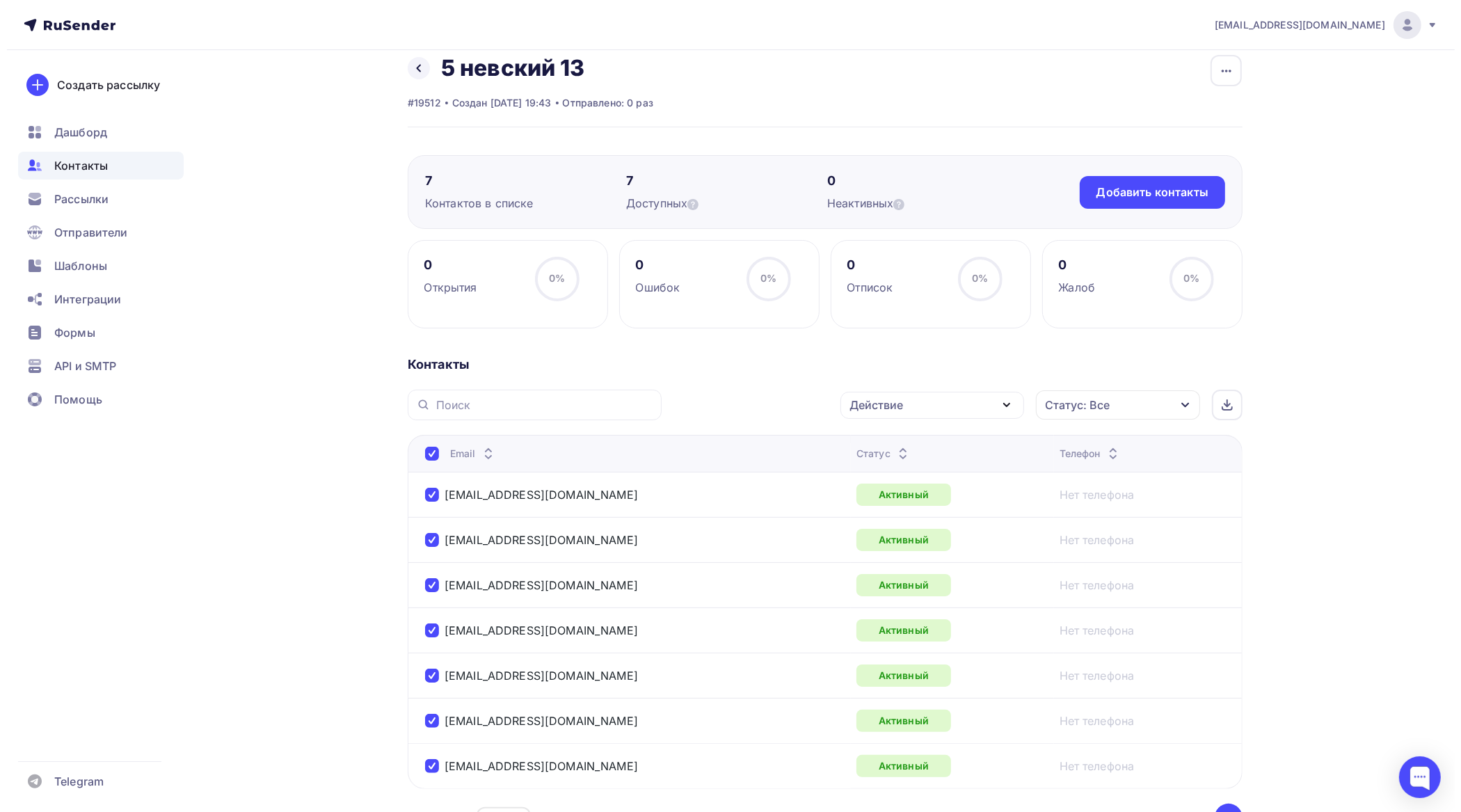
scroll to position [0, 0]
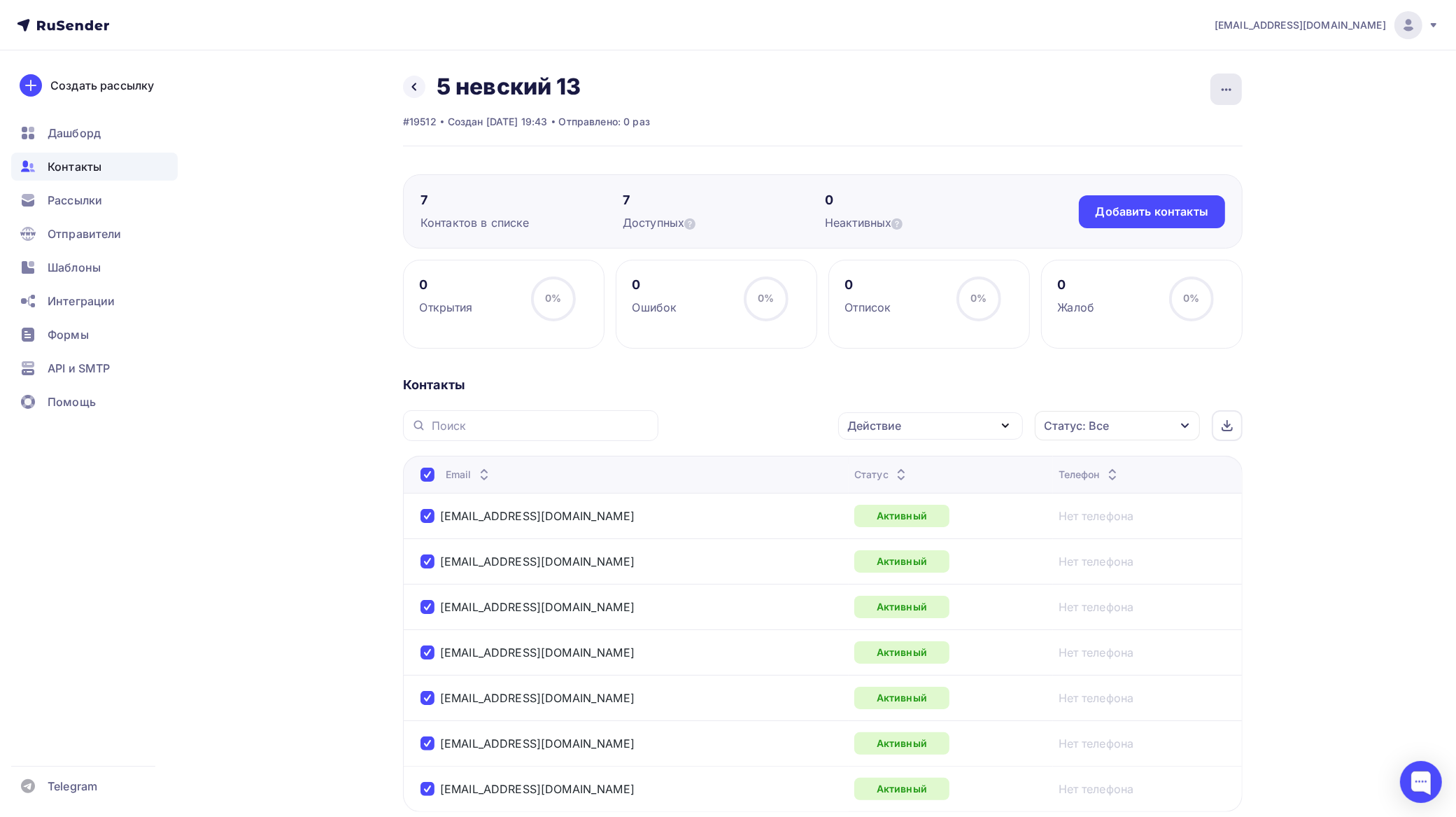
click at [1223, 81] on icon "button" at bounding box center [1226, 89] width 17 height 17
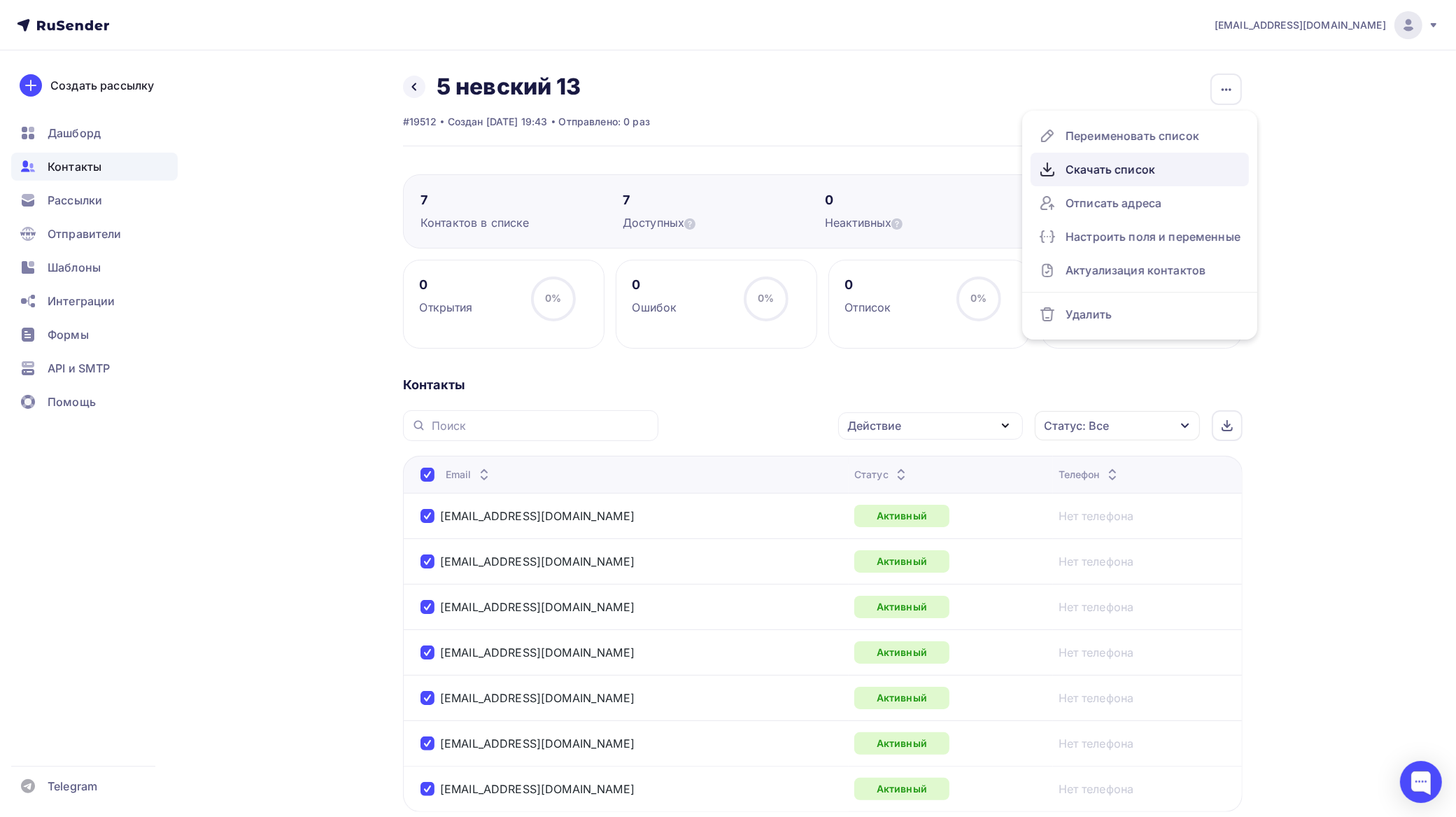
click at [1121, 169] on div "Скачать список" at bounding box center [1140, 169] width 202 height 22
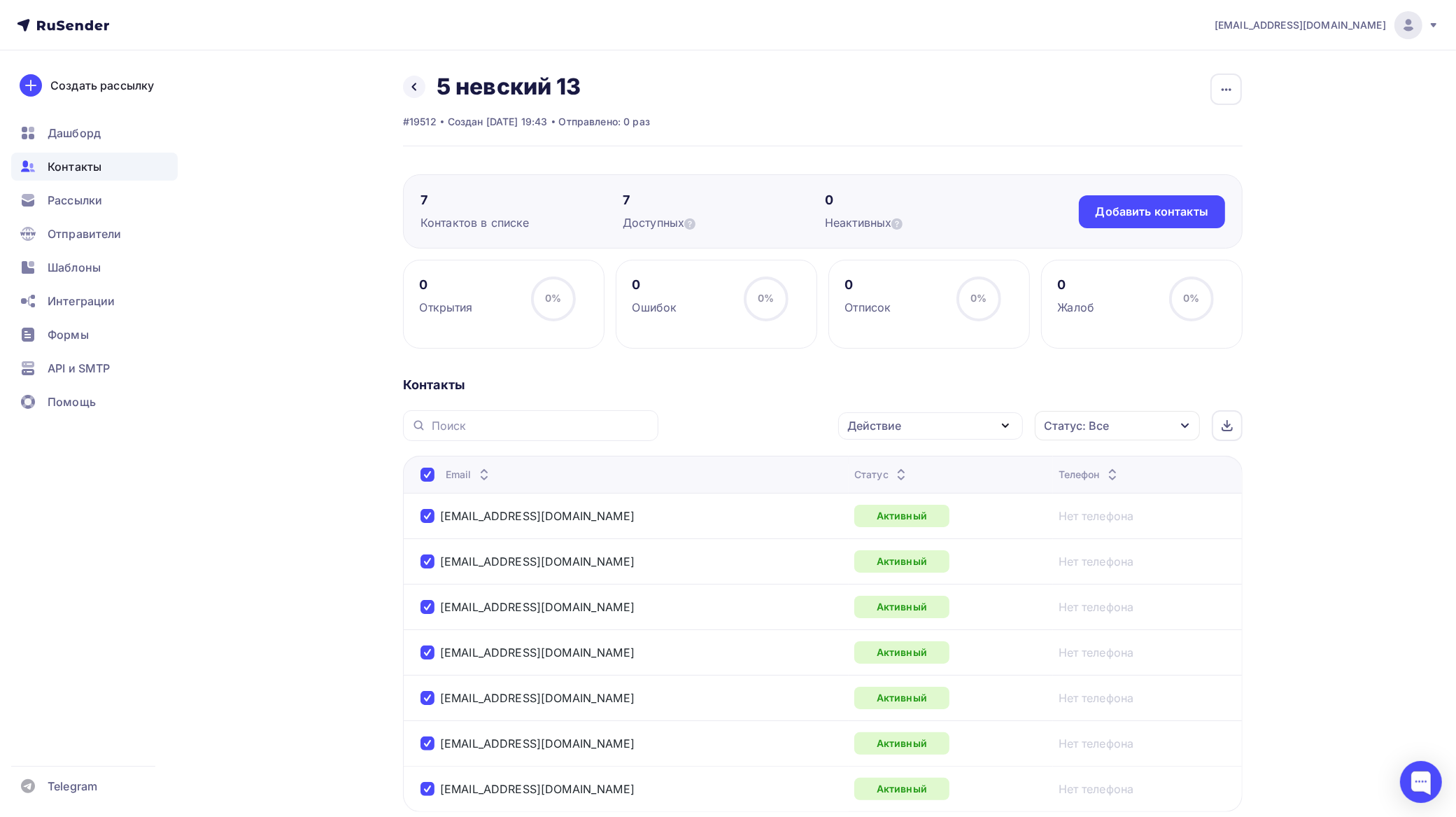
click at [936, 427] on div "Действие" at bounding box center [930, 425] width 185 height 27
click at [921, 460] on div "Добавить в списки" at bounding box center [908, 467] width 107 height 17
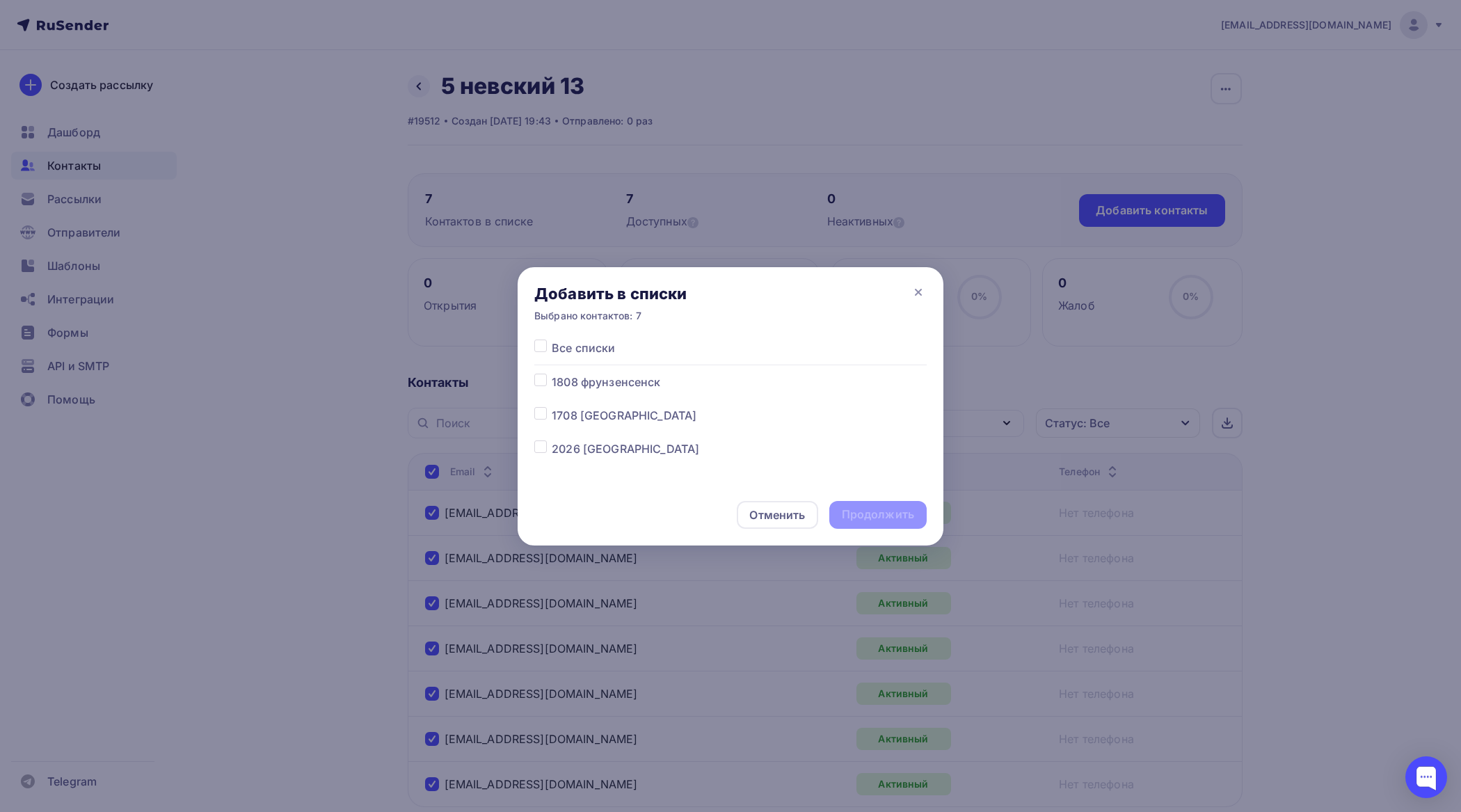
click at [532, 450] on div "Все списки 1808 фрунзенсенск 1708 Фрунзенский 2026 Невский район 1608 петергоф …" at bounding box center [730, 411] width 426 height 144
click at [551, 440] on label at bounding box center [551, 440] width 0 height 0
click at [537, 450] on input "checkbox" at bounding box center [541, 446] width 12 height 12
checkbox input "true"
drag, startPoint x: 825, startPoint y: 424, endPoint x: 833, endPoint y: 494, distance: 70.5
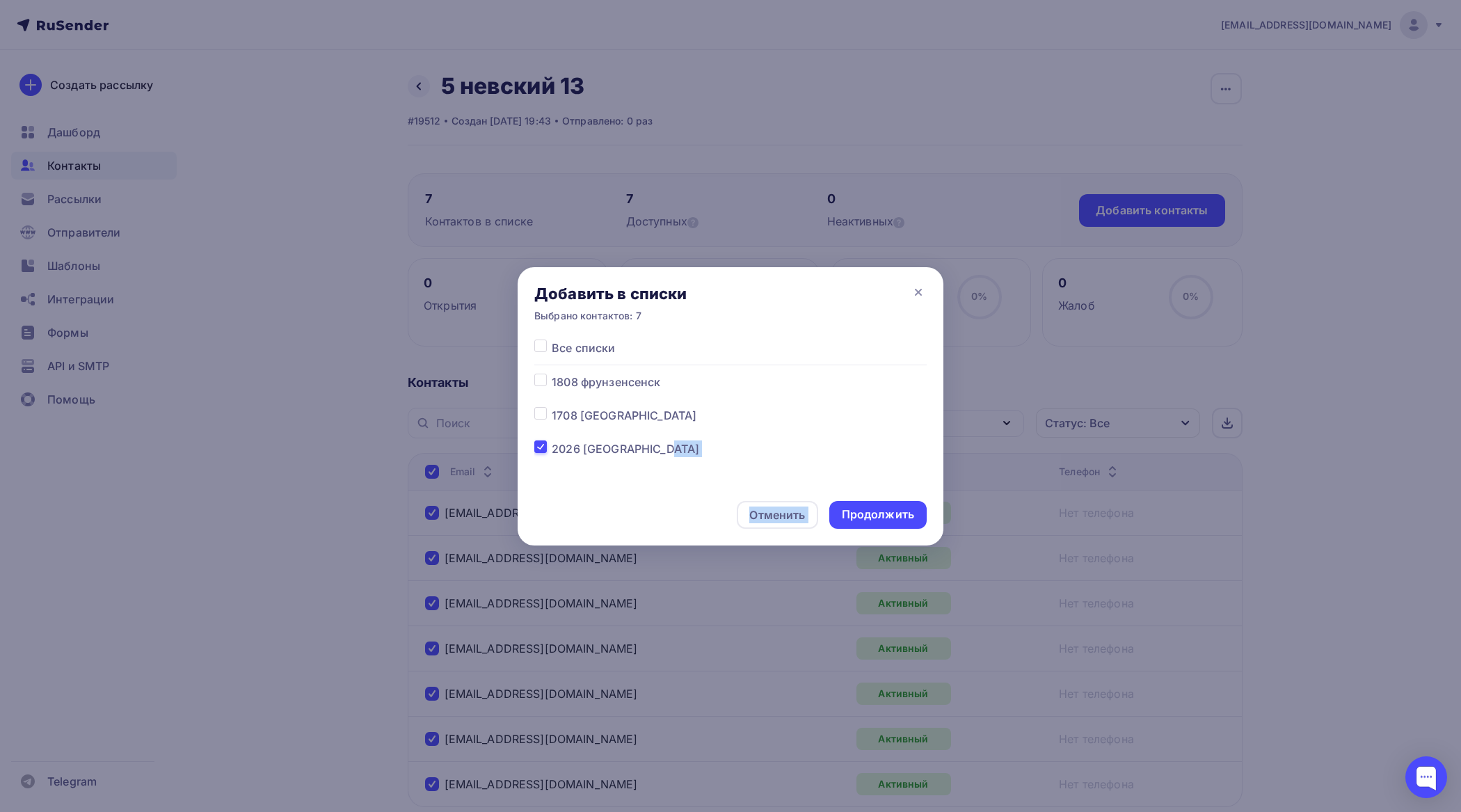
click at [833, 493] on div "Добавить в списки Выбрано контактов: 7 Все списки 1808 фрунзенсенск 1708 Фрунзе…" at bounding box center [730, 406] width 426 height 278
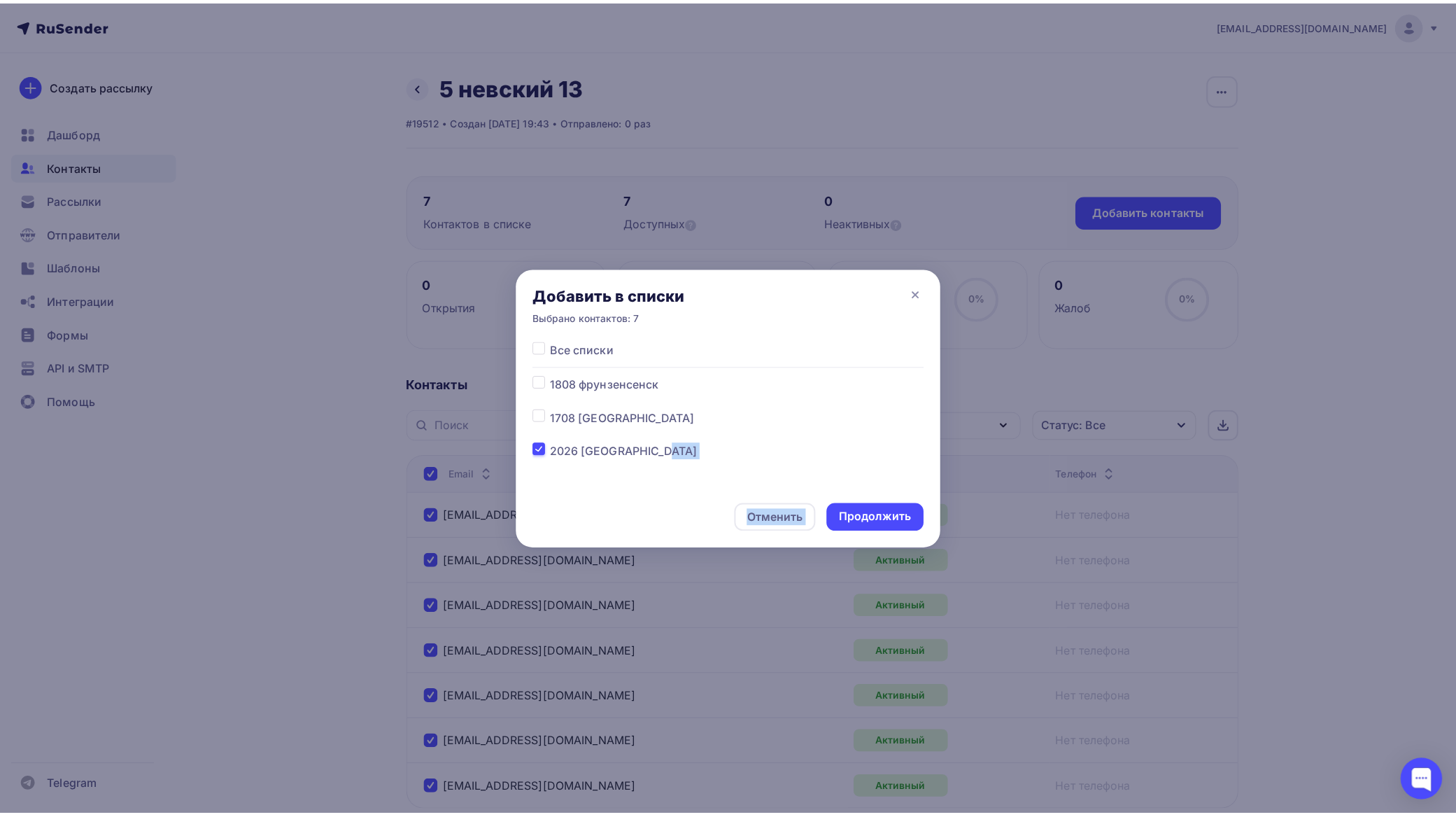
scroll to position [180, 0]
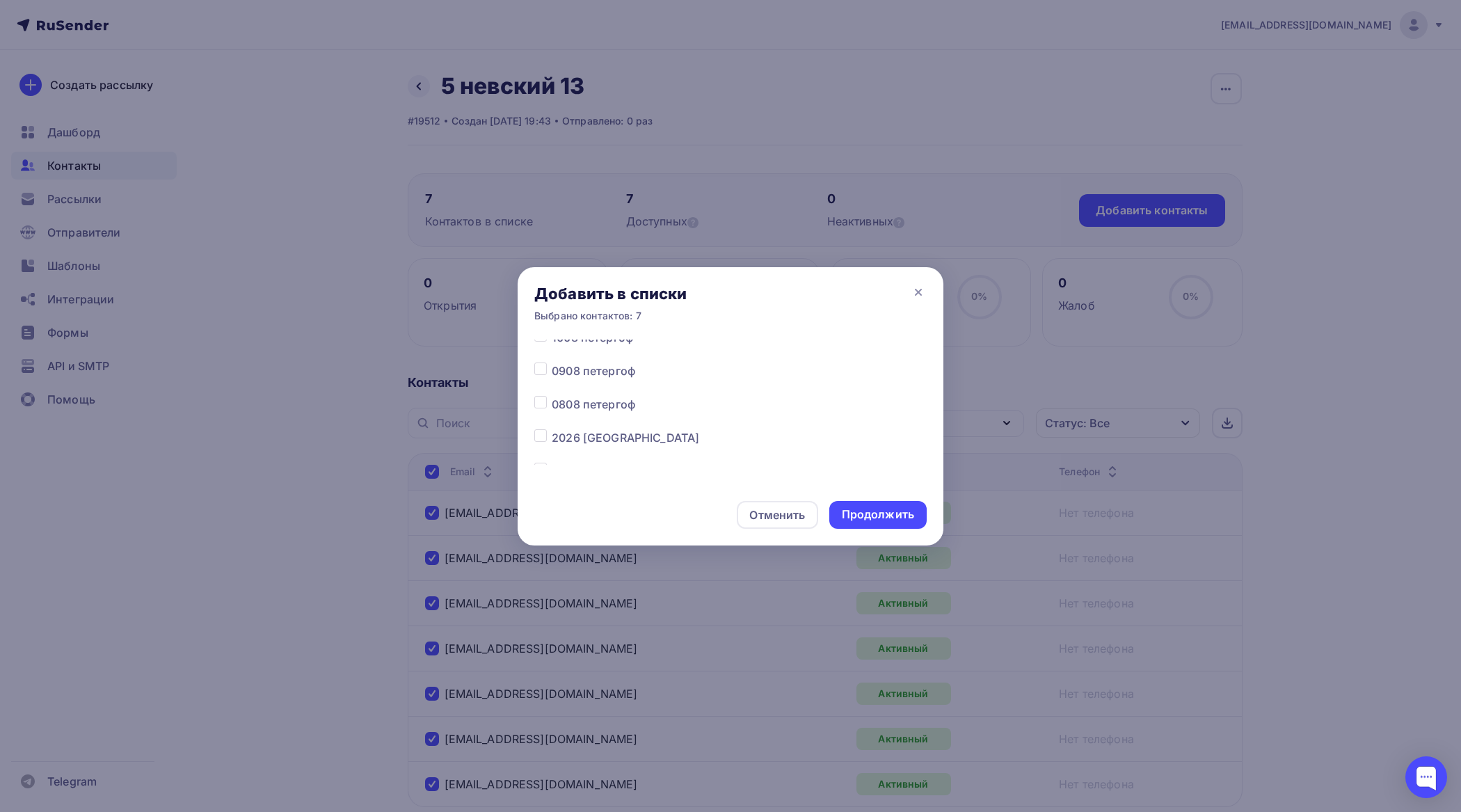
click at [1372, 329] on div at bounding box center [730, 406] width 1461 height 812
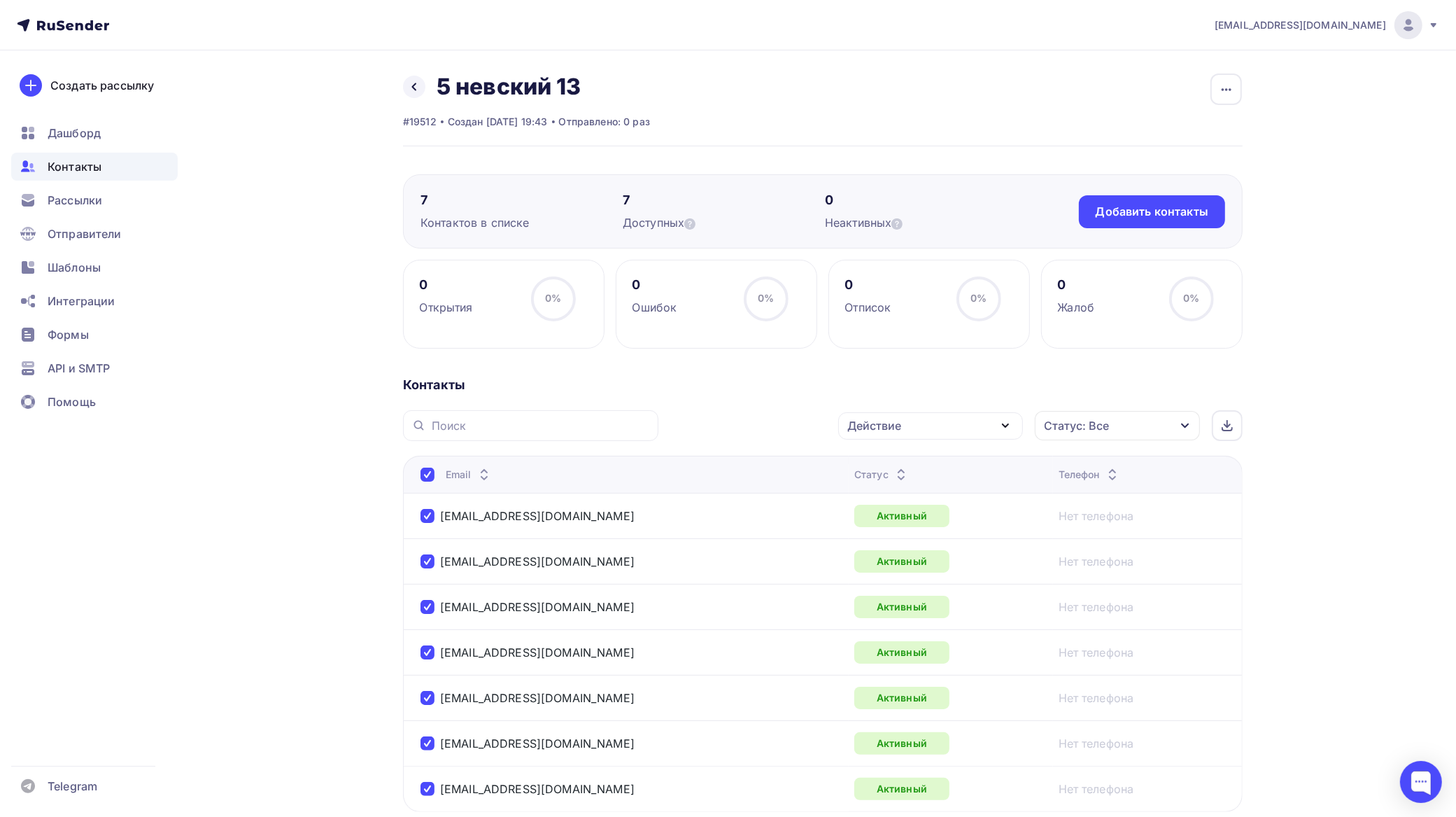
click at [900, 428] on div "Действие" at bounding box center [874, 425] width 54 height 17
click at [886, 466] on div "Добавить в списки" at bounding box center [908, 467] width 107 height 17
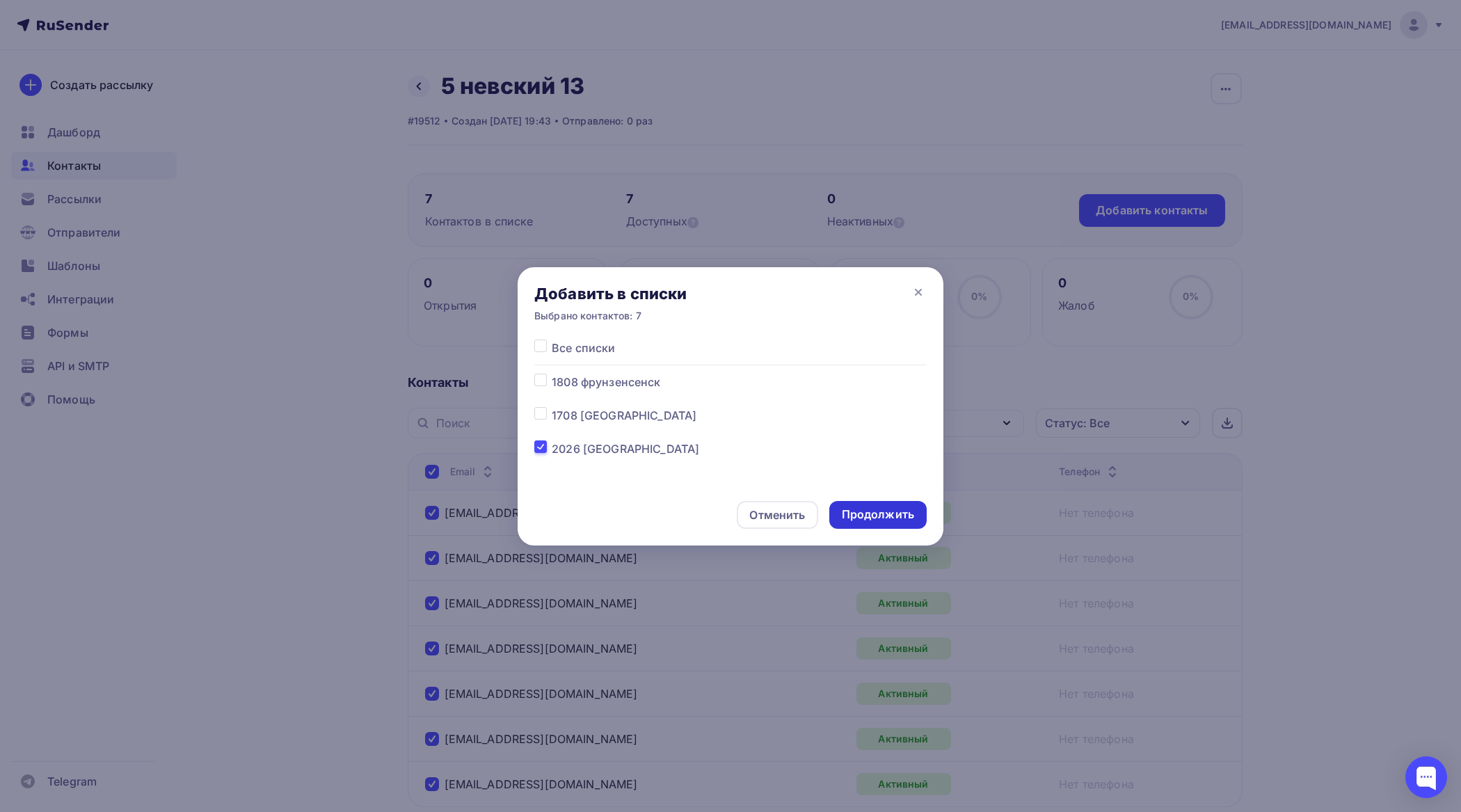
click at [881, 507] on div "Продолжить" at bounding box center [878, 514] width 73 height 16
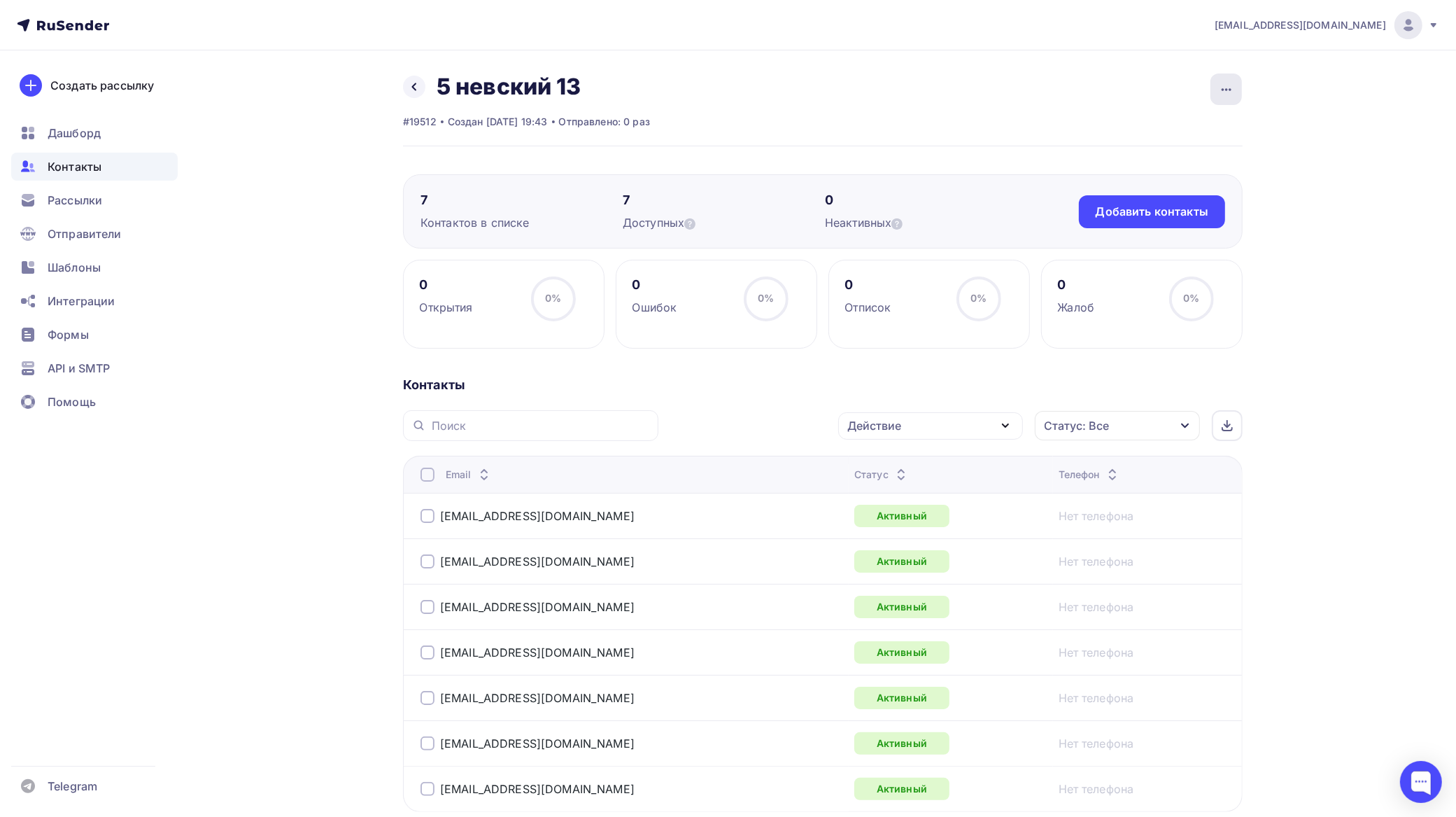
click at [1226, 86] on icon "button" at bounding box center [1226, 89] width 17 height 17
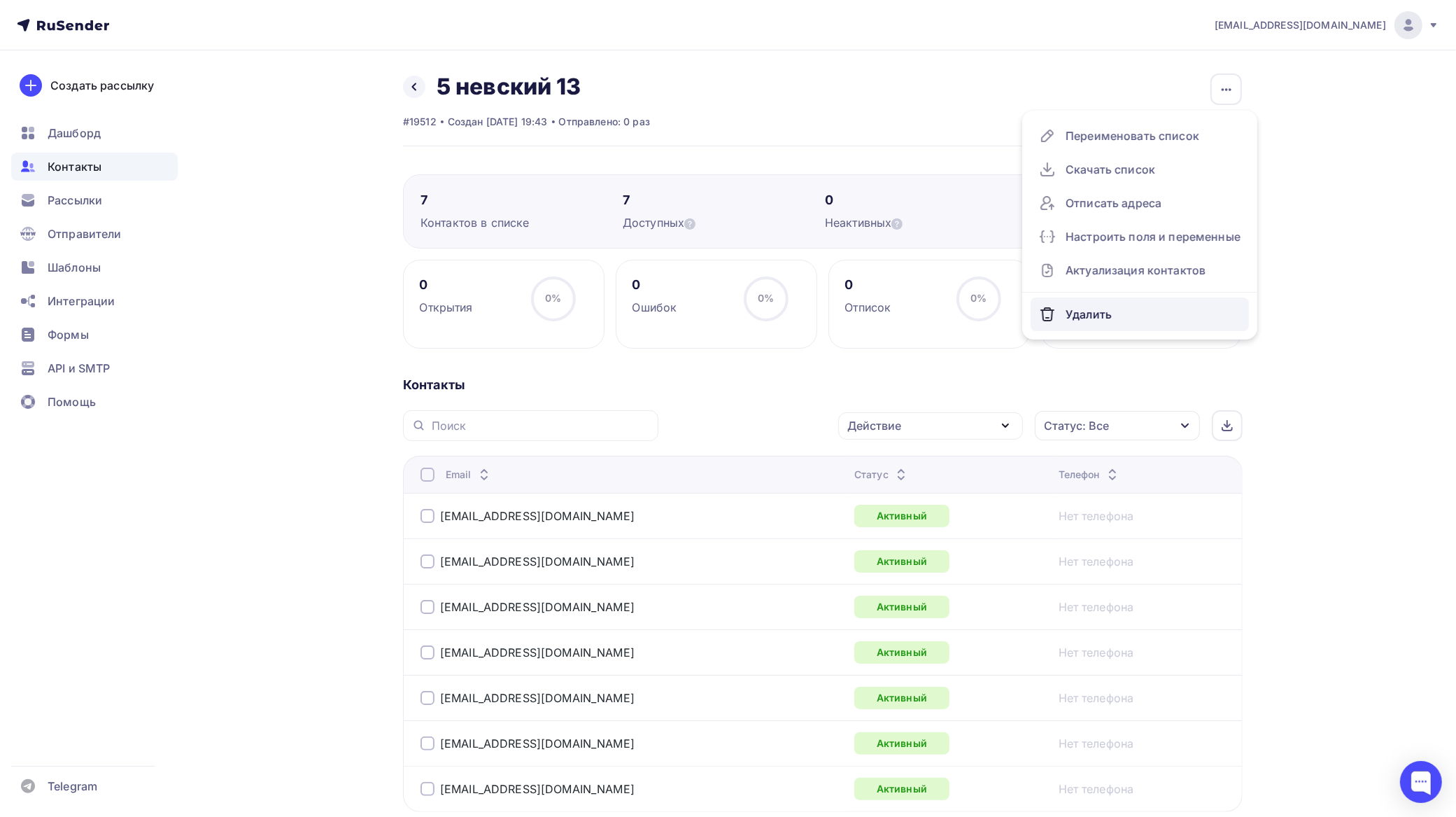
click at [1103, 313] on div "Удалить" at bounding box center [1140, 313] width 202 height 22
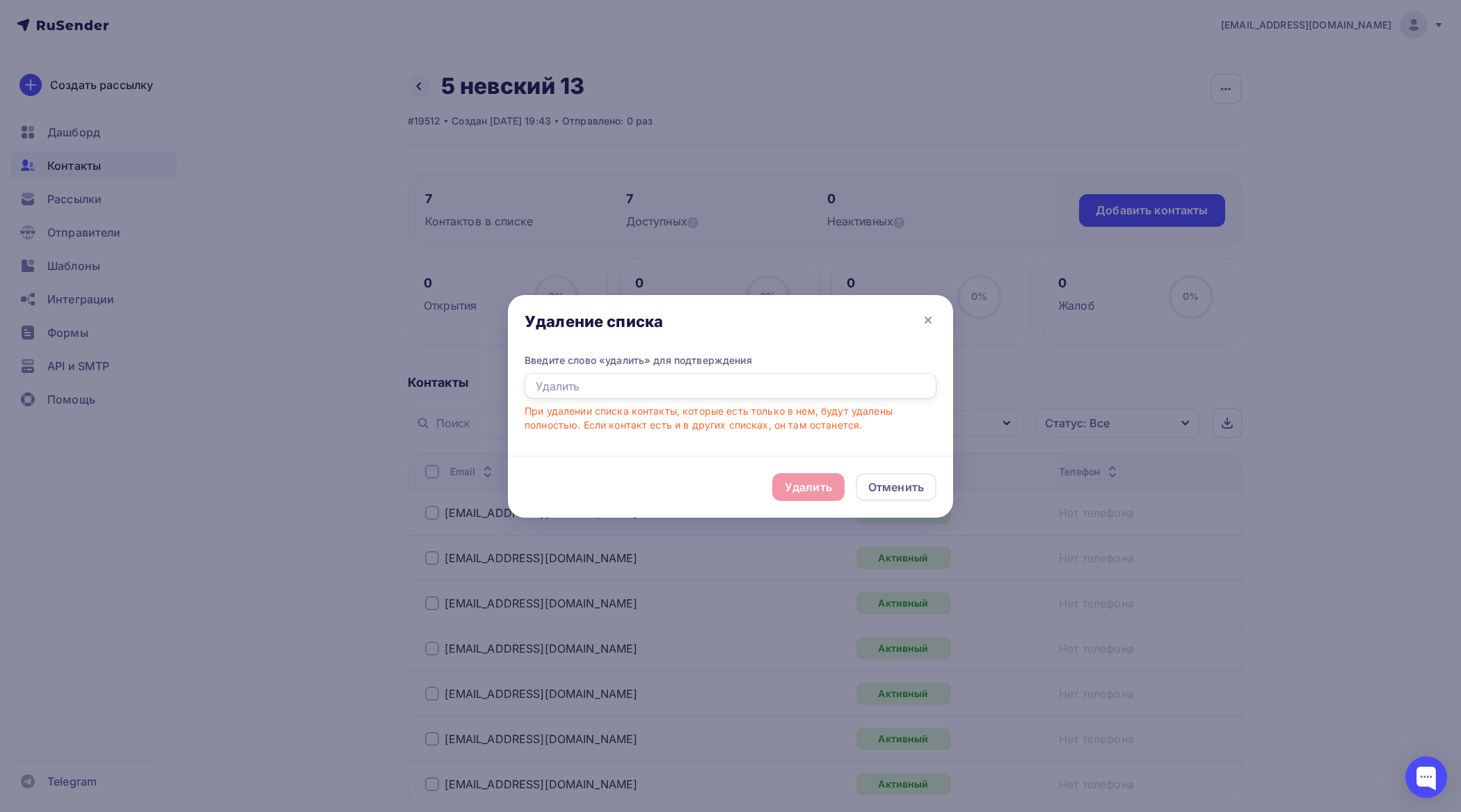
click at [712, 386] on input "text" at bounding box center [730, 386] width 412 height 26
type input "удалить"
click at [839, 489] on div "Удалить" at bounding box center [808, 487] width 73 height 28
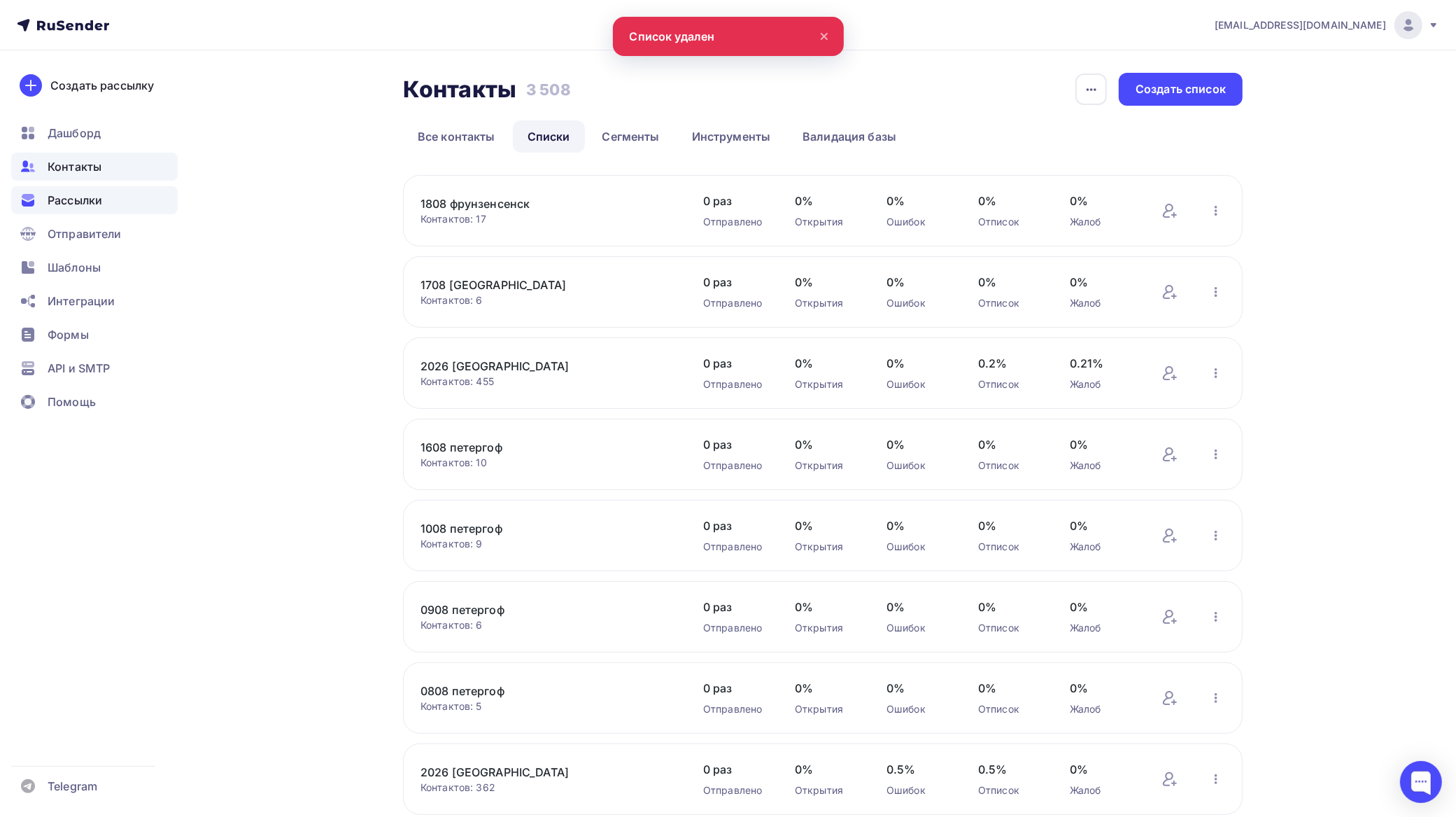
click at [97, 198] on span "Рассылки" at bounding box center [75, 200] width 55 height 17
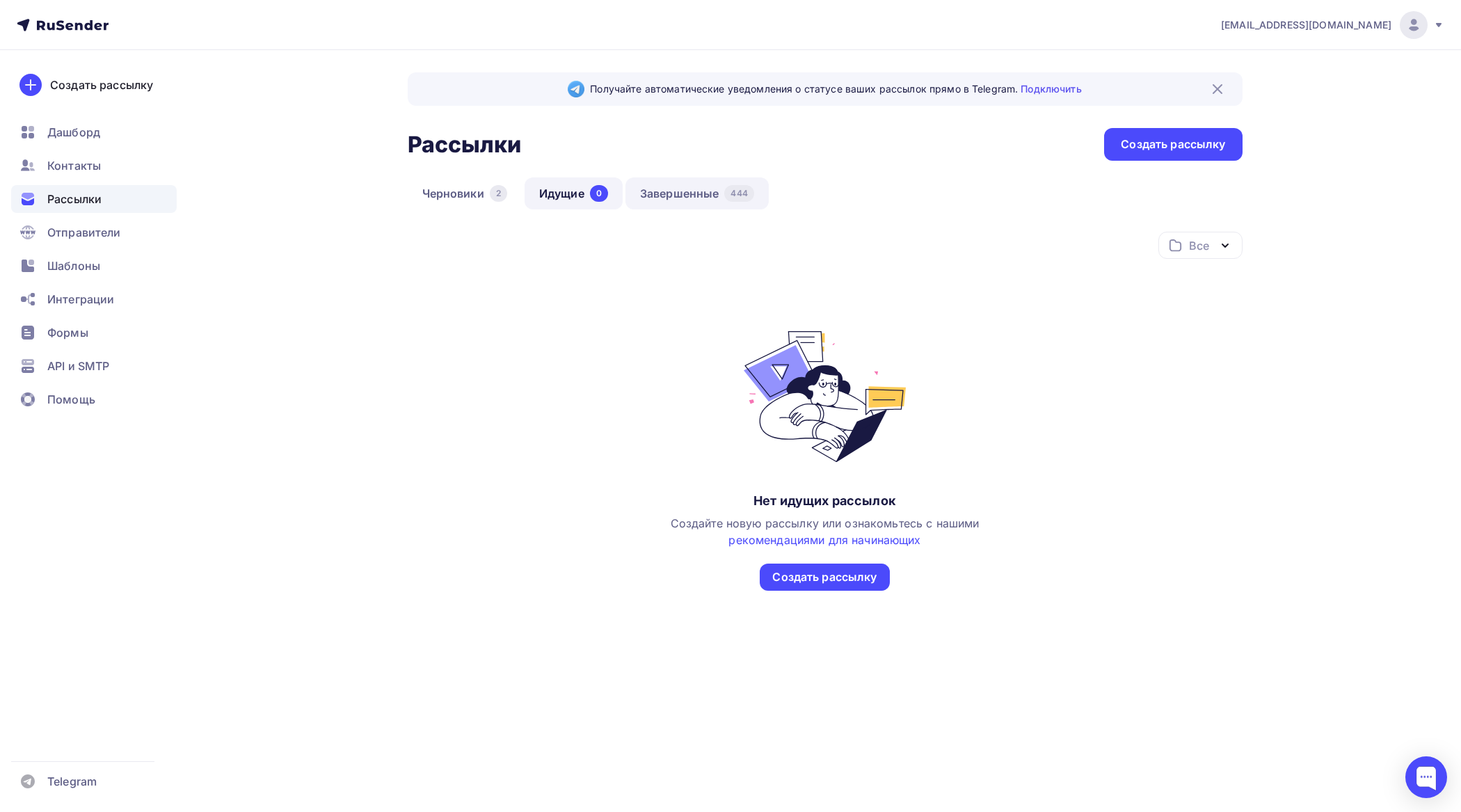
click at [656, 185] on link "Завершенные 444" at bounding box center [698, 193] width 144 height 32
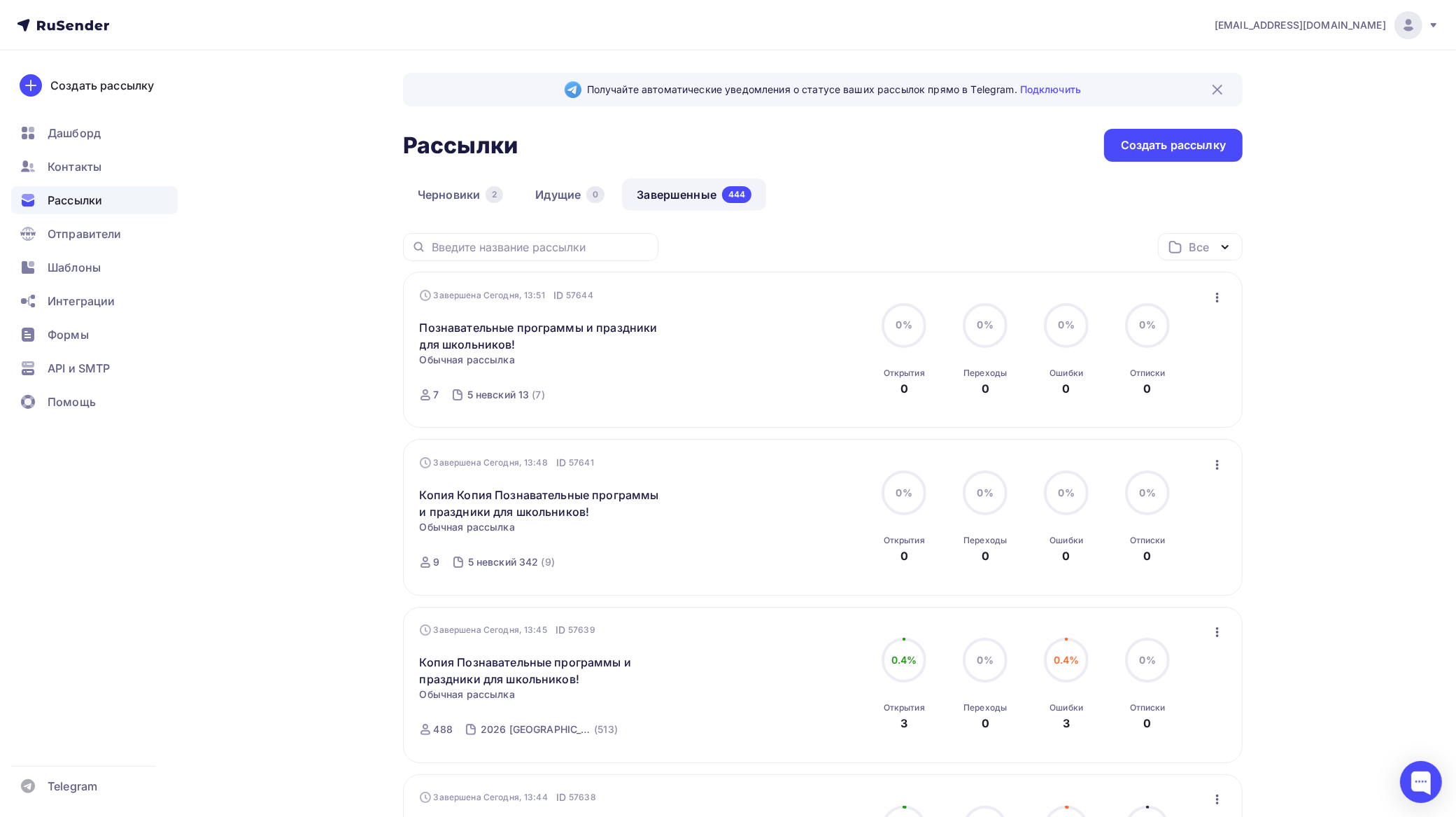
click at [1218, 292] on icon "button" at bounding box center [1217, 297] width 17 height 17
click at [1184, 386] on div "Копировать в новую" at bounding box center [1154, 390] width 143 height 17
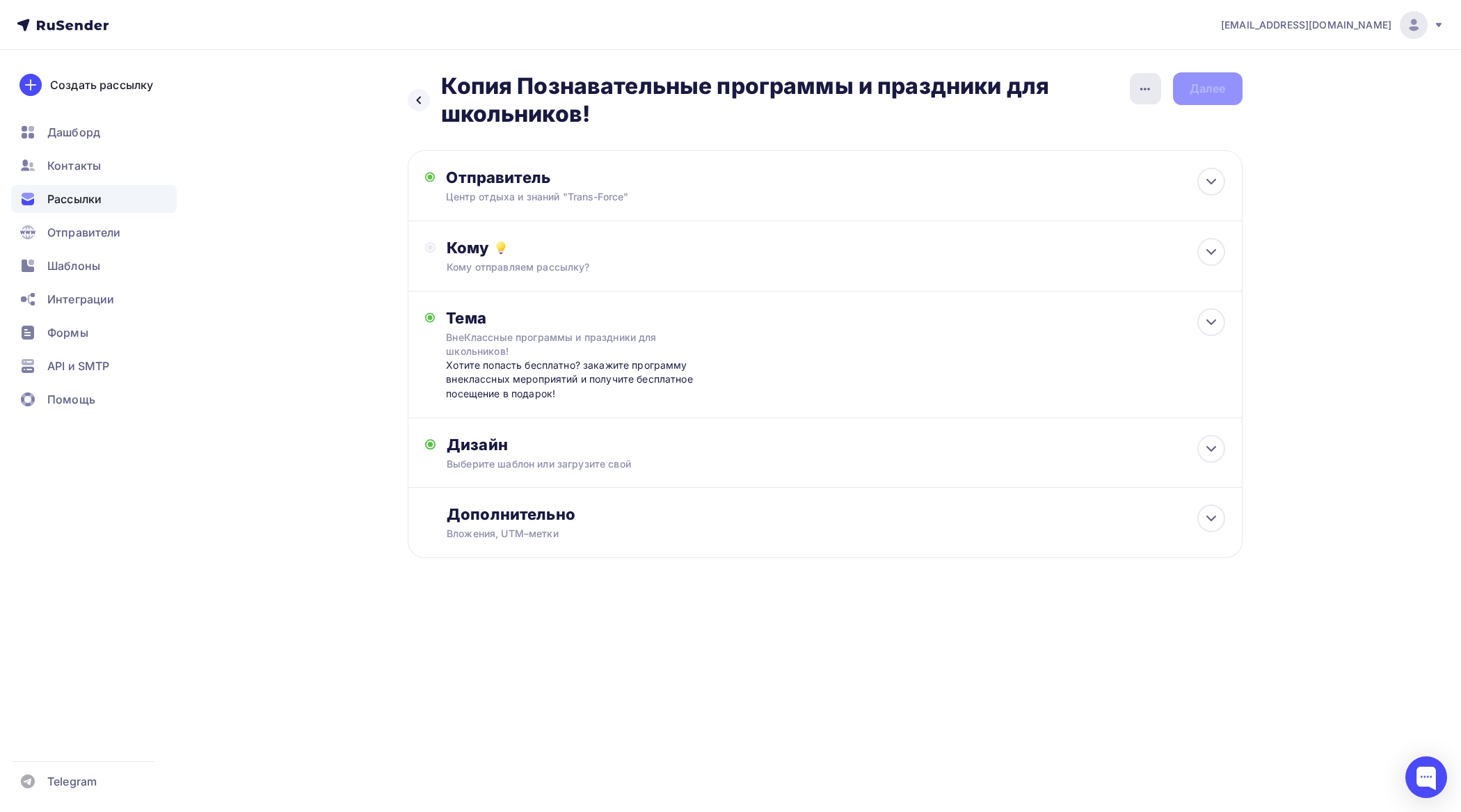
click at [1146, 88] on icon "button" at bounding box center [1145, 88] width 10 height 3
click at [1087, 160] on div "Переименовать рассылку" at bounding box center [1071, 159] width 172 height 17
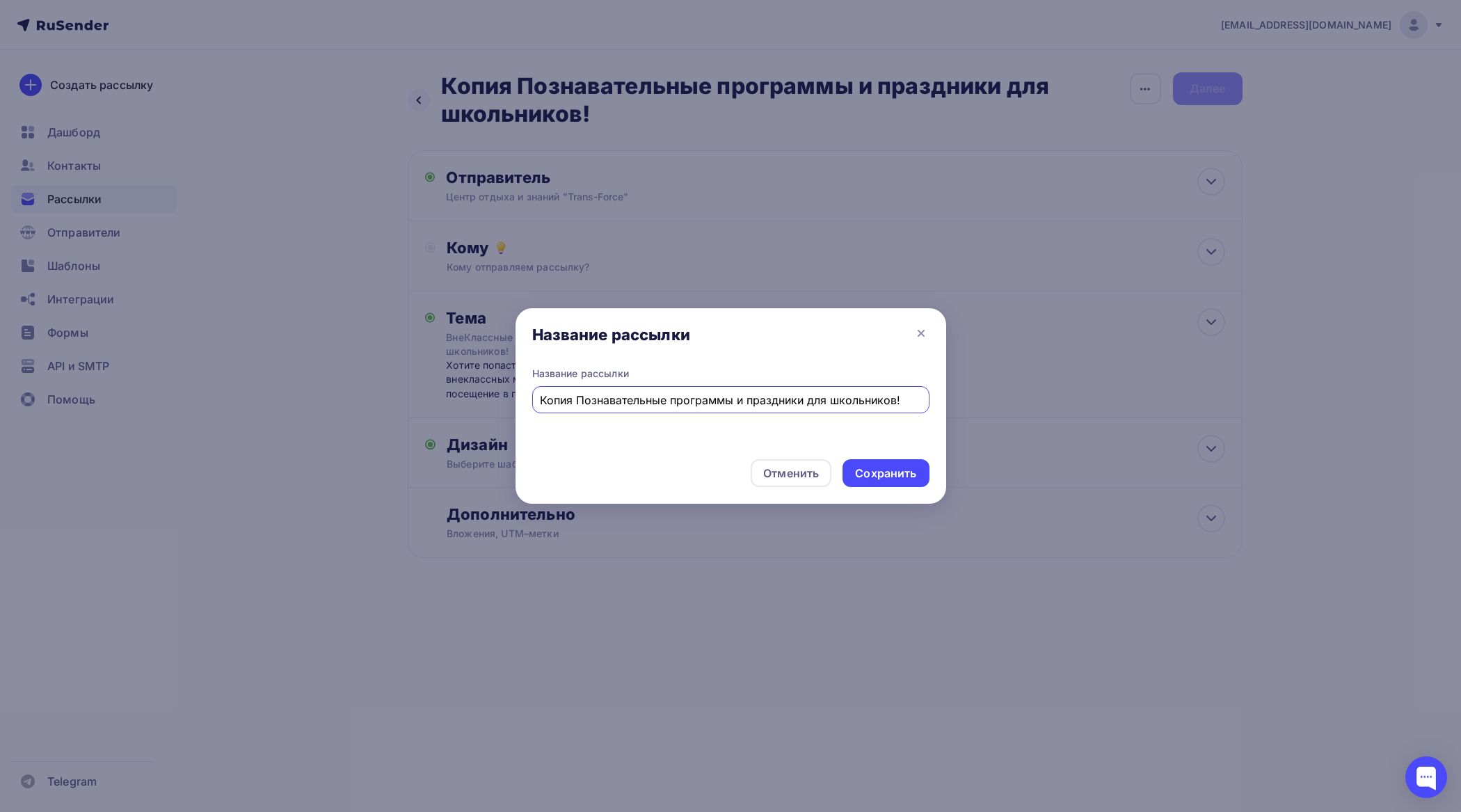
drag, startPoint x: 579, startPoint y: 396, endPoint x: 467, endPoint y: 404, distance: 112.3
click at [467, 404] on div "Название рассылки Название рассылки Копия Познавательные программы и праздники …" at bounding box center [730, 406] width 1461 height 812
type input "Познавательные программы и праздники для школьников!"
drag, startPoint x: 881, startPoint y: 471, endPoint x: 874, endPoint y: 468, distance: 7.6
click at [874, 470] on div "Сохранить" at bounding box center [886, 473] width 61 height 16
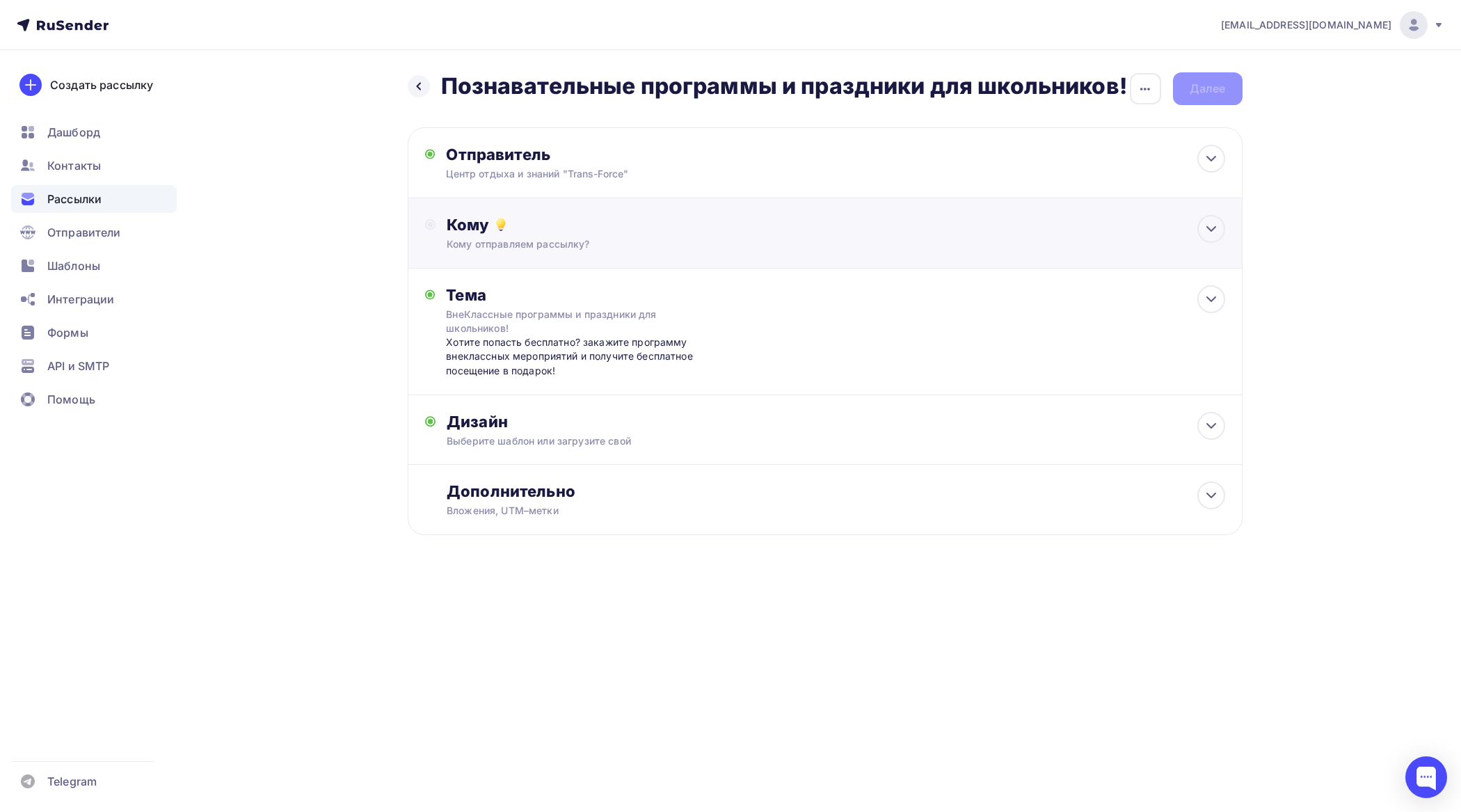
click at [606, 226] on div "Кому" at bounding box center [835, 225] width 778 height 19
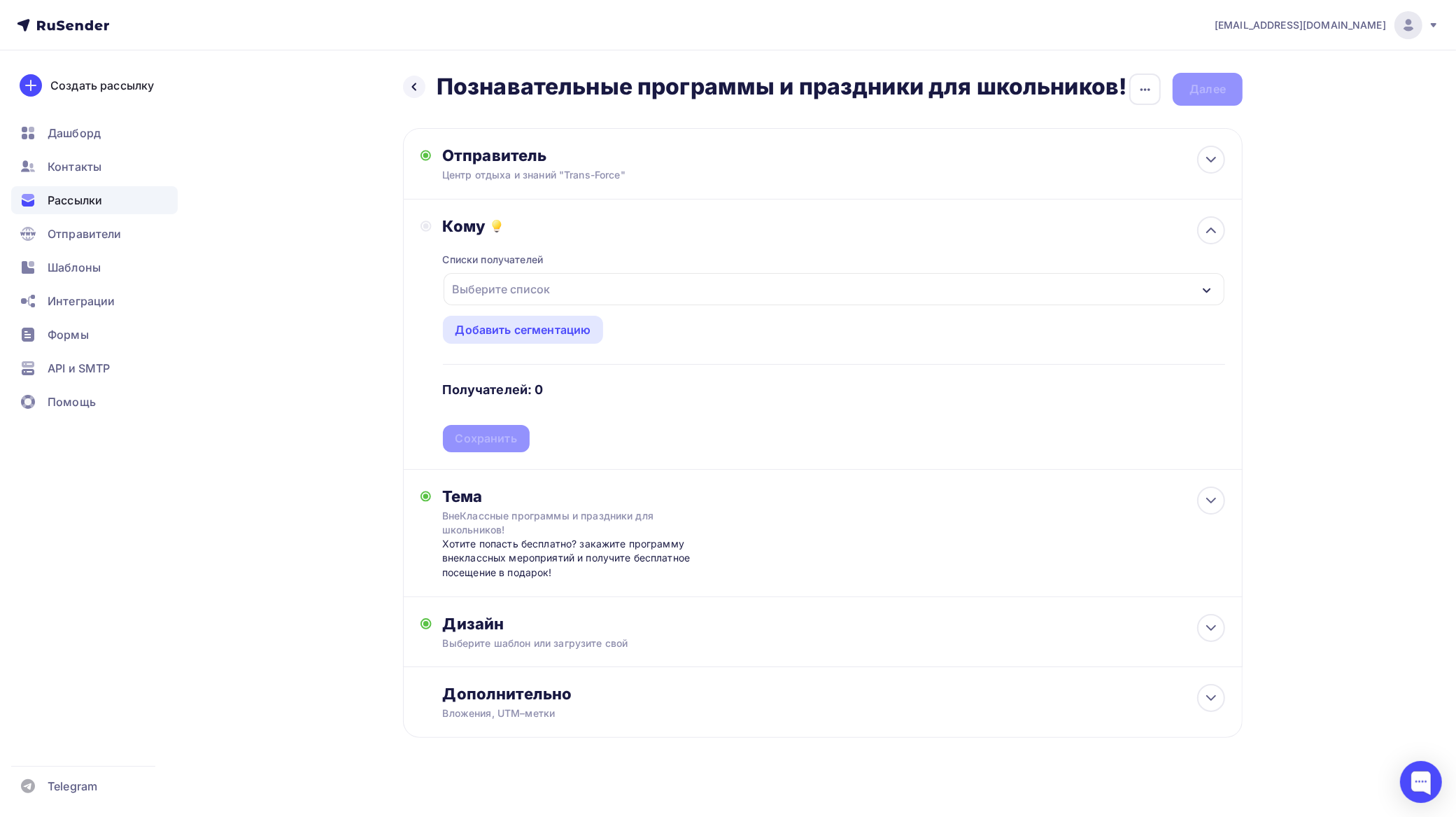
click at [581, 278] on div "Выберите список" at bounding box center [834, 289] width 781 height 33
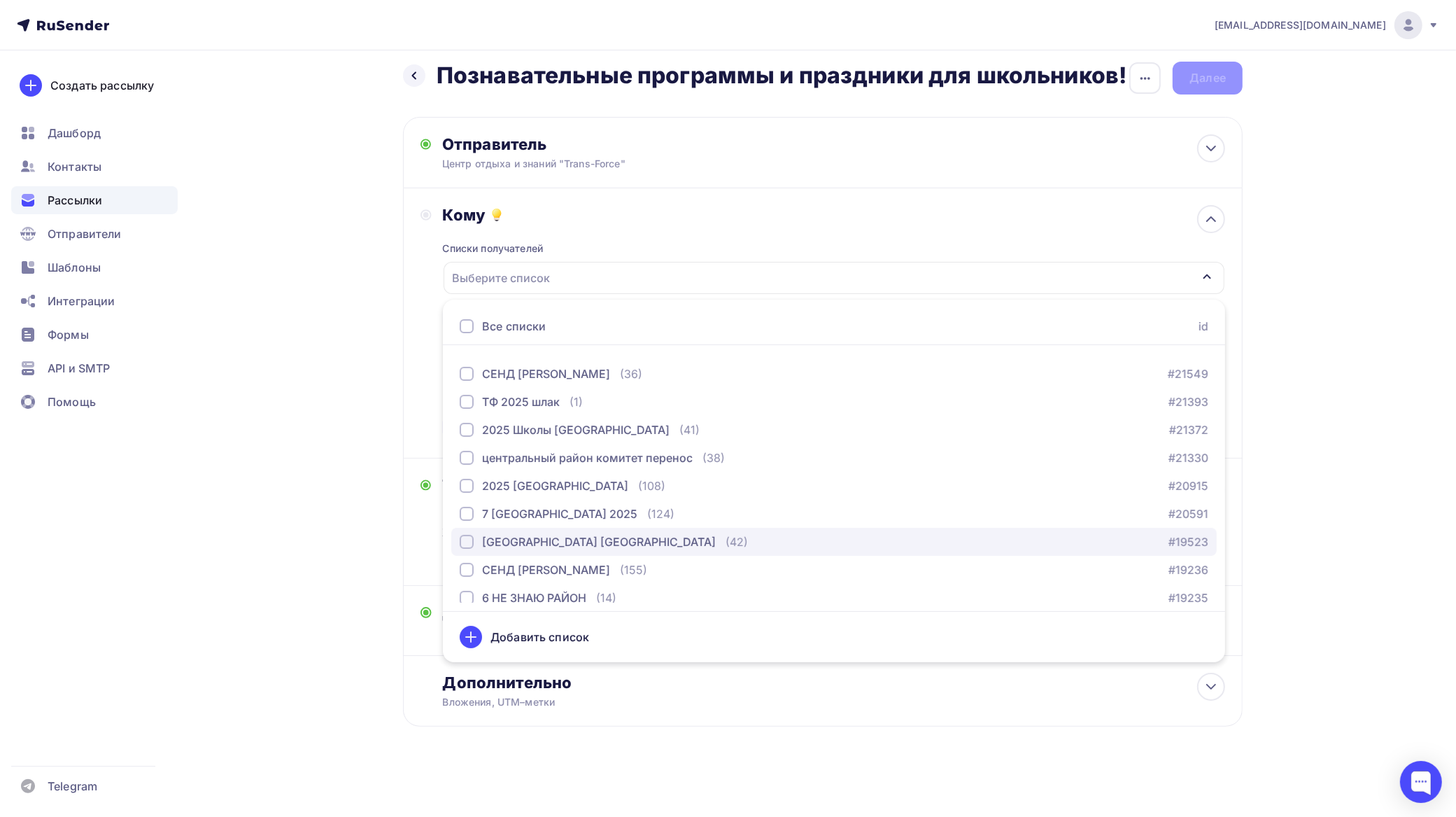
scroll to position [2650, 0]
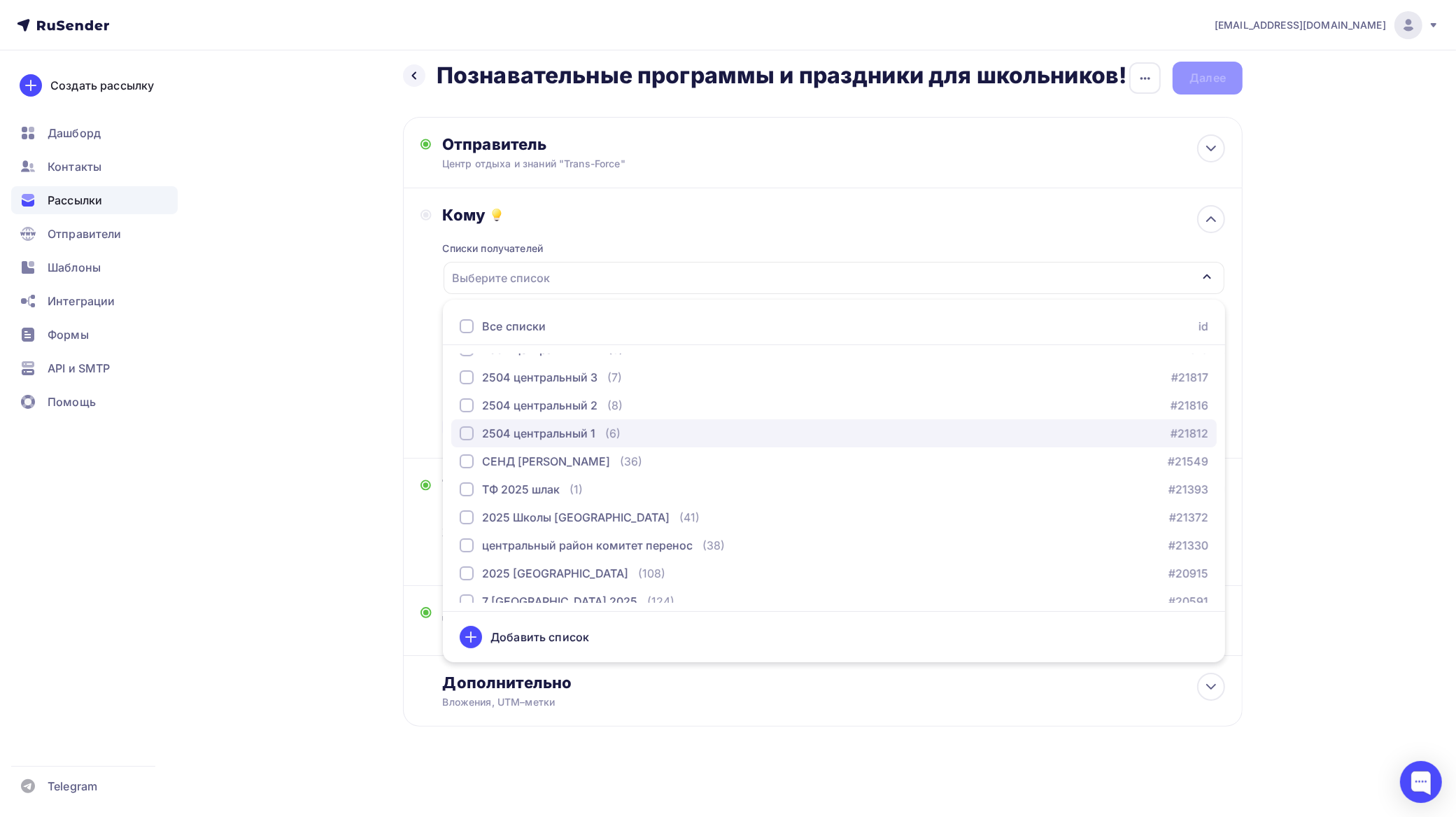
click at [464, 432] on div "button" at bounding box center [467, 433] width 14 height 14
click at [1361, 460] on div "tfzakaz@yandex.ru Аккаунт Тарифы Выйти Создать рассылку Дашборд Контакты Рассыл…" at bounding box center [728, 402] width 1456 height 828
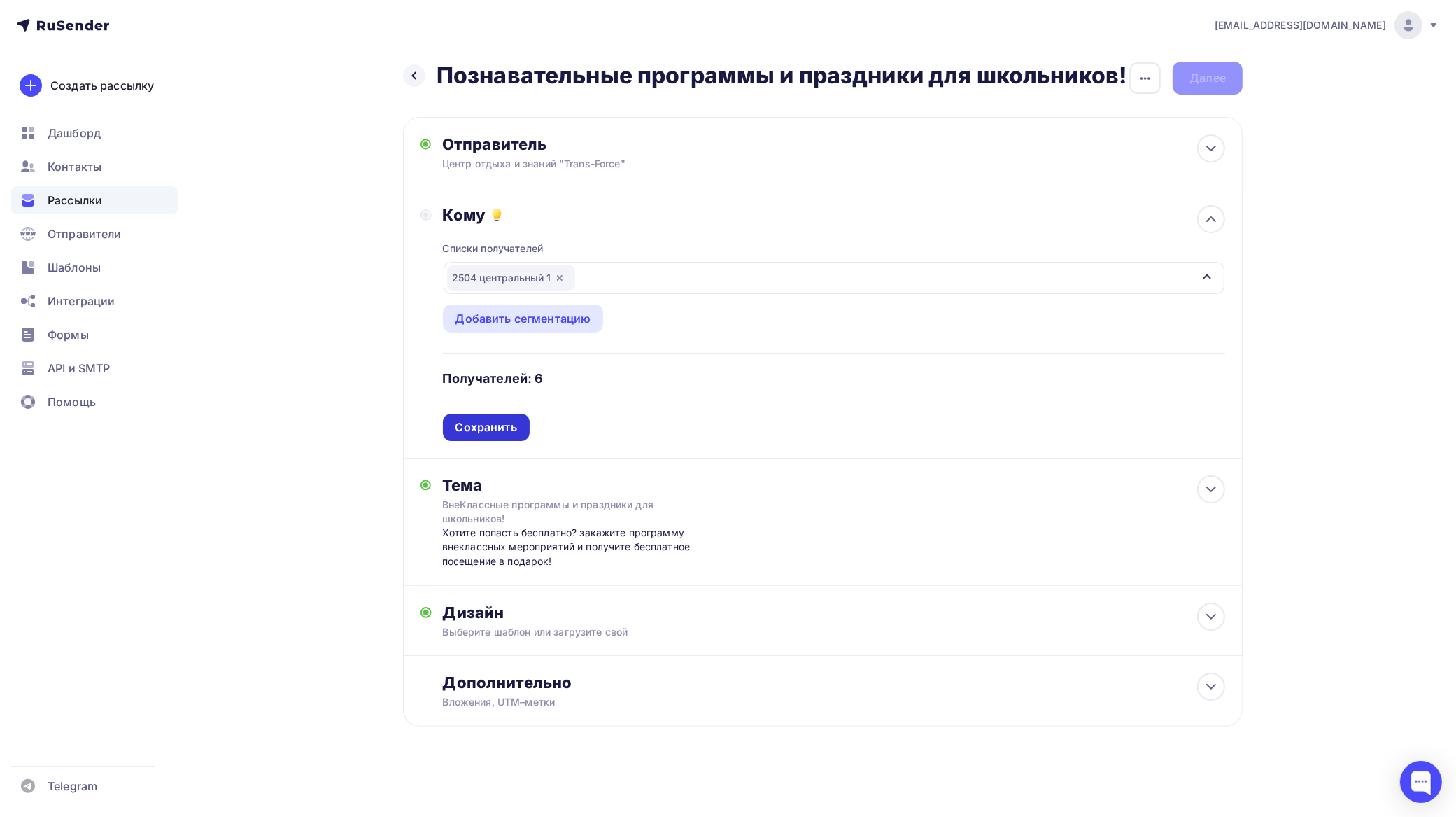
click at [487, 431] on div "Сохранить" at bounding box center [487, 427] width 62 height 16
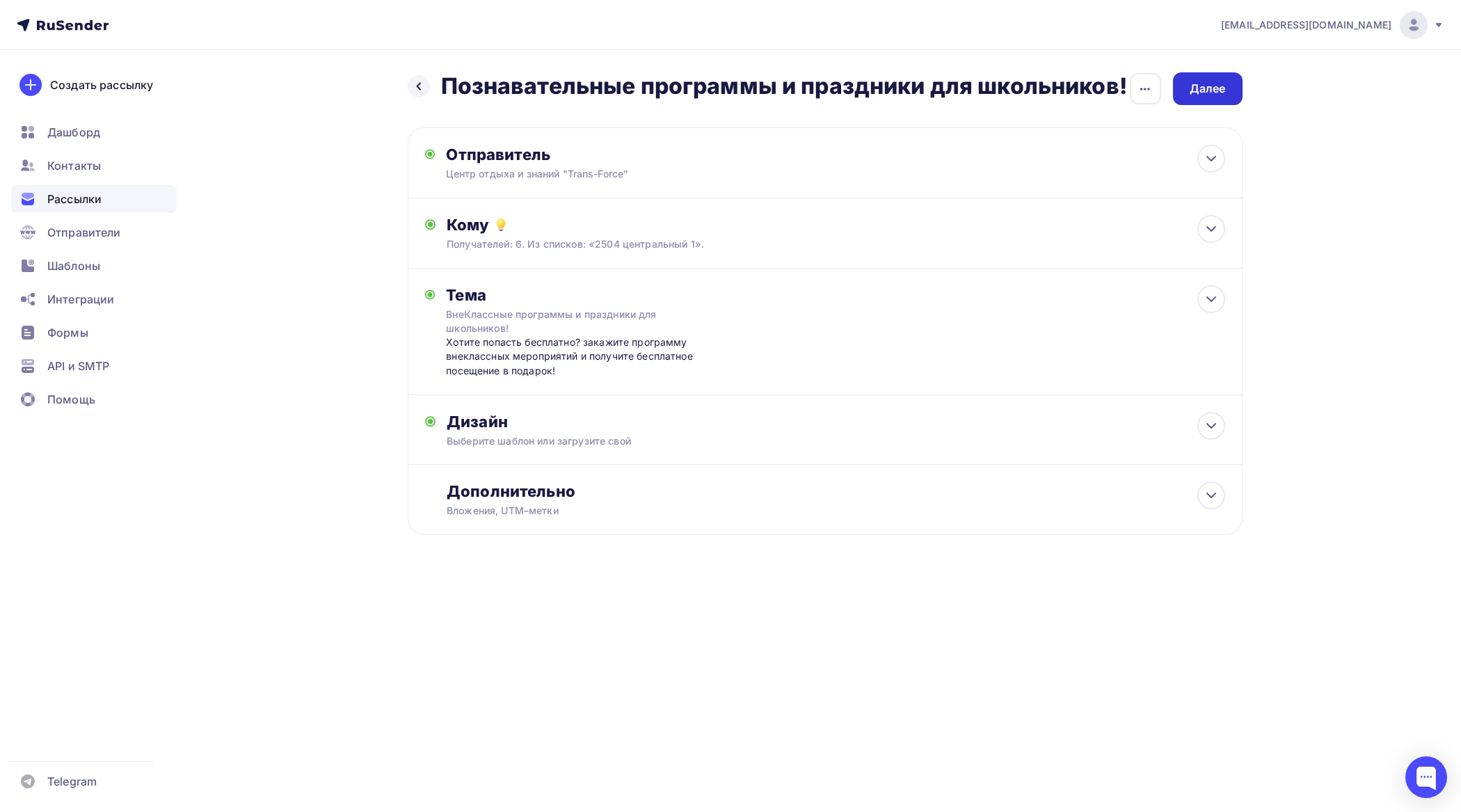
click at [1197, 80] on div "Далее" at bounding box center [1207, 88] width 36 height 16
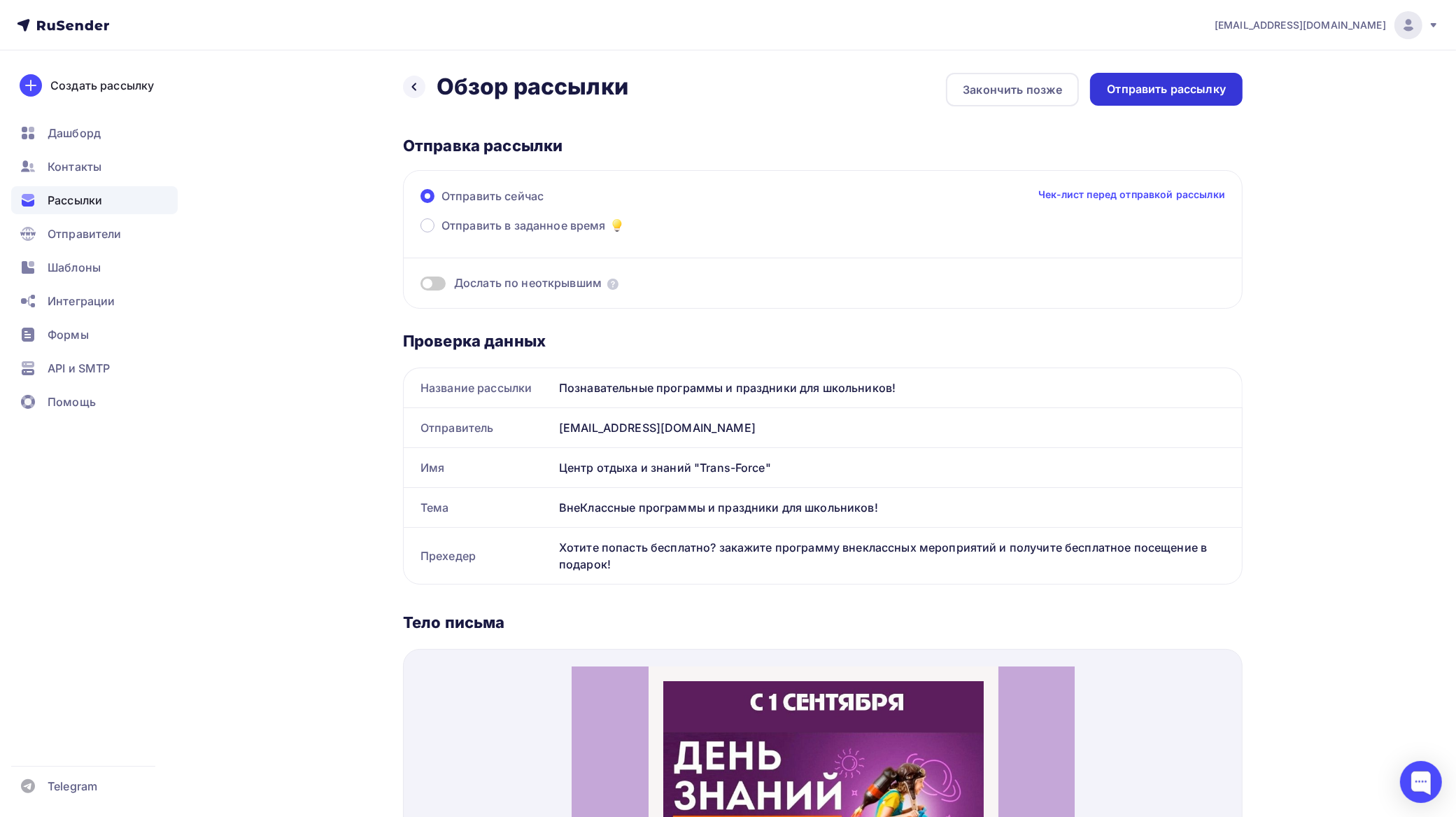
click at [1176, 84] on div "Отправить рассылку" at bounding box center [1166, 89] width 119 height 16
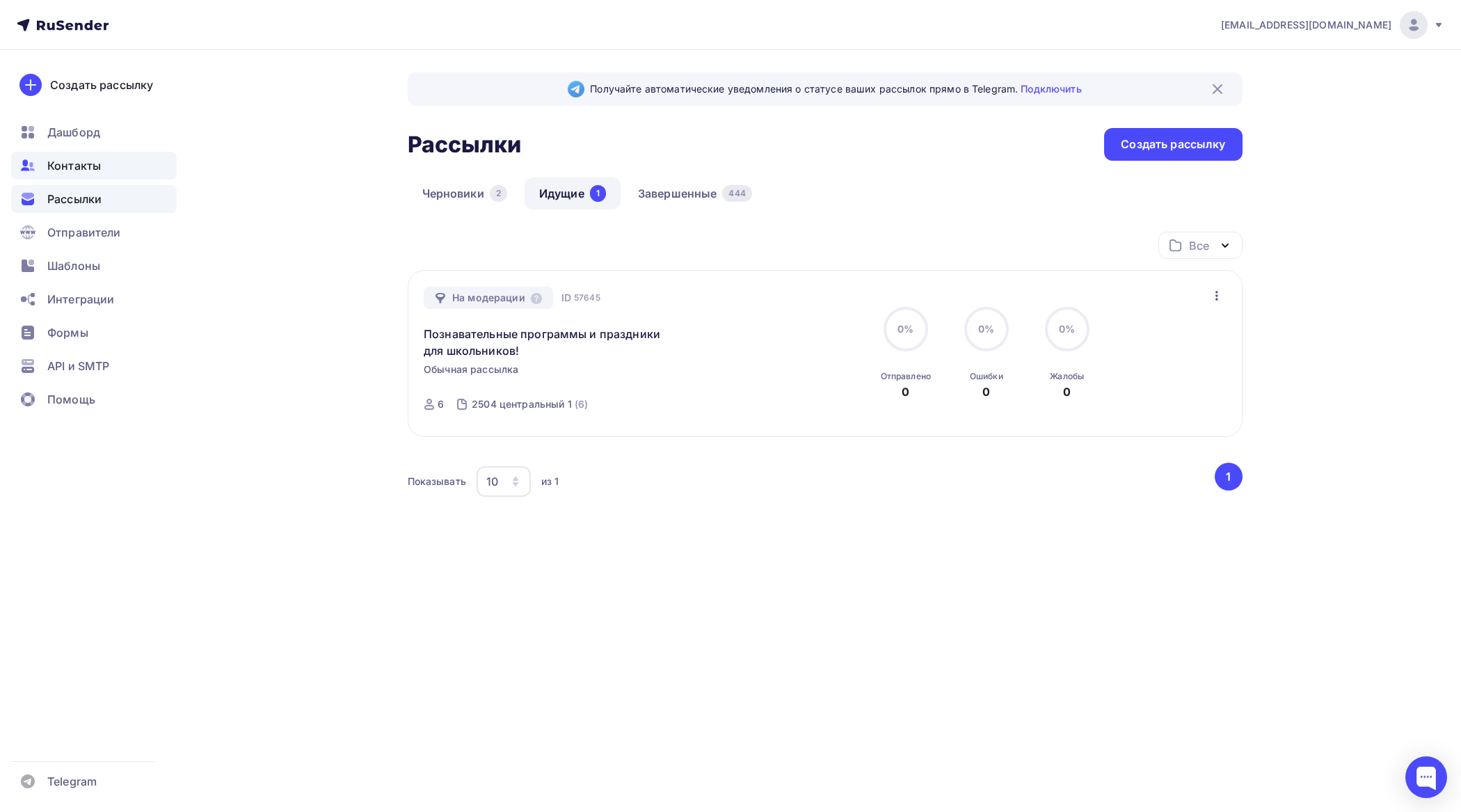
click at [74, 168] on span "Контакты" at bounding box center [74, 165] width 53 height 17
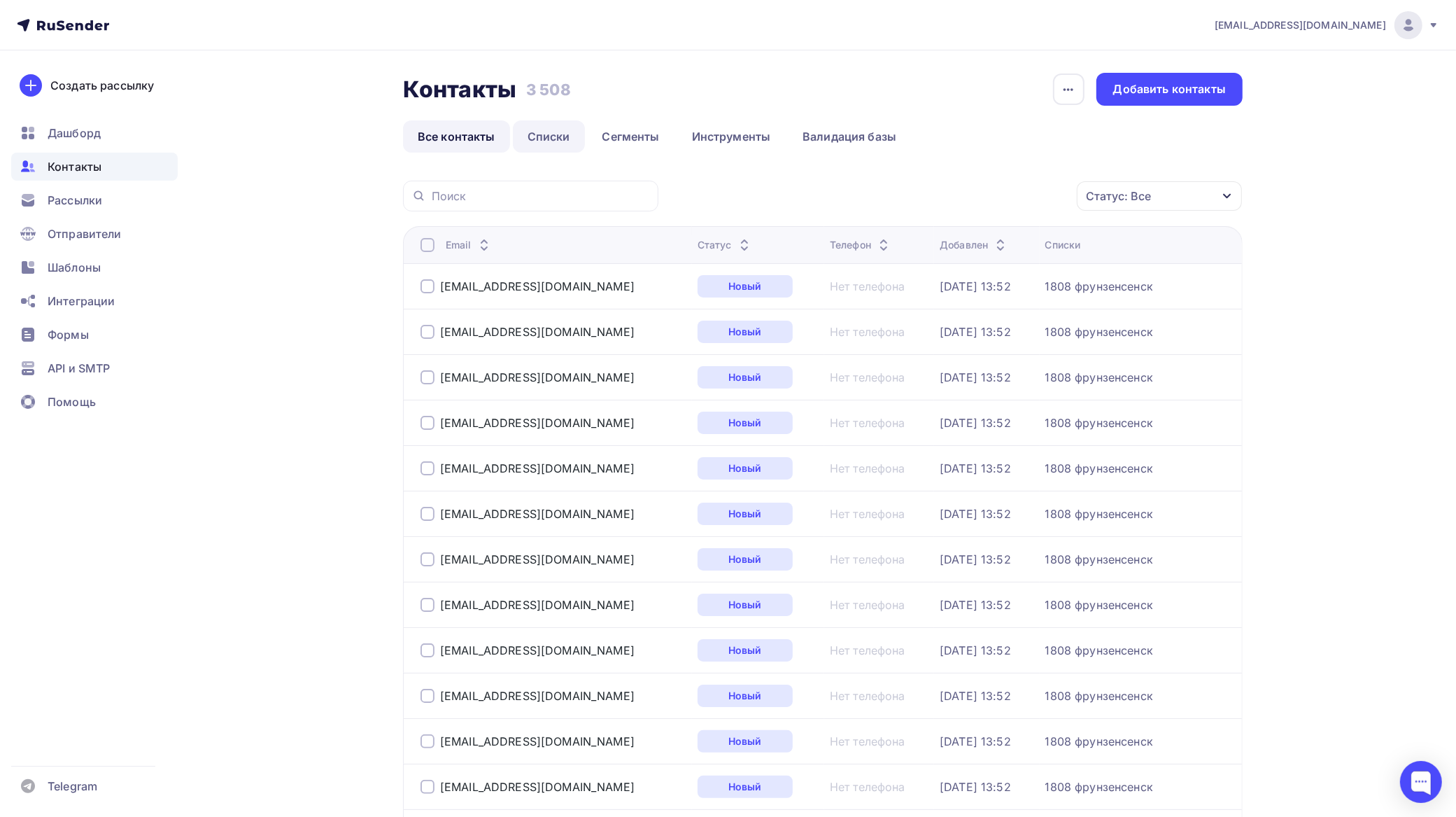
click at [540, 128] on link "Списки" at bounding box center [549, 136] width 72 height 33
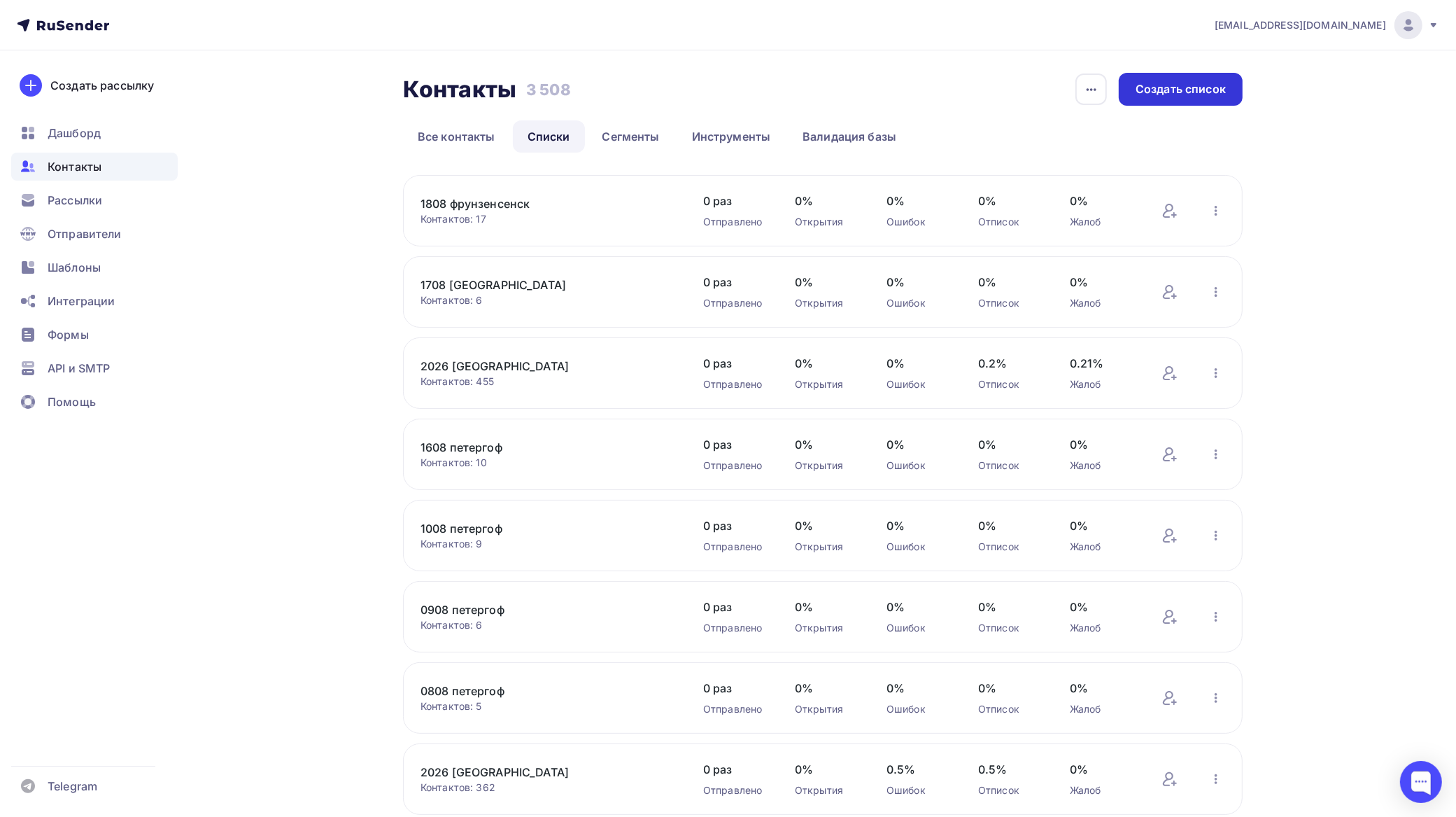
click at [1173, 85] on div "Создать список" at bounding box center [1180, 89] width 91 height 16
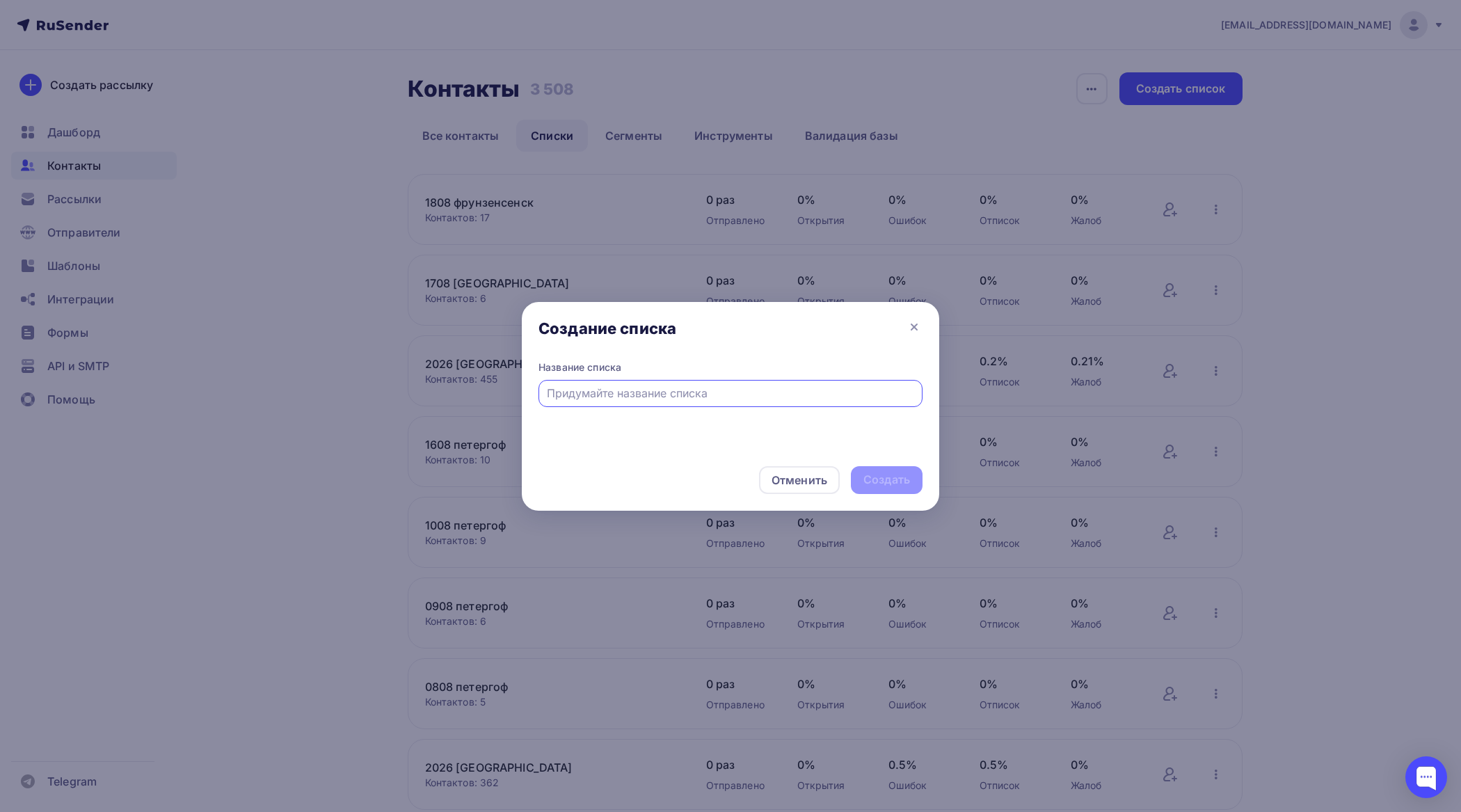
click at [748, 388] on input "text" at bounding box center [731, 393] width 369 height 17
type input "0109 невский"
click at [889, 475] on div "Создать" at bounding box center [887, 480] width 46 height 16
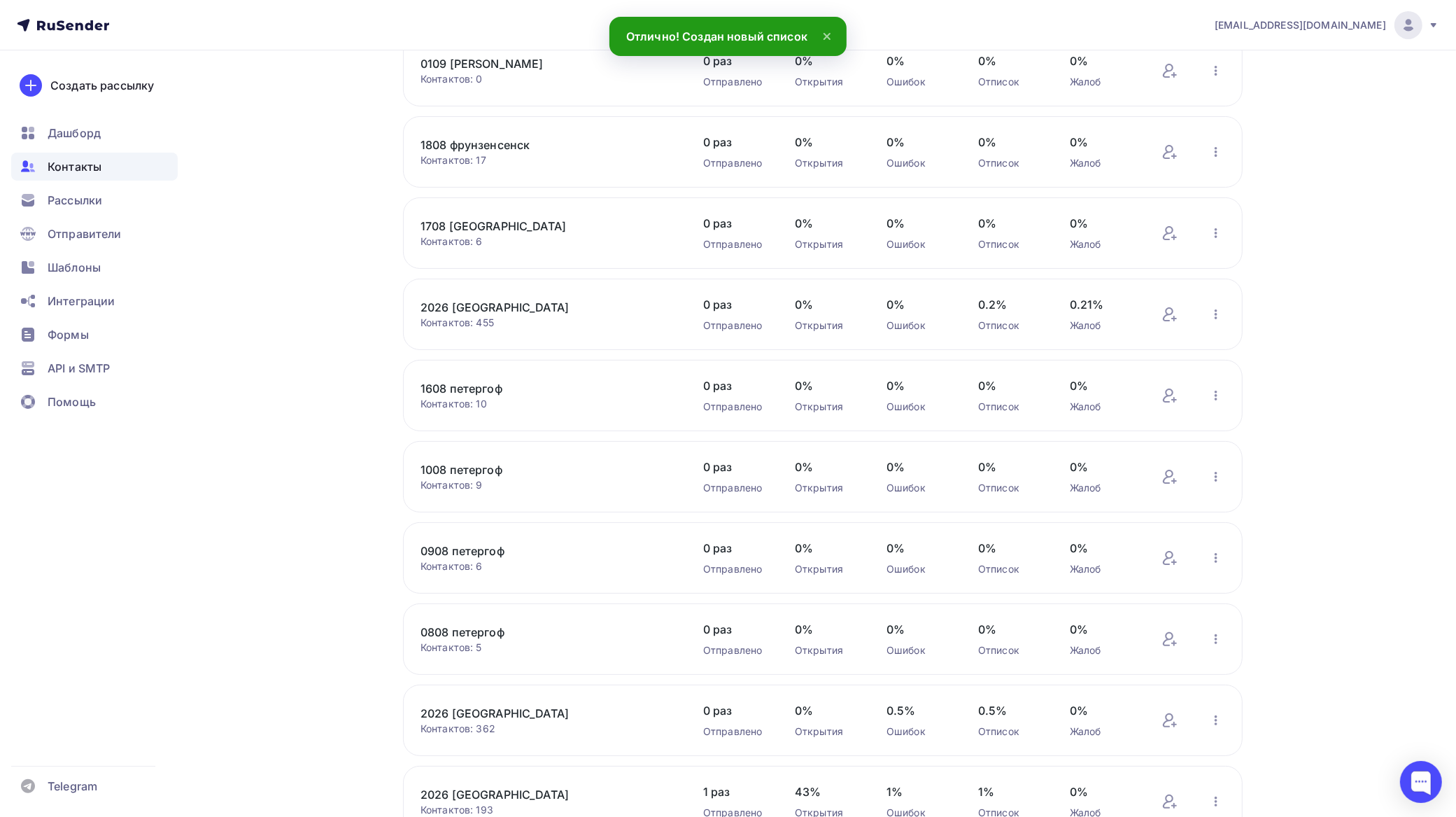
scroll to position [353, 0]
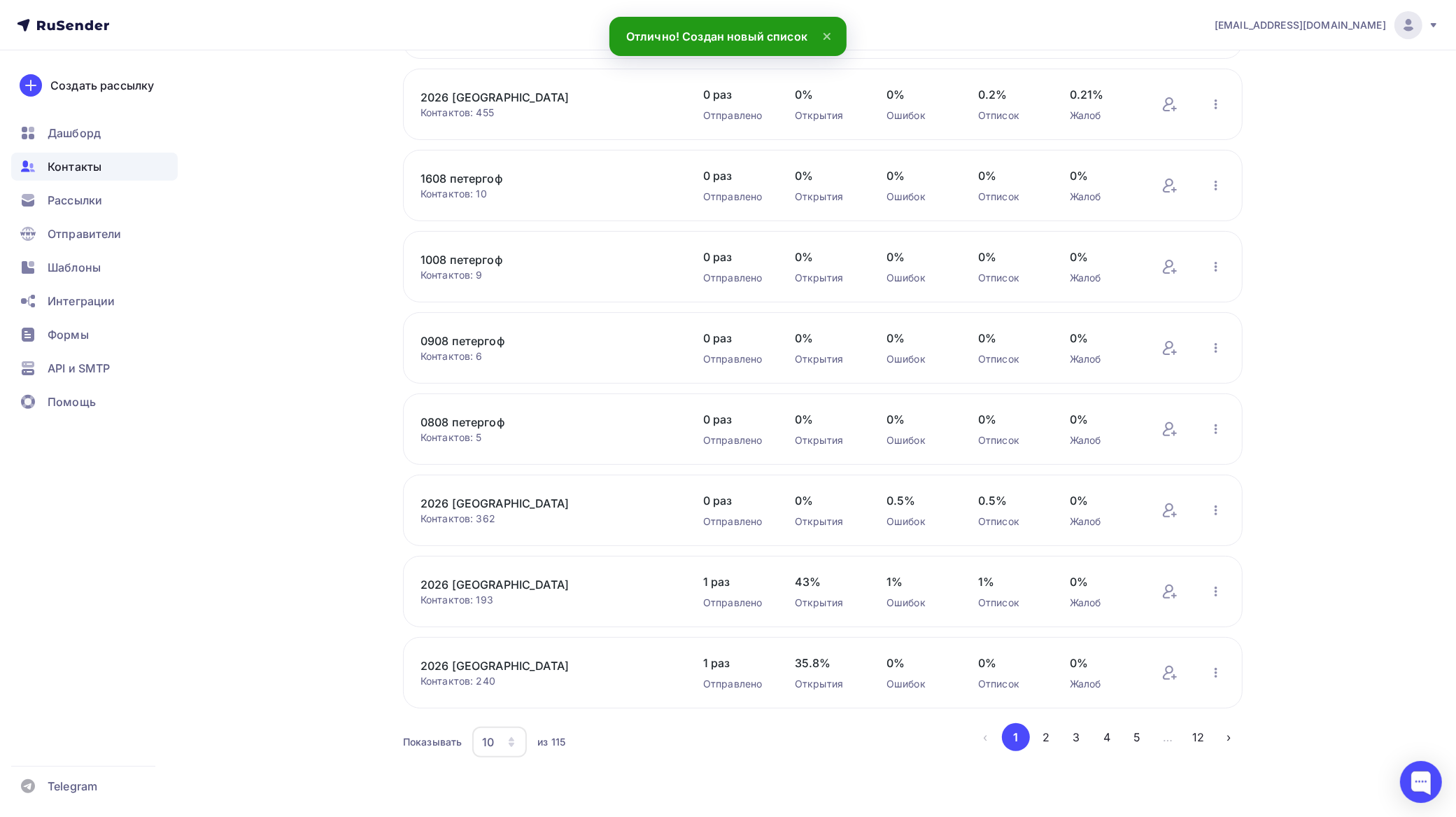
click at [510, 743] on icon "button" at bounding box center [511, 744] width 5 height 4
click at [510, 703] on div "100" at bounding box center [556, 703] width 135 height 17
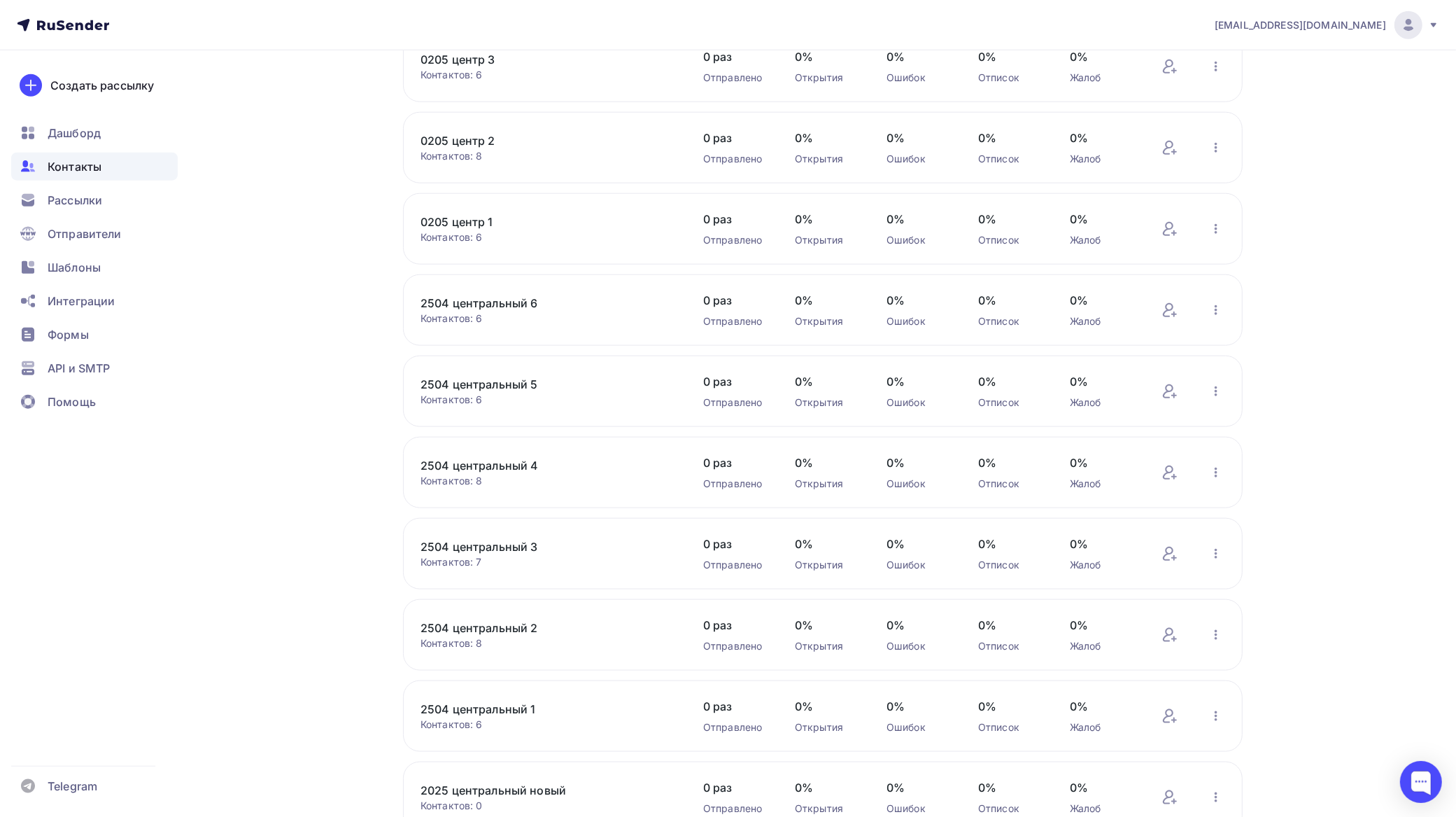
scroll to position [7607, 0]
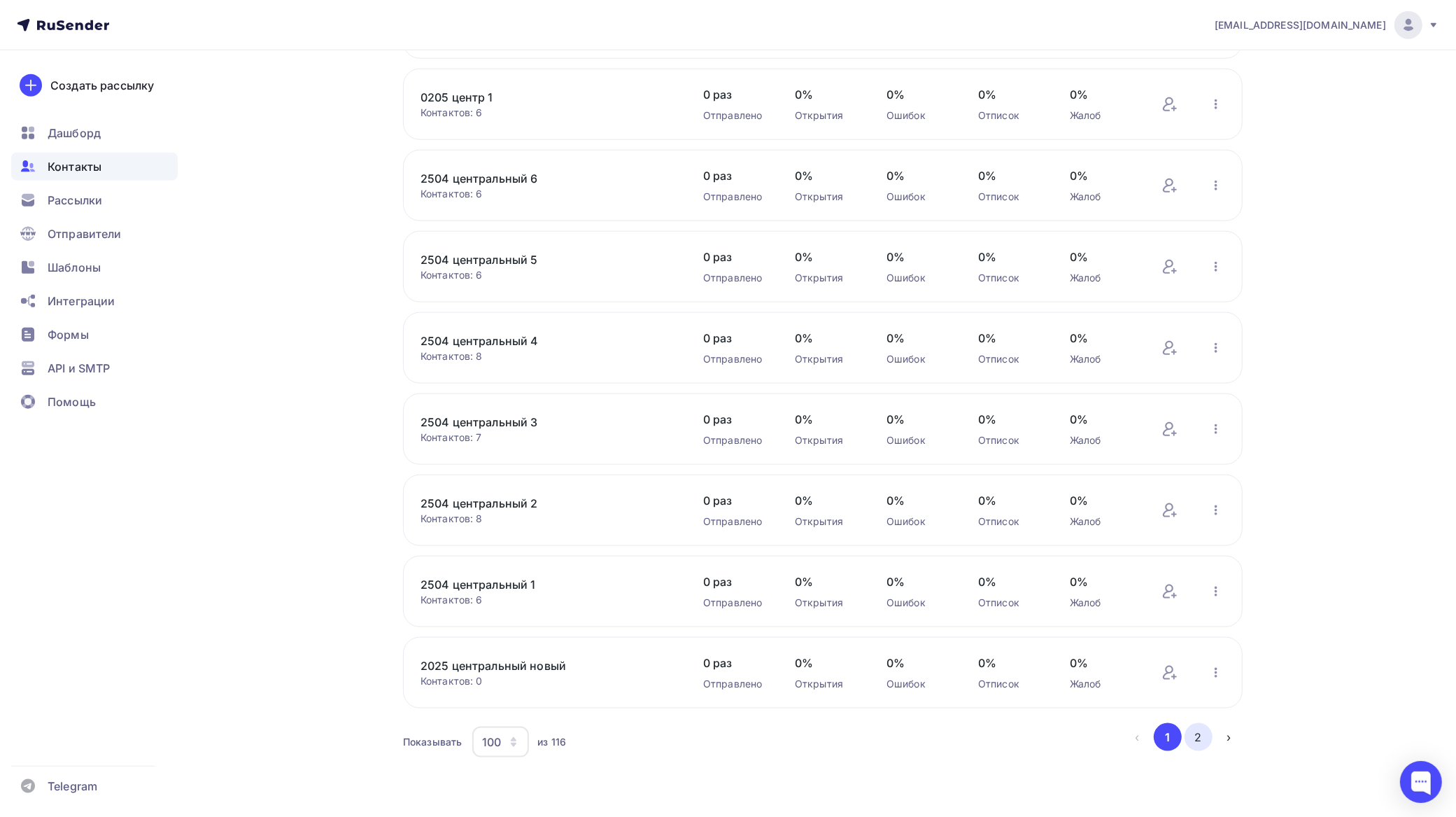
click at [1187, 737] on button "2" at bounding box center [1199, 737] width 28 height 28
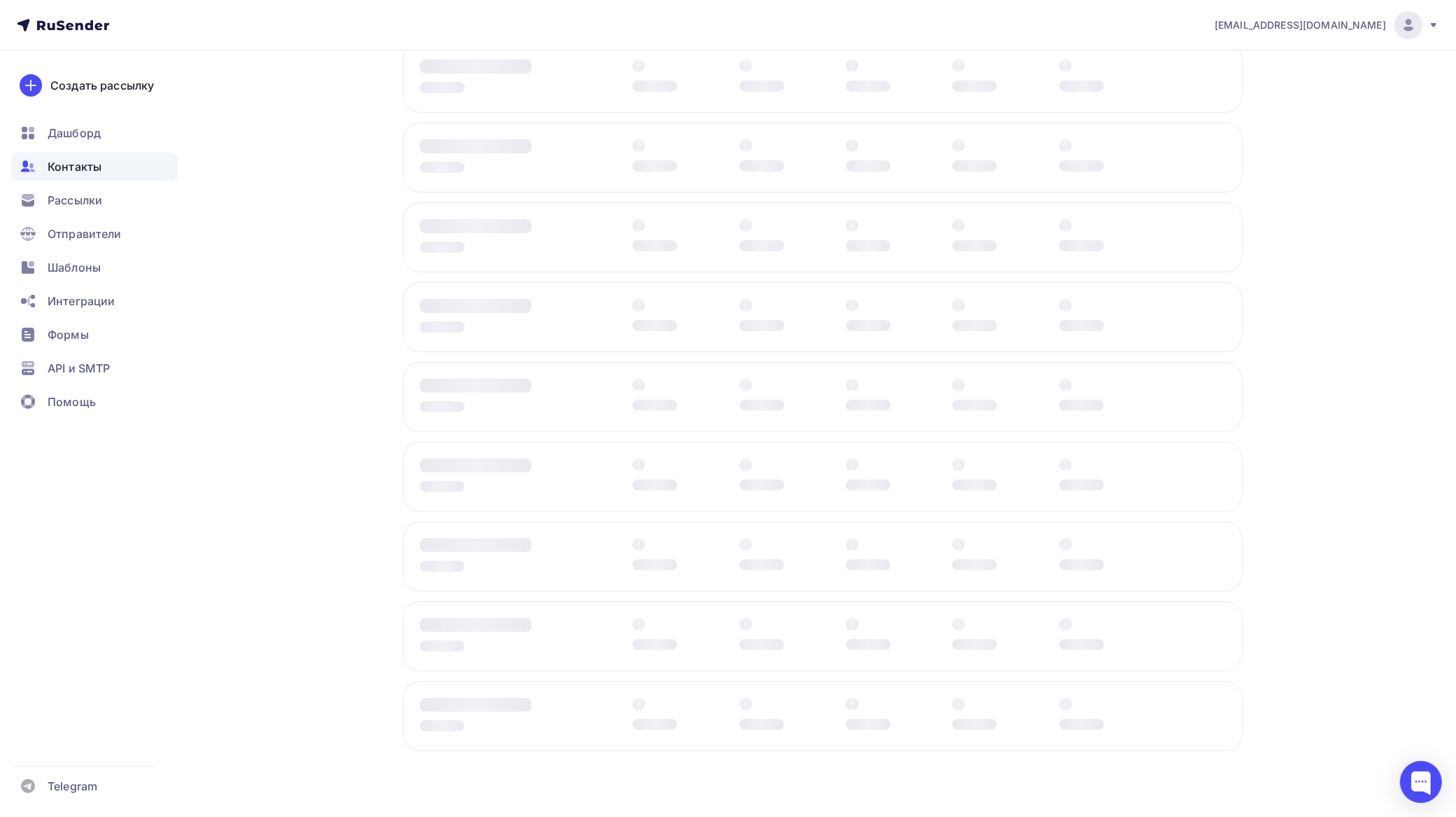
scroll to position [371, 0]
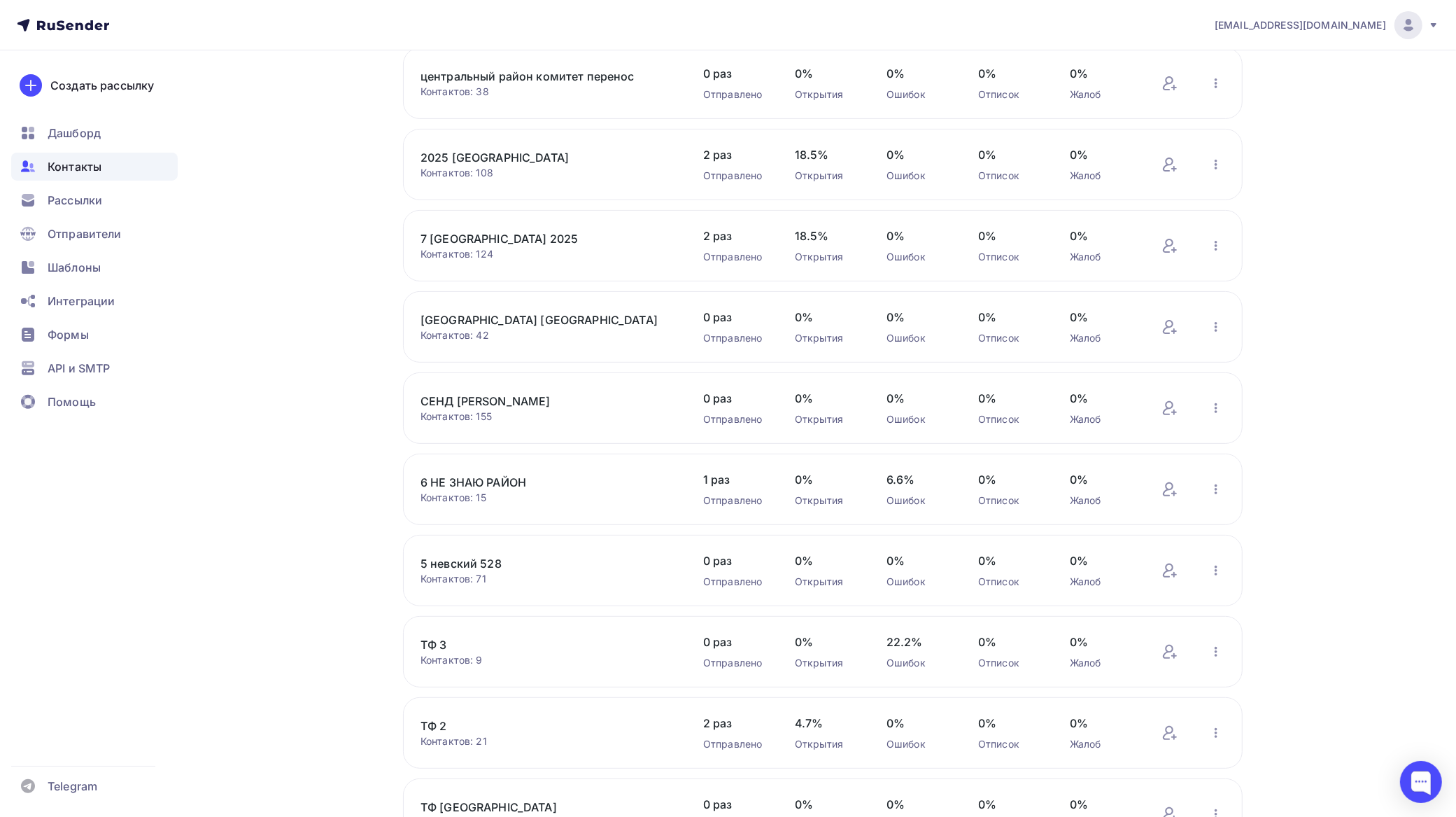
click at [495, 568] on link "5 невский 528" at bounding box center [540, 563] width 238 height 17
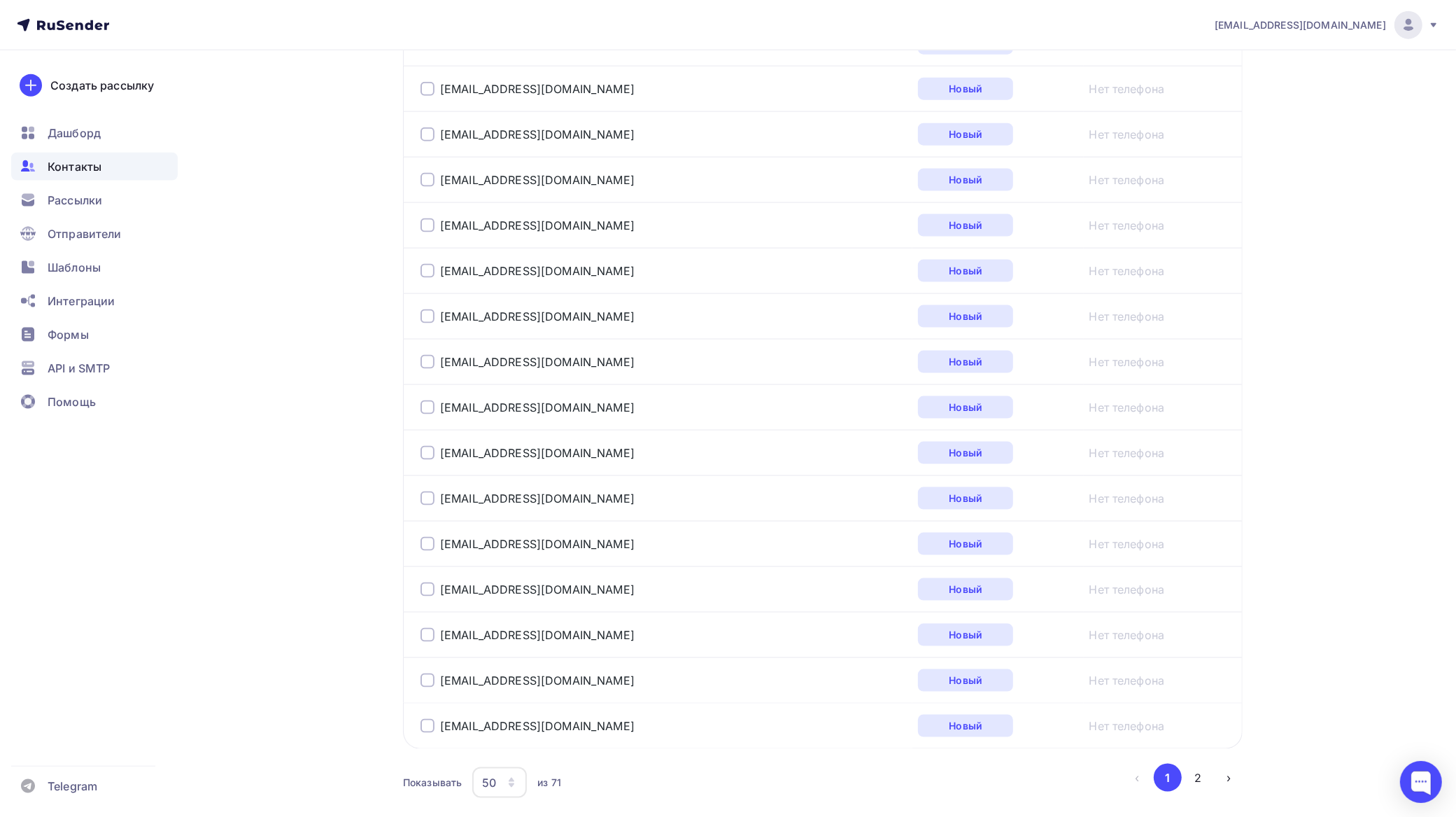
scroll to position [2104, 0]
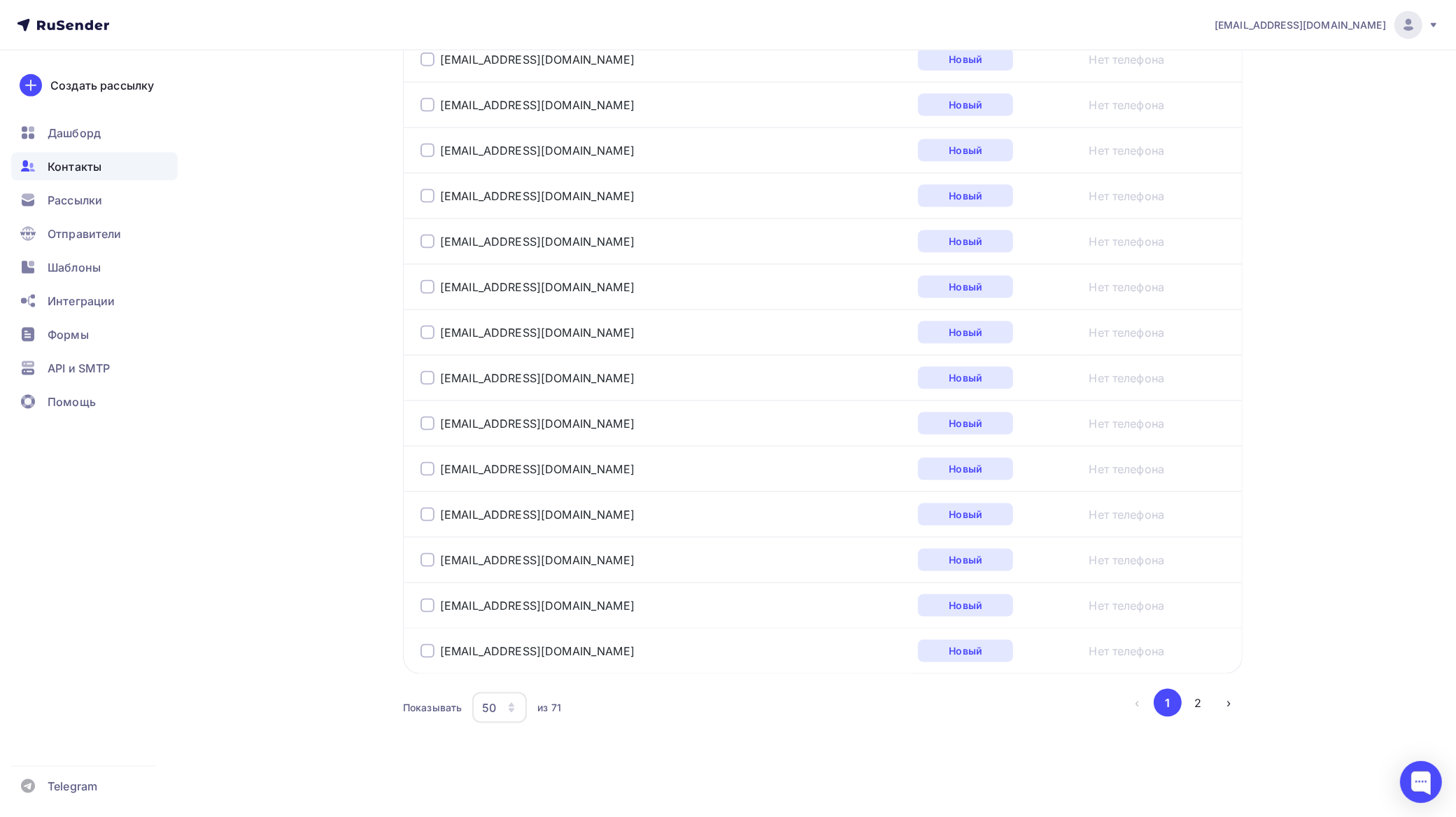
click at [483, 709] on div "50" at bounding box center [489, 707] width 14 height 17
click at [507, 582] on div "10" at bounding box center [556, 590] width 135 height 17
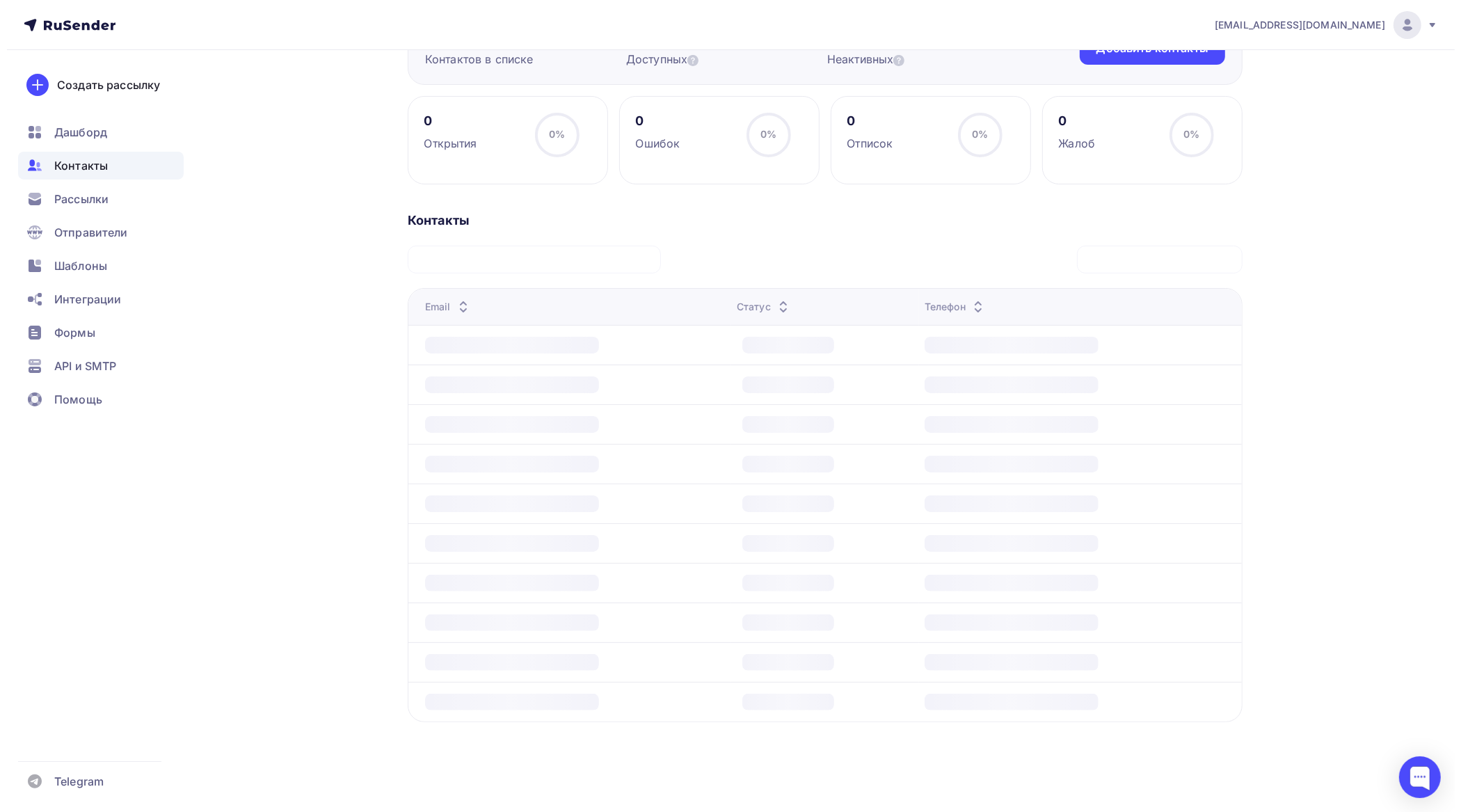
scroll to position [164, 0]
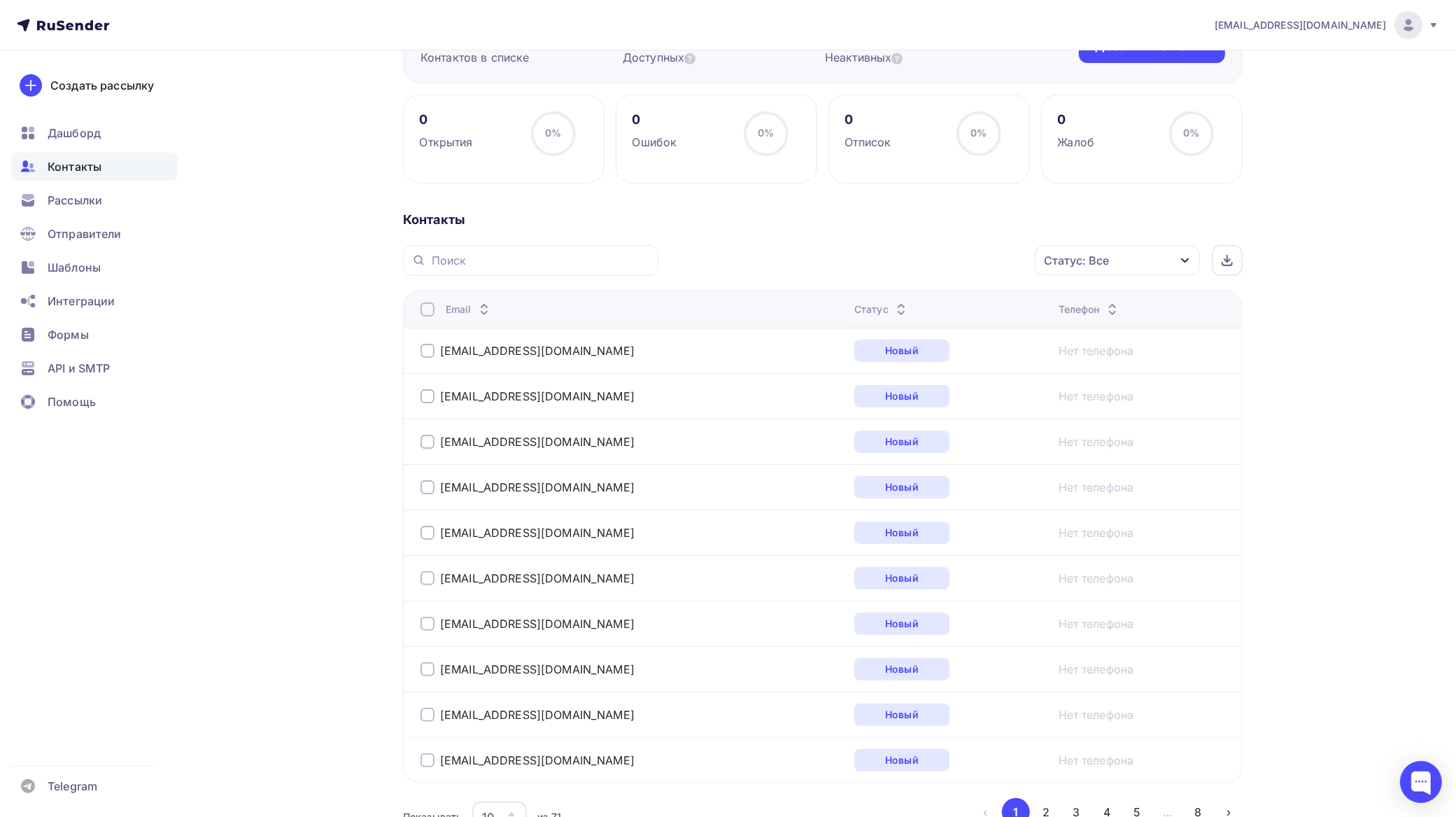
click at [429, 313] on div at bounding box center [428, 309] width 14 height 14
click at [893, 261] on div "Действие" at bounding box center [874, 260] width 54 height 17
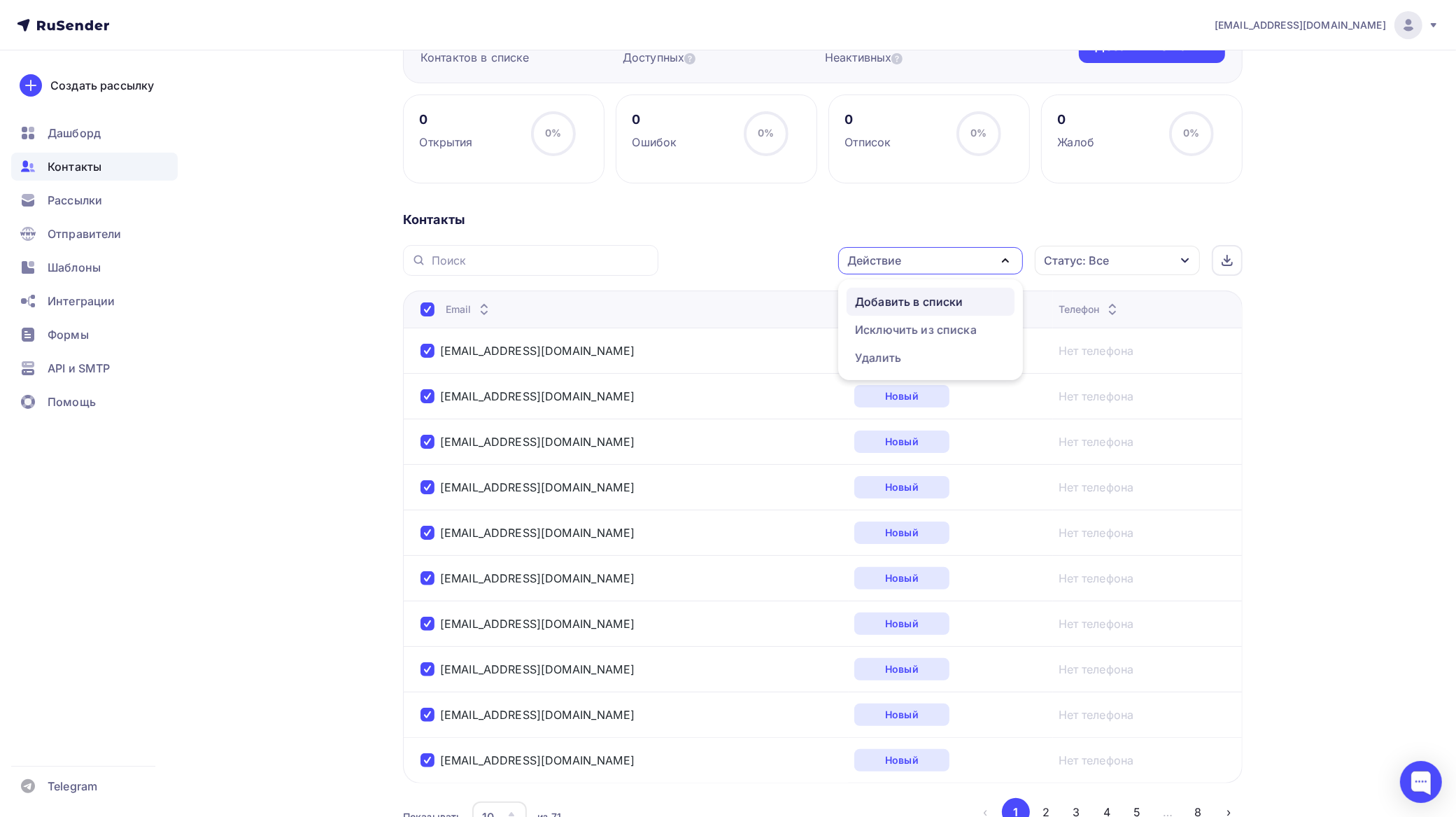
click at [900, 295] on div "Добавить в списки" at bounding box center [908, 301] width 107 height 17
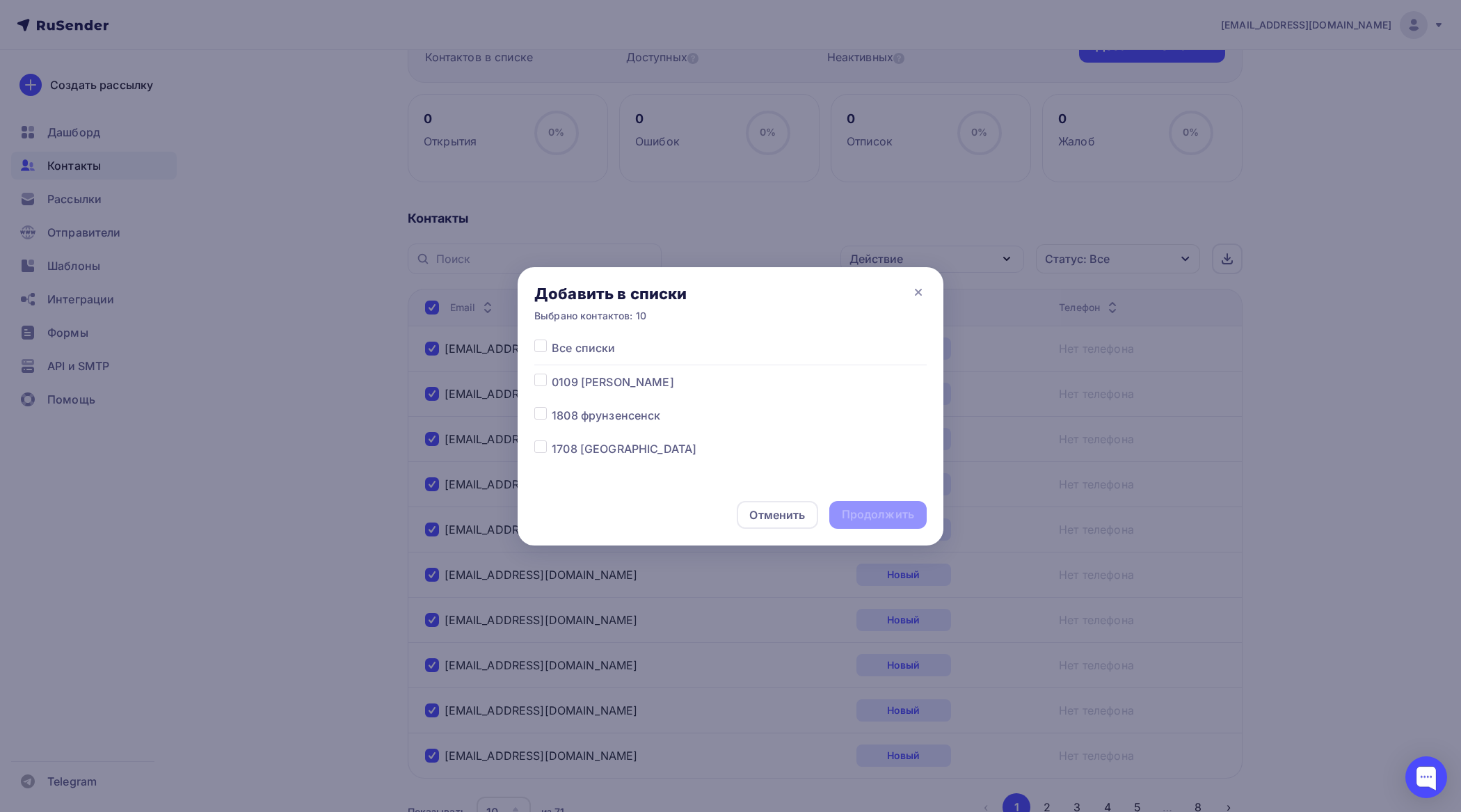
click at [547, 380] on div at bounding box center [544, 382] width 18 height 17
click at [551, 374] on label at bounding box center [551, 374] width 0 height 0
click at [541, 377] on input "checkbox" at bounding box center [541, 380] width 12 height 12
checkbox input "true"
click at [895, 511] on div "Продолжить" at bounding box center [878, 514] width 73 height 16
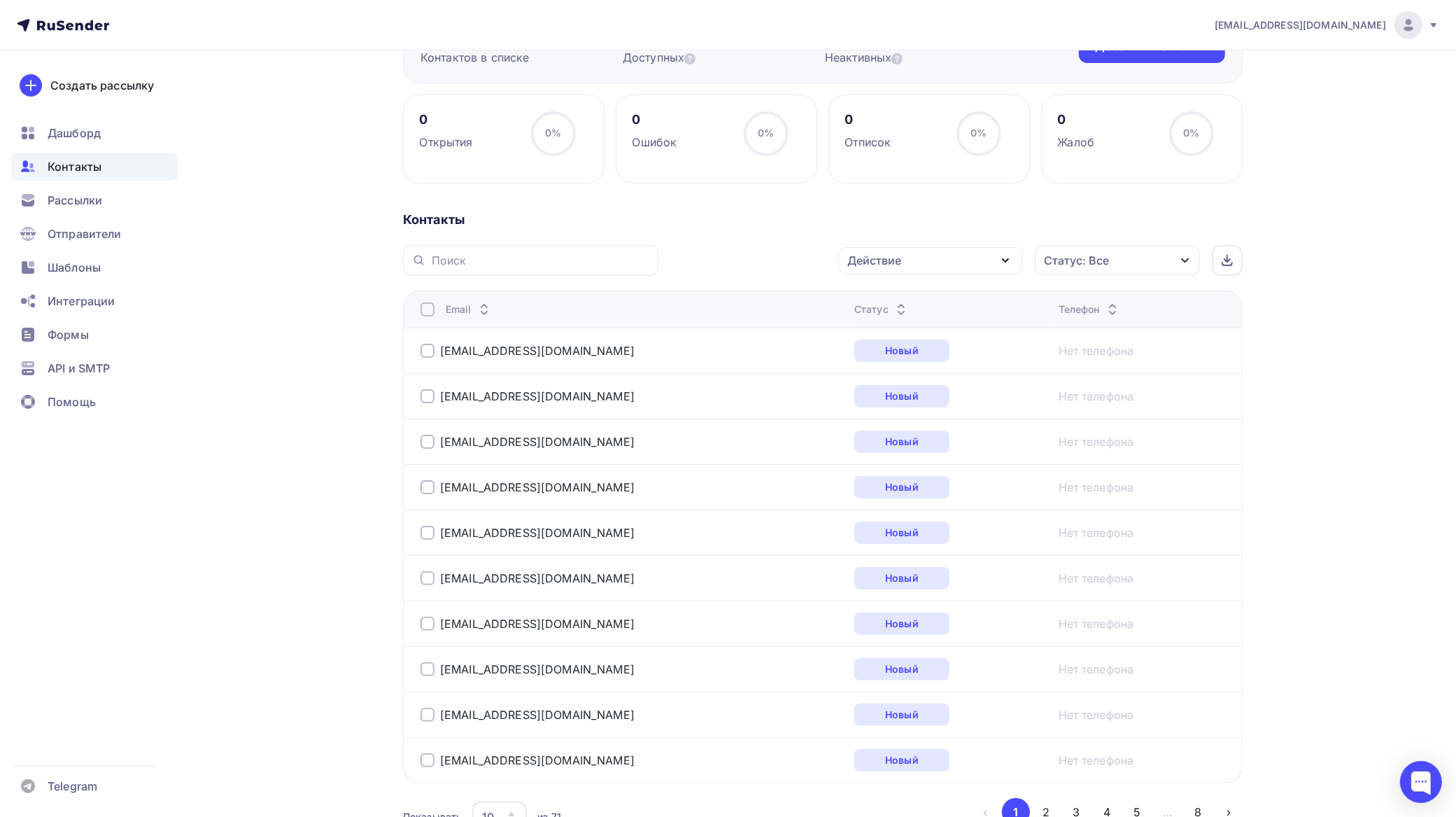
click at [431, 313] on div at bounding box center [428, 309] width 14 height 14
click at [429, 309] on div at bounding box center [428, 309] width 14 height 14
click at [886, 257] on div "Действие" at bounding box center [874, 260] width 54 height 17
click at [887, 298] on div "Добавить в списки" at bounding box center [908, 301] width 107 height 17
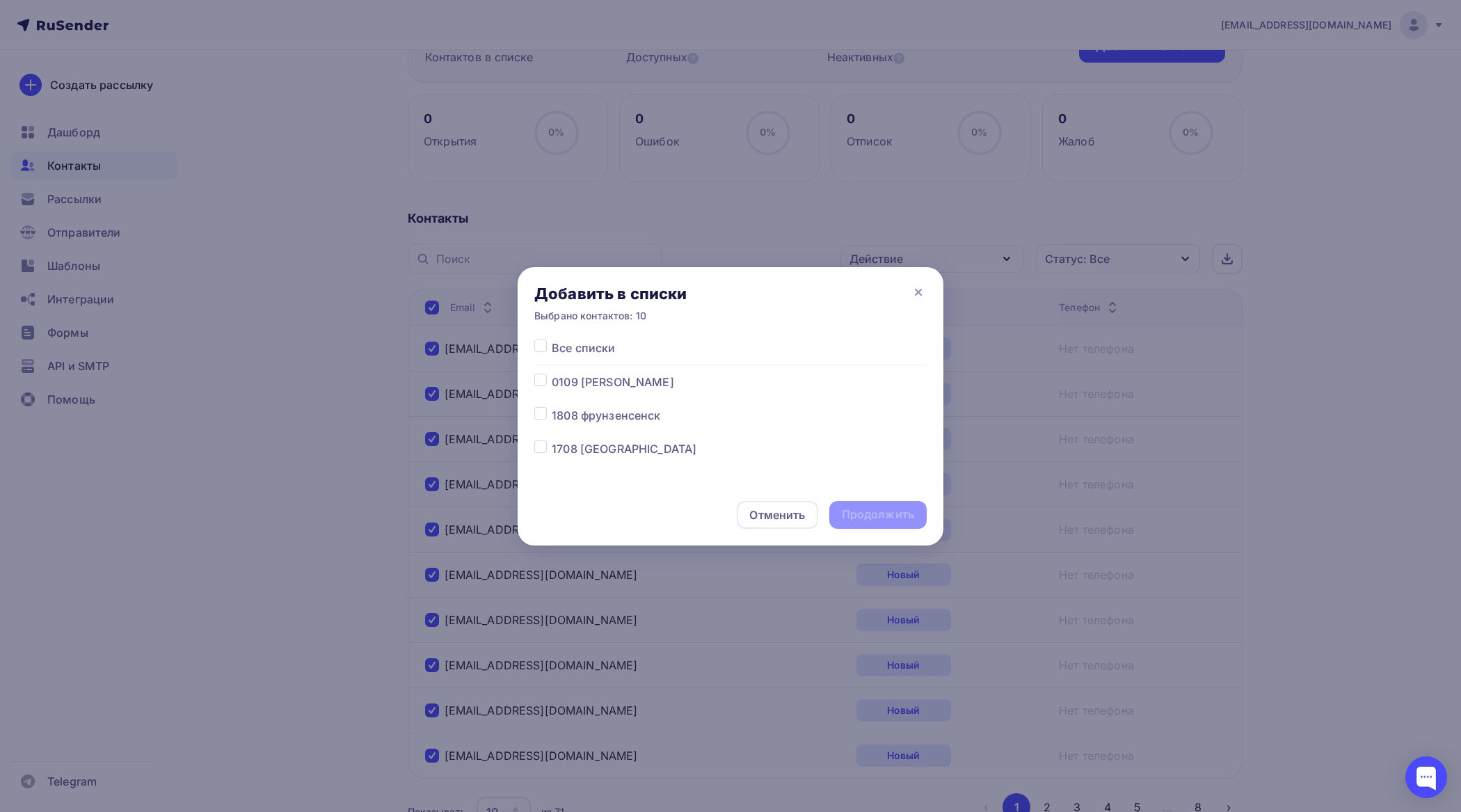
click at [551, 374] on label at bounding box center [551, 374] width 0 height 0
click at [546, 384] on input "checkbox" at bounding box center [541, 380] width 12 height 12
checkbox input "true"
click at [854, 507] on div "Продолжить" at bounding box center [878, 514] width 97 height 28
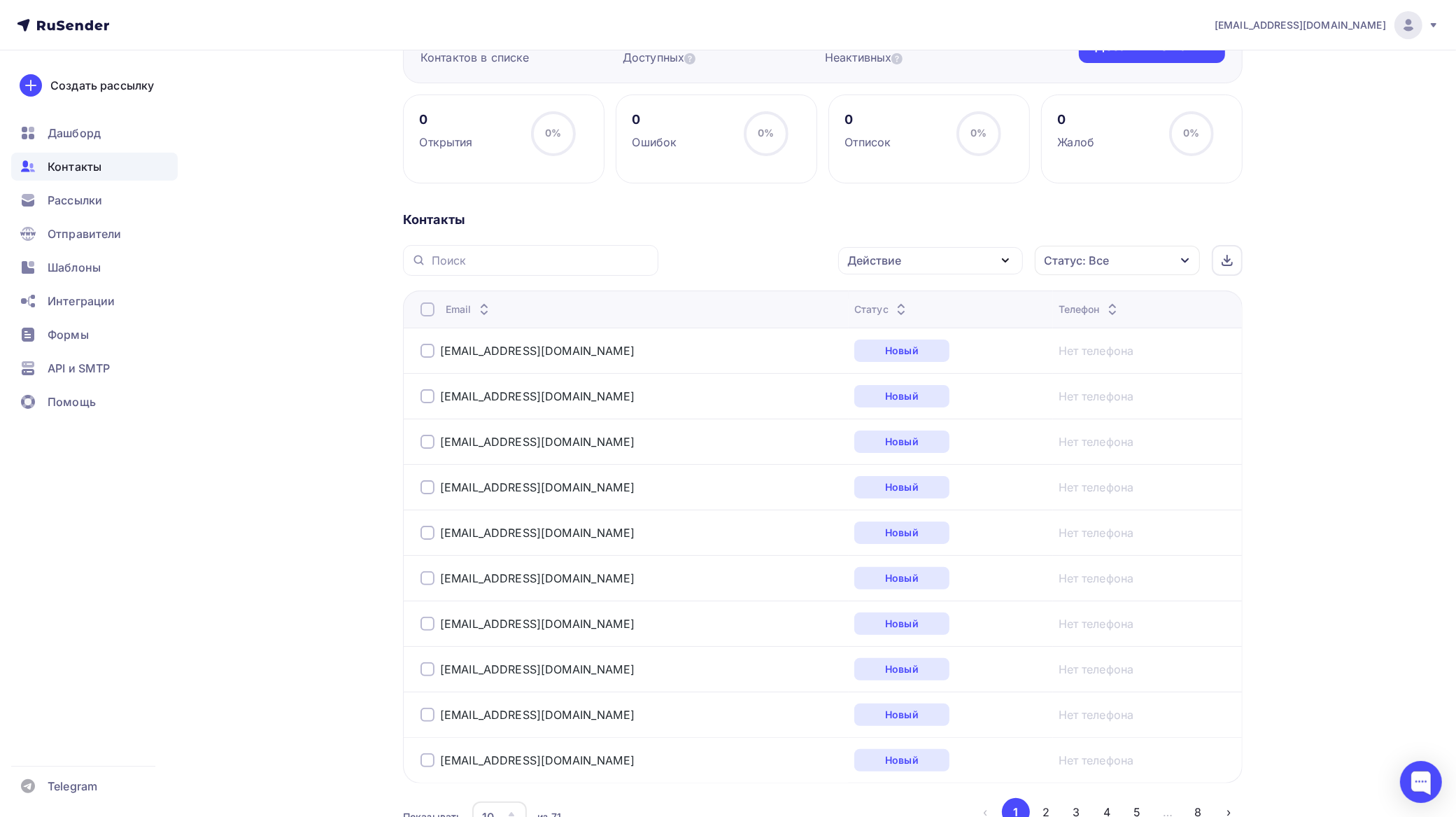
click at [425, 310] on div at bounding box center [428, 309] width 14 height 14
click at [429, 313] on div at bounding box center [428, 309] width 14 height 14
click at [903, 253] on div "Действие" at bounding box center [930, 261] width 185 height 27
click at [907, 329] on div "Исключить из списка" at bounding box center [916, 329] width 121 height 17
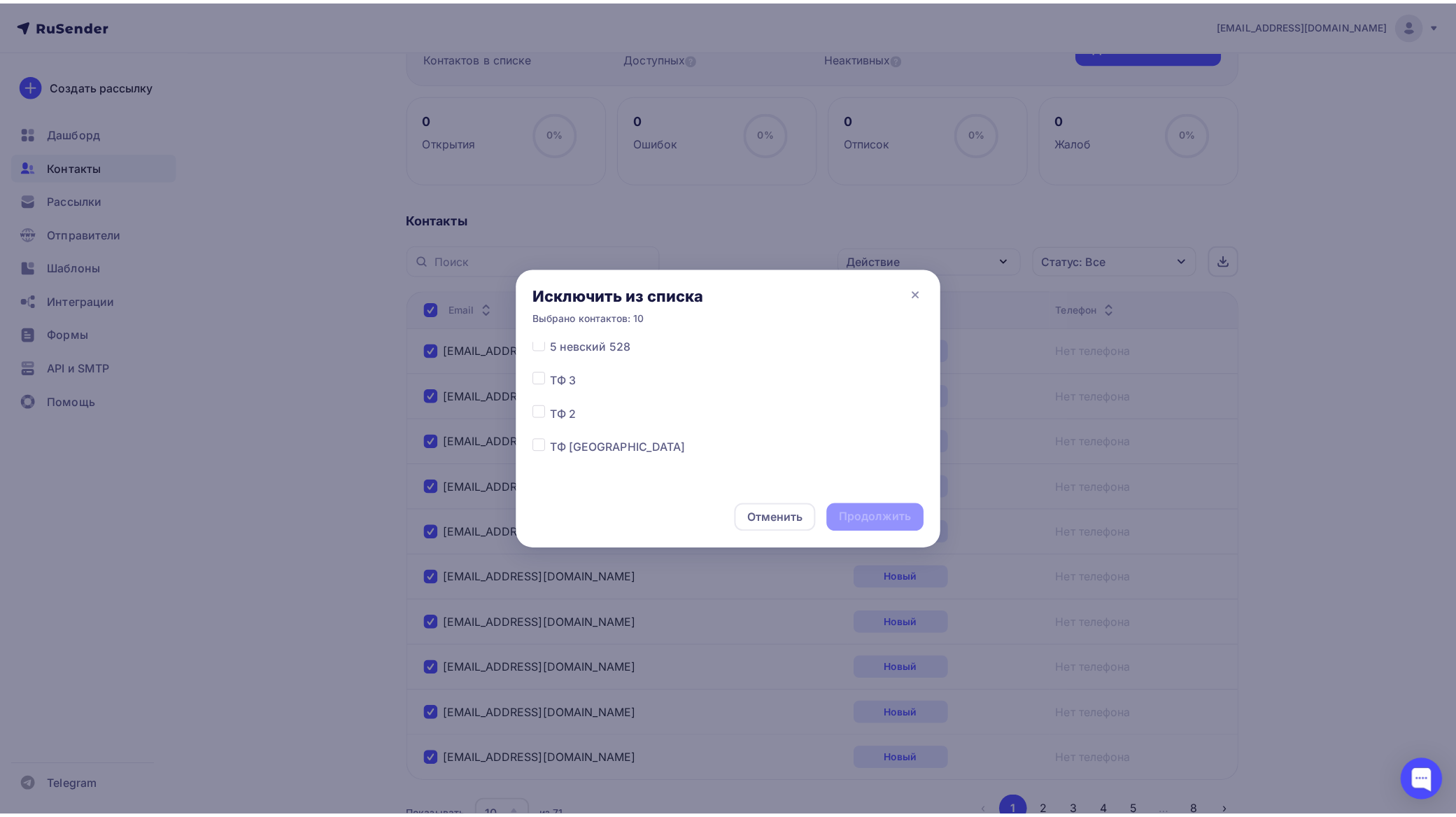
scroll to position [3665, 0]
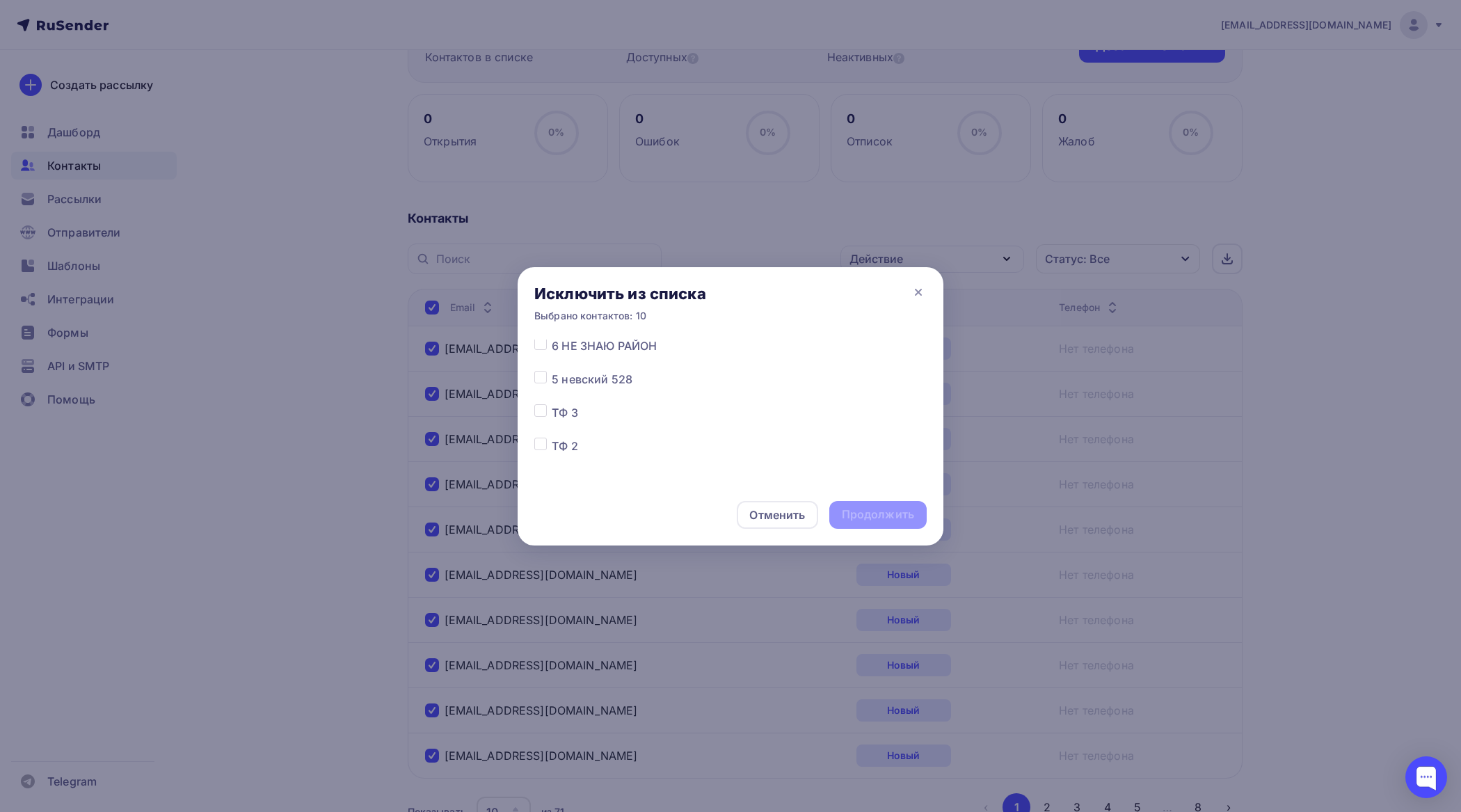
click at [551, 371] on label at bounding box center [551, 371] width 0 height 0
click at [542, 375] on input "checkbox" at bounding box center [541, 377] width 12 height 12
checkbox input "true"
click at [885, 519] on div "Продолжить" at bounding box center [878, 514] width 73 height 16
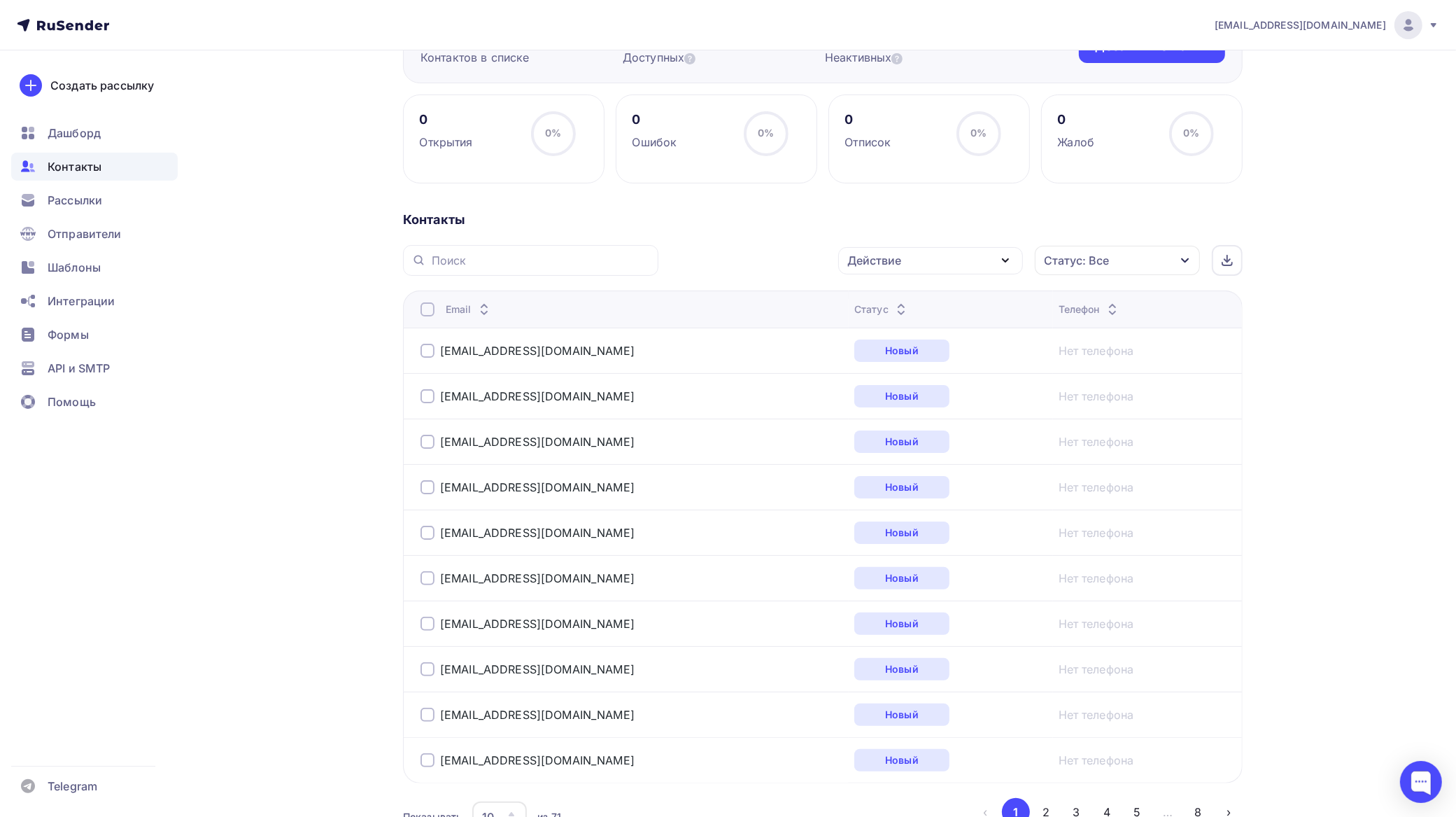
click at [77, 169] on span "Контакты" at bounding box center [74, 166] width 54 height 17
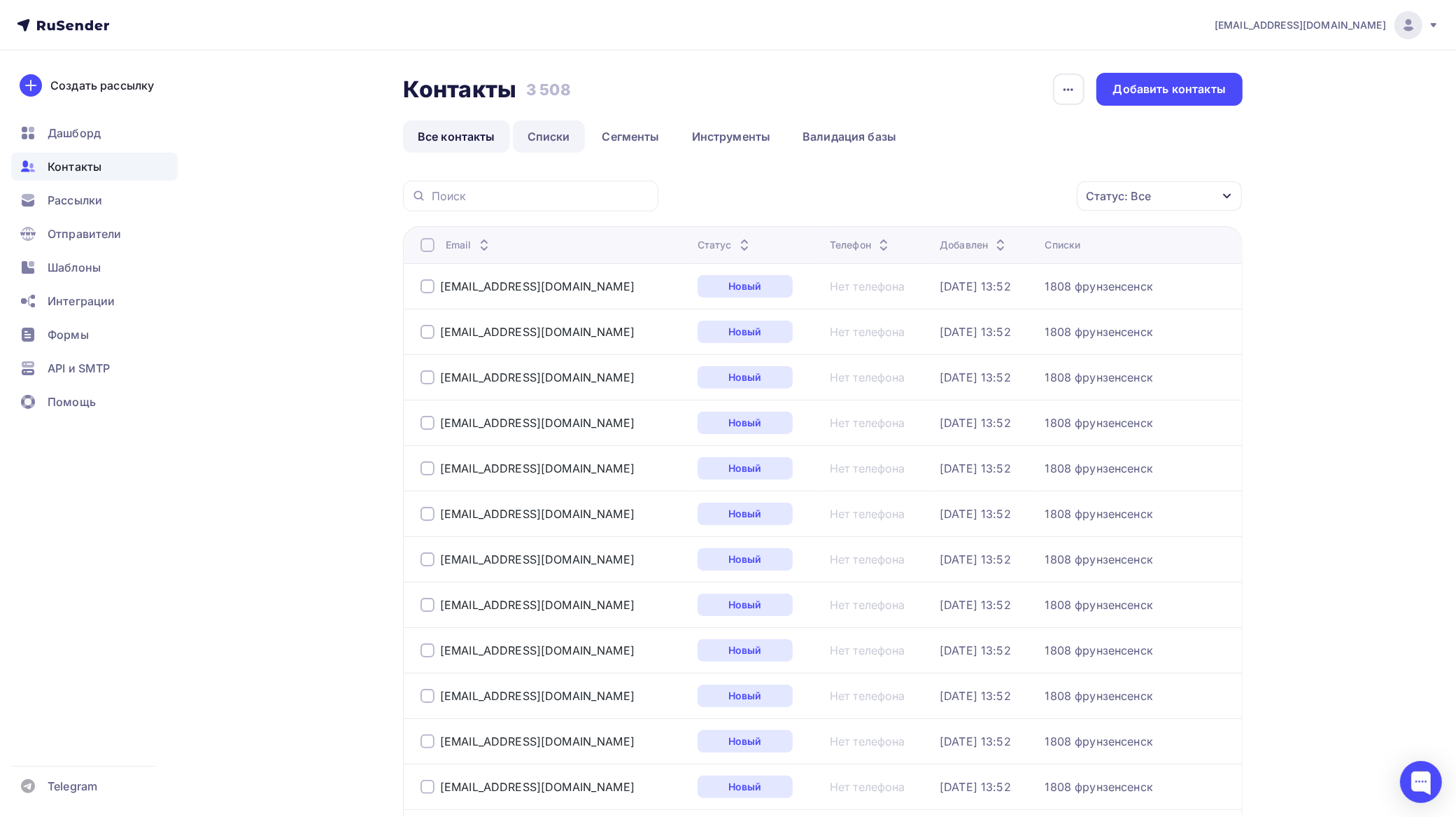
click at [553, 144] on link "Списки" at bounding box center [549, 136] width 72 height 33
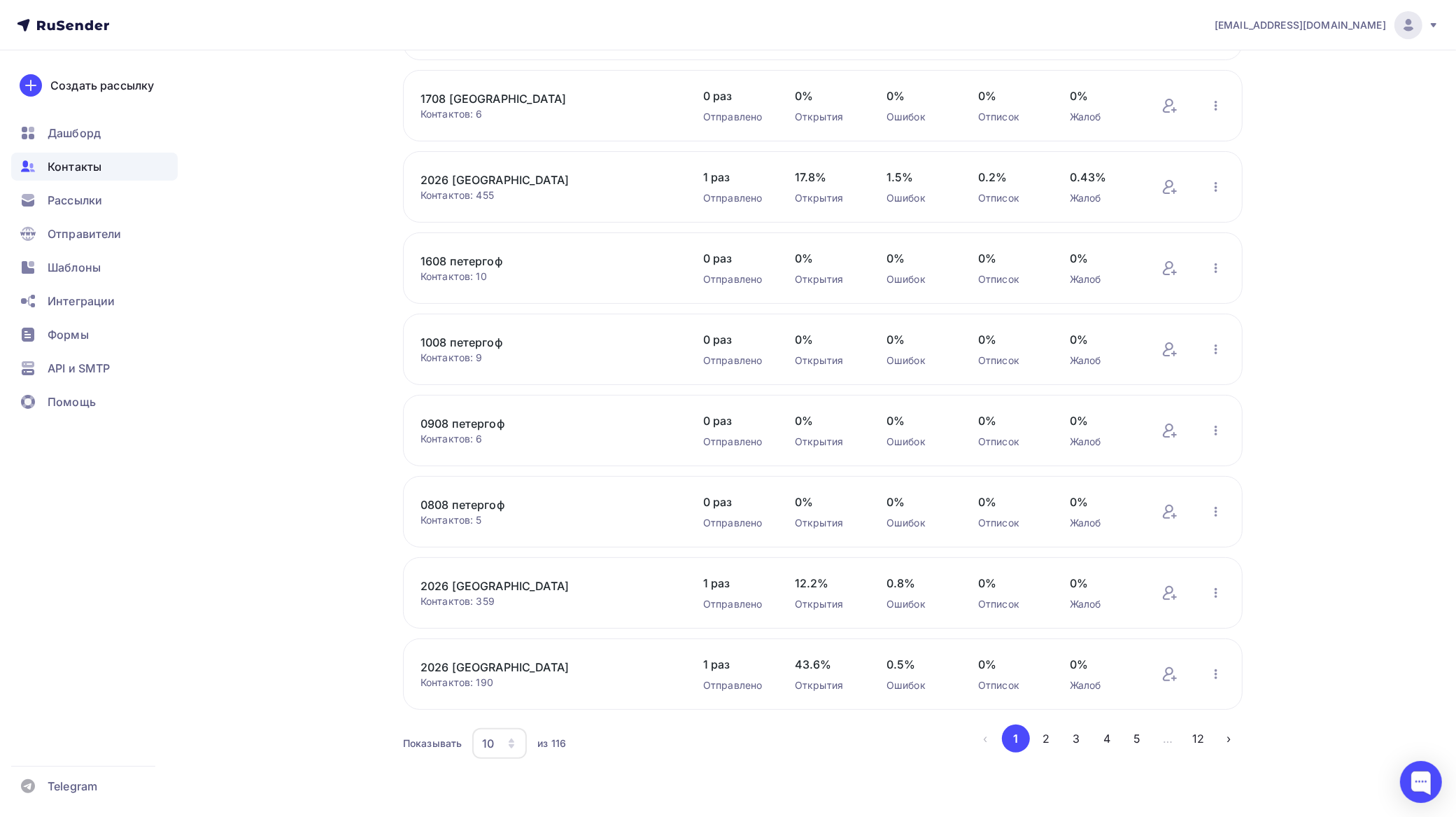
scroll to position [271, 0]
click at [507, 736] on icon "button" at bounding box center [511, 741] width 11 height 11
click at [509, 702] on div "100" at bounding box center [556, 702] width 135 height 17
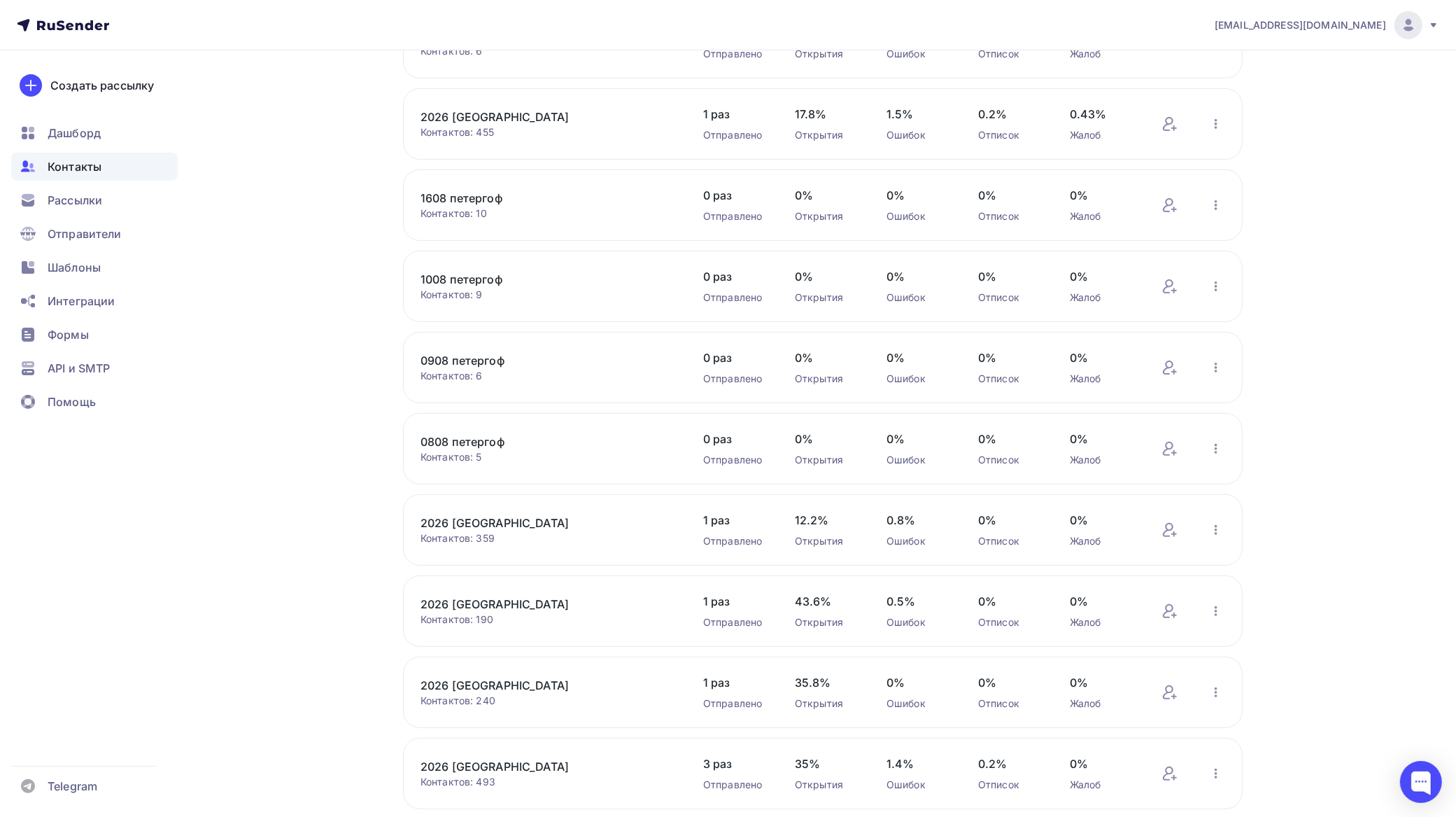
scroll to position [0, 0]
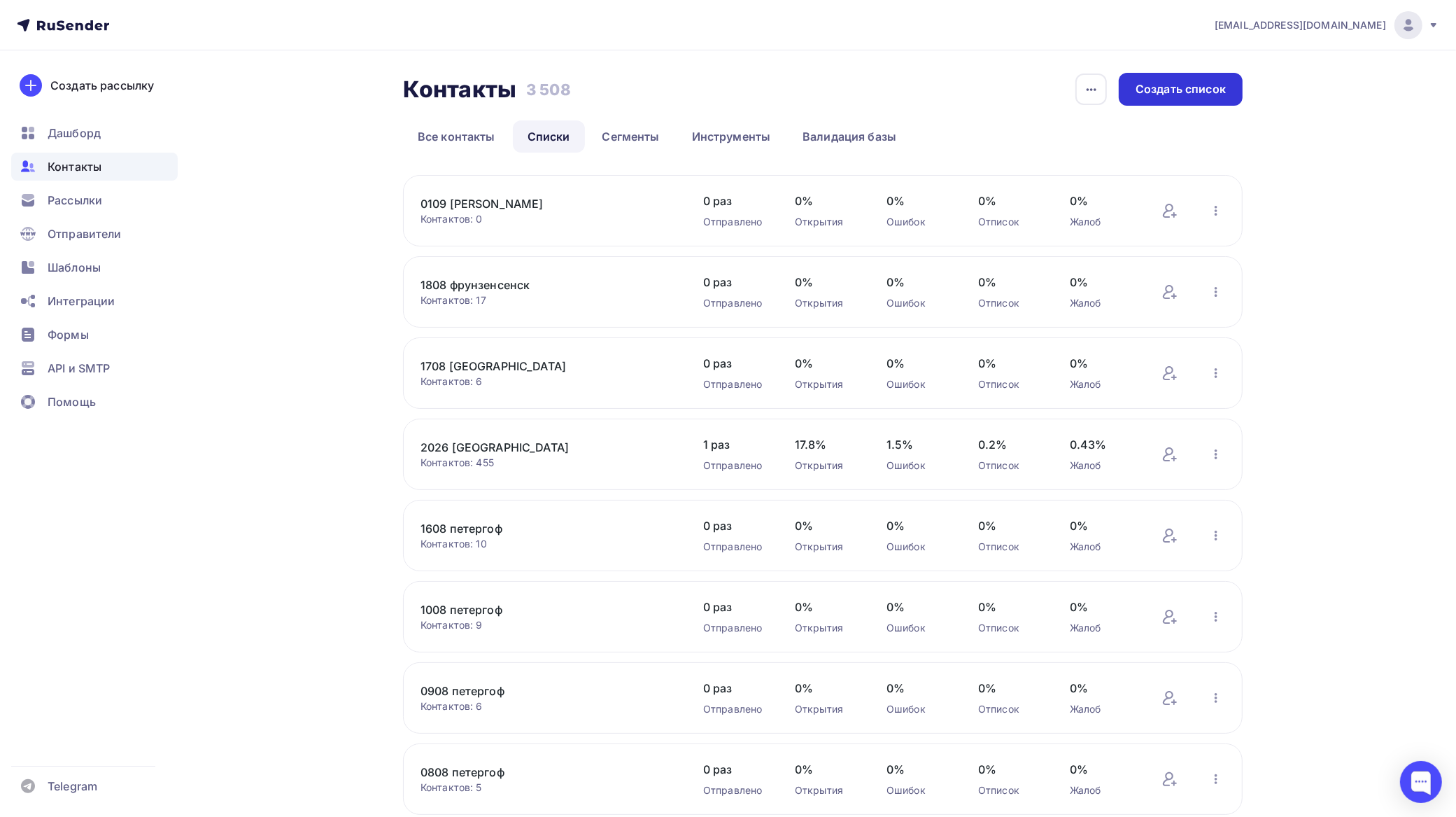
click at [1214, 84] on div "Создать список" at bounding box center [1180, 89] width 91 height 16
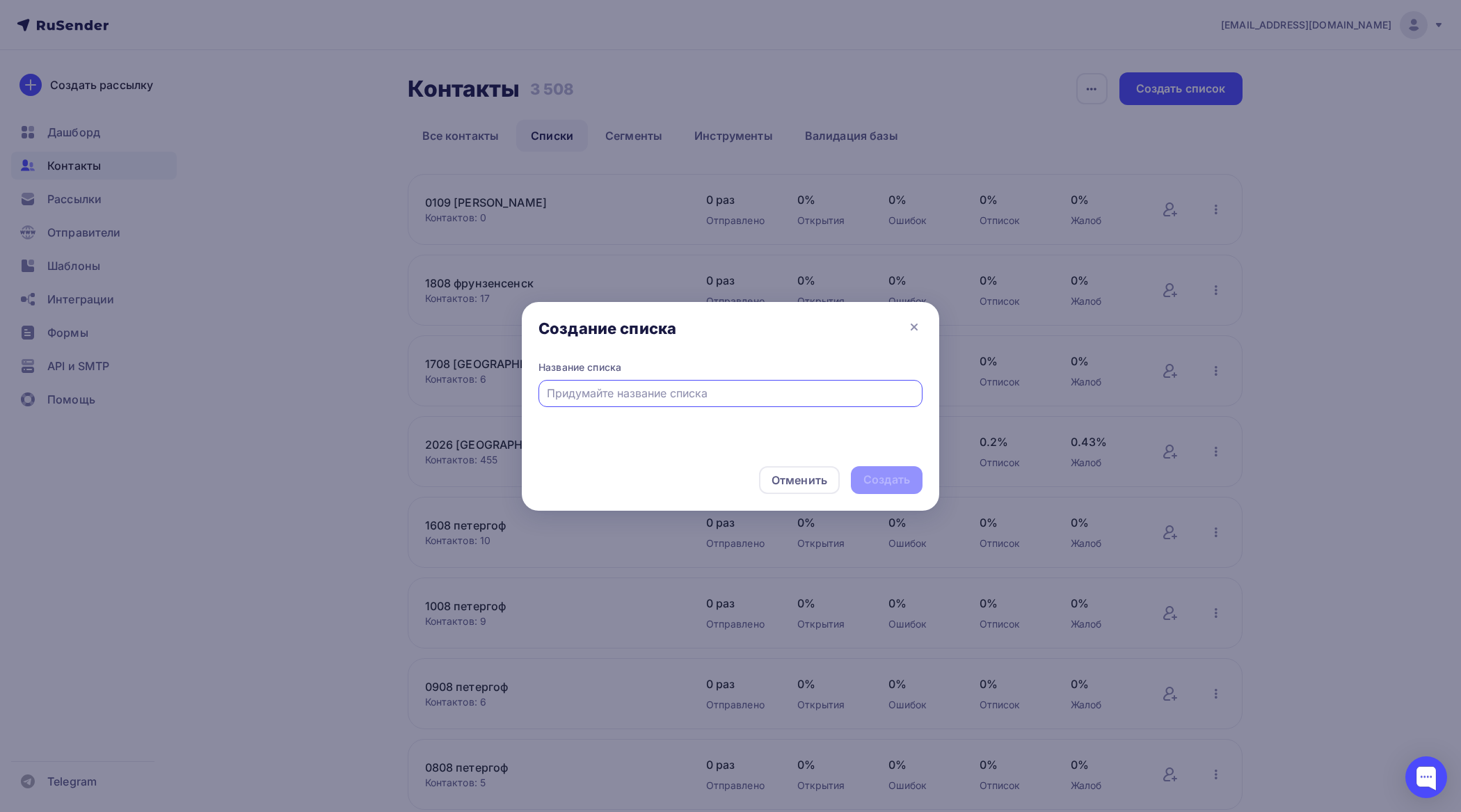
click at [725, 393] on input "text" at bounding box center [731, 393] width 369 height 17
type input "2026 Центральный район"
drag, startPoint x: 858, startPoint y: 430, endPoint x: 874, endPoint y: 474, distance: 46.8
click at [874, 477] on div "Создание списка Название списка 2026 Центральный район Отменить Создать" at bounding box center [730, 406] width 418 height 208
click at [874, 473] on div "Создать" at bounding box center [887, 480] width 46 height 16
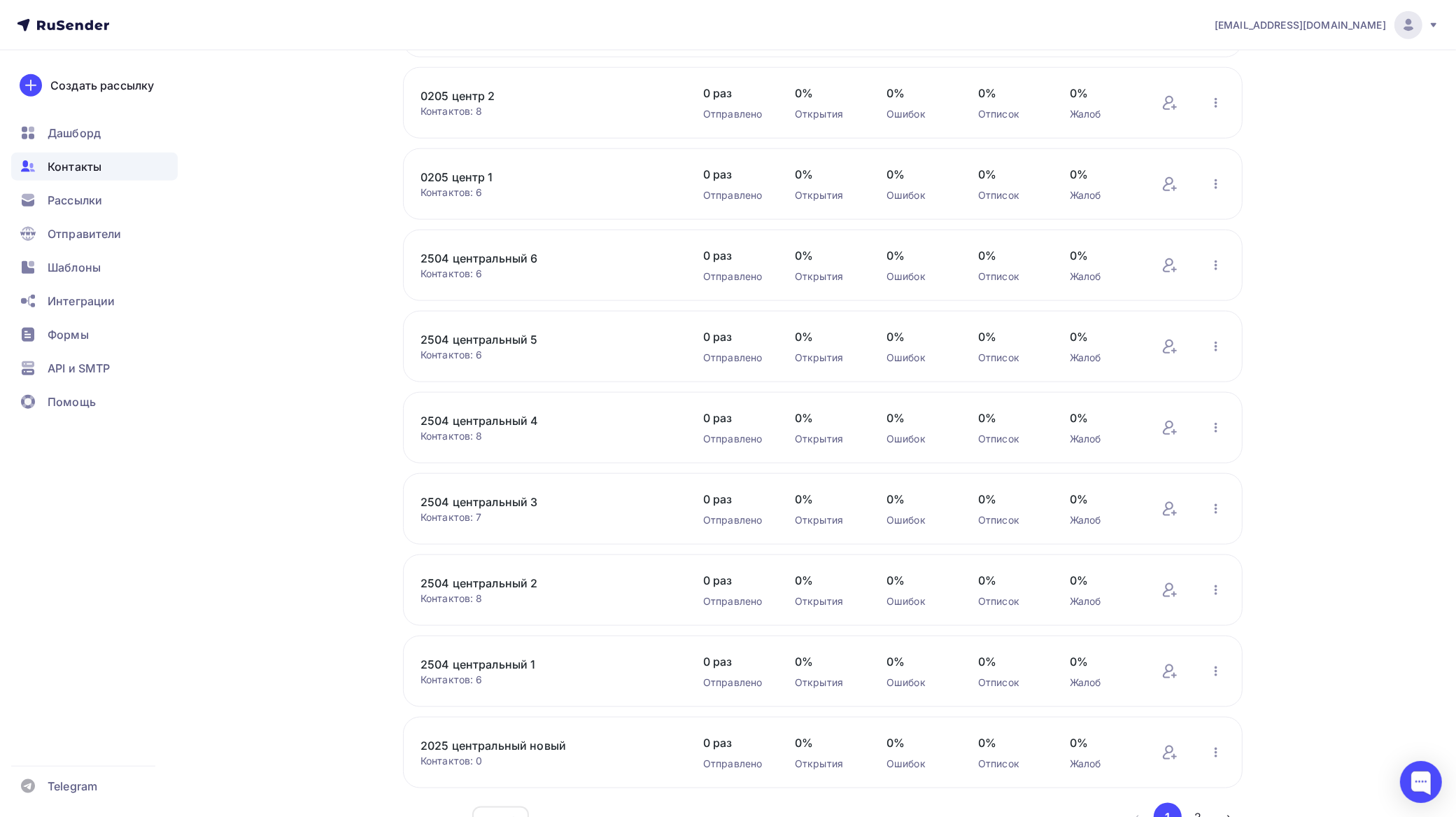
scroll to position [7688, 0]
click at [1204, 735] on button "2" at bounding box center [1199, 737] width 28 height 28
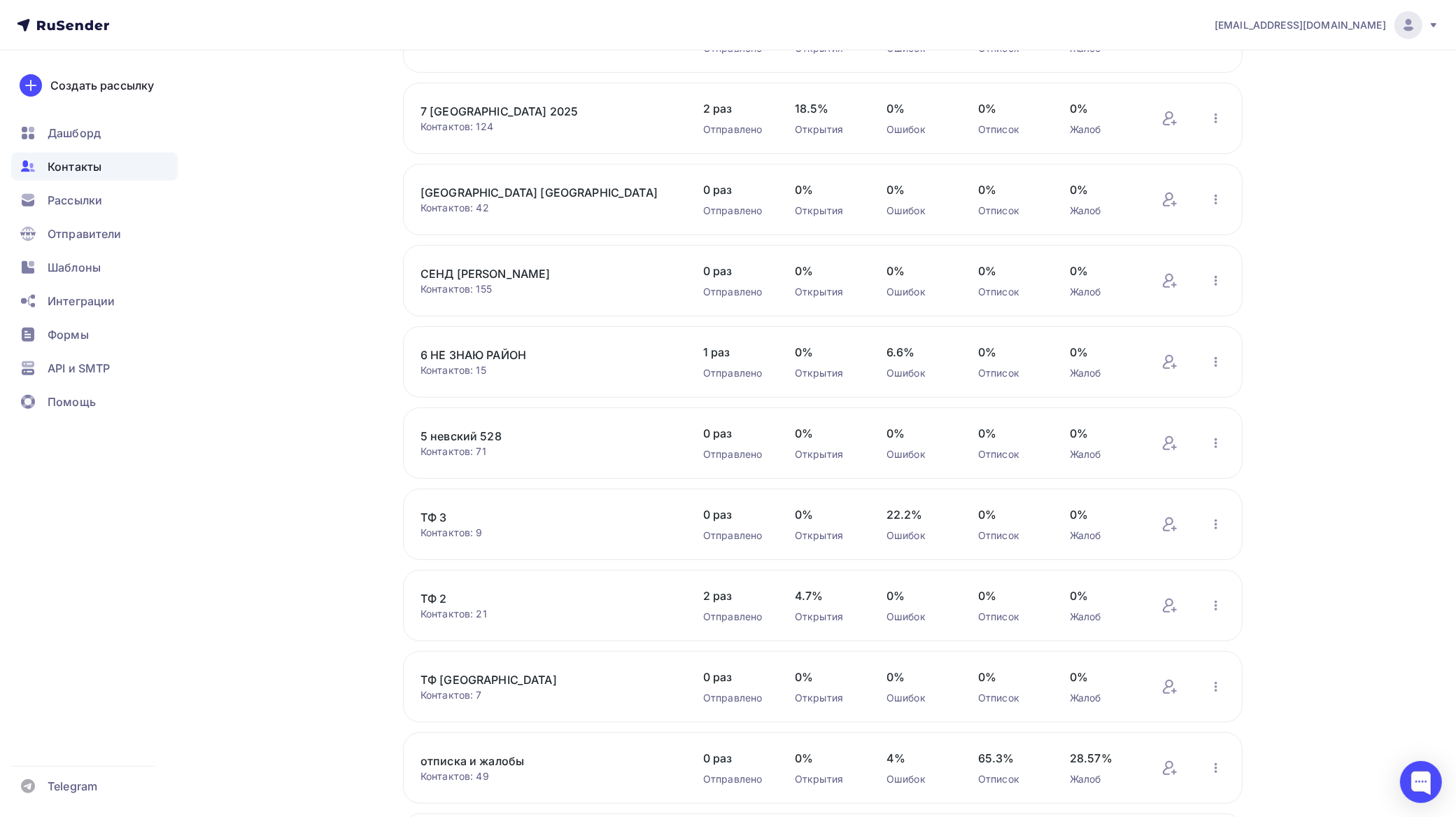
scroll to position [405, 0]
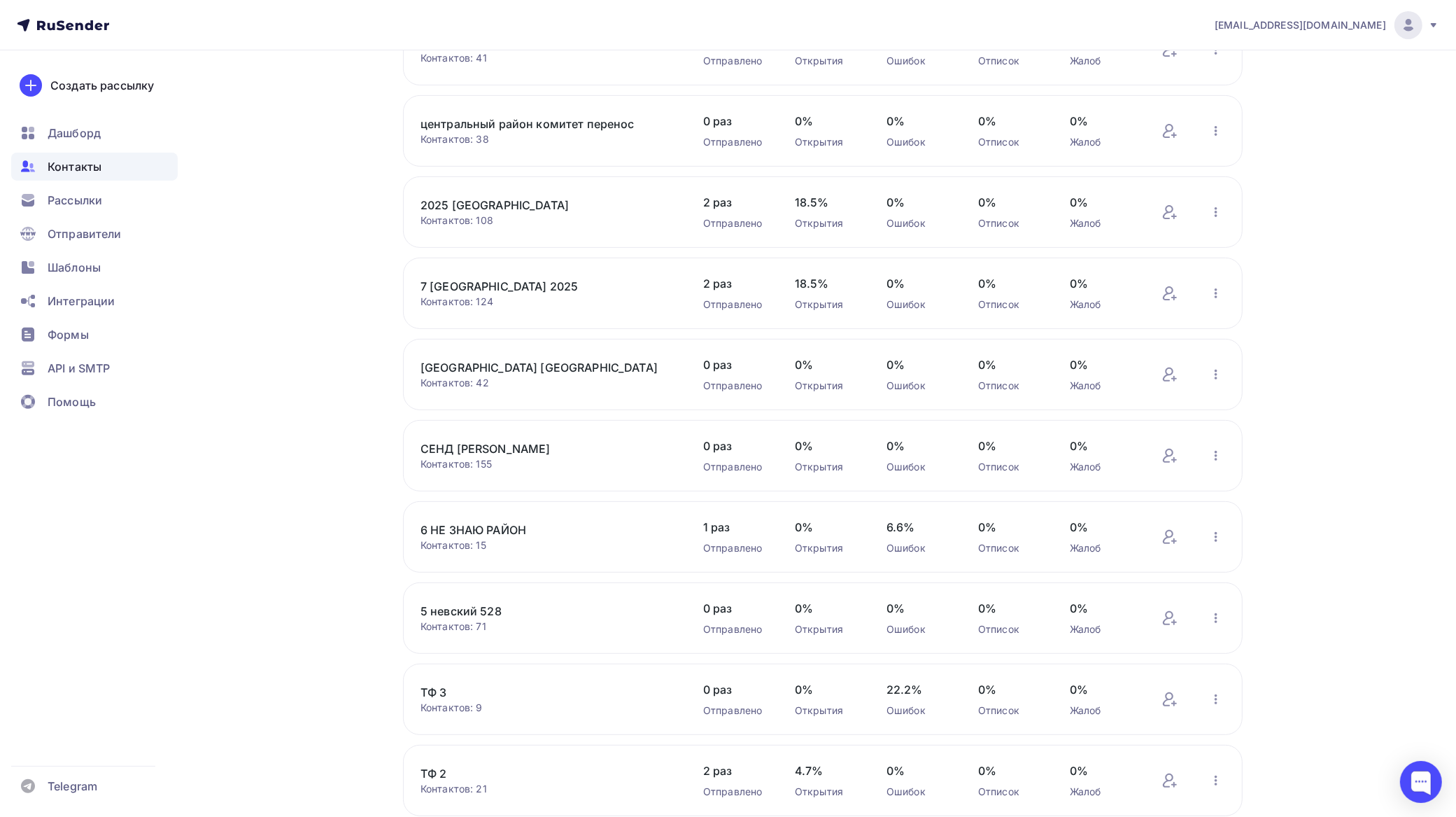
click at [562, 453] on link "СЕНД ПУЛЬС КАЛИНИНСКИЙ" at bounding box center [540, 448] width 238 height 17
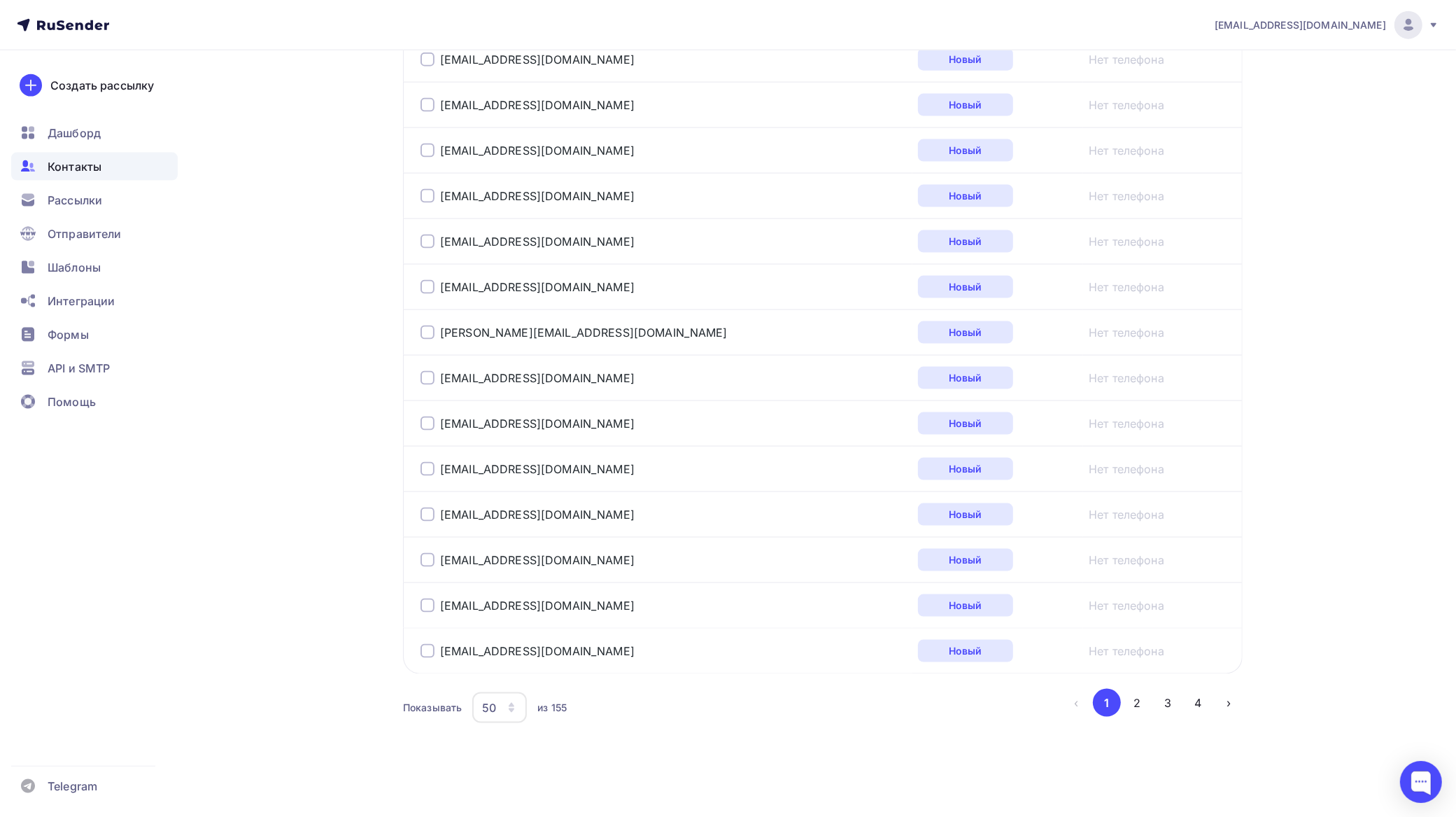
scroll to position [2104, 0]
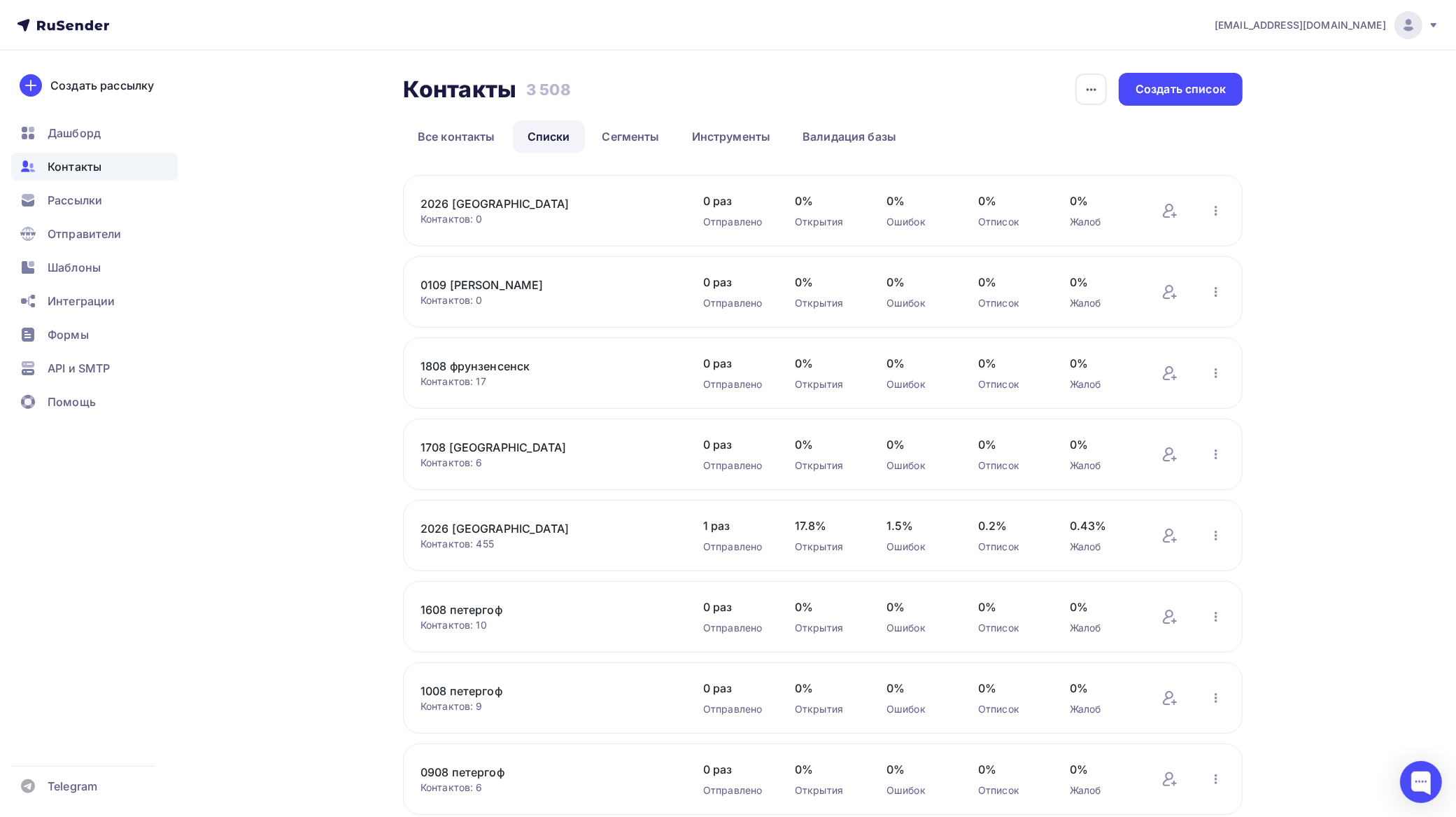
click at [537, 526] on link "2026 [GEOGRAPHIC_DATA]" at bounding box center [540, 528] width 238 height 17
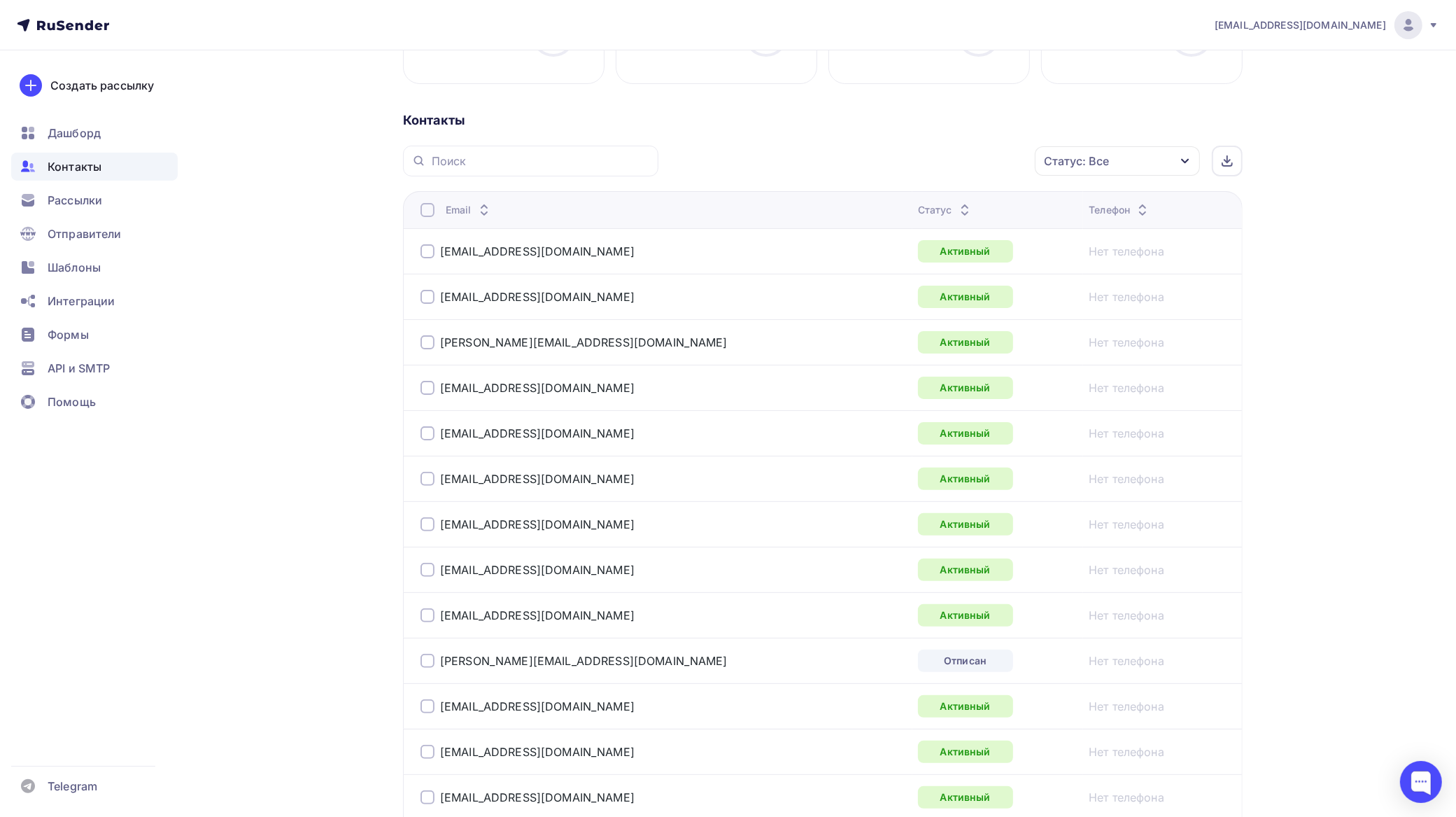
scroll to position [525, 0]
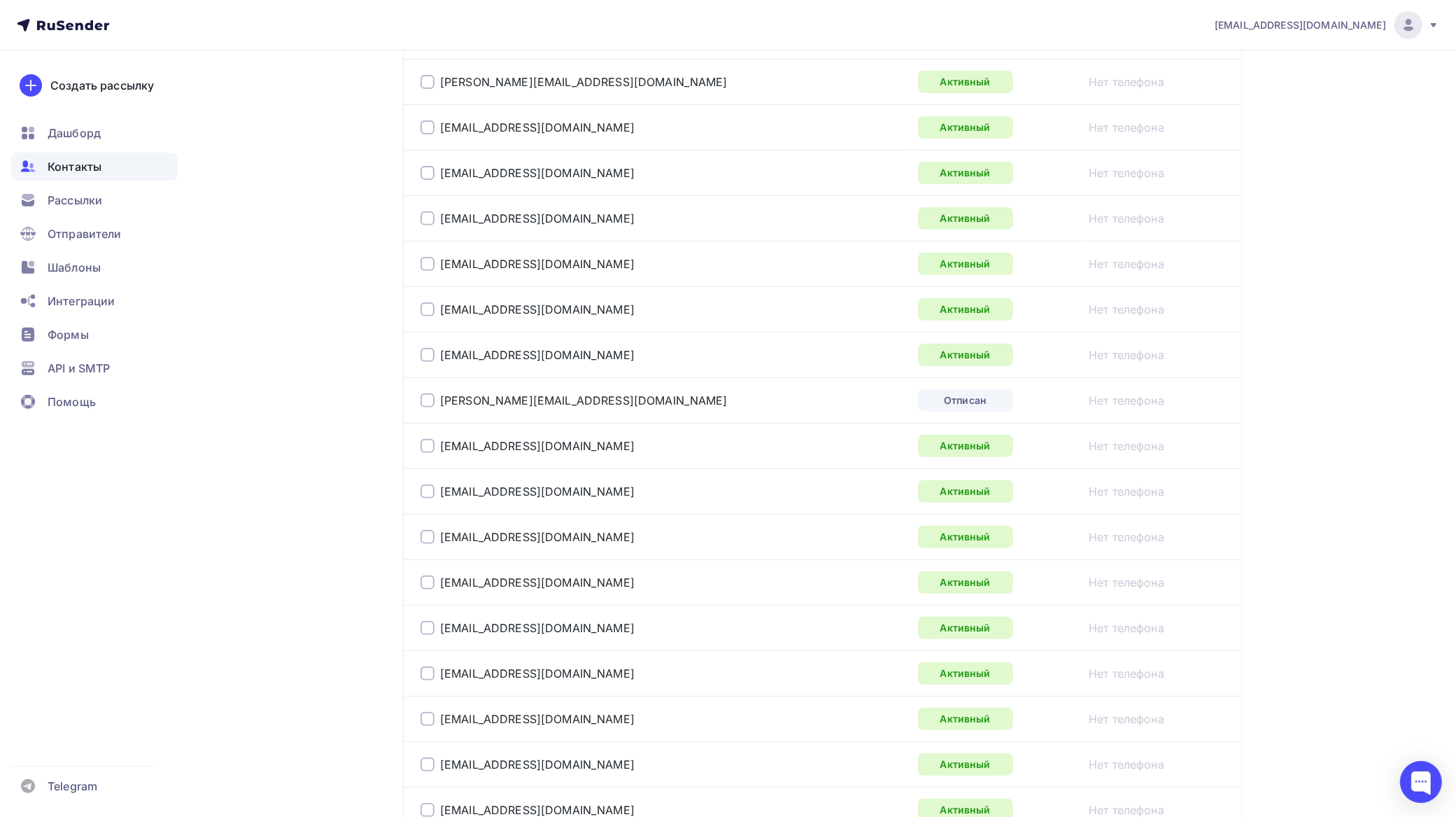
click at [428, 403] on div at bounding box center [428, 401] width 14 height 14
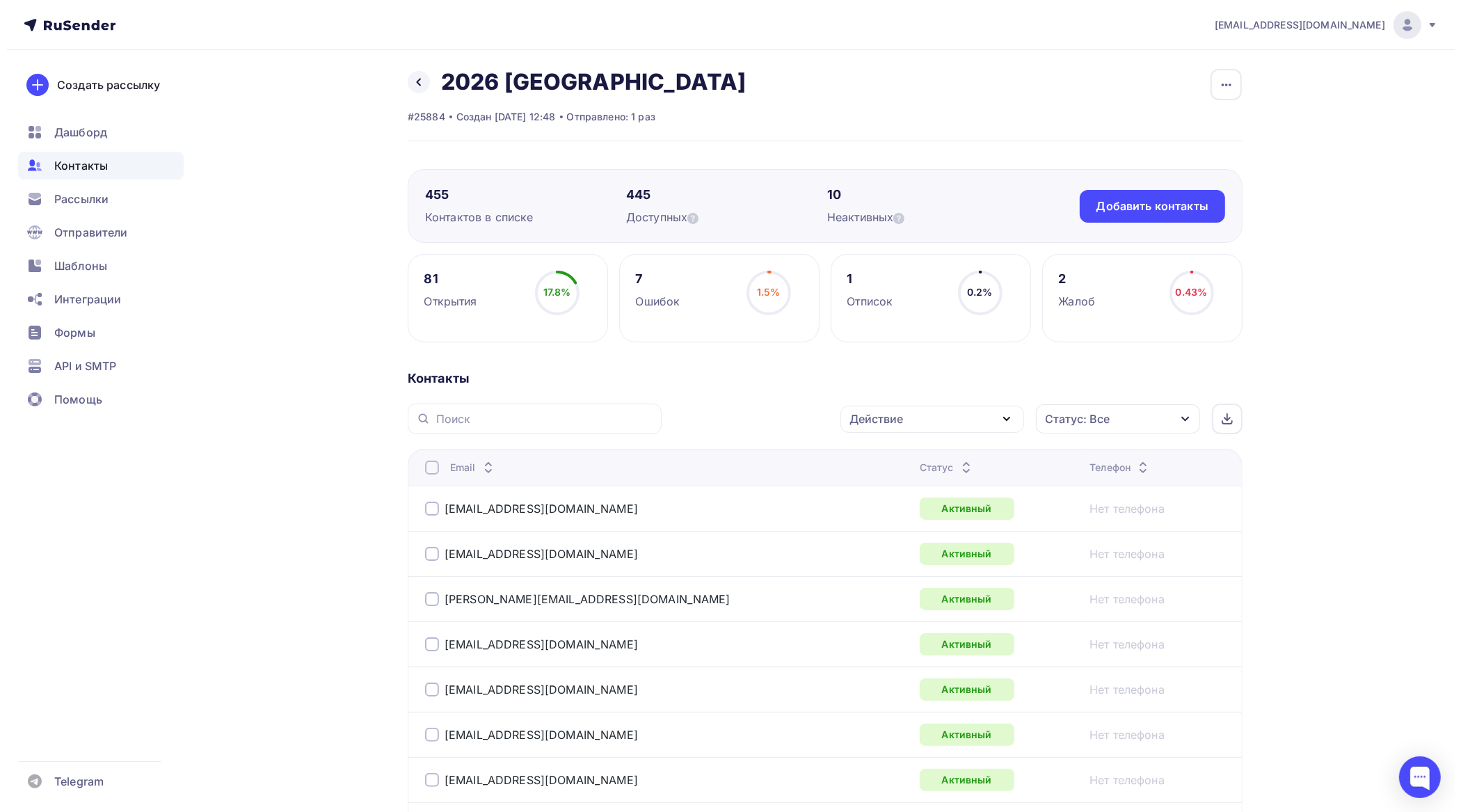
scroll to position [0, 0]
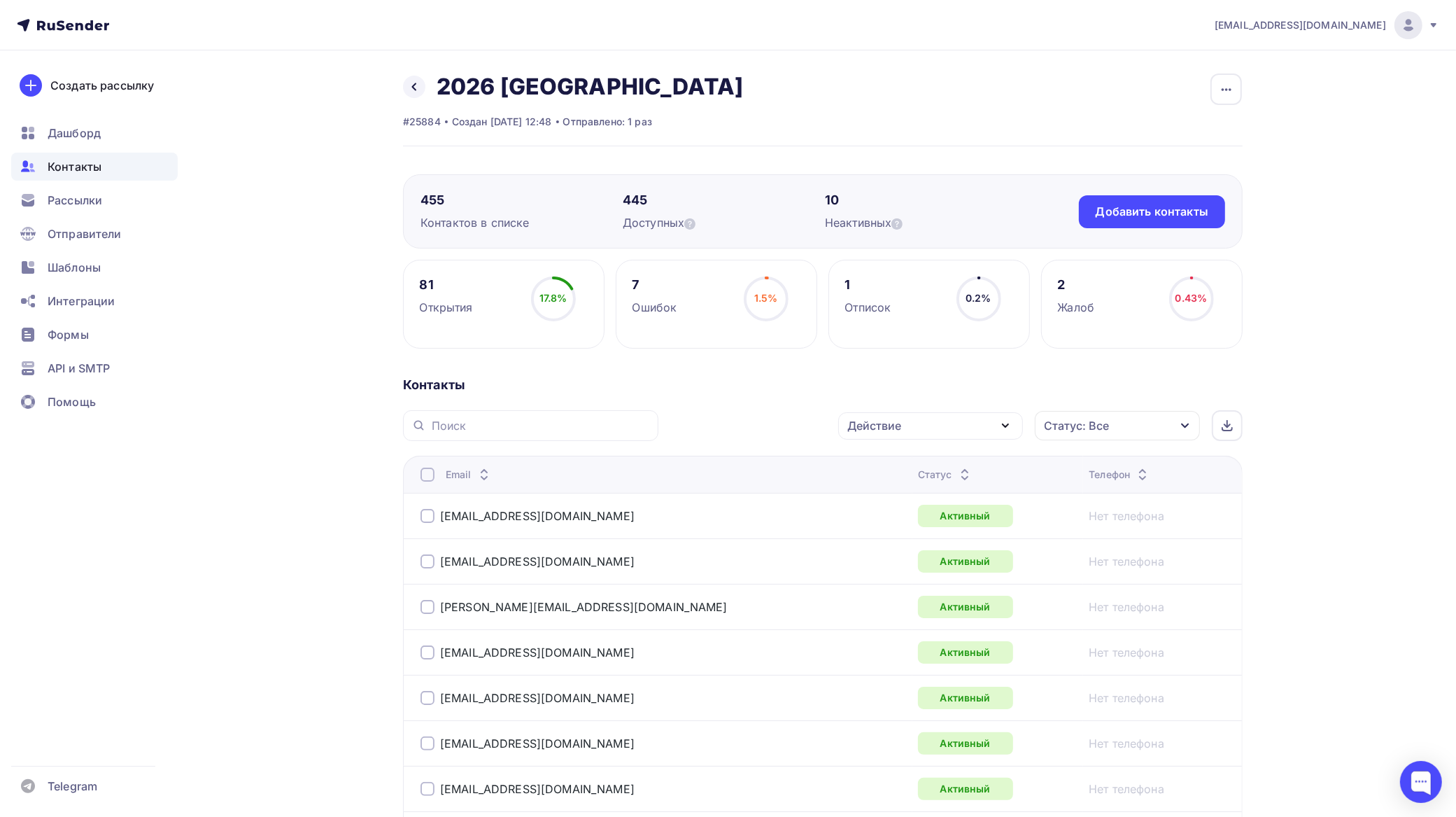
click at [917, 431] on div "Действие" at bounding box center [930, 425] width 185 height 27
click at [913, 462] on div "Добавить в списки" at bounding box center [908, 467] width 107 height 17
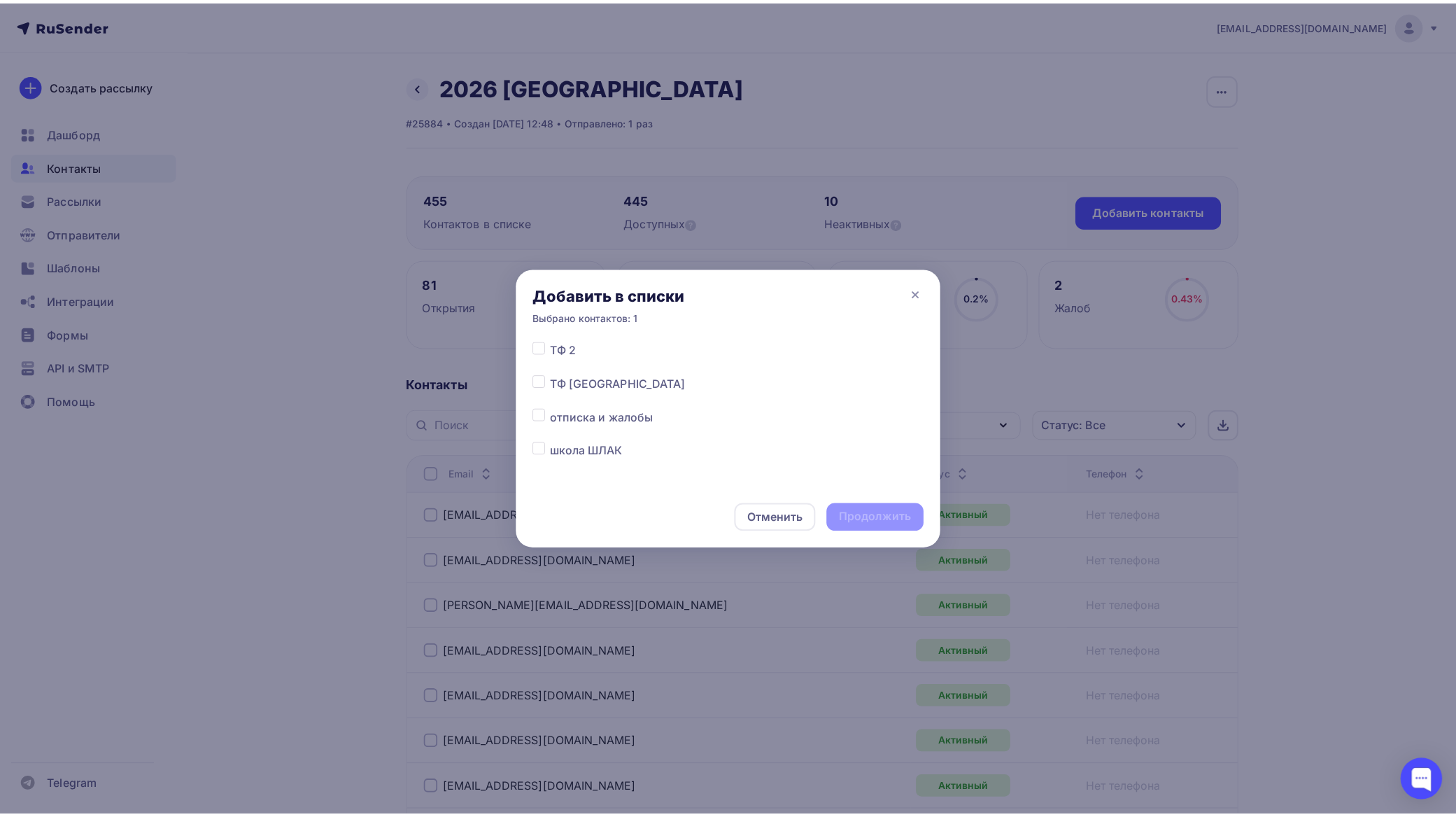
scroll to position [3838, 0]
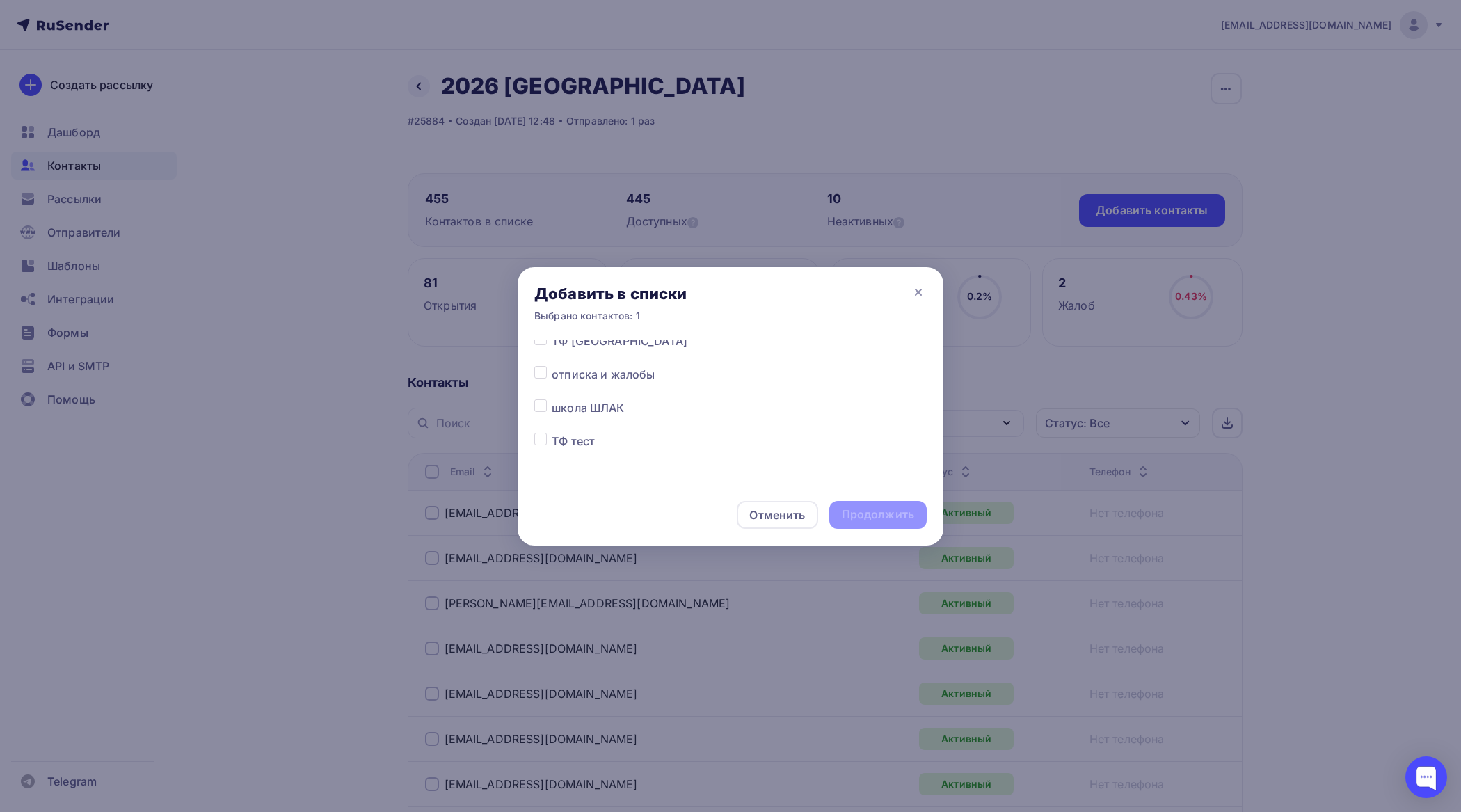
click at [532, 371] on div "Все списки 2026 Центральный район 0109 невский 1808 фрунзенсенск 1708 Фрунзенск…" at bounding box center [730, 411] width 426 height 144
click at [551, 366] on label at bounding box center [551, 366] width 0 height 0
click at [538, 373] on input "checkbox" at bounding box center [541, 372] width 12 height 12
checkbox input "true"
click at [851, 514] on div "Продолжить" at bounding box center [878, 514] width 73 height 16
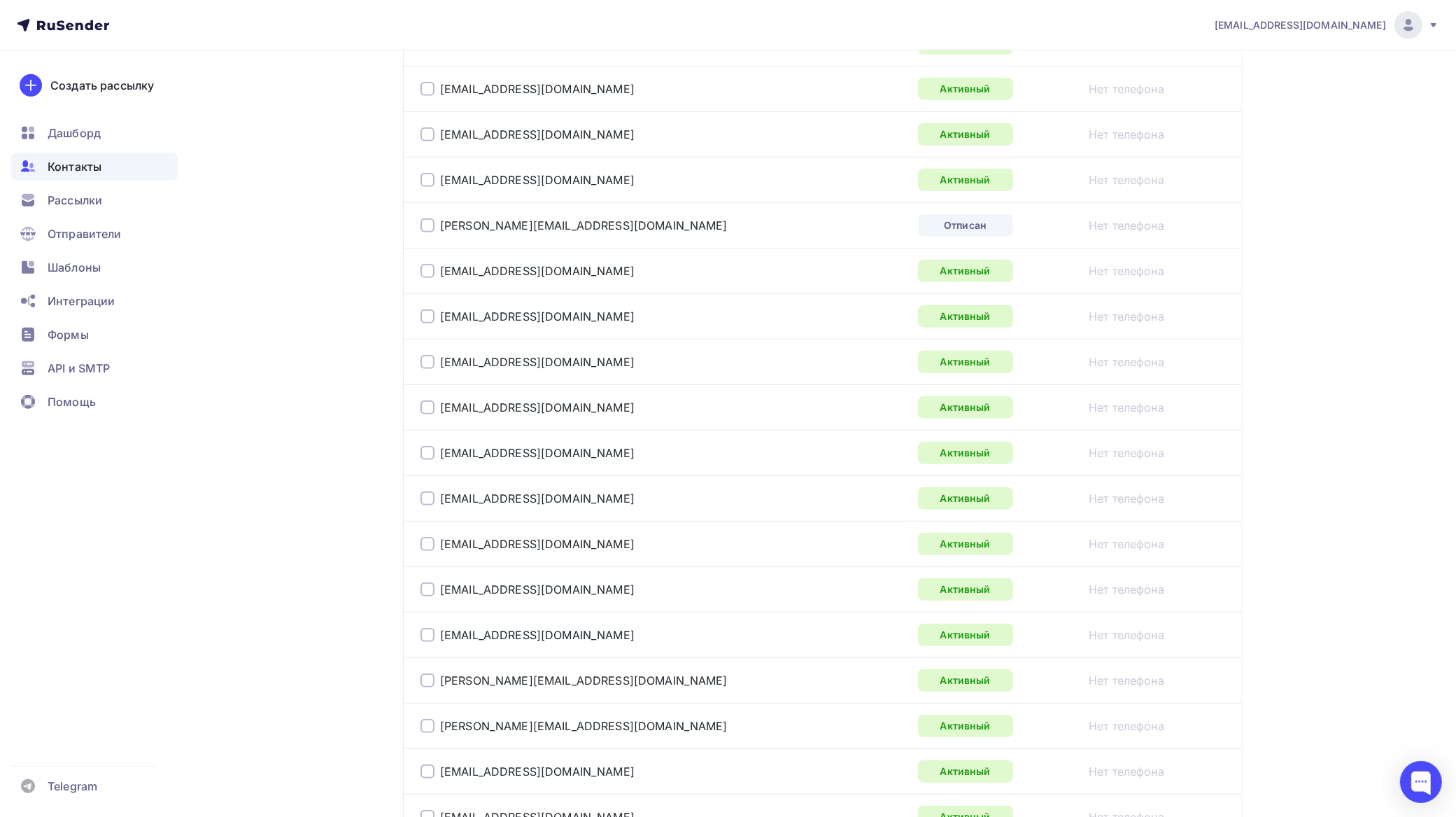
scroll to position [438, 0]
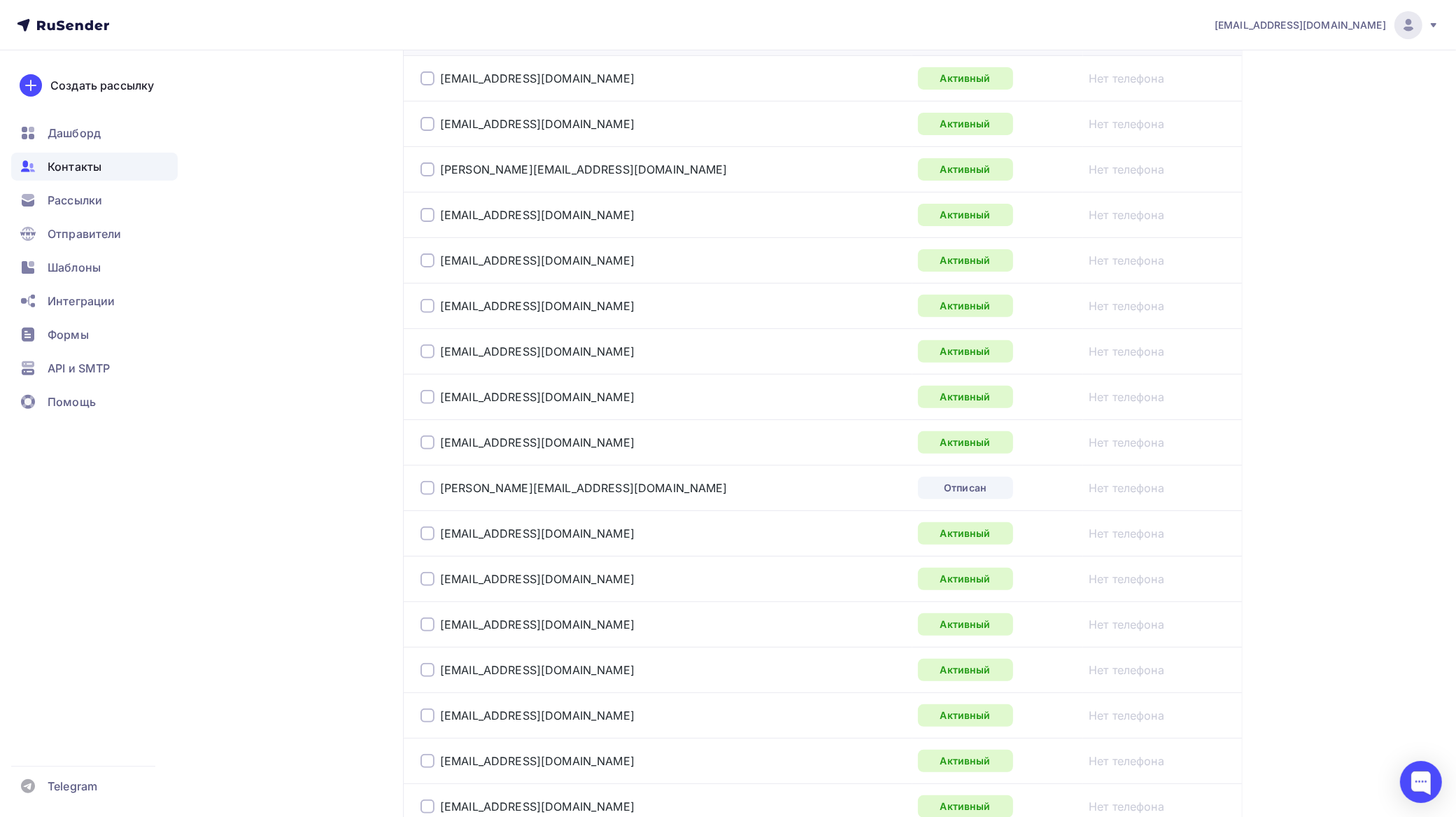
click at [418, 489] on td "caterina_a@mail.ru" at bounding box center [658, 488] width 510 height 46
click at [427, 489] on div at bounding box center [428, 488] width 14 height 14
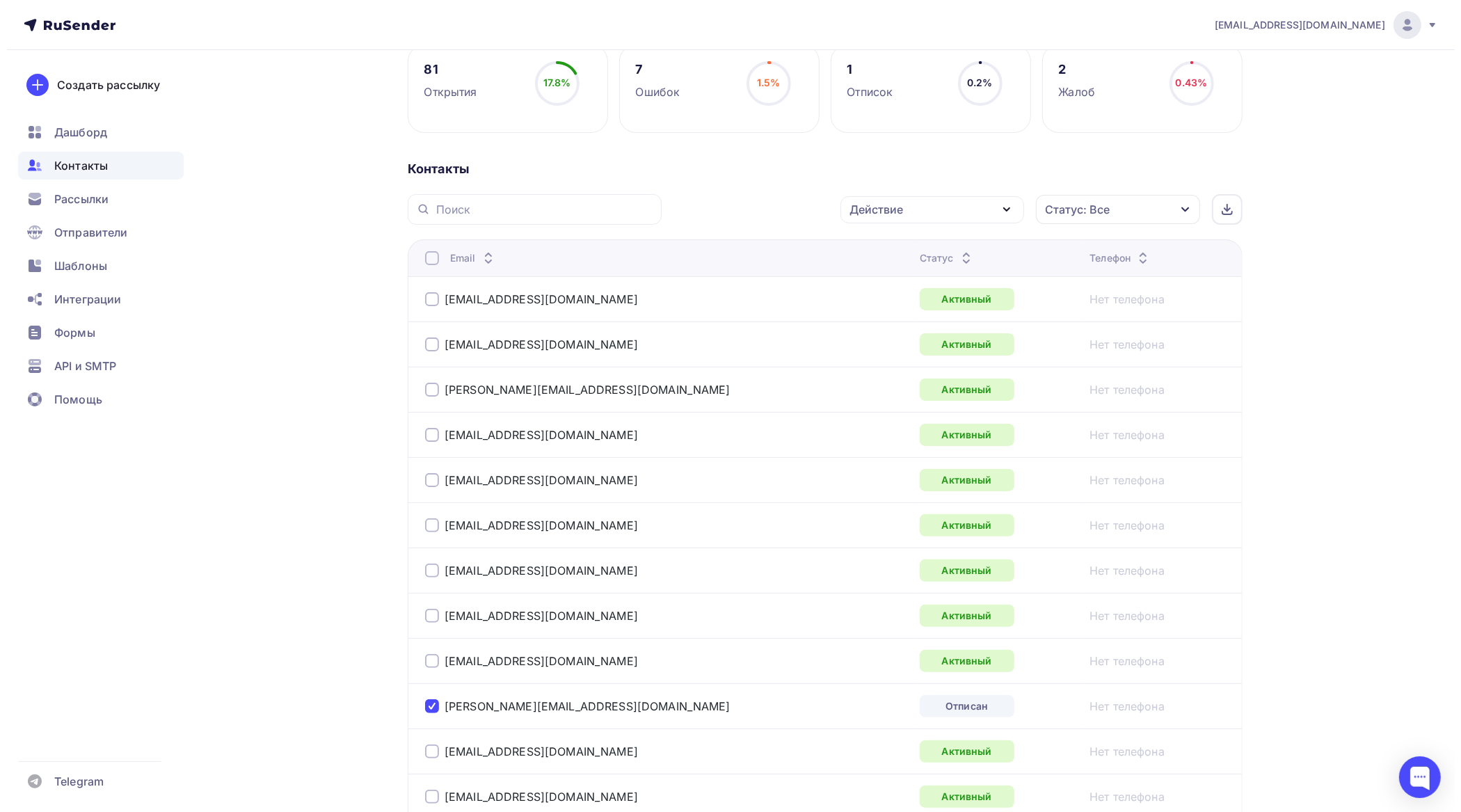
scroll to position [0, 0]
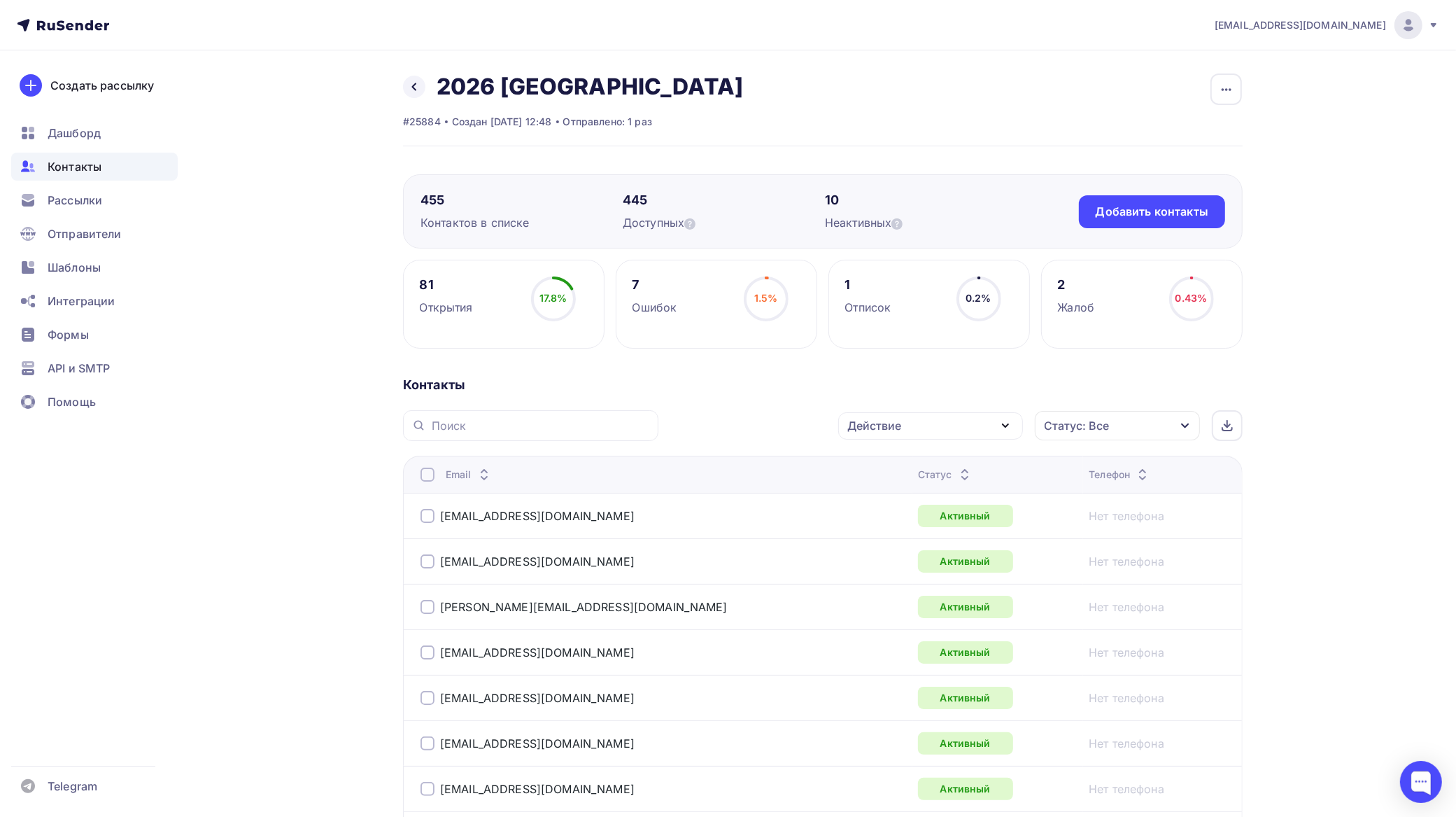
click at [938, 418] on div "Действие" at bounding box center [930, 425] width 185 height 27
click at [929, 493] on div "Исключить из списка" at bounding box center [916, 495] width 121 height 17
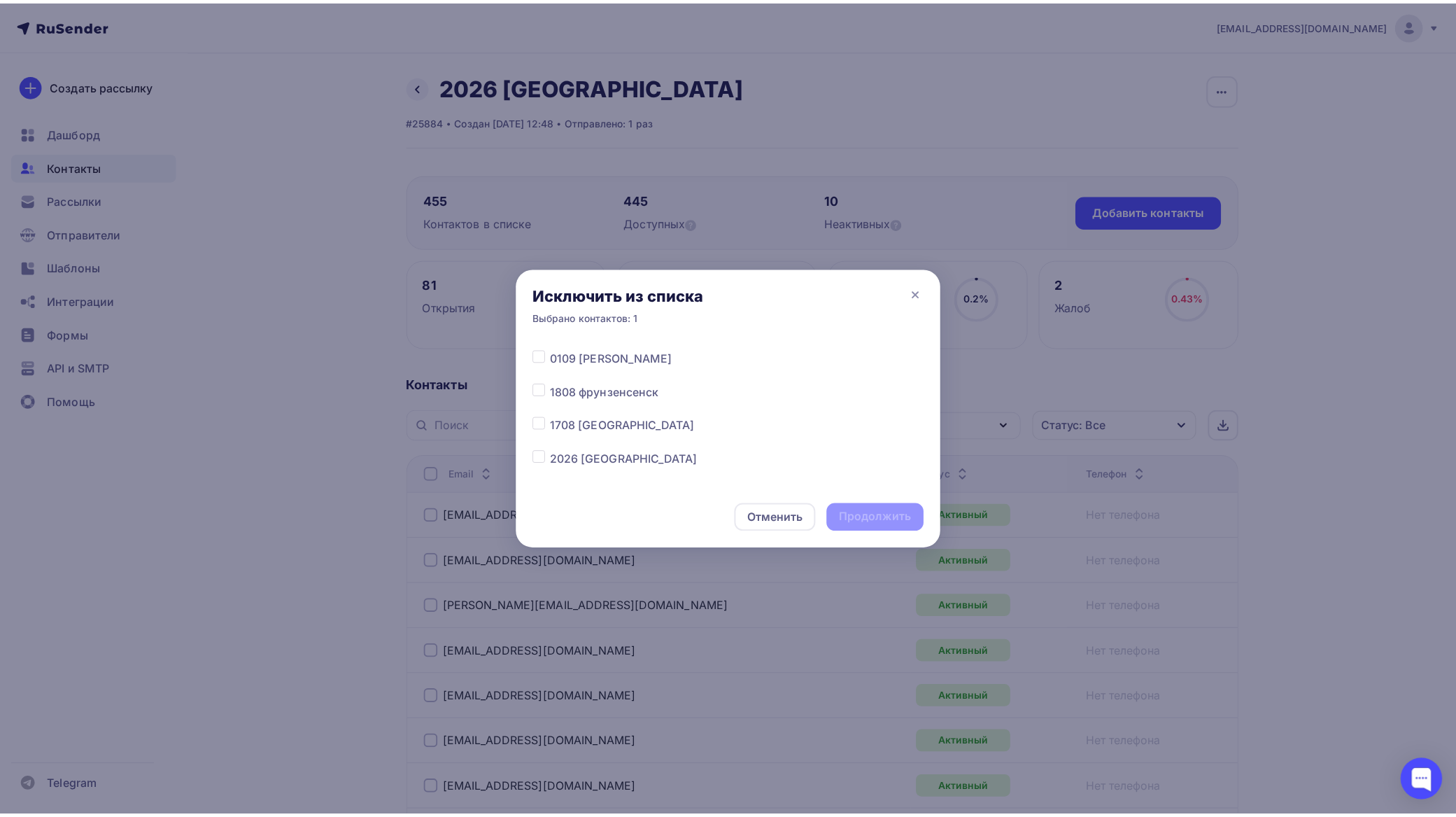
scroll to position [87, 0]
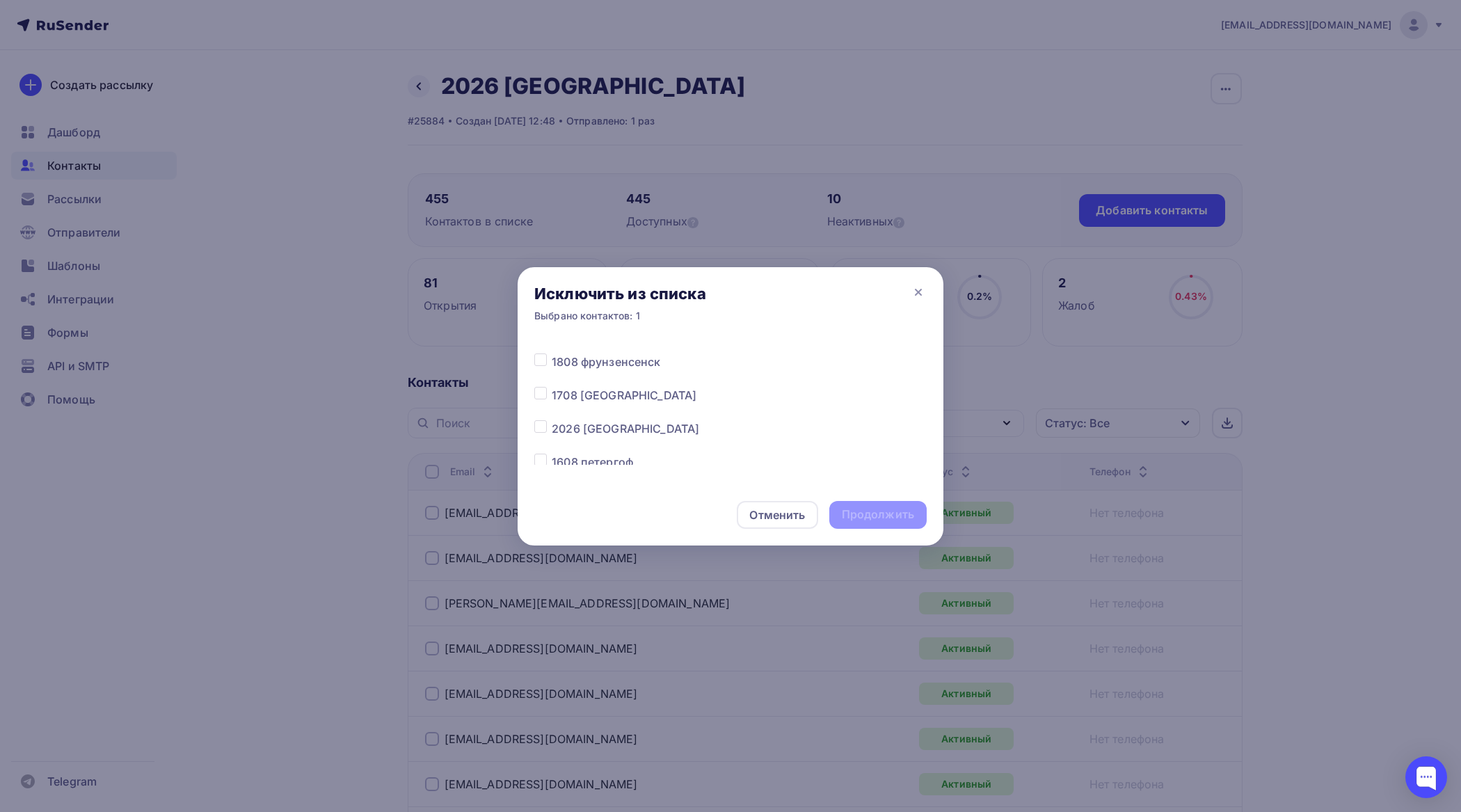
click at [551, 420] on label at bounding box center [551, 420] width 0 height 0
click at [537, 425] on input "checkbox" at bounding box center [541, 426] width 12 height 12
checkbox input "true"
drag, startPoint x: 864, startPoint y: 510, endPoint x: 761, endPoint y: 445, distance: 121.8
click at [864, 510] on div "Продолжить" at bounding box center [878, 514] width 73 height 16
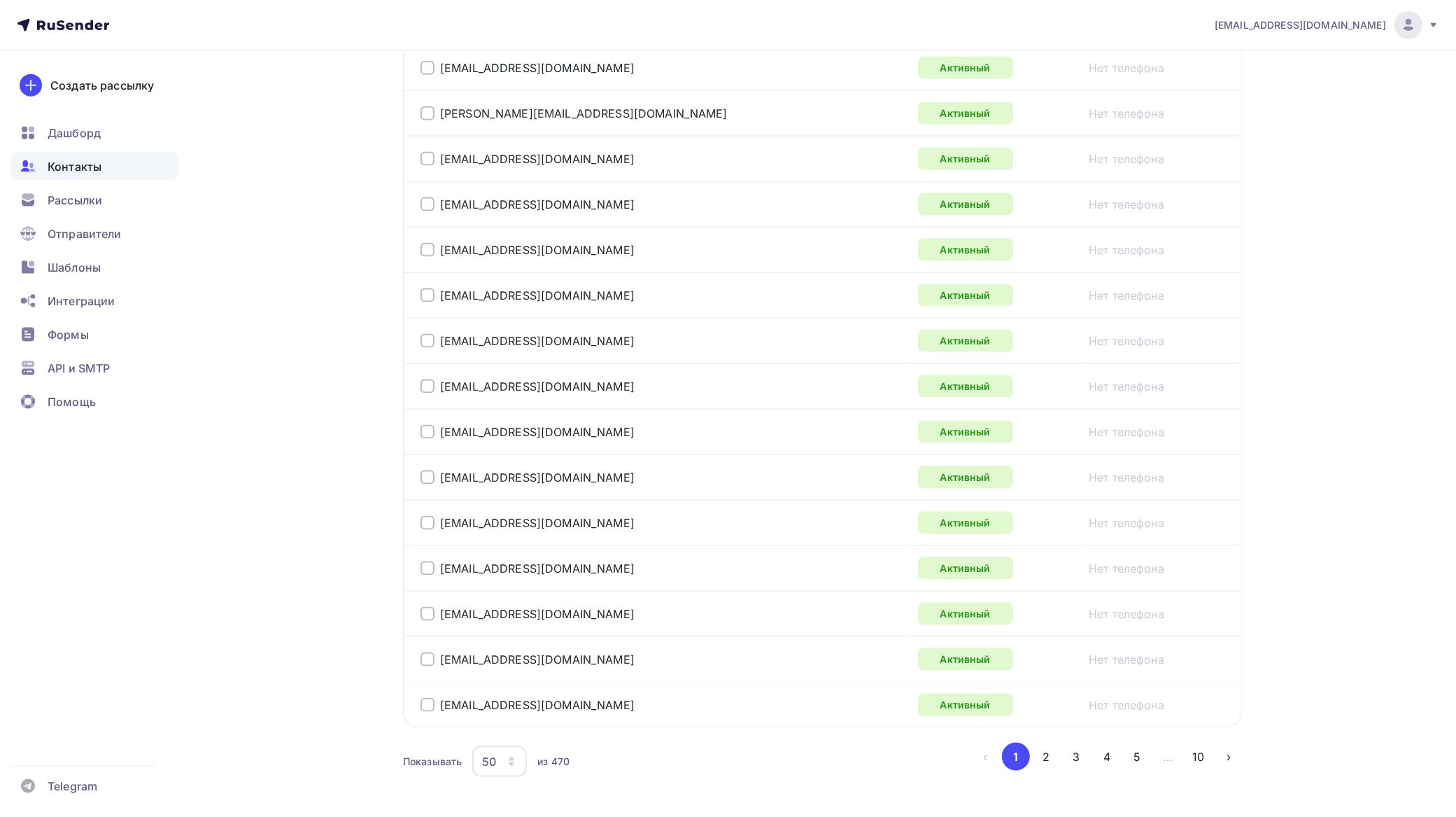
scroll to position [2104, 0]
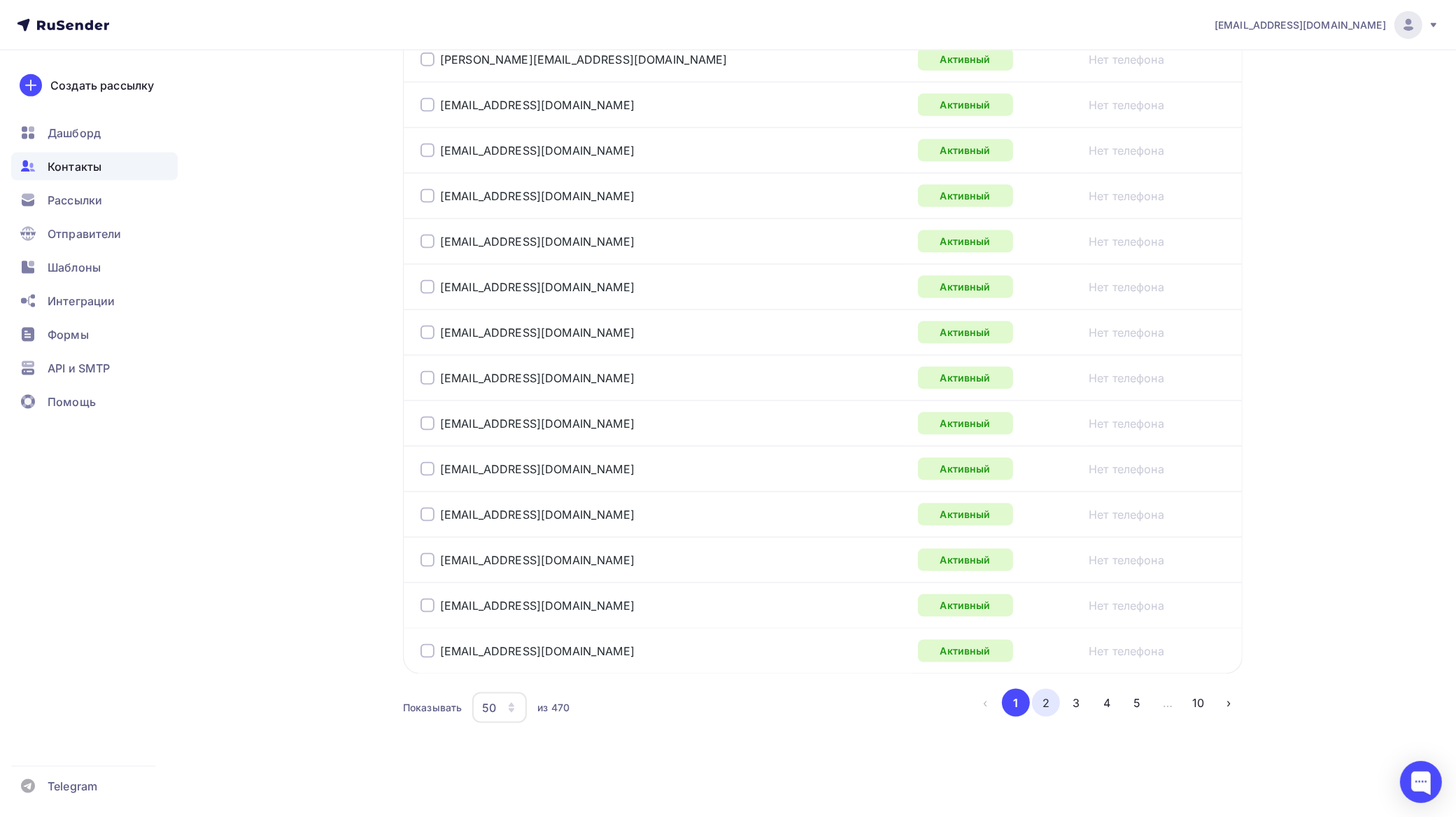
click at [1041, 697] on button "2" at bounding box center [1047, 703] width 28 height 28
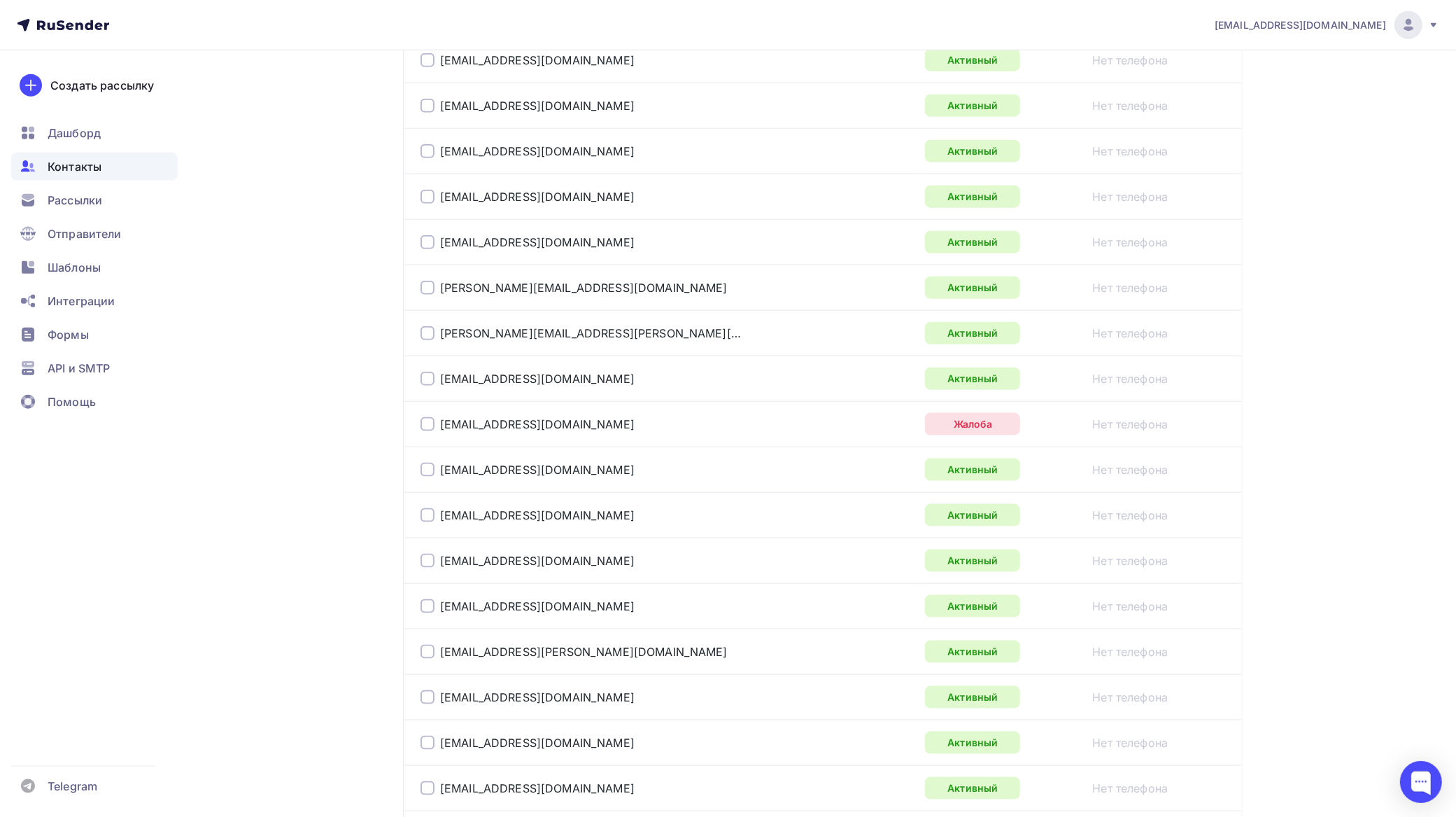
scroll to position [2002, 0]
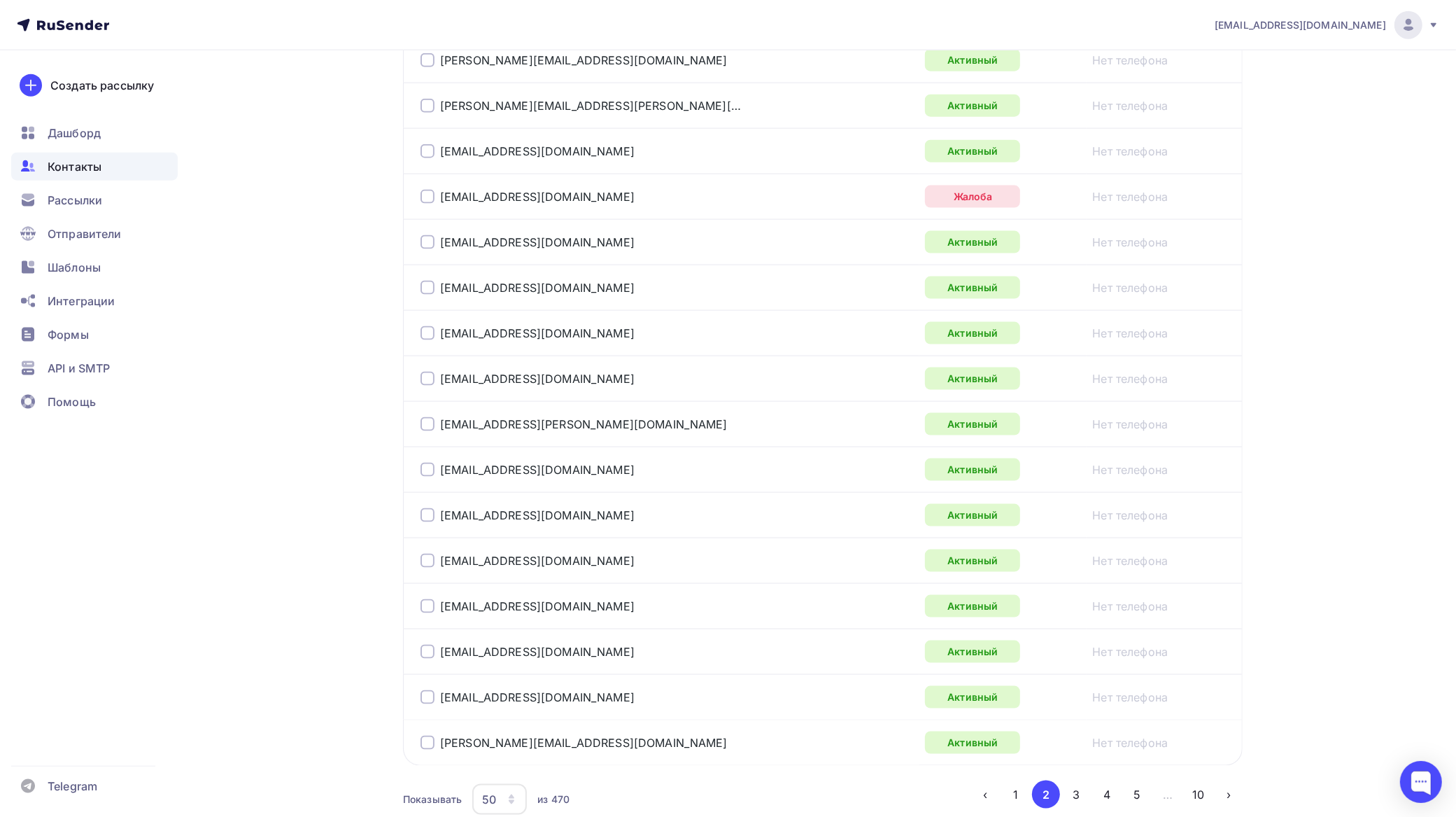
click at [429, 203] on div at bounding box center [428, 196] width 14 height 14
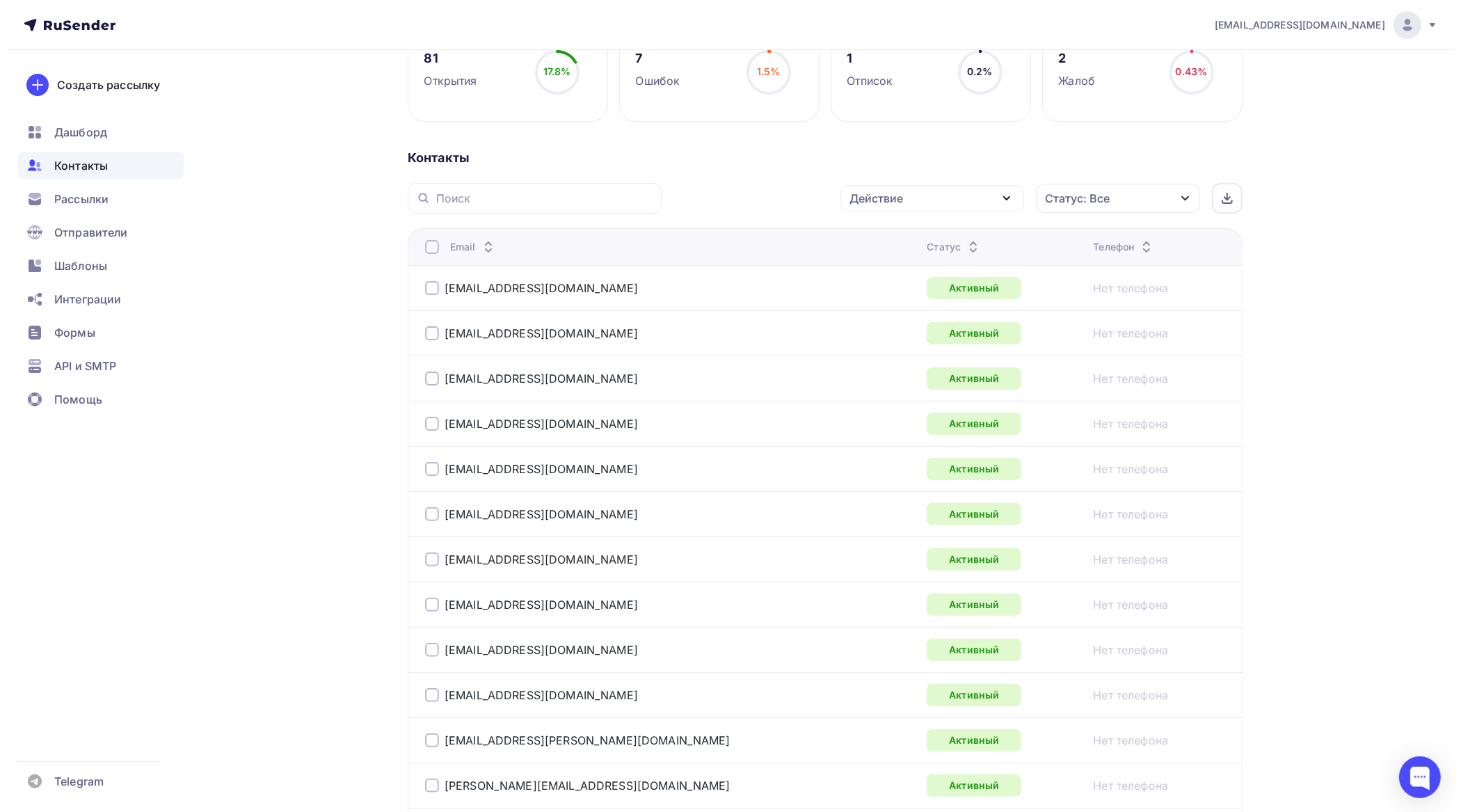
scroll to position [0, 0]
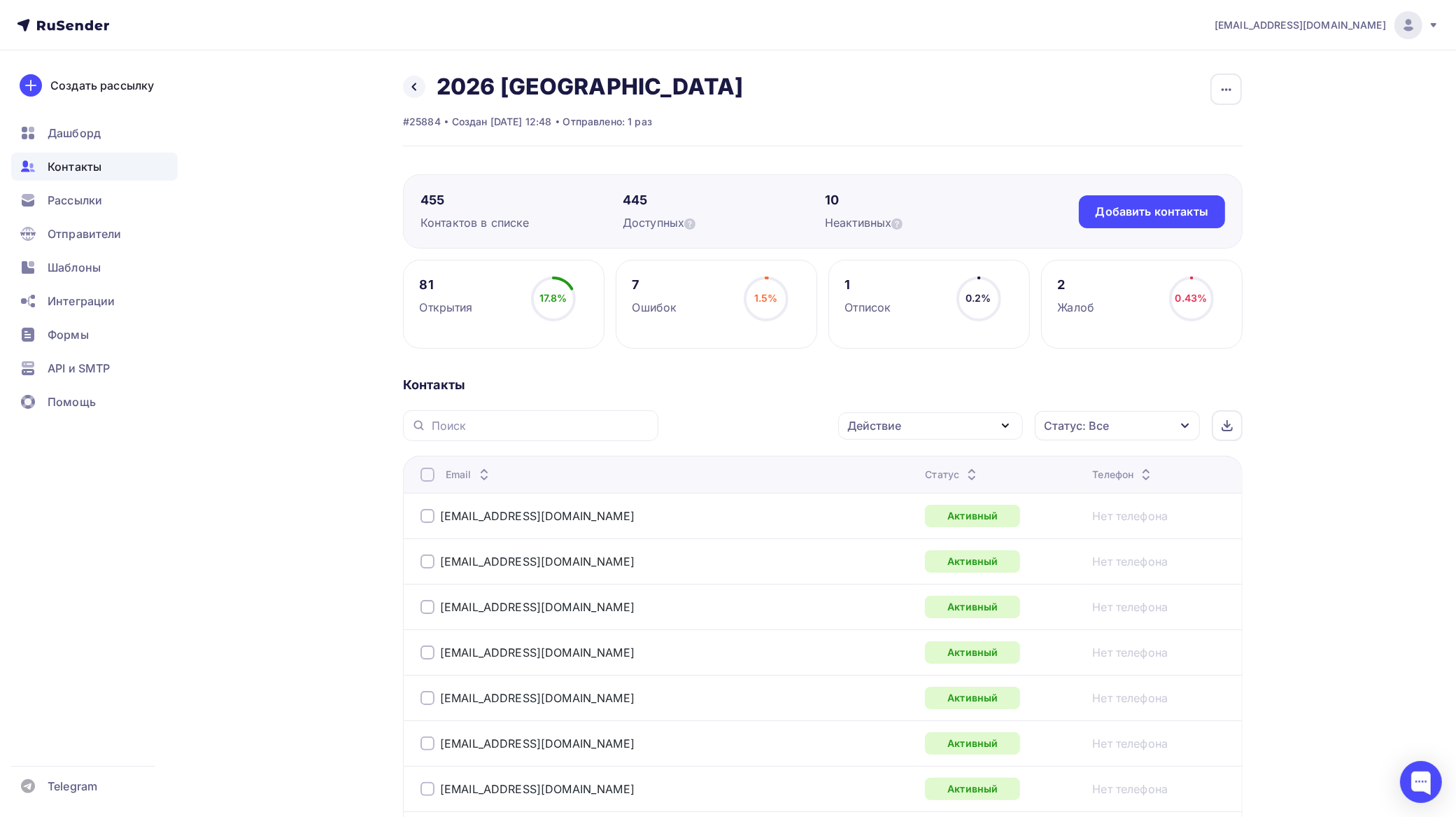
click at [930, 423] on div "Действие" at bounding box center [930, 425] width 185 height 27
click at [921, 467] on div "Добавить в списки" at bounding box center [908, 467] width 107 height 17
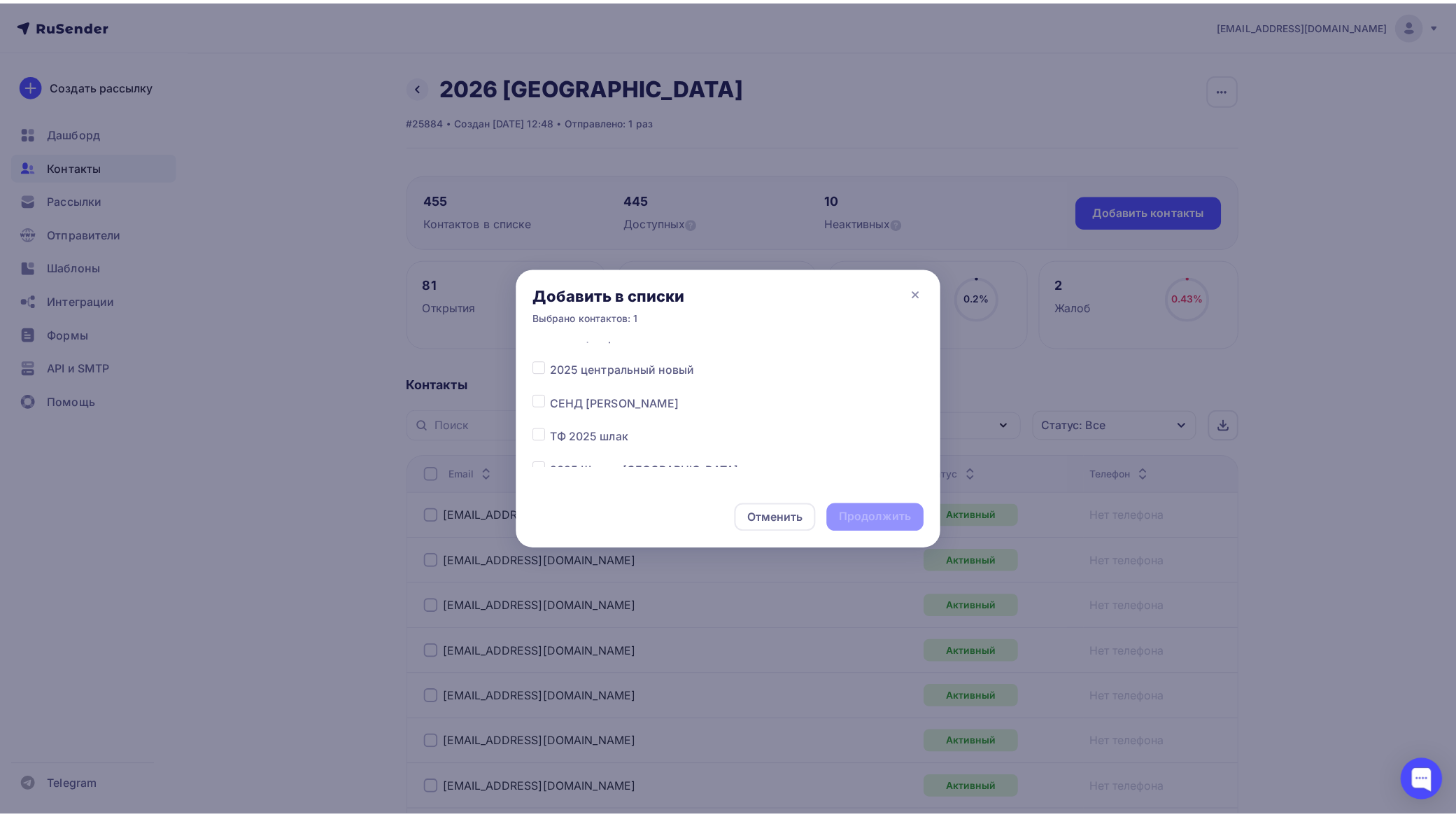
scroll to position [3838, 0]
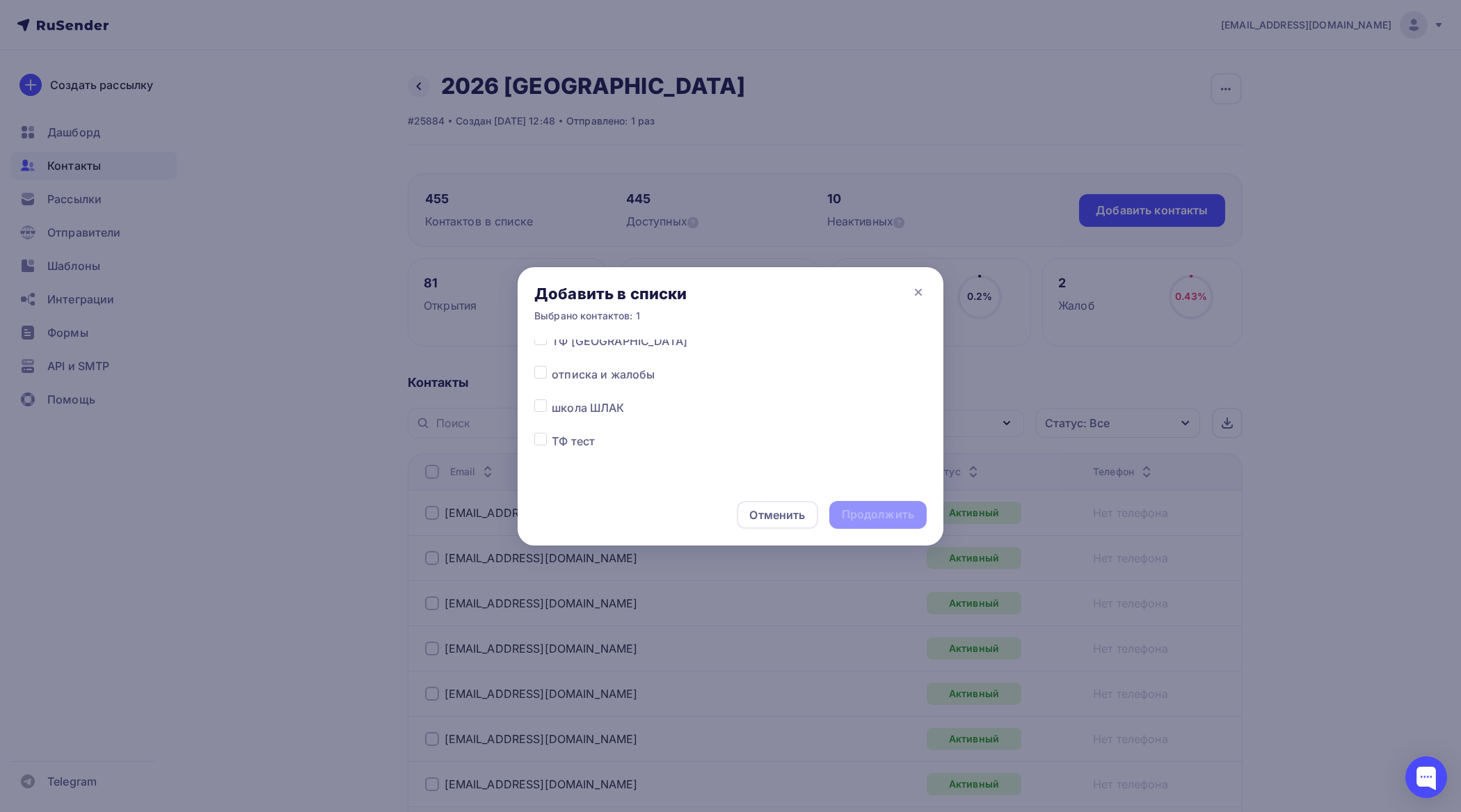
click at [551, 366] on label at bounding box center [551, 366] width 0 height 0
click at [543, 370] on input "checkbox" at bounding box center [541, 372] width 12 height 12
checkbox input "true"
click at [884, 517] on div "Продолжить" at bounding box center [878, 514] width 73 height 16
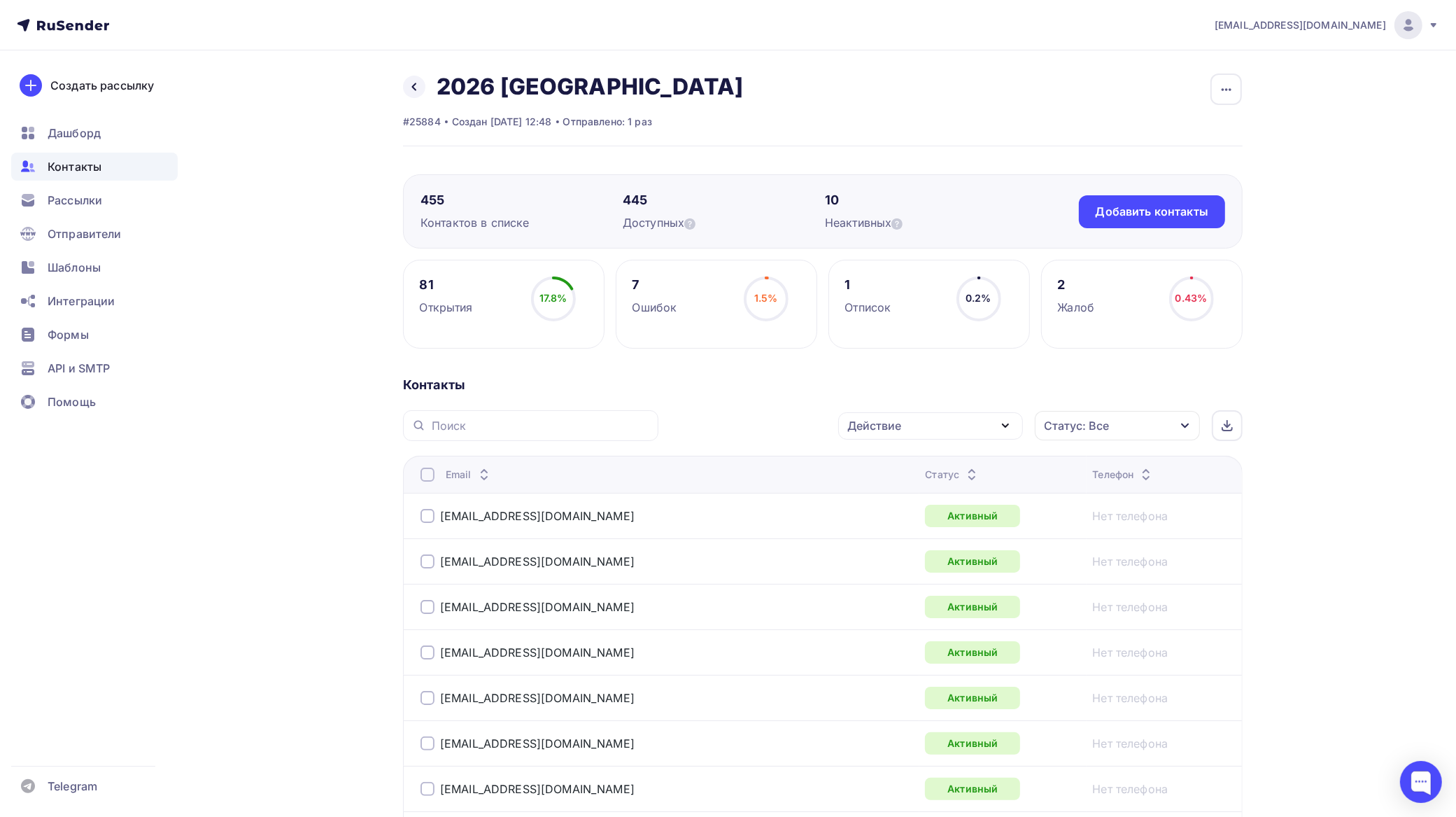
click at [911, 423] on div "Действие" at bounding box center [930, 425] width 185 height 27
click at [924, 485] on link "Исключить из списка" at bounding box center [930, 495] width 168 height 28
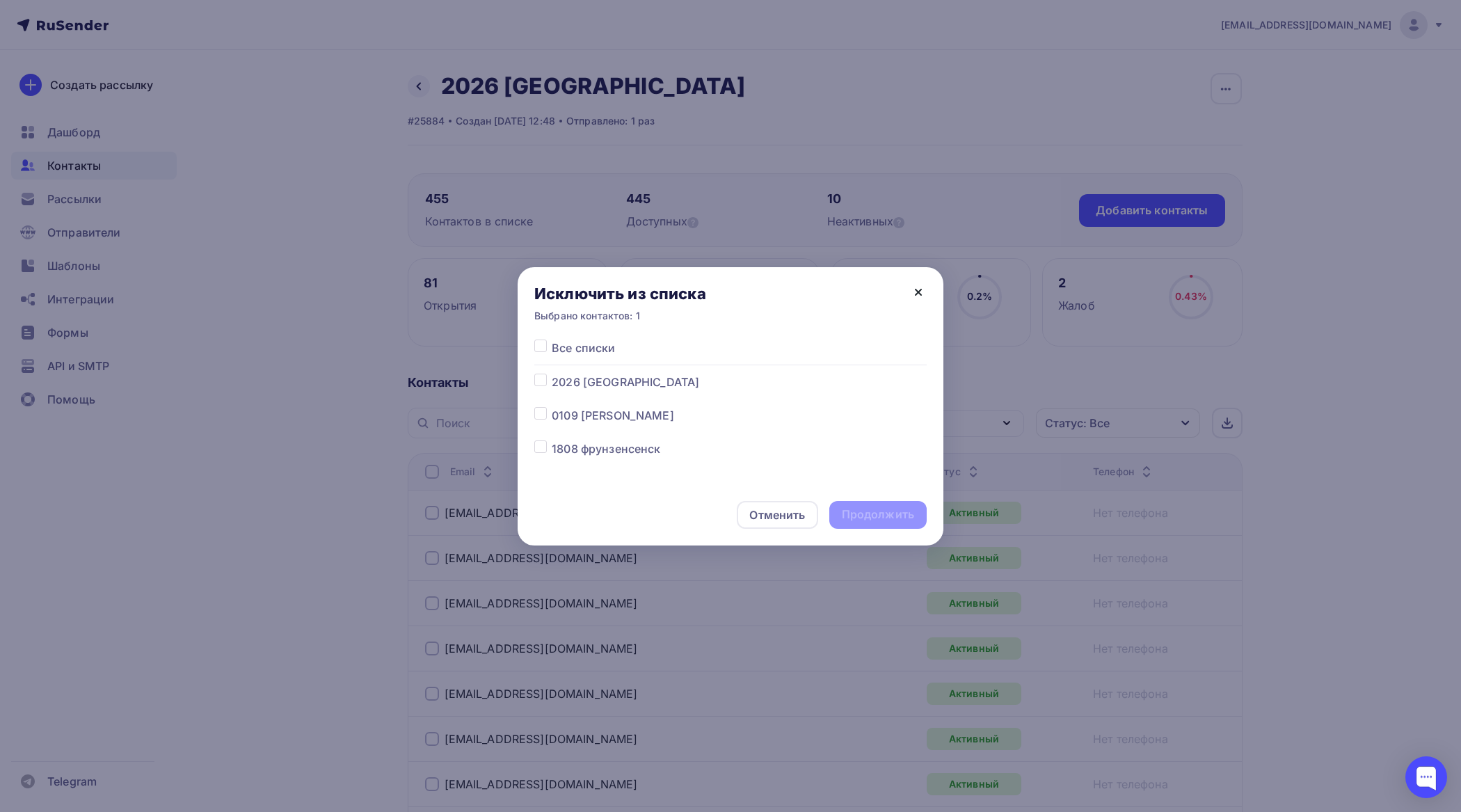
click at [912, 293] on icon at bounding box center [918, 291] width 17 height 17
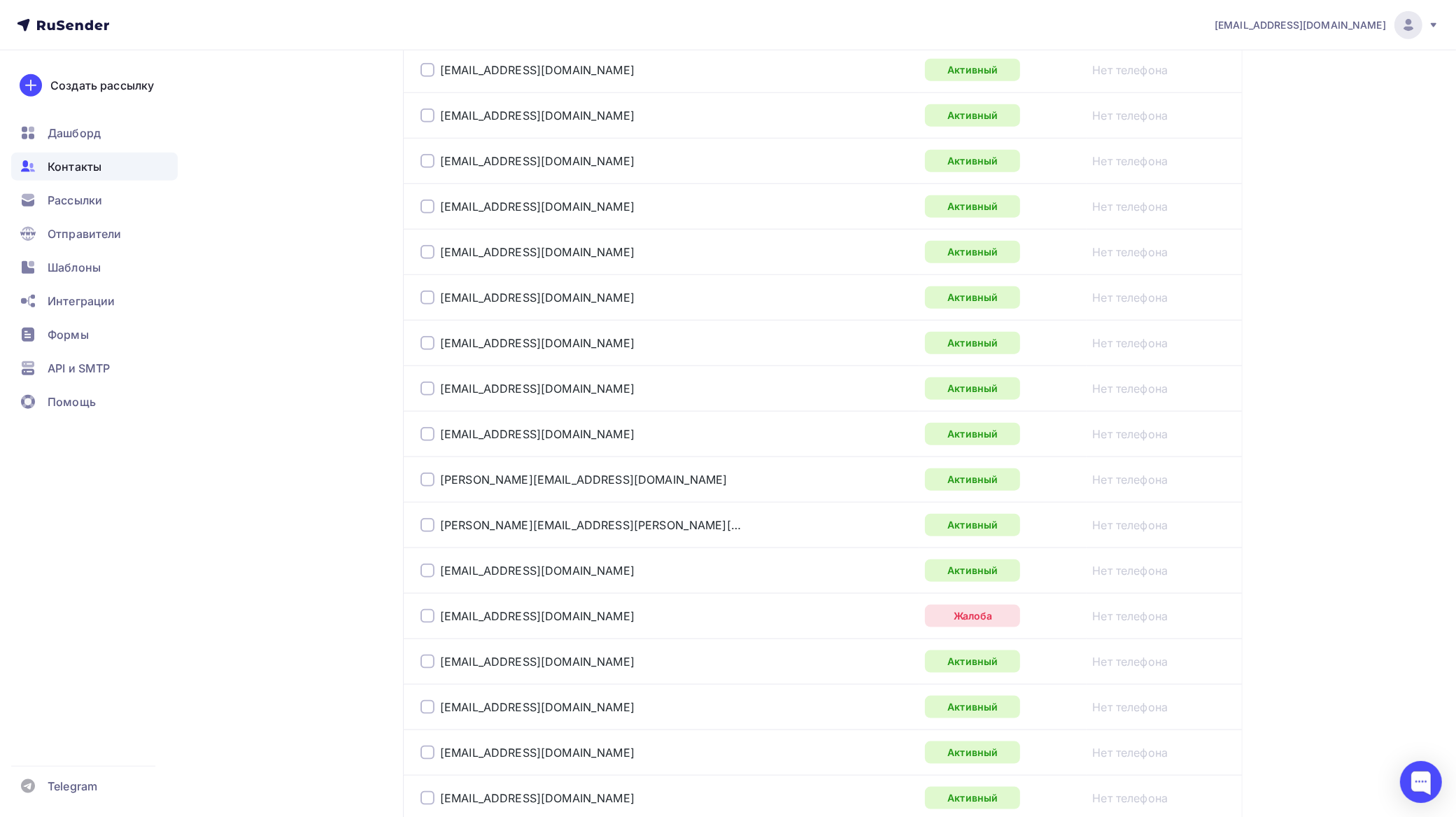
scroll to position [1662, 0]
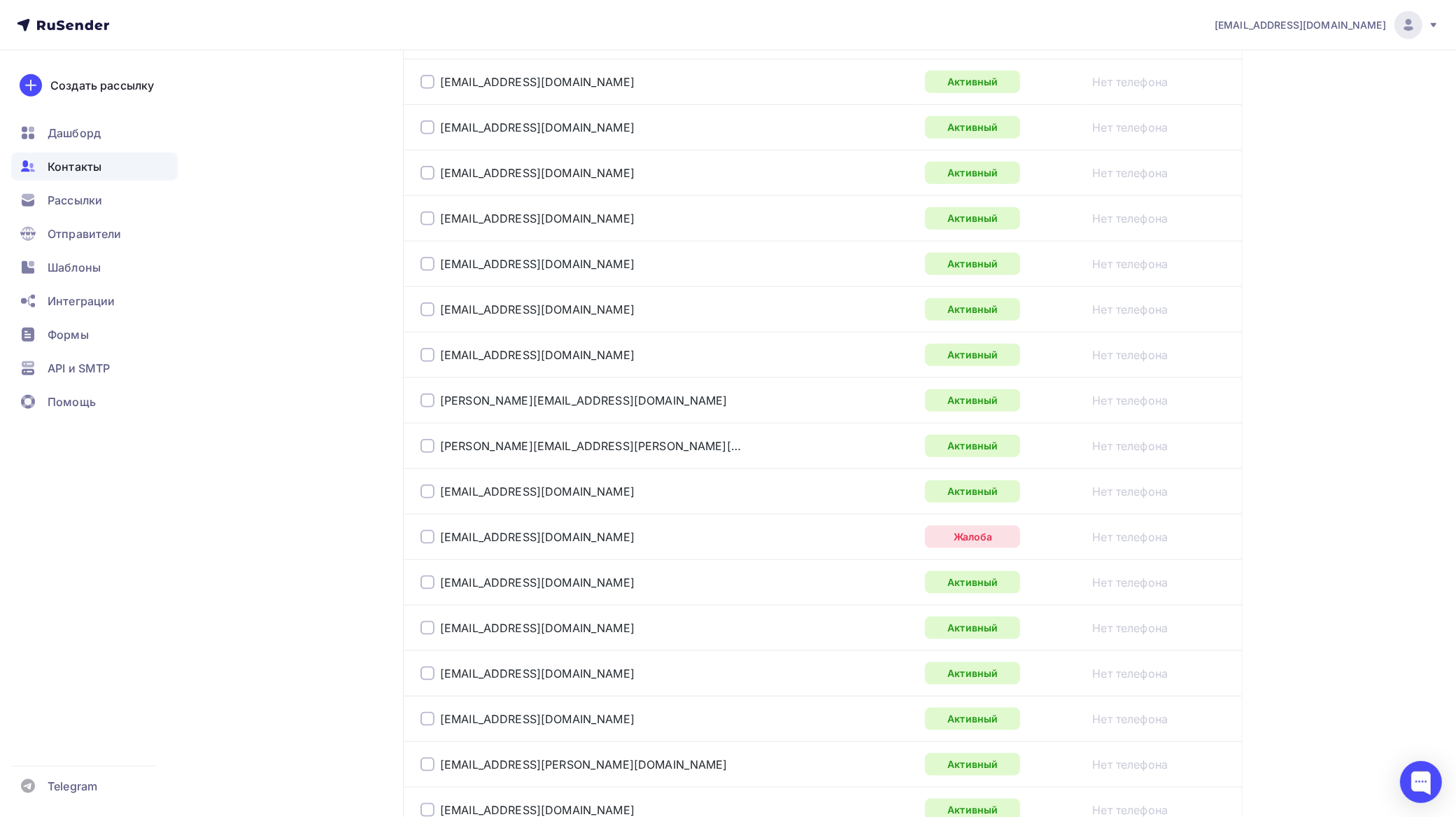
click at [422, 544] on div at bounding box center [428, 537] width 14 height 14
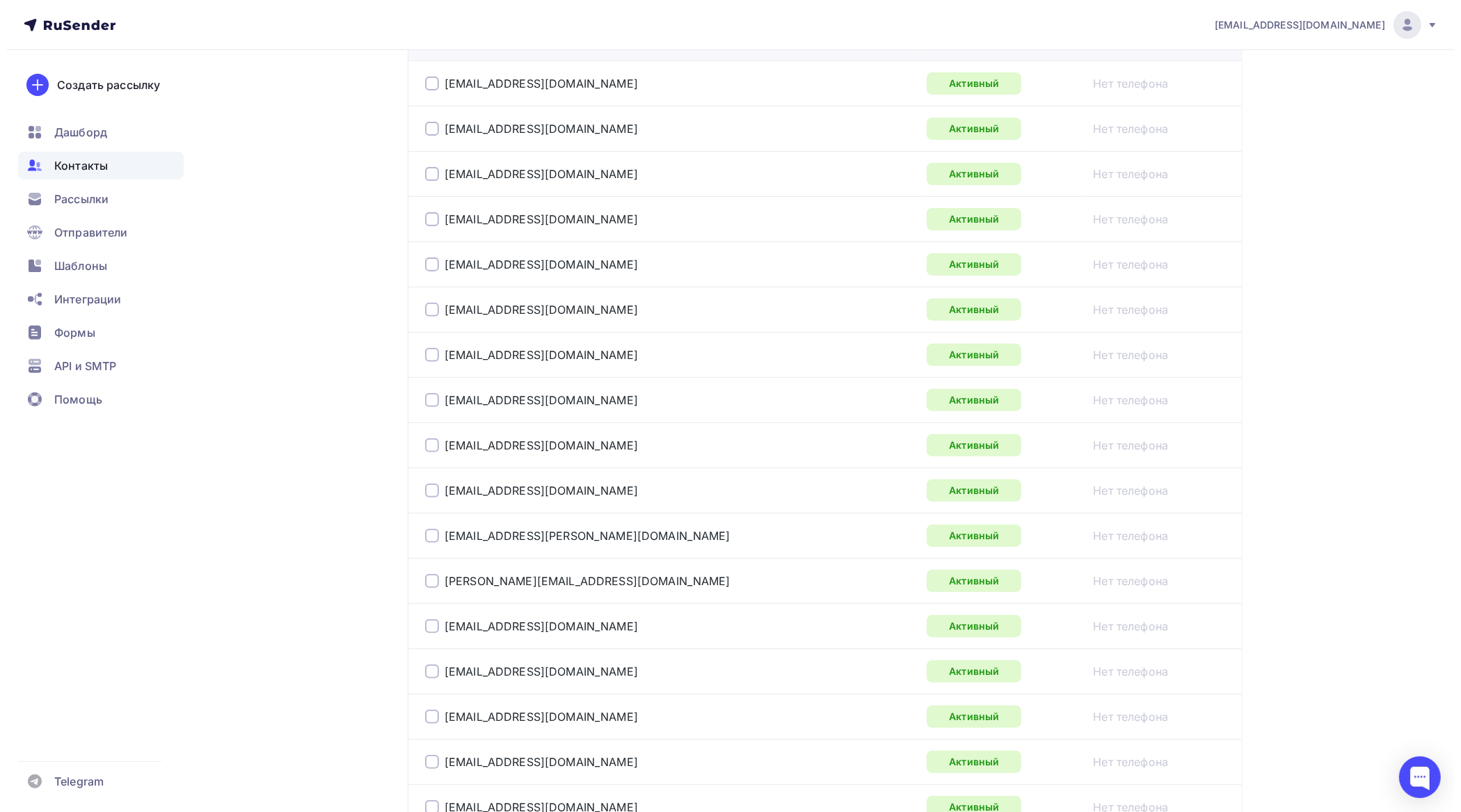
scroll to position [174, 0]
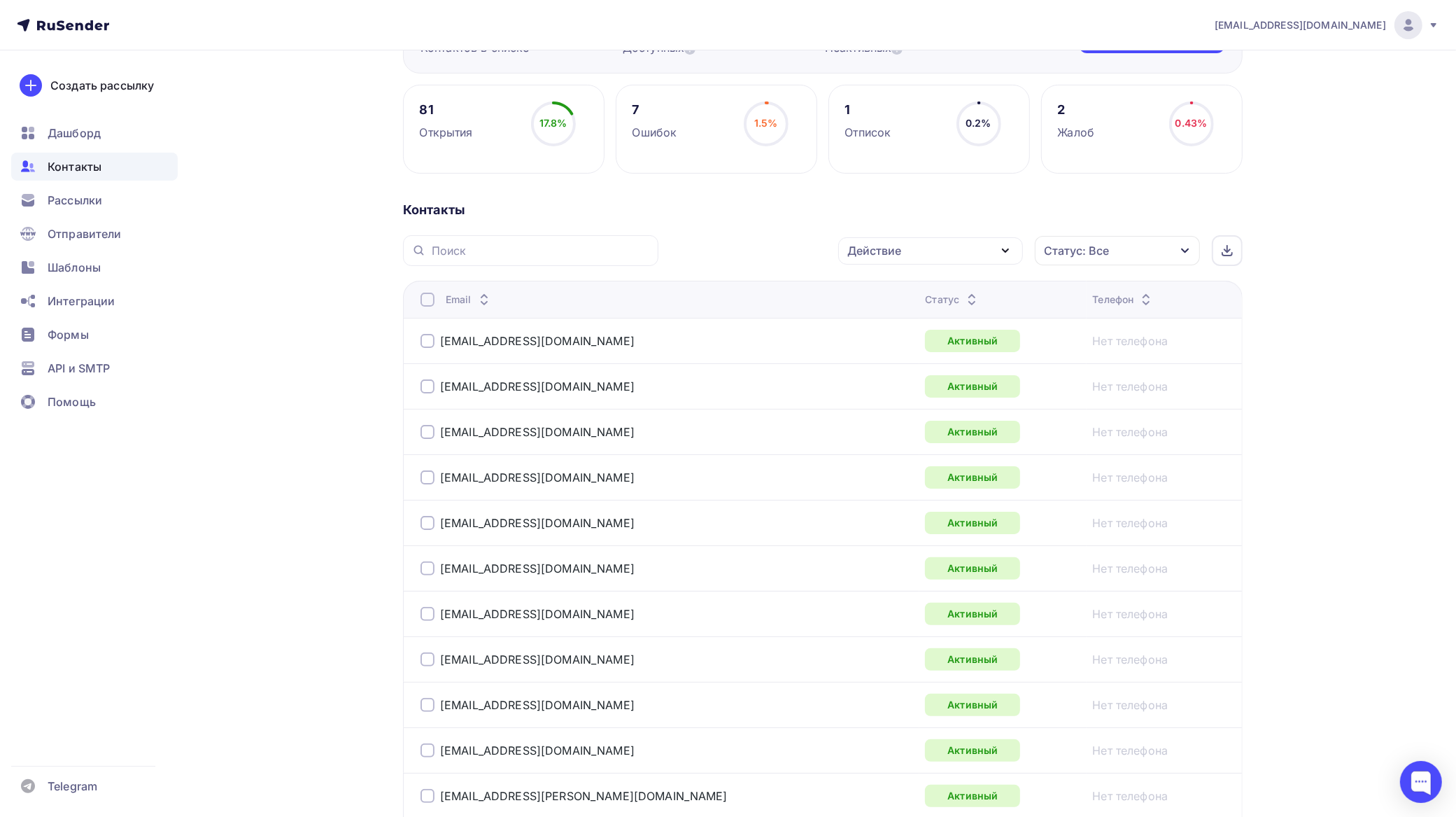
click at [914, 255] on div "Действие" at bounding box center [930, 251] width 185 height 27
click at [916, 320] on div "Исключить из списка" at bounding box center [916, 320] width 121 height 17
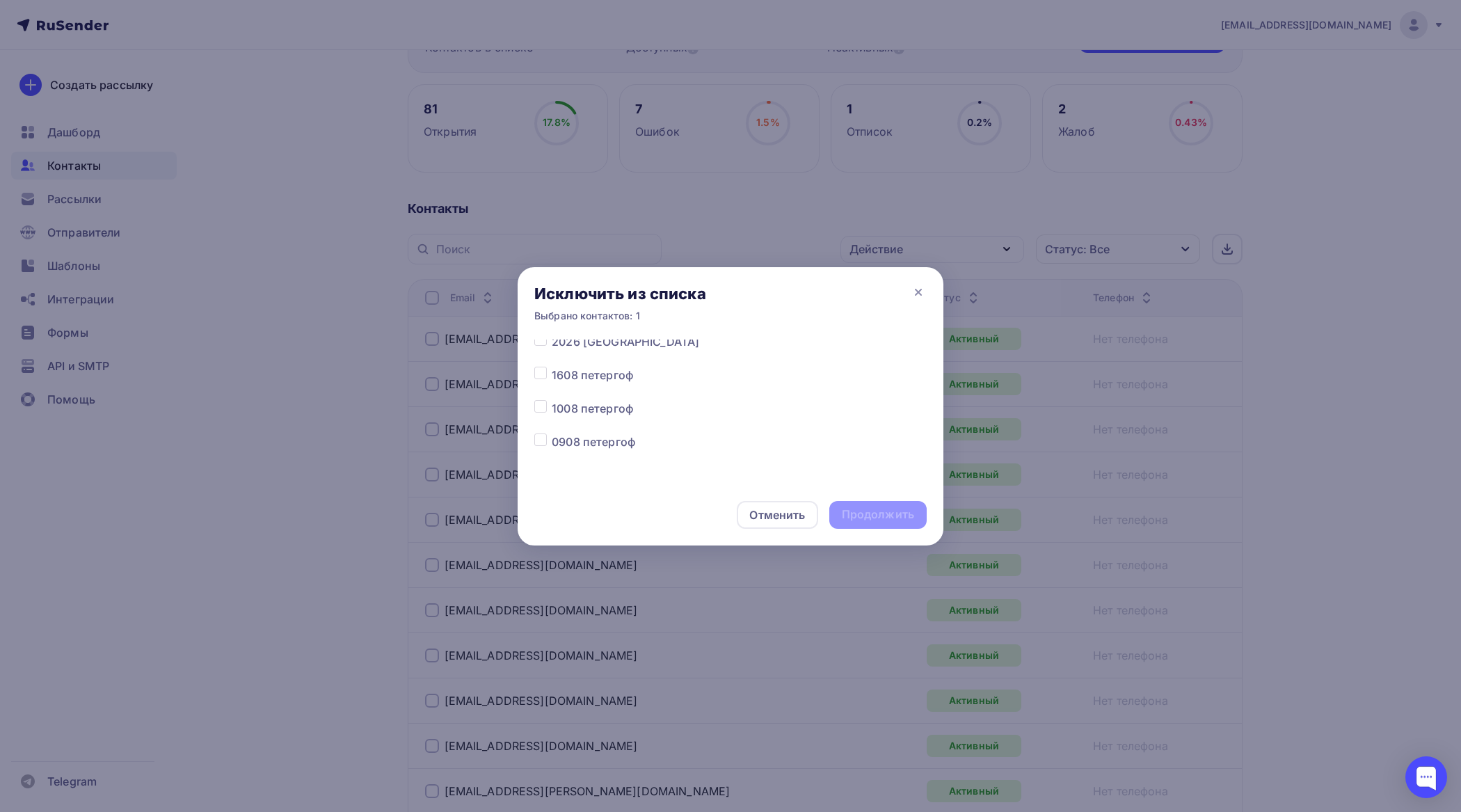
click at [551, 333] on label at bounding box center [551, 333] width 0 height 0
click at [544, 341] on input "checkbox" at bounding box center [541, 340] width 12 height 12
checkbox input "true"
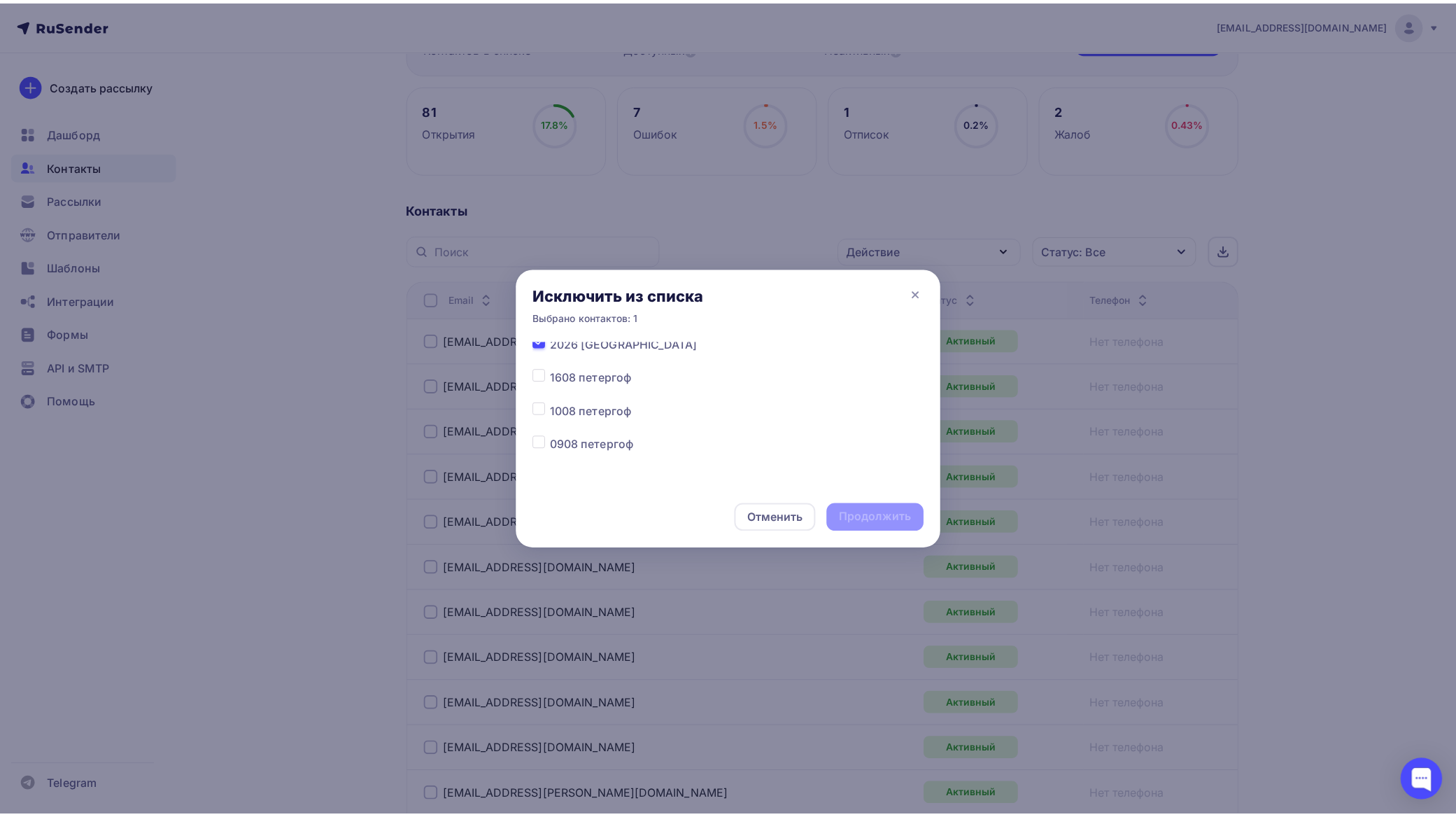
scroll to position [169, 0]
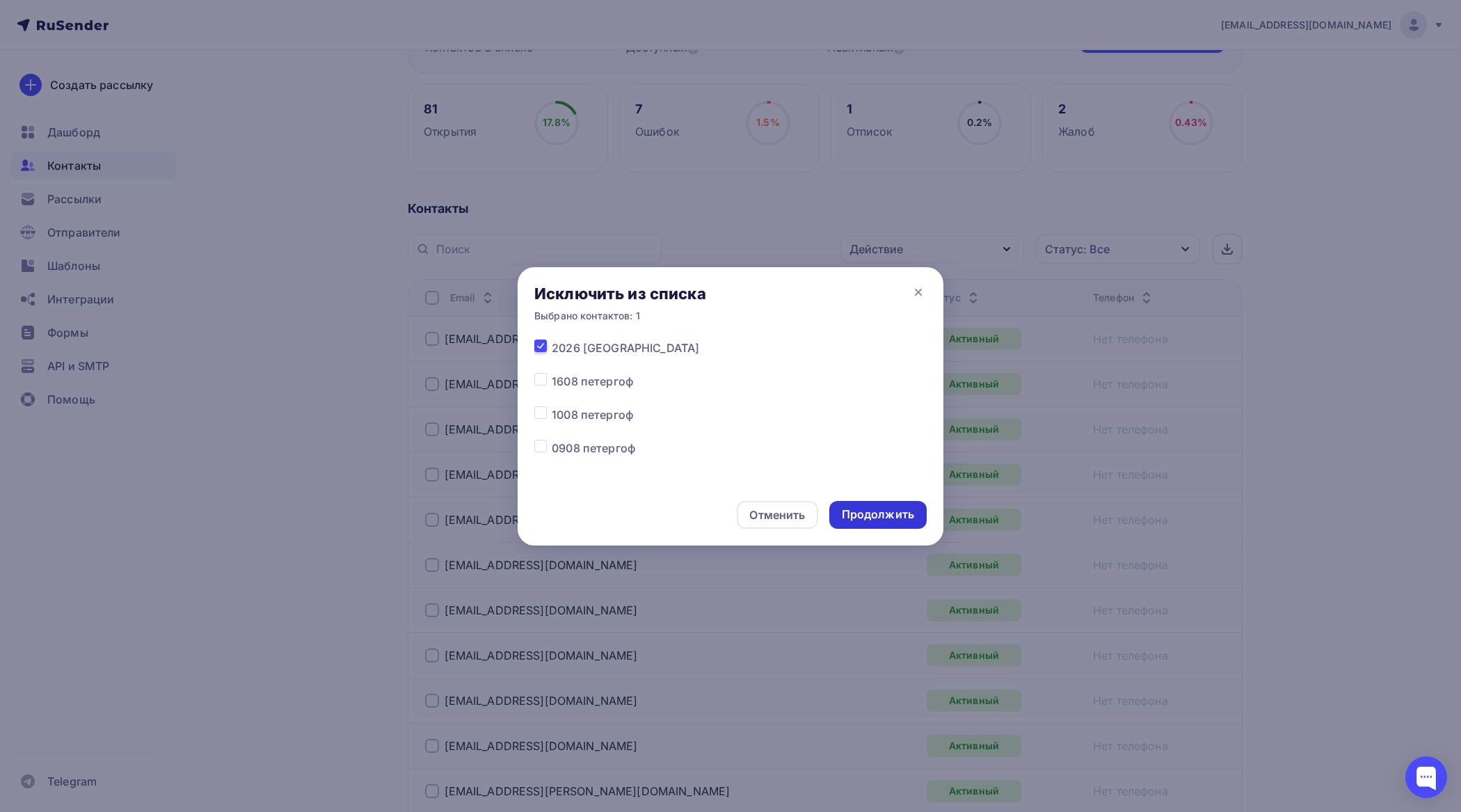
click at [871, 511] on div "Продолжить" at bounding box center [878, 514] width 73 height 16
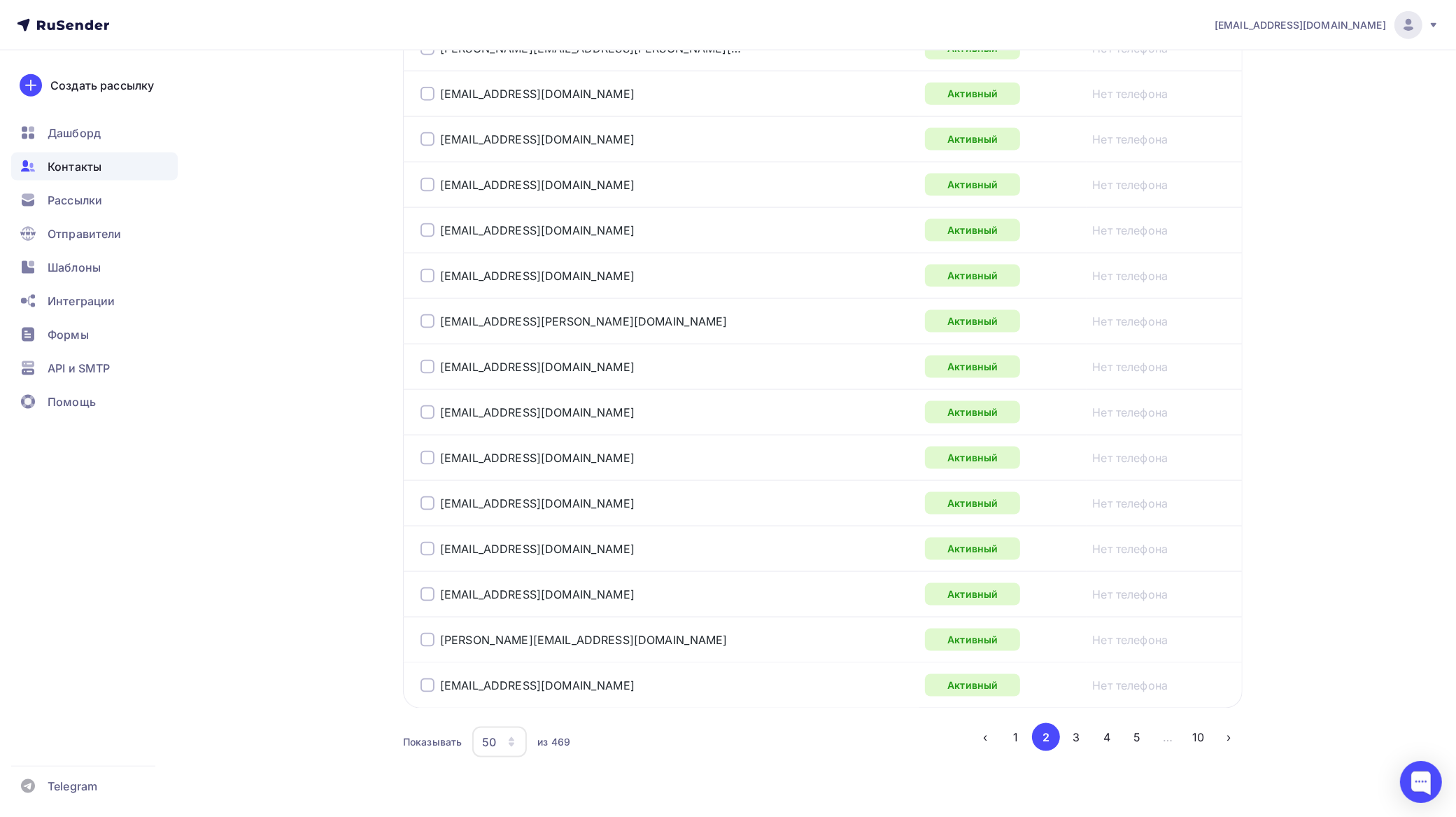
scroll to position [2104, 0]
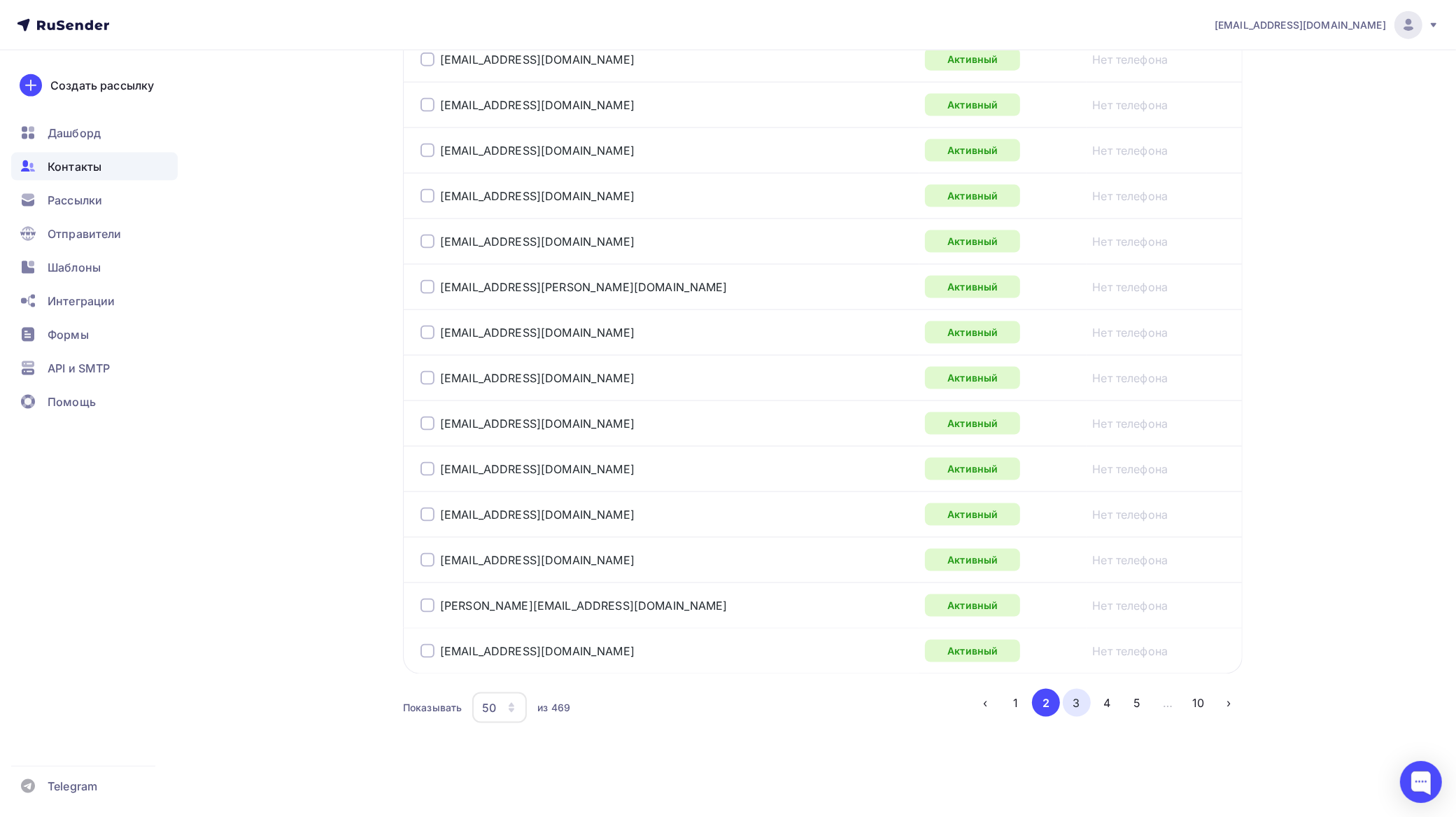
click at [1077, 702] on button "3" at bounding box center [1077, 703] width 28 height 28
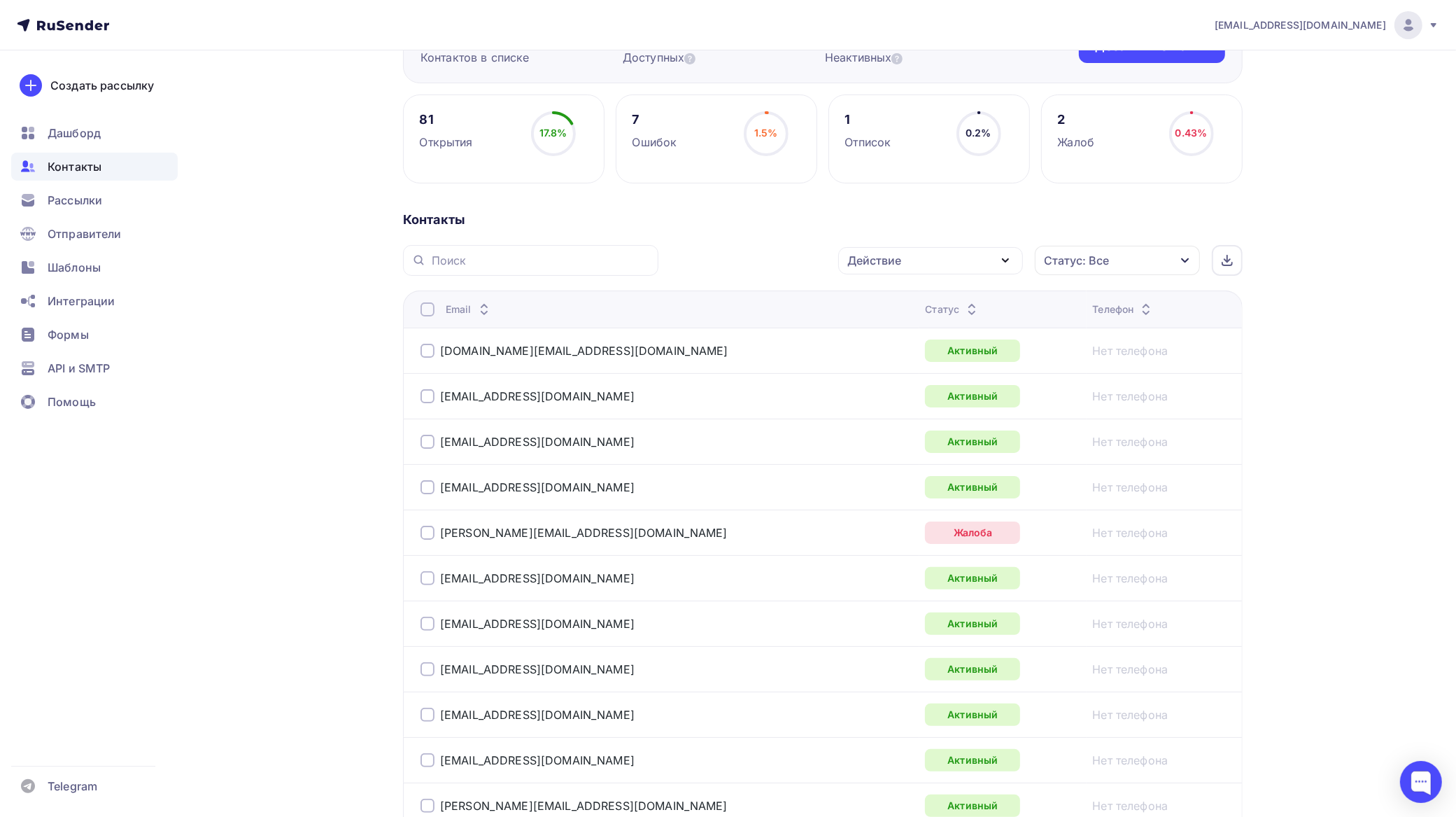
scroll to position [341, 0]
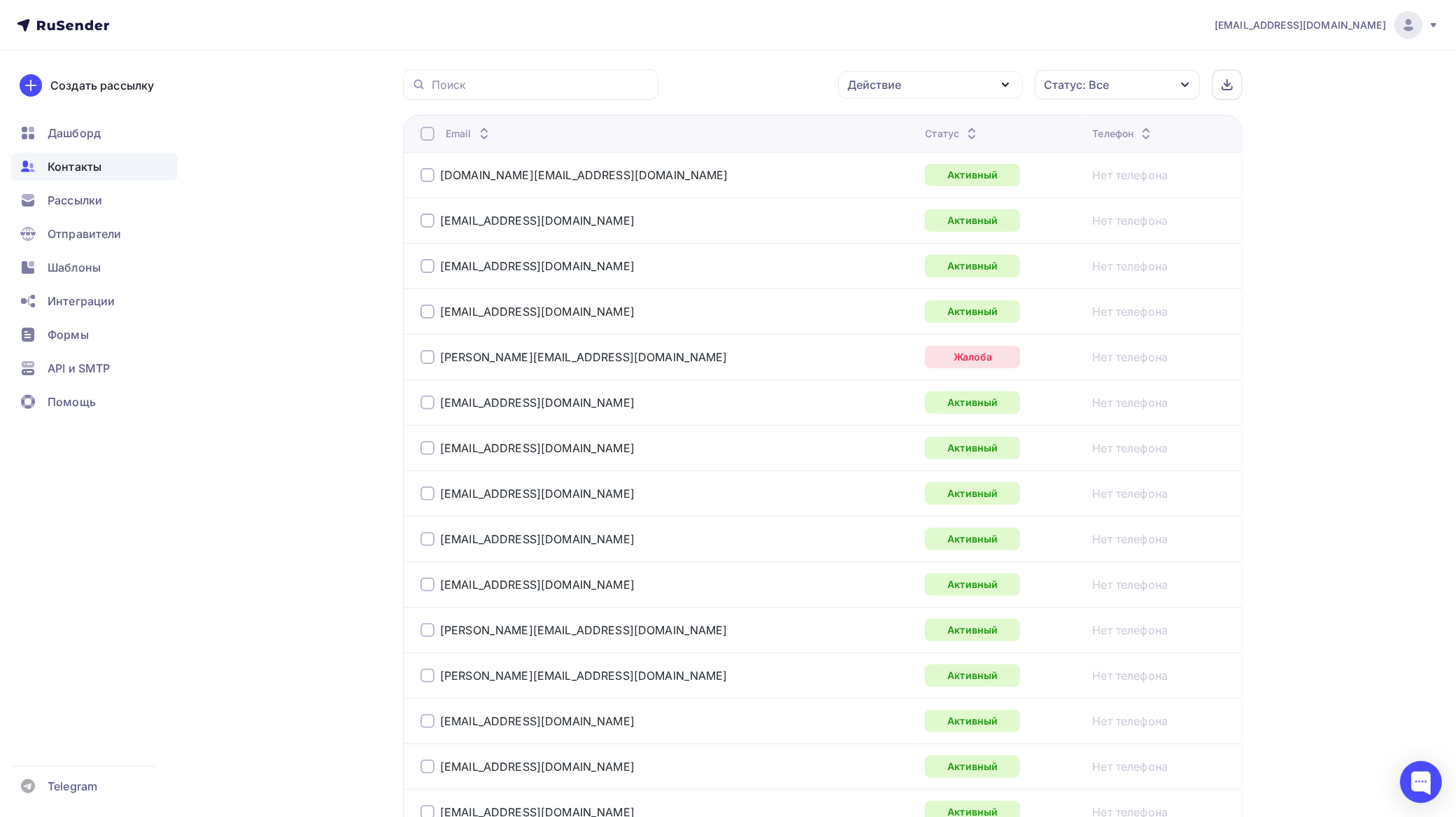
click at [432, 359] on div at bounding box center [428, 357] width 14 height 14
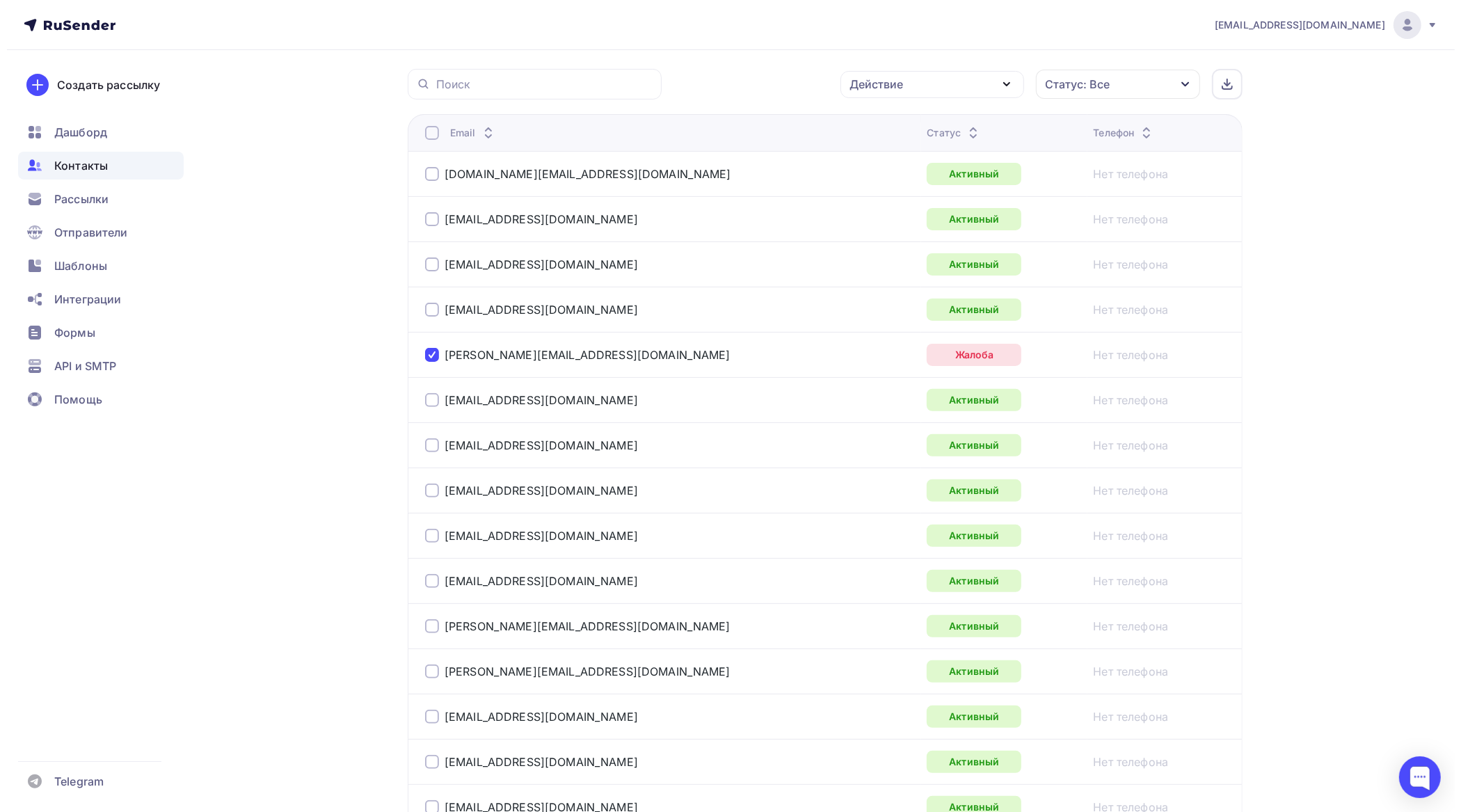
scroll to position [0, 0]
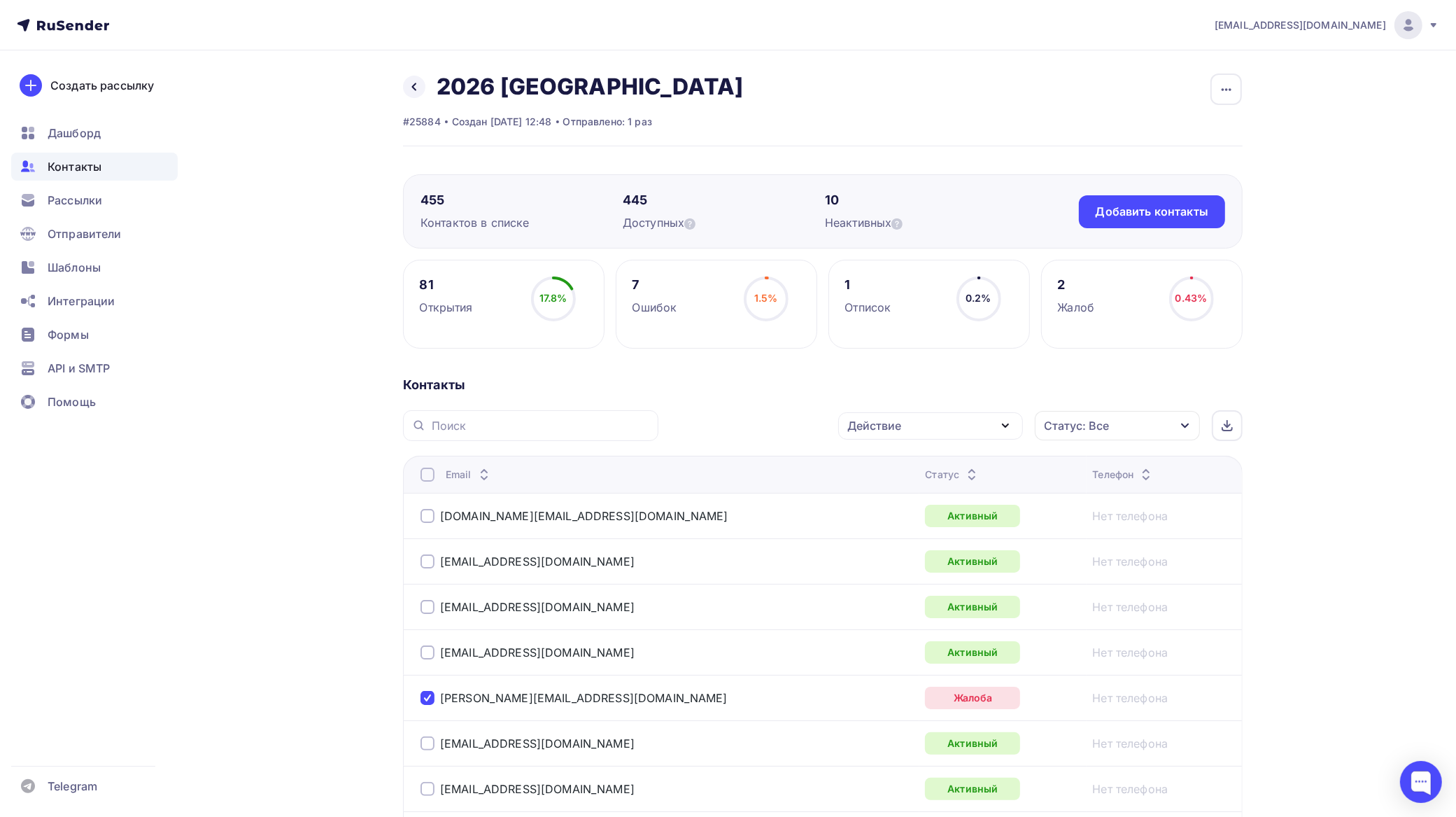
click at [887, 421] on div "Действие" at bounding box center [874, 425] width 54 height 17
click at [901, 470] on div "Добавить в списки" at bounding box center [908, 467] width 107 height 17
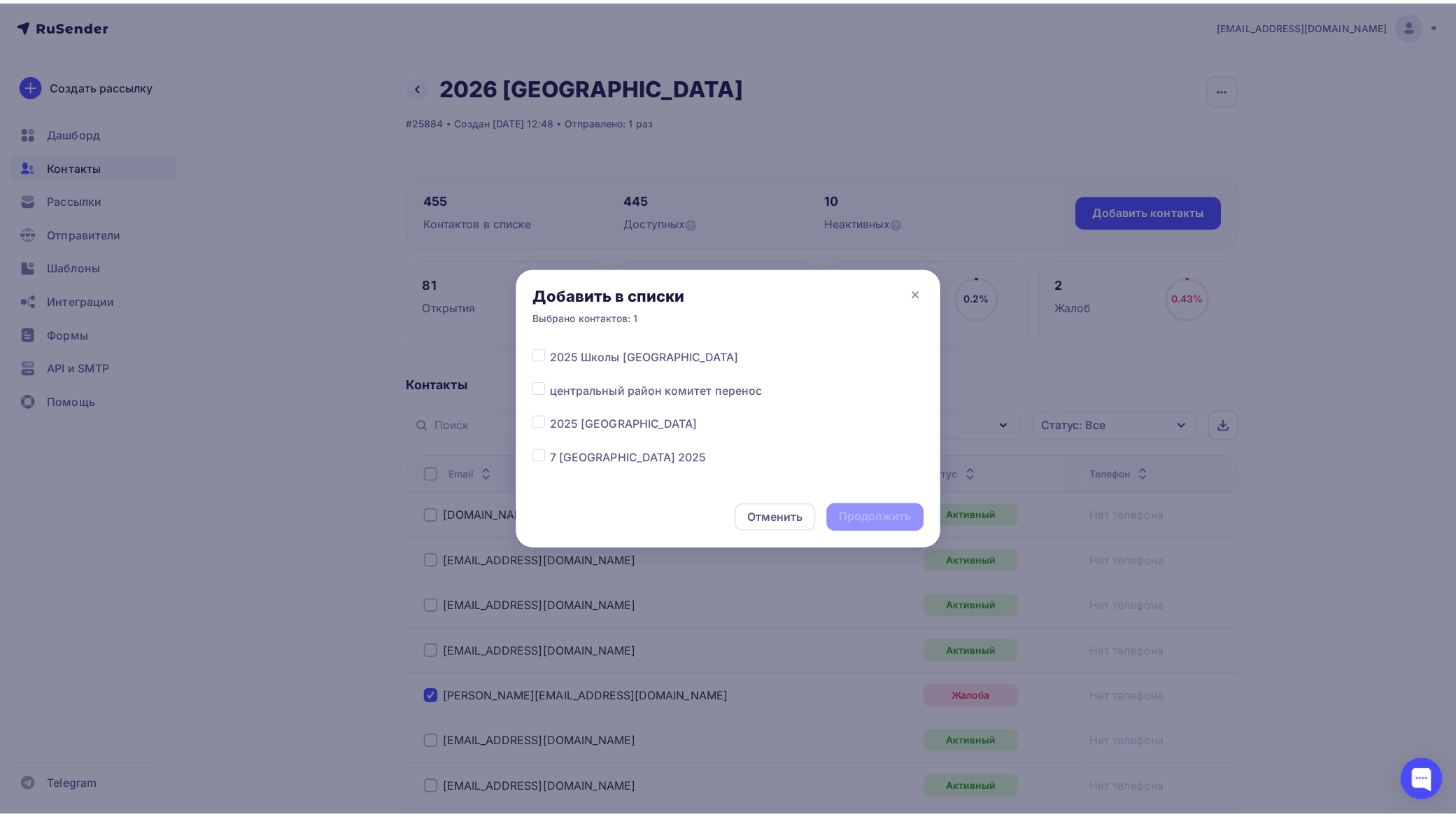
scroll to position [3838, 0]
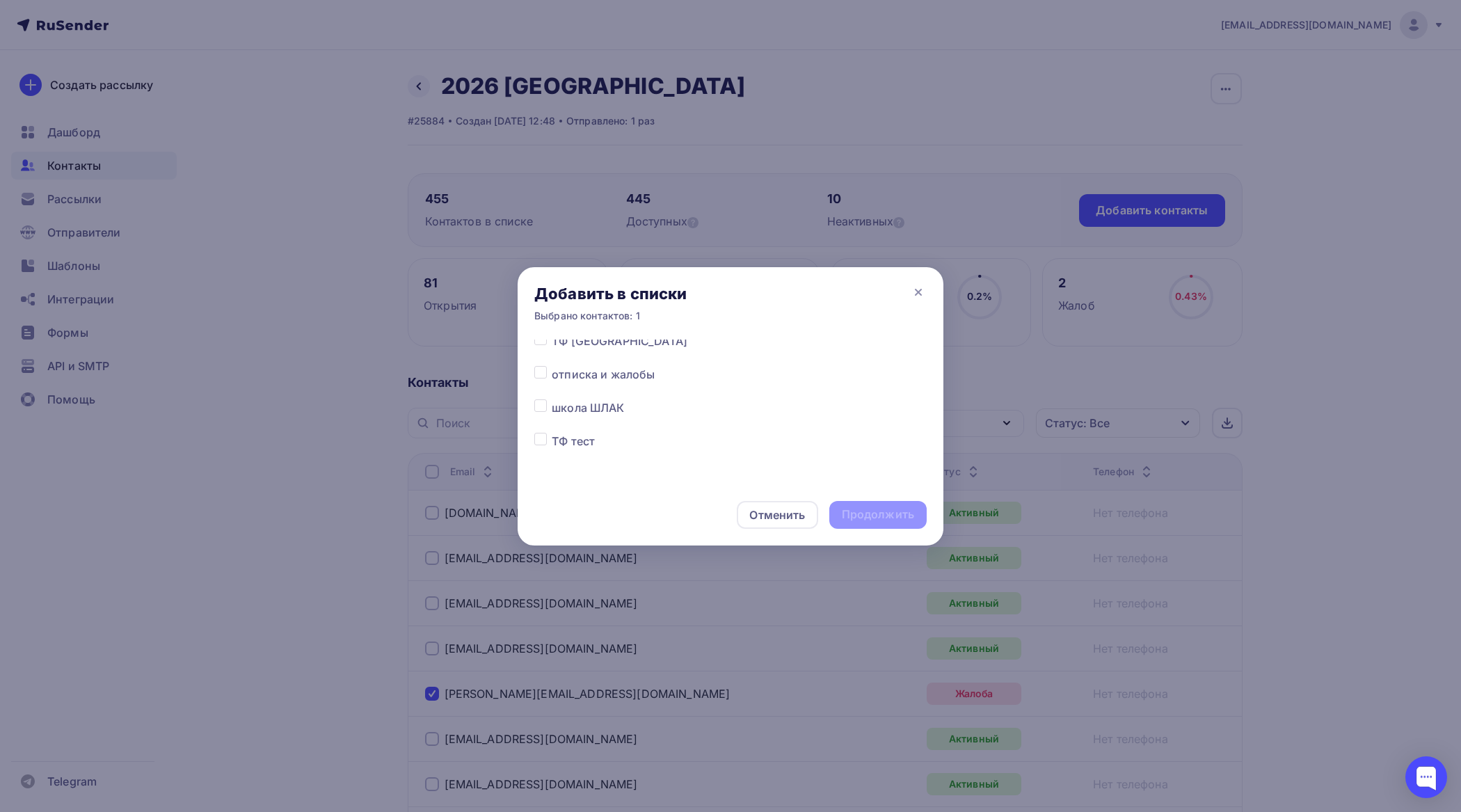
click at [551, 366] on label at bounding box center [551, 366] width 0 height 0
click at [538, 372] on input "checkbox" at bounding box center [541, 372] width 12 height 12
checkbox input "true"
drag, startPoint x: 903, startPoint y: 512, endPoint x: 899, endPoint y: 498, distance: 14.6
click at [903, 511] on div "Продолжить" at bounding box center [878, 514] width 73 height 16
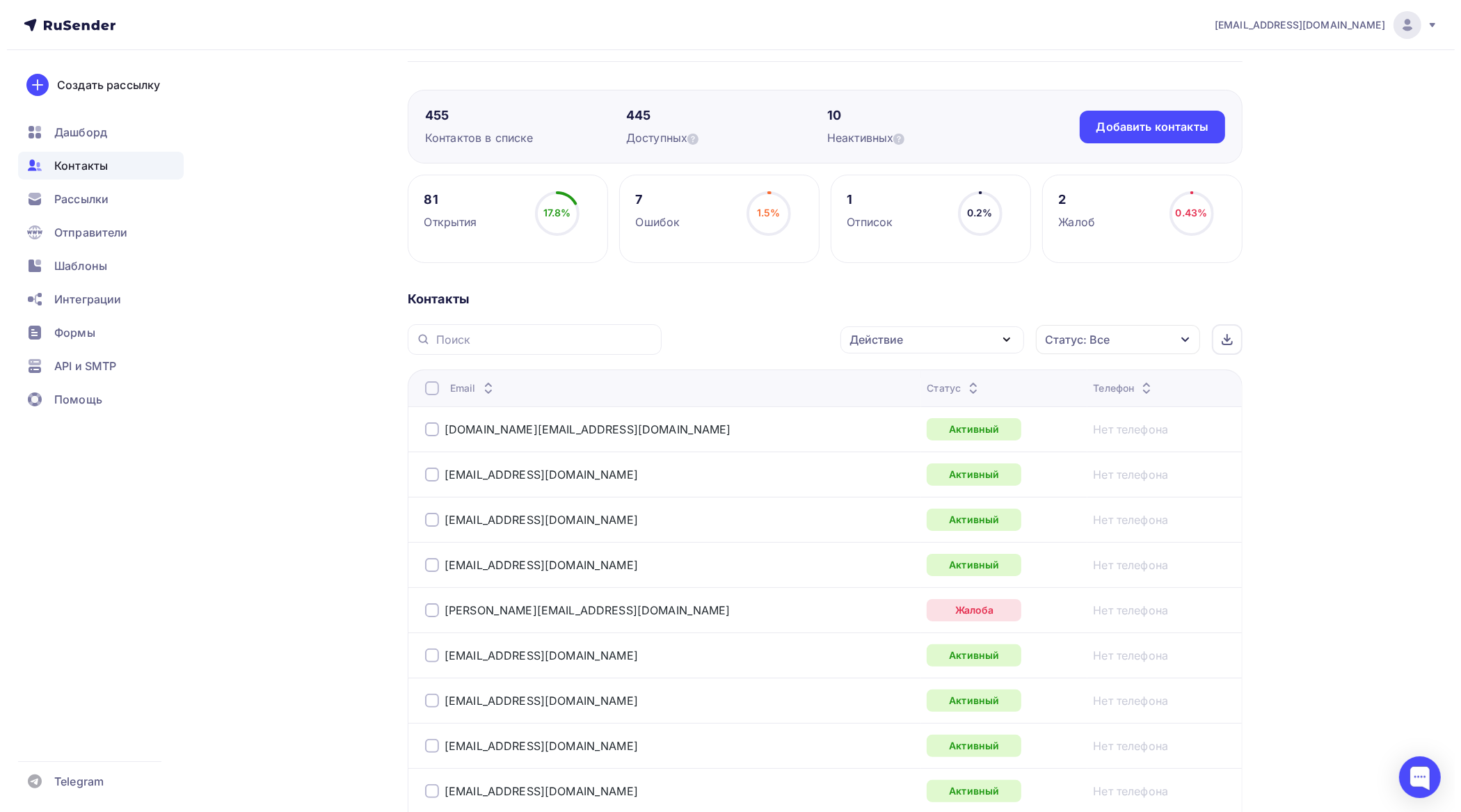
scroll to position [174, 0]
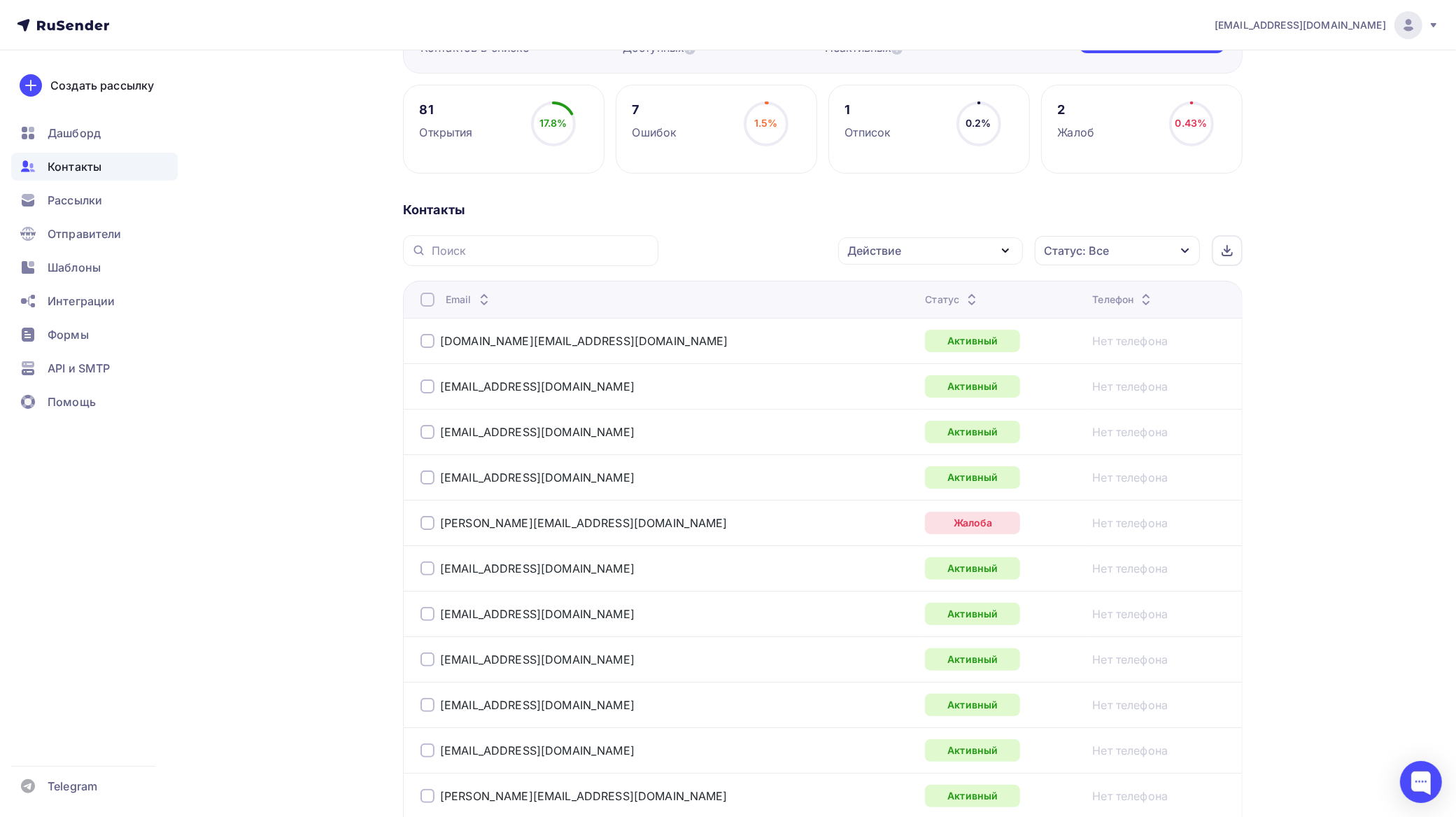
drag, startPoint x: 431, startPoint y: 524, endPoint x: 524, endPoint y: 491, distance: 98.7
click at [431, 523] on div at bounding box center [428, 523] width 14 height 14
click at [919, 245] on div "Действие" at bounding box center [930, 251] width 185 height 27
click at [915, 312] on link "Исключить из списка" at bounding box center [930, 320] width 168 height 28
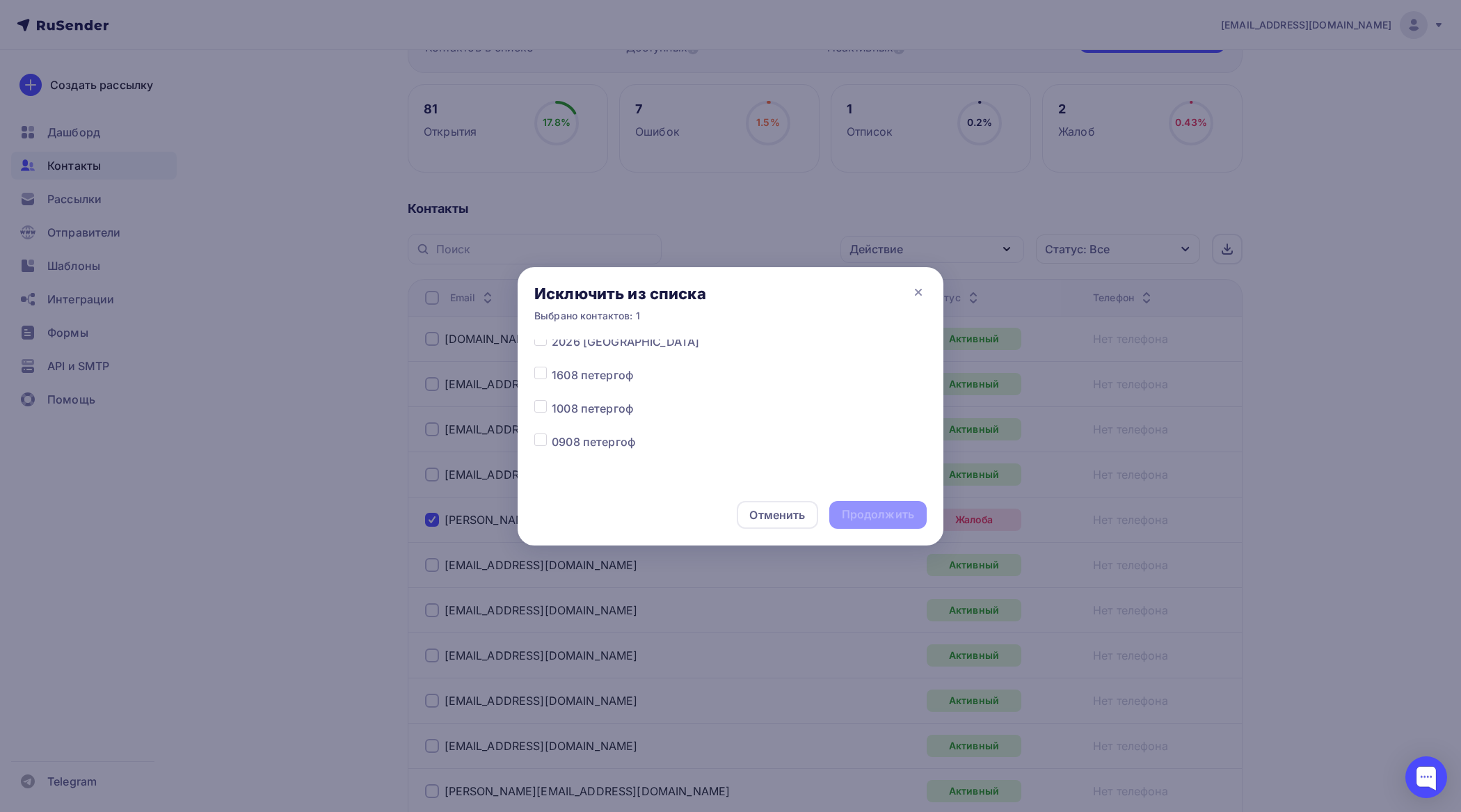
click at [551, 333] on label at bounding box center [551, 333] width 0 height 0
click at [543, 345] on input "checkbox" at bounding box center [541, 340] width 12 height 12
checkbox input "true"
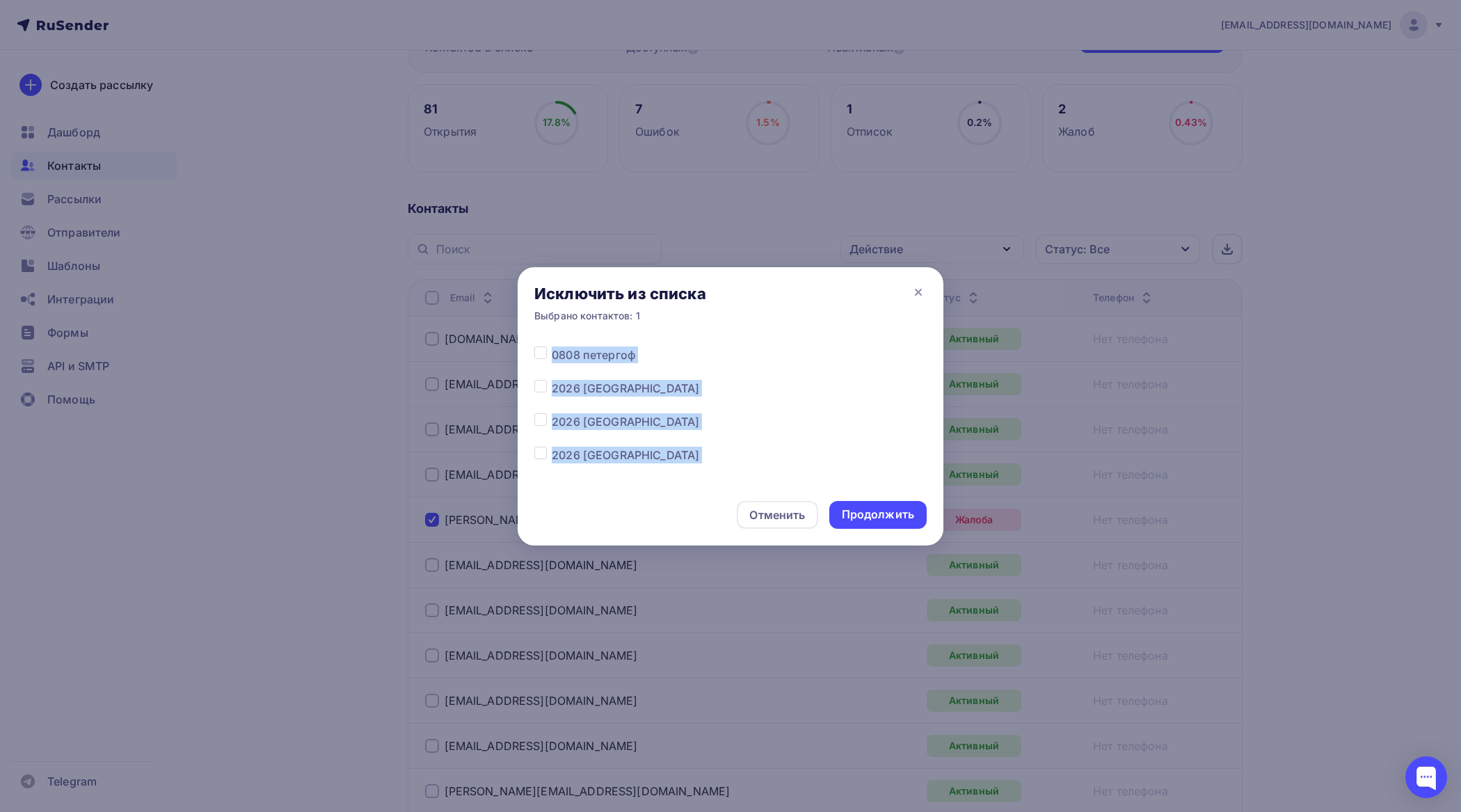
drag, startPoint x: 760, startPoint y: 453, endPoint x: 837, endPoint y: 491, distance: 85.9
click at [826, 486] on div "Исключить из списка Выбрано контактов: 1 Все списки 2026 Центральный район 0109…" at bounding box center [730, 406] width 426 height 278
click at [813, 378] on div "0508 петергоф" at bounding box center [726, 386] width 403 height 17
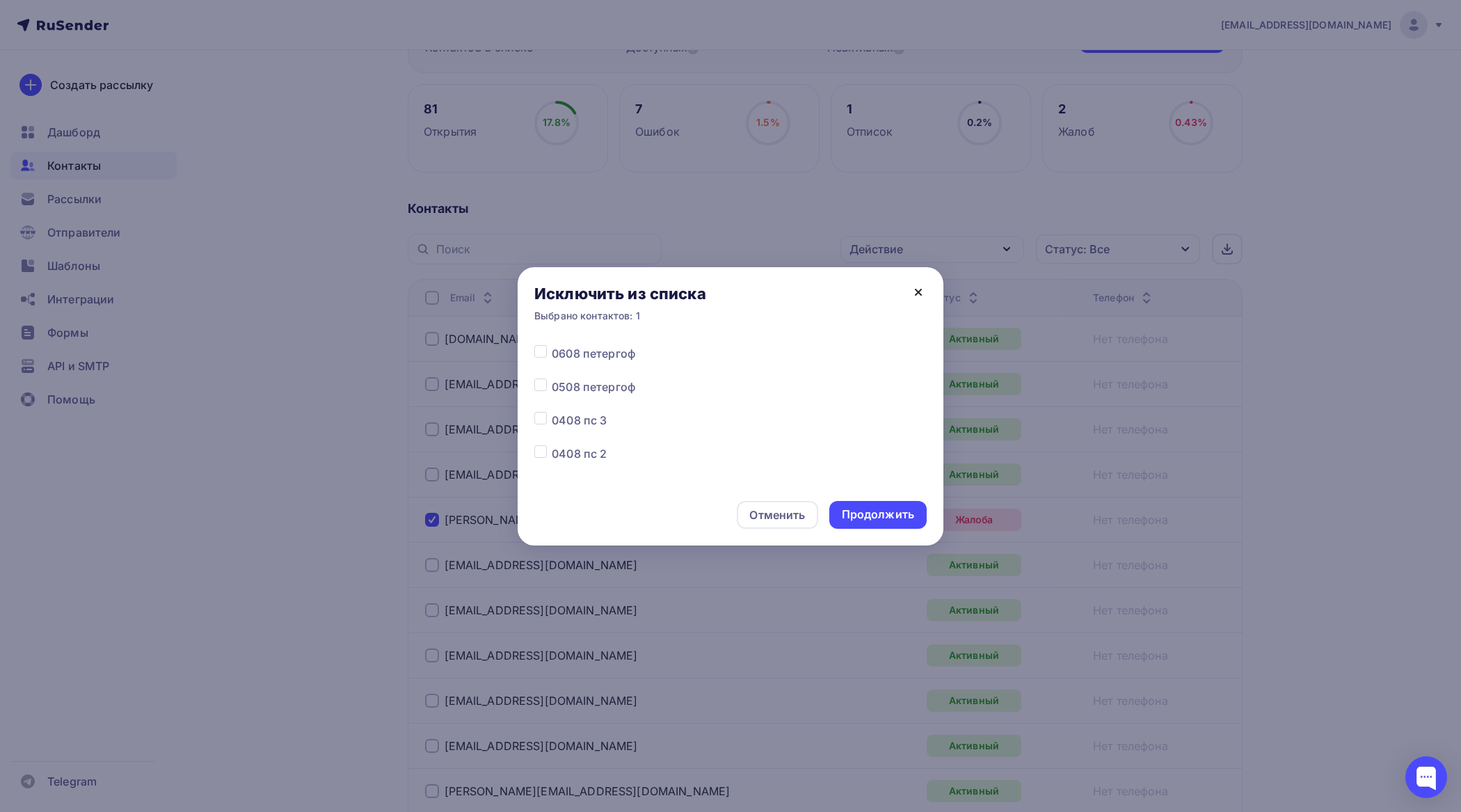
click at [918, 293] on icon at bounding box center [918, 291] width 17 height 17
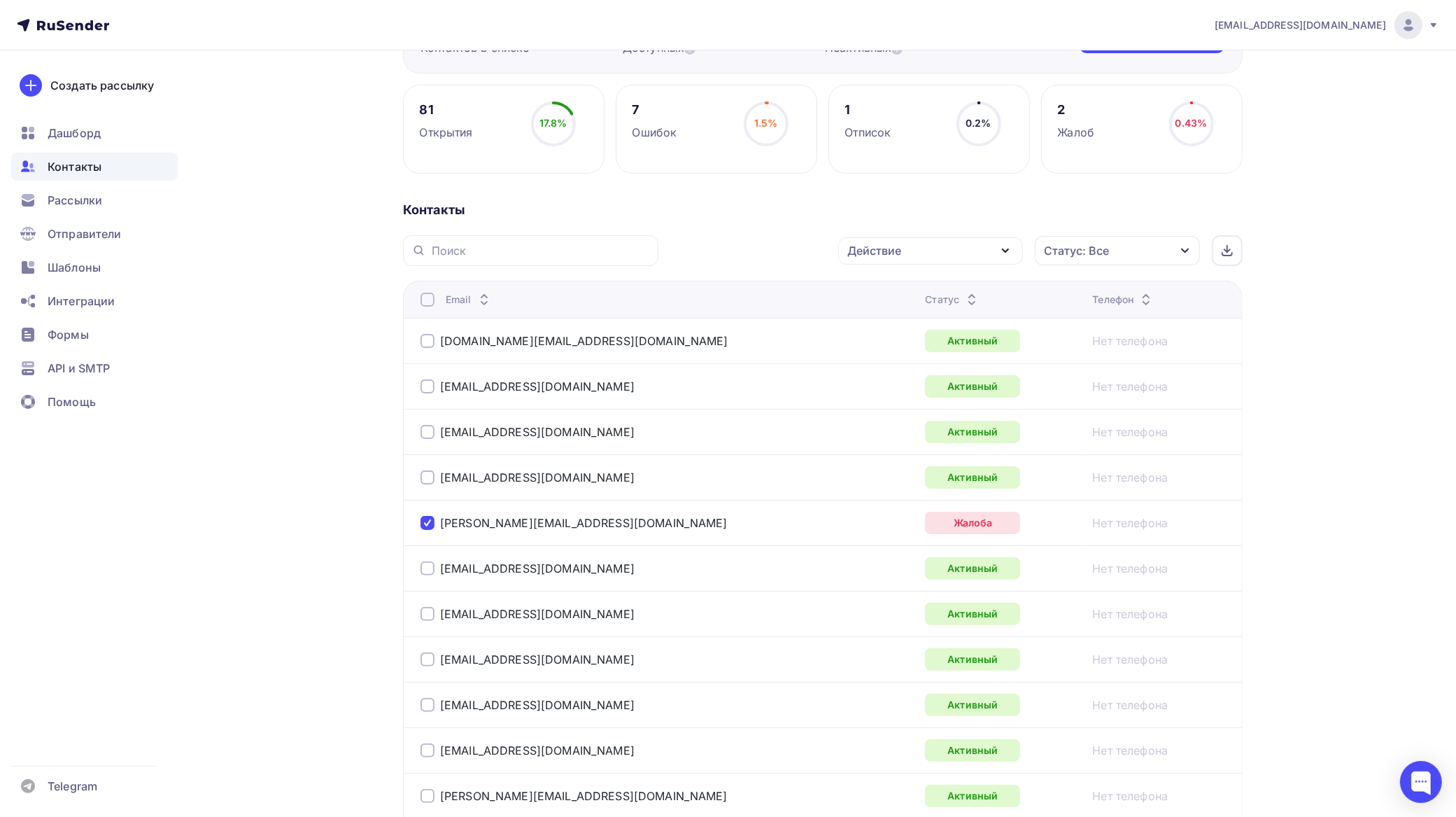
click at [931, 251] on div "Действие" at bounding box center [930, 251] width 185 height 27
click at [917, 320] on div "Исключить из списка" at bounding box center [916, 320] width 121 height 17
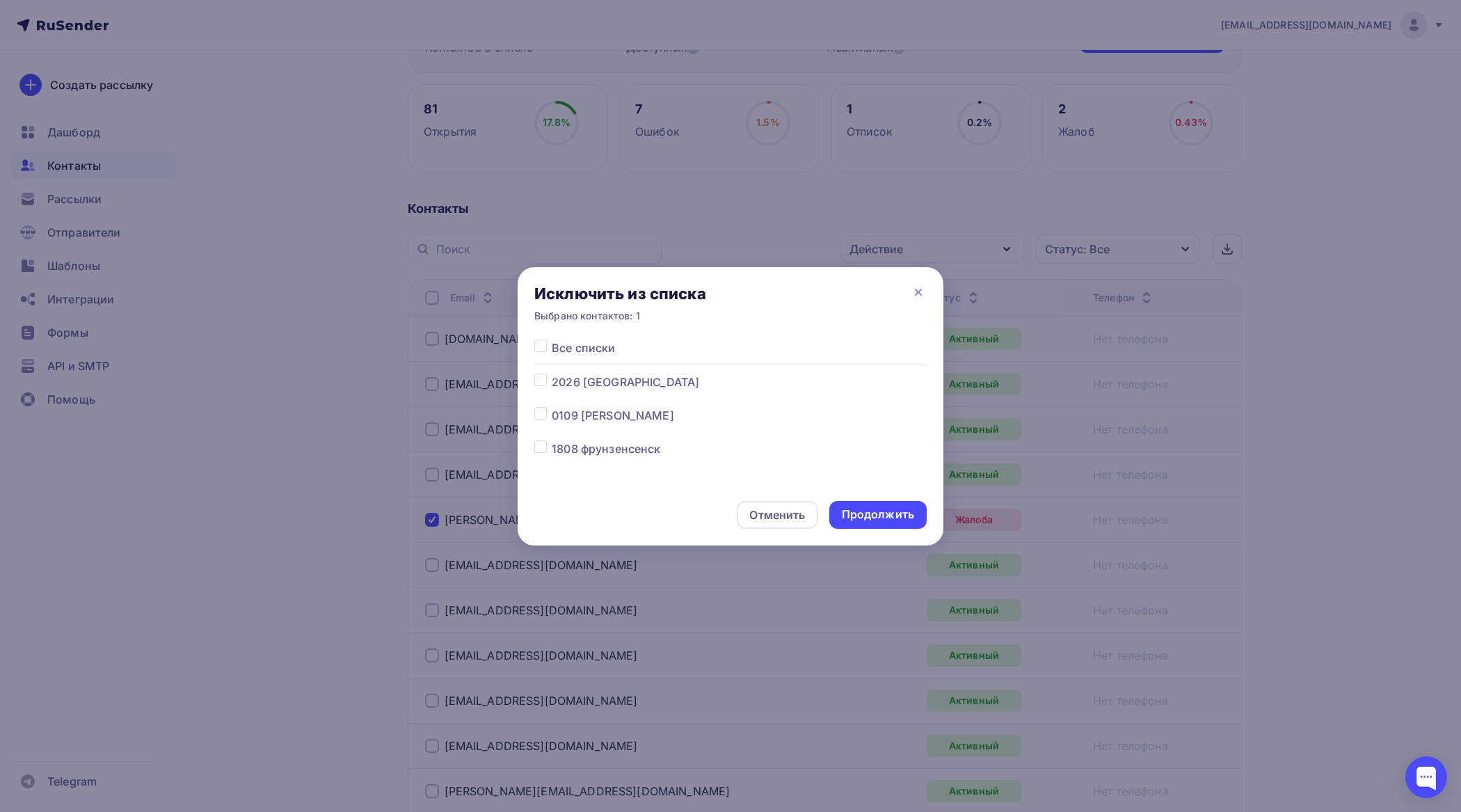
scroll to position [87, 0]
click at [871, 516] on div "Продолжить" at bounding box center [878, 514] width 73 height 16
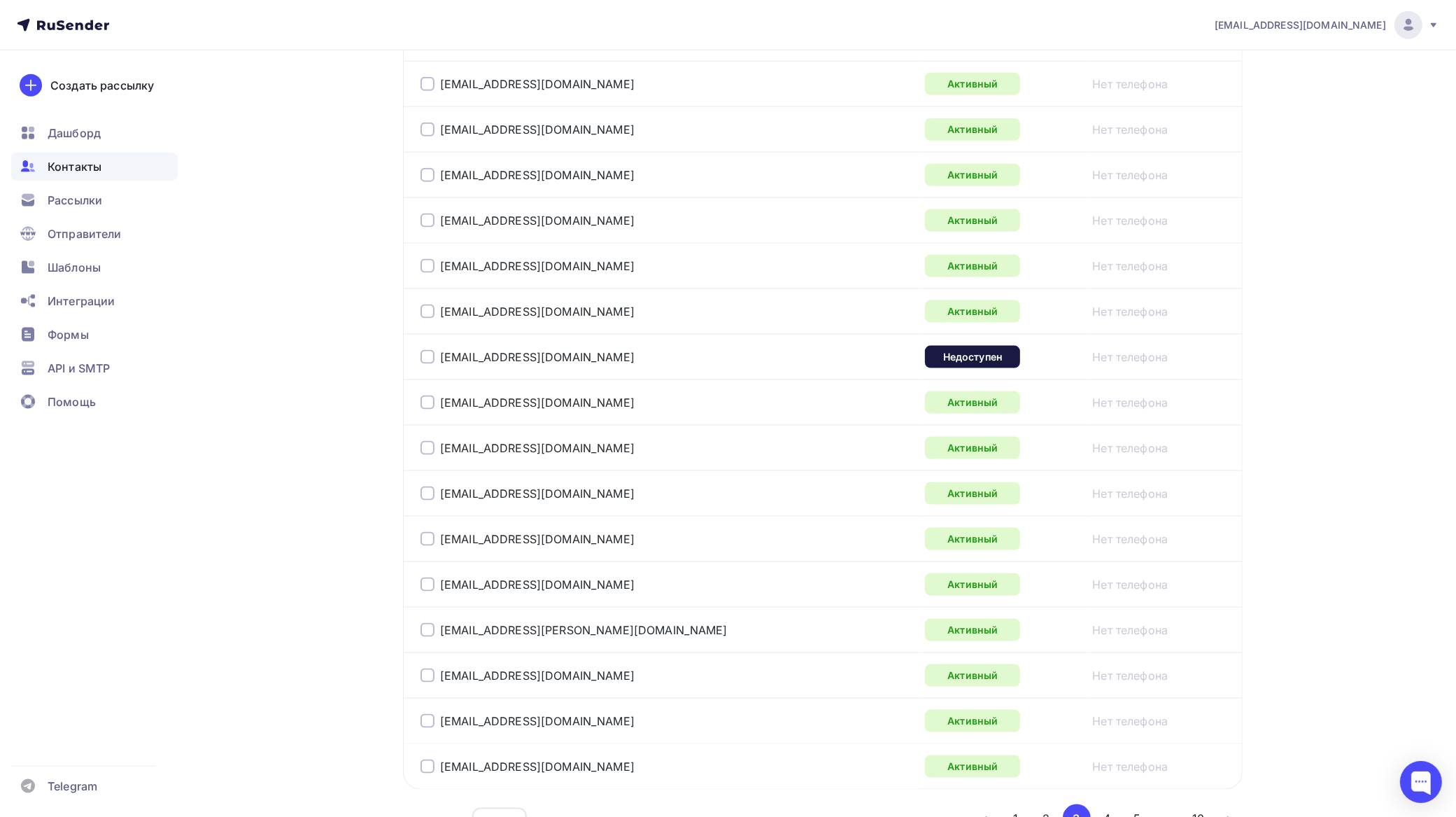
scroll to position [2104, 0]
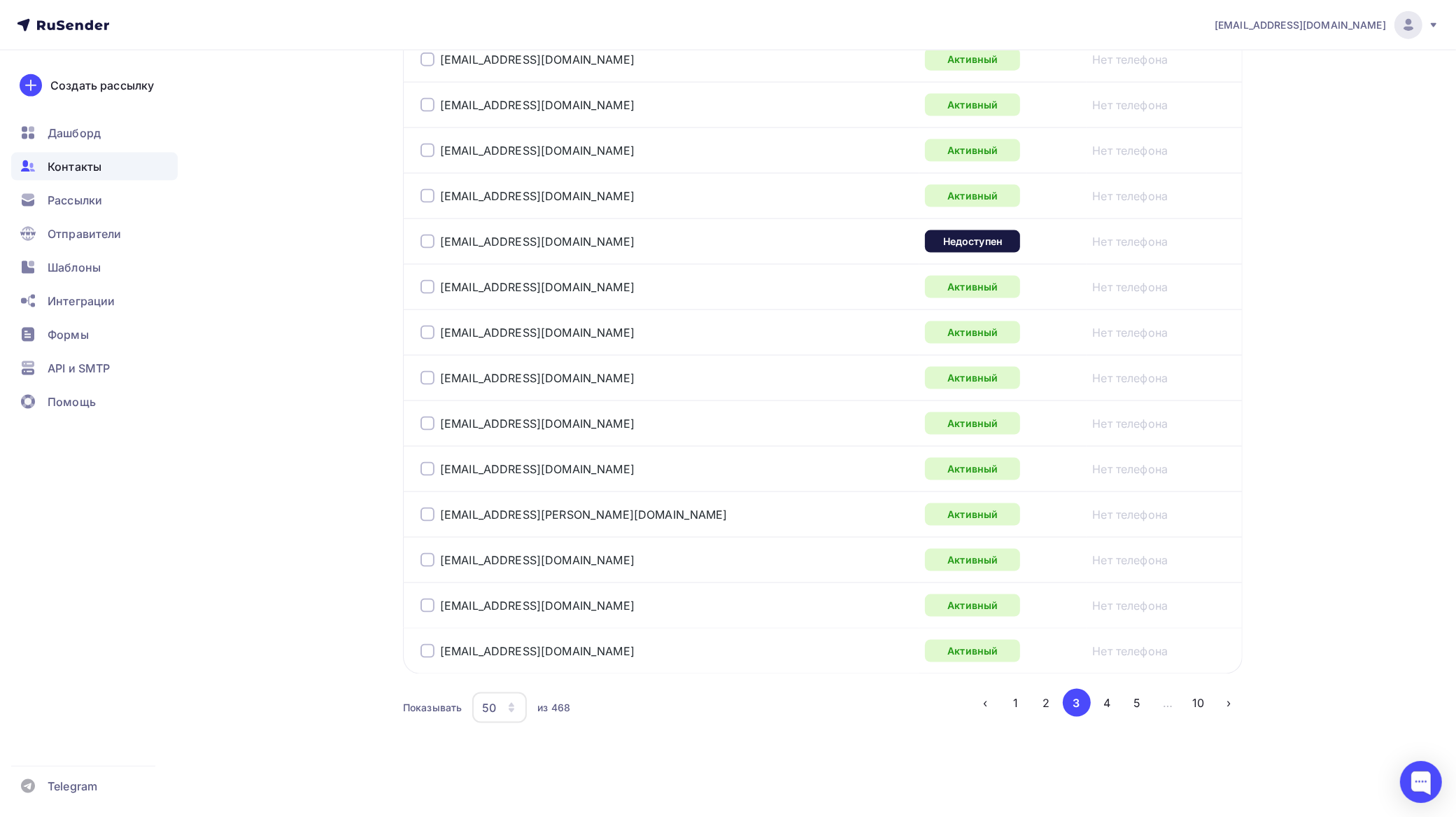
click at [430, 242] on div at bounding box center [428, 241] width 14 height 14
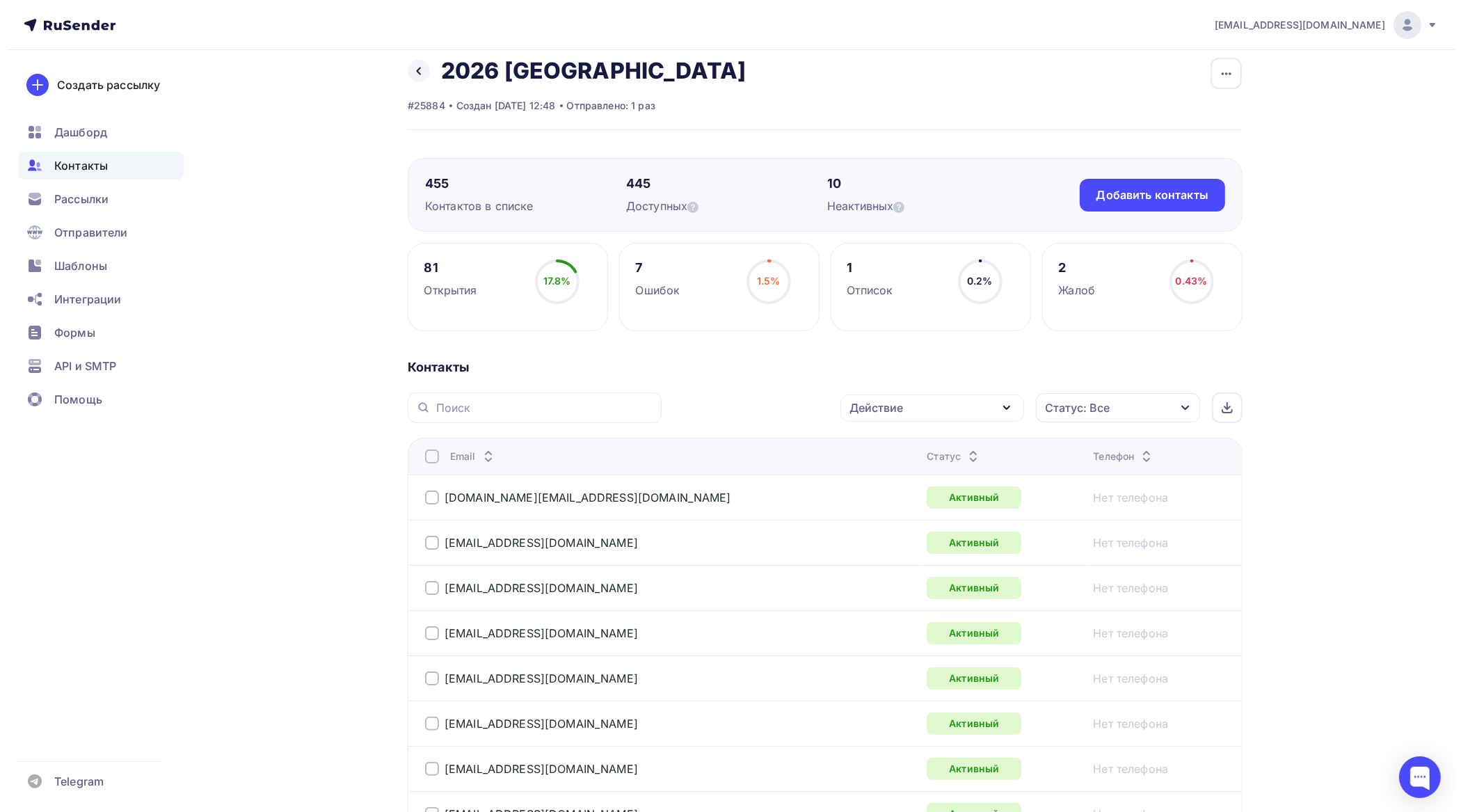
scroll to position [4, 0]
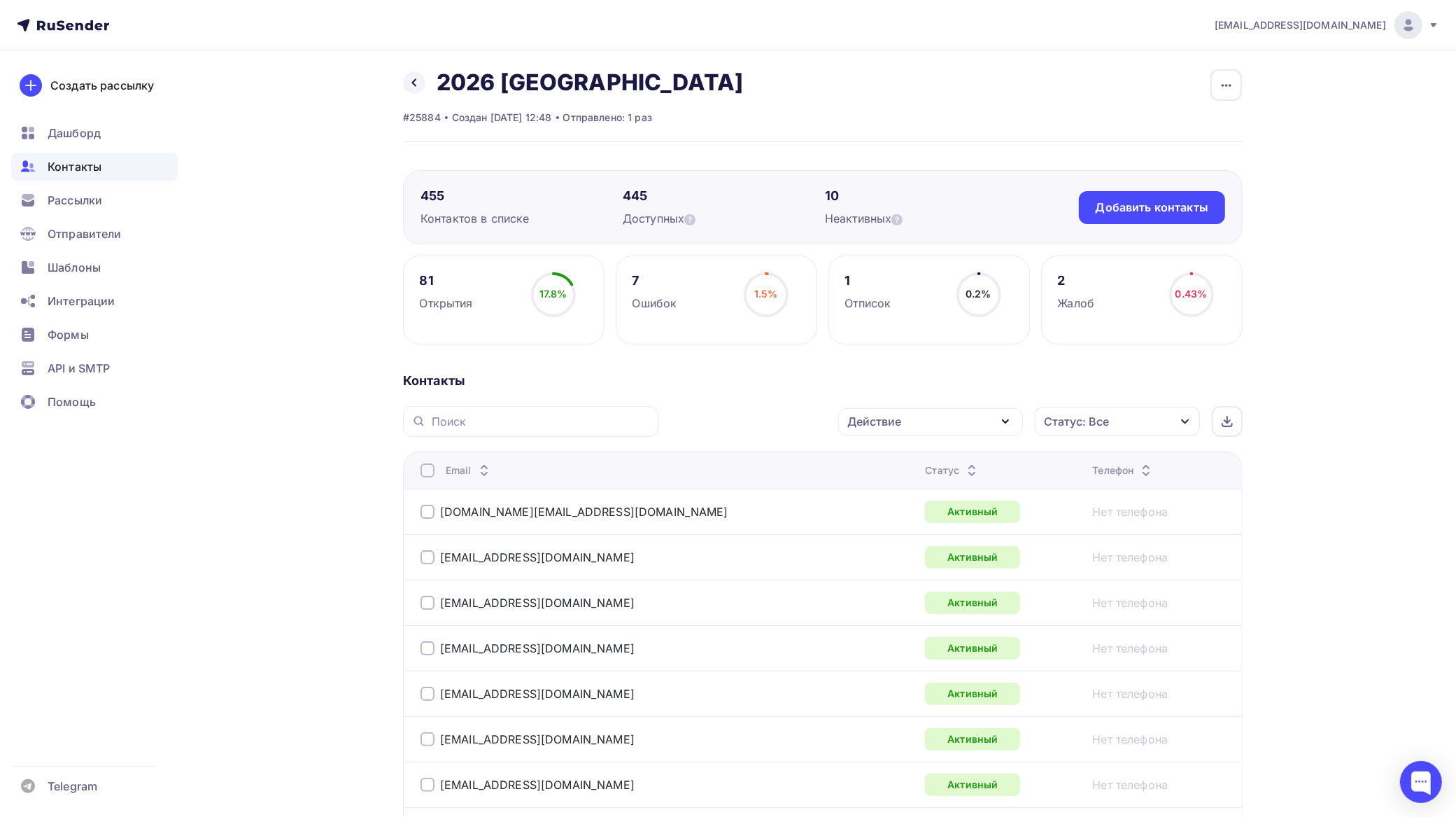
click at [920, 420] on div "Действие" at bounding box center [930, 421] width 185 height 27
click at [893, 459] on div "Добавить в списки" at bounding box center [908, 462] width 107 height 17
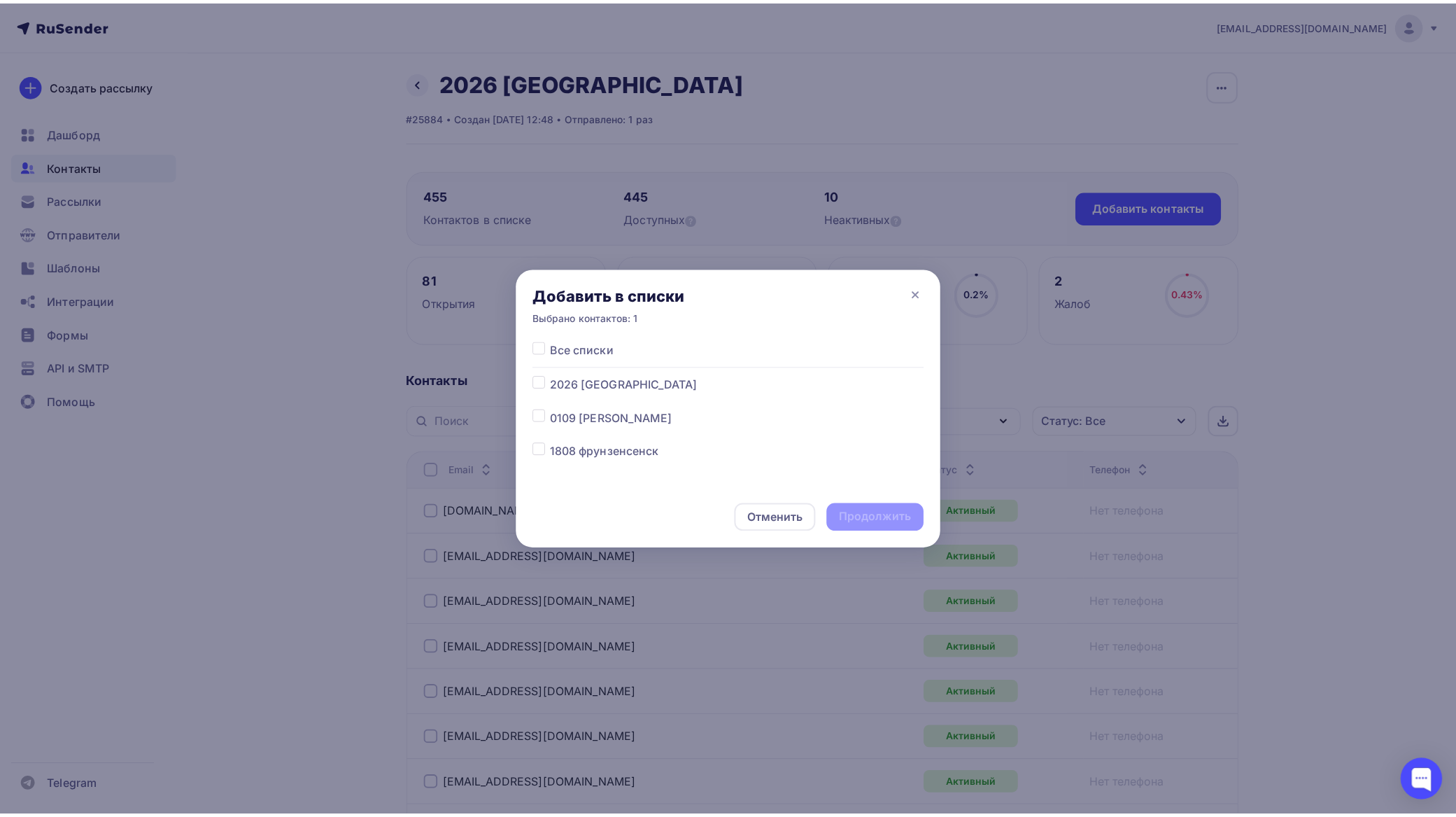
scroll to position [3838, 0]
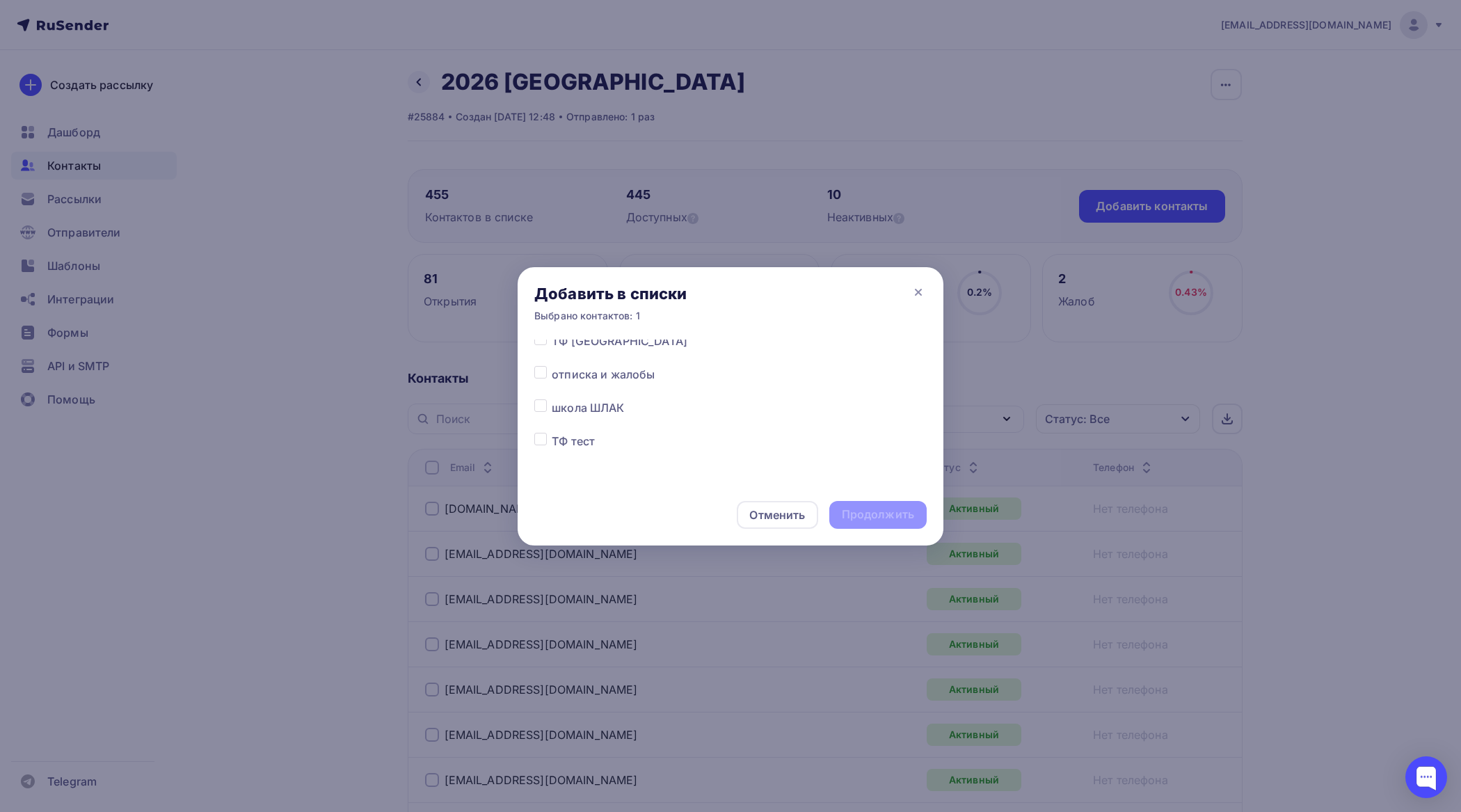
click at [551, 399] on label at bounding box center [551, 399] width 0 height 0
click at [544, 404] on input "checkbox" at bounding box center [541, 405] width 12 height 12
checkbox input "true"
click at [905, 513] on div "Продолжить" at bounding box center [878, 514] width 73 height 16
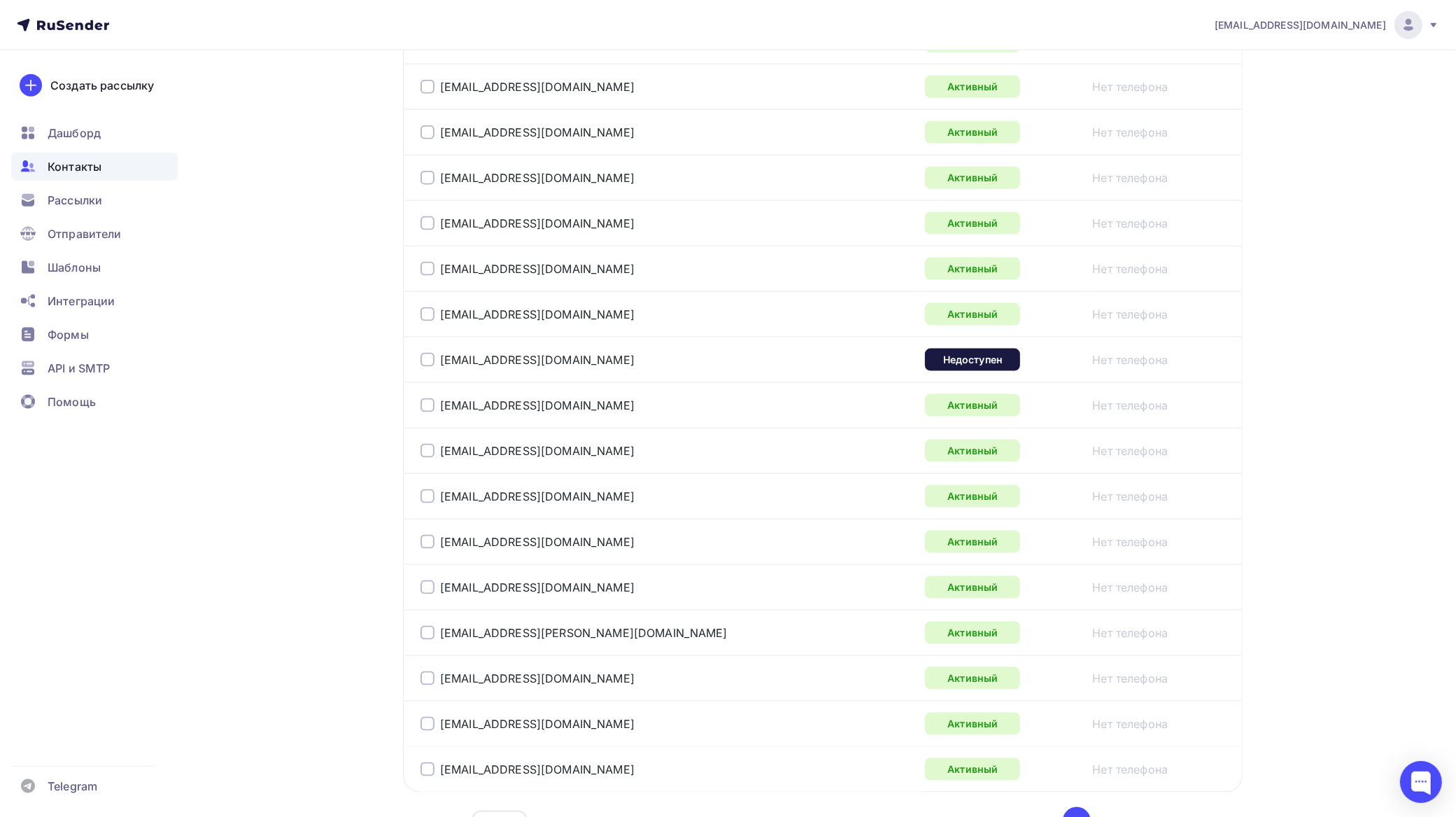
scroll to position [2016, 0]
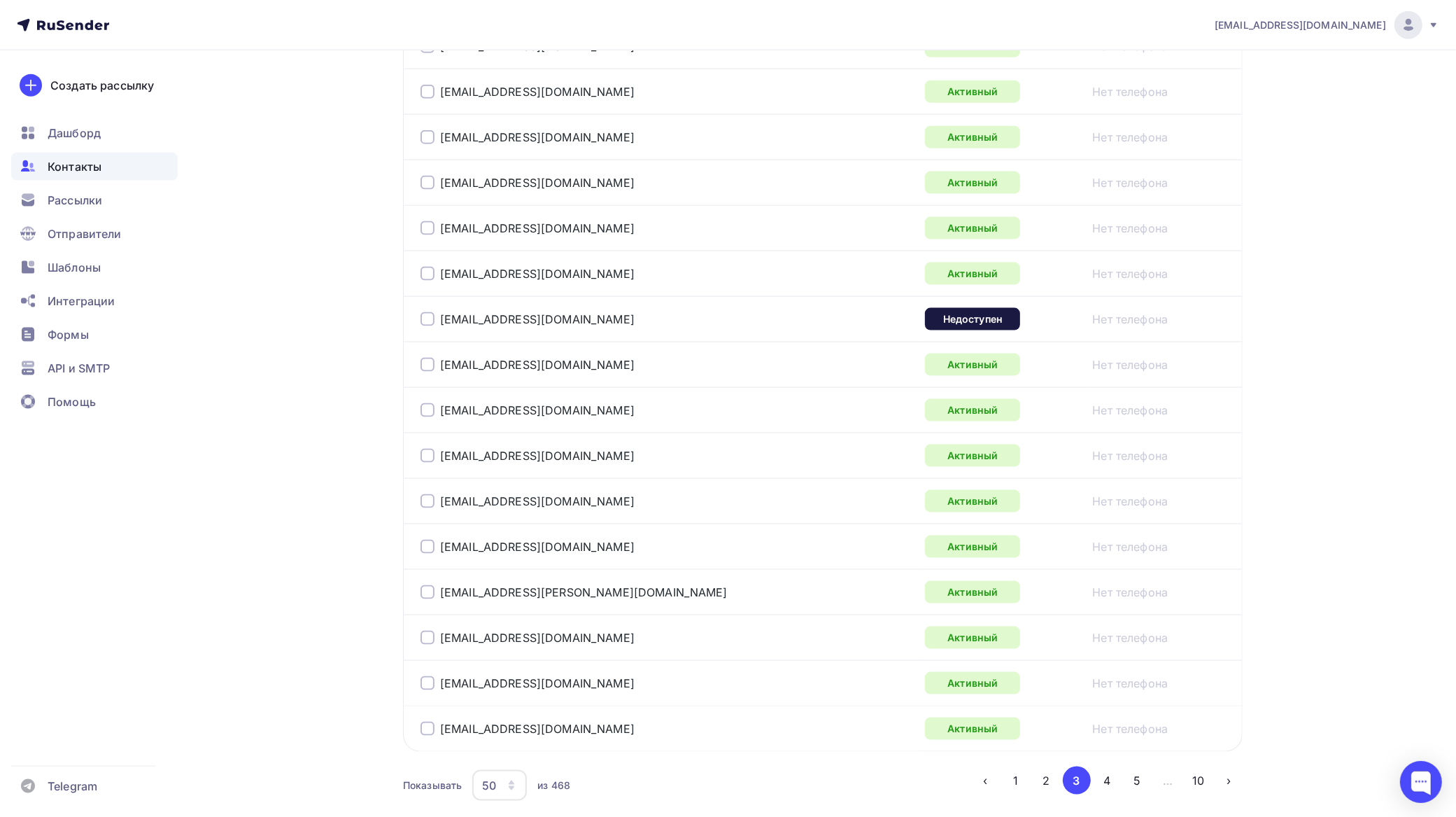
click at [431, 326] on div at bounding box center [428, 320] width 14 height 14
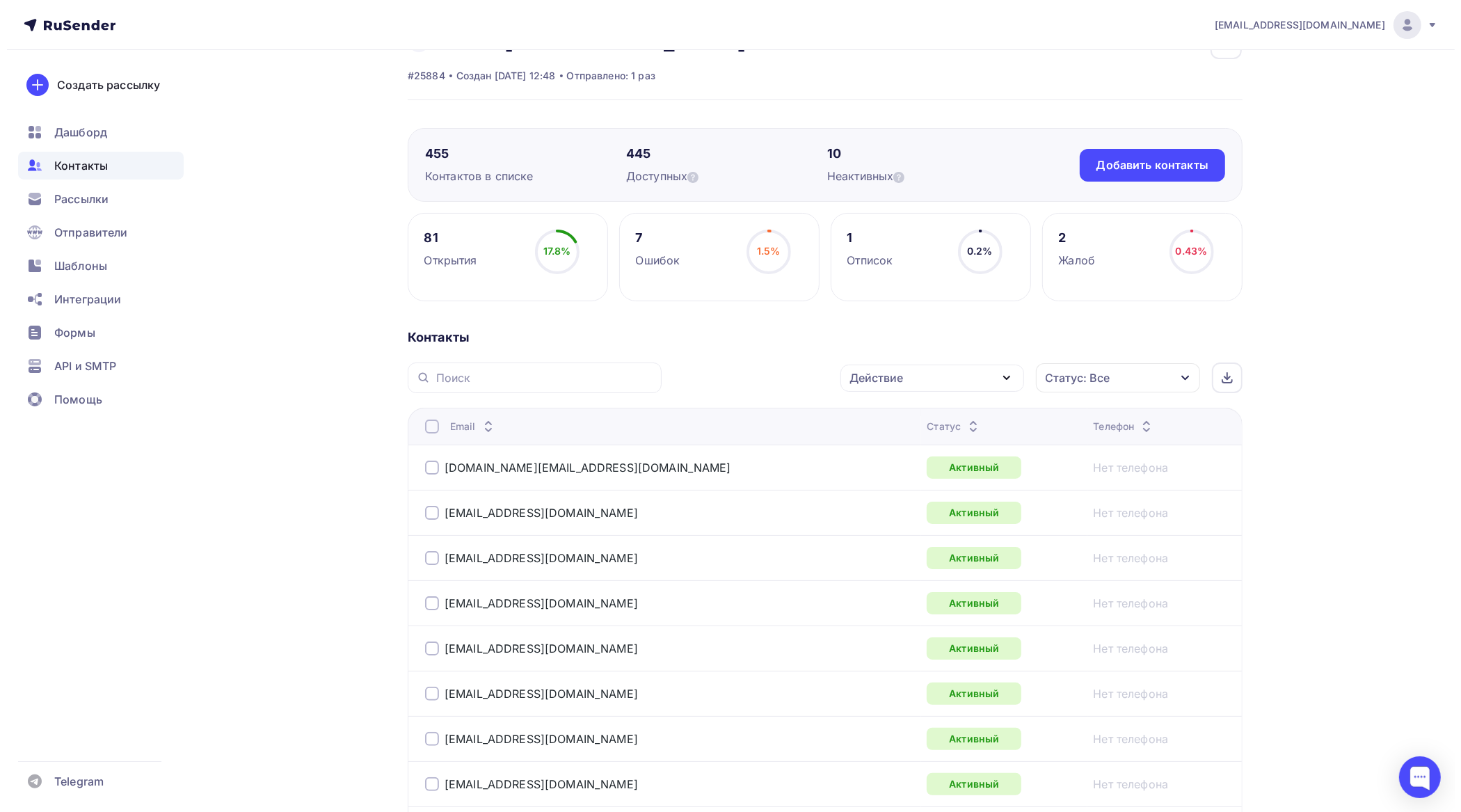
scroll to position [4, 0]
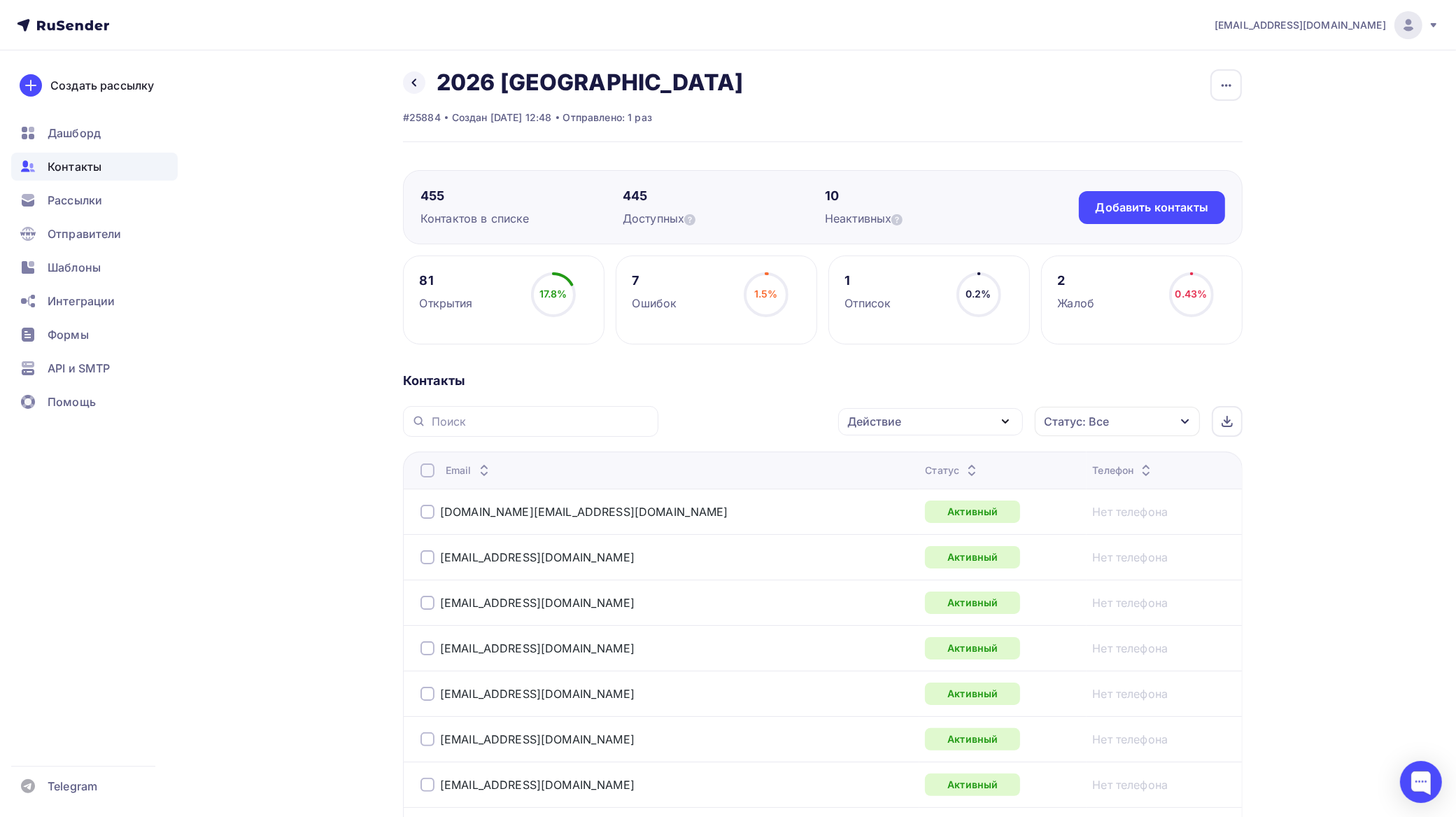
click at [907, 411] on div "Действие" at bounding box center [930, 421] width 185 height 27
click at [901, 483] on div "Исключить из списка" at bounding box center [916, 490] width 121 height 17
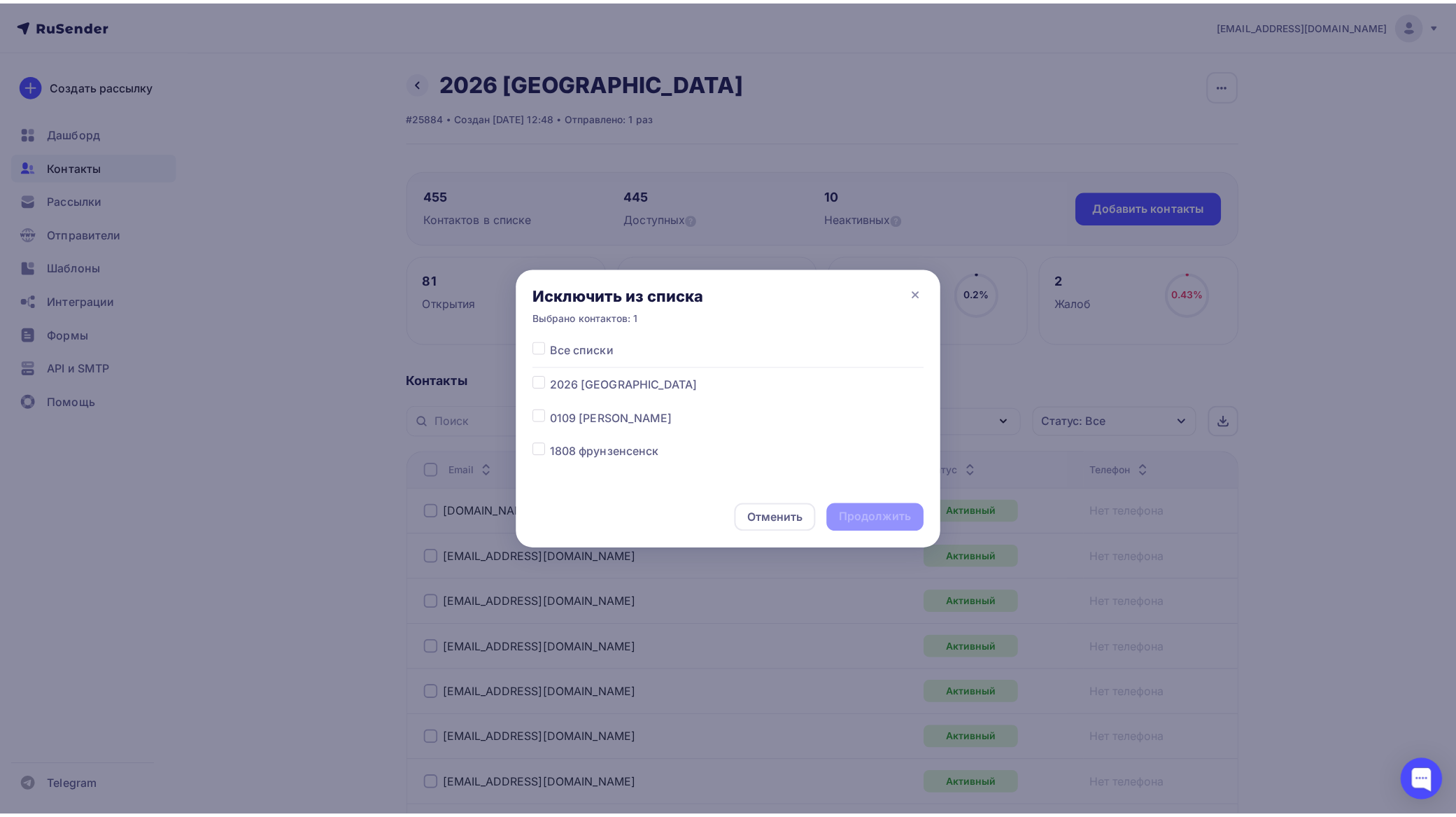
scroll to position [87, 0]
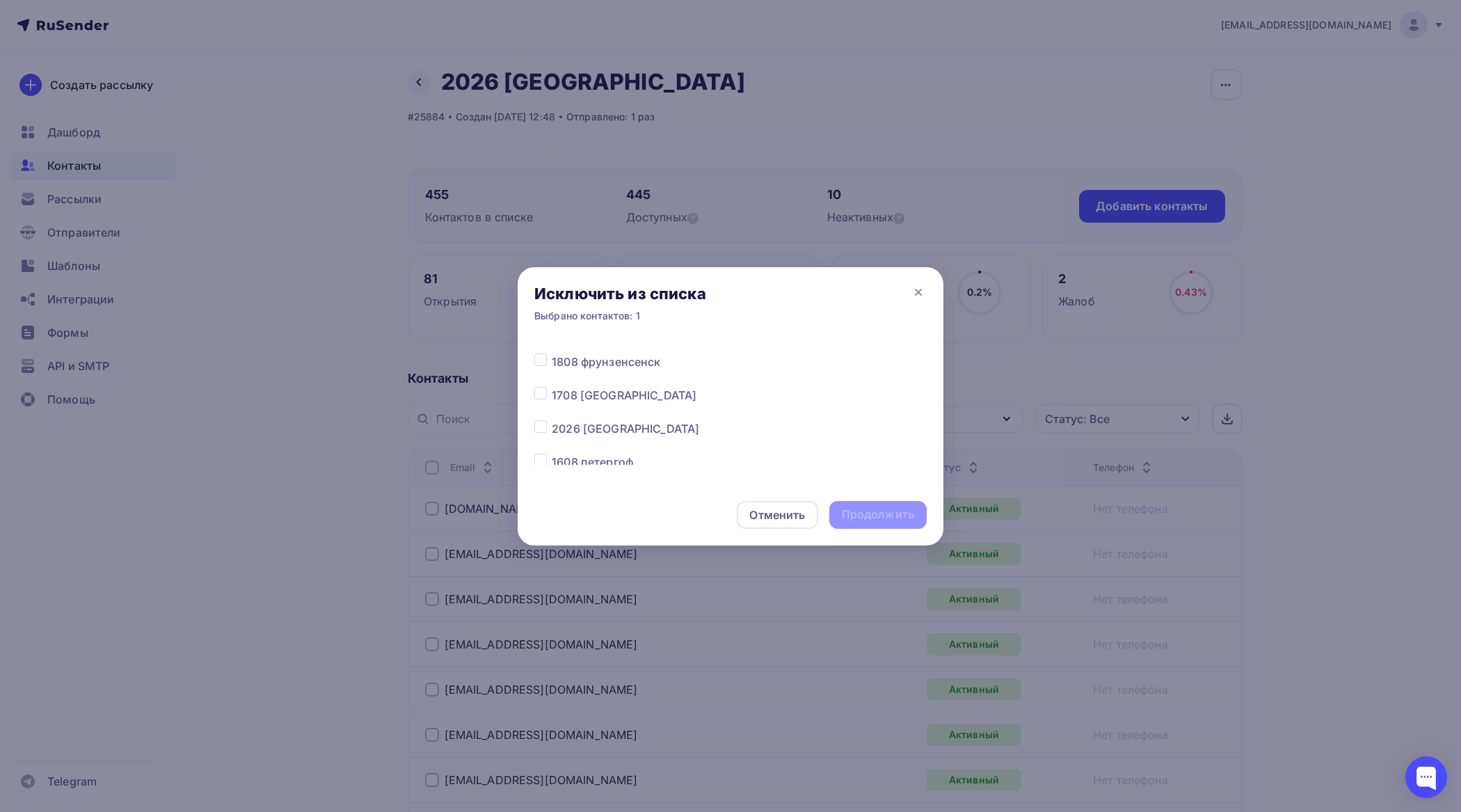
click at [551, 420] on label at bounding box center [551, 420] width 0 height 0
click at [540, 428] on input "checkbox" at bounding box center [541, 426] width 12 height 12
checkbox input "true"
drag, startPoint x: 884, startPoint y: 508, endPoint x: 856, endPoint y: 496, distance: 30.5
click at [884, 509] on div "Продолжить" at bounding box center [878, 514] width 73 height 16
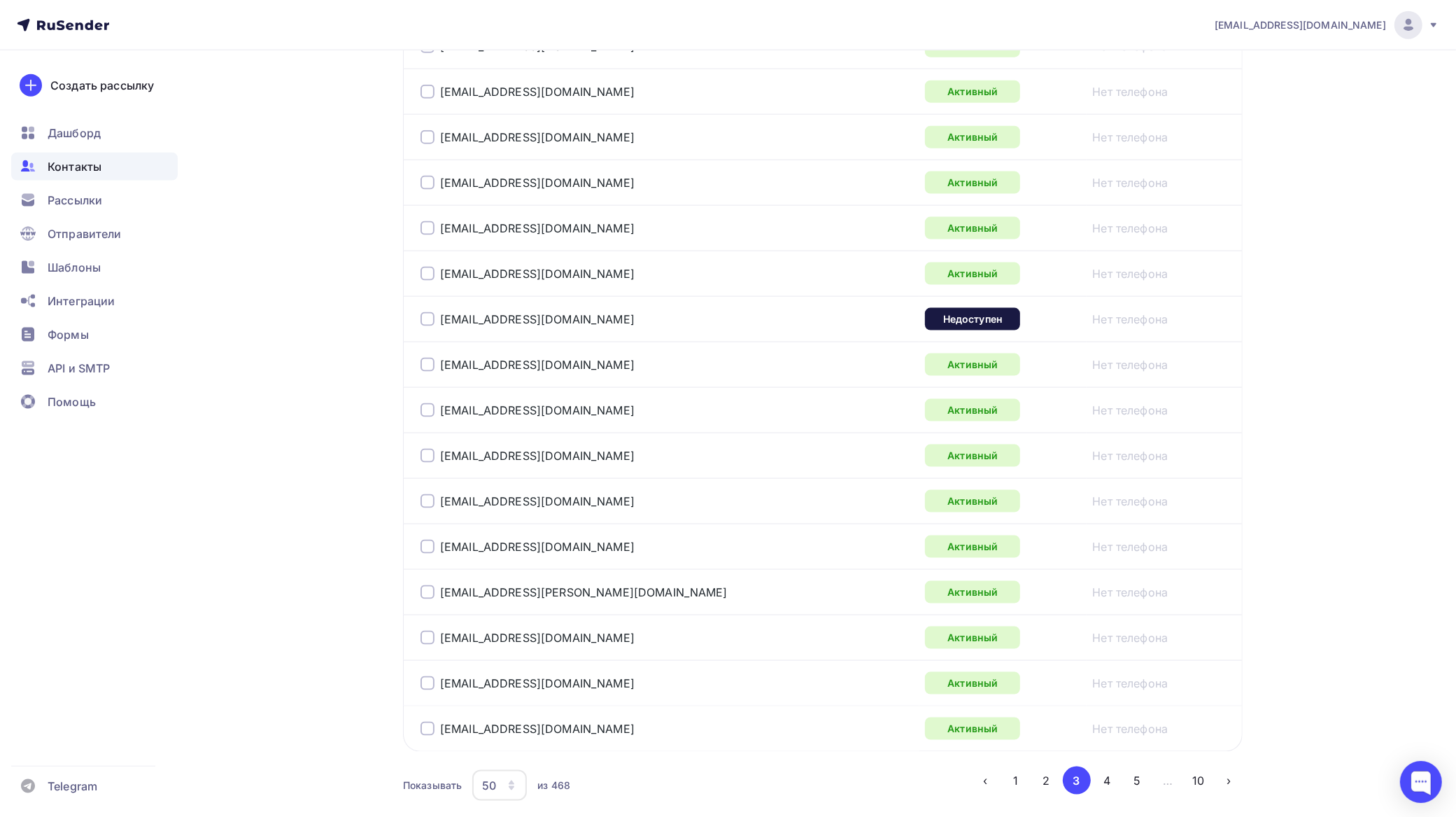
scroll to position [2104, 0]
